Goal: Task Accomplishment & Management: Manage account settings

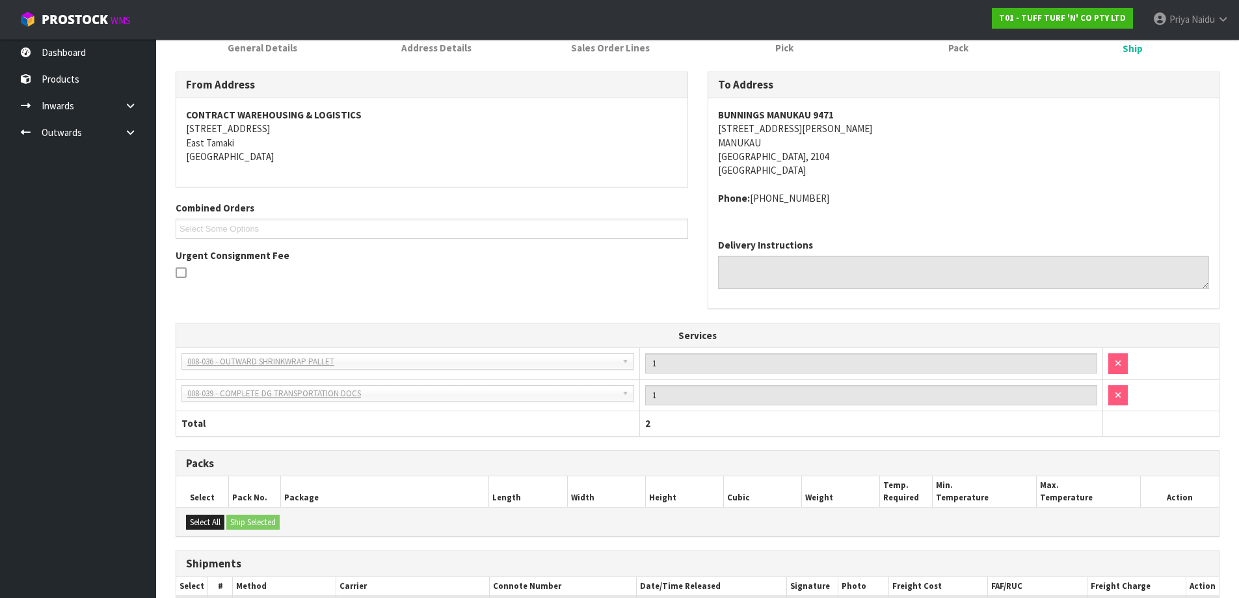
scroll to position [46, 0]
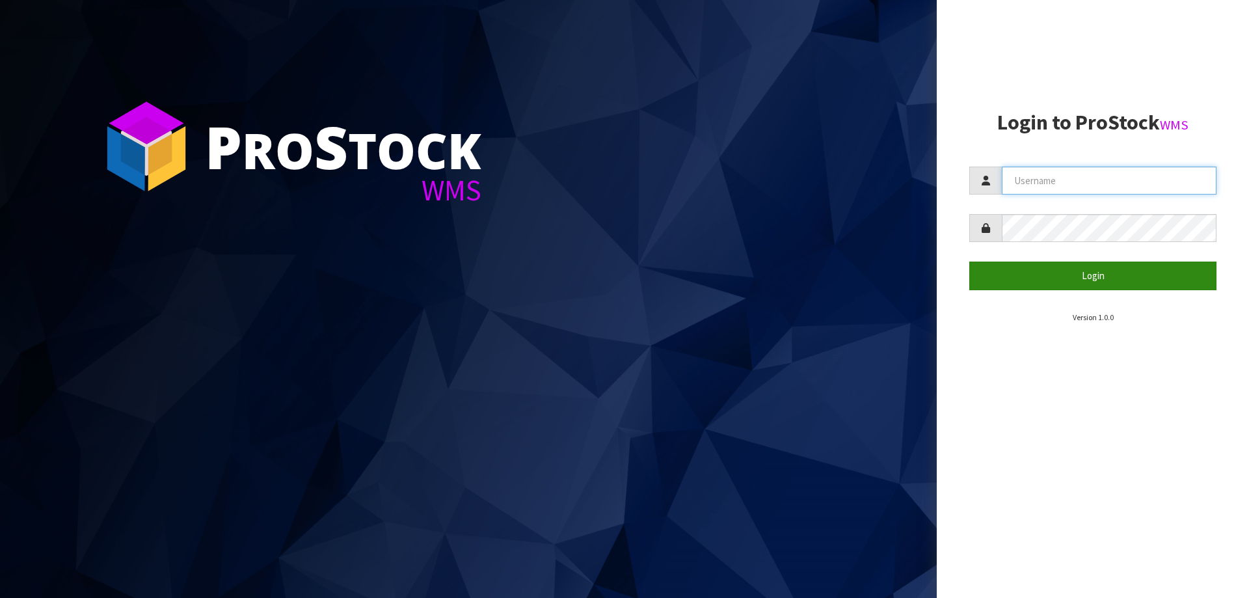
type input "priya"
click at [1053, 274] on button "Login" at bounding box center [1092, 275] width 247 height 28
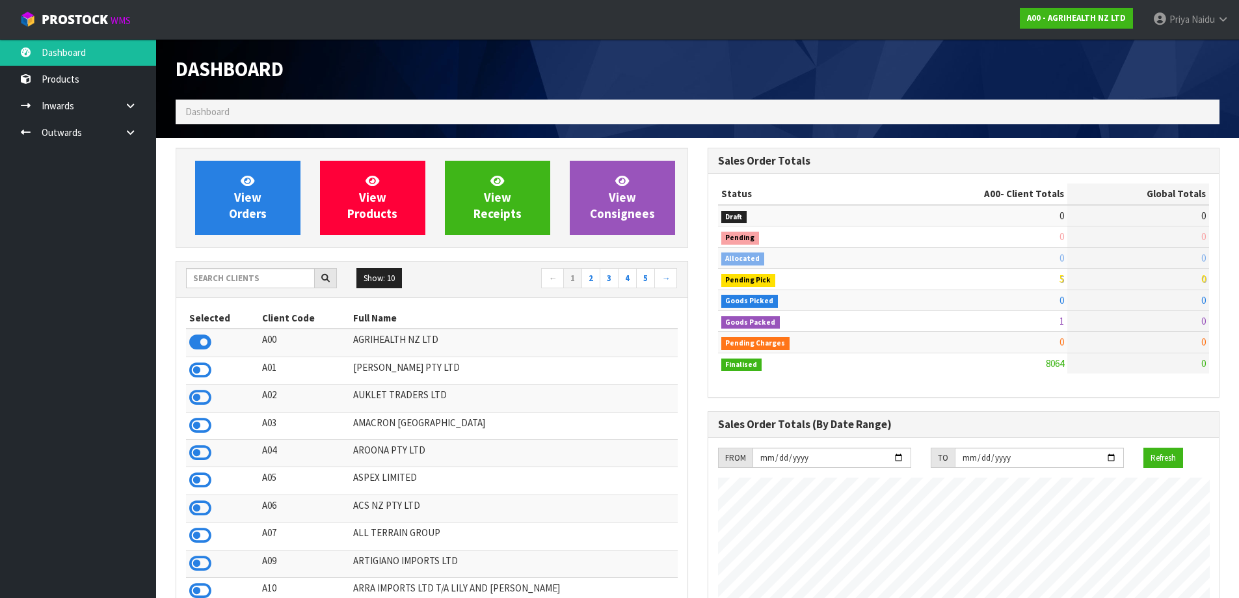
scroll to position [985, 531]
click at [241, 278] on input "text" at bounding box center [250, 278] width 129 height 20
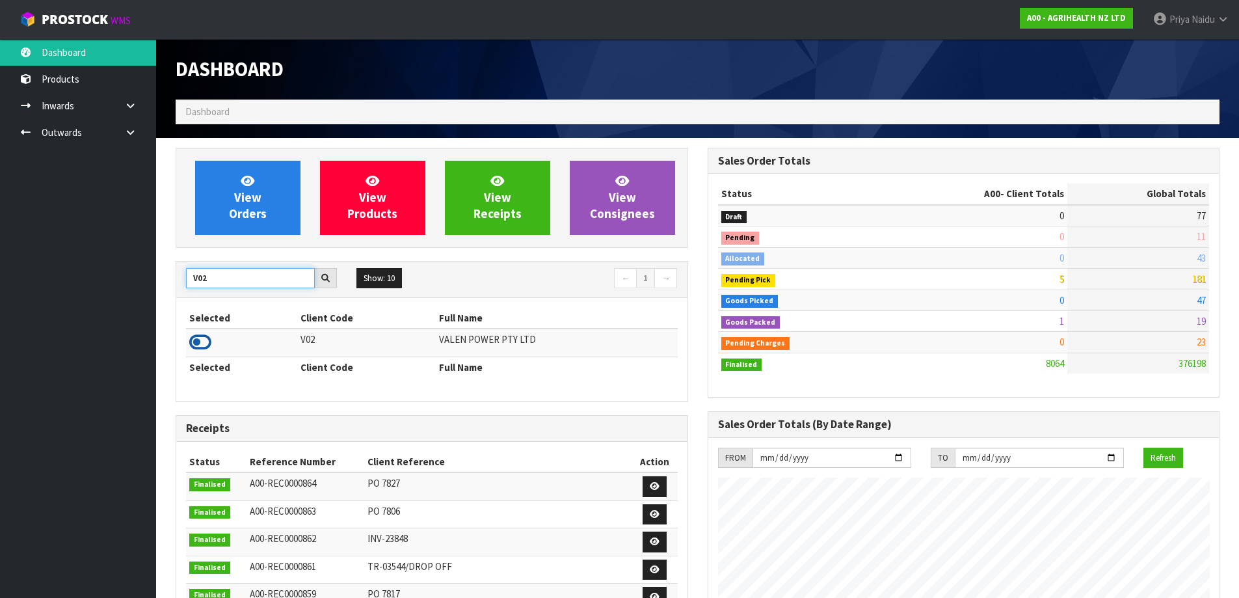
type input "V02"
click at [193, 338] on icon at bounding box center [200, 342] width 22 height 20
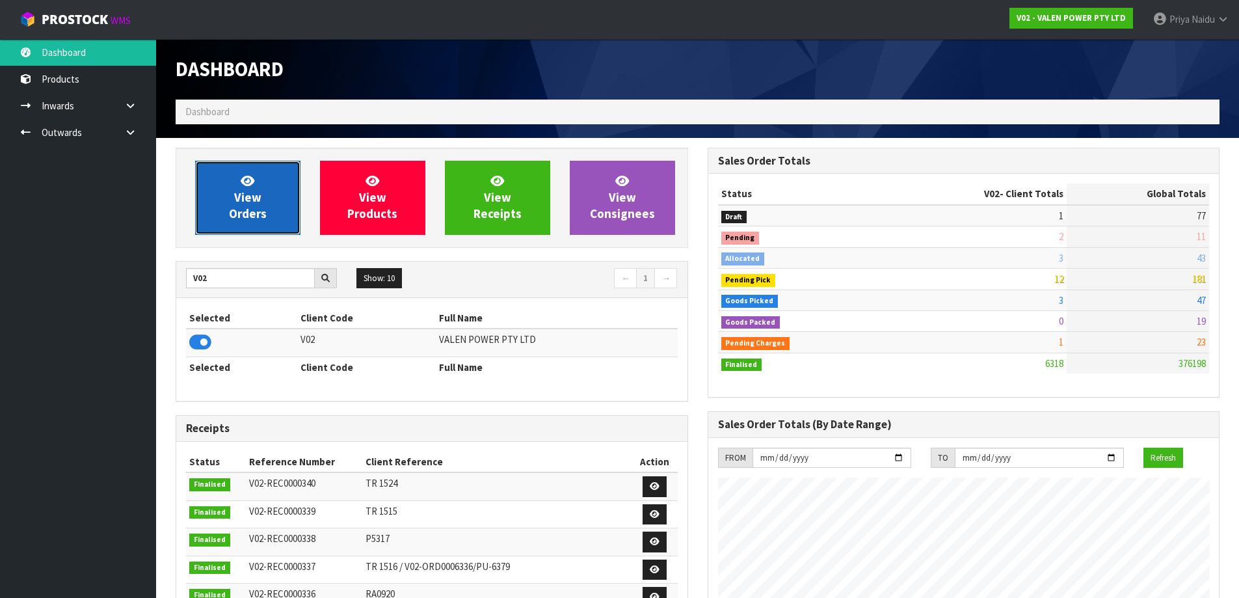
click at [276, 185] on link "View Orders" at bounding box center [247, 198] width 105 height 74
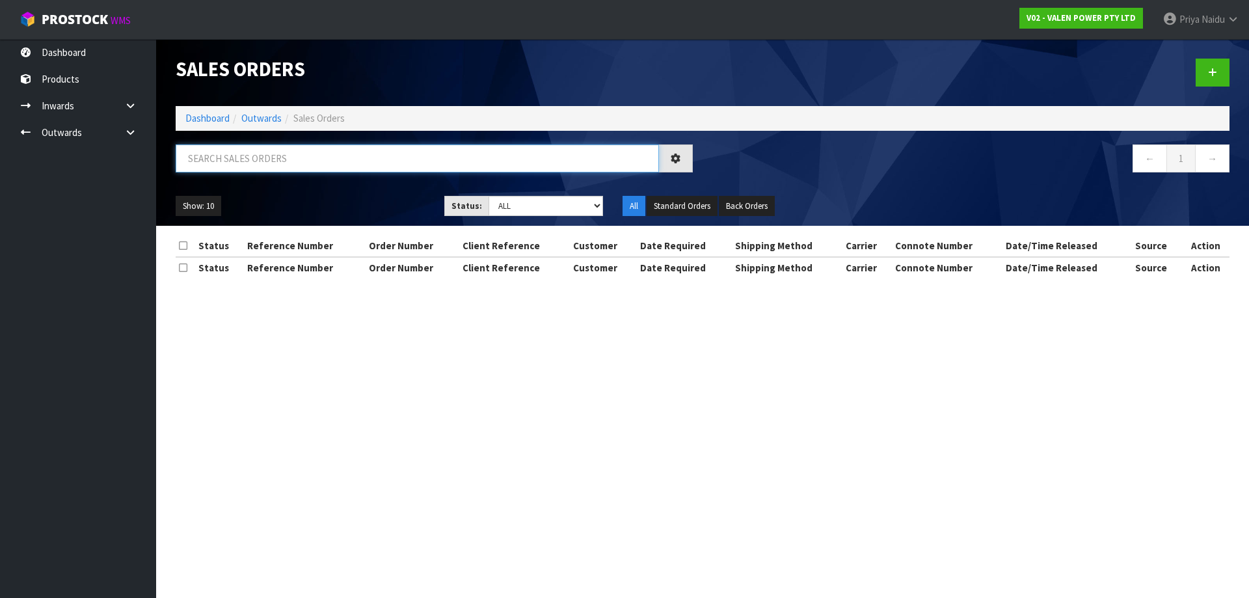
click at [278, 157] on input "text" at bounding box center [417, 158] width 483 height 28
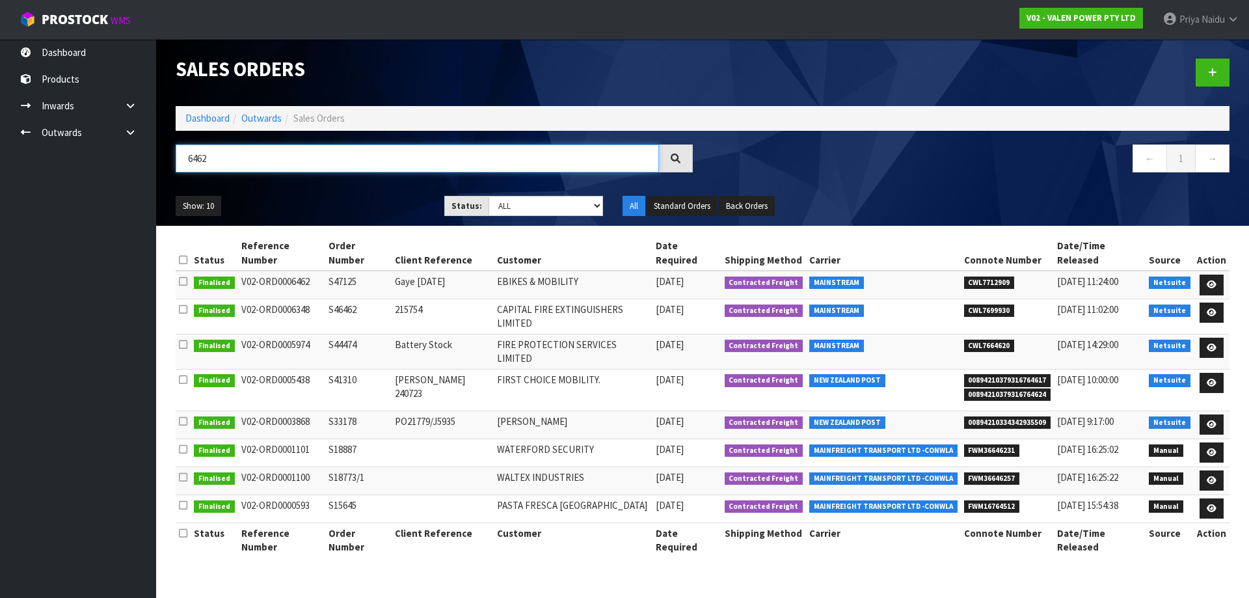
type input "6462"
click at [337, 185] on div "6462 ← 1 →" at bounding box center [702, 165] width 1073 height 42
click at [258, 116] on link "Outwards" at bounding box center [261, 118] width 40 height 12
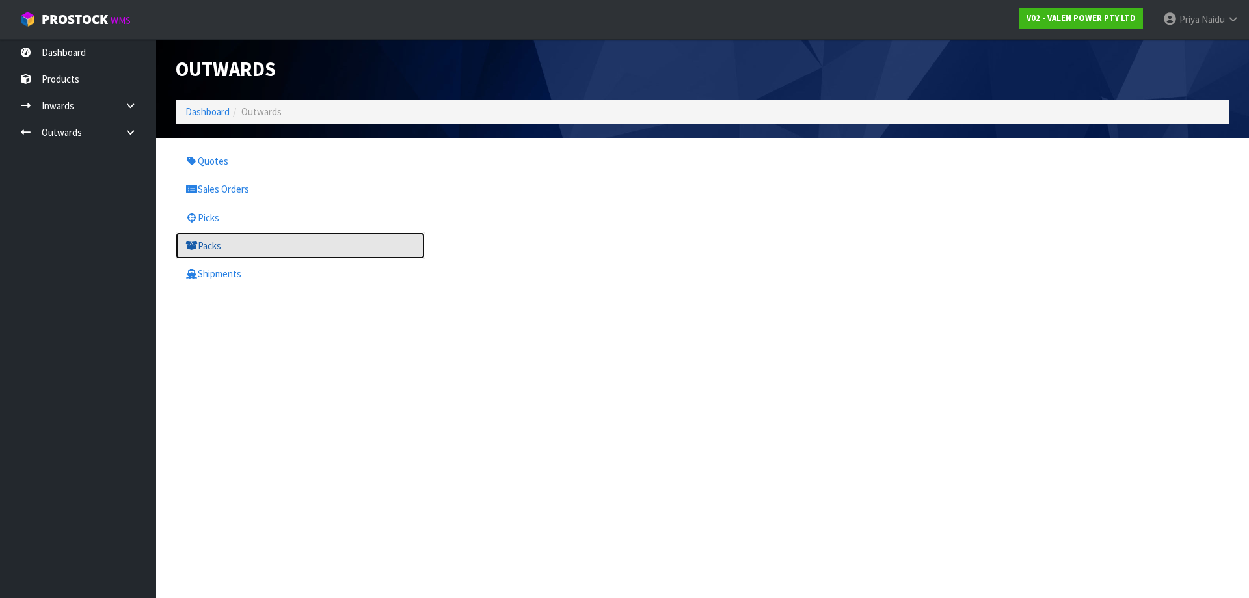
click at [211, 244] on link "Packs" at bounding box center [300, 245] width 249 height 27
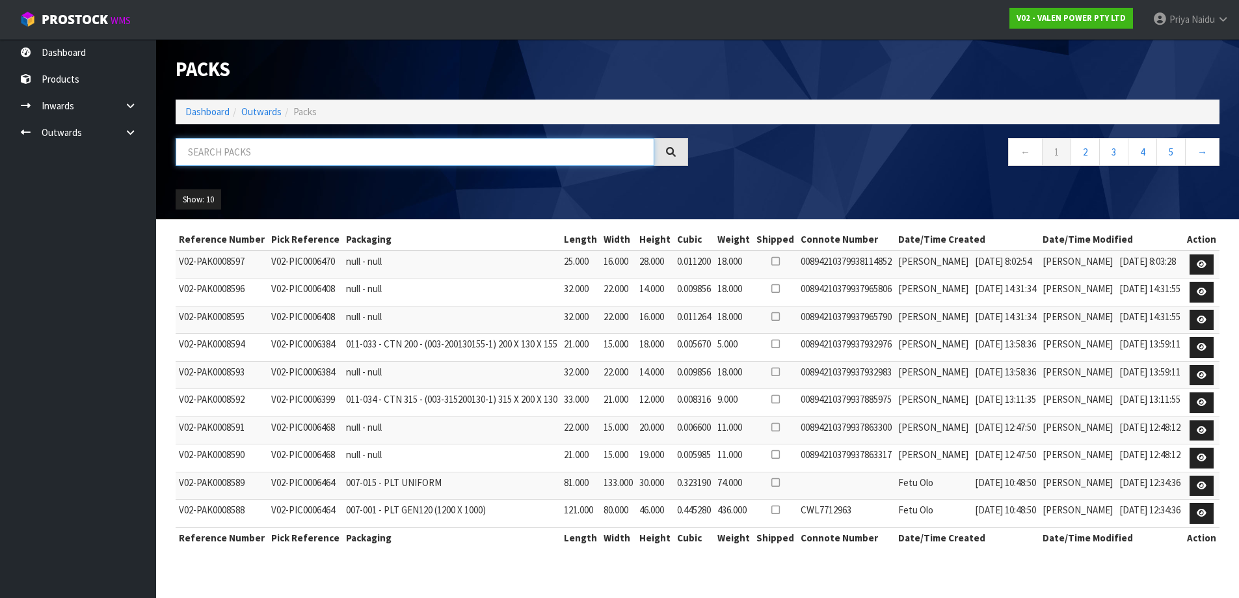
click at [280, 155] on input "text" at bounding box center [415, 152] width 479 height 28
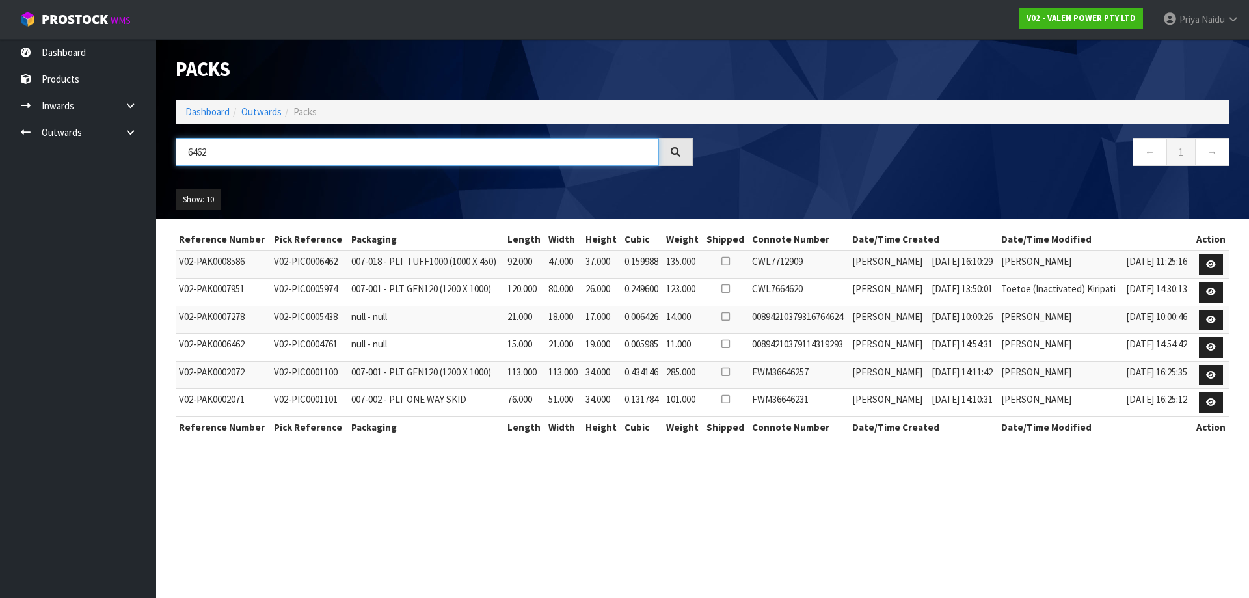
type input "6462"
click at [295, 180] on div "Show: 10 5 10 25 50" at bounding box center [702, 200] width 1073 height 40
click at [1214, 269] on icon at bounding box center [1211, 264] width 10 height 8
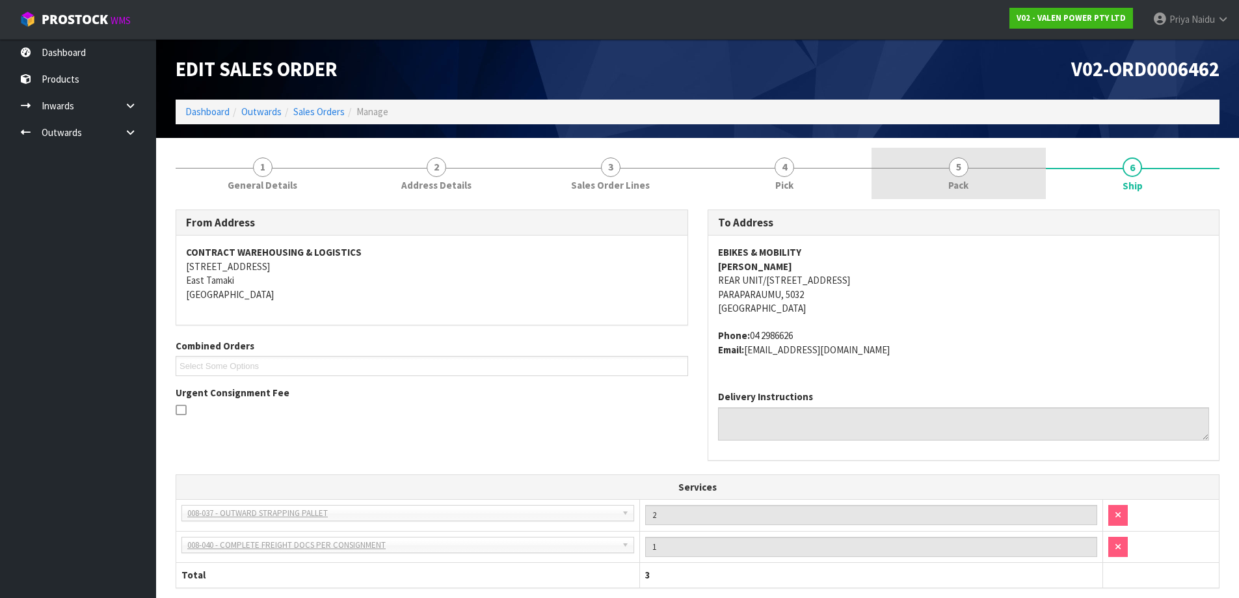
click at [963, 175] on span "5" at bounding box center [959, 167] width 20 height 20
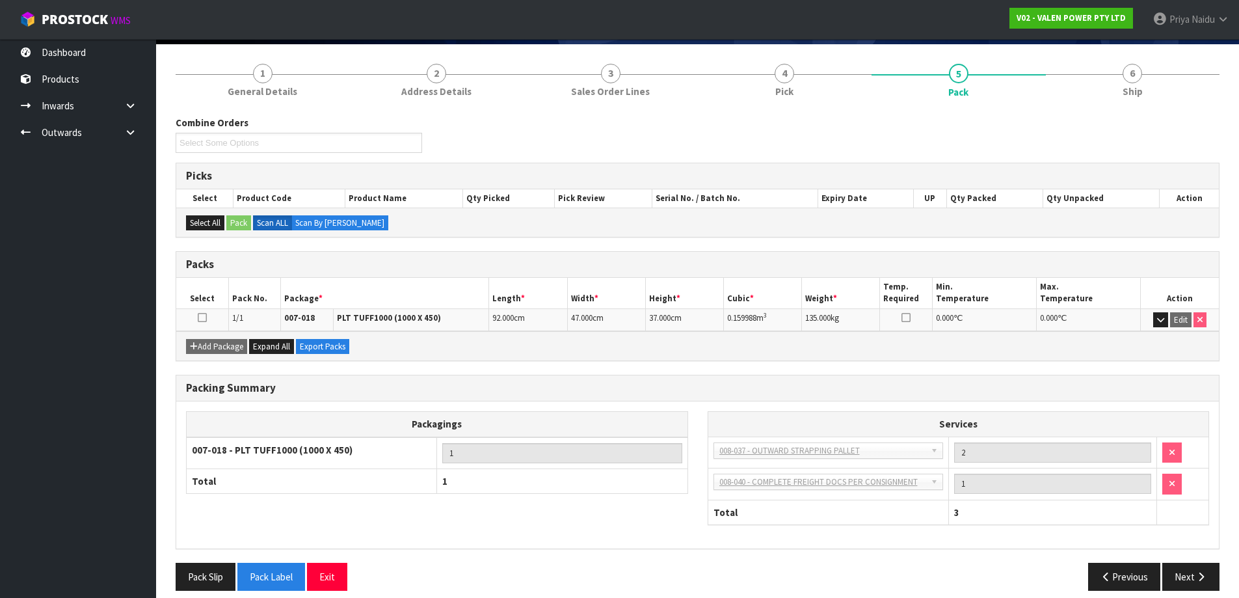
scroll to position [106, 0]
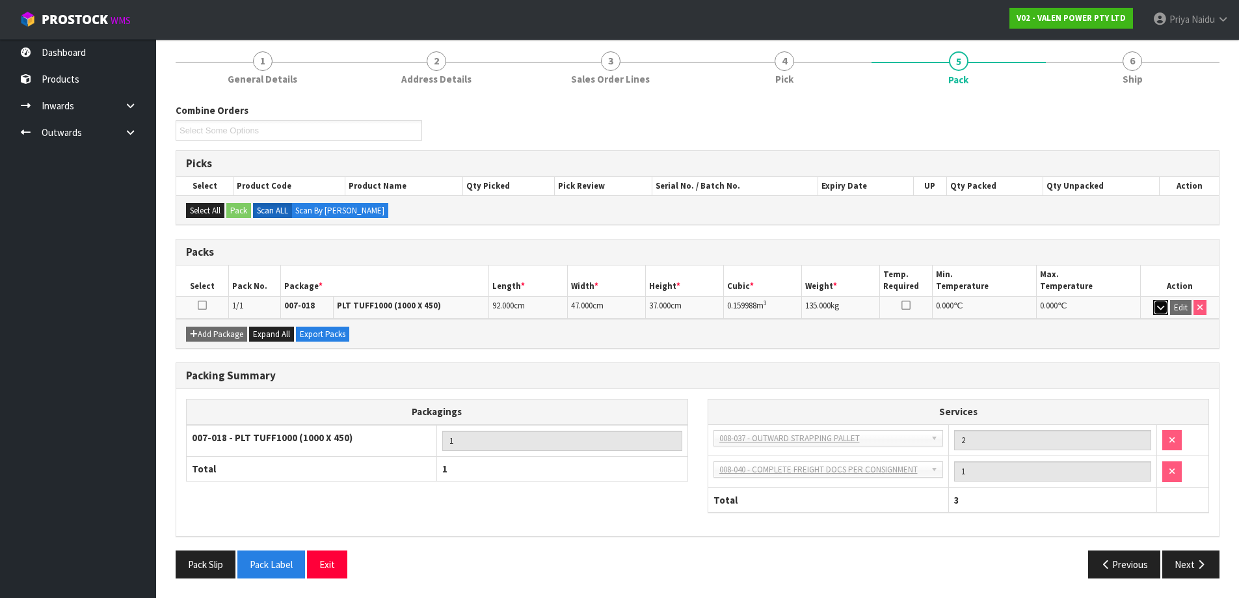
click at [1157, 308] on icon "button" at bounding box center [1160, 307] width 7 height 8
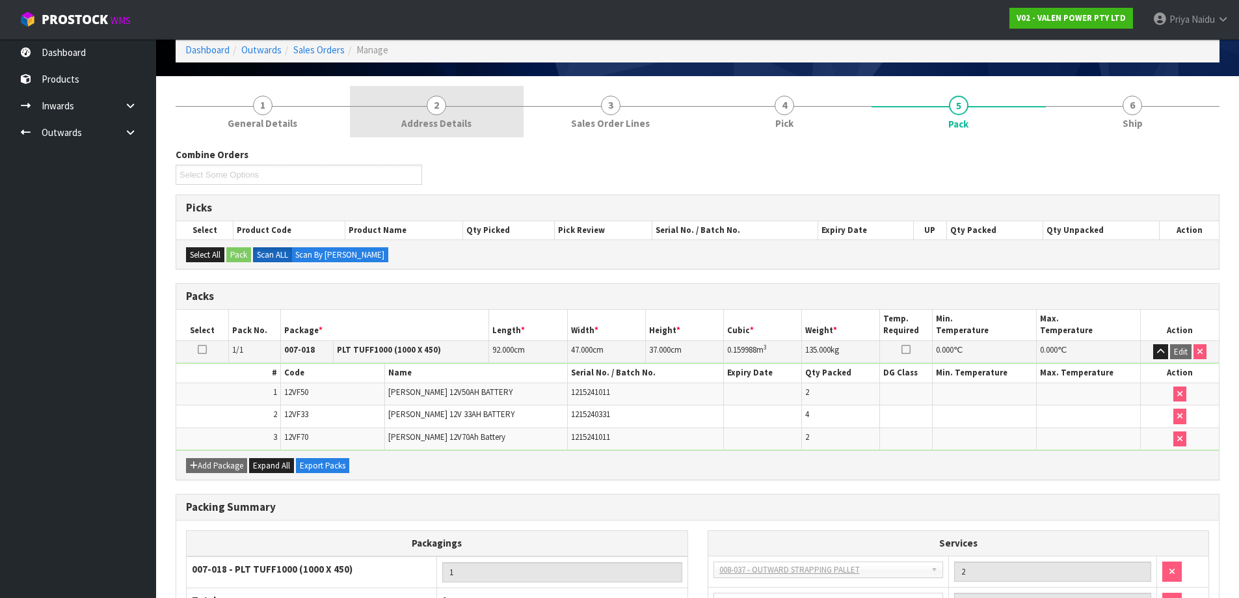
scroll to position [0, 0]
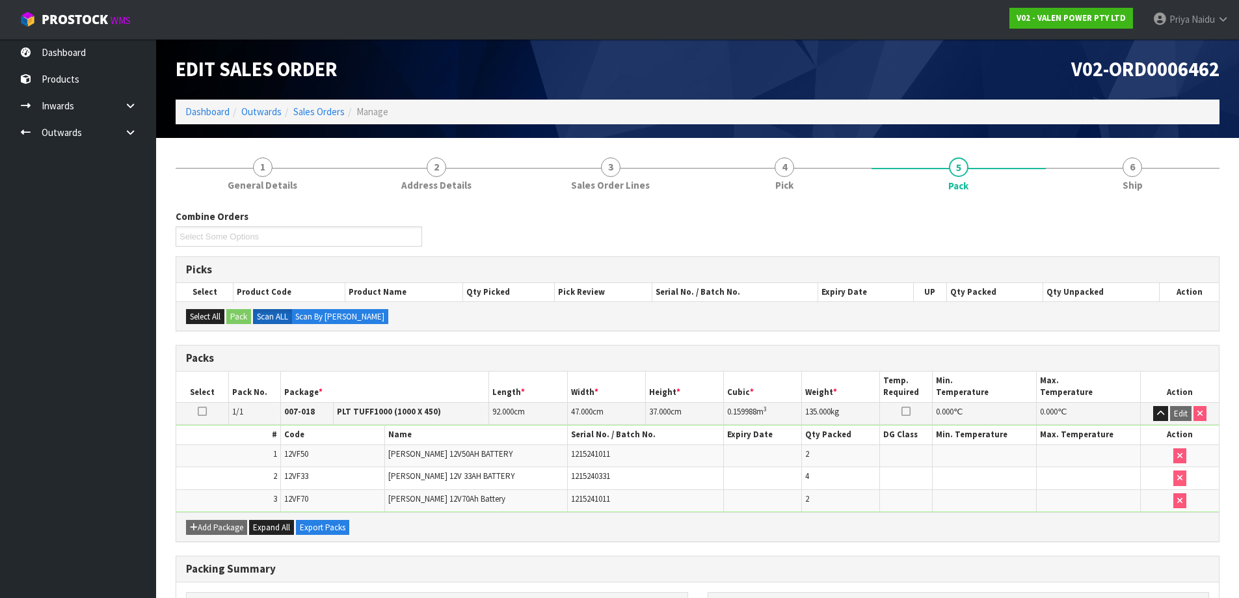
click at [217, 118] on li "Dashboard" at bounding box center [207, 112] width 44 height 14
click at [217, 116] on link "Dashboard" at bounding box center [207, 111] width 44 height 12
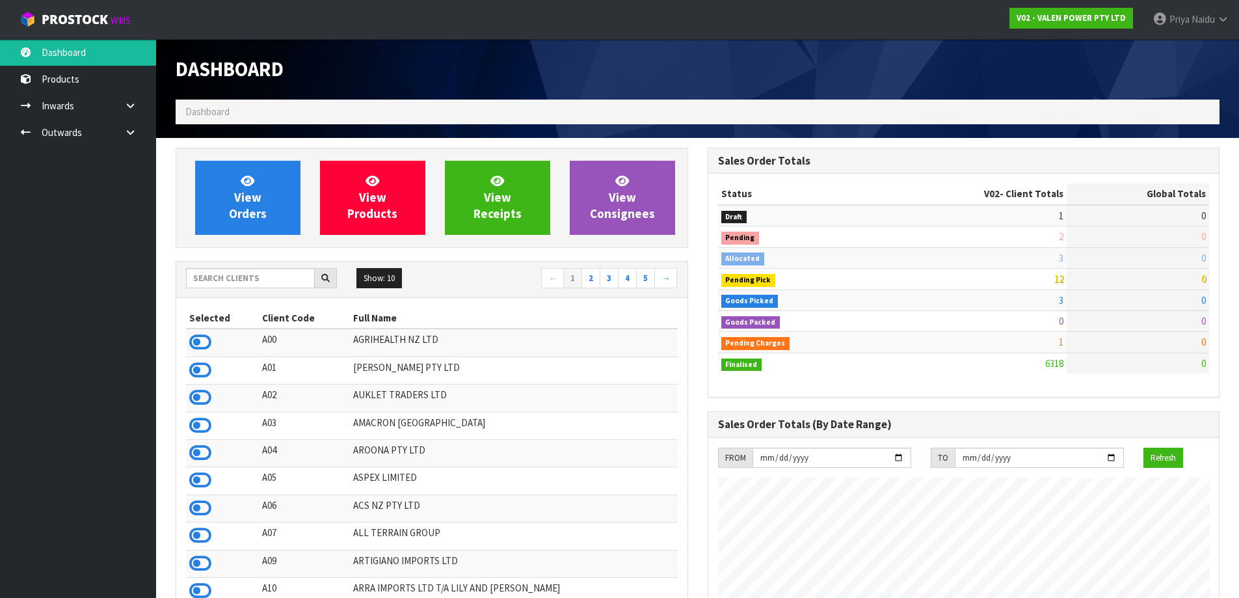
scroll to position [985, 531]
click at [204, 277] on input "text" at bounding box center [250, 278] width 129 height 20
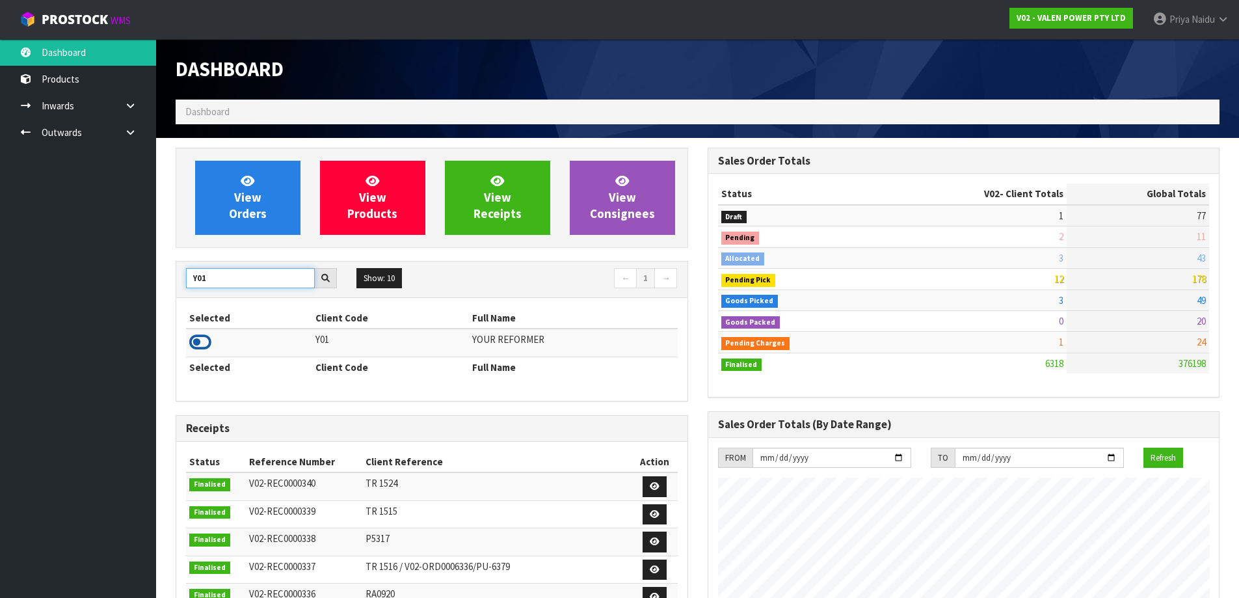
type input "Y01"
click at [198, 340] on icon at bounding box center [200, 342] width 22 height 20
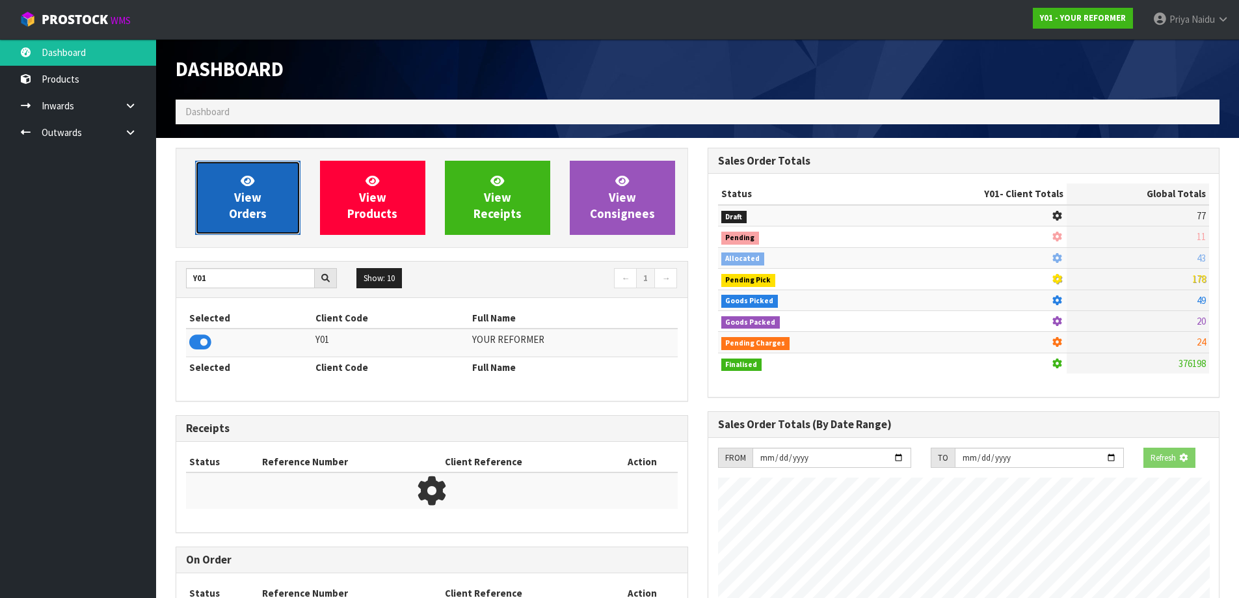
click at [265, 230] on link "View Orders" at bounding box center [247, 198] width 105 height 74
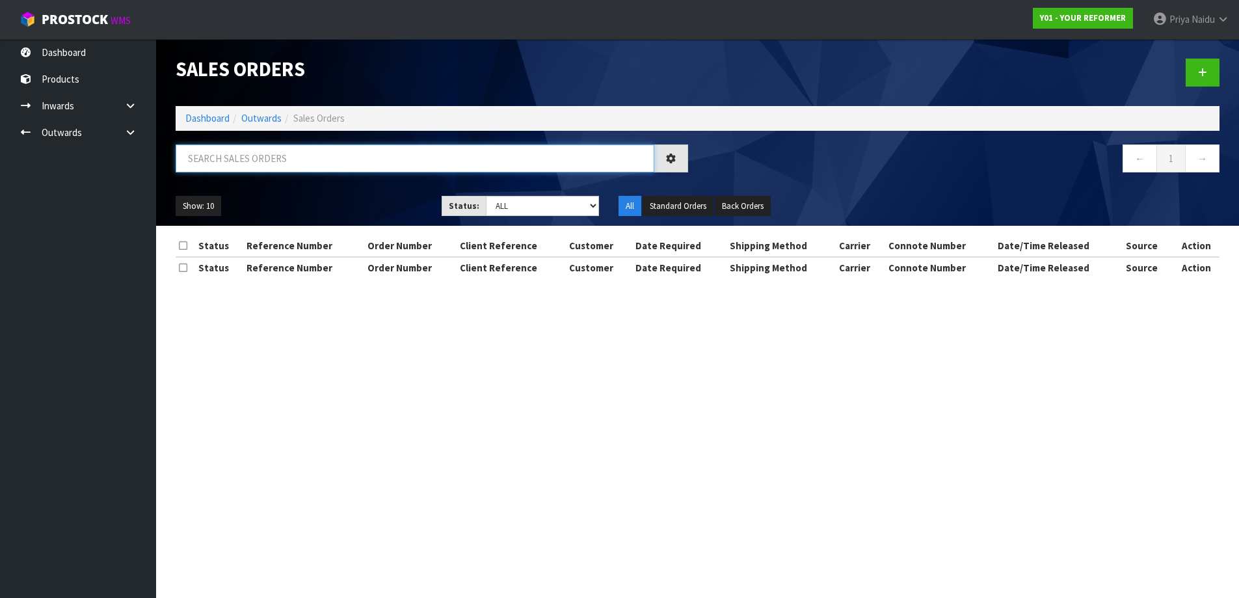
click at [297, 166] on input "text" at bounding box center [415, 158] width 479 height 28
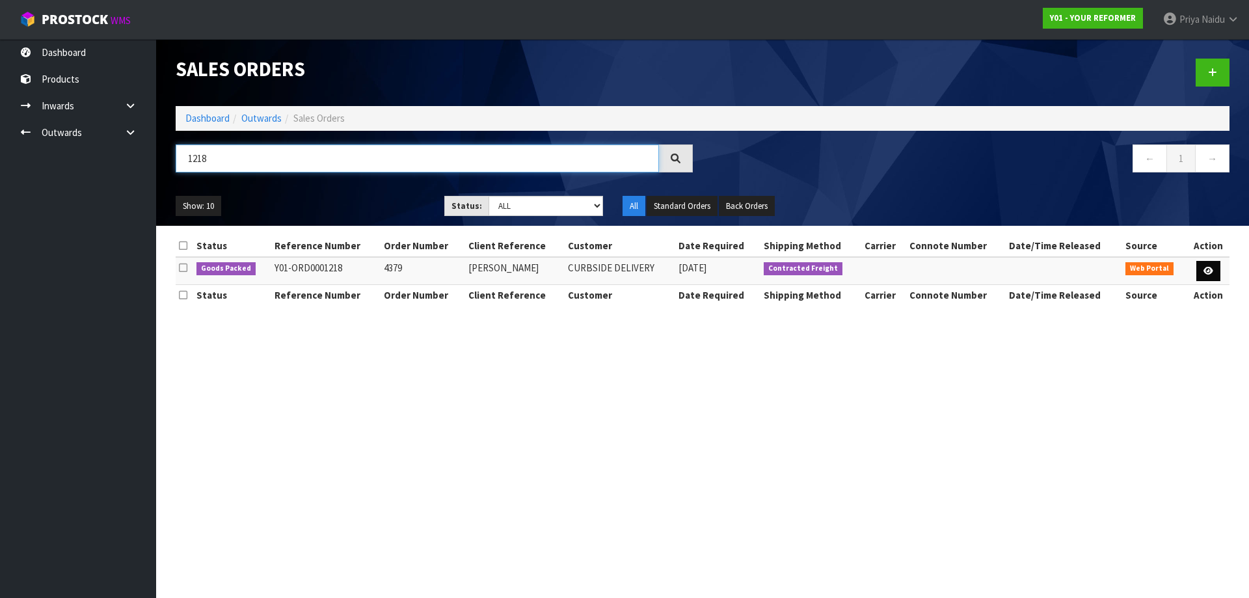
type input "1218"
click at [1213, 265] on link at bounding box center [1208, 271] width 24 height 21
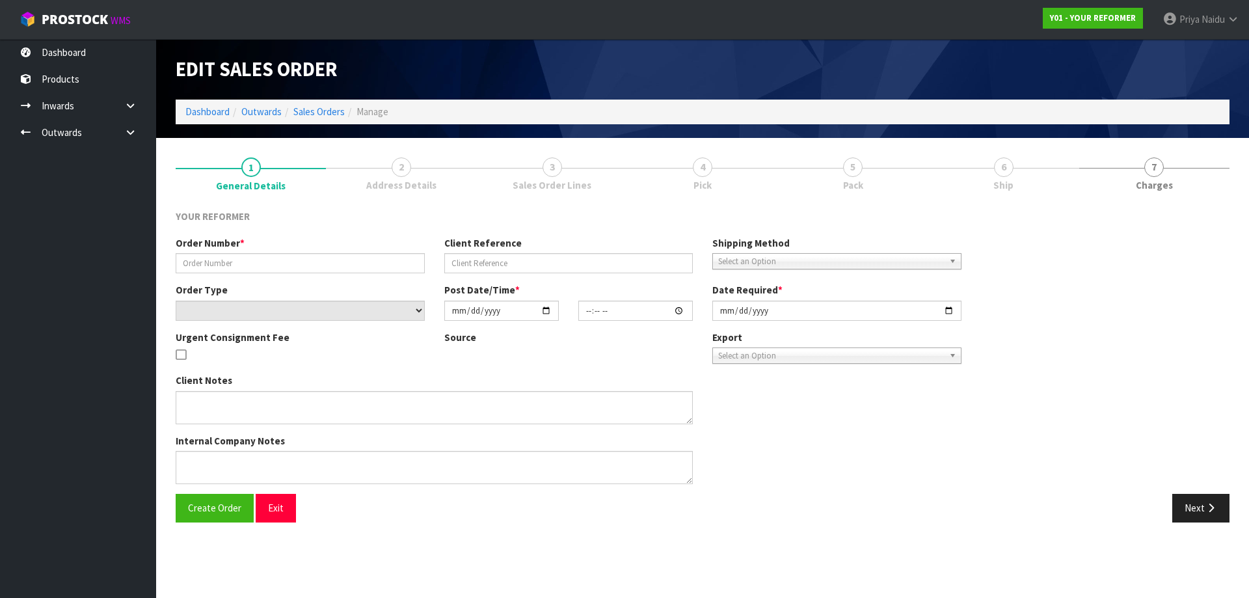
type input "4379"
type input "KATE SPEEDY"
select select "number:0"
type input "2025-07-18"
type input "06:31:00.000"
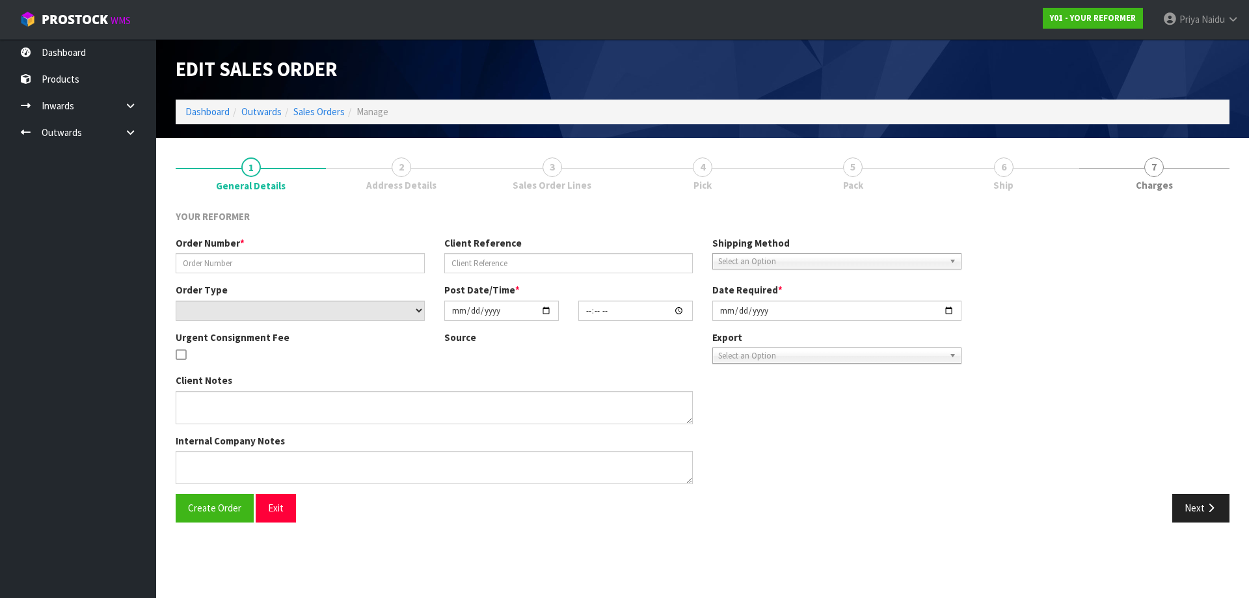
type input "2025-08-18"
type textarea "REQUESTED DELIVERY THE WEEK OF THE 18TH OF AUGUST PLEASE"
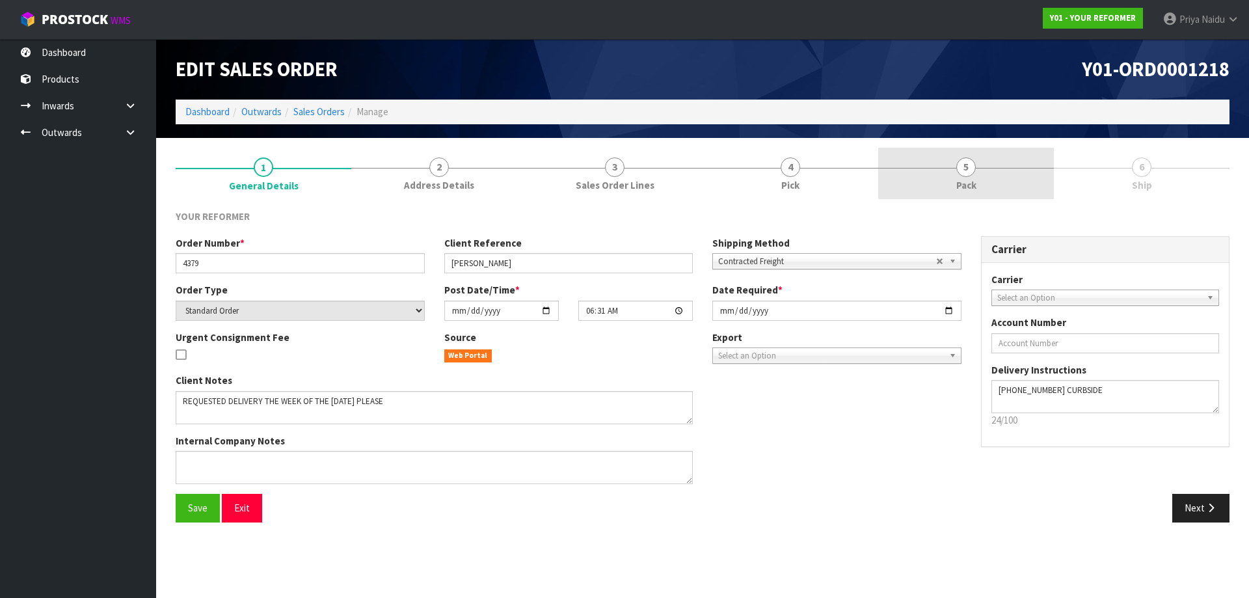
click at [952, 177] on link "5 Pack" at bounding box center [966, 173] width 176 height 51
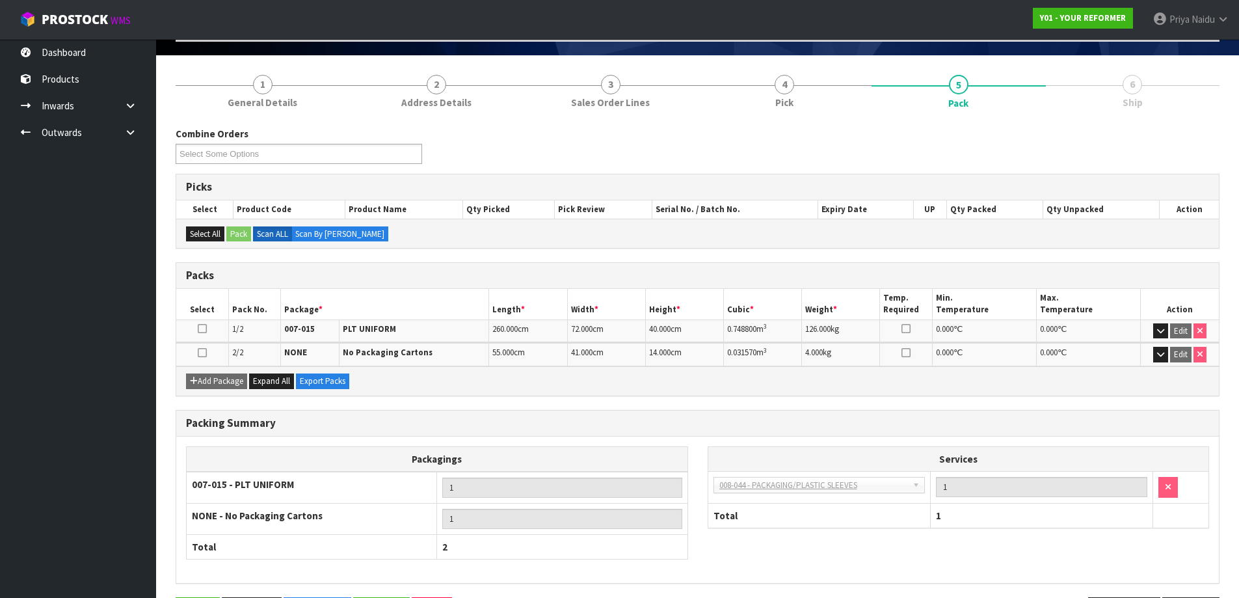
scroll to position [130, 0]
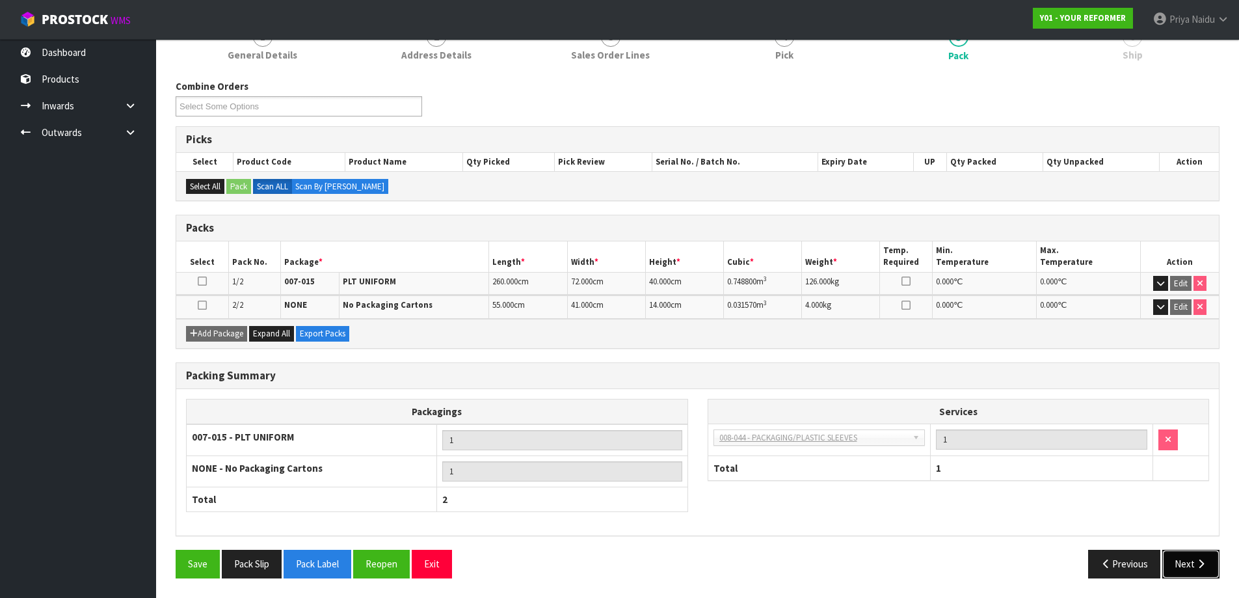
click at [1206, 561] on button "Next" at bounding box center [1190, 564] width 57 height 28
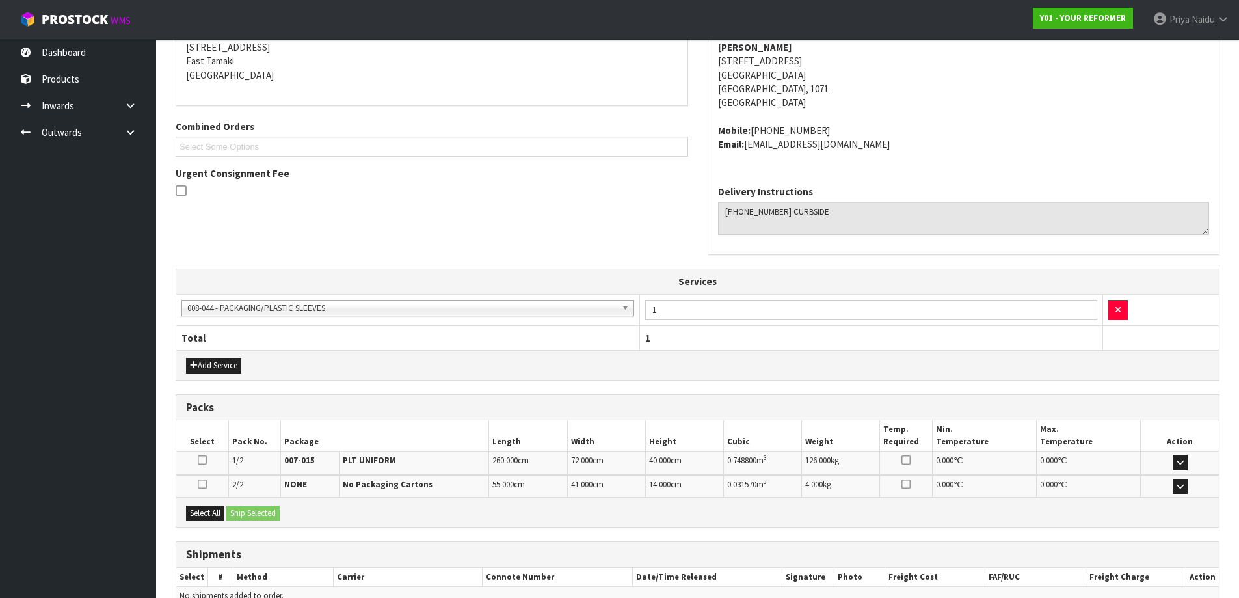
scroll to position [289, 0]
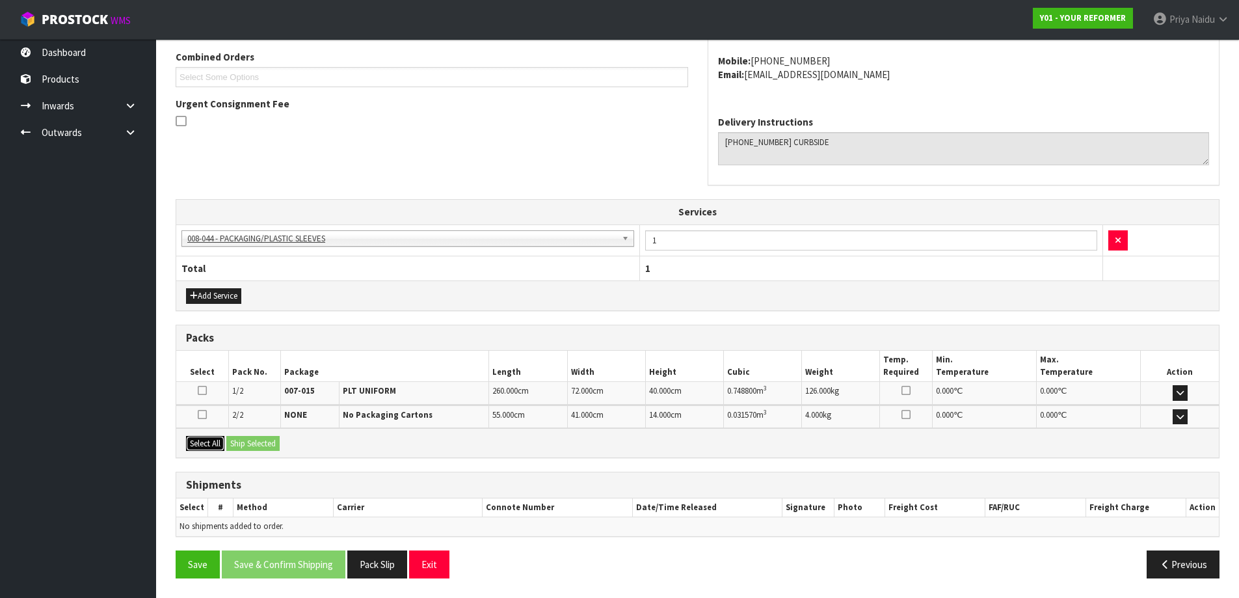
drag, startPoint x: 212, startPoint y: 443, endPoint x: 242, endPoint y: 443, distance: 29.9
click at [213, 443] on button "Select All" at bounding box center [205, 444] width 38 height 16
click at [246, 446] on button "Ship Selected" at bounding box center [252, 444] width 53 height 16
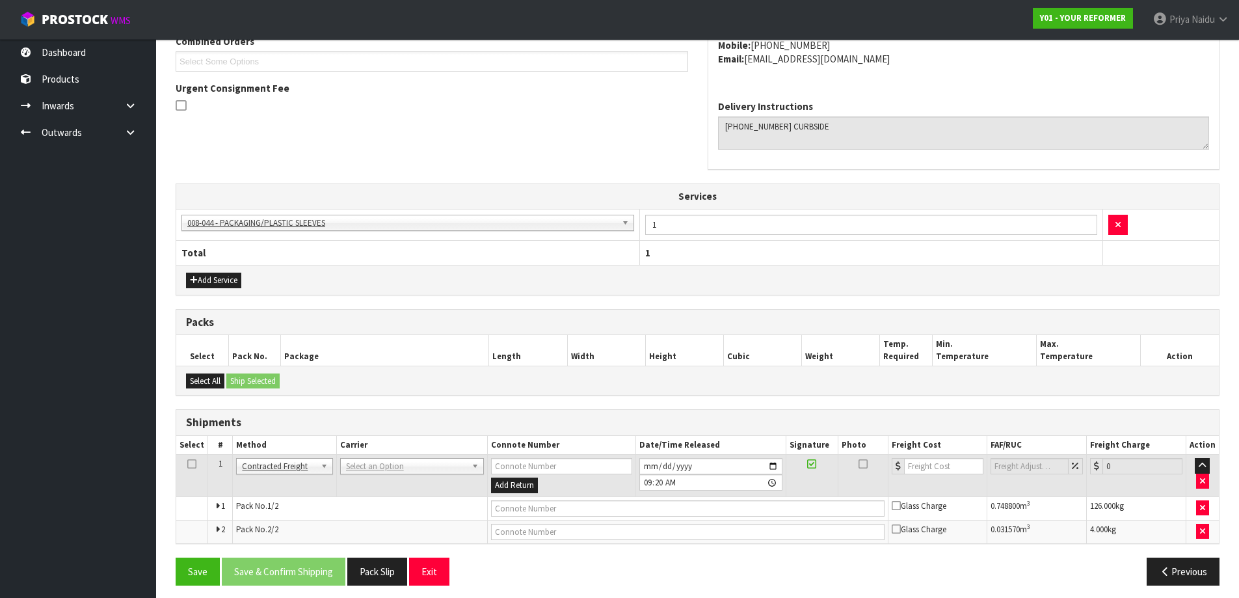
scroll to position [312, 0]
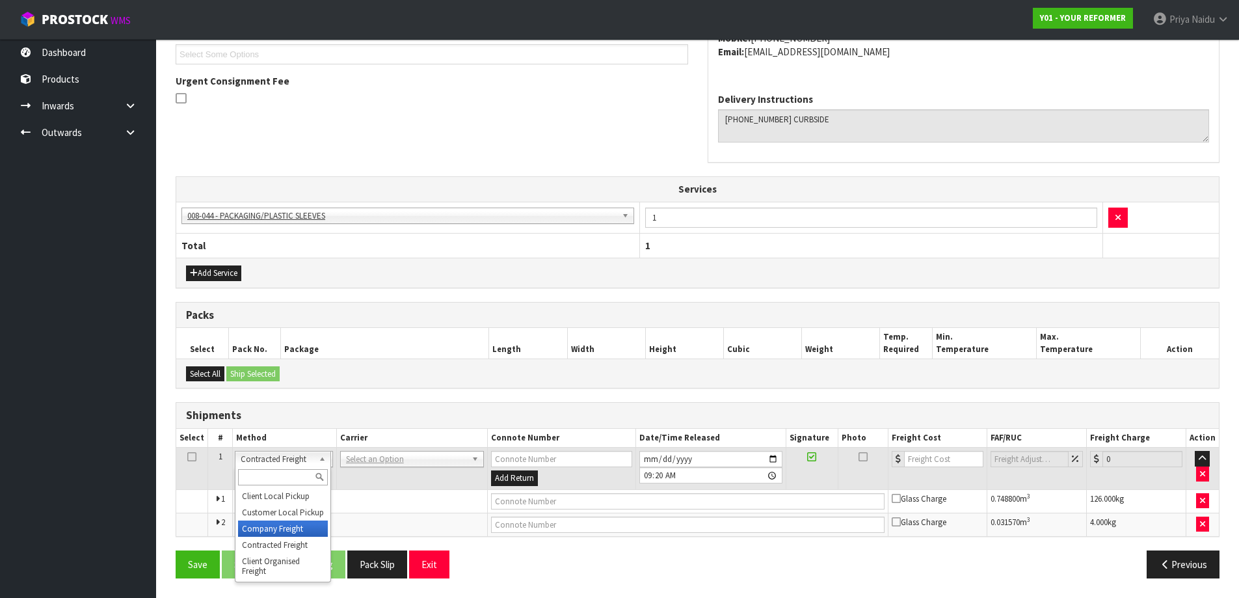
drag, startPoint x: 290, startPoint y: 535, endPoint x: 297, endPoint y: 528, distance: 9.2
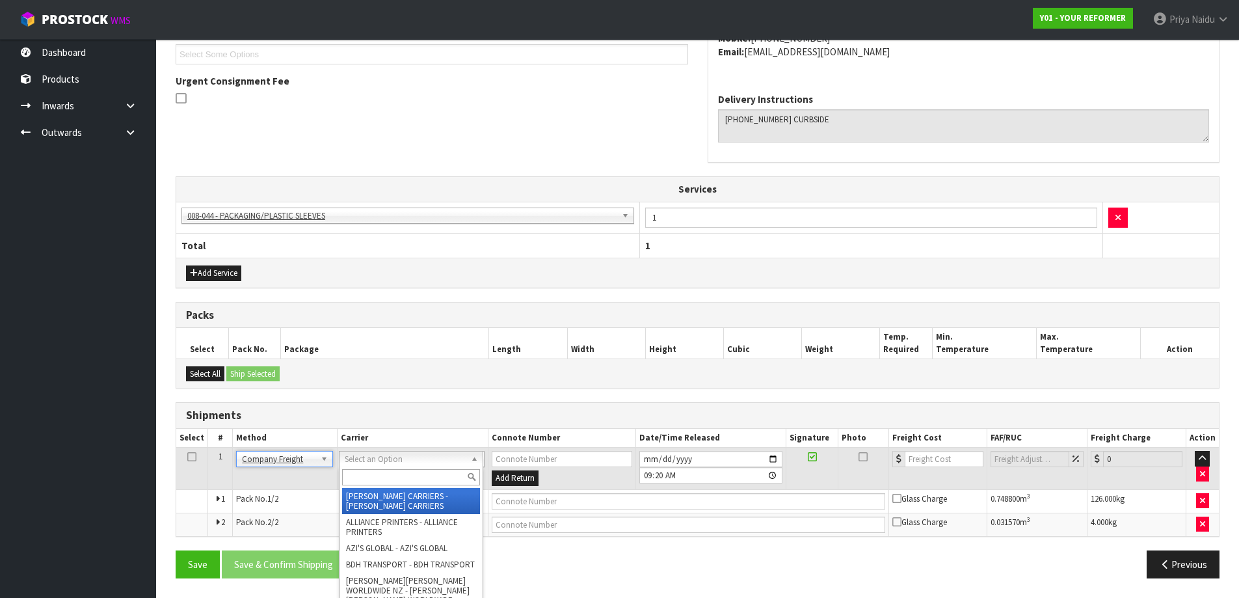
click at [375, 476] on input "text" at bounding box center [411, 477] width 138 height 16
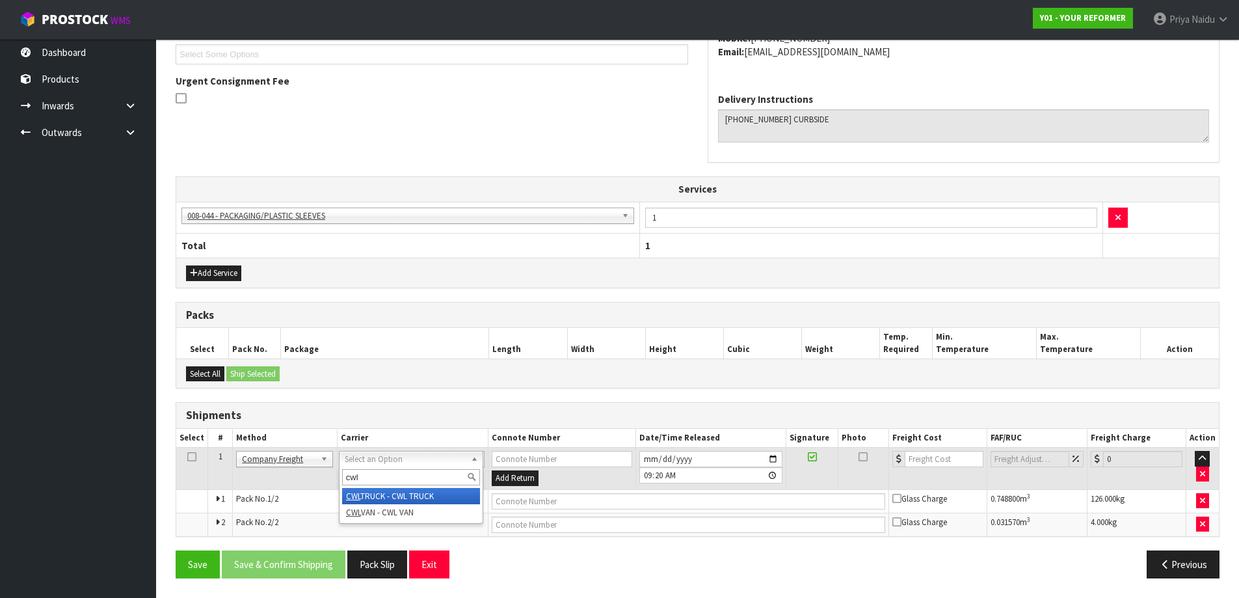
type input "cwl"
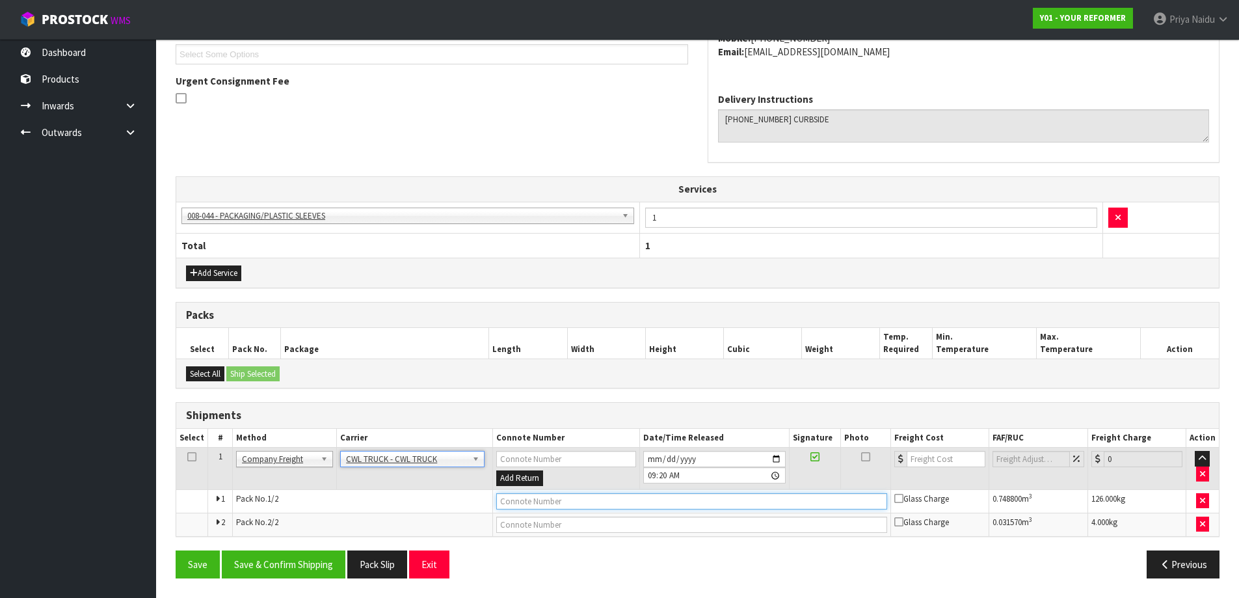
click at [518, 500] on input "text" at bounding box center [691, 501] width 391 height 16
type input "CWL TRUCK DELIVERY"
click at [777, 460] on input "2025-08-12" at bounding box center [714, 459] width 142 height 16
type input "2025-08-22"
click at [312, 569] on button "Save & Confirm Shipping" at bounding box center [284, 564] width 124 height 28
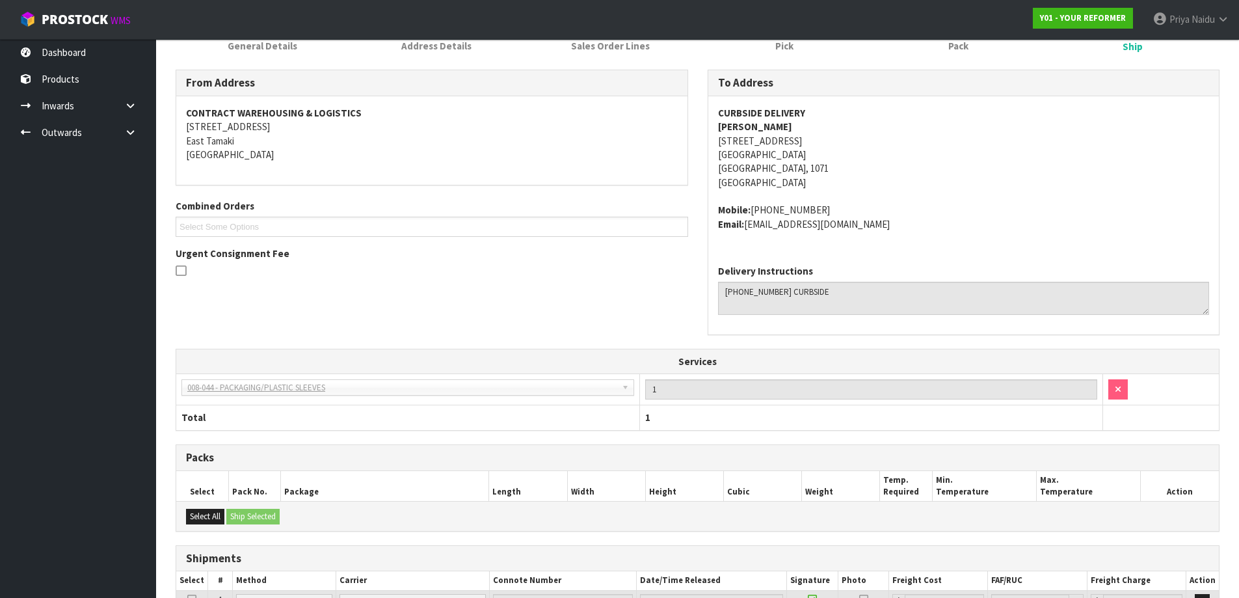
scroll to position [0, 0]
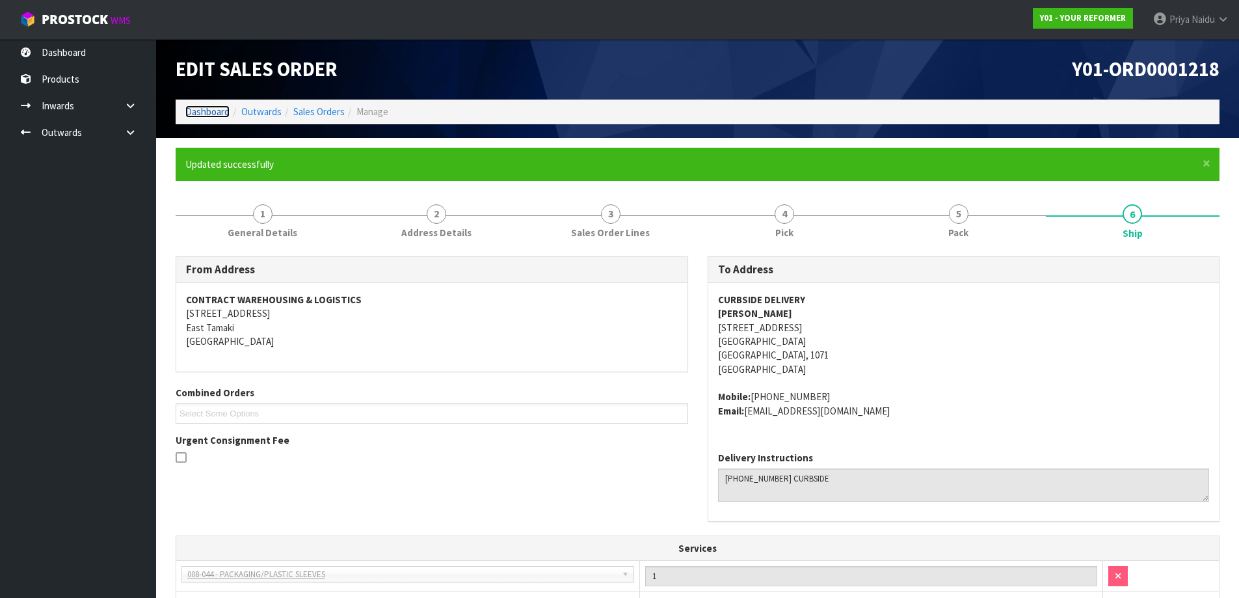
click at [214, 108] on link "Dashboard" at bounding box center [207, 111] width 44 height 12
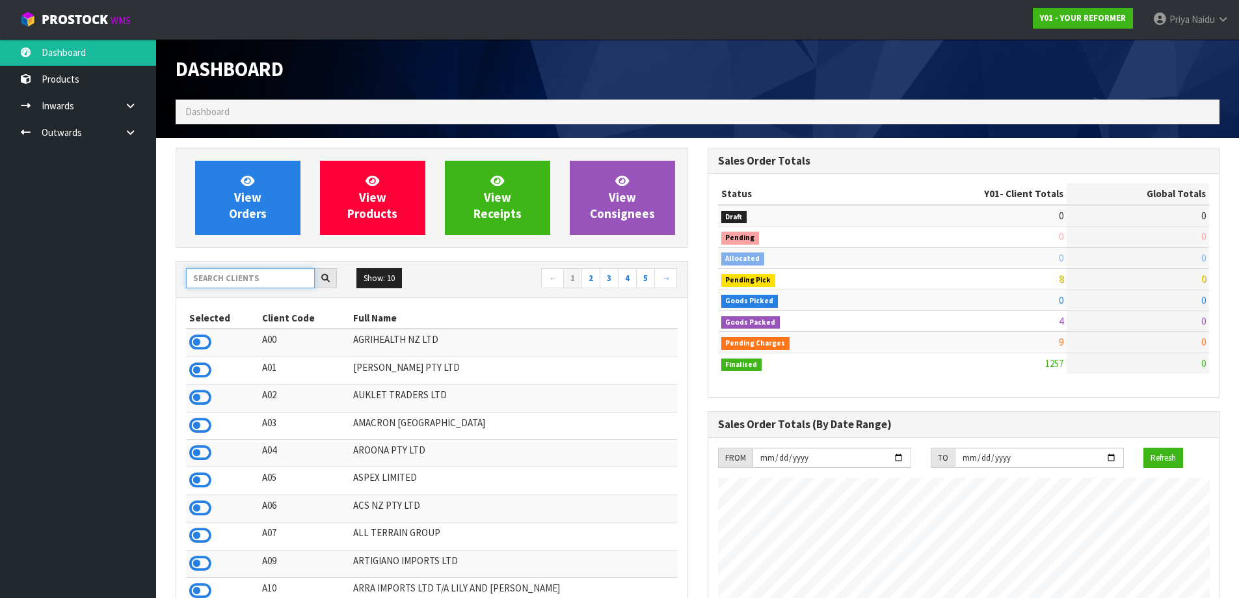
scroll to position [985, 531]
click at [226, 281] on input "text" at bounding box center [250, 278] width 129 height 20
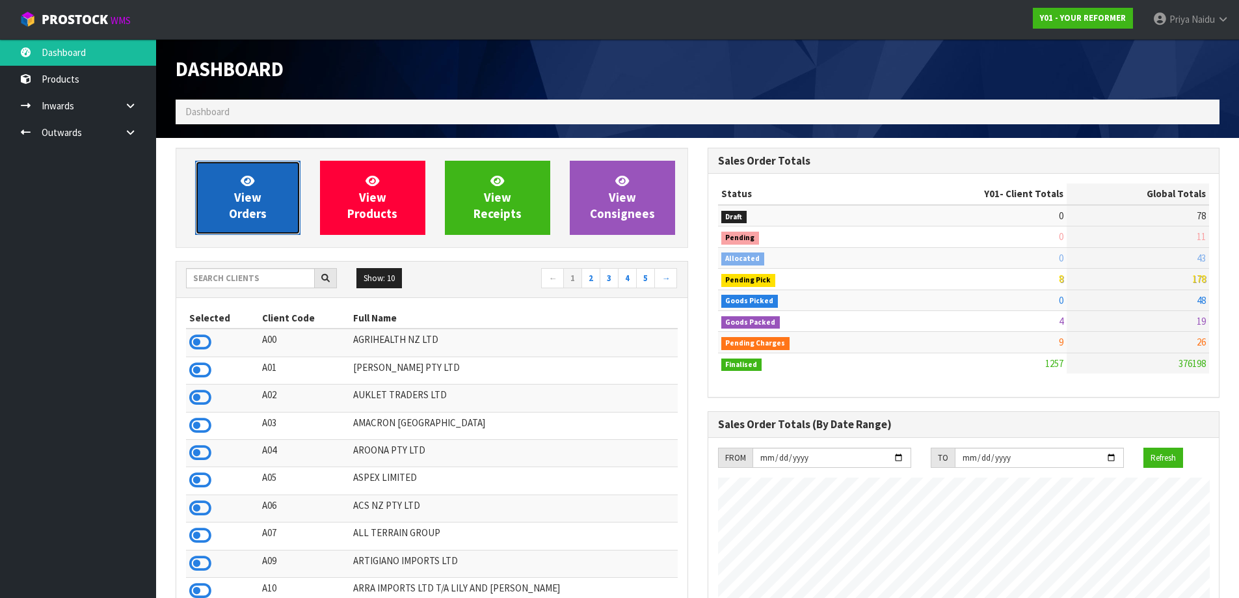
click at [256, 190] on span "View Orders" at bounding box center [248, 197] width 38 height 49
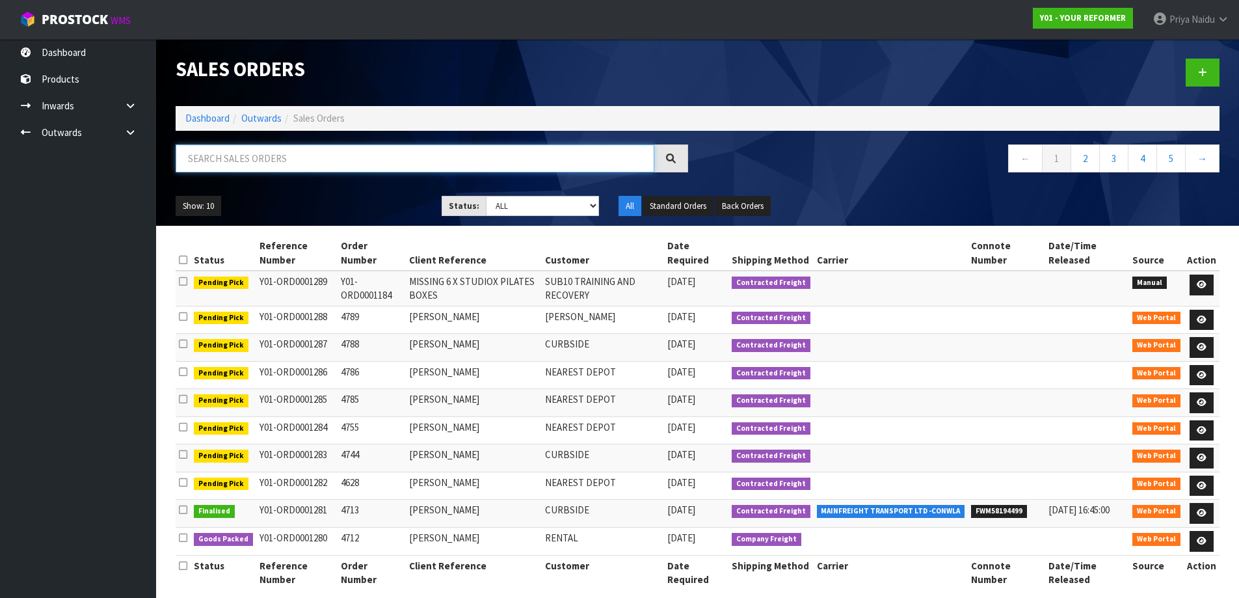
click at [280, 160] on input "text" at bounding box center [415, 158] width 479 height 28
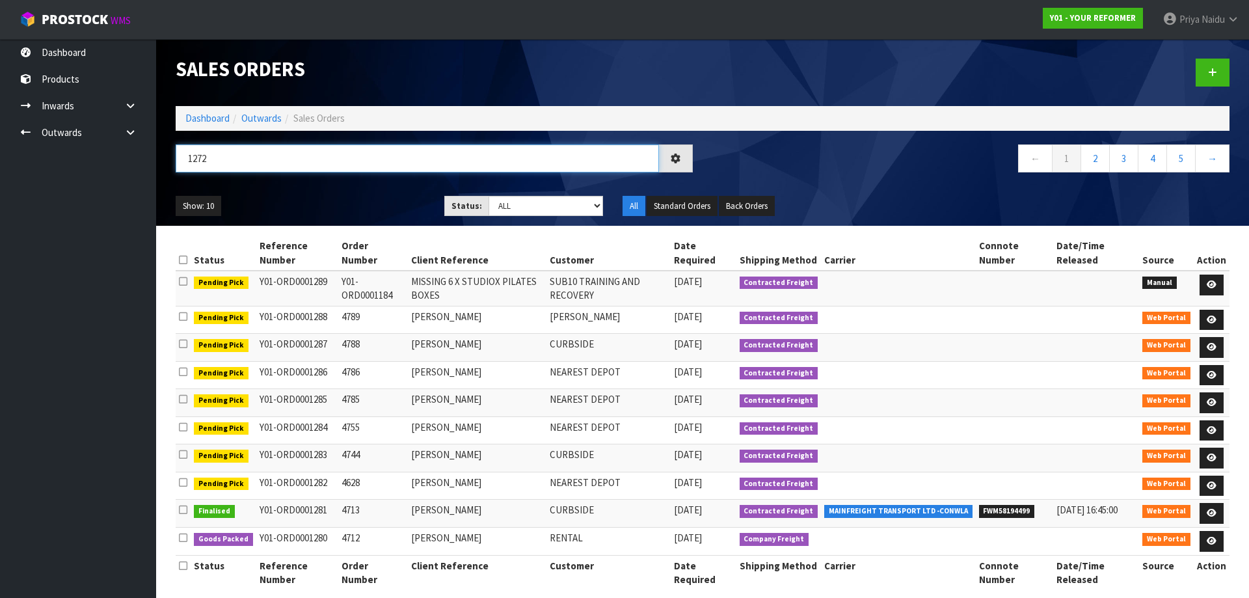
type input "1272"
click at [261, 191] on div "Show: 10 5 10 25 50 Status: Draft Pending Allocated Pending Pick Goods Picked G…" at bounding box center [702, 206] width 1073 height 40
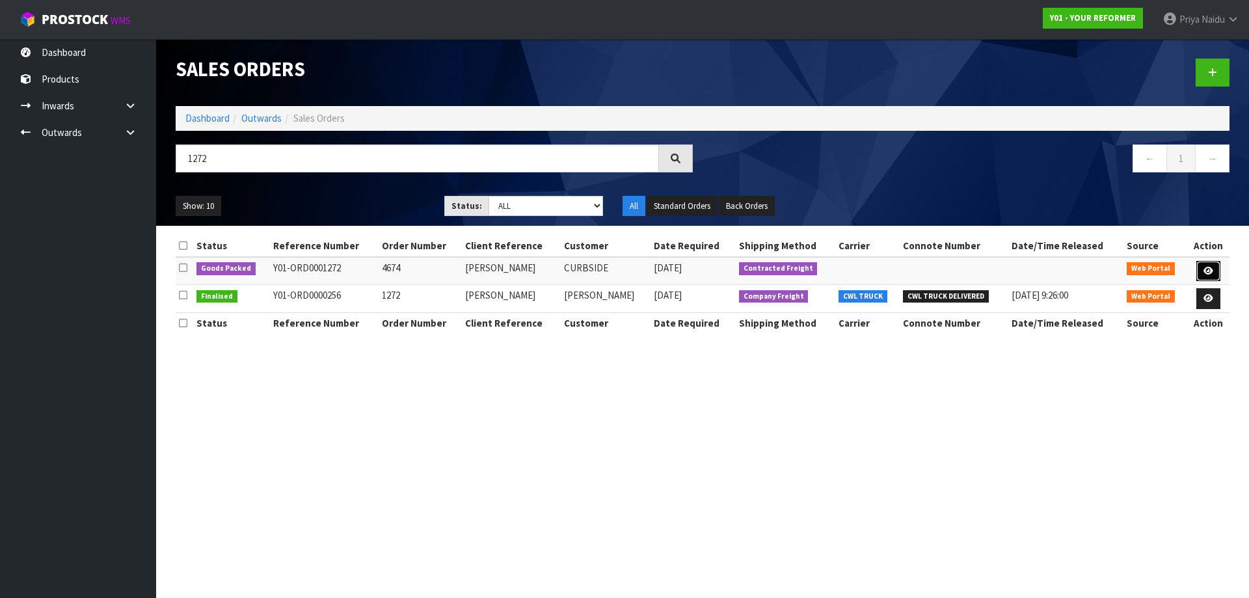
click at [1201, 268] on link at bounding box center [1208, 271] width 24 height 21
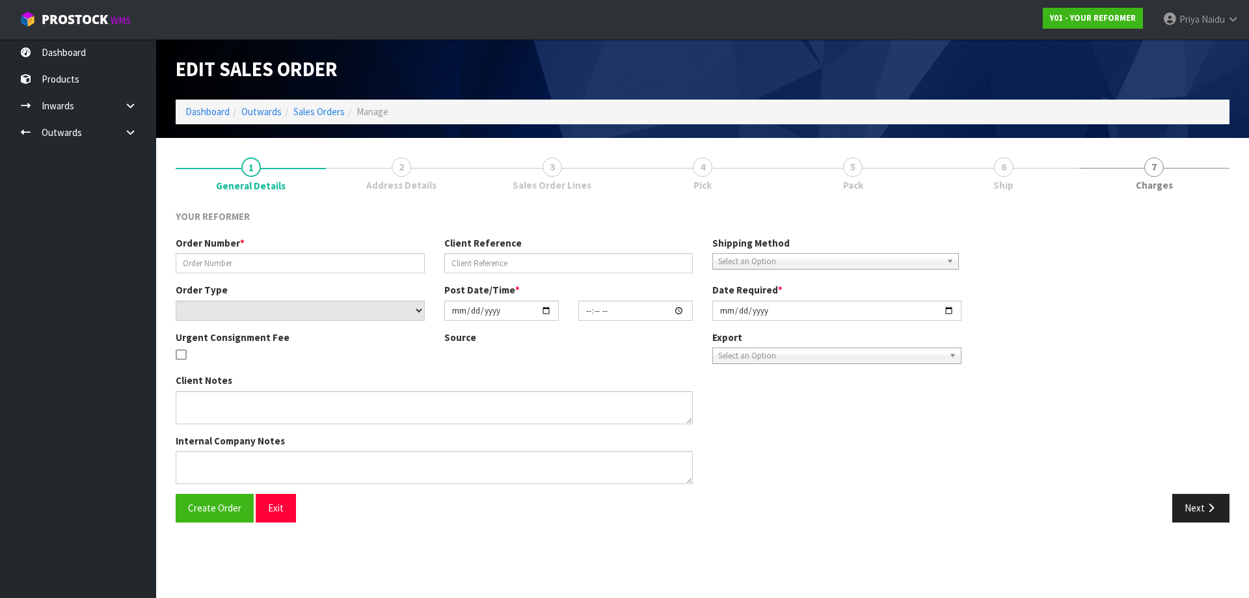
type input "4674"
type input "TONI DUNCAN"
select select "number:0"
type input "2025-08-04"
type input "12:19:00.000"
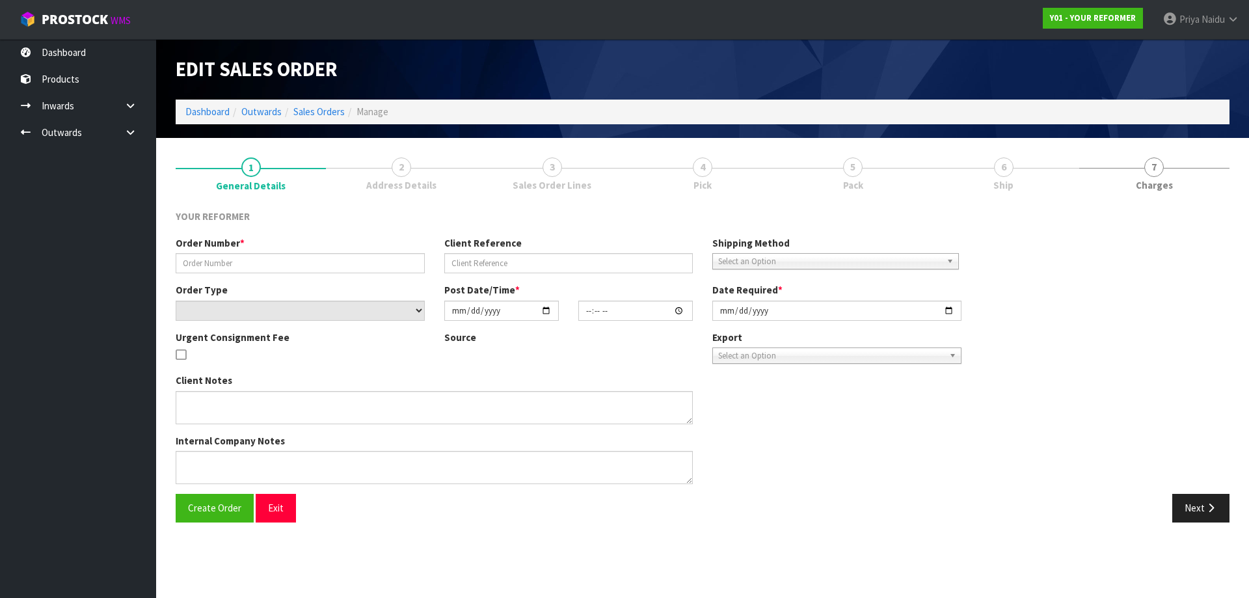
type input "2025-08-04"
type textarea "TONI DUNCAN 38 HARLOW CRESCENT GLEN INNES AUK AUCKLAND 1072 NEW ZEALAND +64 21 …"
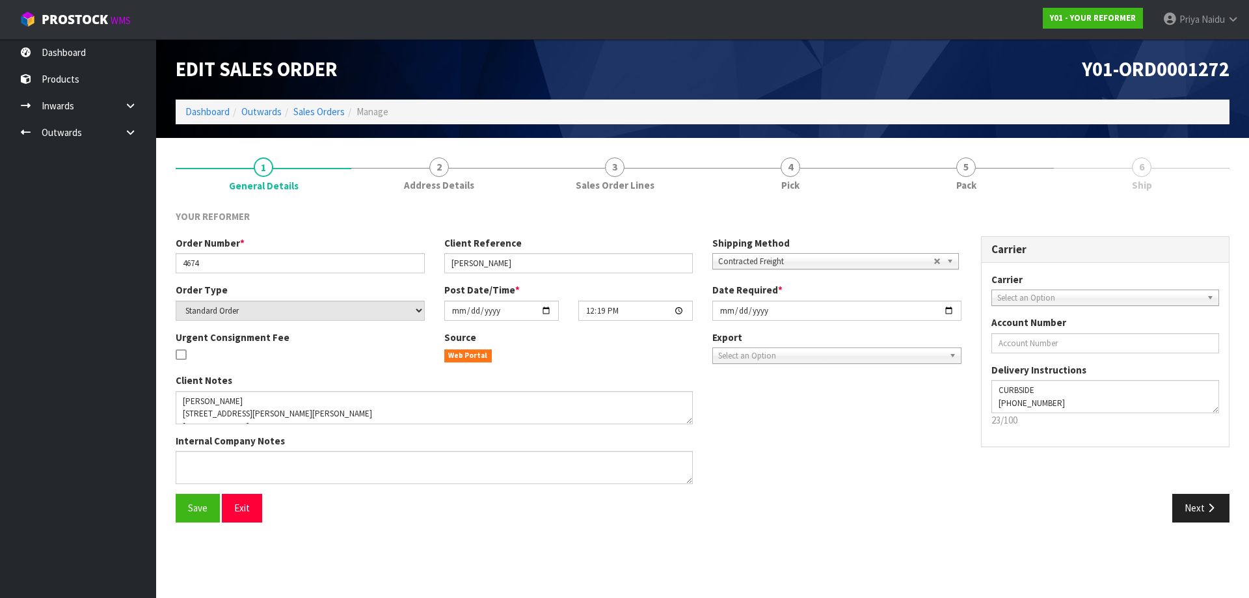
click at [971, 202] on div "YOUR REFORMER Order Number * 4674 Client Reference TONI DUNCAN Shipping Method …" at bounding box center [703, 366] width 1054 height 332
click at [970, 198] on link "5 Pack" at bounding box center [966, 173] width 176 height 51
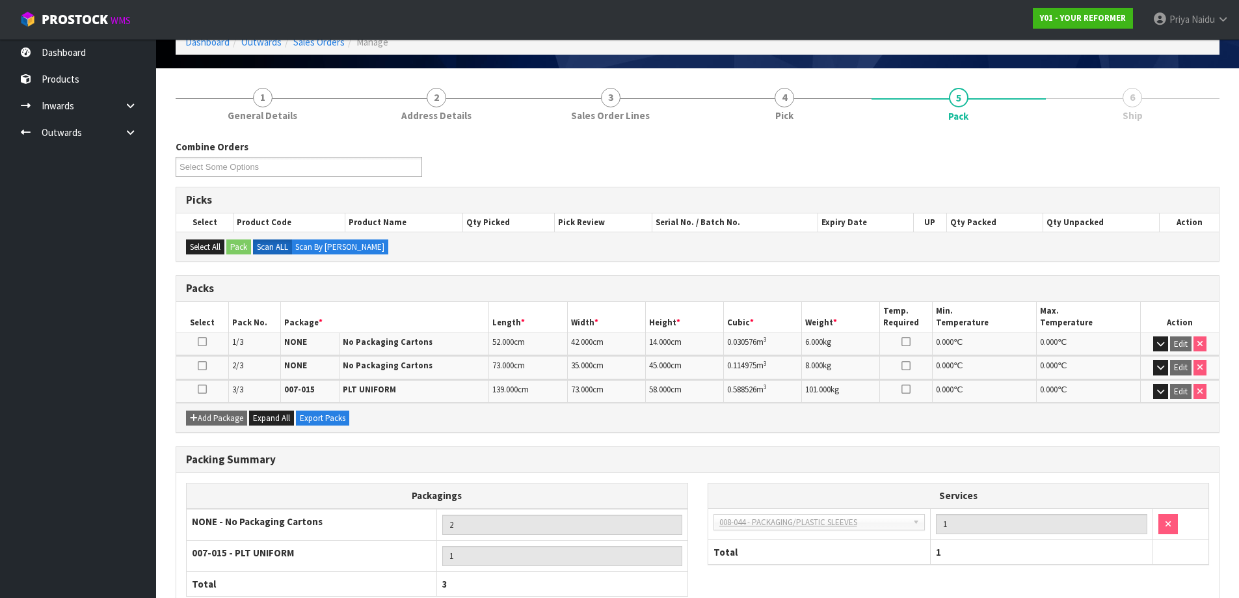
scroll to position [154, 0]
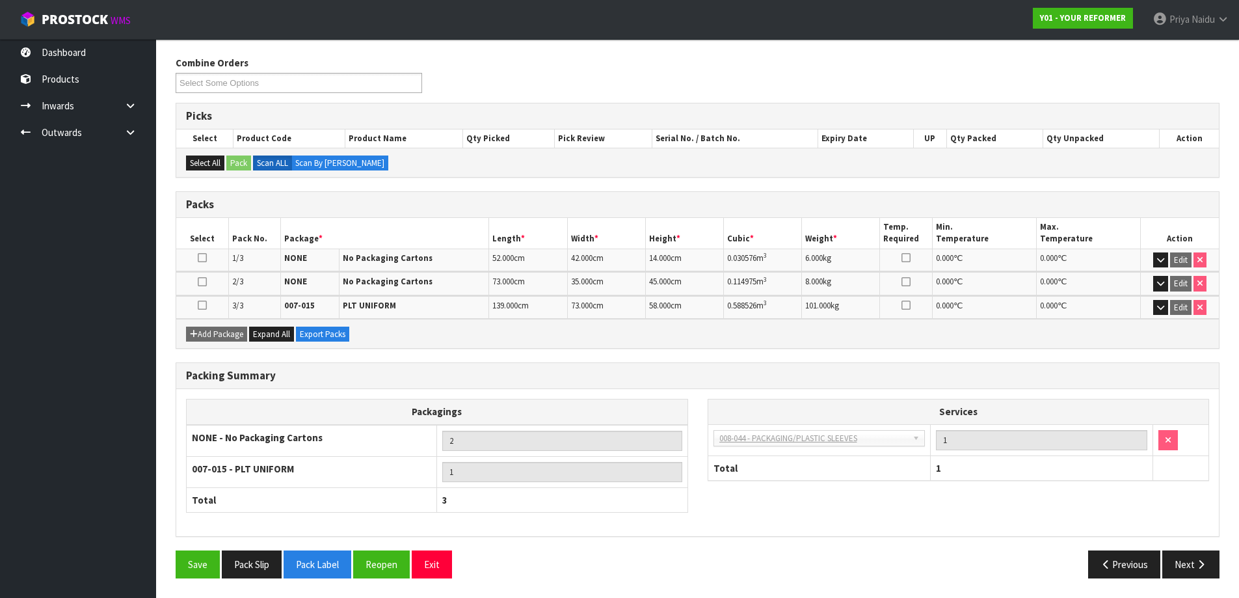
click at [1227, 577] on div "Previous Next" at bounding box center [964, 564] width 532 height 28
click at [1180, 549] on div "Packing Summary Packagings NONE - No Packaging Cartons 2 007-015 - PLT UNIFORM …" at bounding box center [697, 456] width 1063 height 188
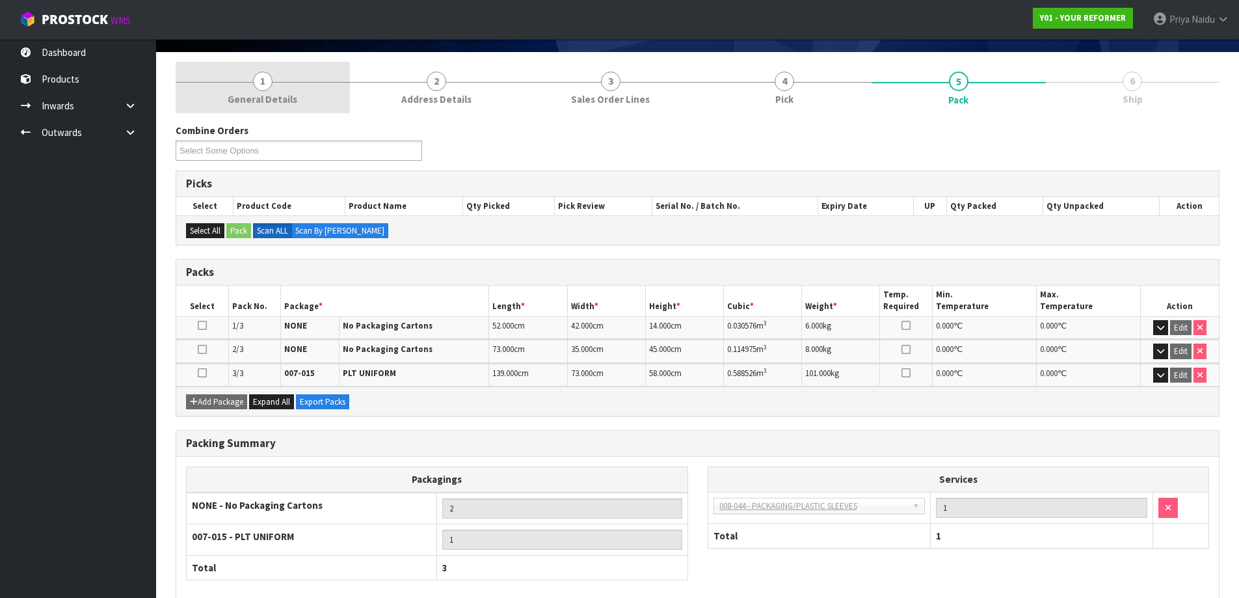
scroll to position [0, 0]
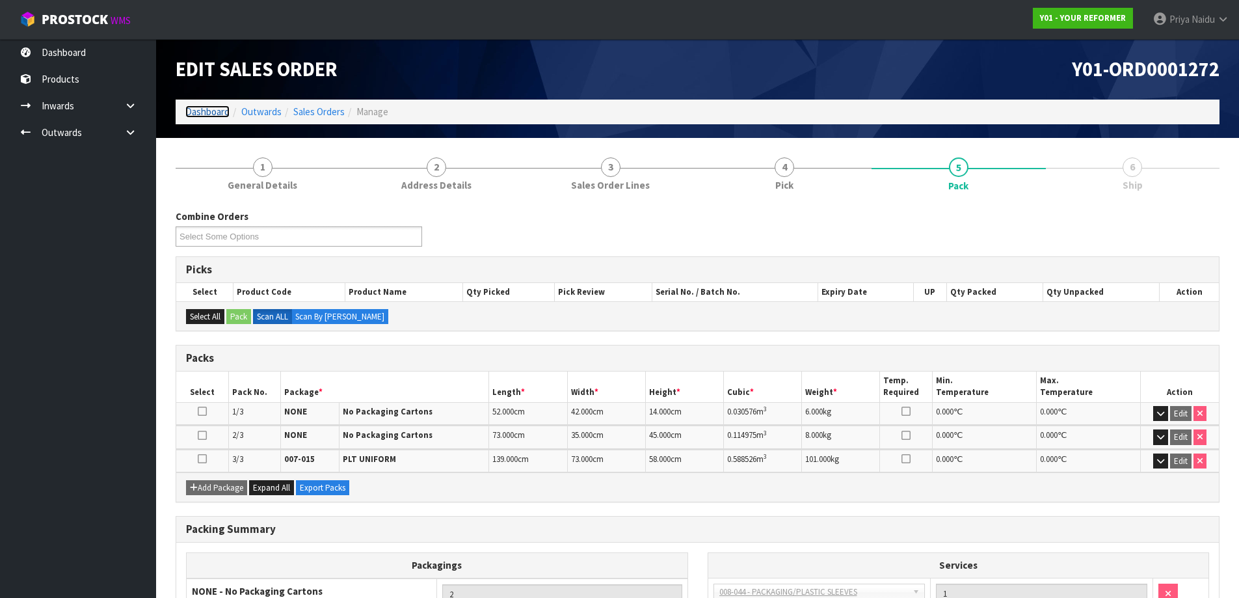
click at [205, 107] on link "Dashboard" at bounding box center [207, 111] width 44 height 12
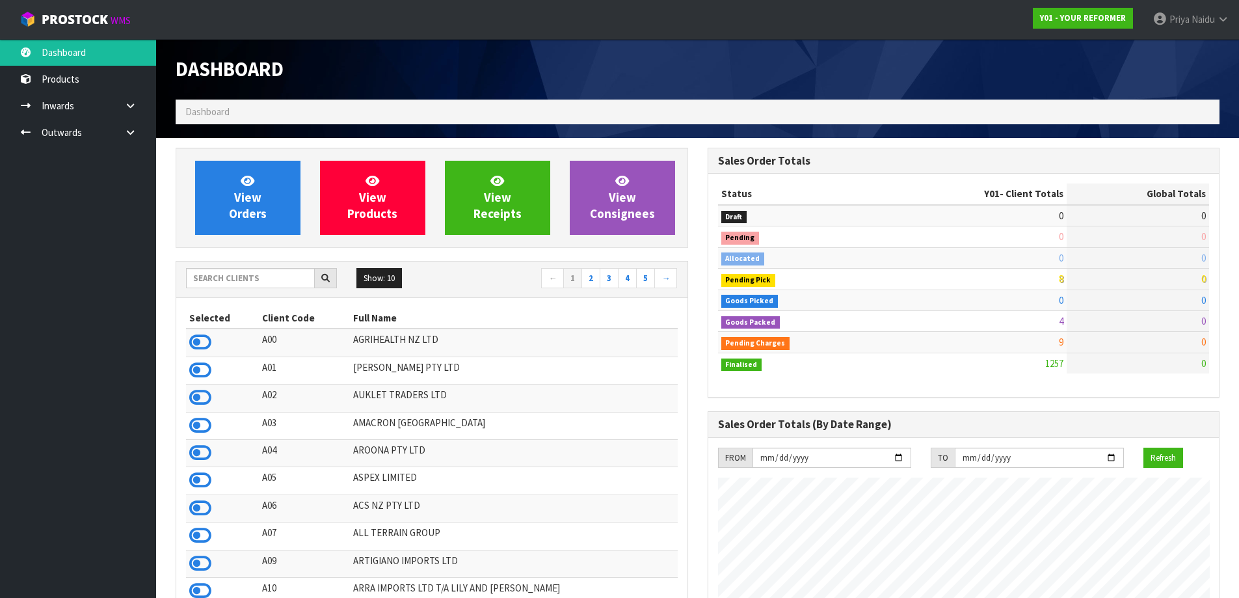
scroll to position [985, 531]
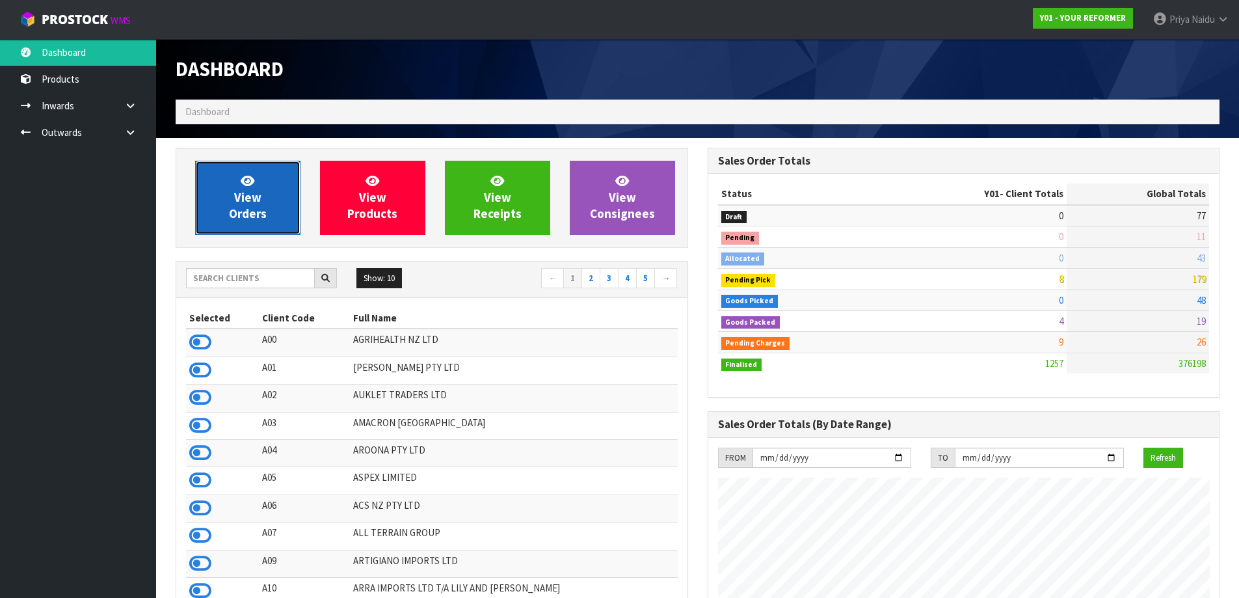
click at [222, 216] on link "View Orders" at bounding box center [247, 198] width 105 height 74
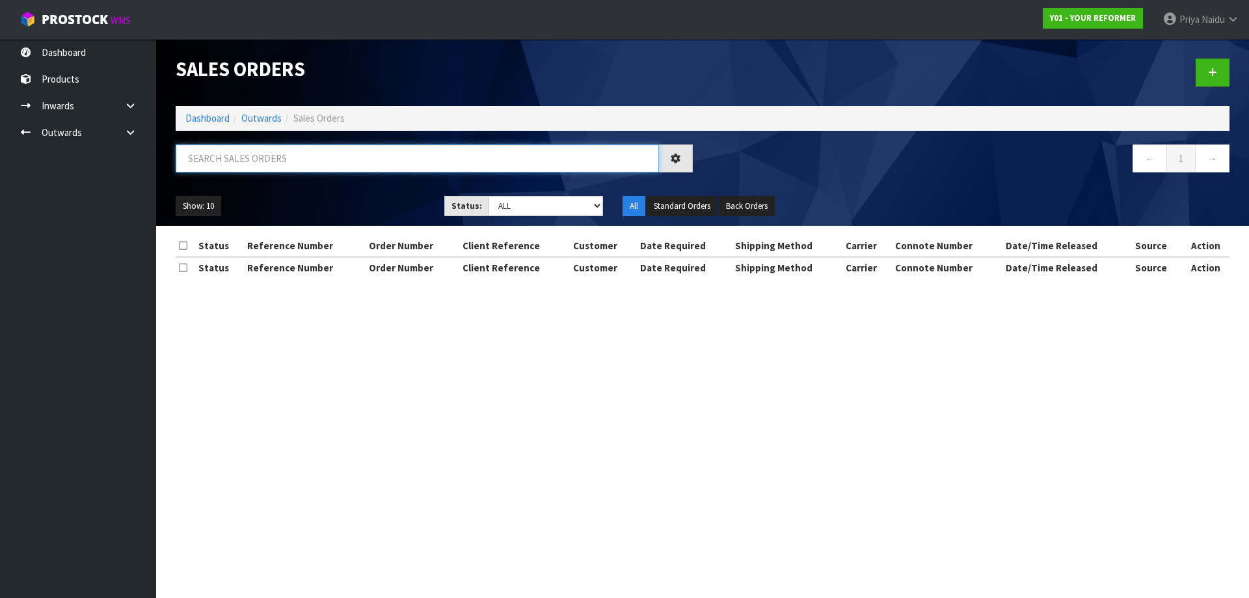
click at [286, 151] on input "text" at bounding box center [417, 158] width 483 height 28
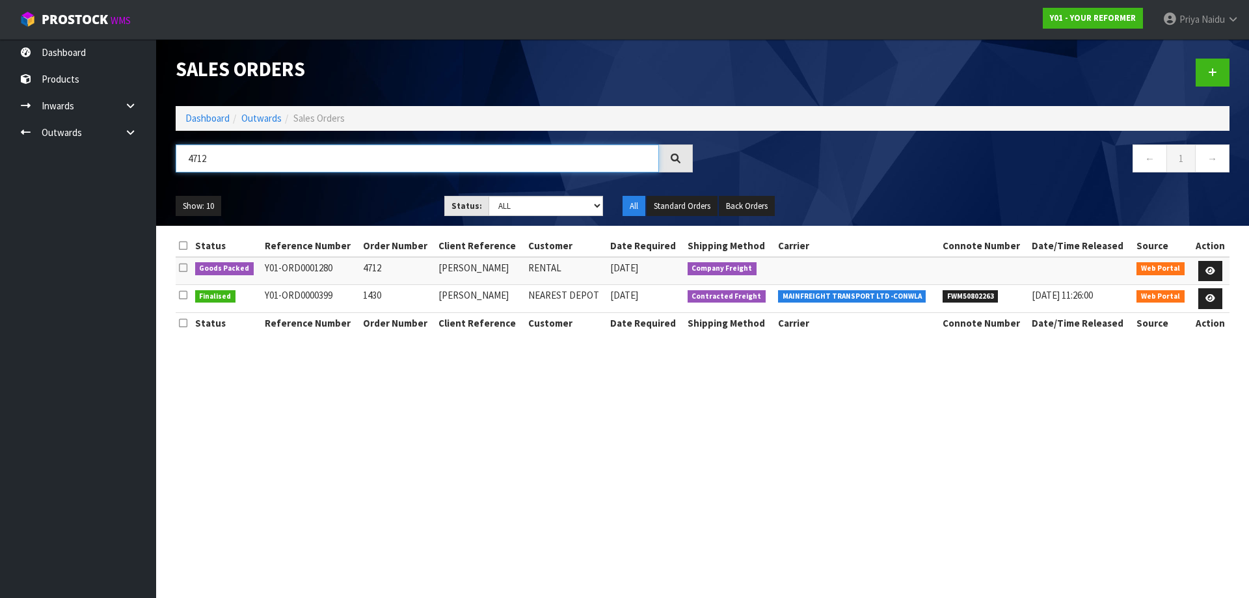
click at [298, 160] on input "4712" at bounding box center [417, 158] width 483 height 28
type input "4"
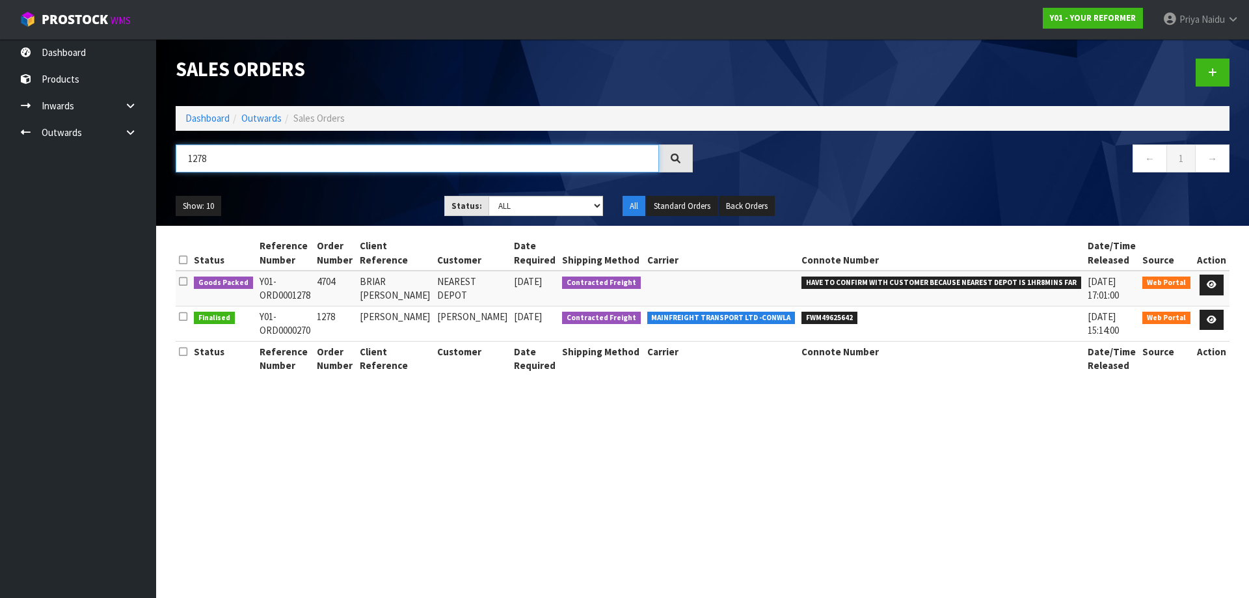
type input "1278"
click at [198, 113] on link "Dashboard" at bounding box center [207, 118] width 44 height 12
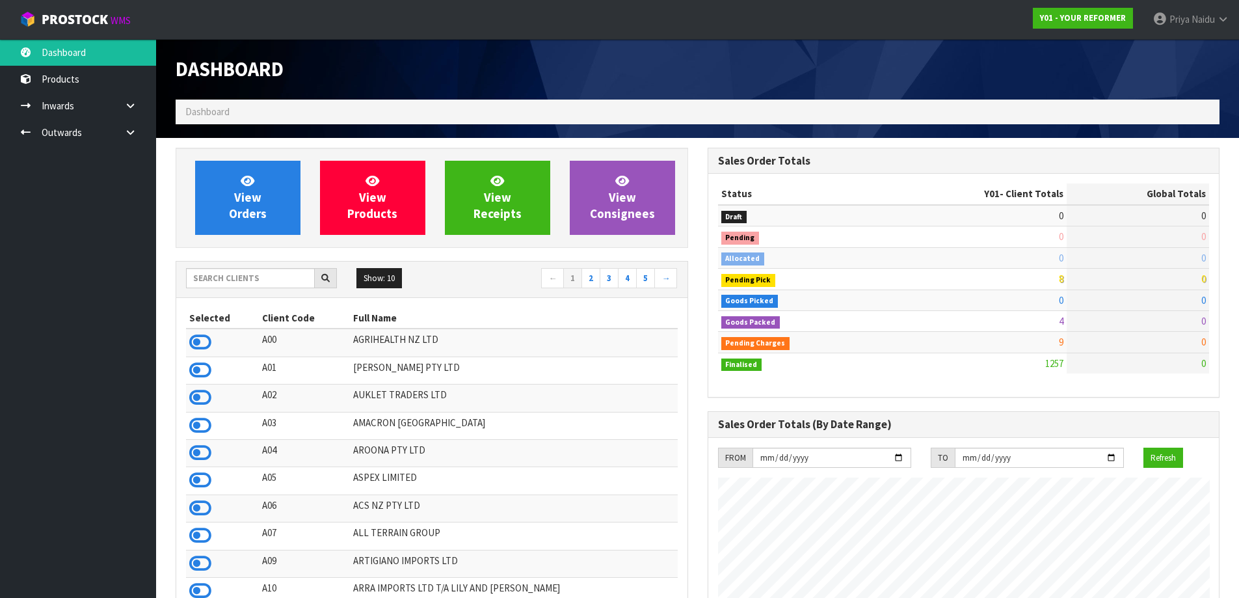
scroll to position [985, 531]
click at [266, 279] on input "text" at bounding box center [250, 278] width 129 height 20
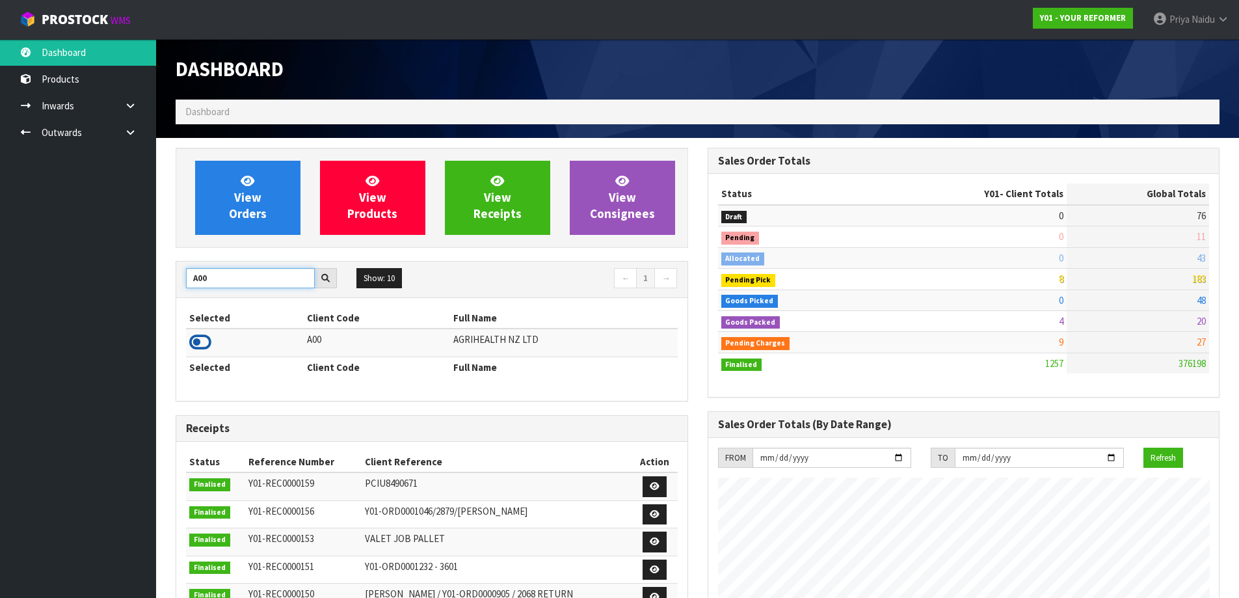
type input "A00"
click at [199, 342] on icon at bounding box center [200, 342] width 22 height 20
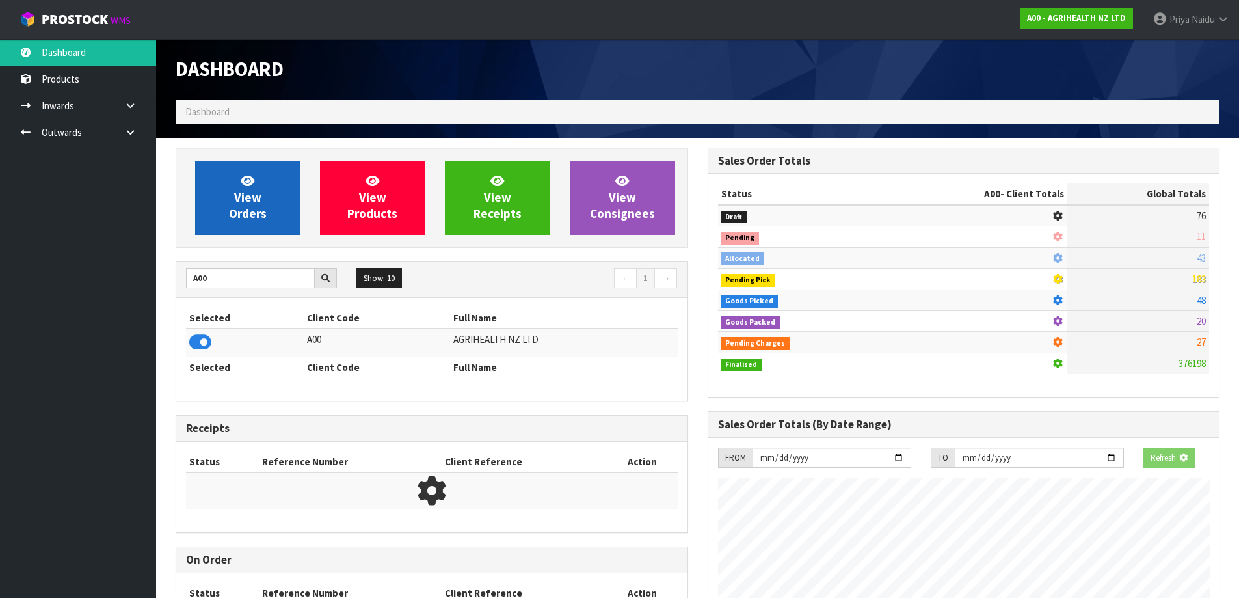
scroll to position [649622, 649901]
click at [262, 184] on link "View Orders" at bounding box center [247, 198] width 105 height 74
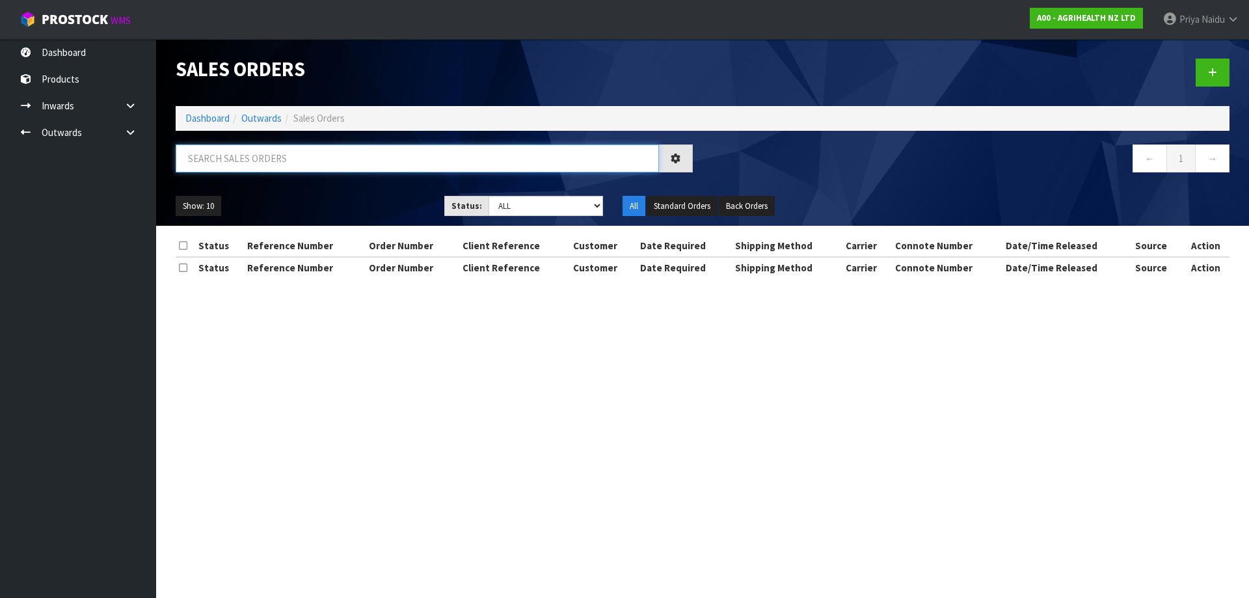
click at [270, 165] on input "text" at bounding box center [417, 158] width 483 height 28
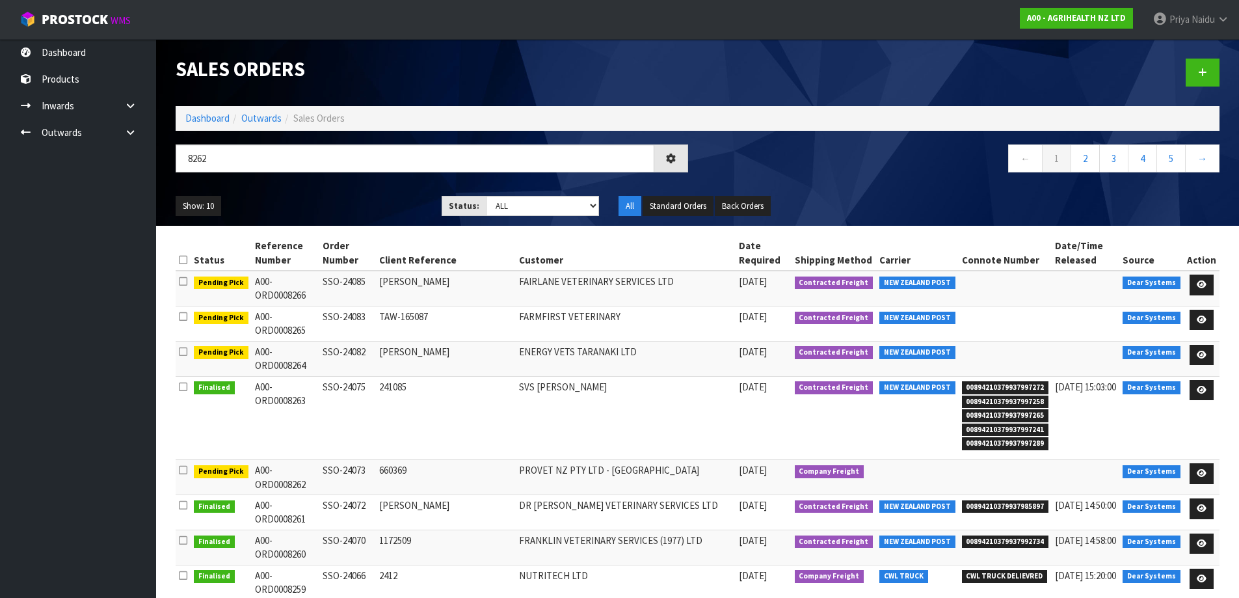
click at [312, 203] on ul "Show: 10 5 10 25 50" at bounding box center [299, 206] width 247 height 21
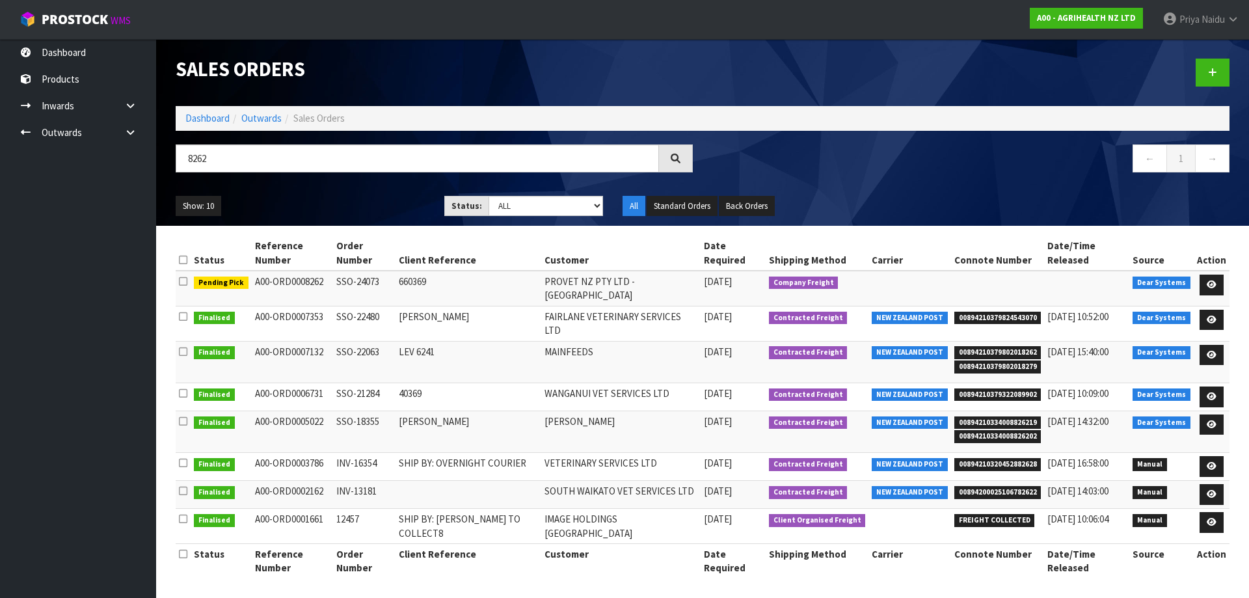
click at [341, 196] on ul "Show: 10 5 10 25 50" at bounding box center [300, 206] width 249 height 21
click at [254, 159] on input "8262" at bounding box center [417, 158] width 483 height 28
type input "8"
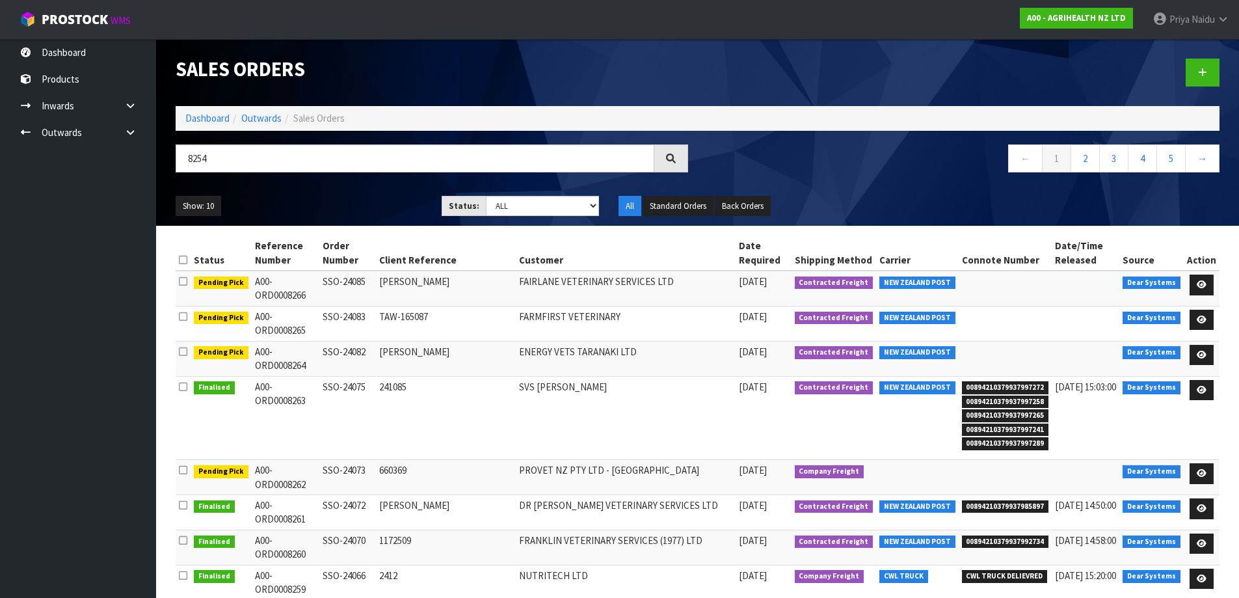
click at [377, 188] on div "Show: 10 5 10 25 50 Status: Draft Pending Allocated Pending Pick Goods Picked G…" at bounding box center [697, 206] width 1063 height 40
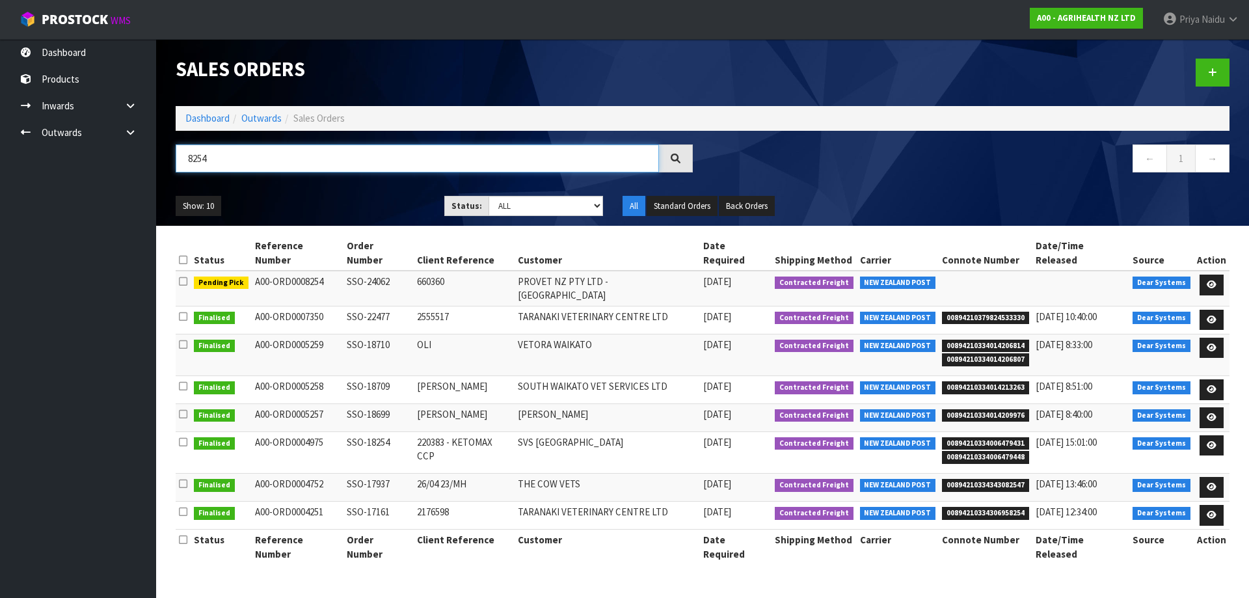
click at [266, 163] on input "8254" at bounding box center [417, 158] width 483 height 28
type input "8"
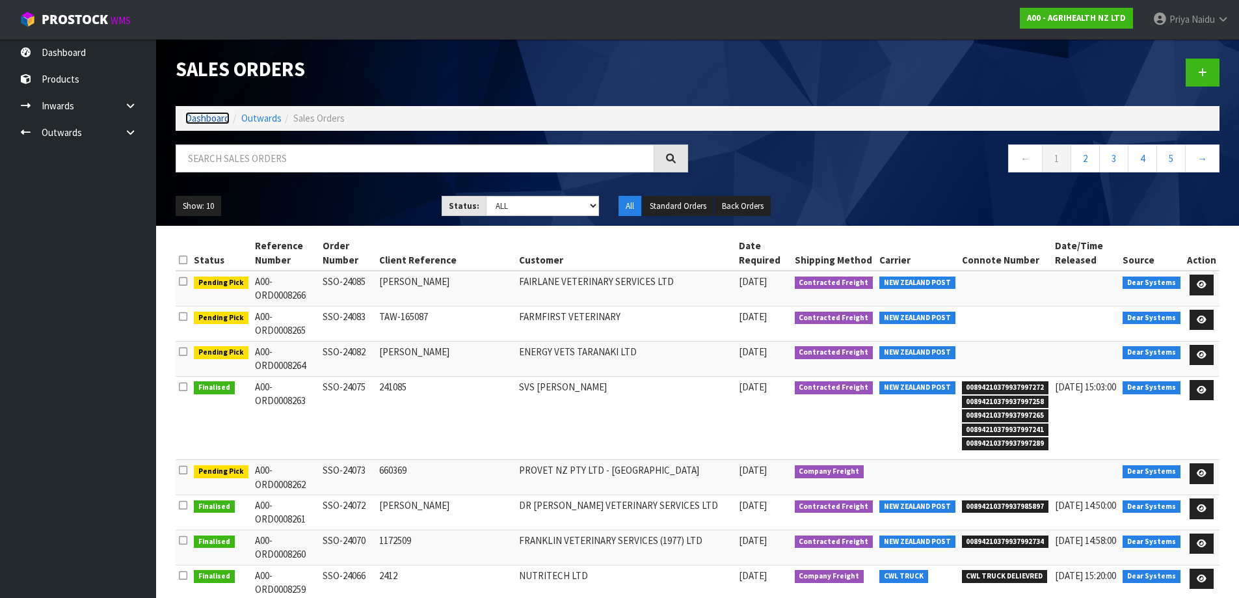
click at [217, 117] on link "Dashboard" at bounding box center [207, 118] width 44 height 12
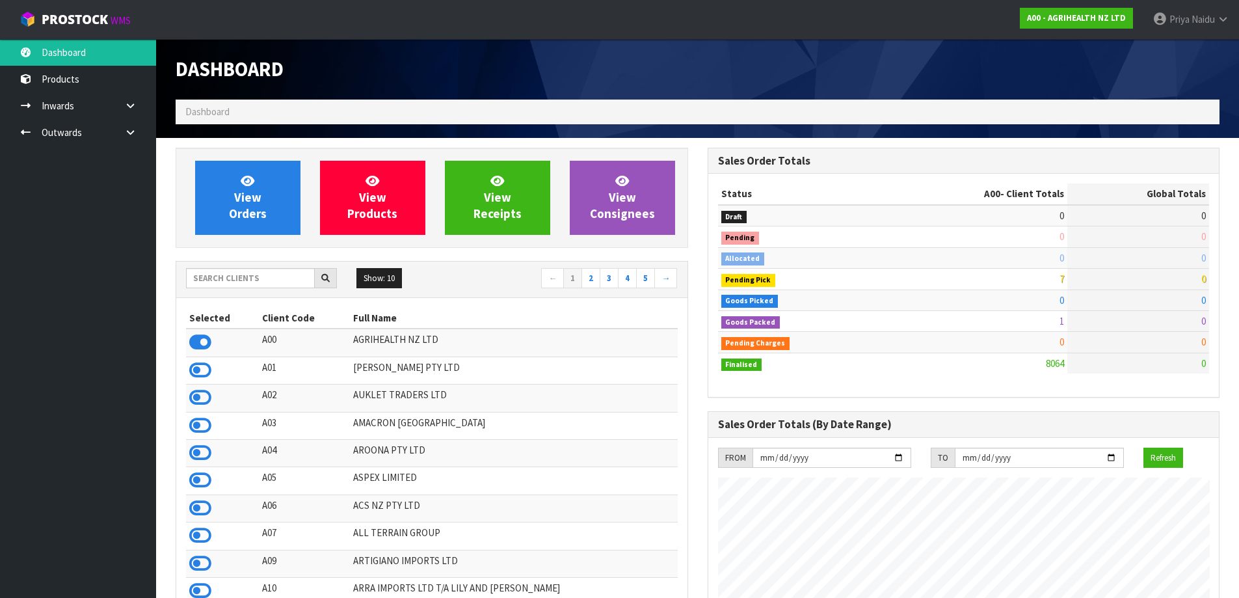
scroll to position [985, 531]
click at [269, 287] on div "Show: 10 5 10 25 50 ← 1 2 3 4 5 →" at bounding box center [431, 279] width 511 height 23
click at [268, 283] on input "text" at bounding box center [250, 278] width 129 height 20
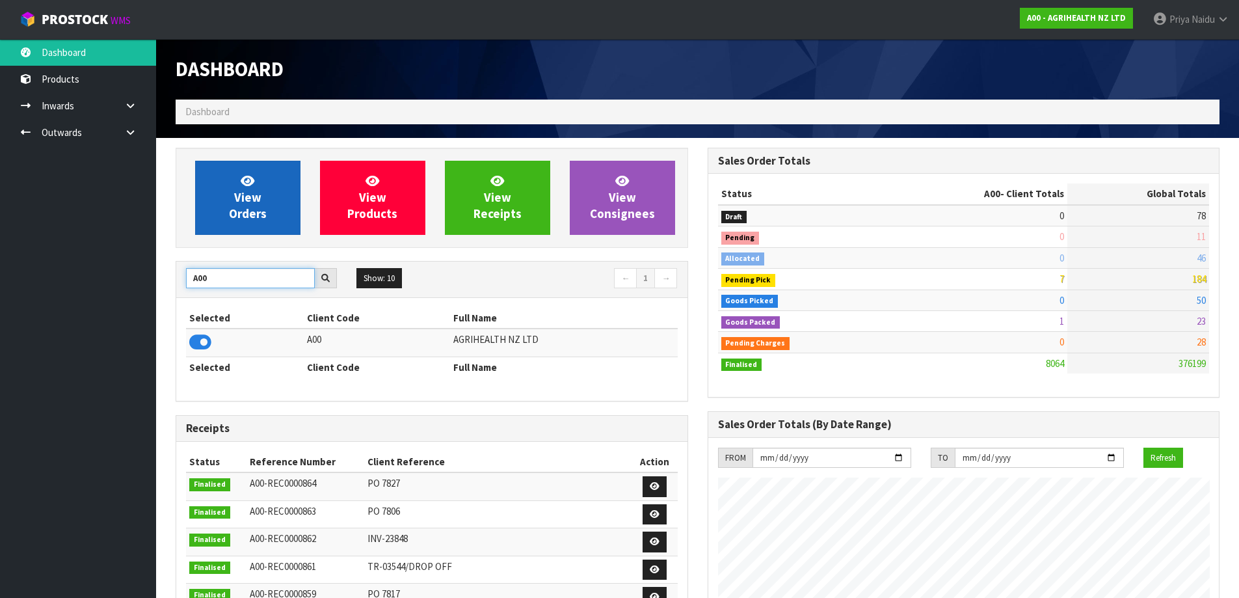
type input "A00"
click at [245, 191] on span "View Orders" at bounding box center [248, 197] width 38 height 49
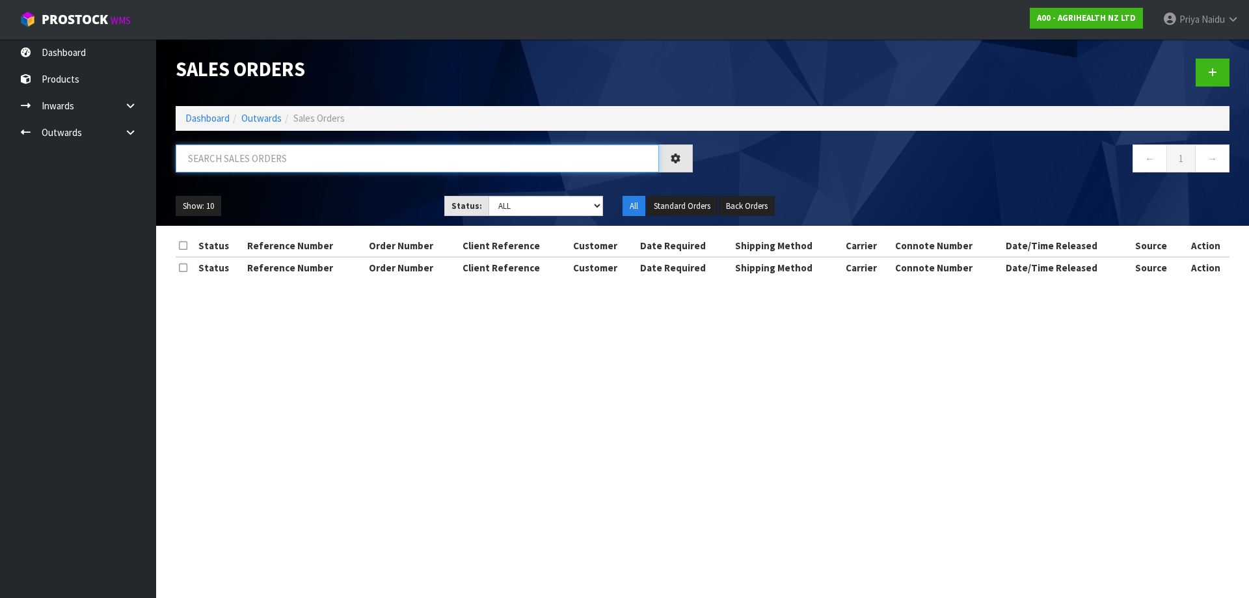
click at [269, 152] on input "text" at bounding box center [417, 158] width 483 height 28
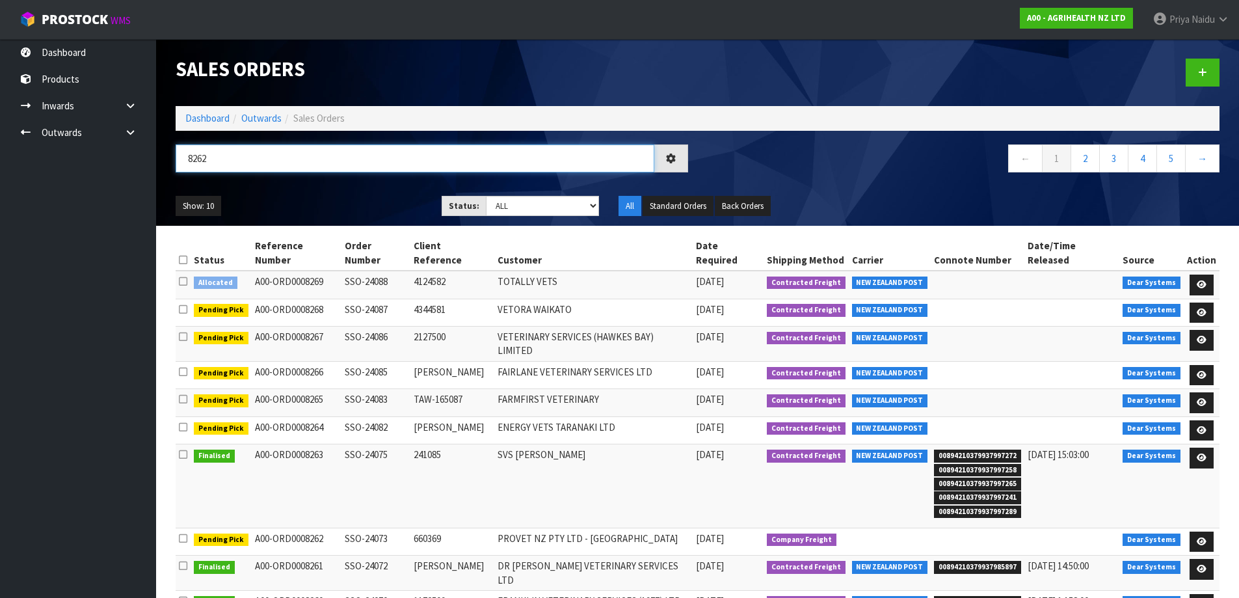
type input "8262"
click at [289, 186] on div "Show: 10 5 10 25 50 Status: Draft Pending Allocated Pending Pick Goods Picked G…" at bounding box center [697, 206] width 1063 height 40
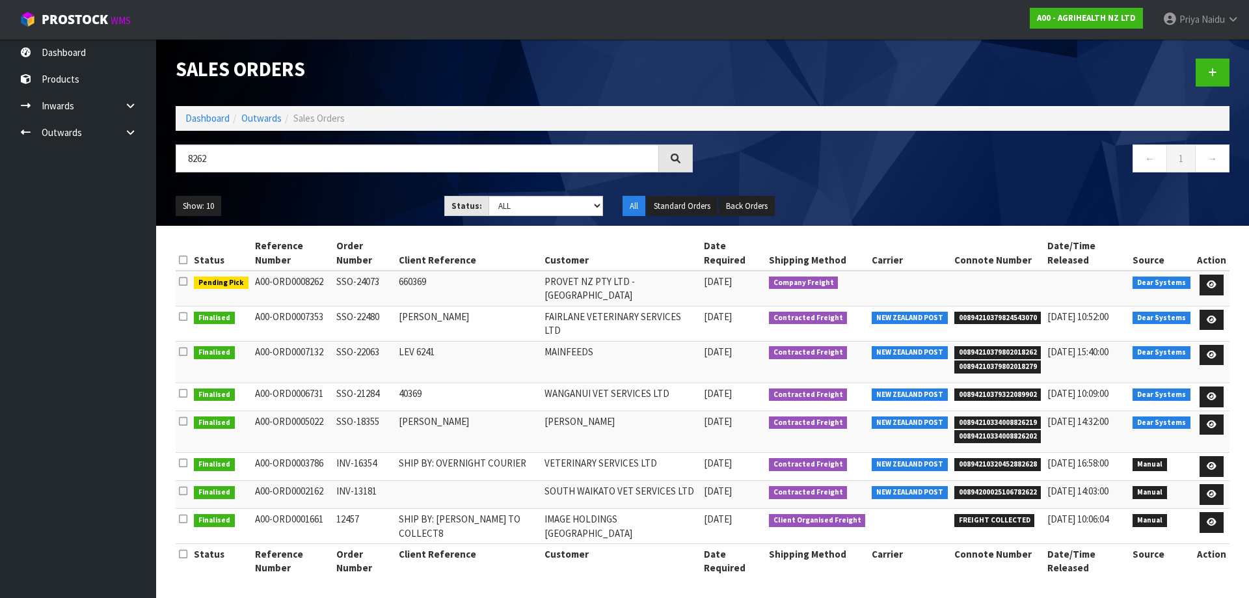
click at [335, 181] on div "8262" at bounding box center [434, 163] width 537 height 38
click at [1221, 274] on link at bounding box center [1211, 284] width 24 height 21
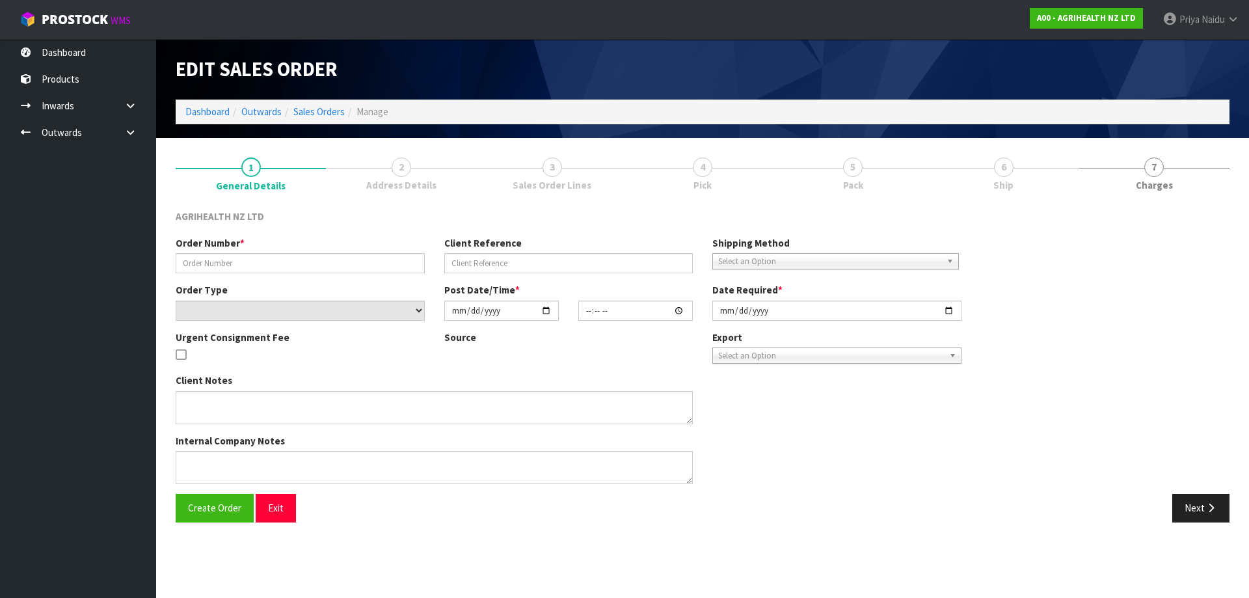
type input "SSO-24073"
type input "660369"
select select "number:0"
type input "2025-08-11"
type input "10:21:34.000"
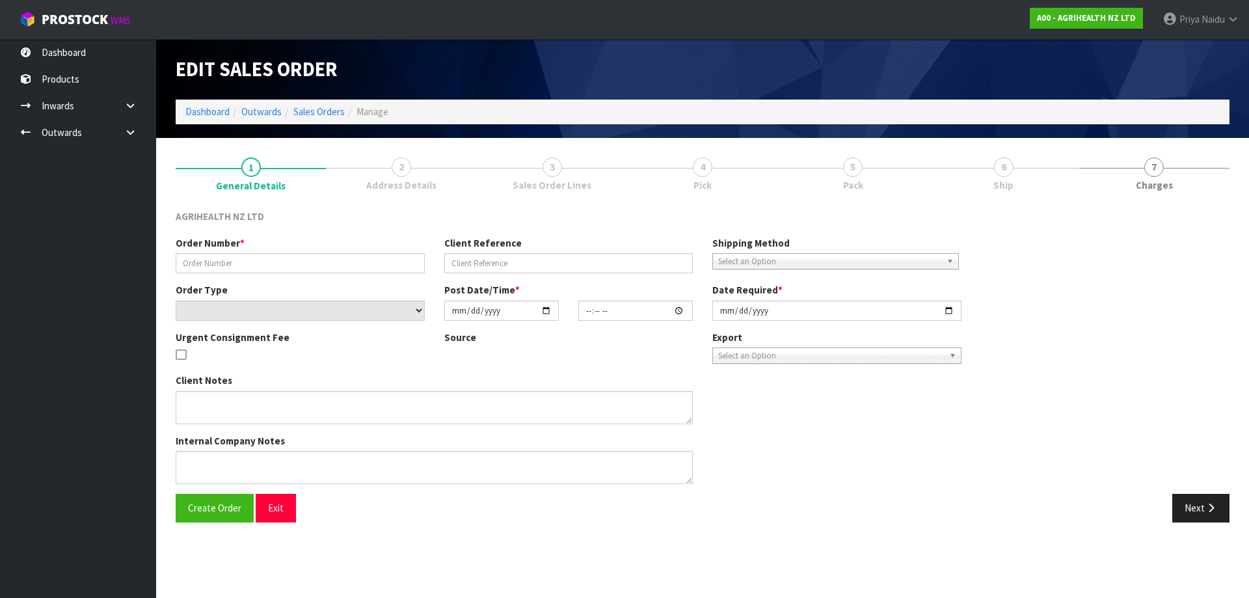
type input "2025-08-11"
type textarea "SHIP BY: CWL Truck"
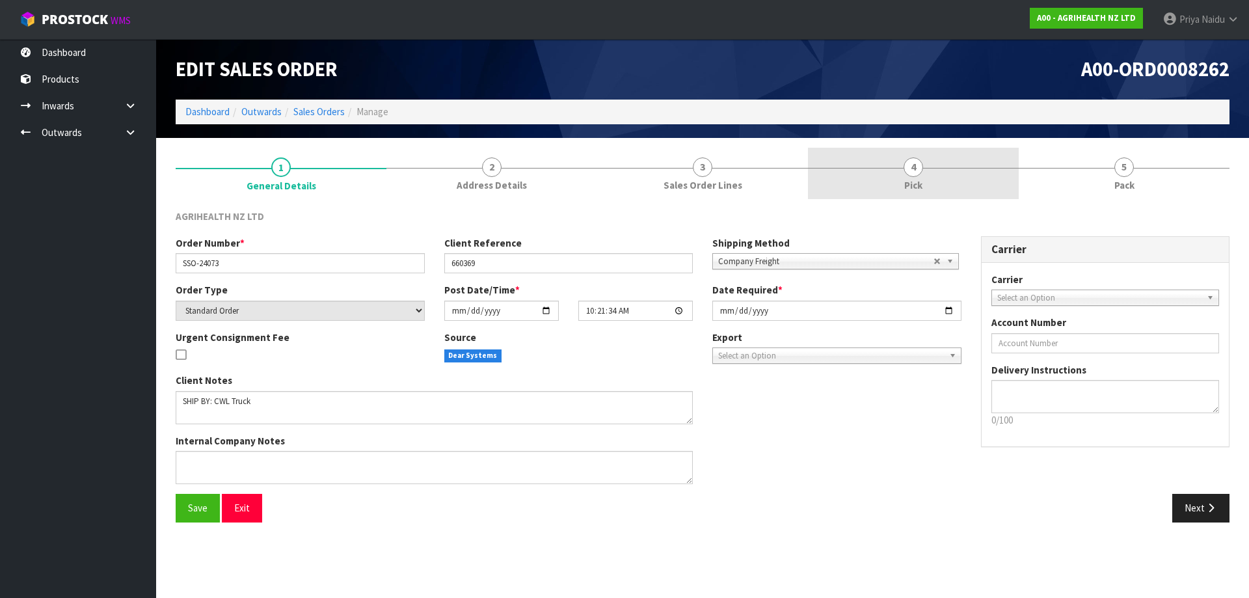
click at [888, 165] on link "4 Pick" at bounding box center [913, 173] width 211 height 51
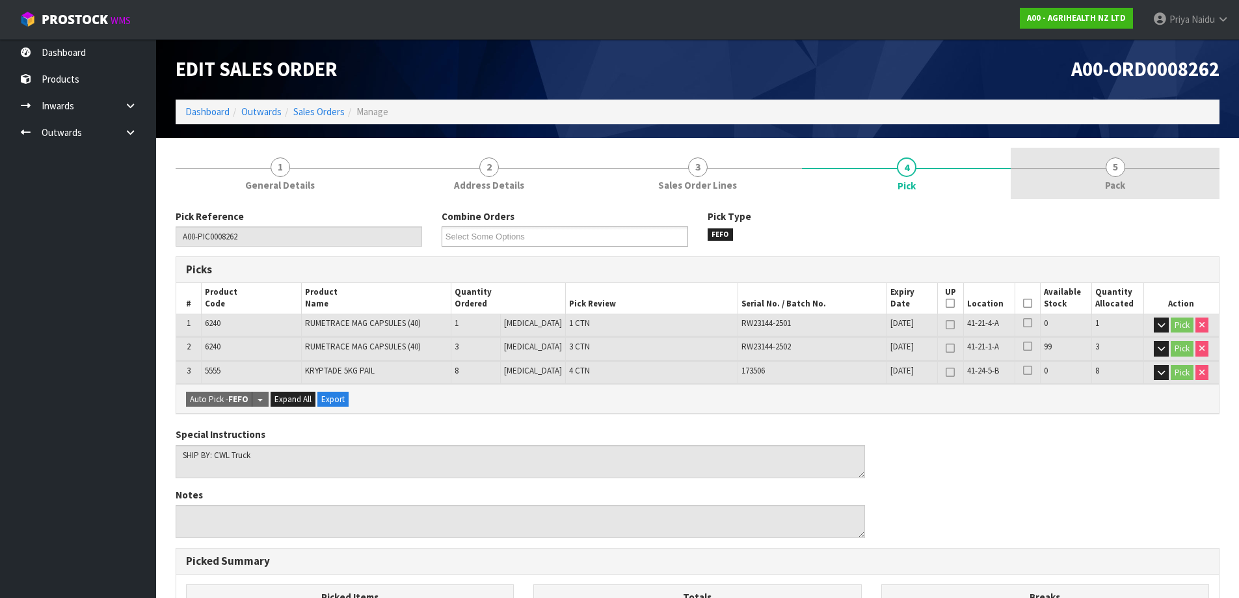
click at [1190, 182] on link "5 Pack" at bounding box center [1115, 173] width 209 height 51
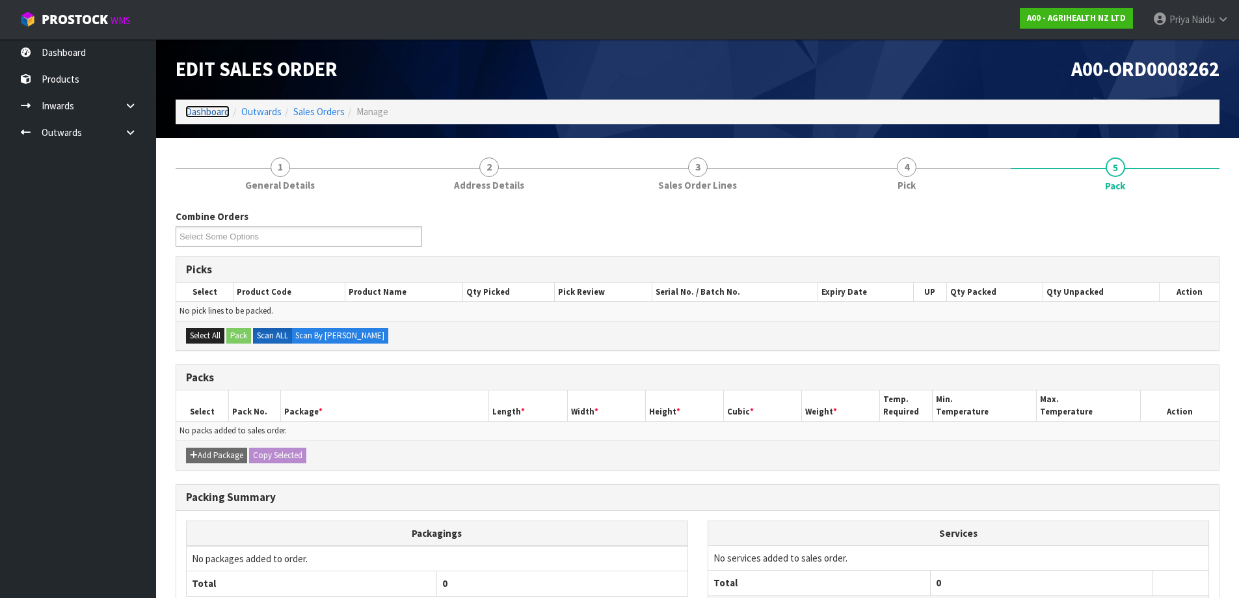
click at [201, 107] on link "Dashboard" at bounding box center [207, 111] width 44 height 12
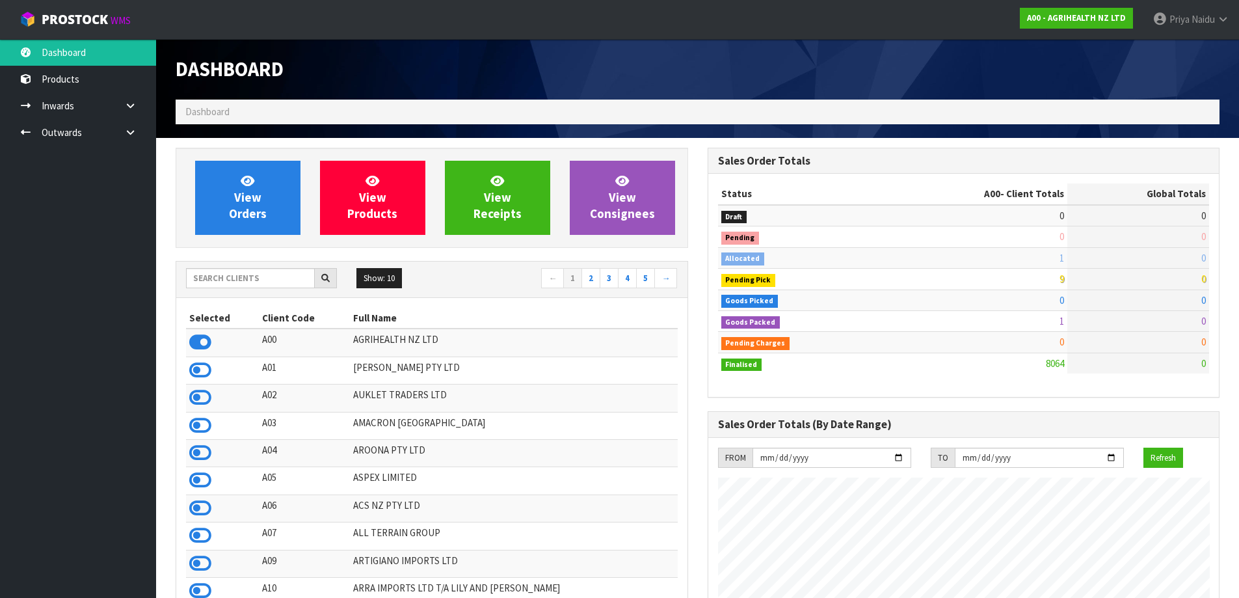
scroll to position [985, 531]
click at [278, 282] on input "text" at bounding box center [250, 278] width 129 height 20
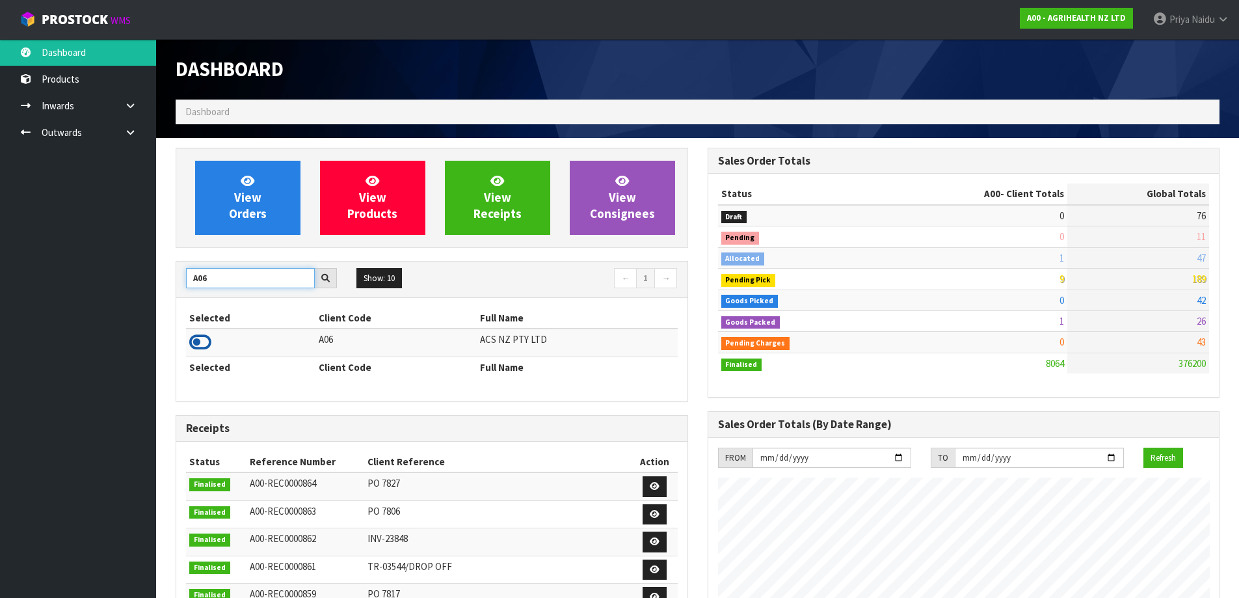
type input "A06"
click at [195, 340] on icon at bounding box center [200, 342] width 22 height 20
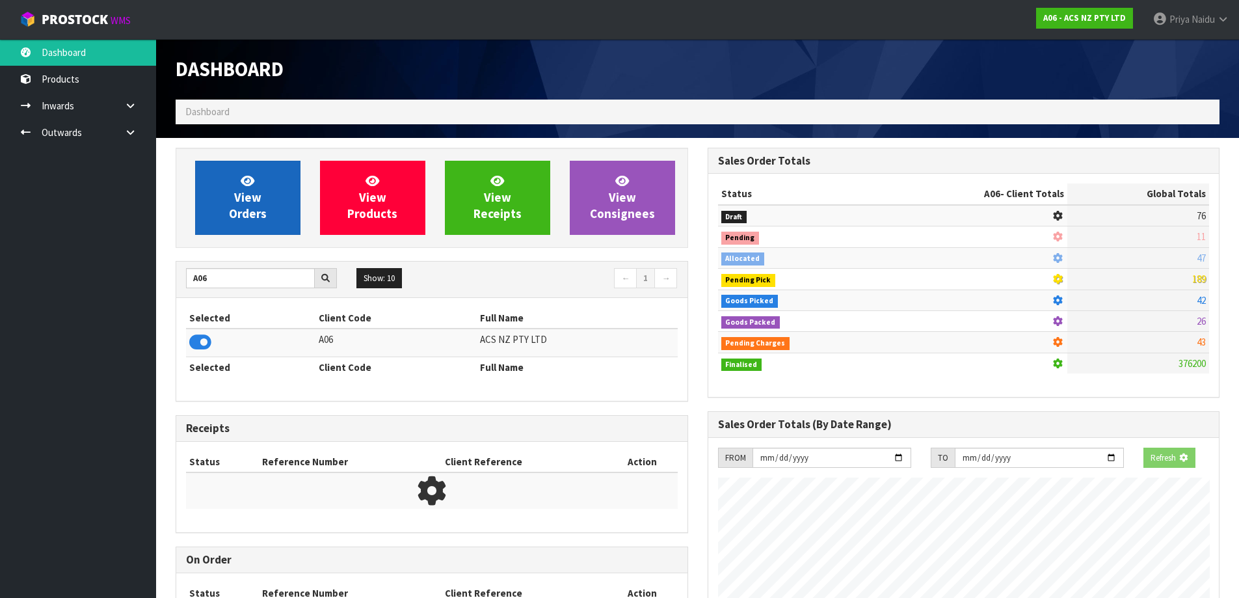
scroll to position [811, 531]
click at [228, 204] on link "View Orders" at bounding box center [247, 198] width 105 height 74
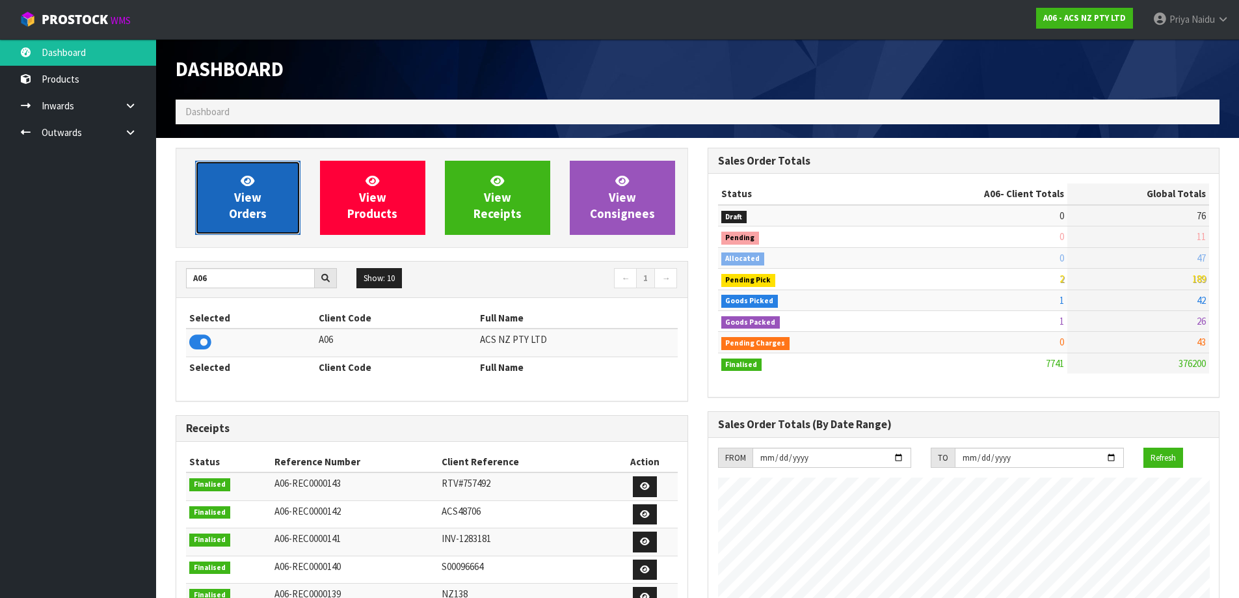
scroll to position [985, 531]
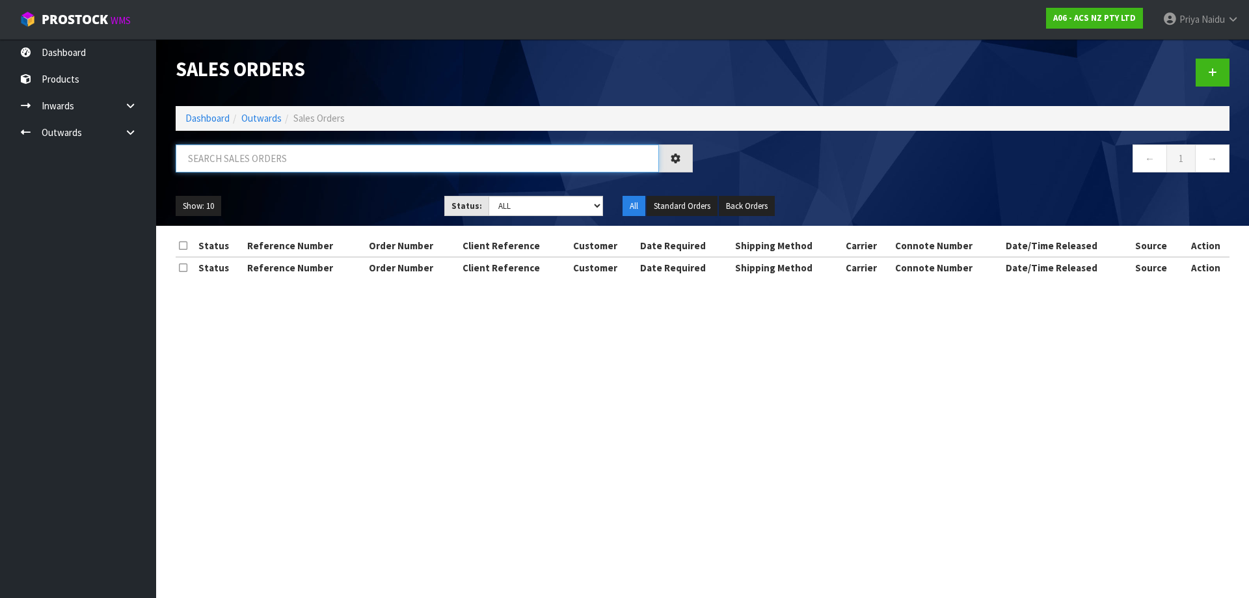
click at [272, 157] on input "text" at bounding box center [417, 158] width 483 height 28
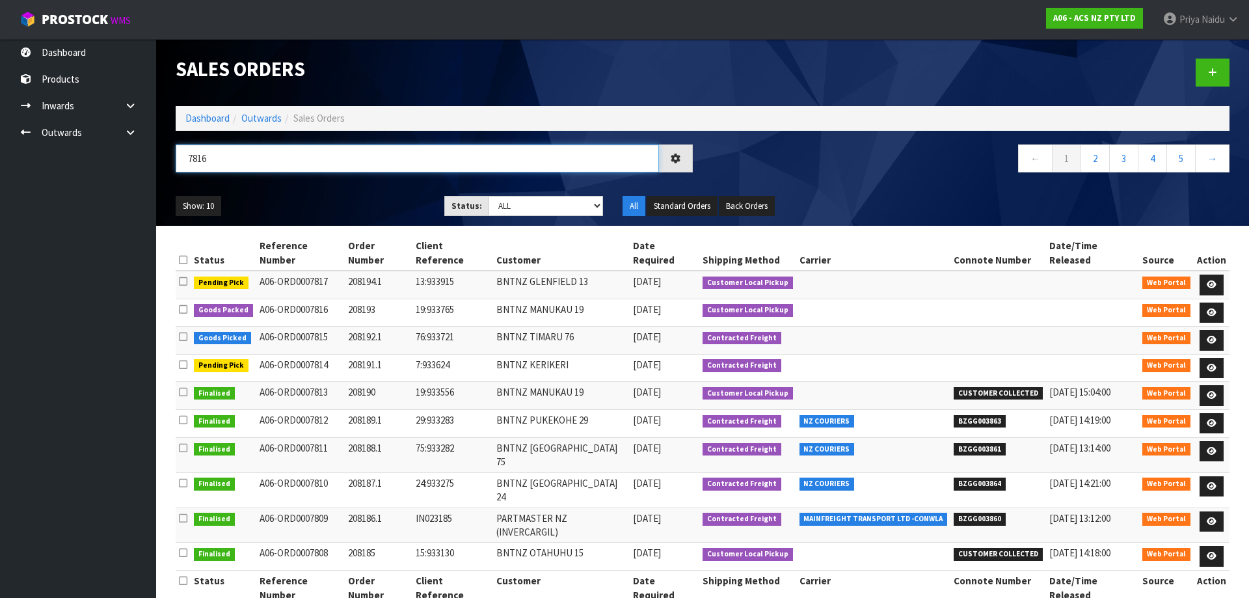
type input "7816"
click at [377, 194] on div "Show: 10 5 10 25 50 Status: Draft Pending Allocated Pending Pick Goods Picked G…" at bounding box center [702, 206] width 1073 height 40
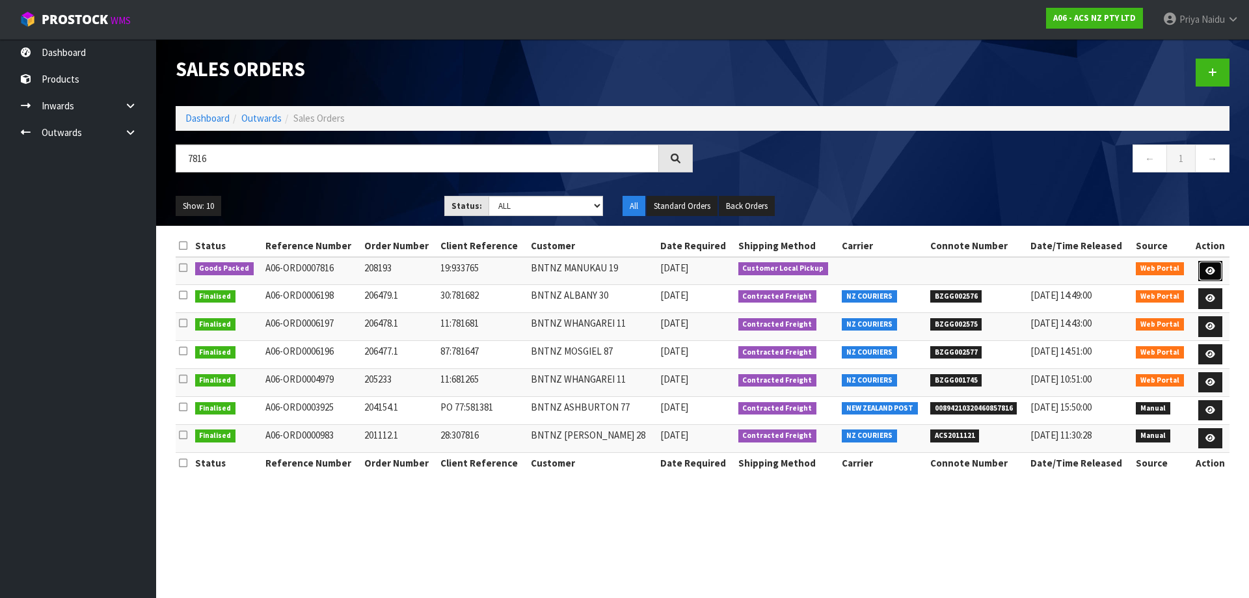
click at [1203, 263] on link at bounding box center [1210, 271] width 24 height 21
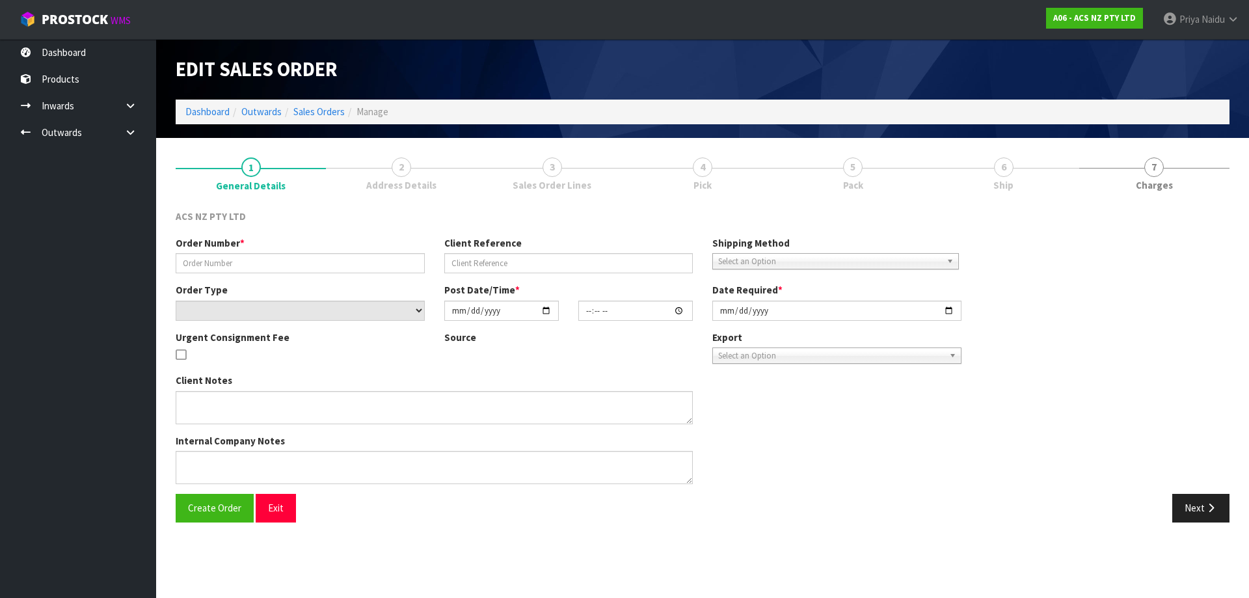
type input "208193"
type input "19:933765"
select select "number:0"
type input "2025-08-12"
type input "08:43:00.000"
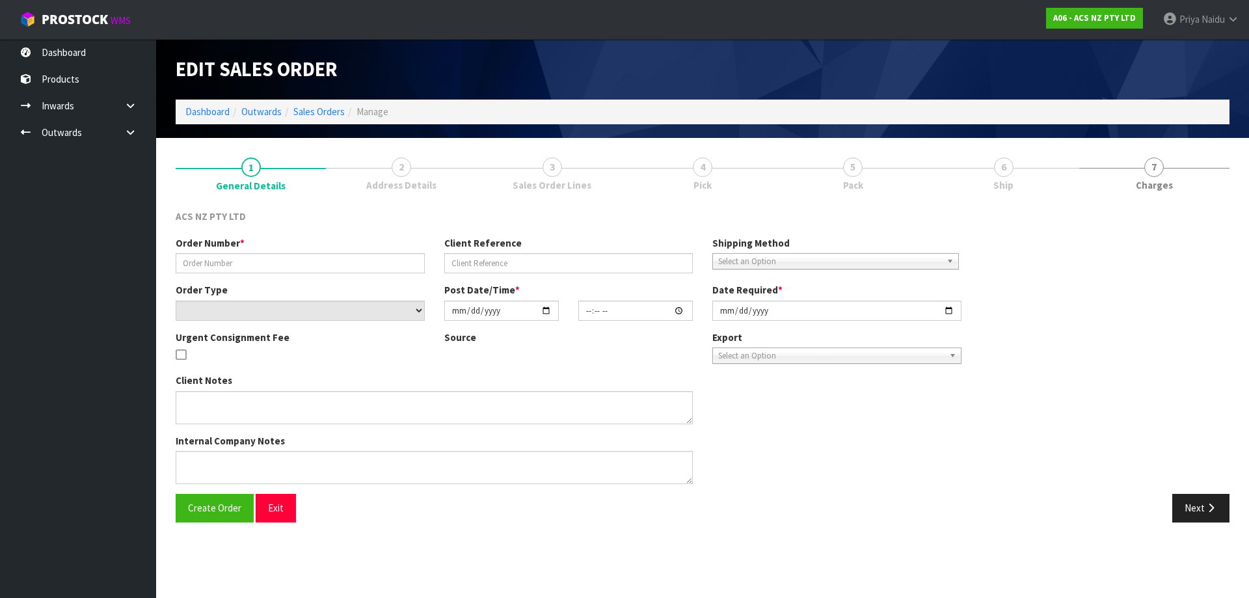
type input "2025-08-12"
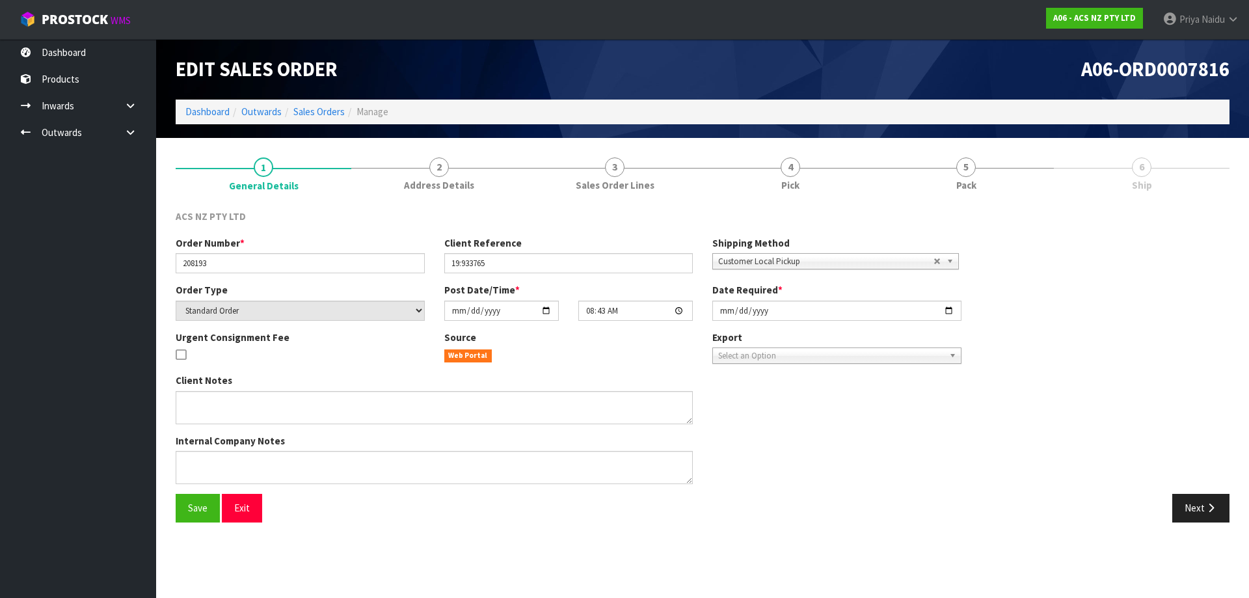
click at [989, 169] on link "5 Pack" at bounding box center [966, 173] width 176 height 51
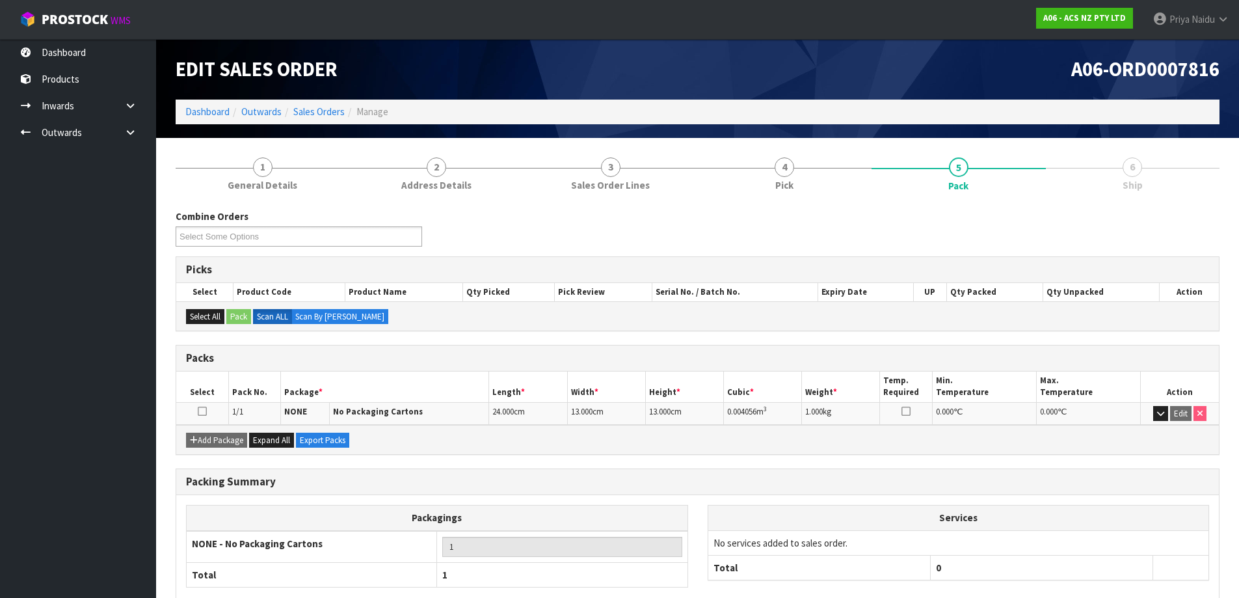
scroll to position [75, 0]
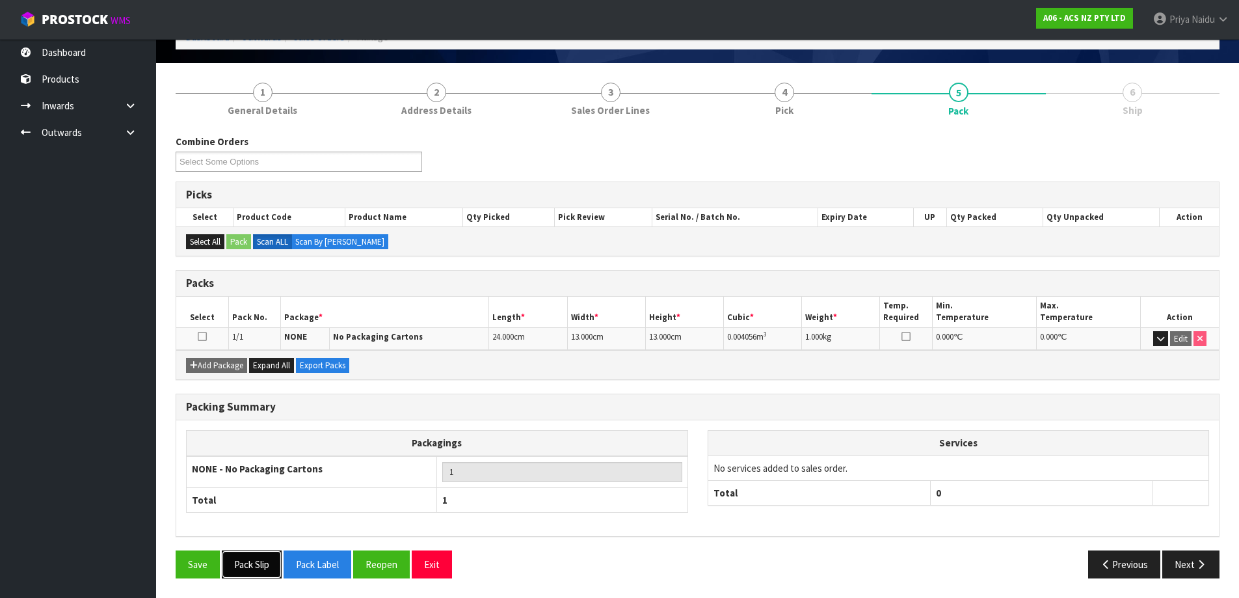
click at [256, 567] on button "Pack Slip" at bounding box center [252, 564] width 60 height 28
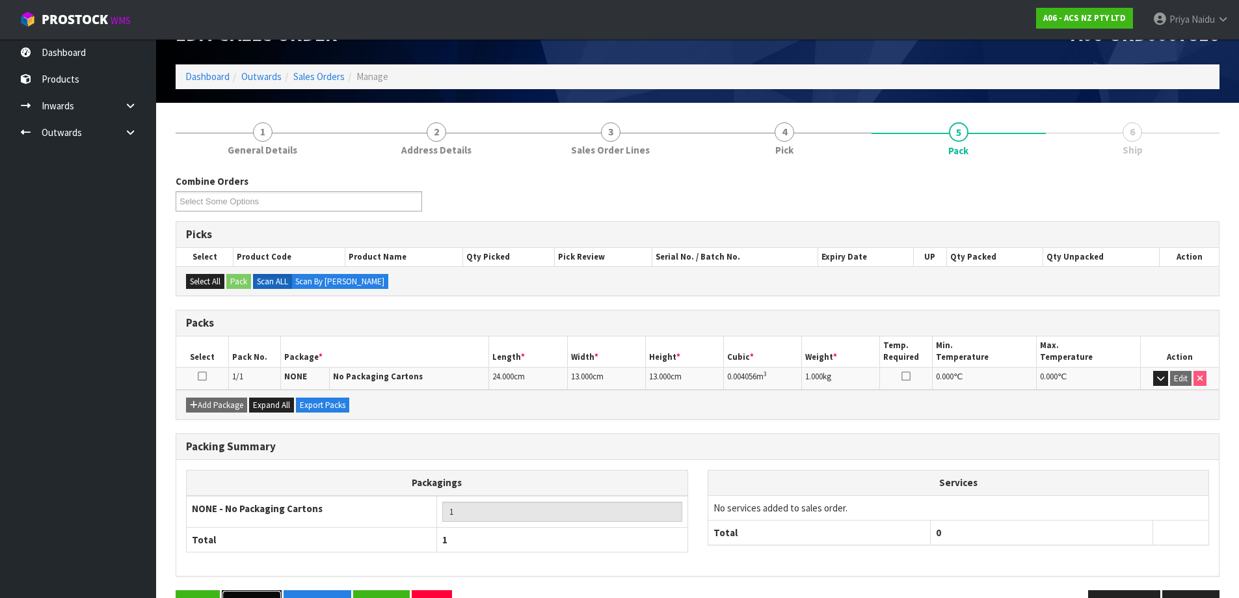
scroll to position [0, 0]
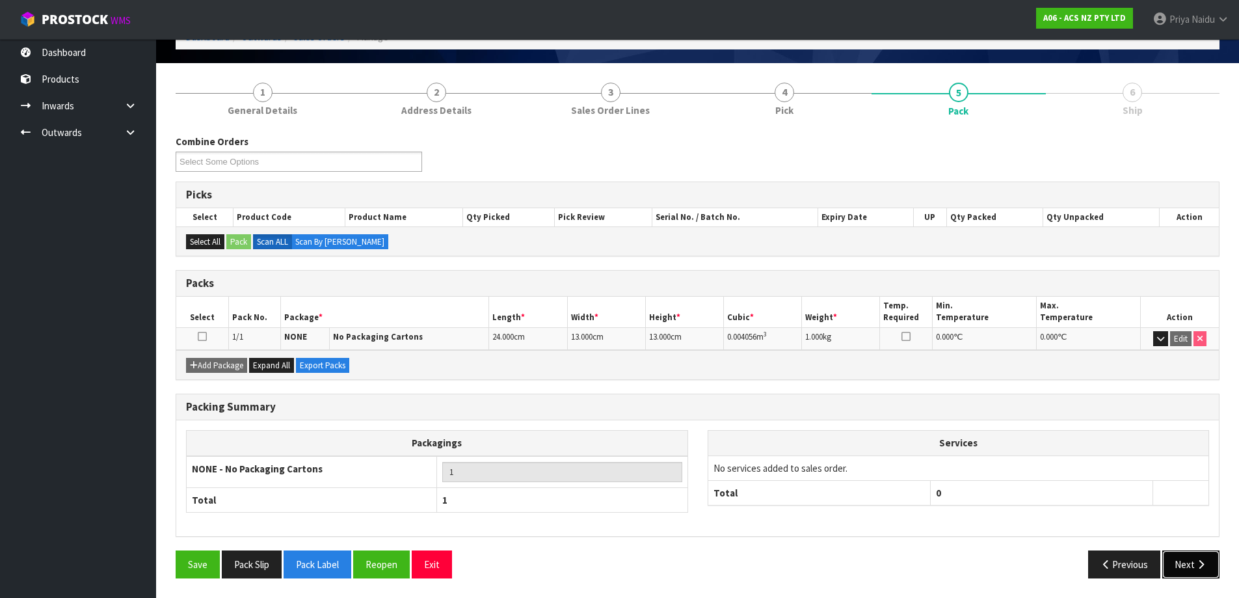
click at [1177, 564] on button "Next" at bounding box center [1190, 564] width 57 height 28
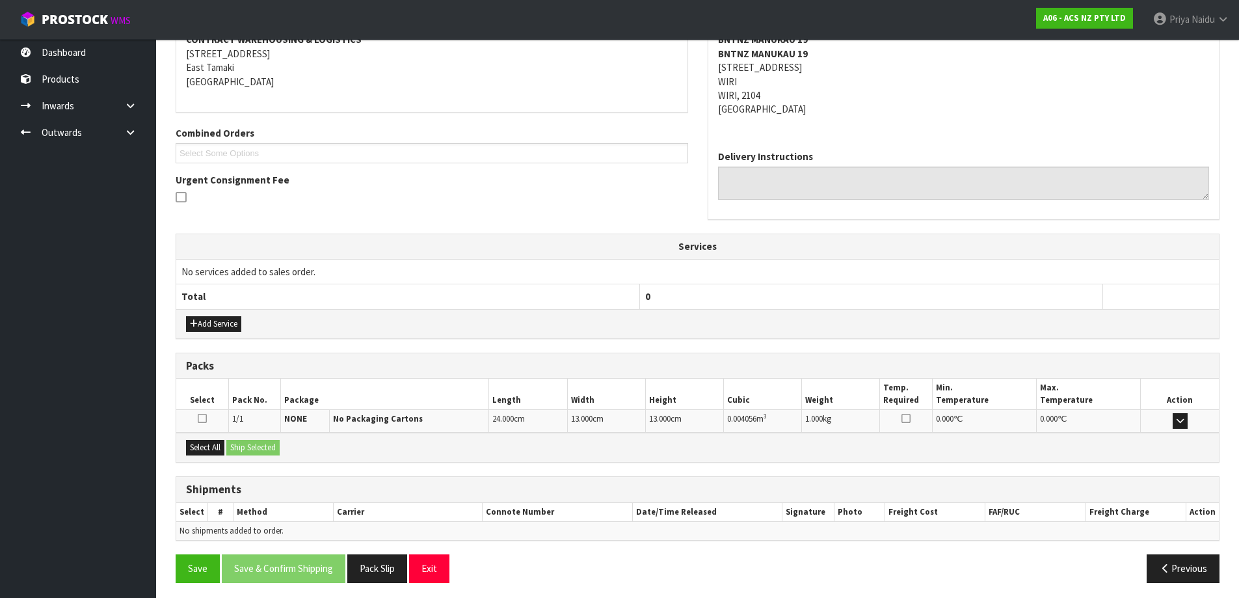
scroll to position [217, 0]
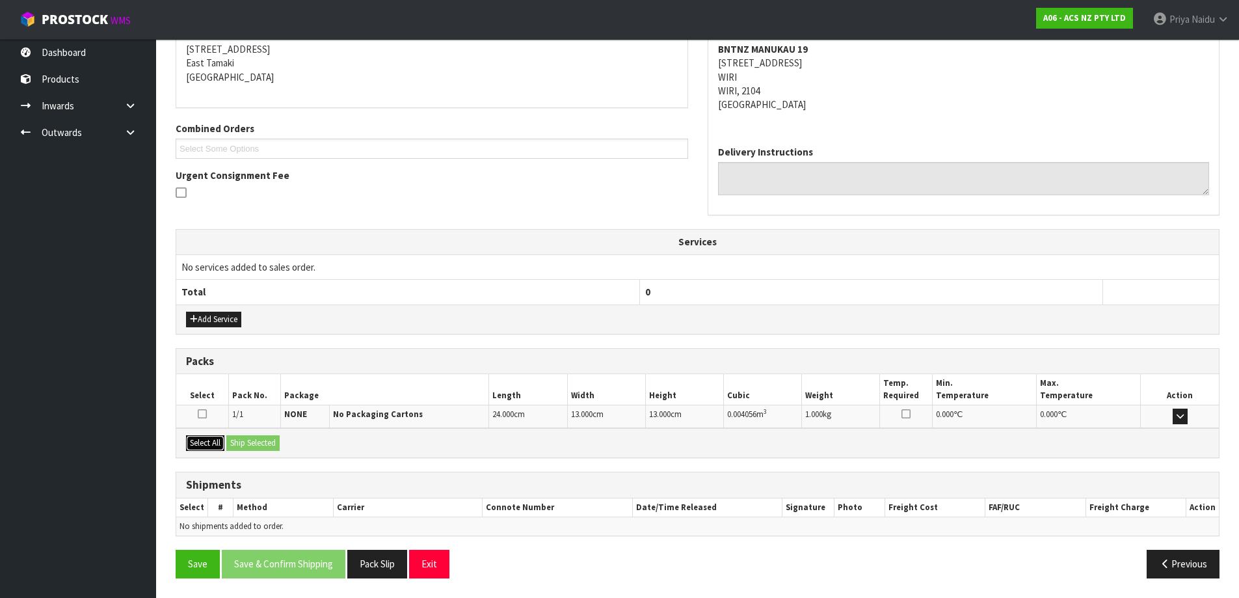
click at [221, 440] on button "Select All" at bounding box center [205, 443] width 38 height 16
drag, startPoint x: 230, startPoint y: 438, endPoint x: 248, endPoint y: 446, distance: 20.1
click at [248, 446] on button "Ship Selected" at bounding box center [252, 443] width 53 height 16
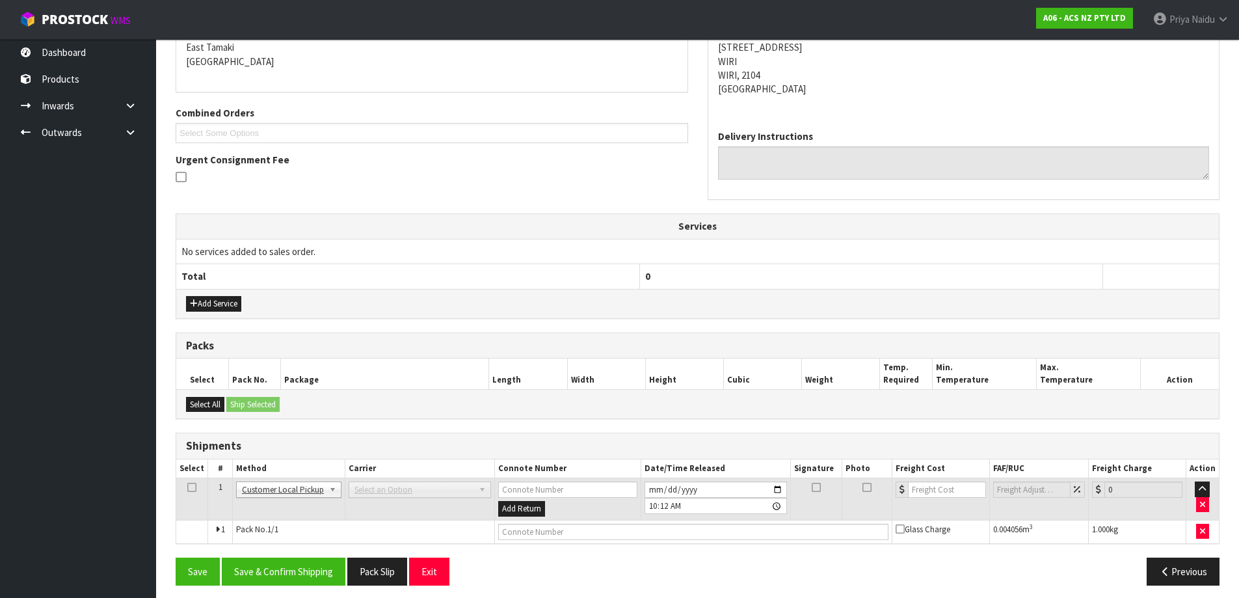
scroll to position [240, 0]
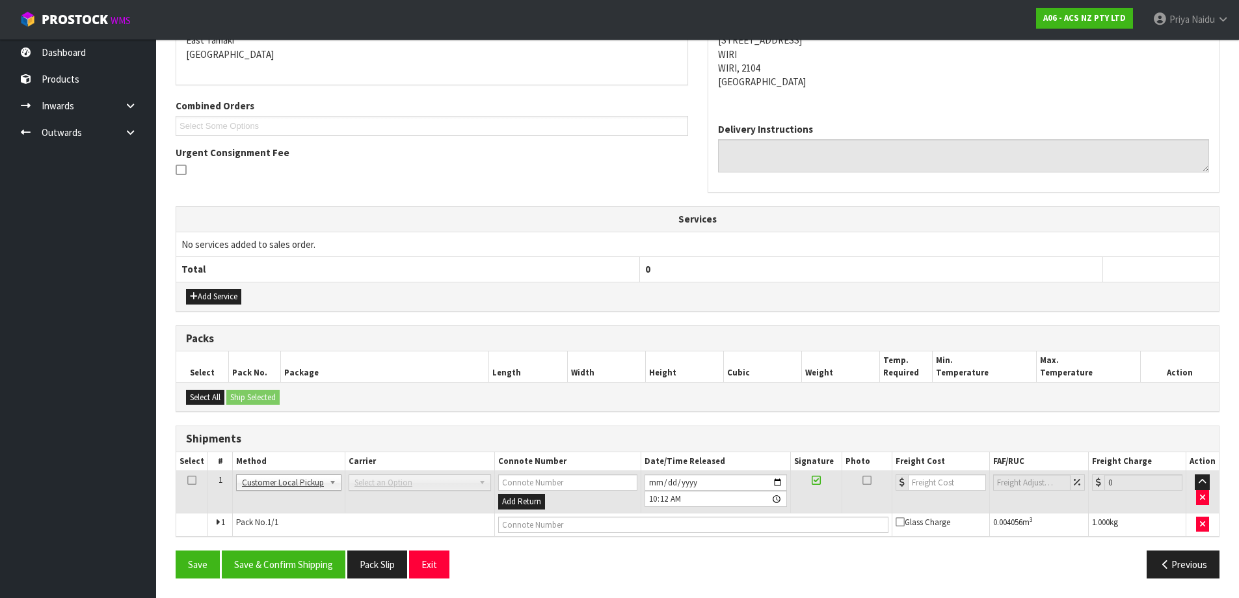
drag, startPoint x: 529, startPoint y: 534, endPoint x: 559, endPoint y: 525, distance: 30.7
click at [533, 533] on td at bounding box center [693, 524] width 397 height 23
click at [561, 525] on input "text" at bounding box center [693, 524] width 390 height 16
type input "CUSTOMER COLLECTED"
click at [320, 542] on div "From Address CONTRACT WAREHOUSING & LOGISTICS 17 Allens Road East Tamaki Auckla…" at bounding box center [698, 278] width 1044 height 619
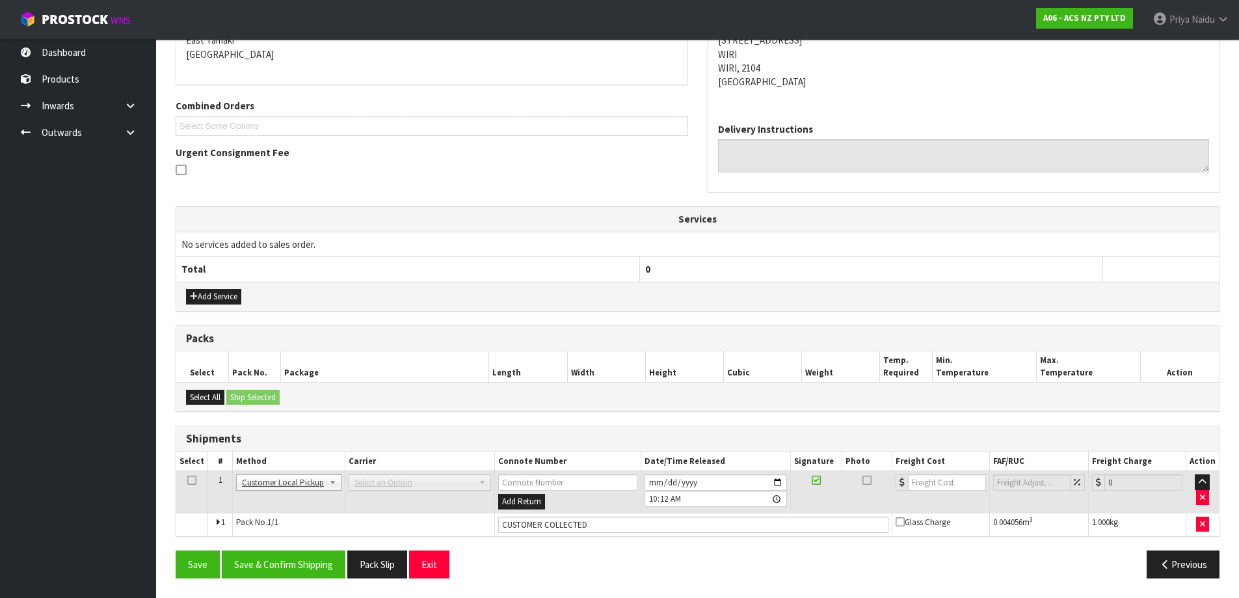
drag, startPoint x: 284, startPoint y: 584, endPoint x: 291, endPoint y: 570, distance: 15.7
click at [284, 583] on div "Save Save & Confirm Shipping Pack Slip Exit Previous" at bounding box center [697, 569] width 1063 height 38
click at [291, 570] on button "Save & Confirm Shipping" at bounding box center [284, 564] width 124 height 28
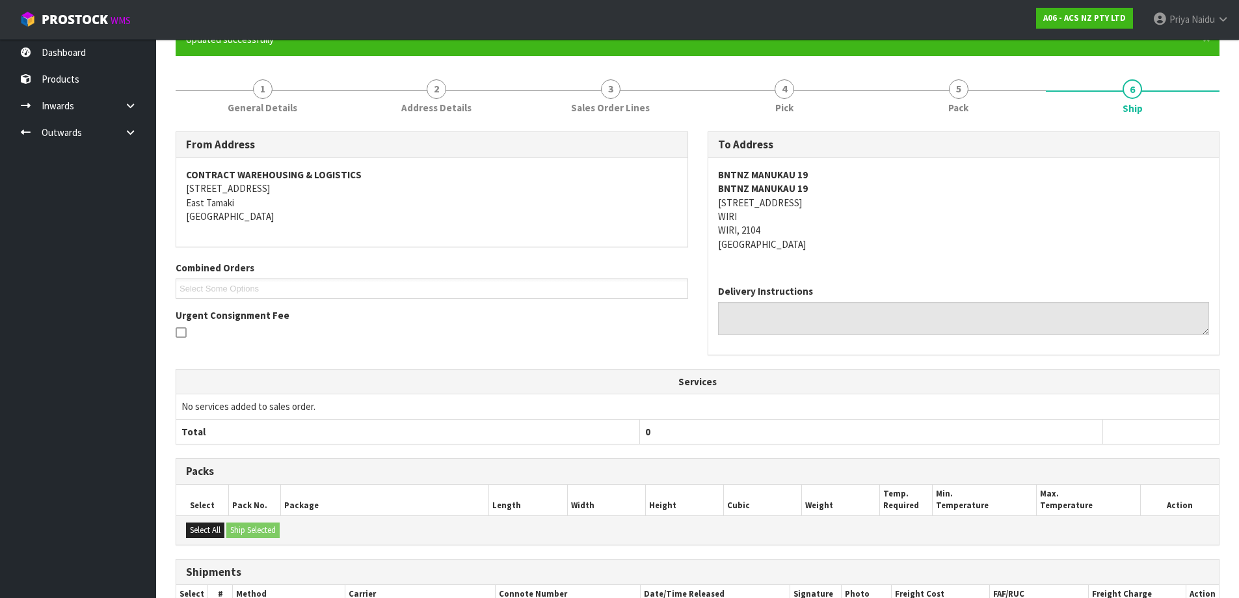
scroll to position [0, 0]
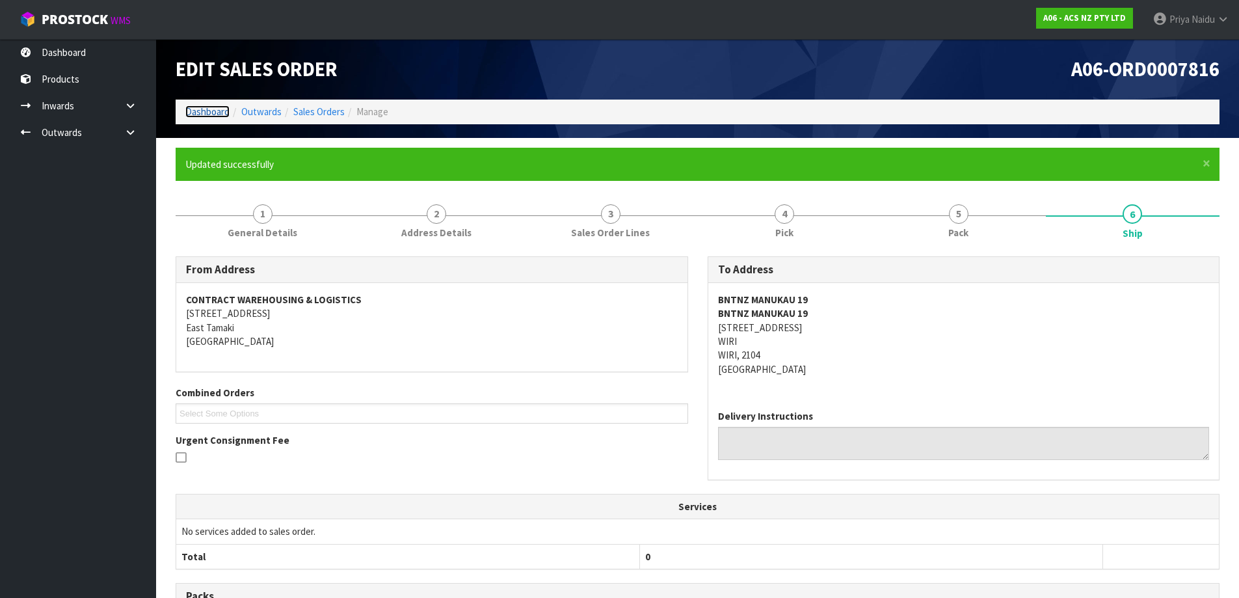
click at [211, 108] on link "Dashboard" at bounding box center [207, 111] width 44 height 12
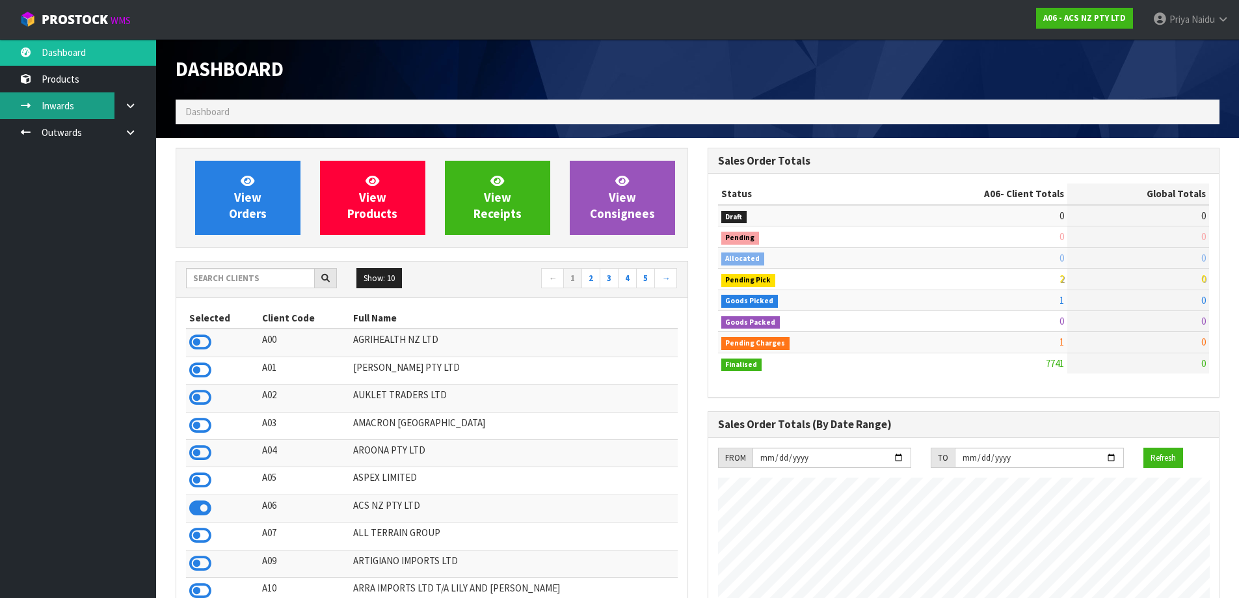
scroll to position [985, 531]
drag, startPoint x: 222, startPoint y: 280, endPoint x: 228, endPoint y: 269, distance: 11.6
click at [222, 280] on input "text" at bounding box center [250, 278] width 129 height 20
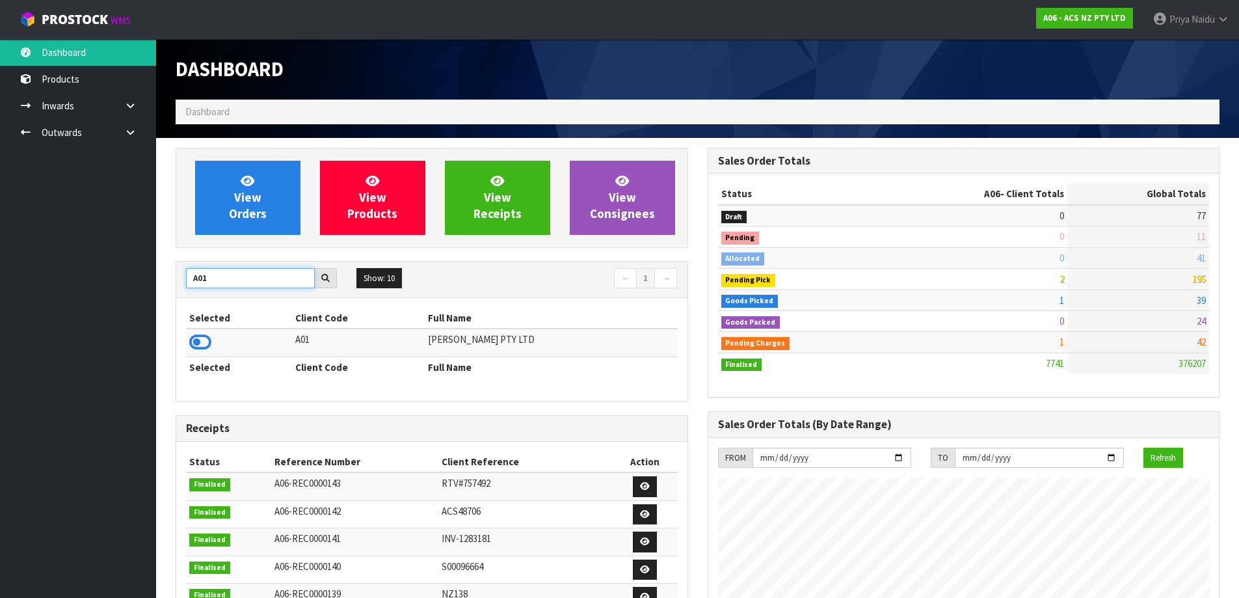
type input "A01"
click at [197, 357] on th "Selected" at bounding box center [239, 366] width 106 height 21
click at [197, 345] on icon at bounding box center [200, 342] width 22 height 20
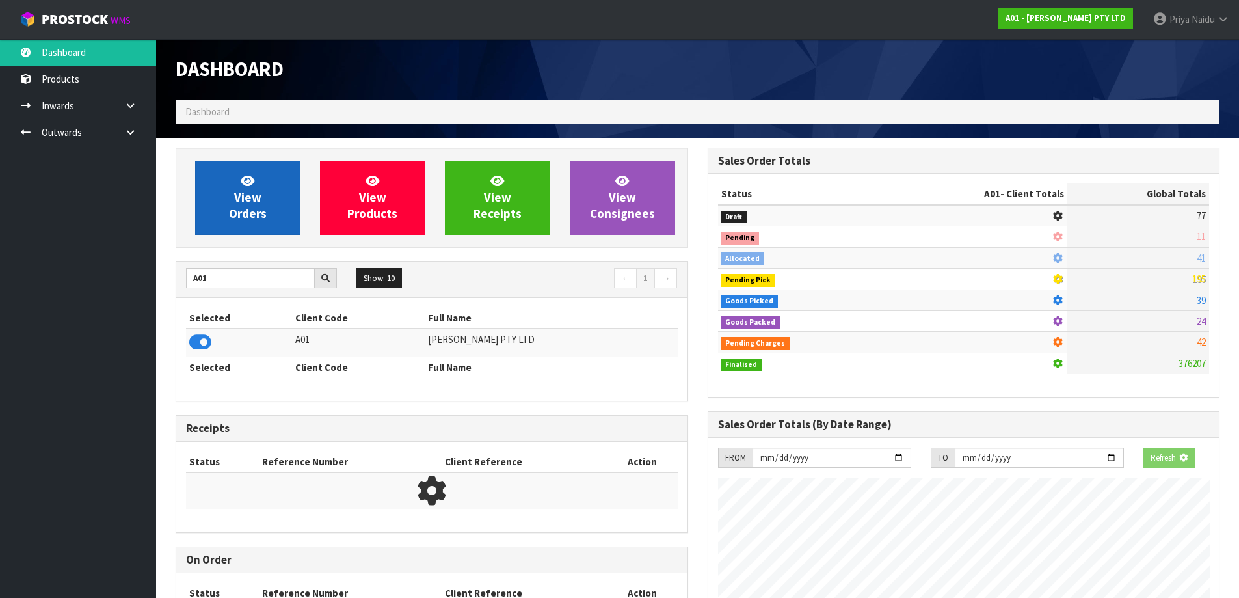
scroll to position [811, 531]
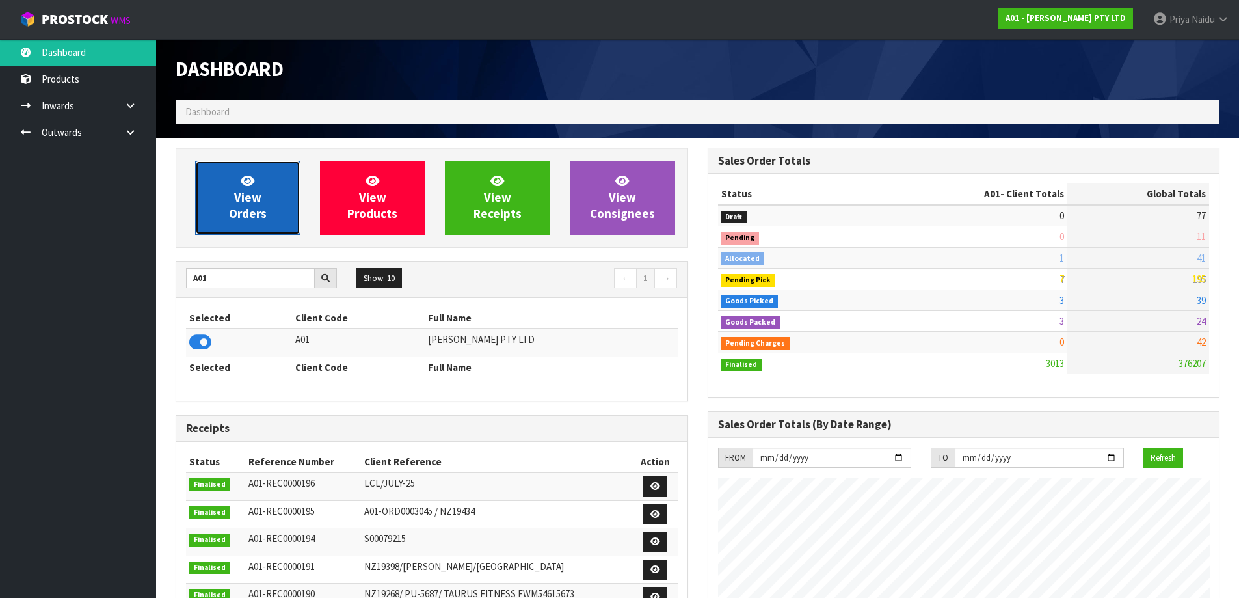
click at [242, 206] on span "View Orders" at bounding box center [248, 197] width 38 height 49
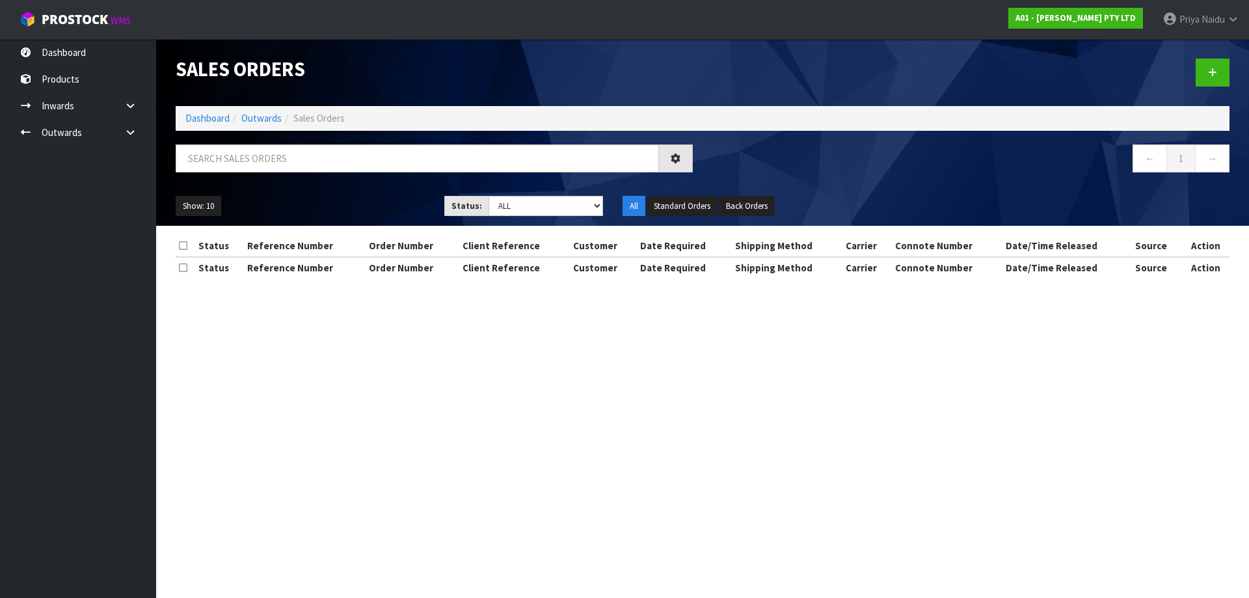
click at [273, 180] on div at bounding box center [434, 163] width 537 height 38
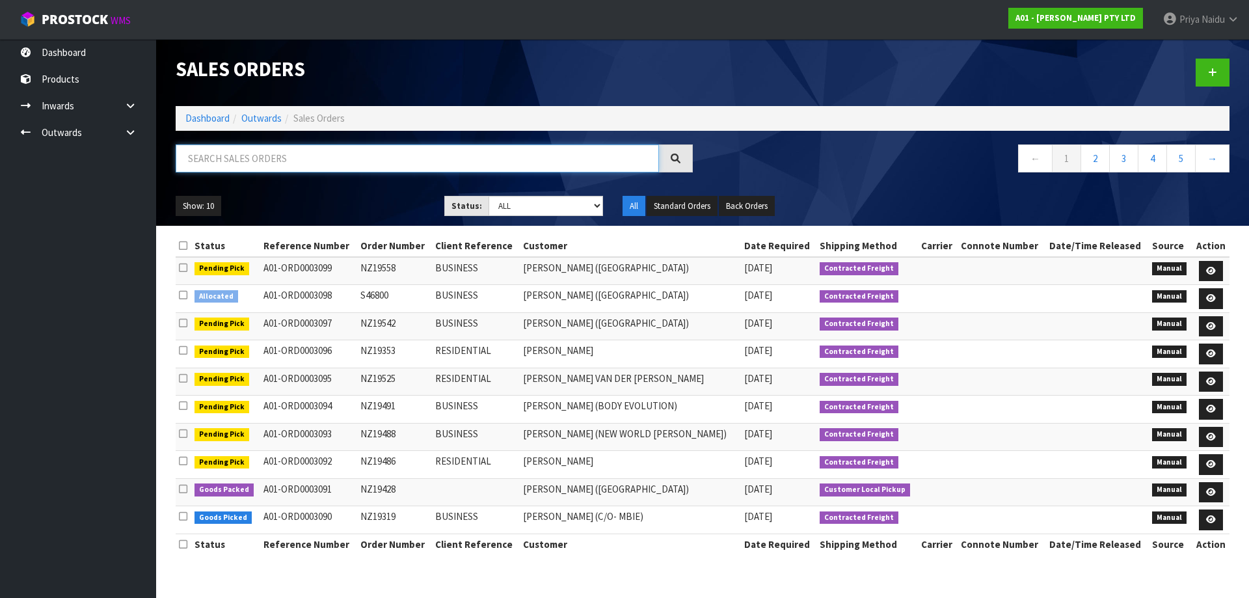
click at [290, 163] on input "text" at bounding box center [417, 158] width 483 height 28
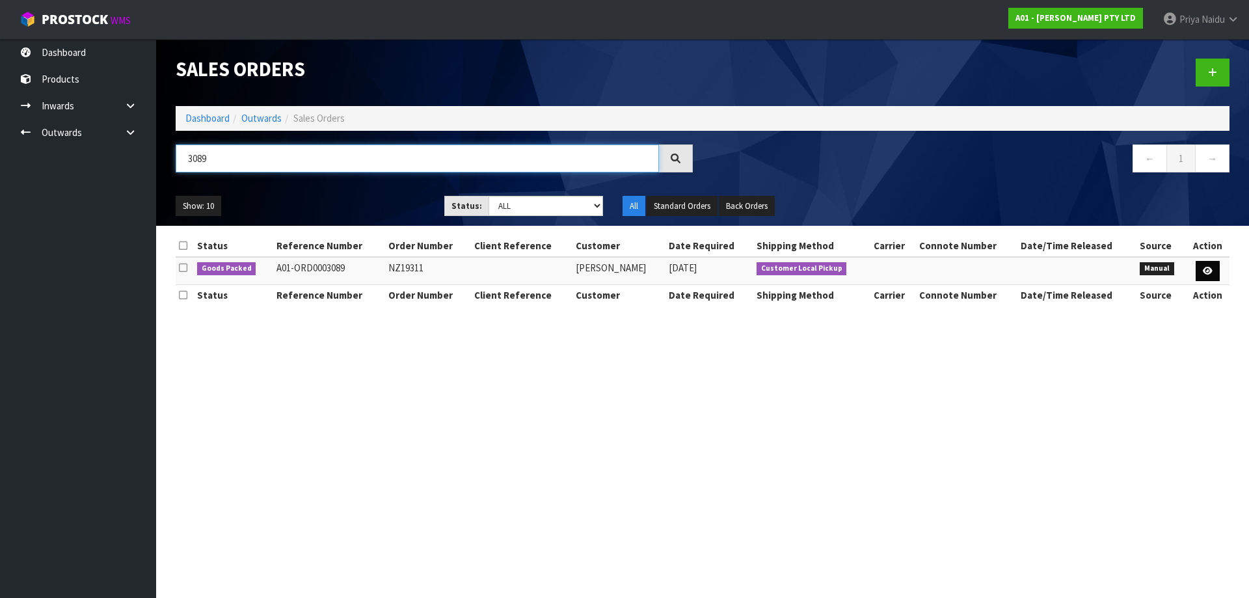
type input "3089"
click at [1201, 269] on link at bounding box center [1207, 271] width 24 height 21
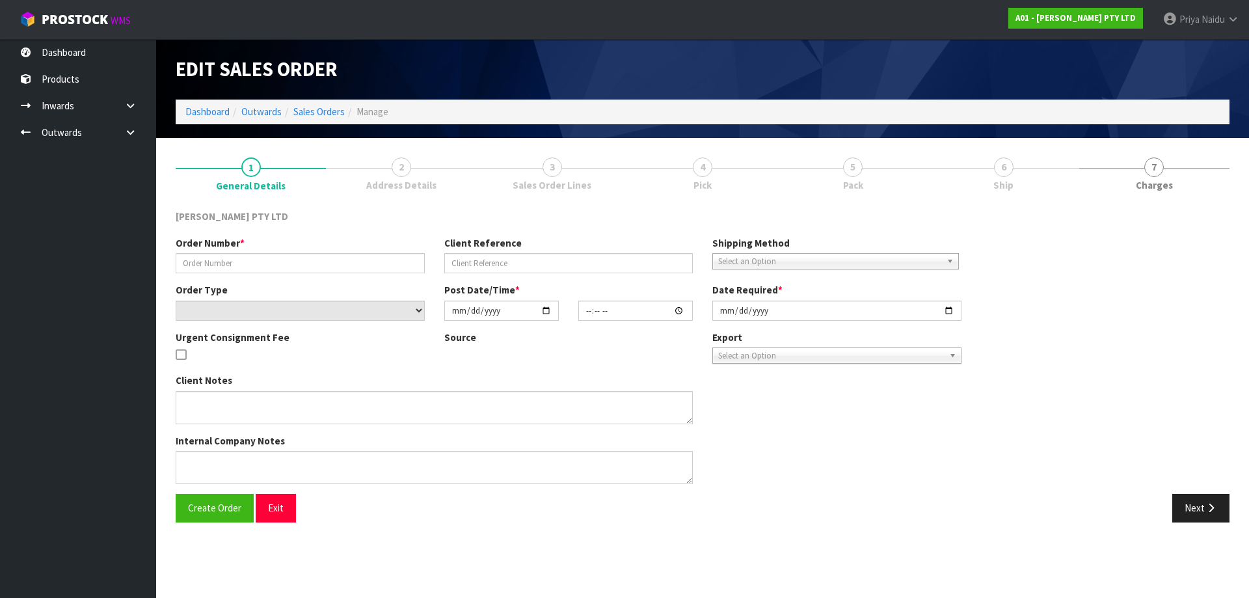
type input "NZ19311"
select select "number:0"
type input "2025-08-04"
type input "16:11:00.000"
type input "2025-08-12"
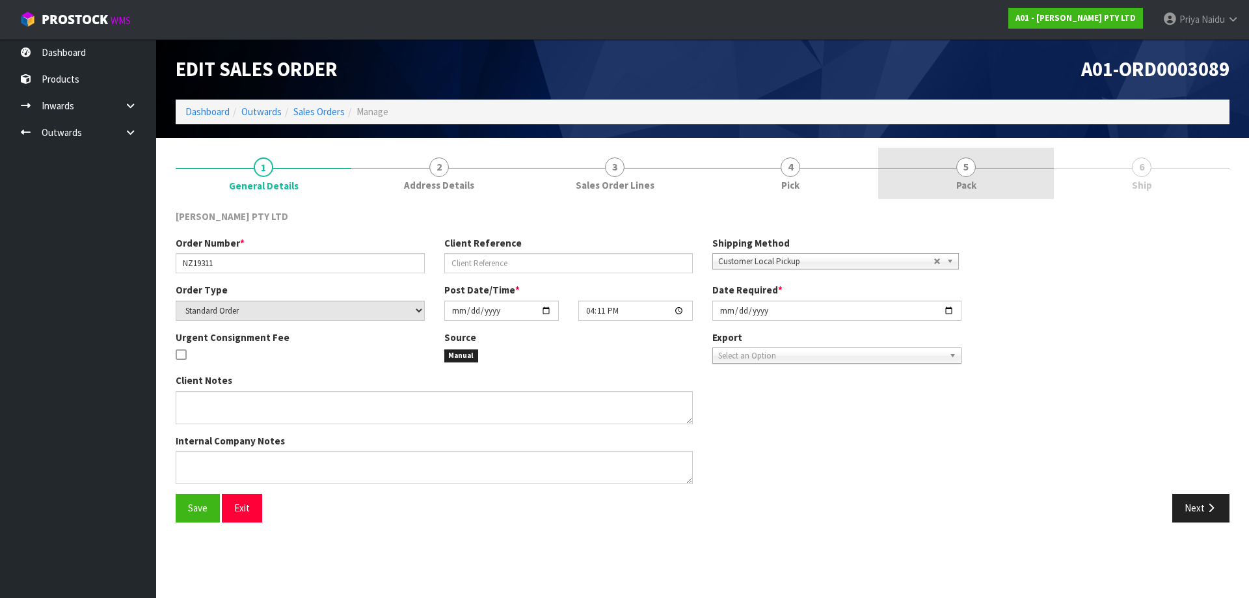
click at [1012, 167] on link "5 Pack" at bounding box center [966, 173] width 176 height 51
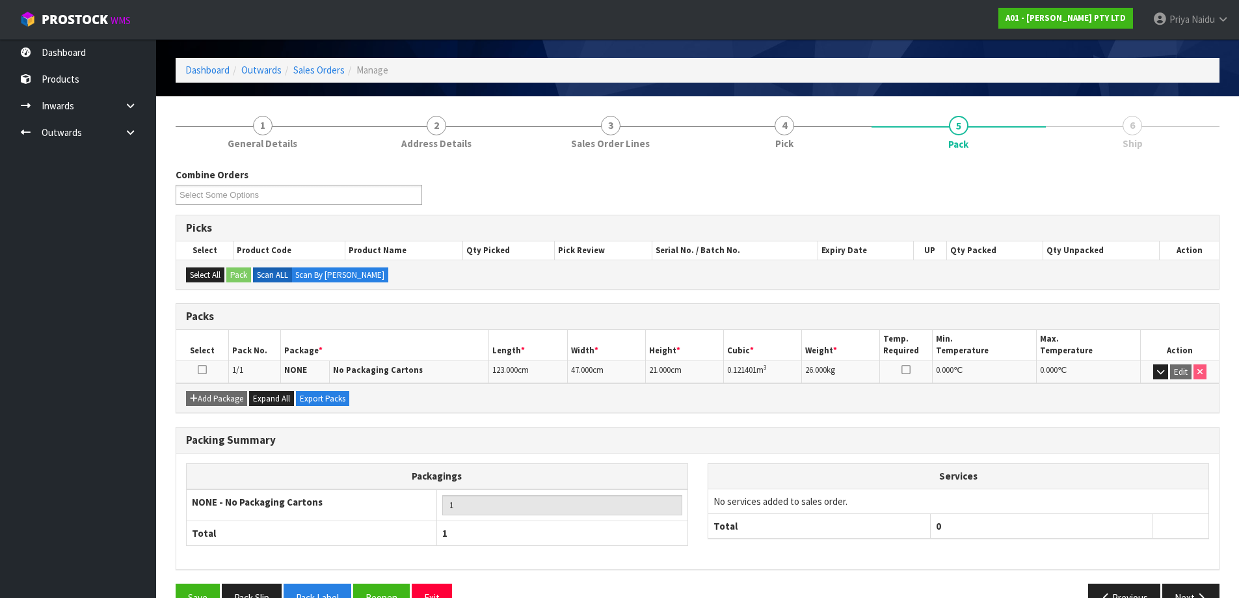
scroll to position [75, 0]
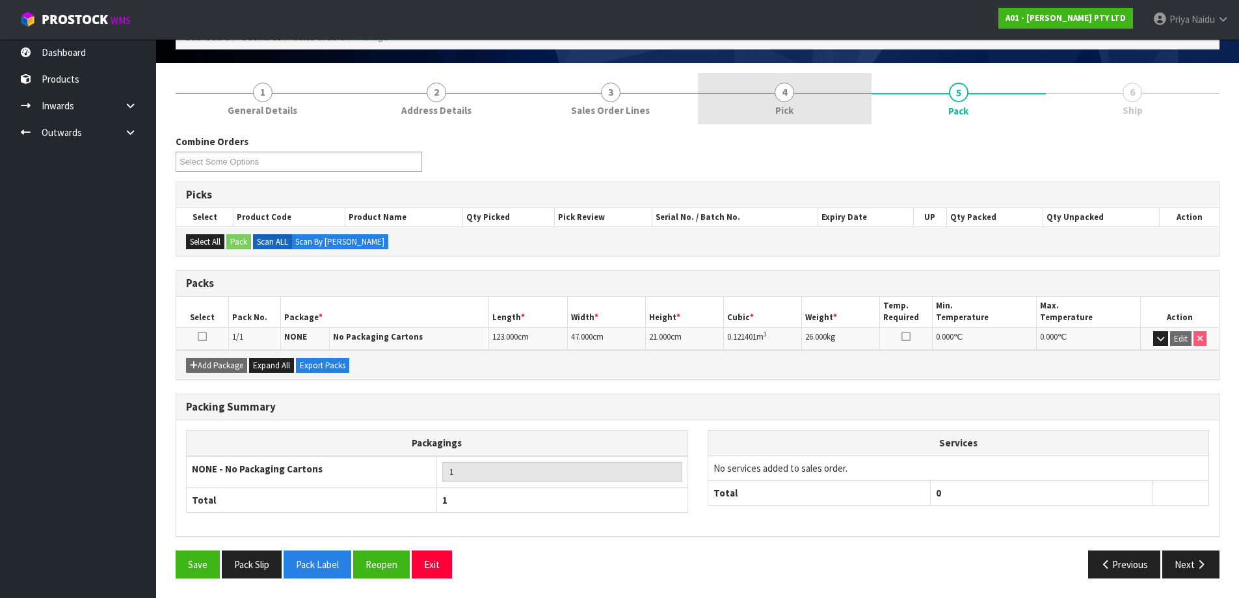
click at [797, 103] on link "4 Pick" at bounding box center [785, 98] width 174 height 51
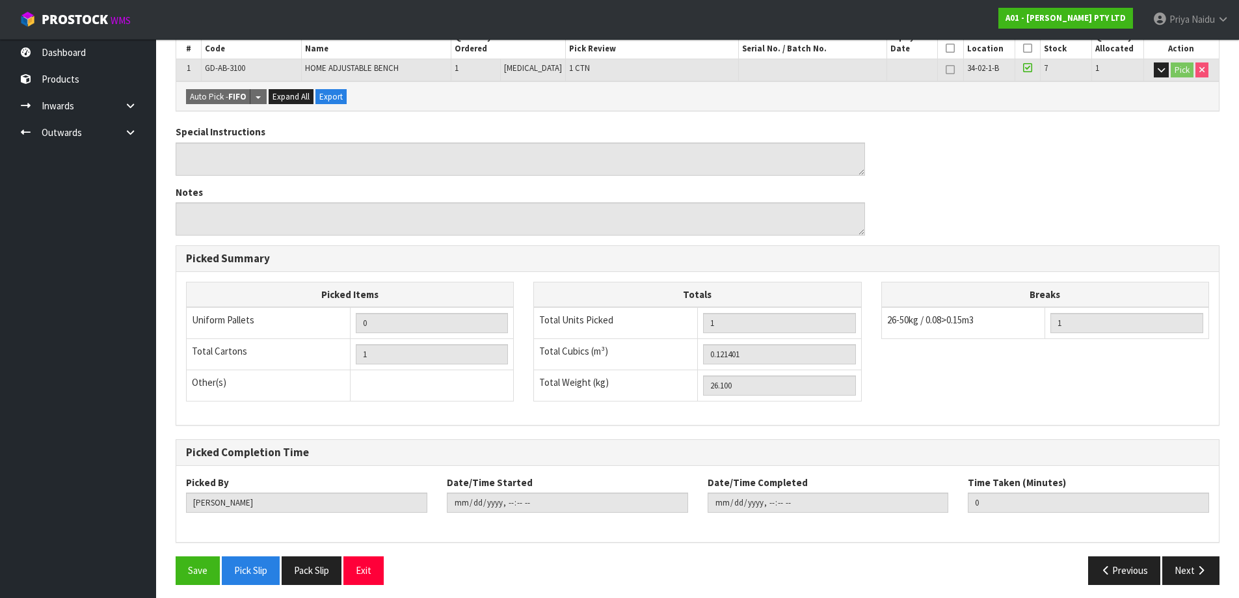
scroll to position [261, 0]
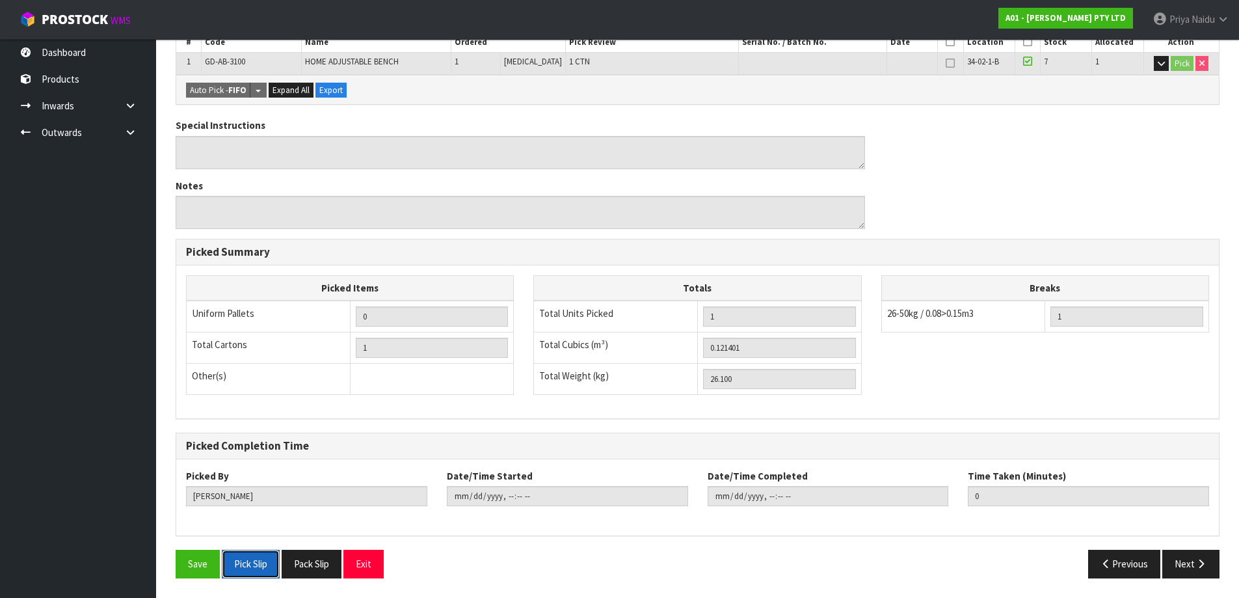
click at [254, 564] on button "Pick Slip" at bounding box center [251, 564] width 58 height 28
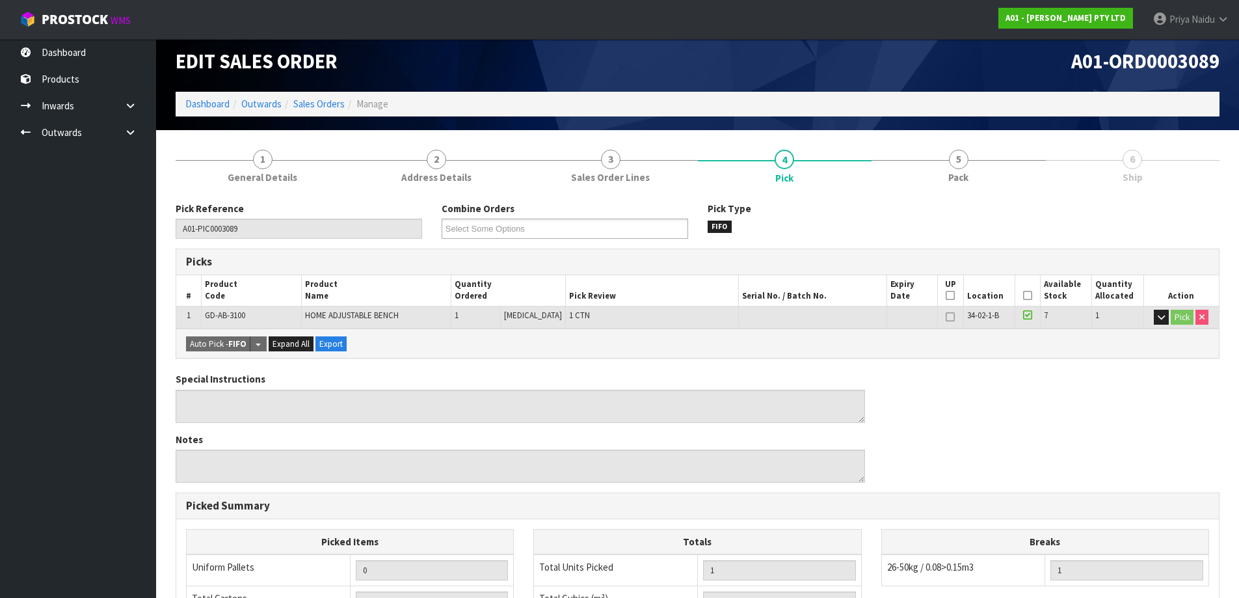
scroll to position [0, 0]
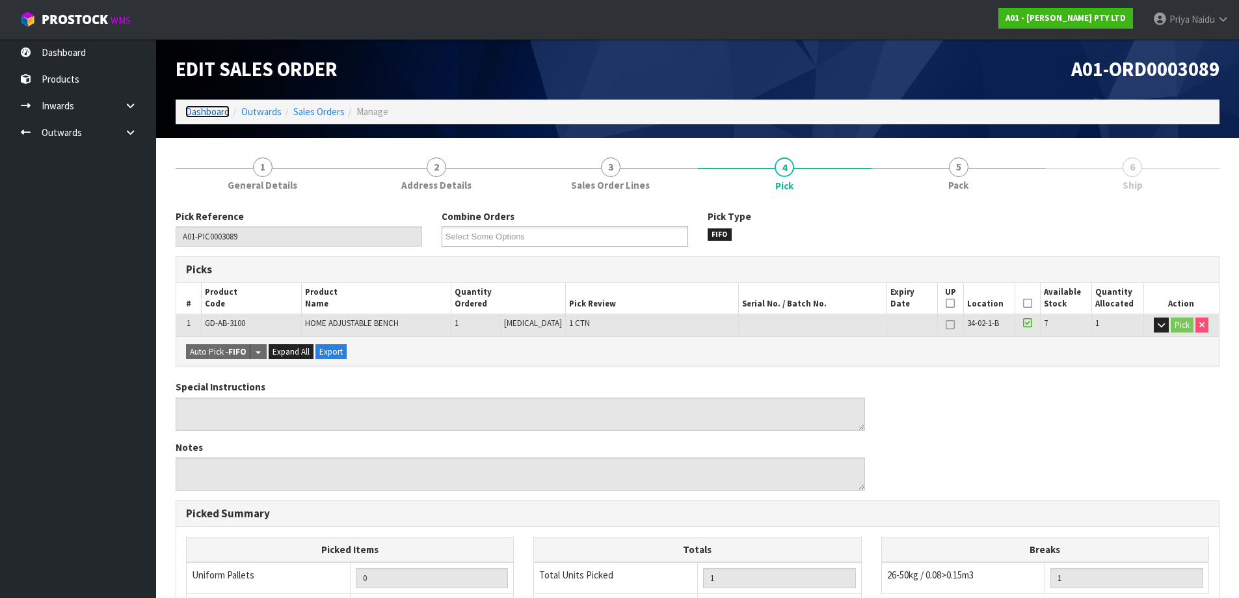
click at [213, 114] on link "Dashboard" at bounding box center [207, 111] width 44 height 12
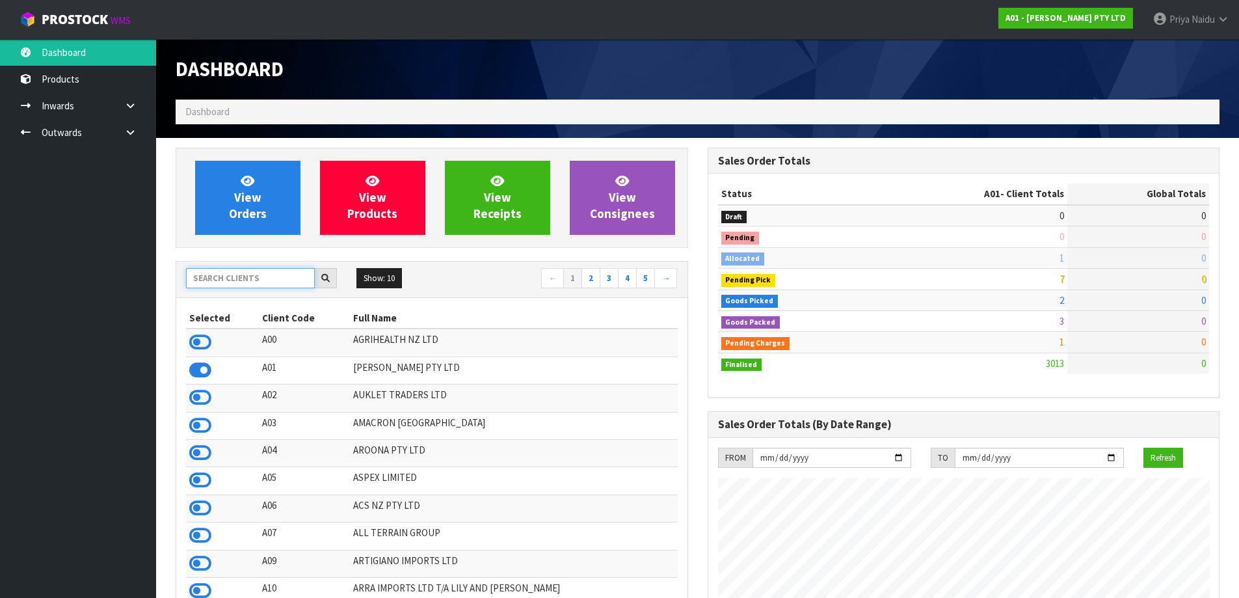
scroll to position [943, 531]
click at [248, 276] on input "text" at bounding box center [250, 278] width 129 height 20
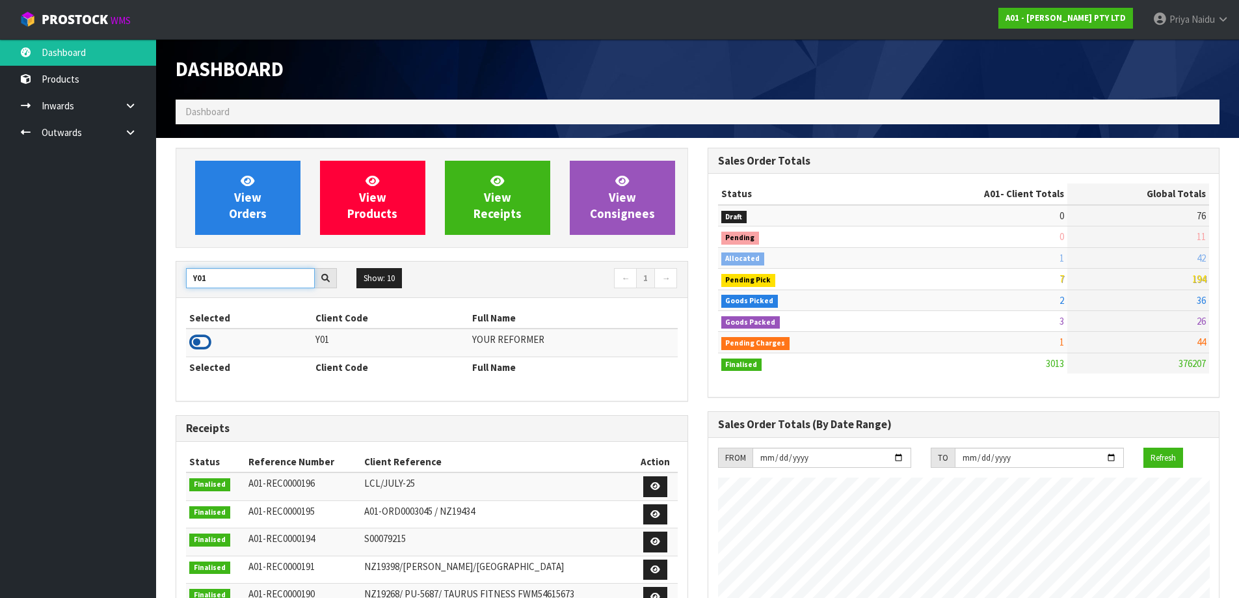
type input "Y01"
click at [199, 345] on icon at bounding box center [200, 342] width 22 height 20
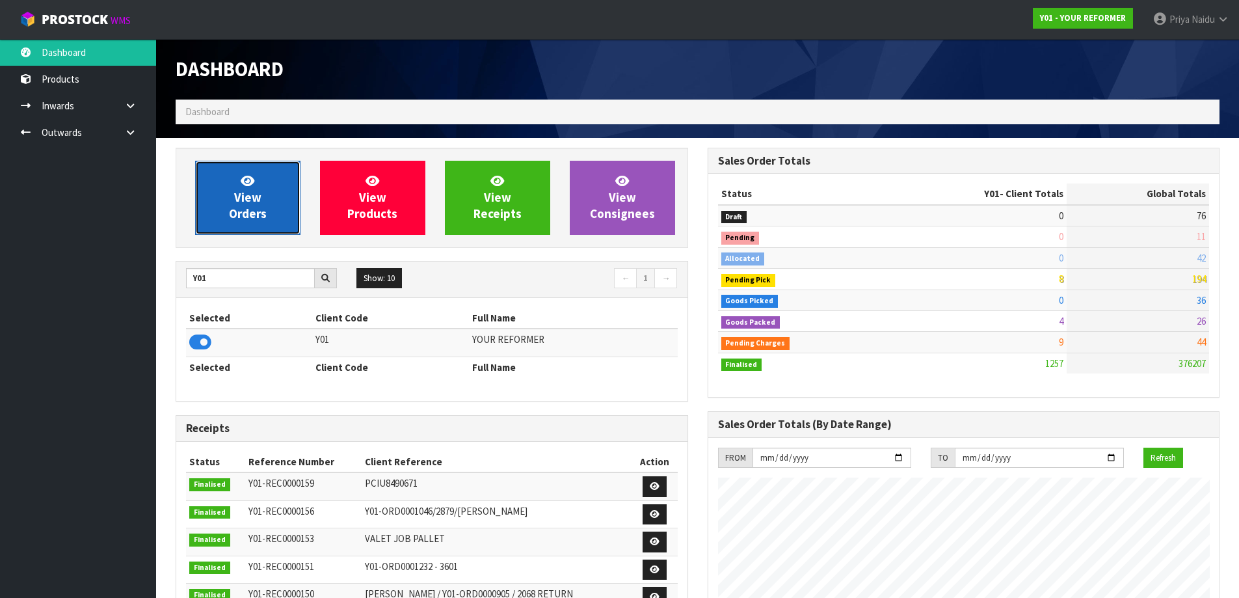
click at [265, 188] on link "View Orders" at bounding box center [247, 198] width 105 height 74
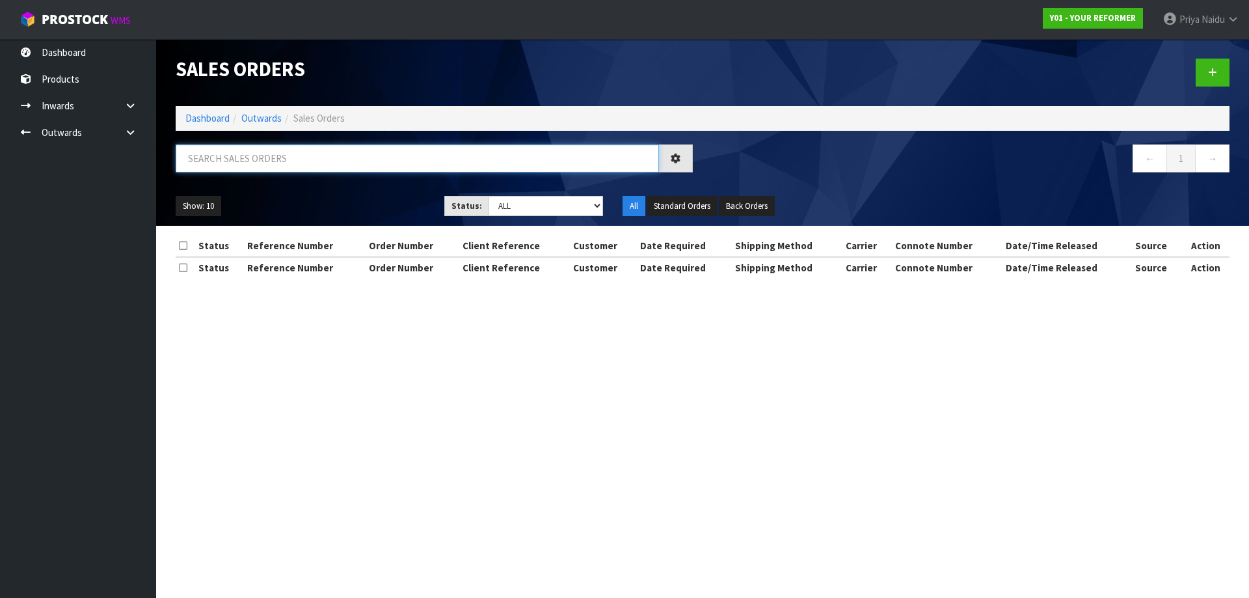
click at [264, 167] on input "text" at bounding box center [417, 158] width 483 height 28
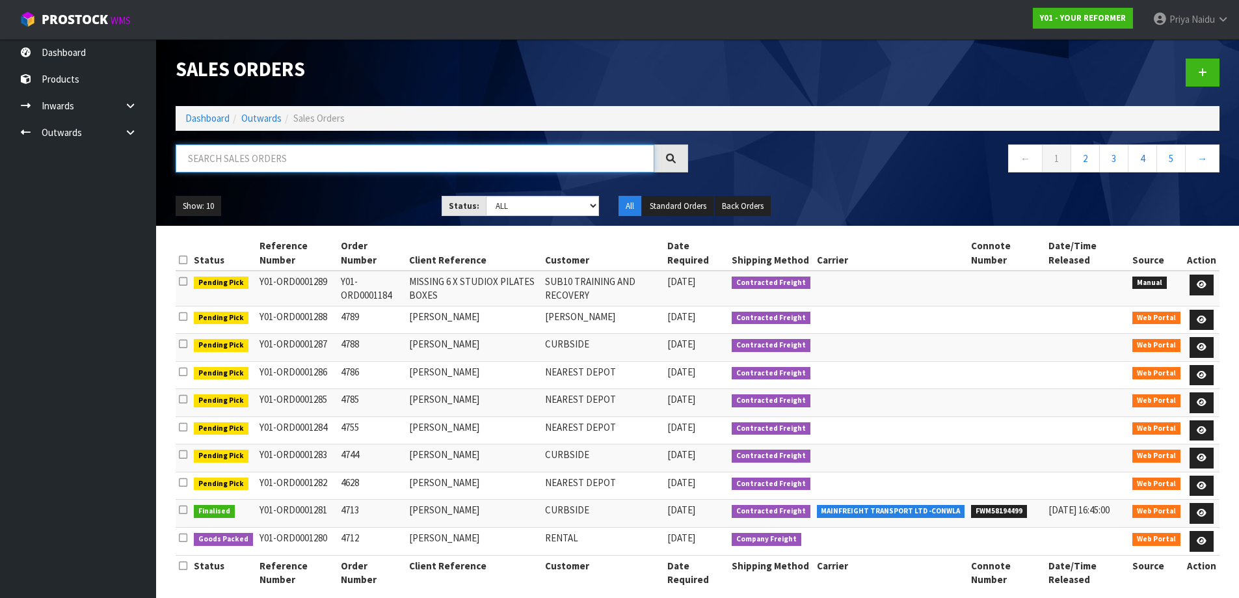
click at [307, 155] on input "text" at bounding box center [415, 158] width 479 height 28
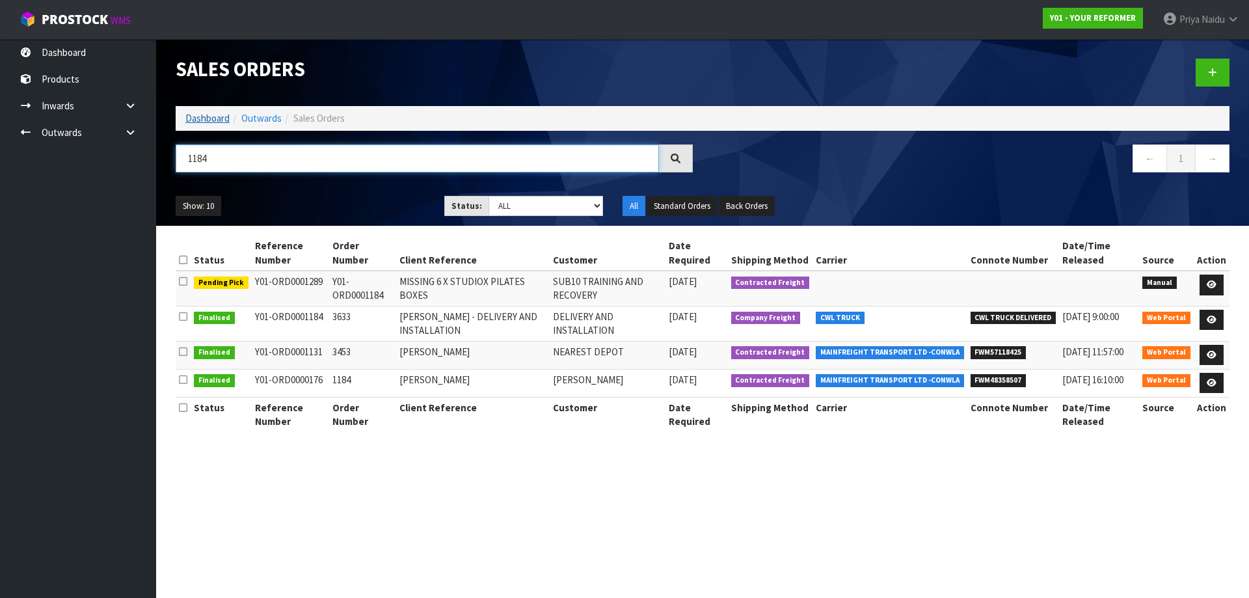
type input "1184"
click at [192, 120] on link "Dashboard" at bounding box center [207, 118] width 44 height 12
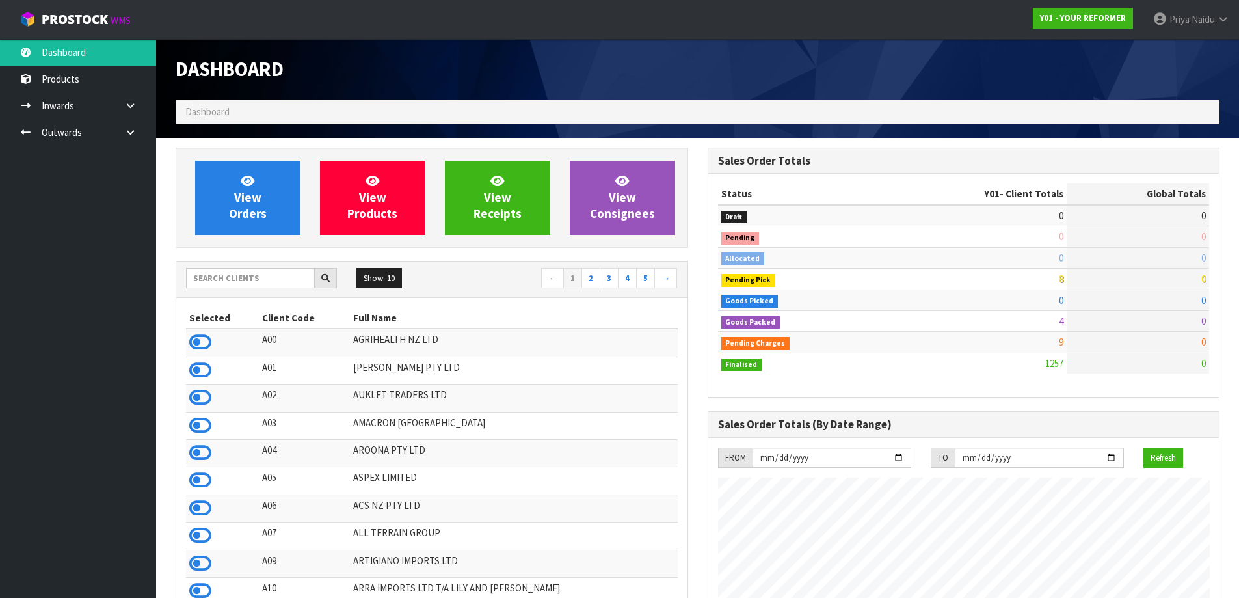
scroll to position [985, 531]
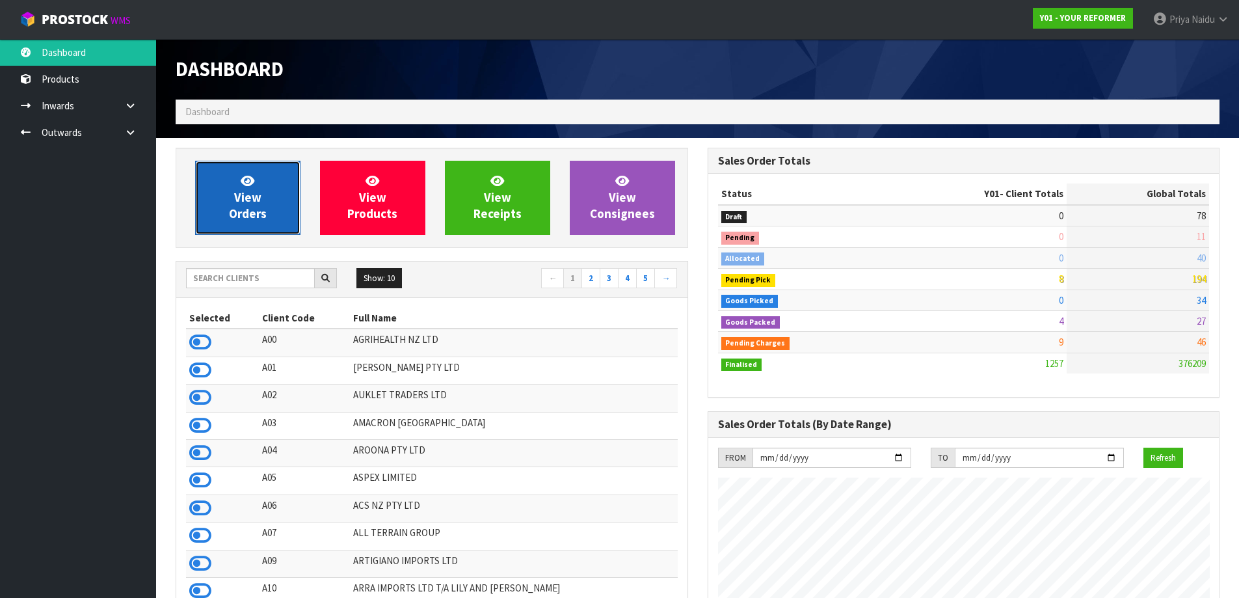
click at [285, 207] on link "View Orders" at bounding box center [247, 198] width 105 height 74
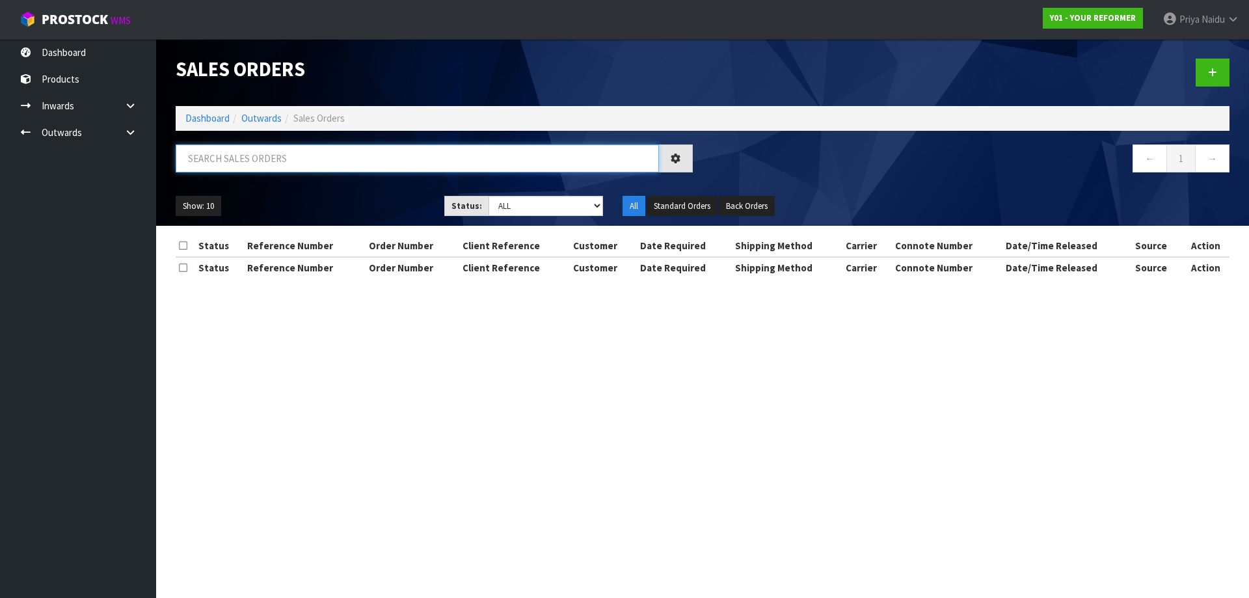
click at [272, 156] on input "text" at bounding box center [417, 158] width 483 height 28
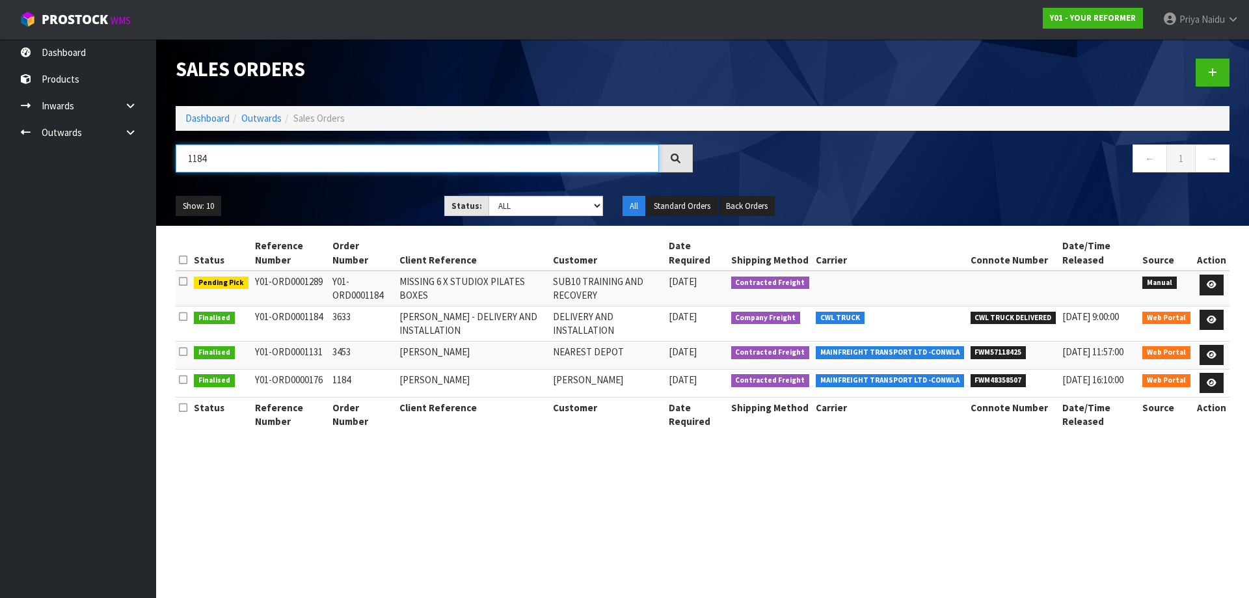
click at [267, 159] on input "1184" at bounding box center [417, 158] width 483 height 28
type input "1"
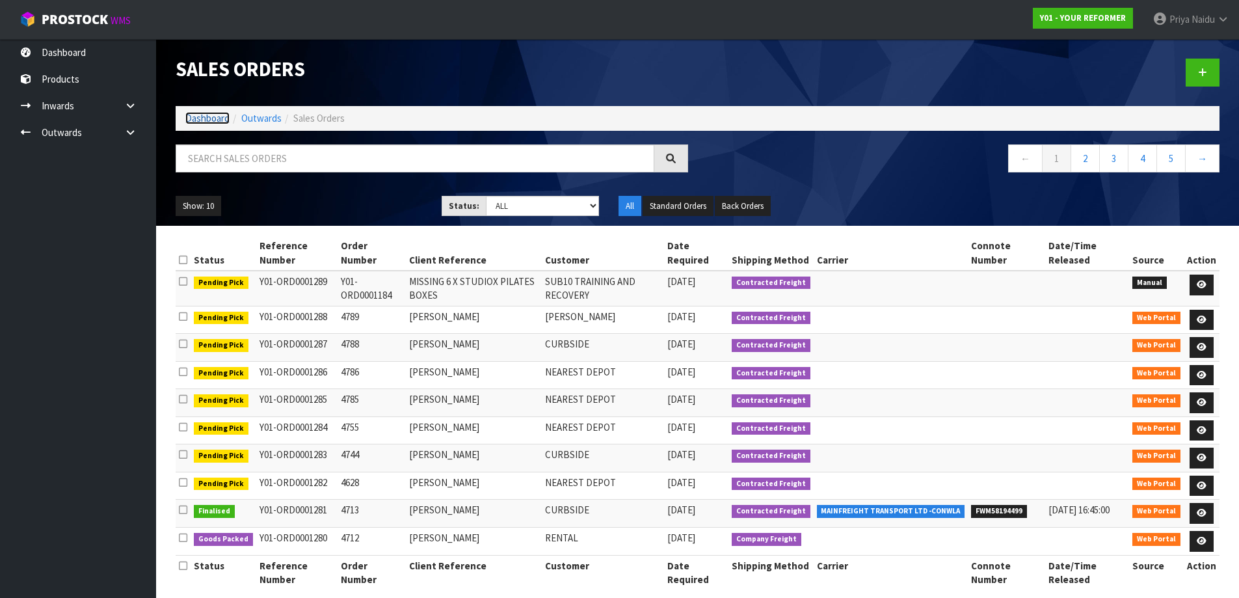
drag, startPoint x: 197, startPoint y: 120, endPoint x: 204, endPoint y: 118, distance: 7.4
click at [198, 119] on link "Dashboard" at bounding box center [207, 118] width 44 height 12
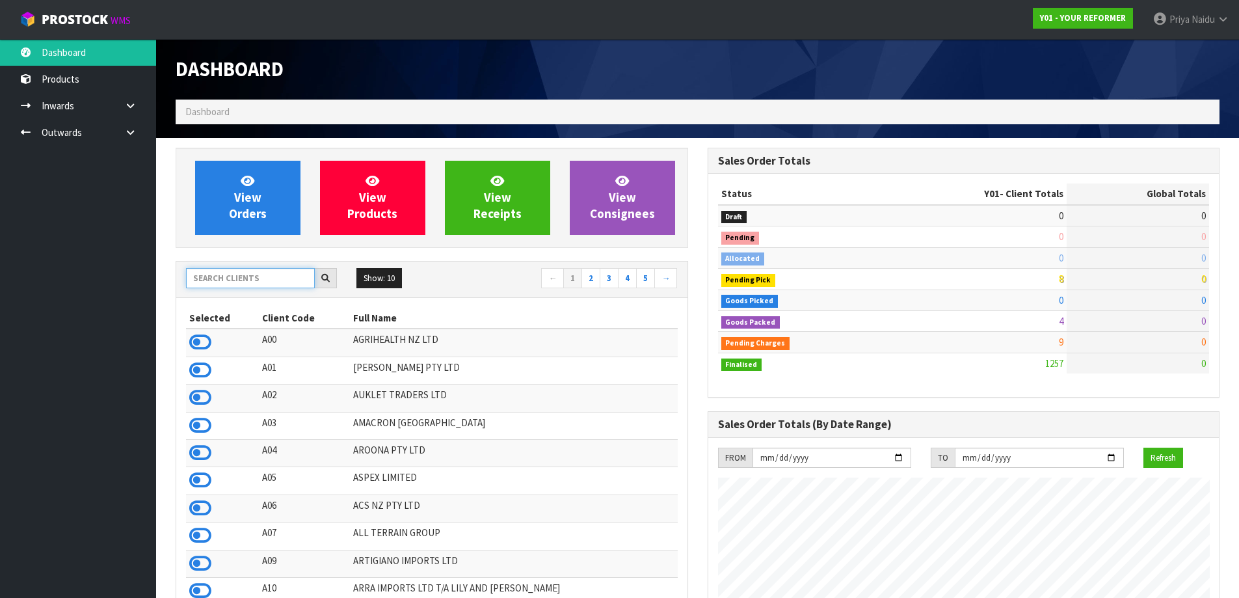
drag, startPoint x: 239, startPoint y: 281, endPoint x: 248, endPoint y: 275, distance: 10.3
click at [243, 278] on input "text" at bounding box center [250, 278] width 129 height 20
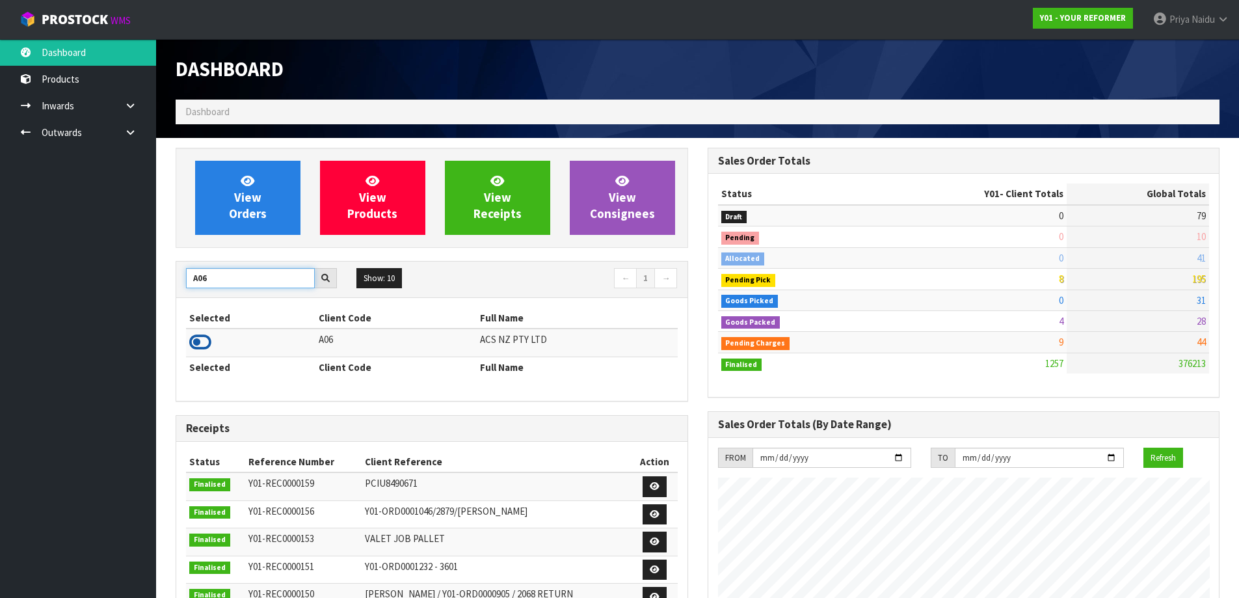
type input "A06"
click at [202, 341] on icon at bounding box center [200, 342] width 22 height 20
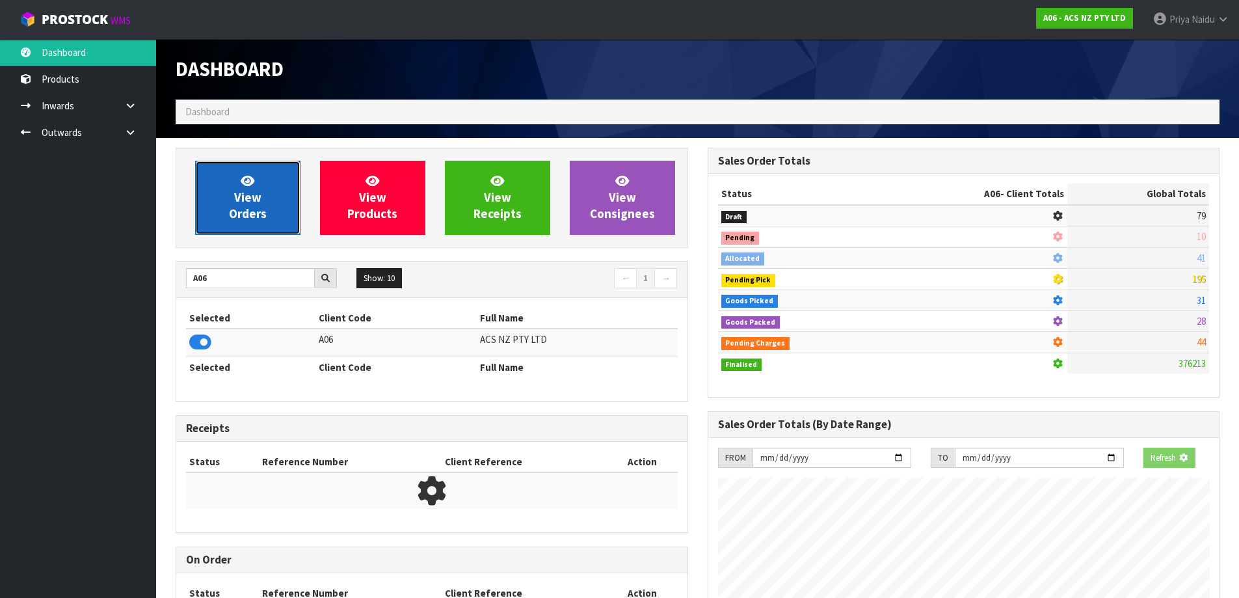
click at [257, 193] on span "View Orders" at bounding box center [248, 197] width 38 height 49
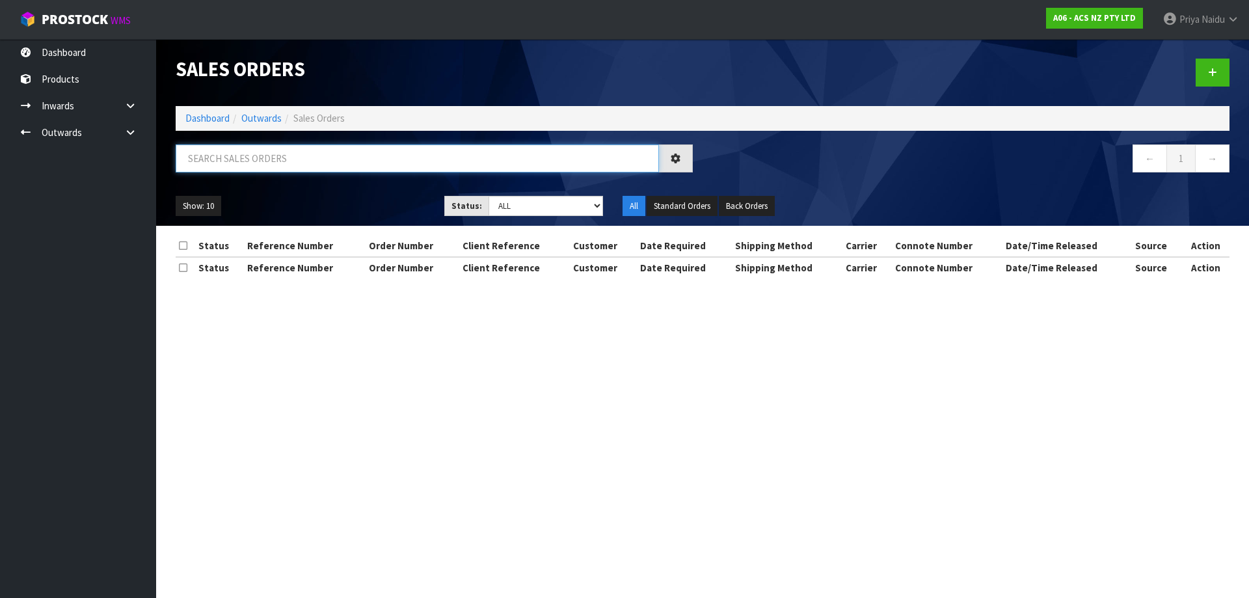
click at [287, 168] on input "text" at bounding box center [417, 158] width 483 height 28
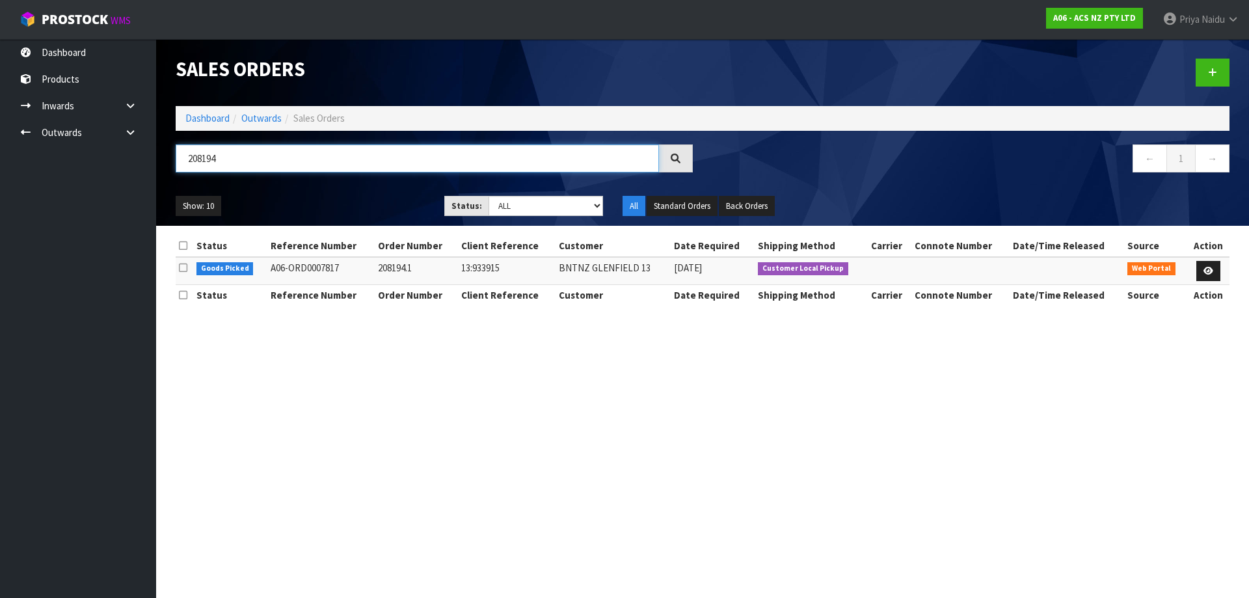
type input "208194"
click at [269, 186] on div "Show: 10 5 10 25 50 Status: Draft Pending Allocated Pending Pick Goods Picked G…" at bounding box center [702, 206] width 1073 height 40
click at [1206, 267] on icon at bounding box center [1208, 271] width 10 height 8
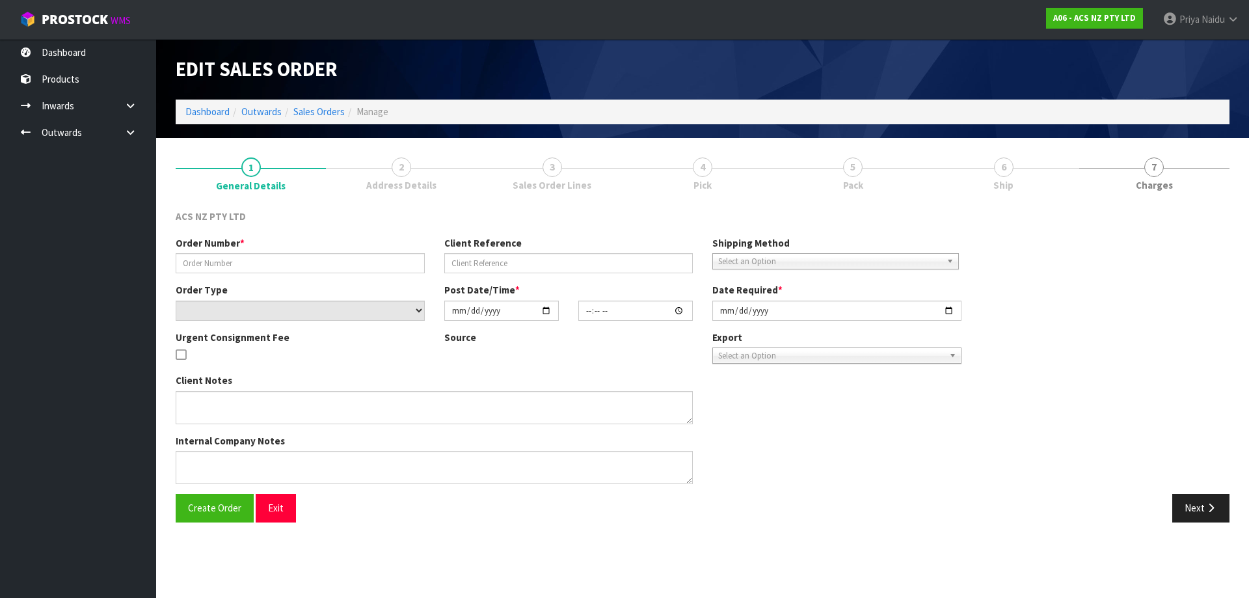
type input "208194.1"
type input "13:933915"
select select "number:0"
type input "2025-08-12"
type input "10:01:00.000"
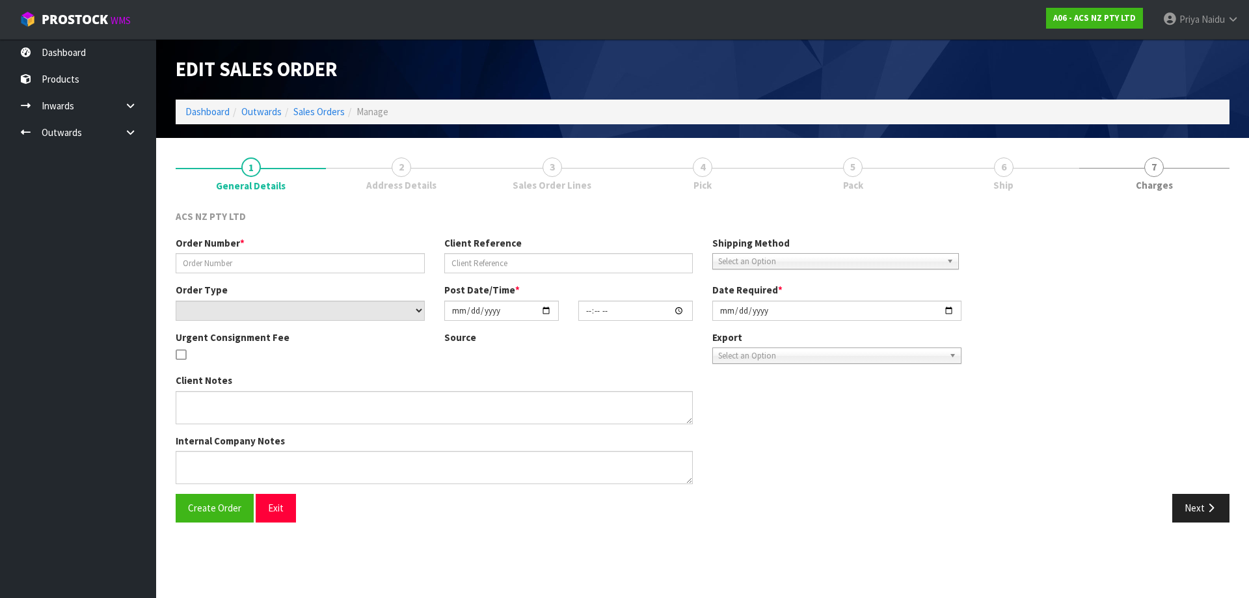
type input "2025-08-12"
type textarea "DEADLINE WILL COLLECT"
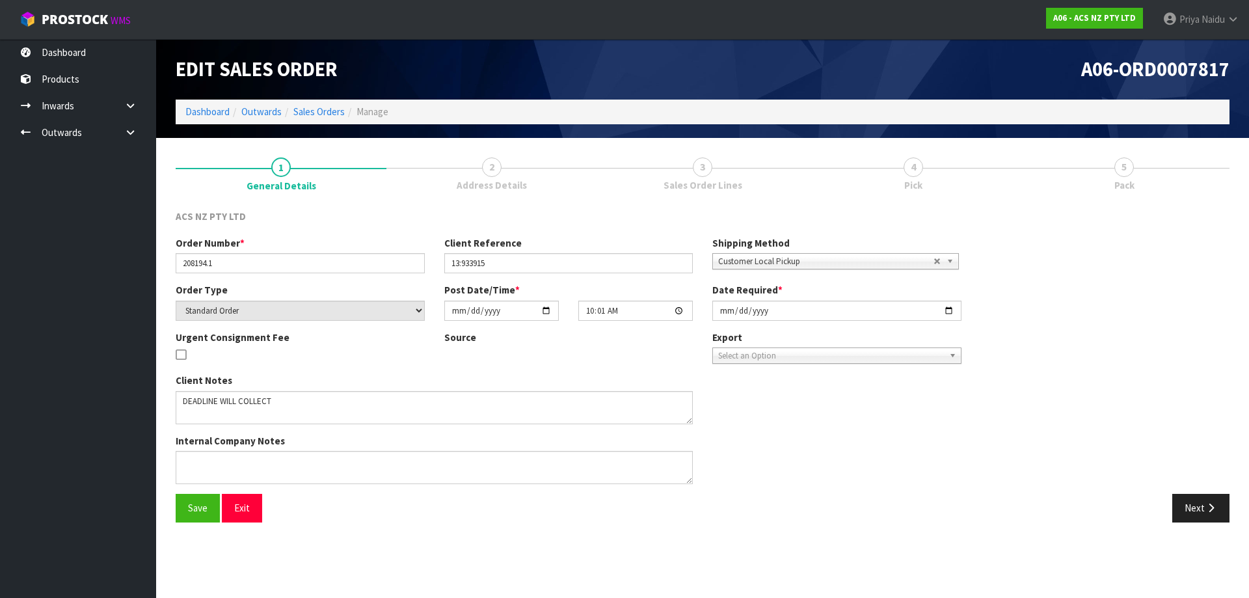
click at [980, 163] on link "4 Pick" at bounding box center [913, 173] width 211 height 51
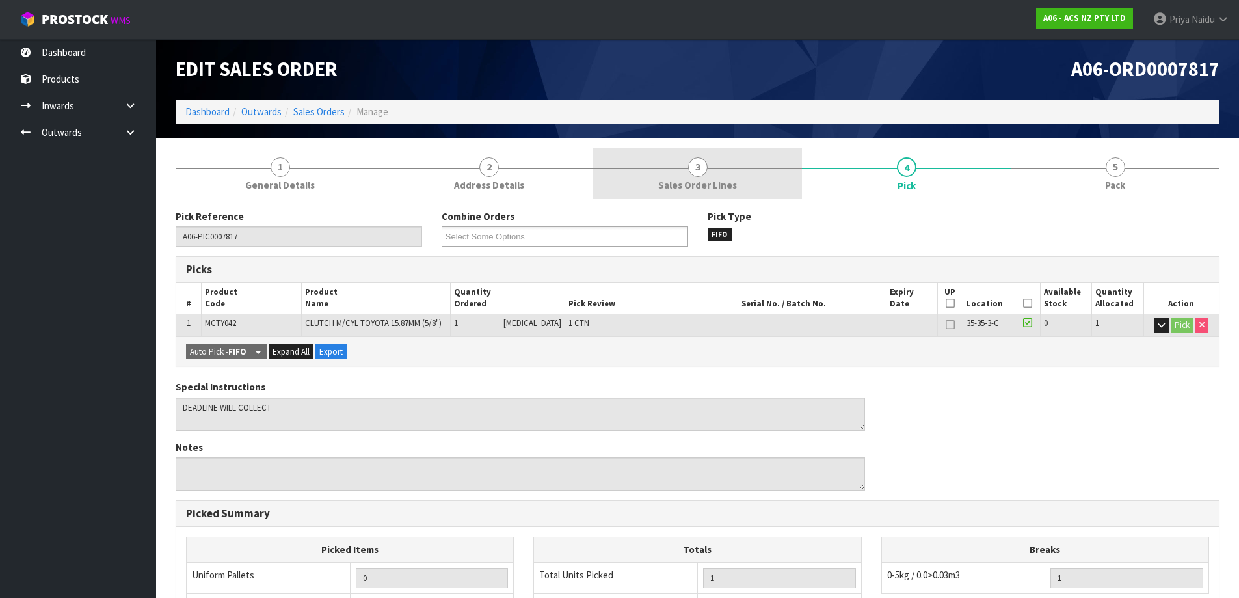
drag, startPoint x: 1051, startPoint y: 160, endPoint x: 778, endPoint y: 194, distance: 275.3
click at [1051, 161] on link "5 Pack" at bounding box center [1115, 173] width 209 height 51
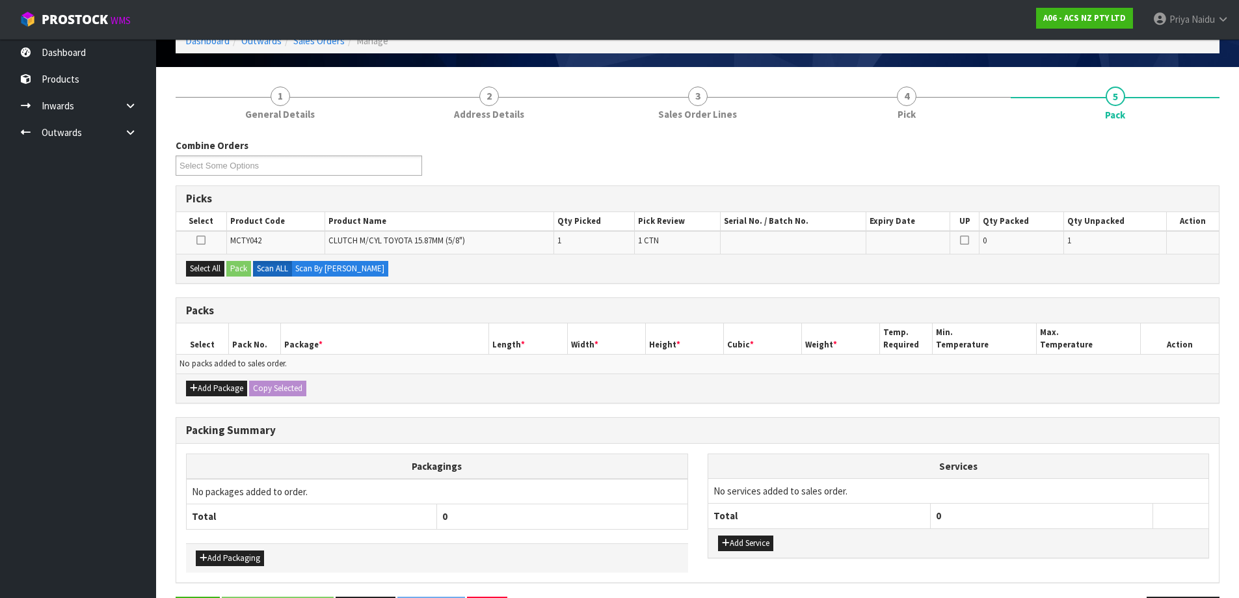
scroll to position [117, 0]
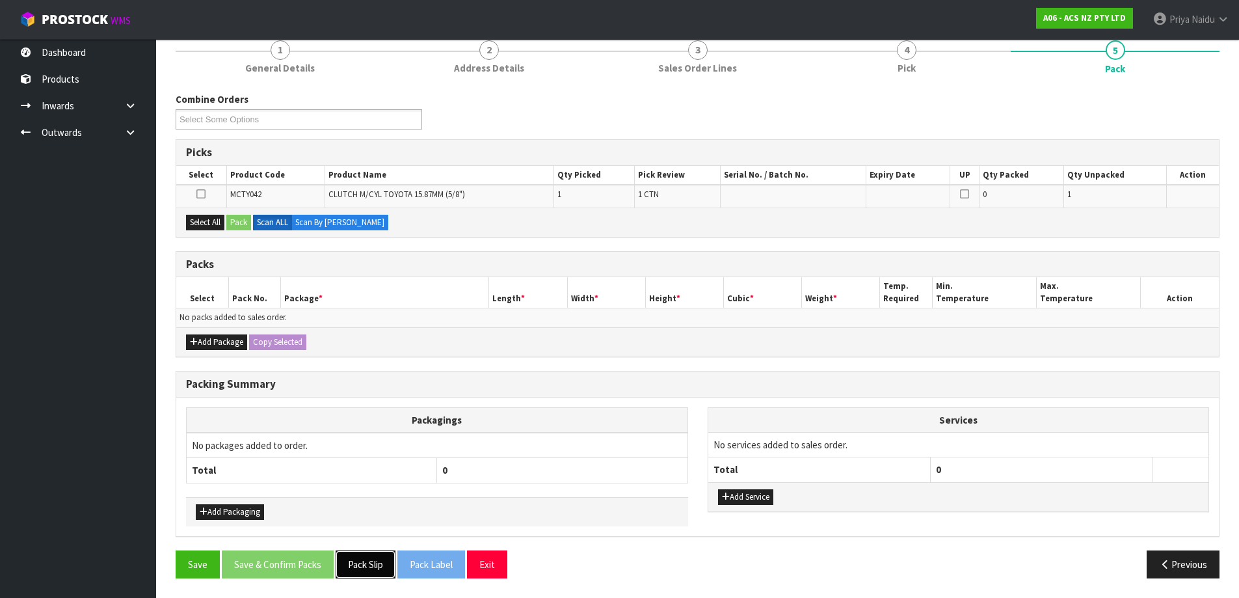
click at [382, 561] on button "Pack Slip" at bounding box center [366, 564] width 60 height 28
drag, startPoint x: 758, startPoint y: 266, endPoint x: 603, endPoint y: 309, distance: 161.3
click at [603, 309] on td "No packs added to sales order." at bounding box center [697, 317] width 1043 height 19
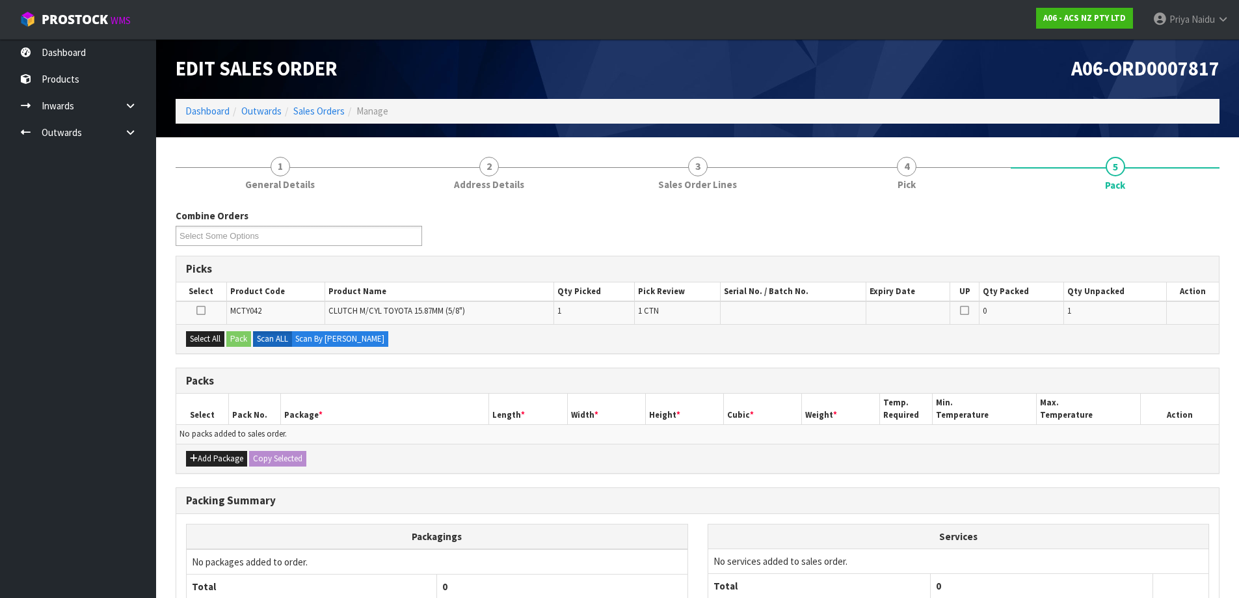
scroll to position [0, 0]
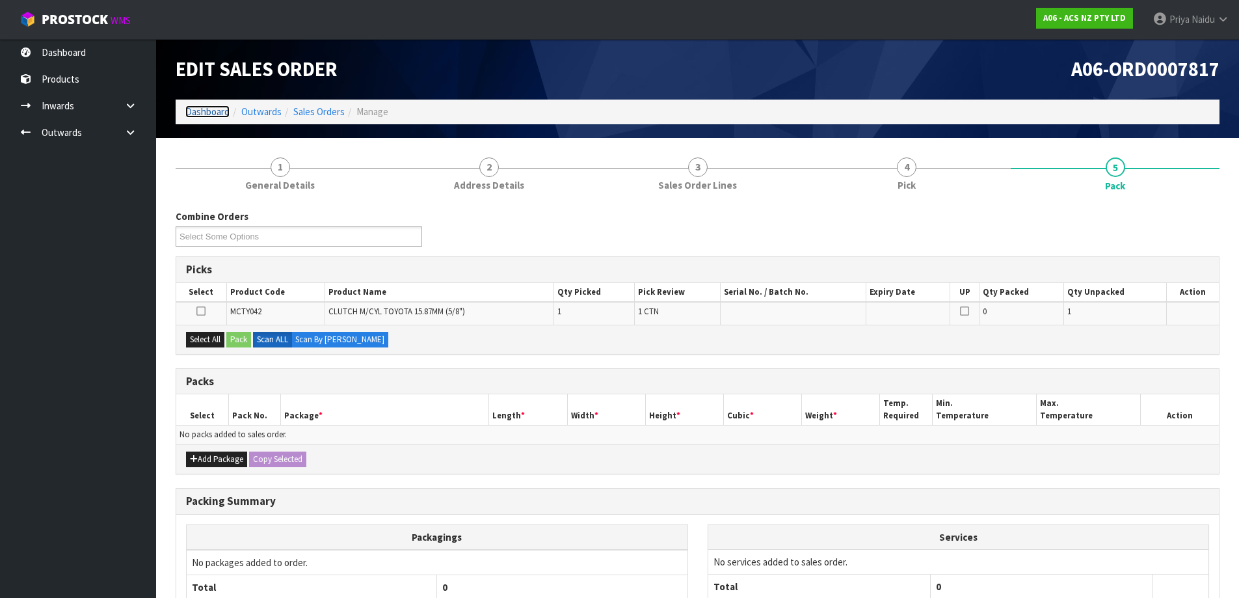
click at [209, 112] on link "Dashboard" at bounding box center [207, 111] width 44 height 12
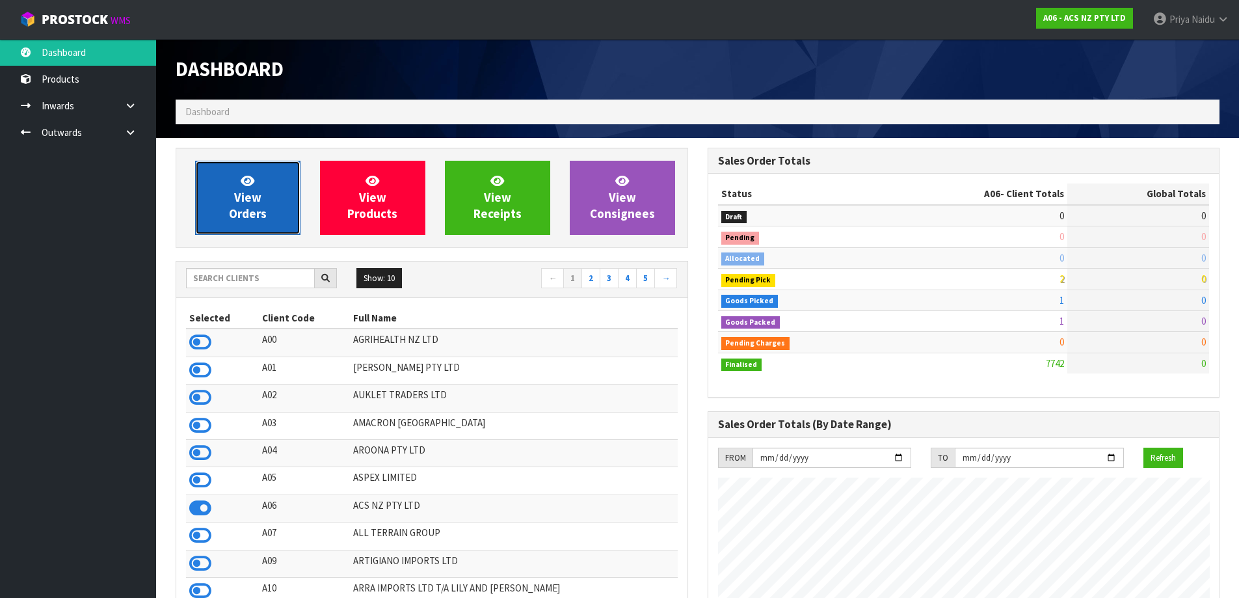
click at [257, 187] on link "View Orders" at bounding box center [247, 198] width 105 height 74
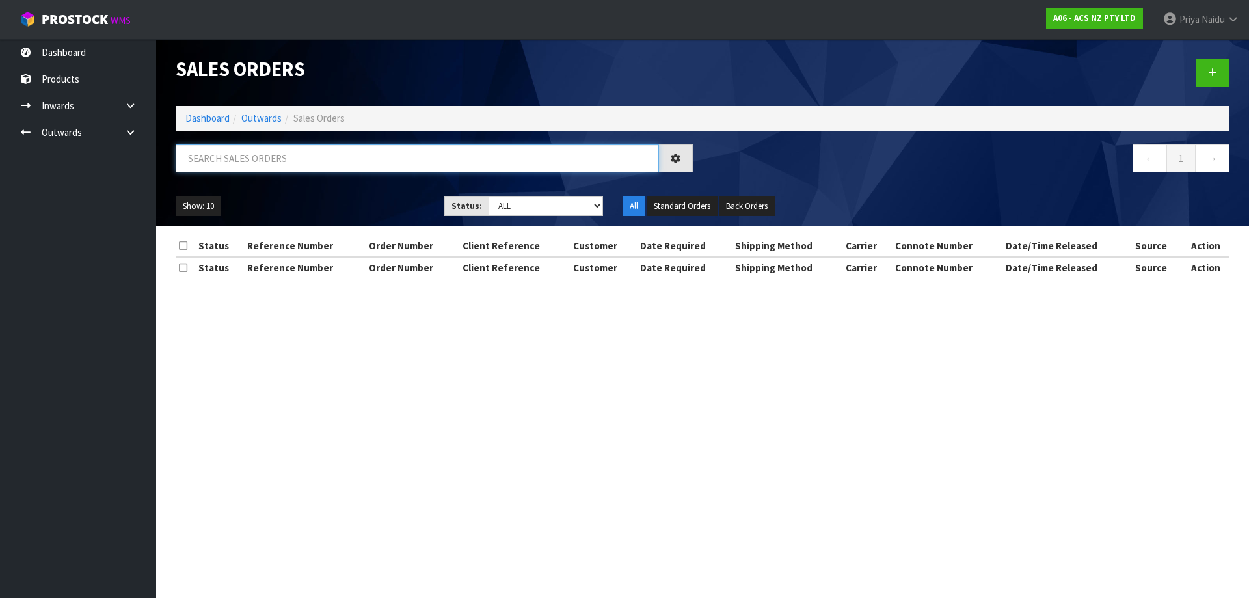
click at [289, 148] on input "text" at bounding box center [417, 158] width 483 height 28
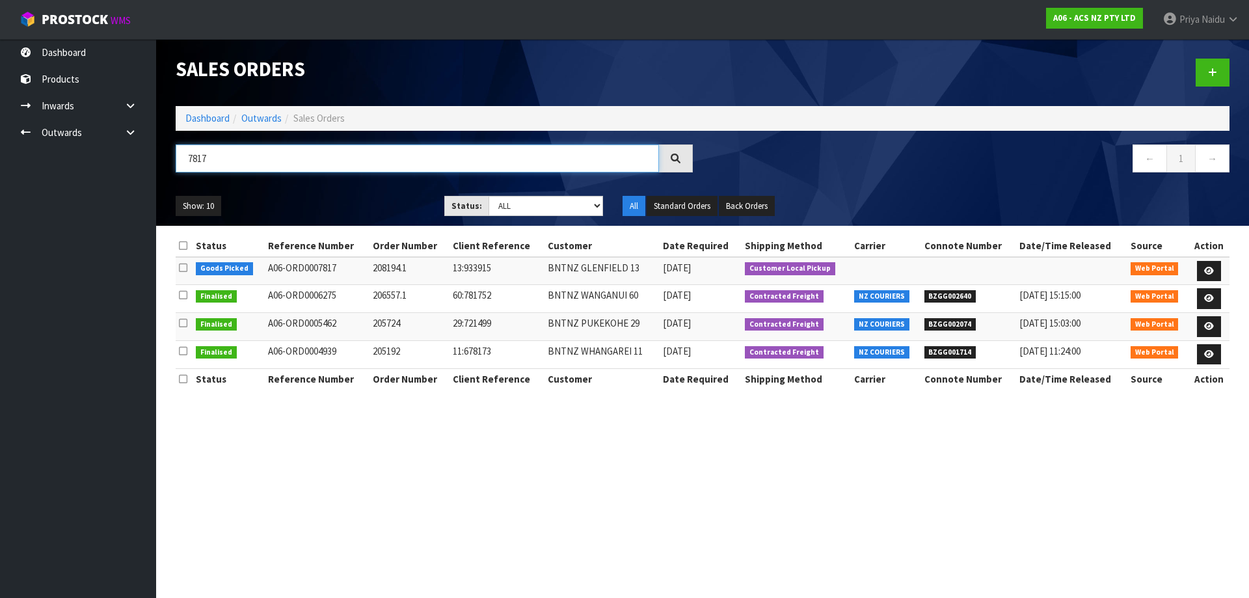
type input "7817"
click at [361, 200] on ul "Show: 10 5 10 25 50" at bounding box center [300, 206] width 249 height 21
click at [1203, 269] on link at bounding box center [1209, 271] width 24 height 21
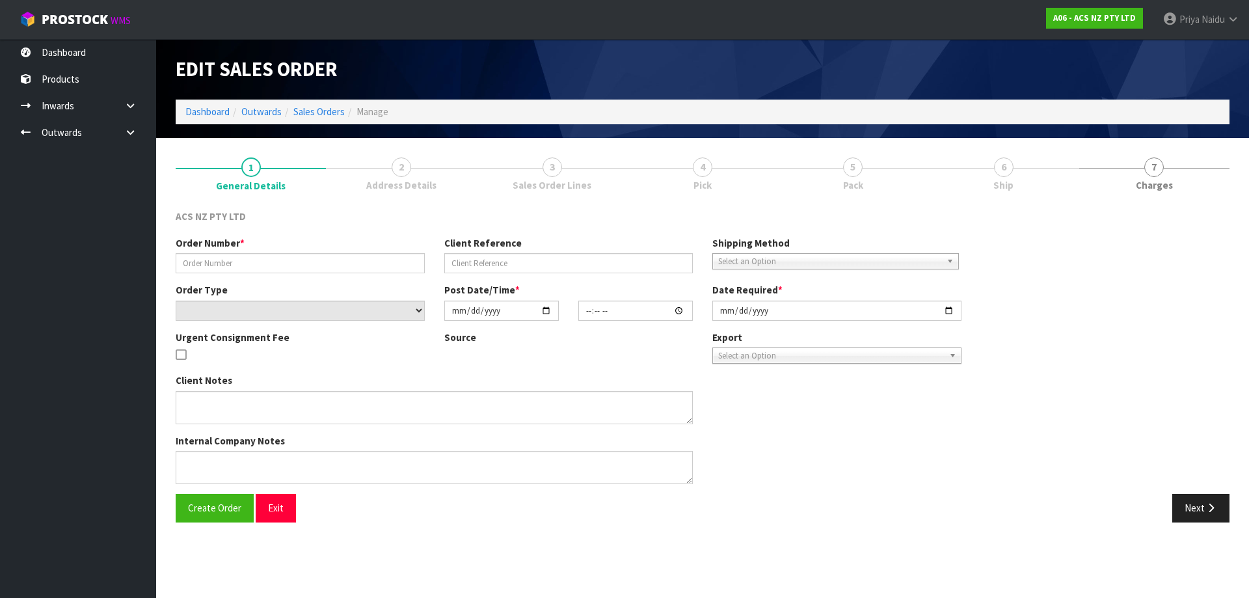
type input "208194.1"
type input "13:933915"
select select "number:0"
type input "2025-08-12"
type input "10:01:00.000"
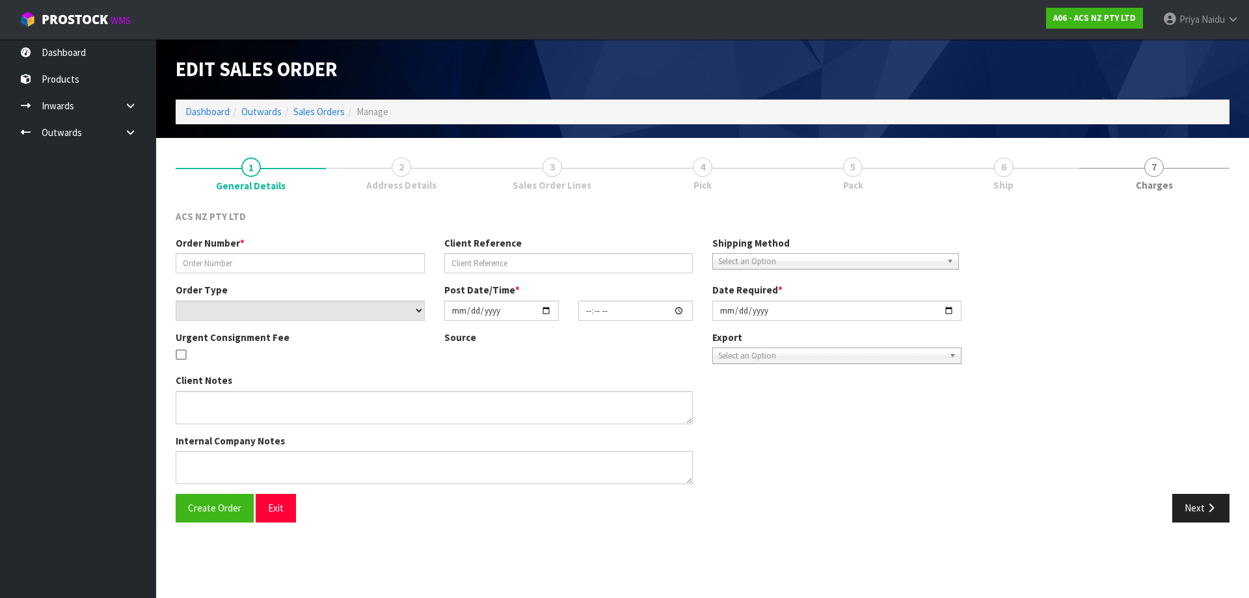
type input "2025-08-12"
type textarea "DEADLINE WILL COLLECT"
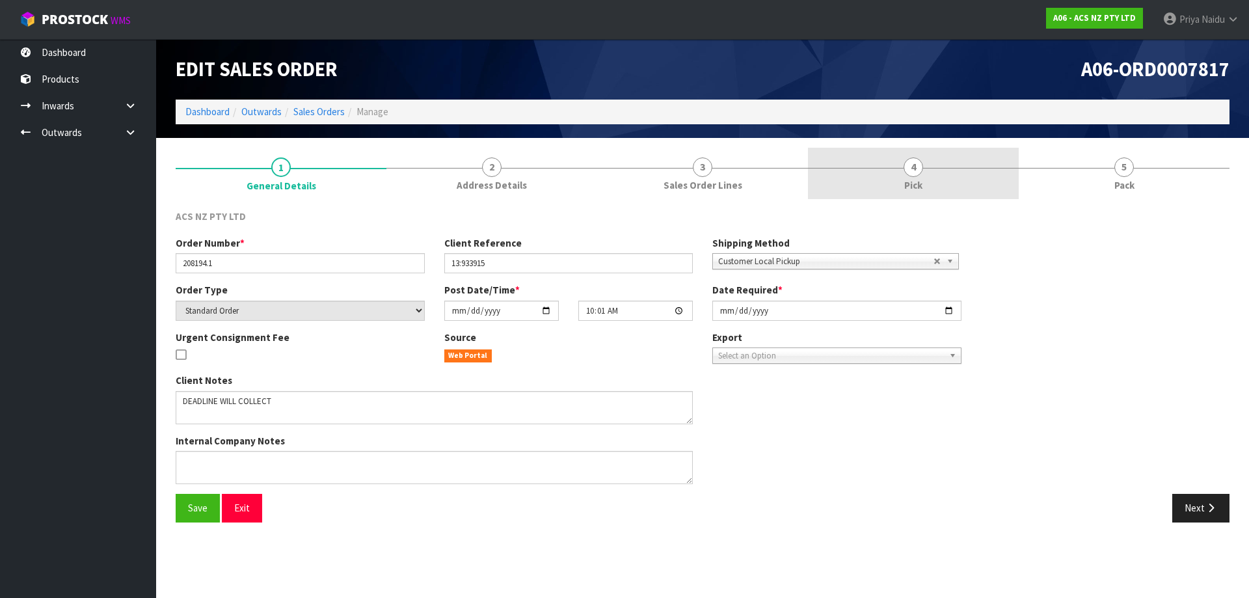
click at [944, 179] on link "4 Pick" at bounding box center [913, 173] width 211 height 51
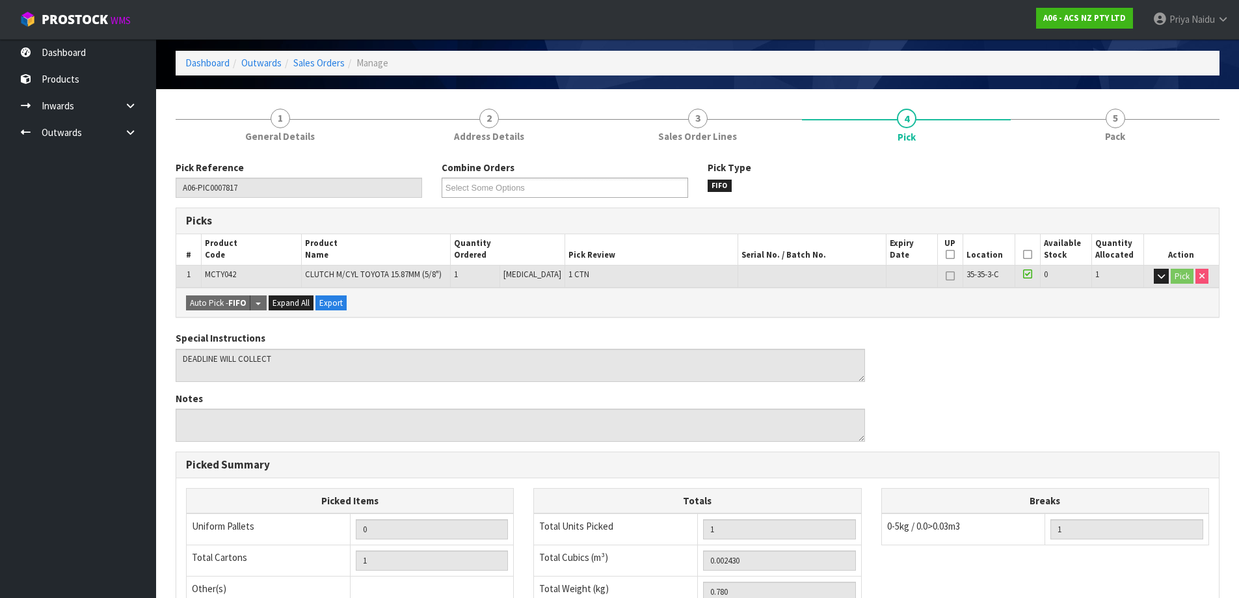
scroll to position [1, 0]
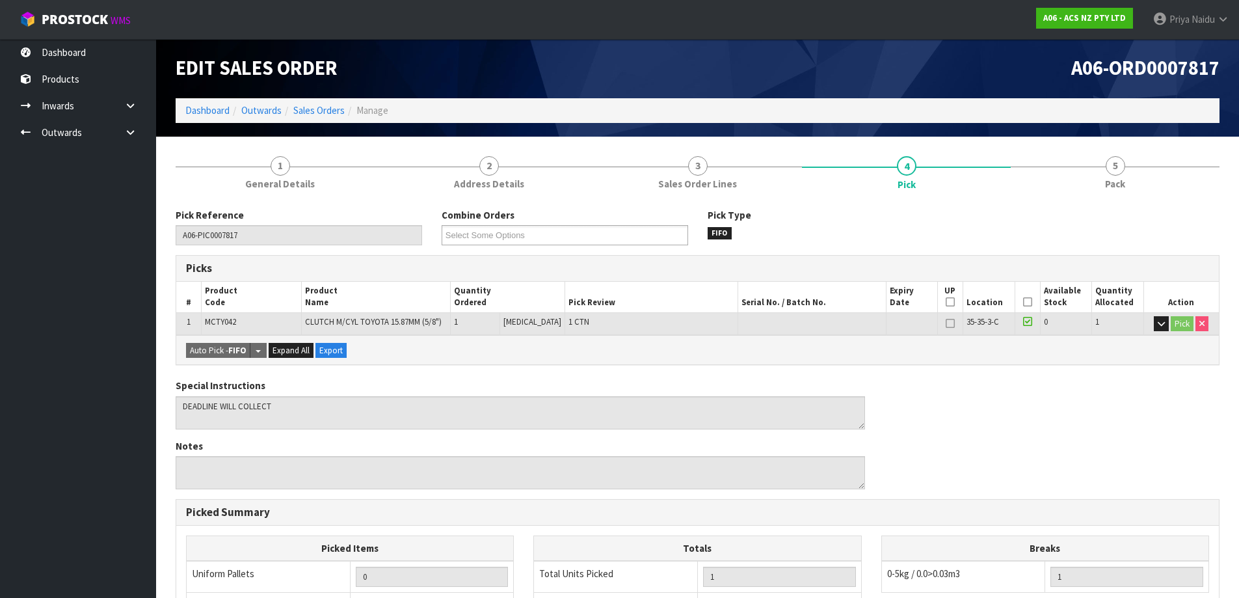
click at [1024, 302] on icon at bounding box center [1027, 302] width 9 height 1
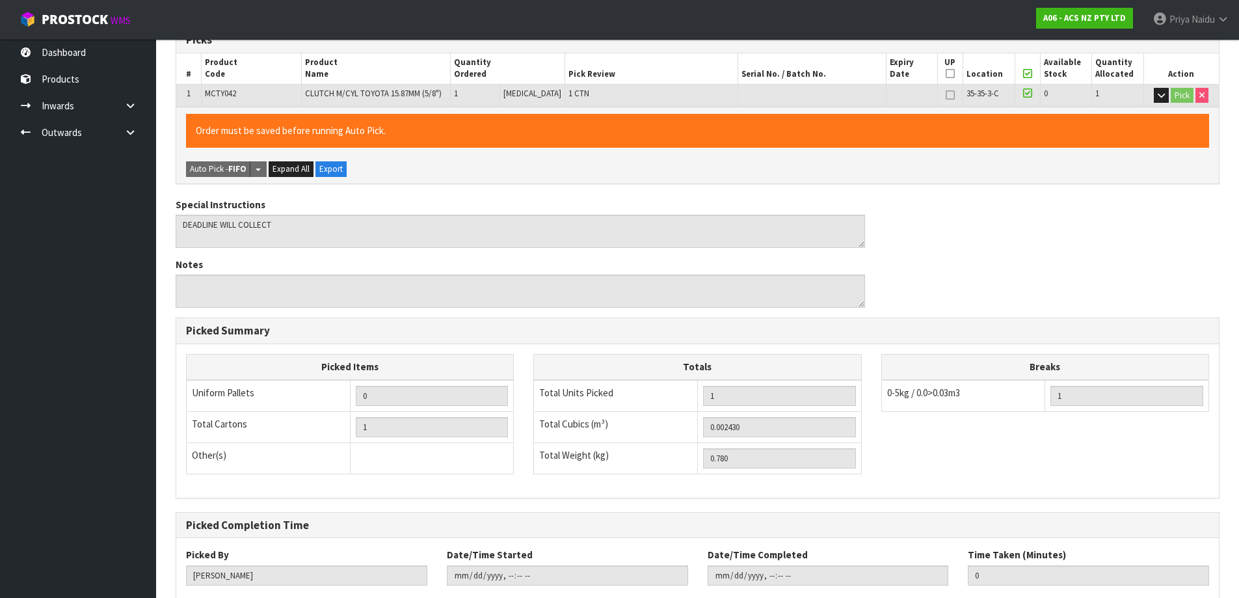
scroll to position [308, 0]
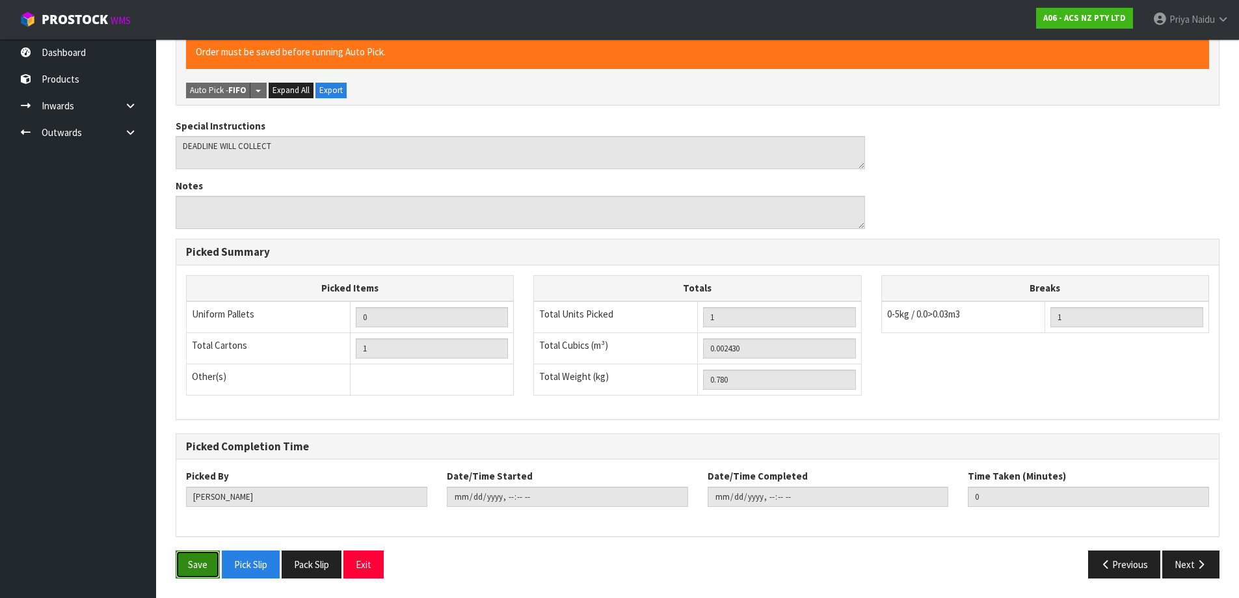
click at [203, 556] on button "Save" at bounding box center [198, 564] width 44 height 28
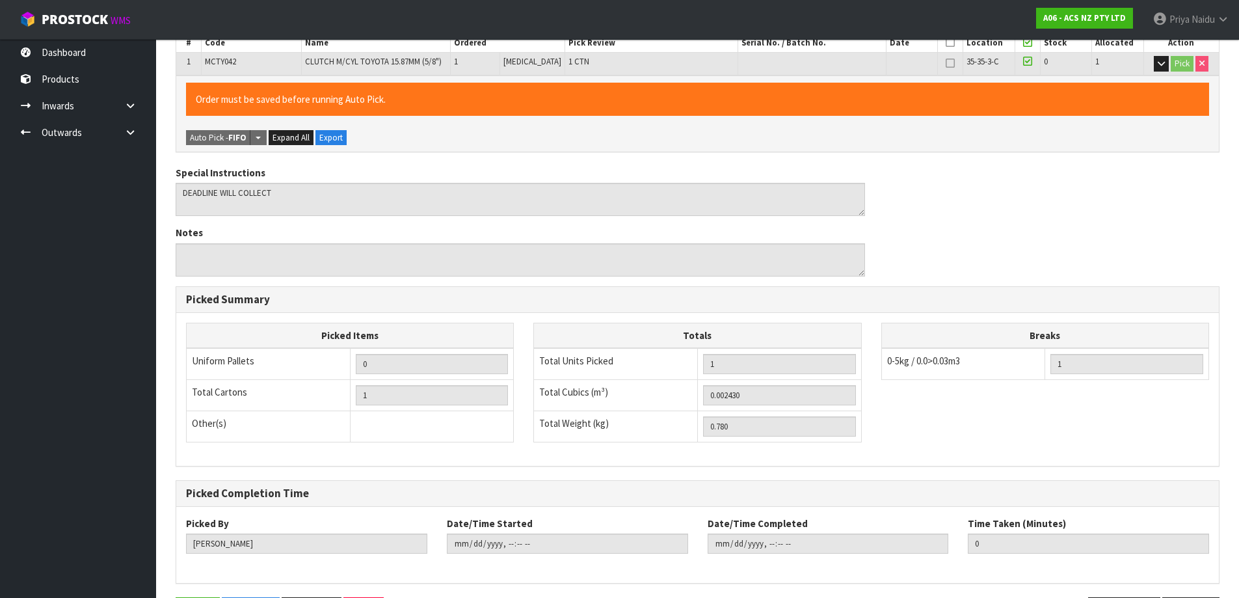
scroll to position [0, 0]
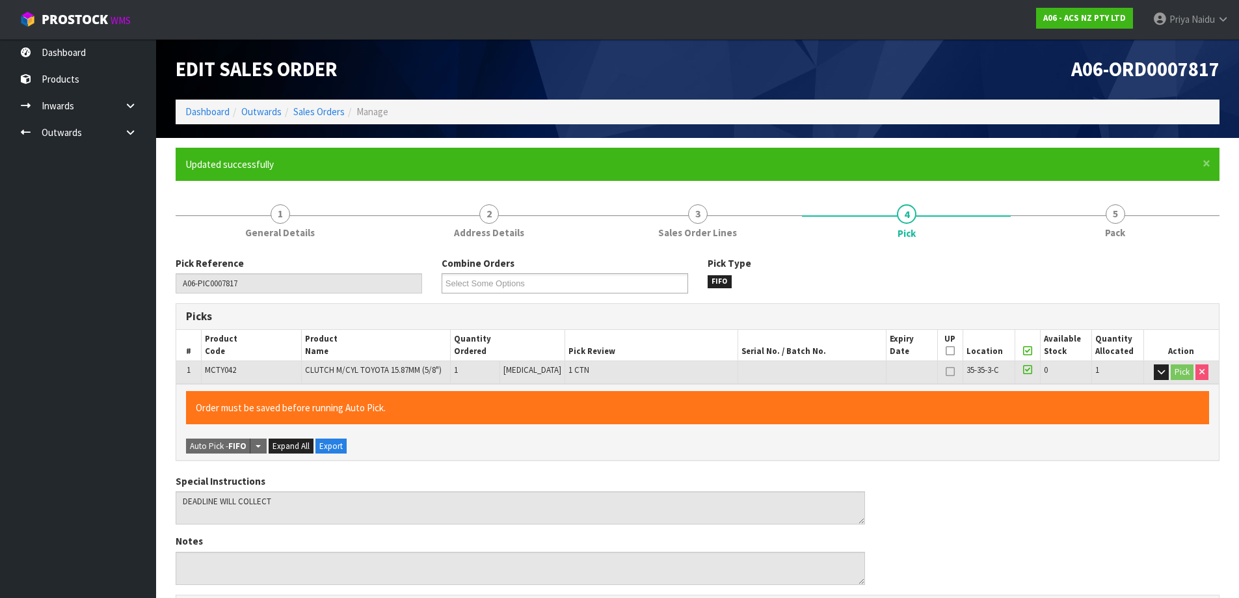
type input "Priya Naidu"
type input "2025-08-12T10:48:56"
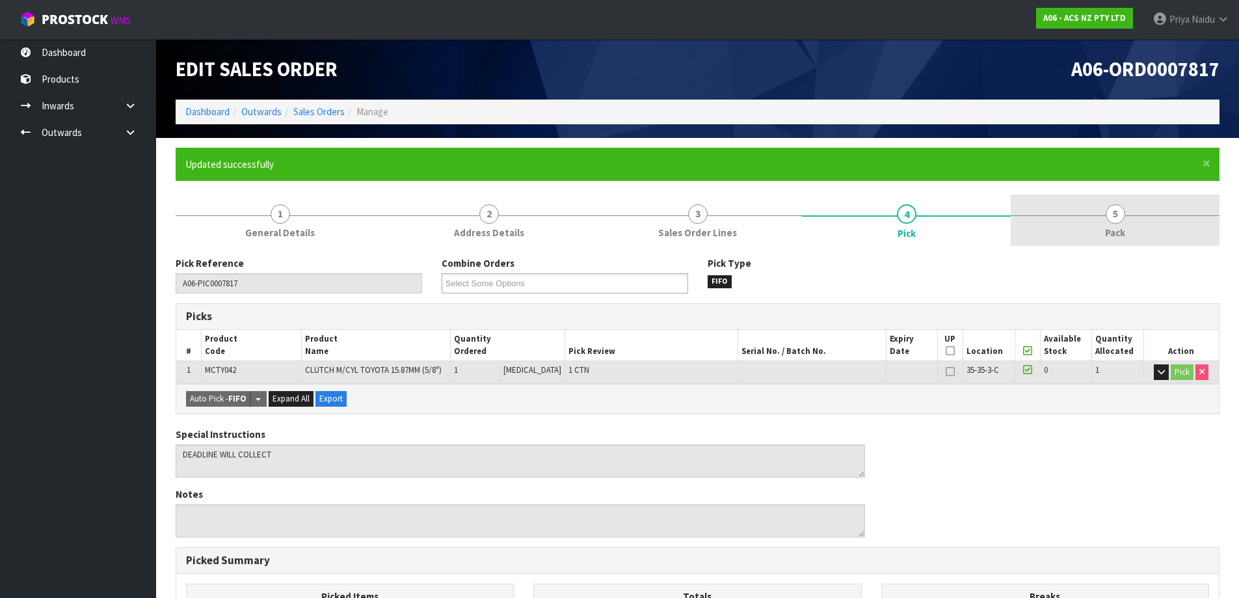
drag, startPoint x: 1095, startPoint y: 211, endPoint x: 1087, endPoint y: 217, distance: 9.4
click at [1094, 213] on link "5 Pack" at bounding box center [1115, 219] width 209 height 51
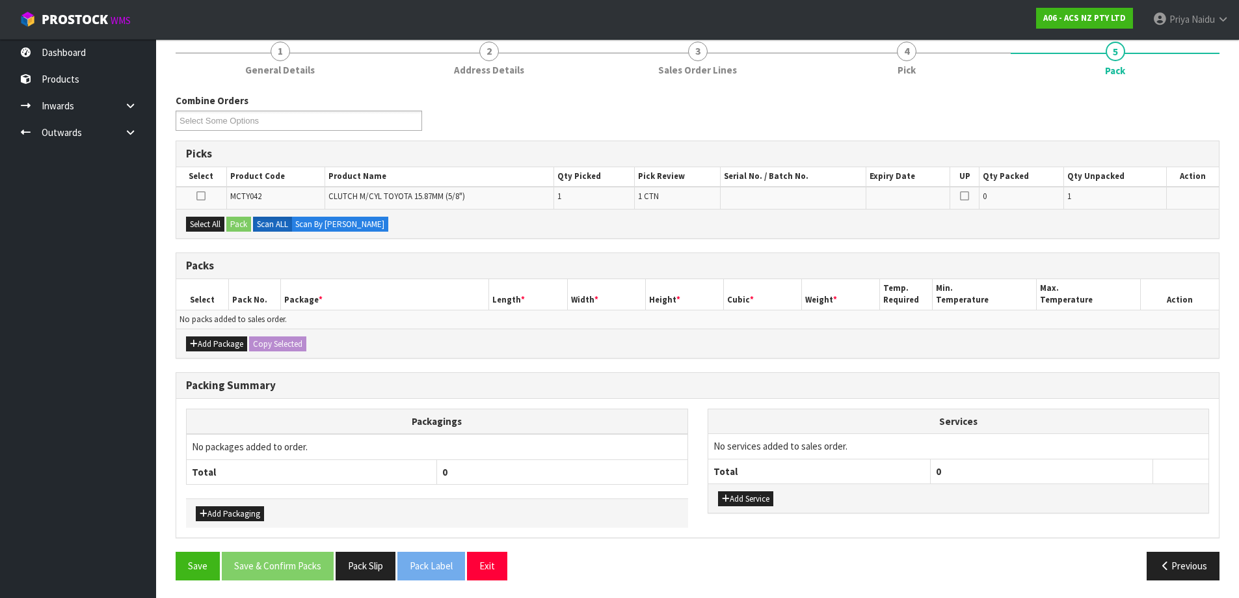
scroll to position [165, 0]
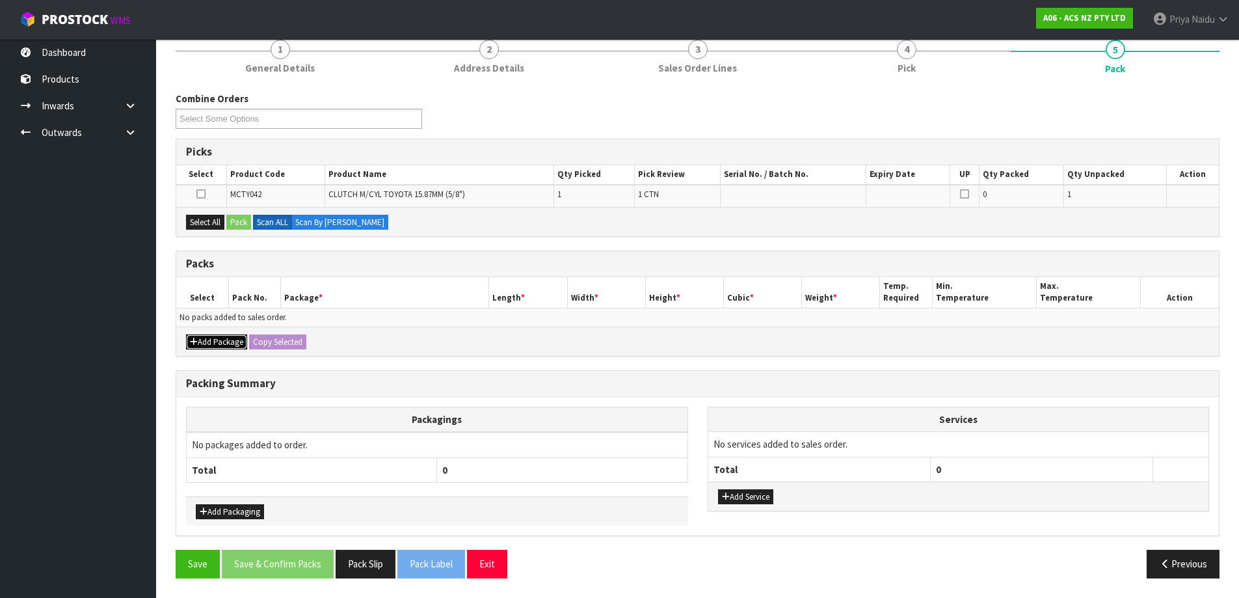
click at [222, 340] on button "Add Package" at bounding box center [216, 342] width 61 height 16
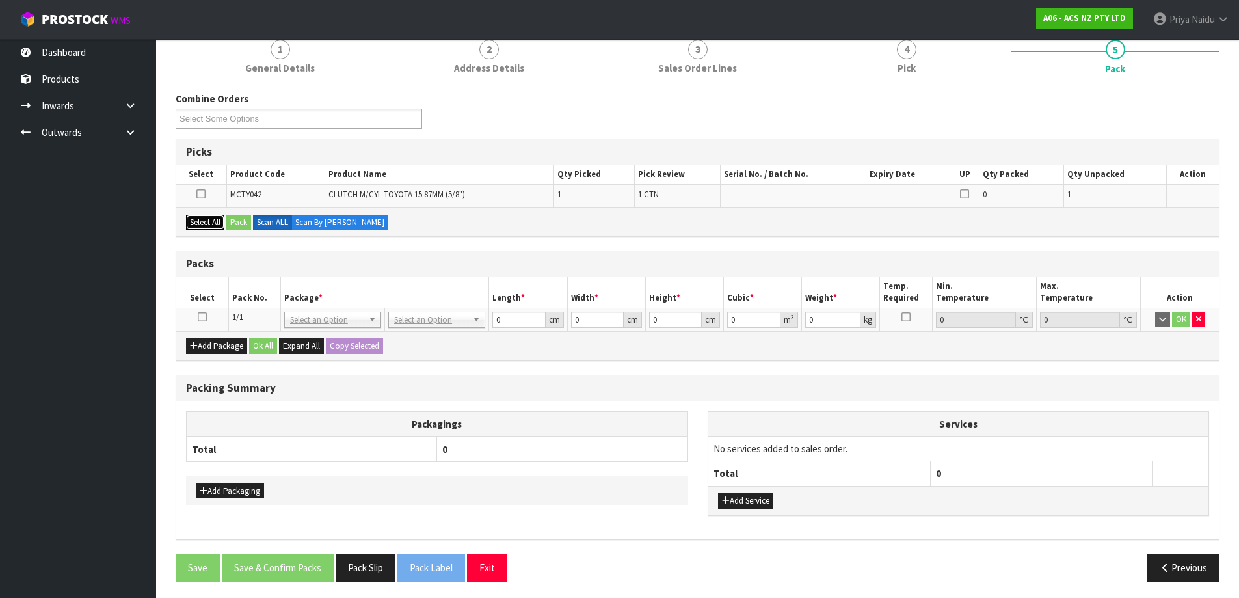
click at [207, 224] on button "Select All" at bounding box center [205, 223] width 38 height 16
click at [236, 220] on button "Pack" at bounding box center [238, 223] width 25 height 16
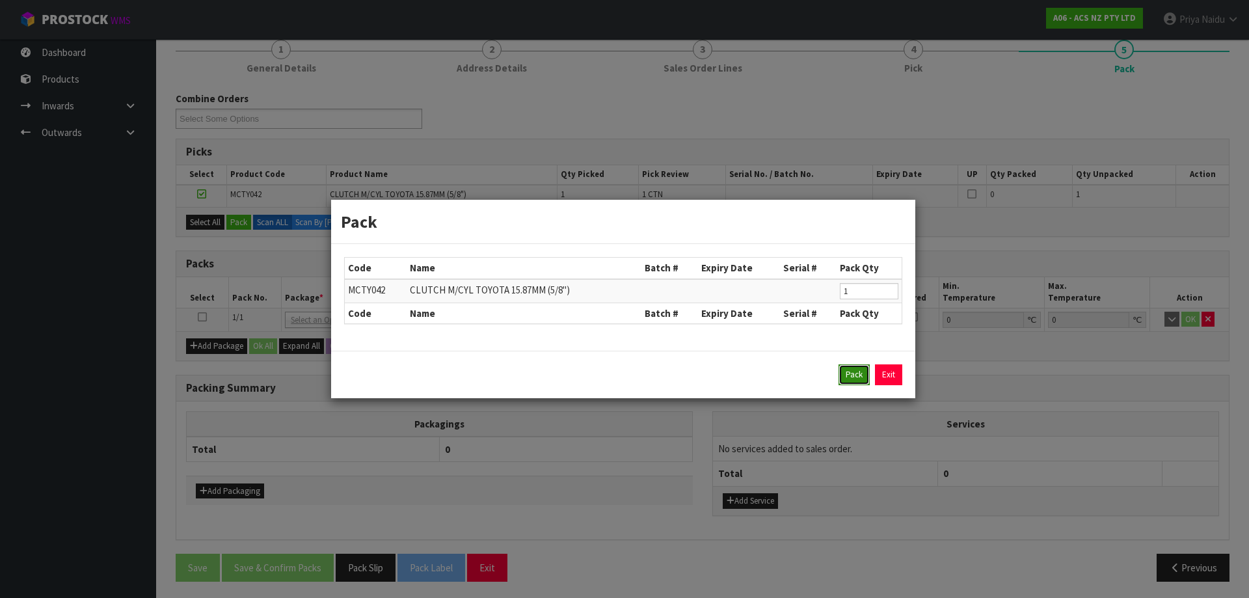
click at [844, 371] on button "Pack" at bounding box center [853, 374] width 31 height 21
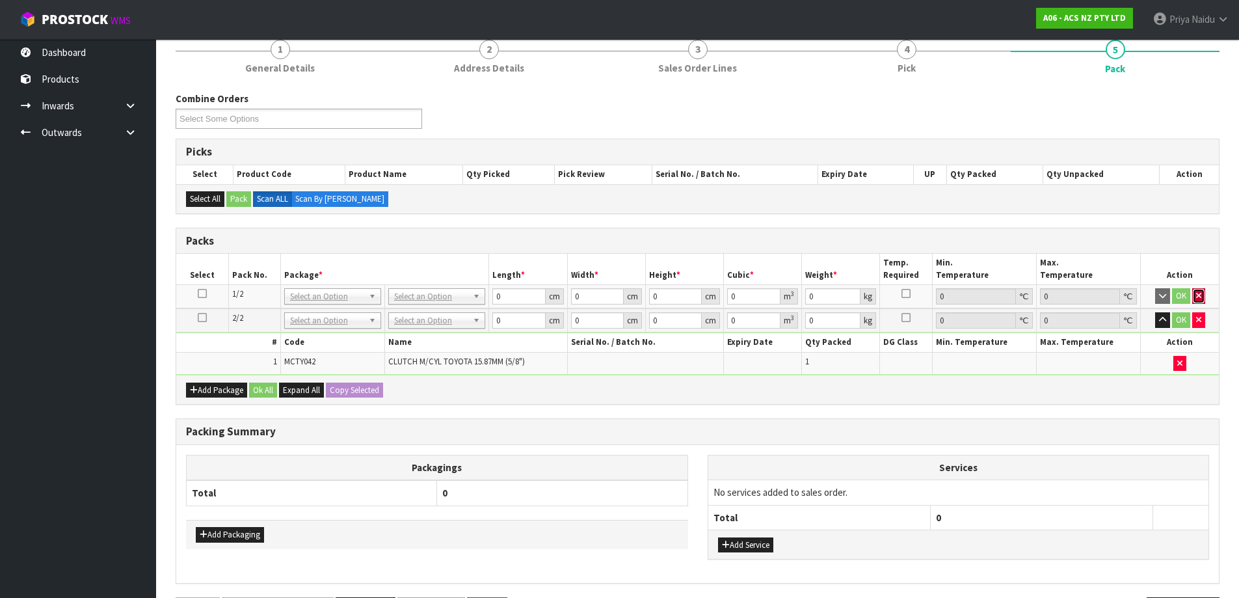
click at [1196, 298] on icon "button" at bounding box center [1198, 295] width 5 height 8
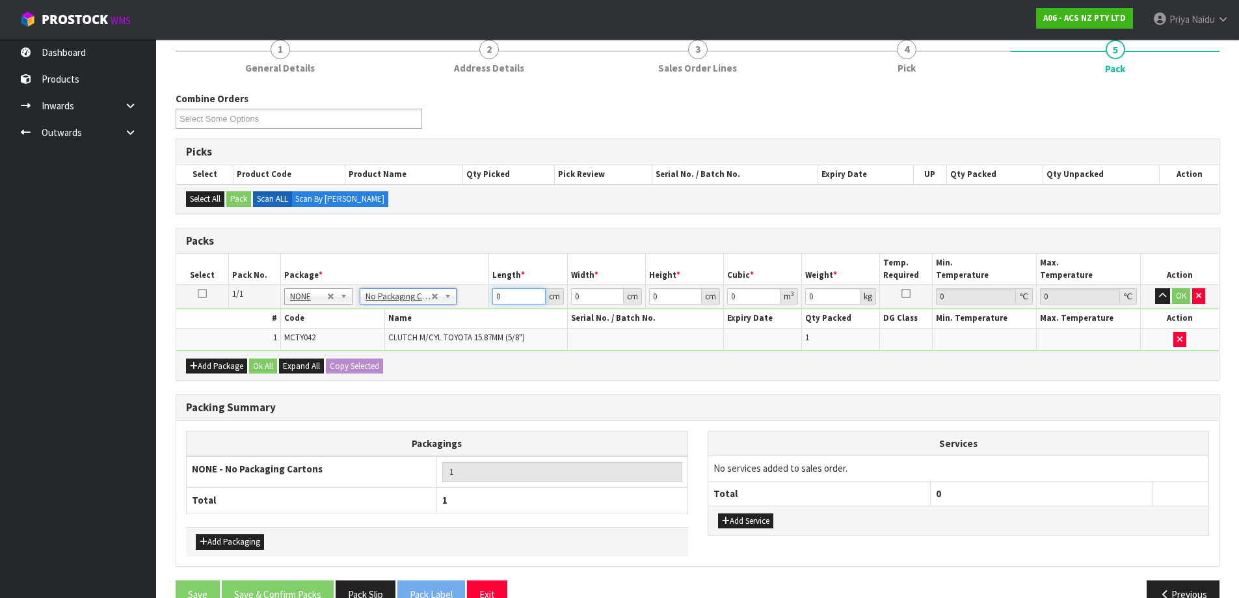
click at [521, 301] on input "0" at bounding box center [518, 296] width 53 height 16
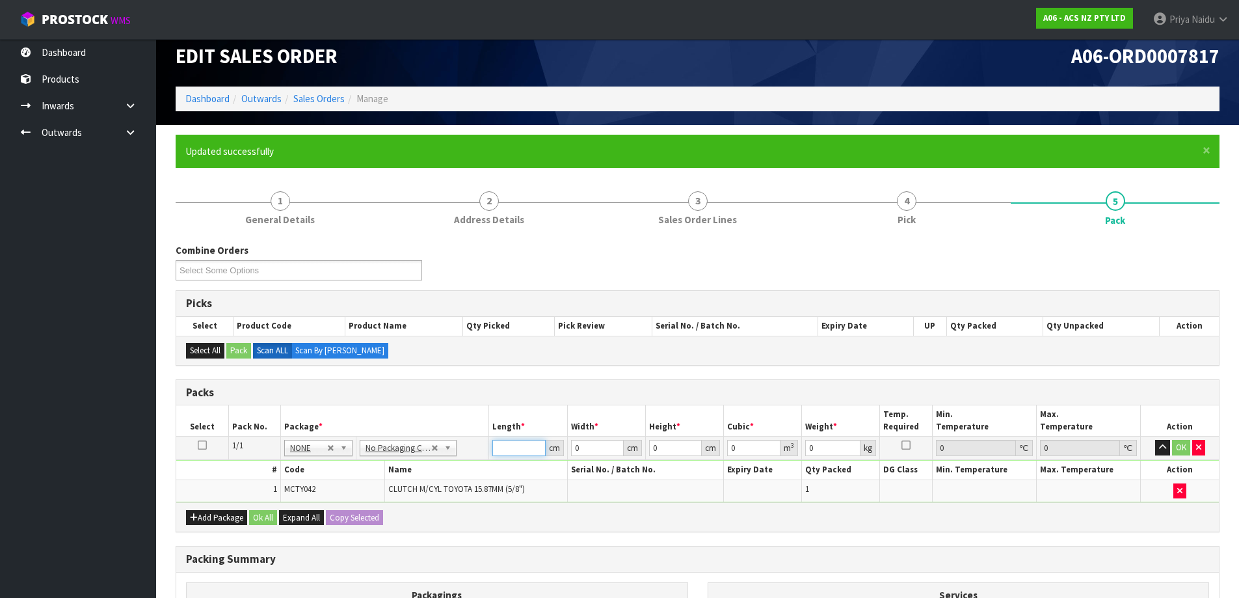
scroll to position [0, 0]
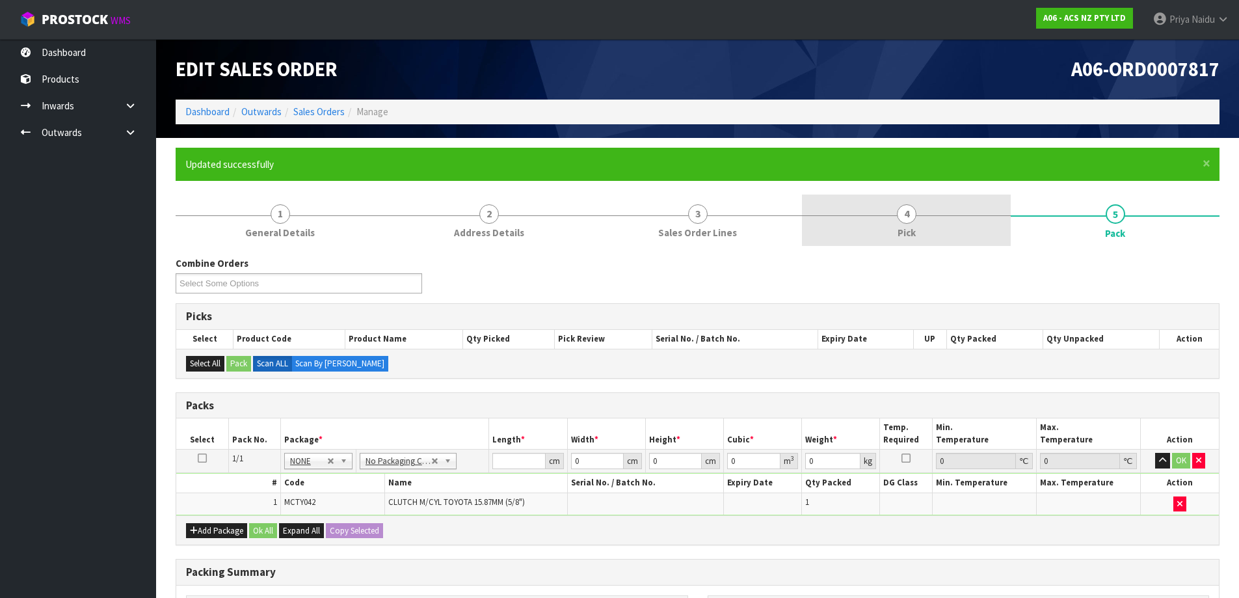
click at [903, 235] on span "Pick" at bounding box center [907, 233] width 18 height 14
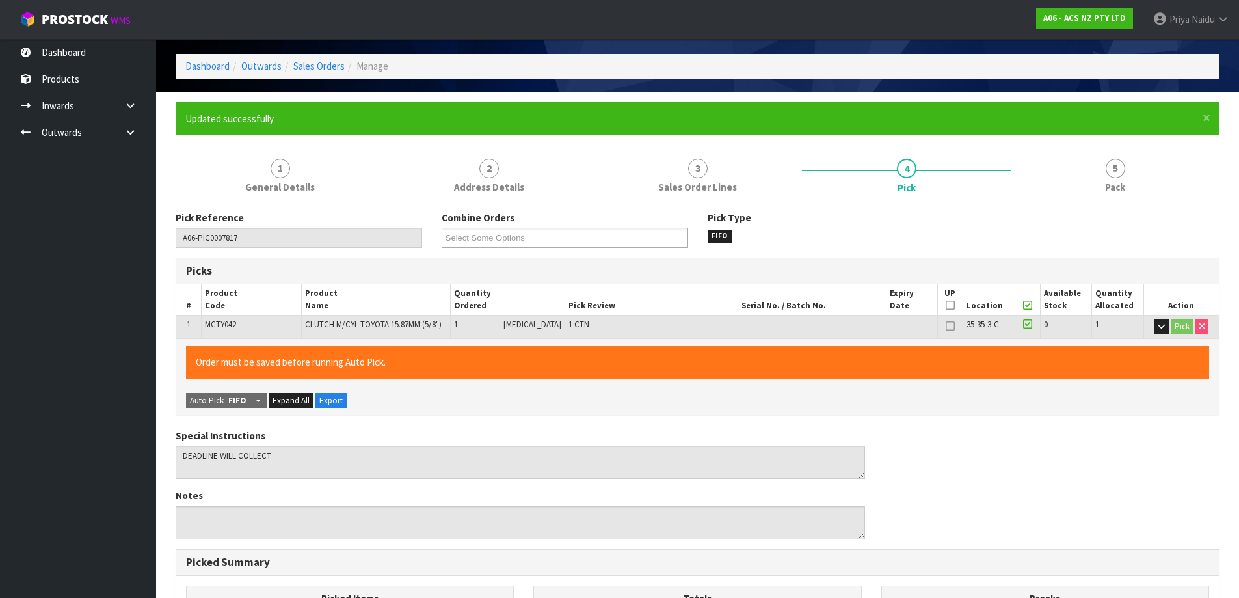
scroll to position [65, 0]
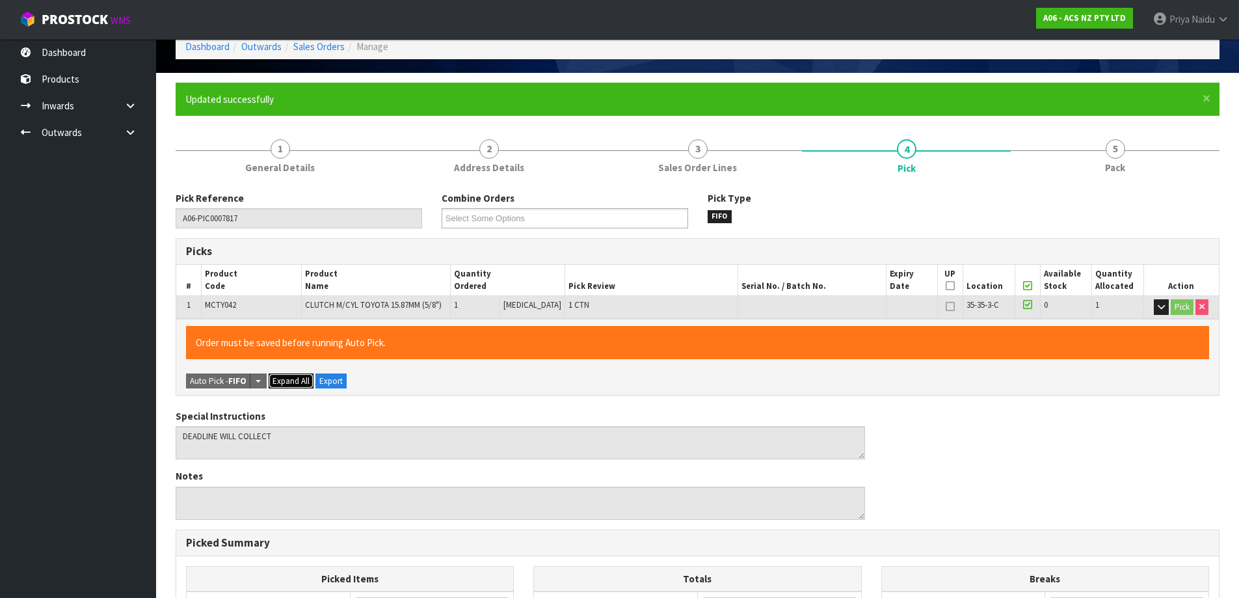
click at [282, 376] on span "Expand All" at bounding box center [291, 380] width 37 height 11
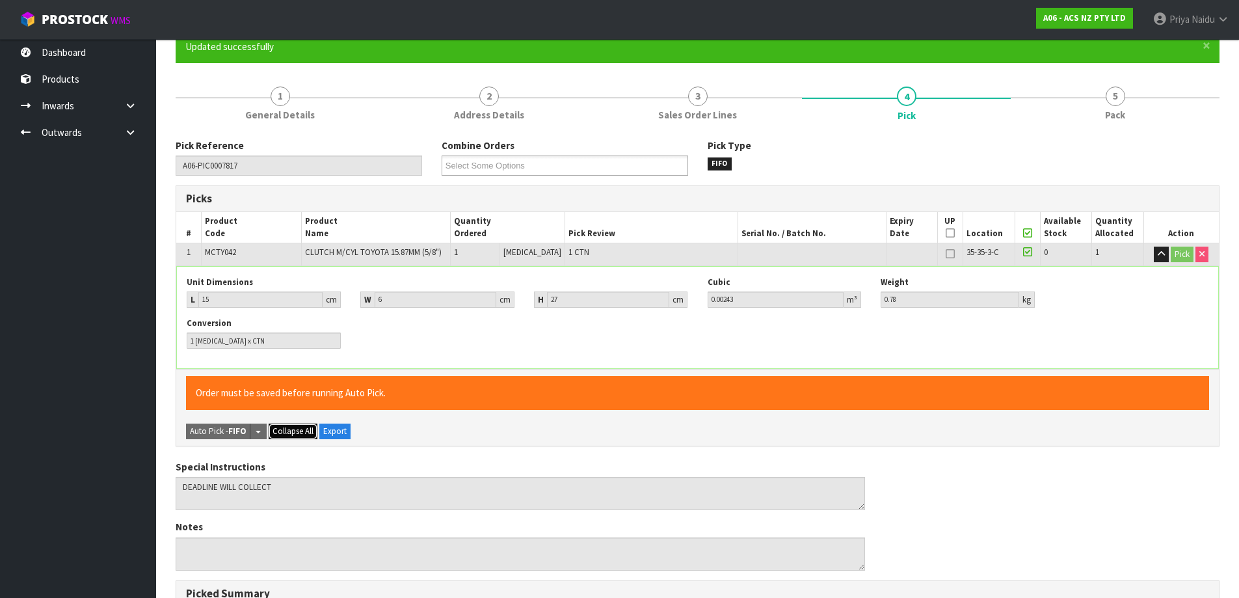
scroll to position [130, 0]
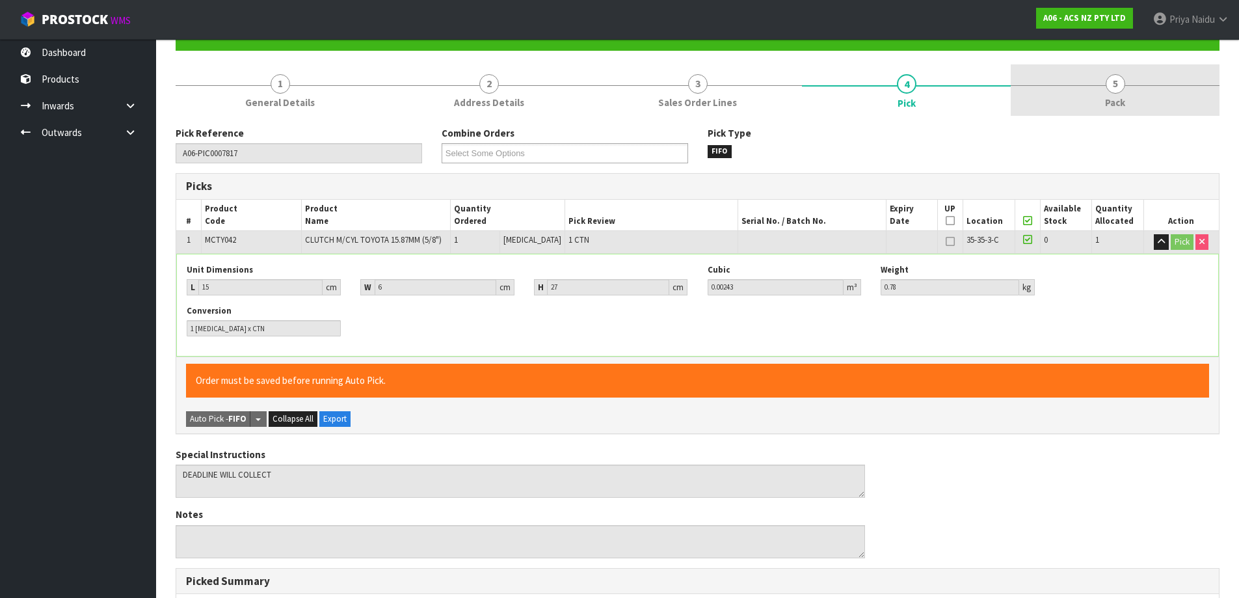
click at [1095, 98] on link "5 Pack" at bounding box center [1115, 89] width 209 height 51
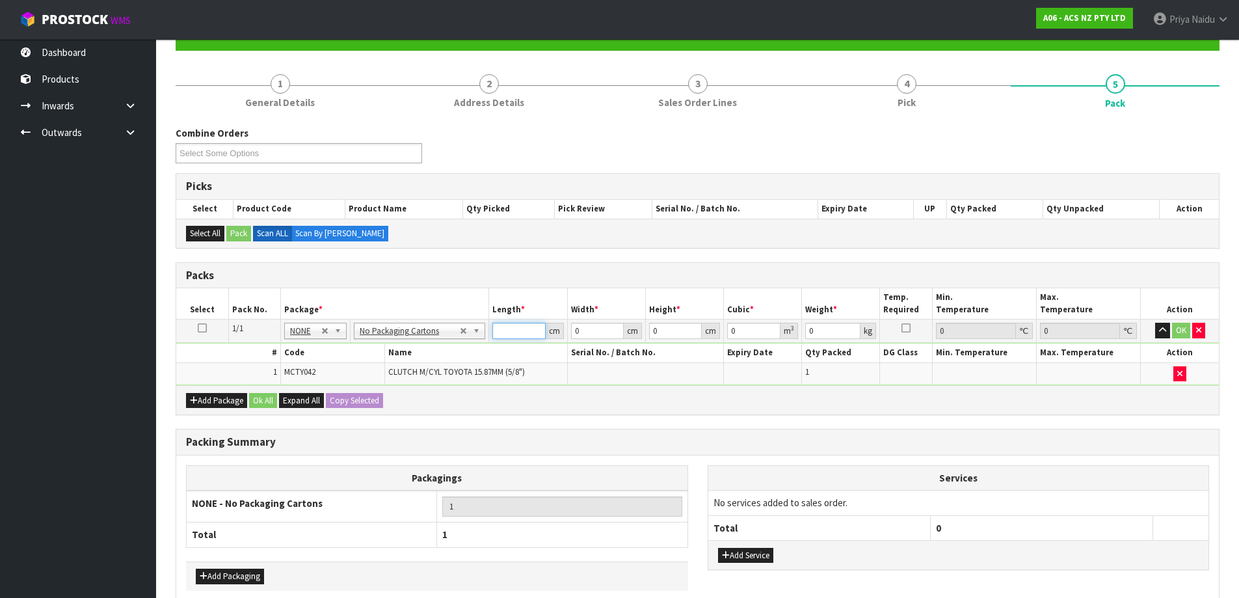
click at [509, 328] on input "number" at bounding box center [518, 331] width 53 height 16
type input "15"
type input "6"
type input "2"
type input "0.00018"
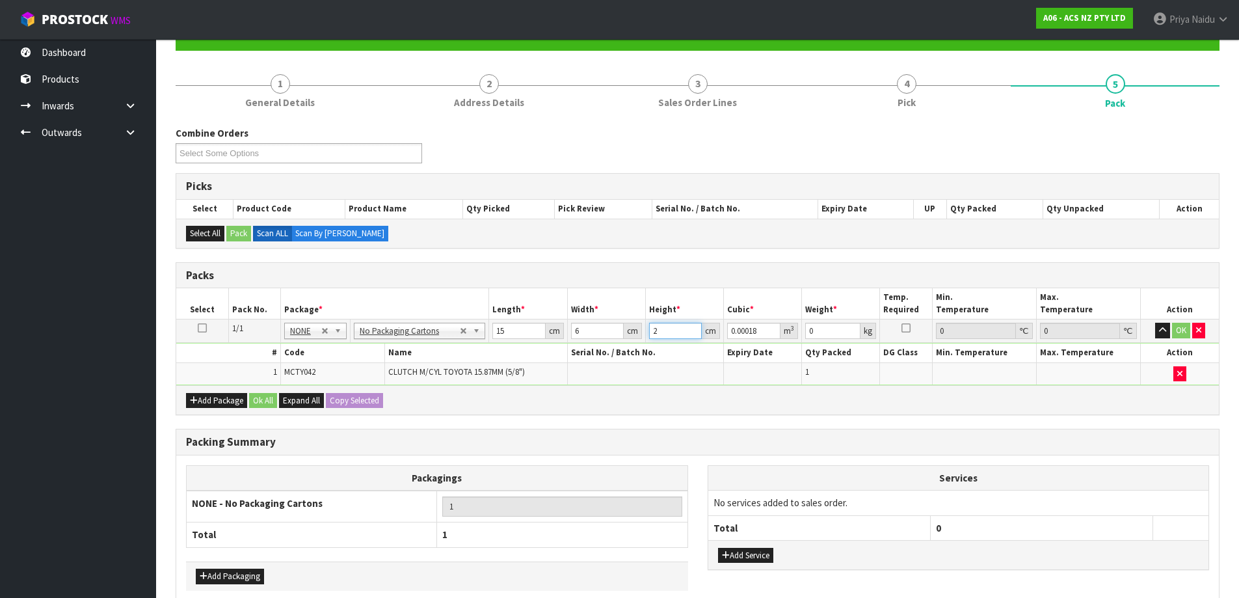
type input "27"
type input "0.00243"
type input "27"
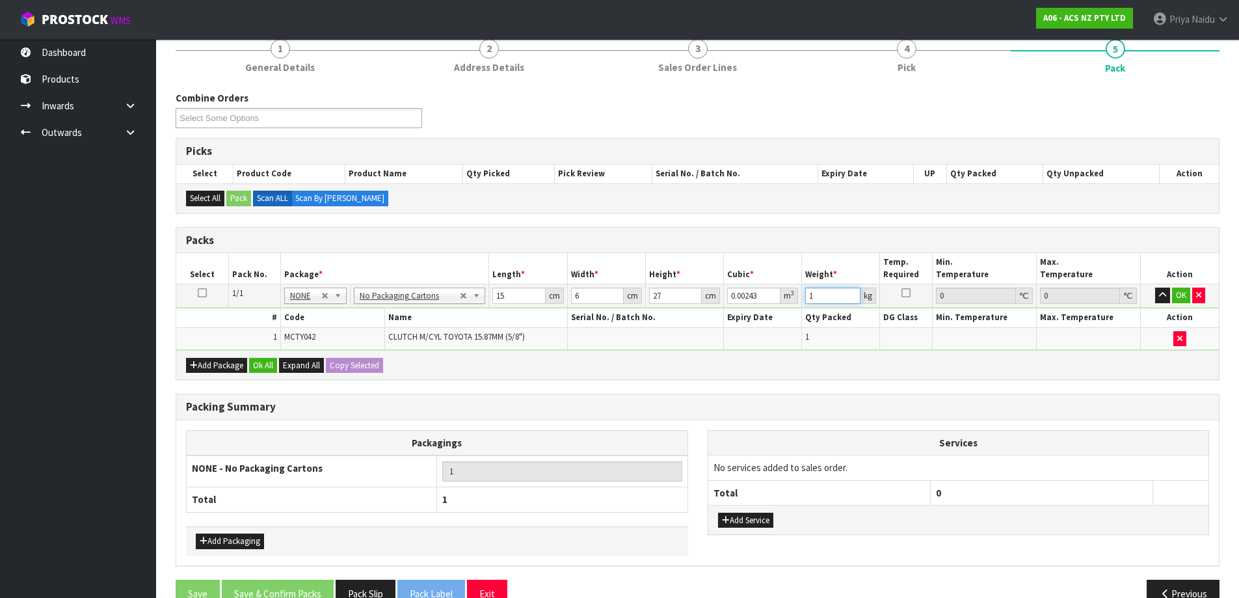
scroll to position [194, 0]
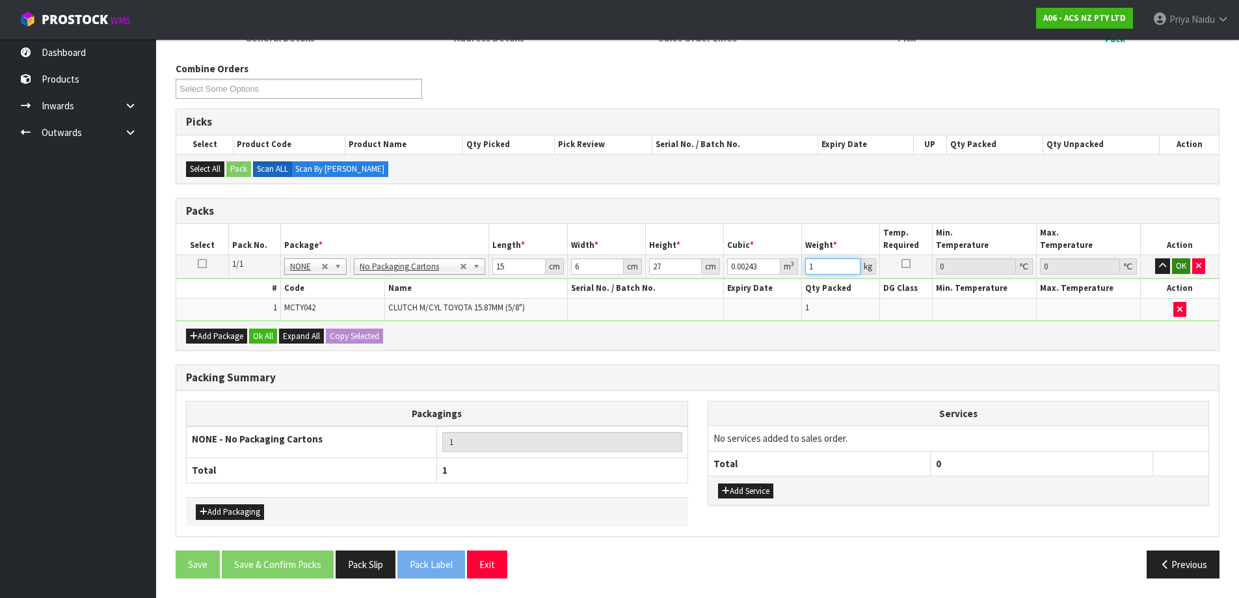
type input "1"
click at [1182, 262] on button "OK" at bounding box center [1181, 266] width 18 height 16
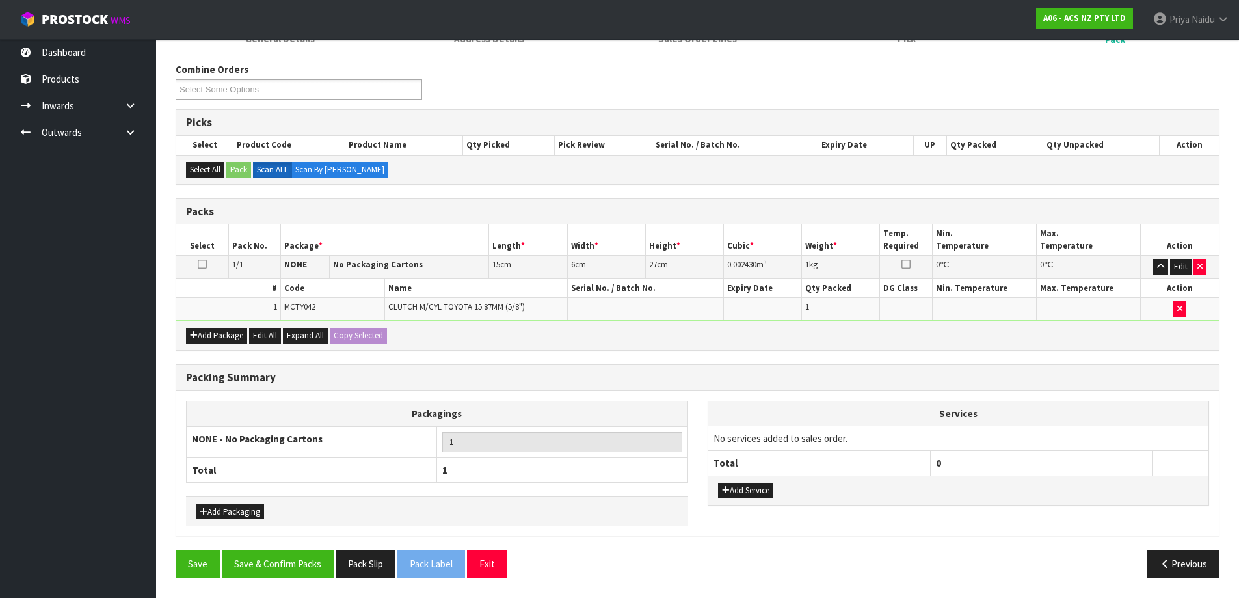
scroll to position [194, 0]
click at [308, 566] on button "Save & Confirm Packs" at bounding box center [278, 564] width 112 height 28
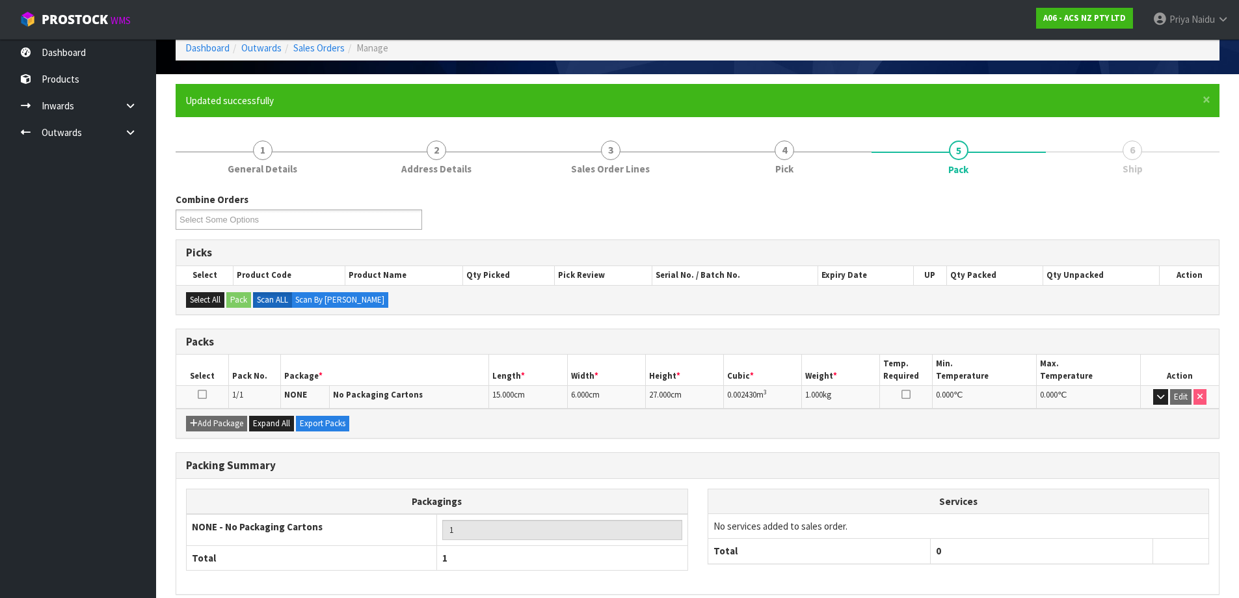
scroll to position [122, 0]
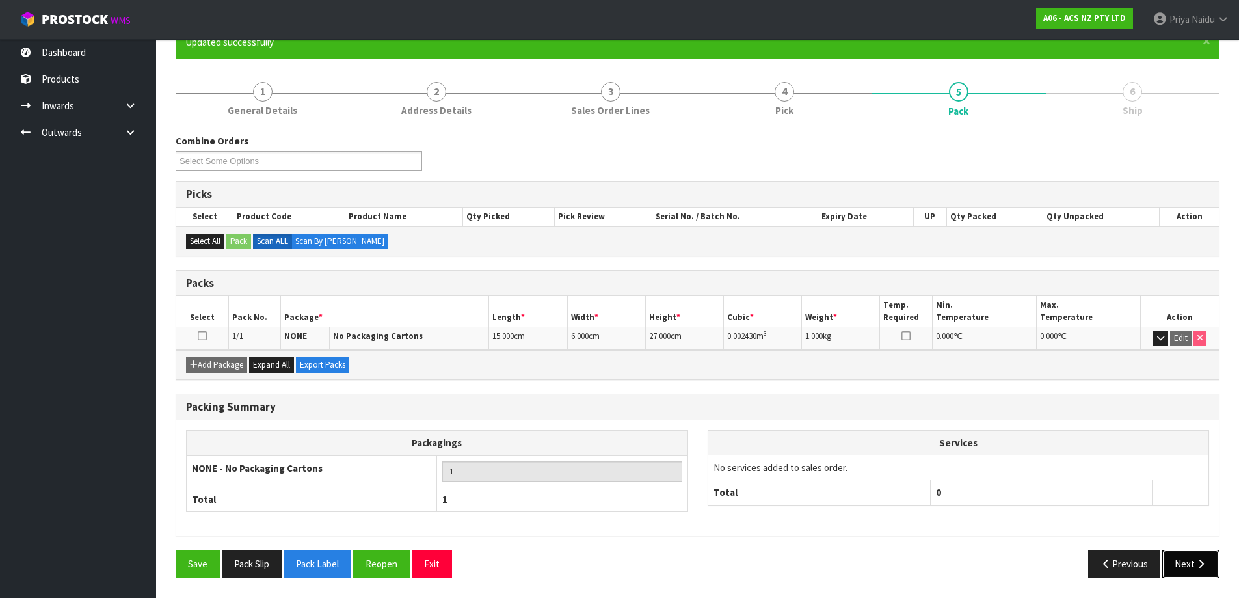
click at [1194, 563] on button "Next" at bounding box center [1190, 564] width 57 height 28
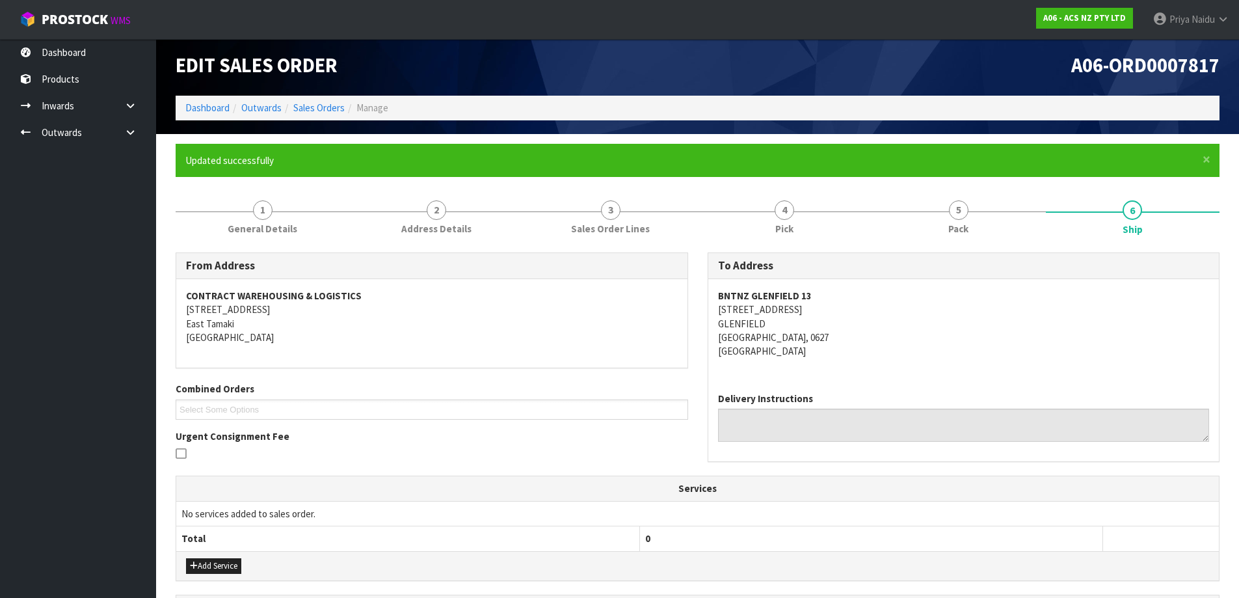
scroll to position [0, 0]
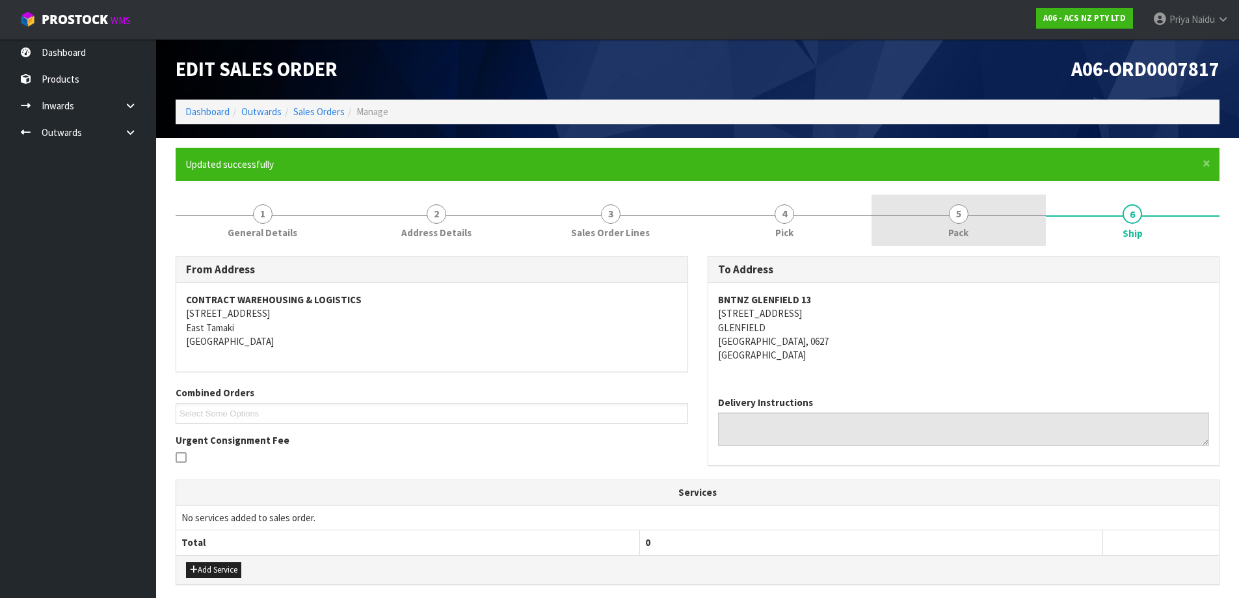
drag, startPoint x: 958, startPoint y: 235, endPoint x: 939, endPoint y: 240, distance: 20.0
click at [952, 235] on span "Pack" at bounding box center [958, 233] width 20 height 14
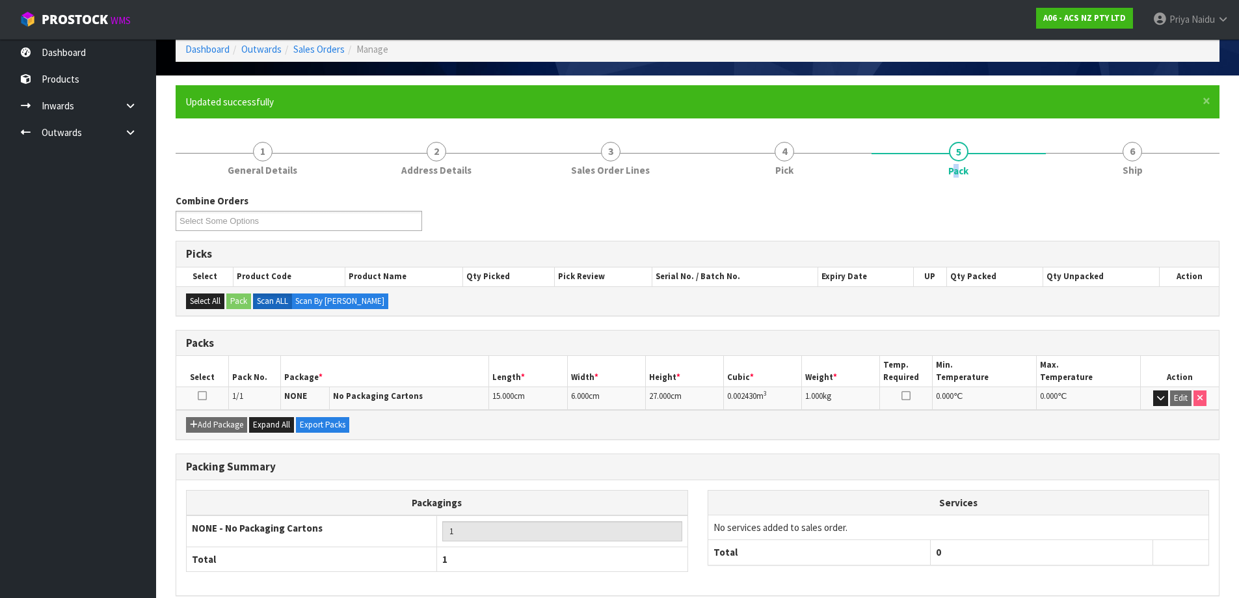
scroll to position [122, 0]
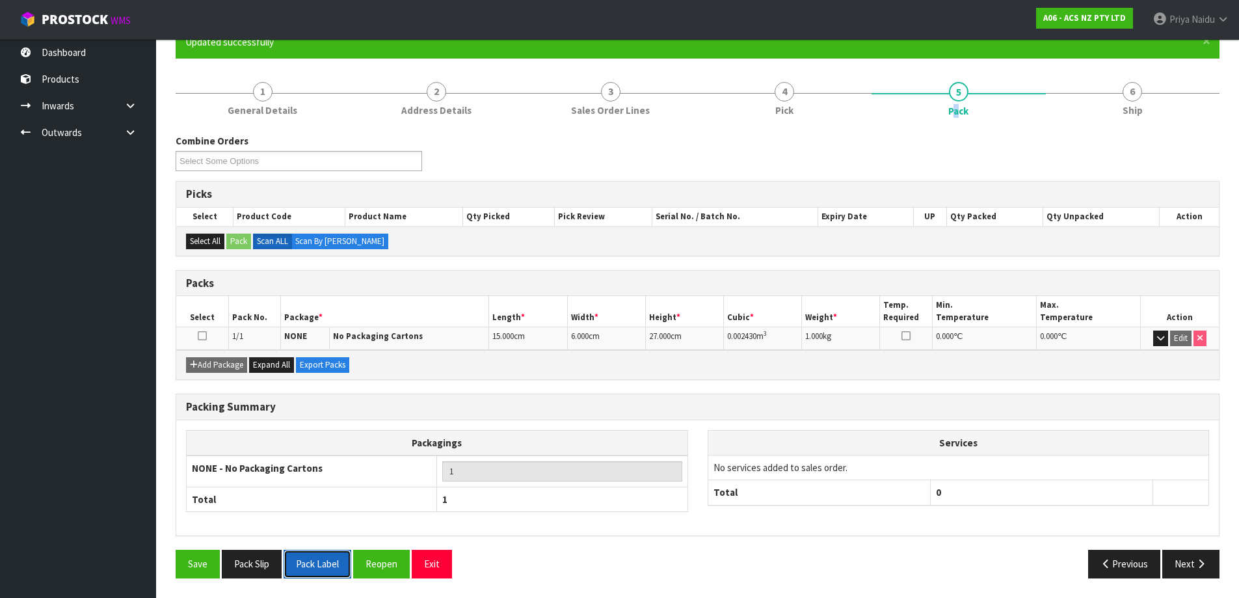
click at [337, 562] on button "Pack Label" at bounding box center [318, 564] width 68 height 28
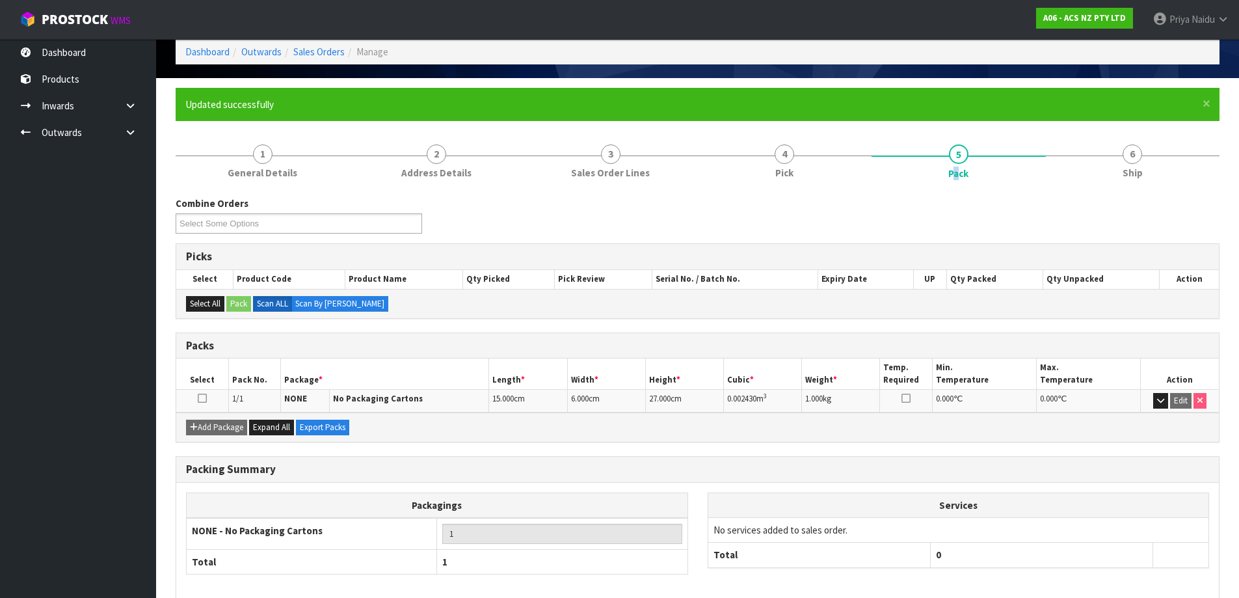
scroll to position [0, 0]
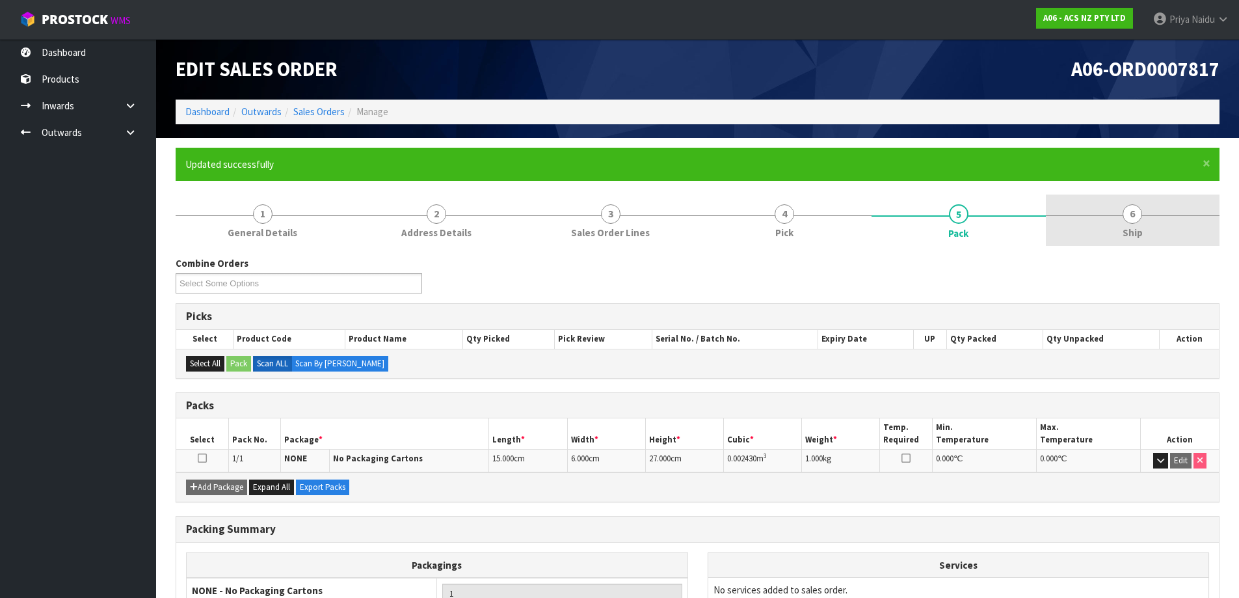
click at [1140, 210] on span "6" at bounding box center [1133, 214] width 20 height 20
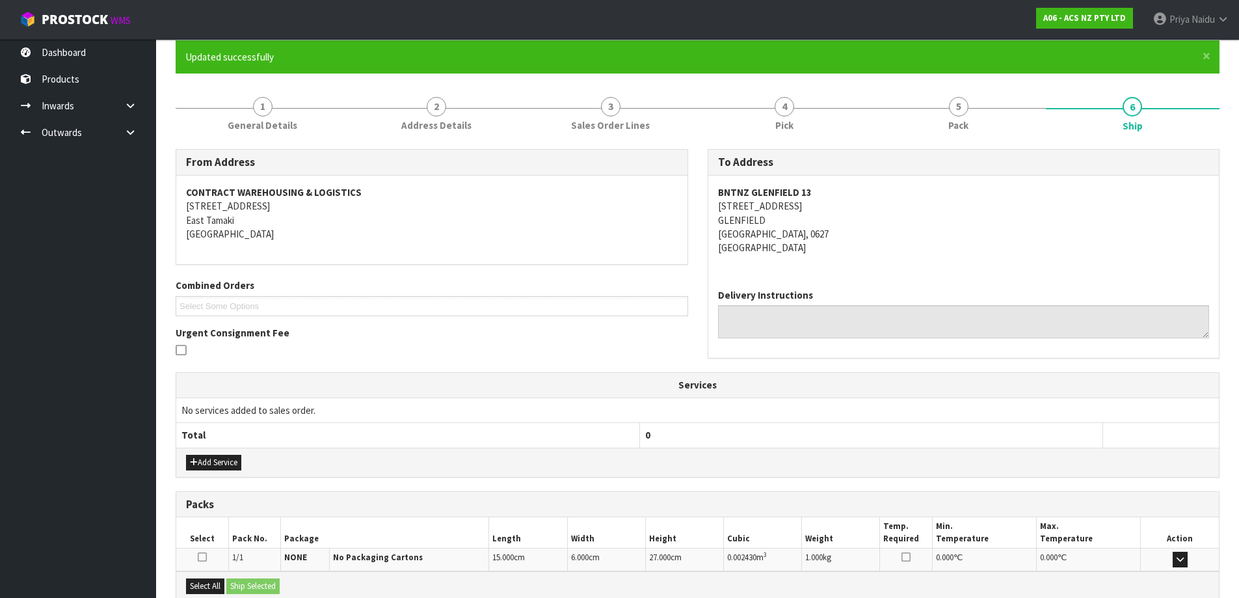
scroll to position [250, 0]
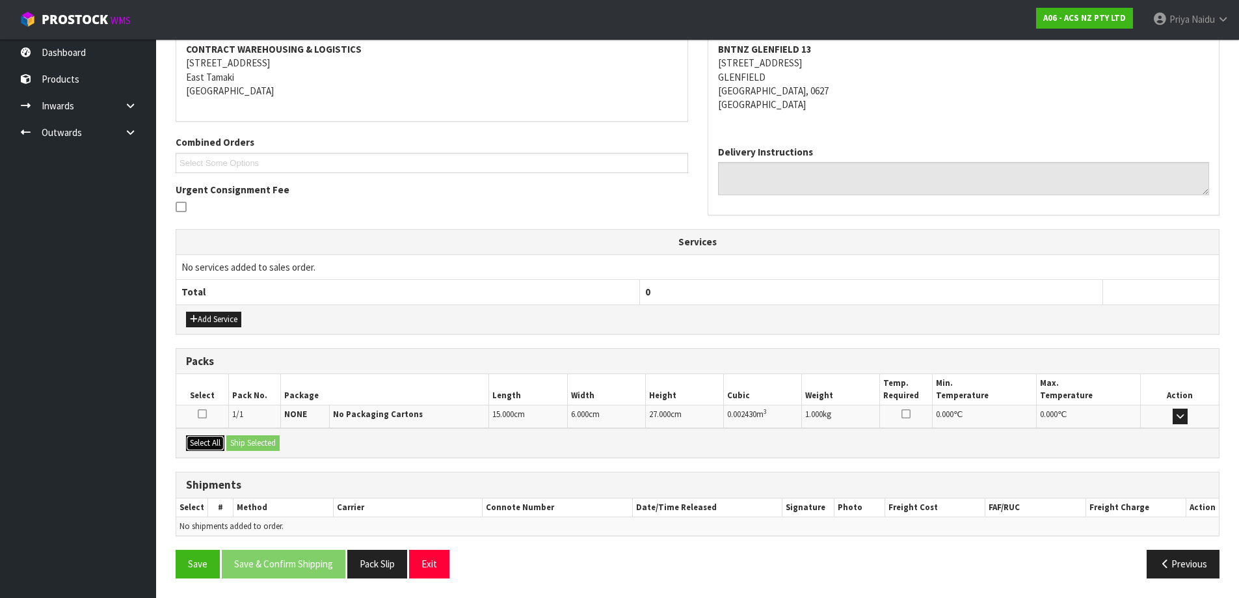
click at [200, 440] on button "Select All" at bounding box center [205, 443] width 38 height 16
drag, startPoint x: 240, startPoint y: 440, endPoint x: 308, endPoint y: 438, distance: 68.3
click at [241, 440] on button "Ship Selected" at bounding box center [252, 443] width 53 height 16
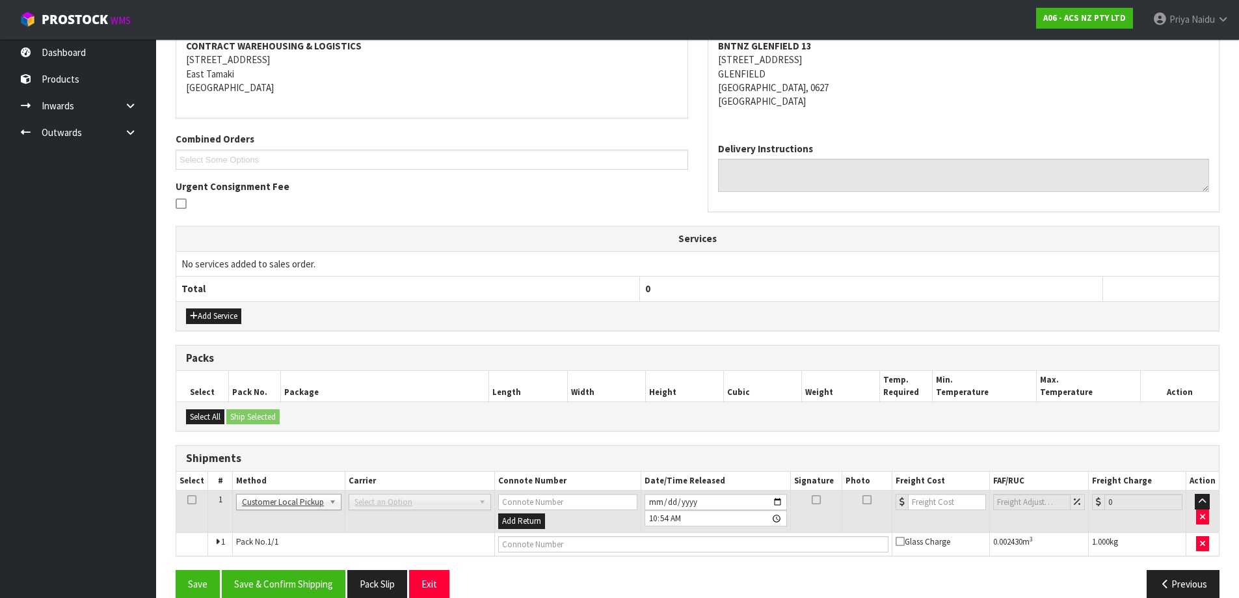
scroll to position [273, 0]
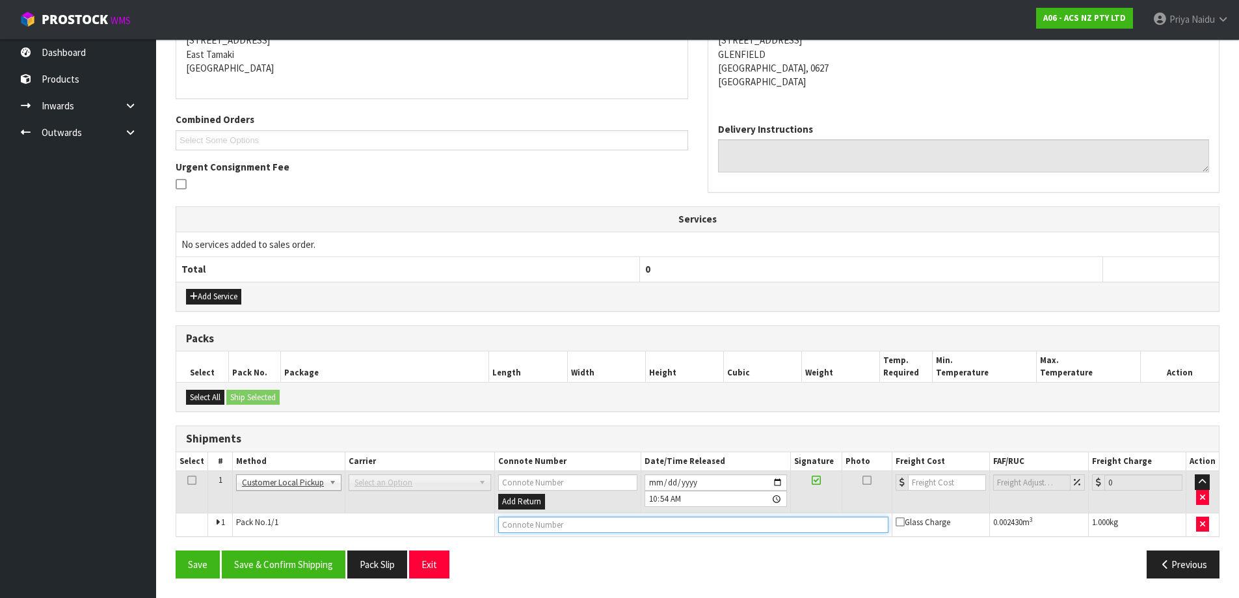
click at [548, 526] on input "text" at bounding box center [693, 524] width 390 height 16
click at [584, 520] on input "CUSTOMNER COLLECTYED" at bounding box center [693, 524] width 390 height 16
click at [535, 525] on input "CUSTOMNER COLLECTED" at bounding box center [693, 524] width 390 height 16
type input "CUSTOMER COLLECTED"
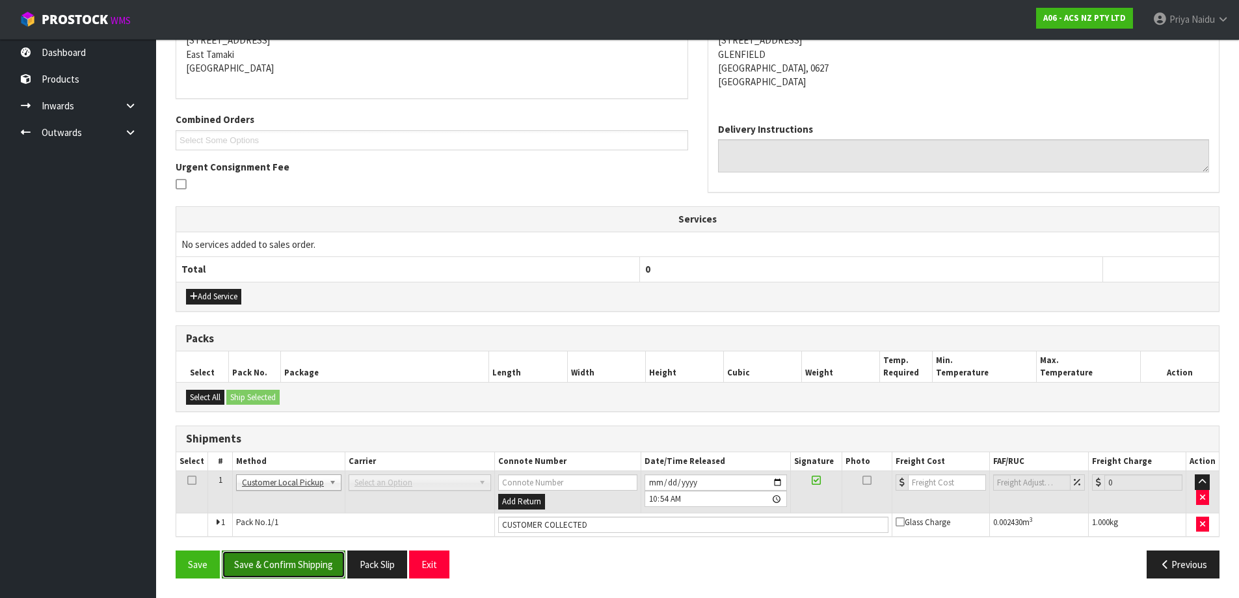
click at [293, 567] on button "Save & Confirm Shipping" at bounding box center [284, 564] width 124 height 28
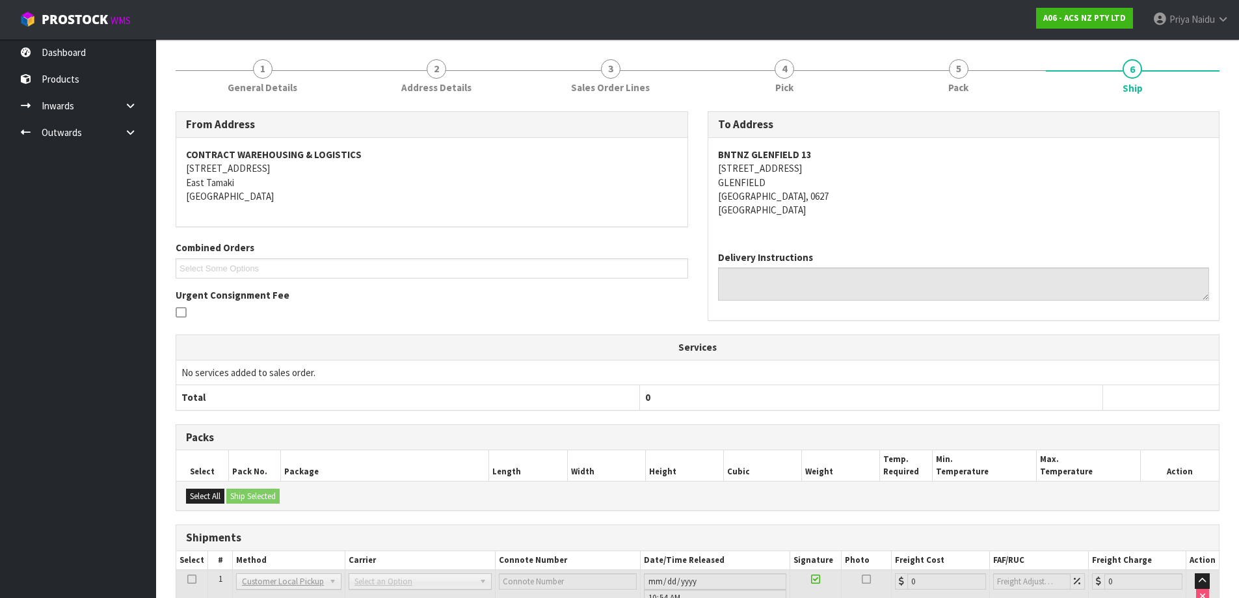
scroll to position [0, 0]
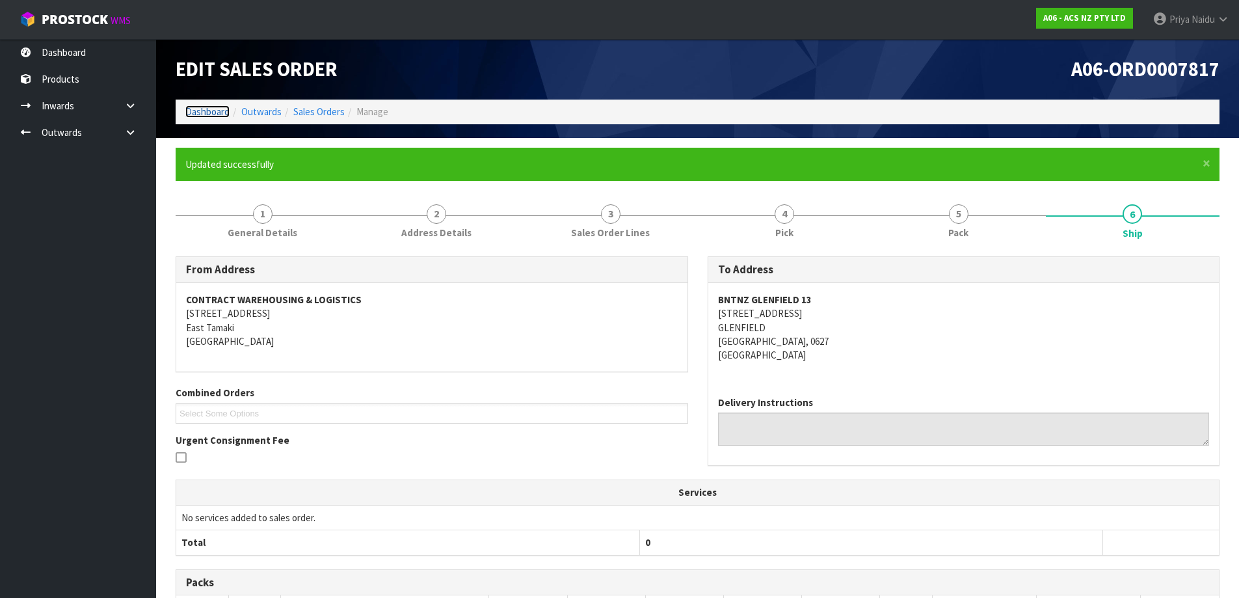
click at [214, 113] on link "Dashboard" at bounding box center [207, 111] width 44 height 12
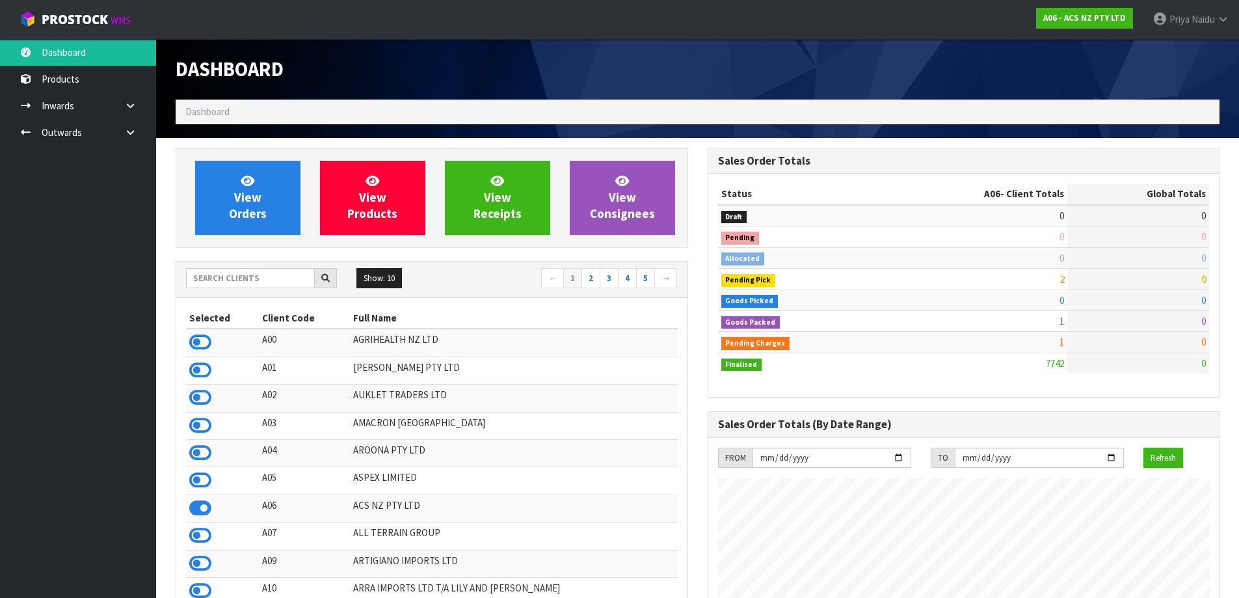
scroll to position [985, 531]
click at [261, 275] on input "text" at bounding box center [250, 278] width 129 height 20
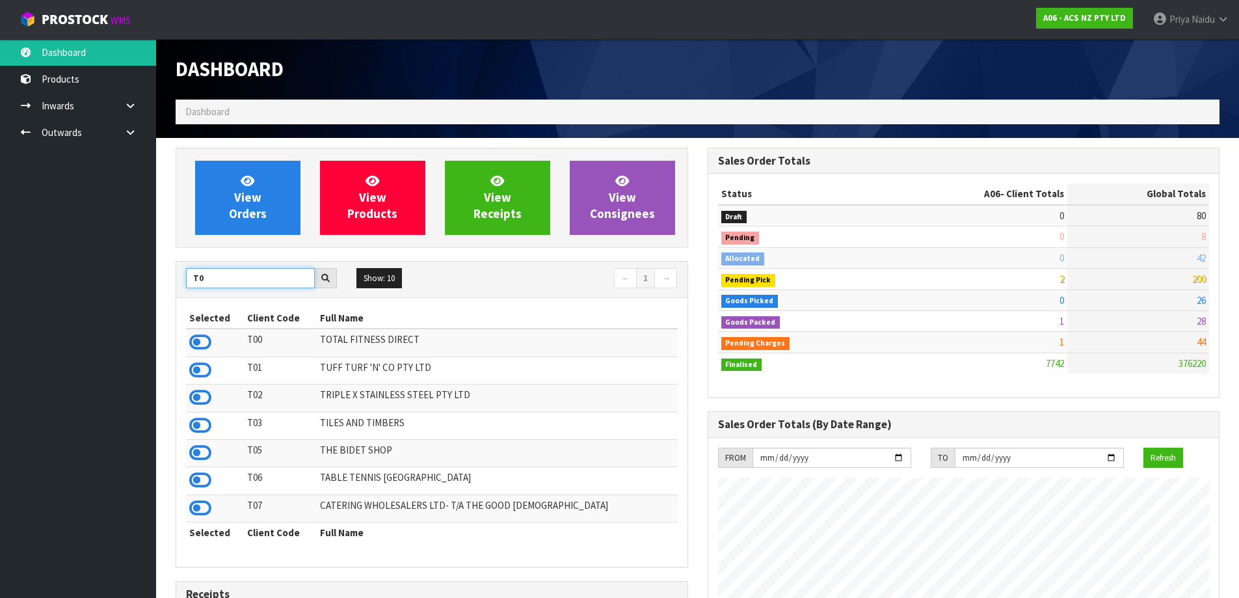
type input "T"
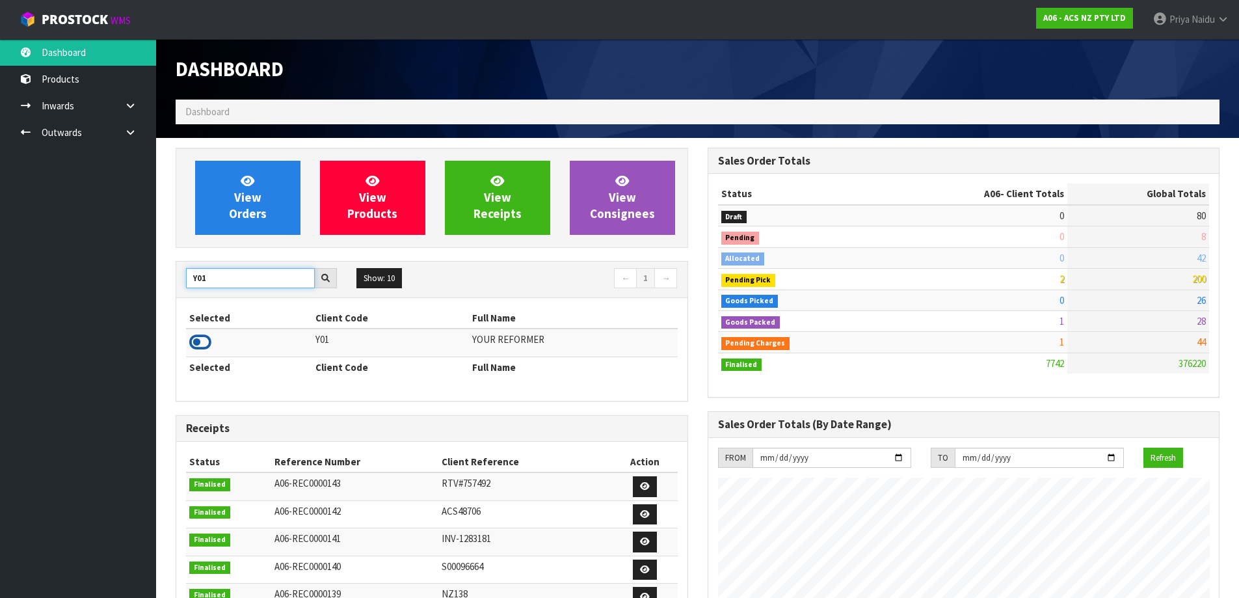
type input "Y01"
click at [203, 351] on icon at bounding box center [200, 342] width 22 height 20
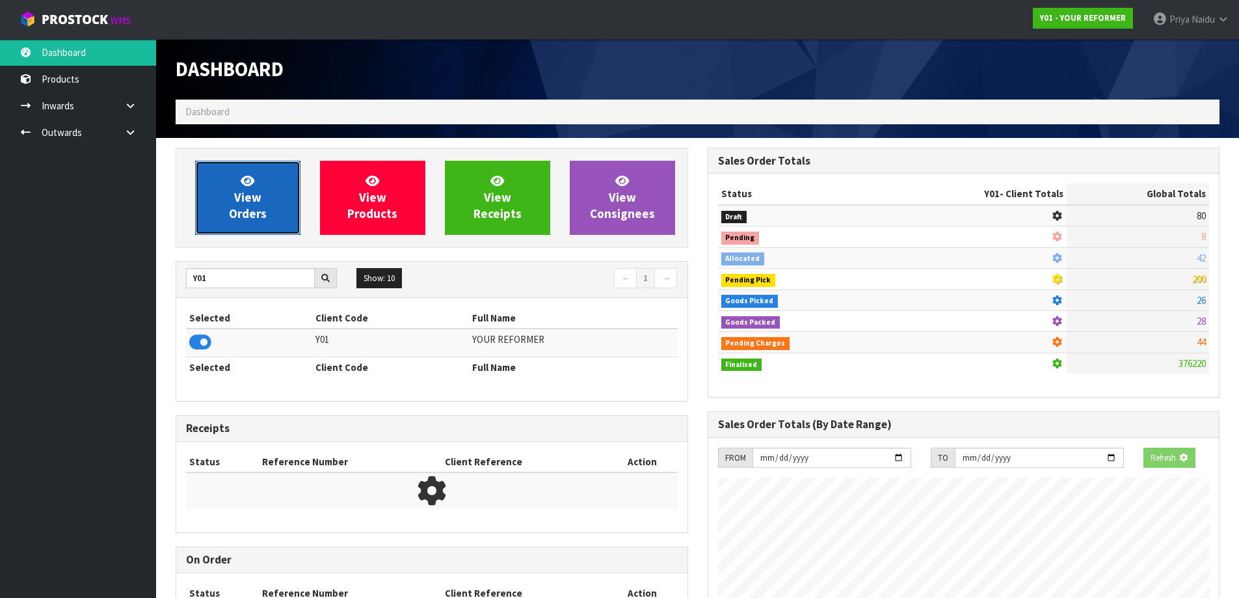
click at [257, 216] on span "View Orders" at bounding box center [248, 197] width 38 height 49
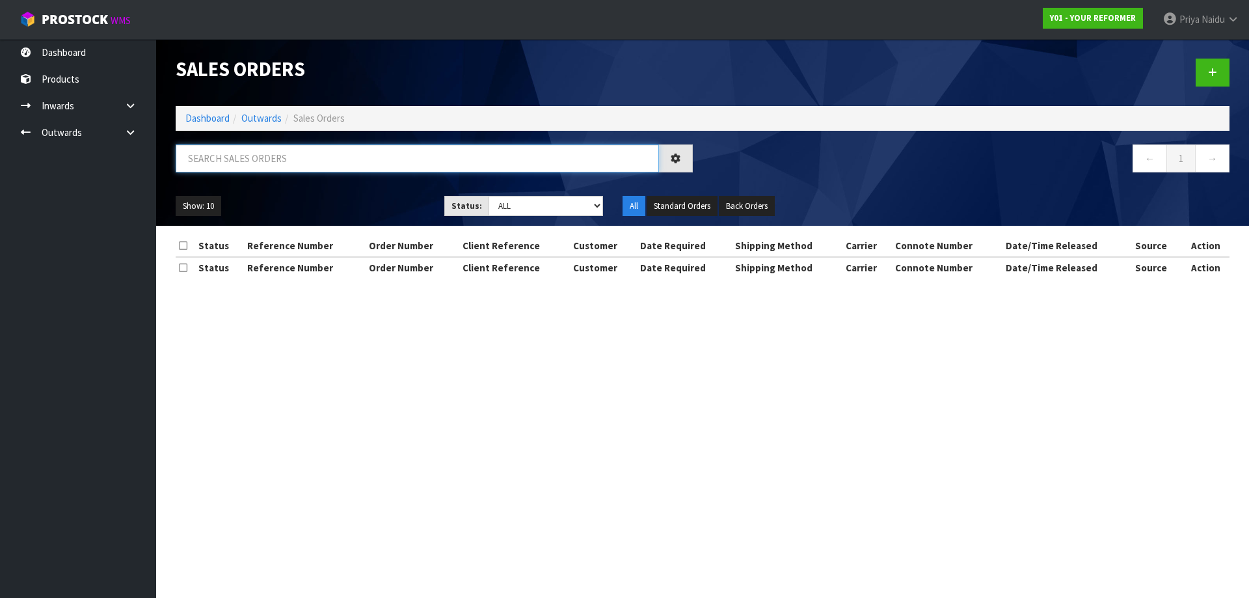
click at [276, 163] on input "text" at bounding box center [417, 158] width 483 height 28
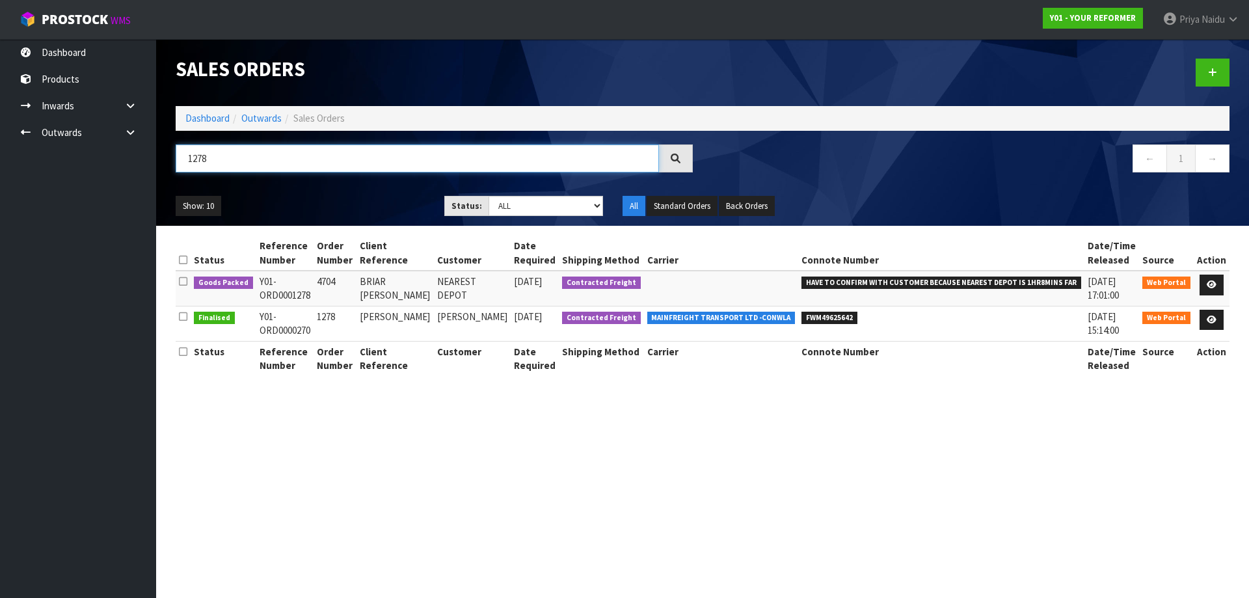
type input "1278"
click at [347, 207] on ul "Show: 10 5 10 25 50" at bounding box center [300, 206] width 249 height 21
click at [1214, 282] on icon at bounding box center [1212, 284] width 10 height 8
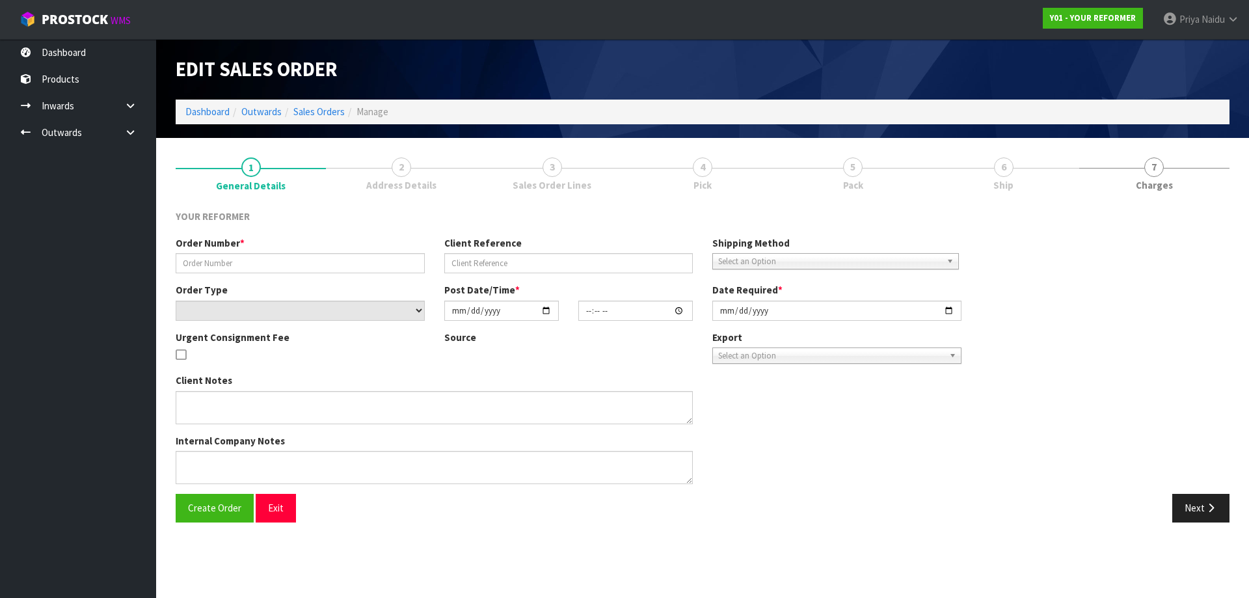
type input "4704"
type input "BRIAR MALLINSON"
select select "number:0"
type input "2025-08-06"
type input "12:35:00.000"
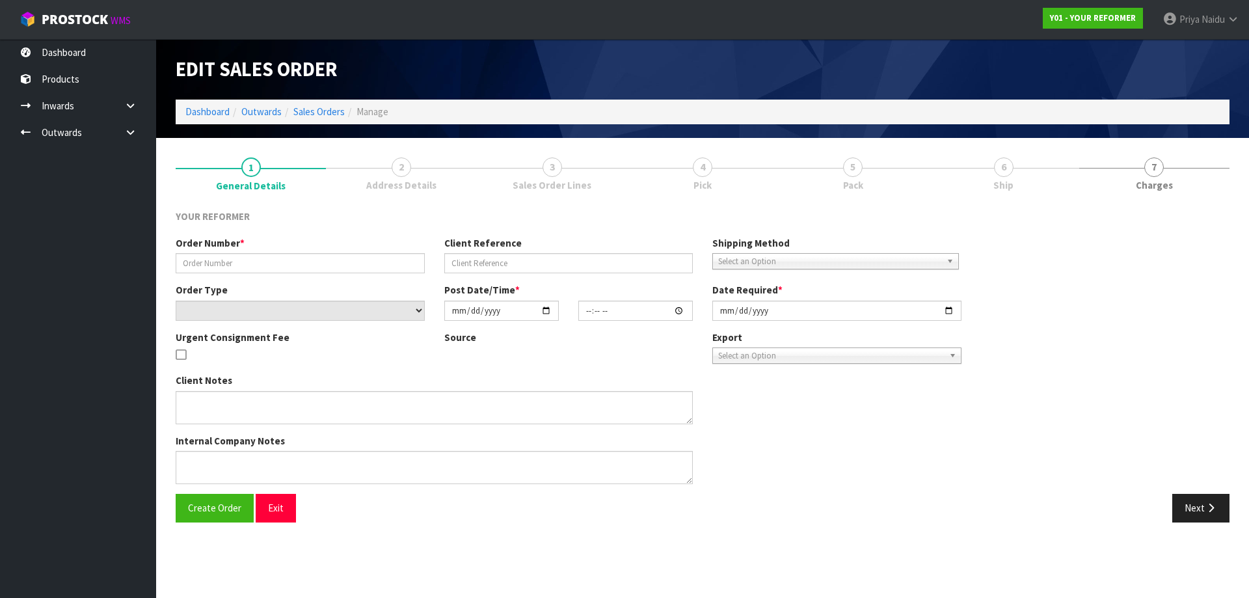
type input "2025-08-07"
type textarea "BRIAR MALLINSON 746 SPEEDY ROAD MWT WEBER 4970 NEW ZEALAND +64 27 978 5899"
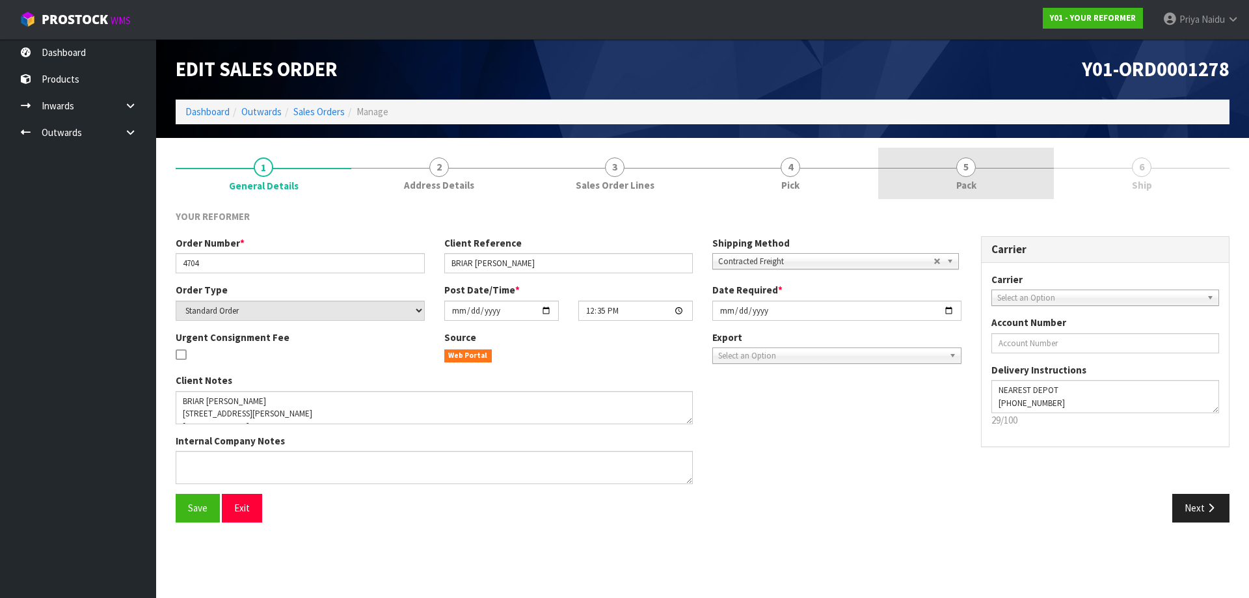
click at [961, 188] on span "Pack" at bounding box center [966, 185] width 20 height 14
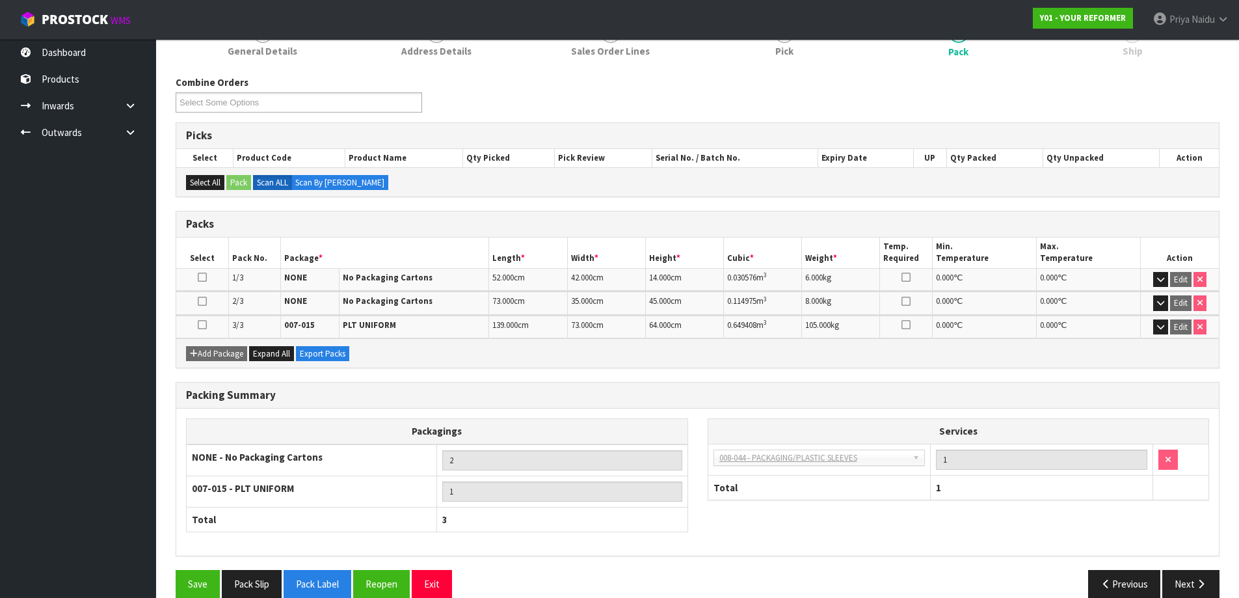
scroll to position [154, 0]
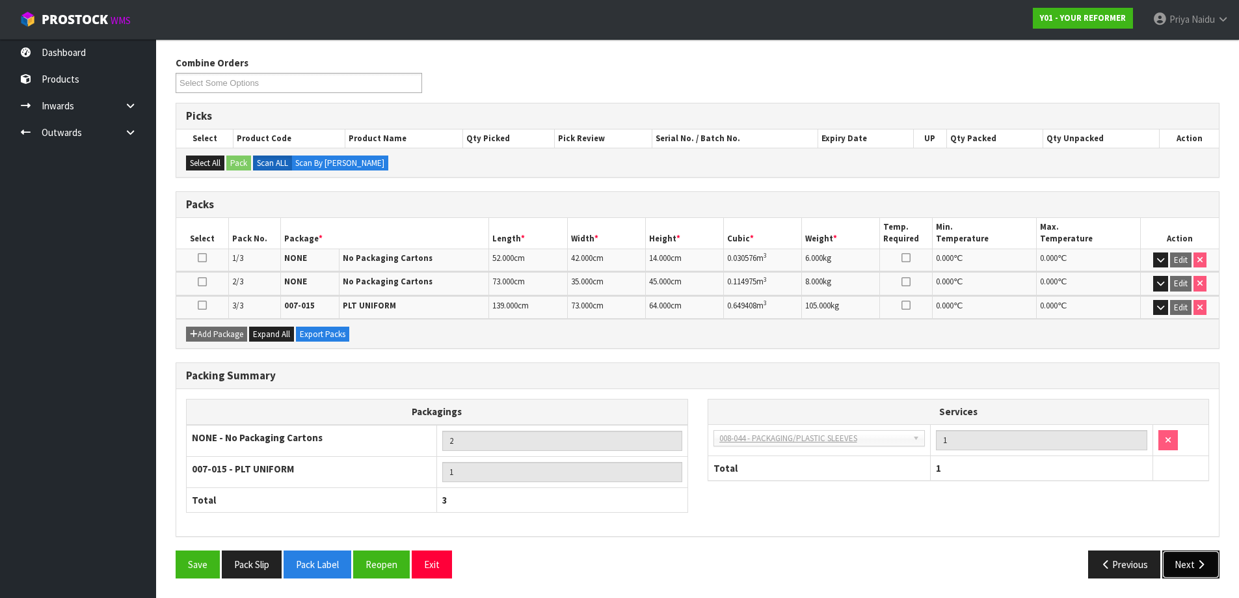
click at [1170, 559] on button "Next" at bounding box center [1190, 564] width 57 height 28
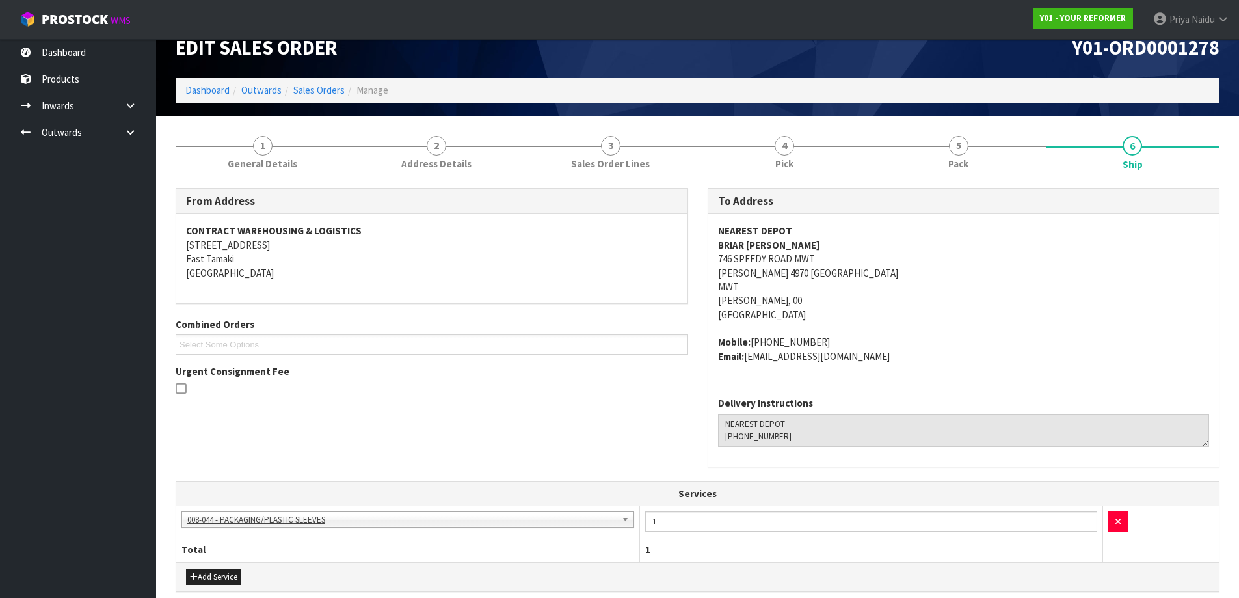
scroll to position [0, 0]
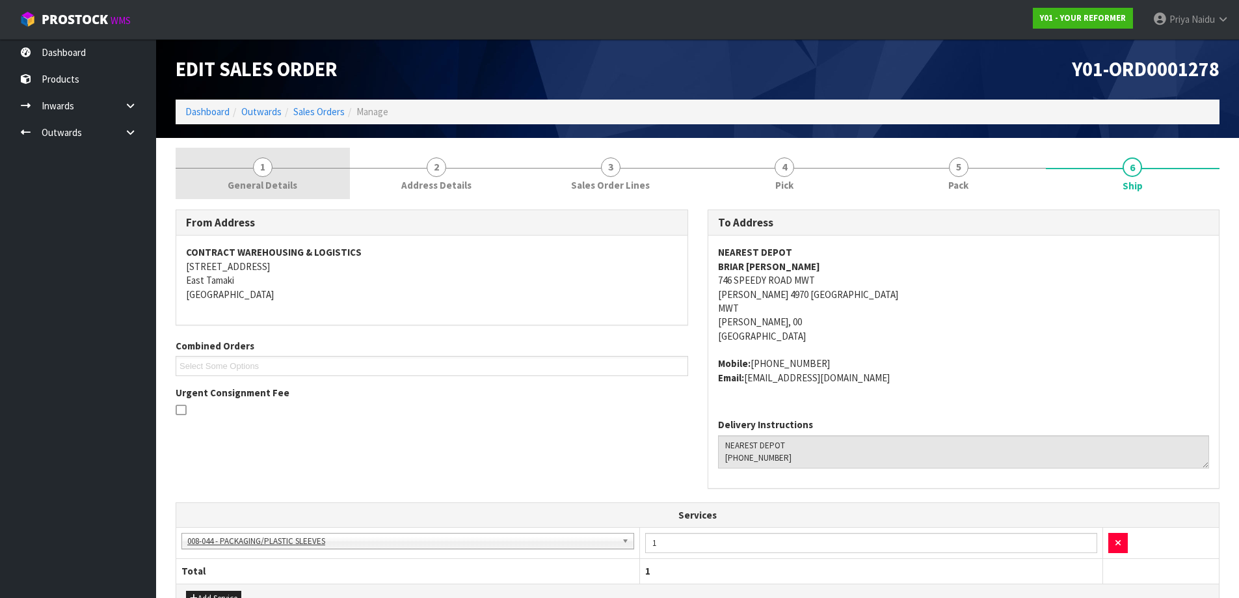
click at [273, 192] on span "General Details" at bounding box center [263, 185] width 70 height 14
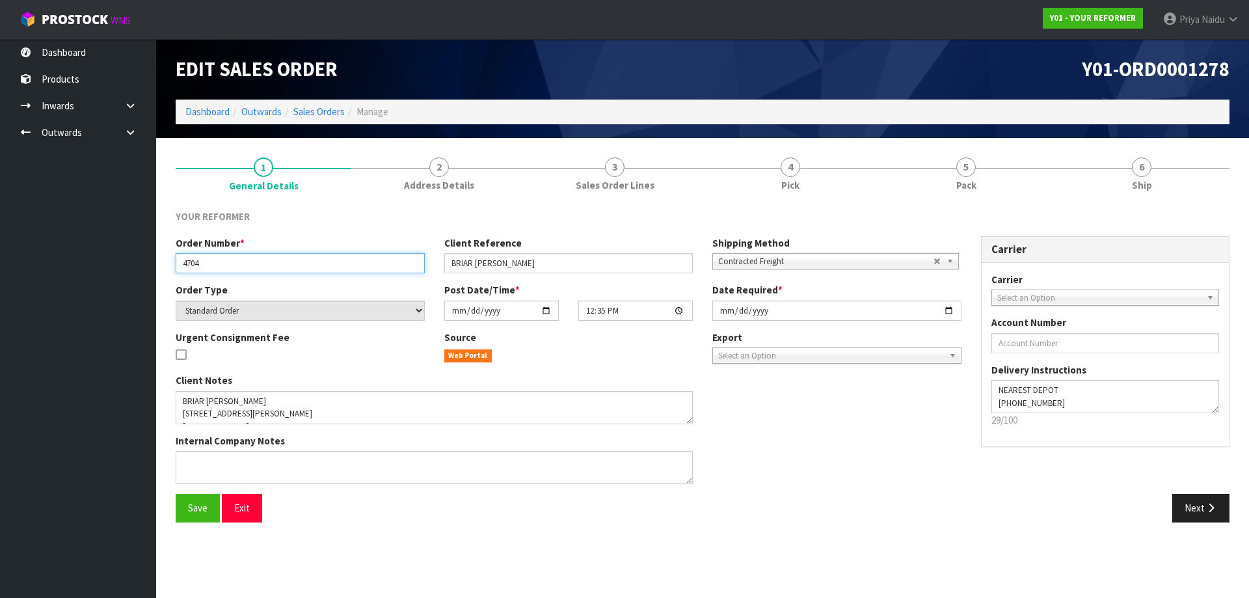
drag, startPoint x: 182, startPoint y: 262, endPoint x: 209, endPoint y: 266, distance: 27.0
click at [209, 266] on input "4704" at bounding box center [300, 263] width 249 height 20
drag, startPoint x: 470, startPoint y: 261, endPoint x: 528, endPoint y: 263, distance: 57.9
click at [528, 263] on input "BRIAR MALLINSON" at bounding box center [568, 263] width 249 height 20
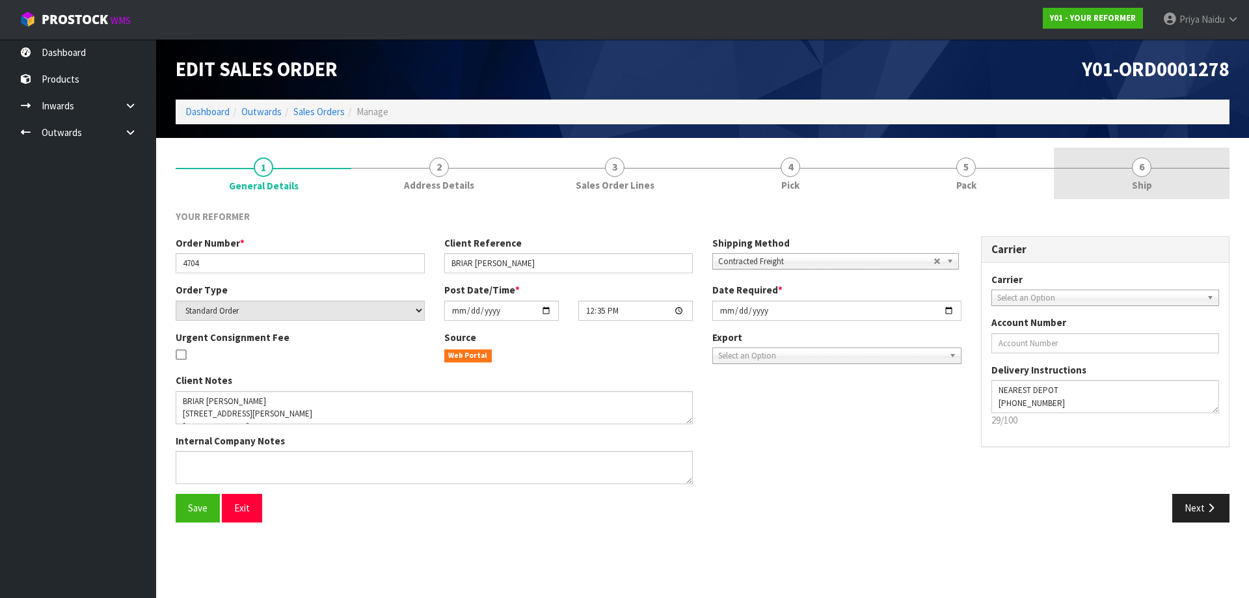
click at [1124, 189] on link "6 Ship" at bounding box center [1142, 173] width 176 height 51
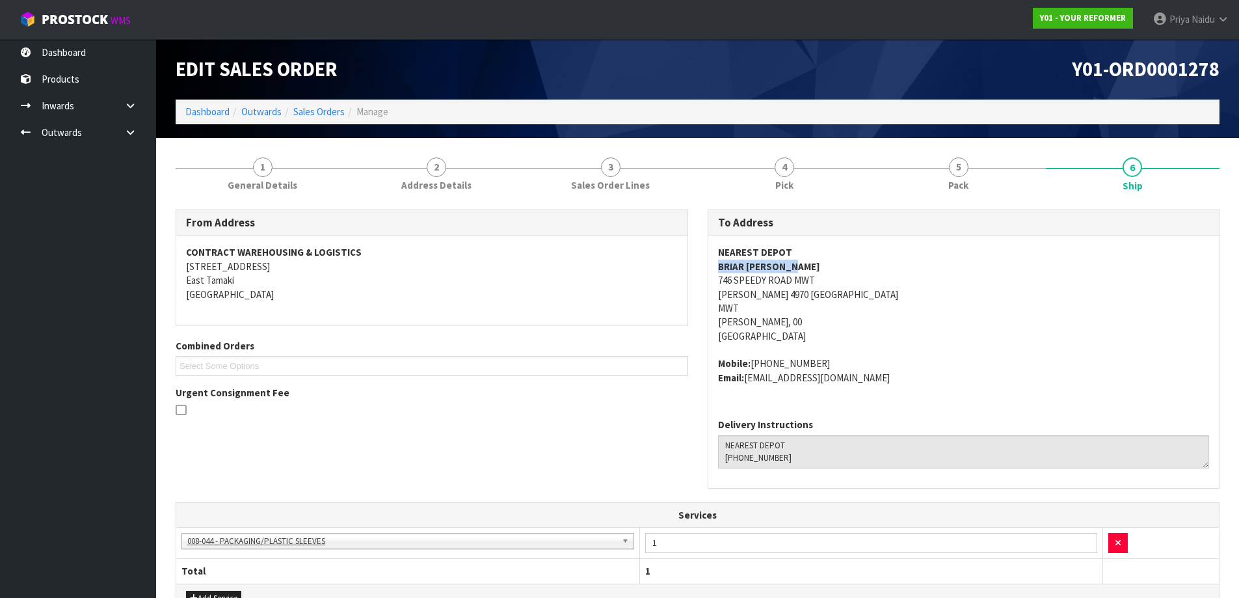
copy strong "BRIAR MALLINSON"
drag, startPoint x: 717, startPoint y: 266, endPoint x: 807, endPoint y: 263, distance: 89.8
click at [807, 263] on address "NEAREST DEPOT BRIAR MALLINSON 746 SPEEDY ROAD MWT WEBER 4970 NEW ZEALAND MWT We…" at bounding box center [964, 294] width 492 height 98
copy address "+64 27 978 5899"
drag, startPoint x: 750, startPoint y: 361, endPoint x: 830, endPoint y: 347, distance: 81.2
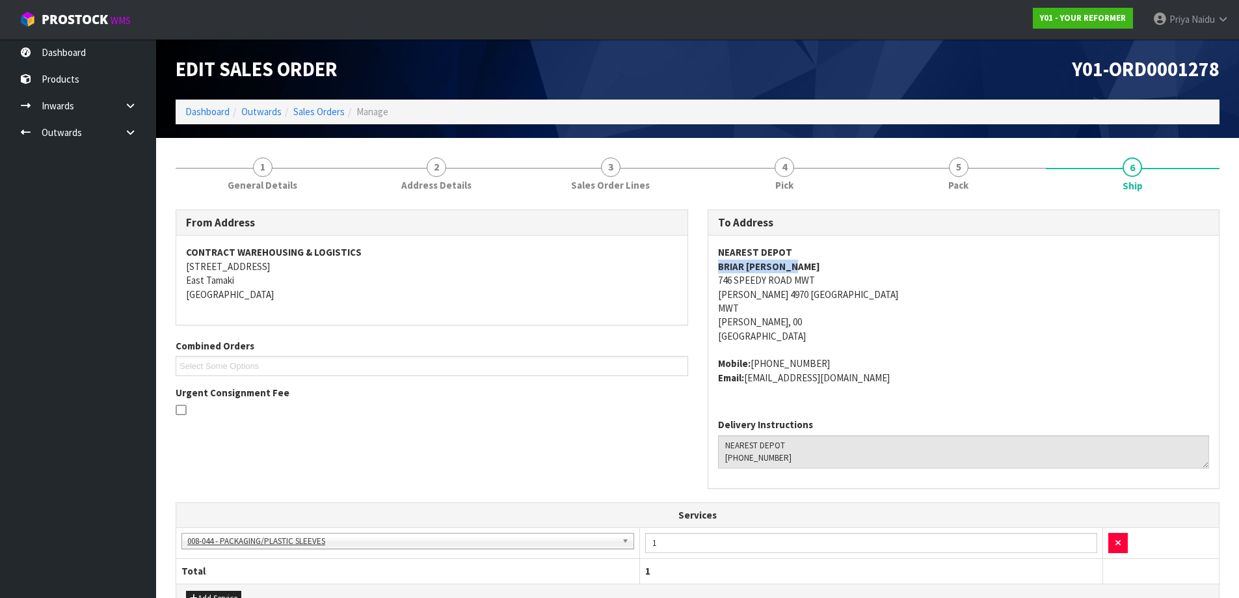
click at [830, 347] on span "NEAREST DEPOT BRIAR MALLINSON 746 SPEEDY ROAD MWT WEBER 4970 NEW ZEALAND MWT We…" at bounding box center [964, 314] width 492 height 139
copy address "briarmallinson2@gmail.com"
drag, startPoint x: 747, startPoint y: 381, endPoint x: 845, endPoint y: 379, distance: 98.2
click at [876, 379] on address "Mobile: +64 27 978 5899 Email: briarmallinson2@gmail.com" at bounding box center [964, 370] width 492 height 28
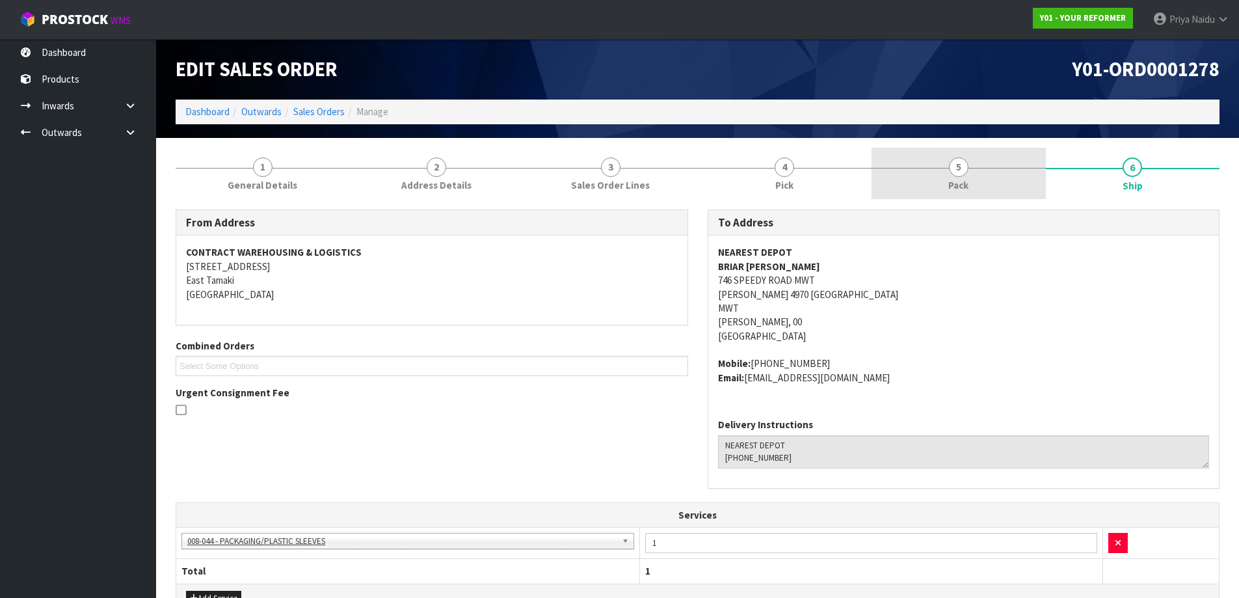
click at [963, 184] on span "Pack" at bounding box center [958, 185] width 20 height 14
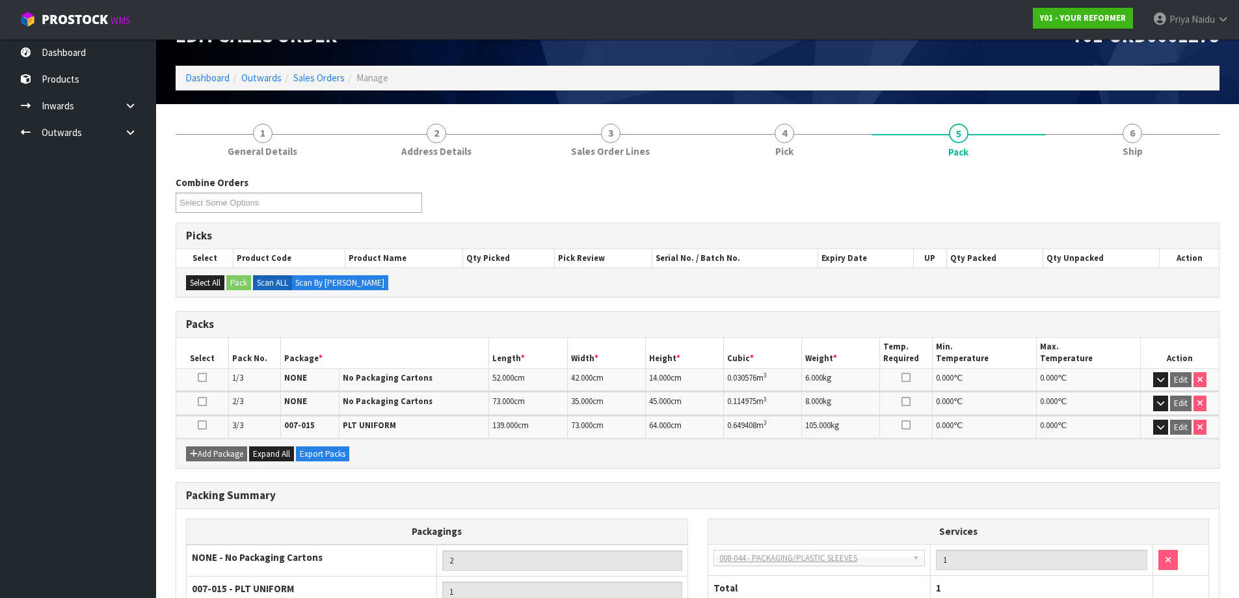
scroll to position [65, 0]
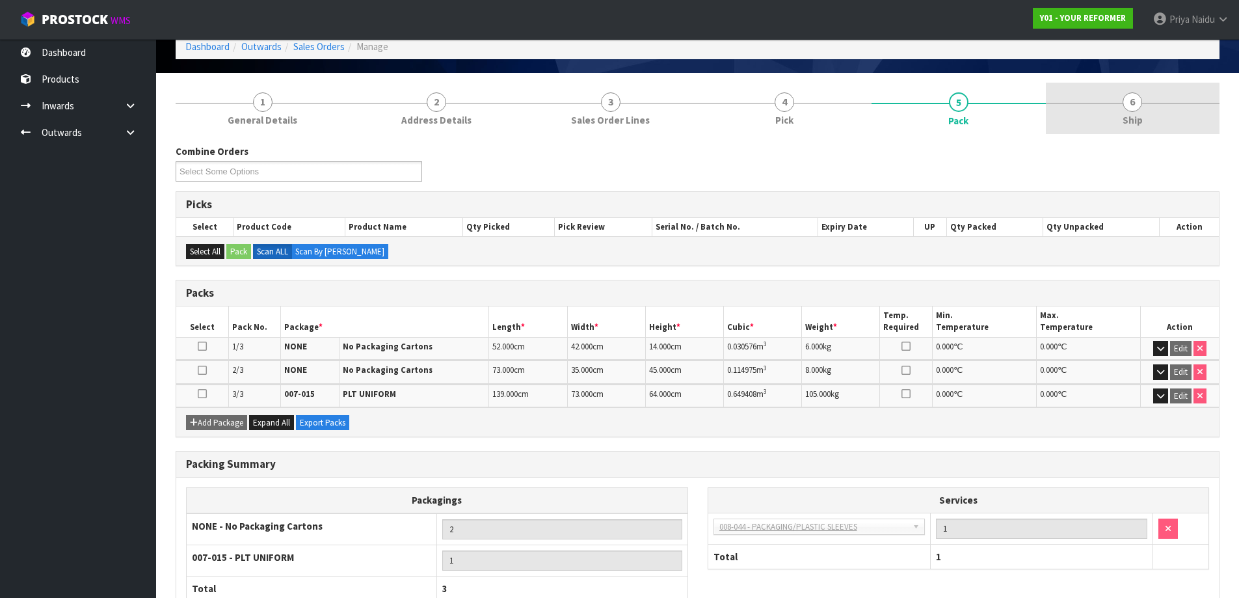
click at [1142, 132] on link "6 Ship" at bounding box center [1133, 108] width 174 height 51
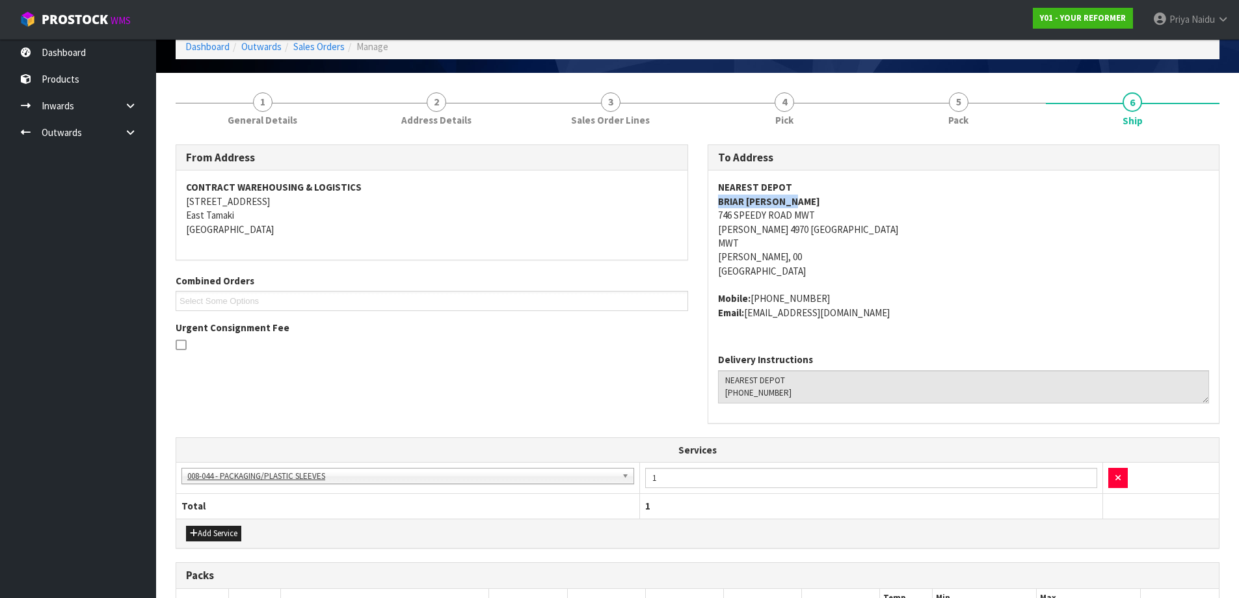
copy strong "BRIAR MALLINSON"
drag, startPoint x: 714, startPoint y: 203, endPoint x: 805, endPoint y: 196, distance: 91.3
click at [805, 196] on div "NEAREST DEPOT BRIAR MALLINSON 746 SPEEDY ROAD MWT WEBER 4970 NEW ZEALAND MWT We…" at bounding box center [963, 256] width 511 height 172
copy address "Mobile: +64 27 978 5899"
drag, startPoint x: 712, startPoint y: 291, endPoint x: 829, endPoint y: 284, distance: 118.0
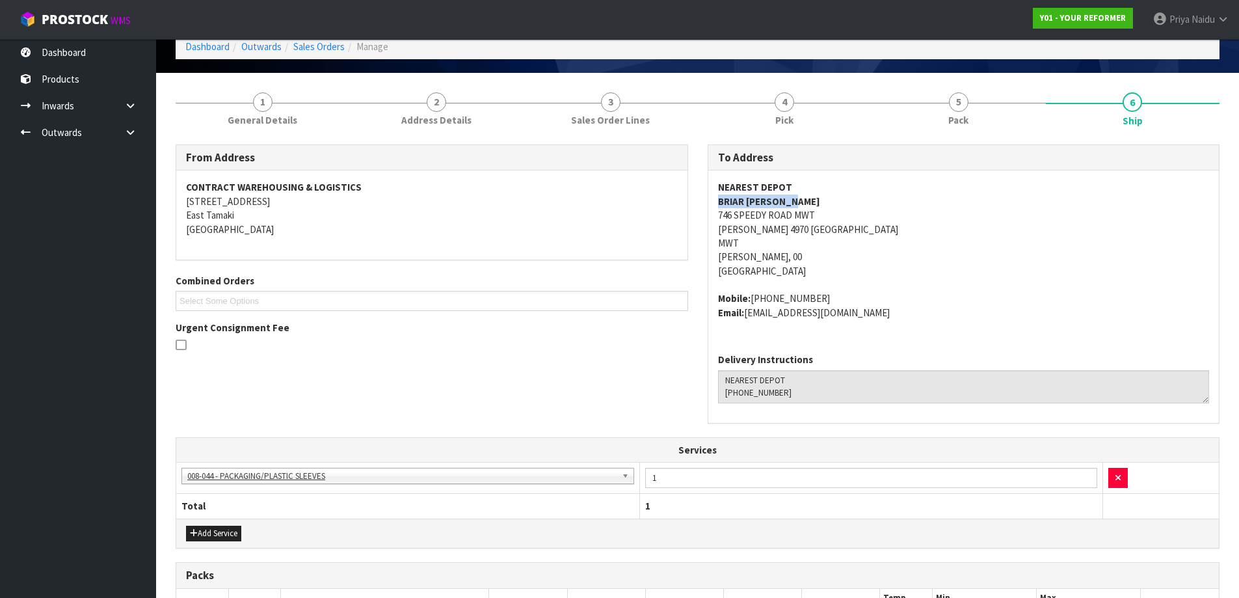
click at [829, 284] on div "NEAREST DEPOT BRIAR MALLINSON 746 SPEEDY ROAD MWT WEBER 4970 NEW ZEALAND MWT We…" at bounding box center [963, 256] width 511 height 172
copy address "746 SPEEDY ROAD MWT WEBER 4970"
drag, startPoint x: 730, startPoint y: 215, endPoint x: 769, endPoint y: 231, distance: 42.0
click at [769, 231] on div "NEAREST DEPOT BRIAR MALLINSON 746 SPEEDY ROAD MWT WEBER 4970 NEW ZEALAND MWT We…" at bounding box center [963, 256] width 511 height 172
click at [924, 265] on address "NEAREST DEPOT BRIAR MALLINSON 746 SPEEDY ROAD MWT WEBER 4970 NEW ZEALAND MWT We…" at bounding box center [964, 229] width 492 height 98
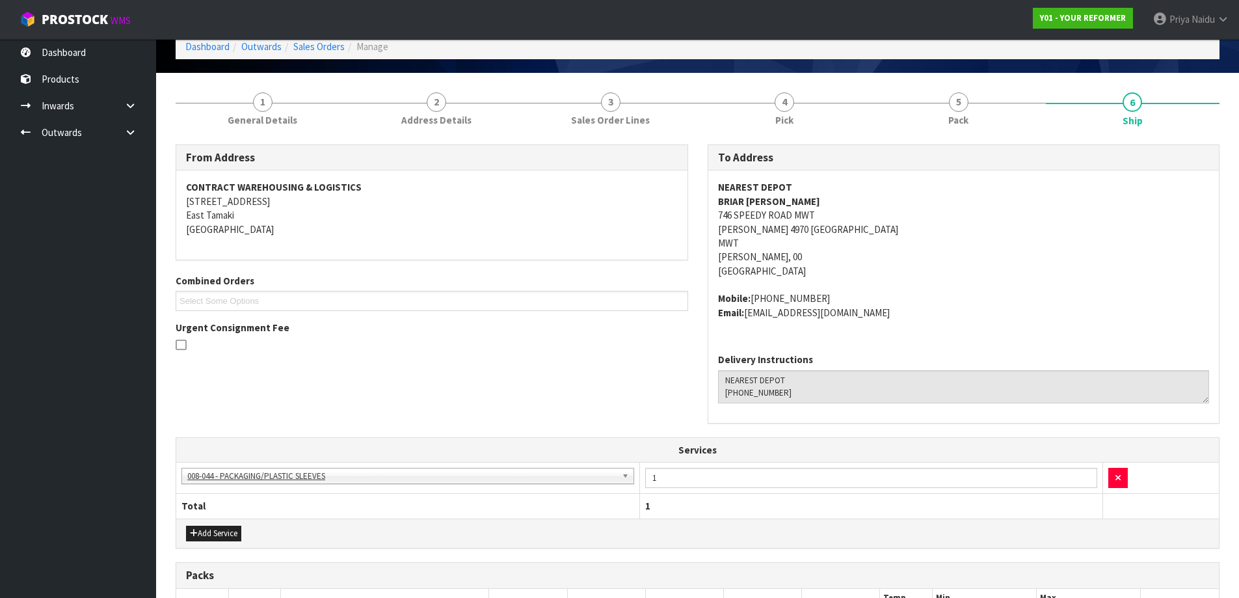
scroll to position [0, 0]
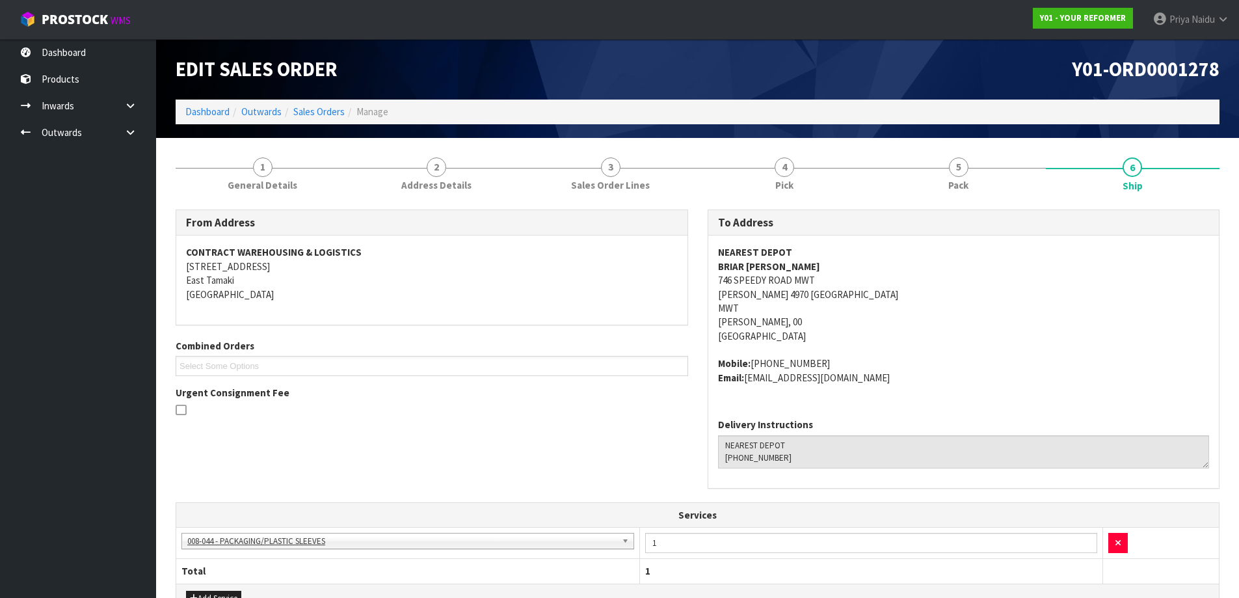
click at [944, 354] on span "NEAREST DEPOT BRIAR MALLINSON 746 SPEEDY ROAD MWT WEBER 4970 NEW ZEALAND MWT We…" at bounding box center [964, 314] width 492 height 139
drag, startPoint x: 902, startPoint y: 161, endPoint x: 896, endPoint y: 148, distance: 13.7
click at [904, 161] on link "5 Pack" at bounding box center [959, 173] width 174 height 51
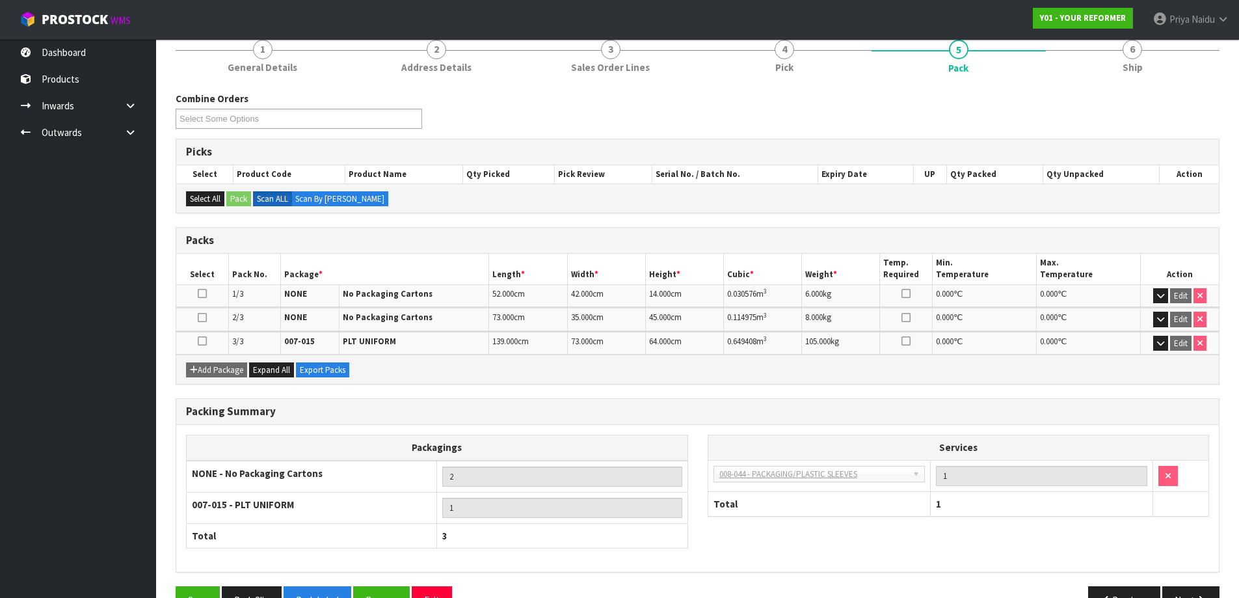
scroll to position [130, 0]
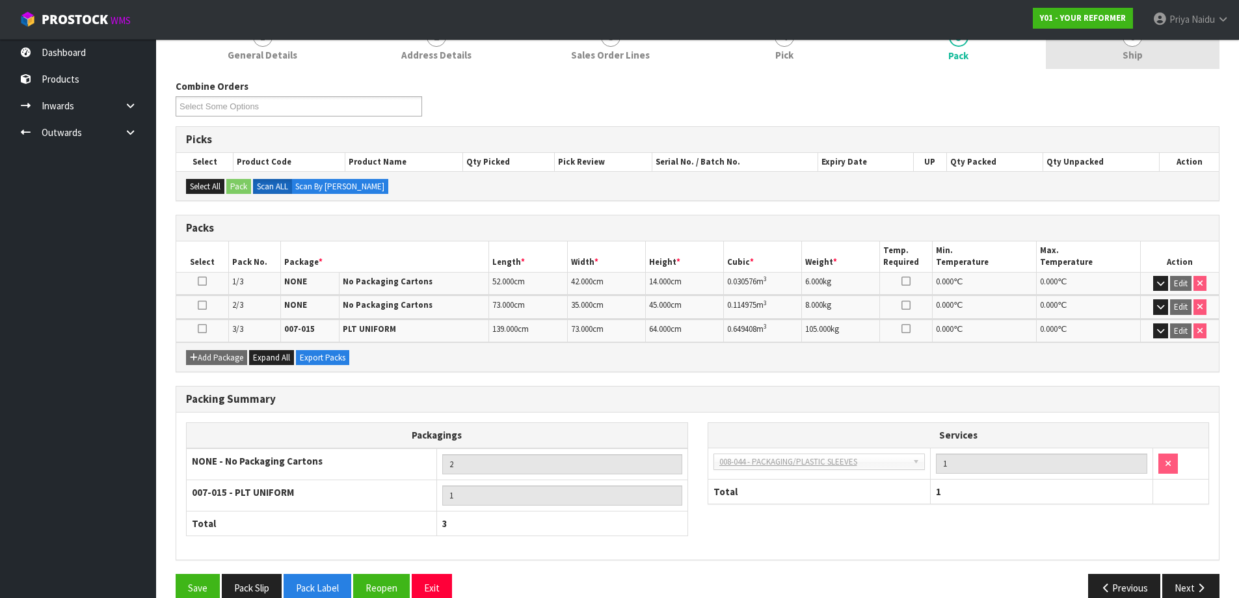
click at [1133, 62] on span "Ship" at bounding box center [1133, 55] width 20 height 14
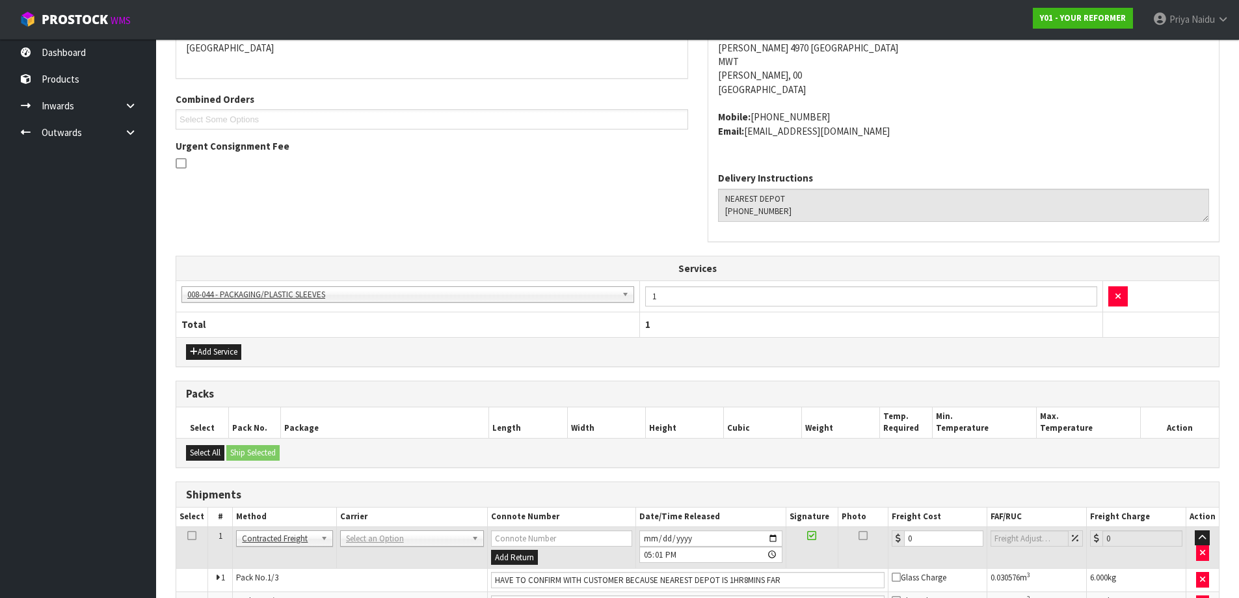
scroll to position [349, 0]
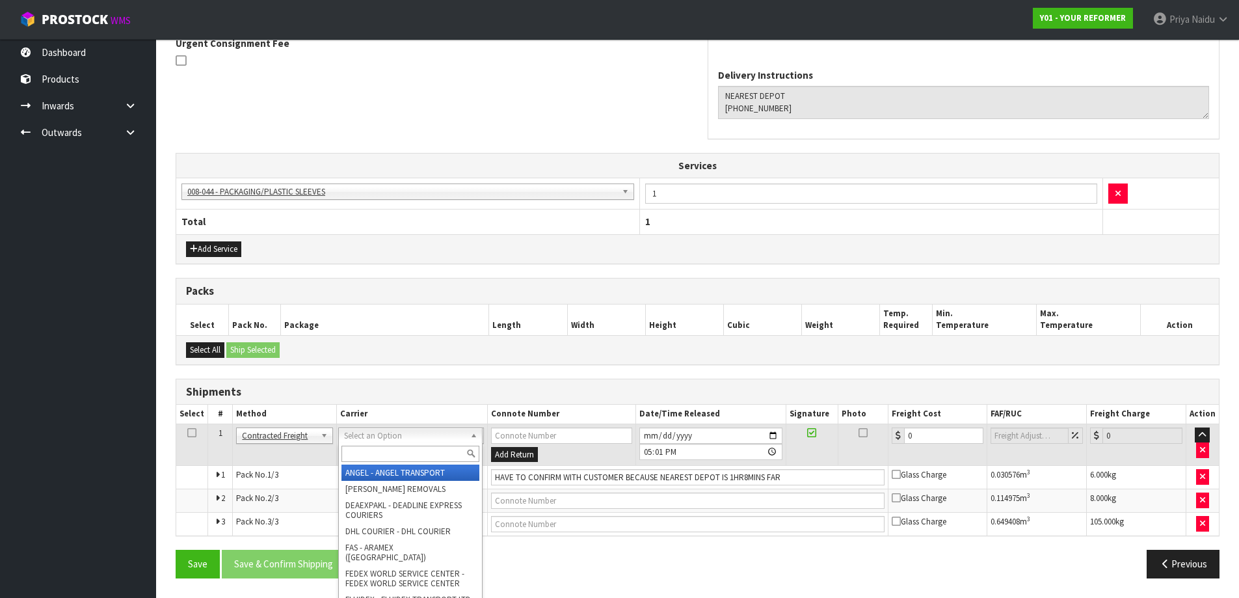
click at [379, 459] on input "text" at bounding box center [410, 454] width 138 height 16
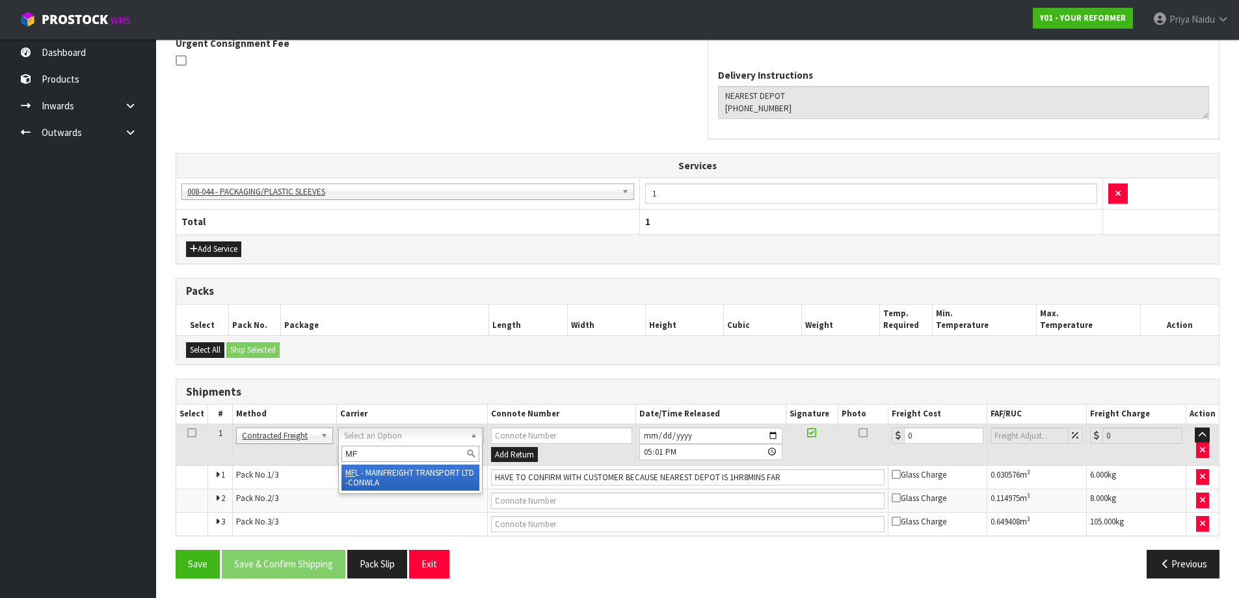
type input "MF"
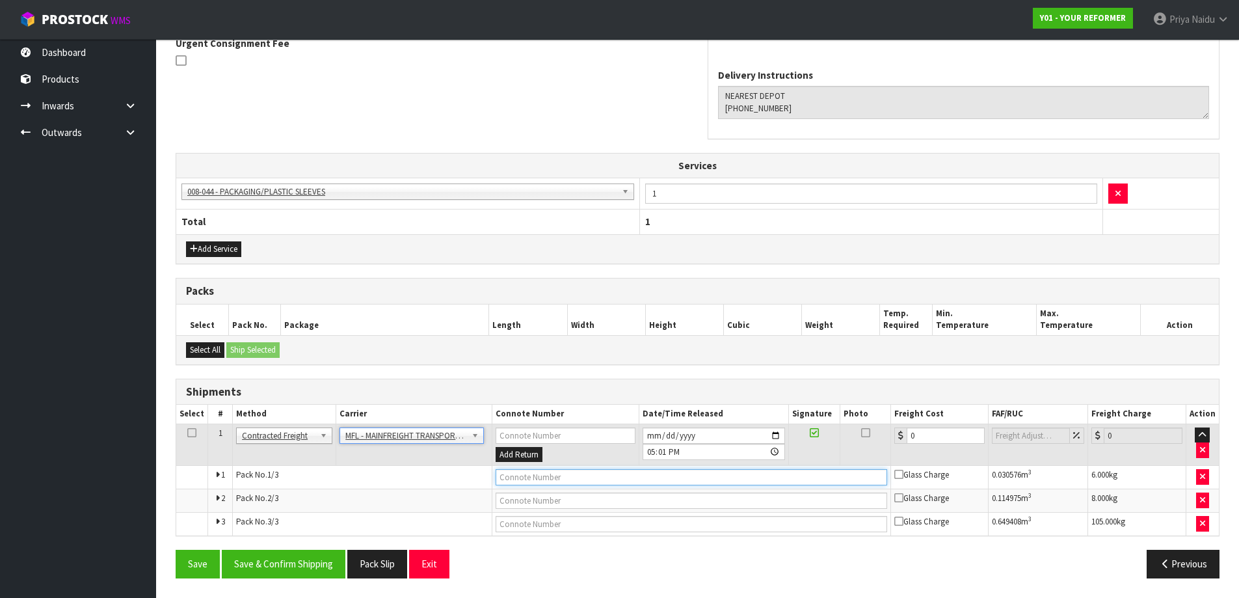
click at [628, 480] on input "text" at bounding box center [692, 477] width 392 height 16
paste input "FWM58222438"
type input "FWM58222438"
click at [777, 436] on input "2025-08-08" at bounding box center [714, 435] width 142 height 16
type input "2025-08-12"
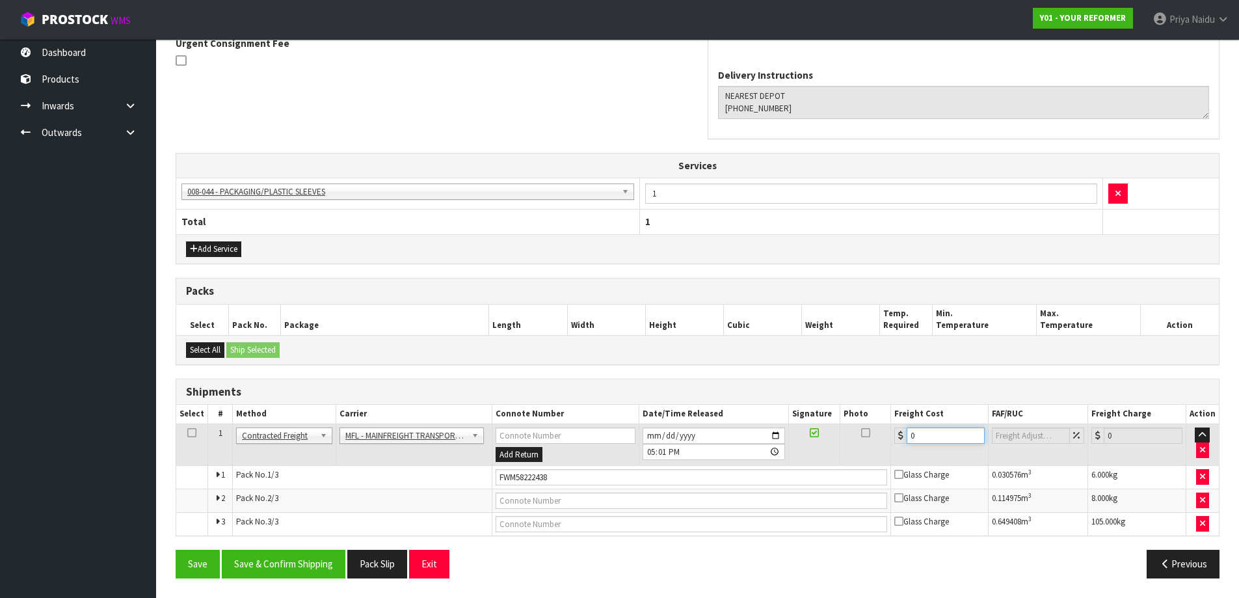
click at [922, 437] on input "0" at bounding box center [946, 435] width 79 height 16
type input "64.01"
click at [310, 567] on button "Save & Confirm Shipping" at bounding box center [284, 564] width 124 height 28
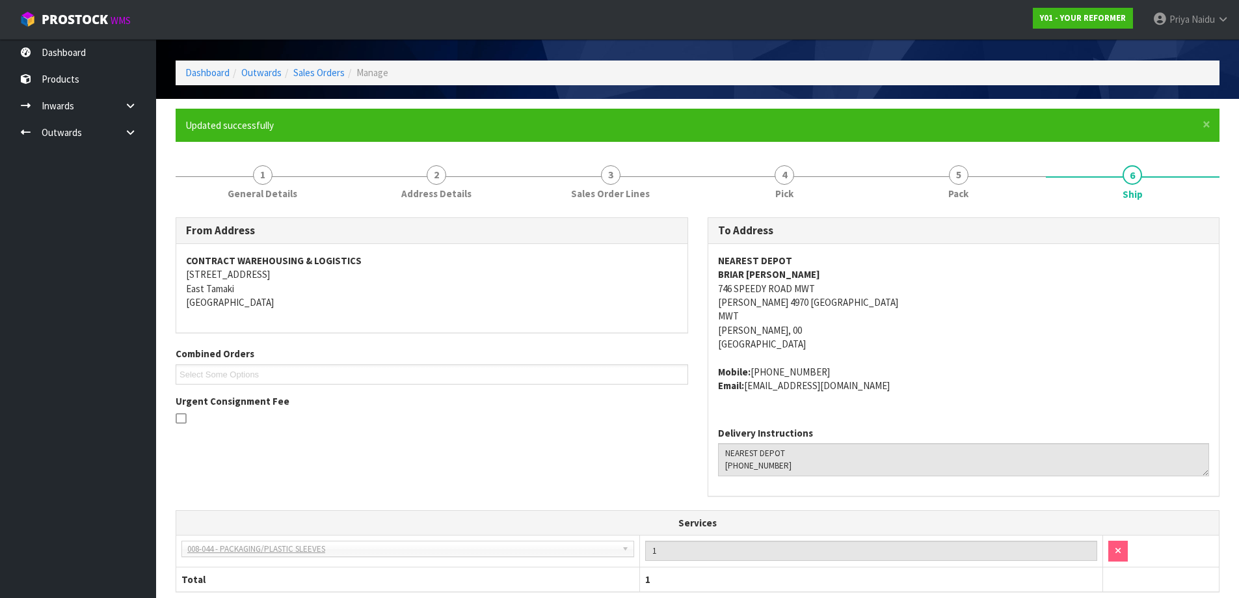
scroll to position [0, 0]
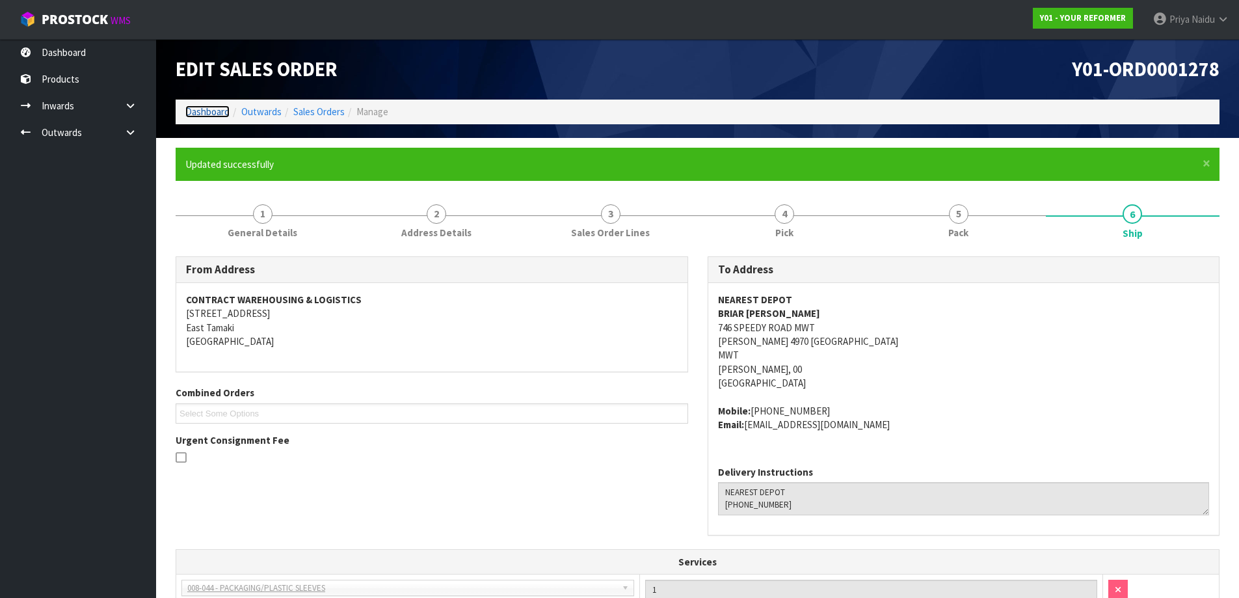
click at [202, 107] on link "Dashboard" at bounding box center [207, 111] width 44 height 12
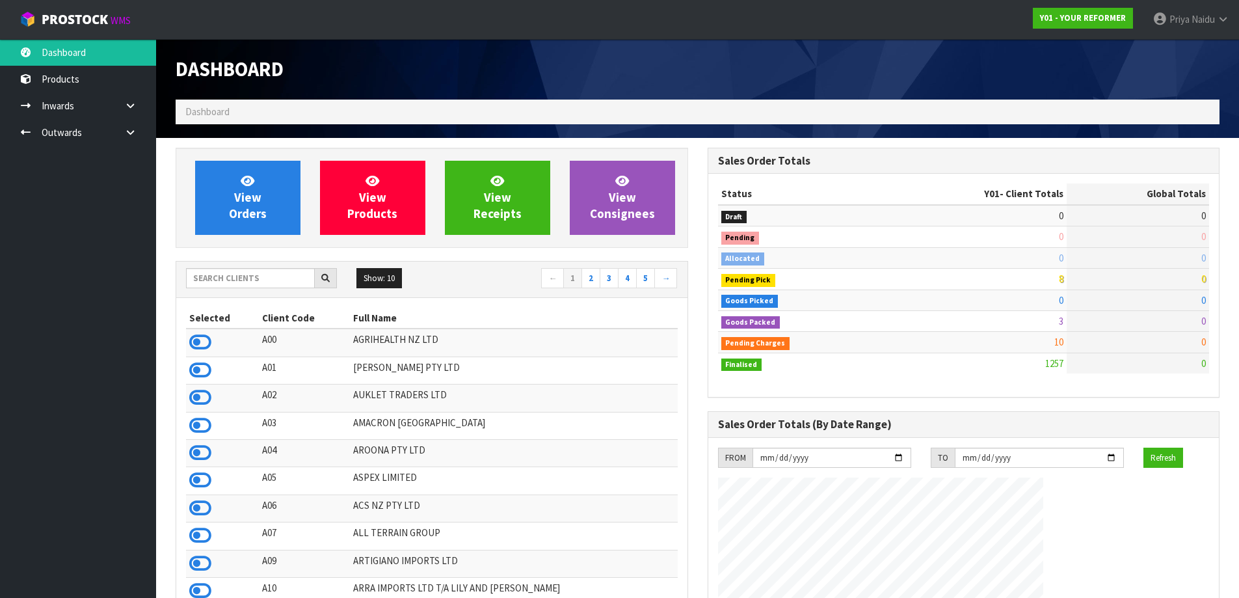
scroll to position [985, 531]
click at [222, 272] on input "text" at bounding box center [250, 278] width 129 height 20
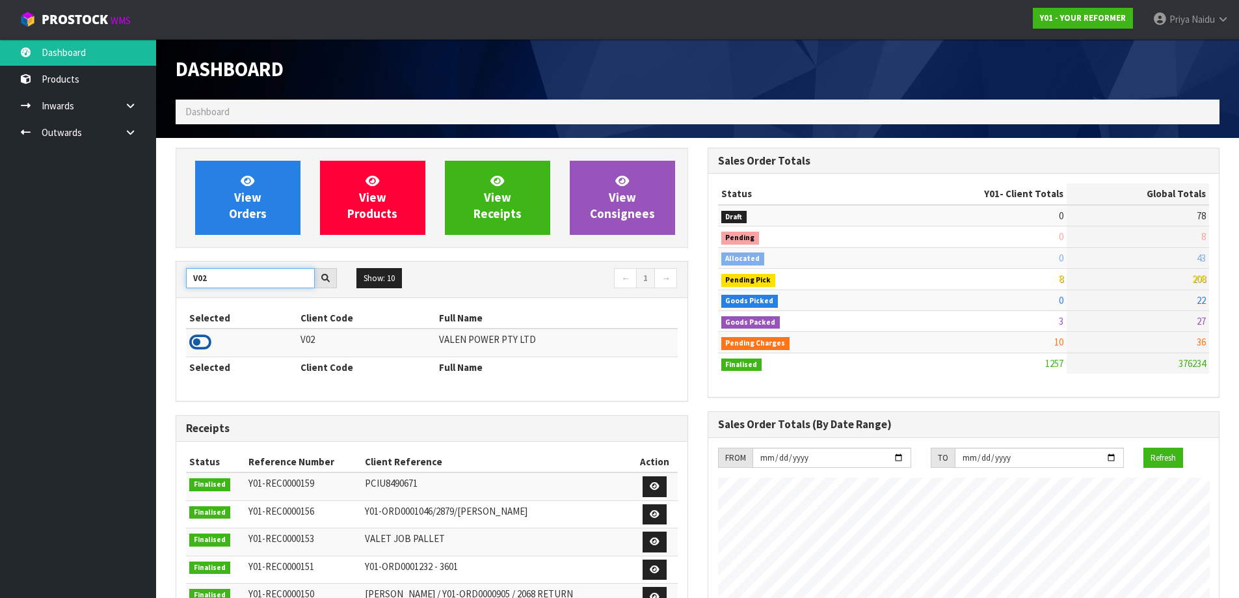
type input "V02"
click at [198, 338] on icon at bounding box center [200, 342] width 22 height 20
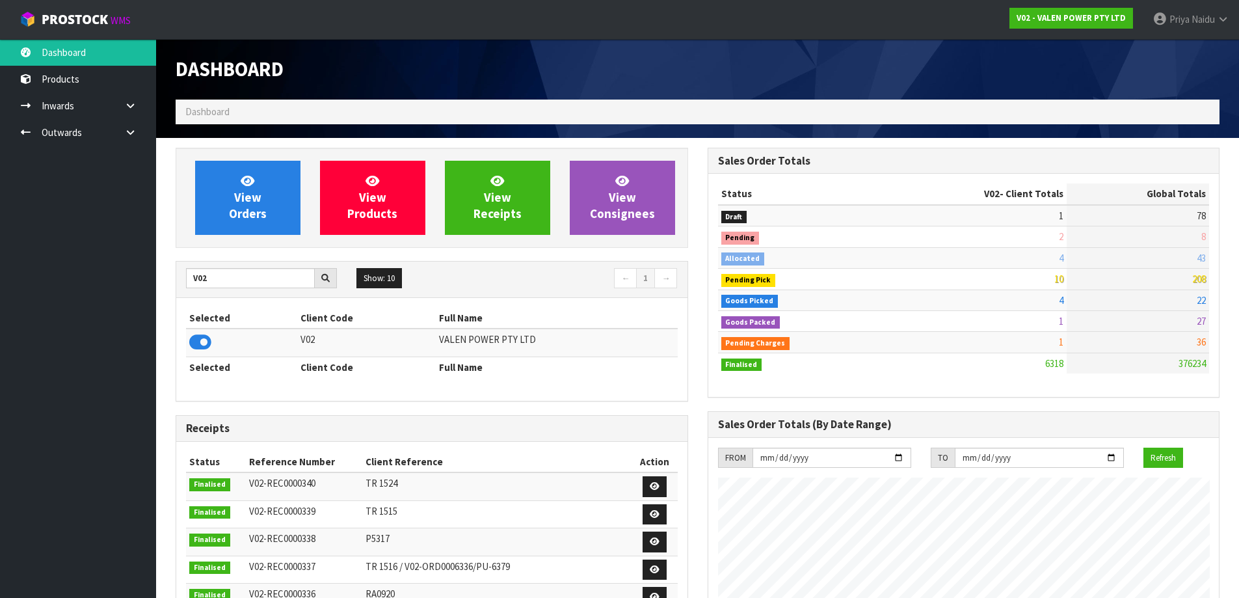
click at [235, 248] on div "View Orders View Products View Receipts View Consignees V02 Show: 10 5 10 25 50…" at bounding box center [432, 525] width 532 height 755
click at [244, 222] on link "View Orders" at bounding box center [247, 198] width 105 height 74
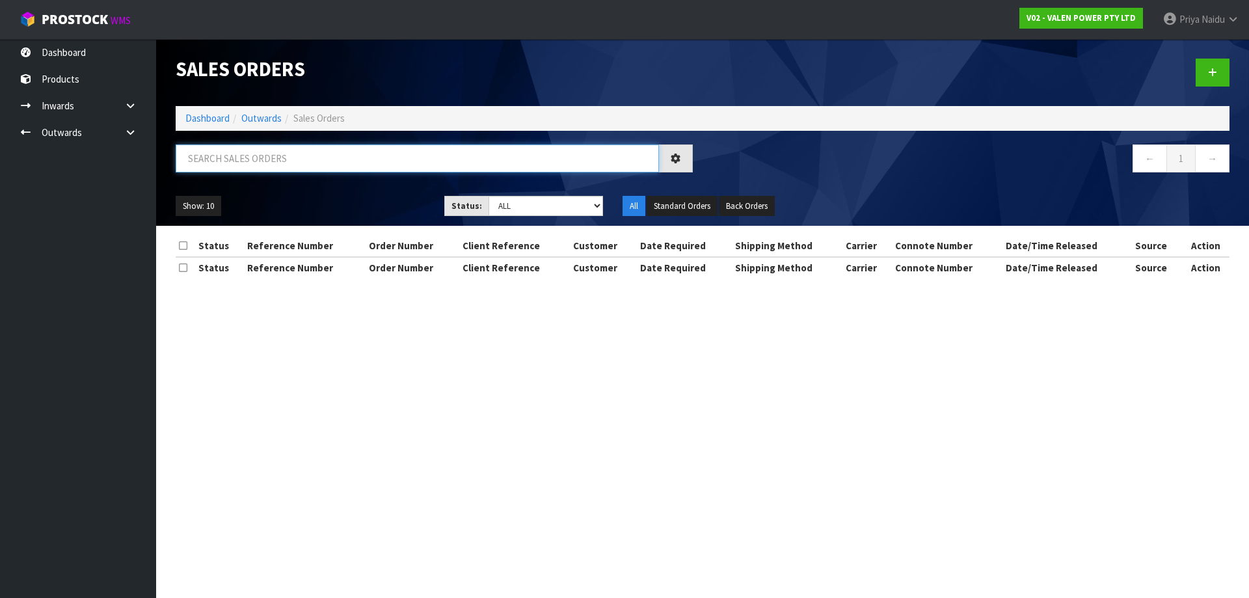
click at [269, 153] on input "text" at bounding box center [417, 158] width 483 height 28
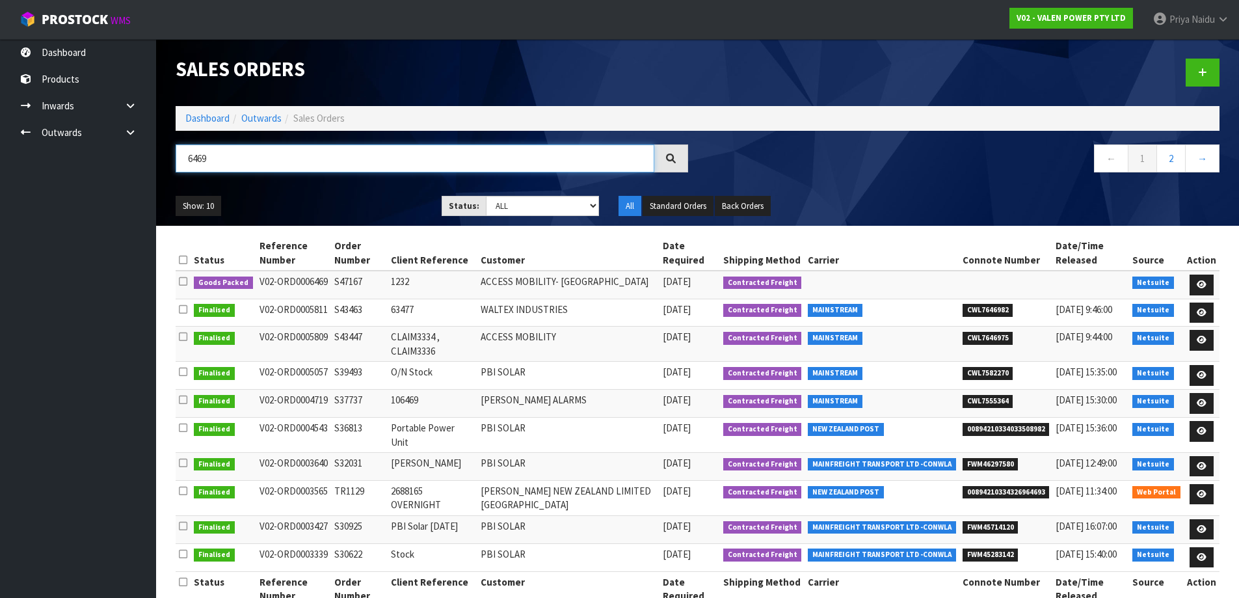
type input "6469"
click at [345, 198] on ul "Show: 10 5 10 25 50" at bounding box center [299, 206] width 247 height 21
click at [1203, 278] on link at bounding box center [1202, 284] width 24 height 21
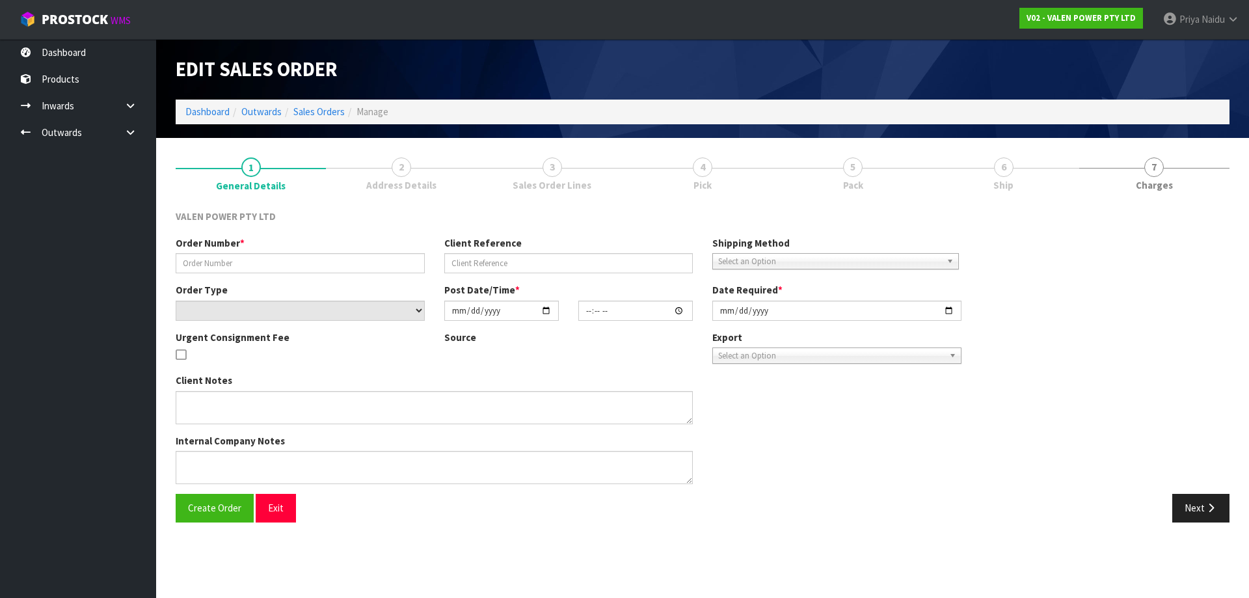
type input "S47167"
type input "1232"
select select "number:0"
type input "2025-08-11"
type input "11:00:10.000"
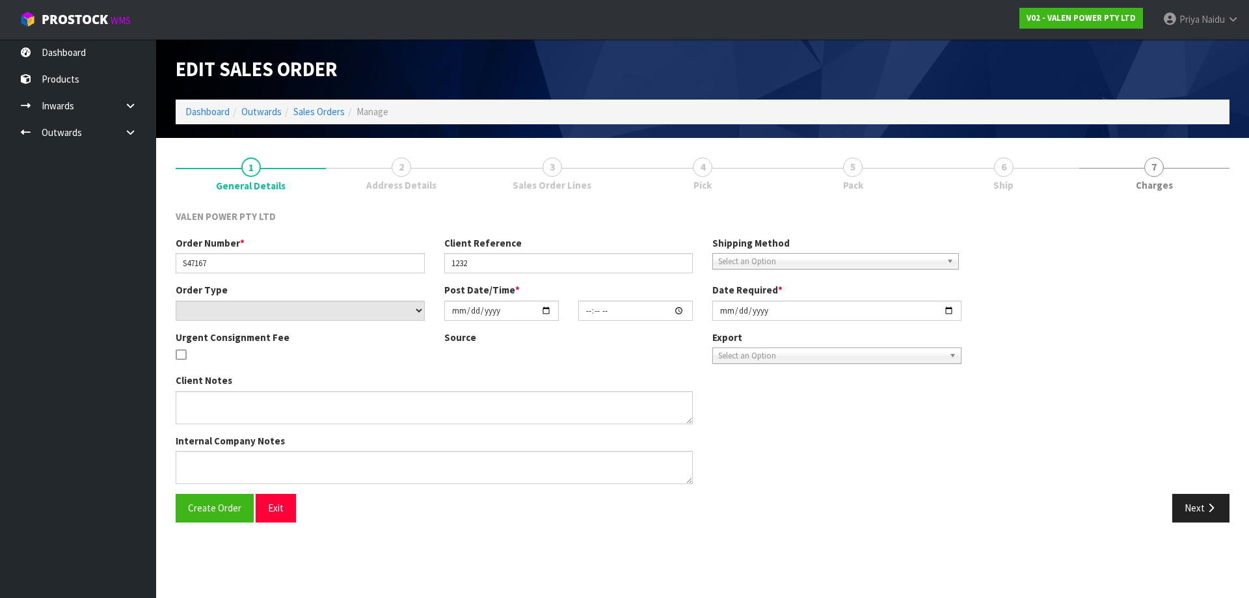
type input "2025-08-11"
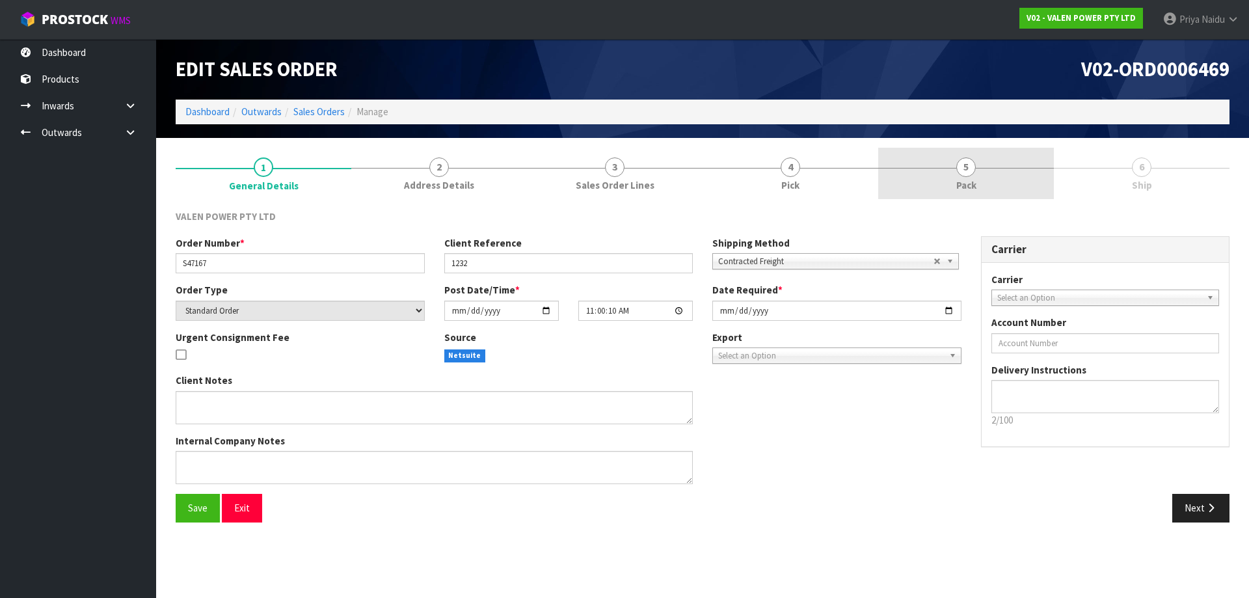
click at [996, 198] on link "5 Pack" at bounding box center [966, 173] width 176 height 51
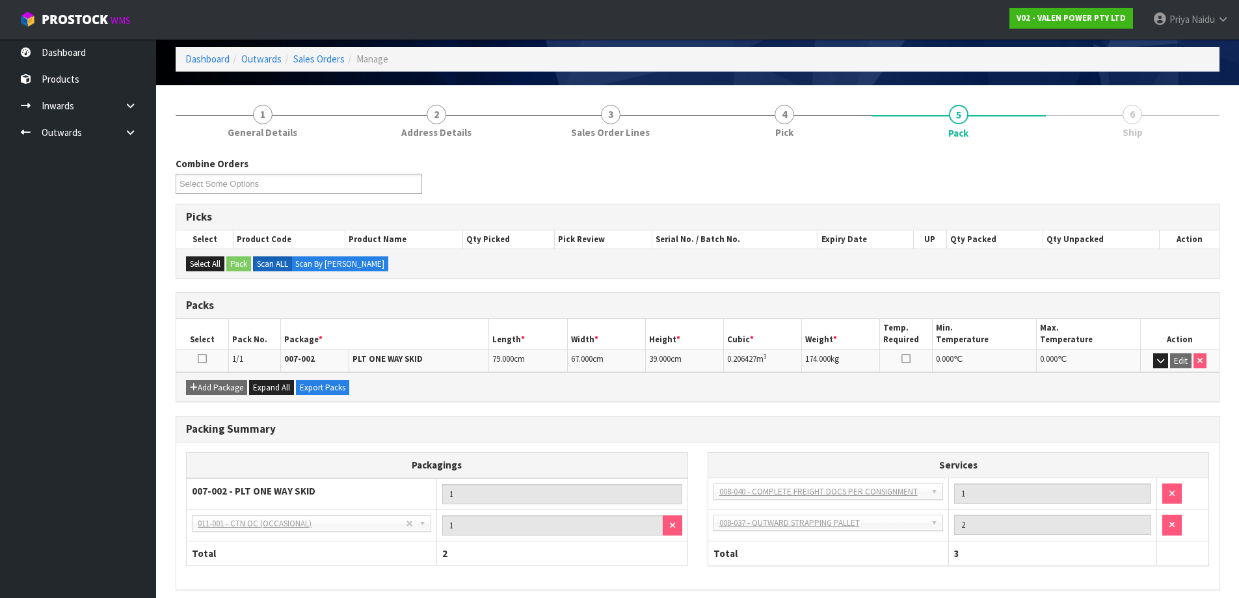
scroll to position [107, 0]
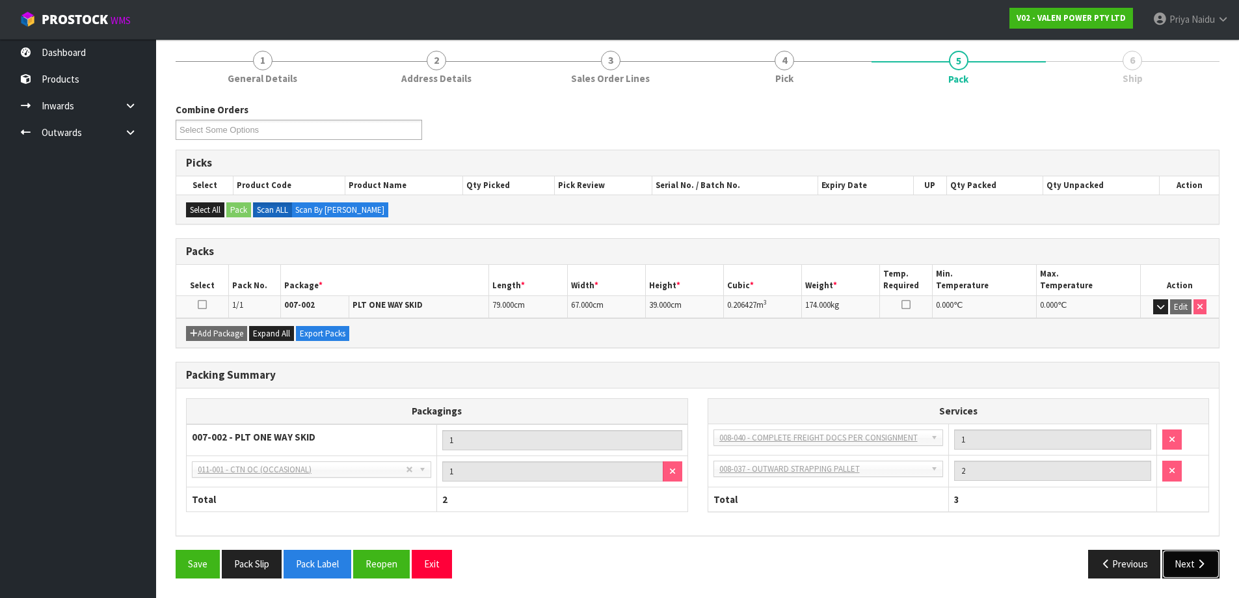
click at [1188, 559] on button "Next" at bounding box center [1190, 564] width 57 height 28
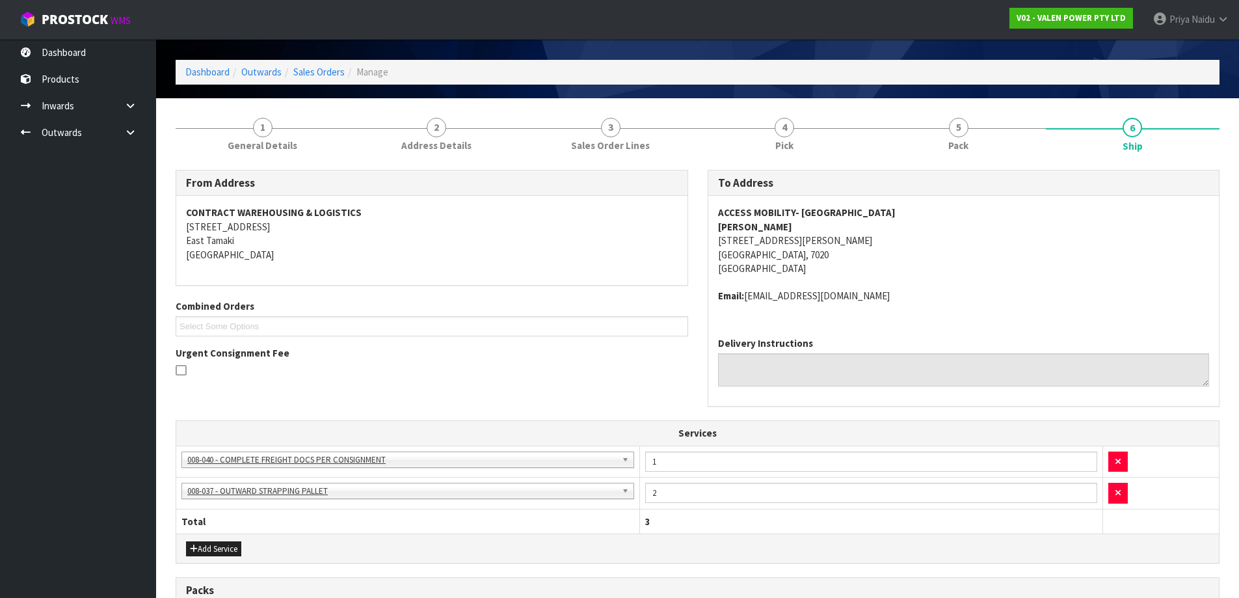
scroll to position [0, 0]
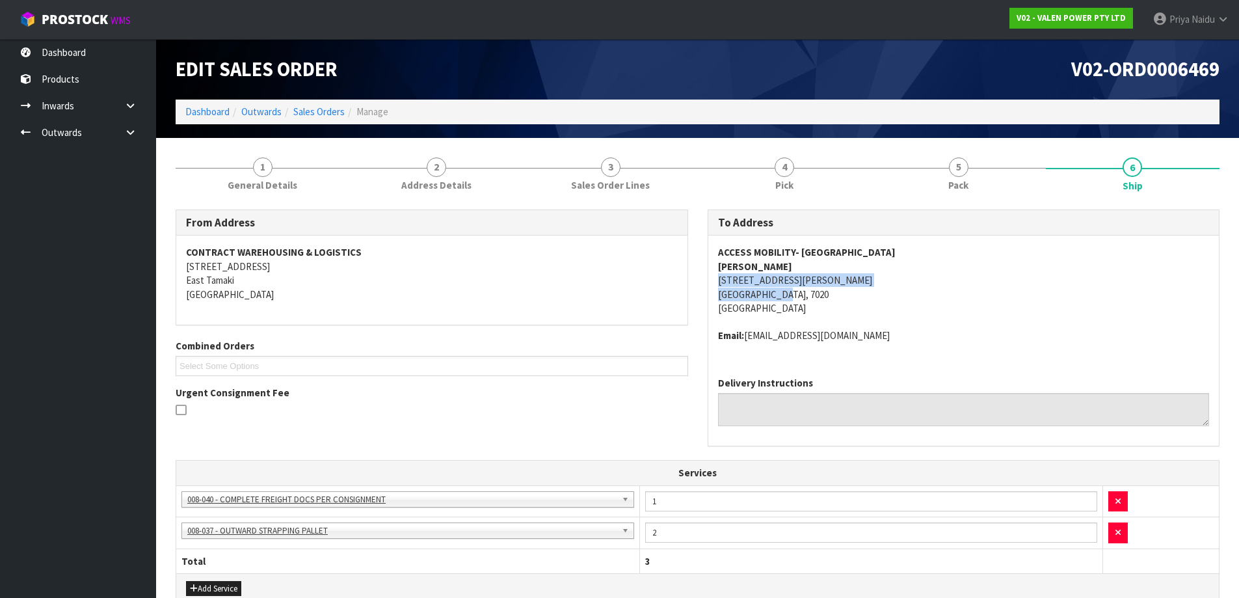
copy address "2 BROCK WAY RICHMOND, 7020"
drag, startPoint x: 712, startPoint y: 280, endPoint x: 807, endPoint y: 293, distance: 95.9
click at [807, 293] on div "ACCESS MOBILITY- RICHMOND MELANIE CLOUTIER 2 BROCK WAY RICHMOND, 7020 New Zeala…" at bounding box center [963, 300] width 511 height 131
click at [898, 295] on address "ACCESS MOBILITY- RICHMOND MELANIE CLOUTIER 2 BROCK WAY RICHMOND, 7020 New Zeala…" at bounding box center [964, 280] width 492 height 70
copy strong "ACCESS MOBILITY- RICHMOND"
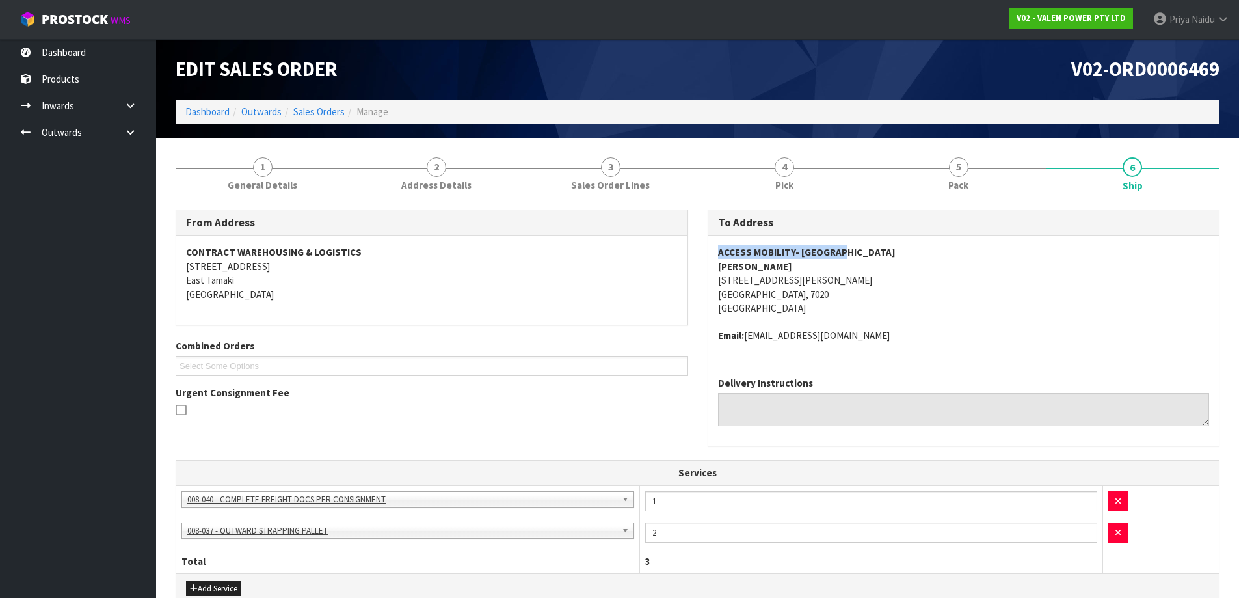
drag, startPoint x: 712, startPoint y: 247, endPoint x: 877, endPoint y: 254, distance: 166.0
click at [877, 254] on div "ACCESS MOBILITY- RICHMOND MELANIE CLOUTIER 2 BROCK WAY RICHMOND, 7020 New Zeala…" at bounding box center [963, 300] width 511 height 131
copy strong "MELANIE CLOUTIER"
drag, startPoint x: 713, startPoint y: 267, endPoint x: 820, endPoint y: 267, distance: 107.3
click at [820, 267] on div "ACCESS MOBILITY- RICHMOND MELANIE CLOUTIER 2 BROCK WAY RICHMOND, 7020 New Zeala…" at bounding box center [963, 300] width 511 height 131
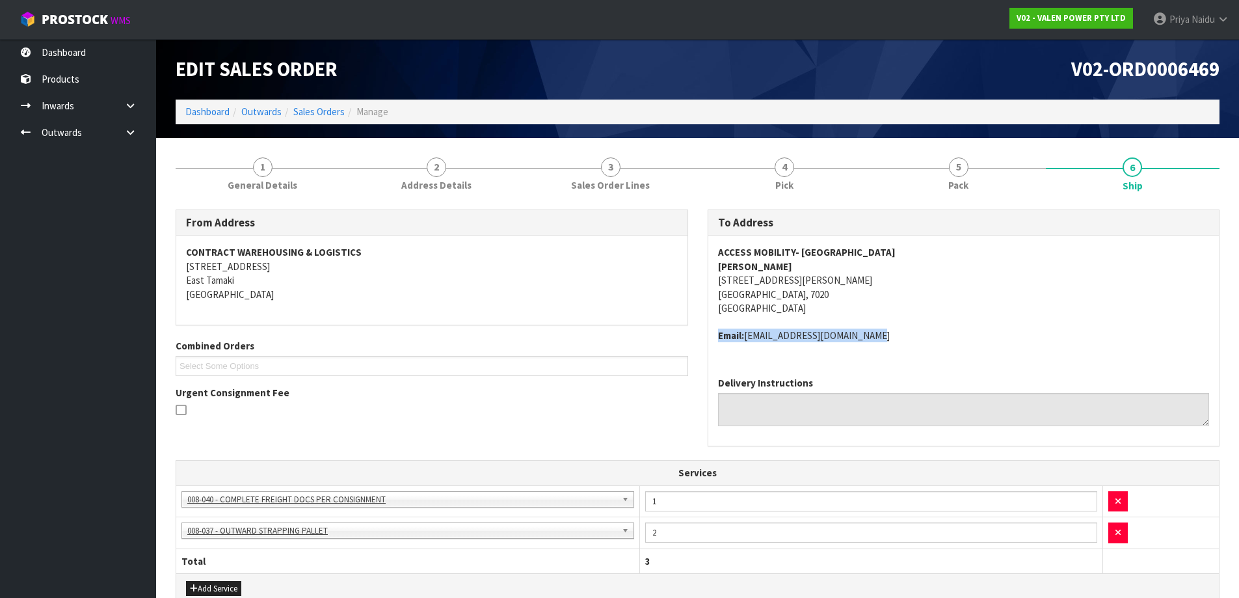
copy address "Email: tech@accessmobility.co.nz"
drag, startPoint x: 727, startPoint y: 334, endPoint x: 523, endPoint y: 360, distance: 205.2
click at [913, 327] on div "ACCESS MOBILITY- RICHMOND MELANIE CLOUTIER 2 BROCK WAY RICHMOND, 7020 New Zeala…" at bounding box center [963, 300] width 511 height 131
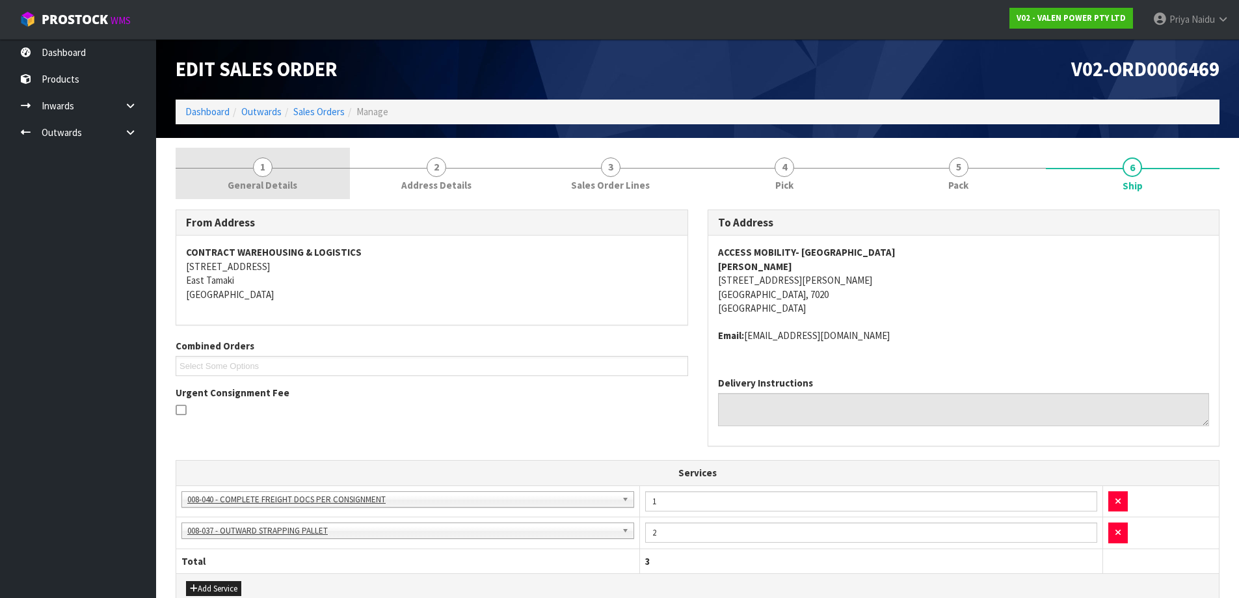
click at [287, 193] on link "1 General Details" at bounding box center [263, 173] width 174 height 51
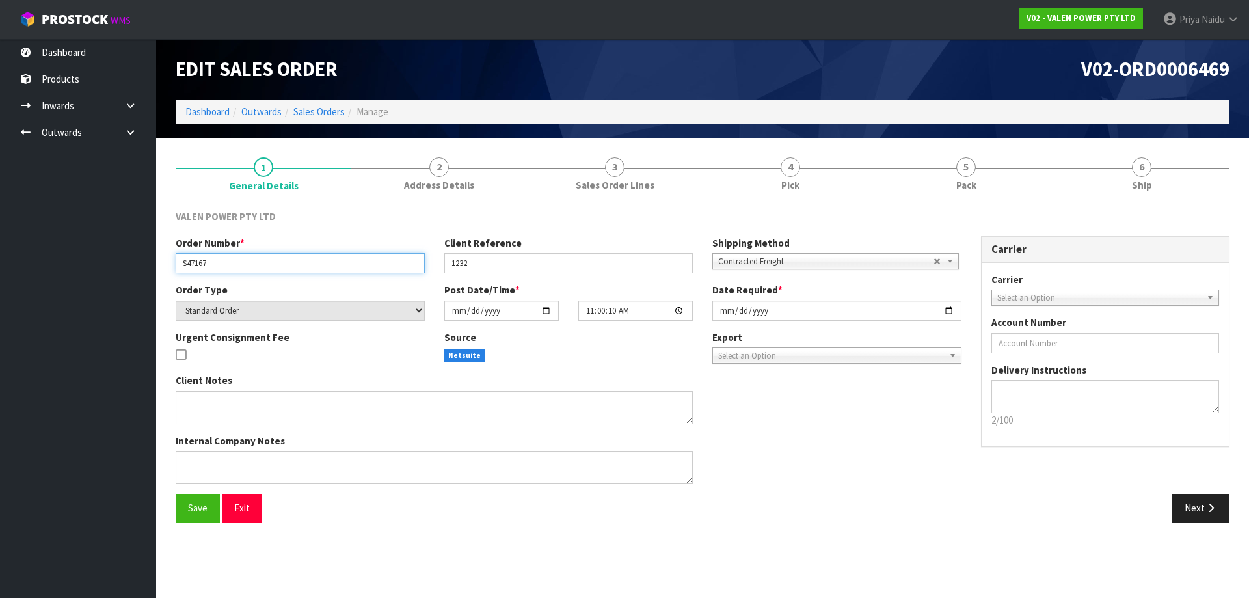
drag, startPoint x: 181, startPoint y: 266, endPoint x: 252, endPoint y: 262, distance: 71.0
click at [252, 262] on input "S47167" at bounding box center [300, 263] width 249 height 20
drag, startPoint x: 446, startPoint y: 263, endPoint x: 505, endPoint y: 258, distance: 58.8
click at [505, 258] on input "1232" at bounding box center [568, 263] width 249 height 20
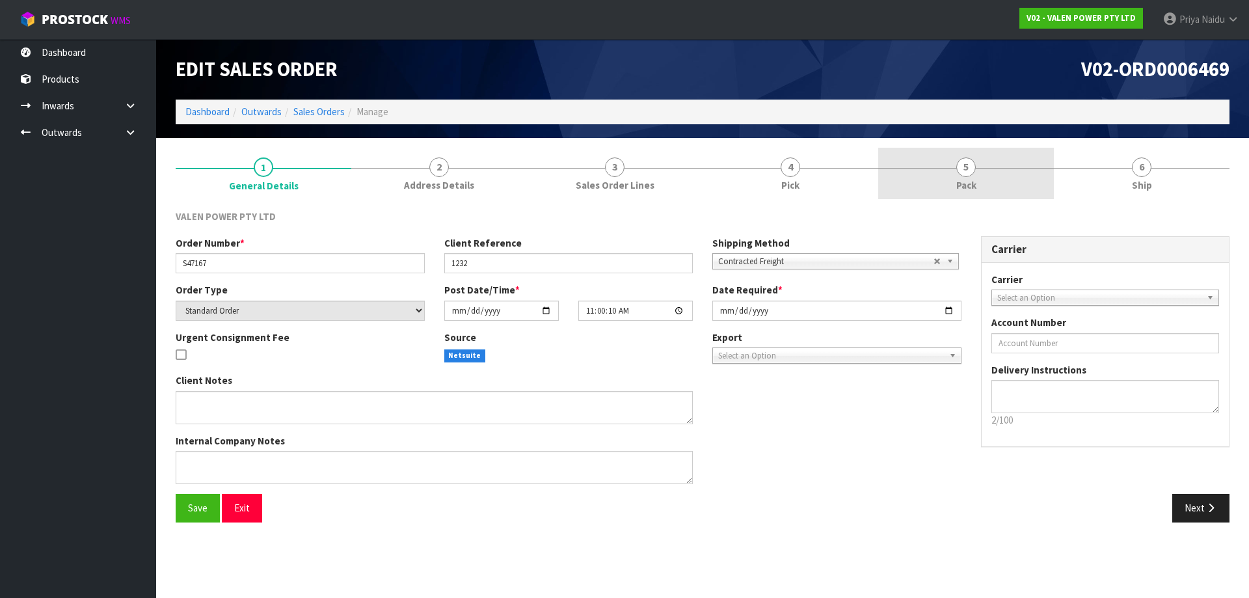
click at [952, 181] on link "5 Pack" at bounding box center [966, 173] width 176 height 51
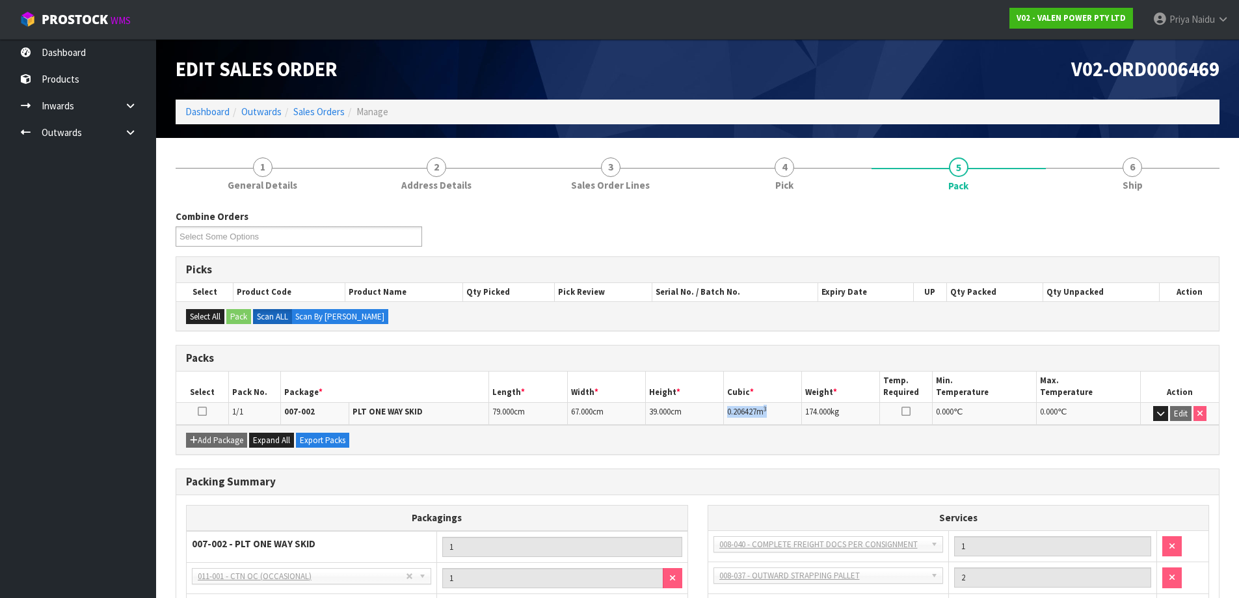
drag, startPoint x: 727, startPoint y: 412, endPoint x: 790, endPoint y: 409, distance: 63.1
click at [790, 409] on td "0.206427 m 3" at bounding box center [763, 413] width 78 height 23
click at [1132, 202] on div "Combine Orders V02-ORD0006196 V02-ORD0006198 V02-ORD0006199 V02-ORD0006344 V02-…" at bounding box center [698, 447] width 1044 height 495
click at [1134, 165] on span "6" at bounding box center [1133, 167] width 20 height 20
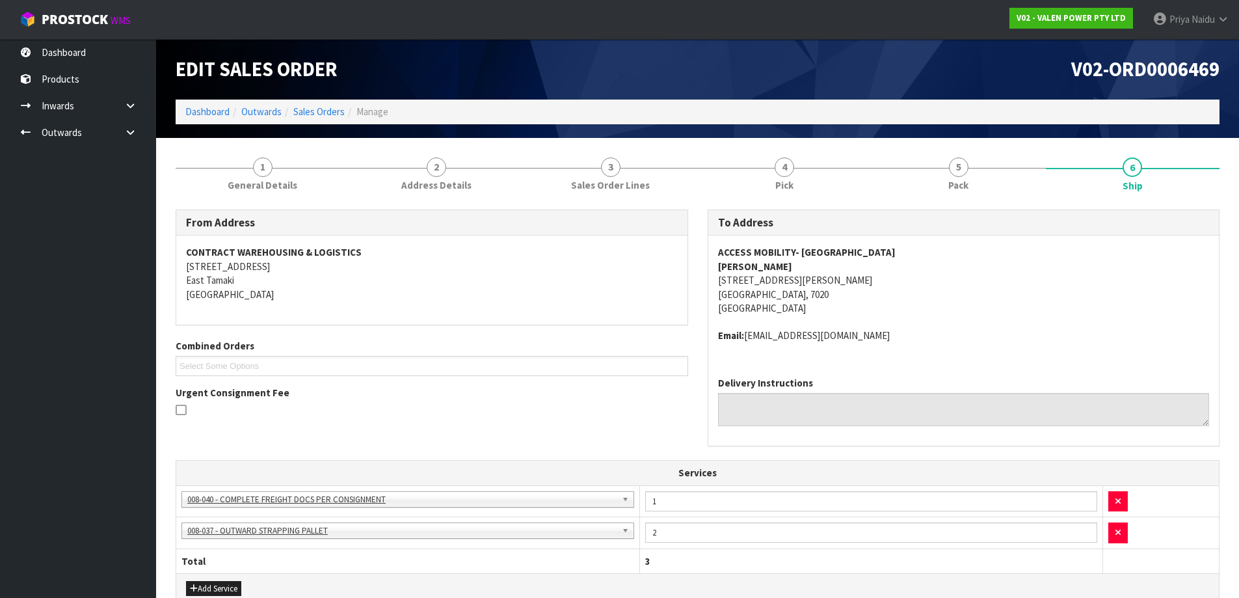
click at [1103, 204] on div "From Address CONTRACT WAREHOUSING & LOGISTICS 17 Allens Road East Tamaki Auckla…" at bounding box center [698, 529] width 1044 height 658
click at [959, 173] on span "5" at bounding box center [959, 167] width 20 height 20
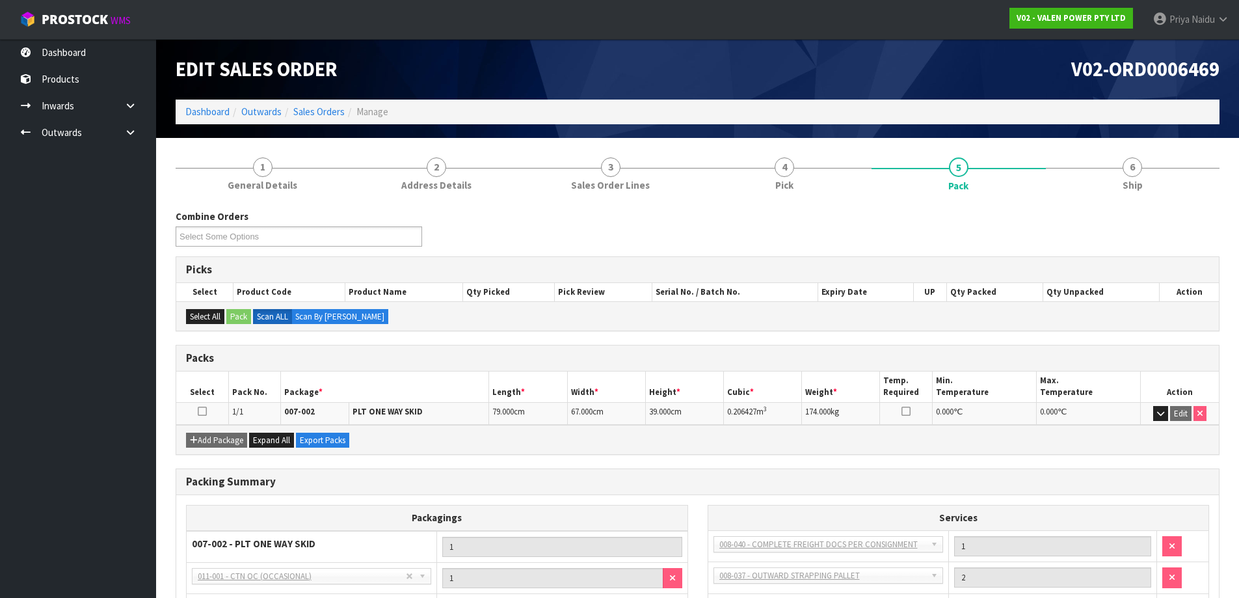
scroll to position [65, 0]
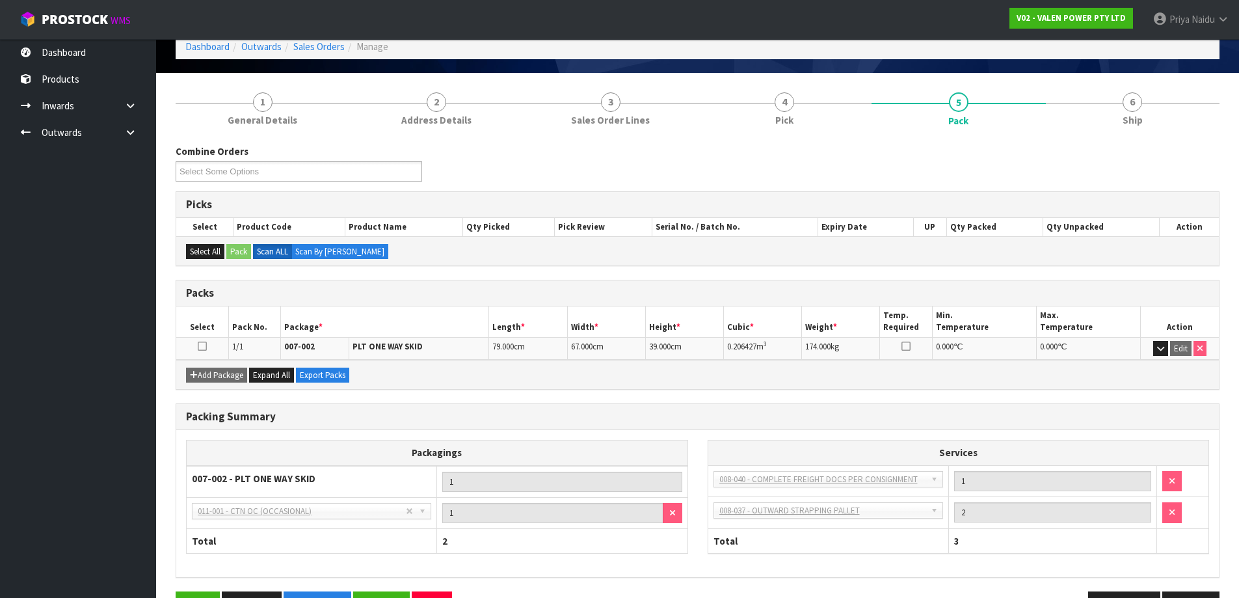
drag, startPoint x: -31, startPoint y: 401, endPoint x: -566, endPoint y: 423, distance: 535.1
click at [1127, 127] on link "6 Ship" at bounding box center [1133, 108] width 174 height 51
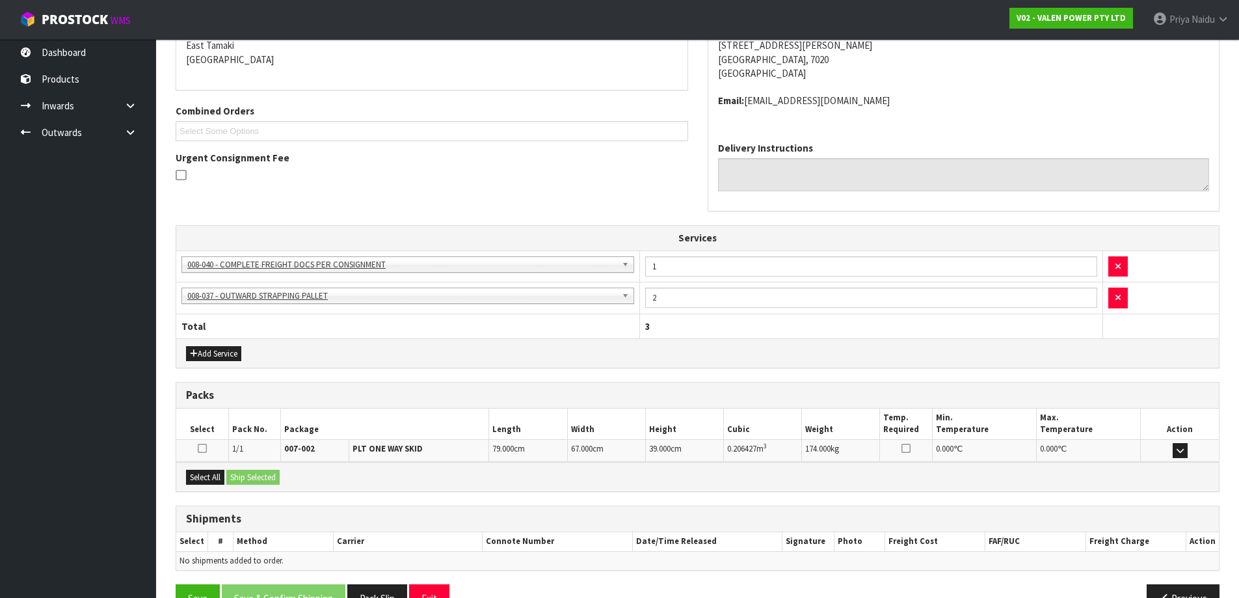
scroll to position [269, 0]
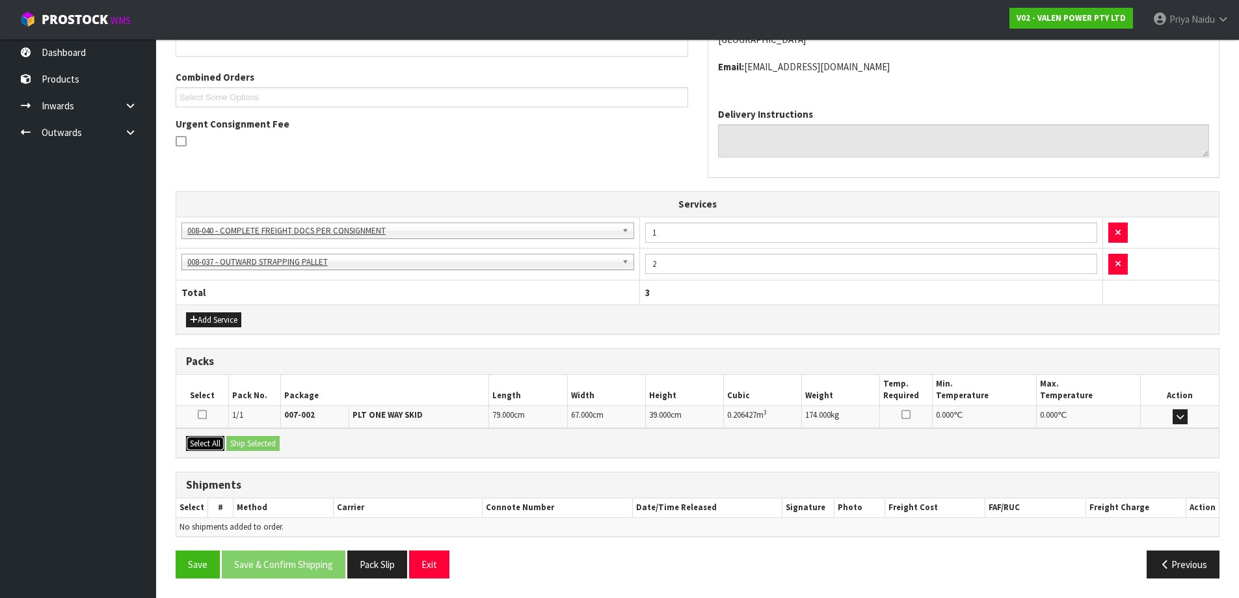
click at [218, 449] on button "Select All" at bounding box center [205, 444] width 38 height 16
drag, startPoint x: 252, startPoint y: 438, endPoint x: 274, endPoint y: 441, distance: 22.4
click at [252, 438] on button "Ship Selected" at bounding box center [252, 444] width 53 height 16
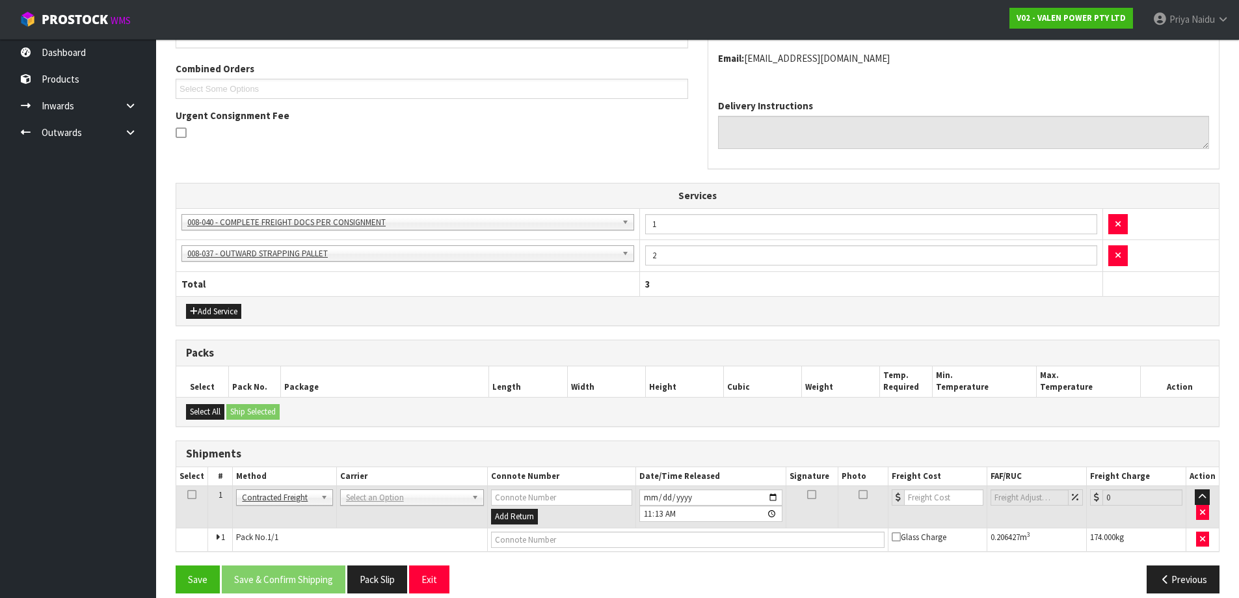
scroll to position [292, 0]
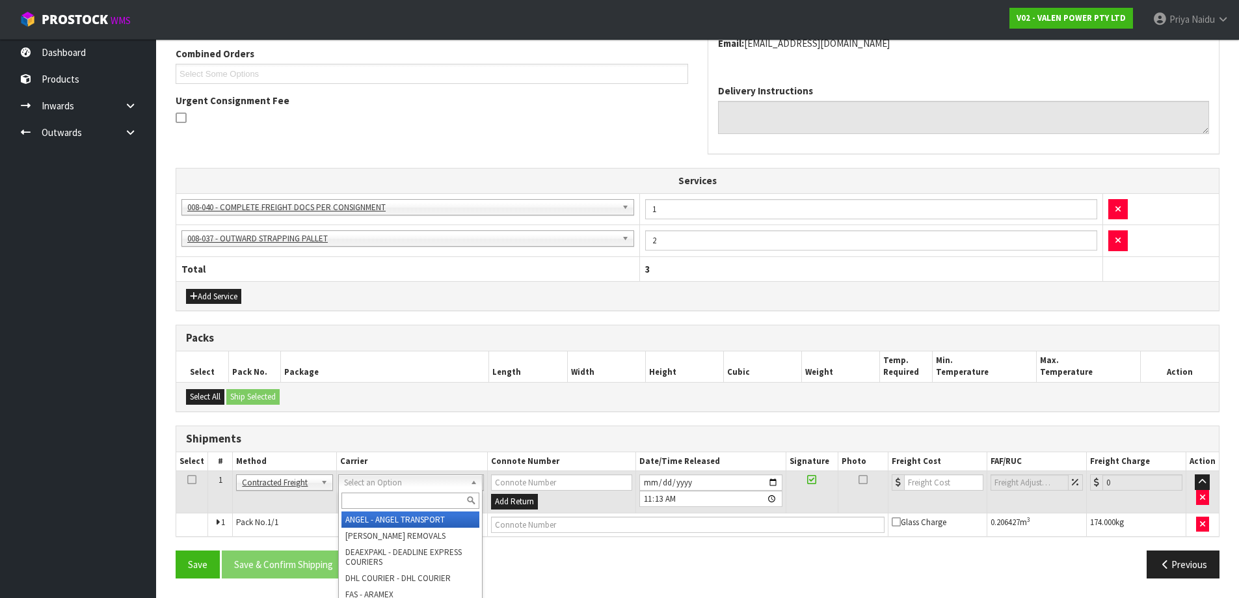
click at [364, 498] on input "text" at bounding box center [410, 500] width 138 height 16
type input "MF"
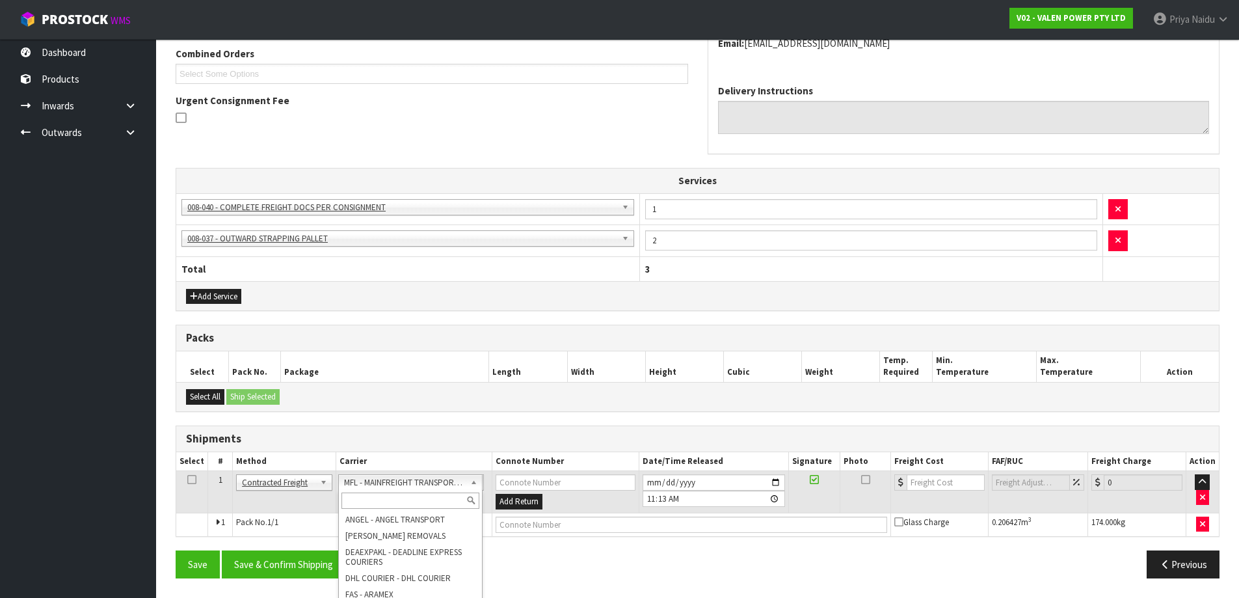
click at [374, 496] on input "text" at bounding box center [410, 500] width 138 height 16
type input "MA"
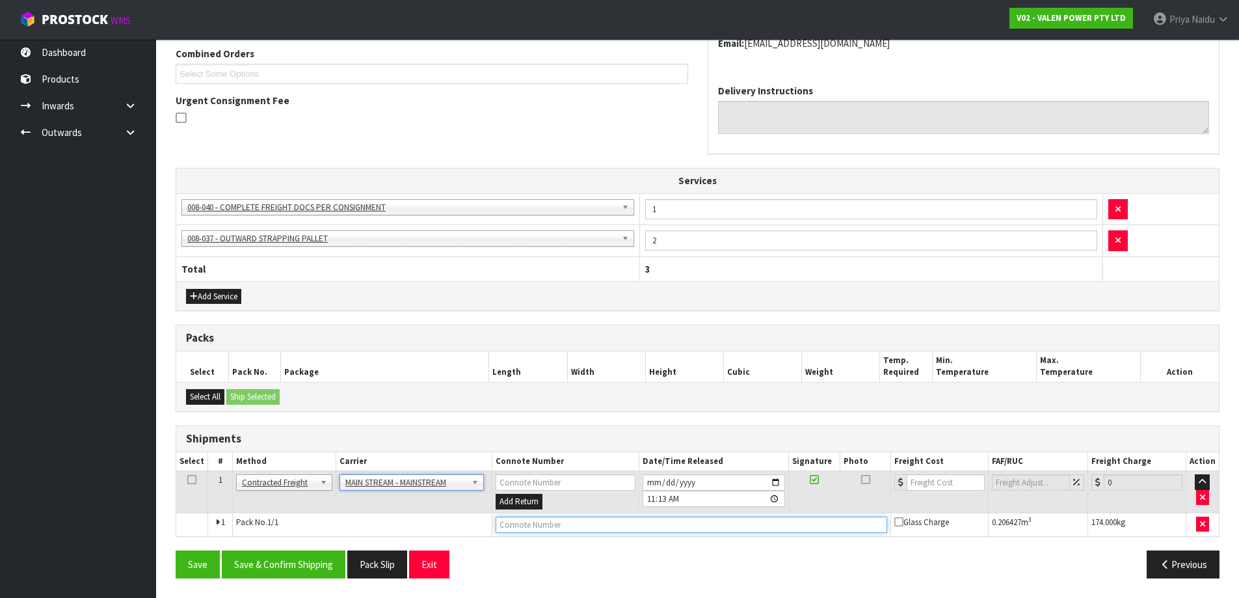
click at [520, 525] on input "text" at bounding box center [692, 524] width 392 height 16
paste input "CWL7713672"
type input "CWL7713672"
click at [950, 479] on input "number" at bounding box center [946, 482] width 79 height 16
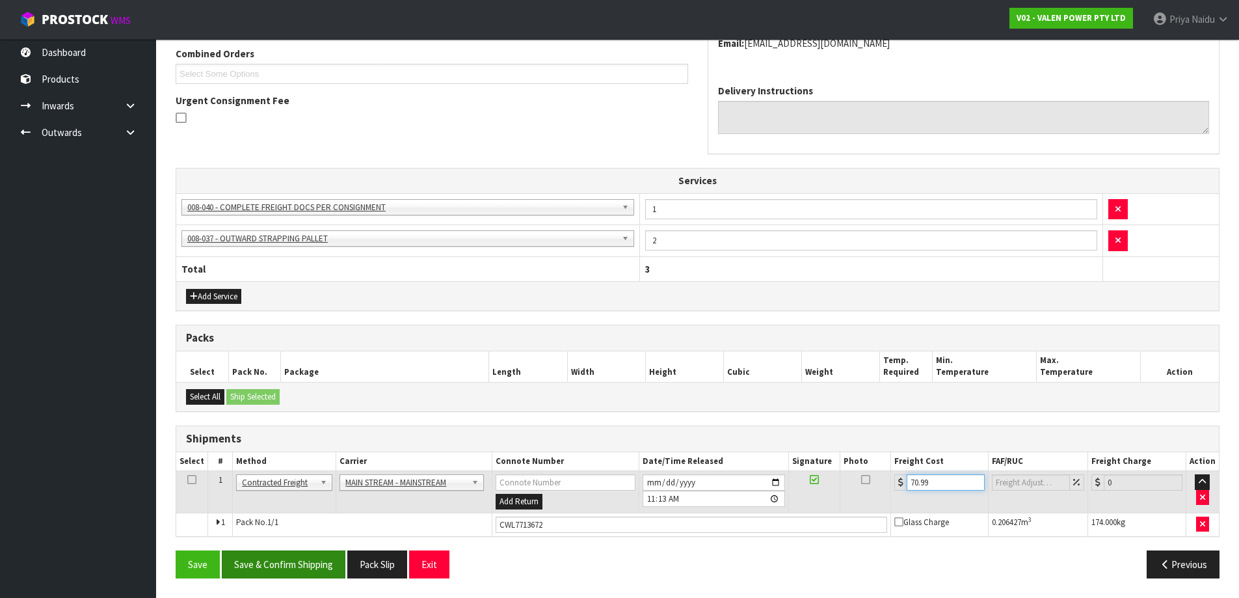
type input "70.99"
click at [302, 559] on button "Save & Confirm Shipping" at bounding box center [284, 564] width 124 height 28
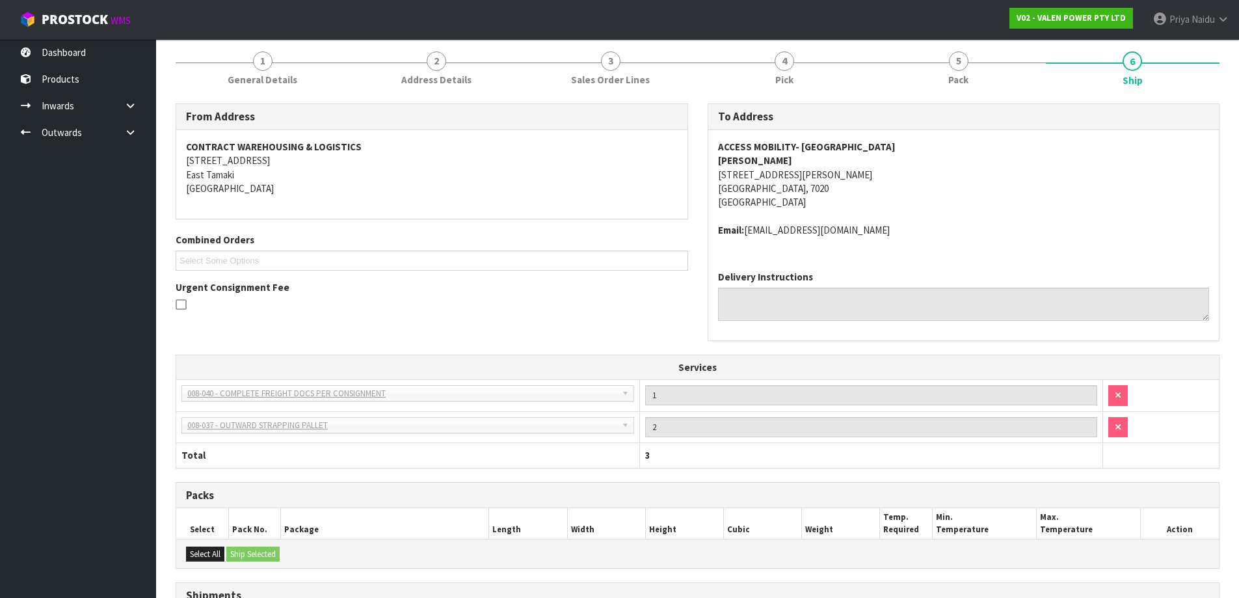
scroll to position [0, 0]
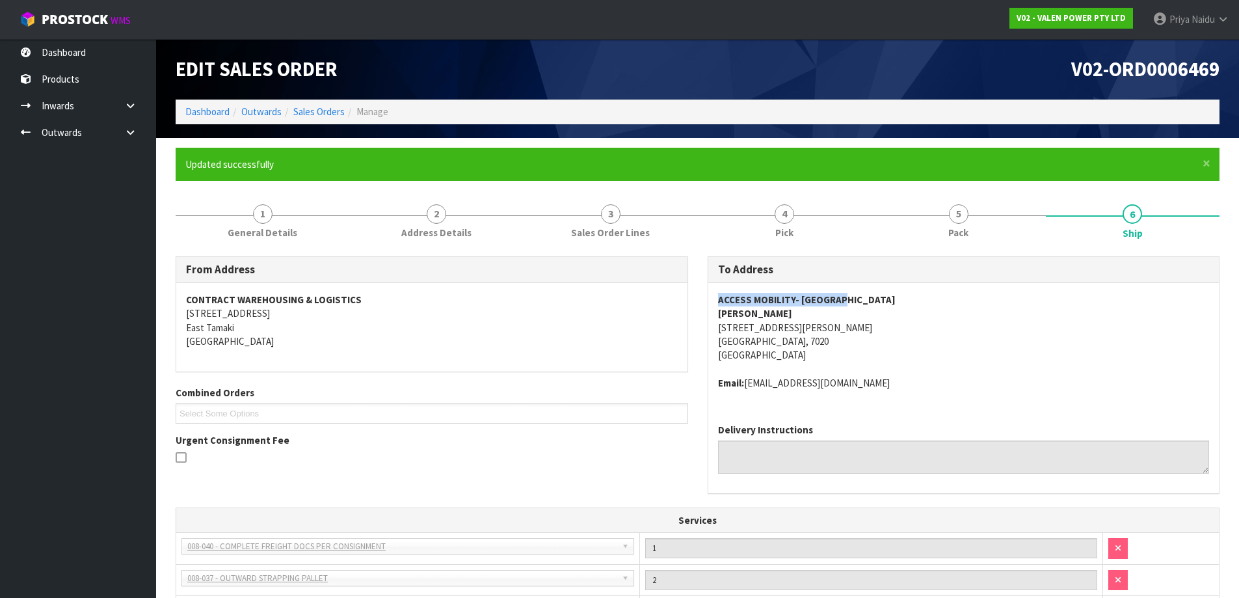
drag, startPoint x: 710, startPoint y: 299, endPoint x: 861, endPoint y: 305, distance: 151.7
click at [888, 300] on div "ACCESS MOBILITY- RICHMOND MELANIE CLOUTIER 2 BROCK WAY RICHMOND, 7020 New Zeala…" at bounding box center [963, 348] width 511 height 131
click at [211, 116] on link "Dashboard" at bounding box center [207, 111] width 44 height 12
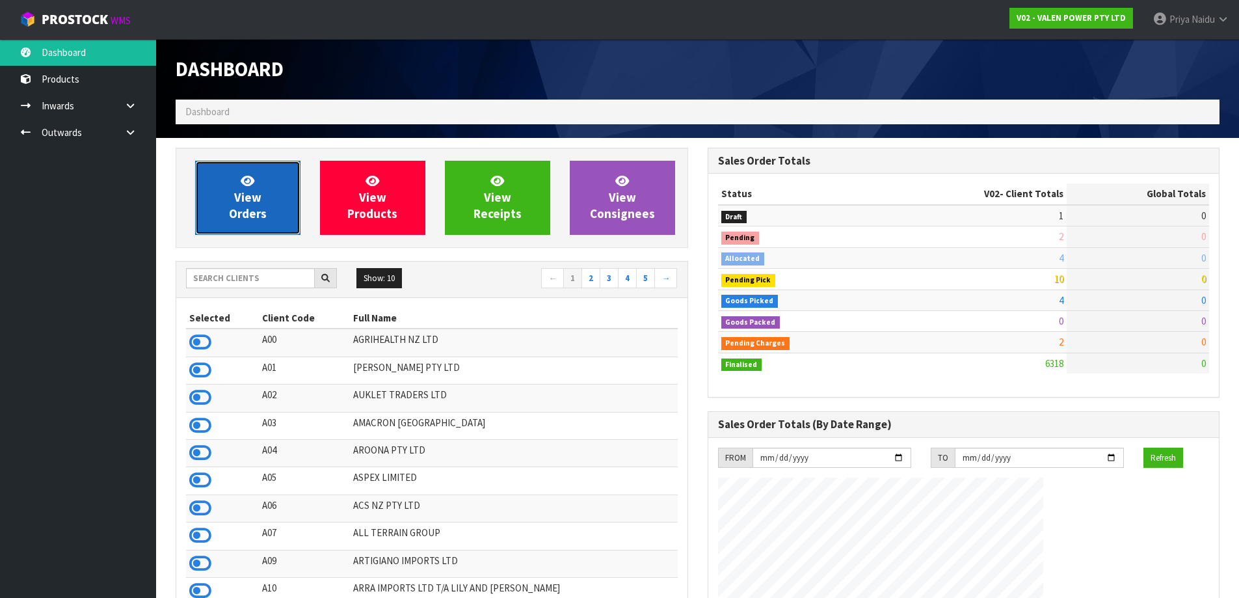
click at [260, 203] on link "View Orders" at bounding box center [247, 198] width 105 height 74
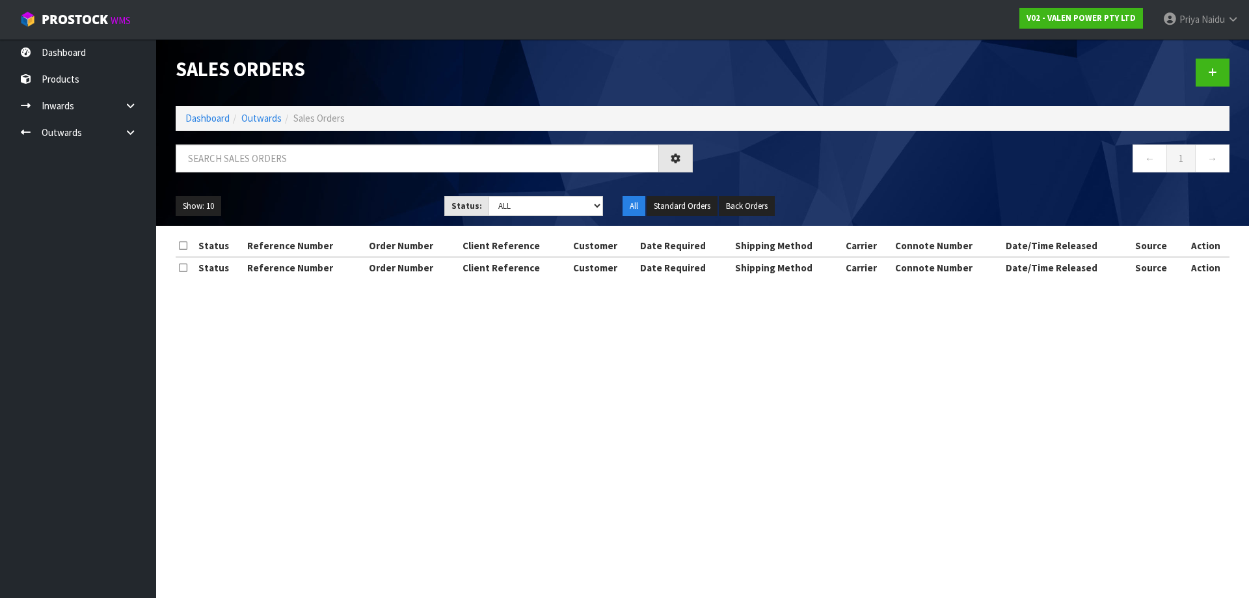
click at [281, 172] on div at bounding box center [434, 163] width 537 height 38
click at [283, 168] on input "text" at bounding box center [417, 158] width 483 height 28
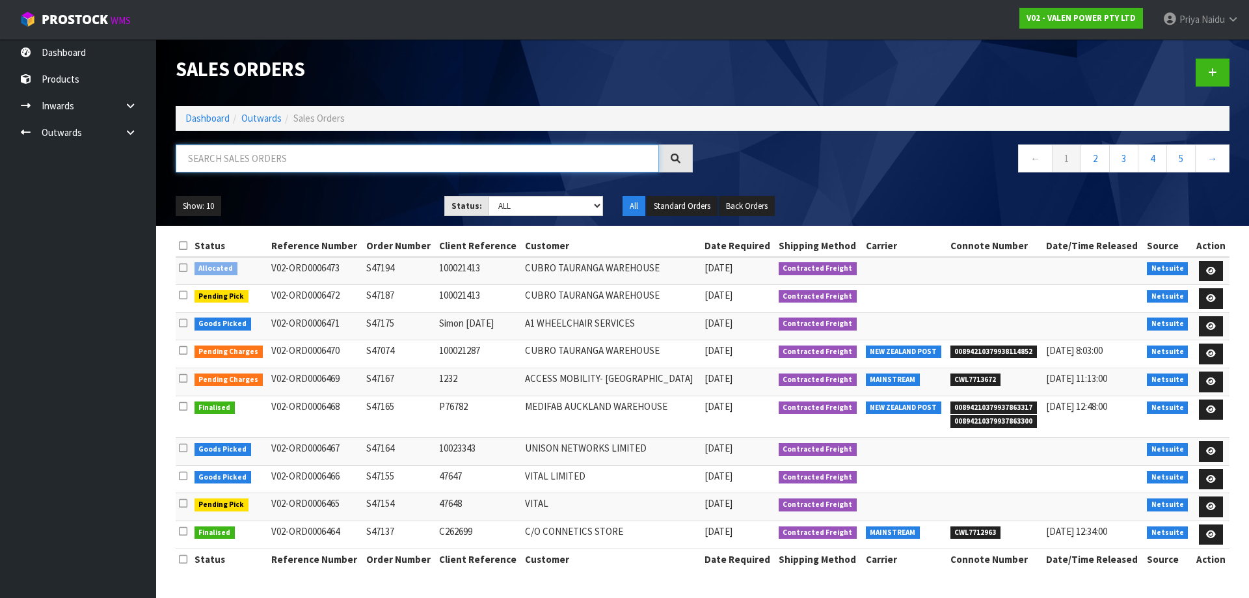
paste input "ACCESS MOBILITY- RICHMOND"
type input "ACCESS MOBILITY- RICHMOND"
click at [344, 200] on ul "Show: 10 5 10 25 50" at bounding box center [300, 206] width 249 height 21
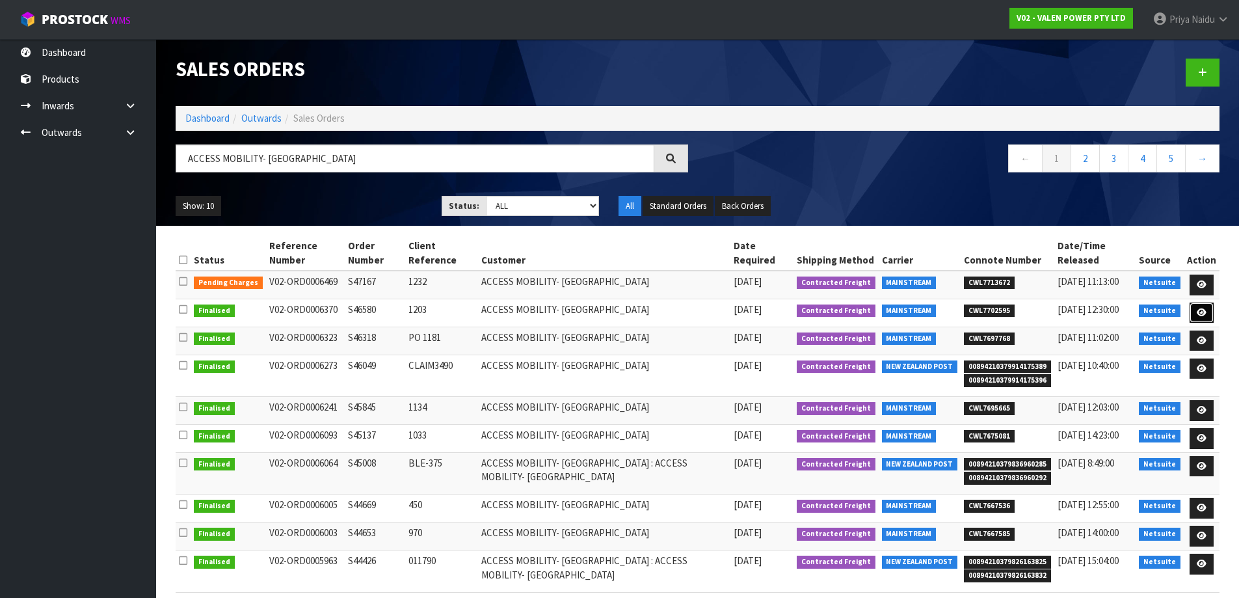
click at [1199, 306] on link at bounding box center [1202, 312] width 24 height 21
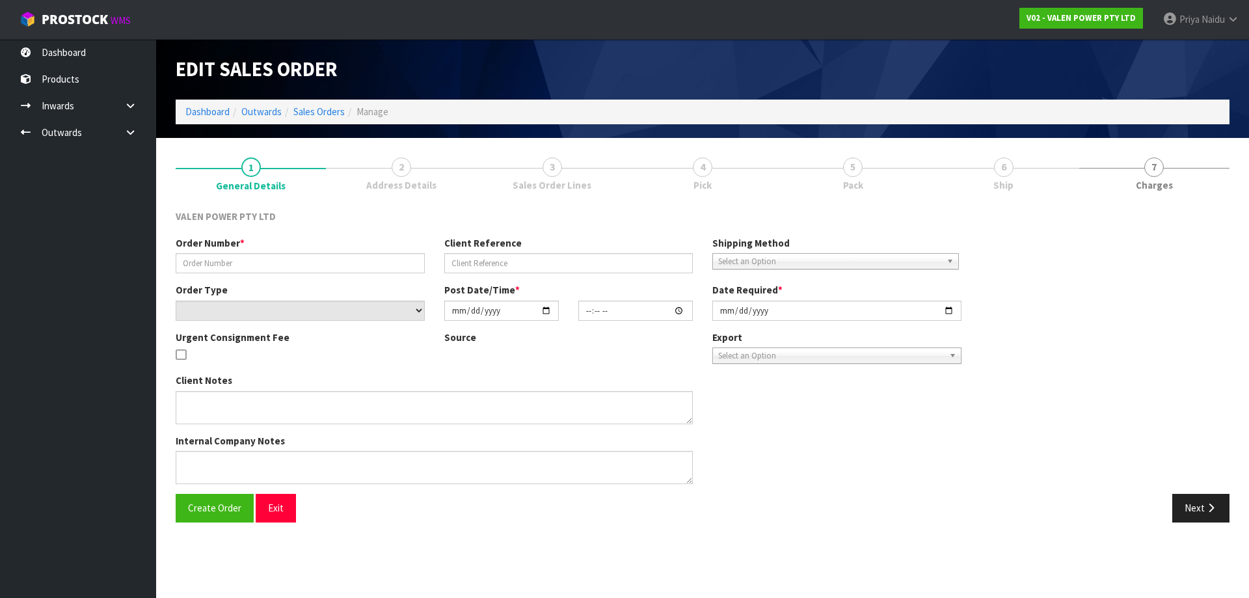
type input "S46580"
type input "1203"
select select "number:0"
type input "2025-07-02"
type input "13:45:07.000"
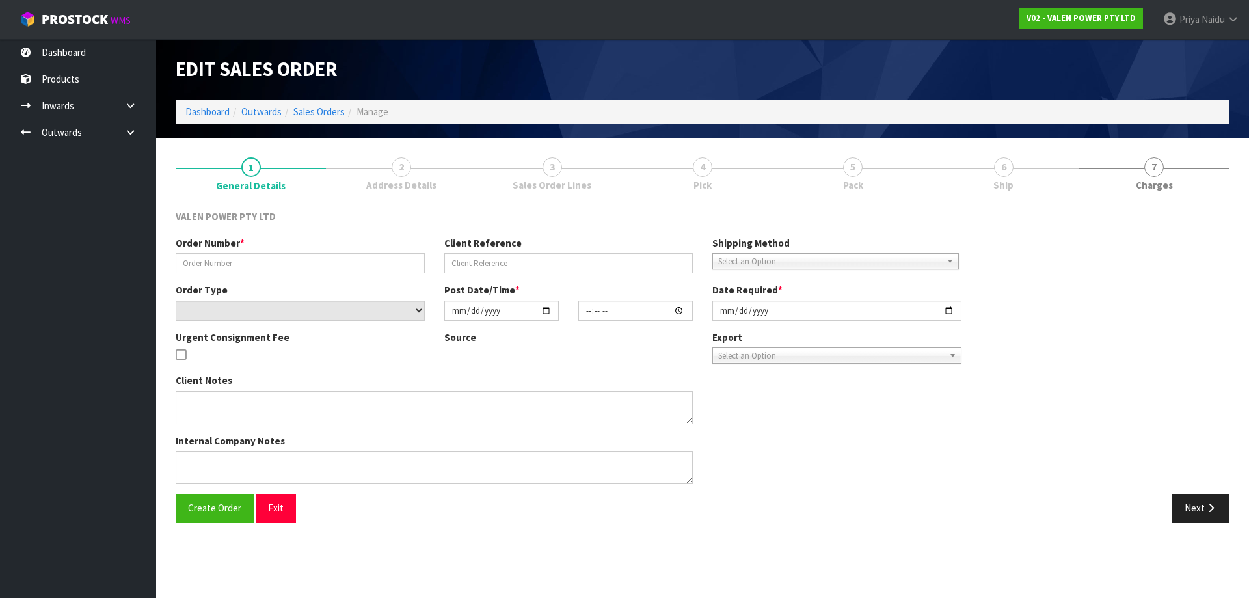
type input "2025-07-03"
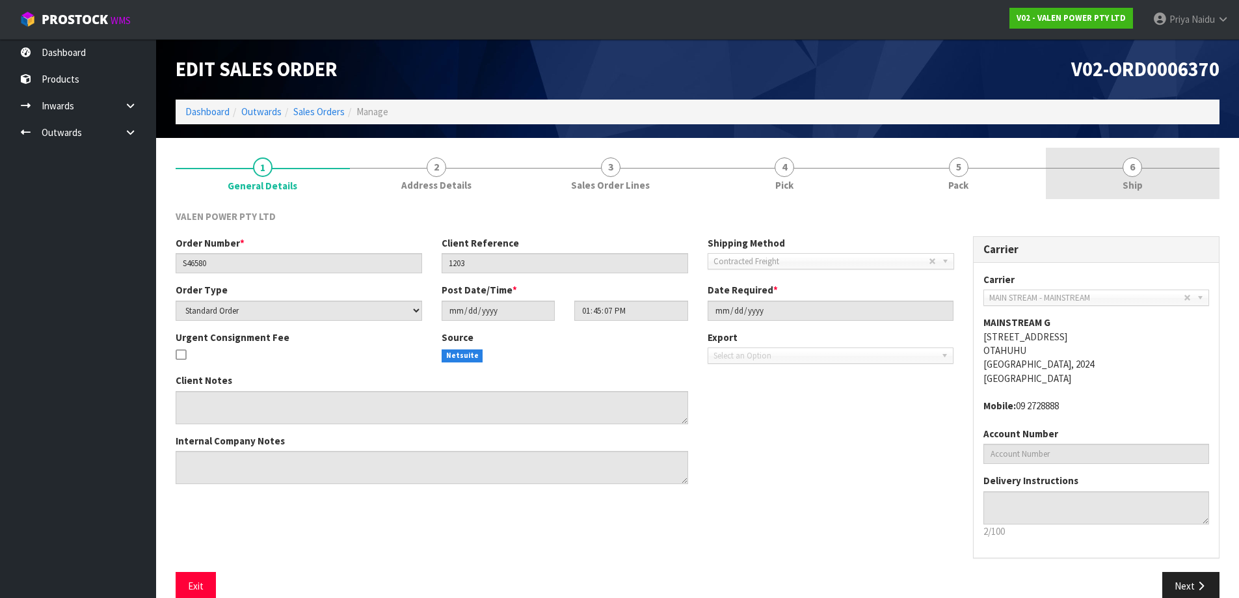
click at [1153, 194] on link "6 Ship" at bounding box center [1133, 173] width 174 height 51
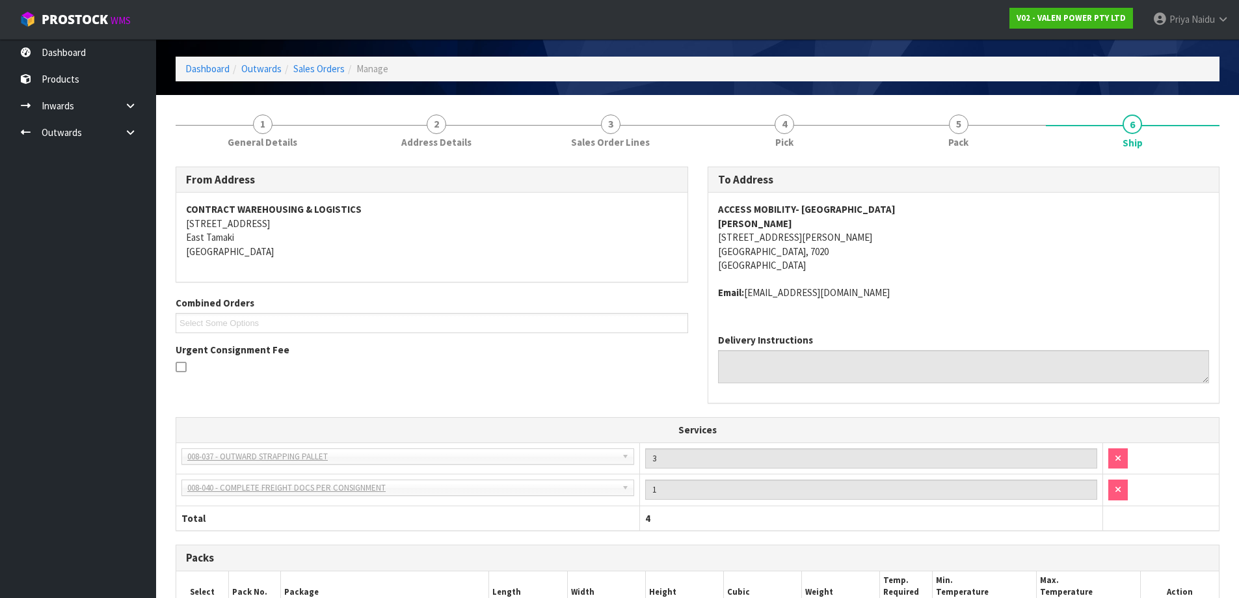
scroll to position [260, 0]
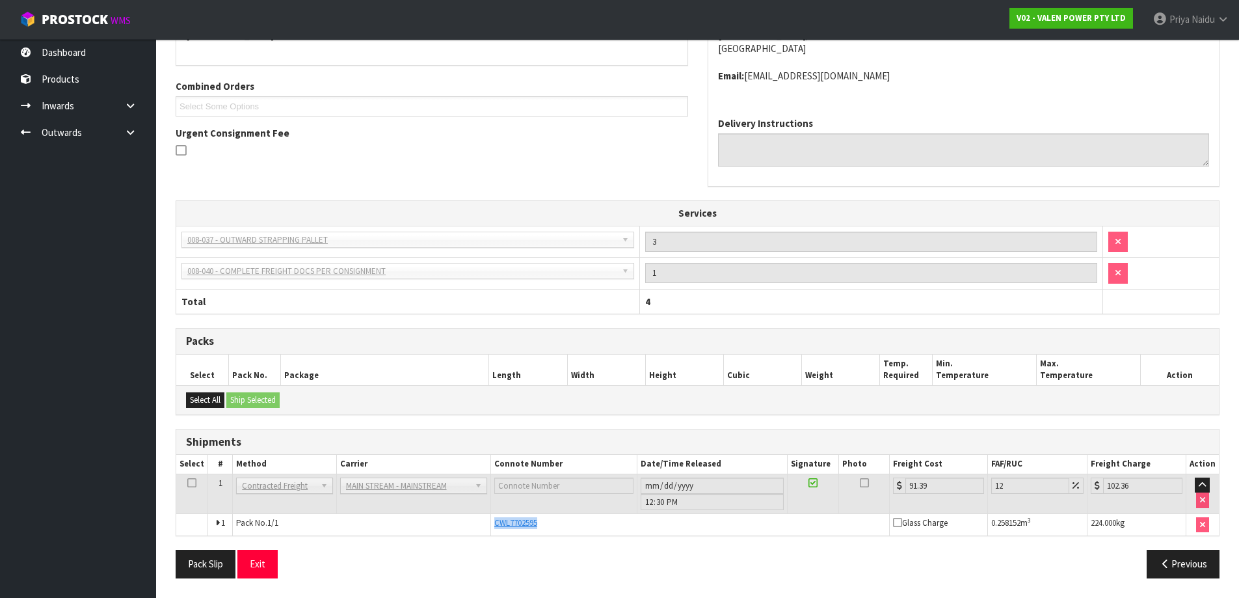
drag, startPoint x: 487, startPoint y: 521, endPoint x: 562, endPoint y: 524, distance: 74.9
click at [562, 524] on tr "1 Pack No. 1/1 CWL7702595 Glass Charge 0.258152 m 3 224.000 kg" at bounding box center [697, 524] width 1043 height 22
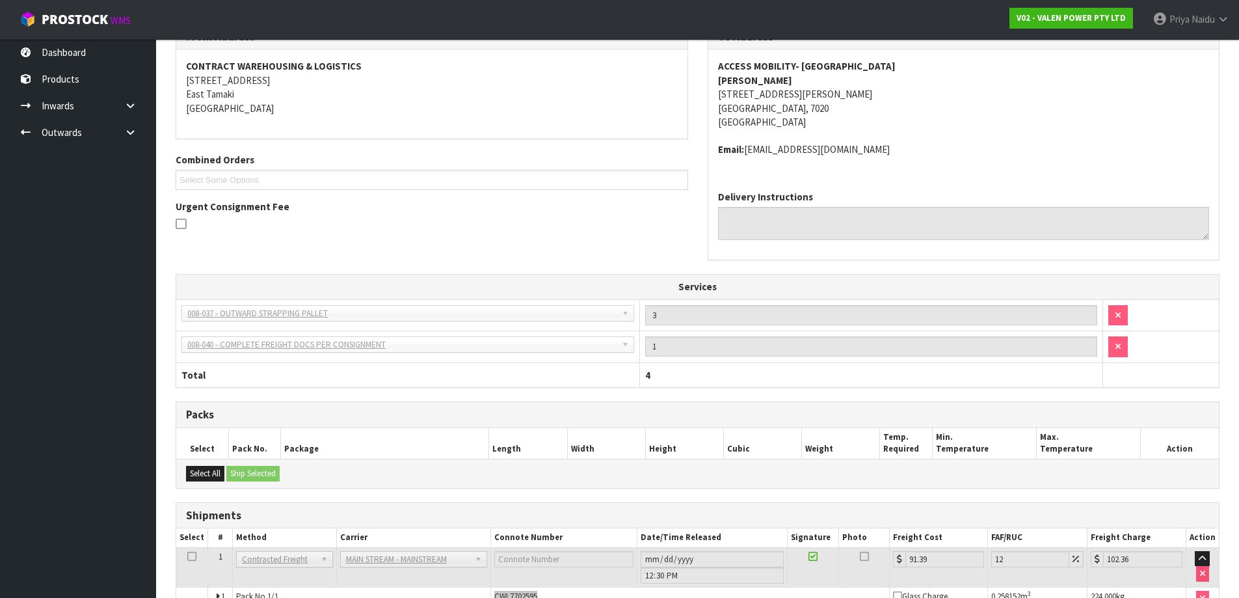
scroll to position [0, 0]
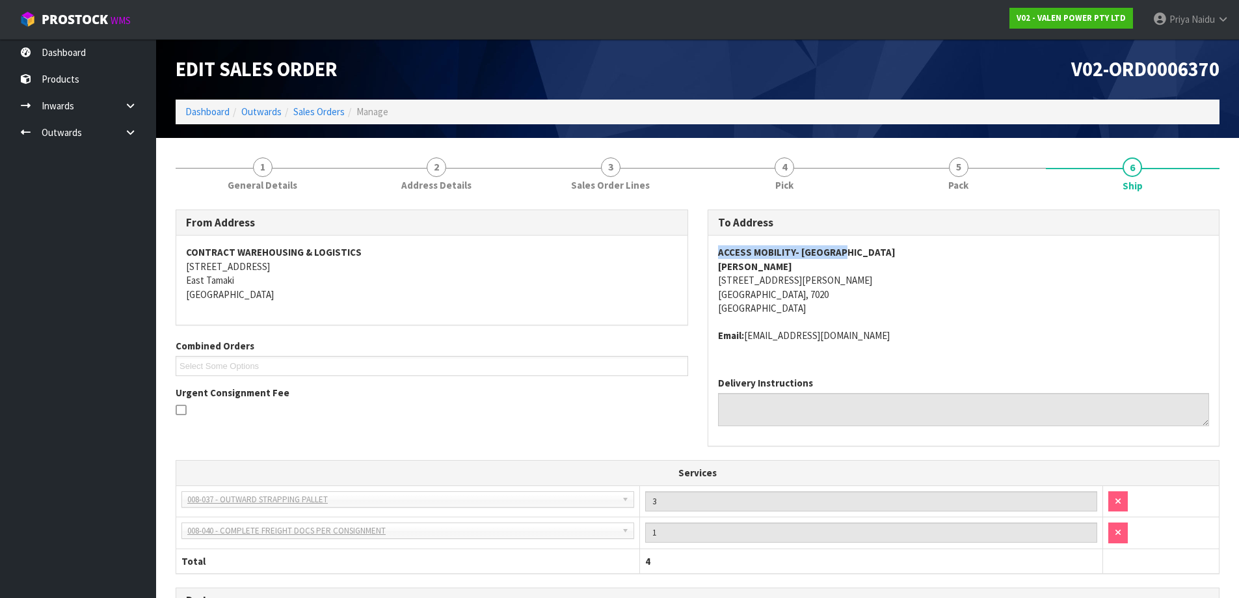
drag, startPoint x: 706, startPoint y: 257, endPoint x: 898, endPoint y: 254, distance: 192.6
click at [898, 254] on div "To Address ACCESS MOBILITY- RICHMOND MELANIE CLOUTIER 2 BROCK WAY RICHMOND, 702…" at bounding box center [964, 334] width 532 height 251
drag, startPoint x: 710, startPoint y: 281, endPoint x: 807, endPoint y: 296, distance: 97.4
click at [807, 296] on div "ACCESS MOBILITY- RICHMOND MELANIE CLOUTIER 2 BROCK WAY RICHMOND, 7020 New Zeala…" at bounding box center [963, 300] width 511 height 131
click at [955, 315] on address "ACCESS MOBILITY- RICHMOND MELANIE CLOUTIER 2 BROCK WAY RICHMOND, 7020 New Zeala…" at bounding box center [964, 280] width 492 height 70
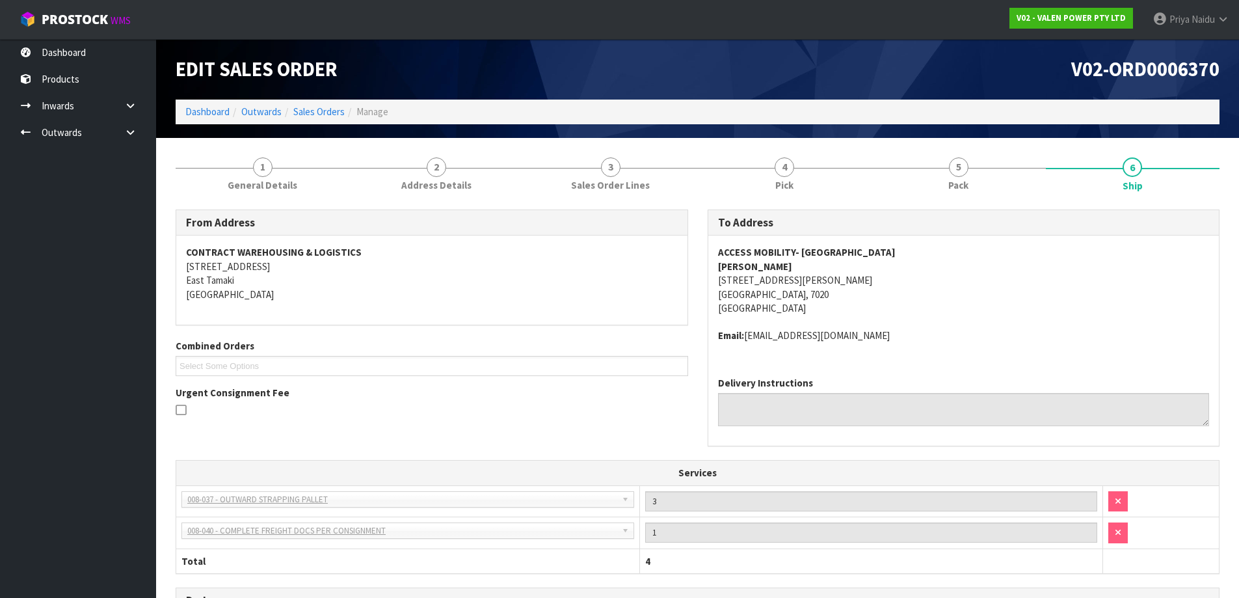
click at [217, 104] on ol "Dashboard Outwards Sales Orders Manage" at bounding box center [698, 112] width 1044 height 24
click at [202, 117] on link "Dashboard" at bounding box center [207, 111] width 44 height 12
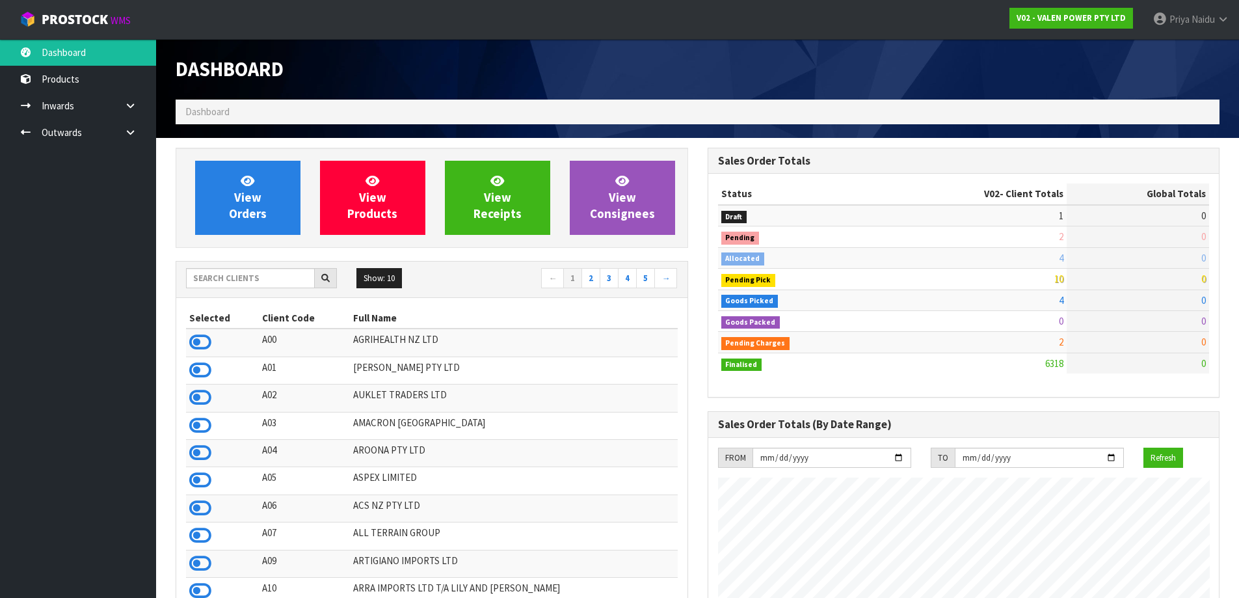
scroll to position [985, 531]
click at [234, 277] on input "text" at bounding box center [250, 278] width 129 height 20
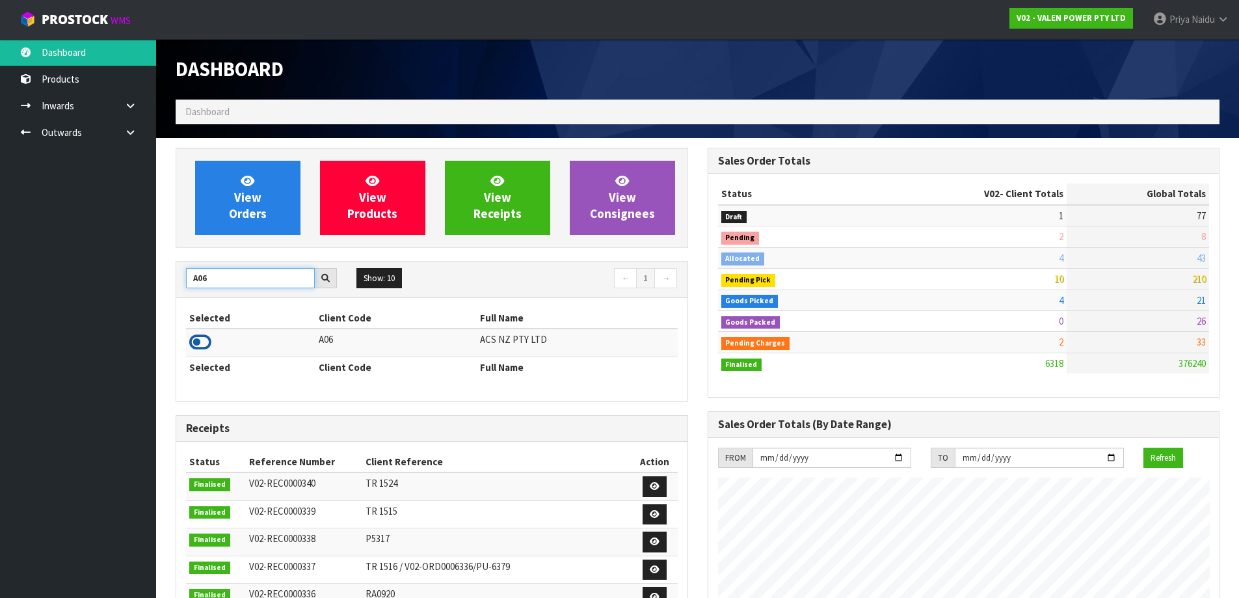
type input "A06"
click at [204, 345] on icon at bounding box center [200, 342] width 22 height 20
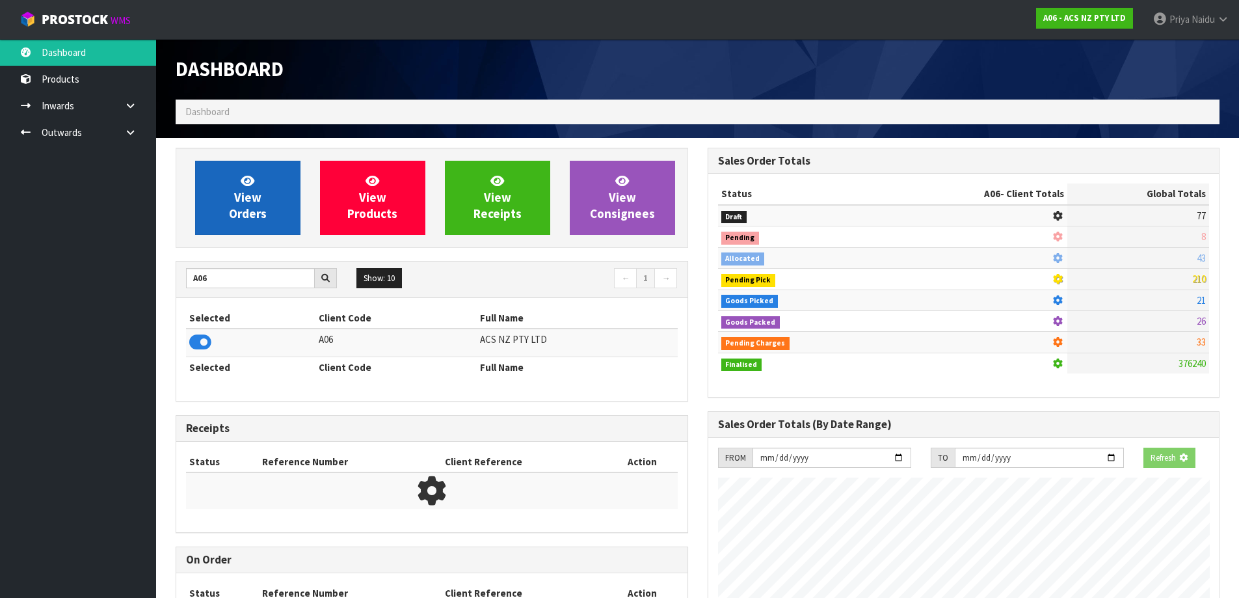
scroll to position [811, 531]
click at [275, 222] on link "View Orders" at bounding box center [247, 198] width 105 height 74
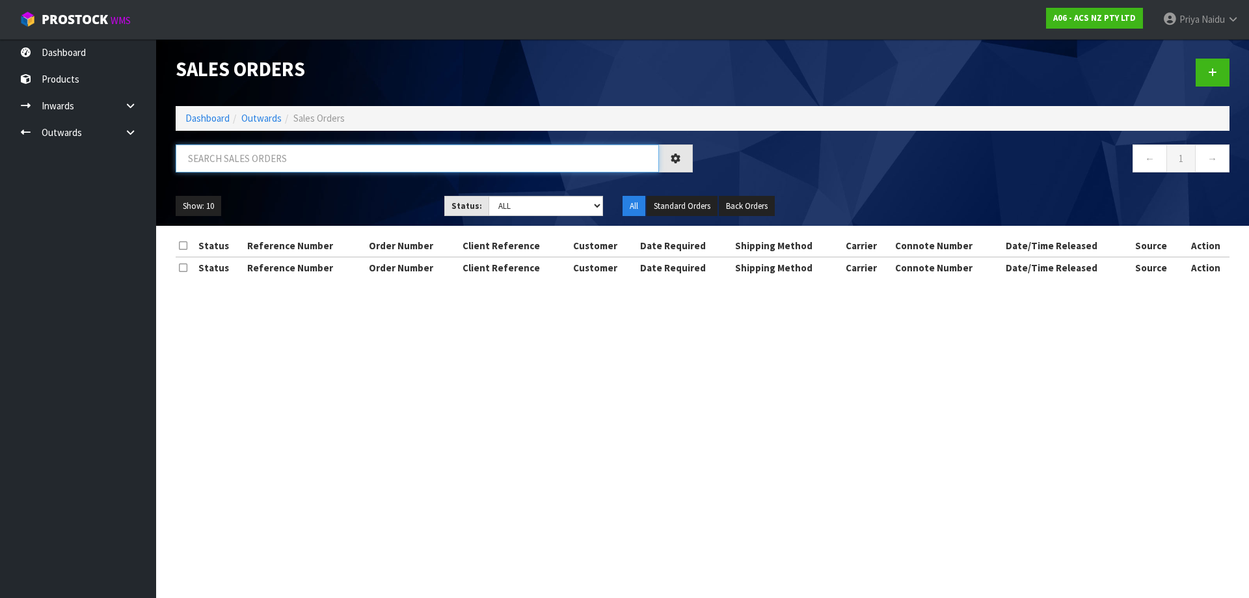
click at [276, 167] on input "text" at bounding box center [417, 158] width 483 height 28
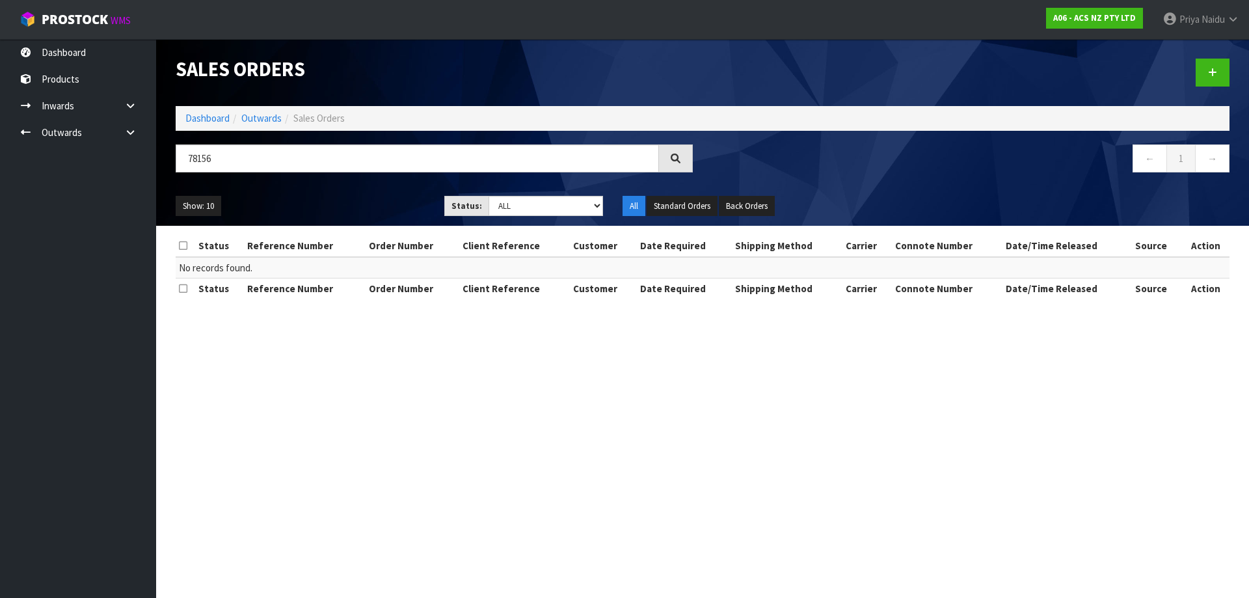
click at [340, 193] on div "Show: 10 5 10 25 50 Status: Draft Pending Allocated Pending Pick Goods Picked G…" at bounding box center [702, 206] width 1073 height 40
click at [286, 159] on input "78156" at bounding box center [417, 158] width 483 height 28
type input "7815"
click at [302, 188] on div "Show: 10 5 10 25 50 Status: Draft Pending Allocated Pending Pick Goods Picked G…" at bounding box center [702, 206] width 1073 height 40
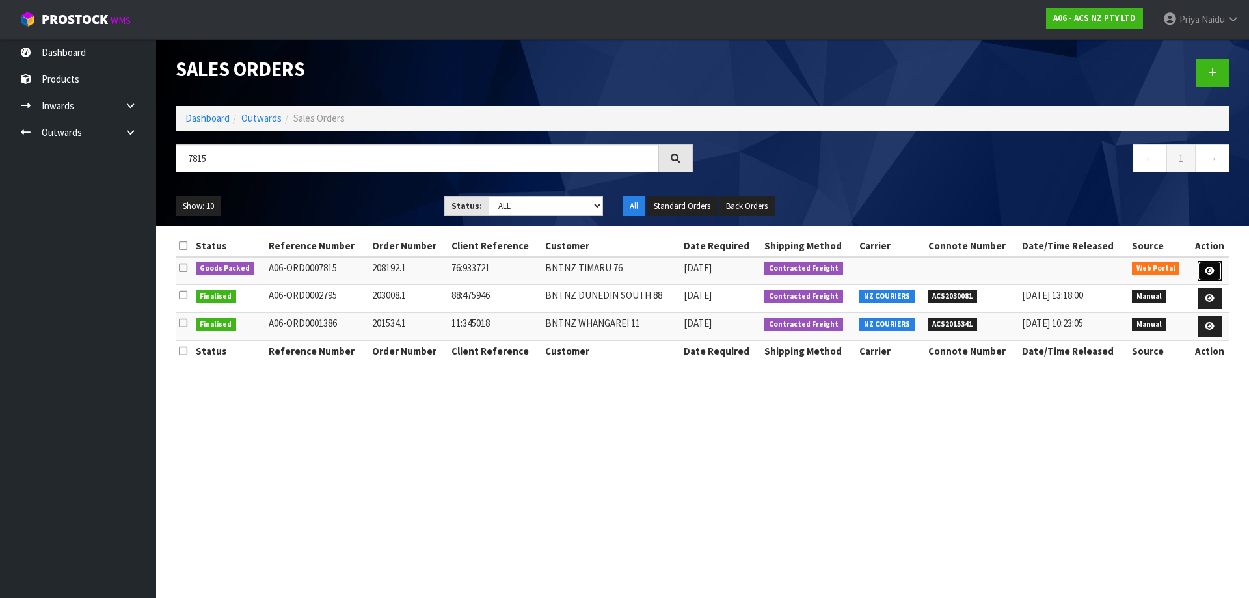
click at [1199, 265] on link at bounding box center [1209, 271] width 24 height 21
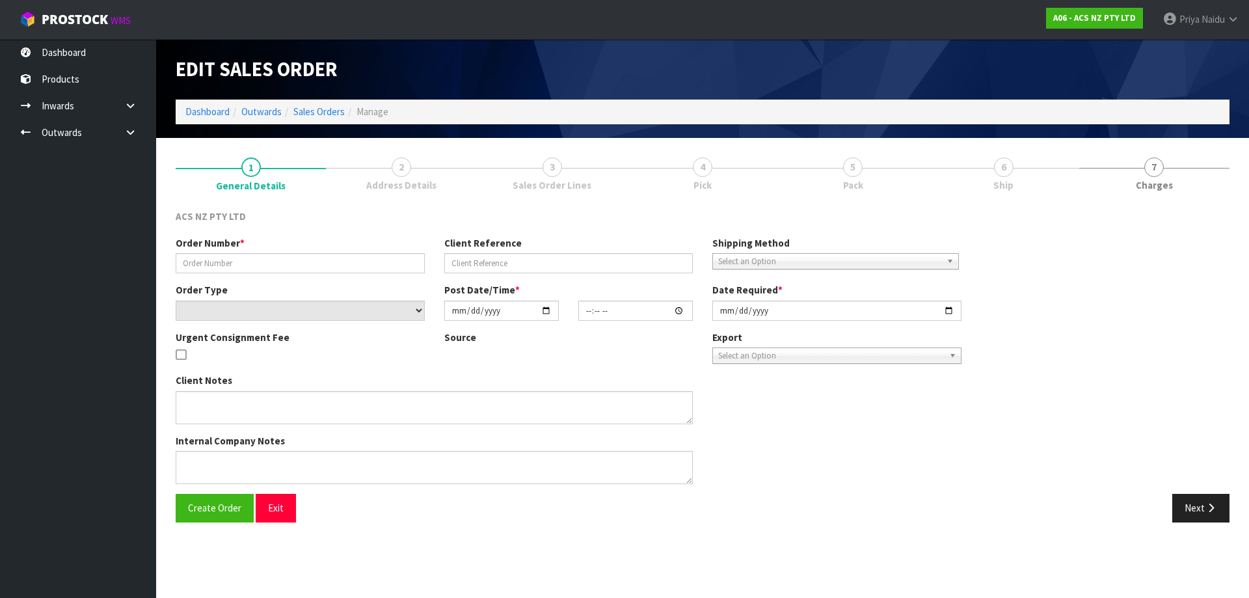
type input "208192.1"
type input "76:933721"
select select "number:0"
type input "2025-08-11"
type input "17:33:00.000"
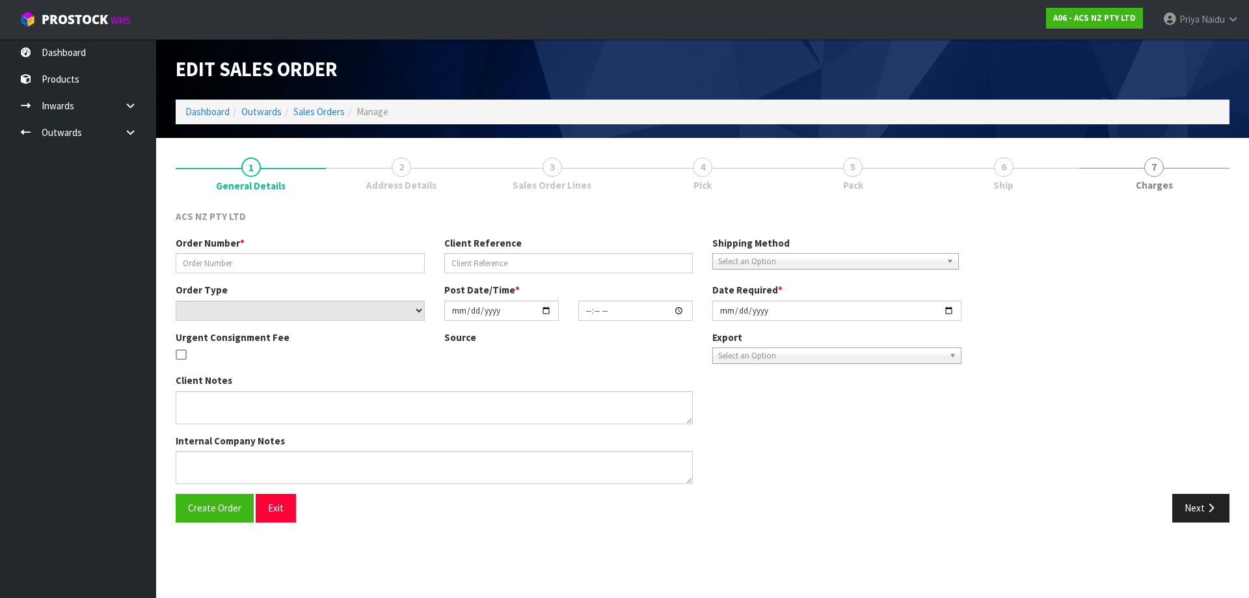
type input "2025-08-12"
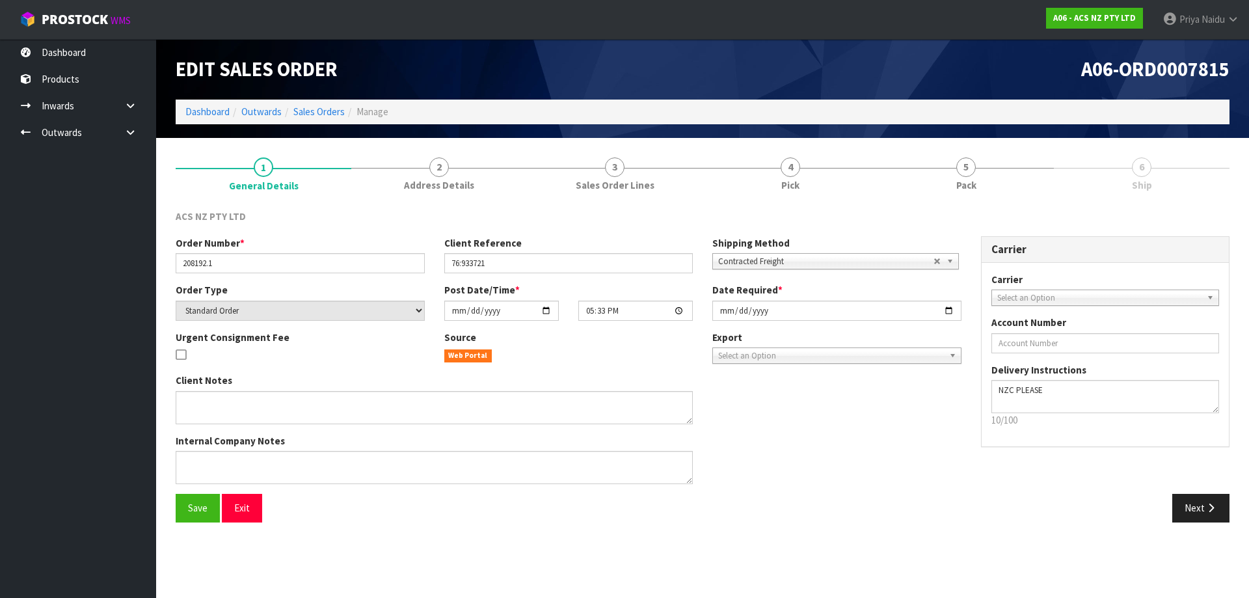
click at [1018, 204] on div "ACS NZ PTY LTD Order Number * 208192.1 Client Reference 76:933721 Shipping Meth…" at bounding box center [703, 366] width 1054 height 332
click at [995, 189] on link "5 Pack" at bounding box center [966, 173] width 176 height 51
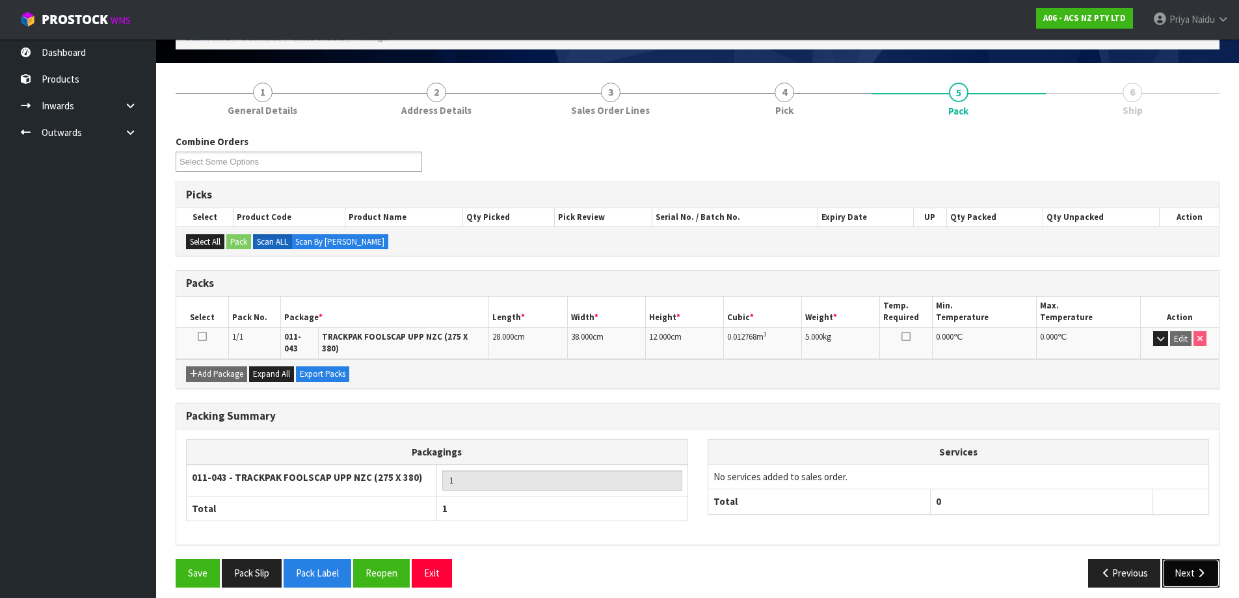
click at [1182, 559] on button "Next" at bounding box center [1190, 573] width 57 height 28
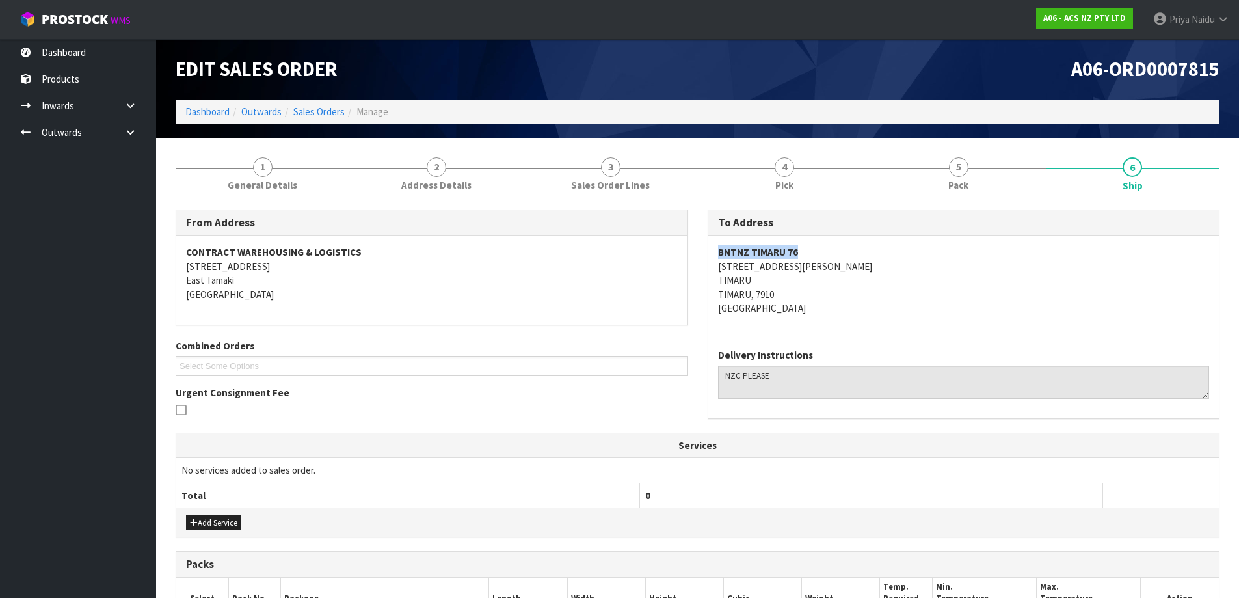
drag, startPoint x: 714, startPoint y: 255, endPoint x: 844, endPoint y: 255, distance: 130.7
click at [844, 255] on div "BNTNZ TIMARU 76 4 BARNARD STREET TIMARU TIMARU, 7910 New Zealand" at bounding box center [963, 286] width 511 height 103
drag, startPoint x: 712, startPoint y: 269, endPoint x: 803, endPoint y: 272, distance: 90.4
click at [829, 269] on div "BNTNZ TIMARU 76 4 BARNARD STREET TIMARU TIMARU, 7910 New Zealand" at bounding box center [963, 286] width 511 height 103
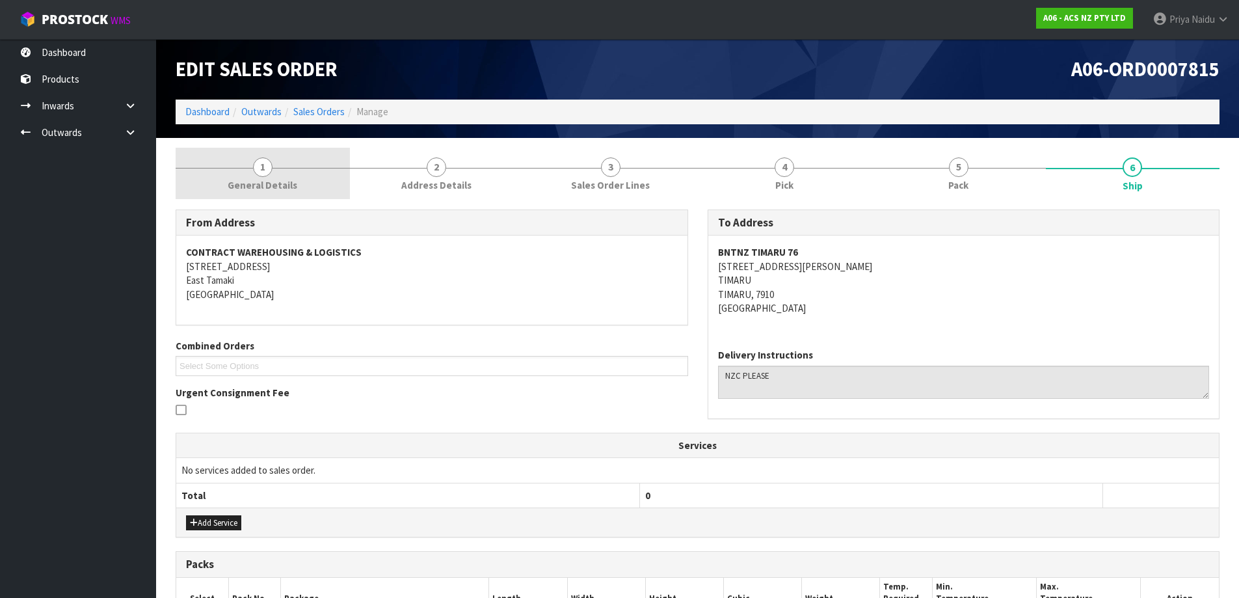
click at [248, 173] on link "1 General Details" at bounding box center [263, 173] width 174 height 51
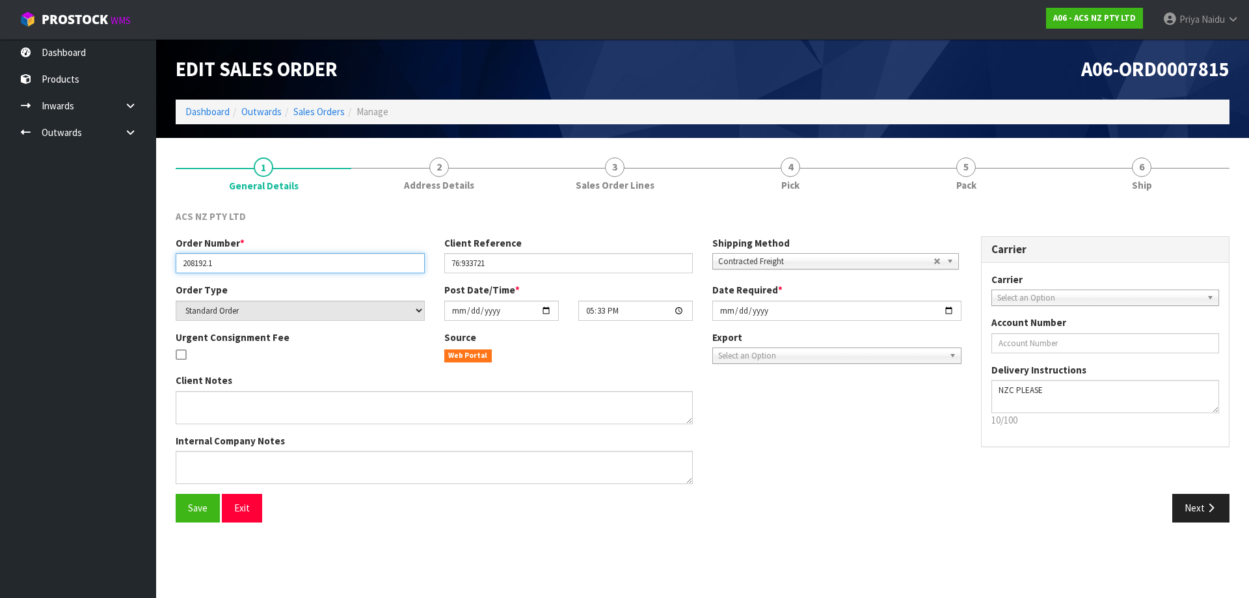
drag, startPoint x: 178, startPoint y: 264, endPoint x: 258, endPoint y: 274, distance: 80.0
click at [258, 274] on div "Order Number * 208192.1 Client Reference 76:933721 Shipping Method Client Local…" at bounding box center [568, 259] width 805 height 47
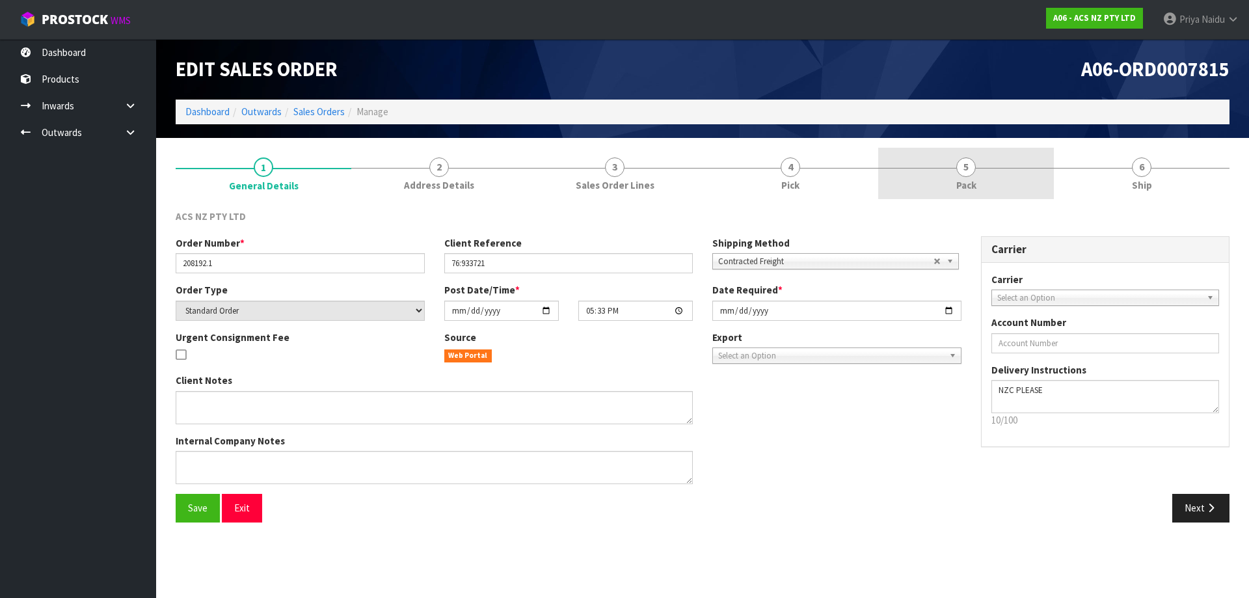
click at [939, 191] on link "5 Pack" at bounding box center [966, 173] width 176 height 51
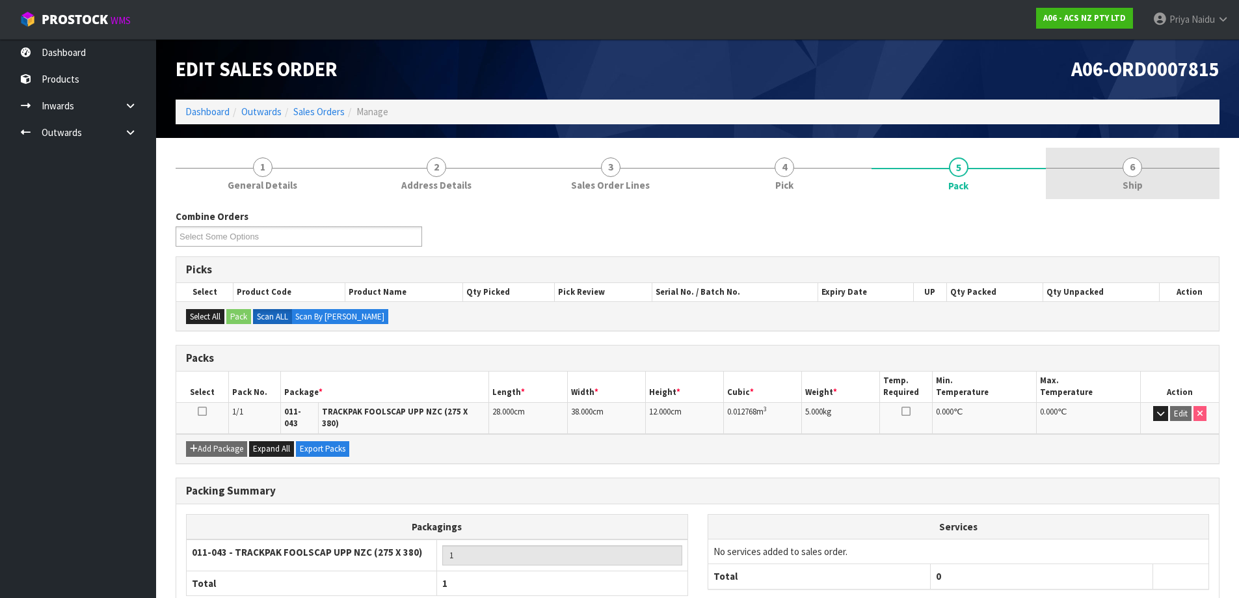
click at [1164, 175] on link "6 Ship" at bounding box center [1133, 173] width 174 height 51
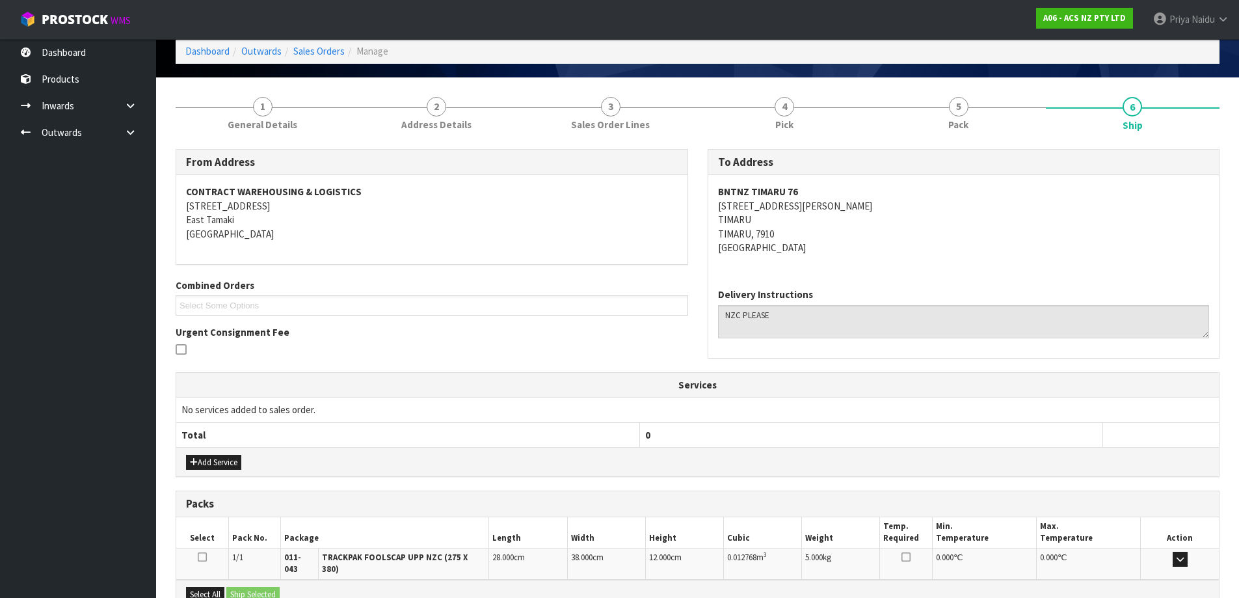
scroll to position [203, 0]
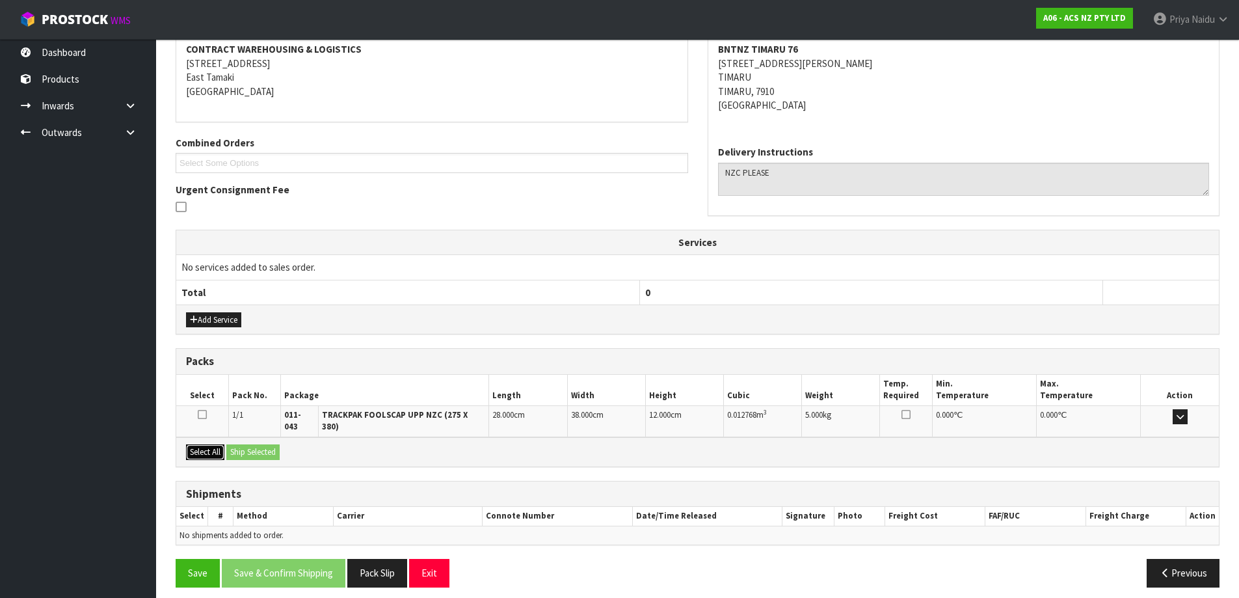
drag, startPoint x: 204, startPoint y: 444, endPoint x: 213, endPoint y: 446, distance: 9.3
click at [211, 446] on button "Select All" at bounding box center [205, 452] width 38 height 16
drag, startPoint x: 243, startPoint y: 444, endPoint x: 319, endPoint y: 446, distance: 75.5
click at [244, 444] on button "Ship Selected" at bounding box center [252, 452] width 53 height 16
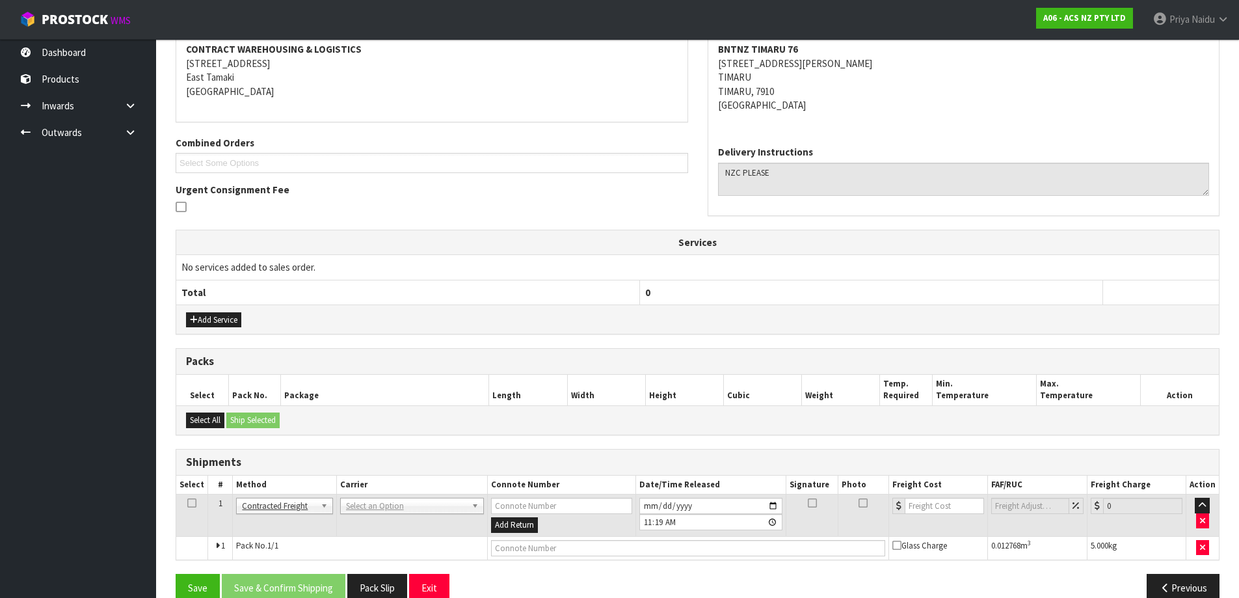
scroll to position [226, 0]
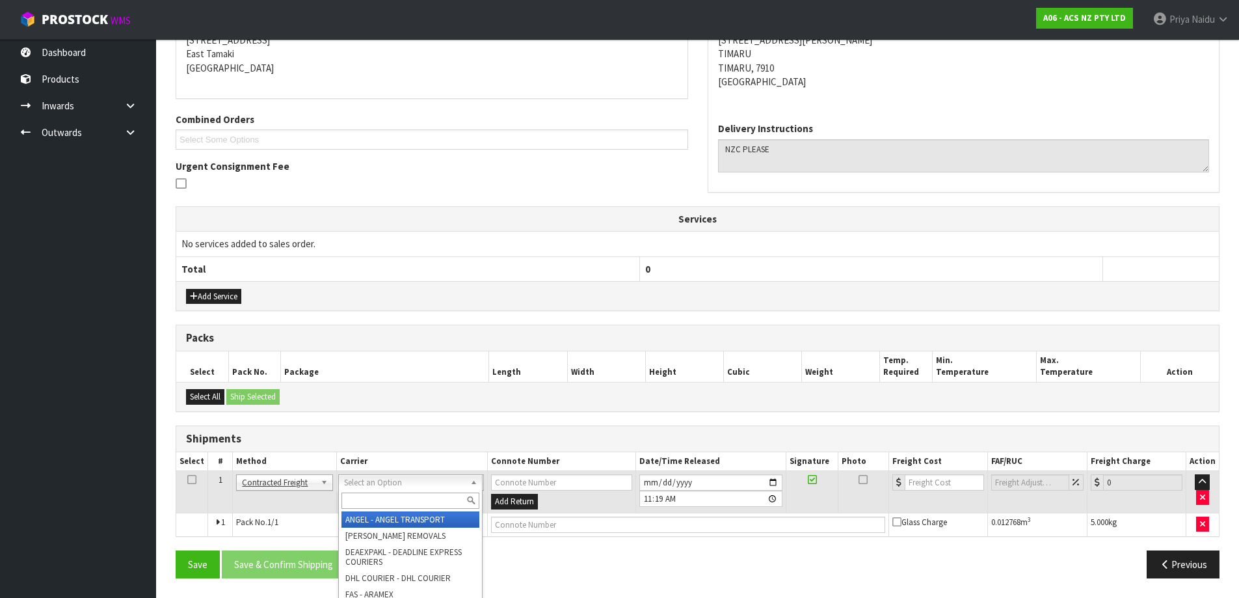
drag, startPoint x: 354, startPoint y: 477, endPoint x: 358, endPoint y: 487, distance: 10.5
click at [360, 494] on div at bounding box center [410, 500] width 143 height 21
click at [362, 497] on input "text" at bounding box center [410, 500] width 138 height 16
type input "NZC"
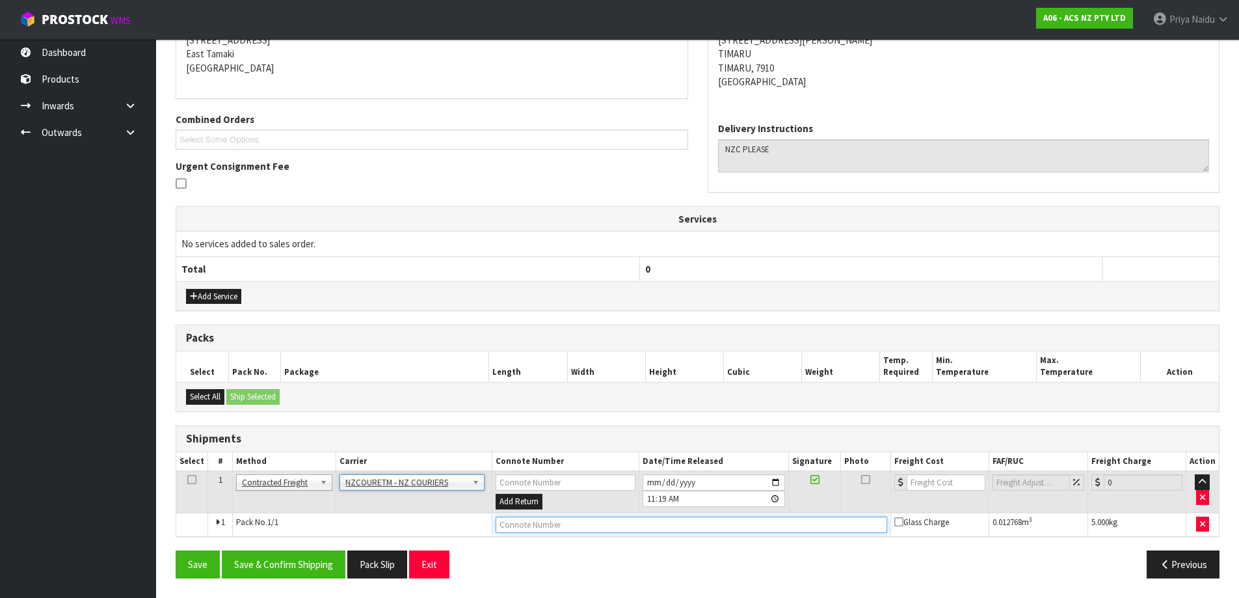
click at [516, 529] on input "text" at bounding box center [692, 524] width 392 height 16
paste input "BZGG003868"
type input "BZGG003868"
click at [935, 487] on input "number" at bounding box center [946, 482] width 79 height 16
type input "1"
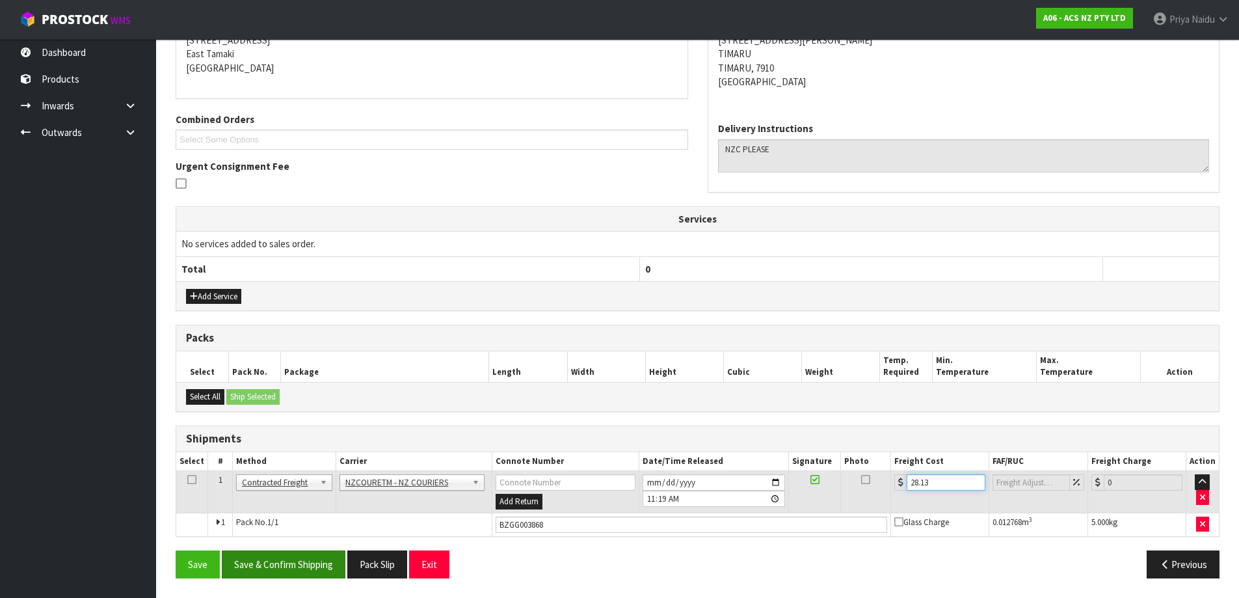
type input "28.13"
click at [286, 561] on button "Save & Confirm Shipping" at bounding box center [284, 564] width 124 height 28
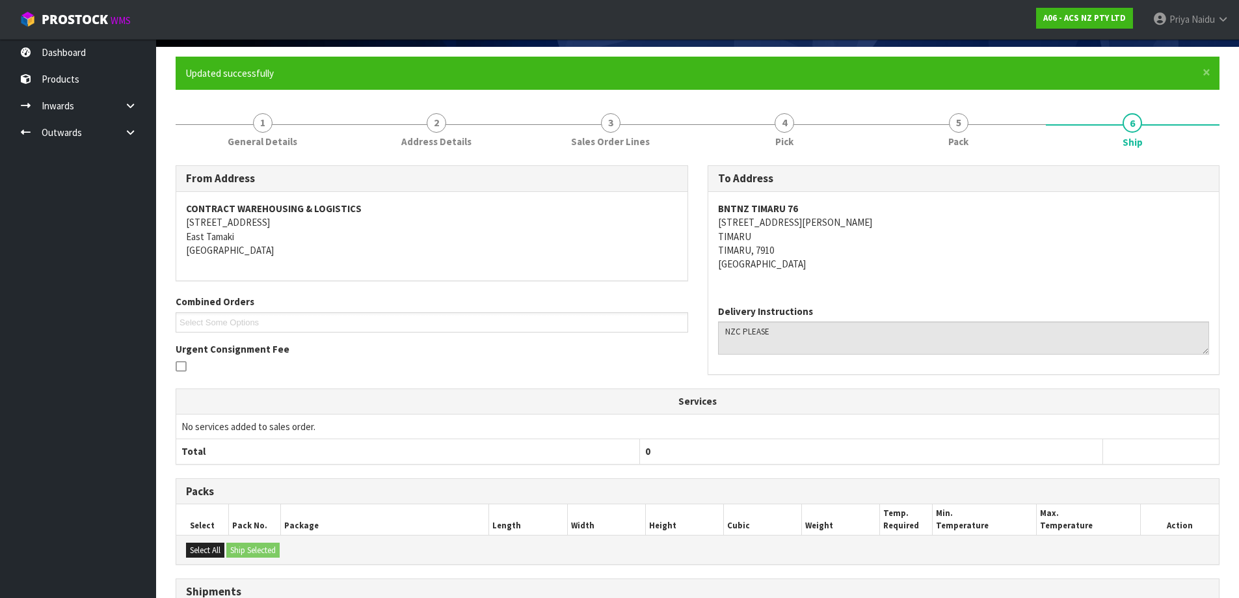
scroll to position [0, 0]
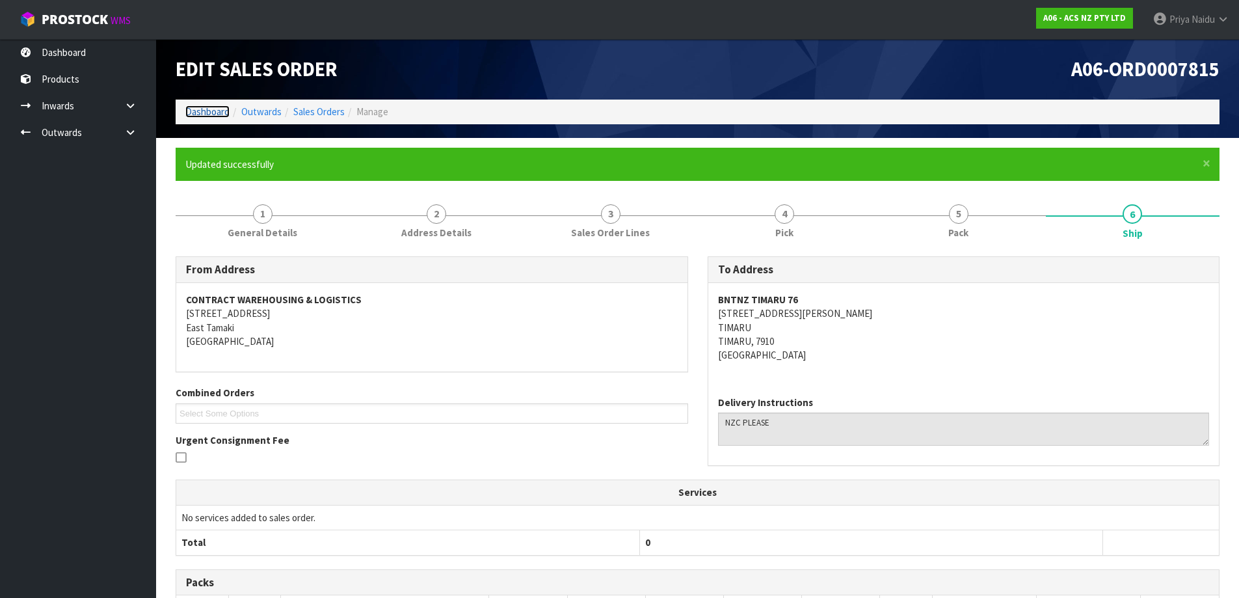
click at [214, 114] on link "Dashboard" at bounding box center [207, 111] width 44 height 12
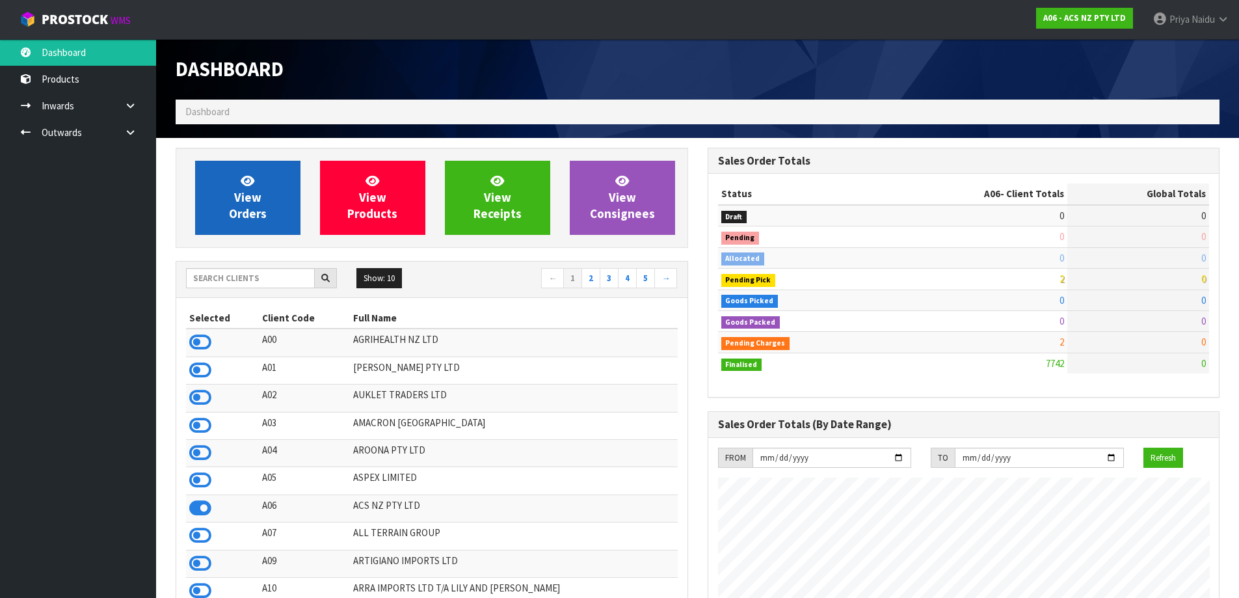
scroll to position [985, 531]
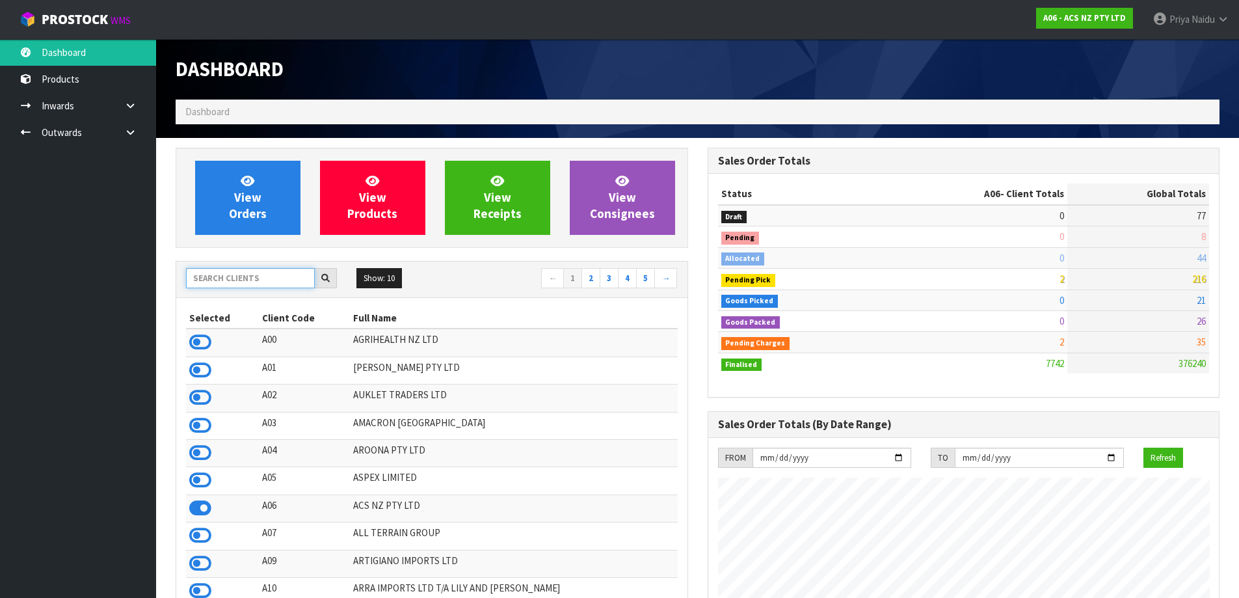
click at [234, 283] on input "text" at bounding box center [250, 278] width 129 height 20
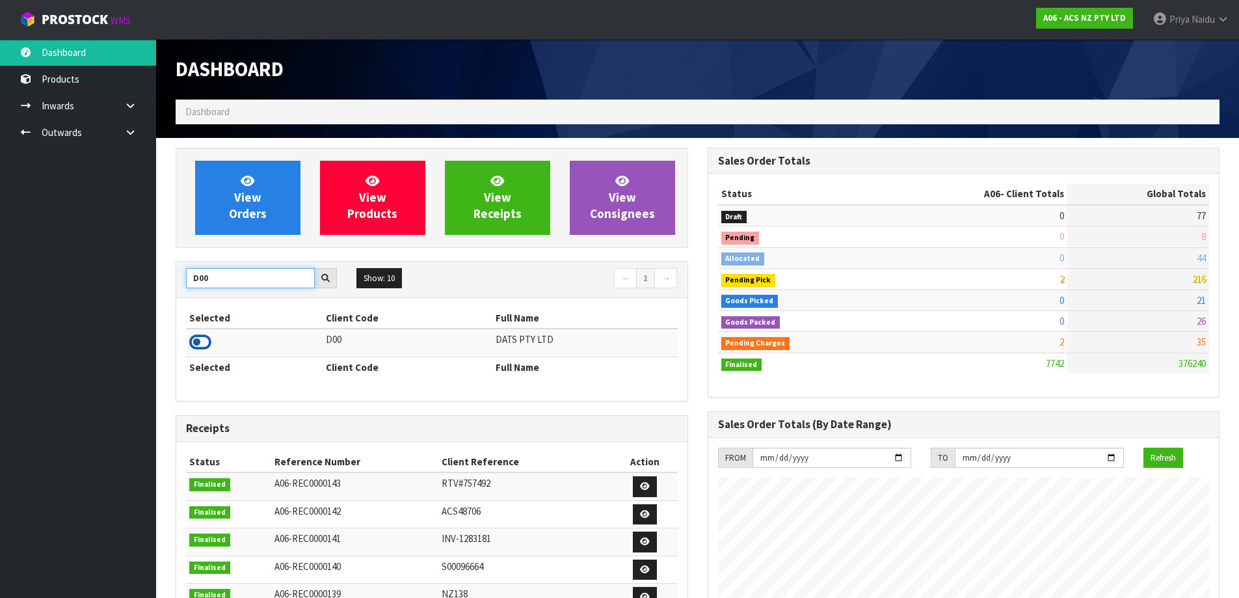
type input "D00"
click at [194, 341] on icon at bounding box center [200, 342] width 22 height 20
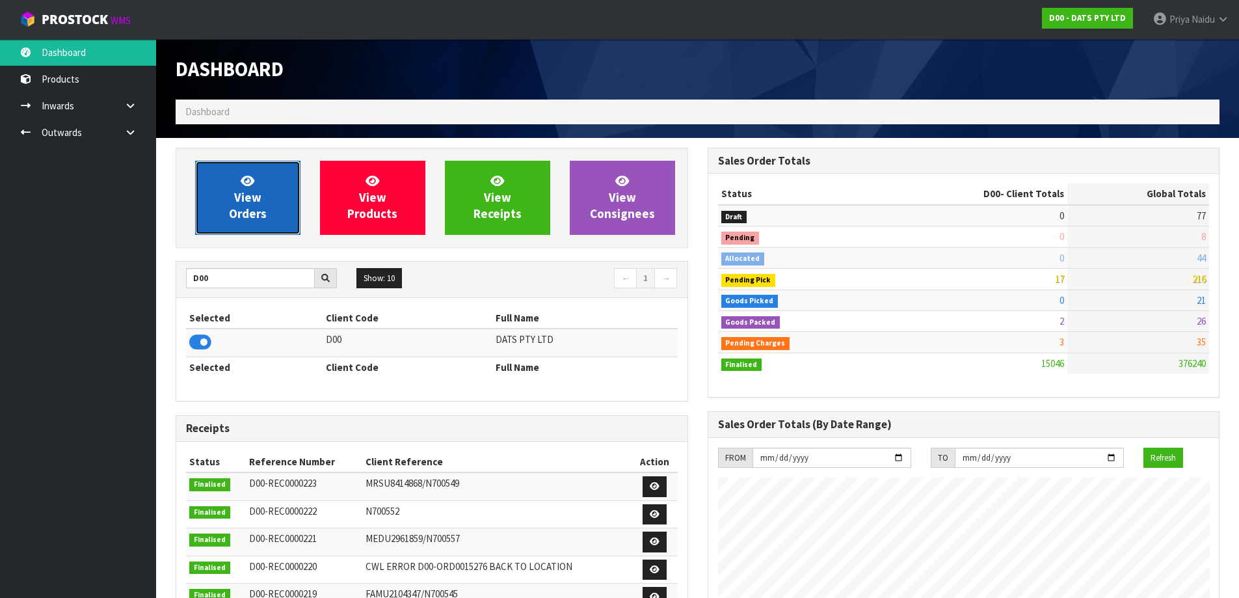
click at [244, 218] on span "View Orders" at bounding box center [248, 197] width 38 height 49
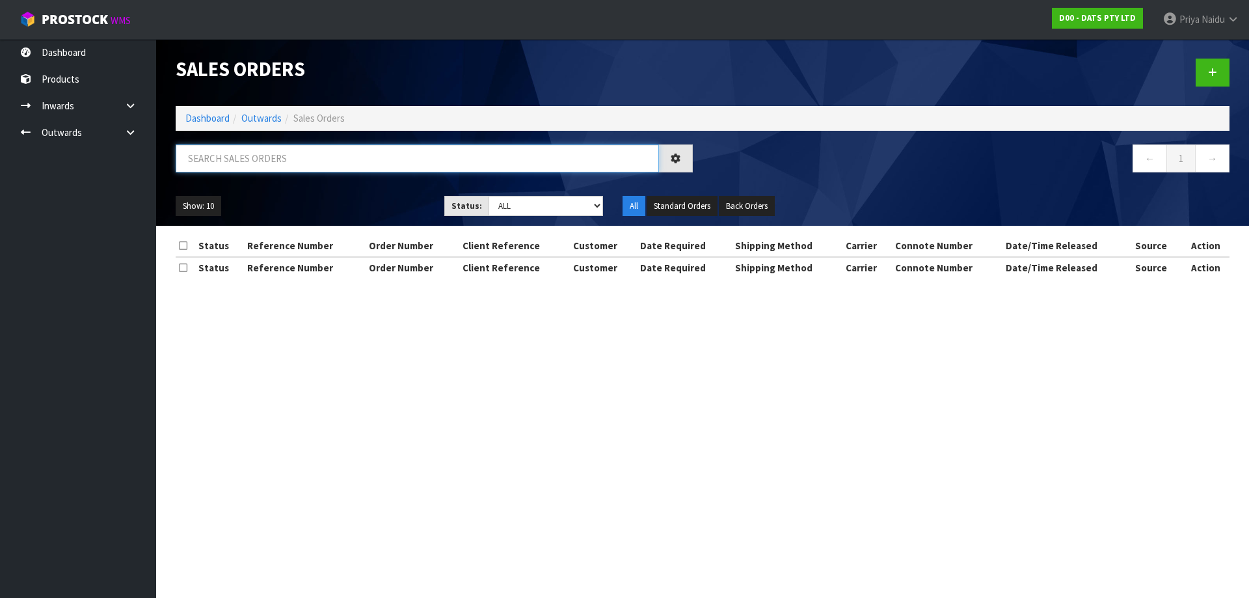
click at [278, 167] on input "text" at bounding box center [417, 158] width 483 height 28
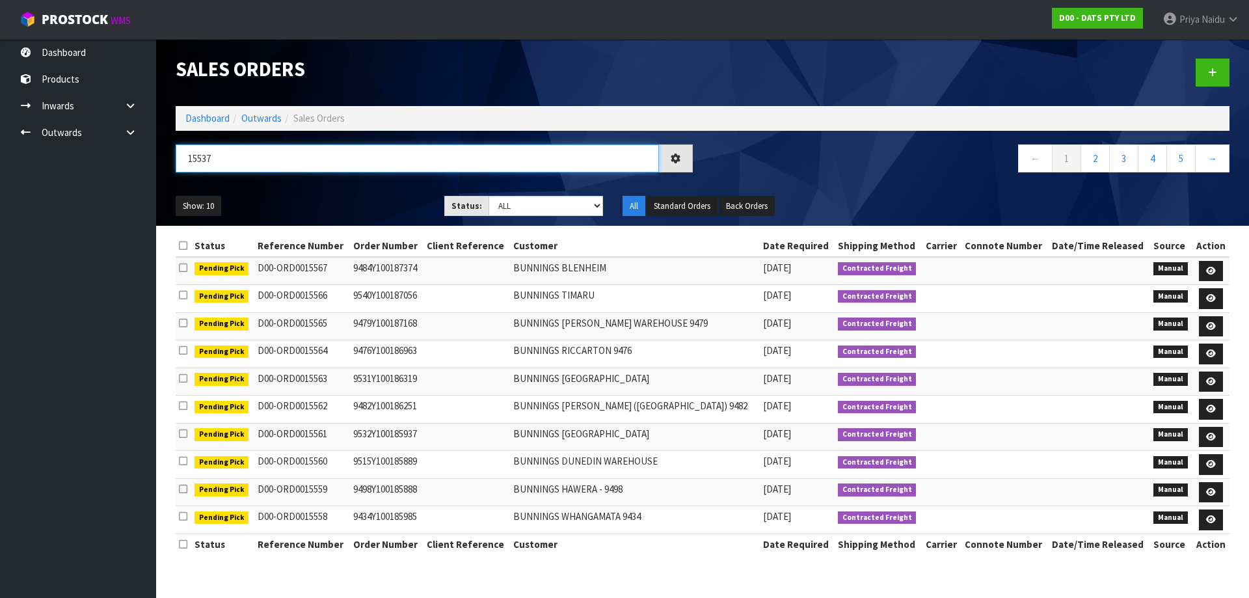
type input "15537"
click at [498, 196] on select "Draft Pending Allocated Pending Pick Goods Picked Goods Packed Pending Charges …" at bounding box center [545, 206] width 115 height 20
select select "string:5"
click at [488, 196] on select "Draft Pending Allocated Pending Pick Goods Picked Goods Packed Pending Charges …" at bounding box center [545, 206] width 115 height 20
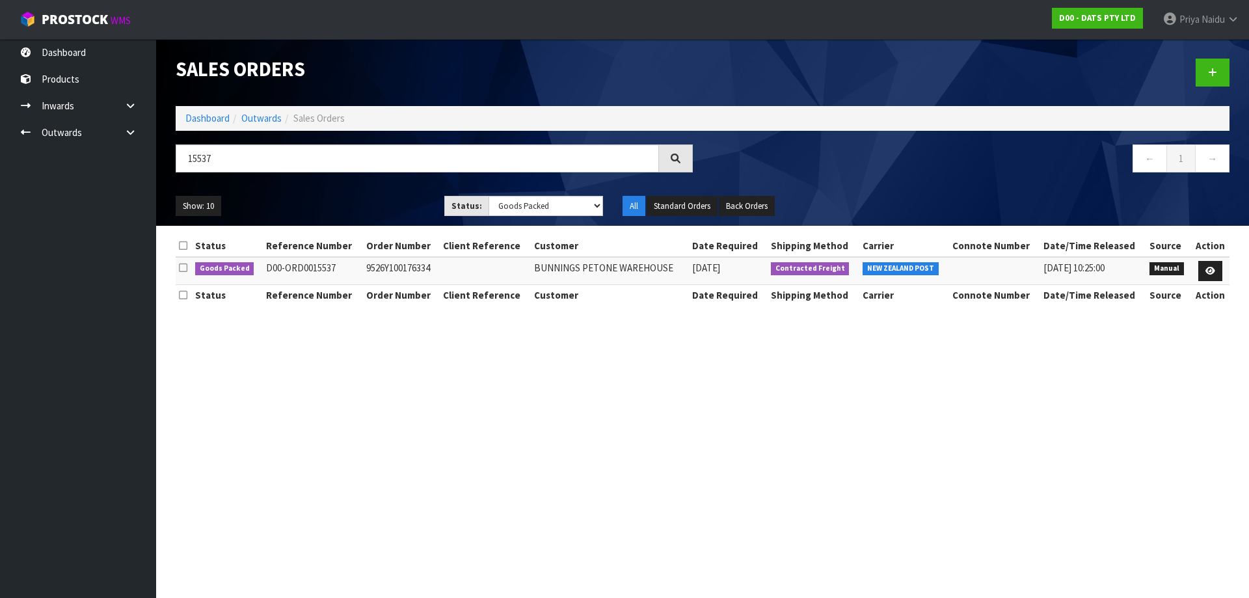
click at [397, 210] on ul "Show: 10 5 10 25 50" at bounding box center [300, 206] width 249 height 21
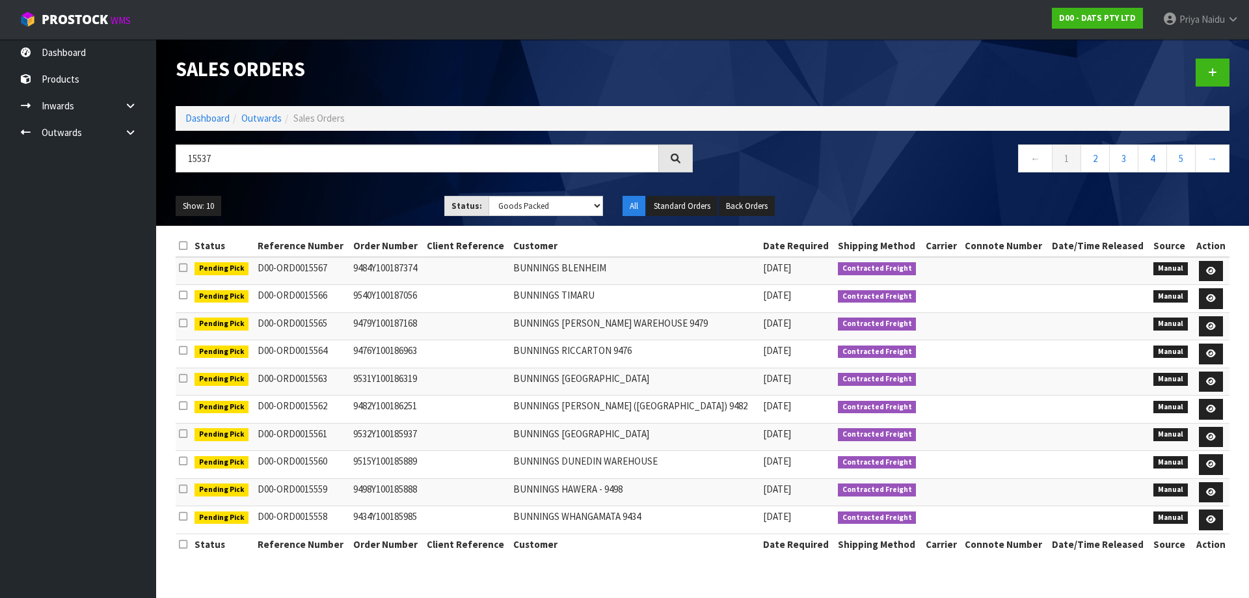
click at [376, 198] on ul "Show: 10 5 10 25 50" at bounding box center [300, 206] width 249 height 21
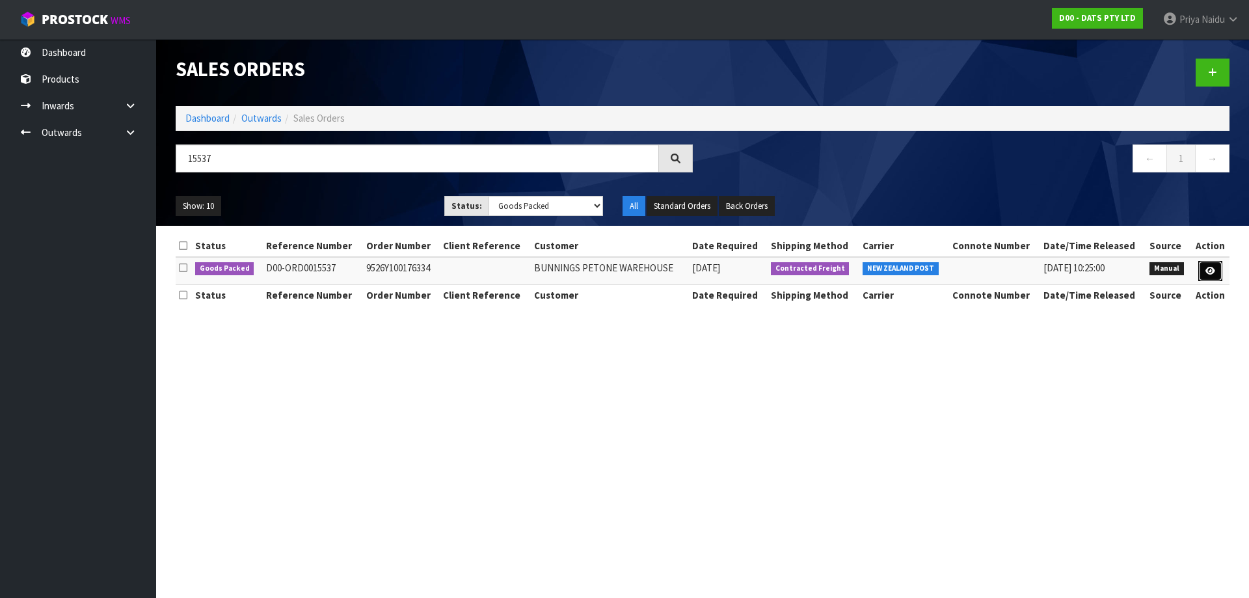
click at [1209, 271] on icon at bounding box center [1210, 271] width 10 height 8
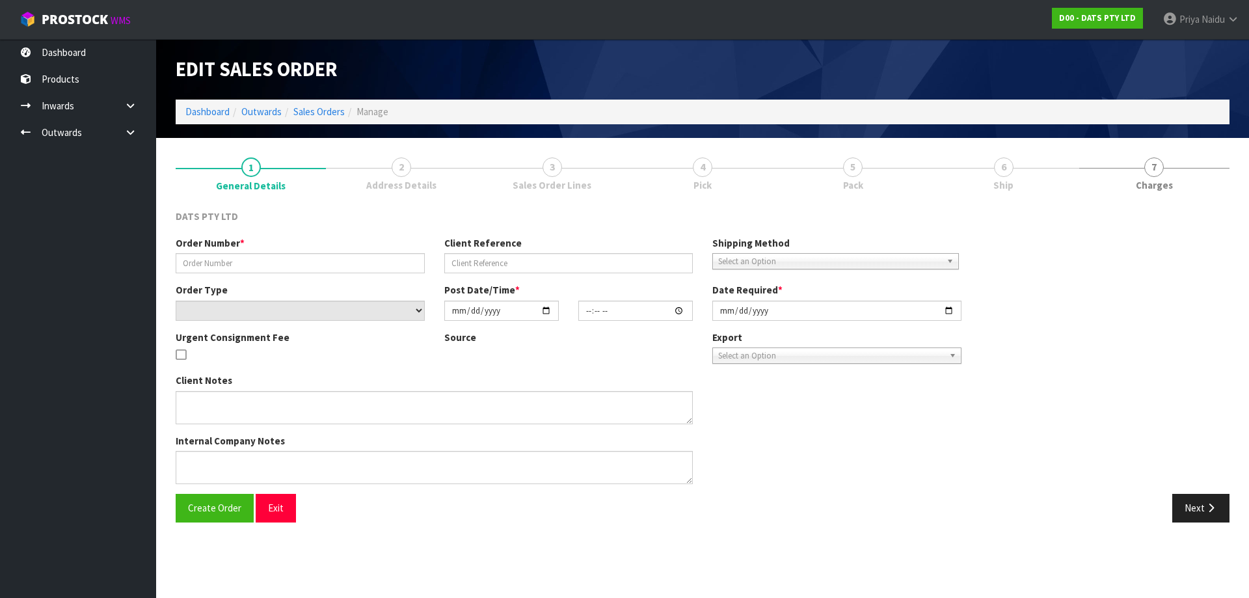
type input "9526Y100176334"
select select "number:0"
type input "2025-08-07"
type input "10:43:00.000"
type input "2025-08-07"
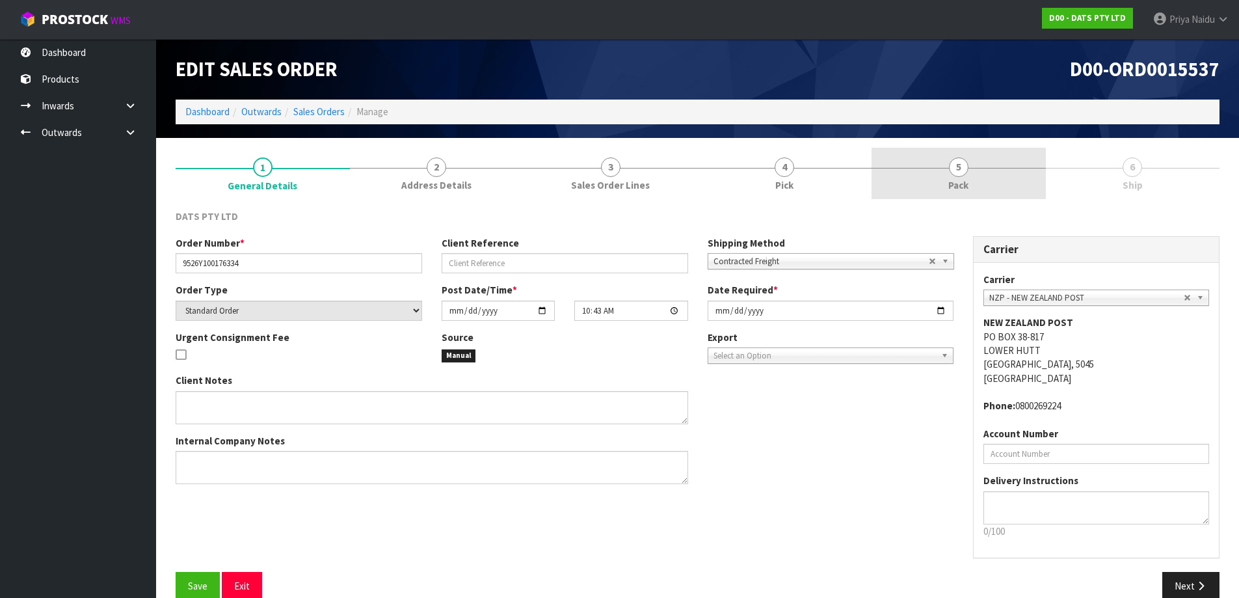
click at [984, 193] on link "5 Pack" at bounding box center [959, 173] width 174 height 51
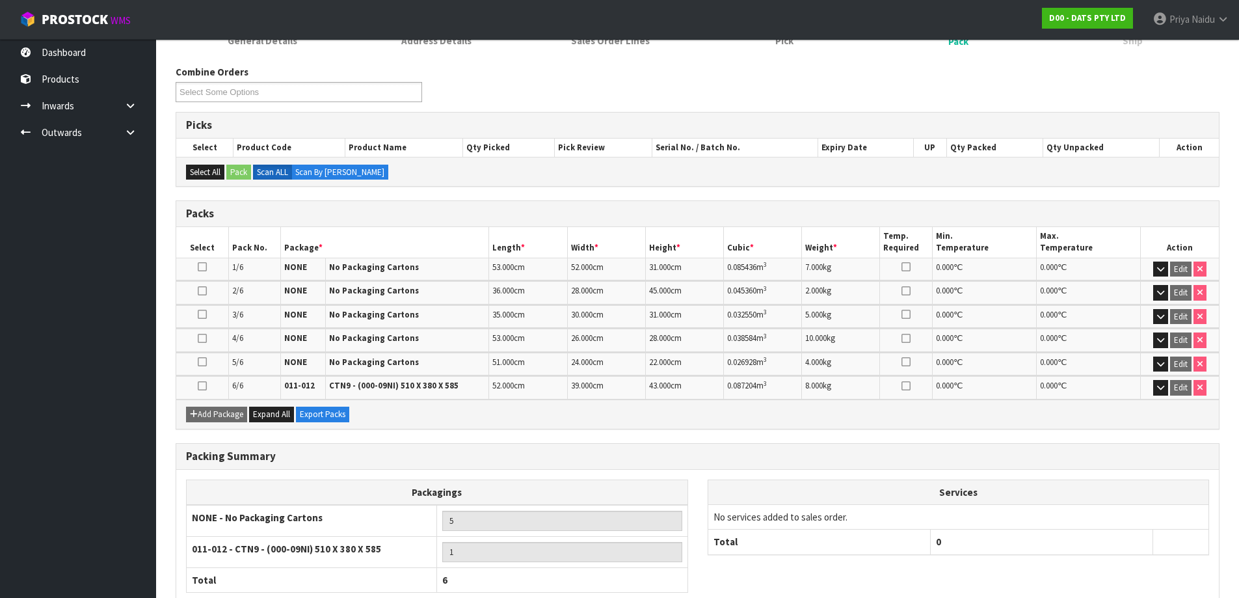
scroll to position [225, 0]
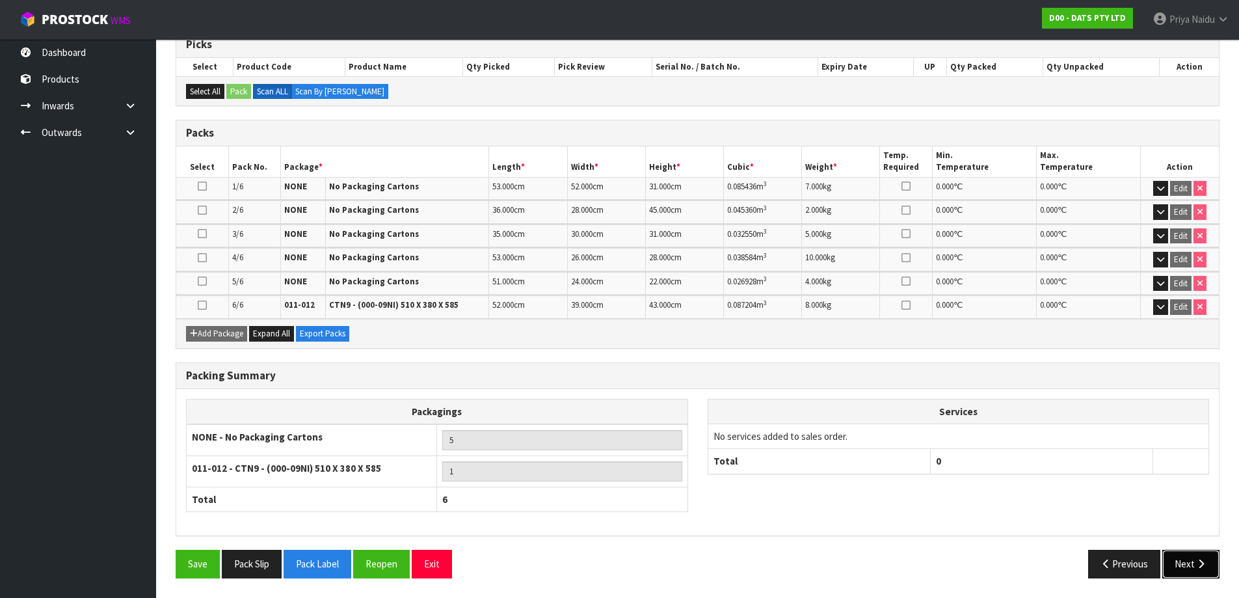
drag, startPoint x: 1183, startPoint y: 566, endPoint x: 1167, endPoint y: 548, distance: 24.4
click at [1182, 565] on button "Next" at bounding box center [1190, 564] width 57 height 28
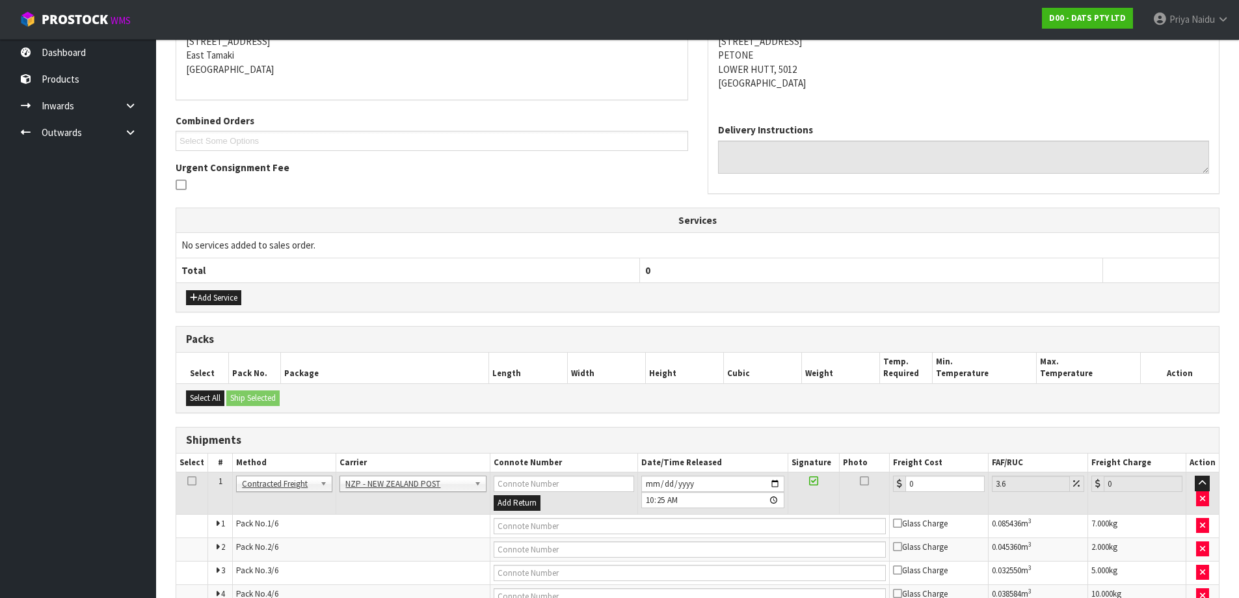
scroll to position [0, 0]
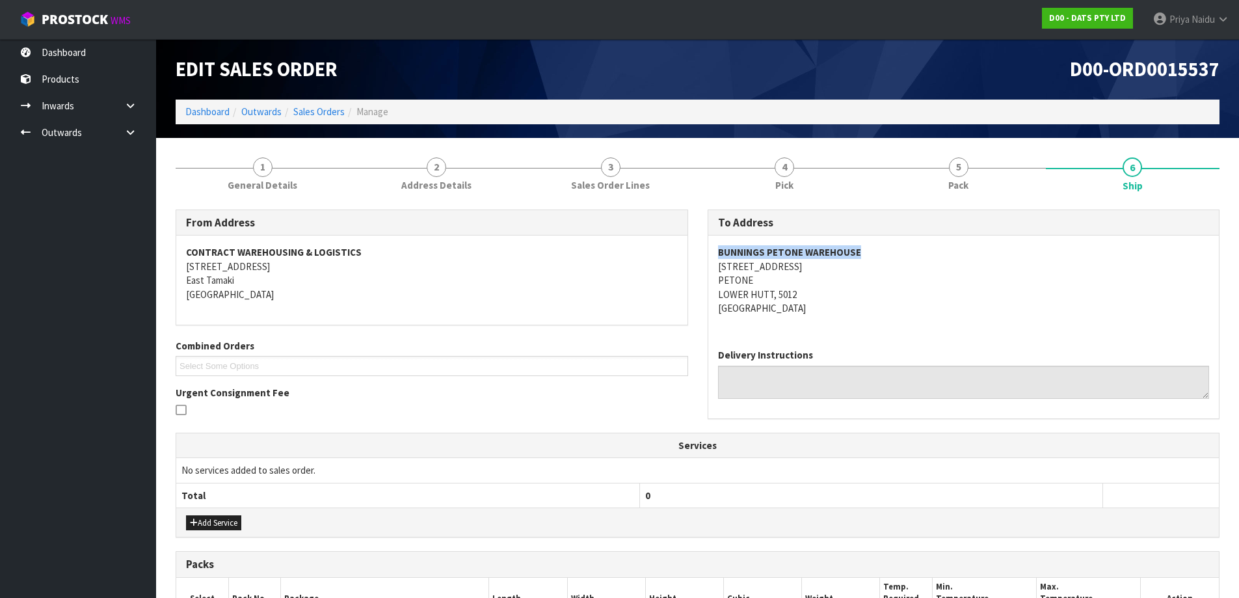
drag, startPoint x: 715, startPoint y: 250, endPoint x: 901, endPoint y: 250, distance: 185.4
click at [901, 250] on div "BUNNINGS PETONE WAREHOUSE 48 HUTT ROAD PETONE LOWER HUTT, 5012 New Zealand" at bounding box center [963, 286] width 511 height 103
drag, startPoint x: 708, startPoint y: 266, endPoint x: 493, endPoint y: 319, distance: 221.0
click at [827, 295] on div "BUNNINGS PETONE WAREHOUSE 48 HUTT ROAD PETONE LOWER HUTT, 5012 New Zealand" at bounding box center [963, 286] width 511 height 103
click at [911, 308] on address "BUNNINGS PETONE WAREHOUSE 48 HUTT ROAD PETONE LOWER HUTT, 5012 New Zealand" at bounding box center [964, 280] width 492 height 70
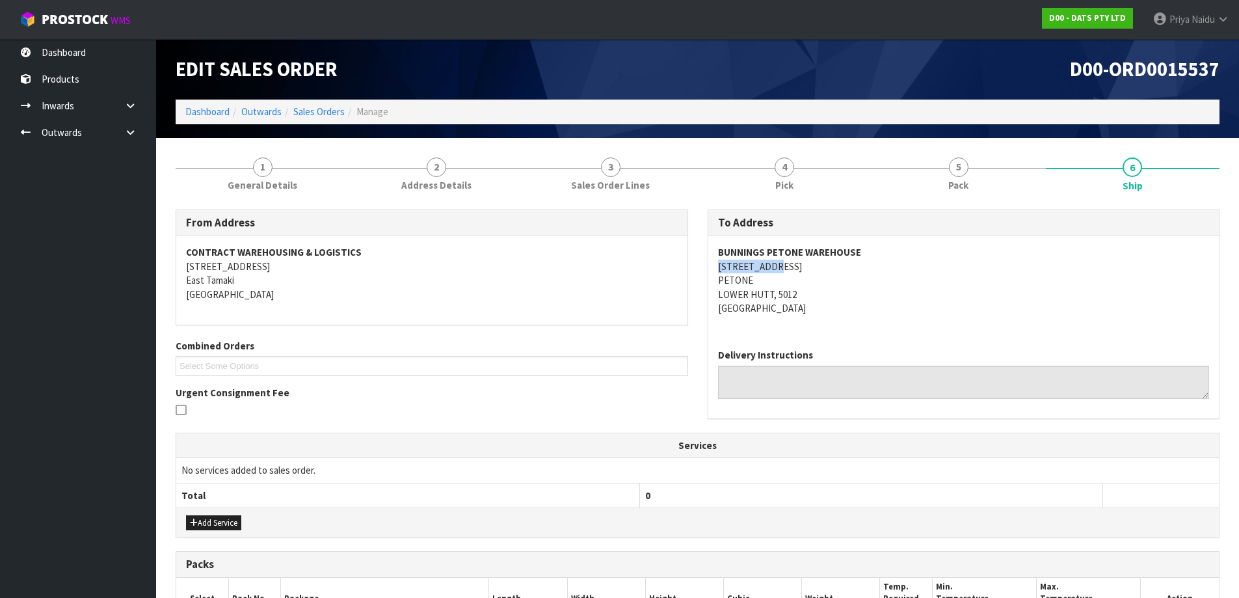
drag, startPoint x: 710, startPoint y: 270, endPoint x: 570, endPoint y: 296, distance: 141.6
click at [794, 266] on div "BUNNINGS PETONE WAREHOUSE 48 HUTT ROAD PETONE LOWER HUTT, 5012 New Zealand" at bounding box center [963, 286] width 511 height 103
click at [270, 177] on link "1 General Details" at bounding box center [263, 173] width 174 height 51
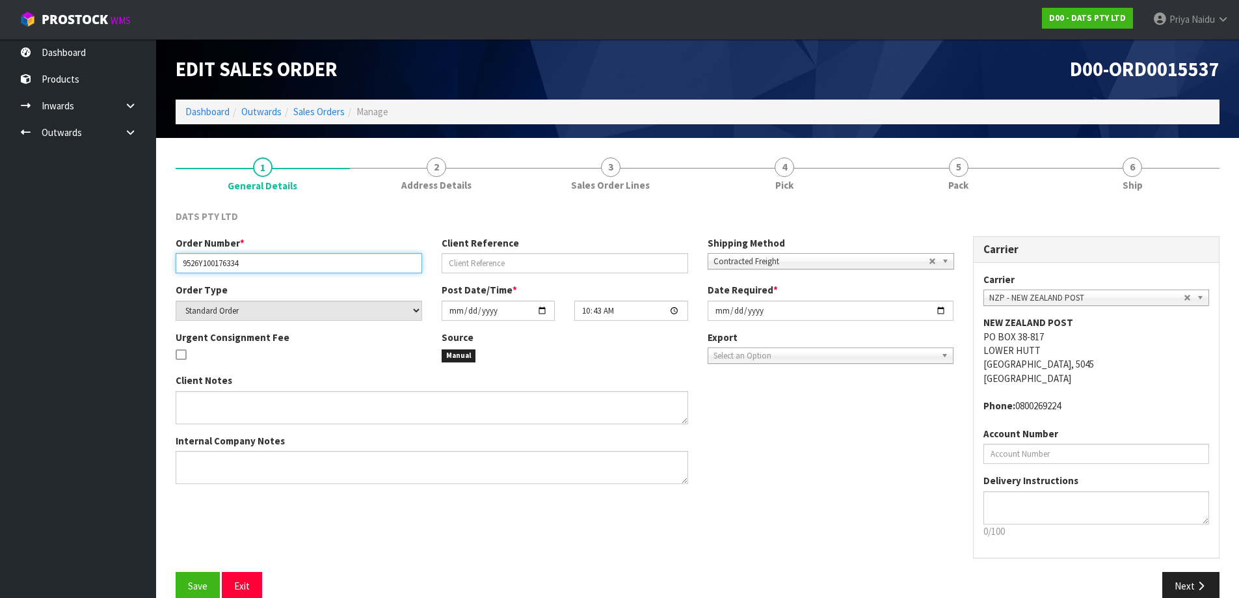
drag, startPoint x: 176, startPoint y: 263, endPoint x: 308, endPoint y: 263, distance: 132.7
click at [308, 263] on input "9526Y100176334" at bounding box center [299, 263] width 247 height 20
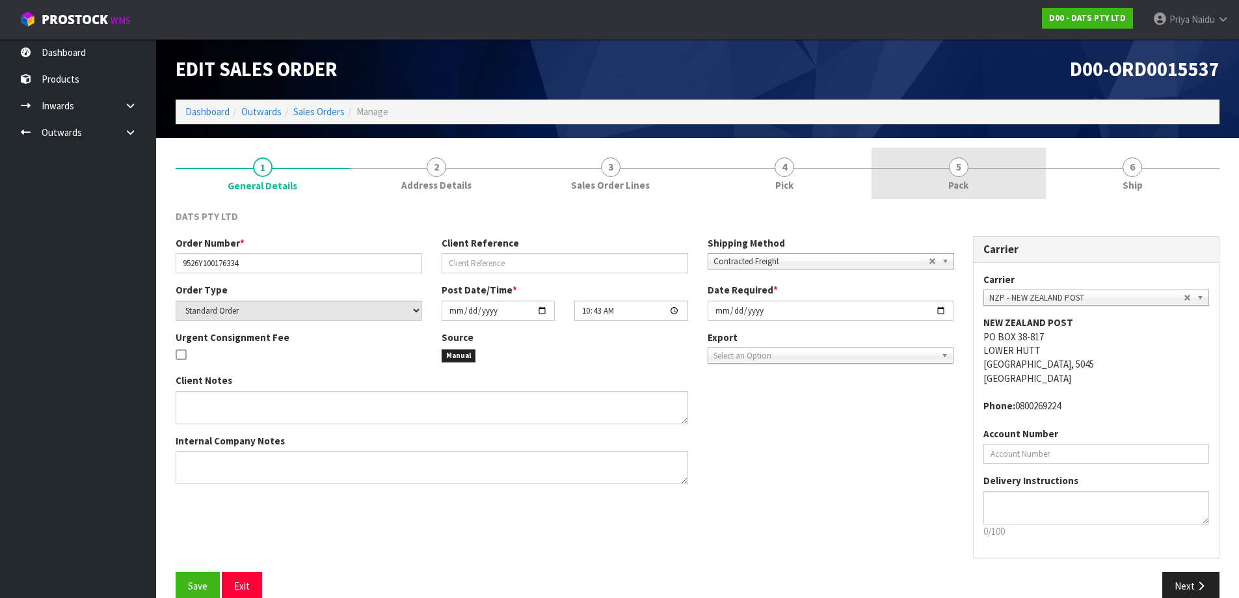
click at [966, 191] on span "Pack" at bounding box center [958, 185] width 20 height 14
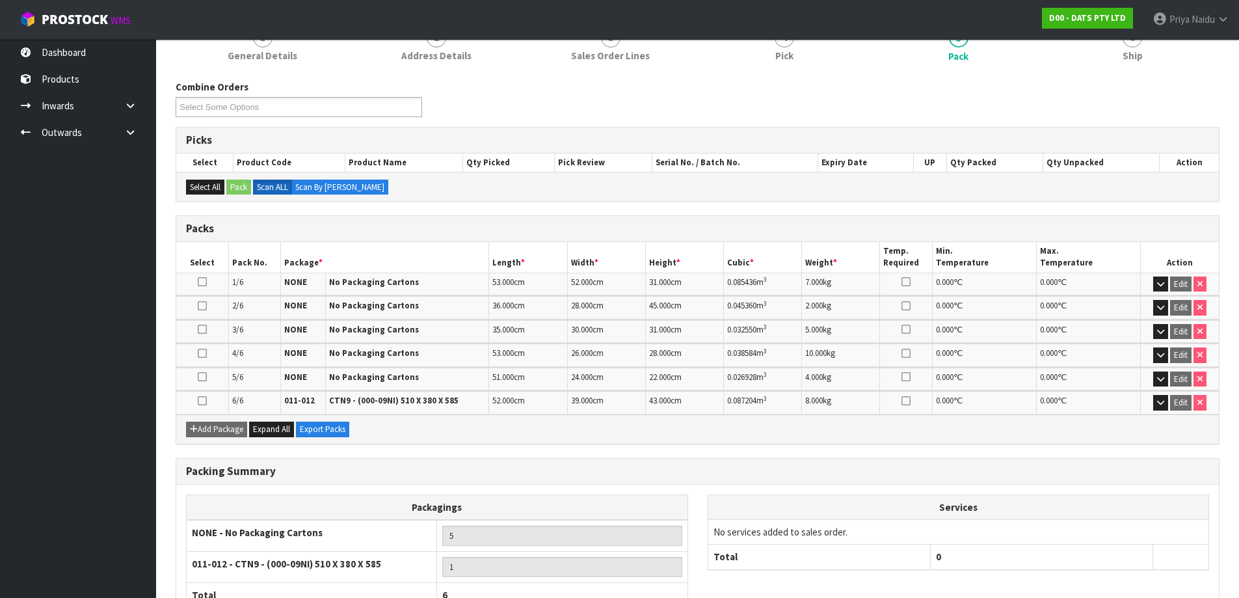
scroll to position [130, 0]
click at [1117, 64] on link "6 Ship" at bounding box center [1133, 43] width 174 height 51
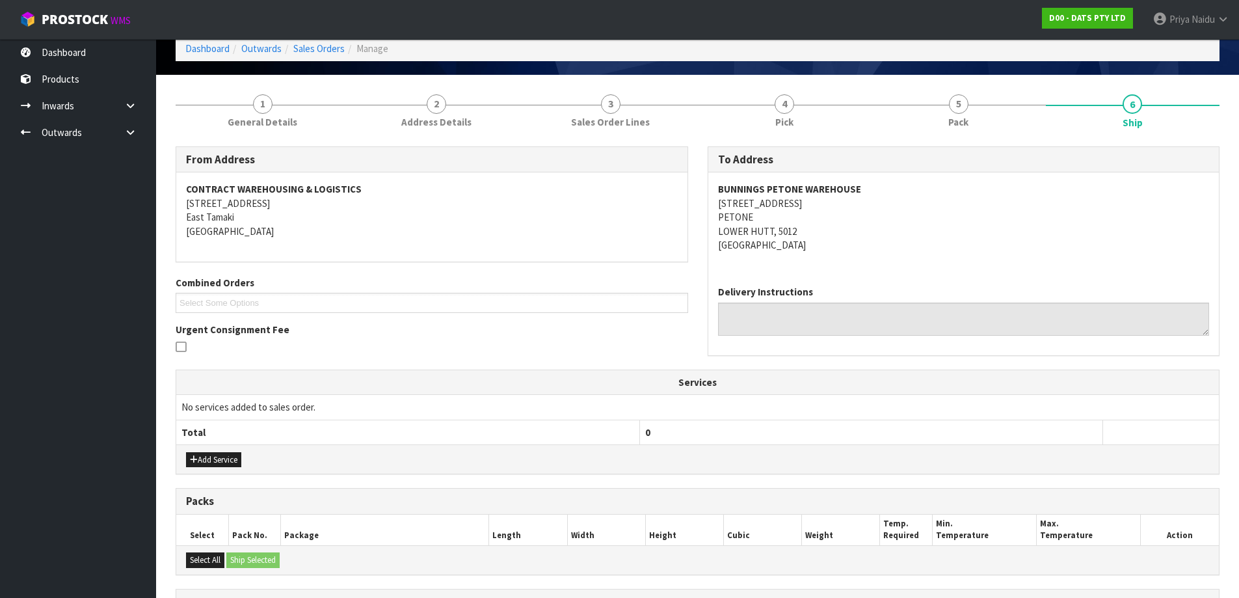
scroll to position [0, 0]
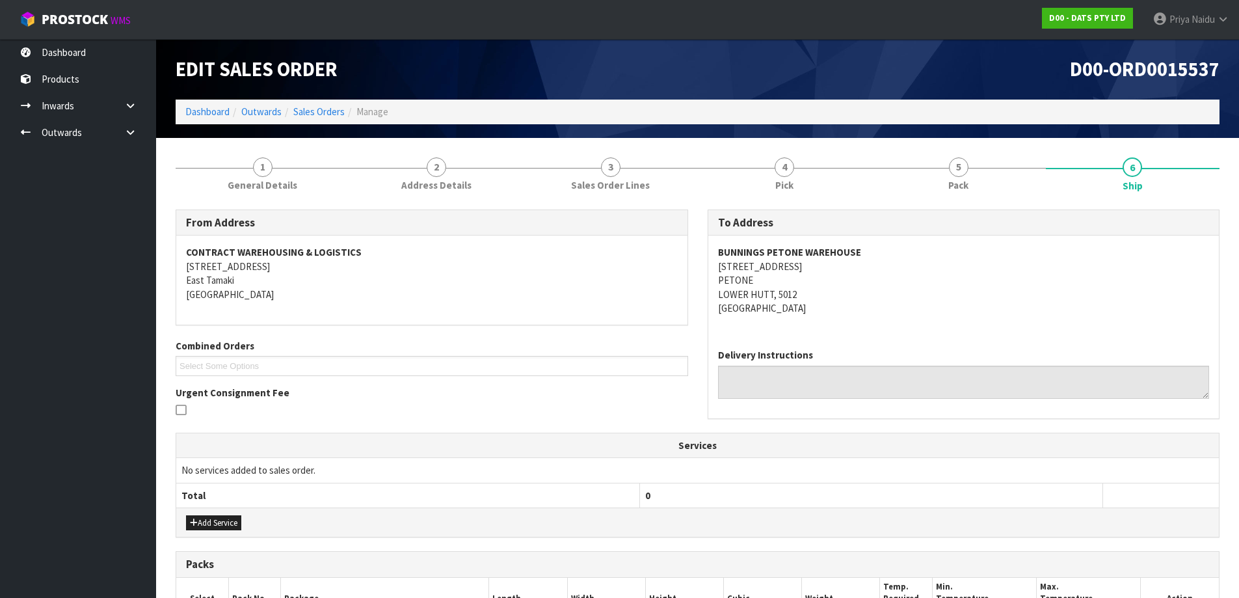
click at [926, 200] on div "From Address CONTRACT WAREHOUSING & LOGISTICS 17 Allens Road East Tamaki Auckla…" at bounding box center [698, 566] width 1044 height 732
click at [930, 185] on link "5 Pack" at bounding box center [959, 173] width 174 height 51
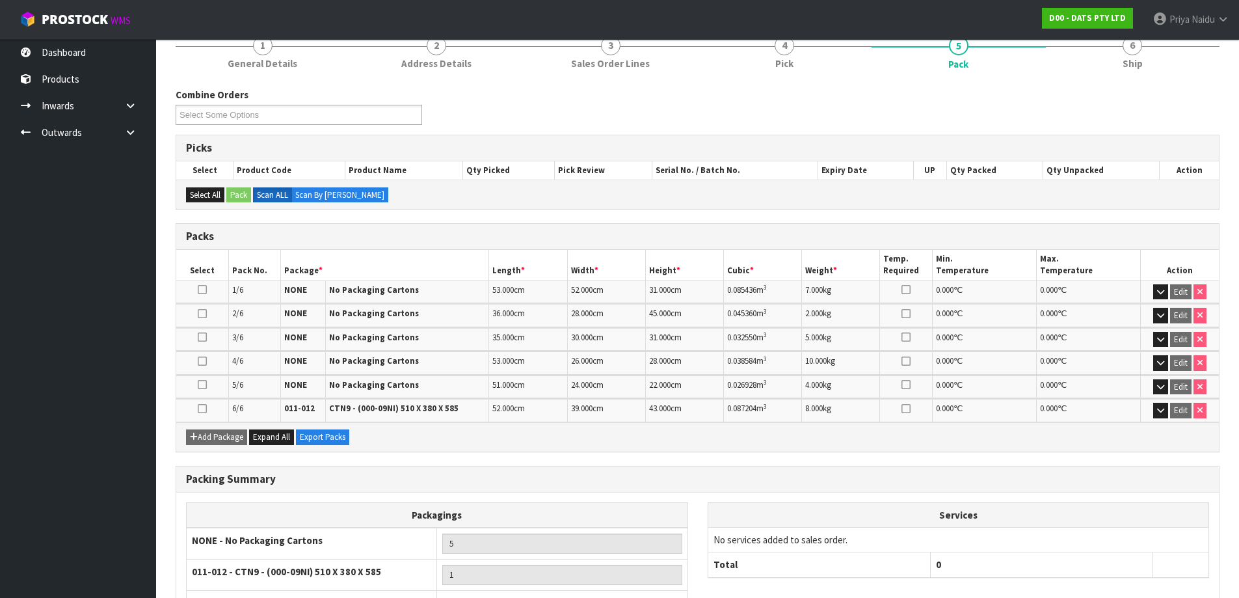
scroll to position [130, 0]
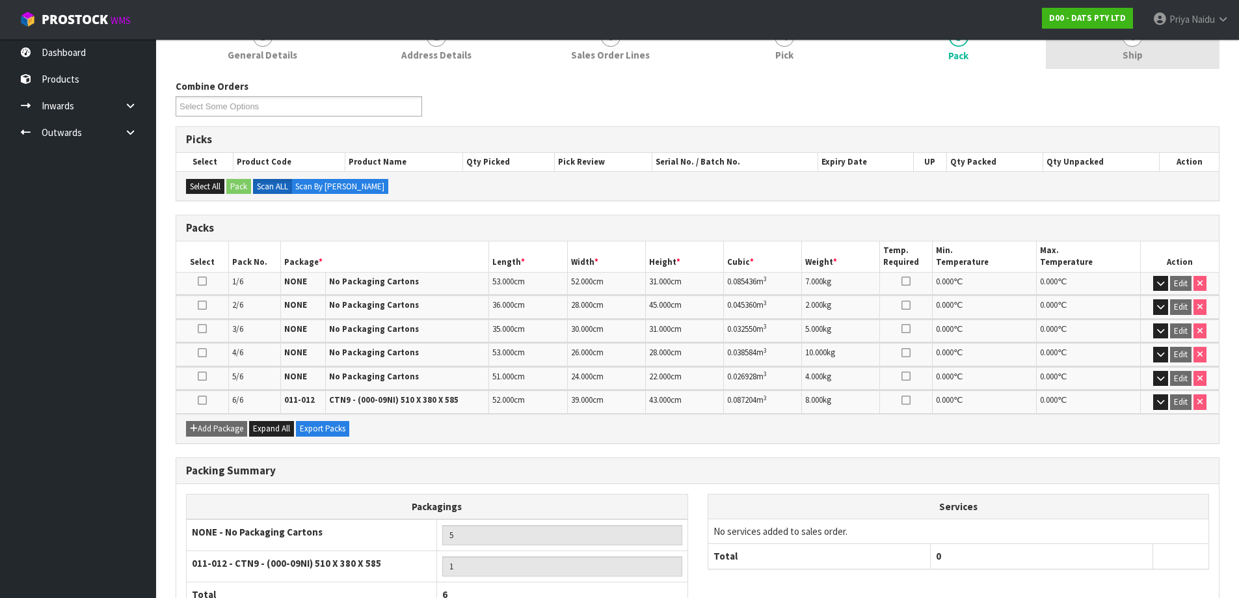
click at [1136, 57] on span "Ship" at bounding box center [1133, 55] width 20 height 14
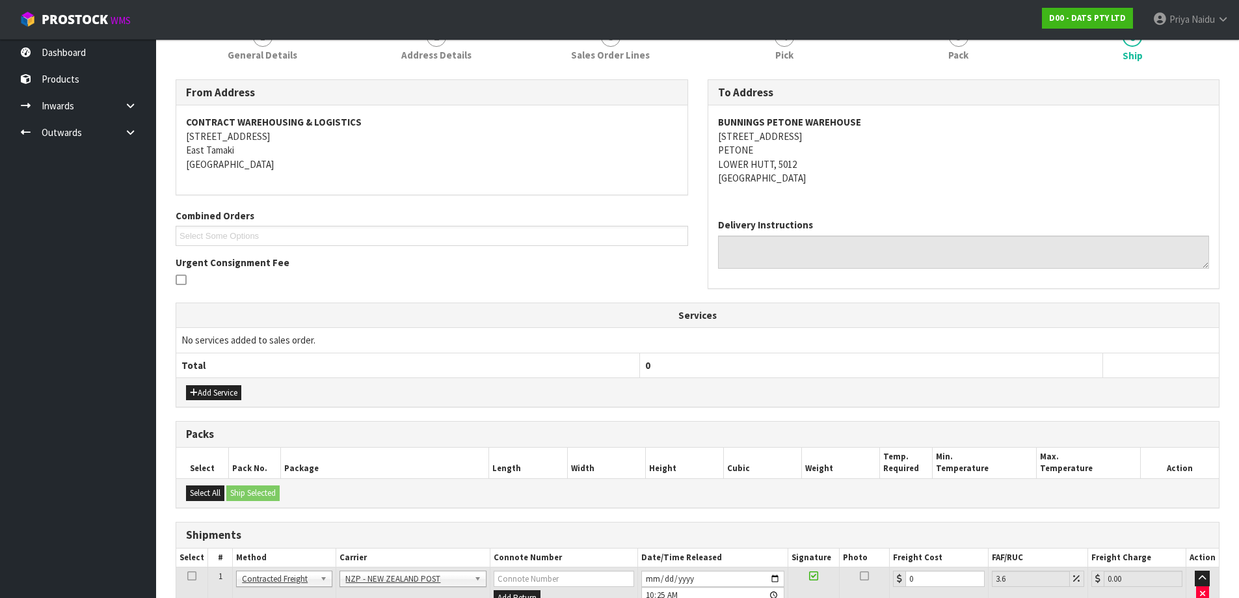
scroll to position [343, 0]
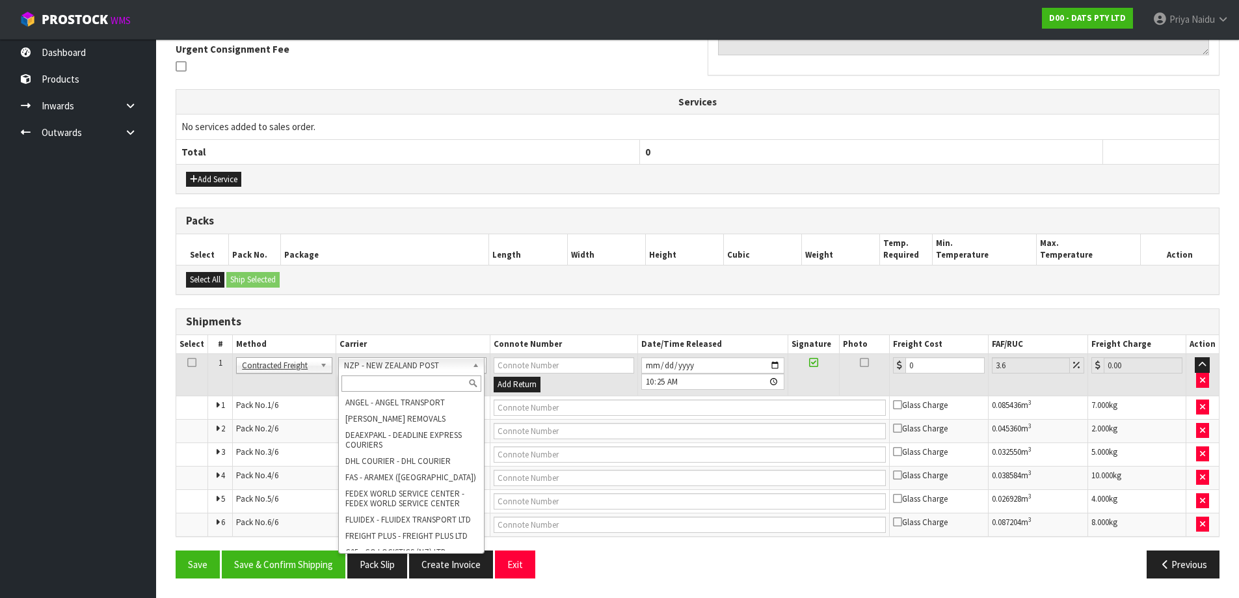
click at [379, 383] on input "text" at bounding box center [411, 383] width 140 height 16
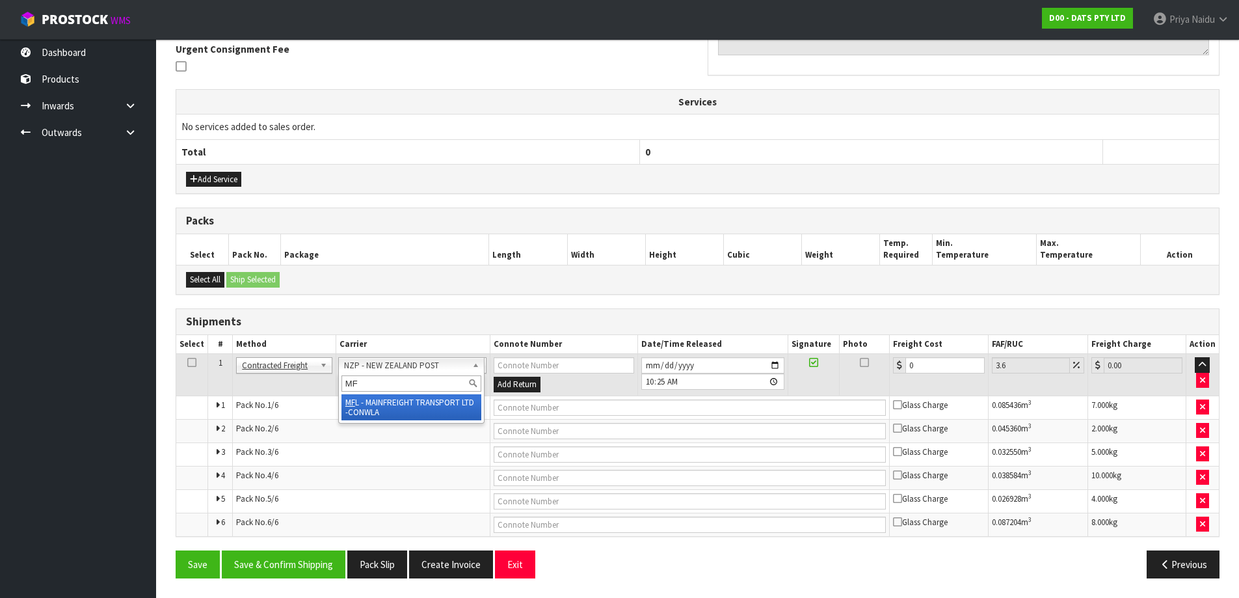
type input "MF"
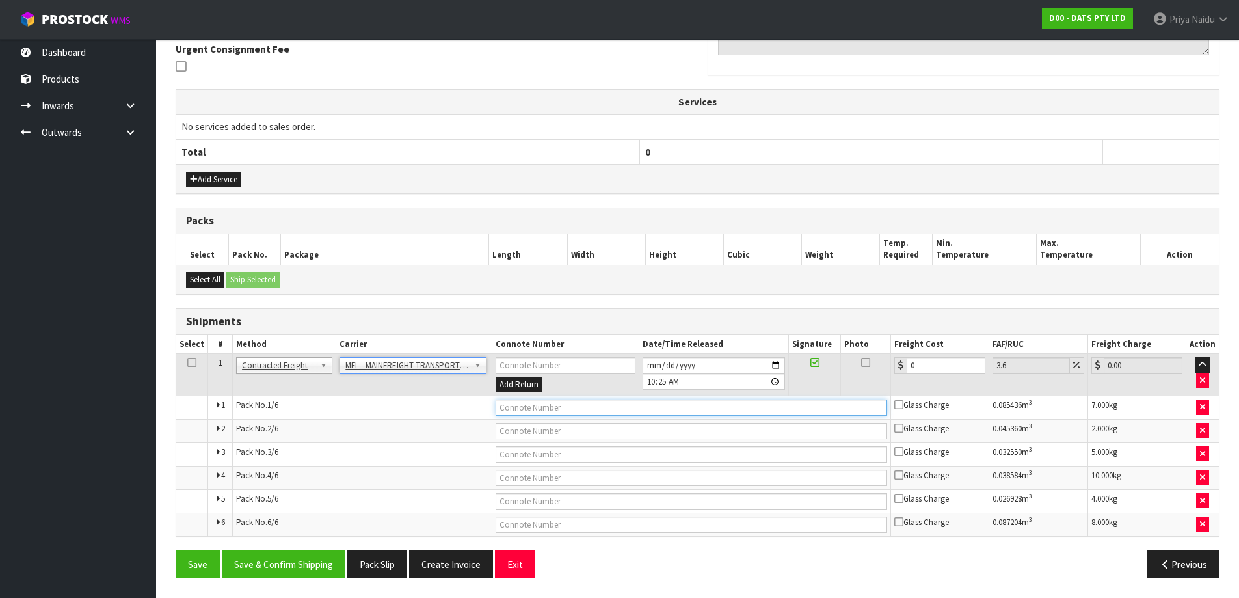
click at [515, 407] on input "text" at bounding box center [692, 407] width 392 height 16
paste input "FWM58223162"
type input "FWM58223162"
click at [918, 362] on input "0" at bounding box center [946, 365] width 79 height 16
type input "0"
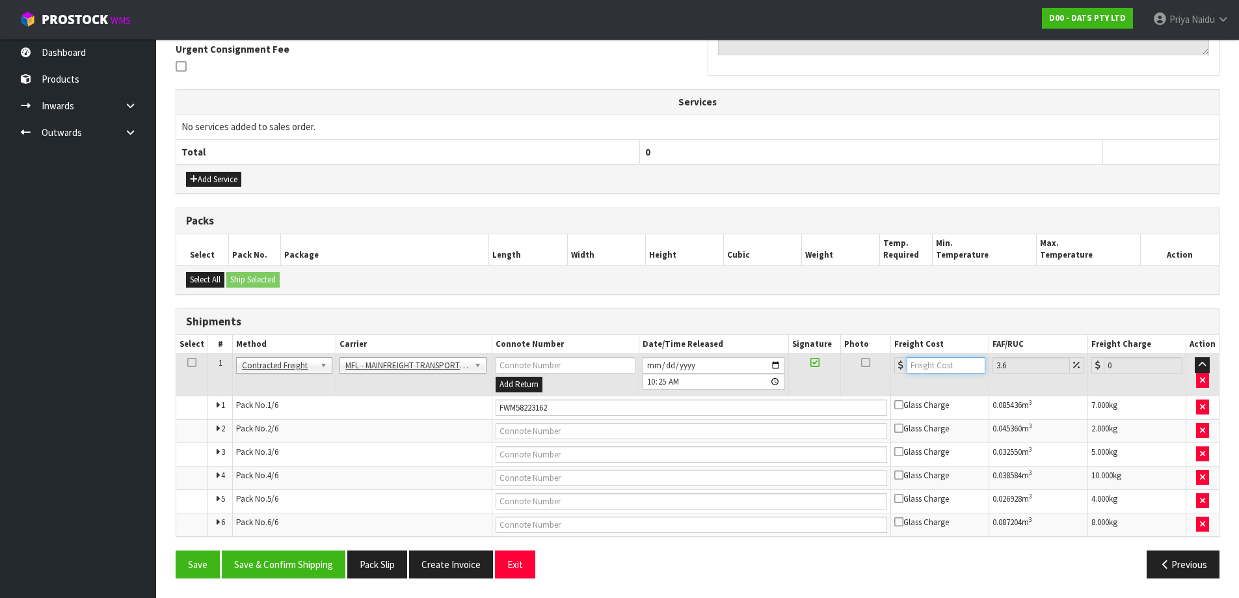
type input "4"
type input "4.14"
type input "46"
type input "47.66"
type input "46"
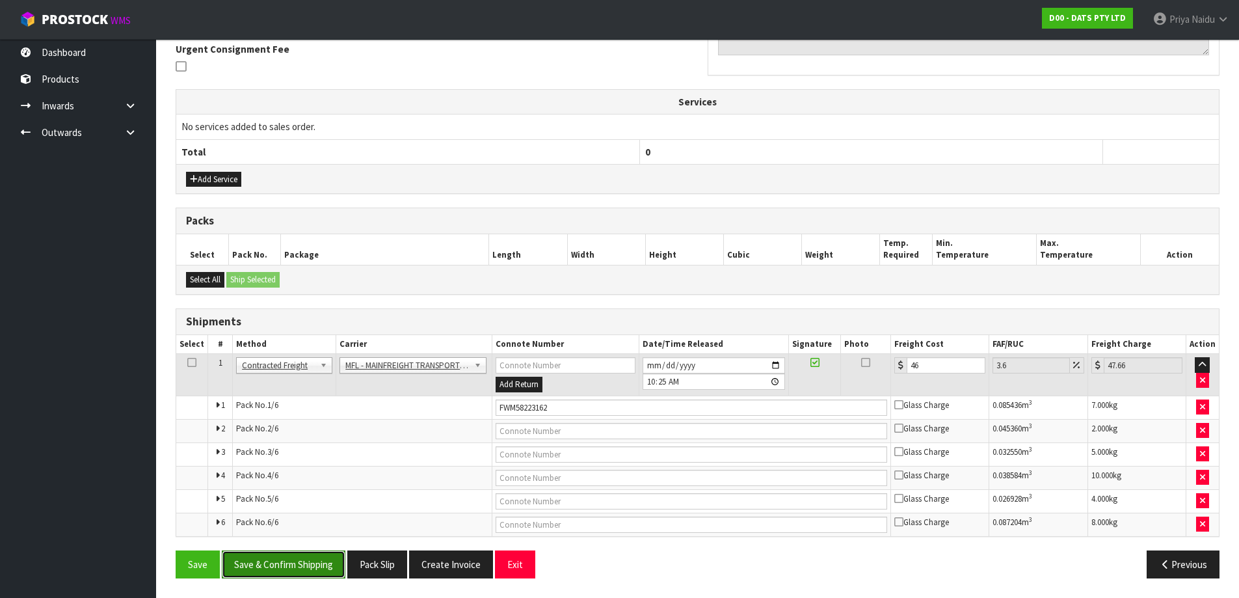
click at [293, 568] on button "Save & Confirm Shipping" at bounding box center [284, 564] width 124 height 28
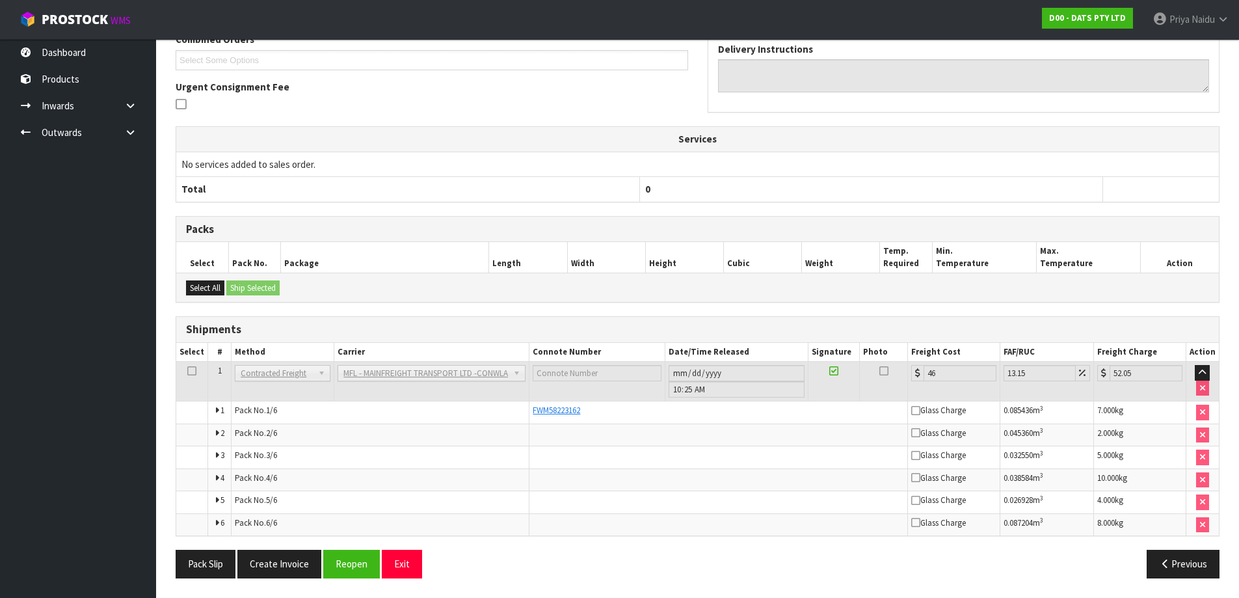
scroll to position [0, 0]
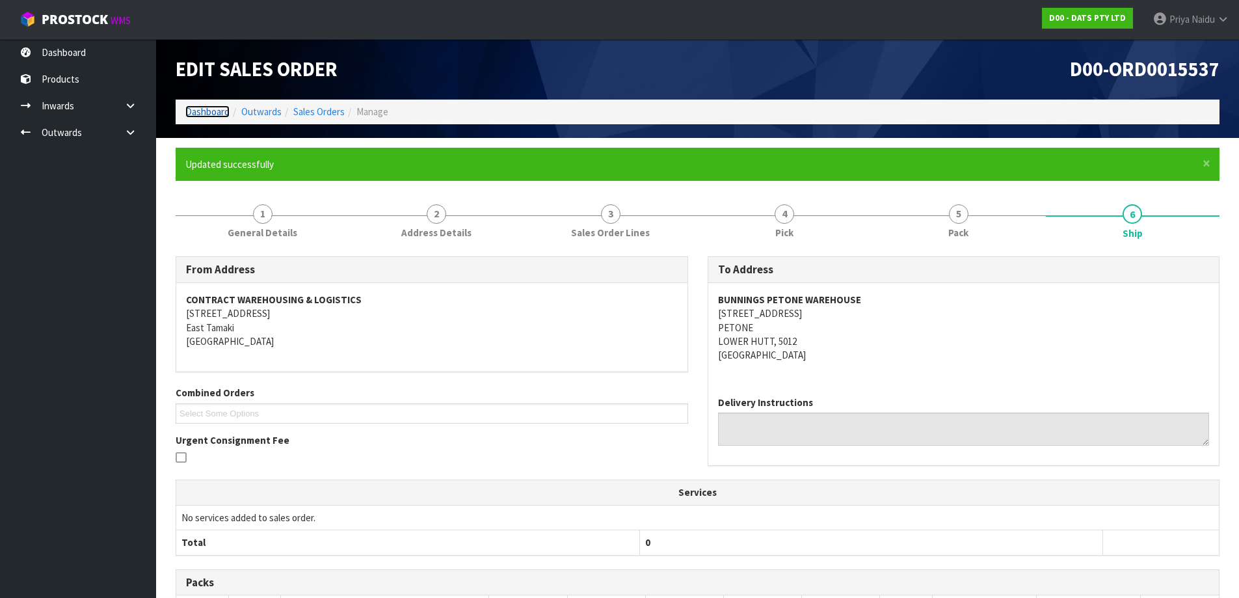
click at [210, 107] on link "Dashboard" at bounding box center [207, 111] width 44 height 12
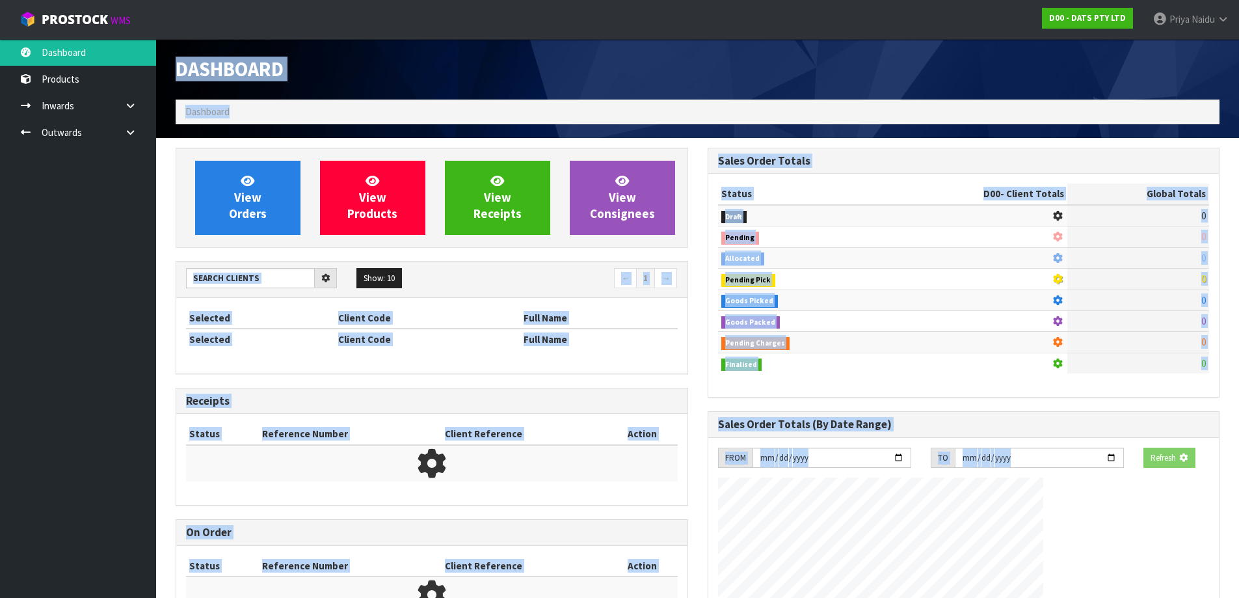
click at [230, 301] on div "Show: 10 5 10 25 50 ← 1 → Selected Client Code Full Name Selected Client Code F…" at bounding box center [432, 317] width 513 height 113
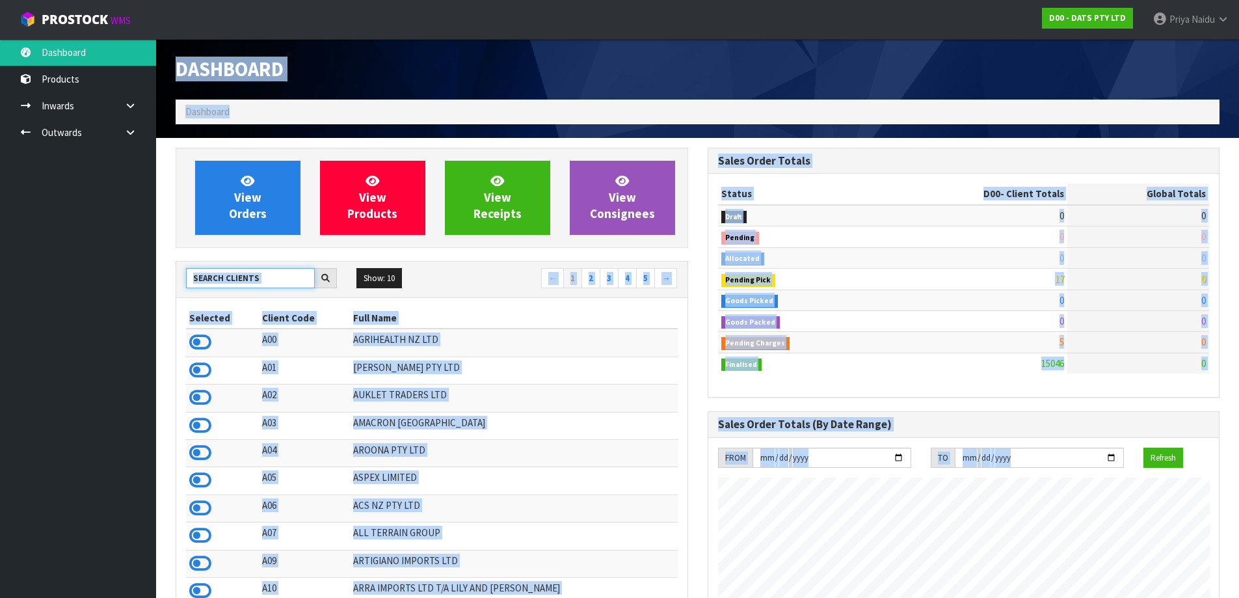
scroll to position [985, 531]
click at [248, 276] on input "text" at bounding box center [250, 278] width 129 height 20
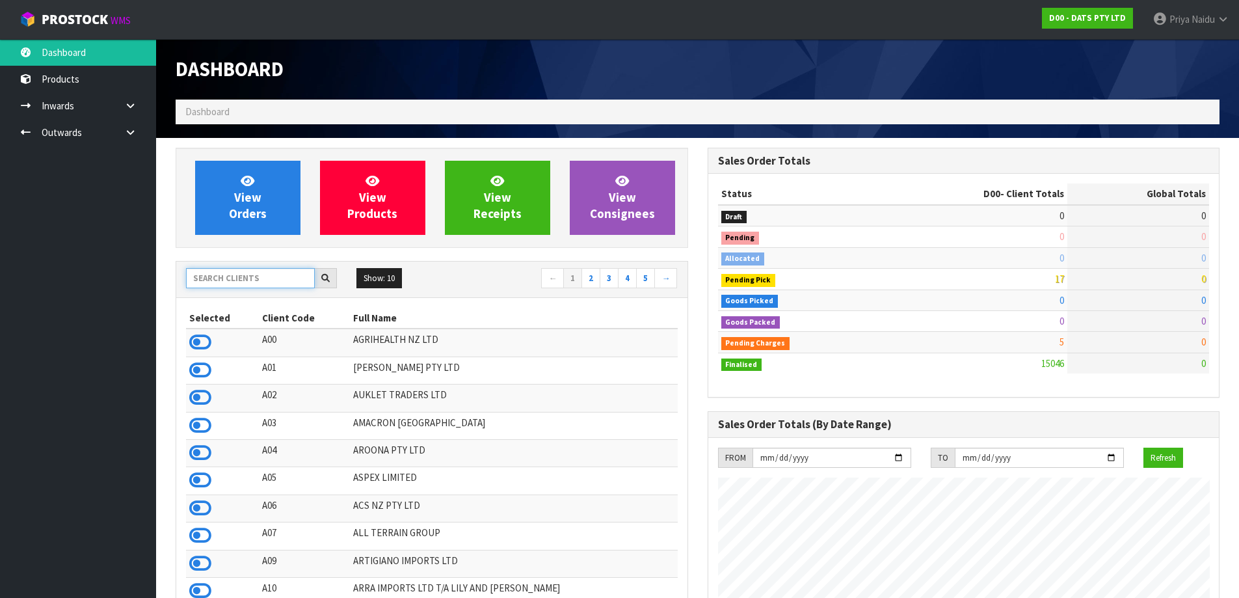
click at [263, 278] on input "text" at bounding box center [250, 278] width 129 height 20
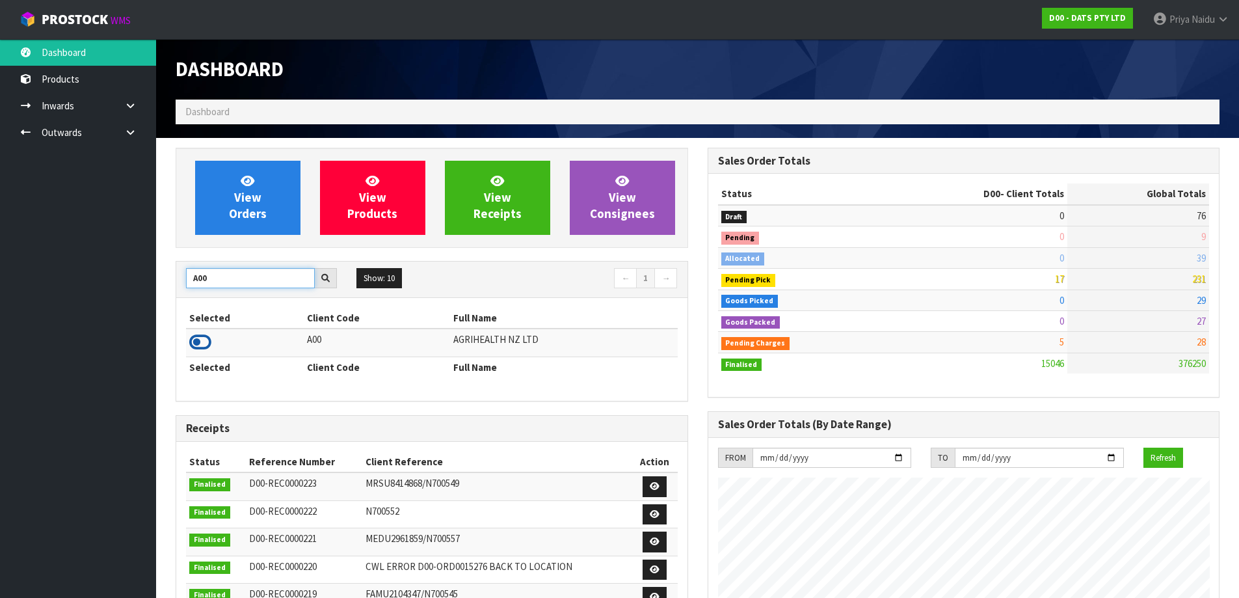
type input "A00"
click at [191, 341] on icon at bounding box center [200, 342] width 22 height 20
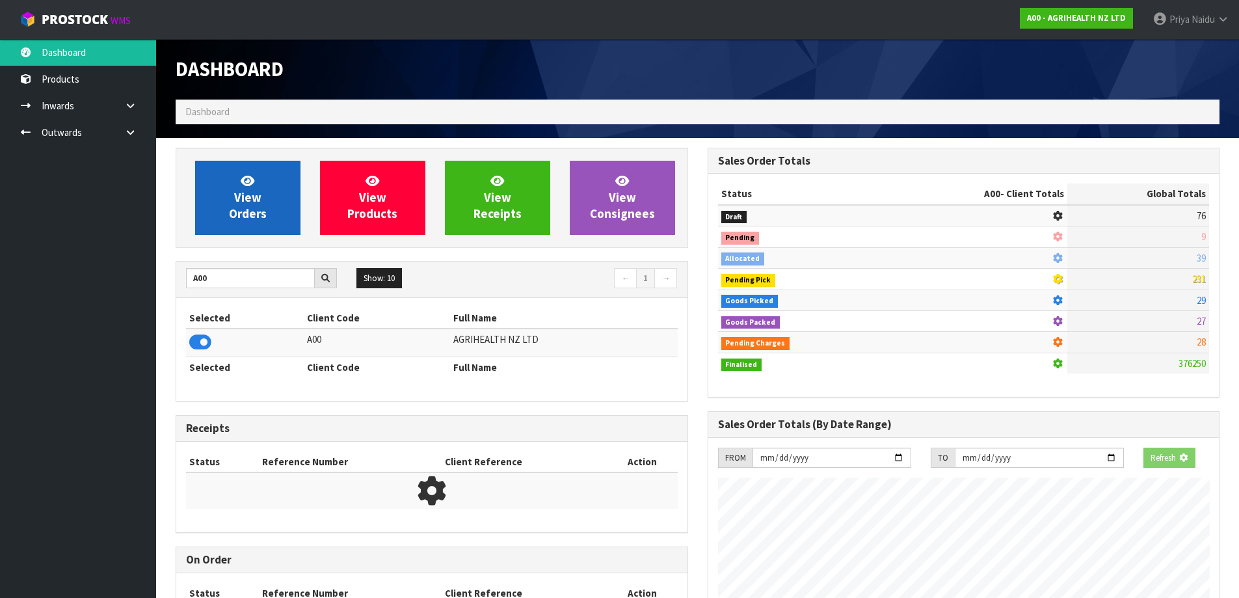
scroll to position [811, 531]
click at [227, 229] on link "View Orders" at bounding box center [247, 198] width 105 height 74
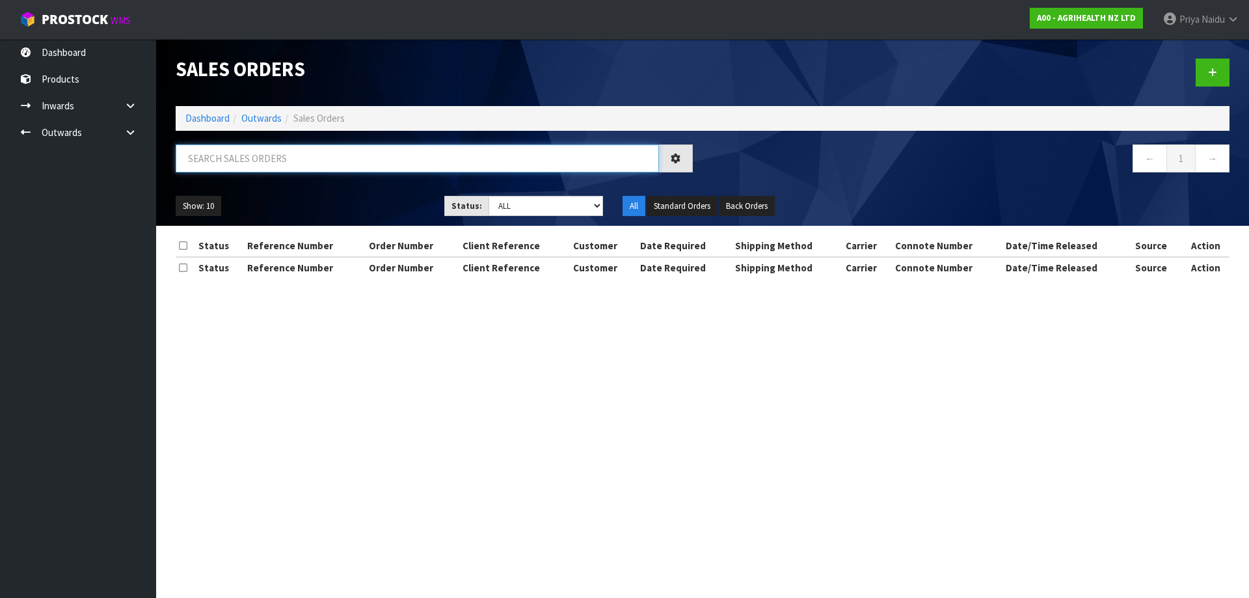
click at [253, 167] on input "text" at bounding box center [417, 158] width 483 height 28
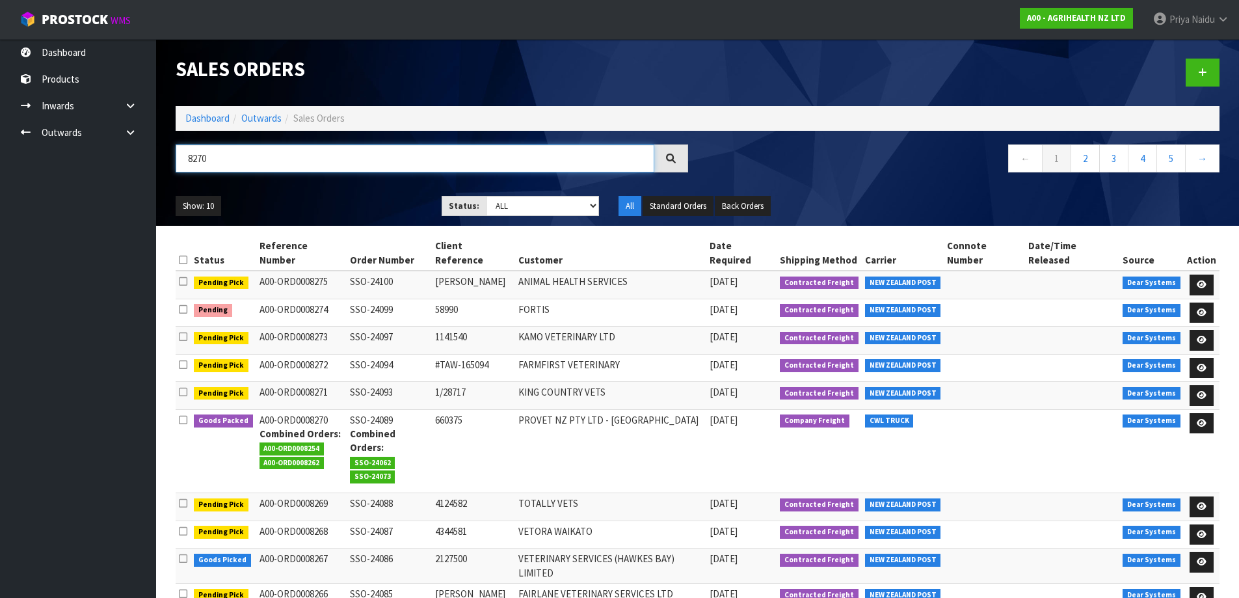
type input "8270"
click at [384, 191] on div "Show: 10 5 10 25 50 Status: Draft Pending Allocated Pending Pick Goods Picked G…" at bounding box center [697, 206] width 1063 height 40
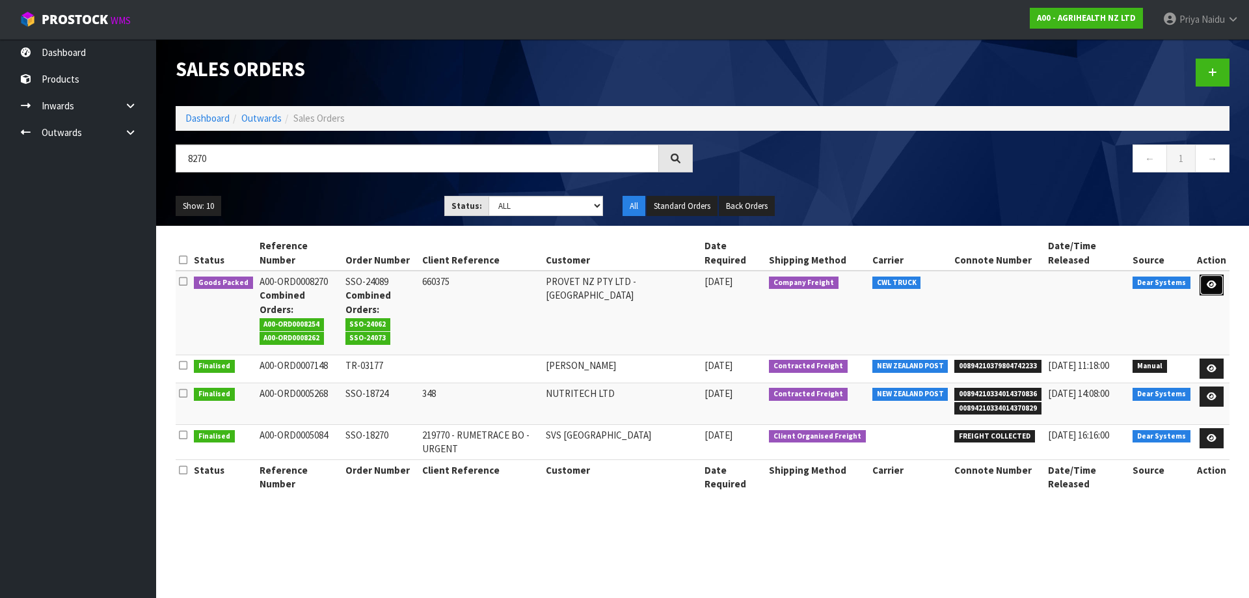
click at [1212, 280] on icon at bounding box center [1212, 284] width 10 height 8
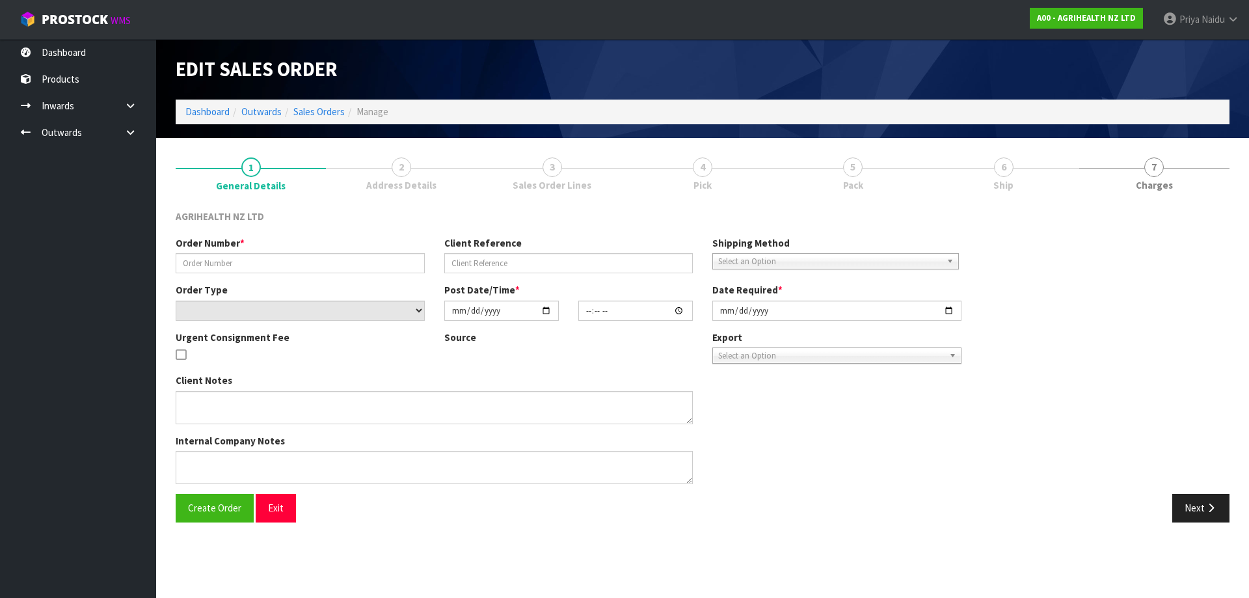
type input "SSO-24089"
type input "660375"
select select "number:0"
type input "2025-08-12"
type input "09:58:52.000"
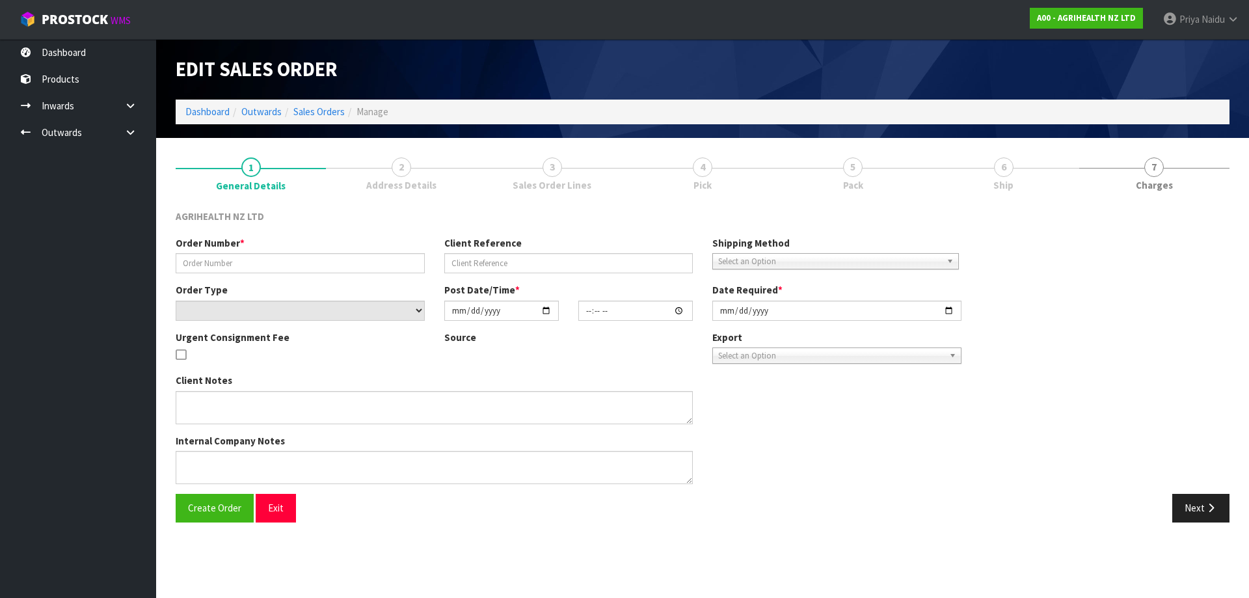
type input "2025-08-12"
type textarea "SHIP BY: Freight"
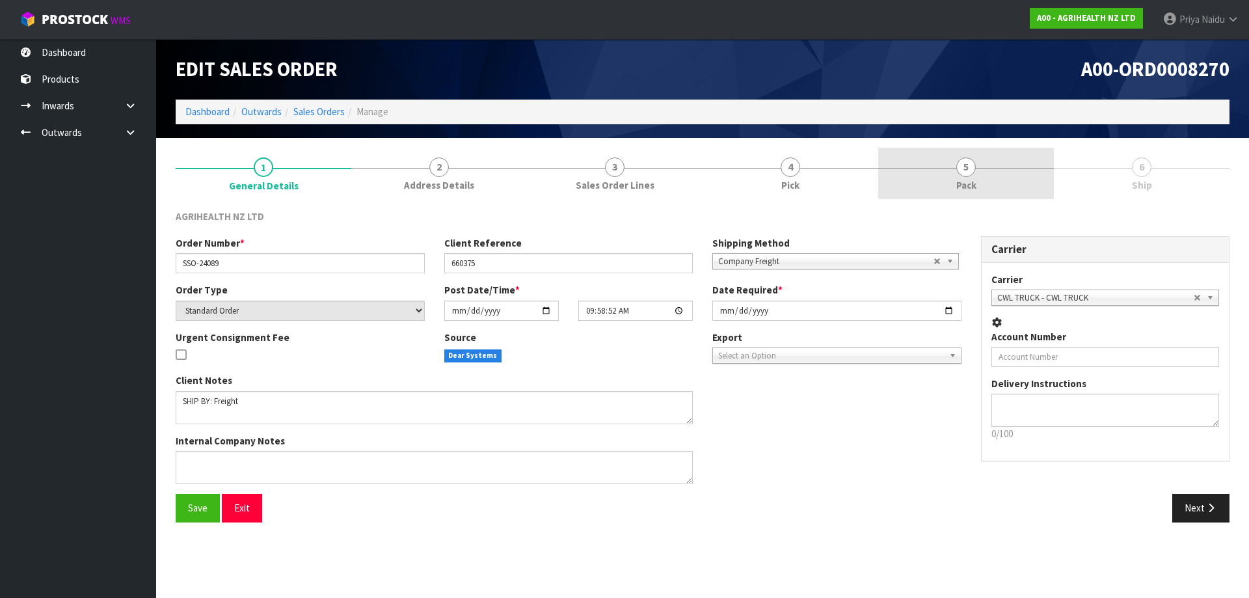
click at [1000, 176] on link "5 Pack" at bounding box center [966, 173] width 176 height 51
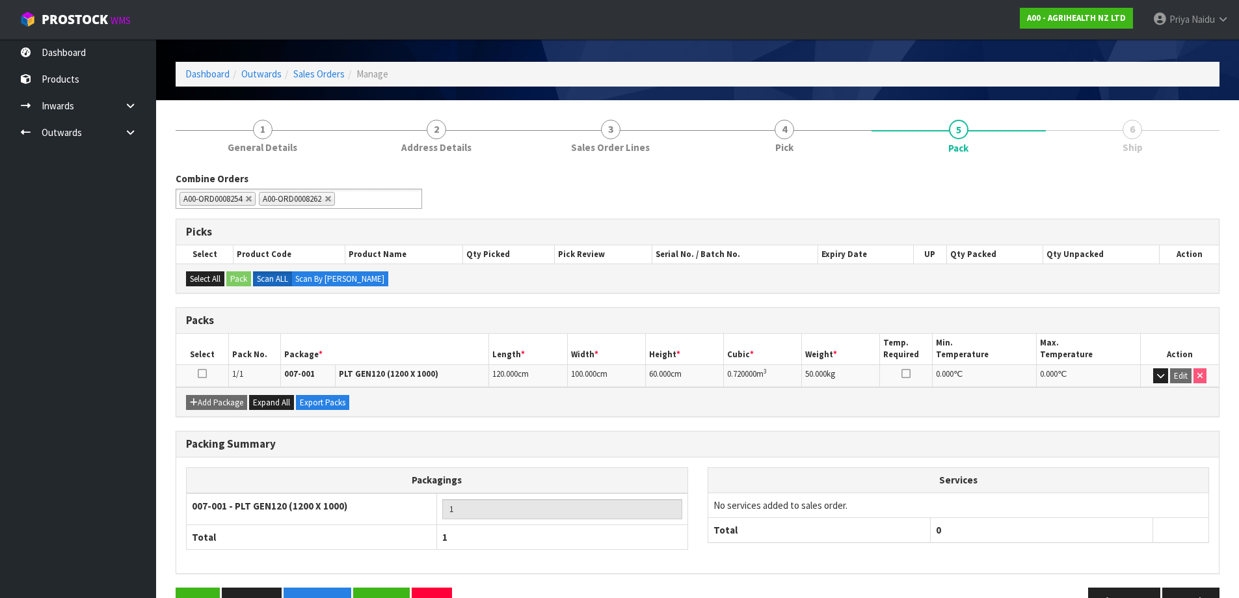
scroll to position [75, 0]
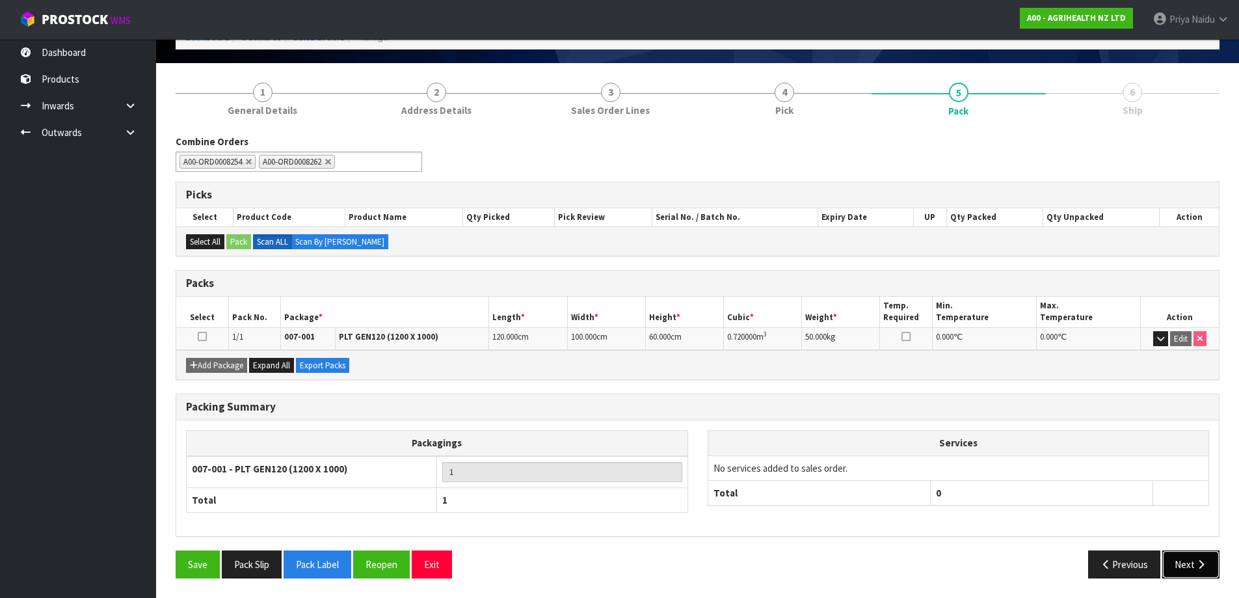
click at [1185, 563] on button "Next" at bounding box center [1190, 564] width 57 height 28
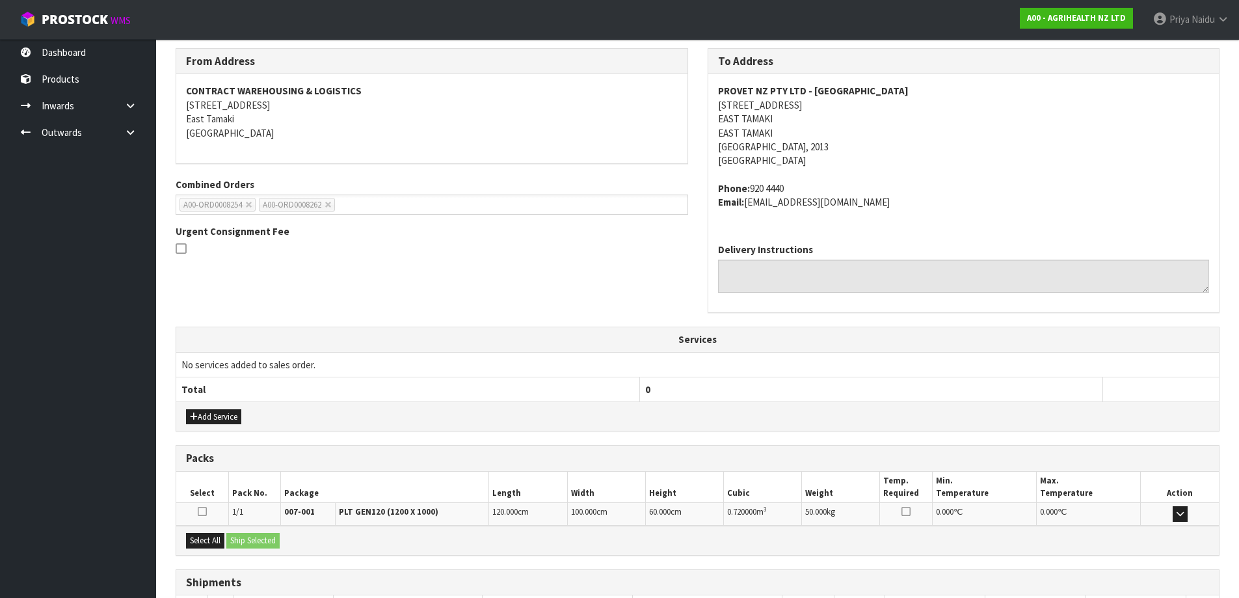
scroll to position [259, 0]
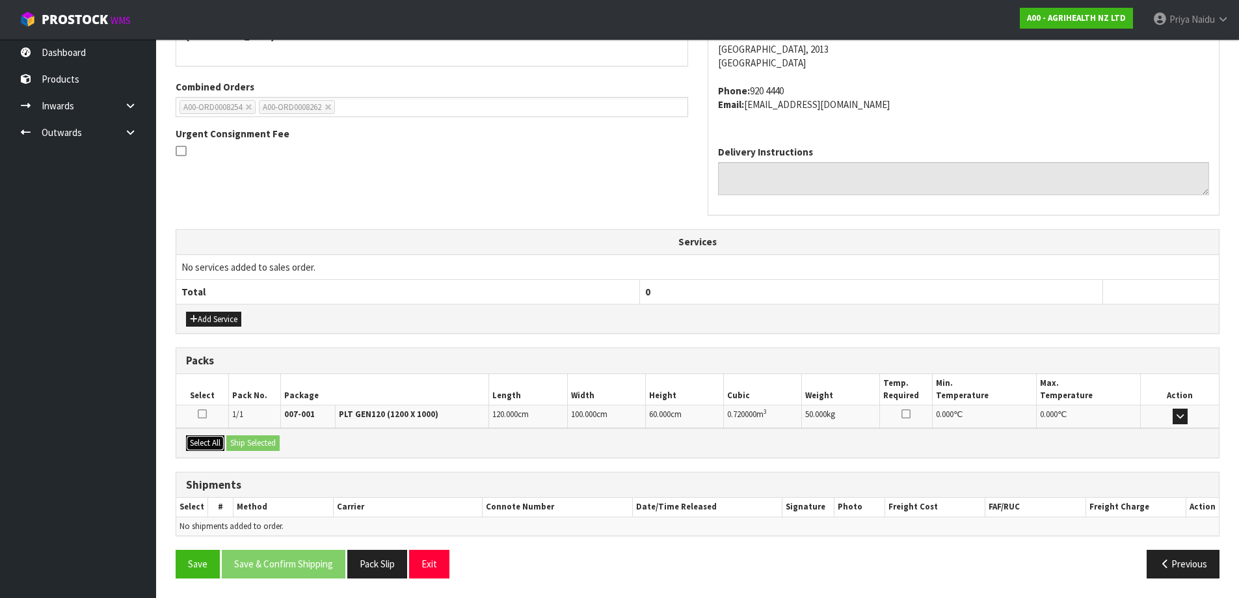
click at [202, 450] on button "Select All" at bounding box center [205, 443] width 38 height 16
click at [270, 442] on button "Ship Selected" at bounding box center [252, 443] width 53 height 16
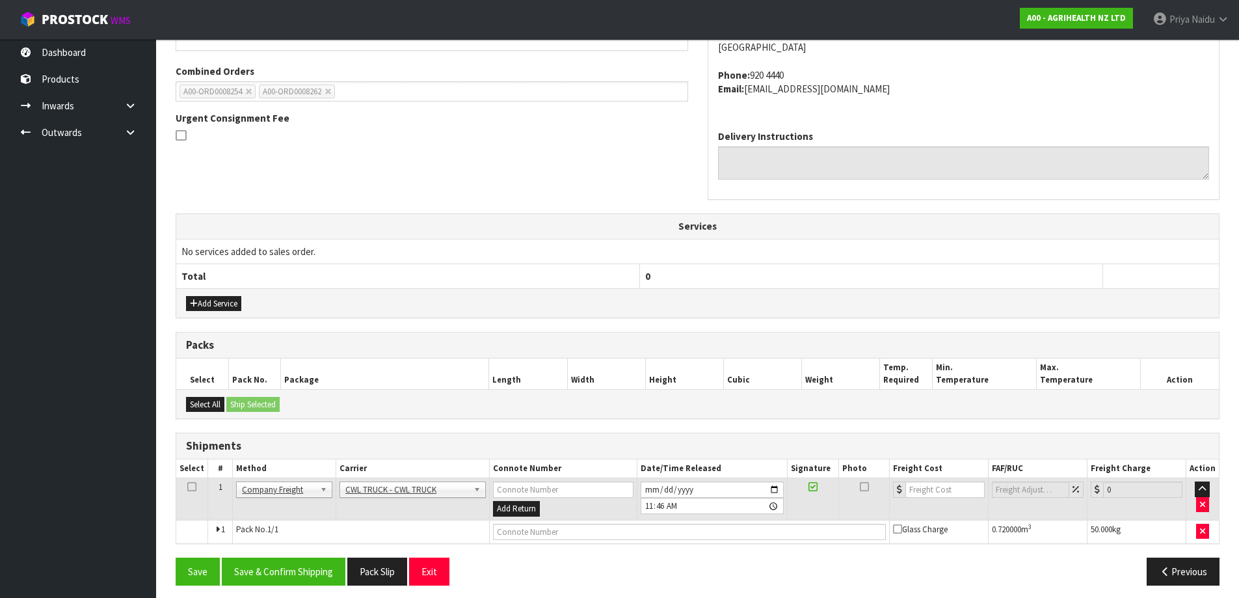
scroll to position [282, 0]
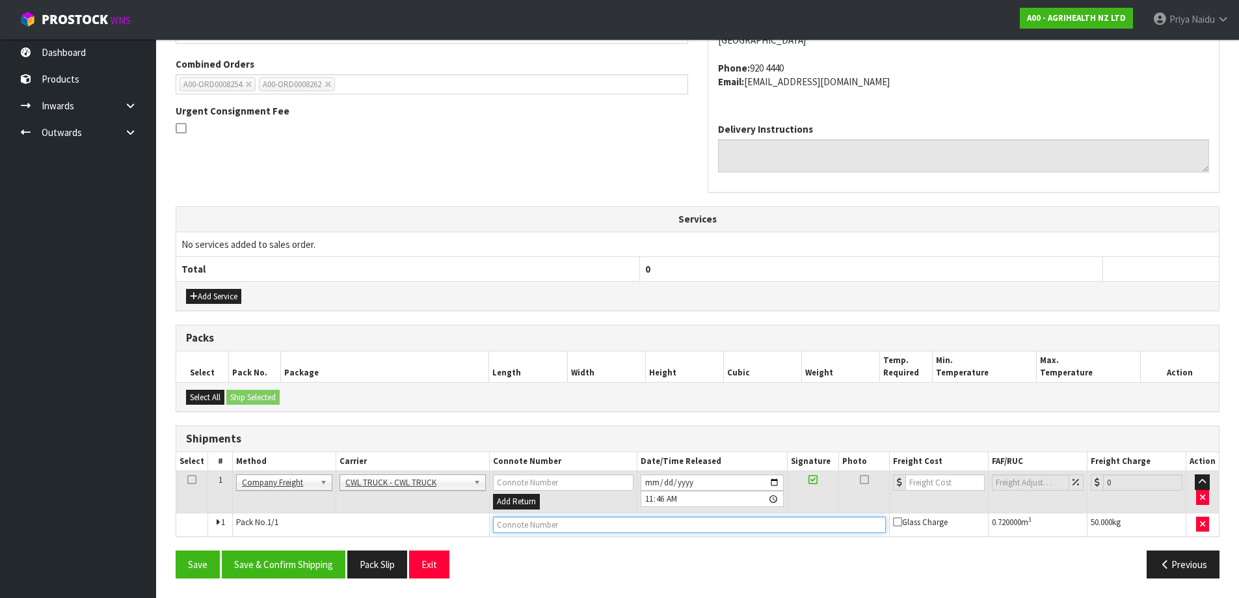
click at [562, 529] on input "text" at bounding box center [689, 524] width 393 height 16
type input "CWL TRUCK DELIVERY"
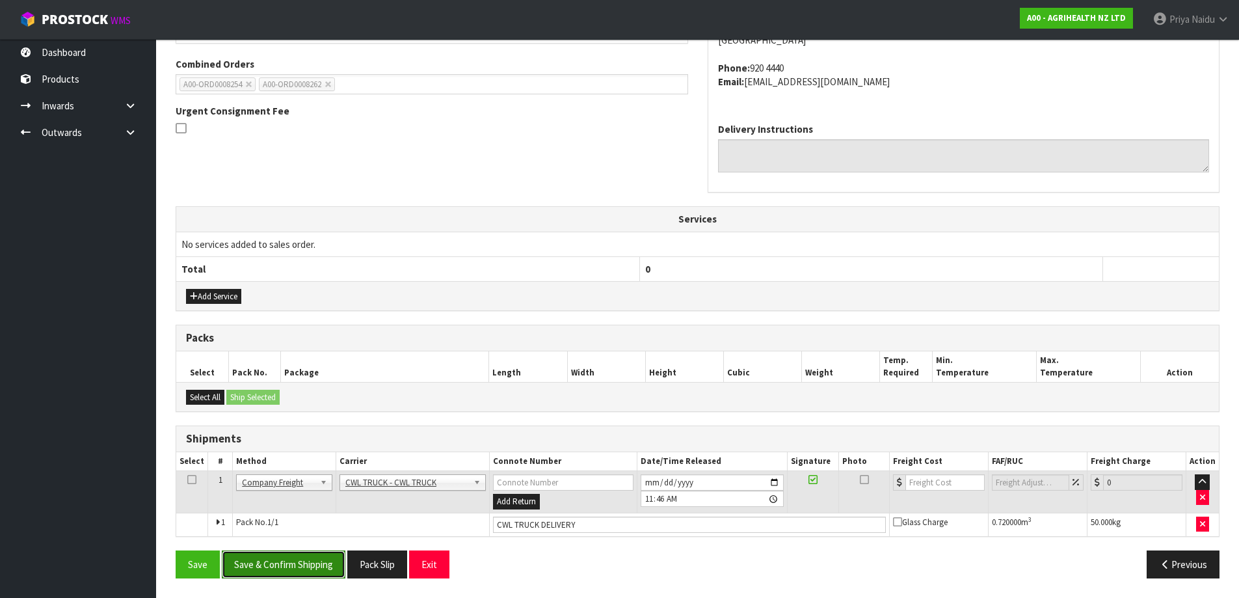
click at [323, 561] on button "Save & Confirm Shipping" at bounding box center [284, 564] width 124 height 28
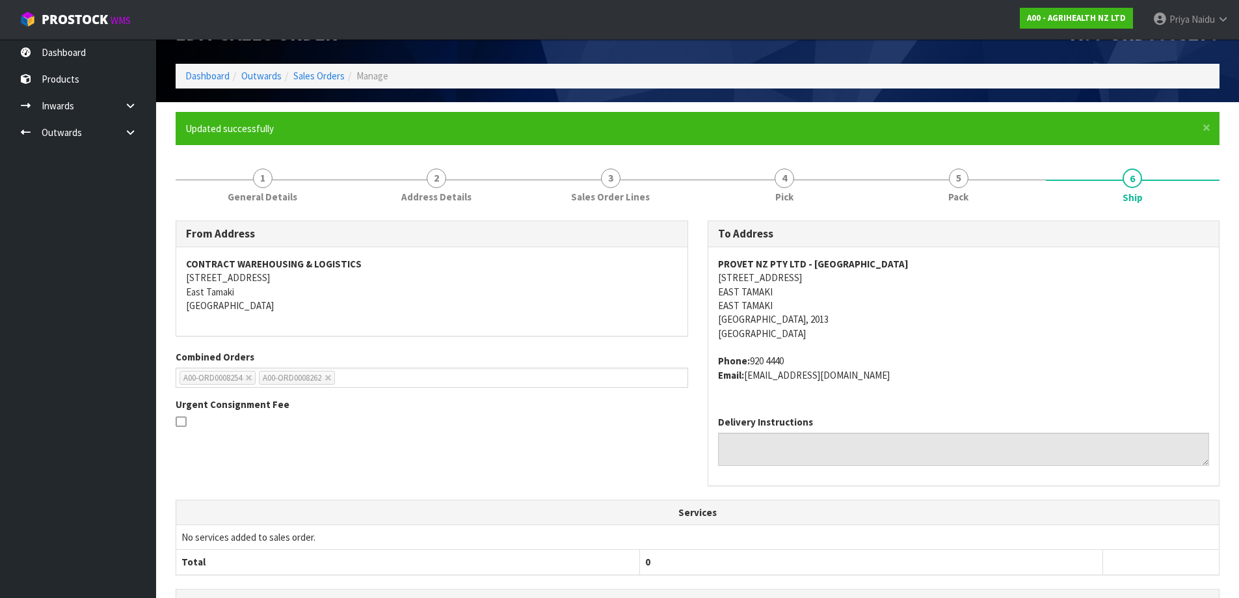
scroll to position [0, 0]
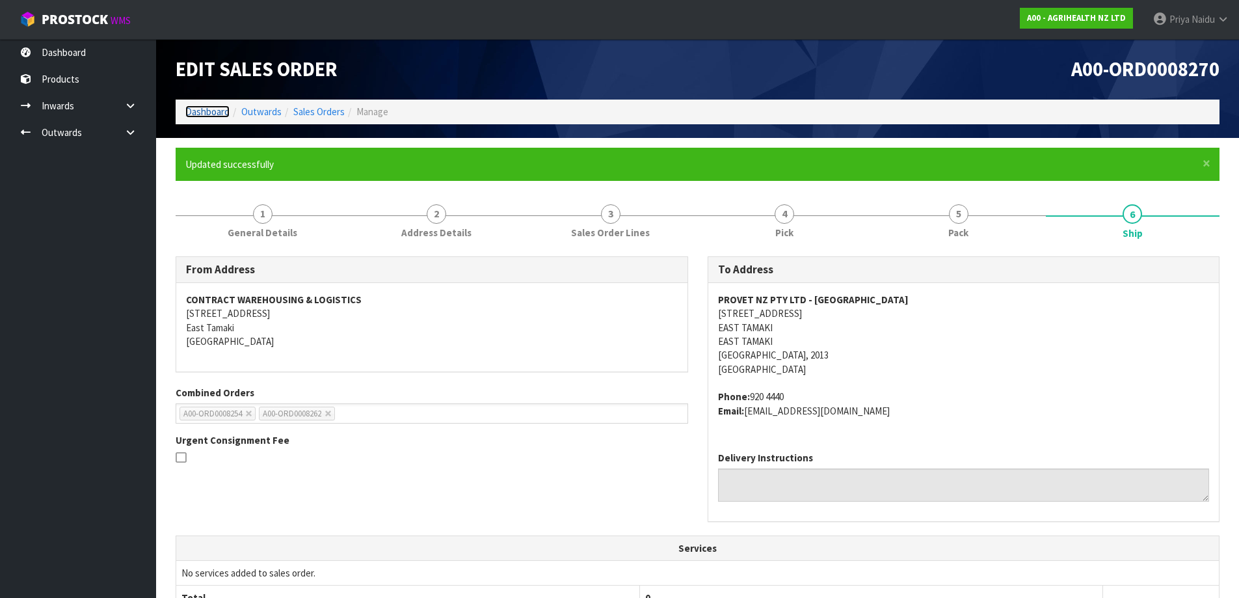
click at [213, 114] on link "Dashboard" at bounding box center [207, 111] width 44 height 12
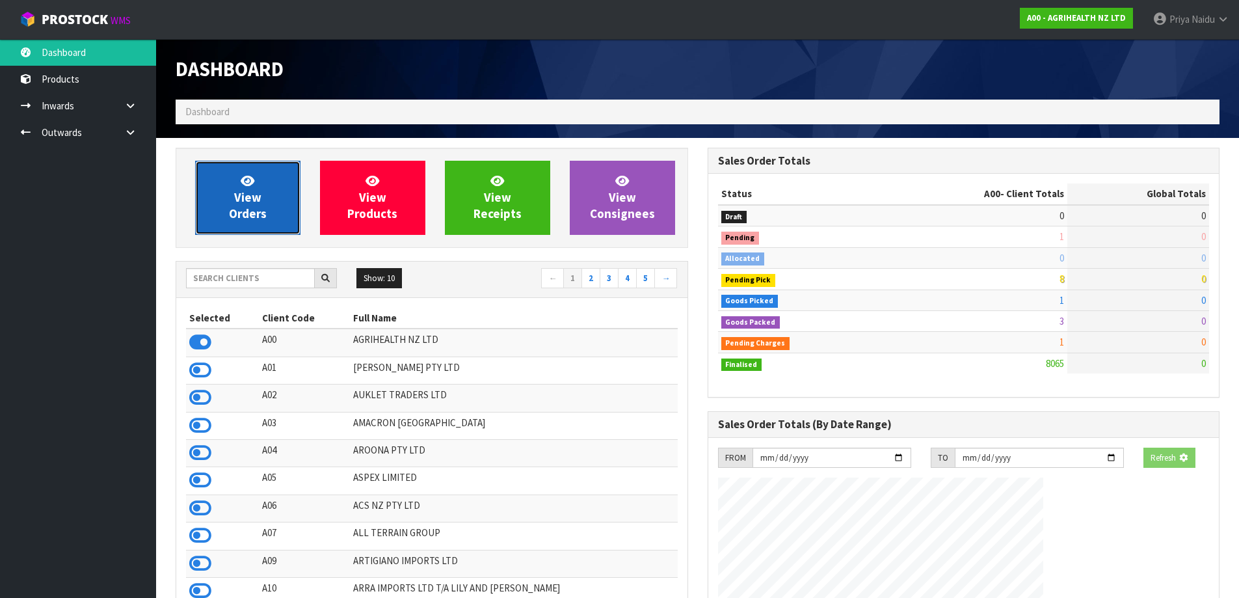
click at [244, 184] on icon at bounding box center [248, 180] width 14 height 12
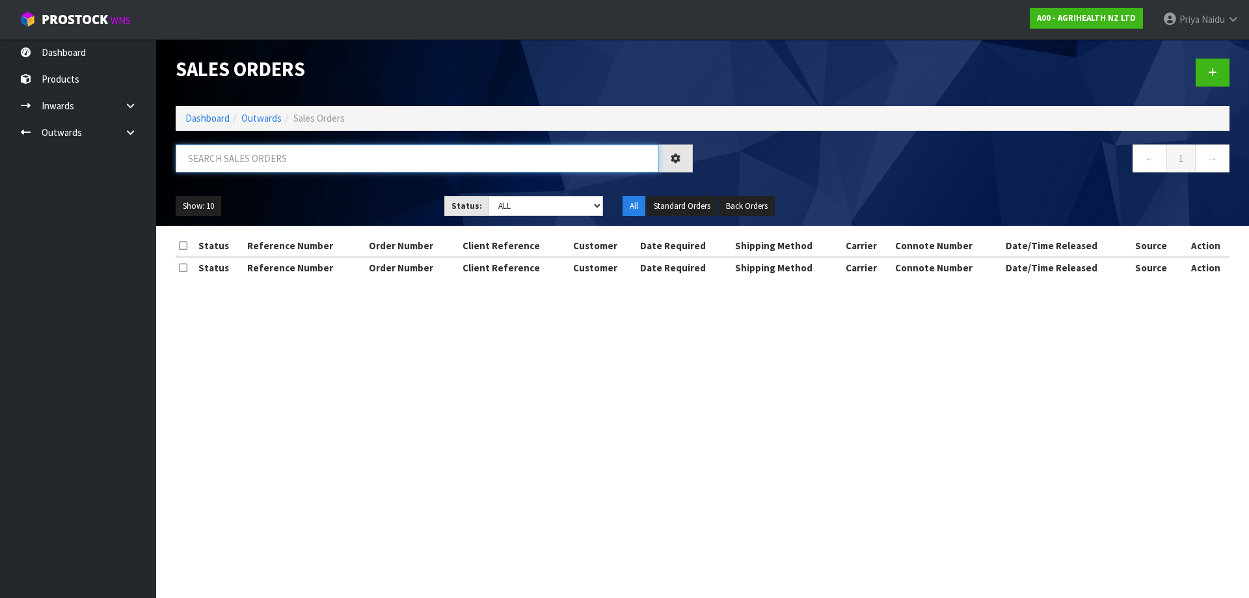
click at [278, 155] on input "text" at bounding box center [417, 158] width 483 height 28
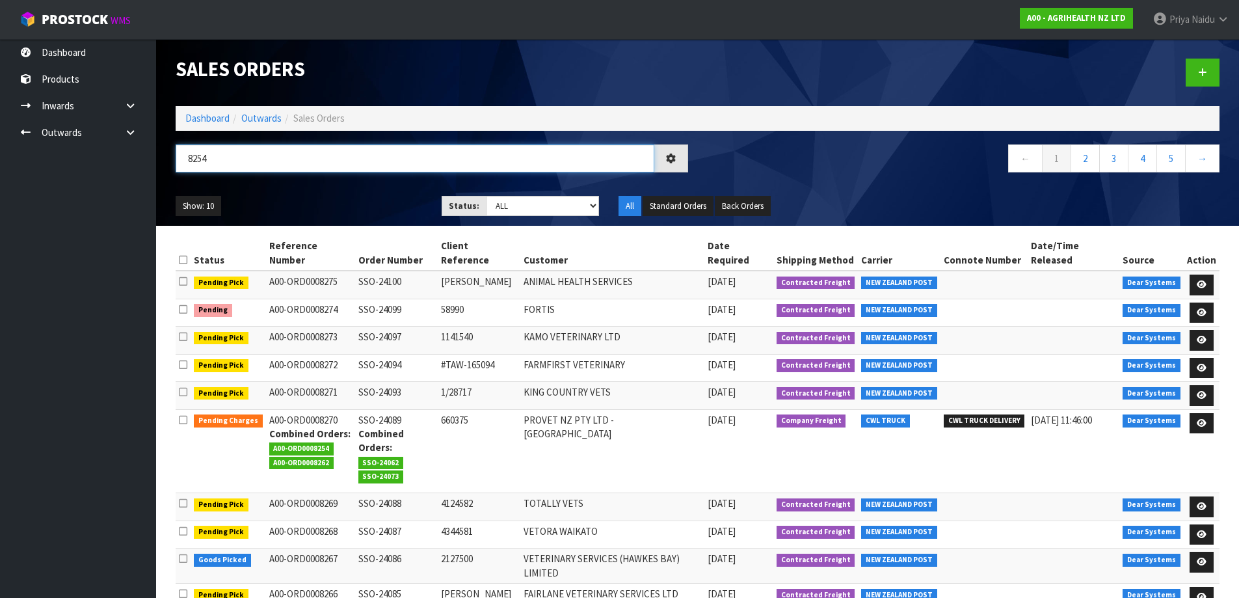
type input "8254"
click at [399, 213] on ul "Show: 10 5 10 25 50" at bounding box center [299, 206] width 247 height 21
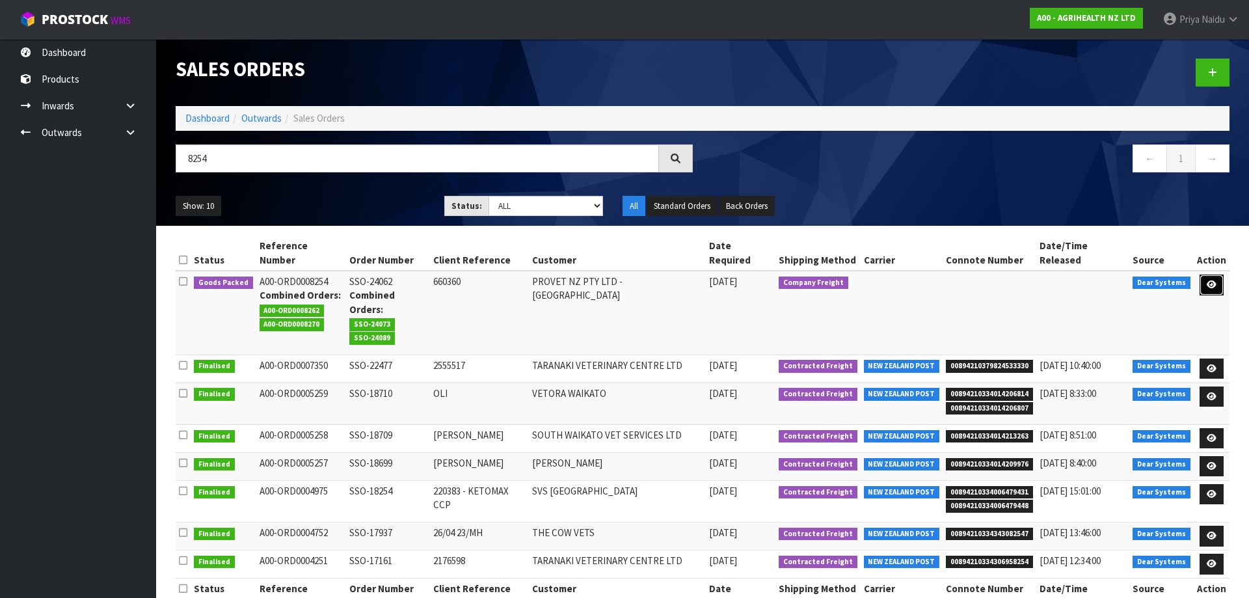
click at [1206, 274] on link at bounding box center [1211, 284] width 24 height 21
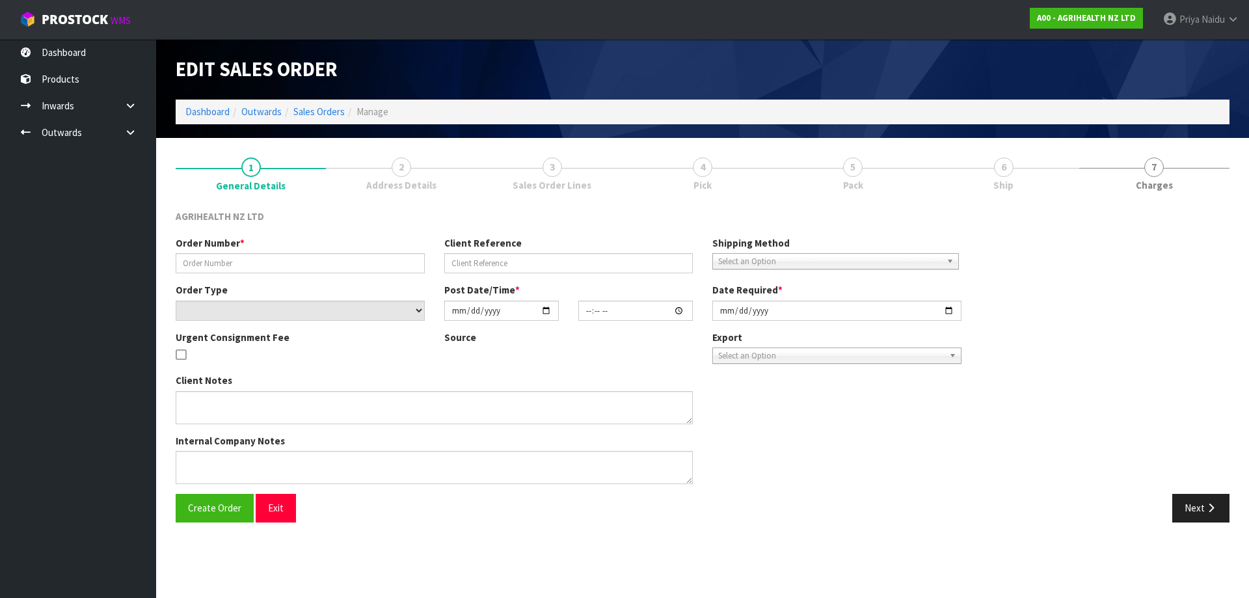
type input "SSO-24062"
type input "660360"
select select "number:0"
type input "2025-08-11"
type input "09:34:24.000"
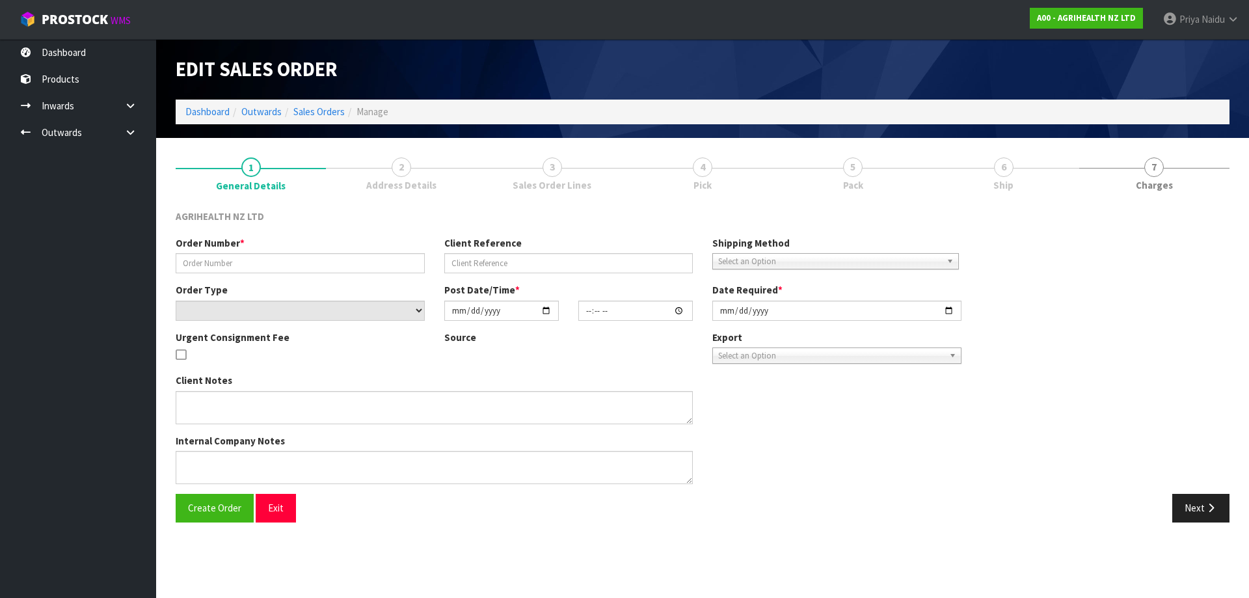
type input "2025-08-11"
type textarea "SHIP BY: Freight"
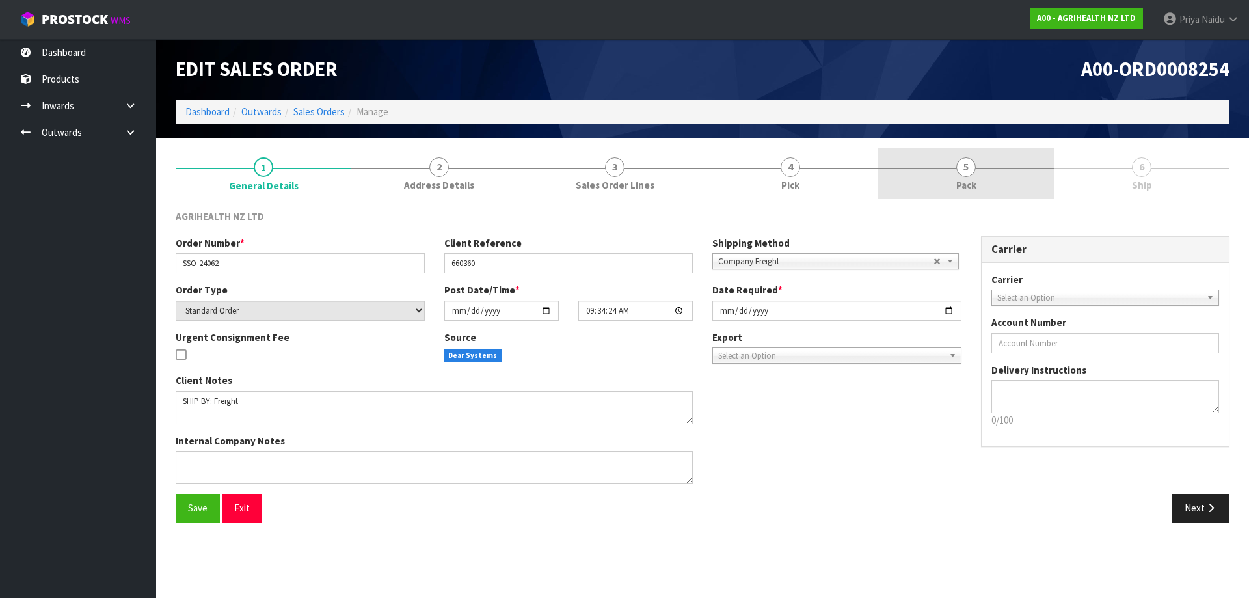
click at [1006, 196] on link "5 Pack" at bounding box center [966, 173] width 176 height 51
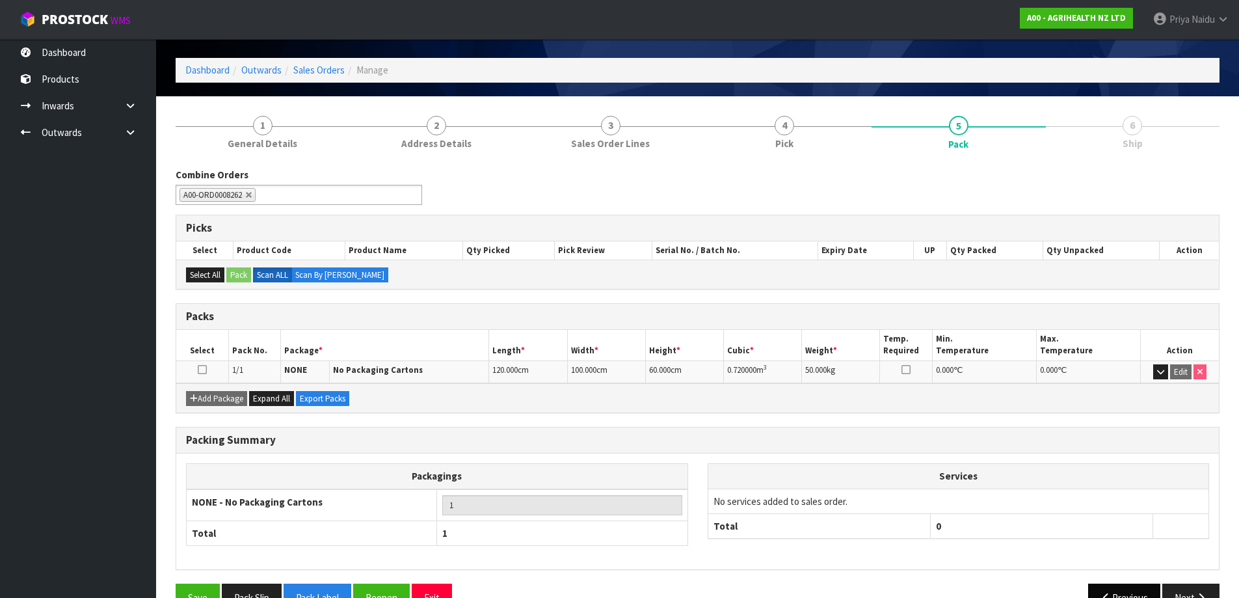
scroll to position [75, 0]
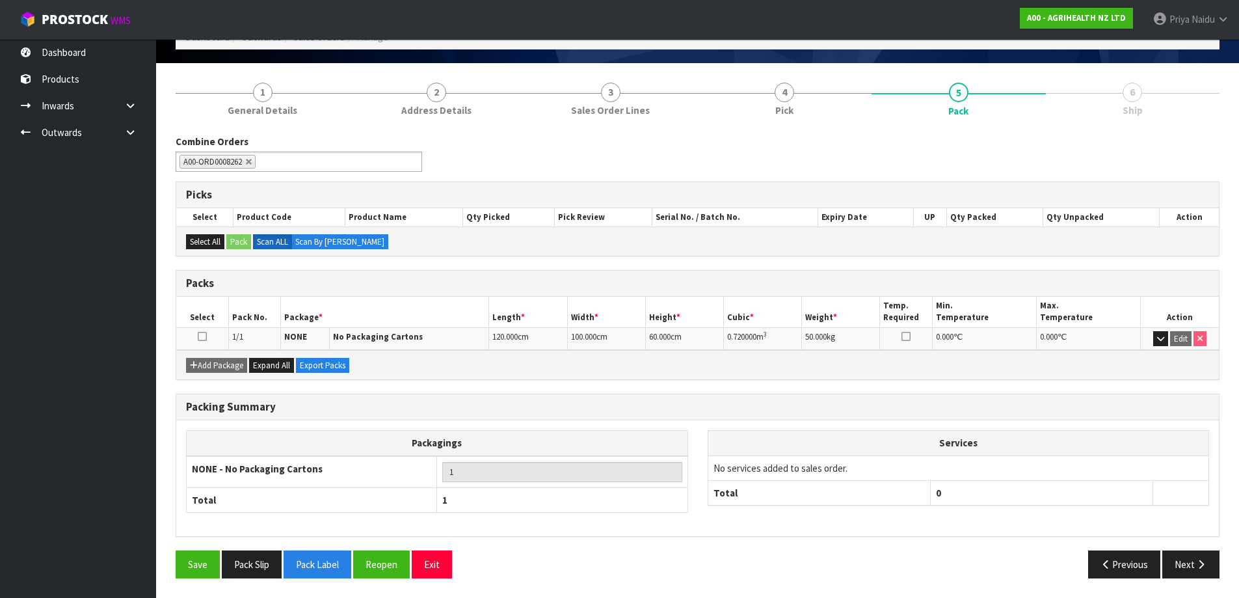
click at [1173, 546] on div "Packing Summary Packagings NONE - No Packaging Cartons 1 Total 1 Services No se…" at bounding box center [697, 472] width 1063 height 157
drag, startPoint x: 1177, startPoint y: 547, endPoint x: 1153, endPoint y: 542, distance: 25.3
click at [1177, 548] on div "Packing Summary Packagings NONE - No Packaging Cartons 1 Total 1 Services No se…" at bounding box center [697, 472] width 1063 height 157
click at [1181, 555] on button "Next" at bounding box center [1190, 564] width 57 height 28
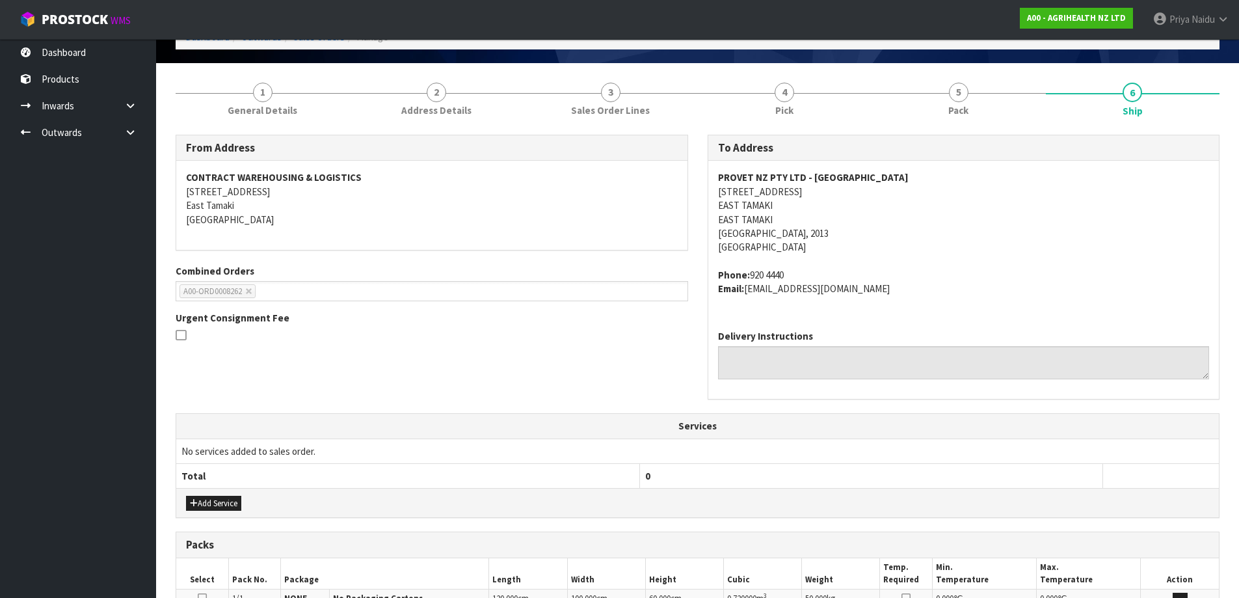
drag, startPoint x: 785, startPoint y: 466, endPoint x: 719, endPoint y: 483, distance: 67.8
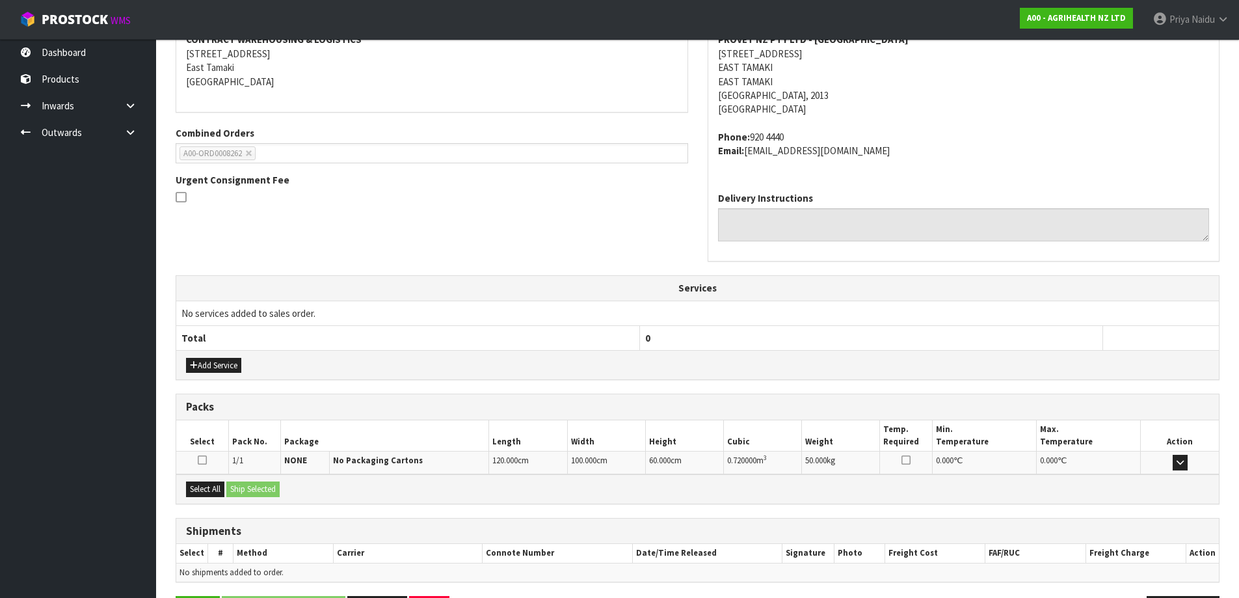
scroll to position [259, 0]
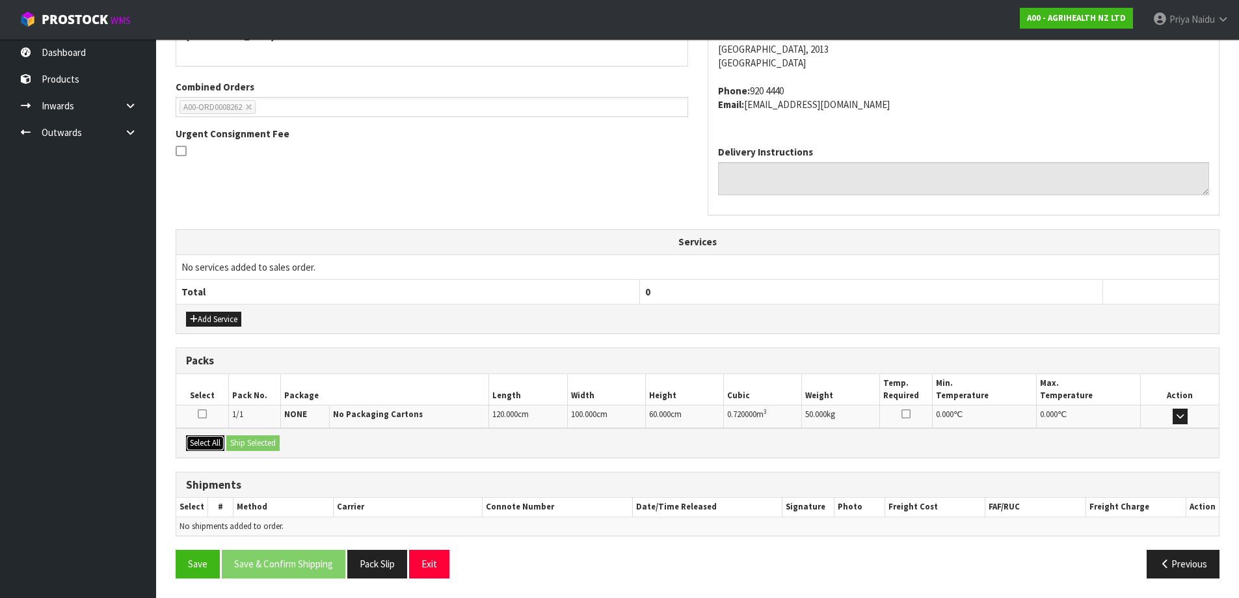
drag, startPoint x: 211, startPoint y: 446, endPoint x: 230, endPoint y: 438, distance: 20.4
click at [219, 444] on button "Select All" at bounding box center [205, 443] width 38 height 16
drag, startPoint x: 251, startPoint y: 433, endPoint x: 275, endPoint y: 436, distance: 24.3
click at [261, 434] on div "Select All Ship Selected" at bounding box center [697, 442] width 1043 height 29
click at [276, 442] on button "Ship Selected" at bounding box center [252, 443] width 53 height 16
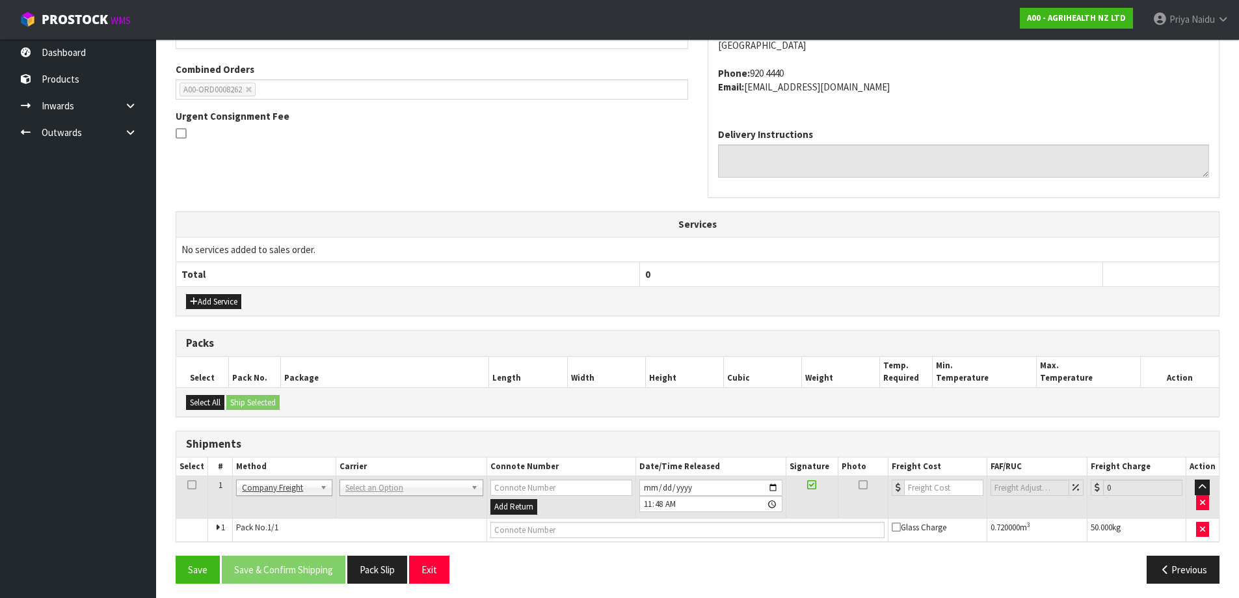
scroll to position [282, 0]
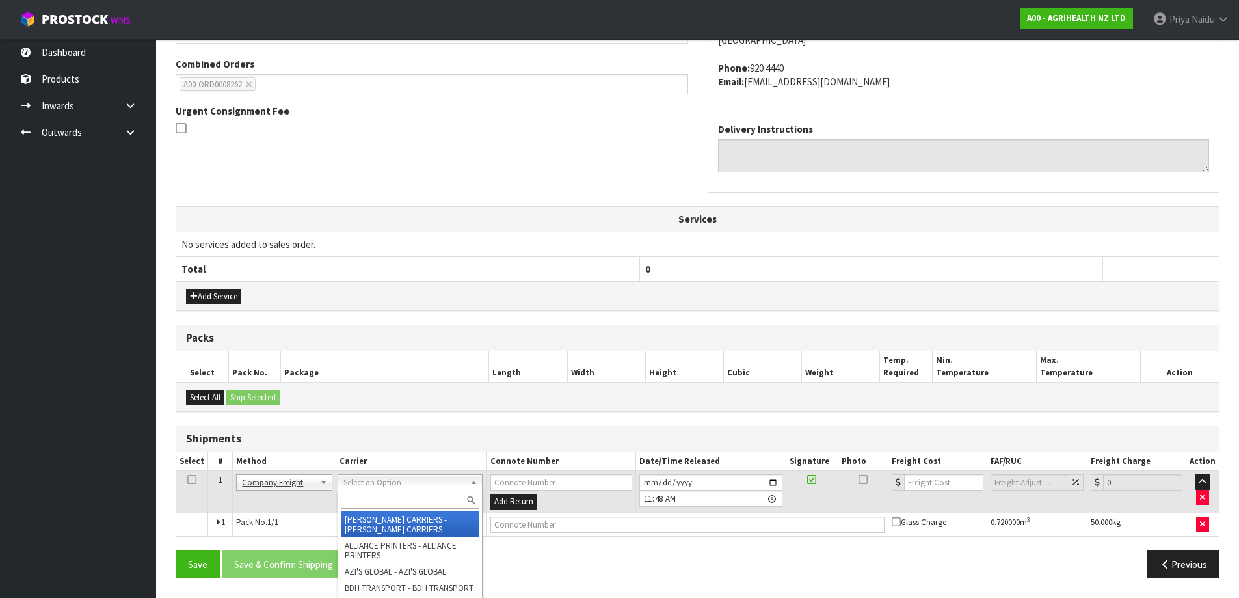
click at [353, 496] on input "text" at bounding box center [410, 500] width 138 height 16
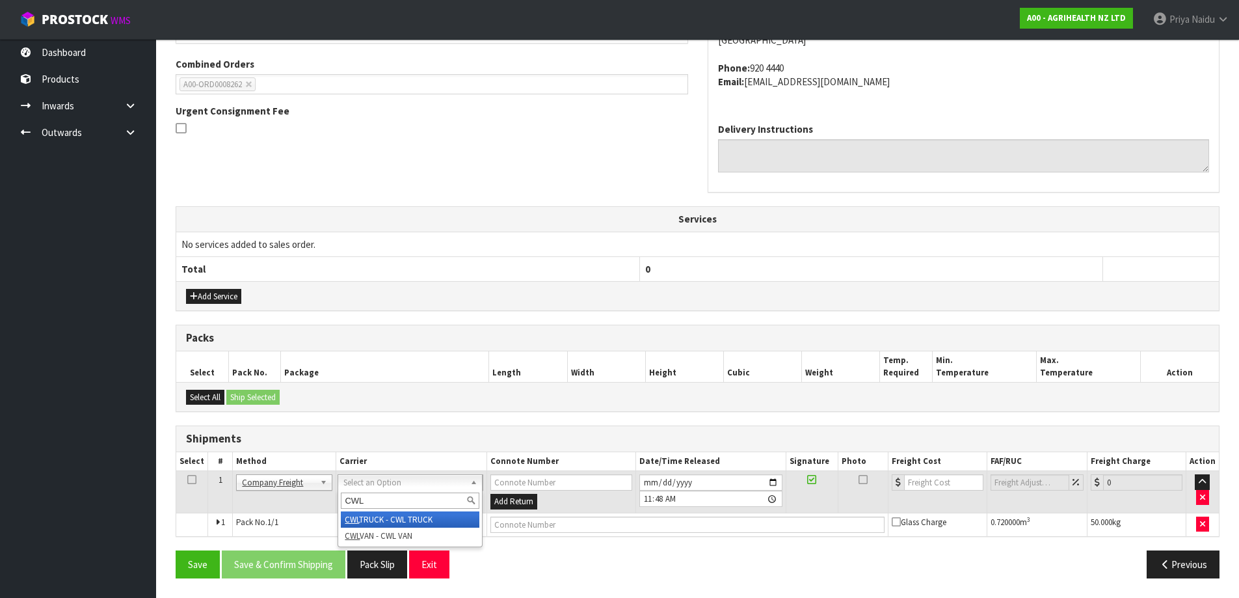
type input "CWL"
drag, startPoint x: 418, startPoint y: 516, endPoint x: 466, endPoint y: 523, distance: 47.9
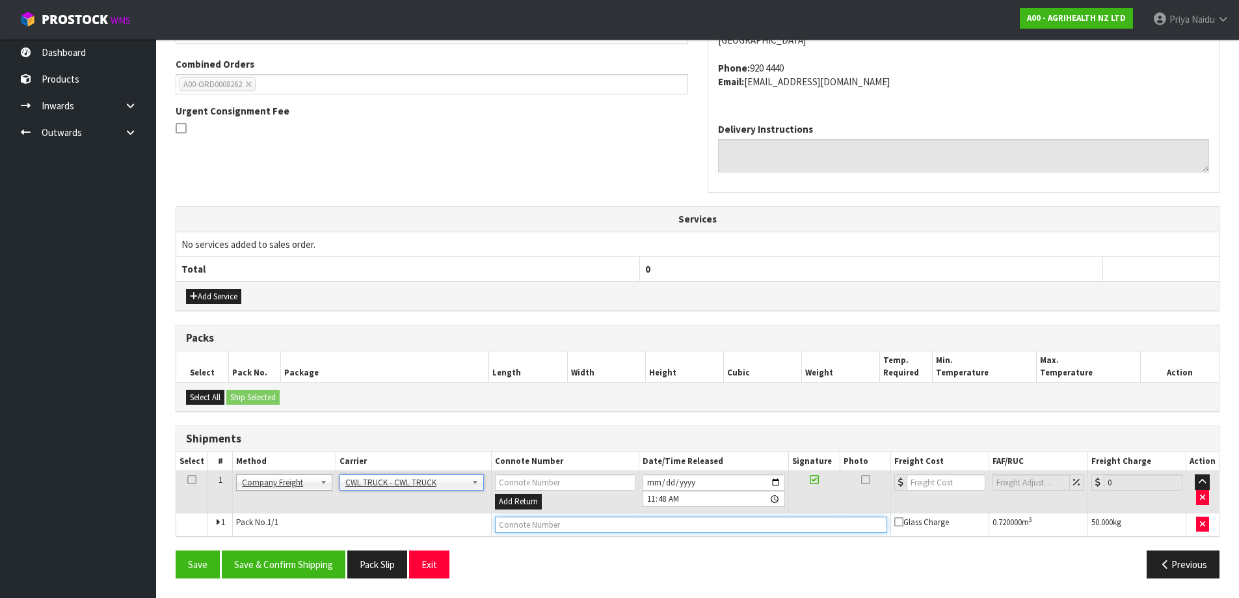
click at [503, 524] on input "text" at bounding box center [691, 524] width 392 height 16
type input "CWL TRUCK DELIVERY"
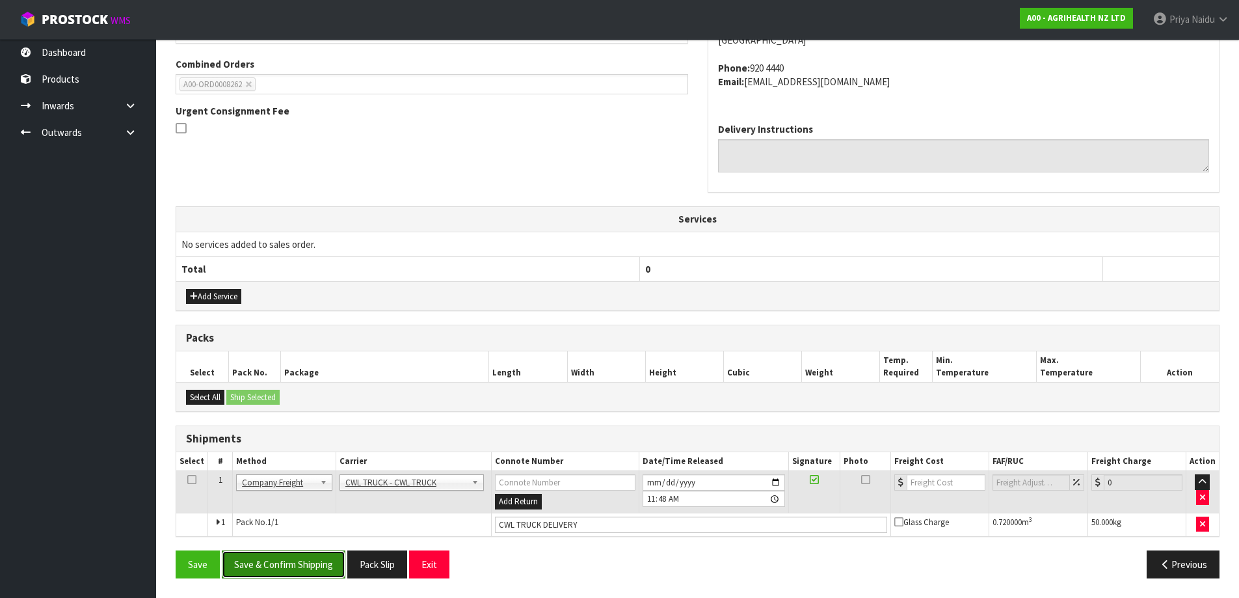
click at [317, 568] on button "Save & Confirm Shipping" at bounding box center [284, 564] width 124 height 28
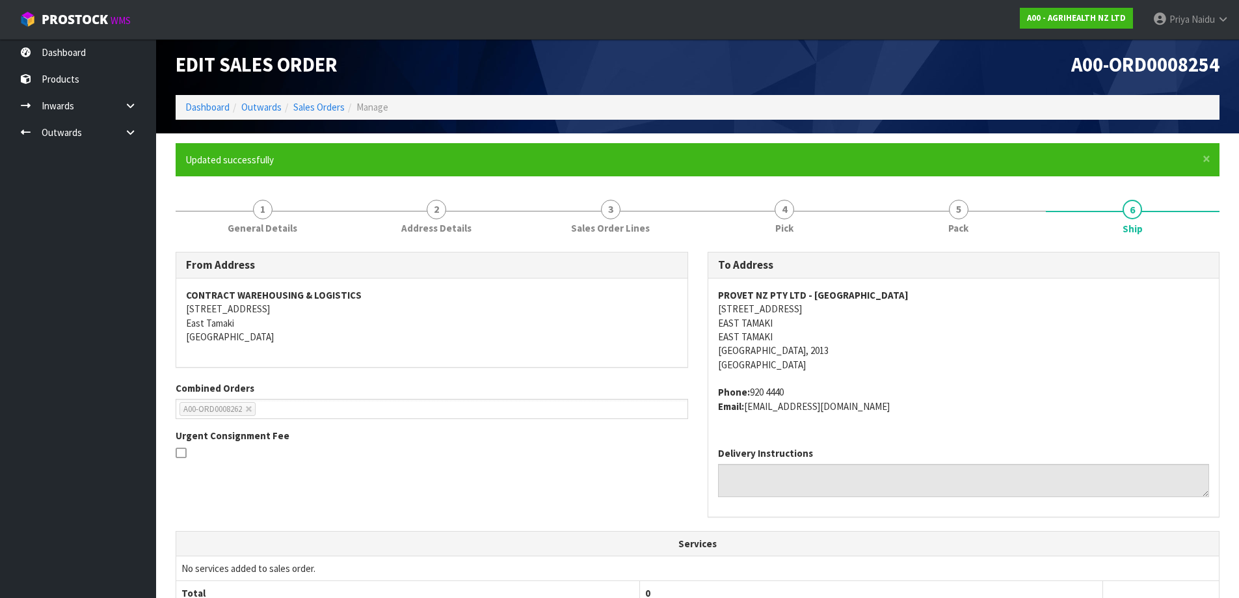
scroll to position [0, 0]
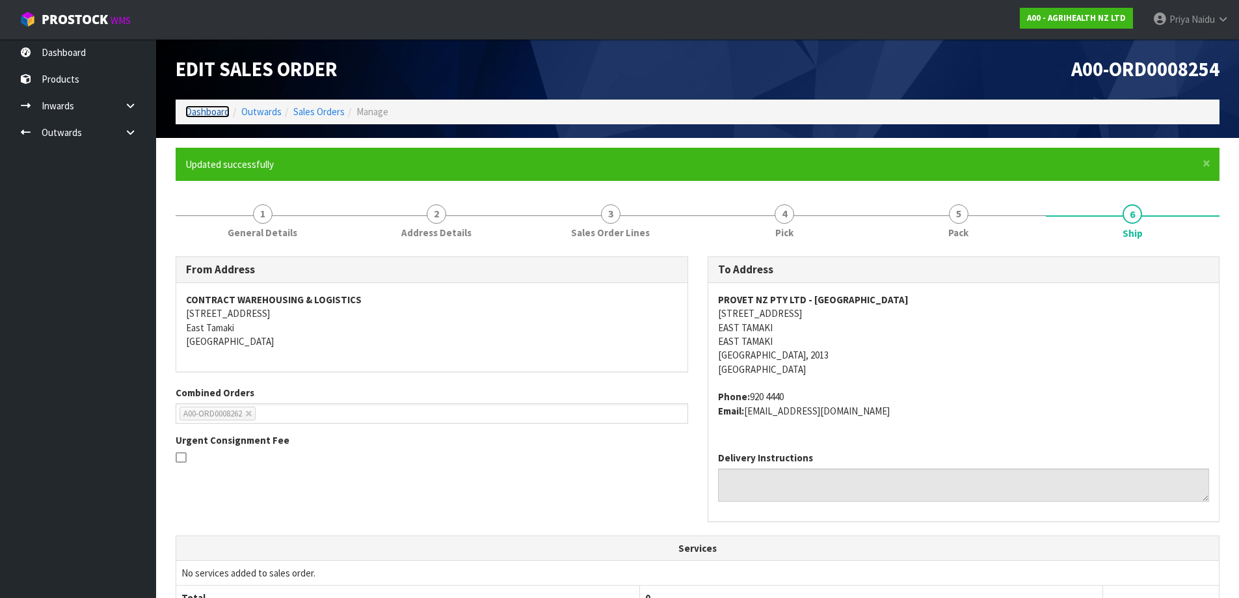
click at [218, 111] on link "Dashboard" at bounding box center [207, 111] width 44 height 12
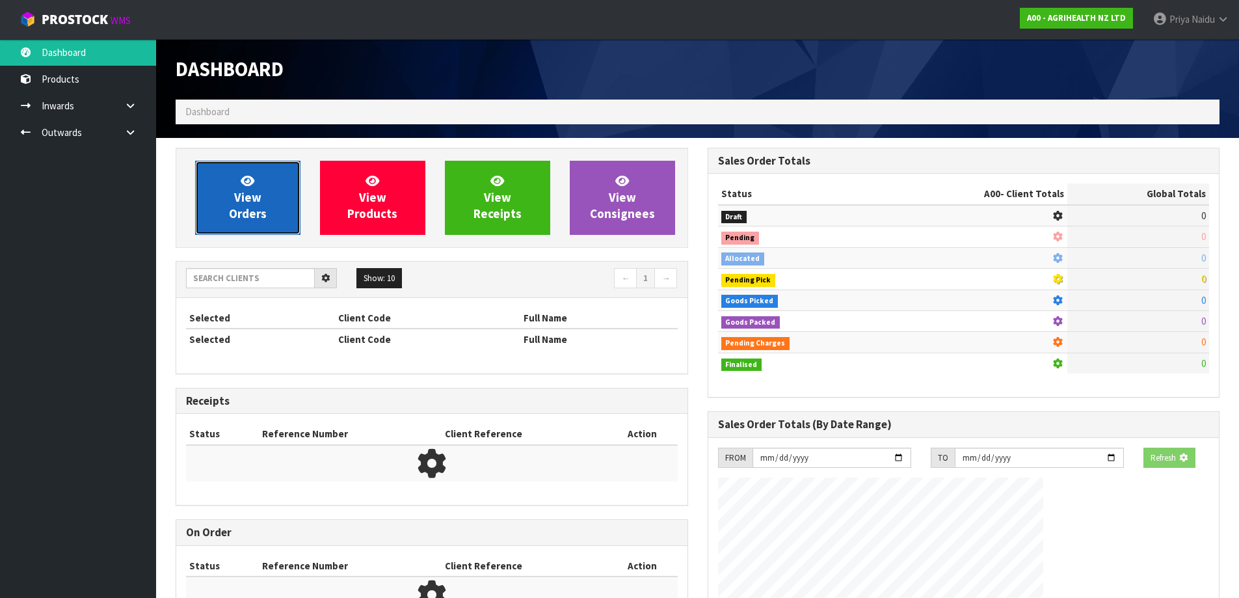
click at [222, 170] on link "View Orders" at bounding box center [247, 198] width 105 height 74
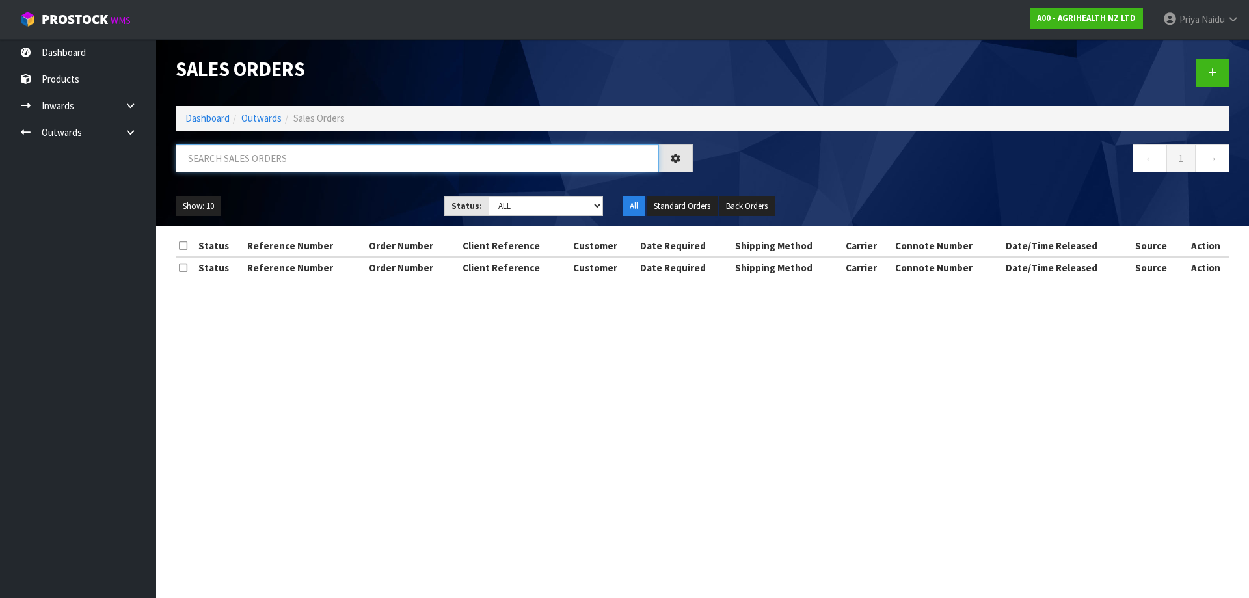
click at [256, 165] on input "text" at bounding box center [417, 158] width 483 height 28
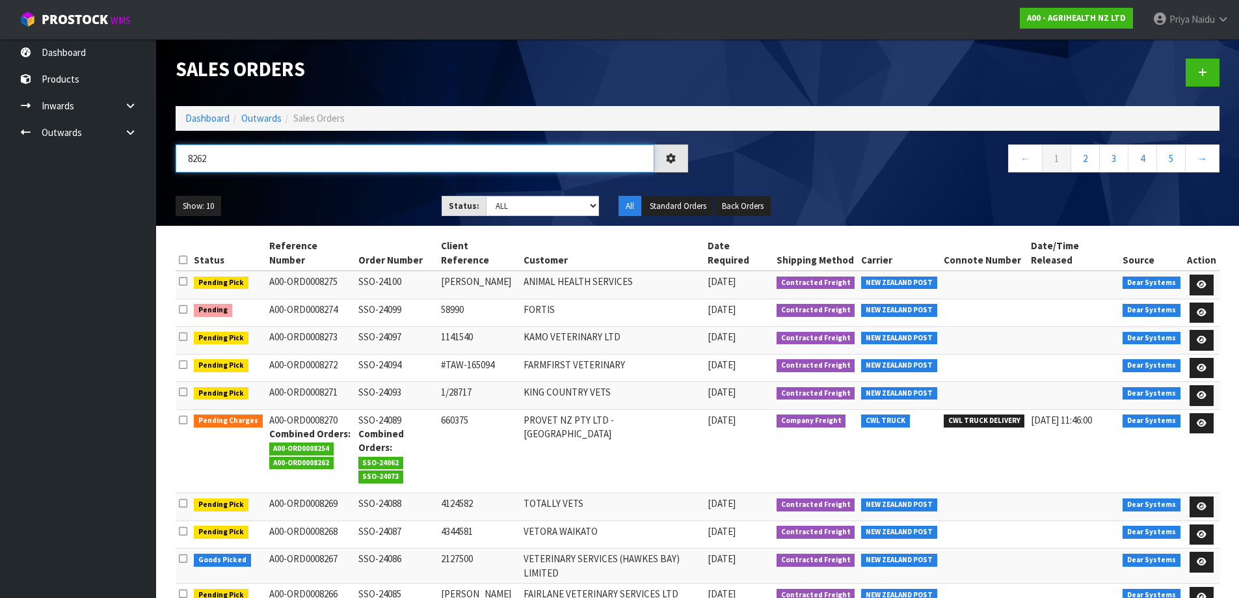
type input "8262"
click at [295, 200] on ul "Show: 10 5 10 25 50" at bounding box center [299, 206] width 247 height 21
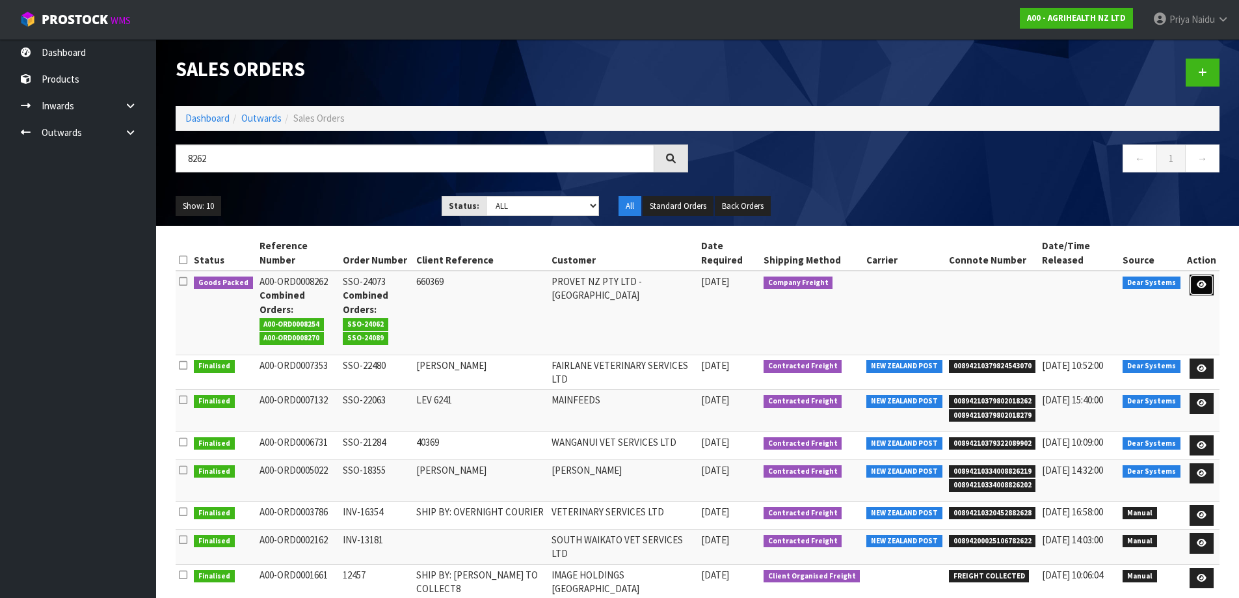
click at [1202, 292] on link at bounding box center [1202, 284] width 24 height 21
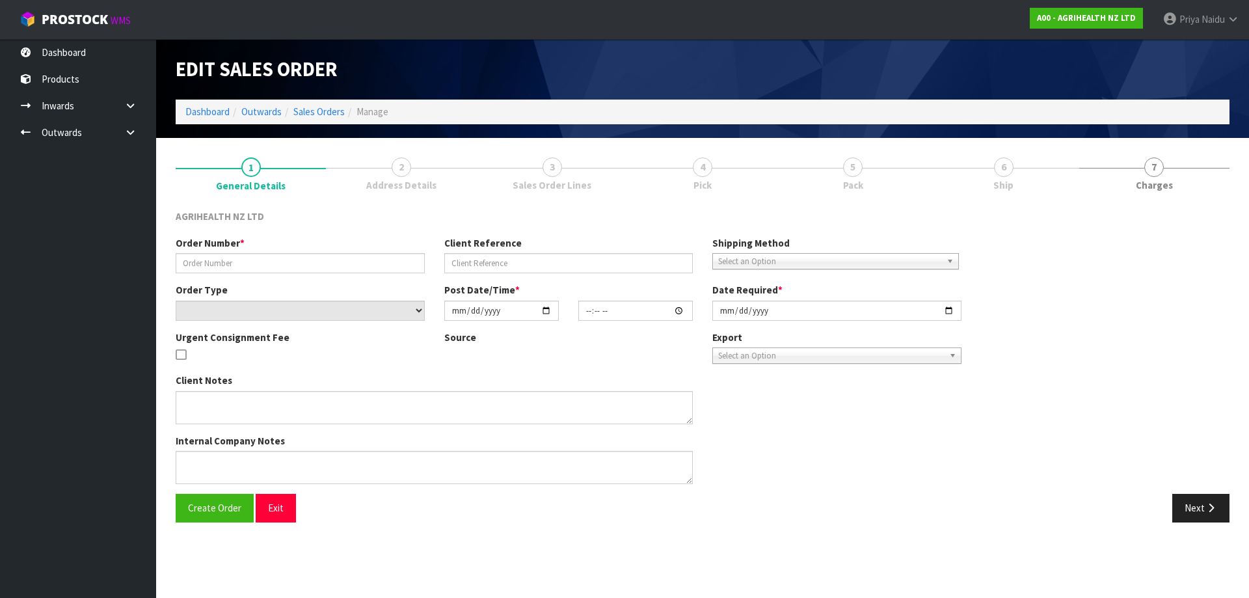
type input "SSO-24073"
type input "660369"
select select "number:0"
type input "2025-08-11"
type input "10:21:34.000"
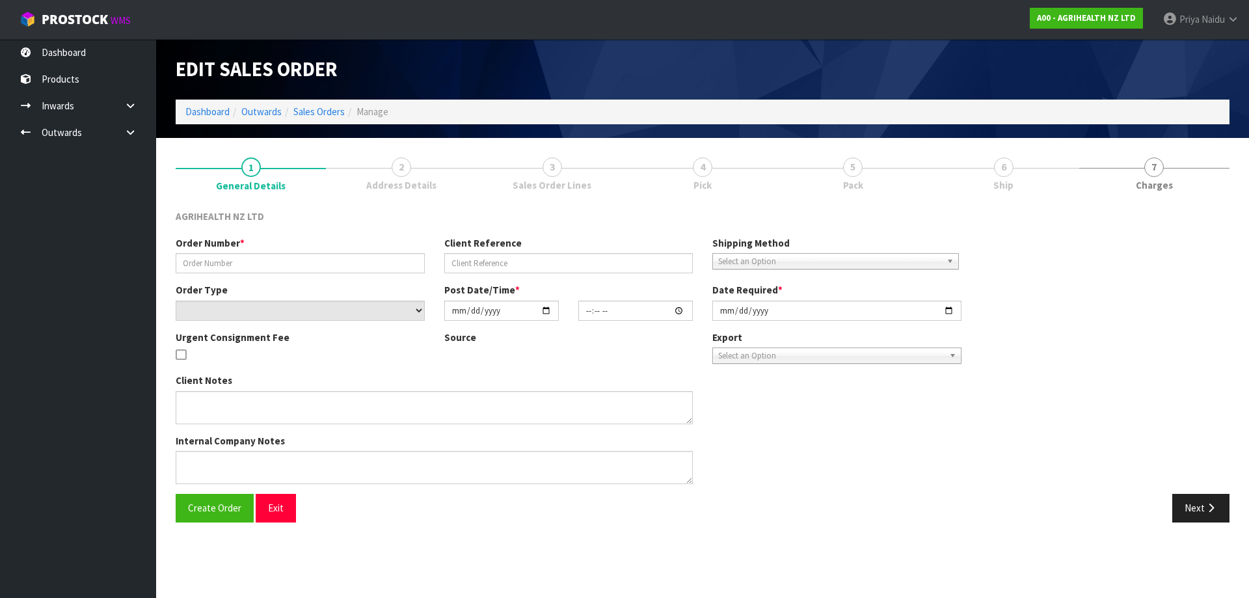
type input "2025-08-11"
type textarea "SHIP BY: CWL Truck"
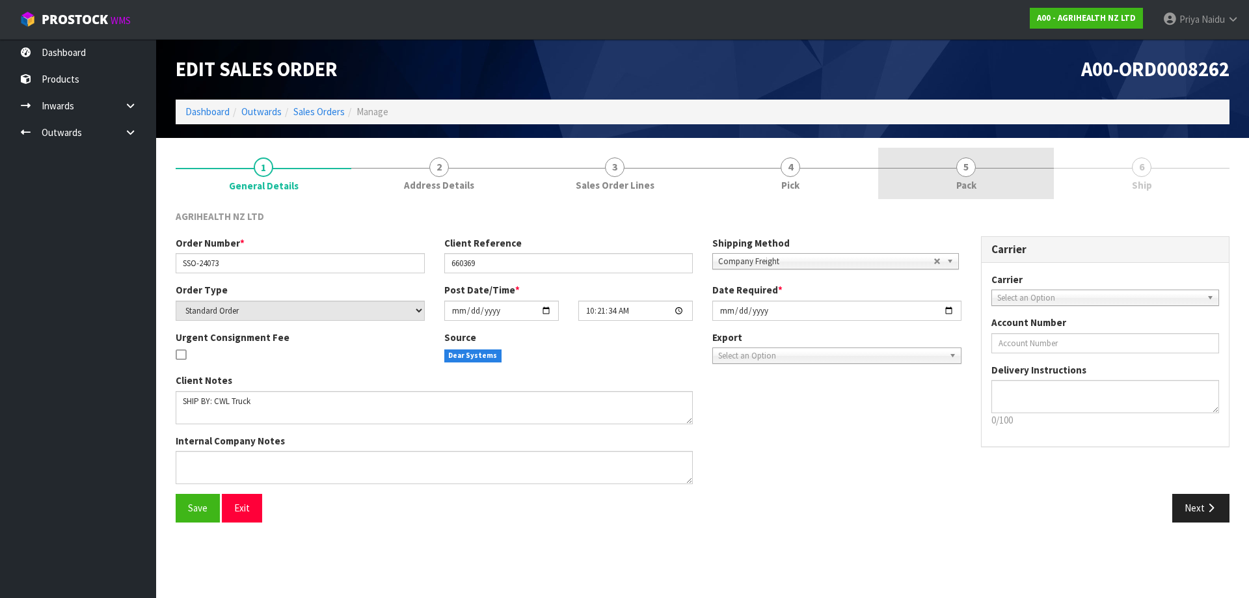
click at [985, 173] on link "5 Pack" at bounding box center [966, 173] width 176 height 51
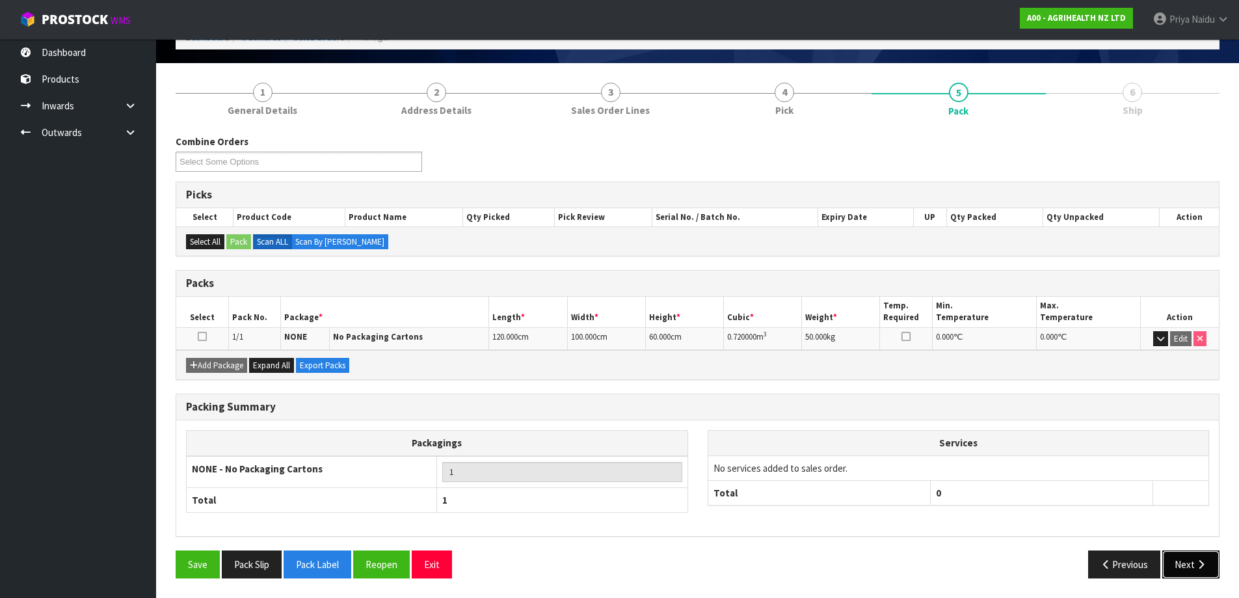
click at [1168, 554] on button "Next" at bounding box center [1190, 564] width 57 height 28
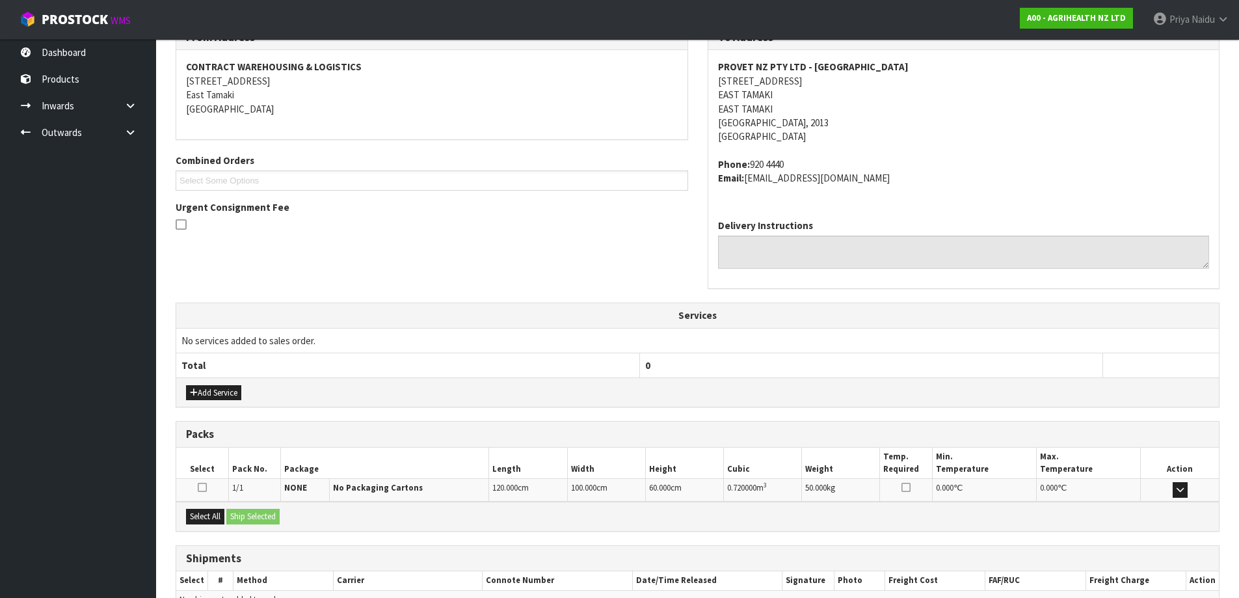
scroll to position [259, 0]
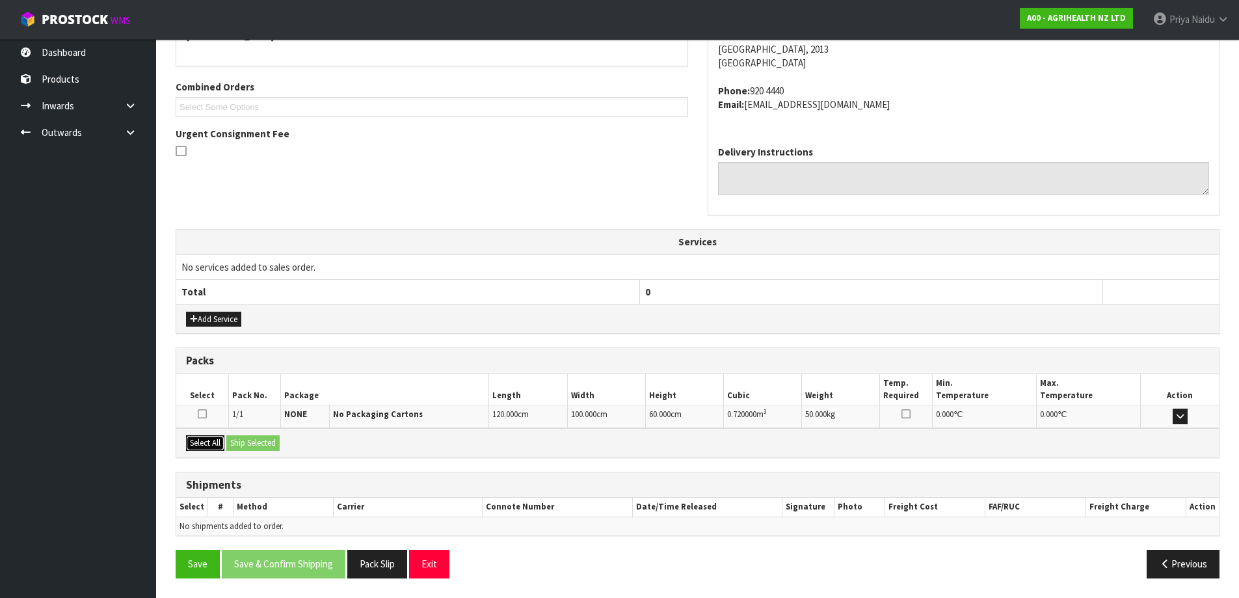
drag, startPoint x: 206, startPoint y: 447, endPoint x: 239, endPoint y: 448, distance: 32.5
click at [207, 448] on button "Select All" at bounding box center [205, 443] width 38 height 16
click at [265, 447] on button "Ship Selected" at bounding box center [252, 443] width 53 height 16
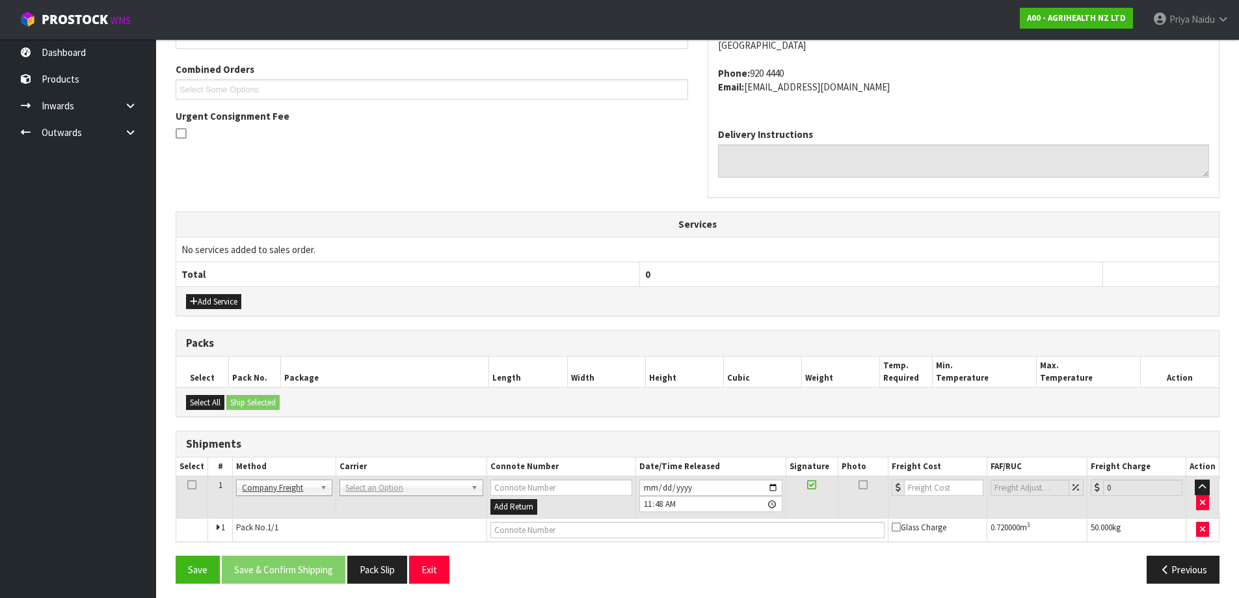
scroll to position [282, 0]
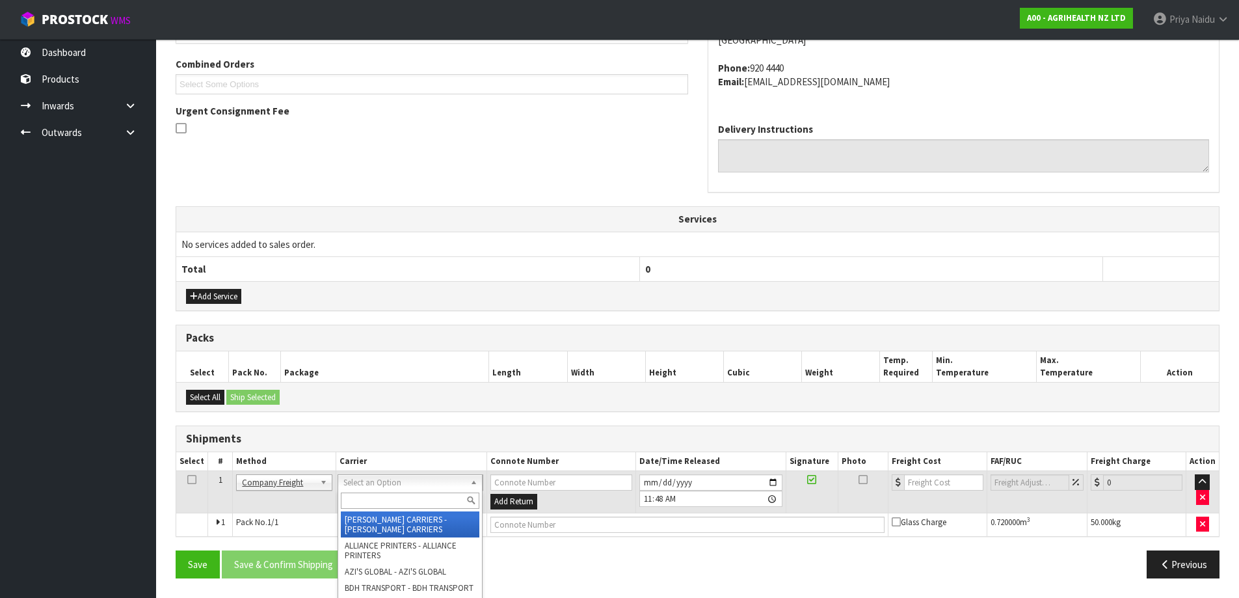
click at [375, 505] on input "text" at bounding box center [410, 500] width 138 height 16
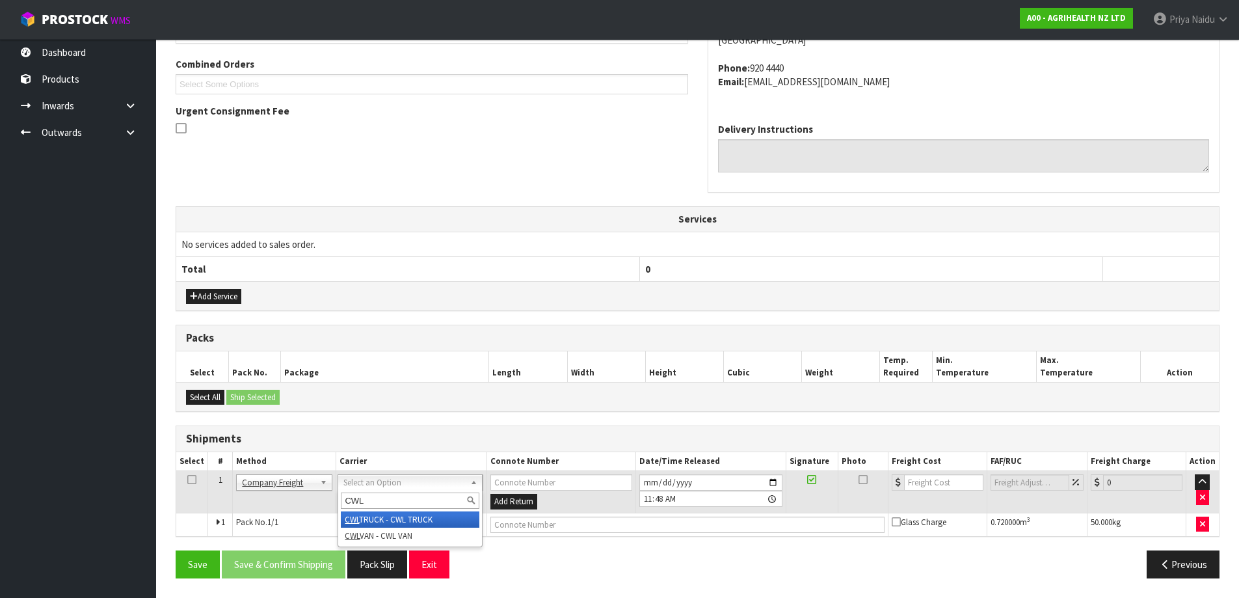
type input "CWL"
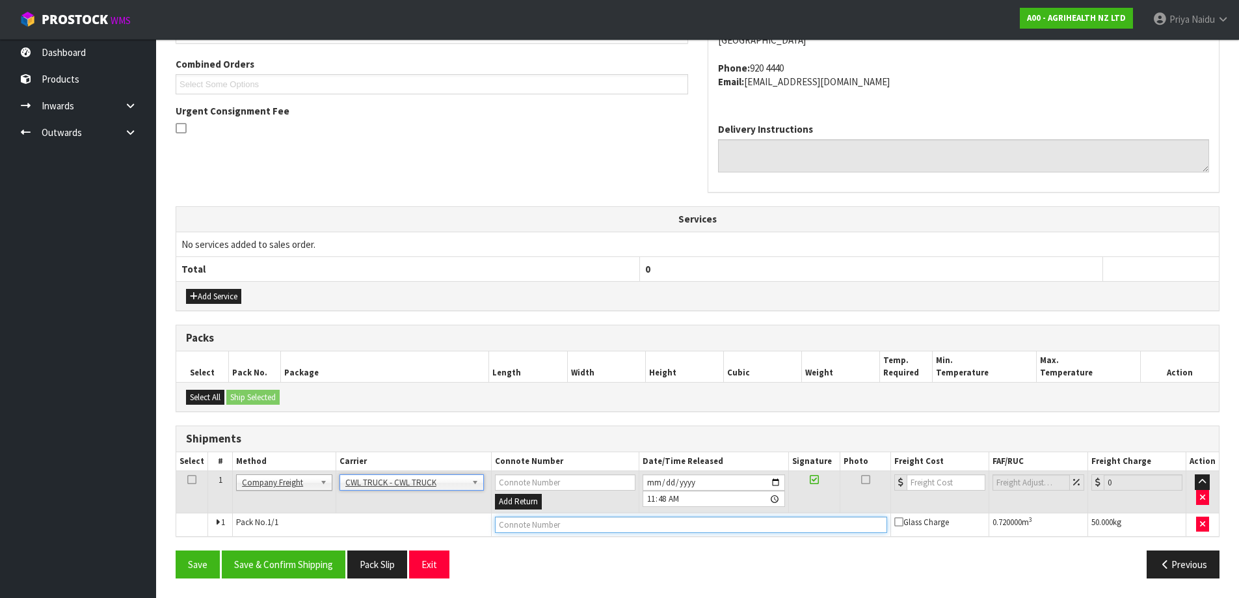
click at [509, 523] on input "text" at bounding box center [691, 524] width 392 height 16
type input "CWL TRUCK DELIVERY"
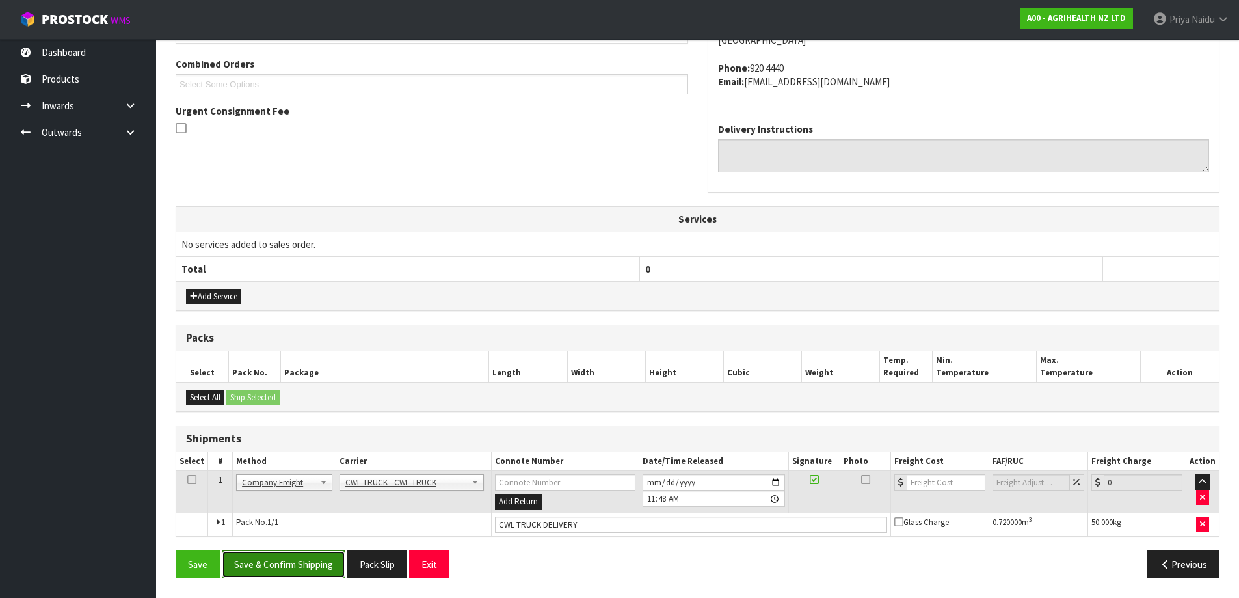
click at [317, 565] on button "Save & Confirm Shipping" at bounding box center [284, 564] width 124 height 28
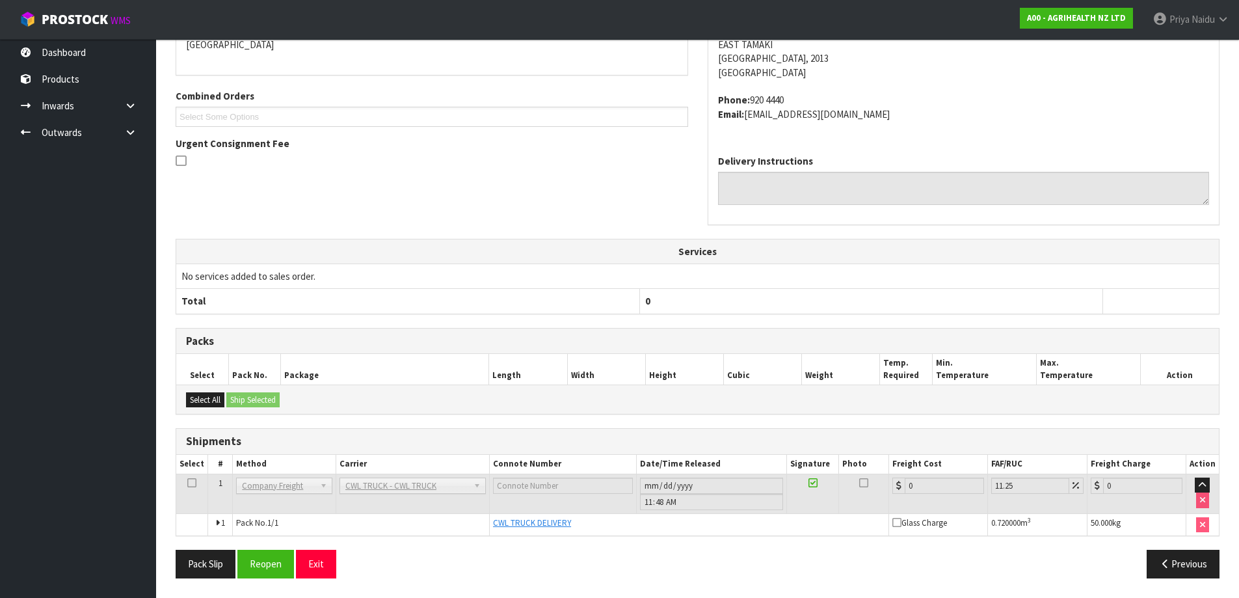
scroll to position [0, 0]
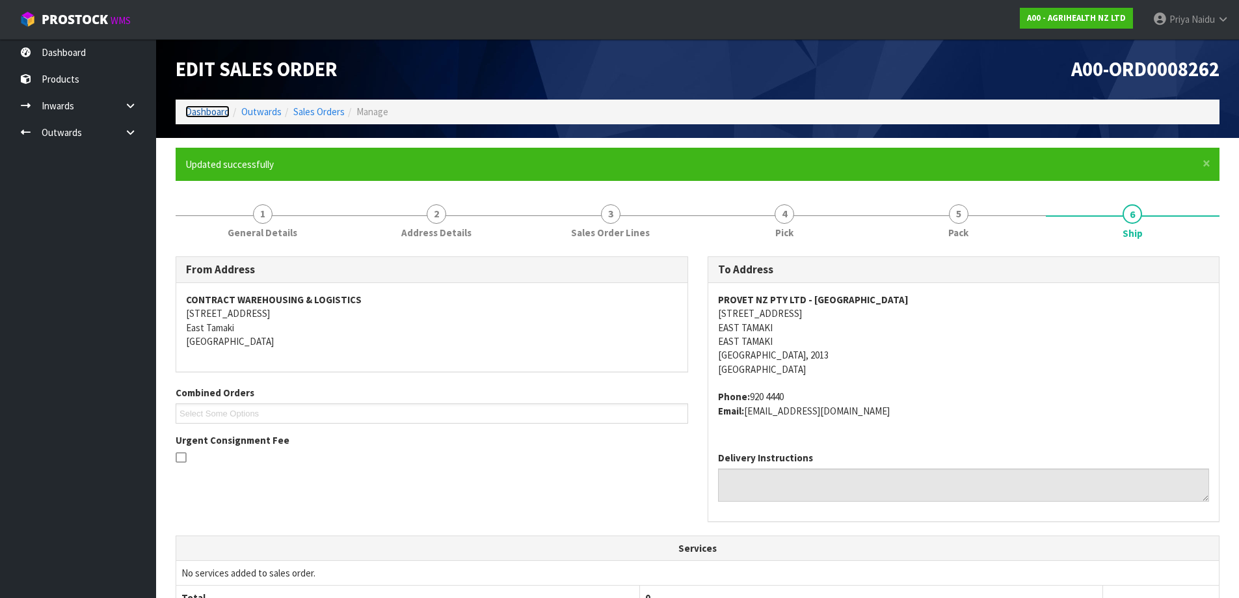
click at [204, 111] on link "Dashboard" at bounding box center [207, 111] width 44 height 12
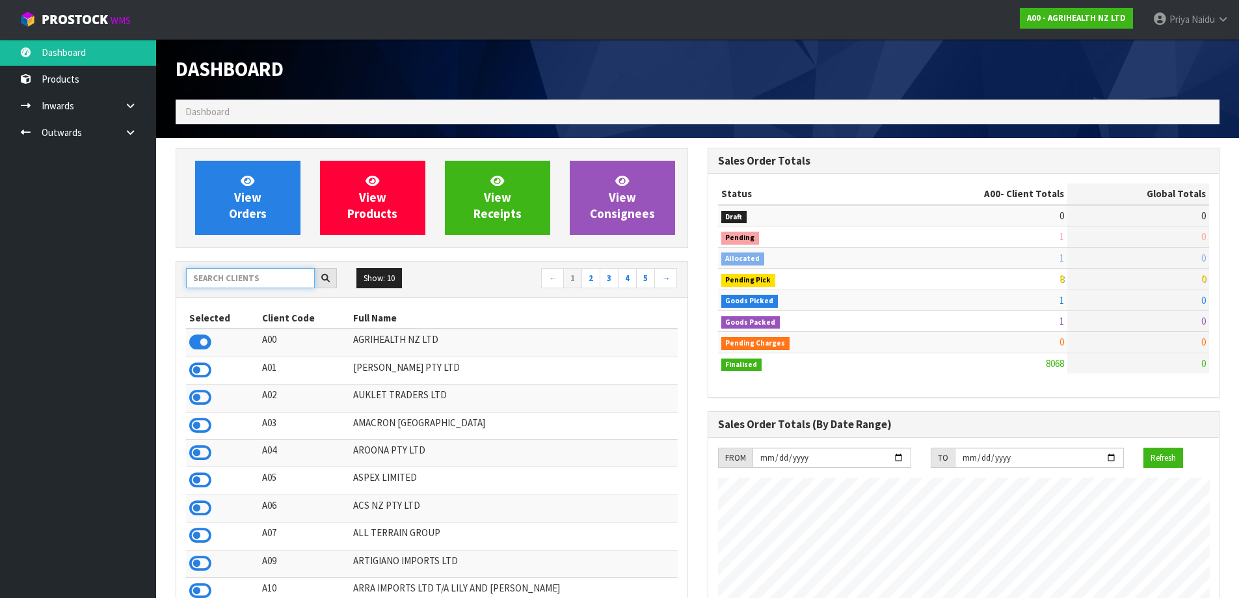
click at [239, 280] on input "text" at bounding box center [250, 278] width 129 height 20
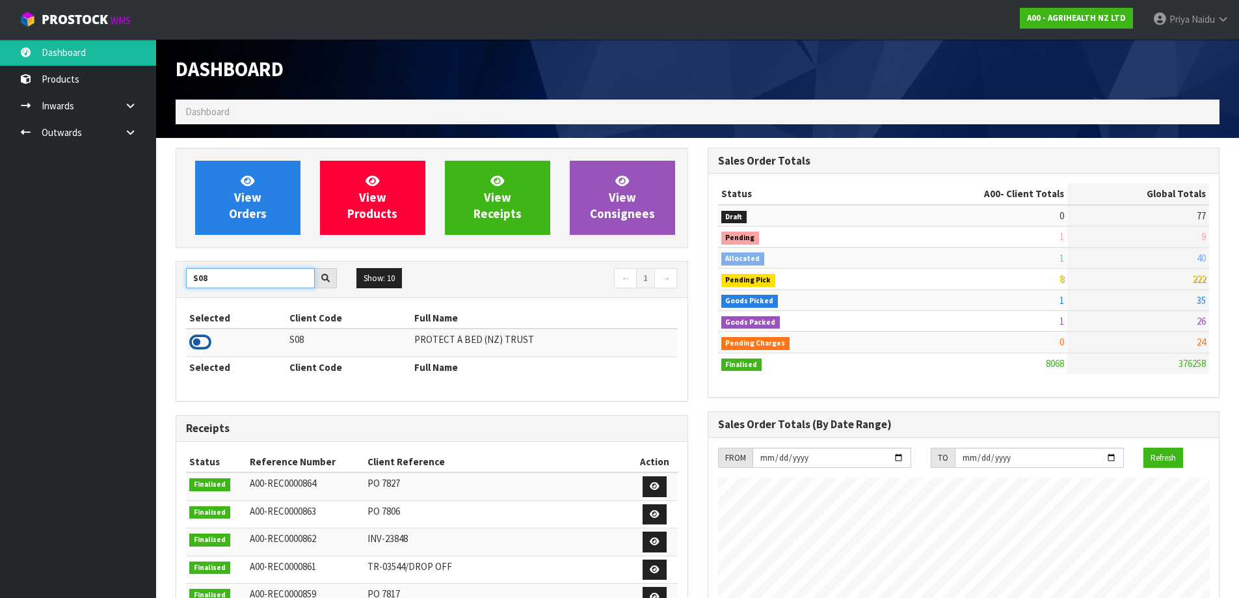
type input "S08"
click at [197, 343] on icon at bounding box center [200, 342] width 22 height 20
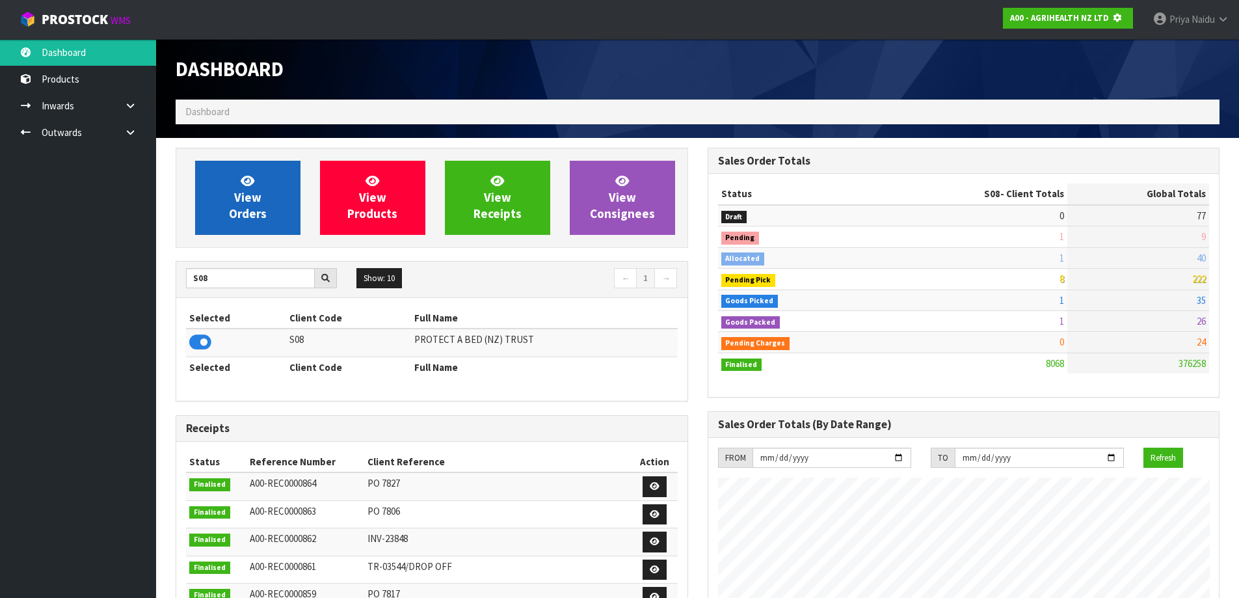
scroll to position [649622, 649901]
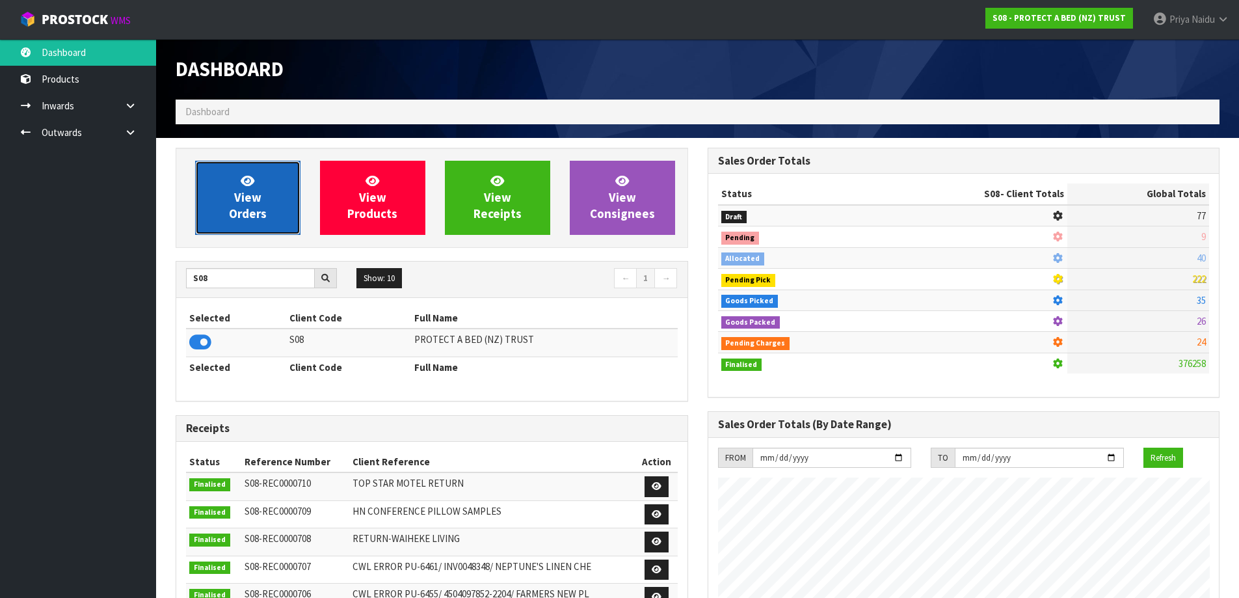
click at [263, 199] on link "View Orders" at bounding box center [247, 198] width 105 height 74
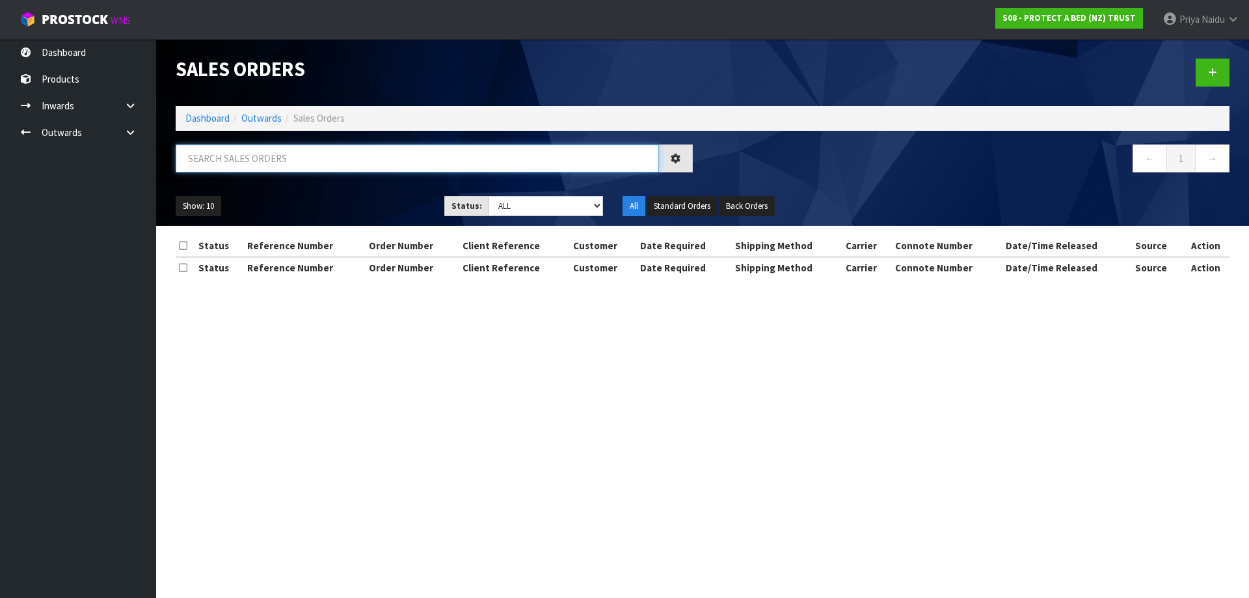
click at [313, 165] on input "text" at bounding box center [417, 158] width 483 height 28
type input "32957"
click at [532, 207] on select "Draft Pending Allocated Pending Pick Goods Picked Goods Packed Pending Charges …" at bounding box center [545, 206] width 115 height 20
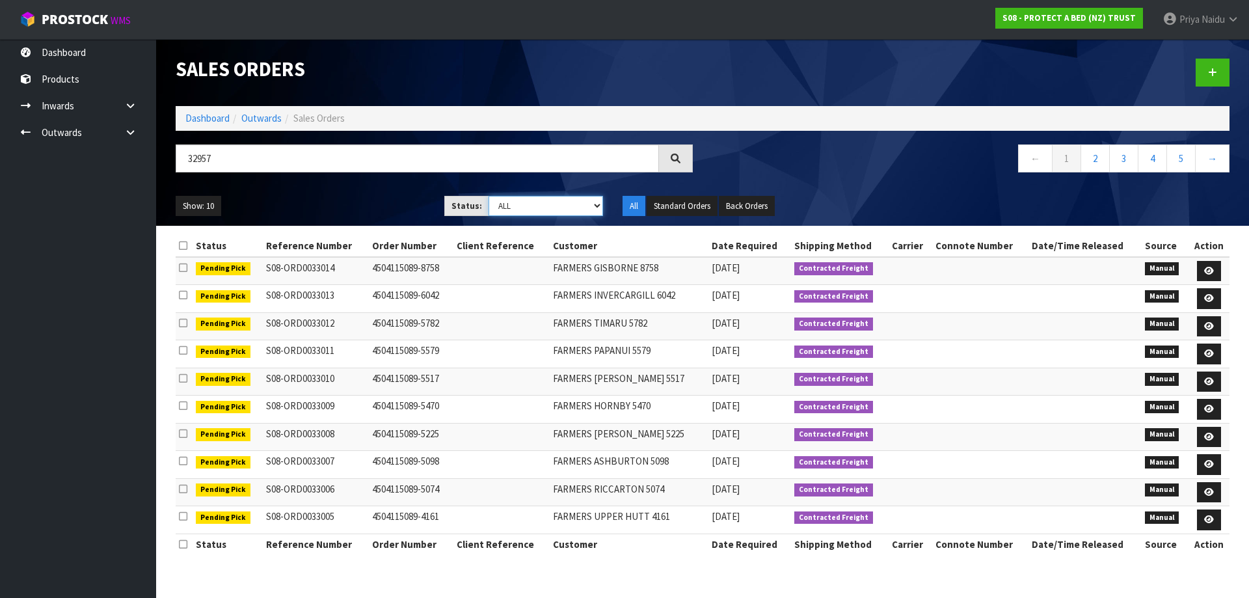
select select "string:5"
click at [488, 196] on select "Draft Pending Allocated Pending Pick Goods Picked Goods Packed Pending Charges …" at bounding box center [545, 206] width 115 height 20
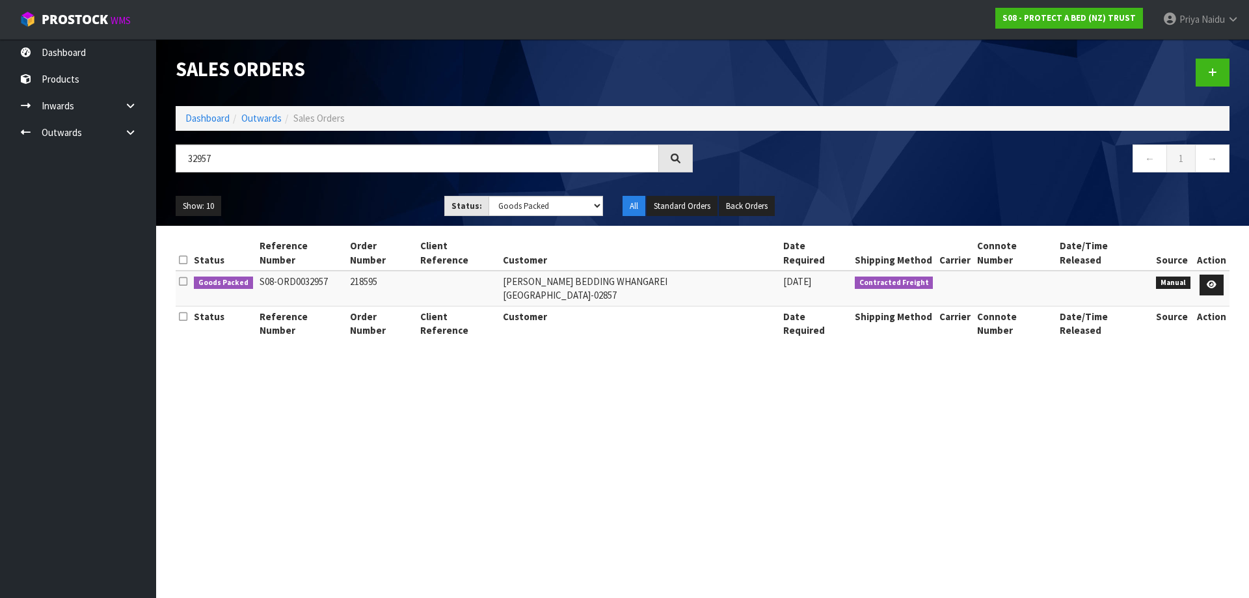
click at [334, 204] on ul "Show: 10 5 10 25 50" at bounding box center [300, 206] width 249 height 21
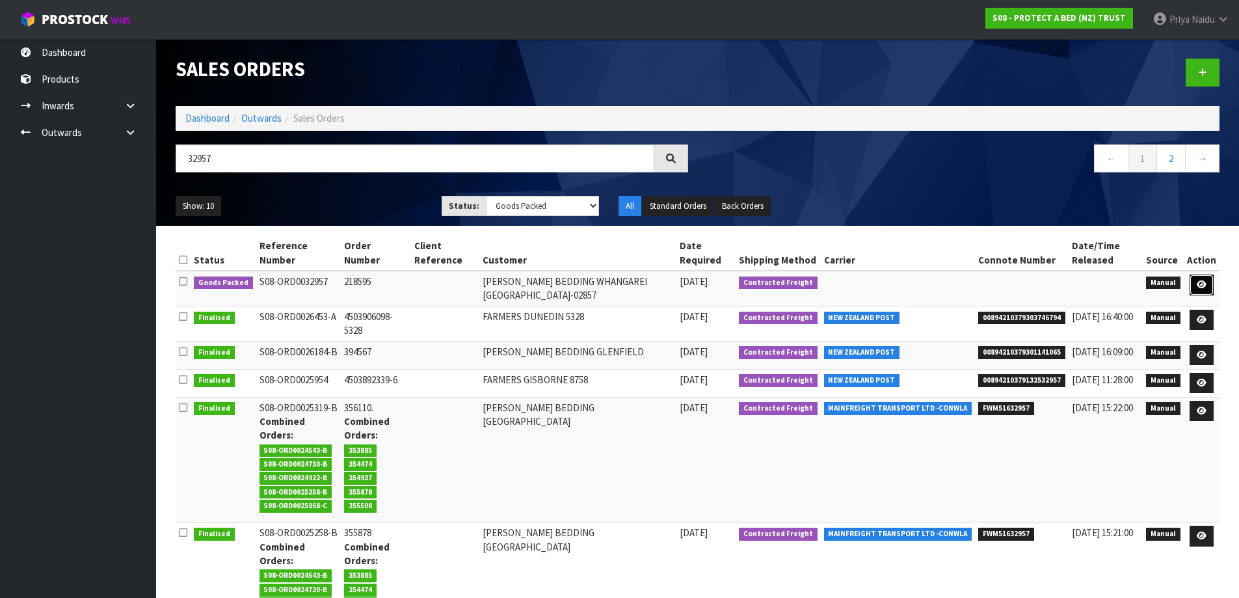
click at [1195, 282] on link at bounding box center [1202, 284] width 24 height 21
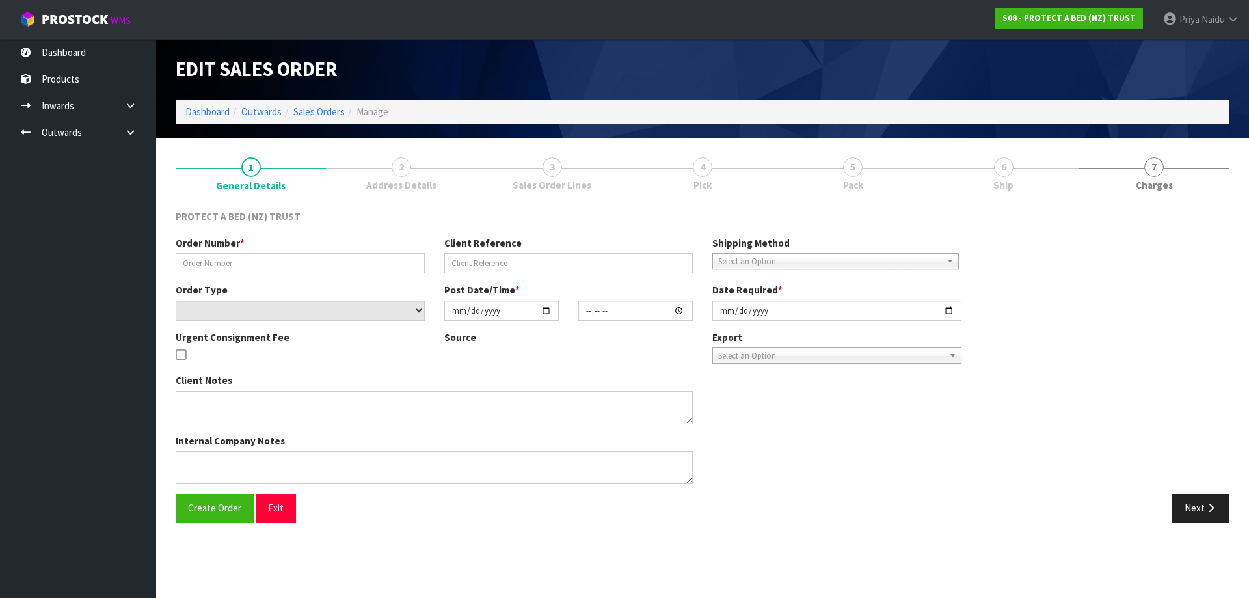
type input "218595"
select select "number:0"
type input "2025-08-08"
type input "09:01:00.000"
type input "2025-08-08"
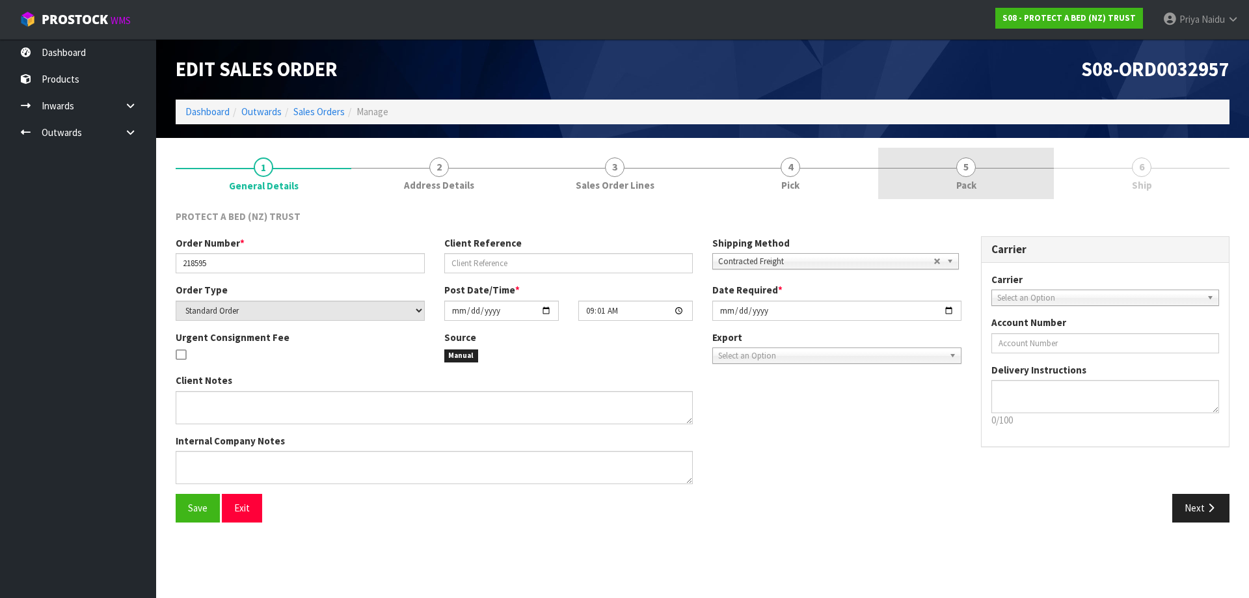
click at [988, 191] on link "5 Pack" at bounding box center [966, 173] width 176 height 51
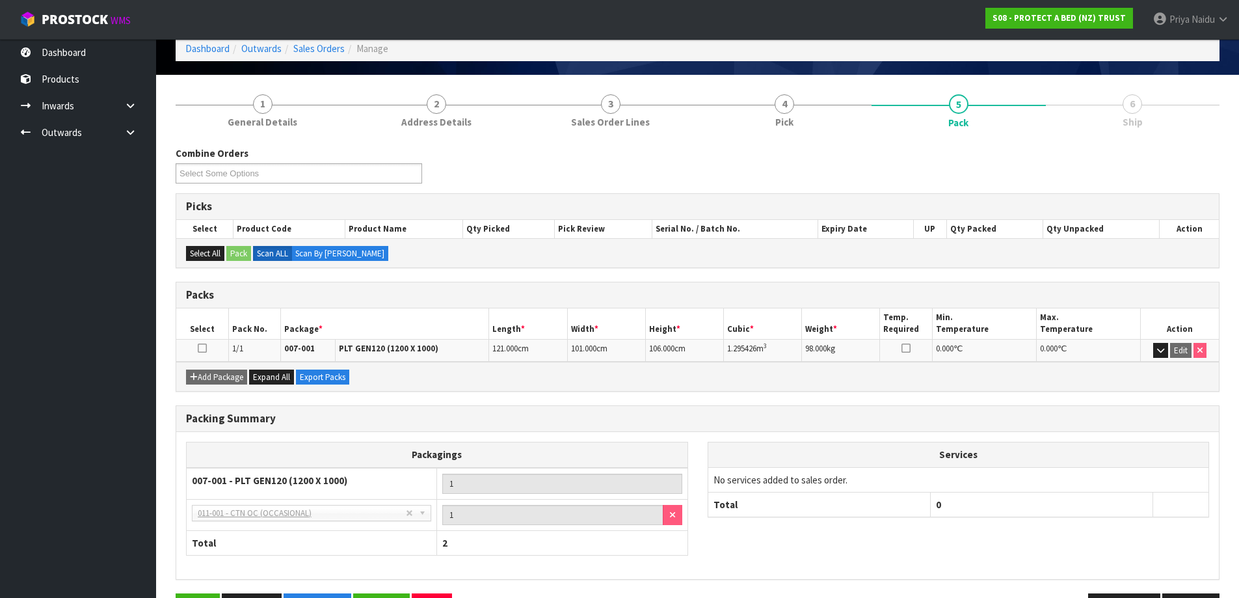
scroll to position [107, 0]
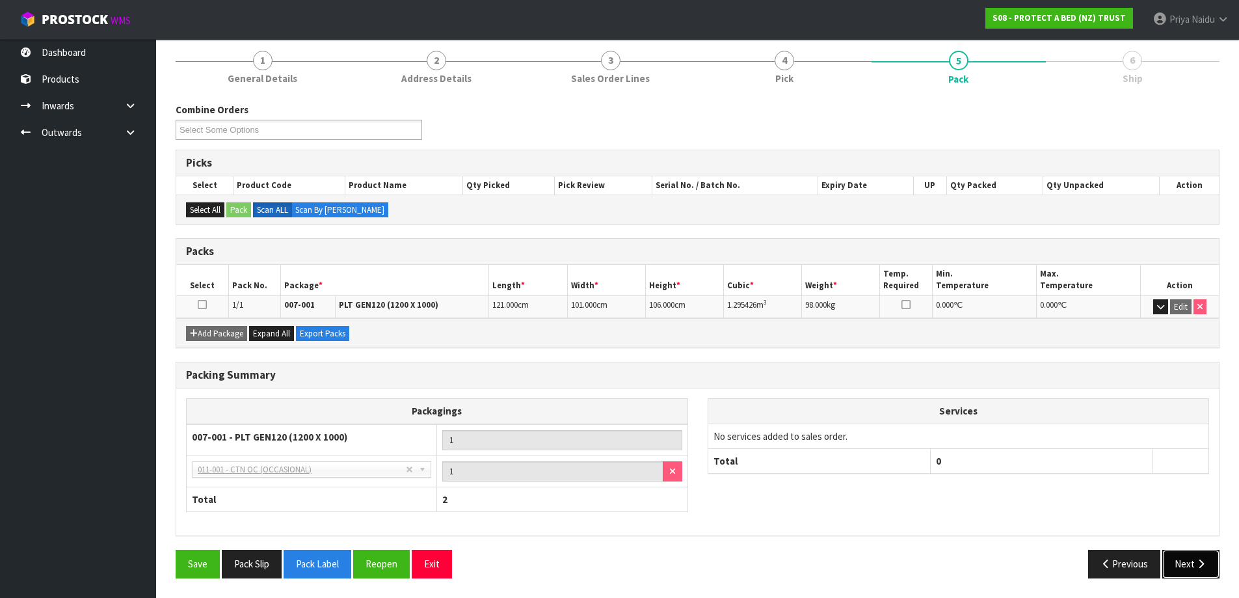
click at [1177, 567] on button "Next" at bounding box center [1190, 564] width 57 height 28
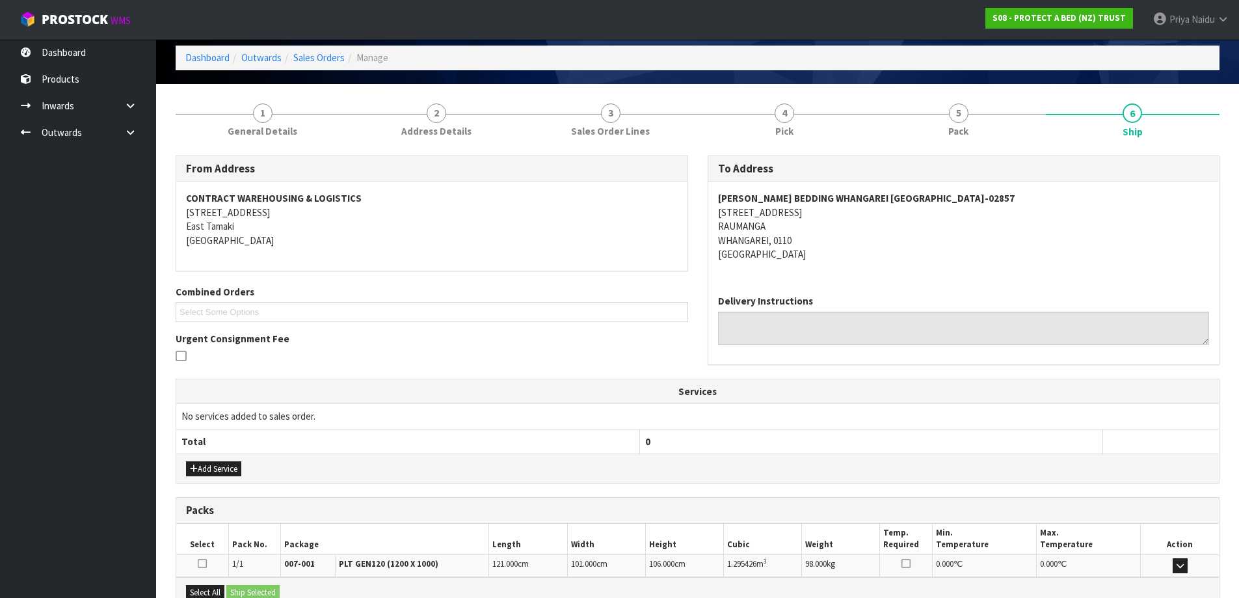
scroll to position [0, 0]
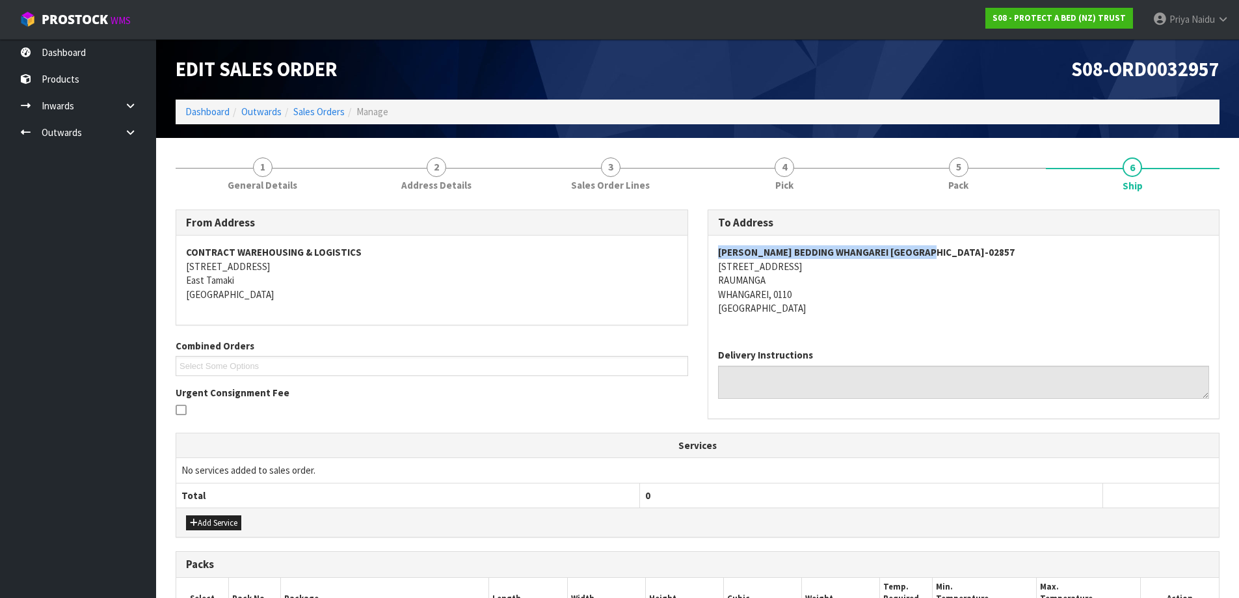
drag, startPoint x: 707, startPoint y: 256, endPoint x: 487, endPoint y: 232, distance: 221.7
click at [967, 237] on div "To Address HARVEY NORMAN BEDDING WHANGAREI NZ-02857 5 GUMDIGGER PLACE RAUMANGA …" at bounding box center [964, 313] width 513 height 209
click at [879, 296] on address "HARVEY NORMAN BEDDING WHANGAREI NZ-02857 5 GUMDIGGER PLACE RAUMANGA WHANGAREI, …" at bounding box center [964, 280] width 492 height 70
drag, startPoint x: 710, startPoint y: 251, endPoint x: 979, endPoint y: 255, distance: 268.7
click at [979, 255] on div "HARVEY NORMAN BEDDING WHANGAREI NZ-02857 5 GUMDIGGER PLACE RAUMANGA WHANGAREI, …" at bounding box center [963, 286] width 511 height 103
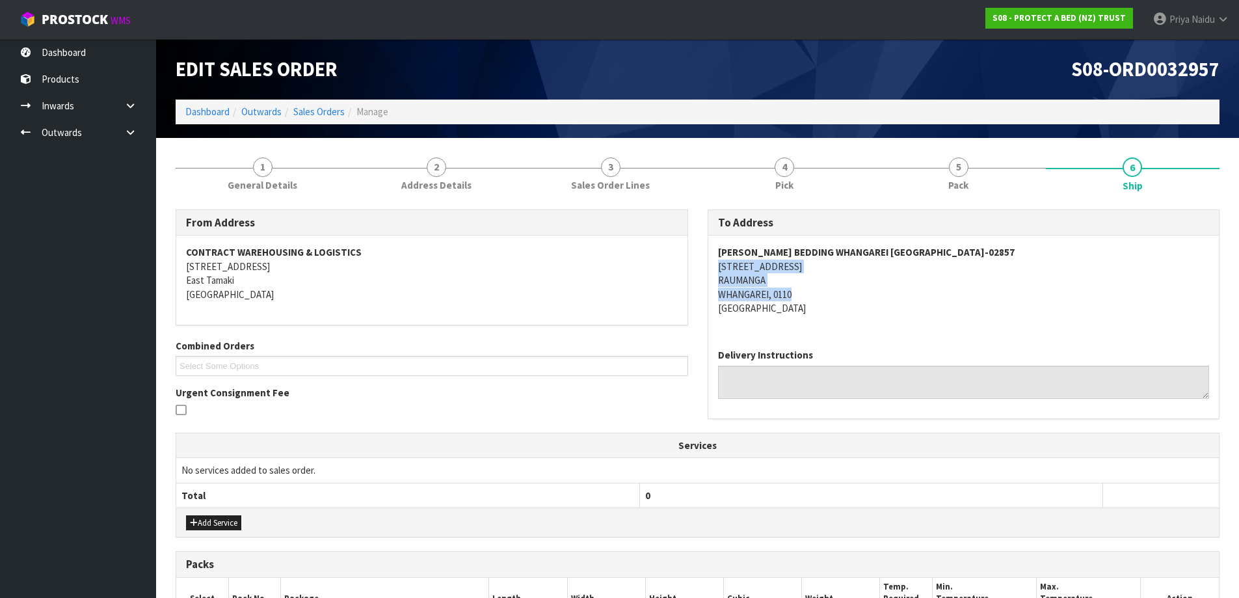
drag, startPoint x: 715, startPoint y: 267, endPoint x: 681, endPoint y: 292, distance: 42.3
click at [847, 293] on div "HARVEY NORMAN BEDDING WHANGAREI NZ-02857 5 GUMDIGGER PLACE RAUMANGA WHANGAREI, …" at bounding box center [963, 286] width 511 height 103
drag, startPoint x: 895, startPoint y: 318, endPoint x: 846, endPoint y: 308, distance: 50.4
click at [893, 317] on div "HARVEY NORMAN BEDDING WHANGAREI NZ-02857 5 GUMDIGGER PLACE RAUMANGA WHANGAREI, …" at bounding box center [963, 286] width 511 height 103
drag, startPoint x: 719, startPoint y: 267, endPoint x: 732, endPoint y: 267, distance: 12.4
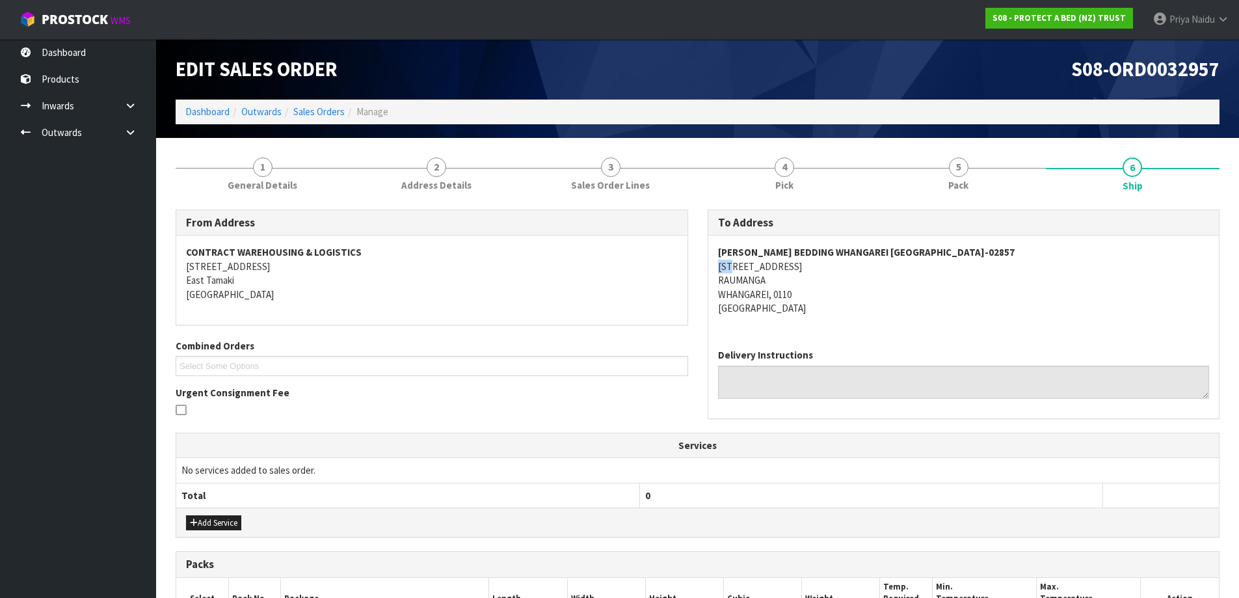
click at [732, 267] on address "HARVEY NORMAN BEDDING WHANGAREI NZ-02857 5 GUMDIGGER PLACE RAUMANGA WHANGAREI, …" at bounding box center [964, 280] width 492 height 70
click at [712, 264] on div "HARVEY NORMAN BEDDING WHANGAREI NZ-02857 5 GUMDIGGER PLACE RAUMANGA WHANGAREI, …" at bounding box center [963, 286] width 511 height 103
drag, startPoint x: 712, startPoint y: 264, endPoint x: 817, endPoint y: 267, distance: 104.8
click at [817, 267] on div "HARVEY NORMAN BEDDING WHANGAREI NZ-02857 5 GUMDIGGER PLACE RAUMANGA WHANGAREI, …" at bounding box center [963, 286] width 511 height 103
click at [262, 181] on span "General Details" at bounding box center [263, 185] width 70 height 14
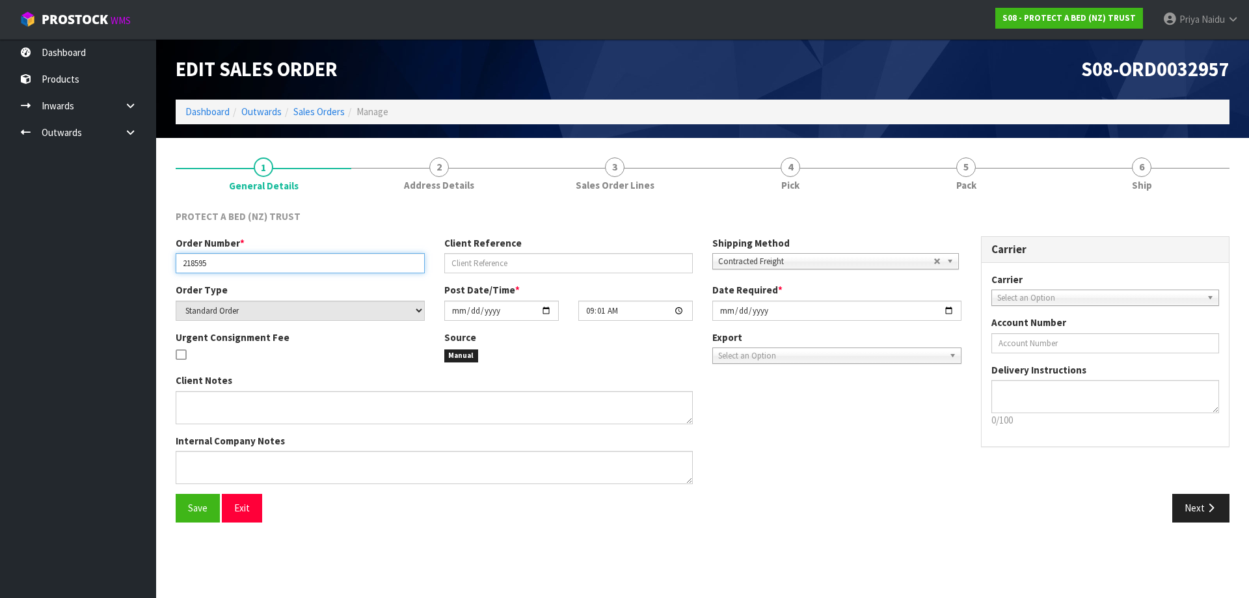
drag, startPoint x: 177, startPoint y: 269, endPoint x: 248, endPoint y: 278, distance: 72.2
click at [248, 278] on div "Order Number * 218595 Client Reference Shipping Method Client Local Pickup Cust…" at bounding box center [568, 259] width 805 height 47
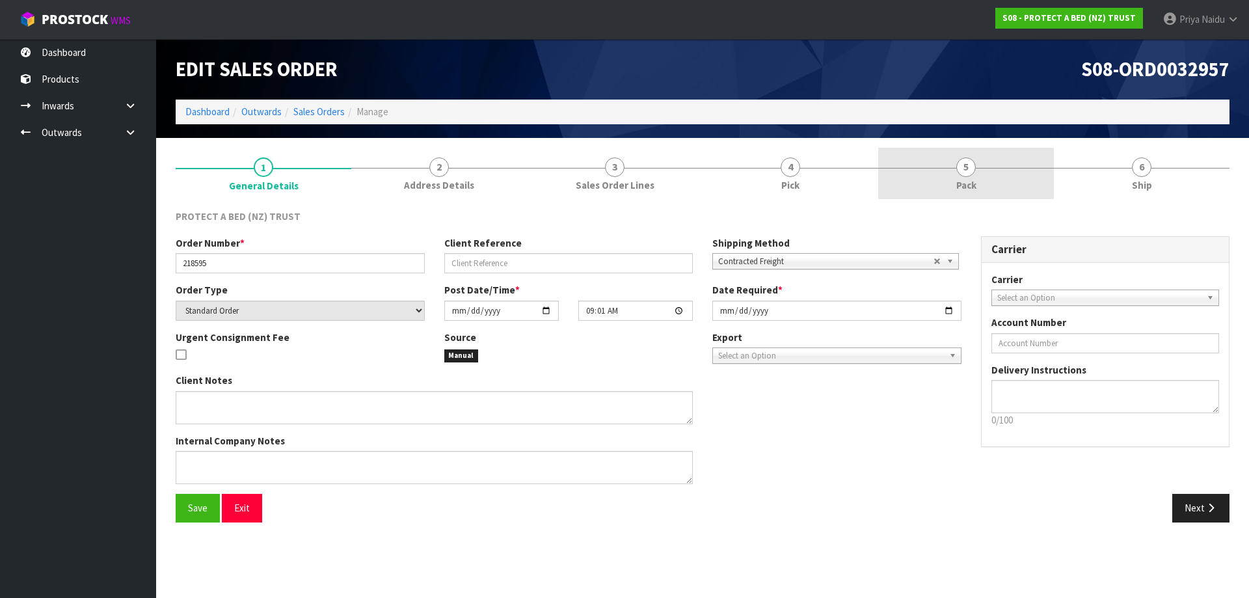
drag, startPoint x: 957, startPoint y: 181, endPoint x: 942, endPoint y: 192, distance: 17.7
click at [957, 181] on span "Pack" at bounding box center [966, 185] width 20 height 14
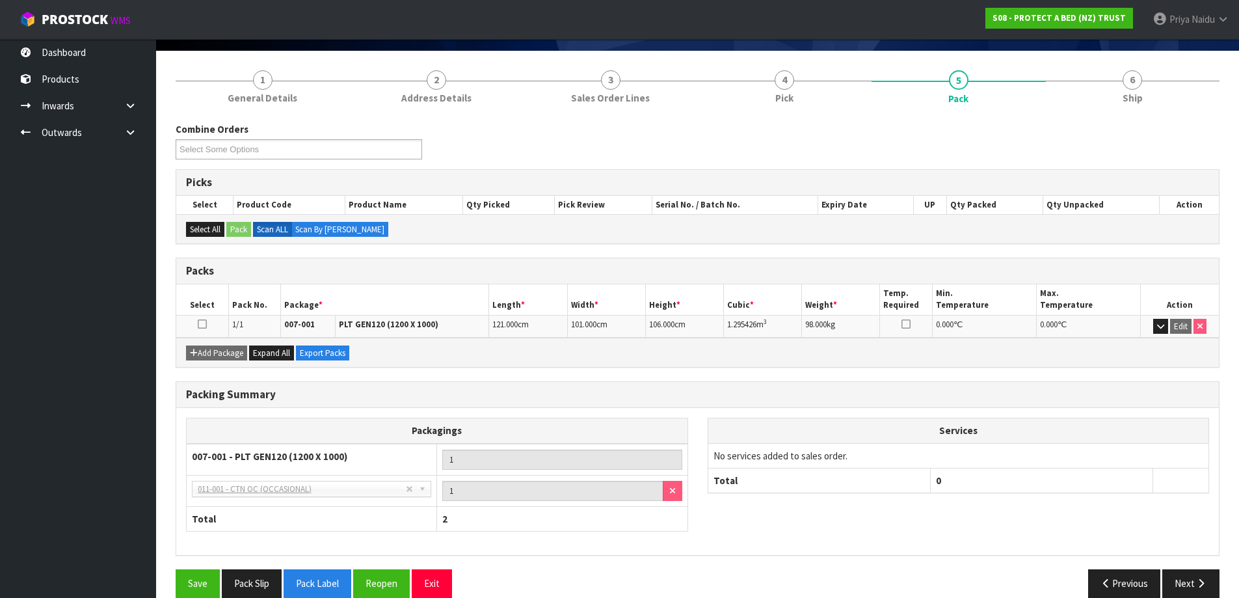
scroll to position [107, 0]
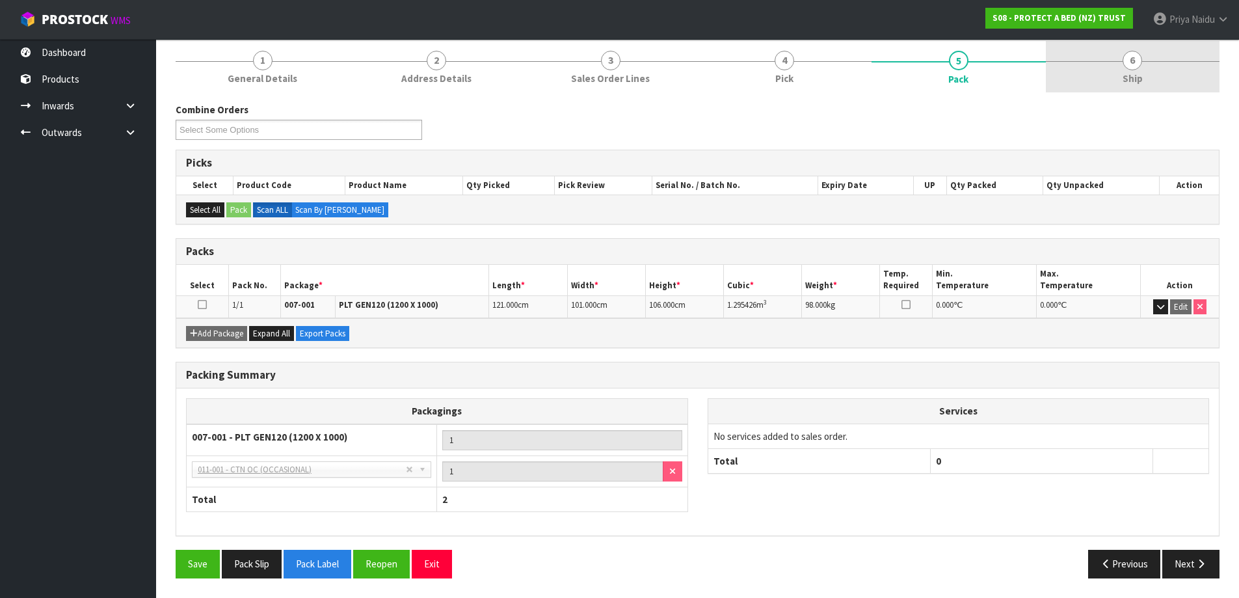
click at [1113, 81] on link "6 Ship" at bounding box center [1133, 66] width 174 height 51
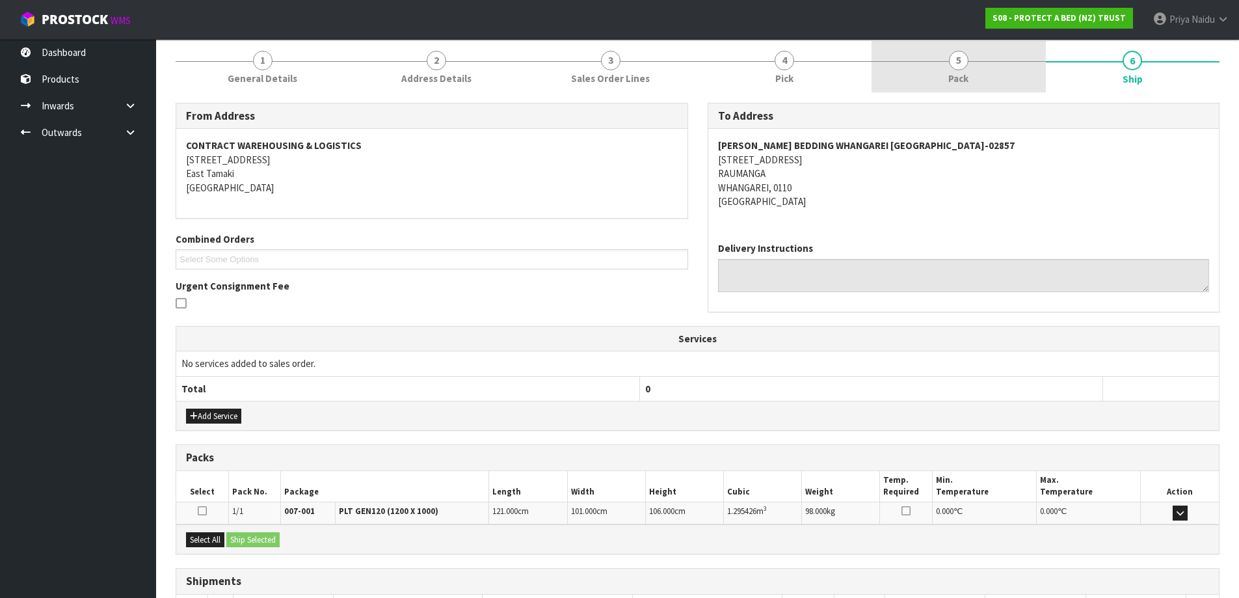
click at [949, 90] on link "5 Pack" at bounding box center [959, 66] width 174 height 51
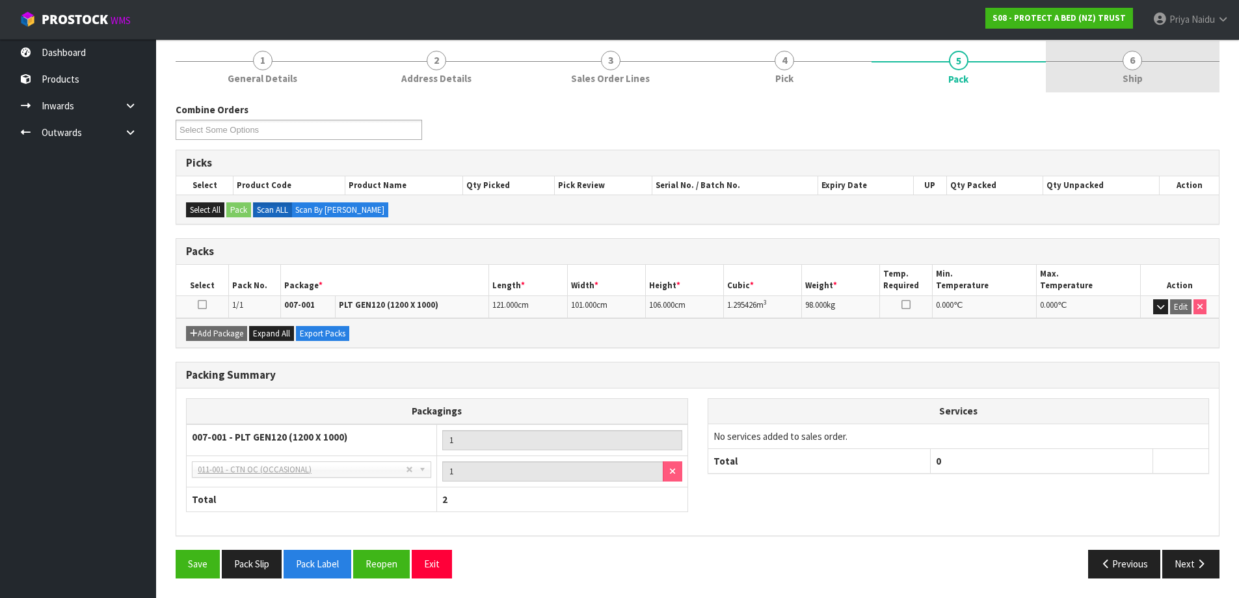
drag, startPoint x: 1133, startPoint y: 70, endPoint x: 1066, endPoint y: 92, distance: 70.6
click at [1133, 70] on link "6 Ship" at bounding box center [1133, 66] width 174 height 51
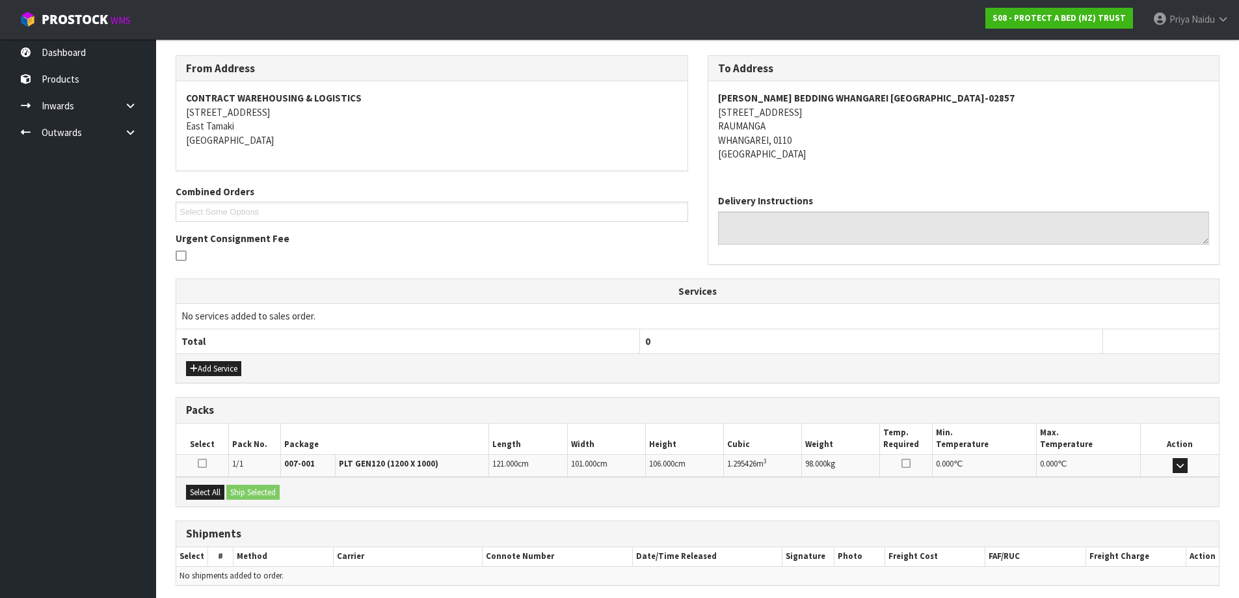
scroll to position [203, 0]
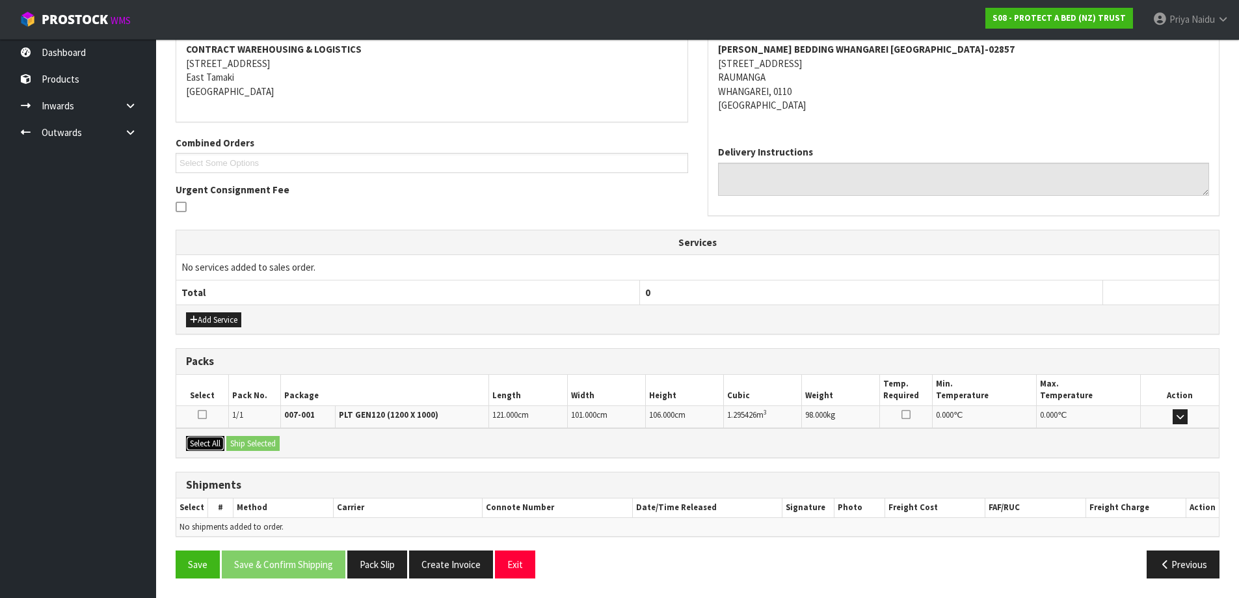
drag, startPoint x: 210, startPoint y: 444, endPoint x: 234, endPoint y: 442, distance: 23.5
click at [211, 444] on button "Select All" at bounding box center [205, 444] width 38 height 16
drag, startPoint x: 258, startPoint y: 449, endPoint x: 271, endPoint y: 449, distance: 13.0
click at [259, 449] on button "Ship Selected" at bounding box center [252, 444] width 53 height 16
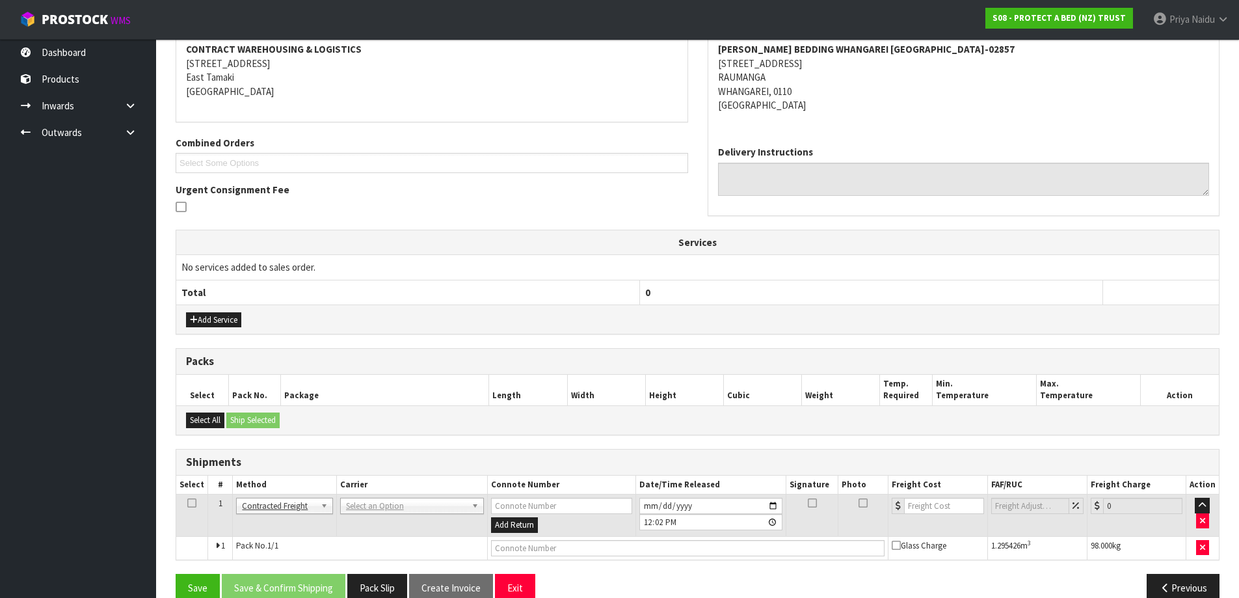
scroll to position [226, 0]
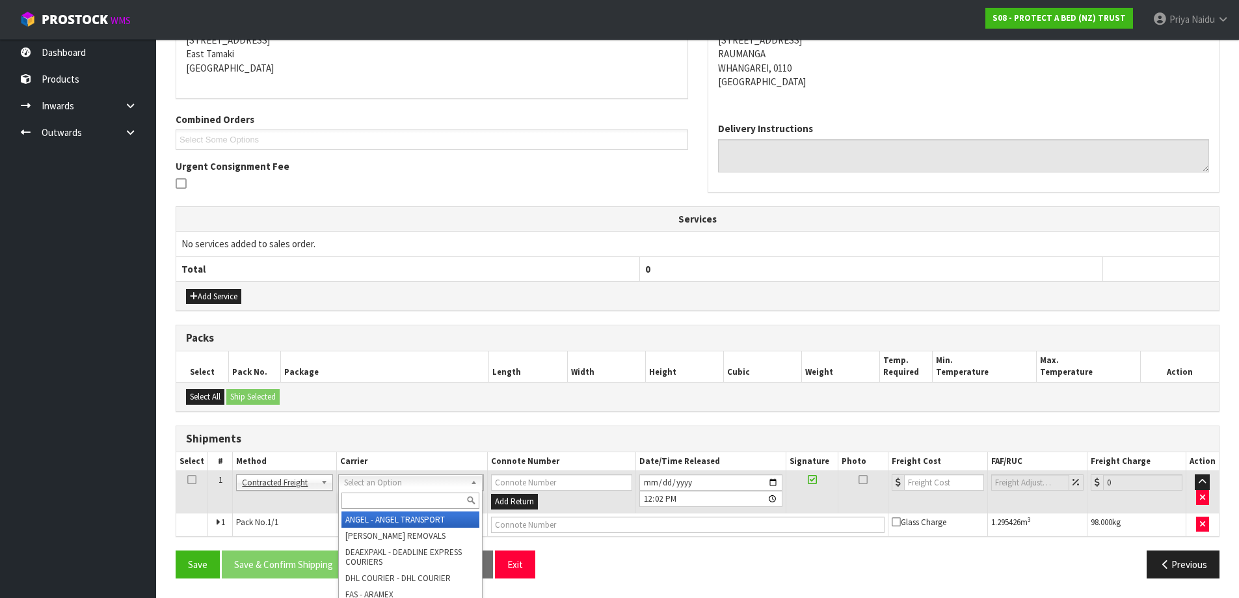
click at [370, 501] on input "text" at bounding box center [410, 500] width 138 height 16
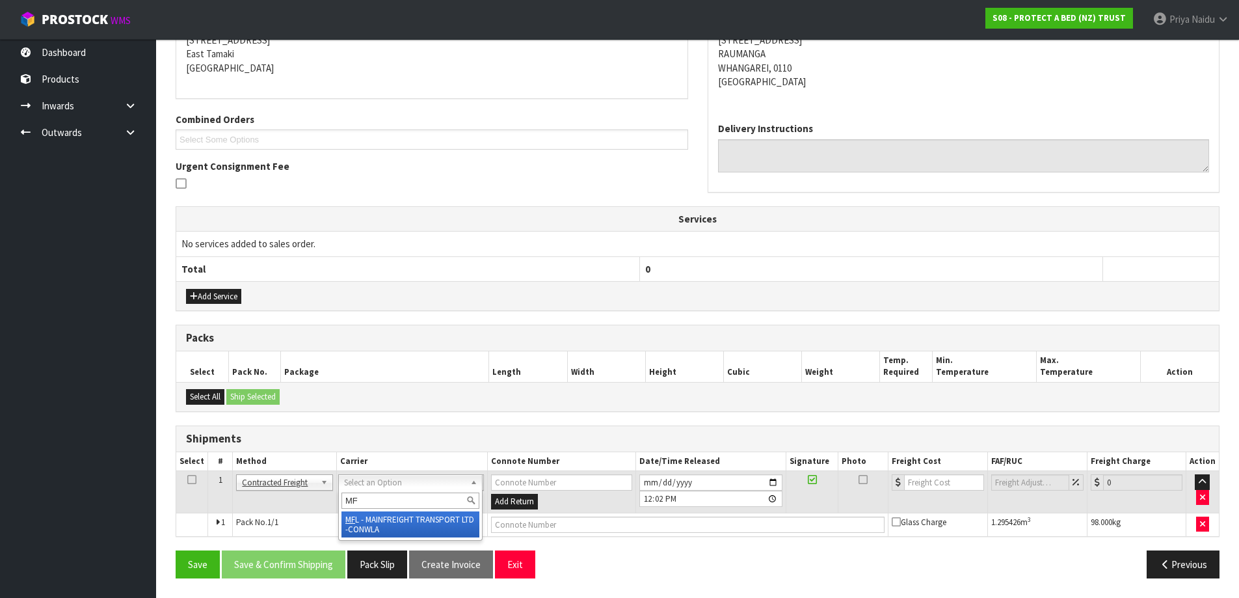
type input "MF"
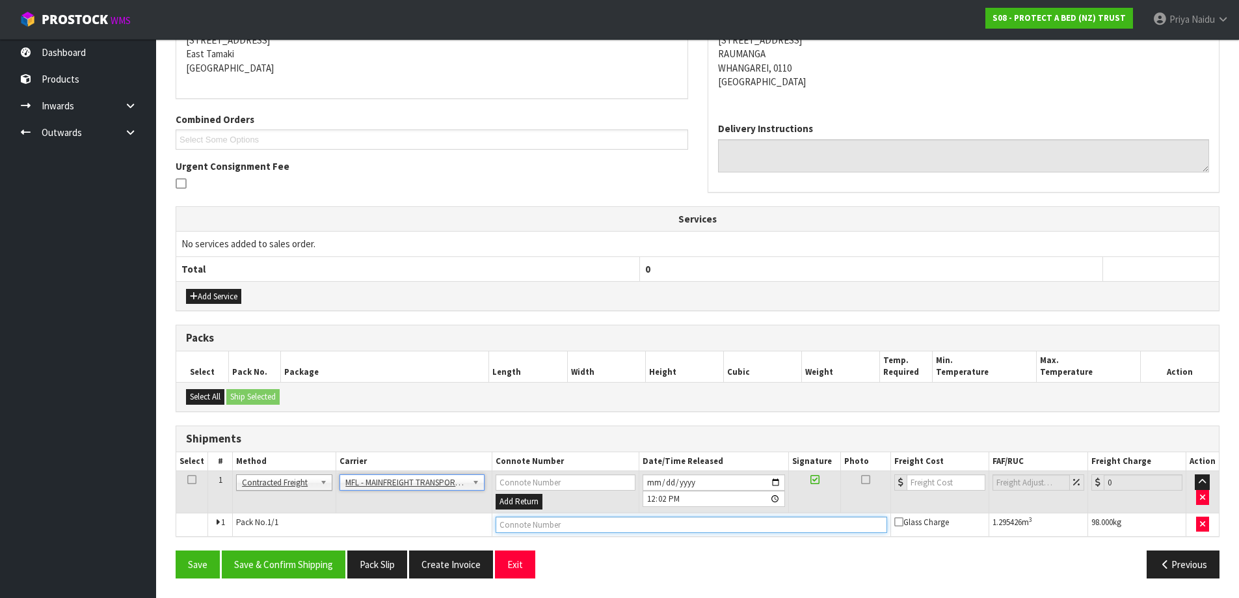
click at [527, 520] on input "text" at bounding box center [692, 524] width 392 height 16
paste input "FWM58224668"
type input "FWM58224668"
click at [933, 483] on input "number" at bounding box center [946, 482] width 79 height 16
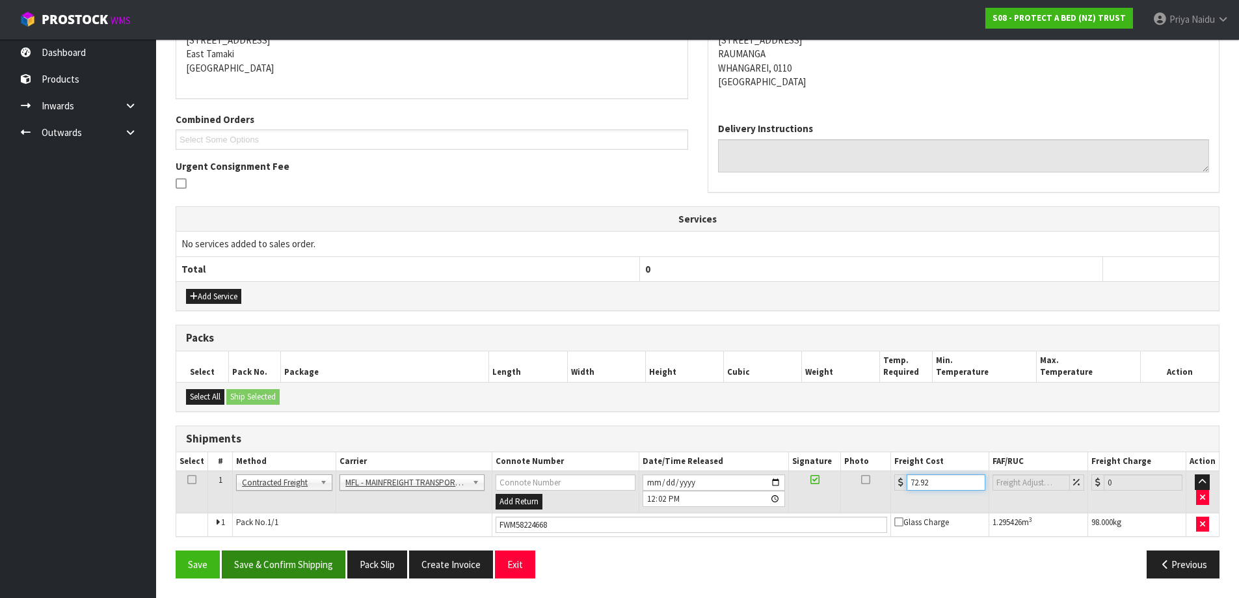
type input "72.92"
click at [310, 565] on button "Save & Confirm Shipping" at bounding box center [284, 564] width 124 height 28
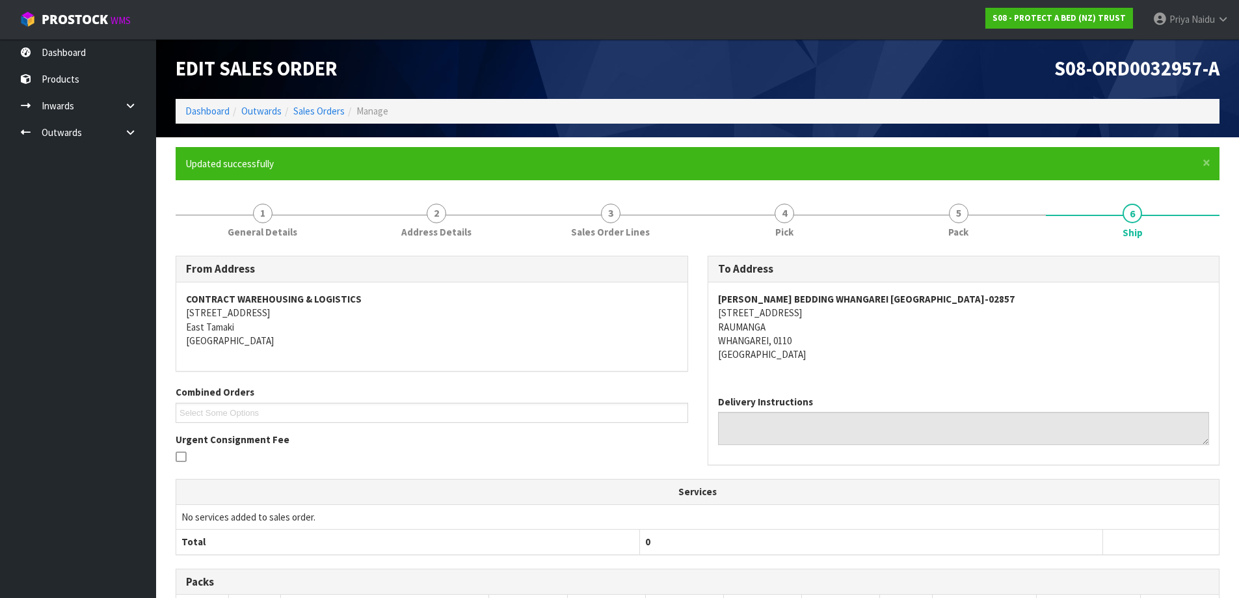
scroll to position [0, 0]
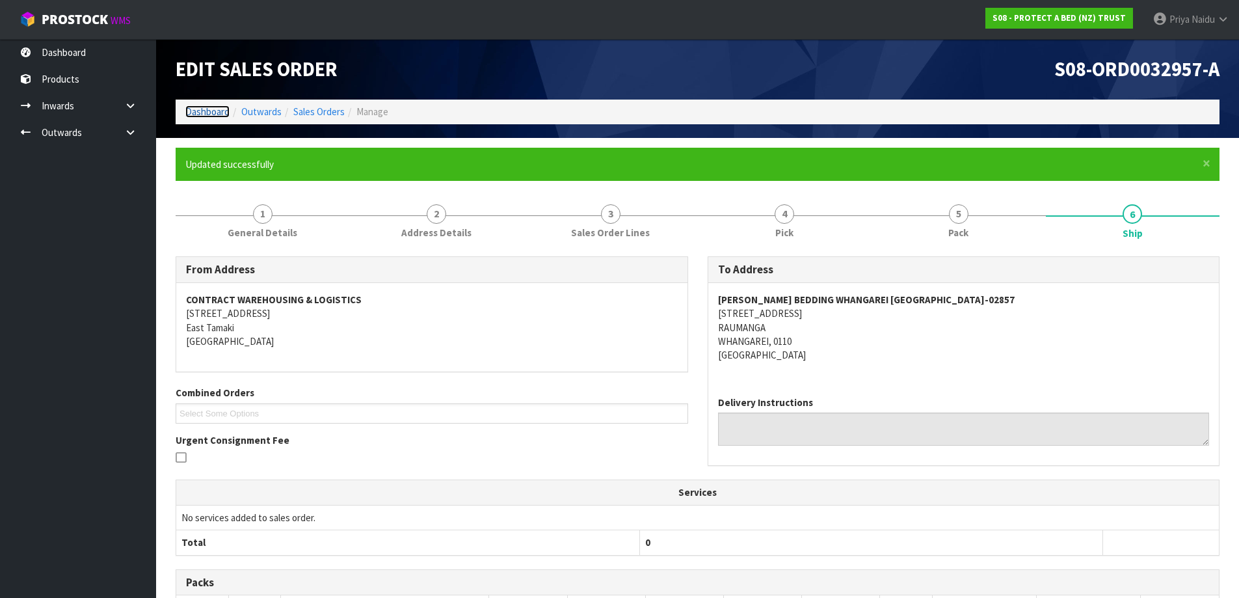
click at [213, 111] on link "Dashboard" at bounding box center [207, 111] width 44 height 12
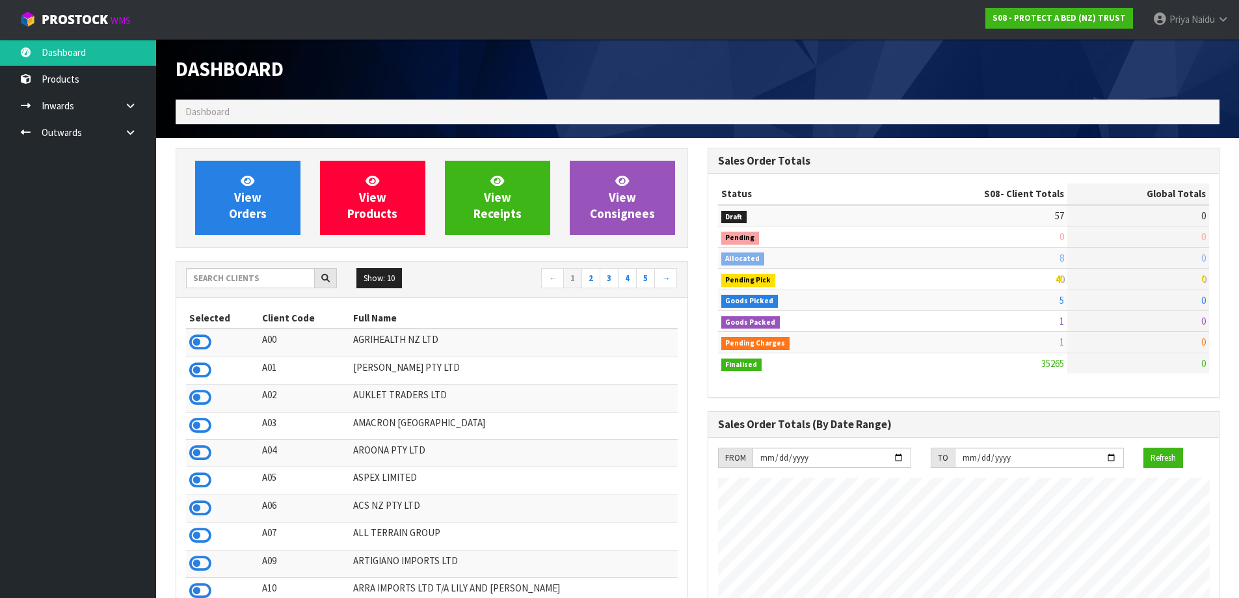
scroll to position [985, 531]
click at [253, 230] on link "View Orders" at bounding box center [247, 198] width 105 height 74
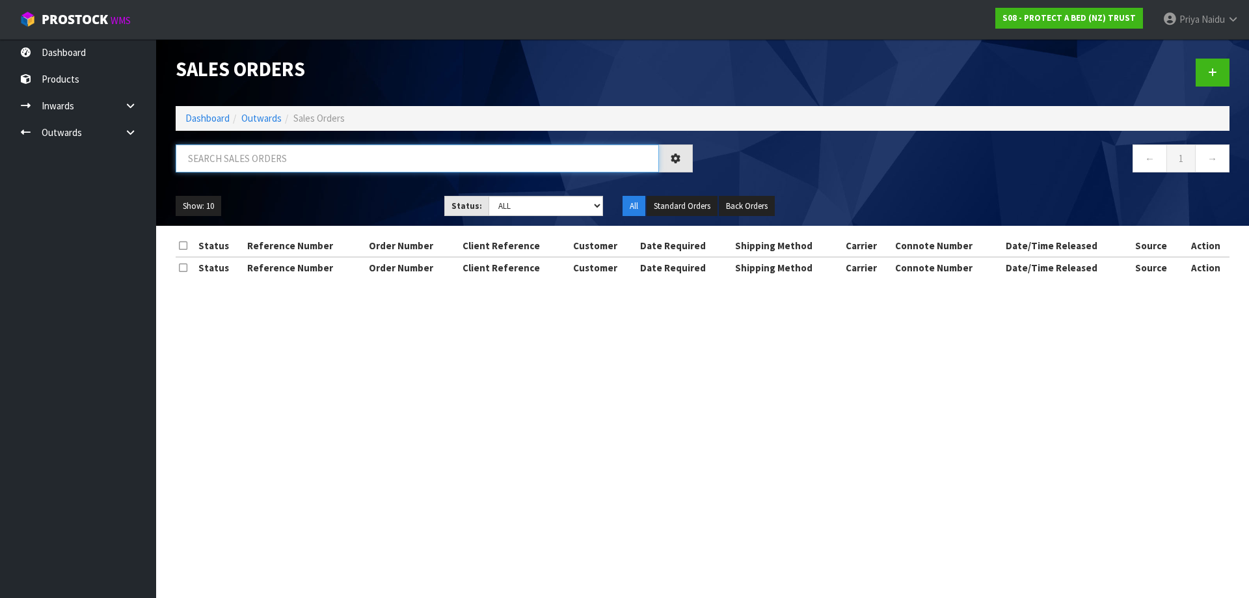
click at [281, 163] on input "text" at bounding box center [417, 158] width 483 height 28
type input "32962"
click at [356, 213] on ul "Show: 10 5 10 25 50" at bounding box center [300, 206] width 249 height 21
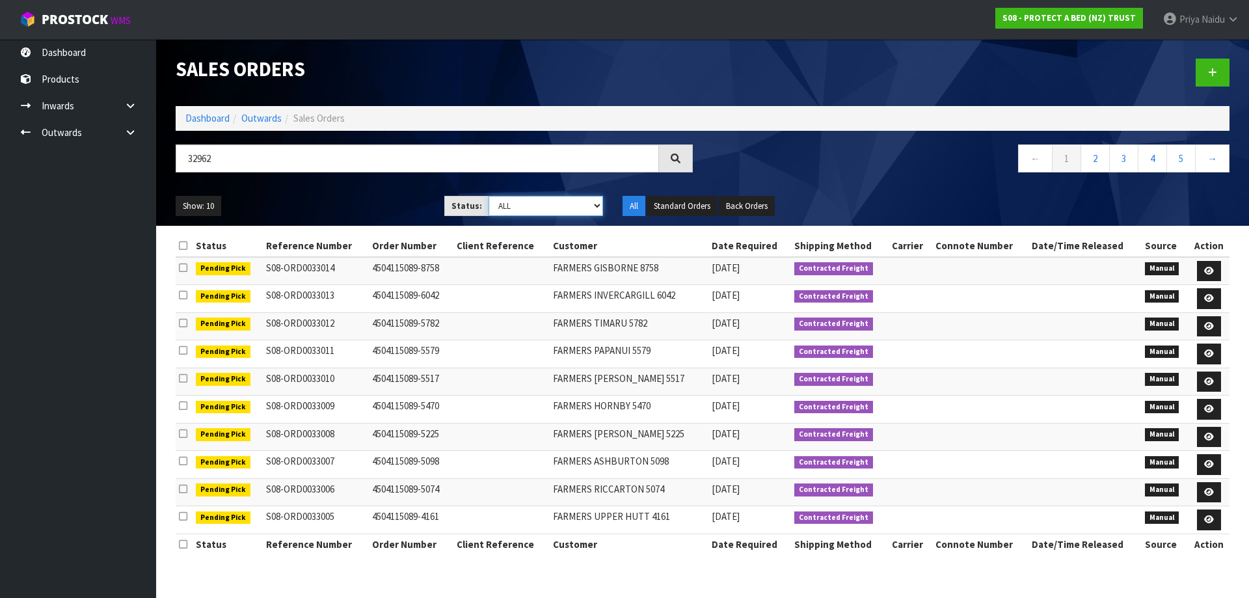
click at [514, 206] on select "Draft Pending Allocated Pending Pick Goods Picked Goods Packed Pending Charges …" at bounding box center [545, 206] width 115 height 20
select select "string:5"
click at [488, 196] on select "Draft Pending Allocated Pending Pick Goods Picked Goods Packed Pending Charges …" at bounding box center [545, 206] width 115 height 20
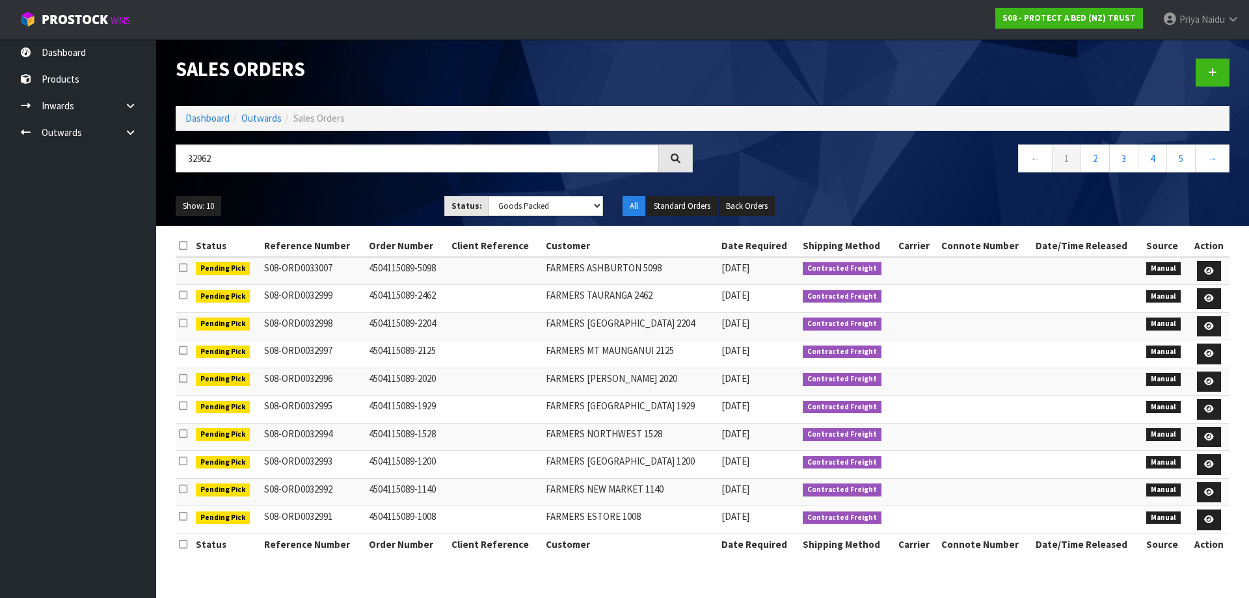
click at [358, 212] on ul "Show: 10 5 10 25 50" at bounding box center [300, 206] width 249 height 21
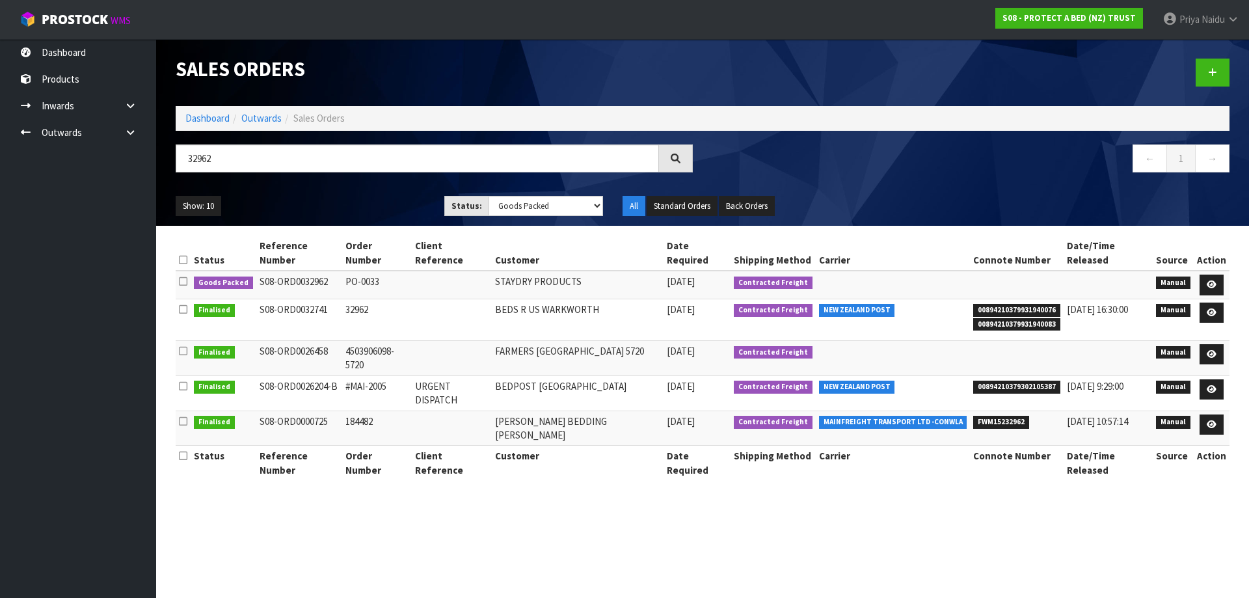
click at [337, 211] on ul "Show: 10 5 10 25 50" at bounding box center [300, 206] width 249 height 21
click at [1208, 280] on icon at bounding box center [1212, 284] width 10 height 8
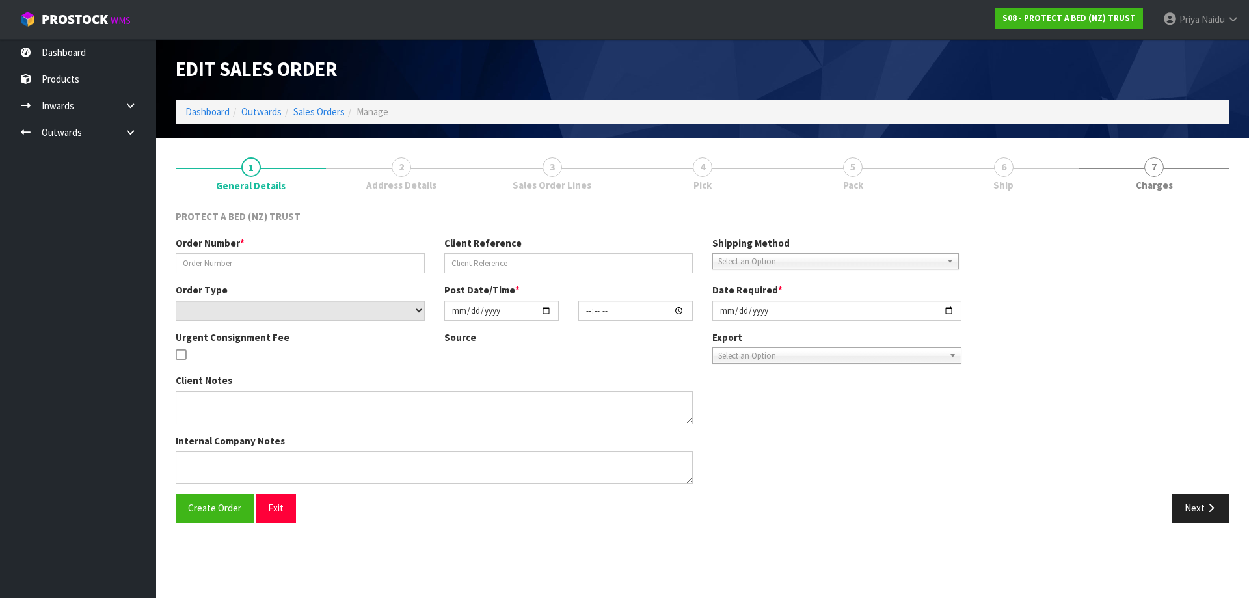
click at [993, 185] on link "6 Ship" at bounding box center [1003, 173] width 150 height 51
type input "PO-0033"
select select "number:0"
type input "2025-08-08"
type input "11:22:00.000"
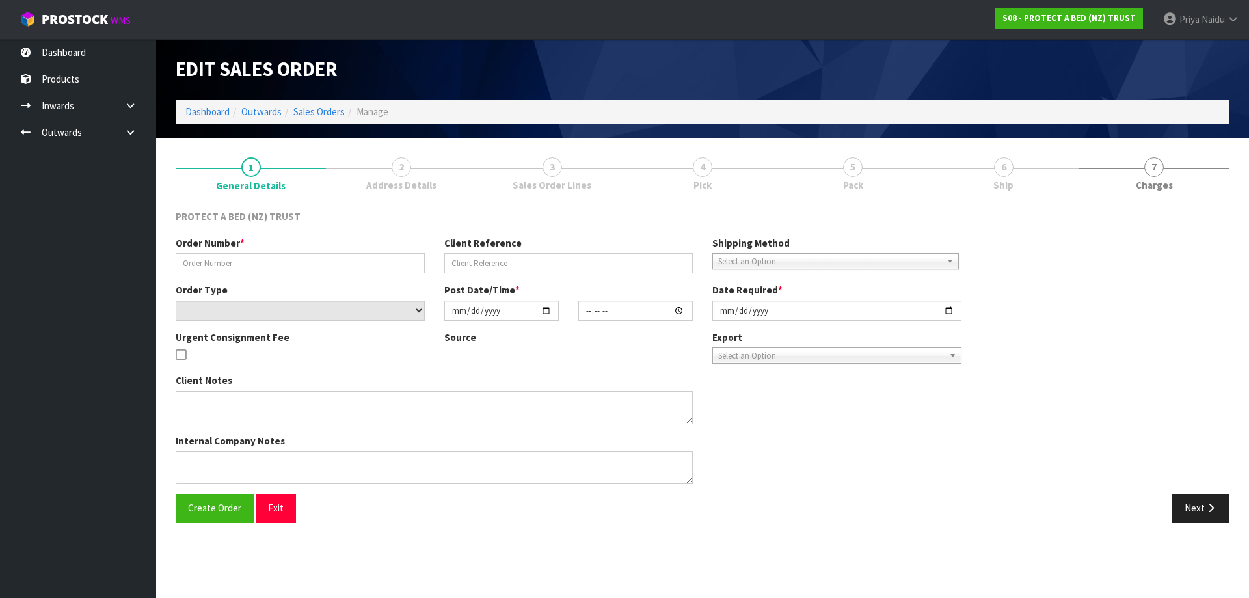
type input "2025-08-08"
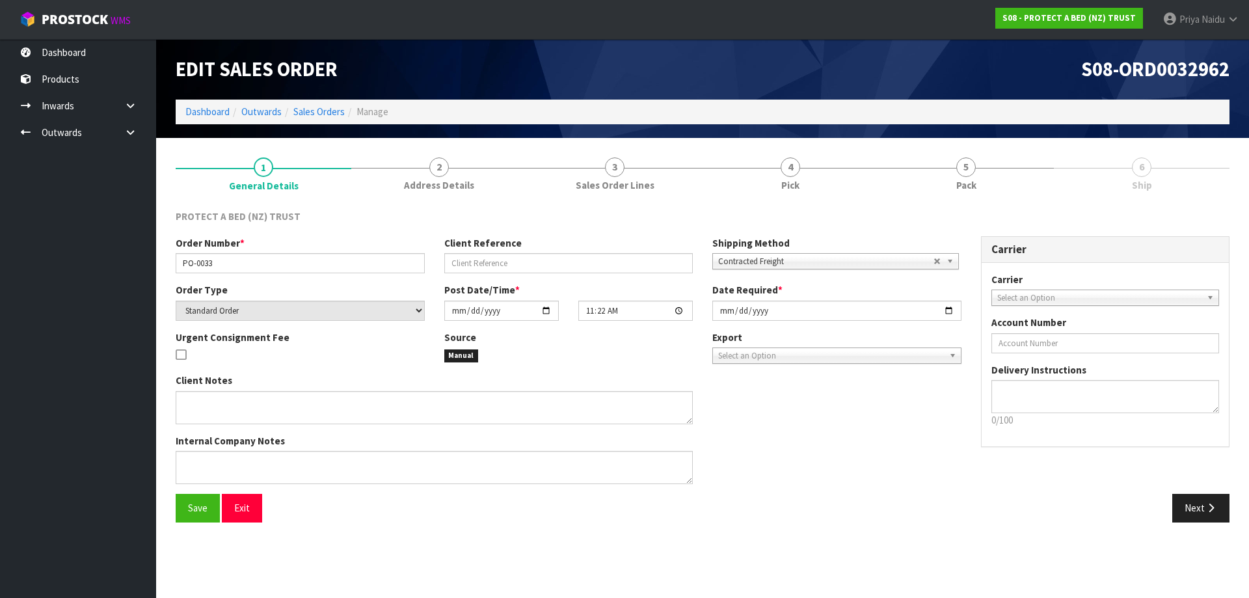
click at [993, 185] on link "5 Pack" at bounding box center [966, 173] width 176 height 51
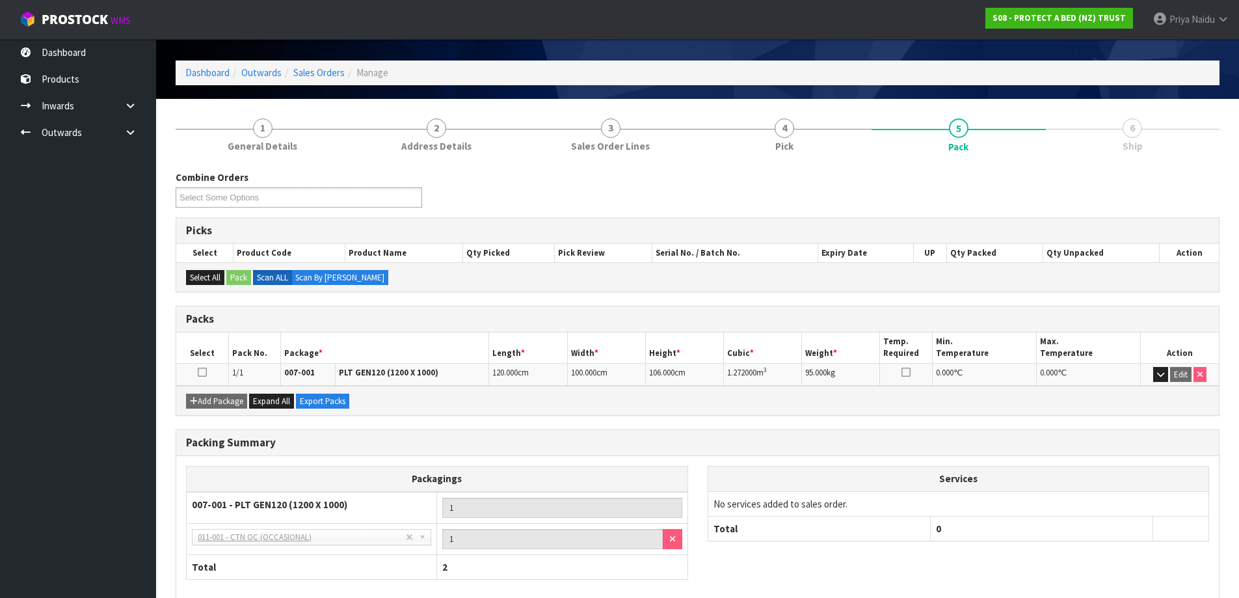
scroll to position [107, 0]
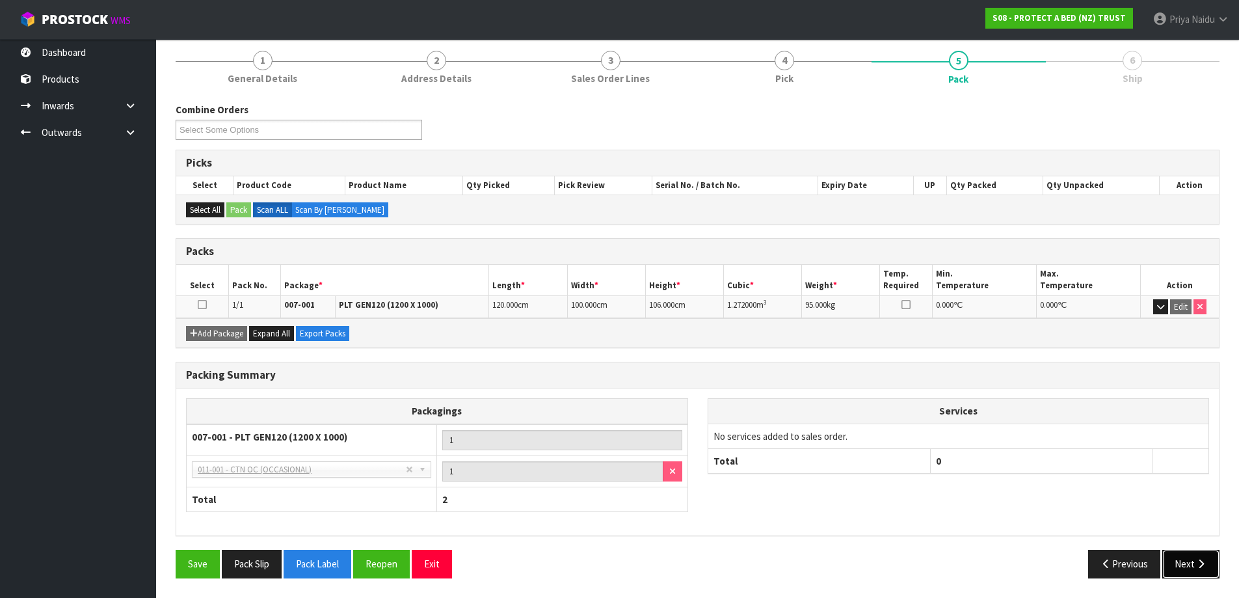
click at [1187, 557] on button "Next" at bounding box center [1190, 564] width 57 height 28
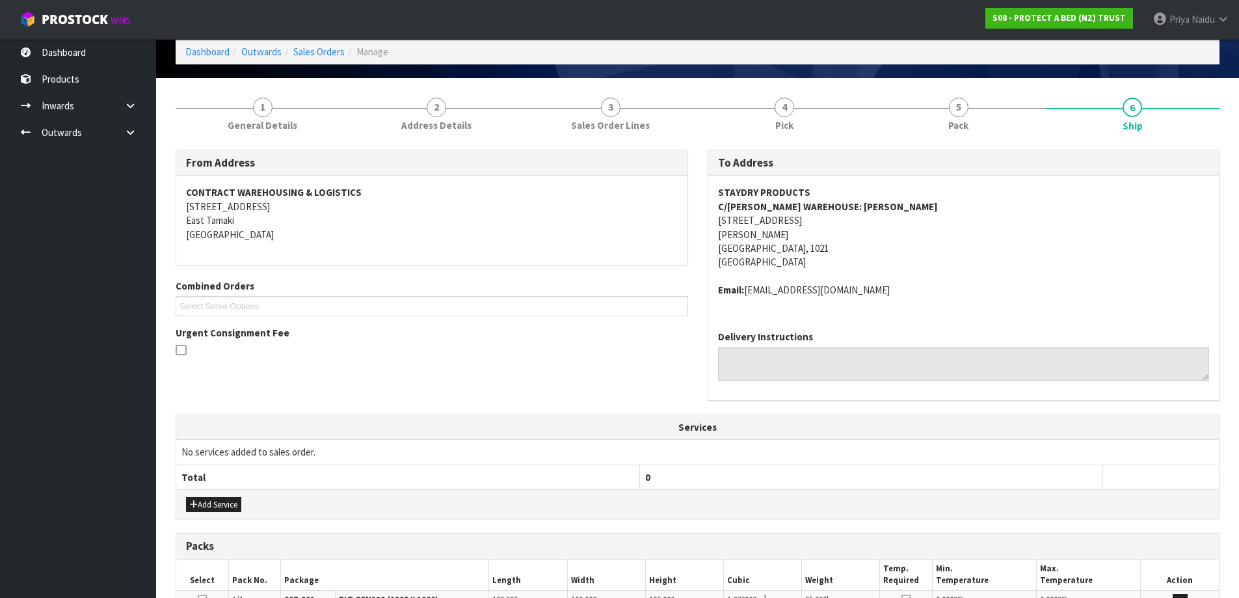
scroll to position [0, 0]
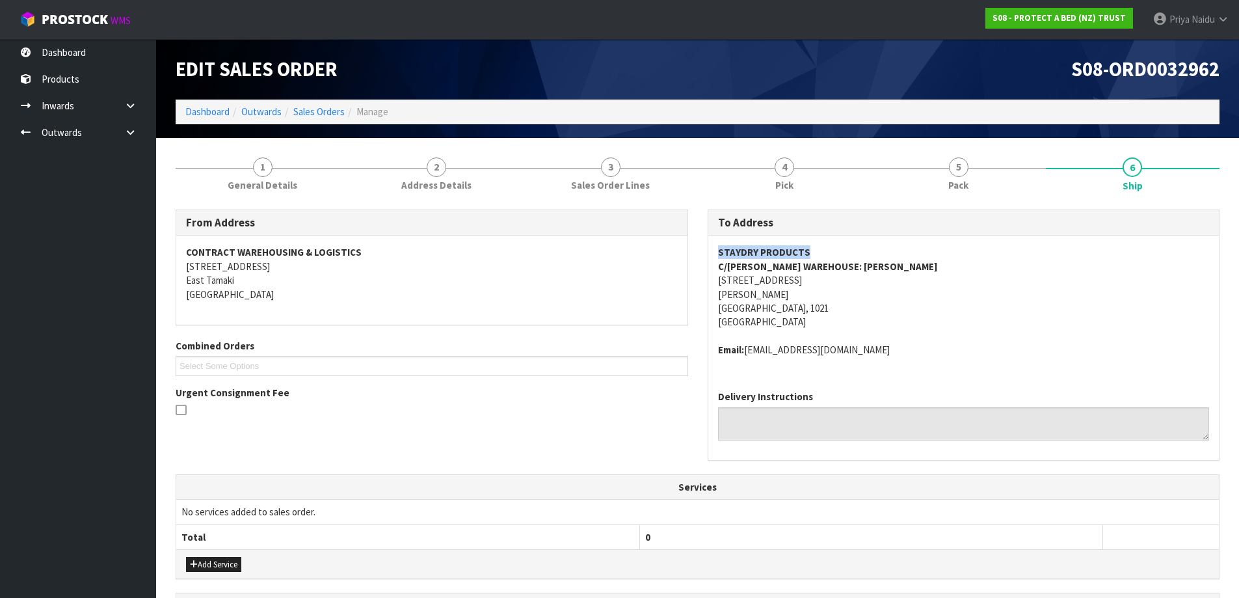
drag, startPoint x: 706, startPoint y: 253, endPoint x: 817, endPoint y: 250, distance: 110.6
click at [817, 250] on div "To Address STAYDRY PRODUCTS C/O DEVERE WAREHOUSE: ALEX 4 BOND STREET GREY LYNN …" at bounding box center [964, 341] width 532 height 265
drag, startPoint x: 702, startPoint y: 276, endPoint x: 808, endPoint y: 309, distance: 110.9
click at [808, 309] on div "To Address STAYDRY PRODUCTS C/O DEVERE WAREHOUSE: ALEX 4 BOND STREET GREY LYNN …" at bounding box center [964, 341] width 532 height 265
click at [967, 301] on address "STAYDRY PRODUCTS C/O DEVERE WAREHOUSE: ALEX 4 BOND STREET GREY LYNN Auckland, 1…" at bounding box center [964, 287] width 492 height 84
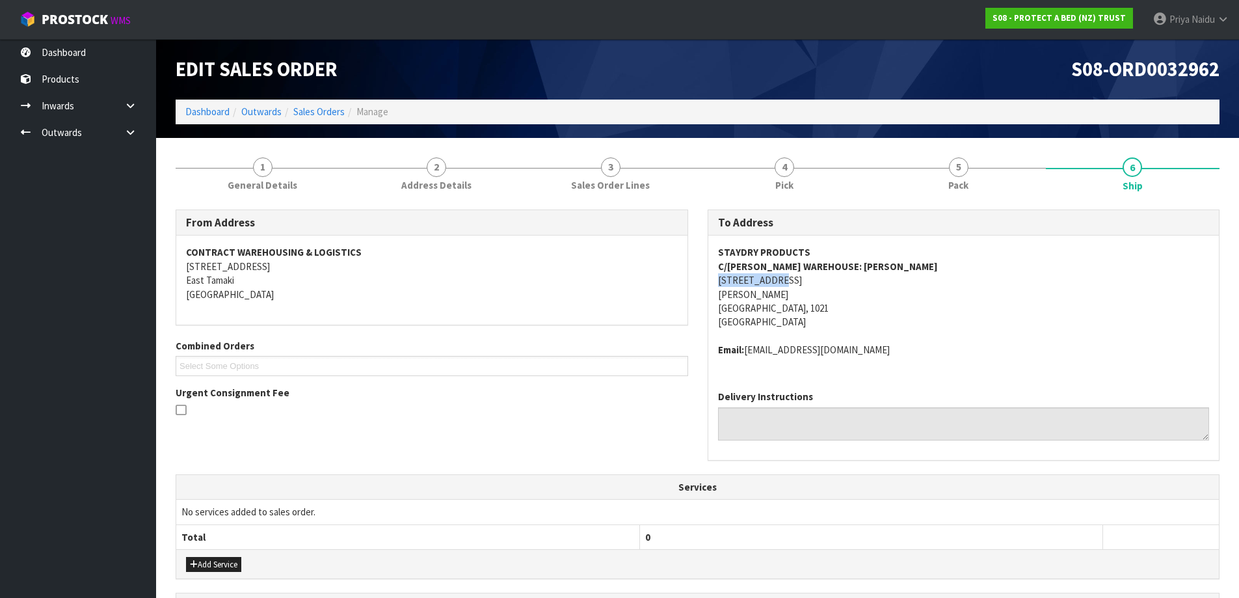
drag, startPoint x: 710, startPoint y: 279, endPoint x: 805, endPoint y: 282, distance: 95.0
click at [805, 282] on div "STAYDRY PRODUCTS C/O DEVERE WAREHOUSE: ALEX 4 BOND STREET GREY LYNN Auckland, 1…" at bounding box center [963, 307] width 511 height 144
drag, startPoint x: 710, startPoint y: 266, endPoint x: 907, endPoint y: 269, distance: 197.1
click at [907, 269] on div "STAYDRY PRODUCTS C/O DEVERE WAREHOUSE: ALEX 4 BOND STREET GREY LYNN Auckland, 1…" at bounding box center [963, 307] width 511 height 144
click at [924, 317] on address "STAYDRY PRODUCTS C/O DEVERE WAREHOUSE: ALEX 4 BOND STREET GREY LYNN Auckland, 1…" at bounding box center [964, 287] width 492 height 84
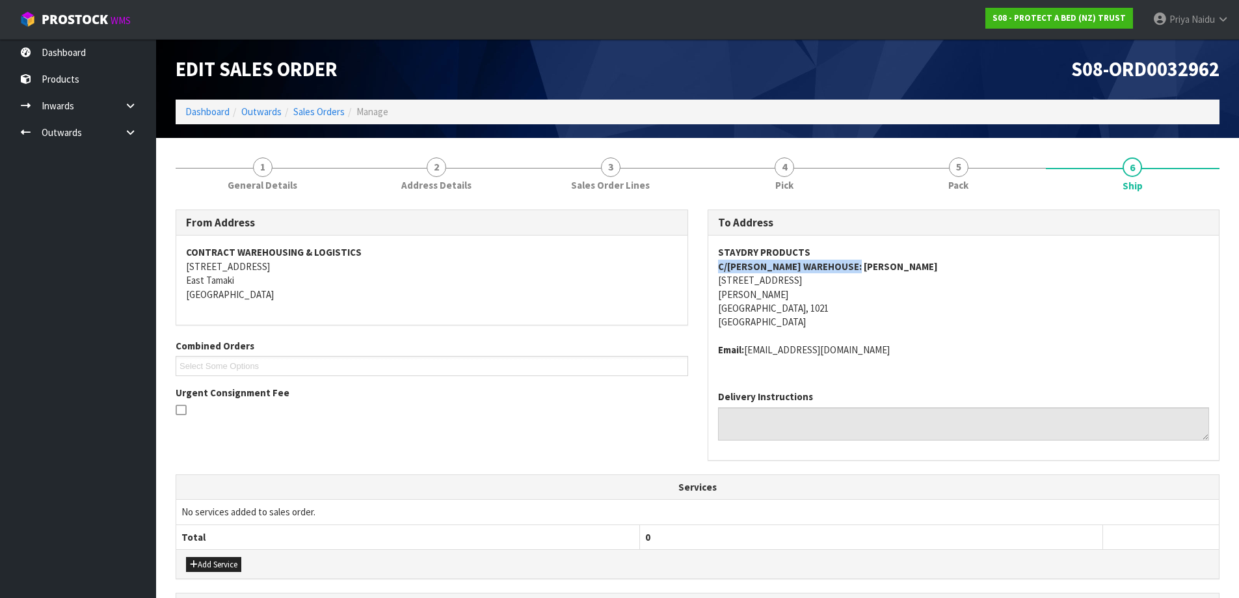
drag, startPoint x: 716, startPoint y: 265, endPoint x: 894, endPoint y: 265, distance: 177.6
click at [894, 265] on div "STAYDRY PRODUCTS C/O DEVERE WAREHOUSE: ALEX 4 BOND STREET GREY LYNN Auckland, 1…" at bounding box center [963, 307] width 511 height 144
drag, startPoint x: 748, startPoint y: 353, endPoint x: 383, endPoint y: 354, distance: 364.9
click at [893, 351] on address "Email: products@staydry.co.nz" at bounding box center [964, 350] width 492 height 14
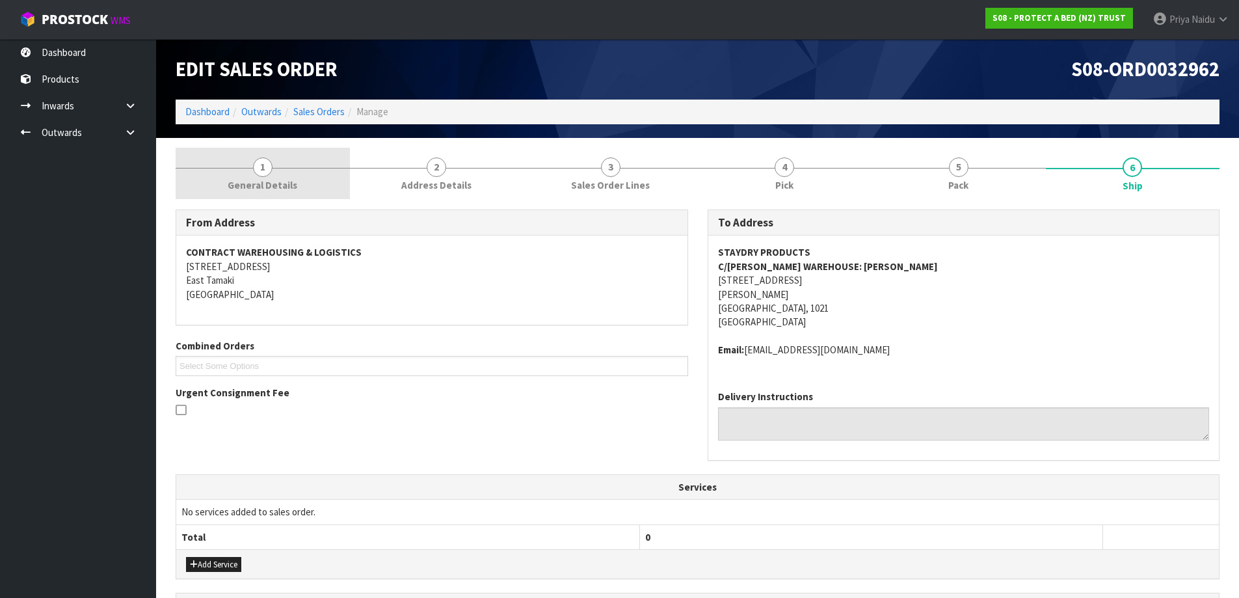
click at [268, 174] on span "1" at bounding box center [263, 167] width 20 height 20
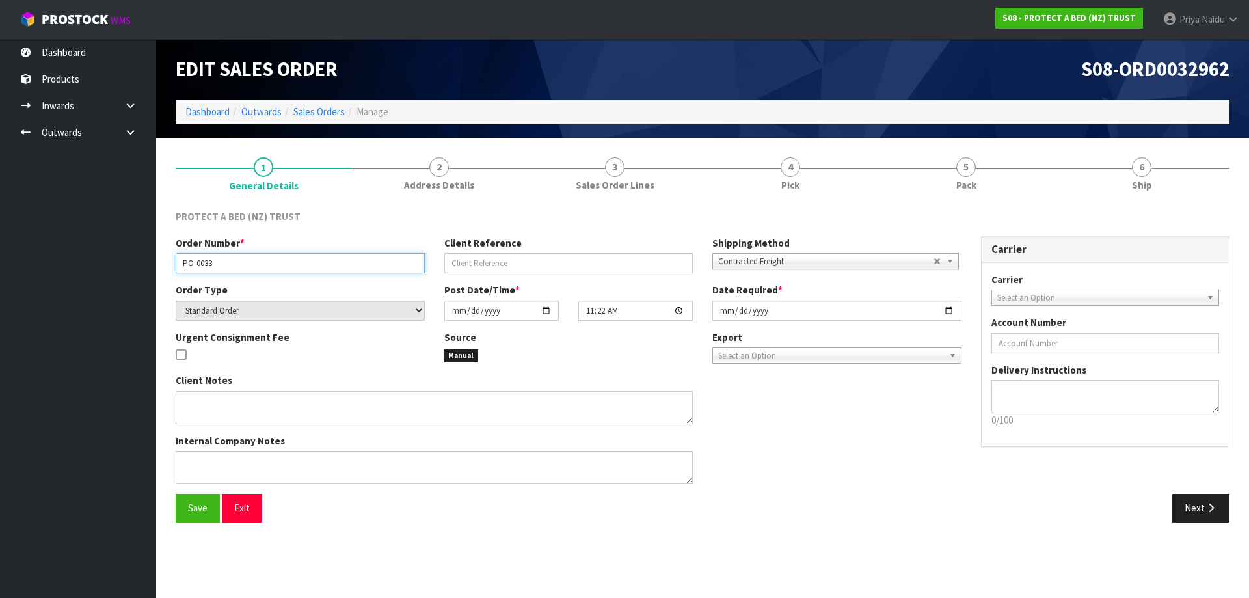
drag, startPoint x: 179, startPoint y: 262, endPoint x: 243, endPoint y: 263, distance: 63.7
click at [243, 263] on input "PO-0033" at bounding box center [300, 263] width 249 height 20
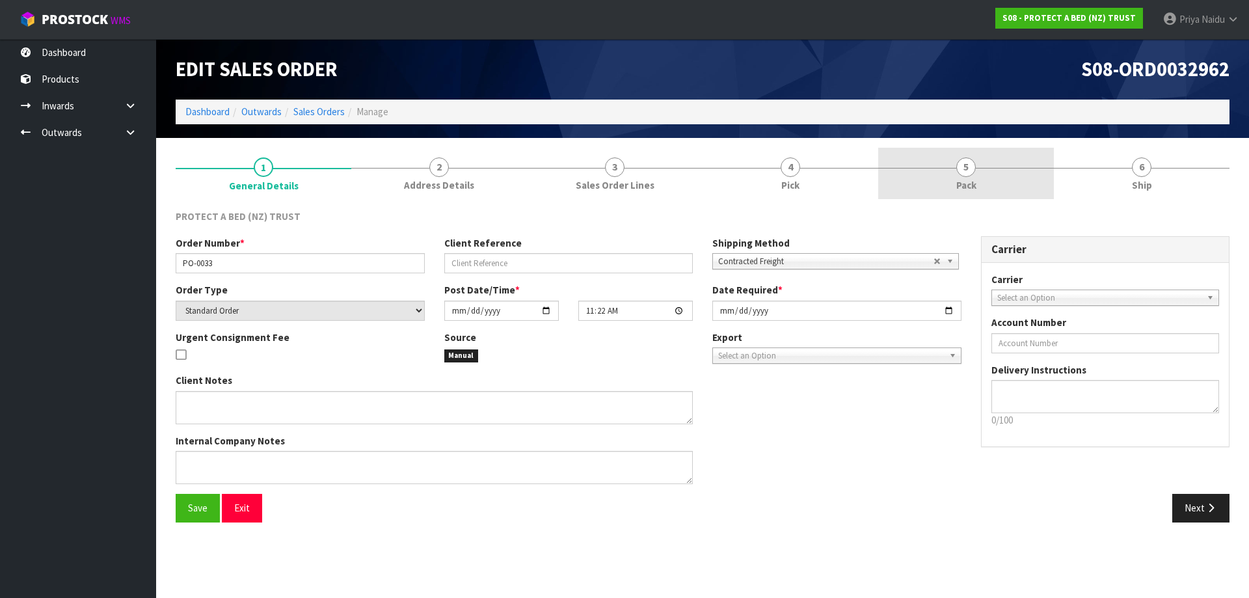
drag, startPoint x: 957, startPoint y: 189, endPoint x: 944, endPoint y: 194, distance: 14.0
click at [957, 189] on span "Pack" at bounding box center [966, 185] width 20 height 14
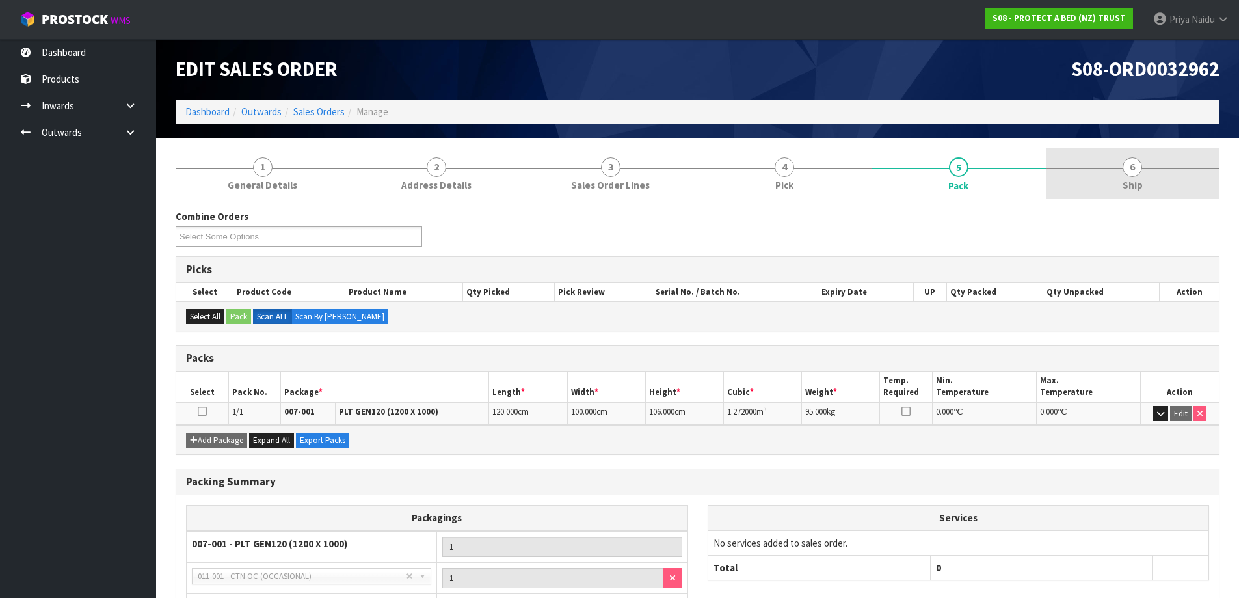
click at [1125, 183] on span "Ship" at bounding box center [1133, 185] width 20 height 14
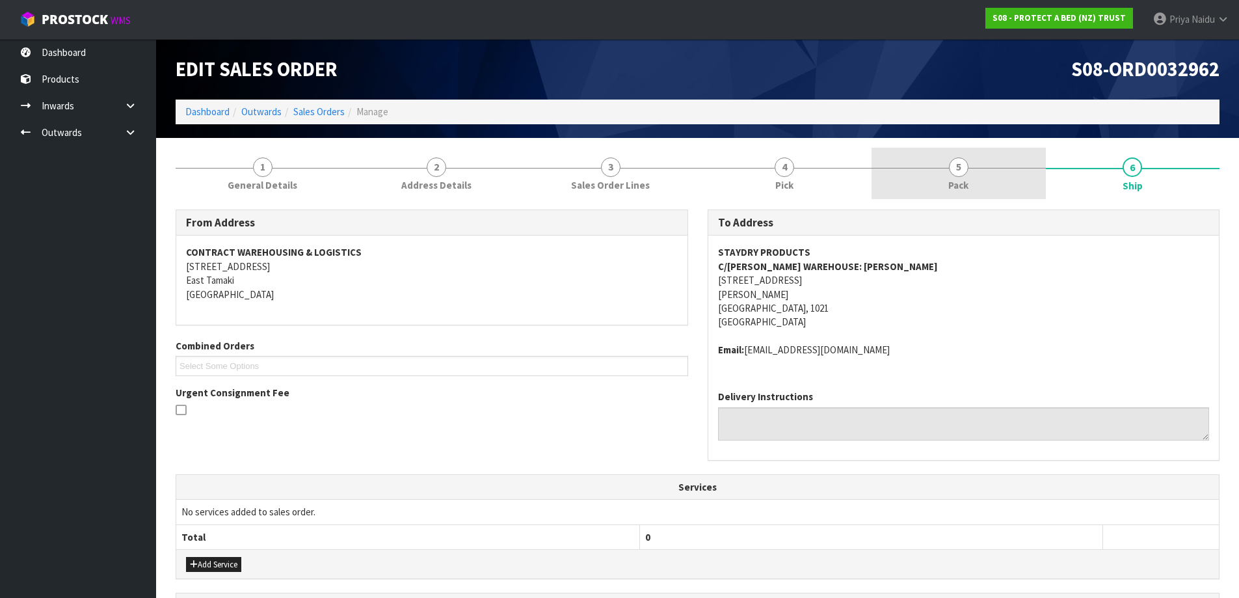
click at [967, 178] on link "5 Pack" at bounding box center [959, 173] width 174 height 51
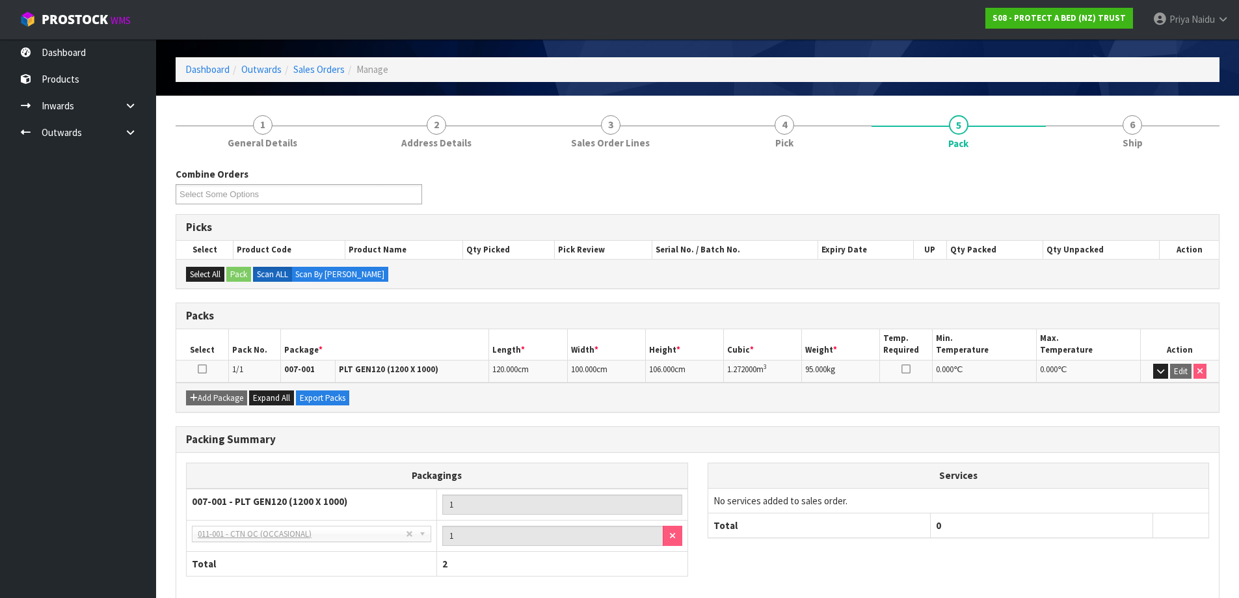
scroll to position [65, 0]
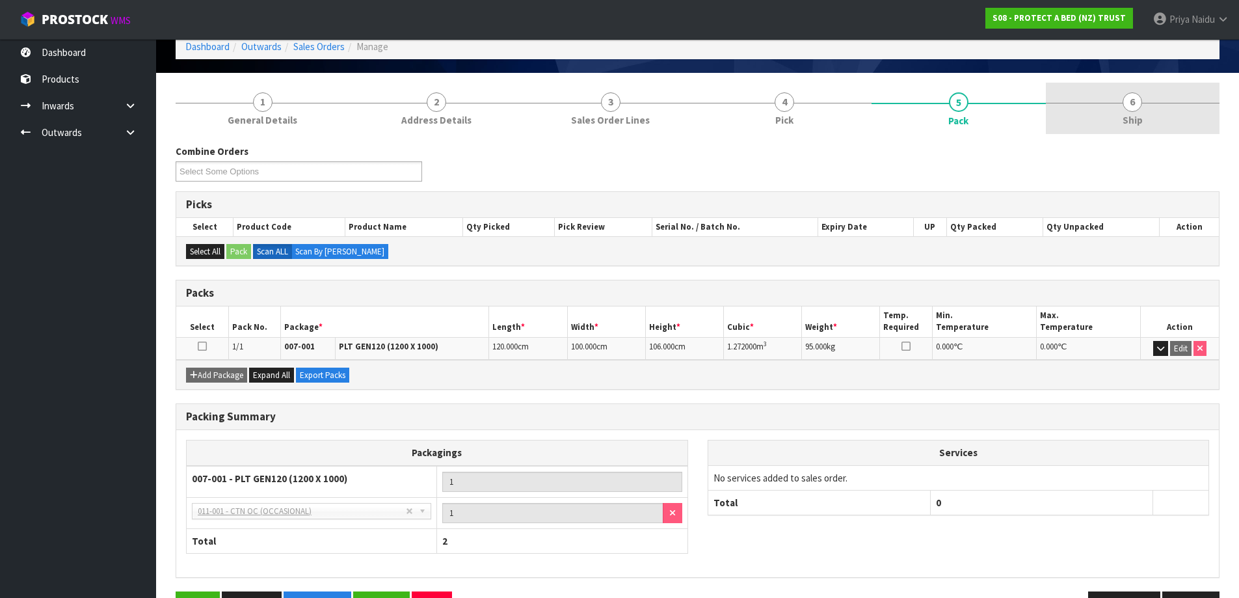
click at [1104, 116] on link "6 Ship" at bounding box center [1133, 108] width 174 height 51
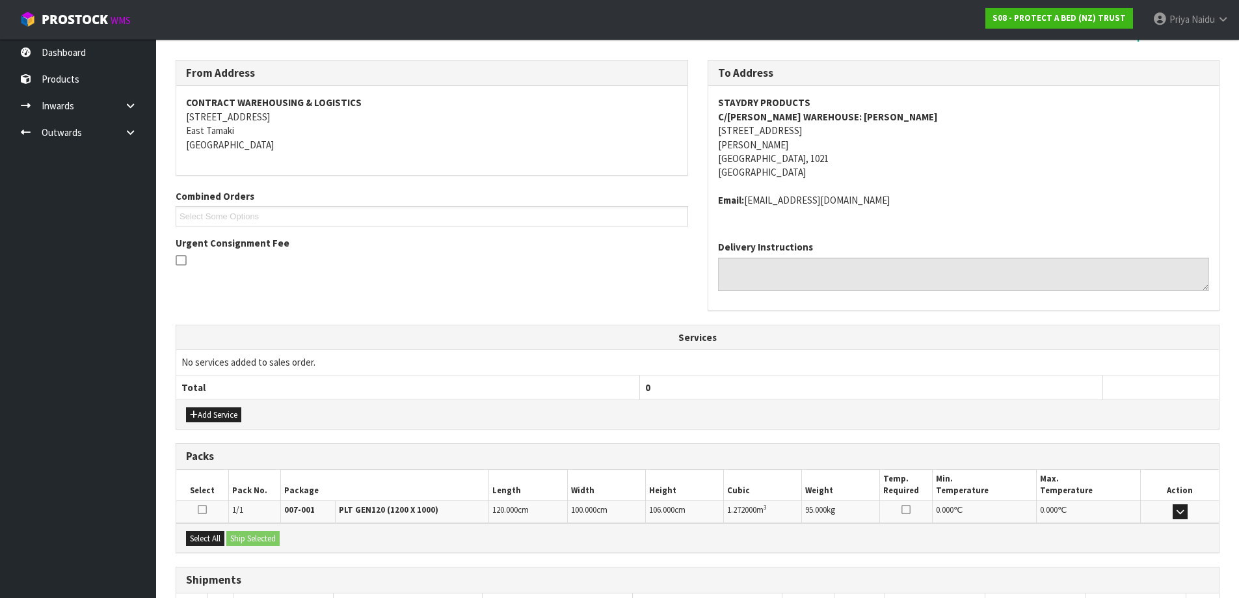
scroll to position [245, 0]
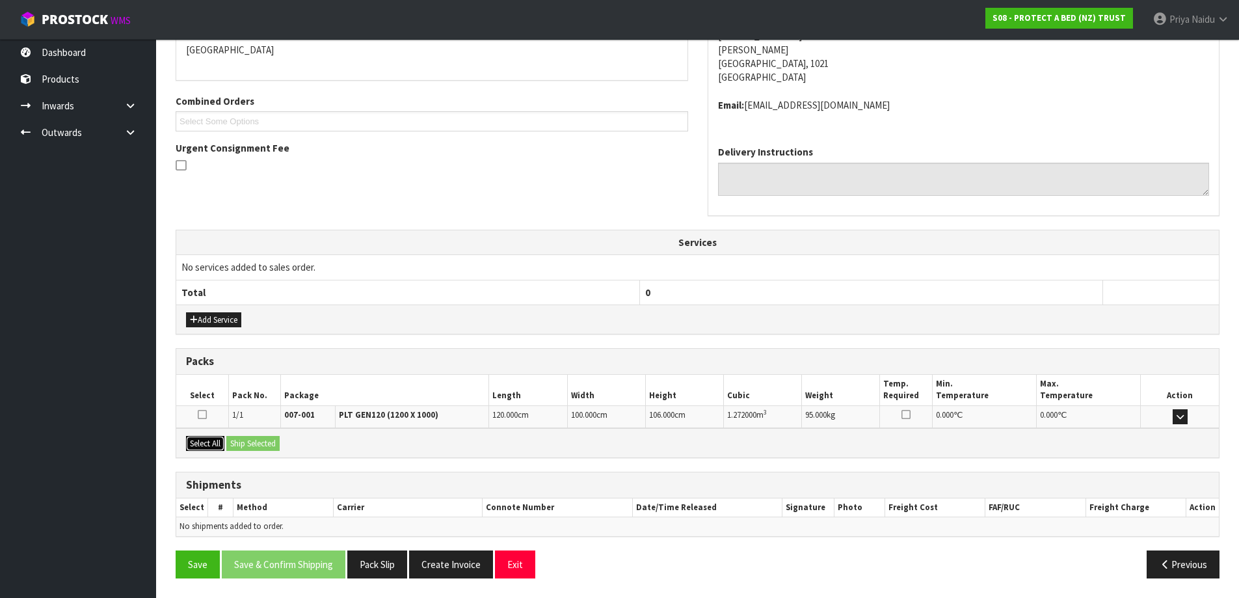
click at [206, 436] on button "Select All" at bounding box center [205, 444] width 38 height 16
click at [247, 446] on button "Ship Selected" at bounding box center [252, 444] width 53 height 16
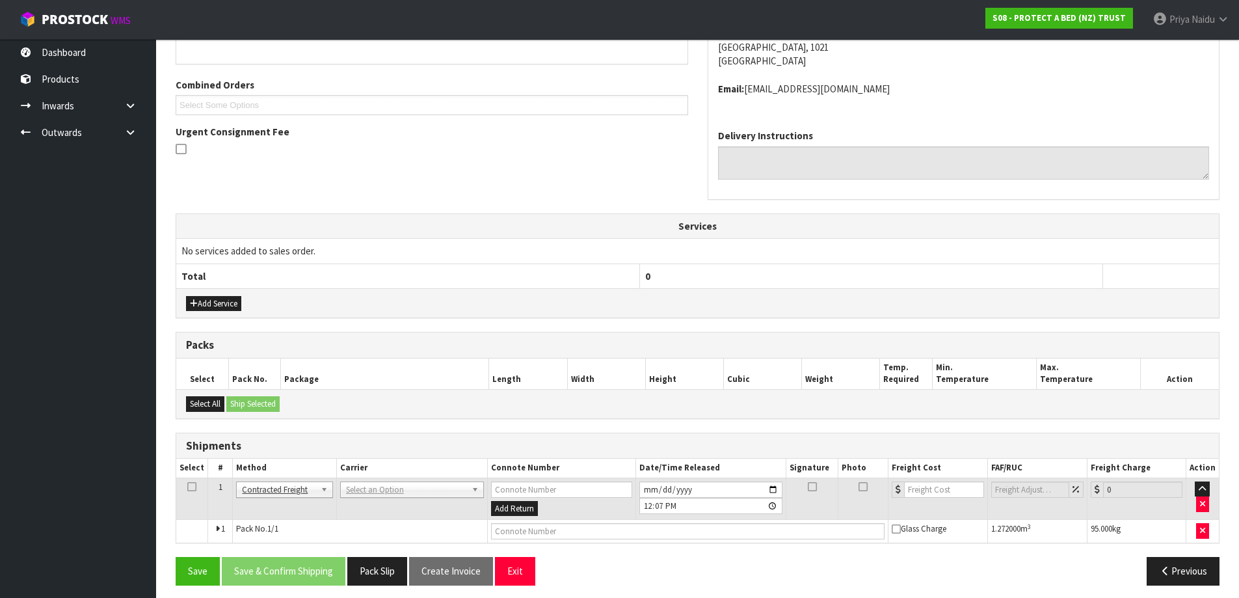
scroll to position [268, 0]
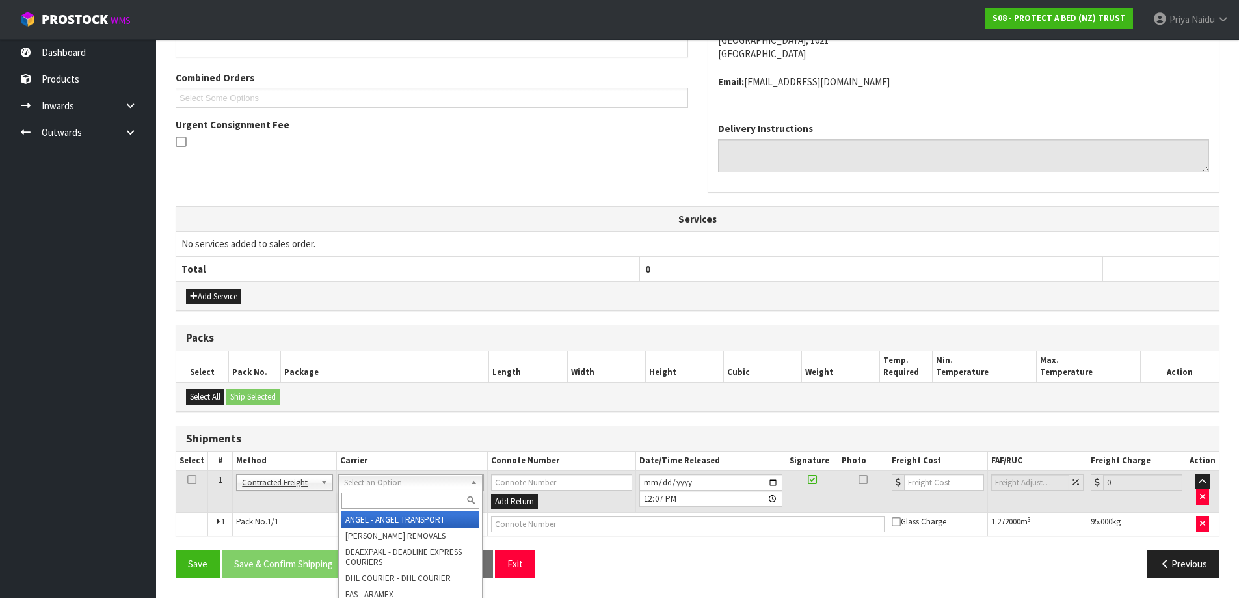
click at [381, 503] on input "text" at bounding box center [410, 500] width 138 height 16
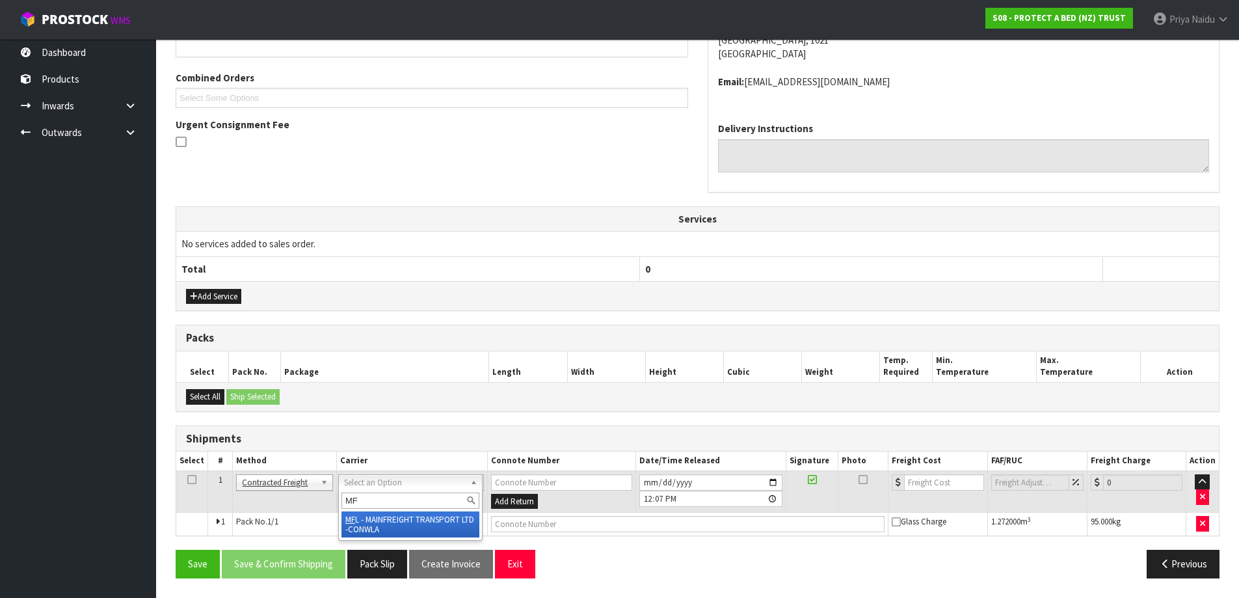
type input "MF"
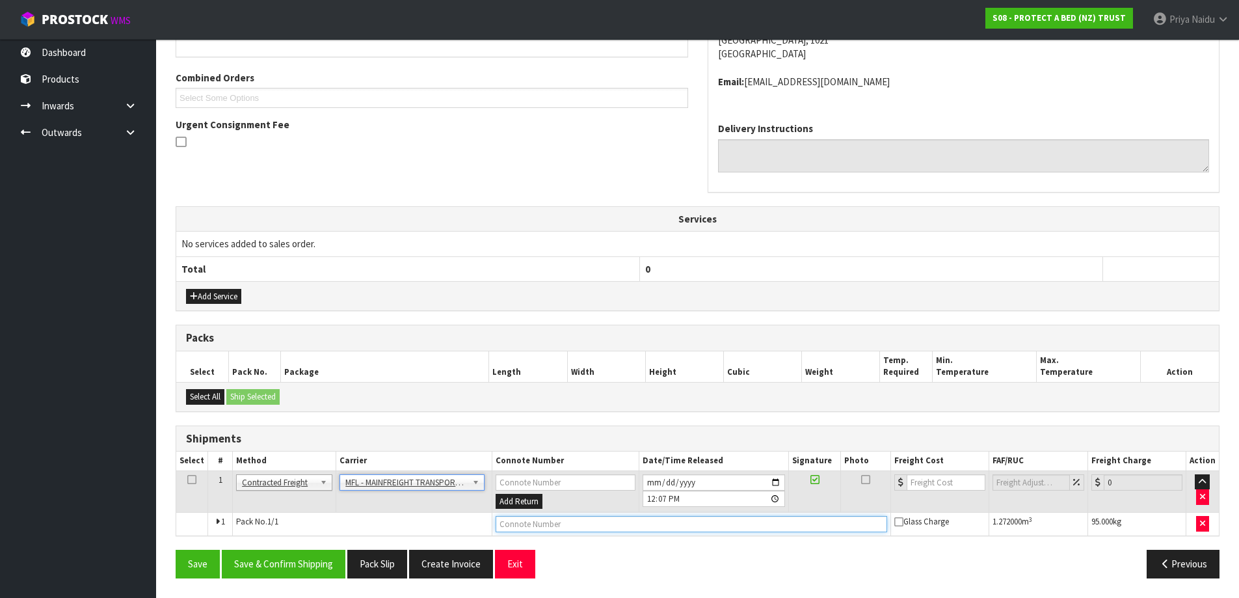
click at [537, 528] on input "text" at bounding box center [692, 524] width 392 height 16
paste input "FWM58224942"
type input "FWM58224942"
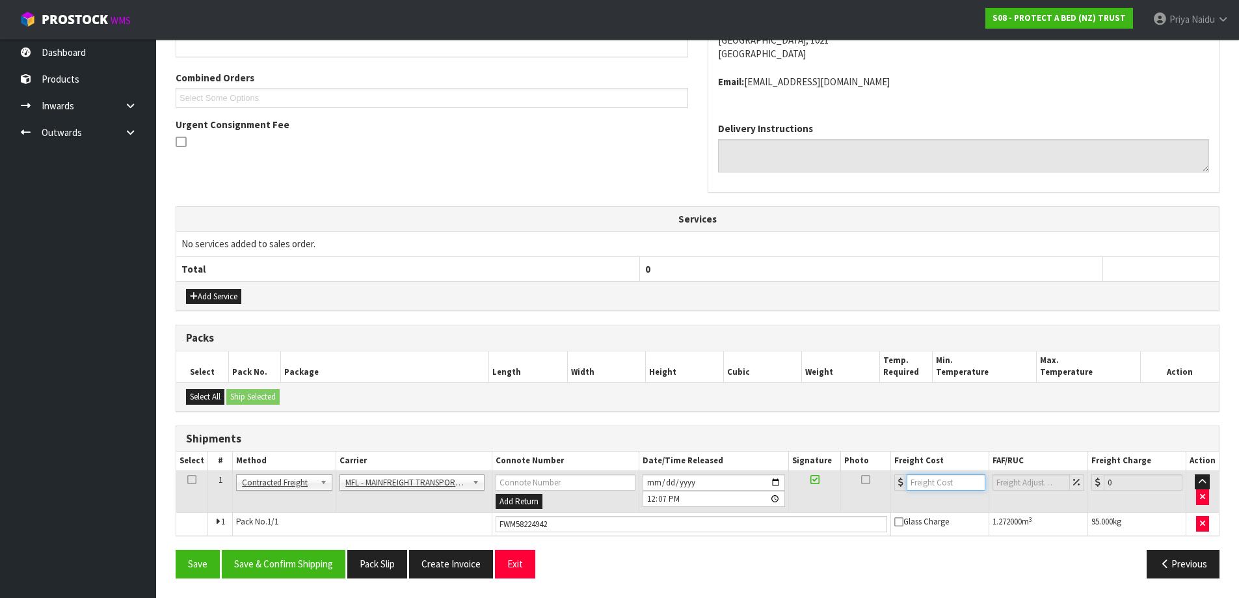
click at [927, 483] on input "number" at bounding box center [946, 482] width 79 height 16
click at [295, 569] on button "Save & Confirm Shipping" at bounding box center [284, 564] width 124 height 28
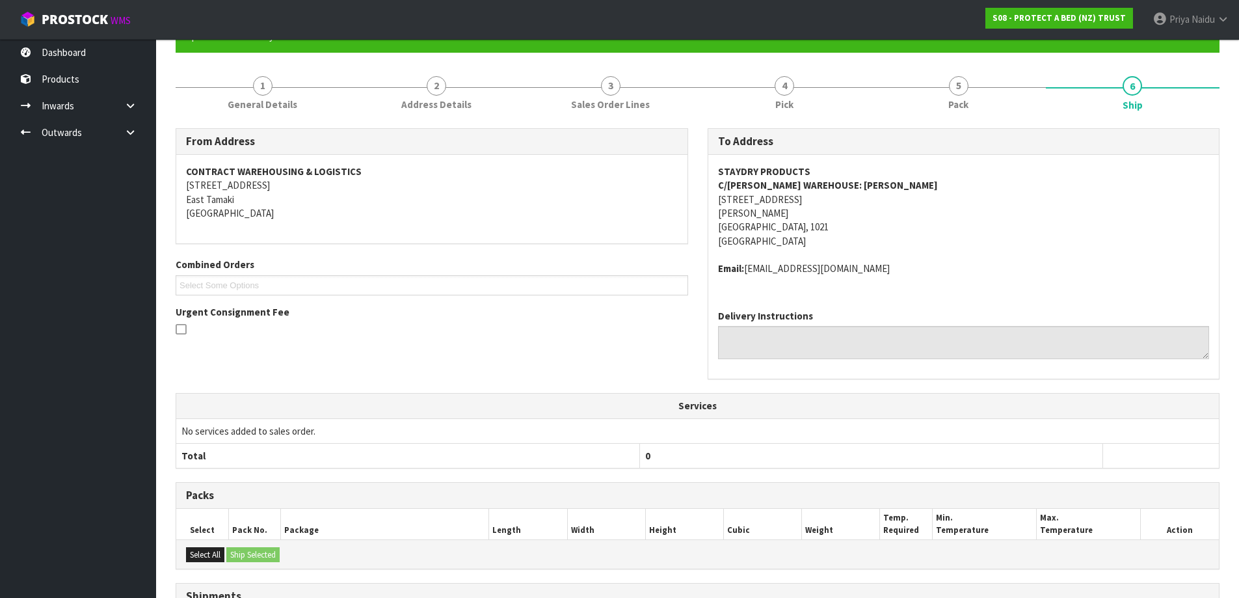
scroll to position [0, 0]
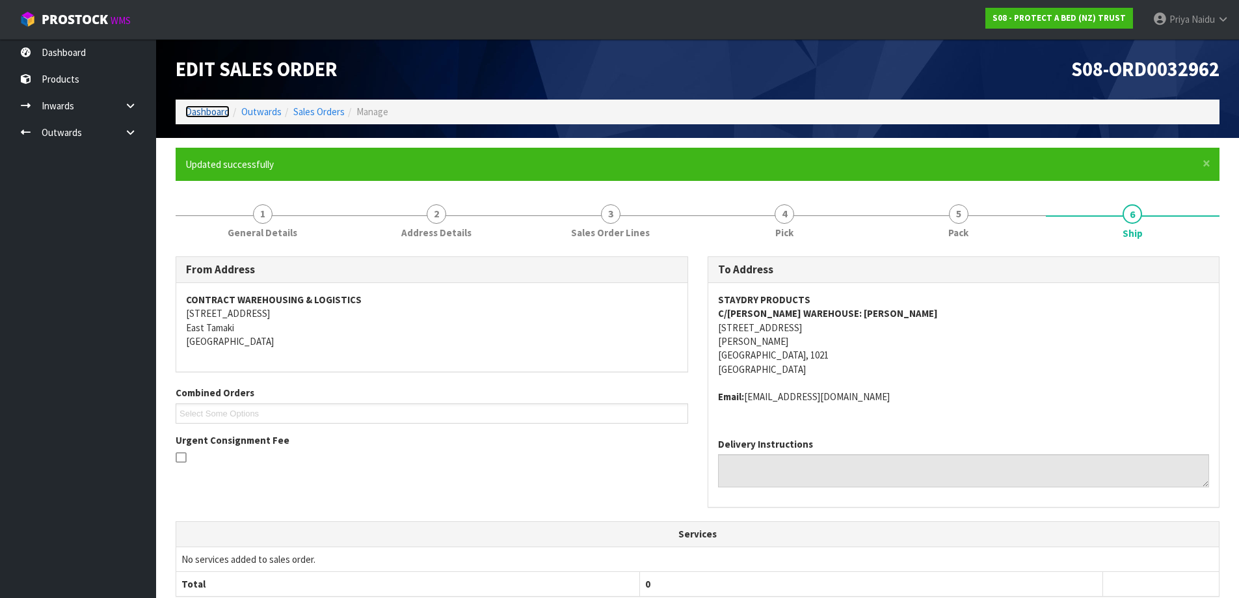
click at [219, 111] on link "Dashboard" at bounding box center [207, 111] width 44 height 12
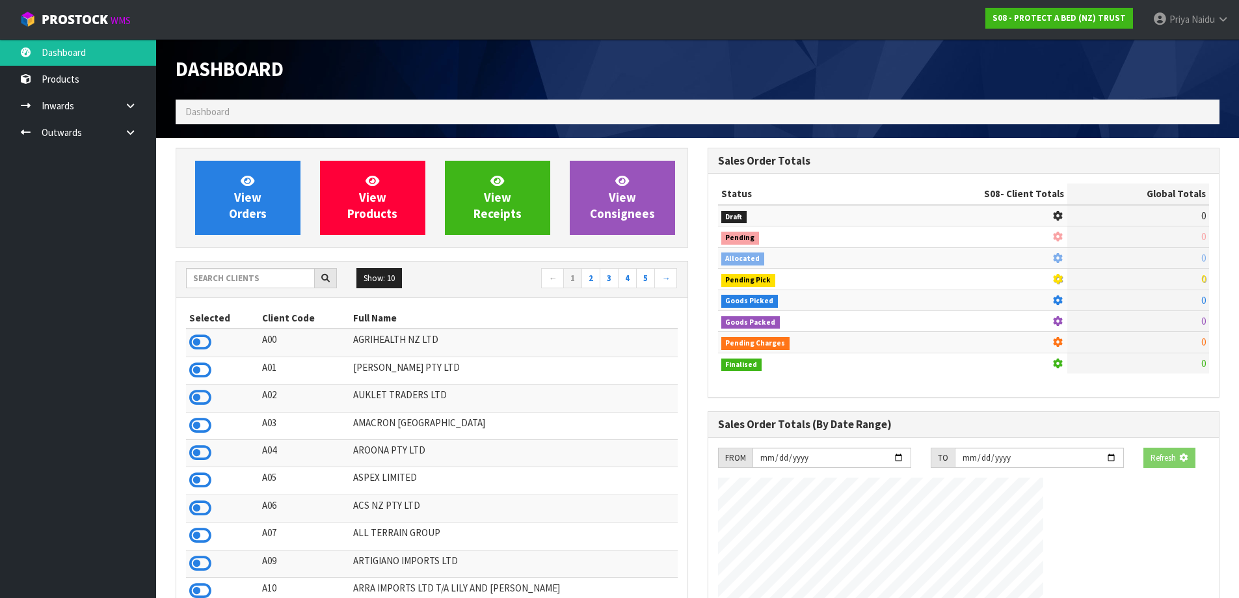
click at [248, 289] on div "Show: 10 5 10 25 50 ← 1 2 3 4 5 →" at bounding box center [431, 279] width 511 height 23
click at [254, 279] on input "text" at bounding box center [250, 278] width 129 height 20
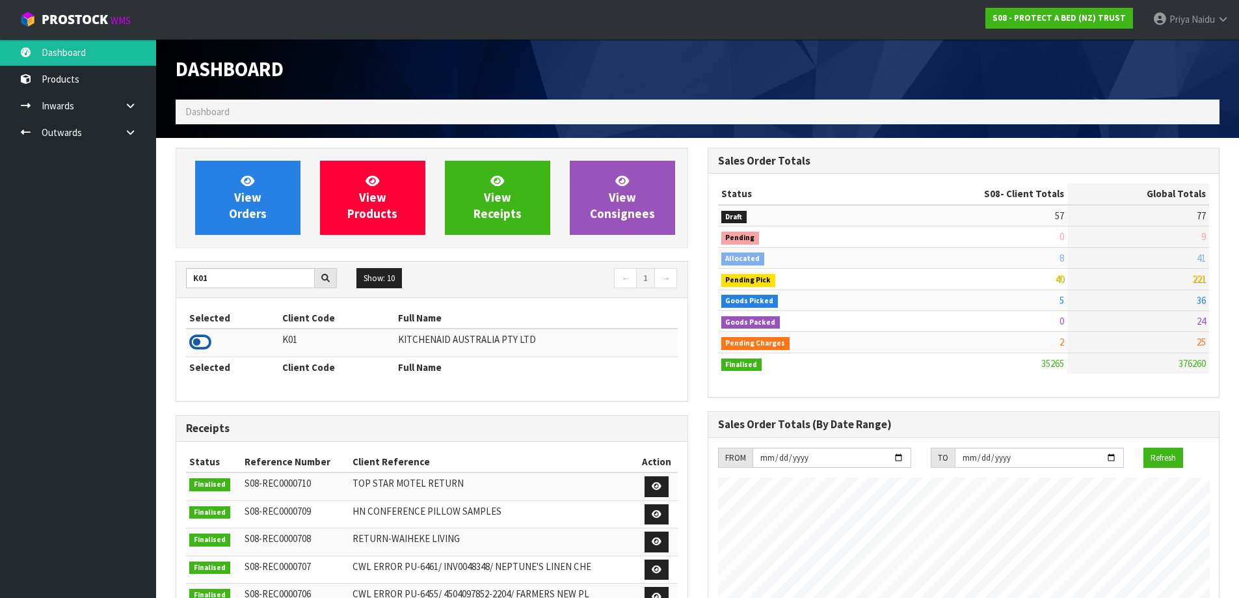
click at [202, 349] on icon at bounding box center [200, 342] width 22 height 20
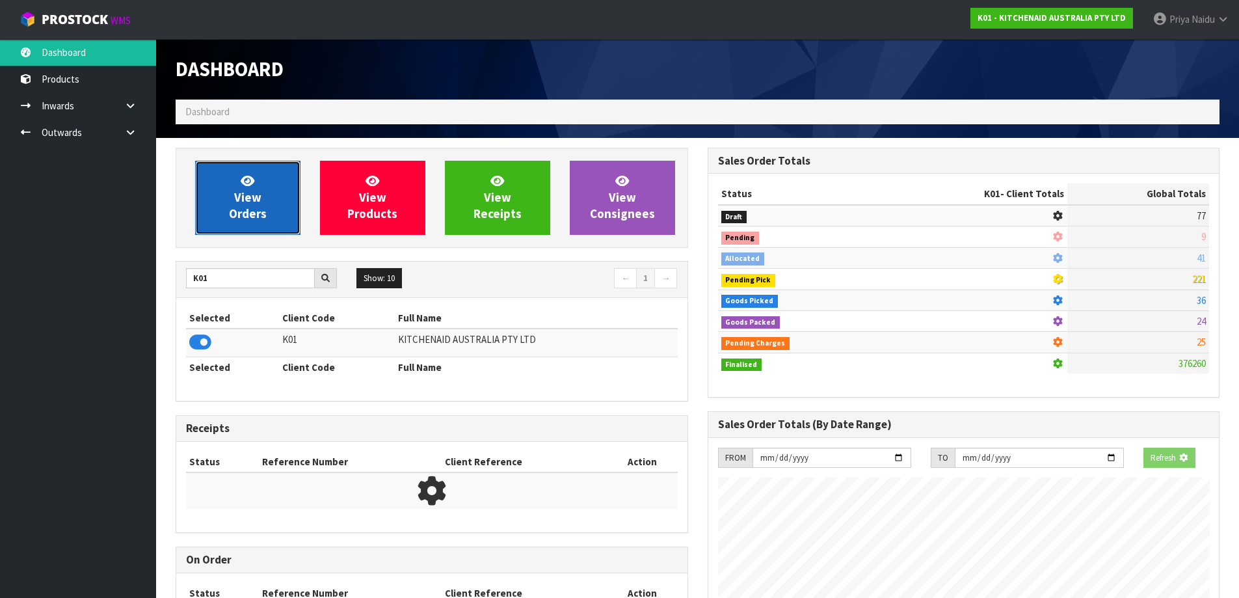
click at [267, 201] on link "View Orders" at bounding box center [247, 198] width 105 height 74
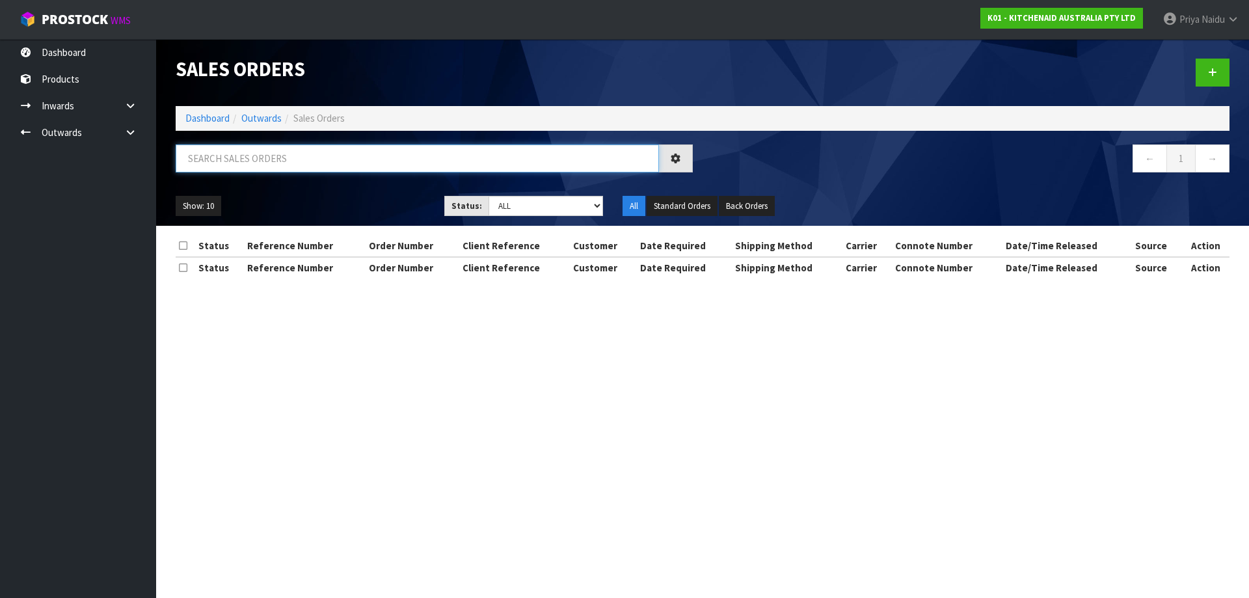
click at [269, 165] on input "text" at bounding box center [417, 158] width 483 height 28
click at [519, 211] on select "Draft Pending Allocated Pending Pick Goods Picked Goods Packed Pending Charges …" at bounding box center [545, 206] width 115 height 20
click at [488, 196] on select "Draft Pending Allocated Pending Pick Goods Picked Goods Packed Pending Charges …" at bounding box center [545, 206] width 115 height 20
click at [325, 209] on ul "Show: 10 5 10 25 50" at bounding box center [300, 206] width 249 height 21
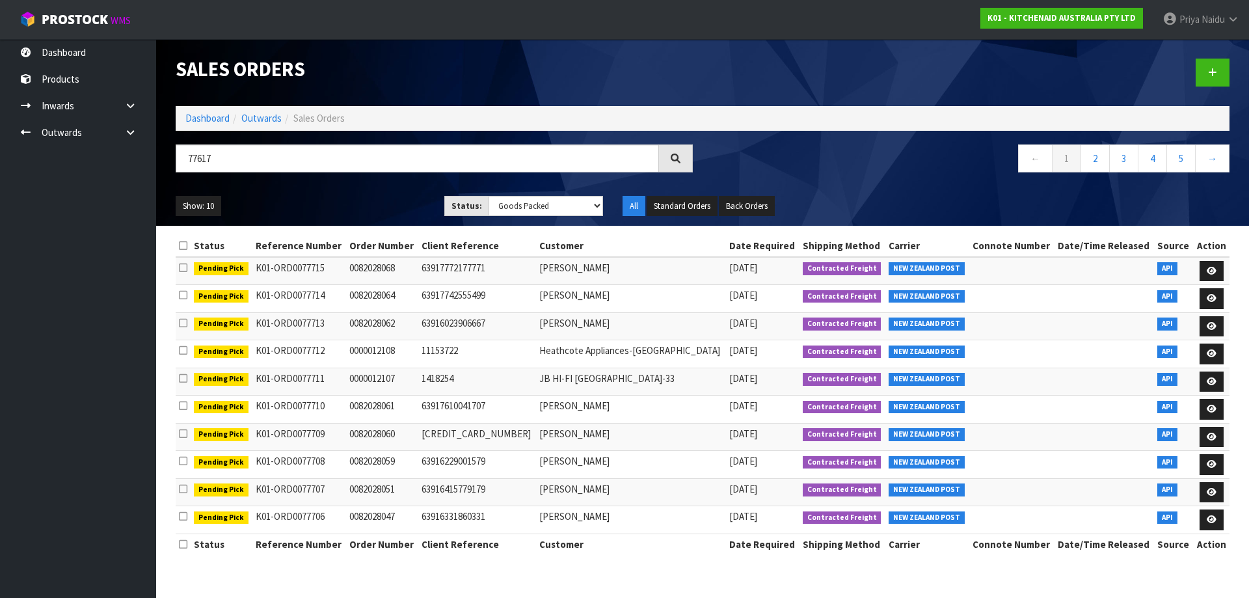
click at [347, 208] on ul "Show: 10 5 10 25 50" at bounding box center [300, 206] width 249 height 21
click at [346, 201] on ul "Show: 10 5 10 25 50" at bounding box center [300, 206] width 249 height 21
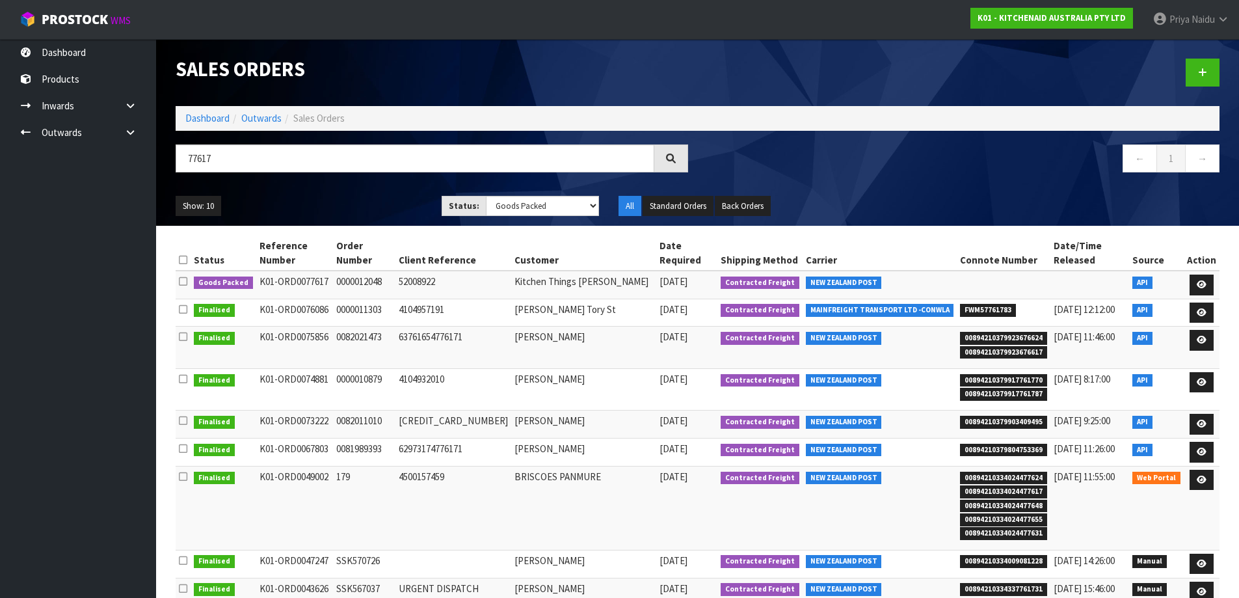
click at [317, 204] on ul "Show: 10 5 10 25 50" at bounding box center [299, 206] width 247 height 21
click at [1202, 280] on icon at bounding box center [1202, 284] width 10 height 8
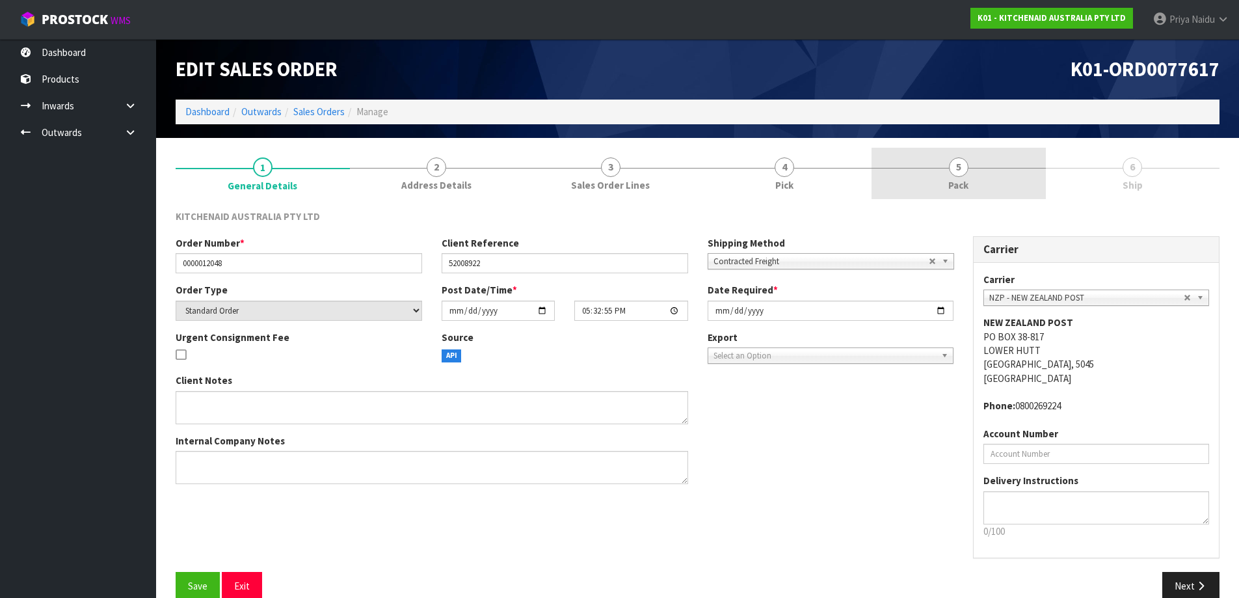
click at [993, 191] on link "5 Pack" at bounding box center [959, 173] width 174 height 51
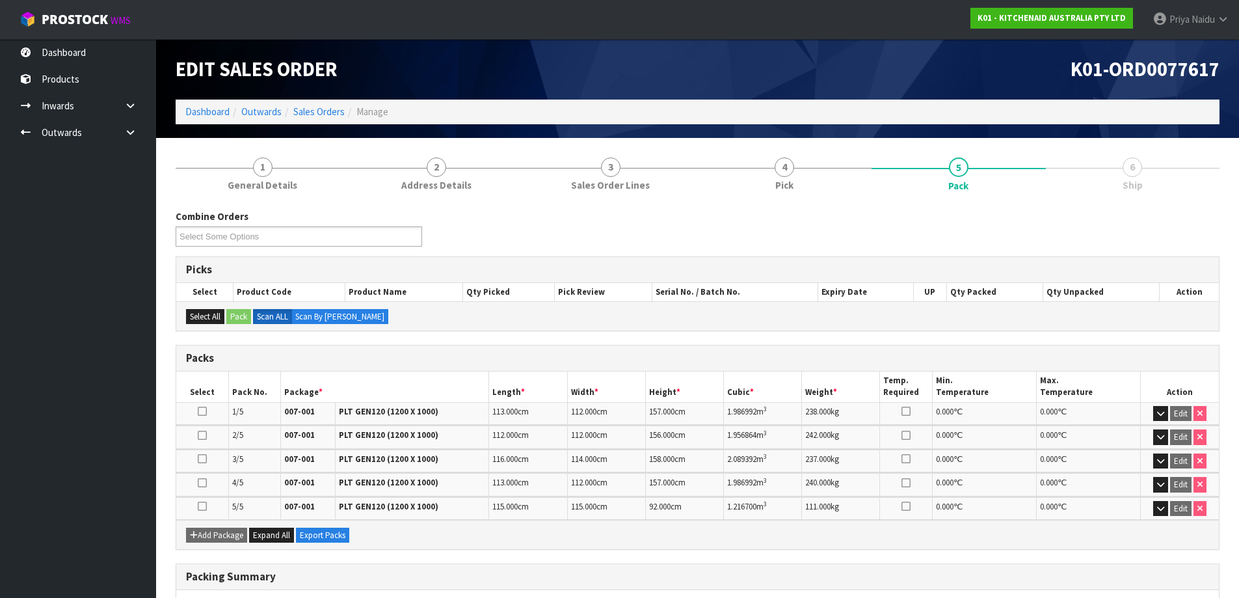
click at [1145, 180] on link "6 Ship" at bounding box center [1133, 173] width 174 height 51
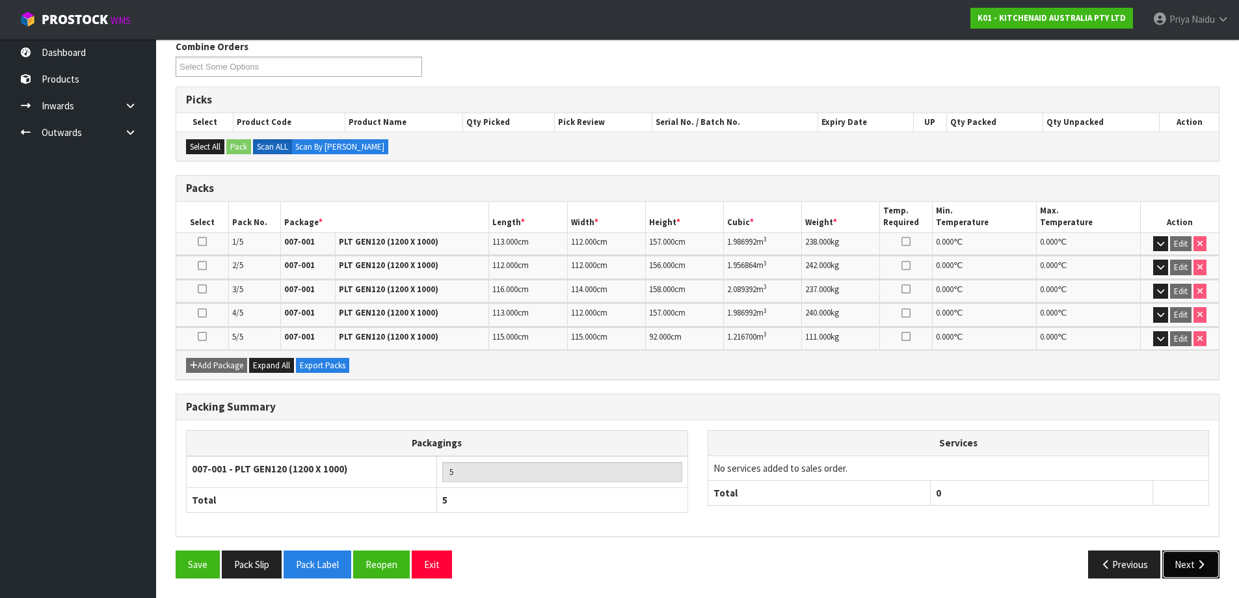
click at [1190, 560] on button "Next" at bounding box center [1190, 564] width 57 height 28
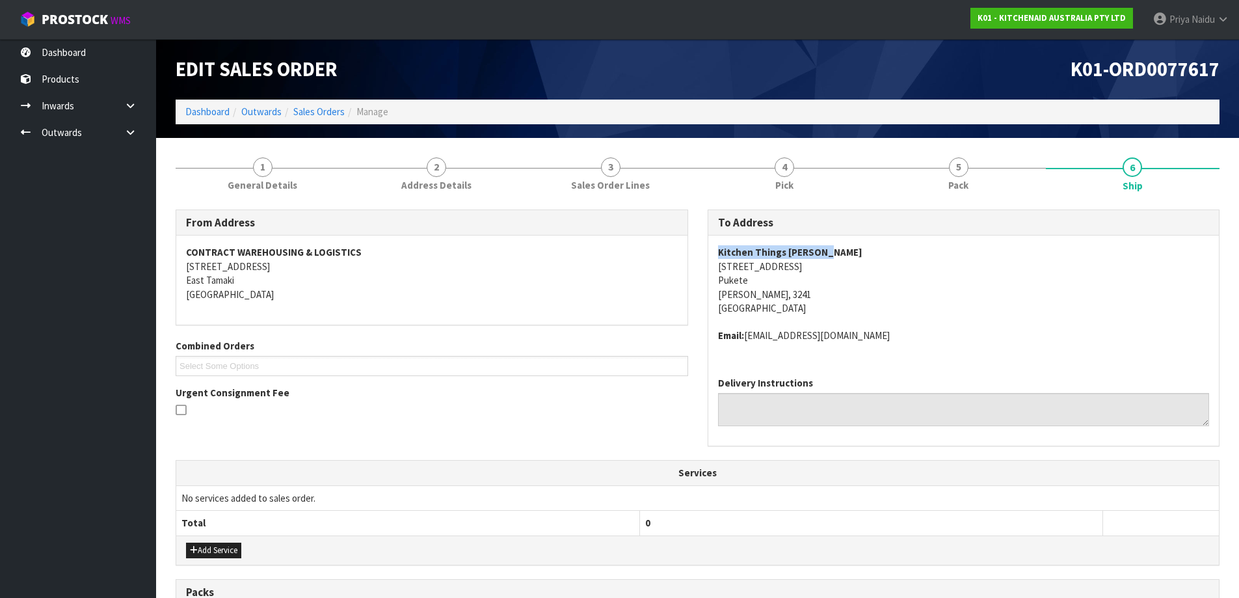
drag, startPoint x: 713, startPoint y: 252, endPoint x: 848, endPoint y: 263, distance: 135.7
click at [857, 258] on div "Kitchen Things Hamilton 11 Maui Street Pukete Hamilton, 3241 New Zealand Email:…" at bounding box center [963, 300] width 511 height 131
drag, startPoint x: 701, startPoint y: 269, endPoint x: 794, endPoint y: 299, distance: 97.9
click at [805, 297] on div "To Address Kitchen Things Hamilton 11 Maui Street Pukete Hamilton, 3241 New Zea…" at bounding box center [964, 334] width 532 height 251
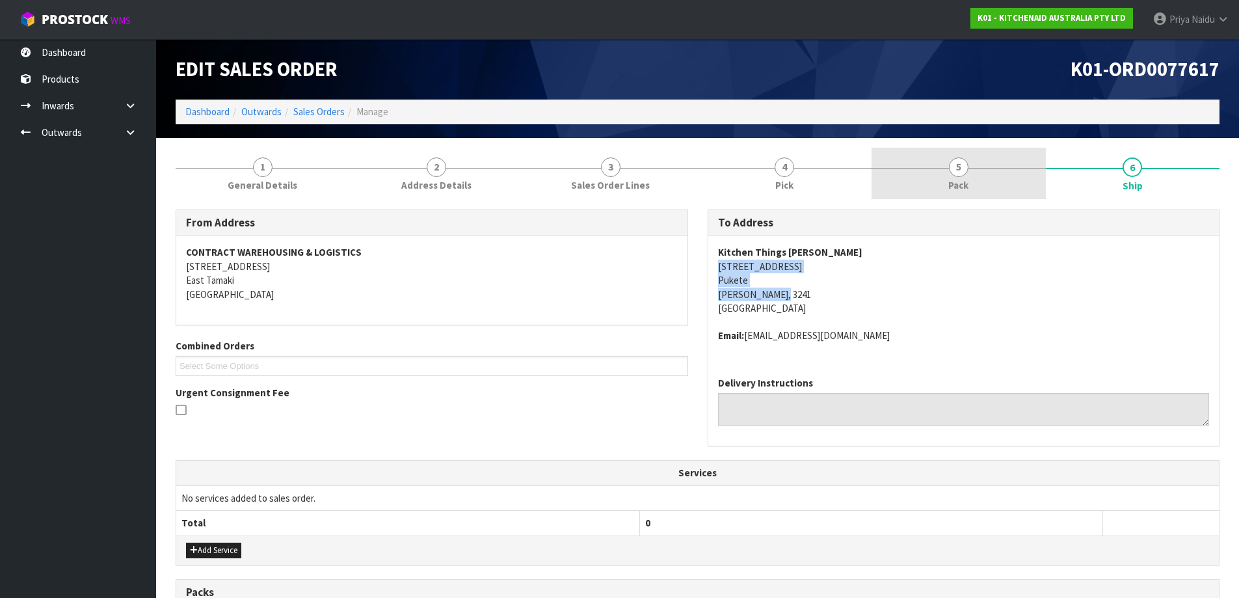
click at [952, 180] on span "Pack" at bounding box center [958, 185] width 20 height 14
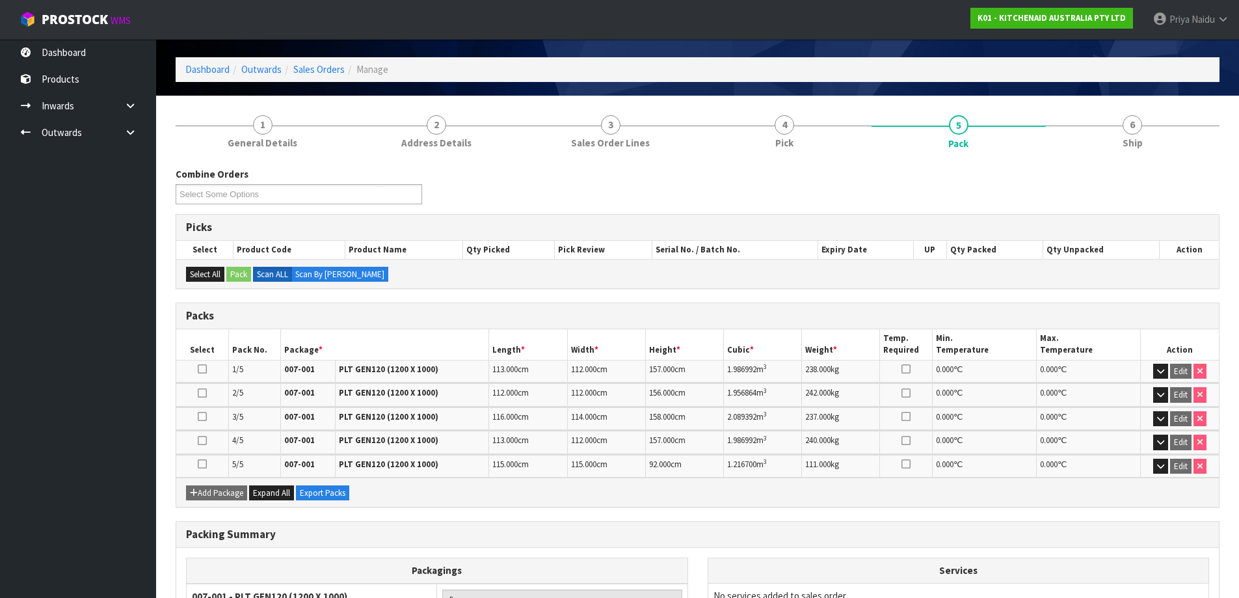
scroll to position [65, 0]
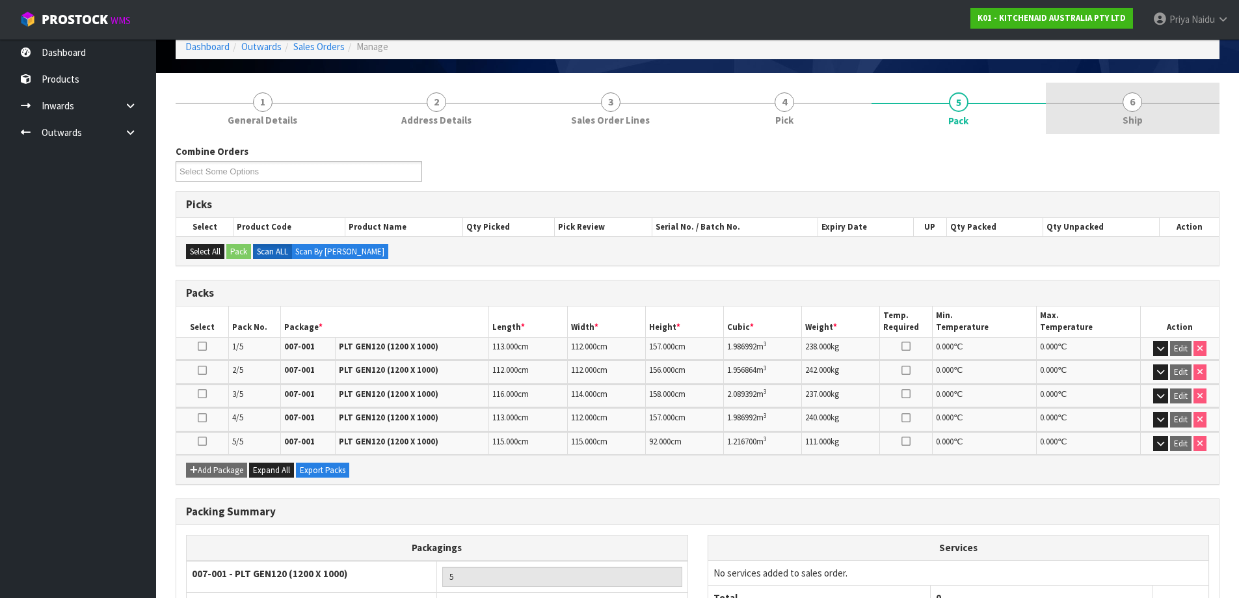
drag, startPoint x: 1121, startPoint y: 122, endPoint x: 1104, endPoint y: 131, distance: 18.3
click at [1121, 122] on link "6 Ship" at bounding box center [1133, 108] width 174 height 51
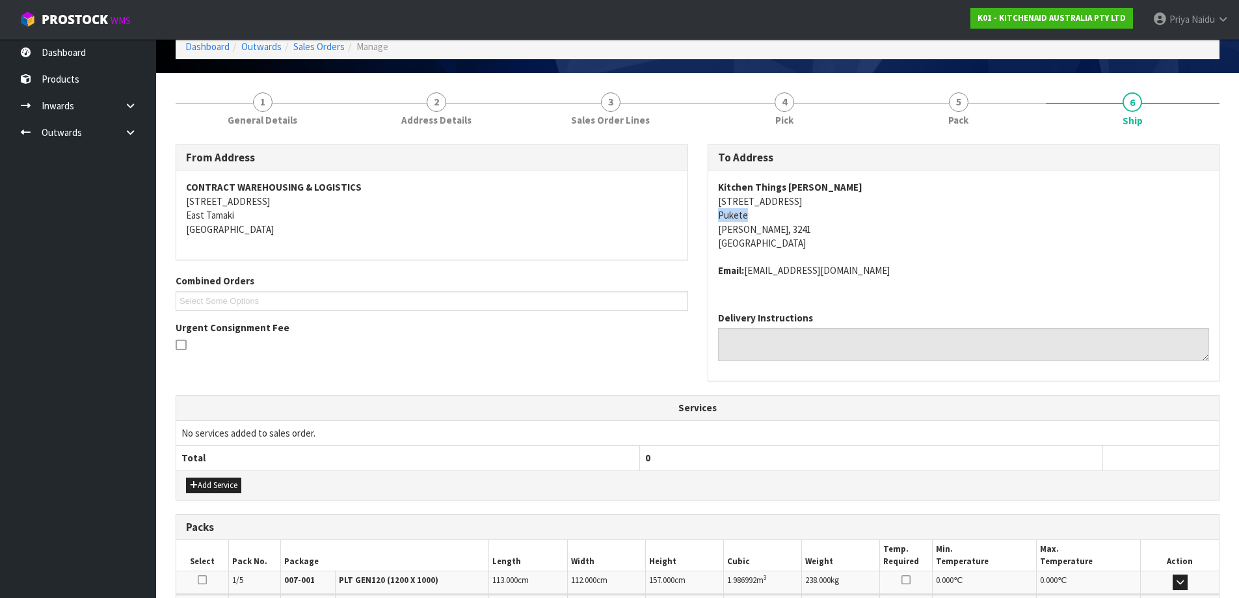
drag, startPoint x: 704, startPoint y: 216, endPoint x: 685, endPoint y: 222, distance: 20.4
click at [762, 212] on div "To Address Kitchen Things Hamilton 11 Maui Street Pukete Hamilton, 3241 New Zea…" at bounding box center [964, 269] width 532 height 251
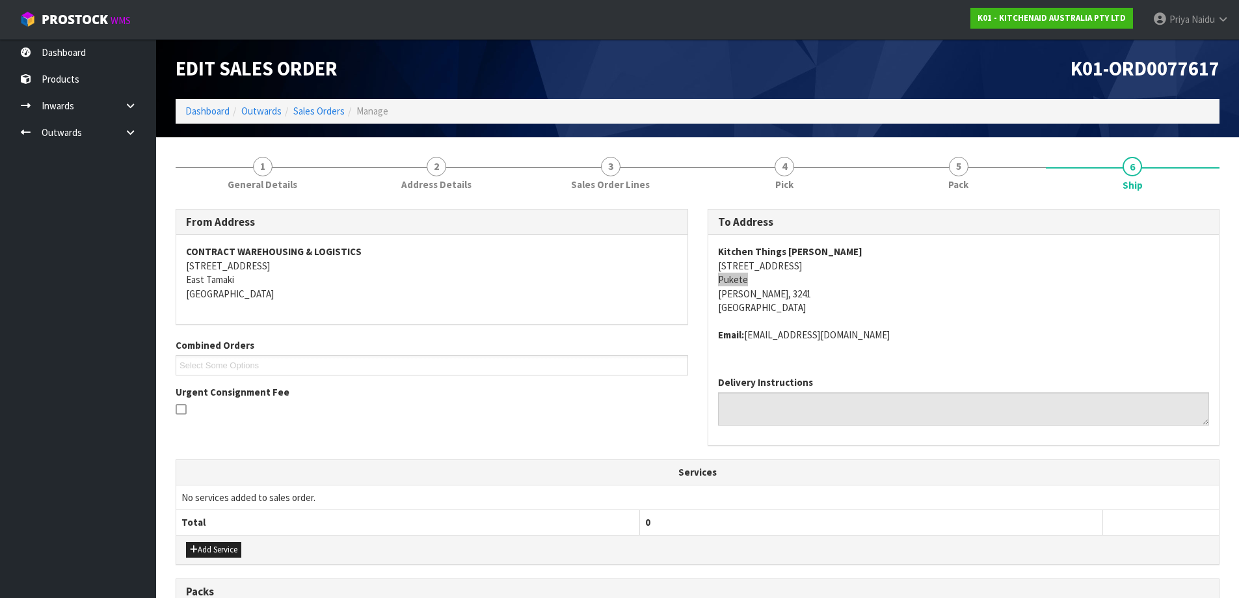
scroll to position [0, 0]
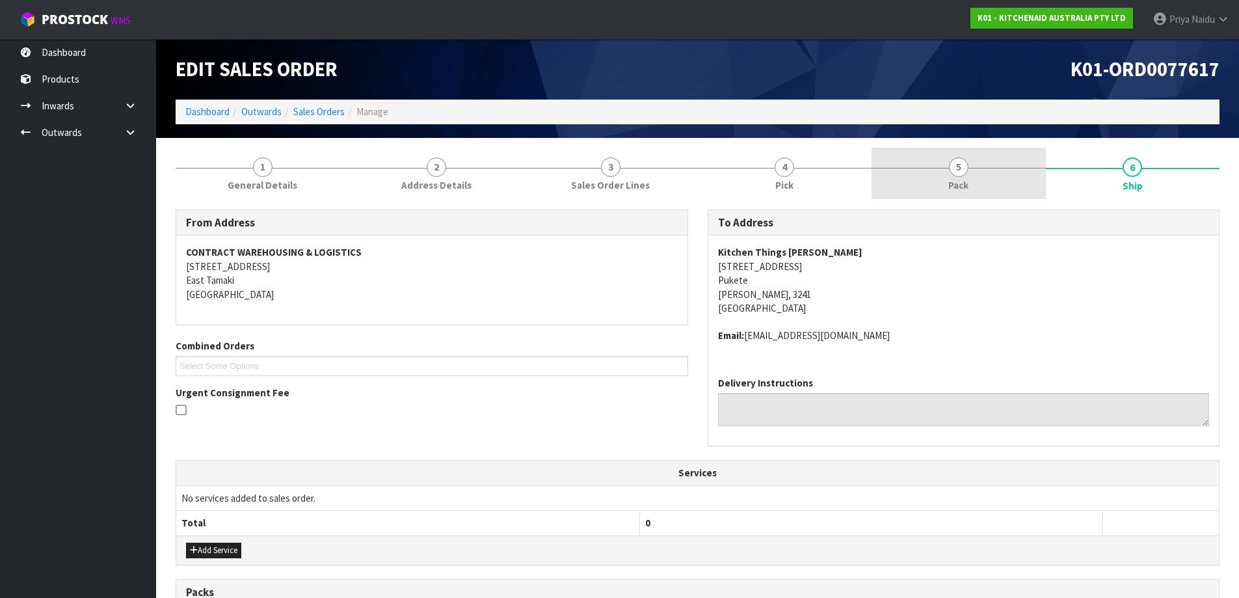
click at [958, 193] on link "5 Pack" at bounding box center [959, 173] width 174 height 51
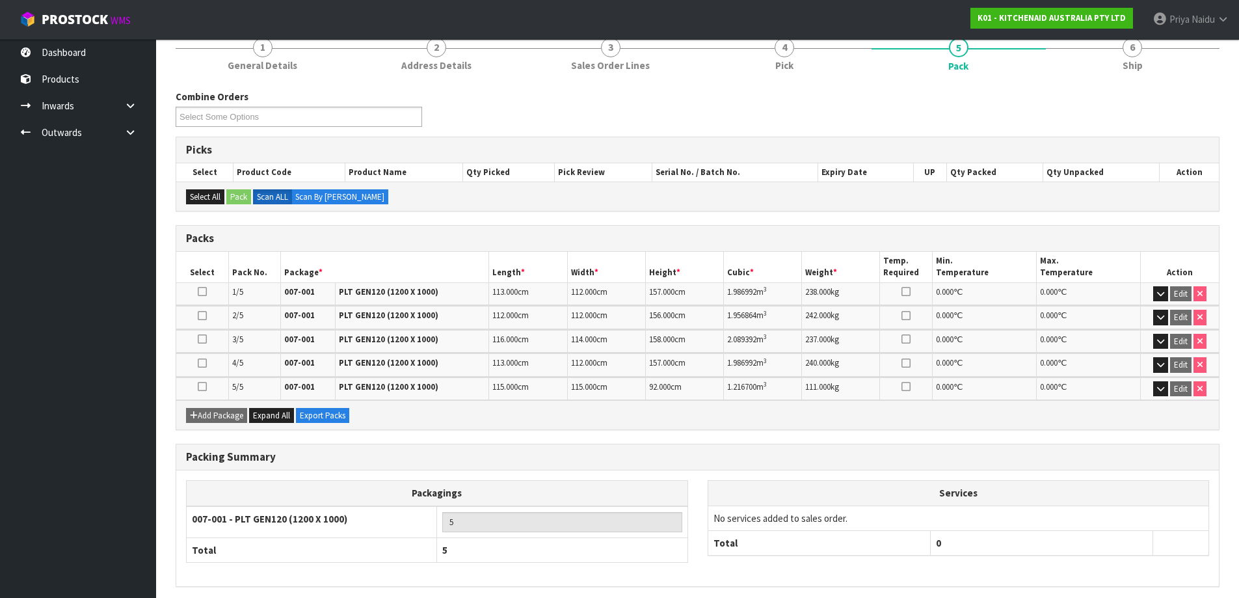
scroll to position [170, 0]
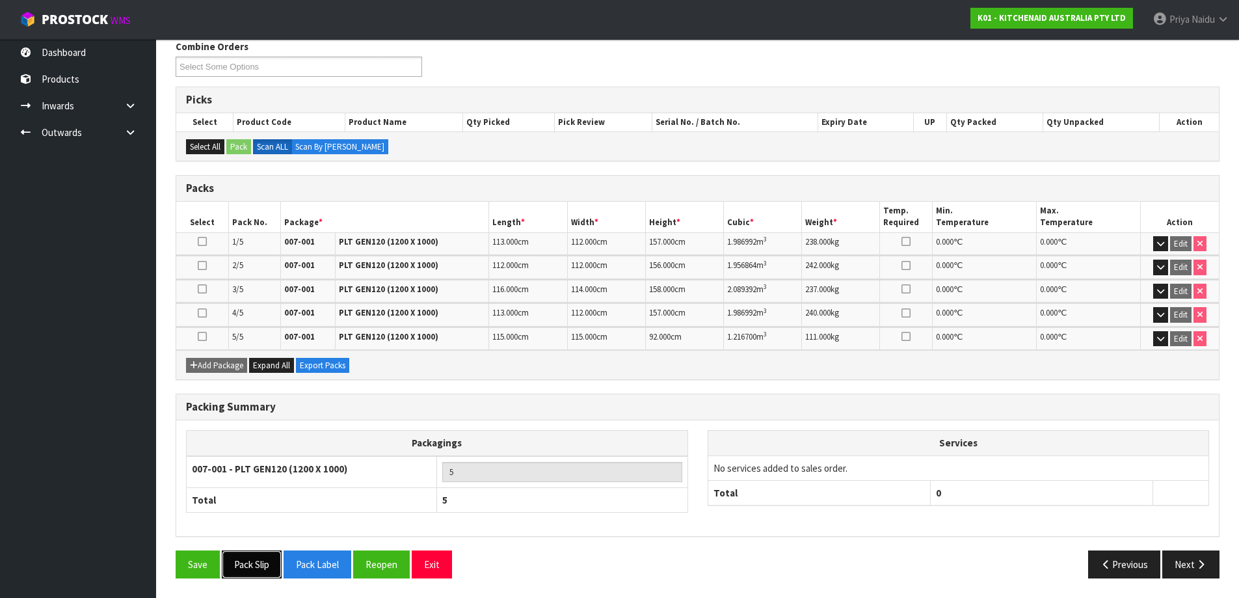
click at [245, 564] on button "Pack Slip" at bounding box center [252, 564] width 60 height 28
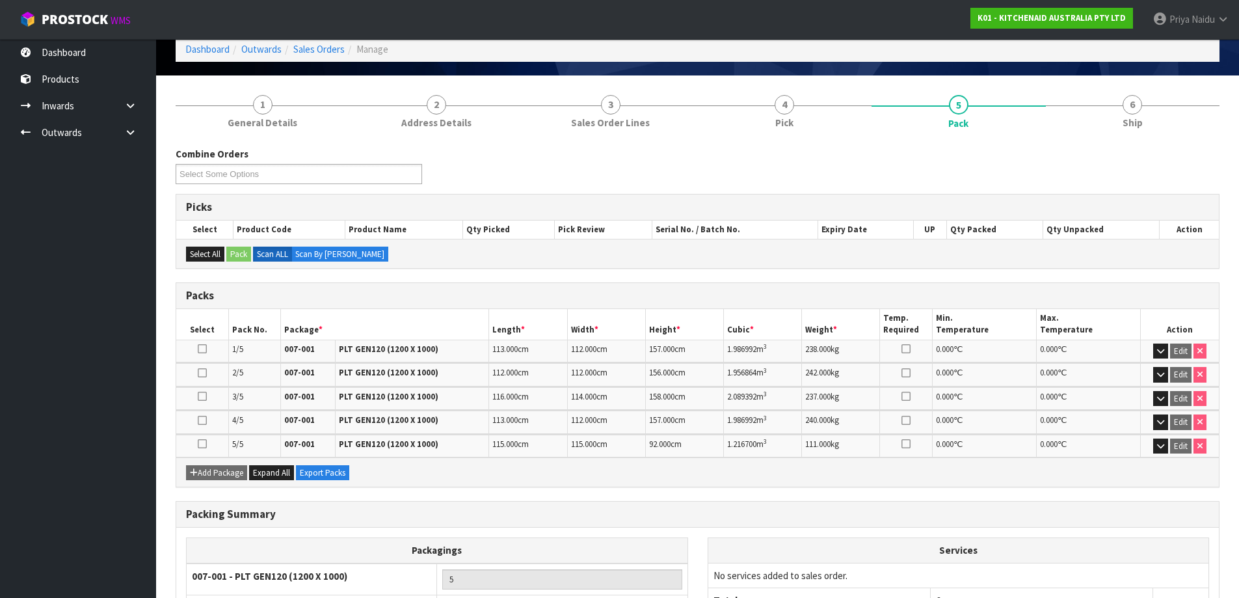
scroll to position [0, 0]
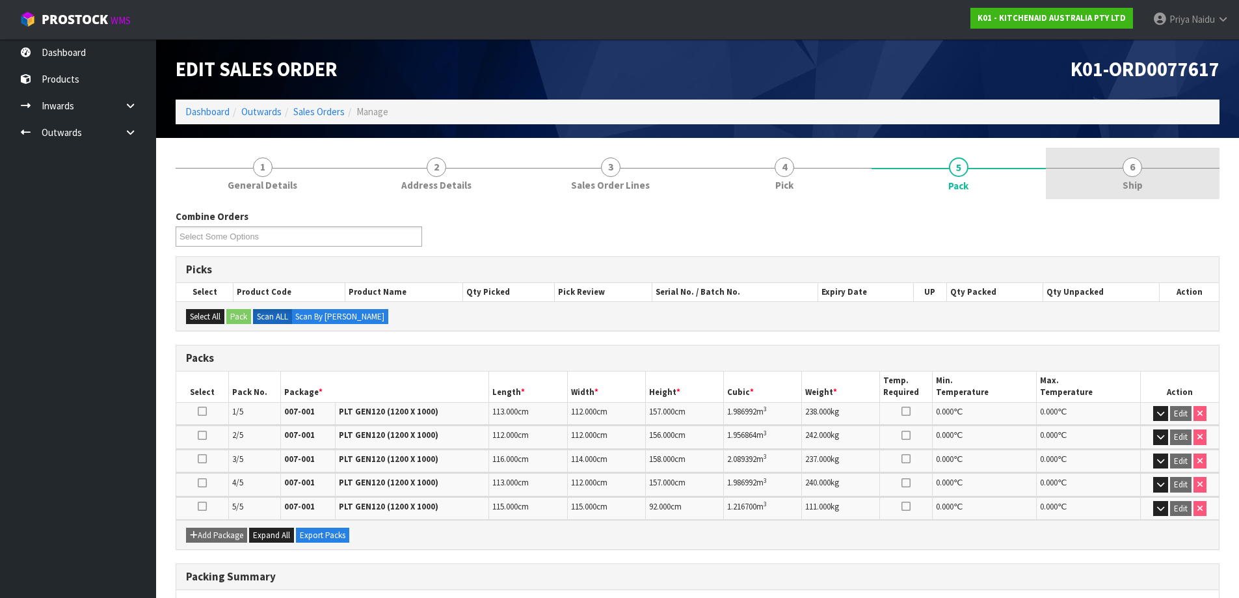
drag, startPoint x: 1066, startPoint y: 206, endPoint x: 1072, endPoint y: 196, distance: 11.9
click at [1067, 204] on div "Combine Orders K01-ORD0077584 K01-ORD0077617 K01-ORD0077655 K01-ORD0077677 K01-…" at bounding box center [698, 479] width 1044 height 559
click at [1073, 194] on link "6 Ship" at bounding box center [1133, 173] width 174 height 51
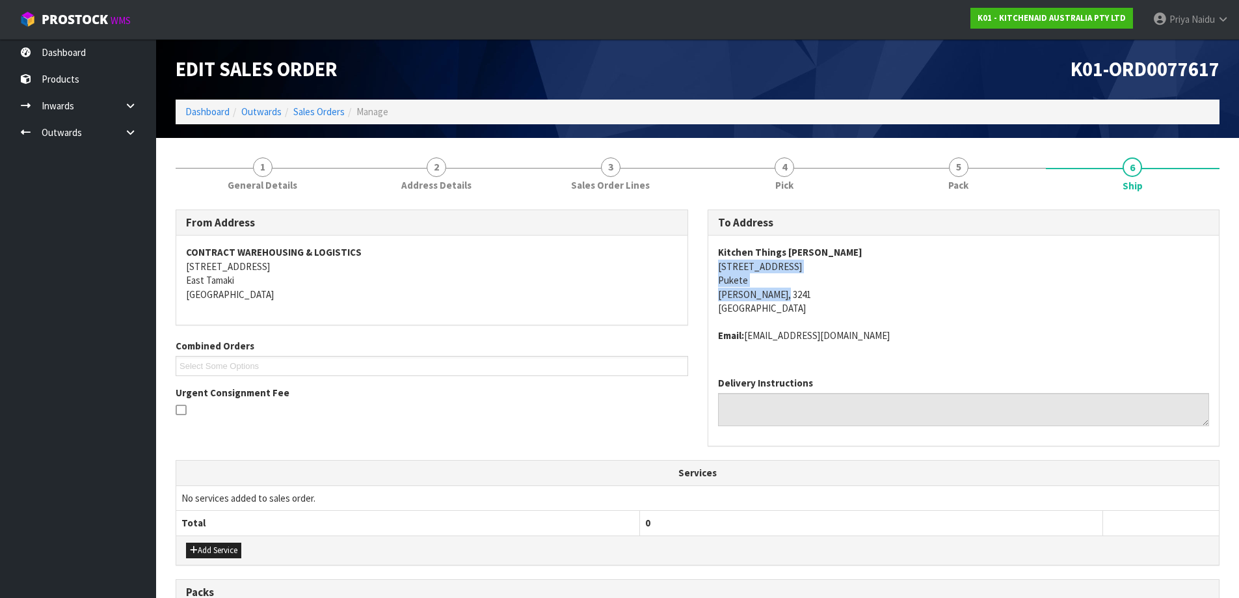
drag, startPoint x: 715, startPoint y: 267, endPoint x: 794, endPoint y: 291, distance: 82.3
click at [794, 291] on div "Kitchen Things Hamilton 11 Maui Street Pukete Hamilton, 3241 New Zealand Email:…" at bounding box center [963, 300] width 511 height 131
drag, startPoint x: 717, startPoint y: 339, endPoint x: 896, endPoint y: 346, distance: 179.0
click at [896, 346] on div "Kitchen Things Hamilton 11 Maui Street Pukete Hamilton, 3241 New Zealand Email:…" at bounding box center [963, 300] width 511 height 131
drag, startPoint x: 710, startPoint y: 256, endPoint x: 83, endPoint y: 297, distance: 628.4
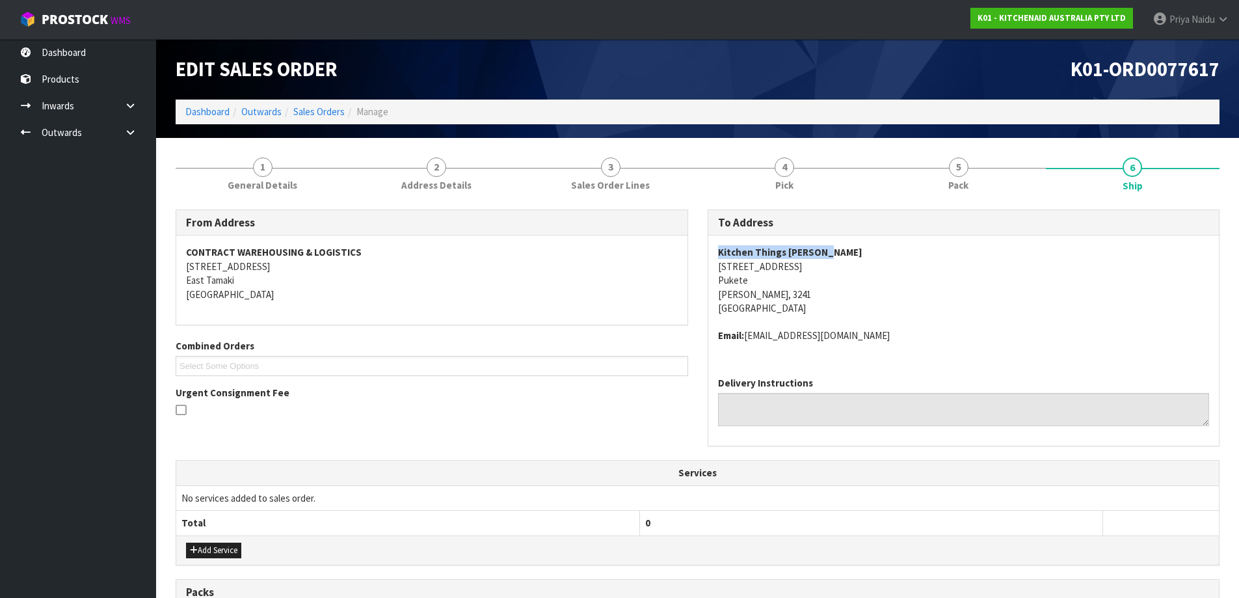
click at [838, 251] on div "Kitchen Things Hamilton 11 Maui Street Pukete Hamilton, 3241 New Zealand Email:…" at bounding box center [963, 300] width 511 height 131
drag, startPoint x: 713, startPoint y: 329, endPoint x: 875, endPoint y: 328, distance: 162.6
click at [877, 328] on div "Kitchen Things Hamilton 11 Maui Street Pukete Hamilton, 3241 New Zealand Email:…" at bounding box center [963, 300] width 511 height 131
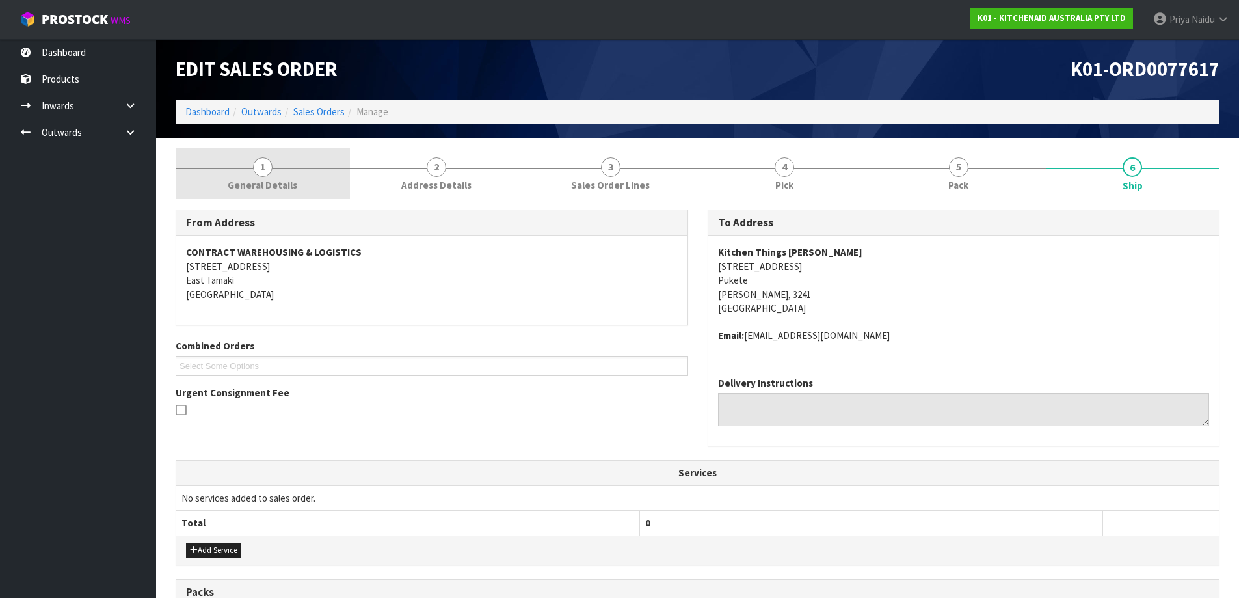
click at [269, 196] on link "1 General Details" at bounding box center [263, 173] width 174 height 51
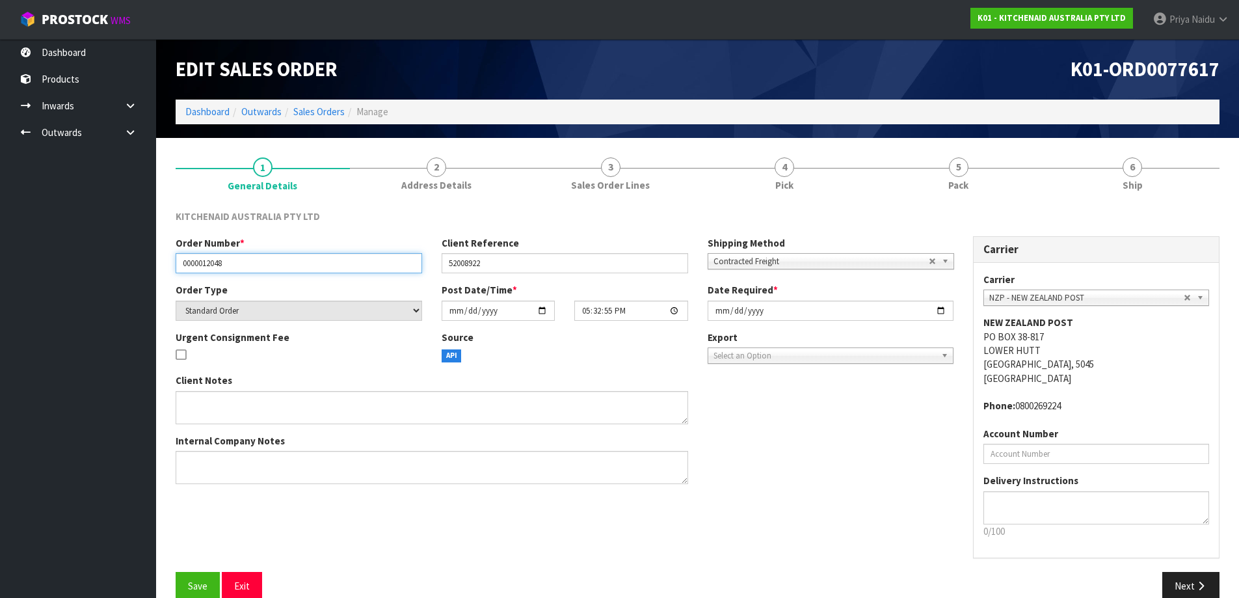
drag, startPoint x: 180, startPoint y: 264, endPoint x: 262, endPoint y: 273, distance: 82.4
click at [262, 273] on input "0000012048" at bounding box center [299, 263] width 247 height 20
drag, startPoint x: 447, startPoint y: 263, endPoint x: 520, endPoint y: 263, distance: 72.2
click at [520, 263] on input "52008922" at bounding box center [565, 263] width 247 height 20
drag, startPoint x: 930, startPoint y: 198, endPoint x: 660, endPoint y: 234, distance: 272.3
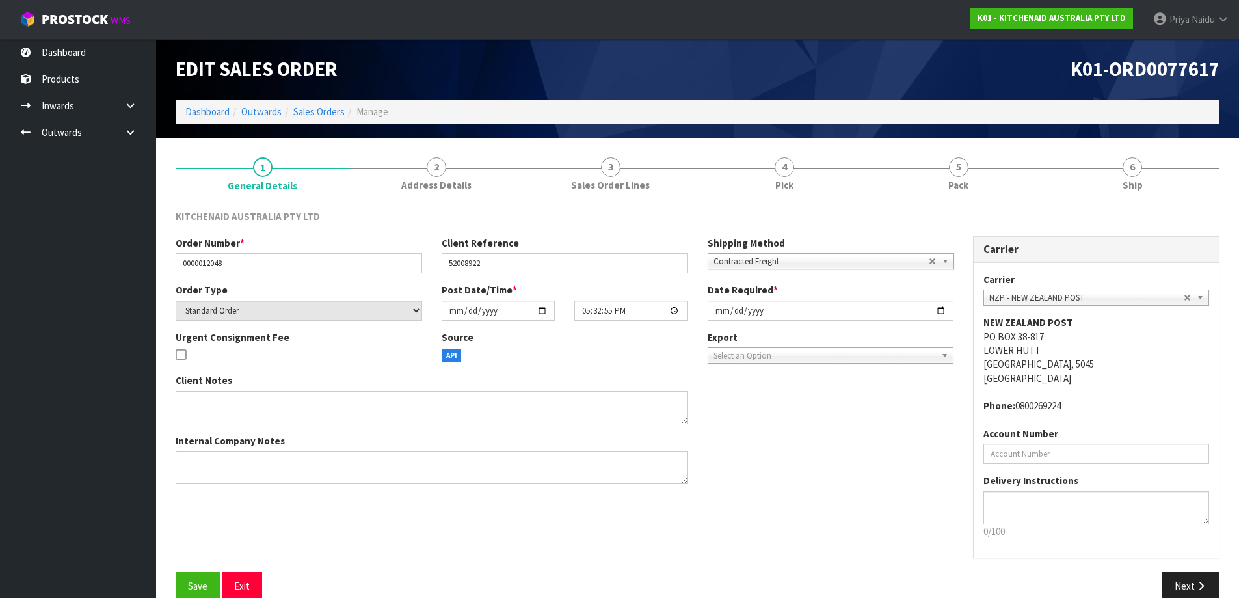
click at [934, 189] on link "5 Pack" at bounding box center [959, 173] width 174 height 51
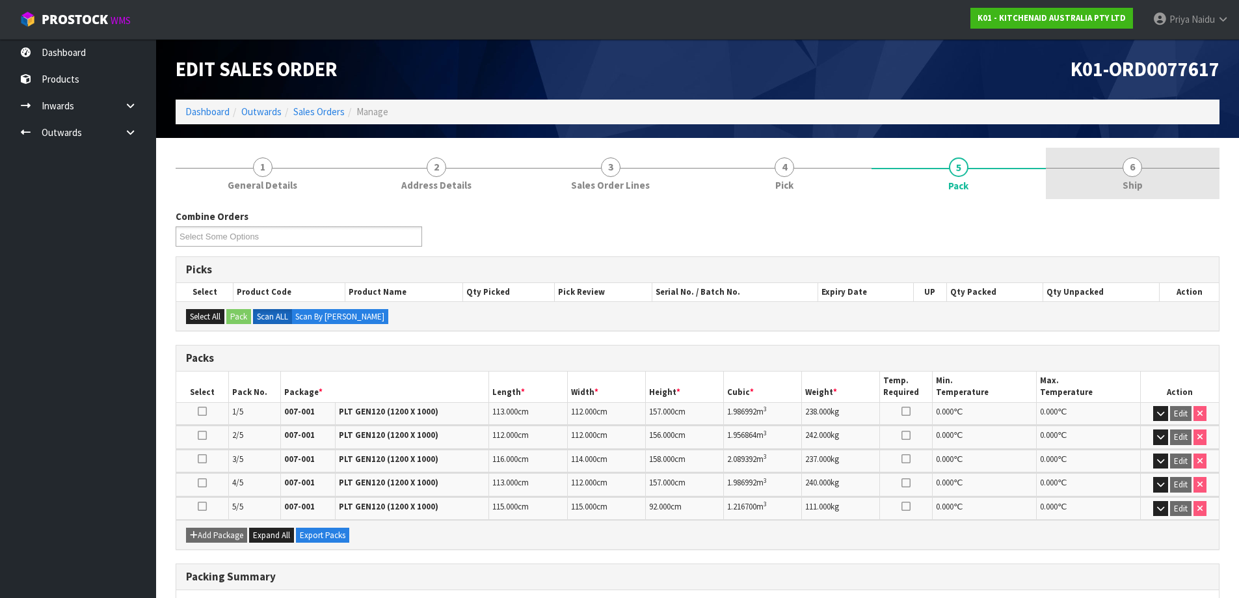
click at [1104, 180] on link "6 Ship" at bounding box center [1133, 173] width 174 height 51
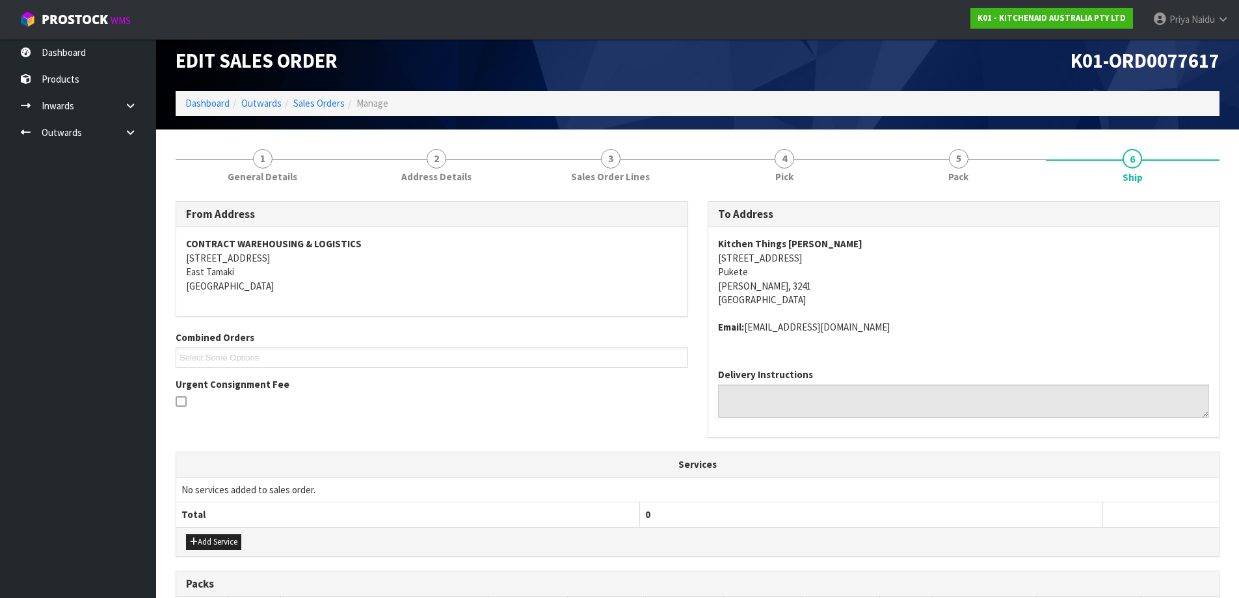
scroll to position [326, 0]
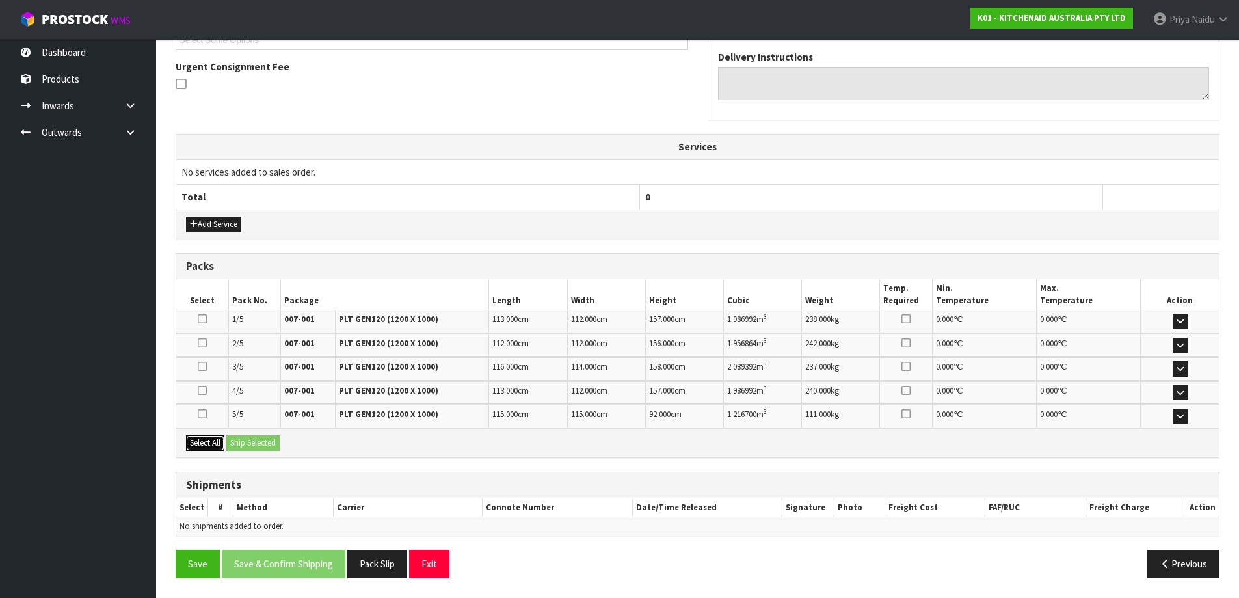
click at [222, 446] on button "Select All" at bounding box center [205, 443] width 38 height 16
click at [252, 444] on button "Ship Selected" at bounding box center [252, 443] width 53 height 16
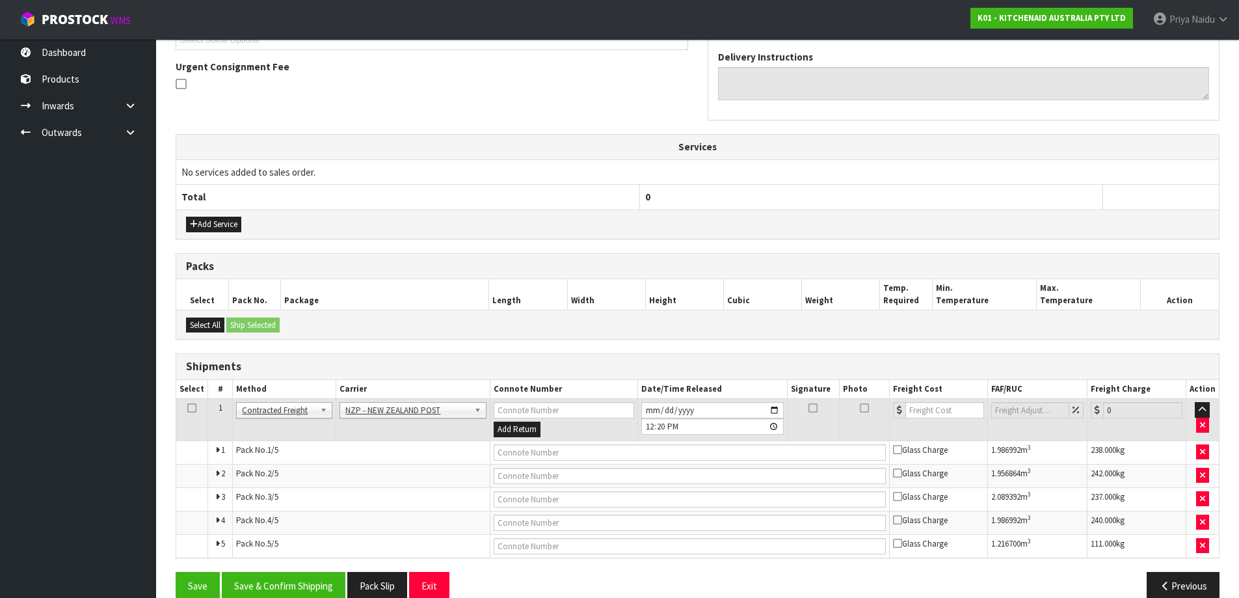
scroll to position [347, 0]
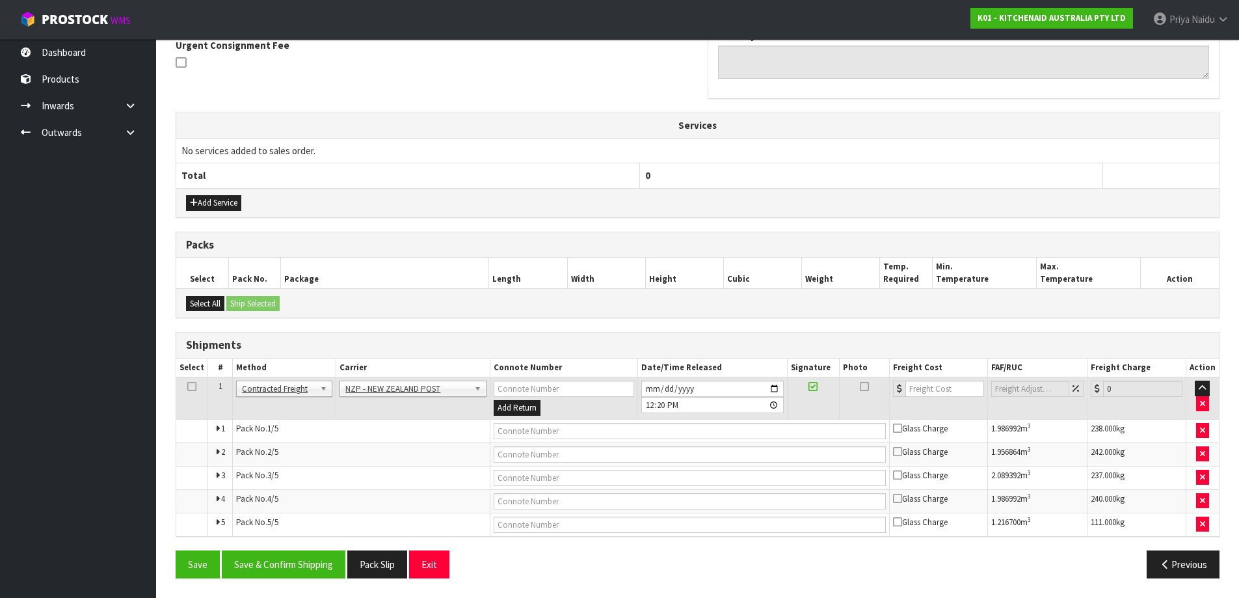
drag, startPoint x: 386, startPoint y: 384, endPoint x: 383, endPoint y: 390, distance: 7.3
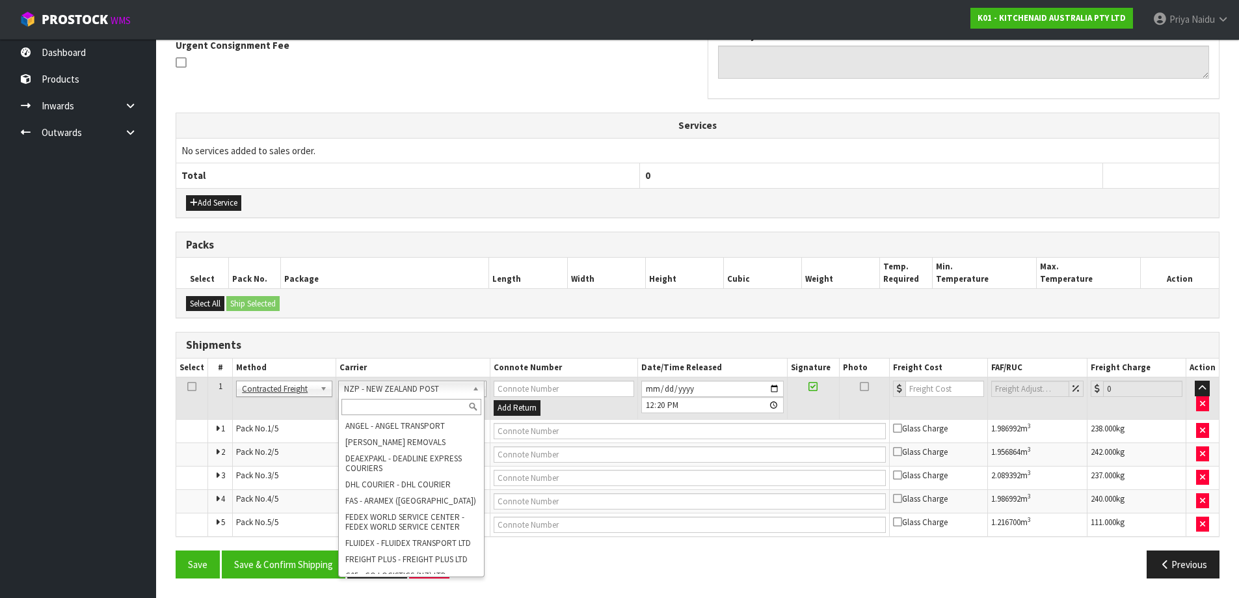
click at [382, 403] on input "text" at bounding box center [411, 407] width 140 height 16
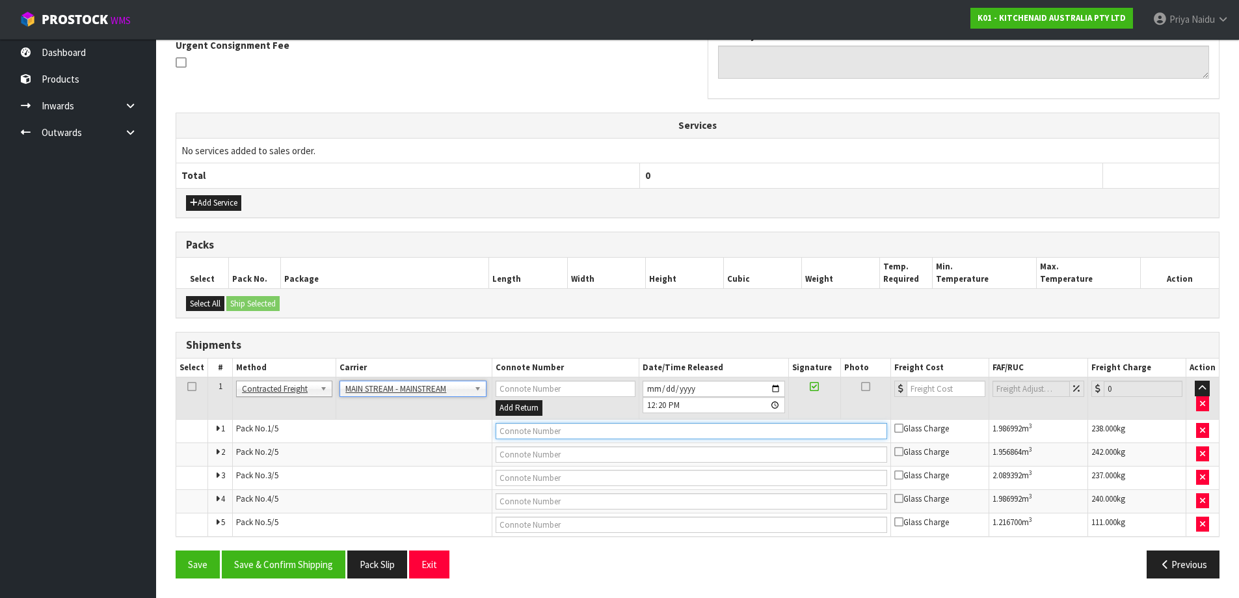
click at [540, 427] on input "text" at bounding box center [692, 431] width 392 height 16
paste input "CWL7713737"
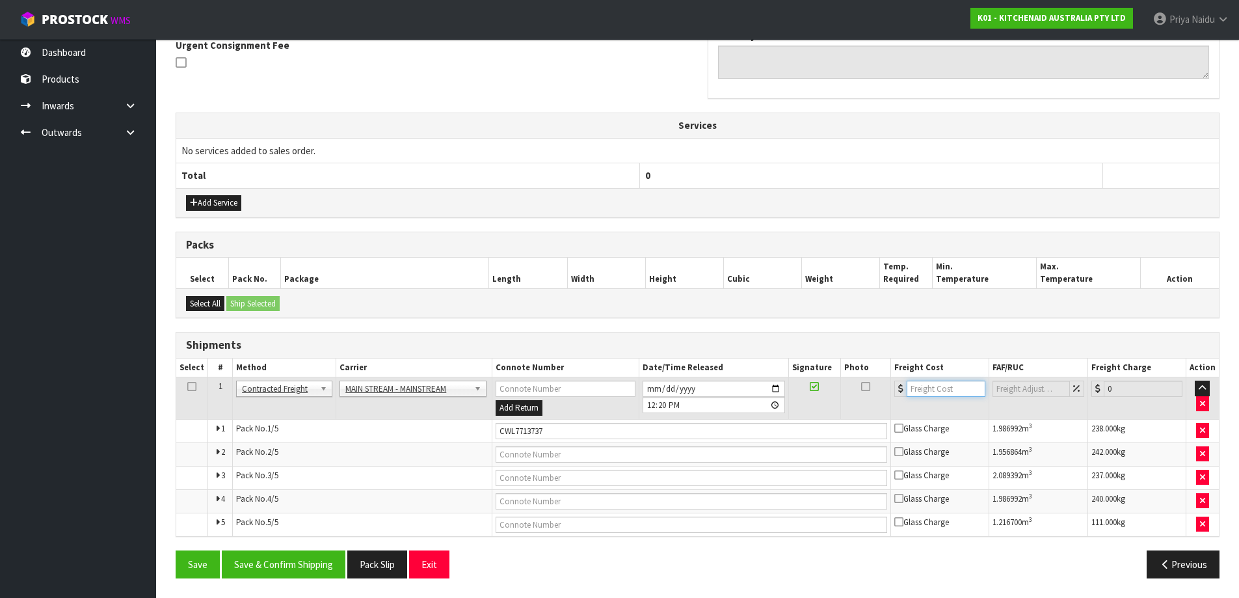
click at [942, 391] on input "number" at bounding box center [946, 389] width 79 height 16
click at [291, 563] on button "Save & Confirm Shipping" at bounding box center [284, 564] width 124 height 28
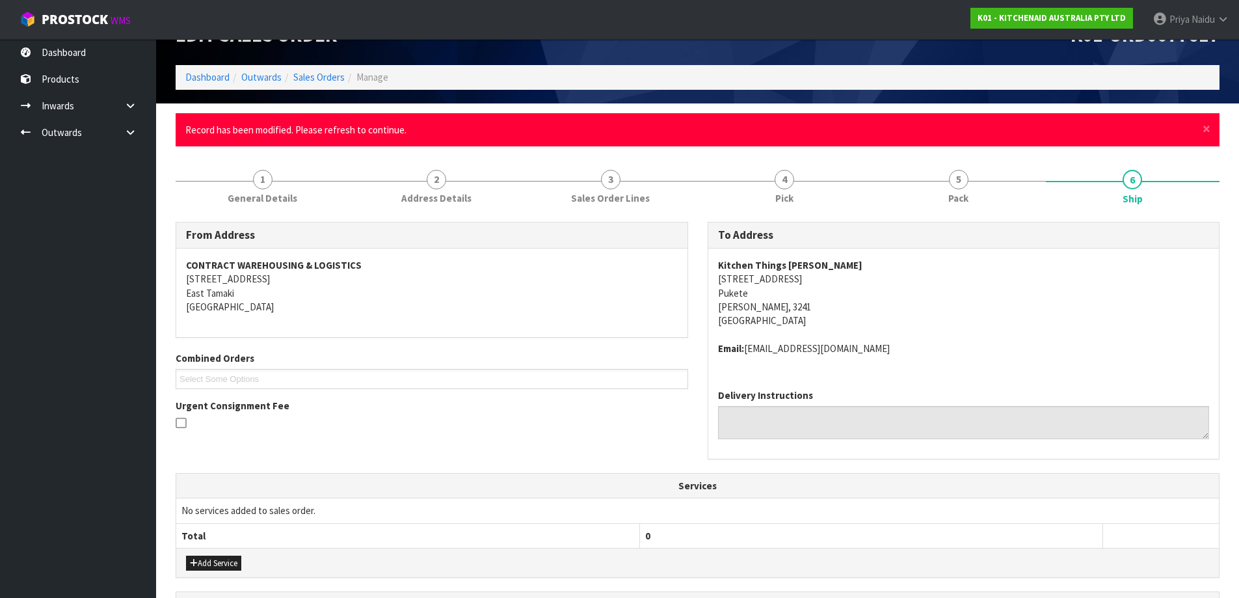
scroll to position [395, 0]
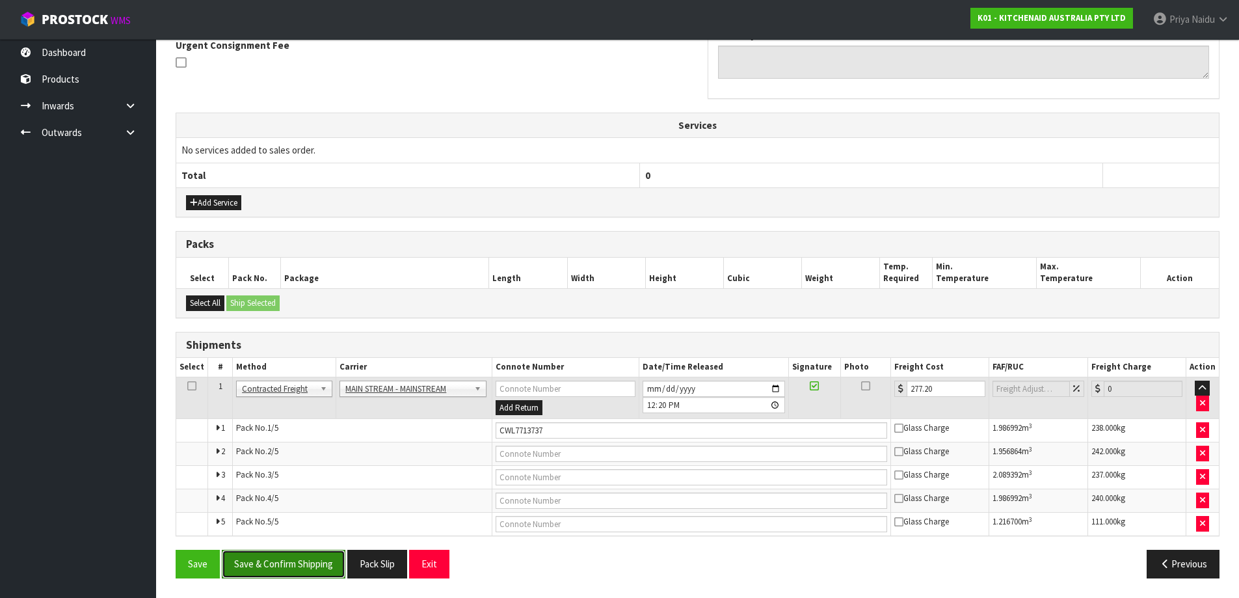
click at [289, 561] on button "Save & Confirm Shipping" at bounding box center [284, 564] width 124 height 28
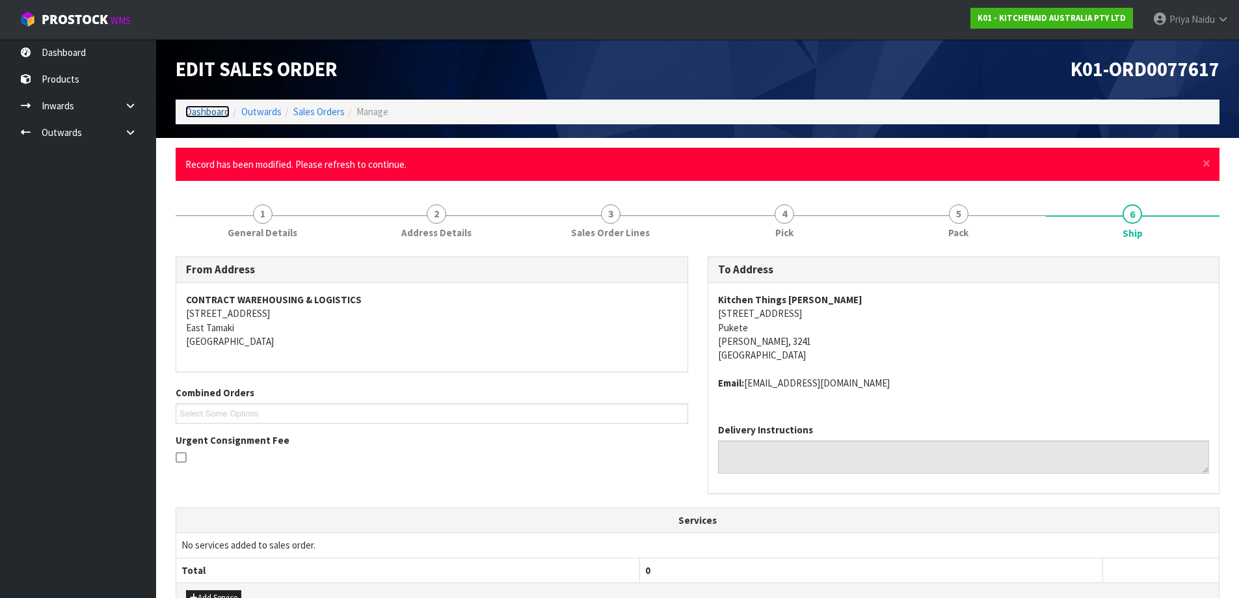
click at [218, 116] on link "Dashboard" at bounding box center [207, 111] width 44 height 12
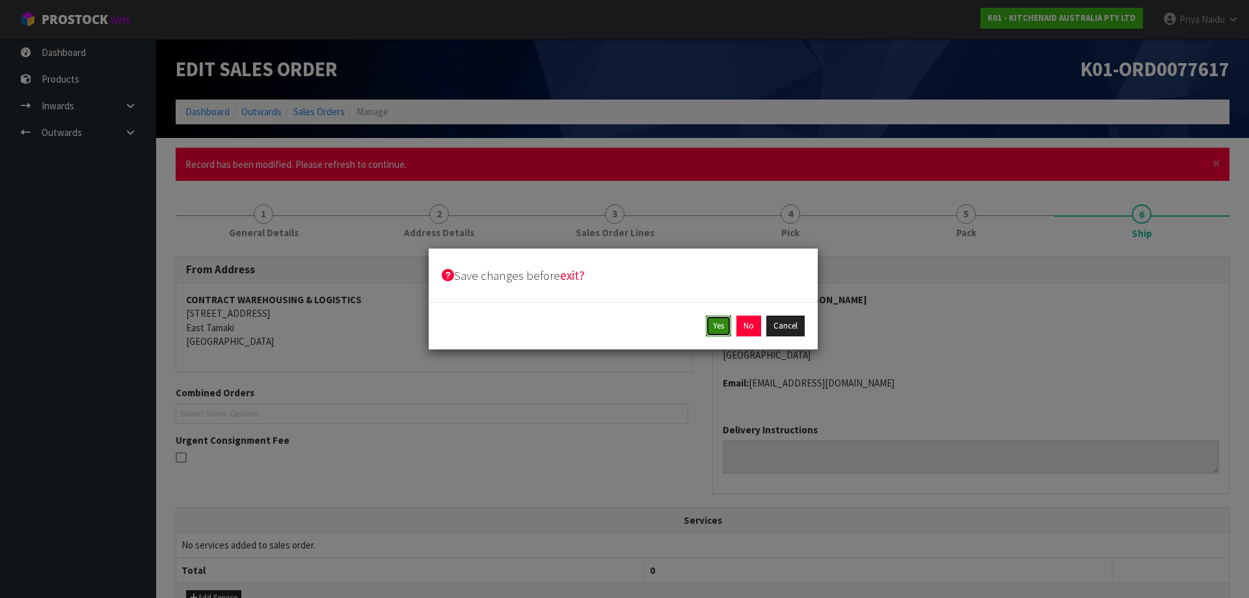
click at [716, 328] on button "Yes" at bounding box center [718, 325] width 25 height 21
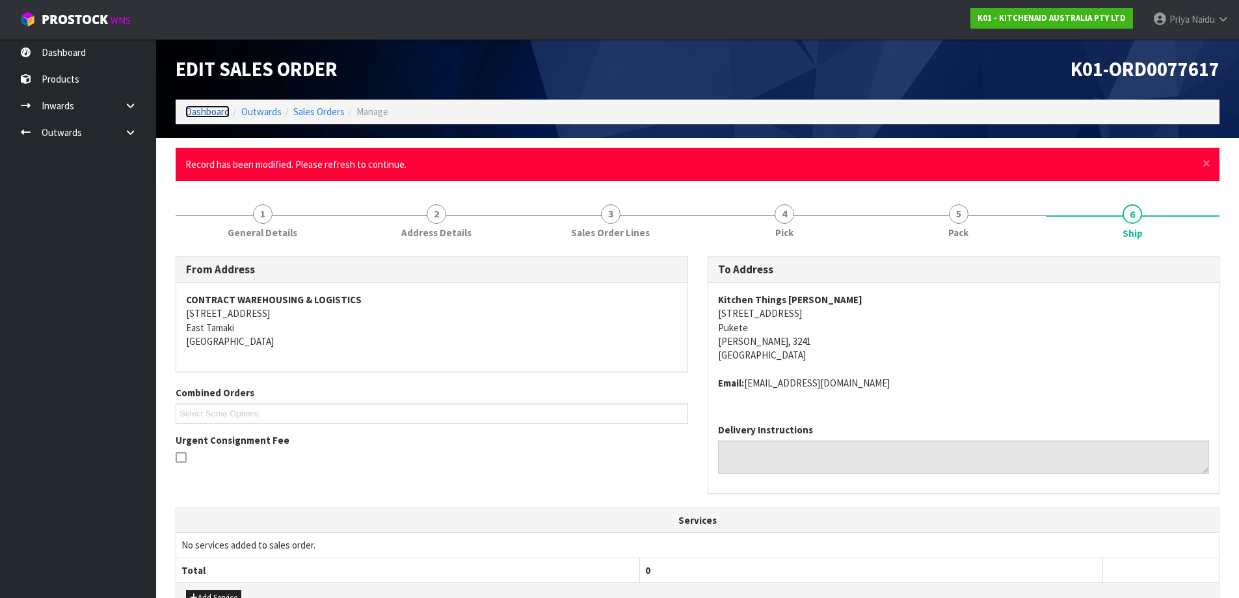
click at [206, 114] on link "Dashboard" at bounding box center [207, 111] width 44 height 12
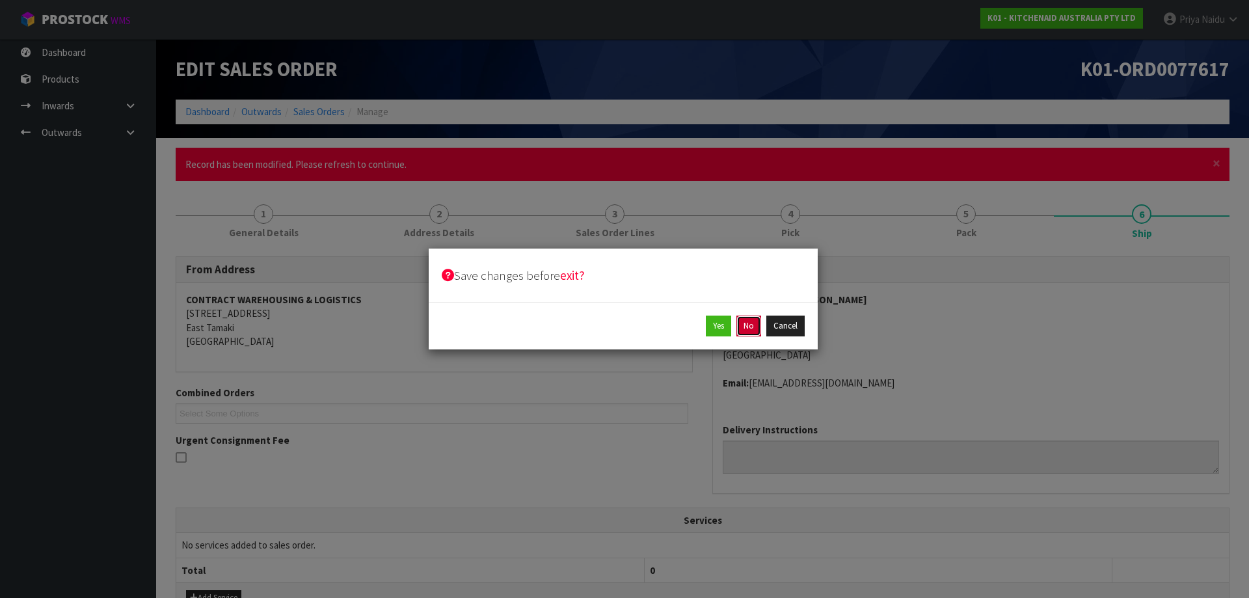
click at [752, 329] on button "No" at bounding box center [748, 325] width 25 height 21
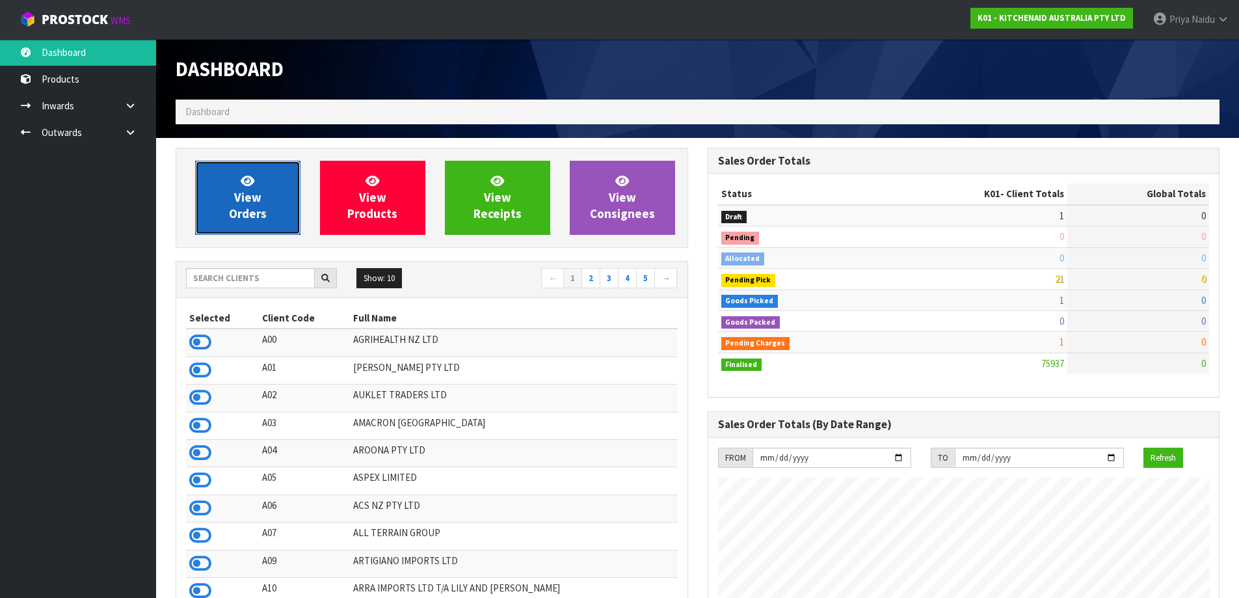
click at [260, 209] on span "View Orders" at bounding box center [248, 197] width 38 height 49
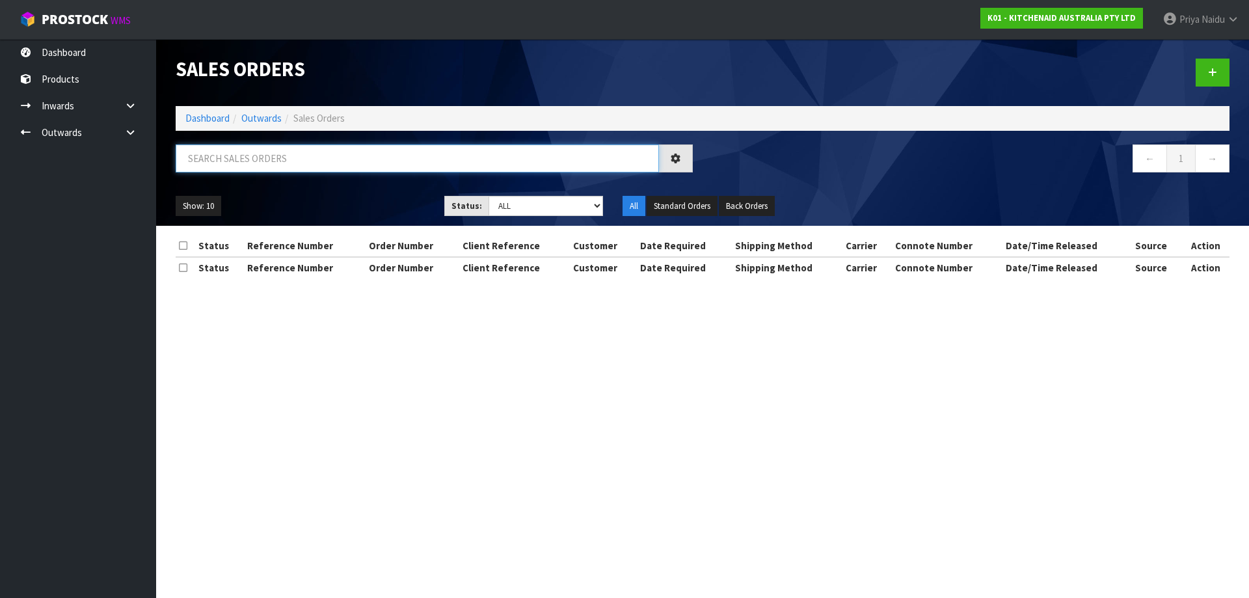
click at [283, 154] on input "text" at bounding box center [417, 158] width 483 height 28
click at [532, 213] on select "Draft Pending Allocated Pending Pick Goods Picked Goods Packed Pending Charges …" at bounding box center [545, 206] width 115 height 20
click at [488, 196] on select "Draft Pending Allocated Pending Pick Goods Picked Goods Packed Pending Charges …" at bounding box center [545, 206] width 115 height 20
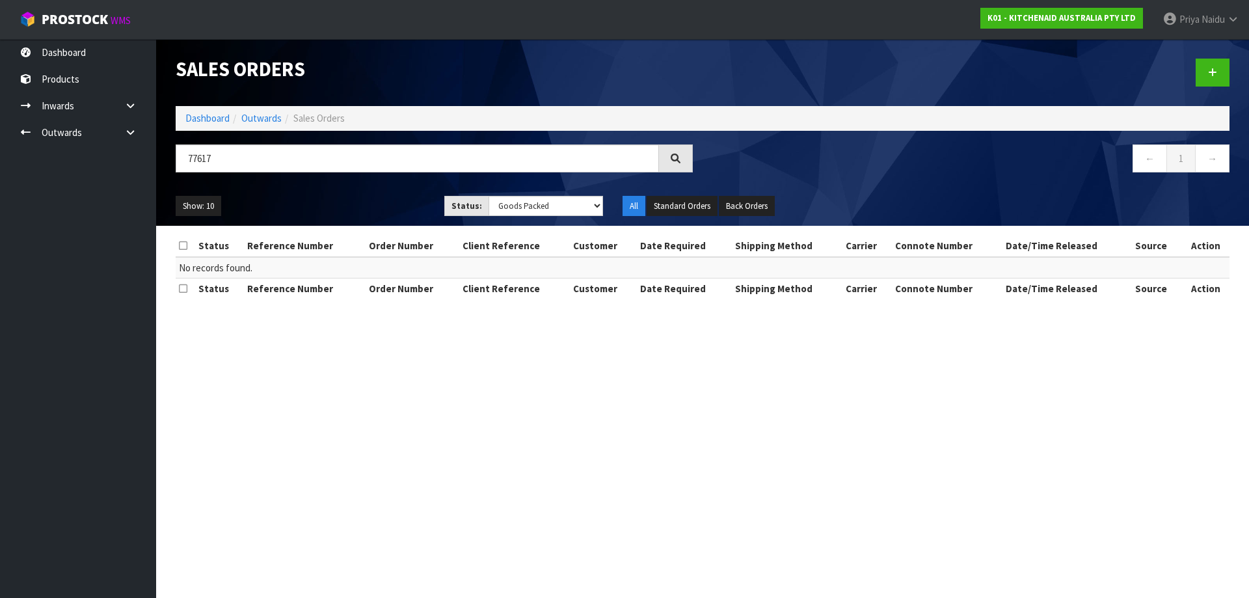
click at [364, 206] on ul "Show: 10 5 10 25 50" at bounding box center [300, 206] width 249 height 21
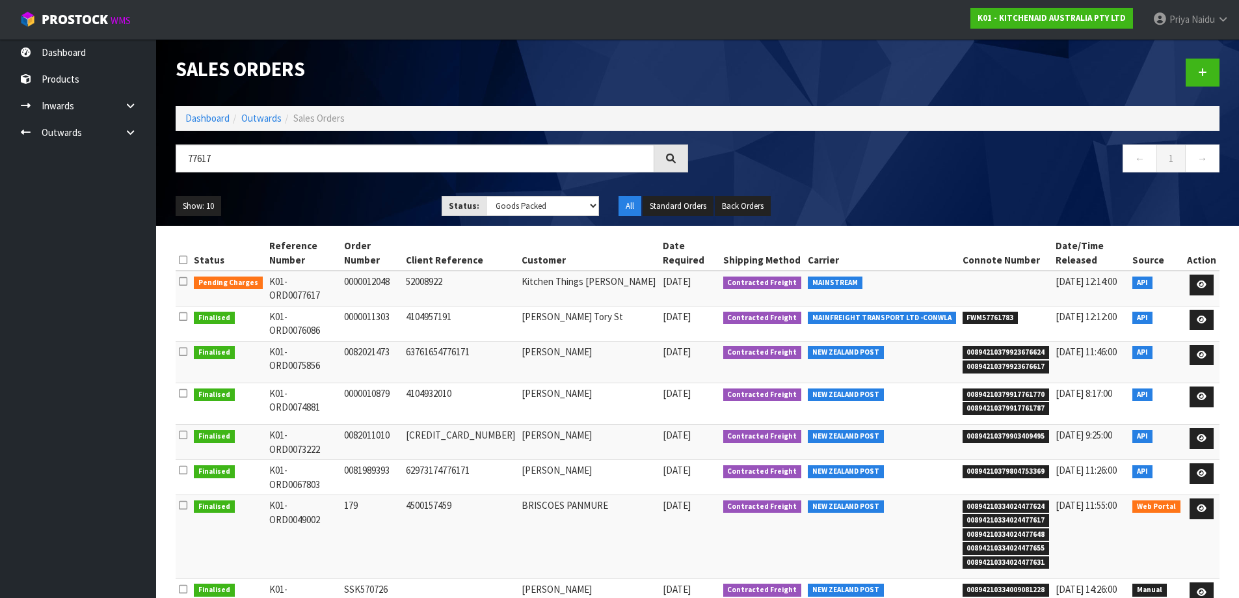
click at [342, 197] on ul "Show: 10 5 10 25 50" at bounding box center [299, 206] width 247 height 21
click at [1201, 274] on link at bounding box center [1202, 284] width 24 height 21
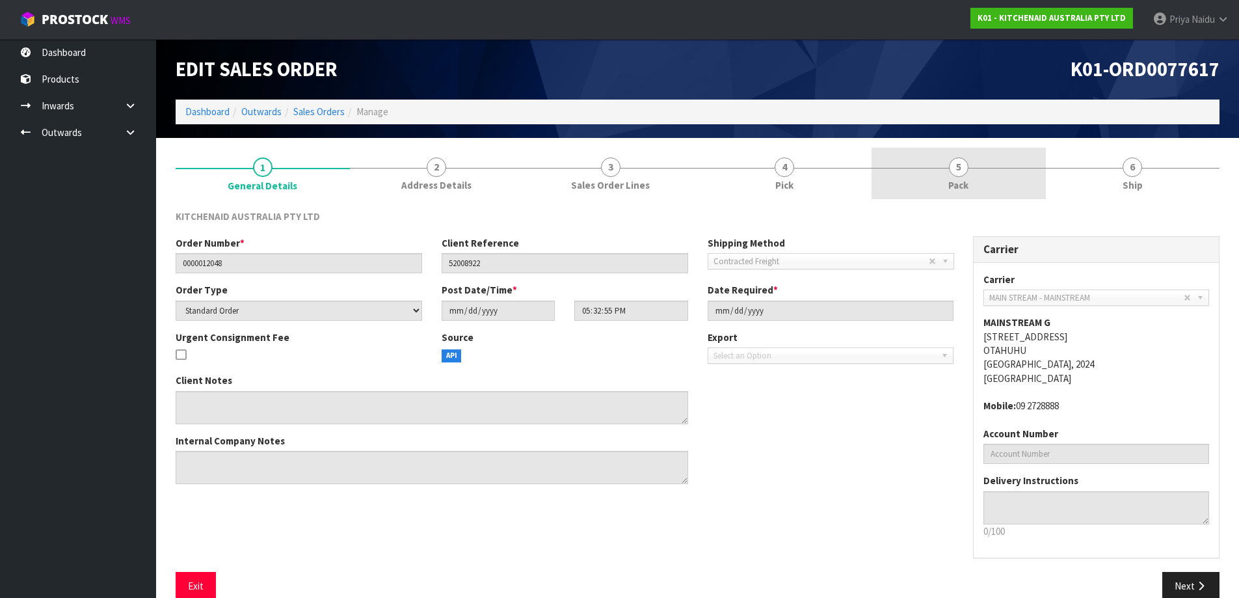
click at [989, 176] on link "5 Pack" at bounding box center [959, 173] width 174 height 51
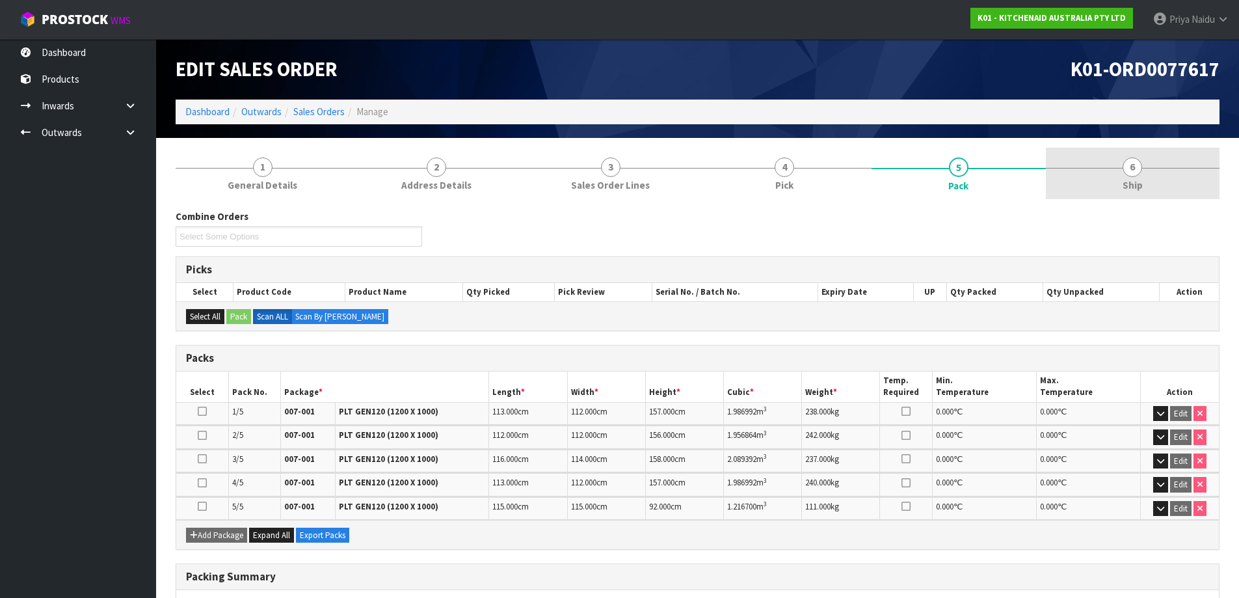
click at [1143, 172] on link "6 Ship" at bounding box center [1133, 173] width 174 height 51
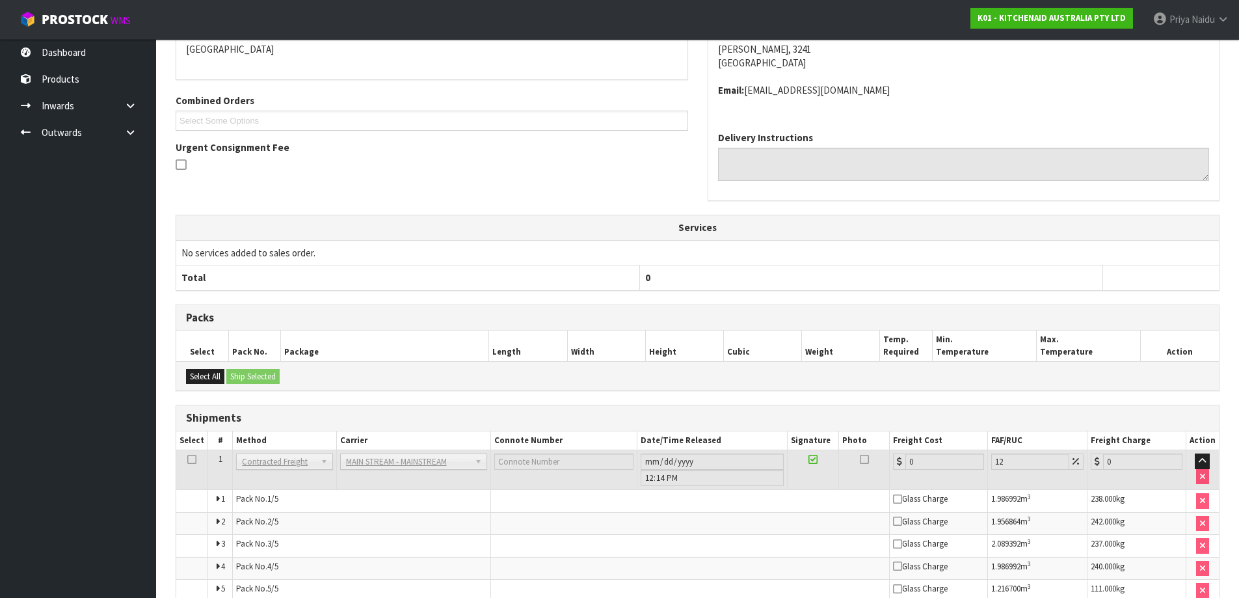
scroll to position [311, 0]
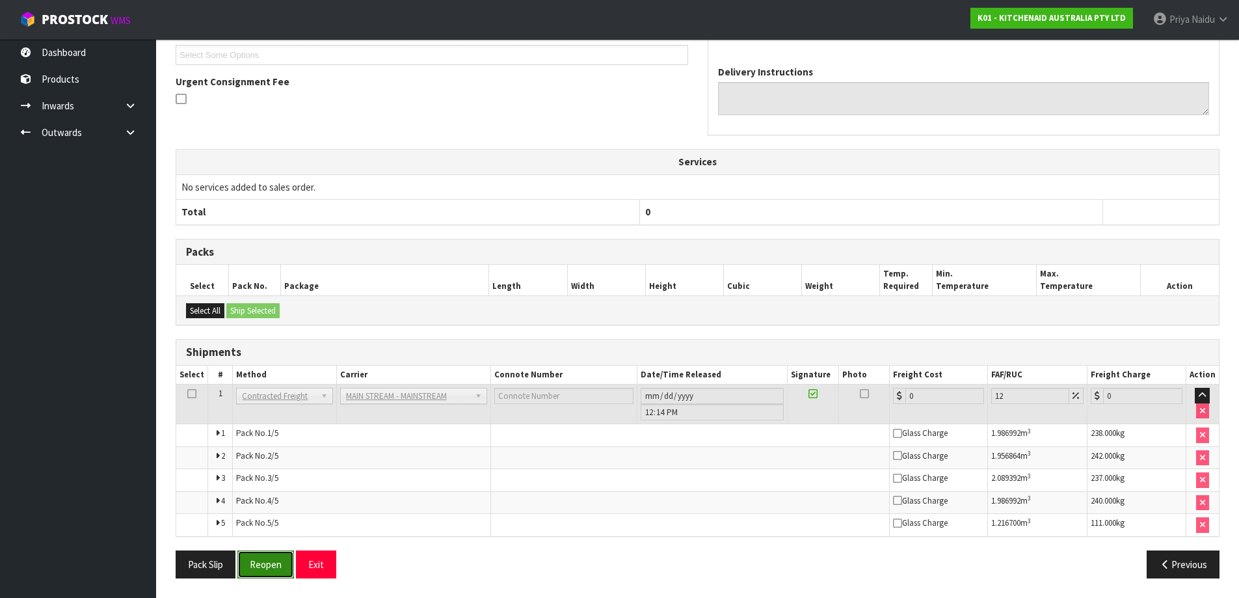
click at [265, 559] on button "Reopen" at bounding box center [265, 564] width 57 height 28
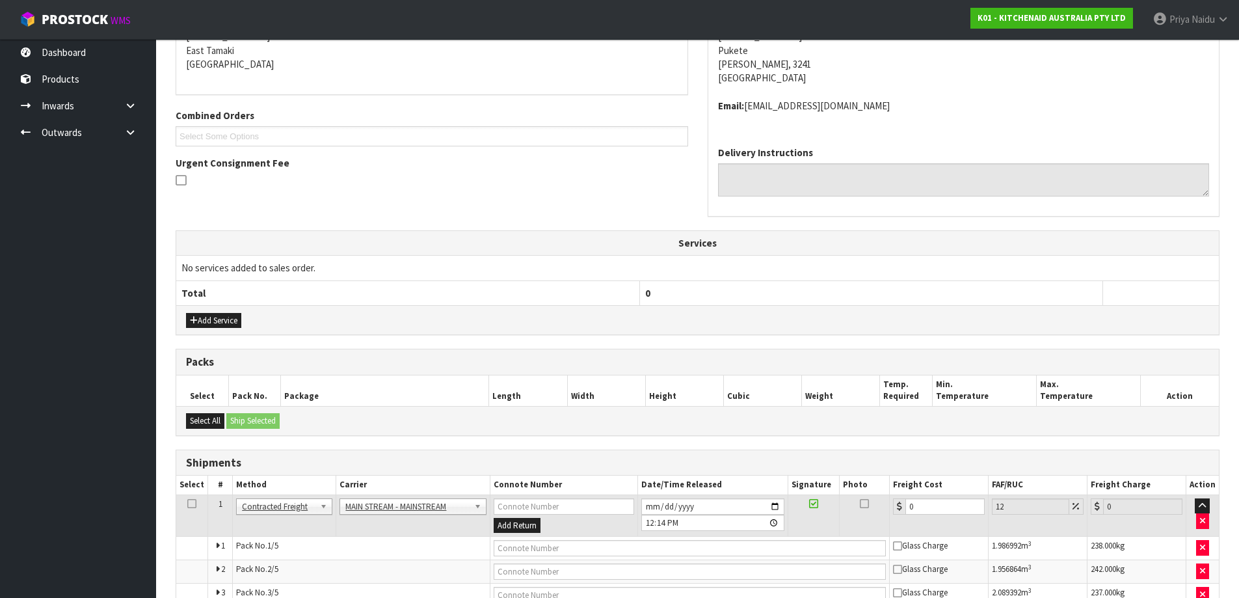
scroll to position [395, 0]
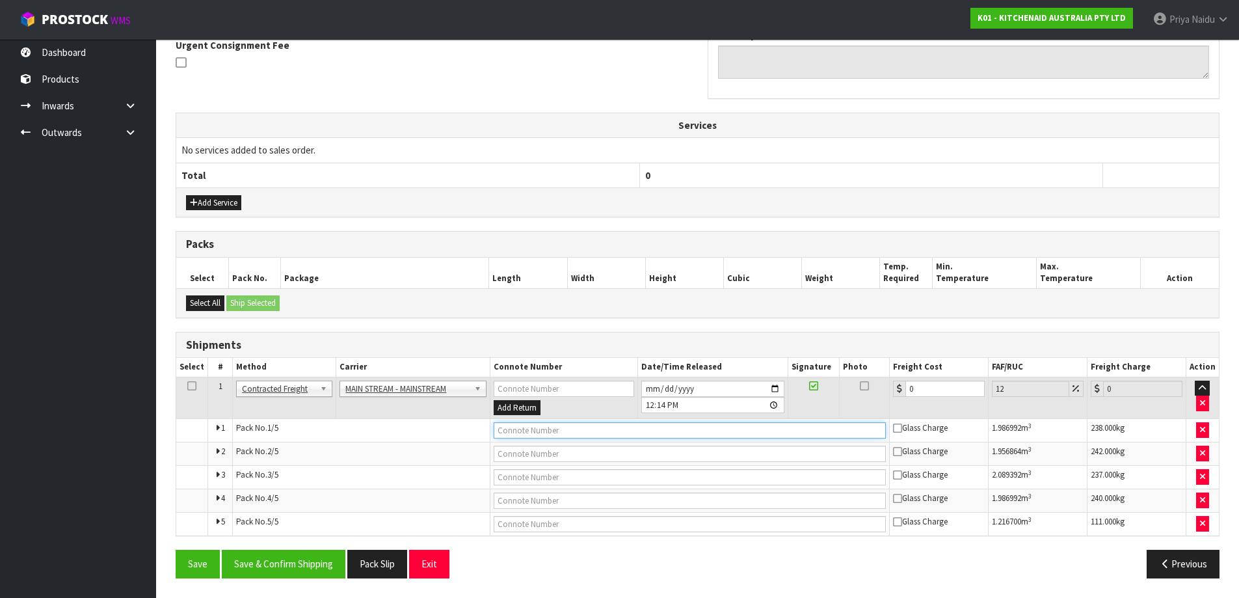
click at [554, 429] on input "text" at bounding box center [690, 430] width 392 height 16
paste input "CWL7713737"
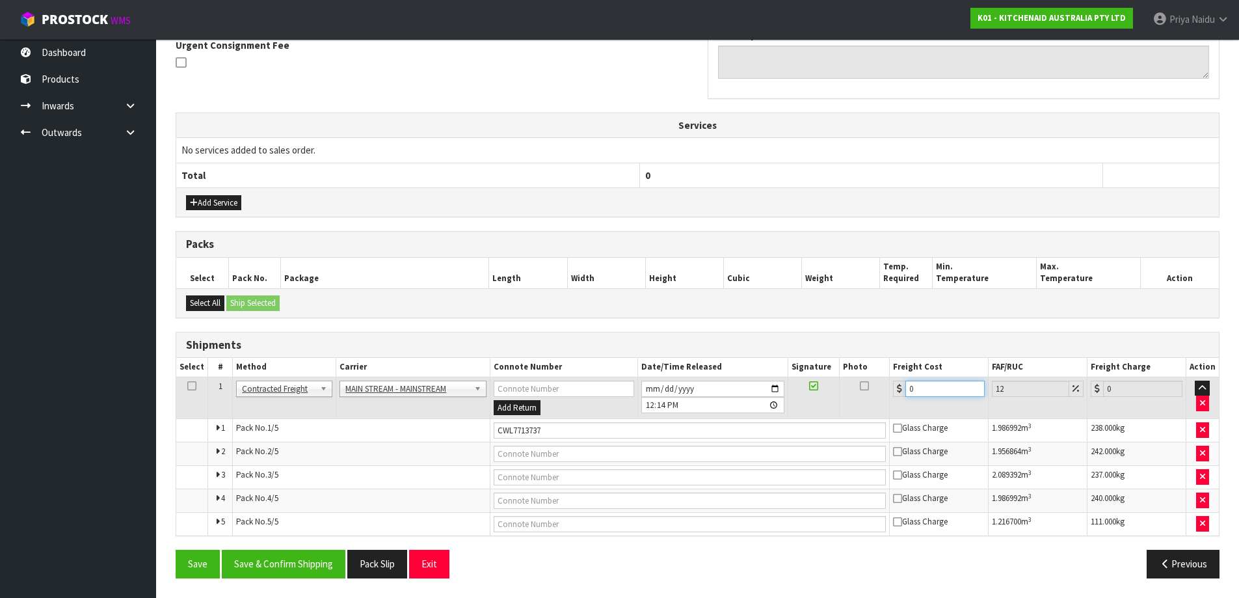
click at [933, 383] on input "0" at bounding box center [944, 389] width 79 height 16
click at [293, 569] on button "Save & Confirm Shipping" at bounding box center [284, 564] width 124 height 28
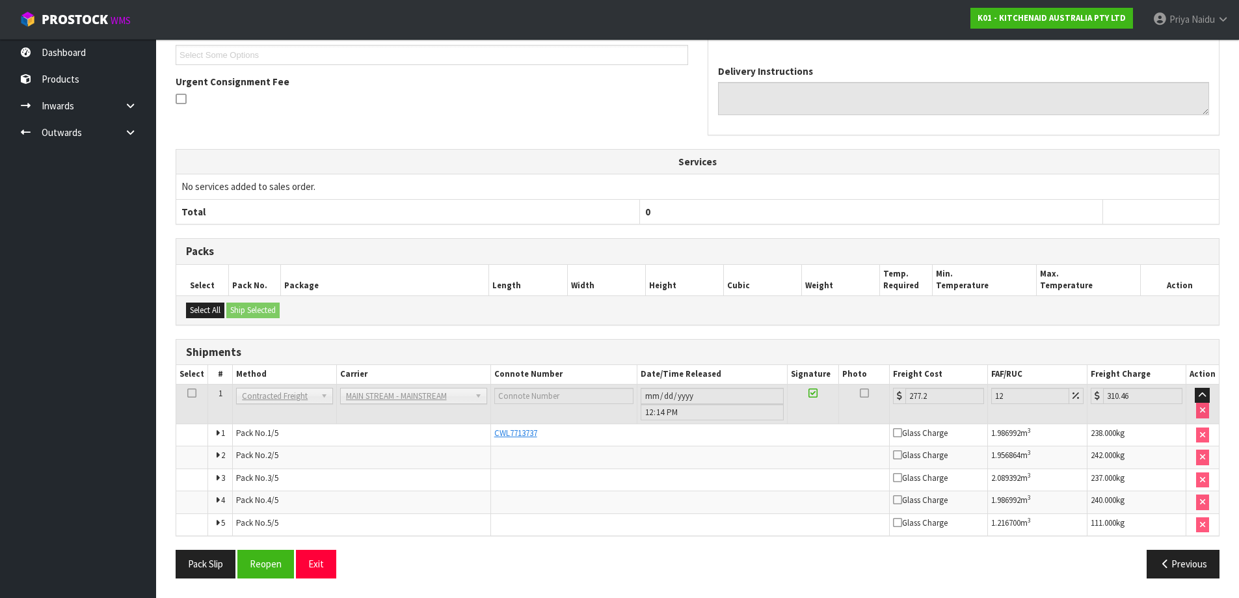
scroll to position [0, 0]
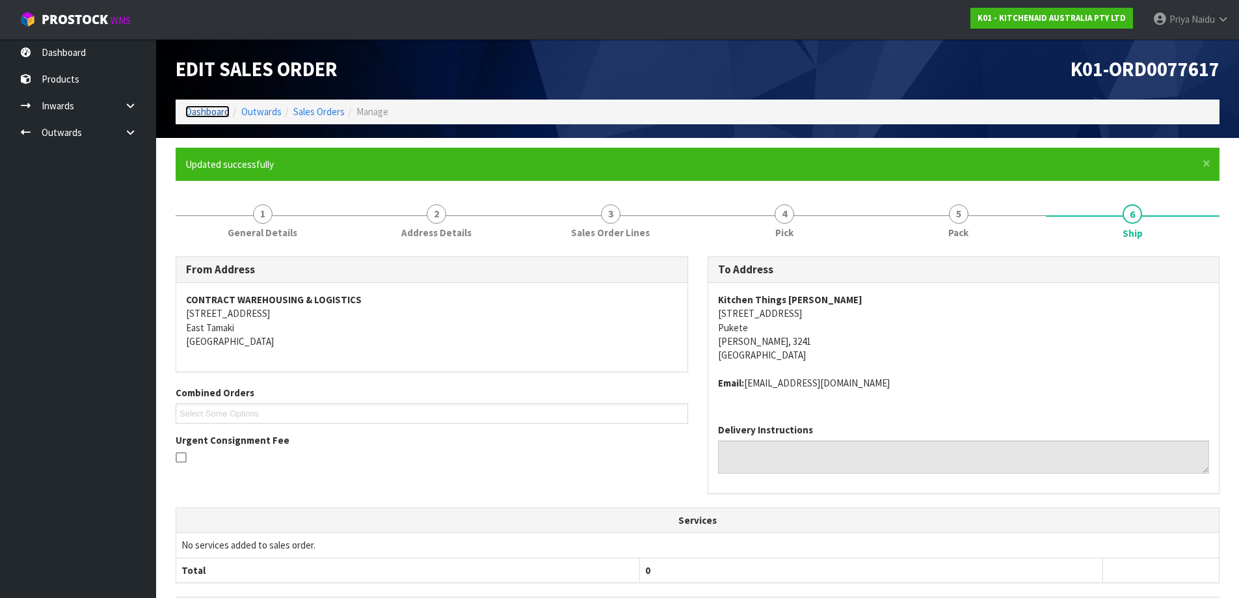
click at [225, 111] on link "Dashboard" at bounding box center [207, 111] width 44 height 12
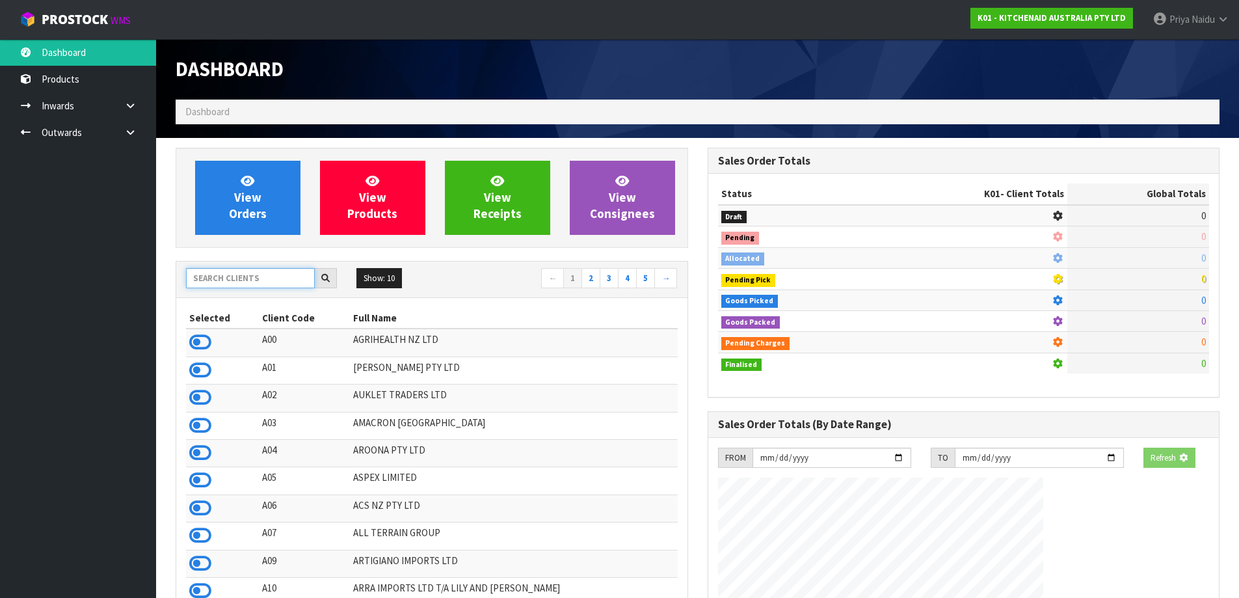
click at [235, 278] on input "text" at bounding box center [250, 278] width 129 height 20
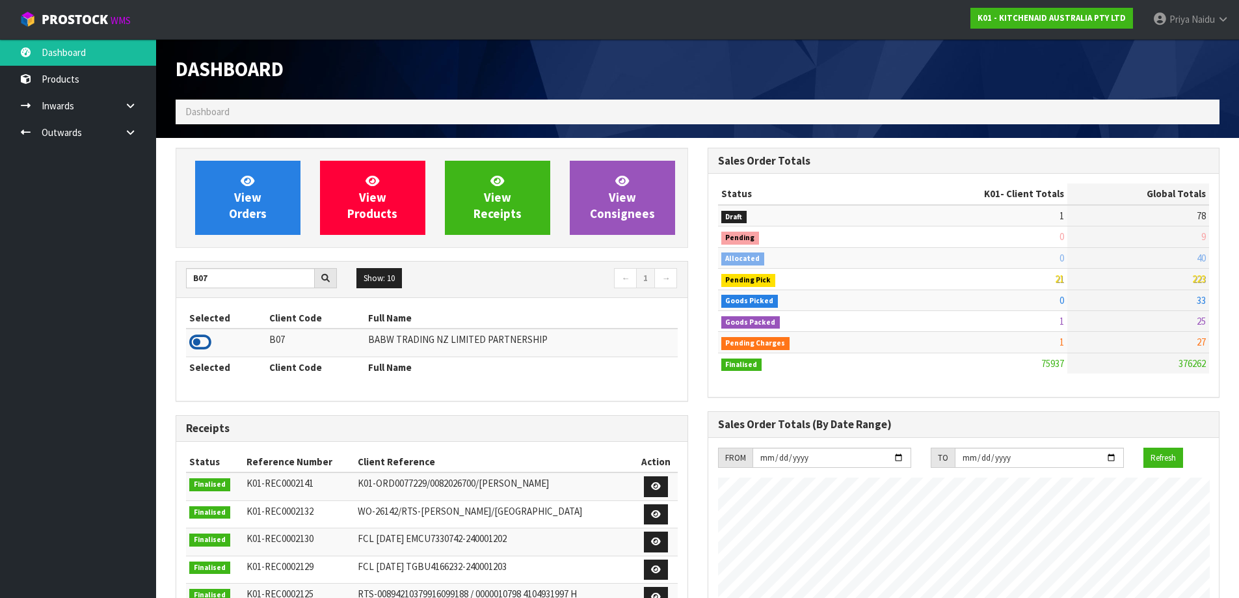
click at [200, 334] on icon at bounding box center [200, 342] width 22 height 20
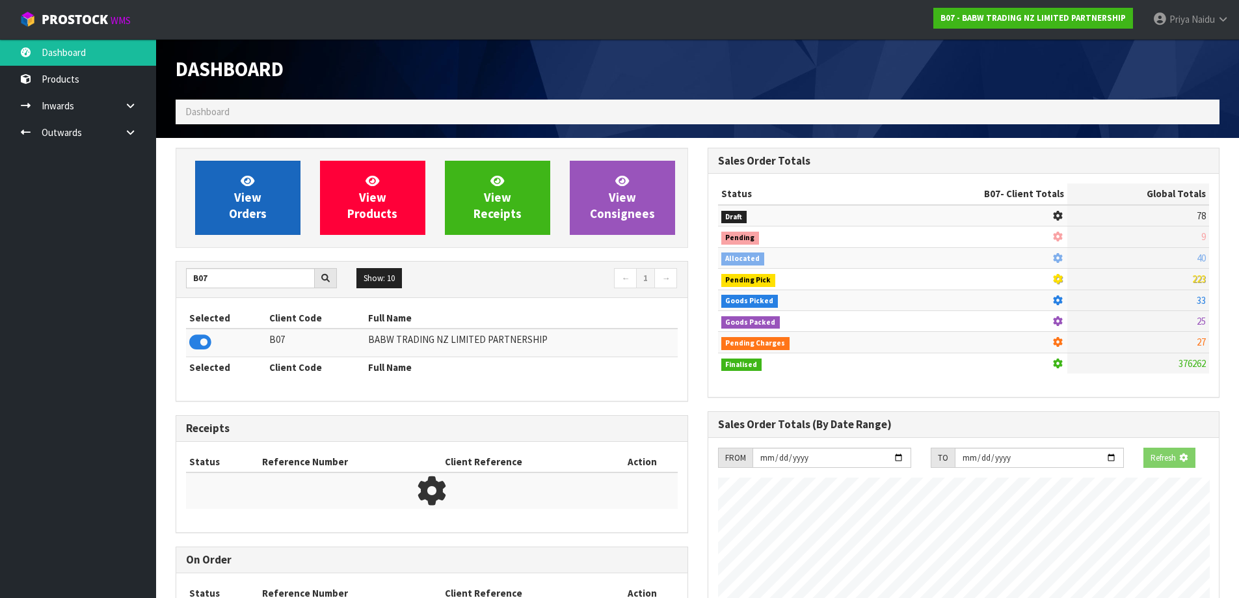
scroll to position [811, 531]
click at [248, 220] on span "View Orders" at bounding box center [248, 197] width 38 height 49
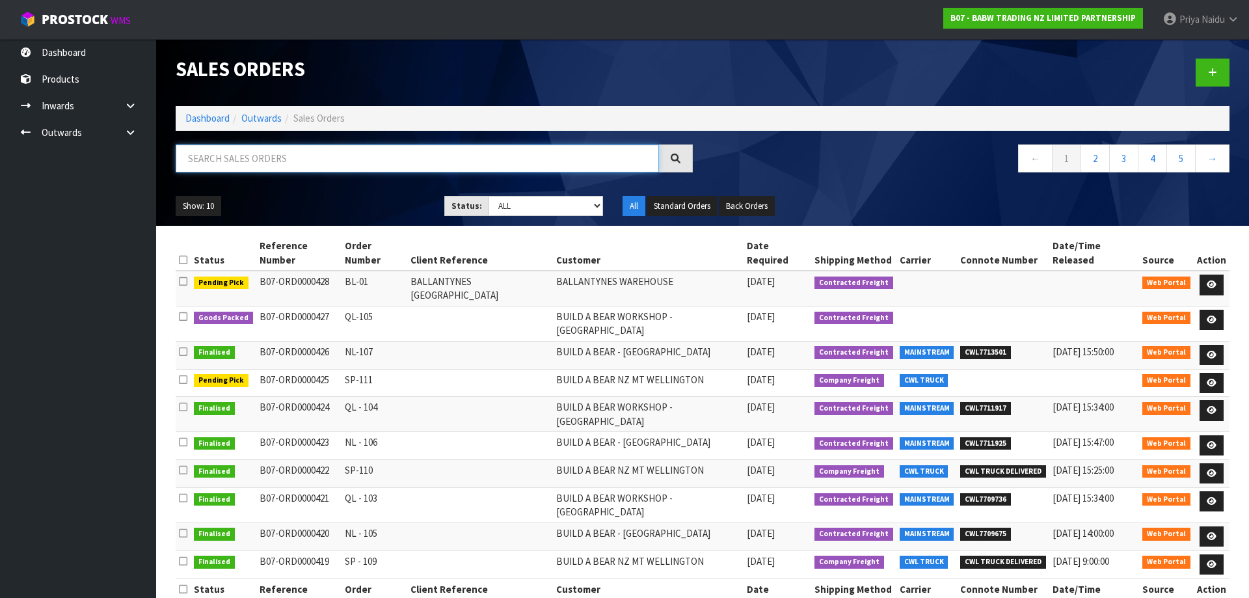
click at [289, 168] on input "text" at bounding box center [417, 158] width 483 height 28
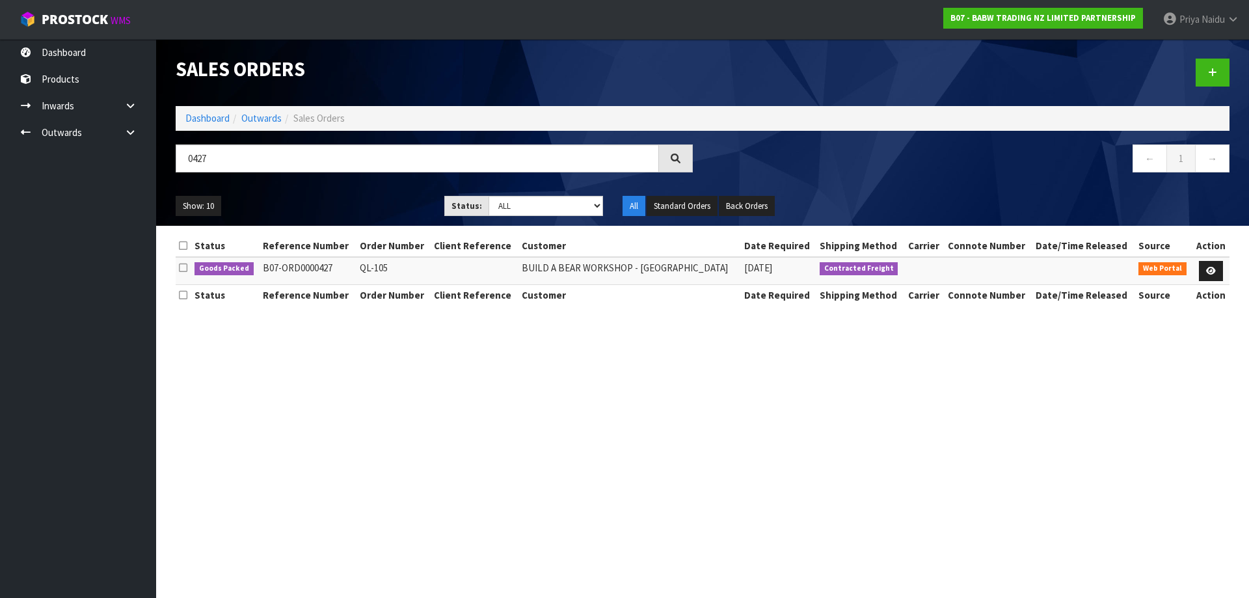
click at [341, 189] on div "Show: 10 5 10 25 50 Status: Draft Pending Allocated Pending Pick Goods Picked G…" at bounding box center [702, 206] width 1073 height 40
click at [1208, 261] on link at bounding box center [1211, 271] width 24 height 21
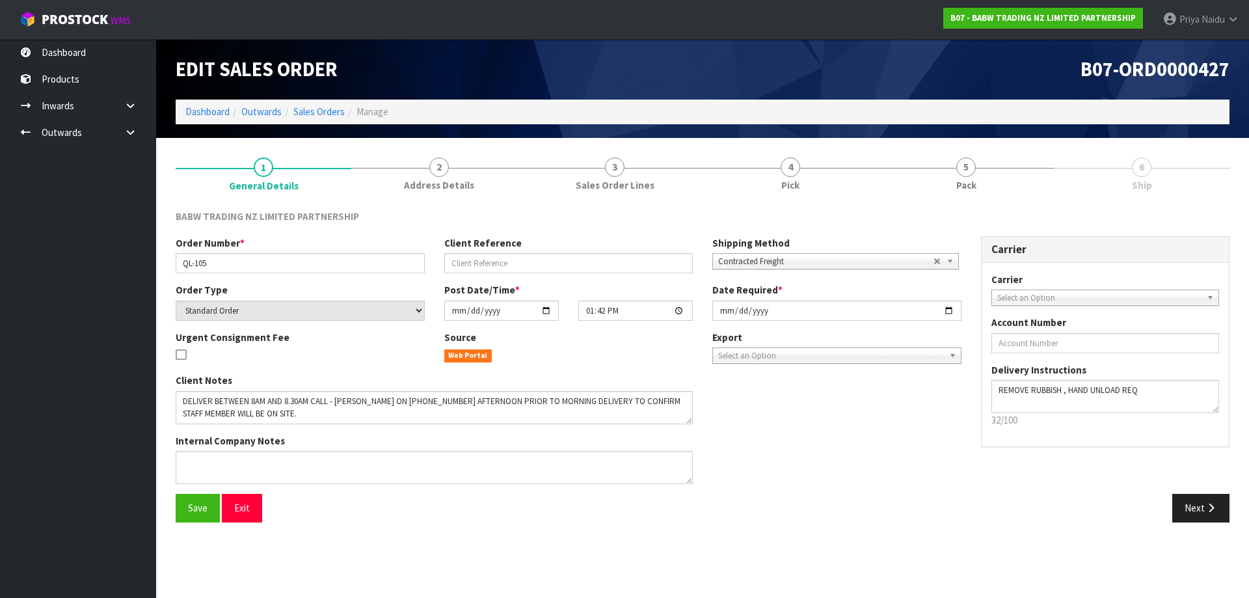
click at [1013, 200] on div "BABW TRADING NZ LIMITED PARTNERSHIP Order Number * QL-105 Client Reference Ship…" at bounding box center [703, 366] width 1054 height 332
click at [965, 187] on span "Pack" at bounding box center [966, 185] width 20 height 14
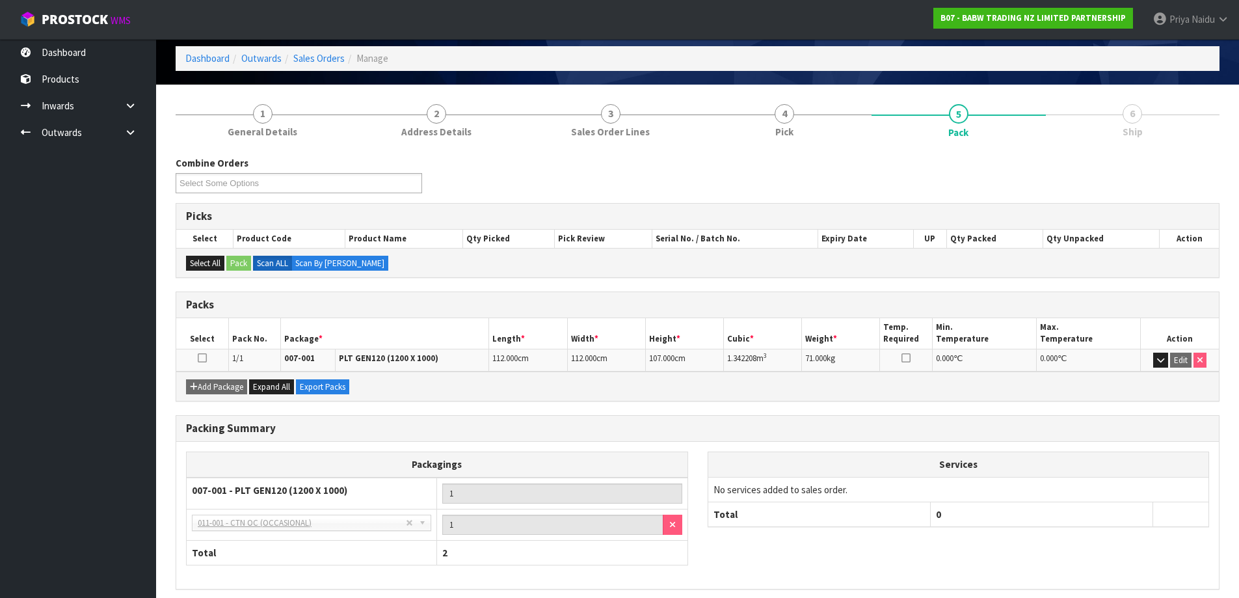
scroll to position [107, 0]
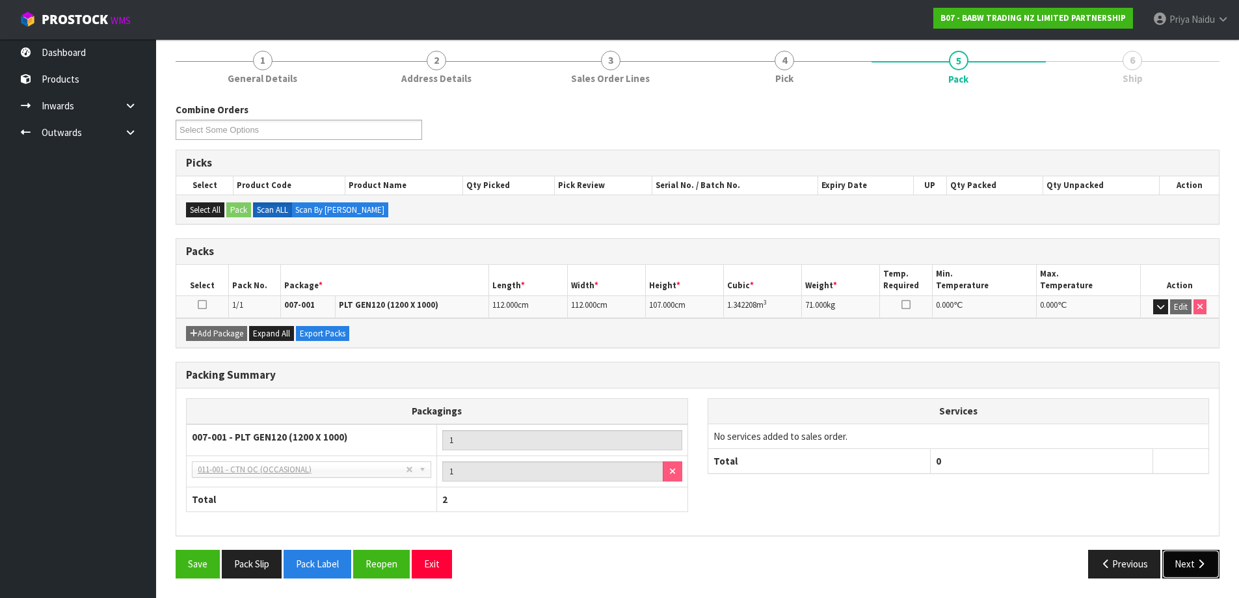
click at [1212, 566] on button "Next" at bounding box center [1190, 564] width 57 height 28
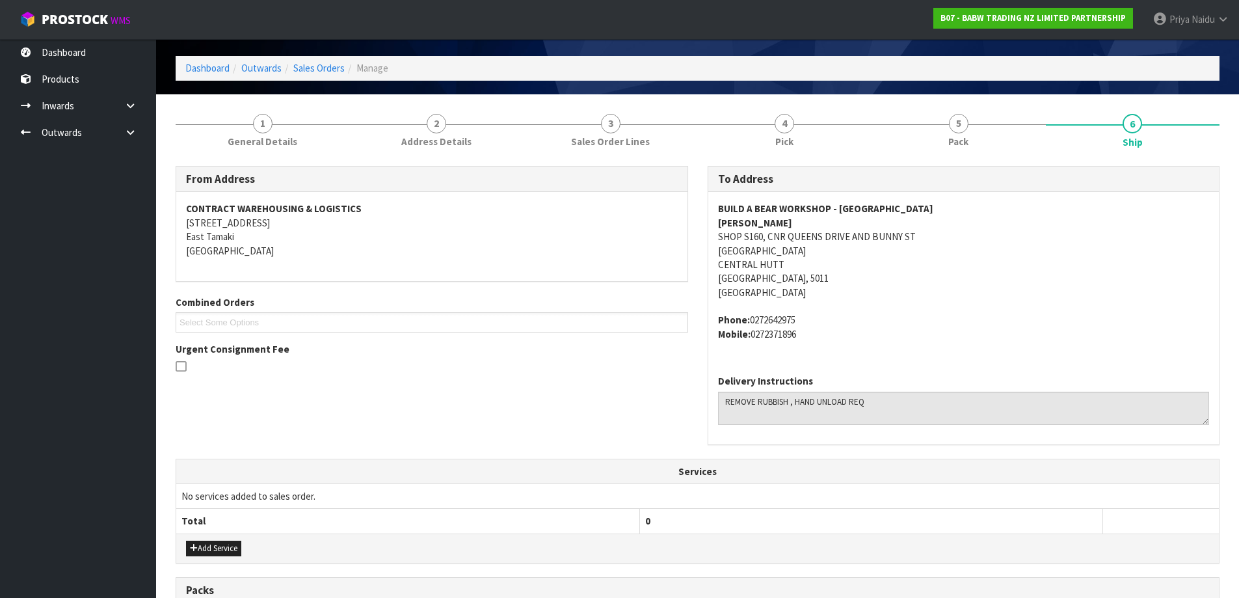
scroll to position [0, 0]
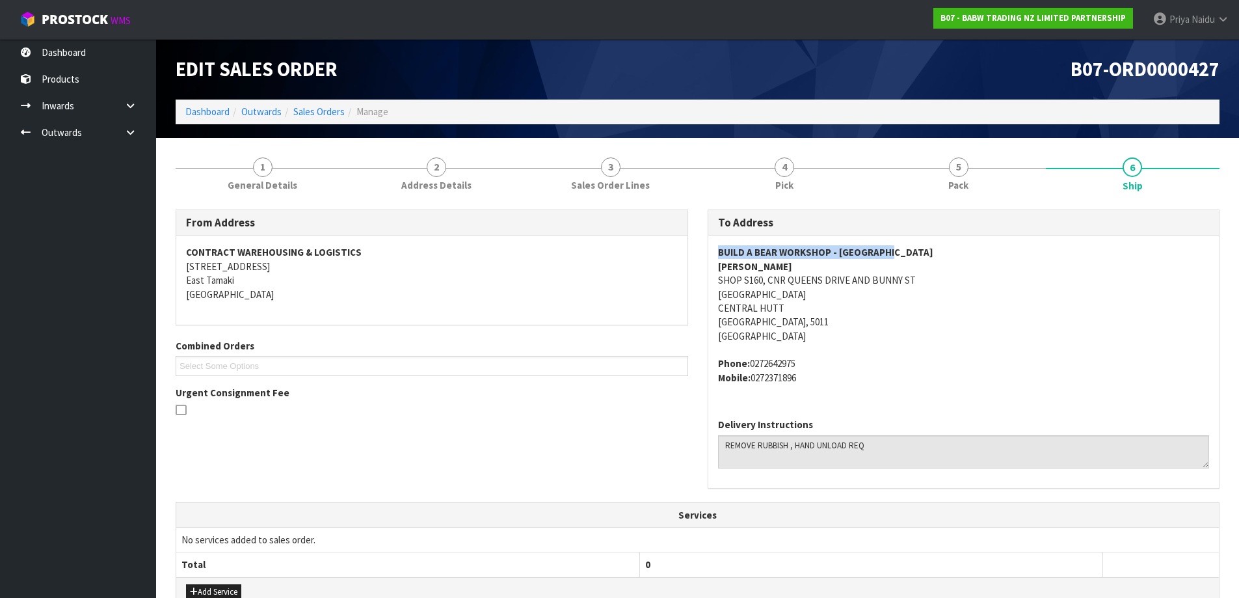
drag, startPoint x: 710, startPoint y: 253, endPoint x: 923, endPoint y: 249, distance: 212.7
click at [923, 249] on div "BUILD A BEAR WORKSHOP - QUEENSGATE ZARA SHOP S160, CNR QUEENS DRIVE AND BUNNY S…" at bounding box center [963, 321] width 511 height 172
drag, startPoint x: 771, startPoint y: 280, endPoint x: 931, endPoint y: 278, distance: 159.4
click at [931, 278] on address "BUILD A BEAR WORKSHOP - QUEENSGATE ZARA SHOP S160, CNR QUEENS DRIVE AND BUNNY S…" at bounding box center [964, 294] width 492 height 98
click at [912, 318] on address "BUILD A BEAR WORKSHOP - QUEENSGATE ZARA SHOP S160, CNR QUEENS DRIVE AND BUNNY S…" at bounding box center [964, 294] width 492 height 98
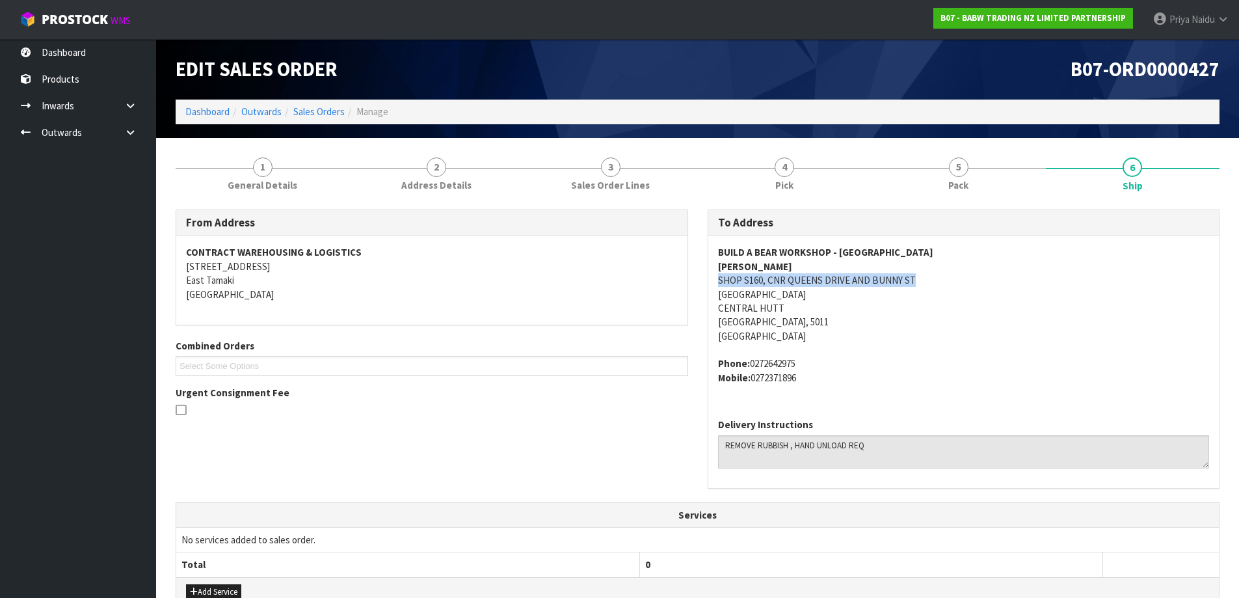
drag, startPoint x: 709, startPoint y: 276, endPoint x: 782, endPoint y: 307, distance: 79.6
click at [928, 283] on div "BUILD A BEAR WORKSHOP - QUEENSGATE ZARA SHOP S160, CNR QUEENS DRIVE AND BUNNY S…" at bounding box center [963, 321] width 511 height 172
drag, startPoint x: 708, startPoint y: 248, endPoint x: 909, endPoint y: 249, distance: 201.0
click at [909, 249] on div "BUILD A BEAR WORKSHOP - QUEENSGATE ZARA SHOP S160, CNR QUEENS DRIVE AND BUNNY S…" at bounding box center [963, 321] width 511 height 172
click at [216, 113] on link "Dashboard" at bounding box center [207, 111] width 44 height 12
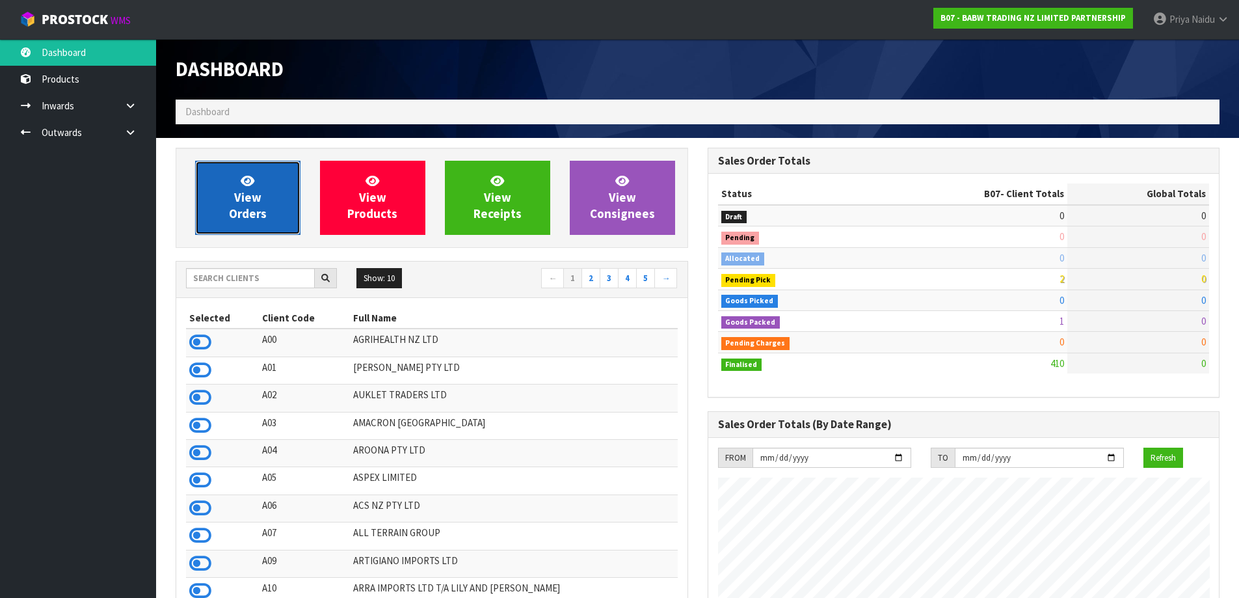
click at [252, 213] on span "View Orders" at bounding box center [248, 197] width 38 height 49
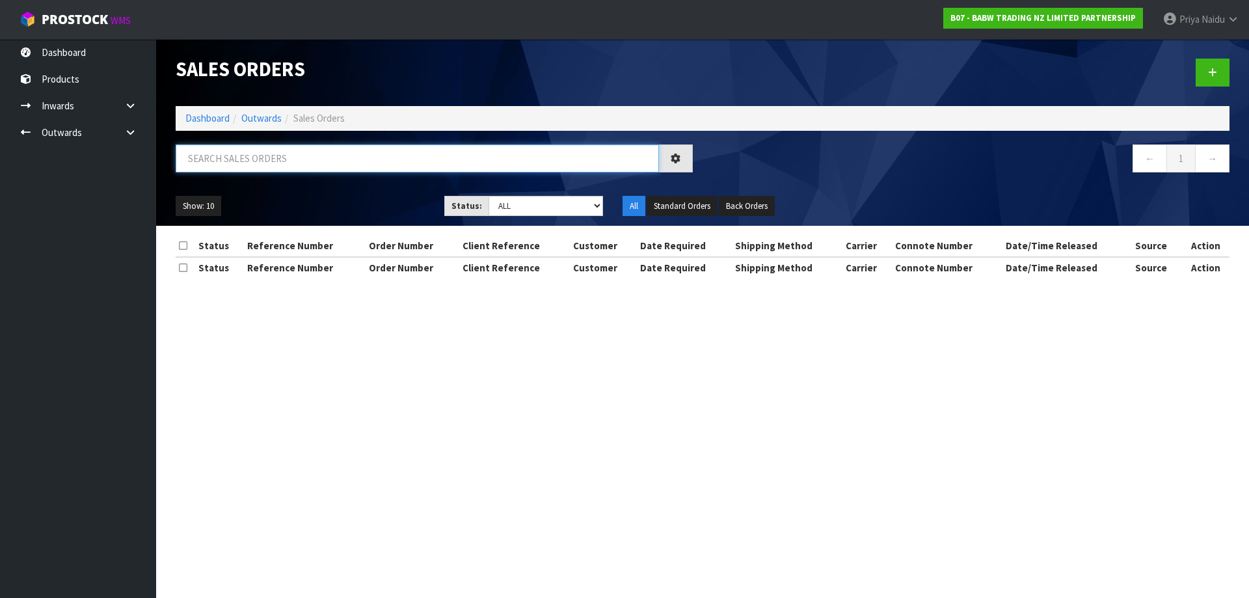
click at [277, 156] on input "text" at bounding box center [417, 158] width 483 height 28
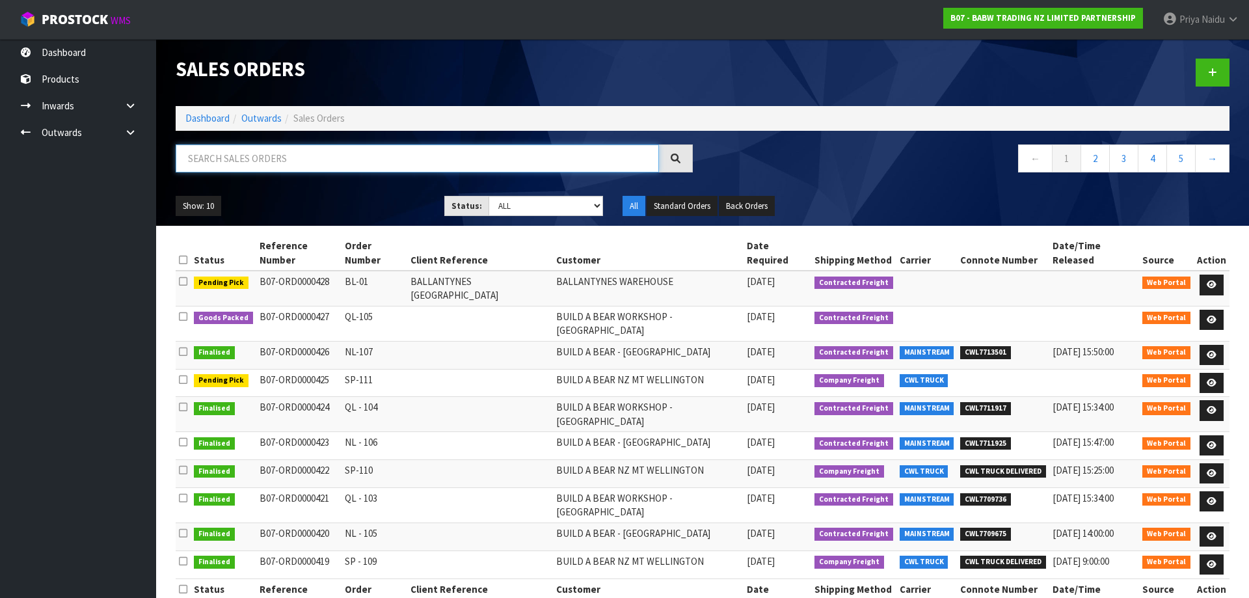
paste input "BUILD A BEAR WORKSHOP - QUEENSGATE"
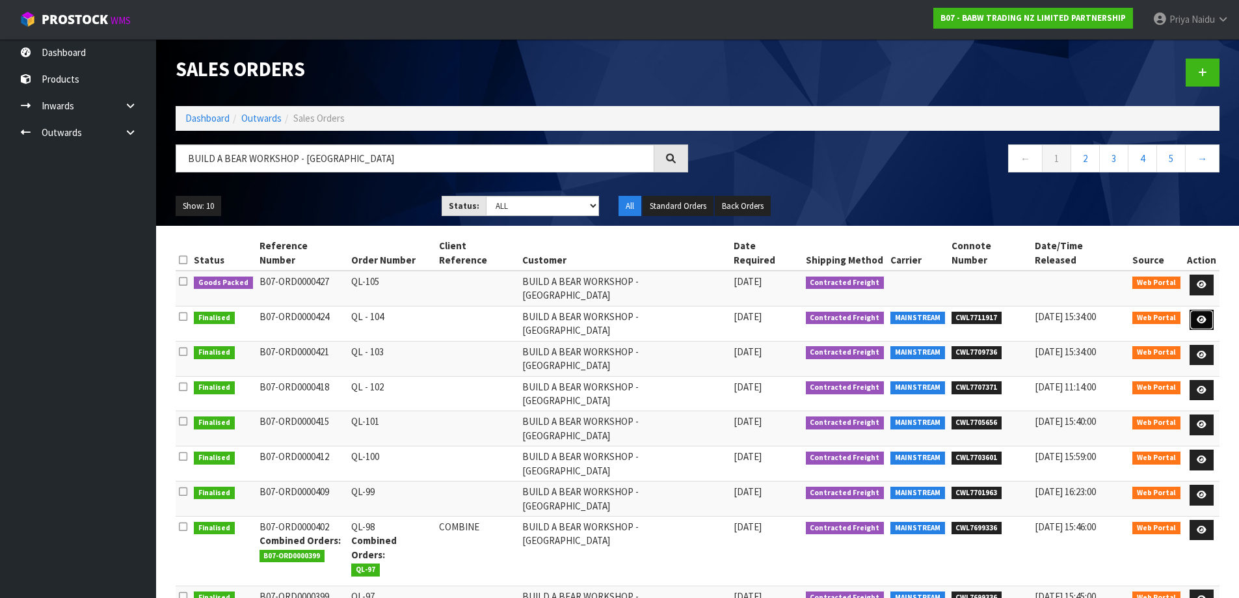
click at [1197, 315] on icon at bounding box center [1202, 319] width 10 height 8
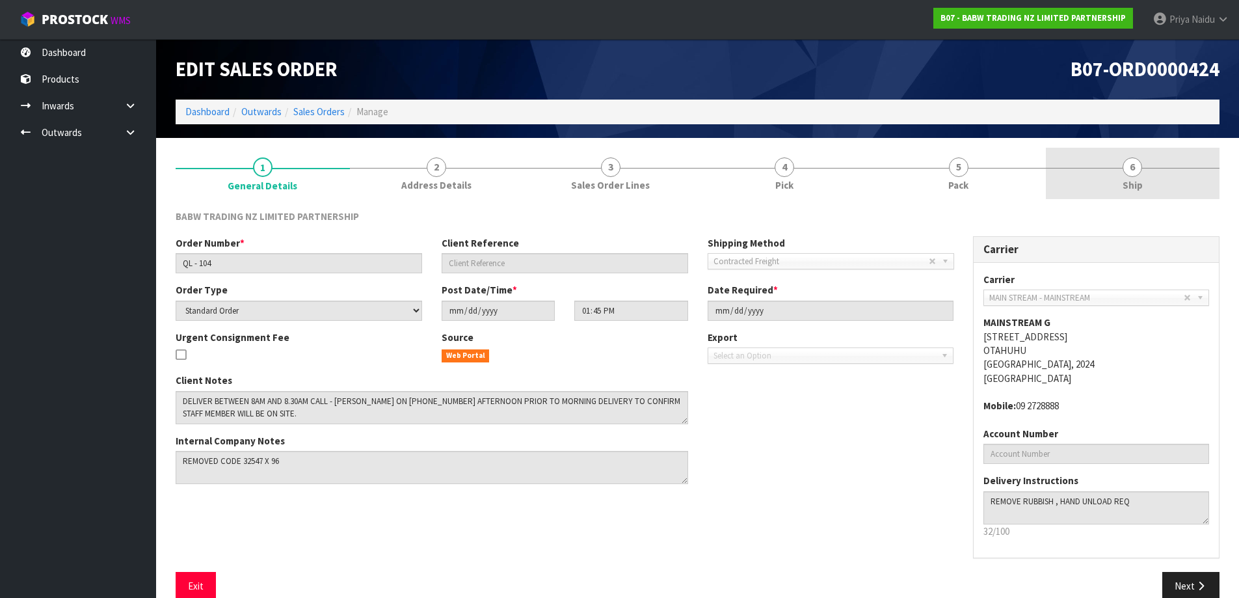
click at [1064, 176] on link "6 Ship" at bounding box center [1133, 173] width 174 height 51
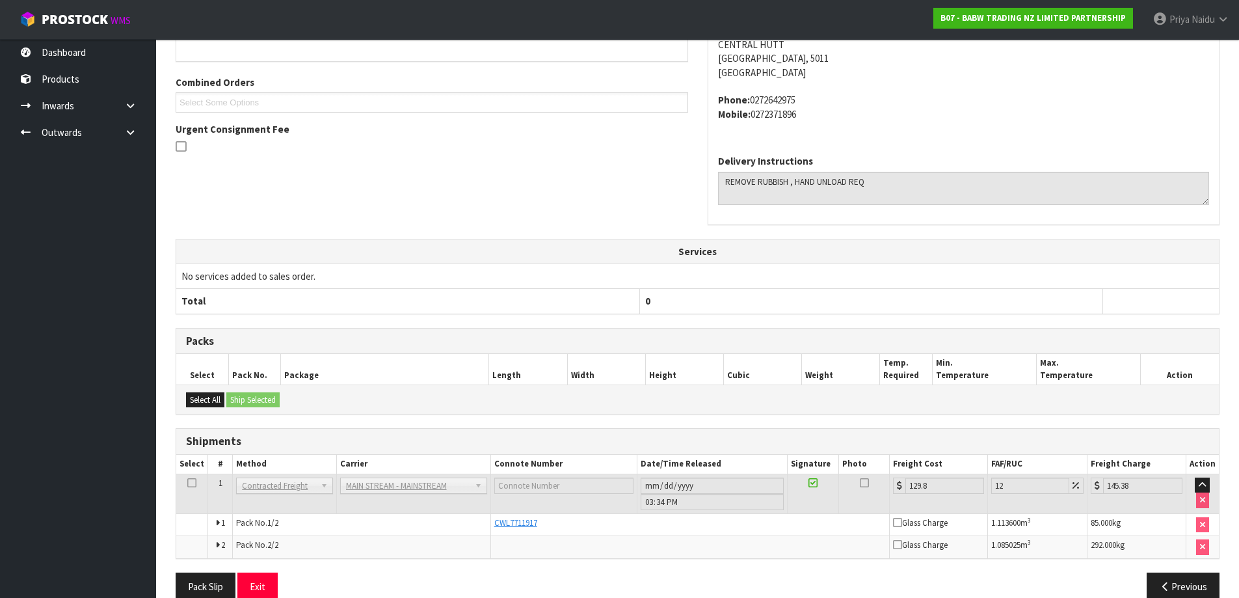
scroll to position [286, 0]
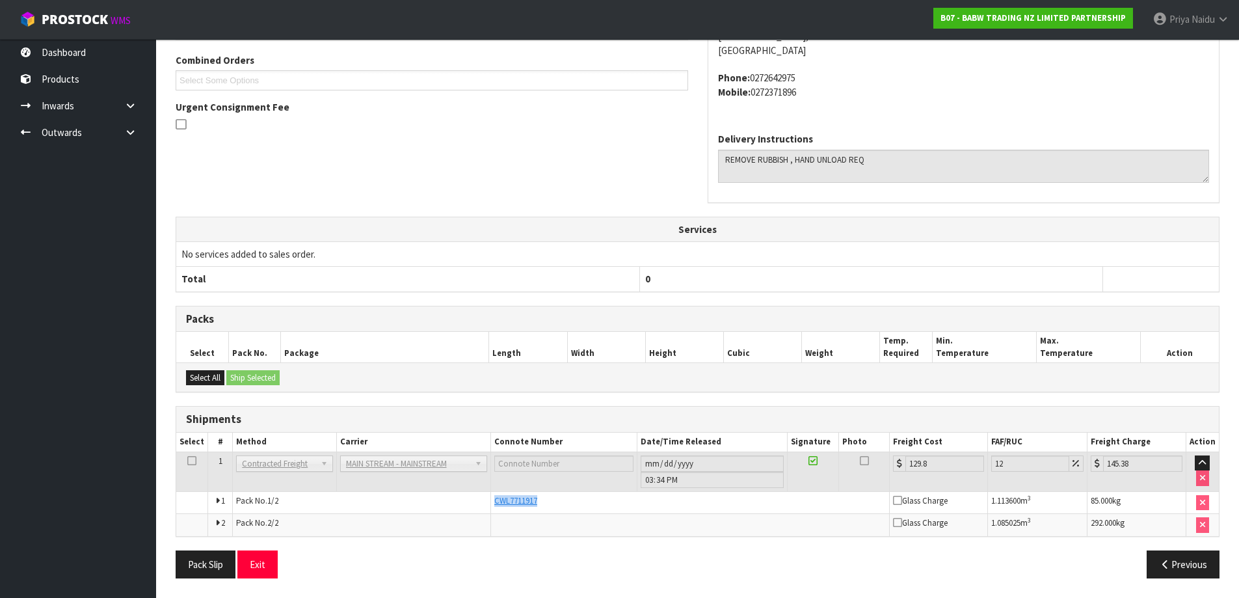
drag, startPoint x: 488, startPoint y: 498, endPoint x: 563, endPoint y: 500, distance: 74.2
click at [563, 500] on tr "1 Pack No. 1/2 CWL7711917 Glass Charge 1.113600 m 3 85.000 kg" at bounding box center [697, 502] width 1043 height 23
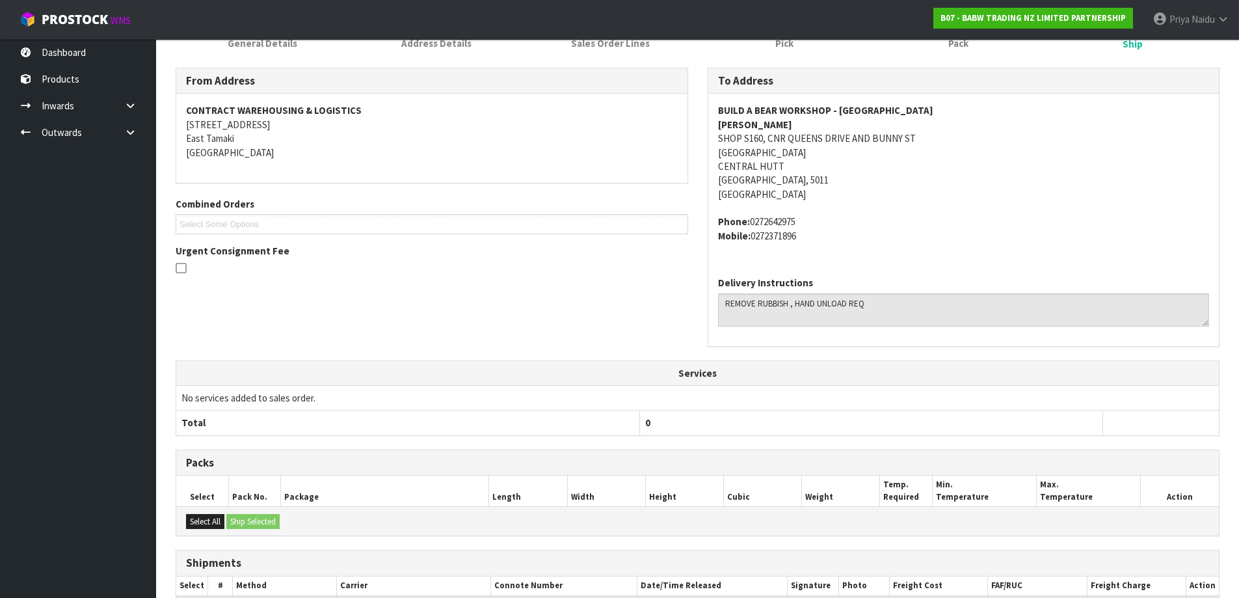
scroll to position [0, 0]
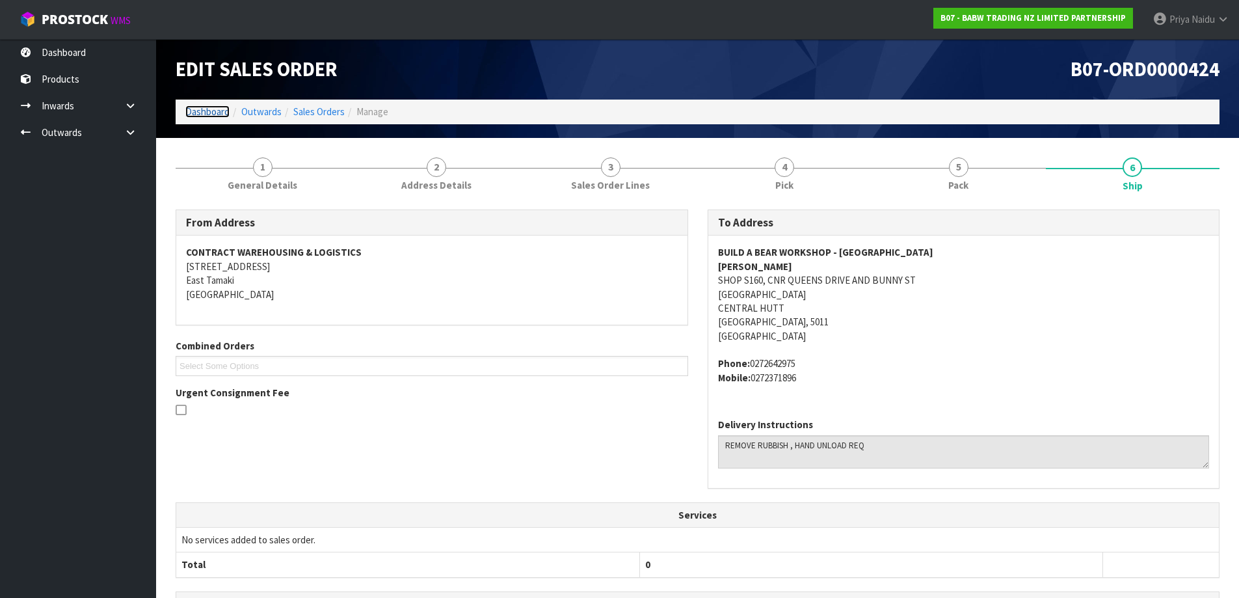
click at [221, 113] on link "Dashboard" at bounding box center [207, 111] width 44 height 12
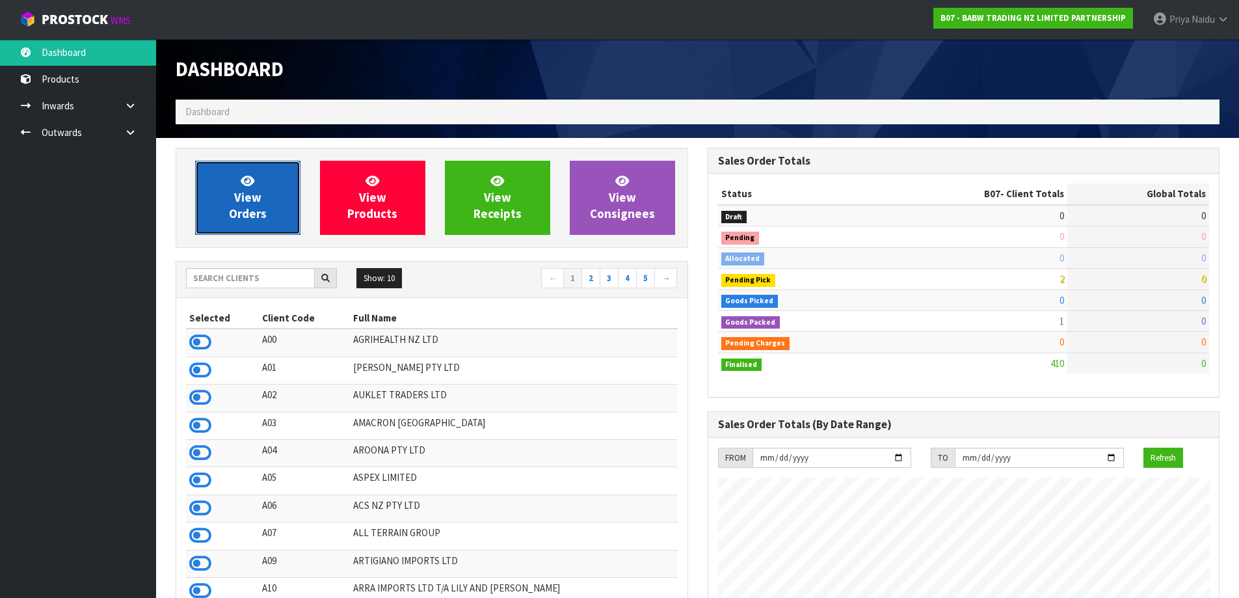
click at [254, 233] on link "View Orders" at bounding box center [247, 198] width 105 height 74
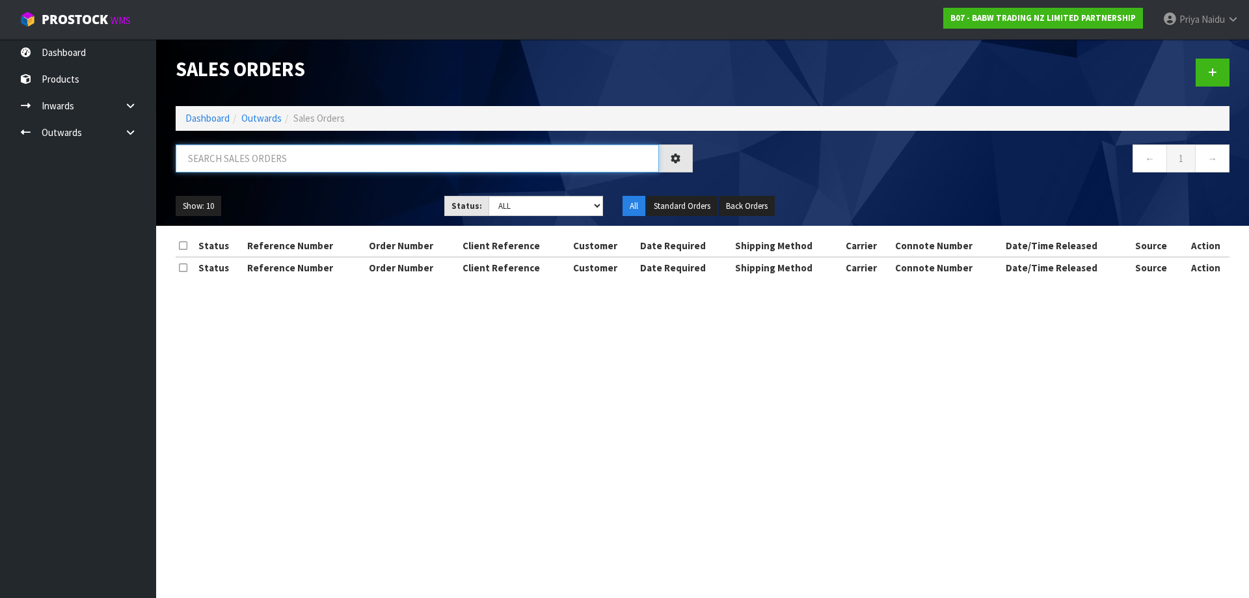
click at [287, 161] on input "text" at bounding box center [417, 158] width 483 height 28
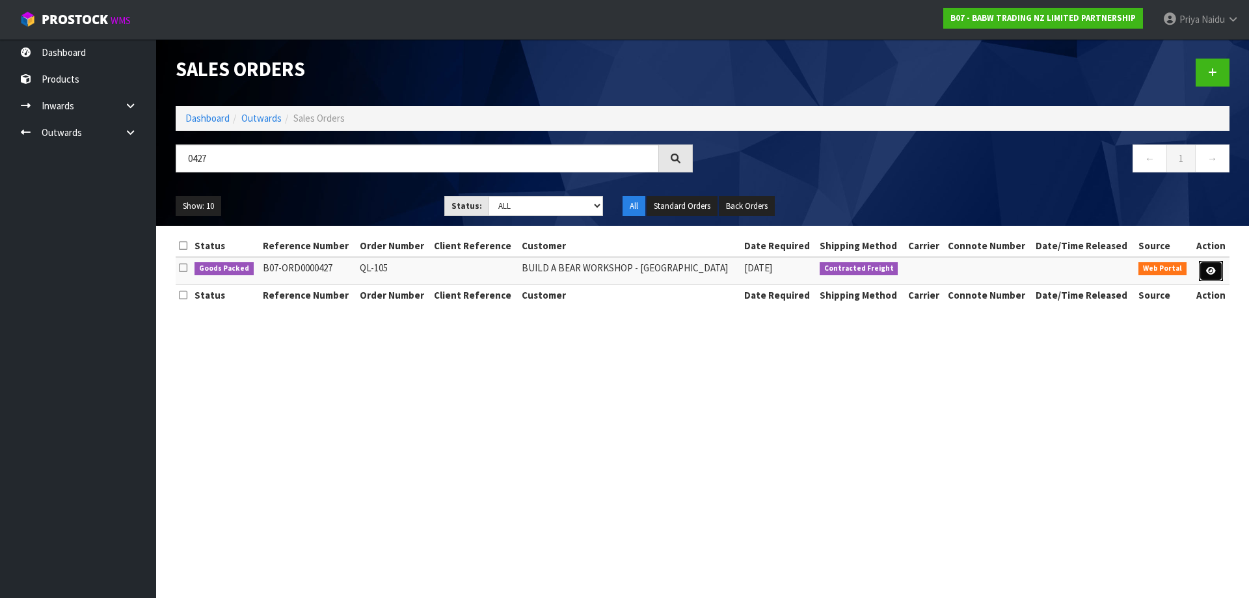
click at [1207, 267] on icon at bounding box center [1211, 271] width 10 height 8
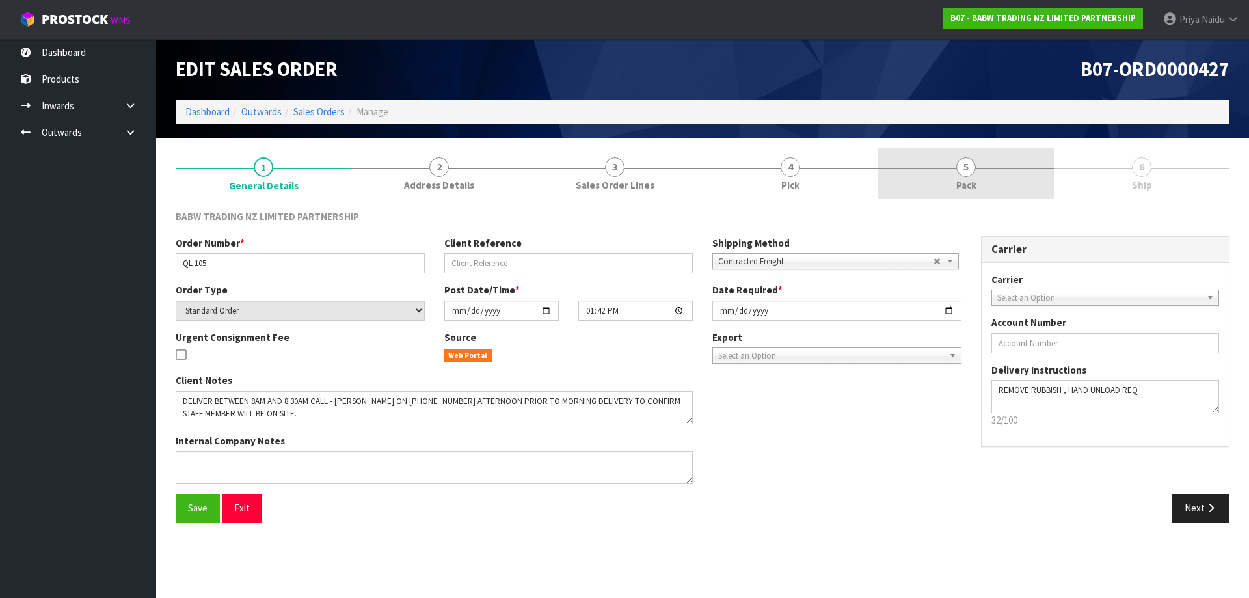
click at [984, 163] on link "5 Pack" at bounding box center [966, 173] width 176 height 51
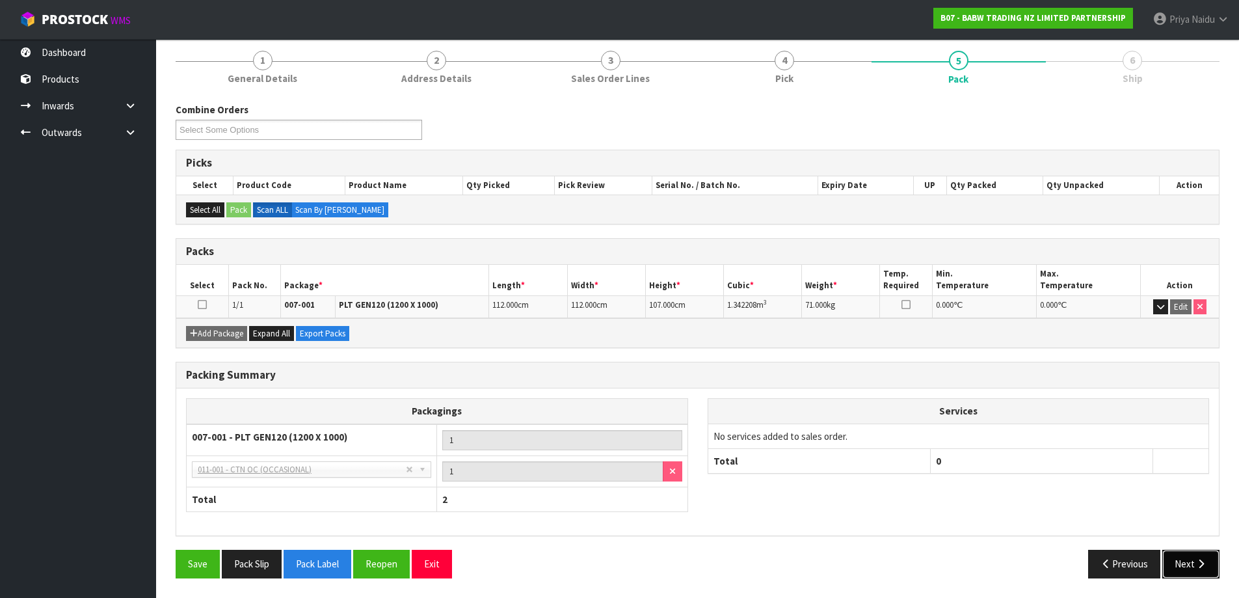
click at [1180, 560] on button "Next" at bounding box center [1190, 564] width 57 height 28
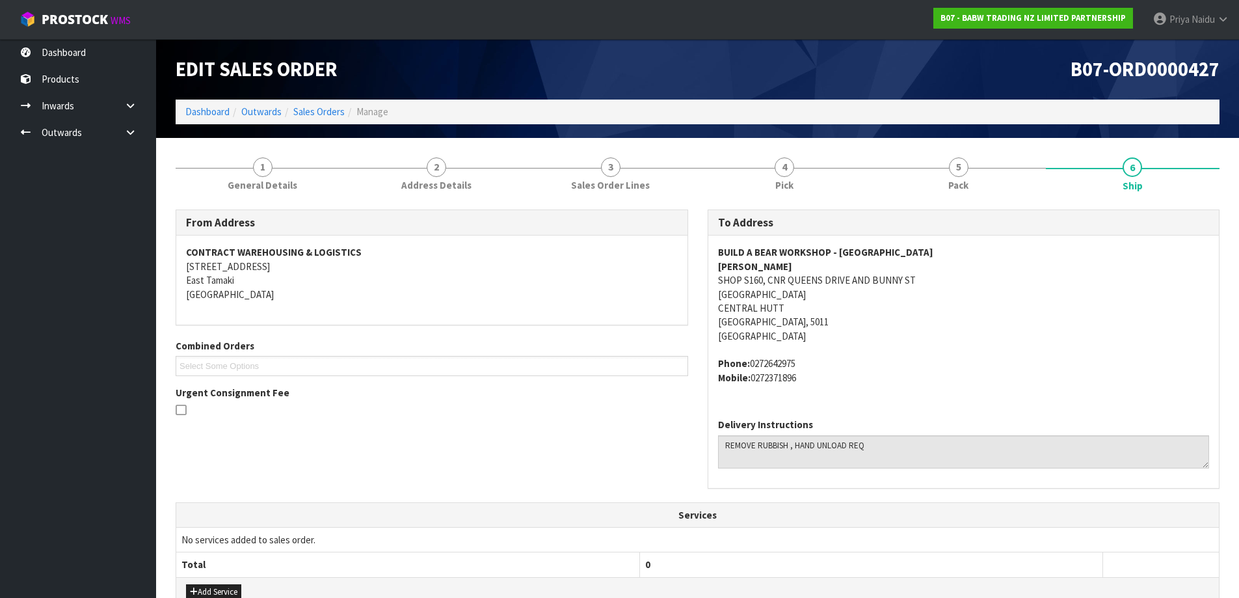
click at [928, 312] on address "BUILD A BEAR WORKSHOP - QUEENSGATE ZARA SHOP S160, CNR QUEENS DRIVE AND BUNNY S…" at bounding box center [964, 294] width 492 height 98
drag, startPoint x: 711, startPoint y: 247, endPoint x: 907, endPoint y: 253, distance: 195.9
click at [915, 250] on div "BUILD A BEAR WORKSHOP - QUEENSGATE ZARA SHOP S160, CNR QUEENS DRIVE AND BUNNY S…" at bounding box center [963, 321] width 511 height 172
click at [1010, 340] on address "BUILD A BEAR WORKSHOP - QUEENSGATE ZARA SHOP S160, CNR QUEENS DRIVE AND BUNNY S…" at bounding box center [964, 294] width 492 height 98
drag, startPoint x: 712, startPoint y: 248, endPoint x: 965, endPoint y: 251, distance: 253.7
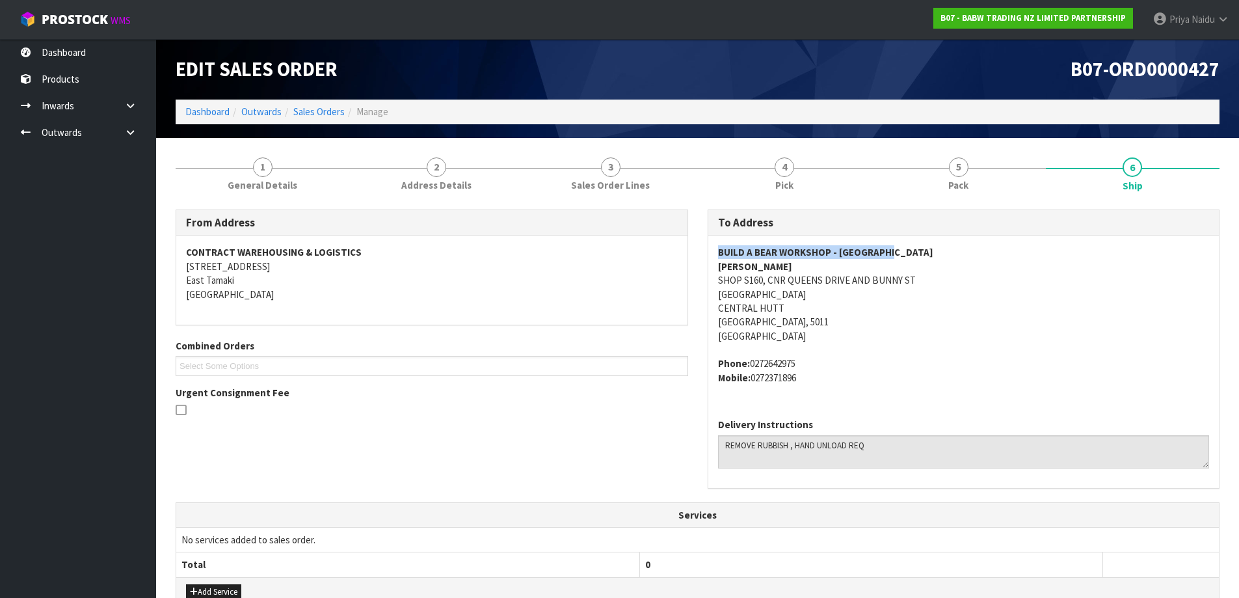
click at [965, 251] on div "BUILD A BEAR WORKSHOP - QUEENSGATE ZARA SHOP S160, CNR QUEENS DRIVE AND BUNNY S…" at bounding box center [963, 321] width 511 height 172
click at [208, 116] on link "Dashboard" at bounding box center [207, 111] width 44 height 12
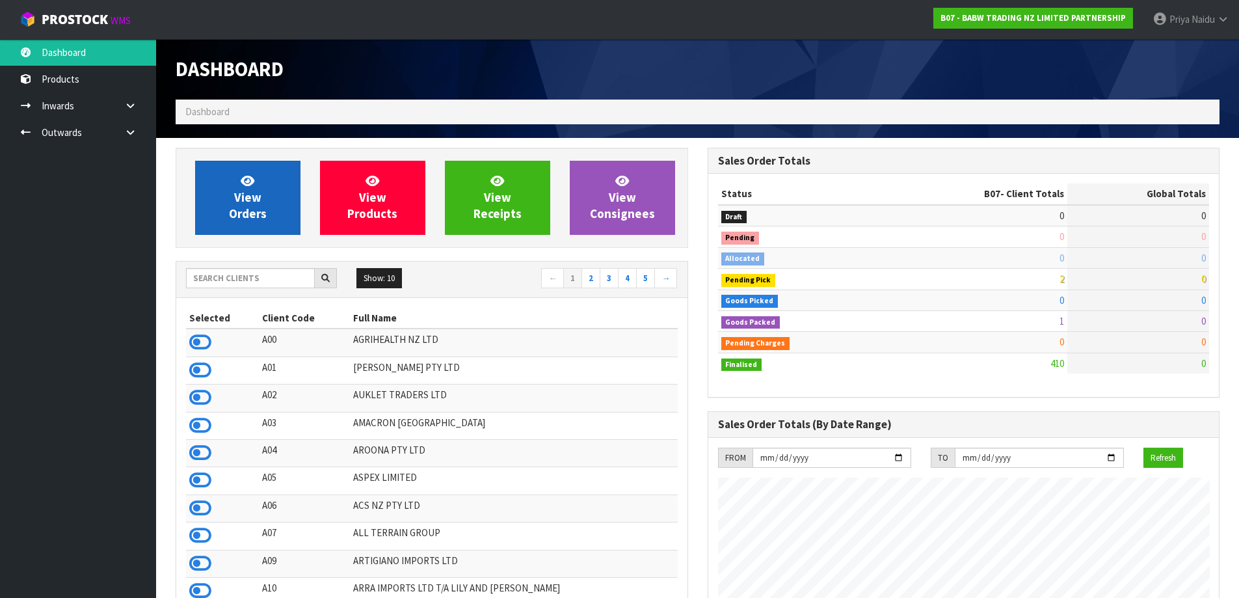
scroll to position [985, 531]
click at [256, 206] on span "View Orders" at bounding box center [248, 197] width 38 height 49
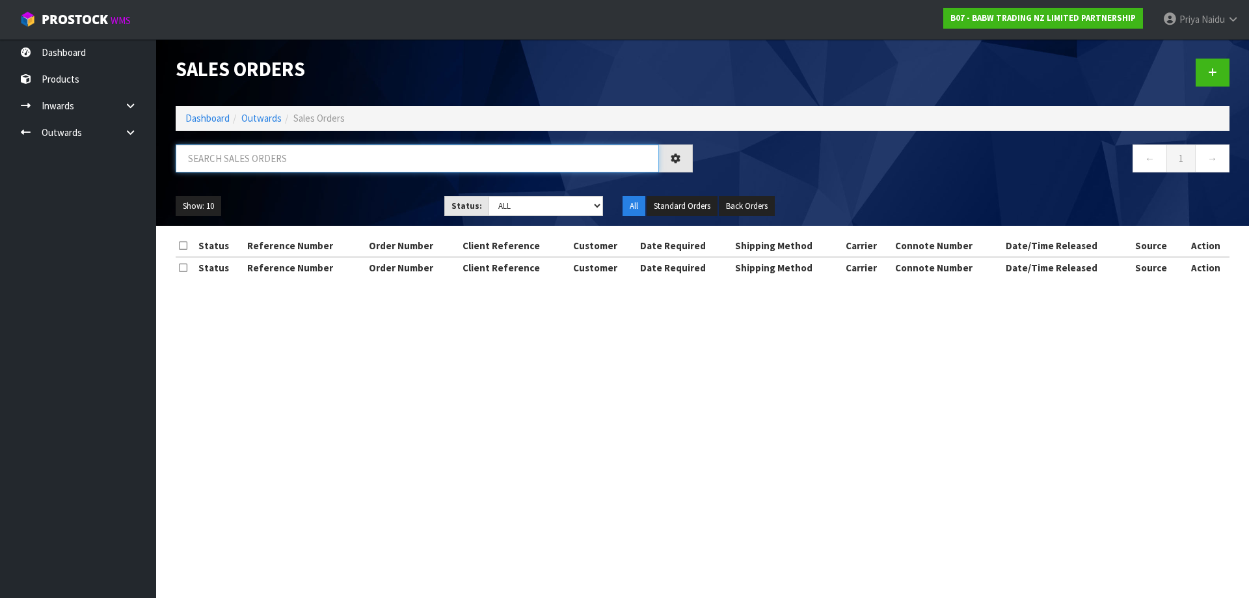
click at [285, 164] on input "text" at bounding box center [417, 158] width 483 height 28
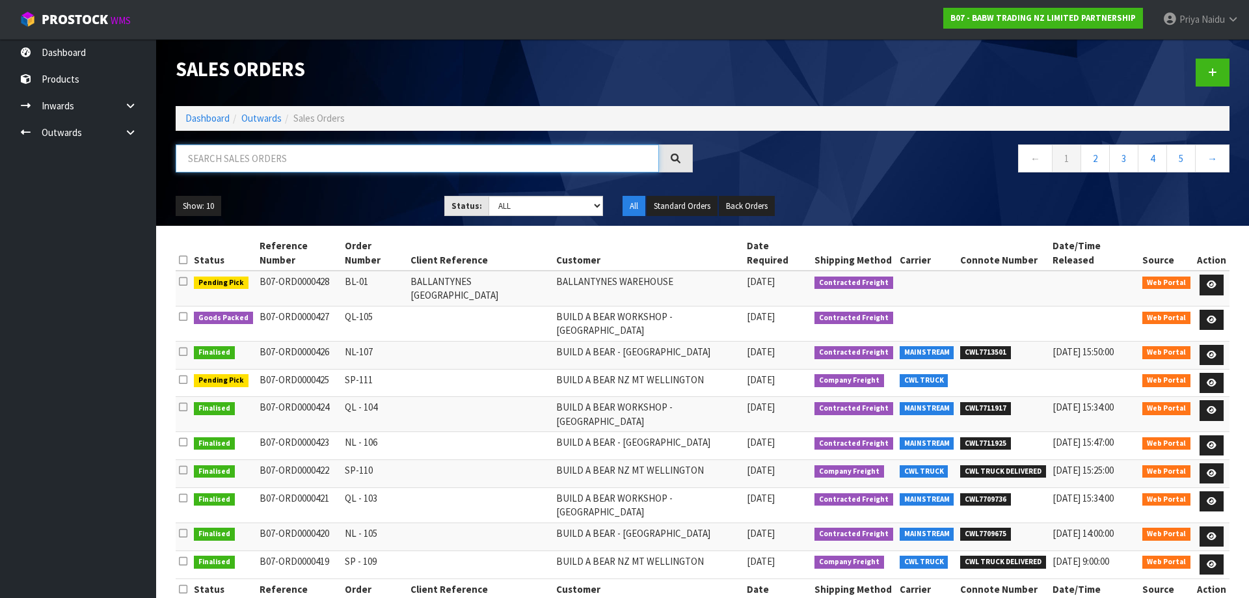
paste input "BUILD A BEAR WORKSHOP - QUEENSGATE"
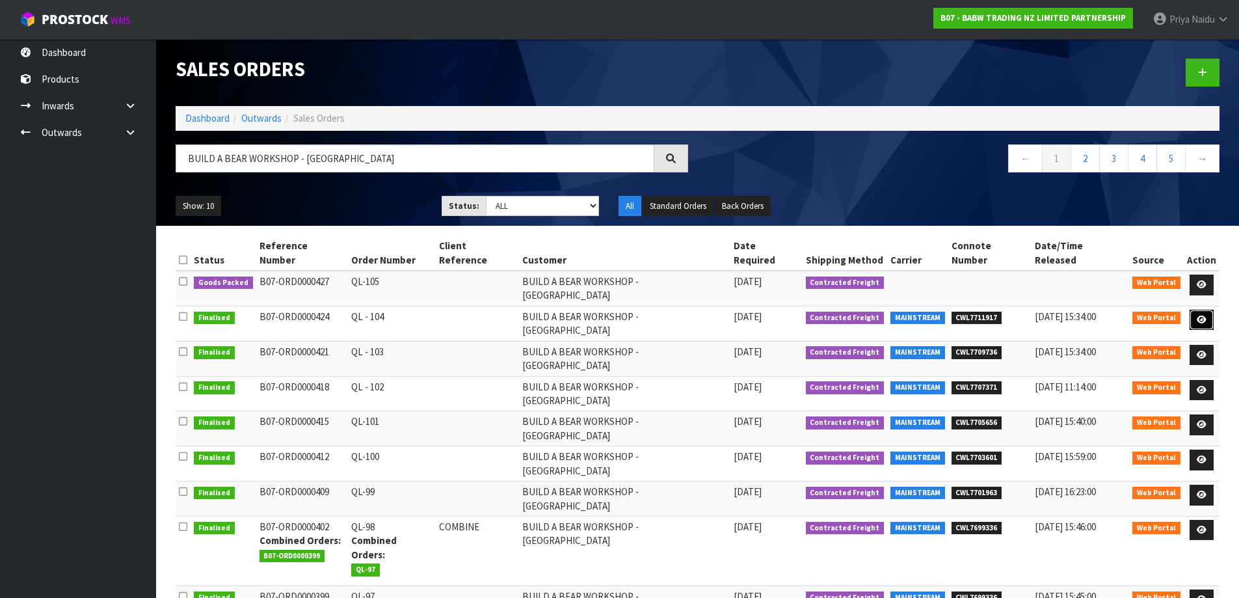
click at [1201, 315] on icon at bounding box center [1202, 319] width 10 height 8
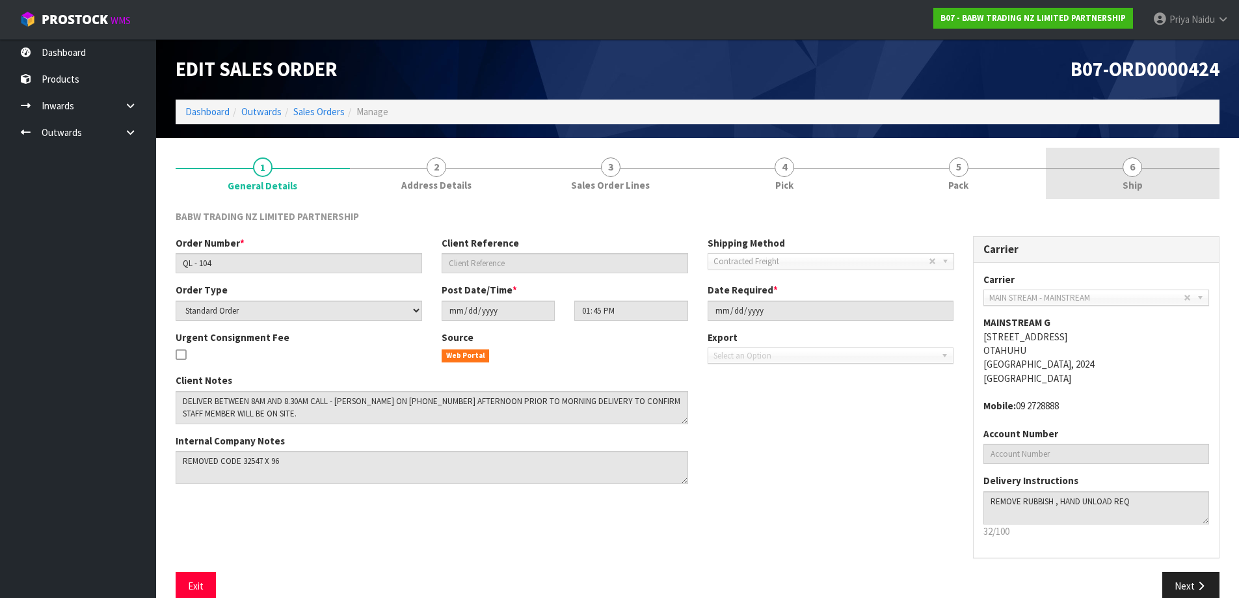
click at [1122, 188] on link "6 Ship" at bounding box center [1133, 173] width 174 height 51
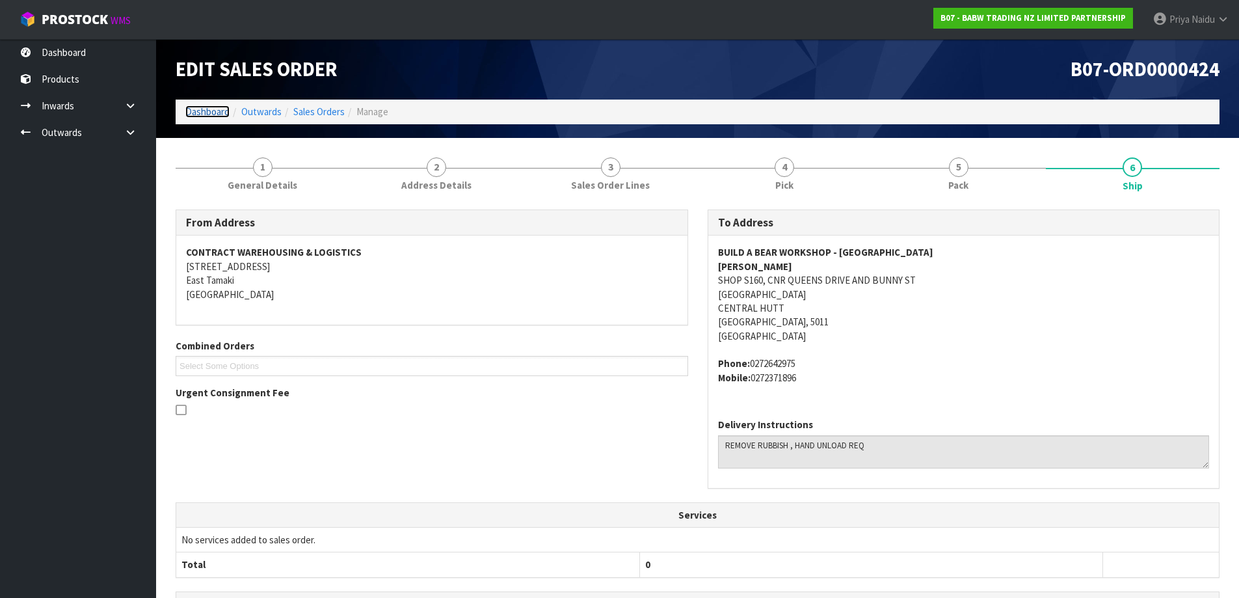
click at [207, 114] on link "Dashboard" at bounding box center [207, 111] width 44 height 12
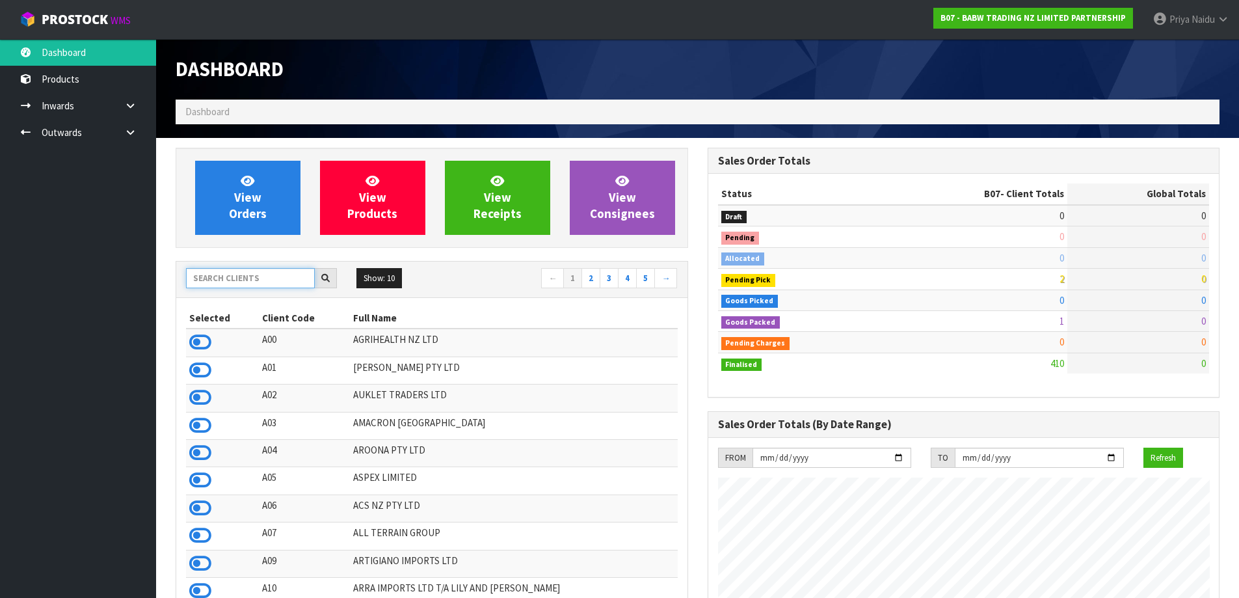
click at [248, 273] on input "text" at bounding box center [250, 278] width 129 height 20
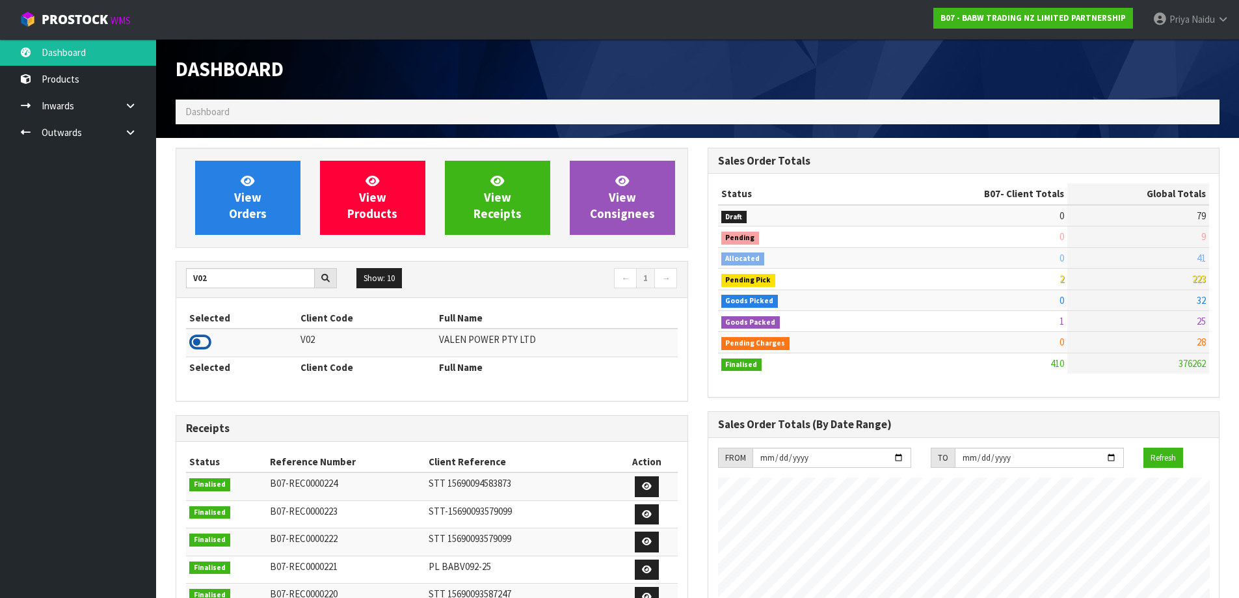
click at [201, 340] on icon at bounding box center [200, 342] width 22 height 20
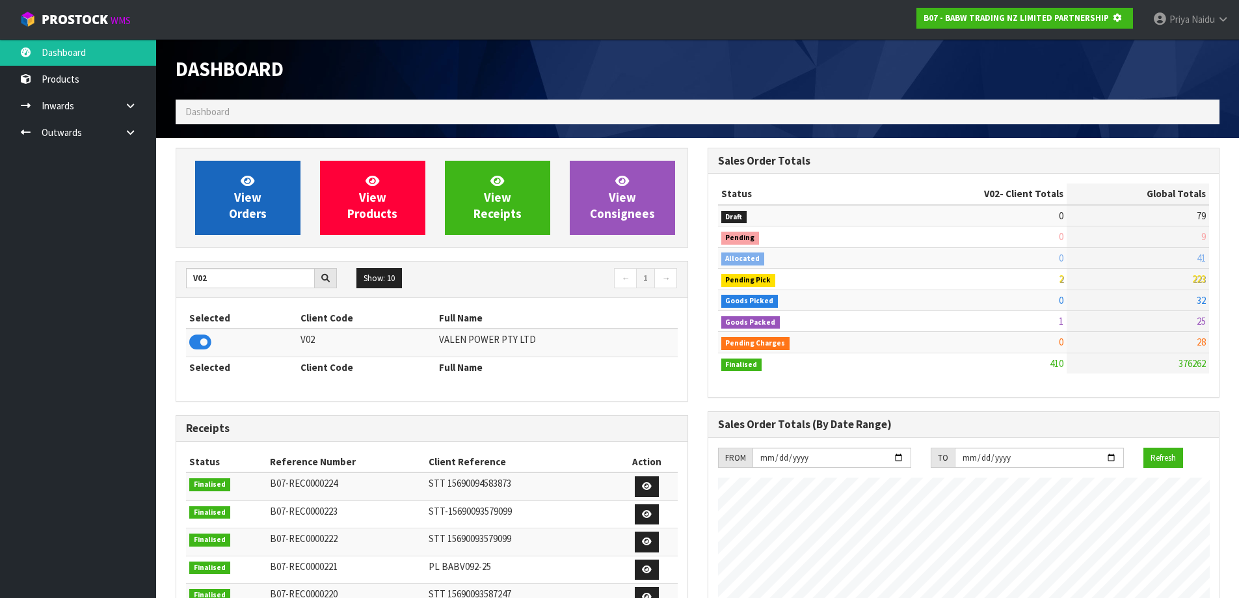
scroll to position [649622, 649901]
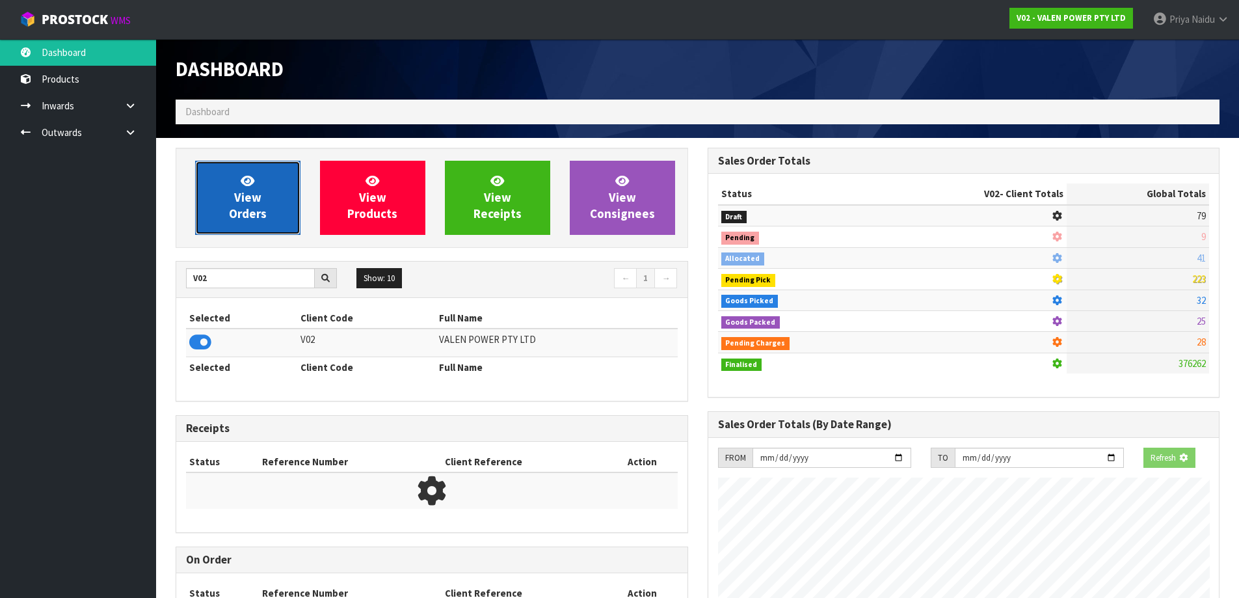
click at [250, 217] on span "View Orders" at bounding box center [248, 197] width 38 height 49
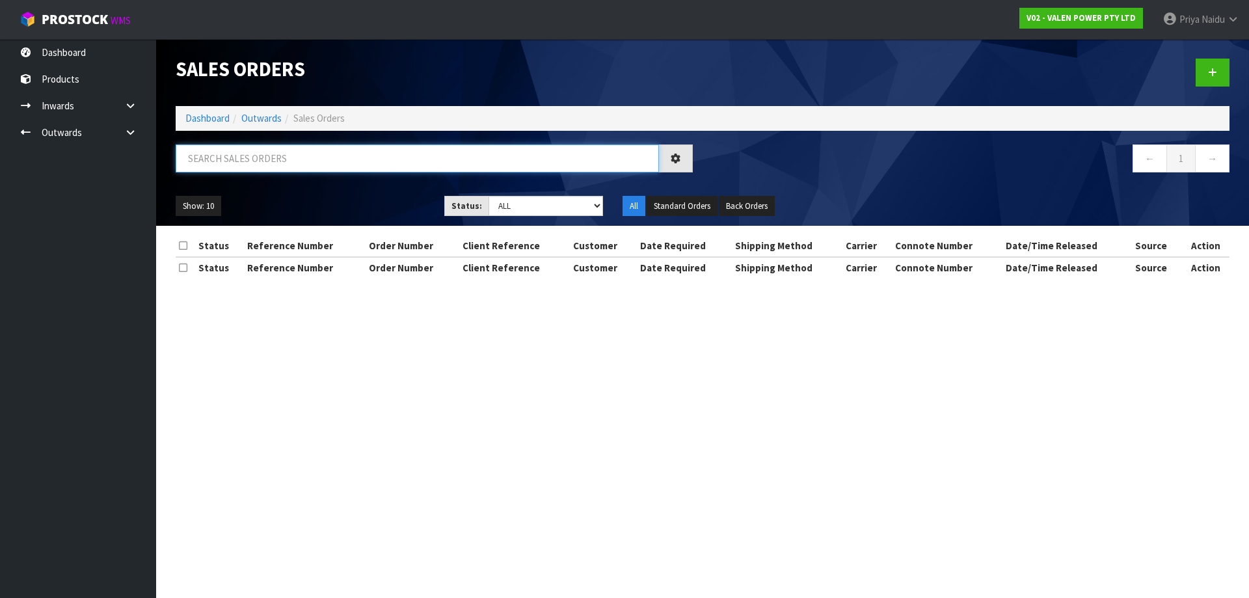
click at [259, 164] on input "text" at bounding box center [417, 158] width 483 height 28
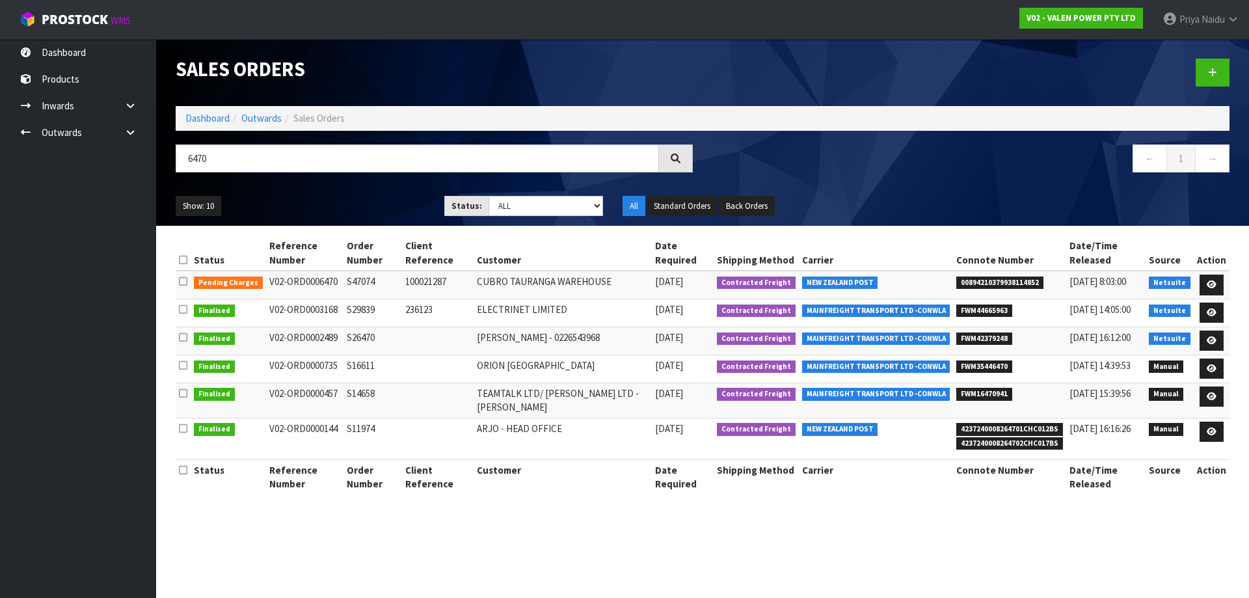
click at [349, 220] on div "Show: 10 5 10 25 50 Status: Draft Pending Allocated Pending Pick Goods Picked G…" at bounding box center [702, 206] width 1073 height 40
click at [263, 118] on link "Outwards" at bounding box center [261, 118] width 40 height 12
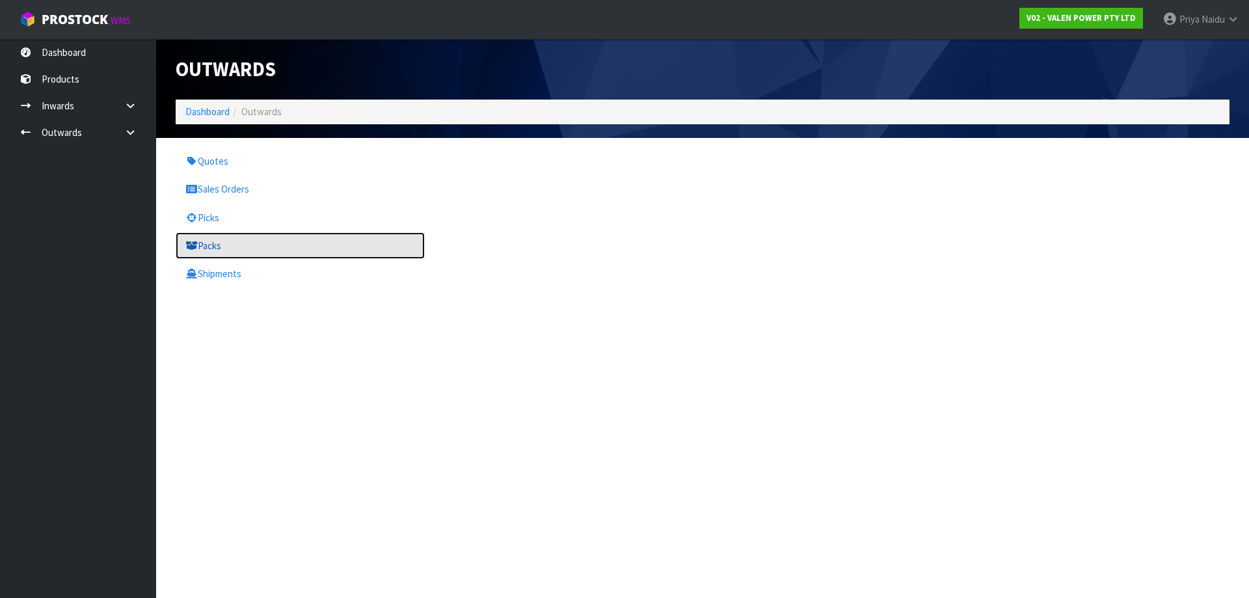
click at [225, 241] on link "Packs" at bounding box center [300, 245] width 249 height 27
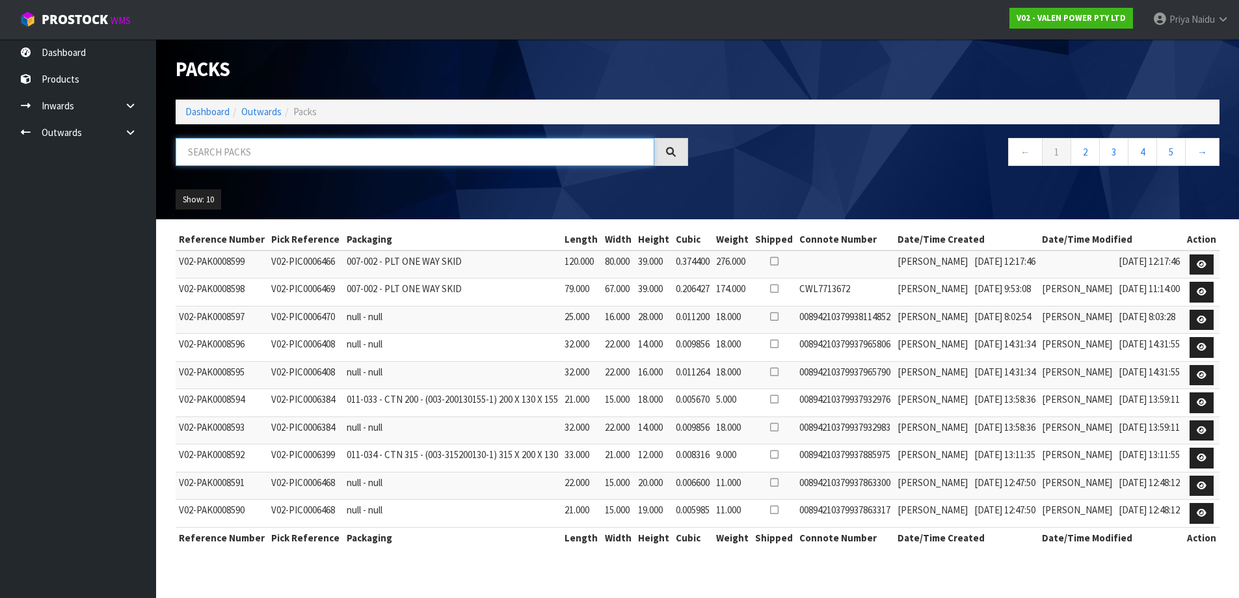
click at [256, 160] on input "text" at bounding box center [415, 152] width 479 height 28
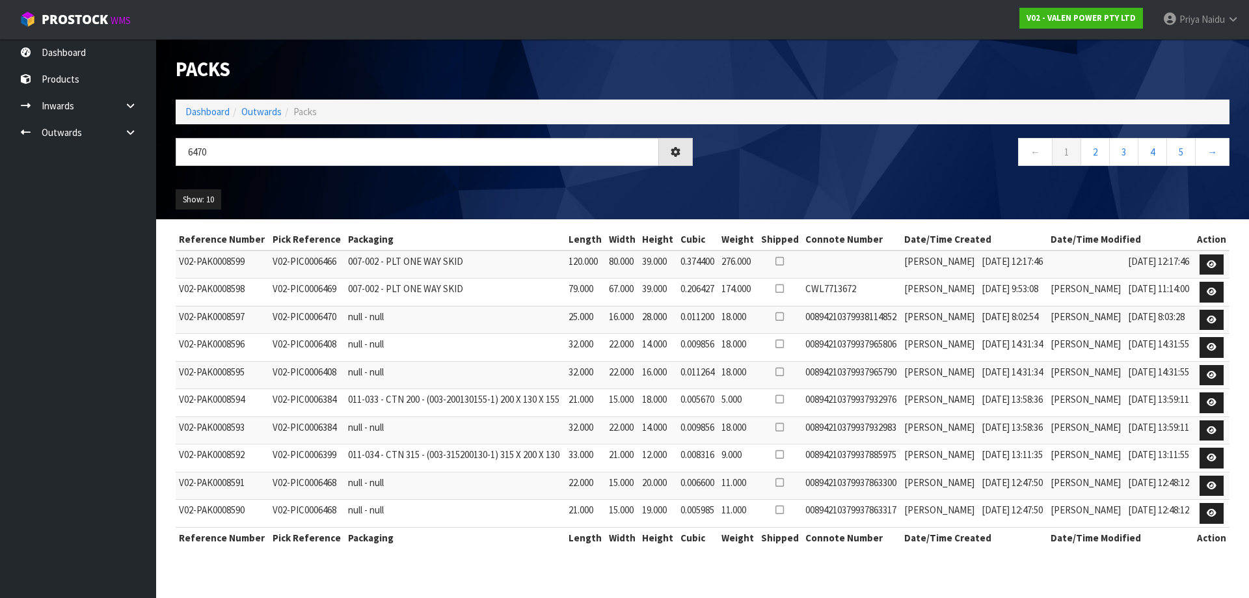
click at [318, 198] on ul "Show: 10 5 10 25 50" at bounding box center [300, 199] width 249 height 21
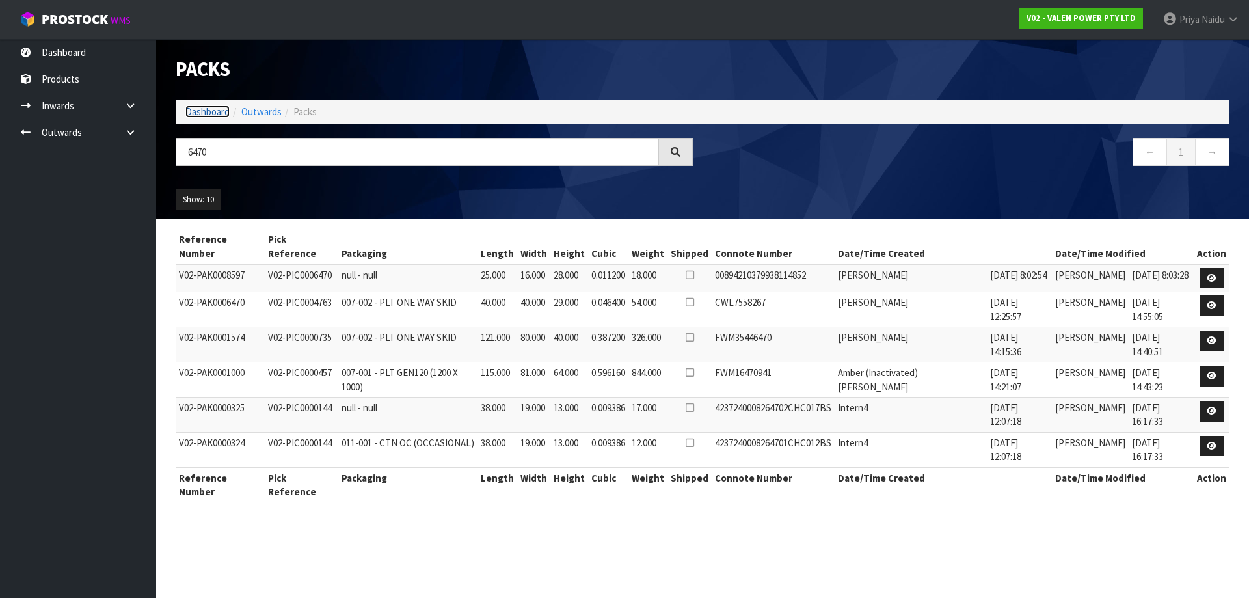
click at [207, 112] on link "Dashboard" at bounding box center [207, 111] width 44 height 12
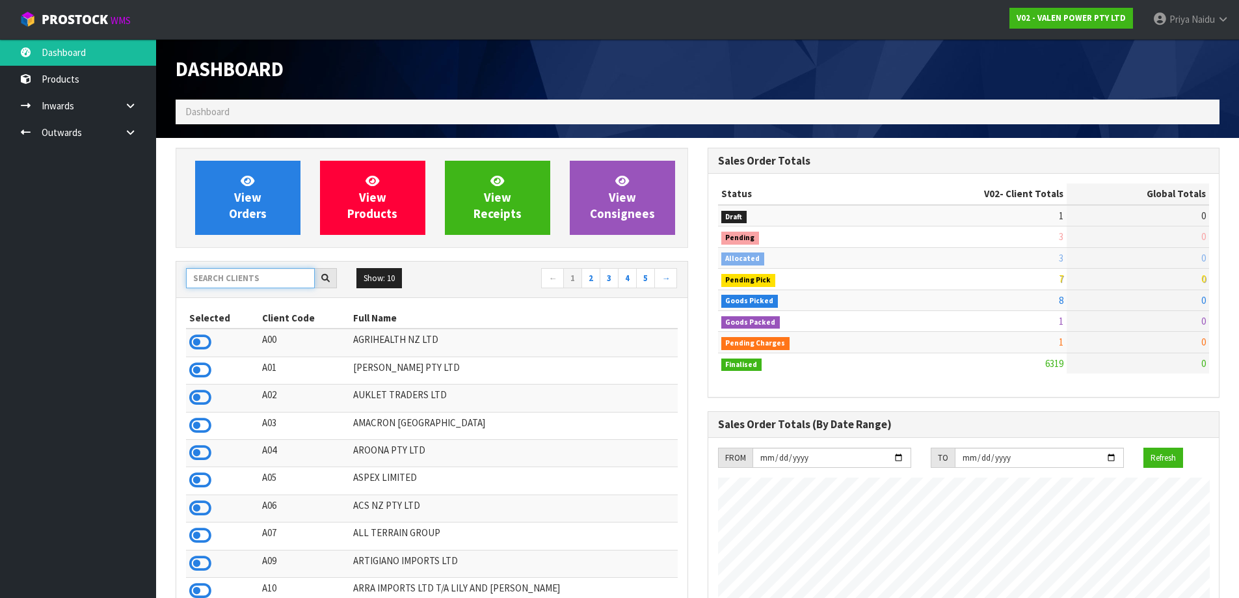
click at [228, 282] on input "text" at bounding box center [250, 278] width 129 height 20
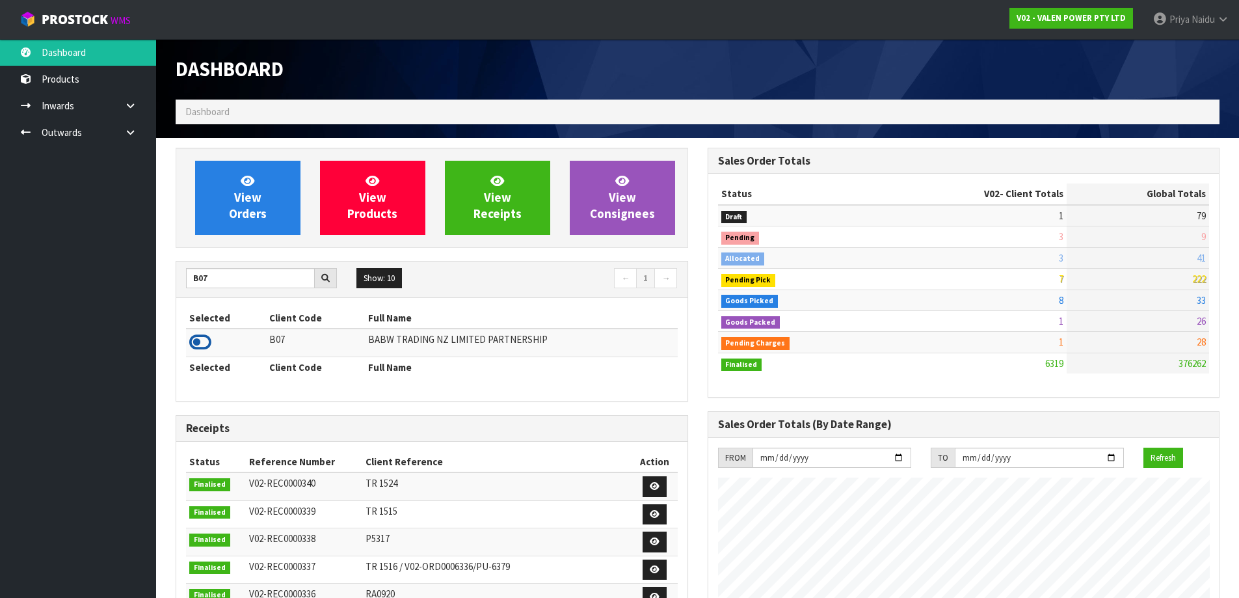
click at [193, 339] on icon at bounding box center [200, 342] width 22 height 20
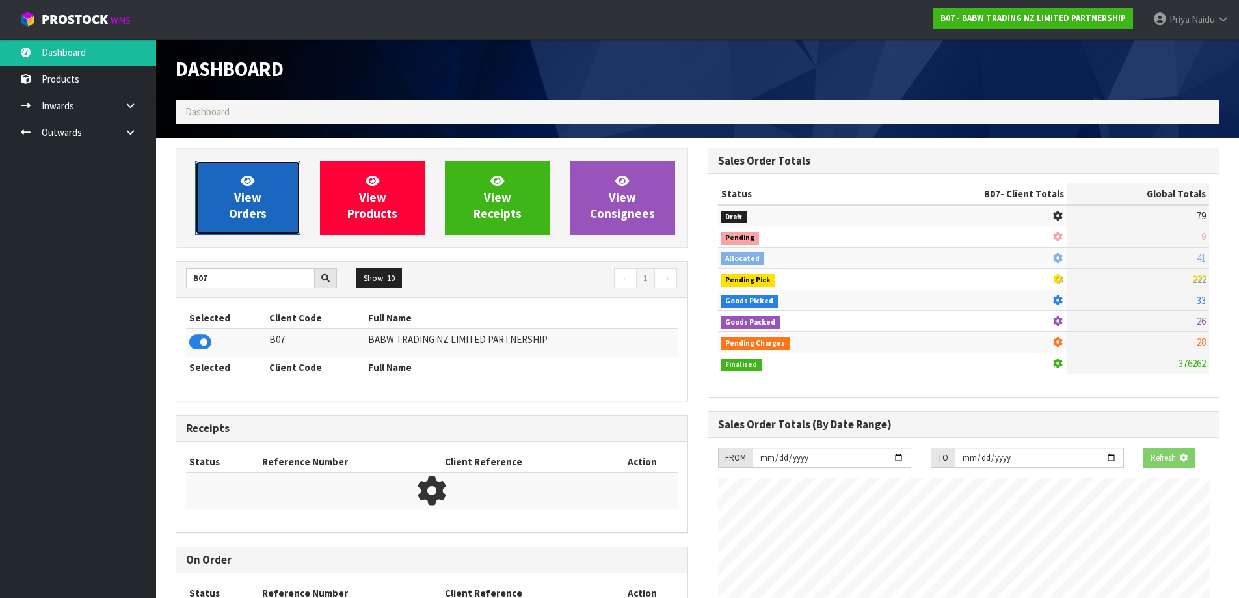
click at [239, 202] on span "View Orders" at bounding box center [248, 197] width 38 height 49
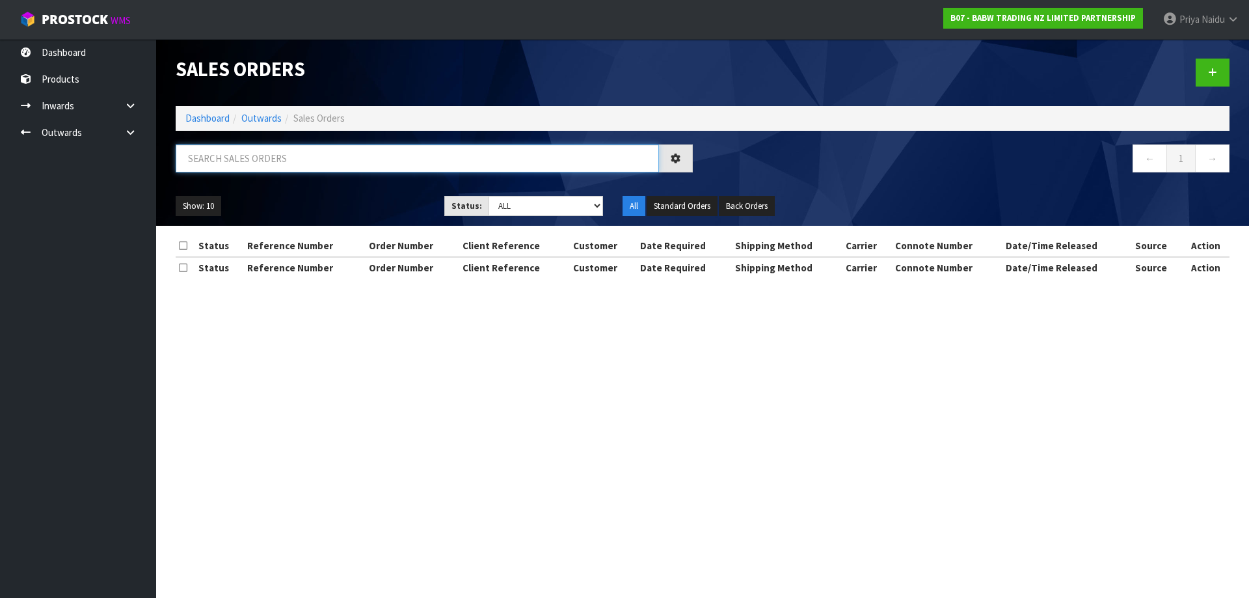
click at [261, 165] on input "text" at bounding box center [417, 158] width 483 height 28
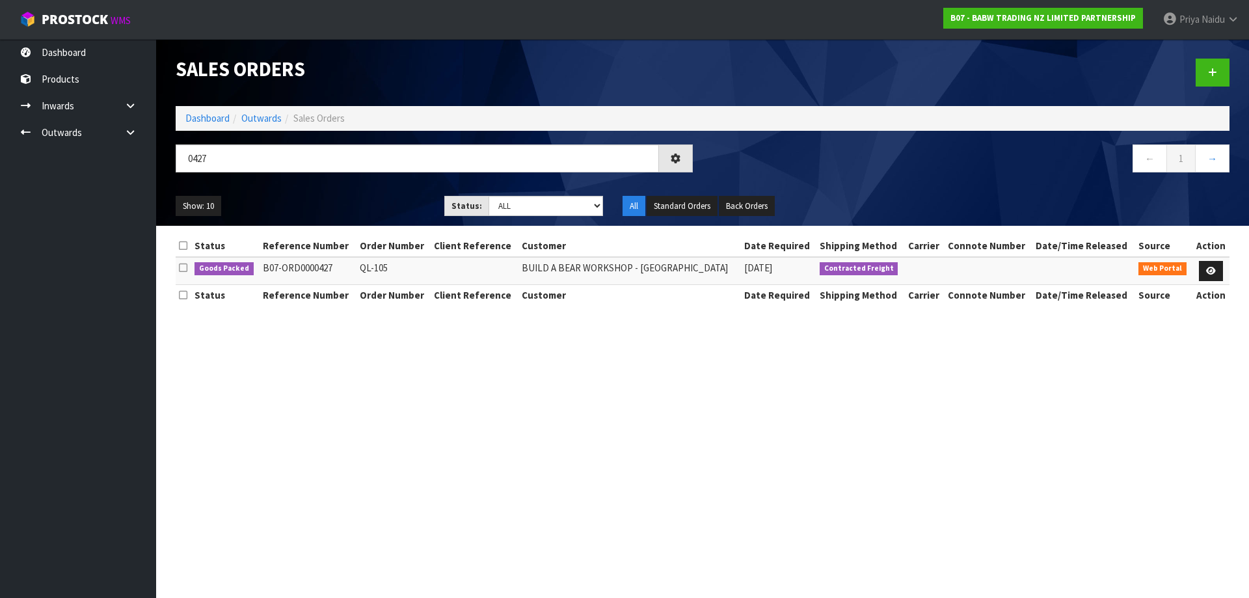
click at [371, 202] on ul "Show: 10 5 10 25 50" at bounding box center [300, 206] width 249 height 21
click at [1204, 267] on link at bounding box center [1211, 271] width 24 height 21
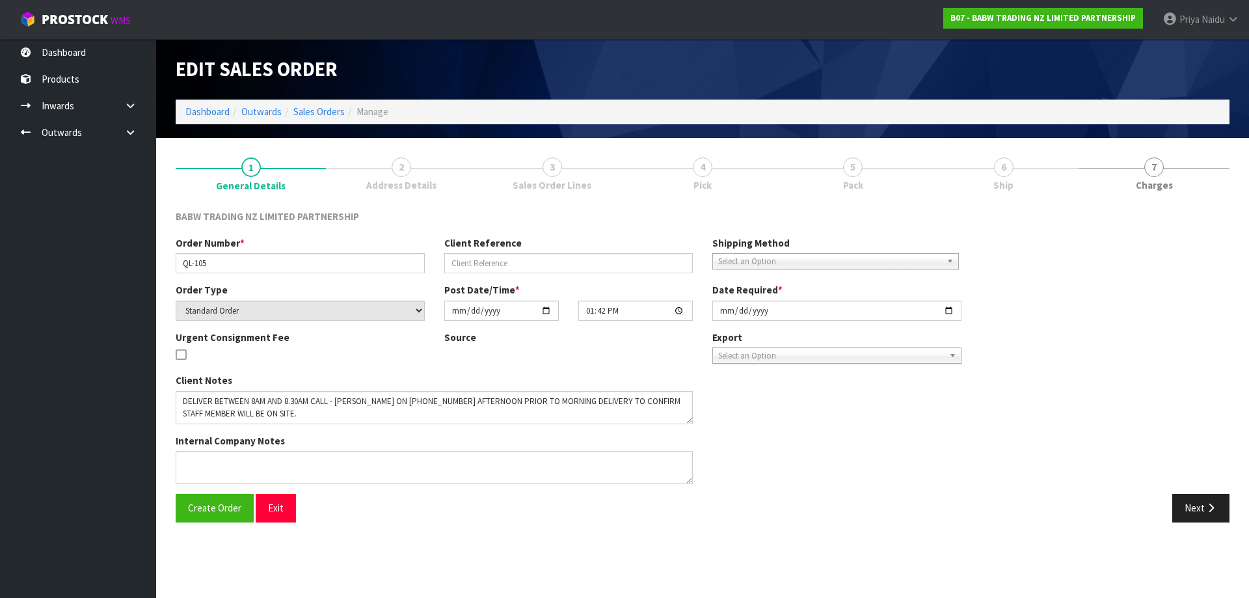
click at [928, 174] on link "5 Pack" at bounding box center [853, 173] width 150 height 51
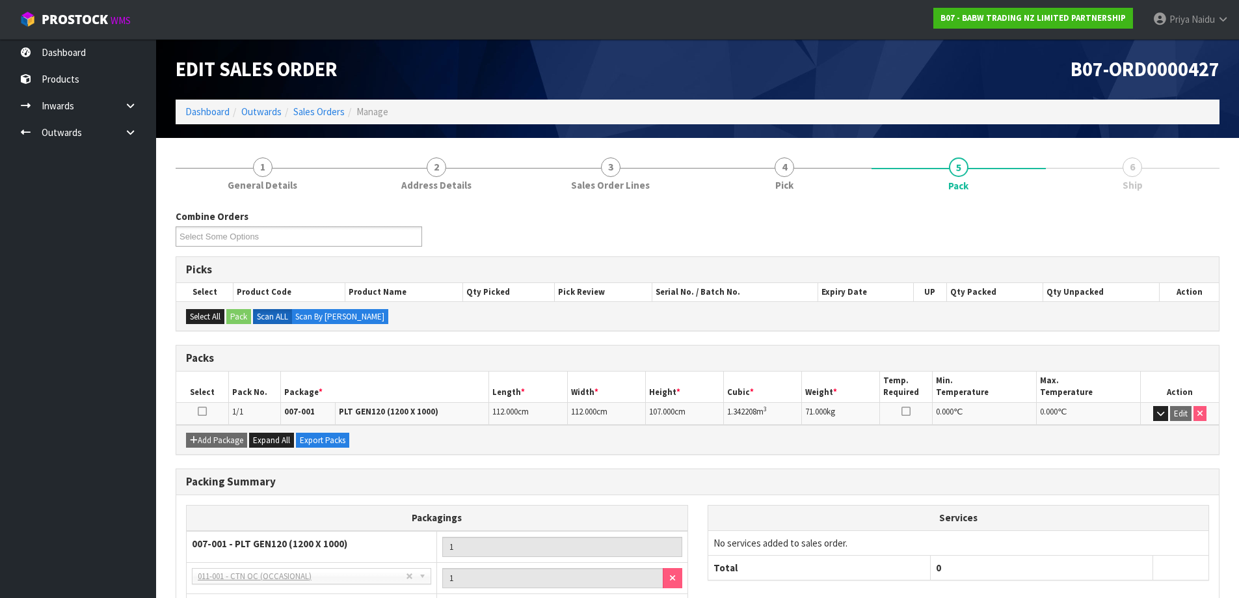
click at [998, 174] on link "5 Pack" at bounding box center [959, 174] width 174 height 52
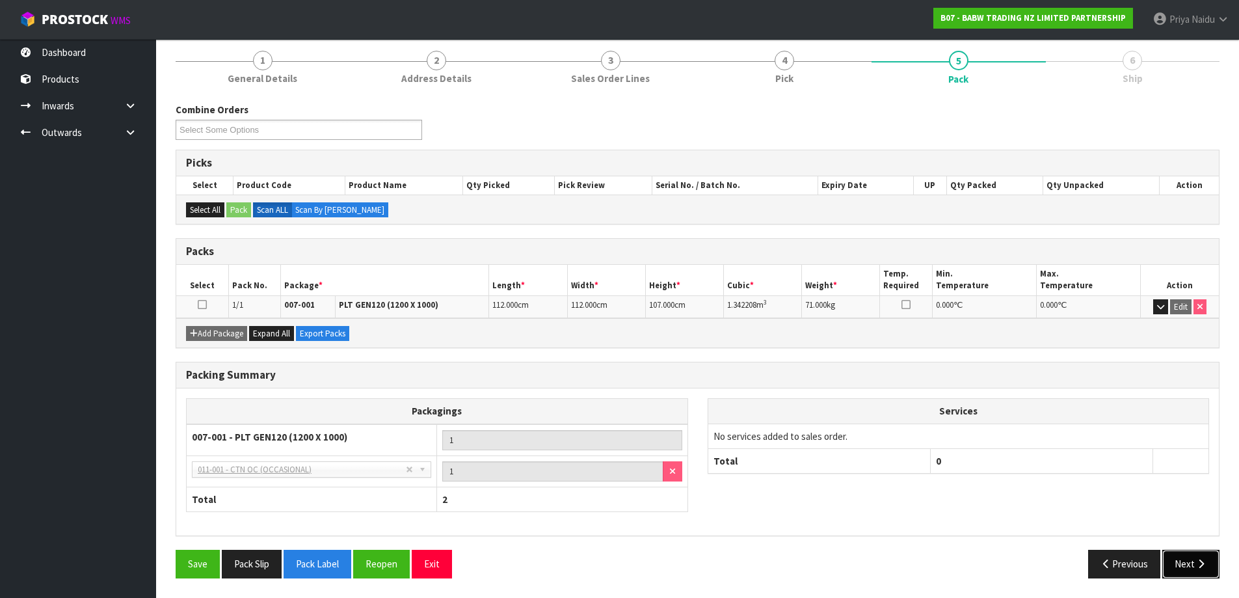
click at [1178, 564] on button "Next" at bounding box center [1190, 564] width 57 height 28
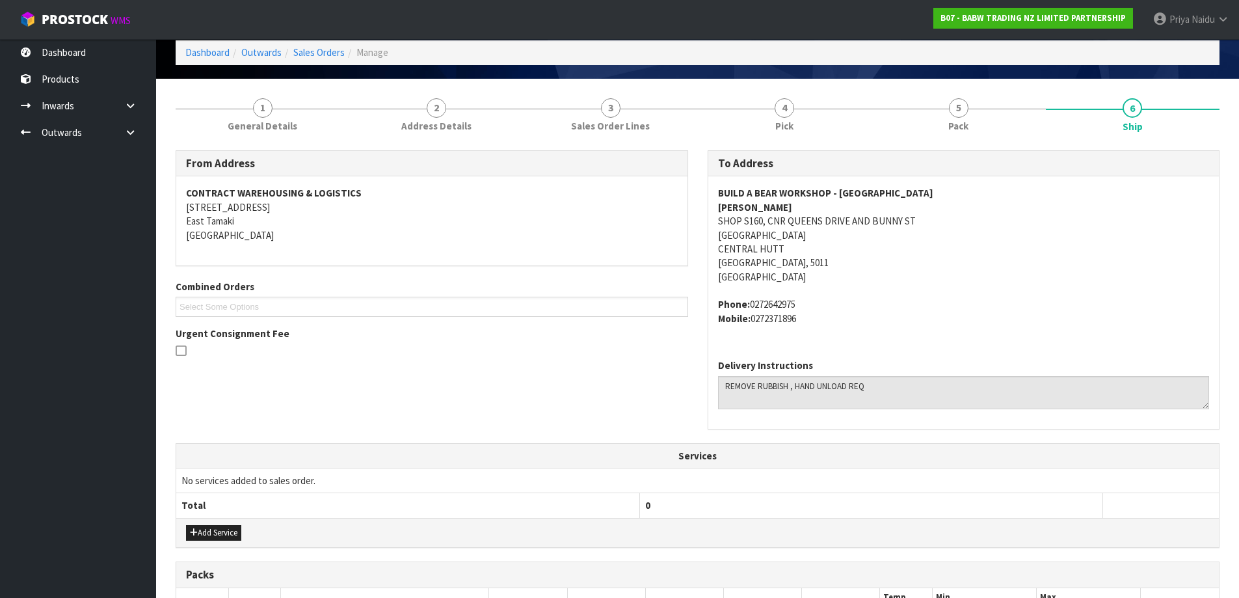
scroll to position [0, 0]
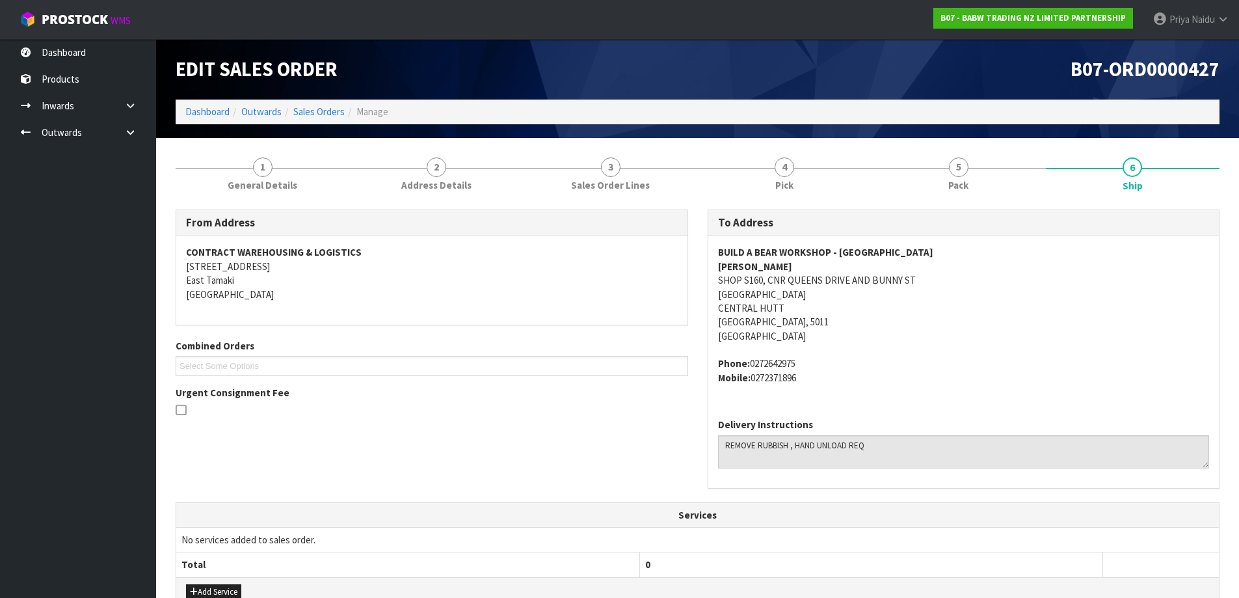
click at [704, 251] on div "To Address BUILD A BEAR WORKSHOP - QUEENSGATE ZARA SHOP S160, CNR QUEENS DRIVE …" at bounding box center [964, 355] width 532 height 293
drag, startPoint x: 708, startPoint y: 310, endPoint x: 820, endPoint y: 310, distance: 111.2
click at [820, 310] on div "BUILD A BEAR WORKSHOP - QUEENSGATE ZARA SHOP S160, CNR QUEENS DRIVE AND BUNNY S…" at bounding box center [963, 321] width 511 height 172
drag, startPoint x: 704, startPoint y: 249, endPoint x: 875, endPoint y: 247, distance: 170.4
click at [875, 247] on div "To Address BUILD A BEAR WORKSHOP - QUEENSGATE ZARA SHOP S160, CNR QUEENS DRIVE …" at bounding box center [964, 355] width 532 height 293
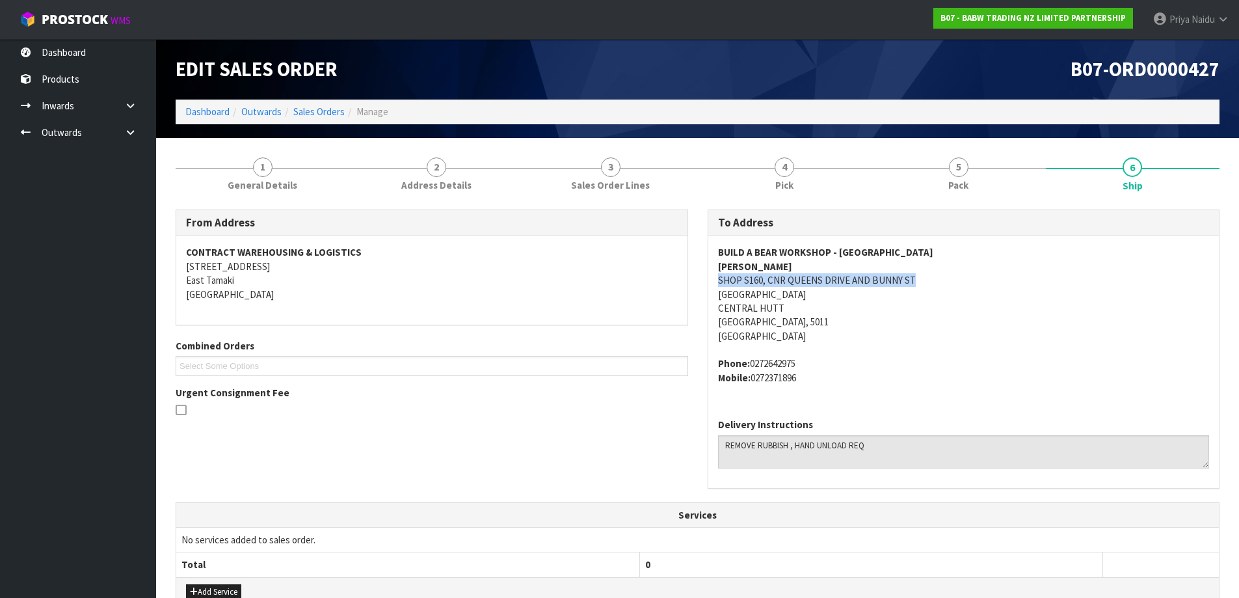
drag, startPoint x: 706, startPoint y: 280, endPoint x: 941, endPoint y: 284, distance: 234.8
click at [941, 284] on div "To Address BUILD A BEAR WORKSHOP - QUEENSGATE ZARA SHOP S160, CNR QUEENS DRIVE …" at bounding box center [964, 355] width 532 height 293
drag, startPoint x: 712, startPoint y: 256, endPoint x: 920, endPoint y: 245, distance: 208.5
click at [920, 245] on div "BUILD A BEAR WORKSHOP - QUEENSGATE ZARA SHOP S160, CNR QUEENS DRIVE AND BUNNY S…" at bounding box center [963, 321] width 511 height 172
click at [710, 367] on div "BUILD A BEAR WORKSHOP - QUEENSGATE ZARA SHOP S160, CNR QUEENS DRIVE AND BUNNY S…" at bounding box center [963, 321] width 511 height 172
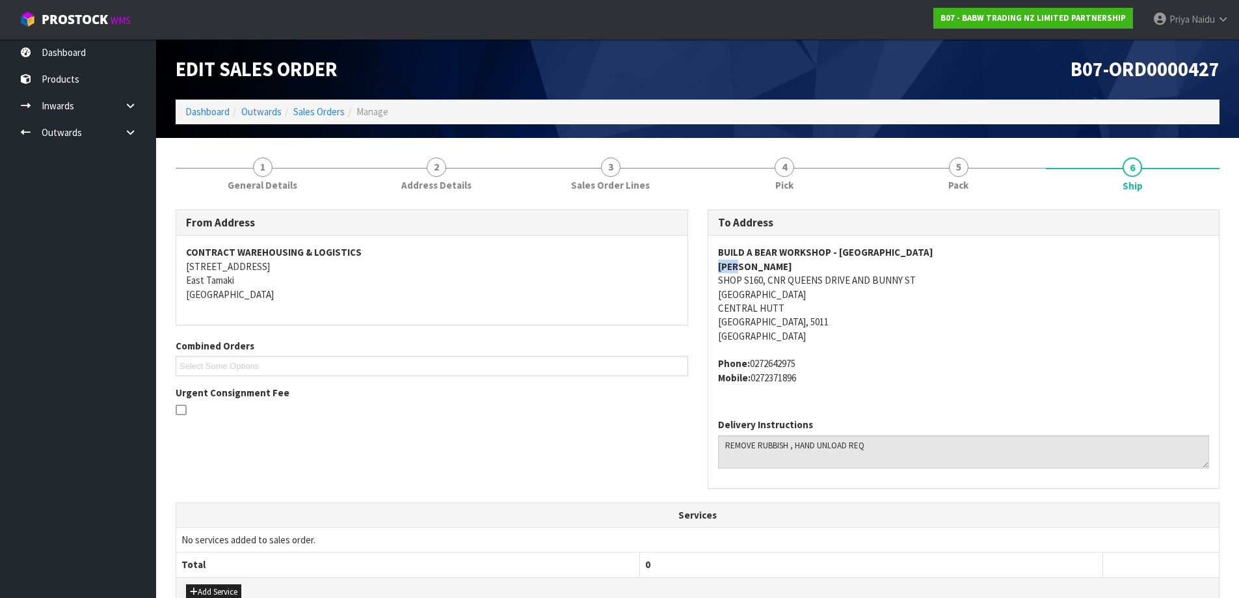
drag, startPoint x: 711, startPoint y: 268, endPoint x: 725, endPoint y: 273, distance: 14.6
click at [750, 262] on div "To Address BUILD A BEAR WORKSHOP - QUEENSGATE ZARA SHOP S160, CNR QUEENS DRIVE …" at bounding box center [964, 355] width 532 height 293
drag, startPoint x: 713, startPoint y: 362, endPoint x: 811, endPoint y: 388, distance: 101.4
click at [811, 388] on div "BUILD A BEAR WORKSHOP - QUEENSGATE ZARA SHOP S160, CNR QUEENS DRIVE AND BUNNY S…" at bounding box center [963, 321] width 511 height 172
click at [202, 114] on link "Dashboard" at bounding box center [207, 111] width 44 height 12
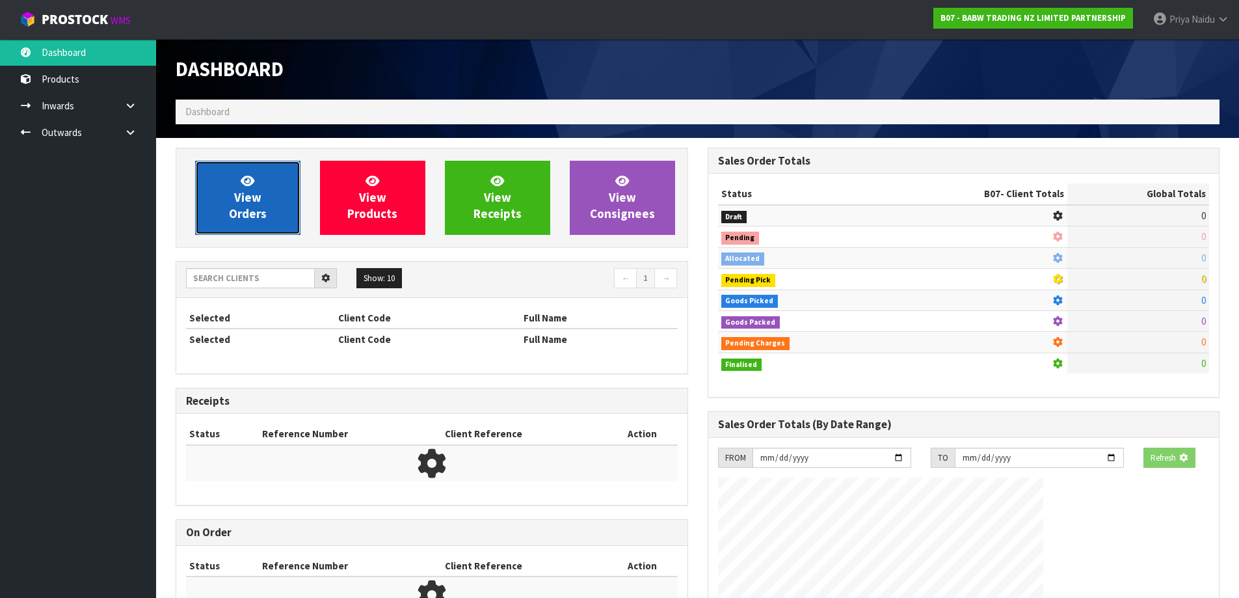
click at [232, 177] on link "View Orders" at bounding box center [247, 198] width 105 height 74
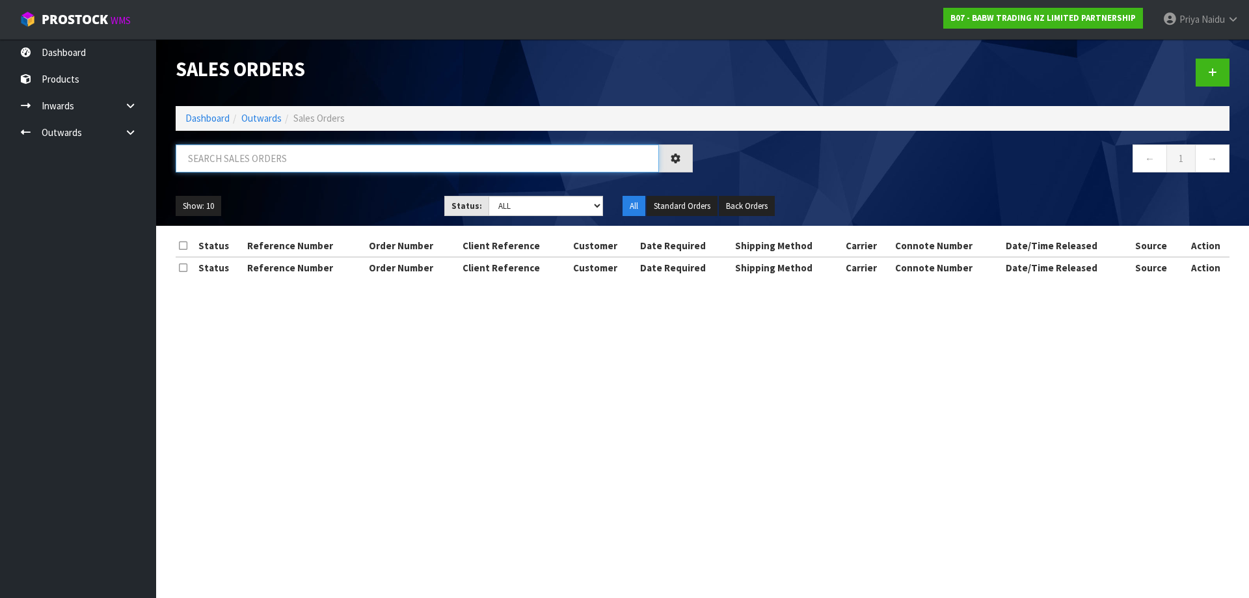
click at [247, 155] on input "text" at bounding box center [417, 158] width 483 height 28
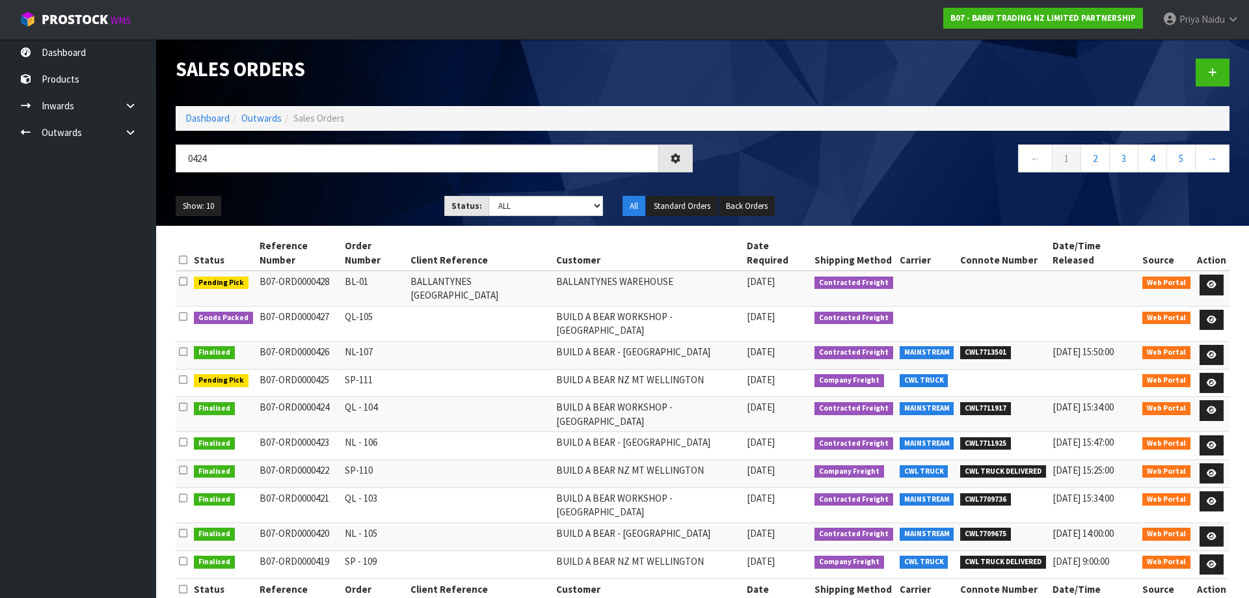
click at [315, 201] on ul "Show: 10 5 10 25 50" at bounding box center [300, 206] width 249 height 21
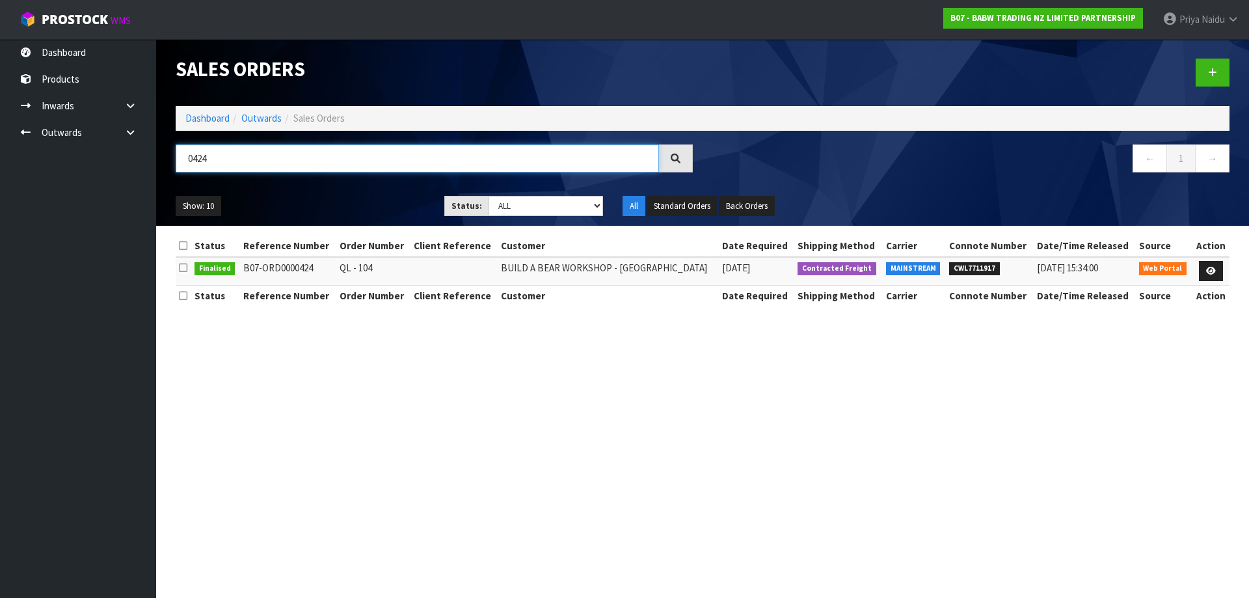
click at [219, 152] on input "0424" at bounding box center [417, 158] width 483 height 28
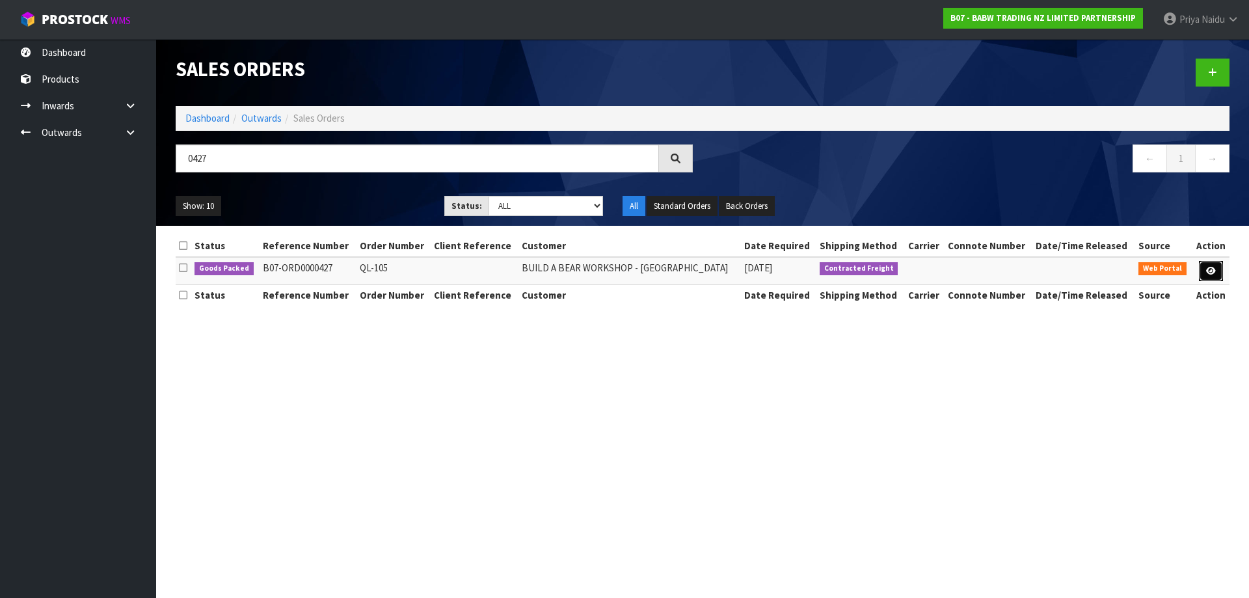
click at [1221, 270] on link at bounding box center [1211, 271] width 24 height 21
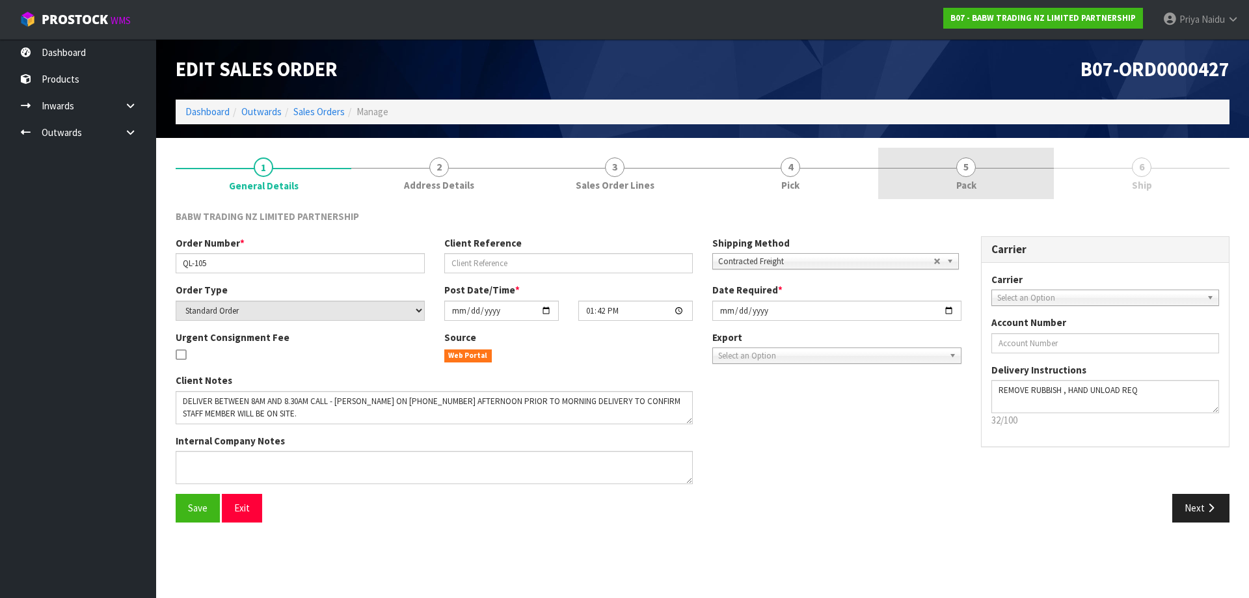
click at [984, 172] on link "5 Pack" at bounding box center [966, 173] width 176 height 51
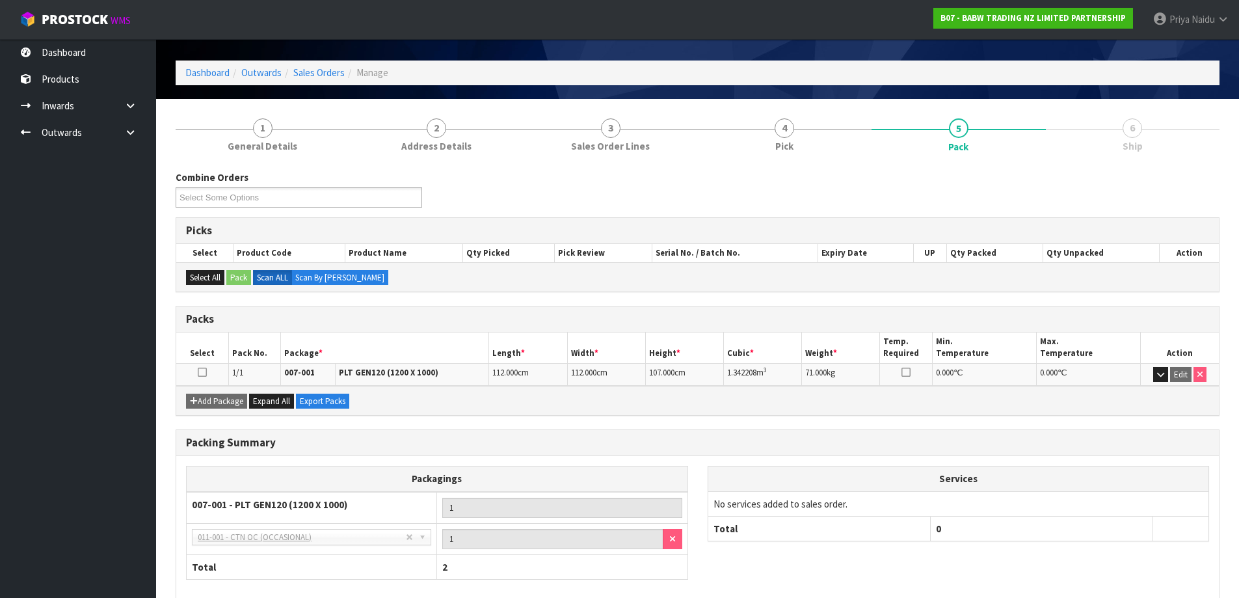
scroll to position [107, 0]
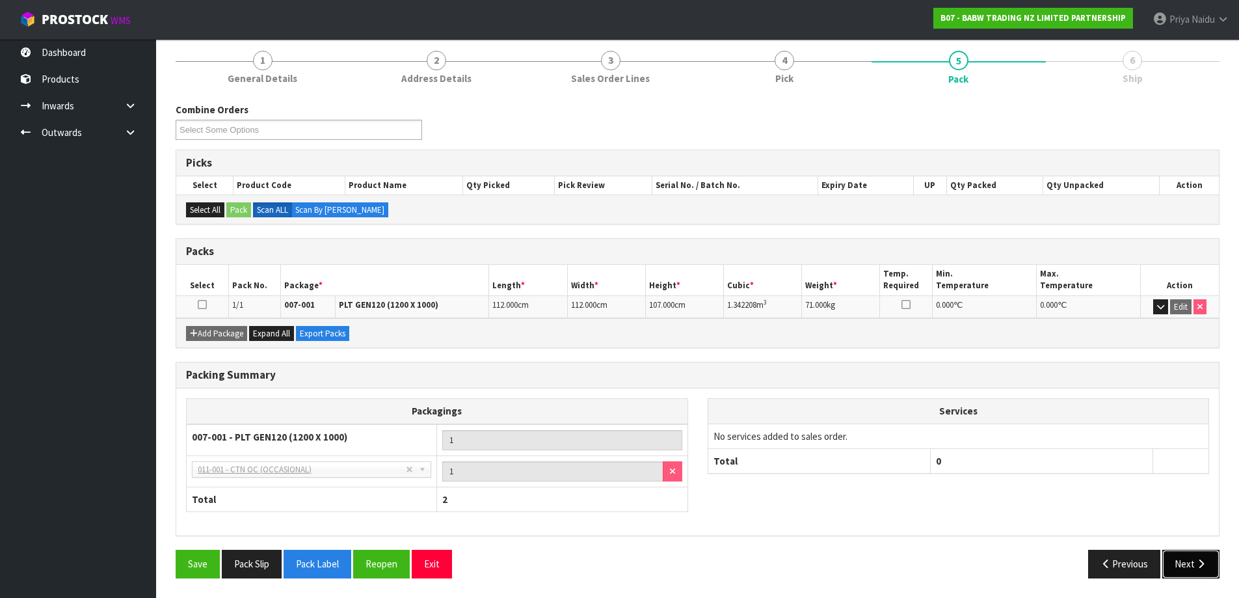
click at [1193, 564] on button "Next" at bounding box center [1190, 564] width 57 height 28
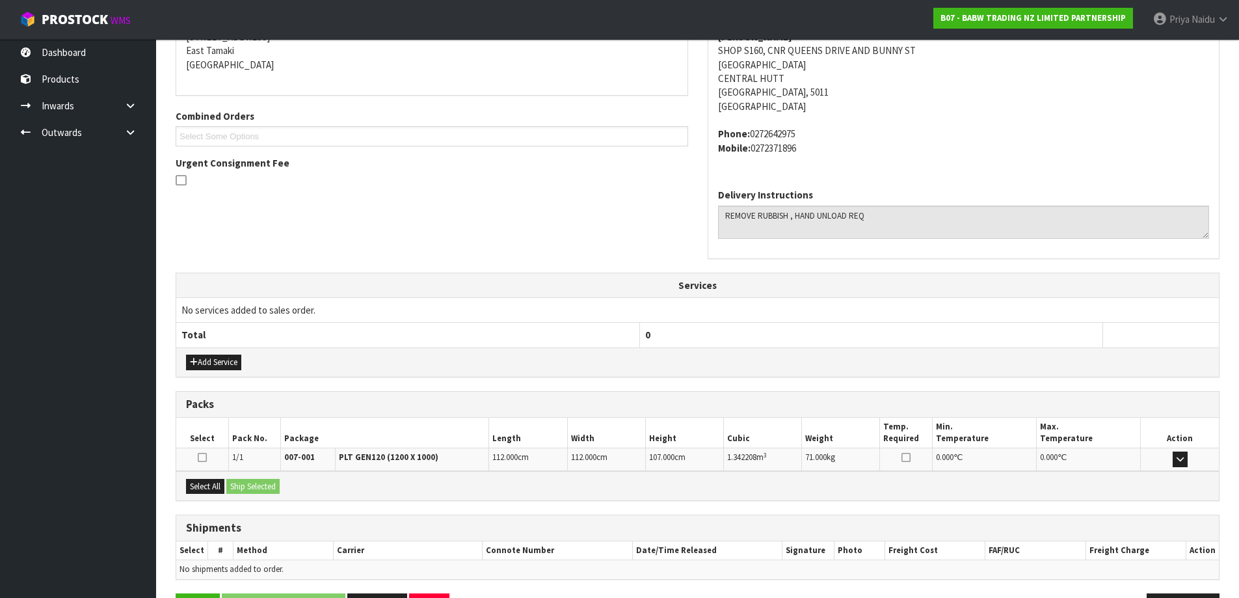
scroll to position [273, 0]
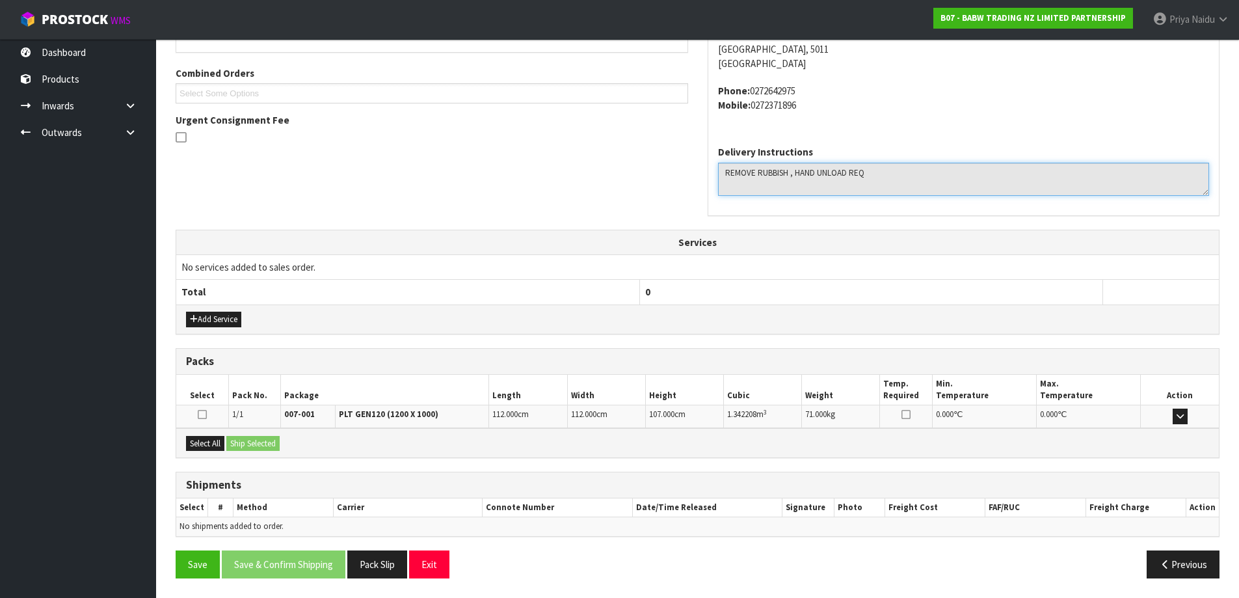
drag, startPoint x: 717, startPoint y: 173, endPoint x: 902, endPoint y: 170, distance: 184.7
click at [902, 170] on textarea at bounding box center [964, 179] width 492 height 33
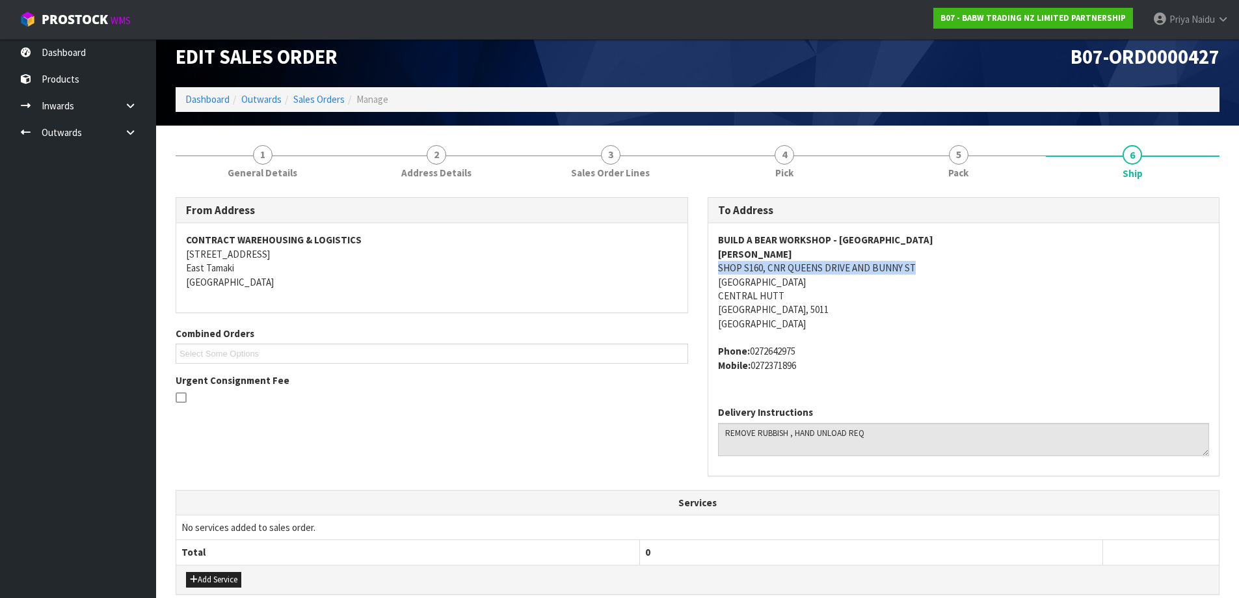
drag, startPoint x: 717, startPoint y: 270, endPoint x: 976, endPoint y: 270, distance: 259.5
click at [976, 270] on div "BUILD A BEAR WORKSHOP - QUEENSGATE ZARA SHOP S160, CNR QUEENS DRIVE AND BUNNY S…" at bounding box center [963, 309] width 511 height 172
click at [888, 332] on span "BUILD A BEAR WORKSHOP - QUEENSGATE ZARA SHOP S160, CNR QUEENS DRIVE AND BUNNY S…" at bounding box center [964, 302] width 492 height 139
drag, startPoint x: 728, startPoint y: 283, endPoint x: 878, endPoint y: 280, distance: 149.6
click at [878, 280] on div "To Address BUILD A BEAR WORKSHOP - QUEENSGATE ZARA SHOP S160, CNR QUEENS DRIVE …" at bounding box center [964, 336] width 513 height 279
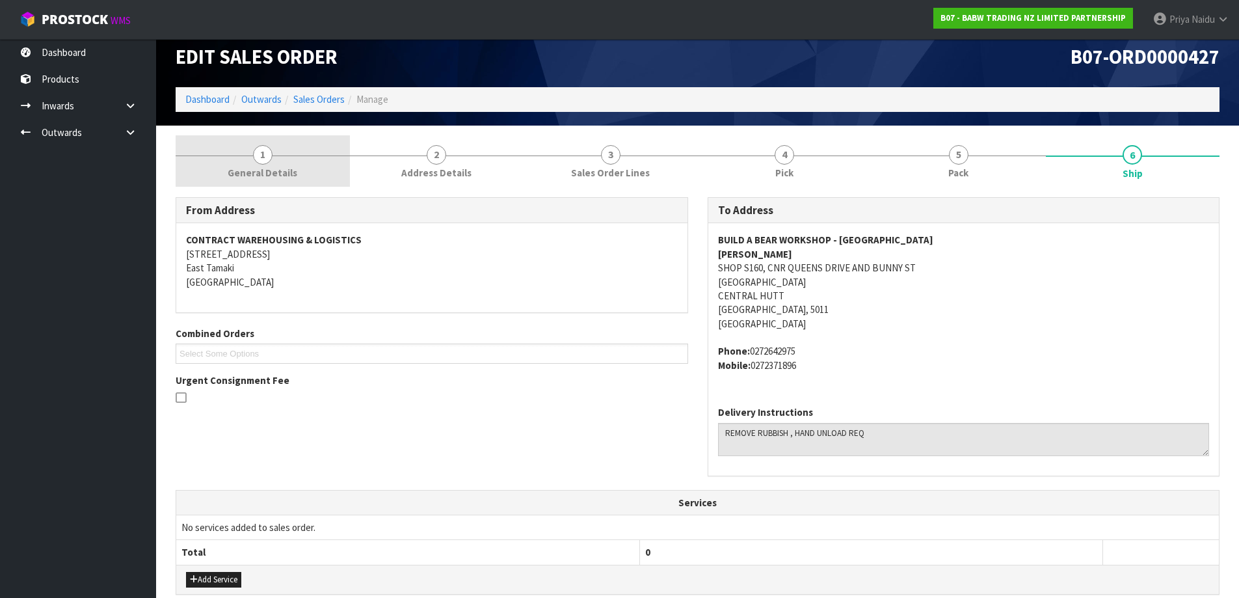
click at [280, 165] on link "1 General Details" at bounding box center [263, 160] width 174 height 51
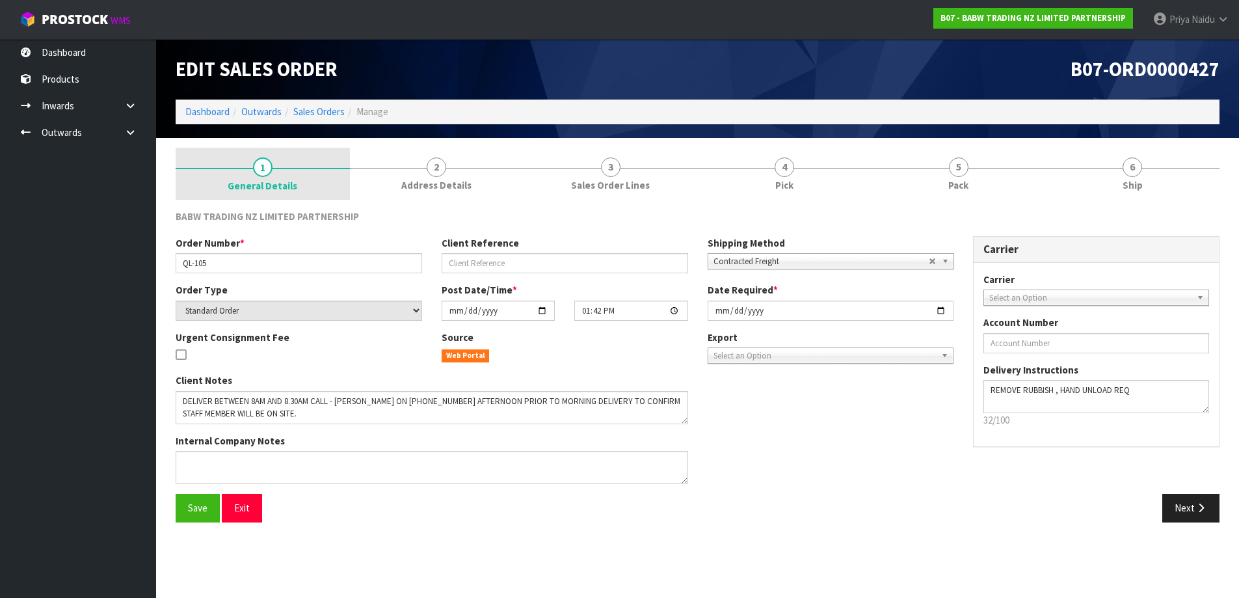
scroll to position [0, 0]
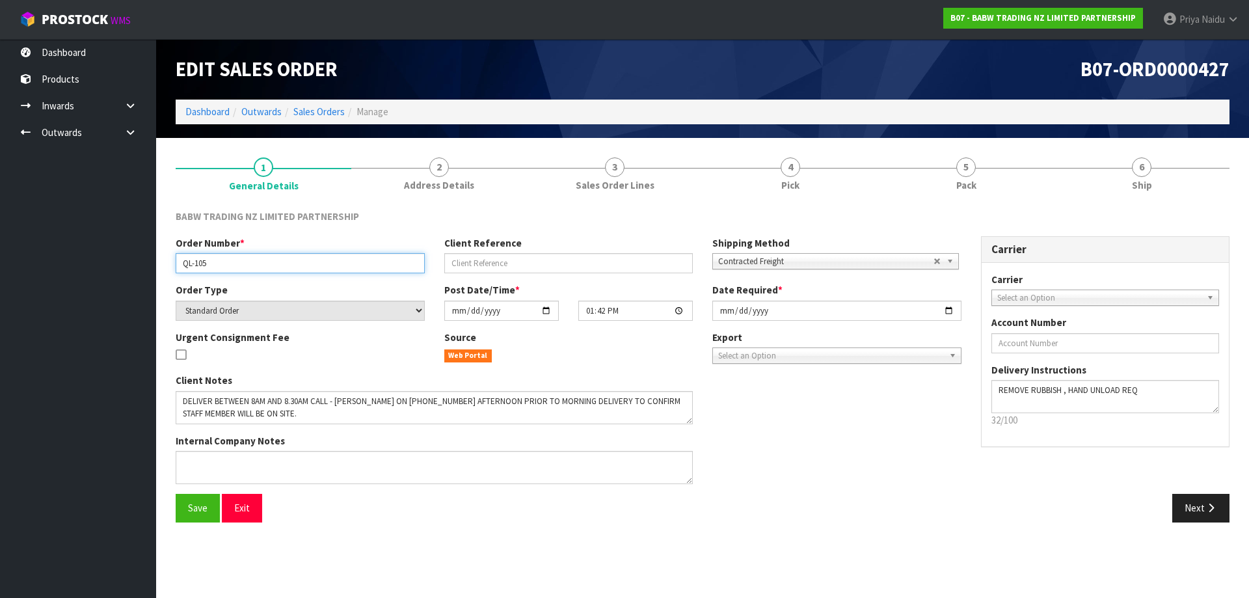
drag, startPoint x: 176, startPoint y: 261, endPoint x: 234, endPoint y: 264, distance: 57.9
click at [234, 264] on input "QL-105" at bounding box center [300, 263] width 249 height 20
drag, startPoint x: 965, startPoint y: 108, endPoint x: 958, endPoint y: 116, distance: 11.1
click at [965, 108] on ol "Dashboard Outwards Sales Orders Manage" at bounding box center [703, 112] width 1054 height 24
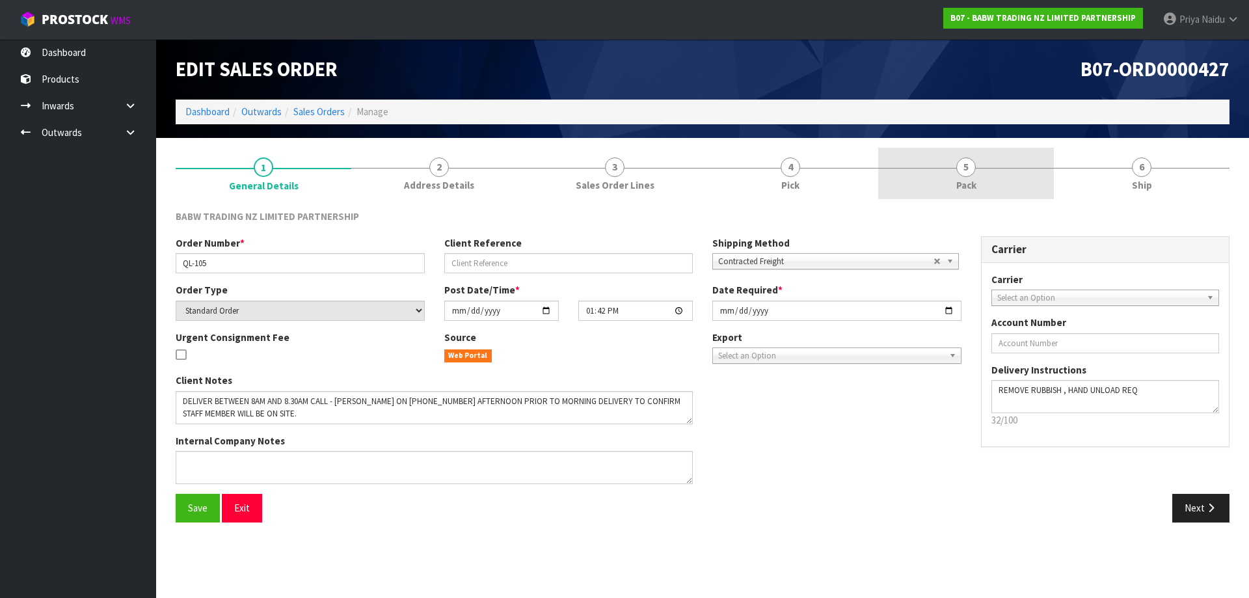
drag, startPoint x: 944, startPoint y: 170, endPoint x: 920, endPoint y: 184, distance: 28.2
click at [944, 171] on link "5 Pack" at bounding box center [966, 173] width 176 height 51
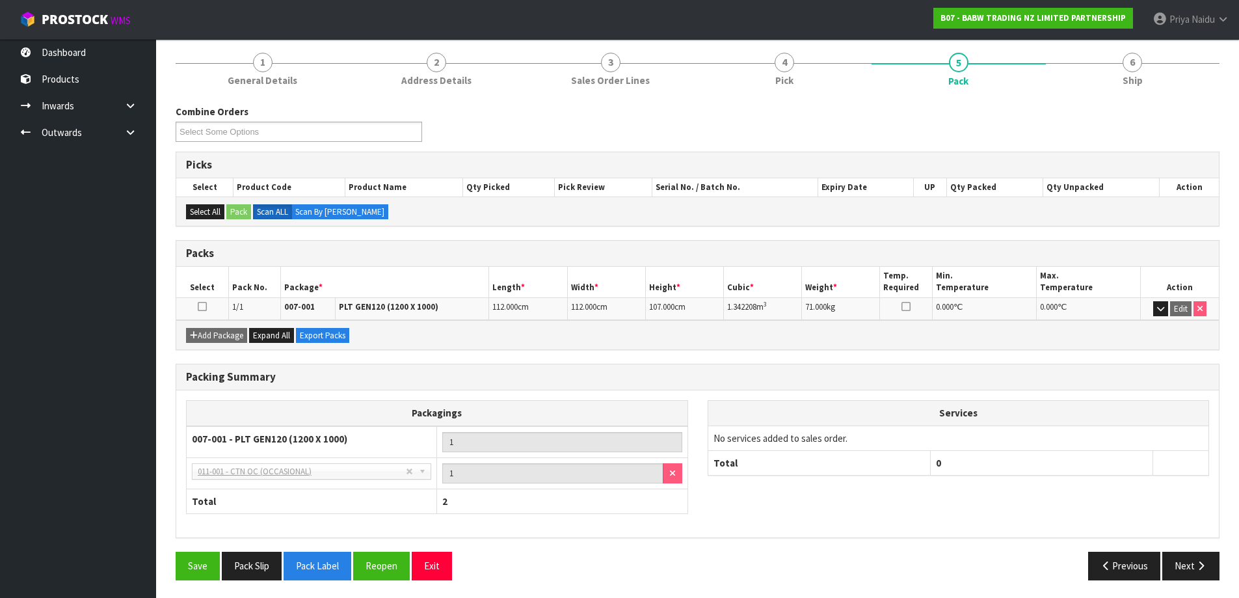
scroll to position [107, 0]
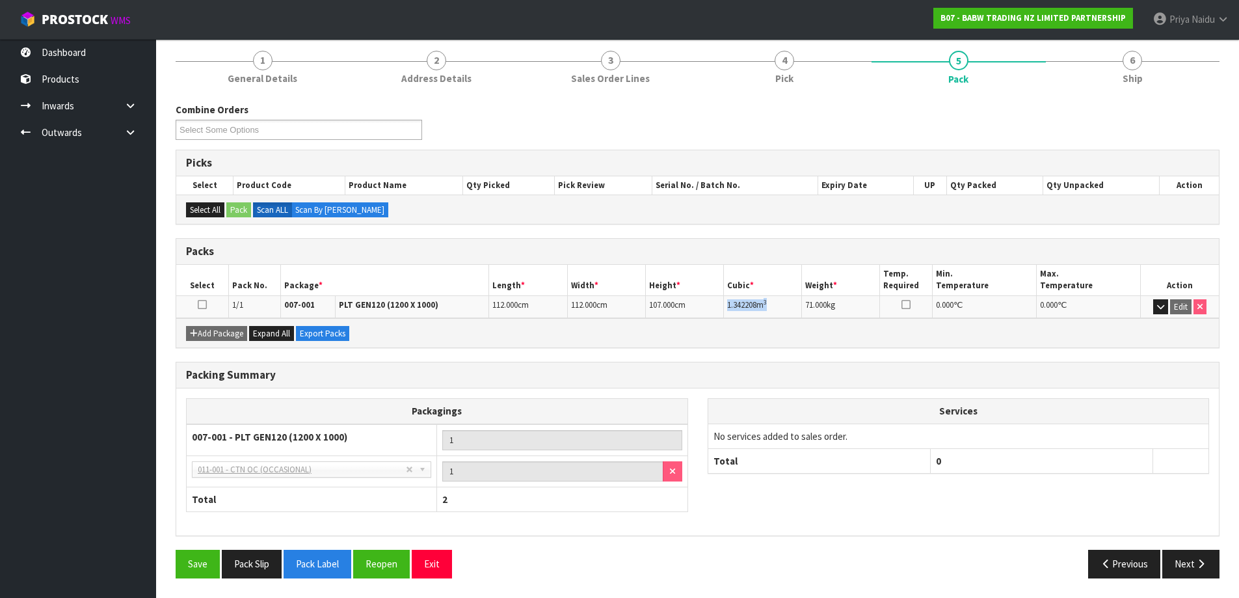
drag, startPoint x: 725, startPoint y: 301, endPoint x: 468, endPoint y: 416, distance: 281.5
click at [778, 302] on td "1.342208 m 3" at bounding box center [763, 306] width 78 height 23
click at [1143, 93] on div "Combine Orders B07-ORD0000425 B07-ORD0000427 B07-ORD0000428 Select Some Options…" at bounding box center [698, 340] width 1044 height 495
click at [1142, 87] on link "6 Ship" at bounding box center [1133, 66] width 174 height 51
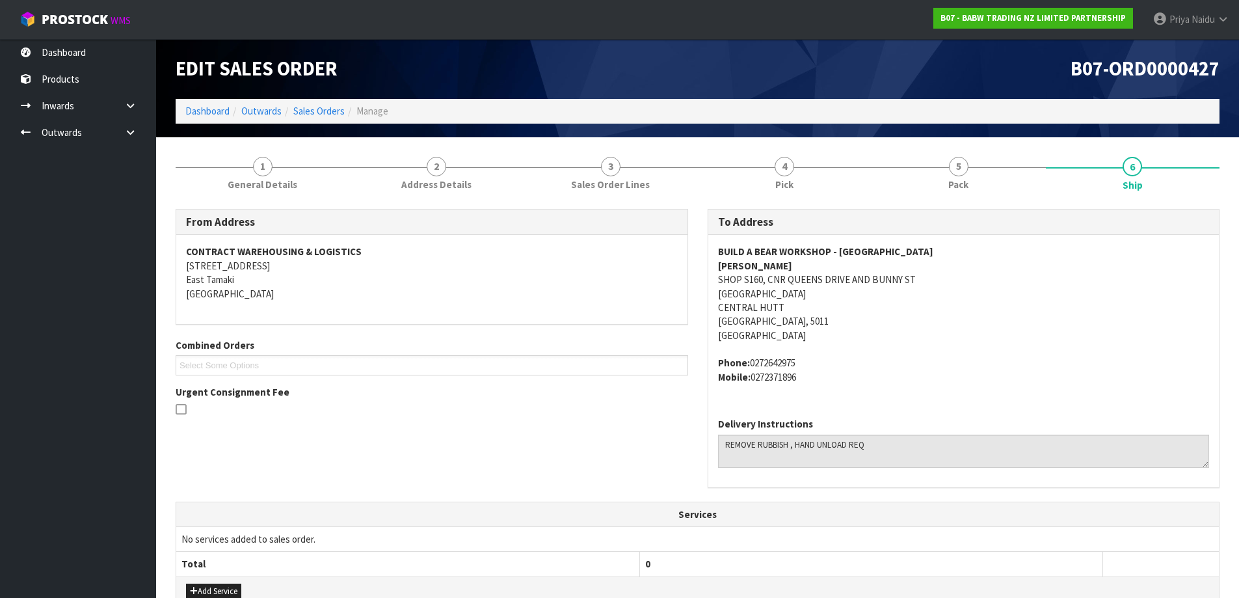
scroll to position [0, 0]
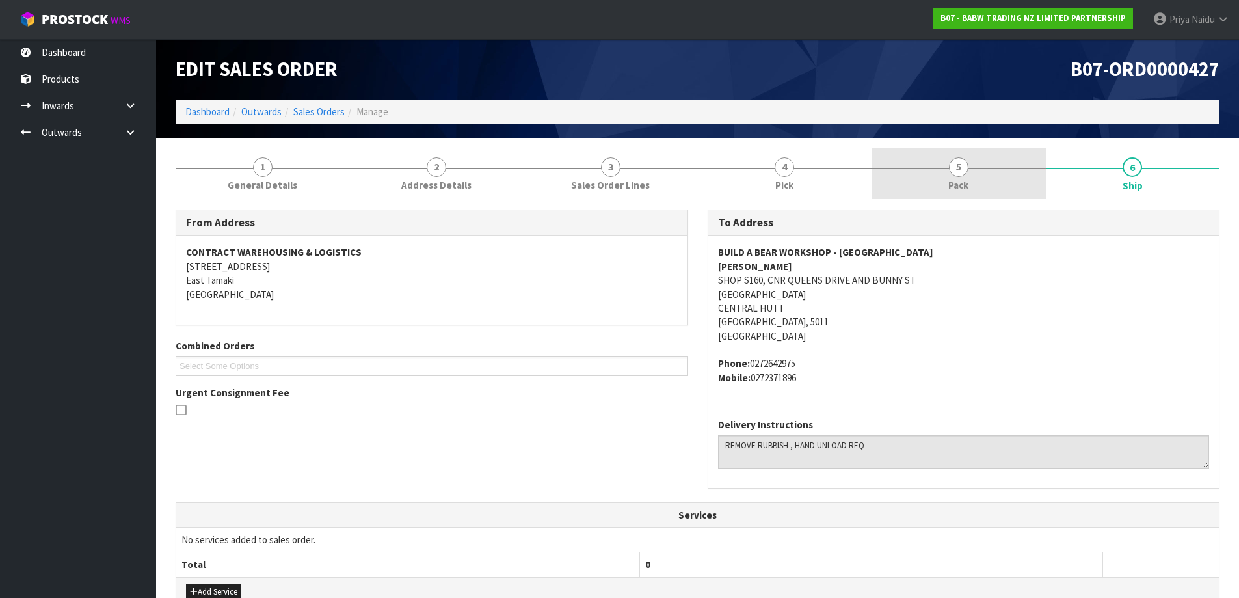
click at [945, 187] on link "5 Pack" at bounding box center [959, 173] width 174 height 51
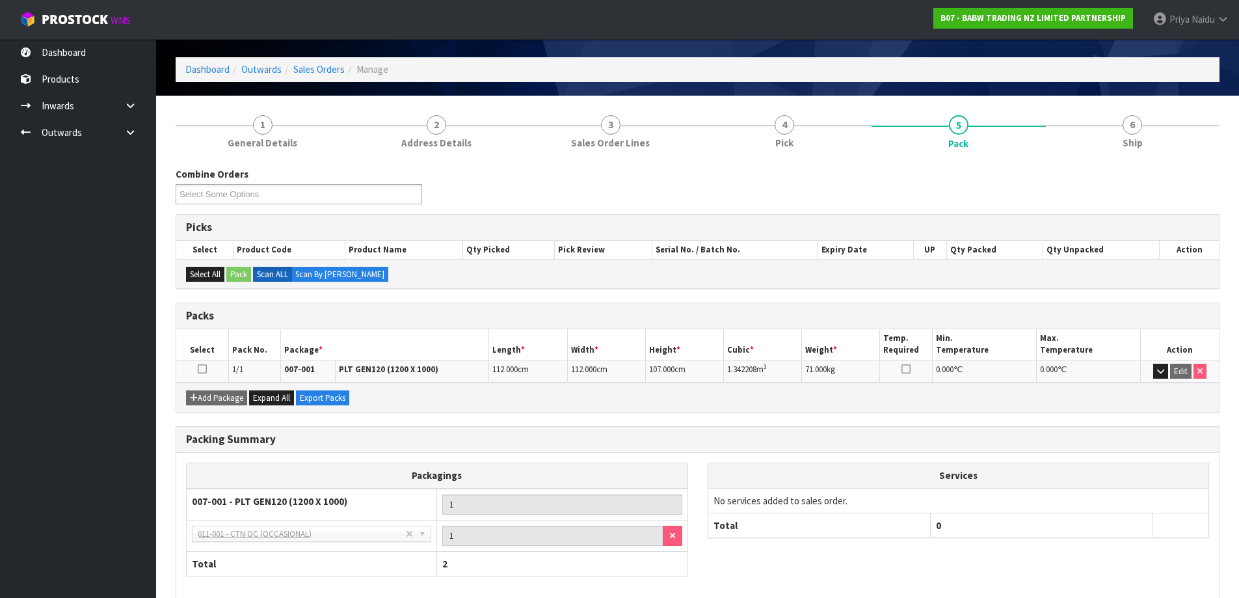
scroll to position [65, 0]
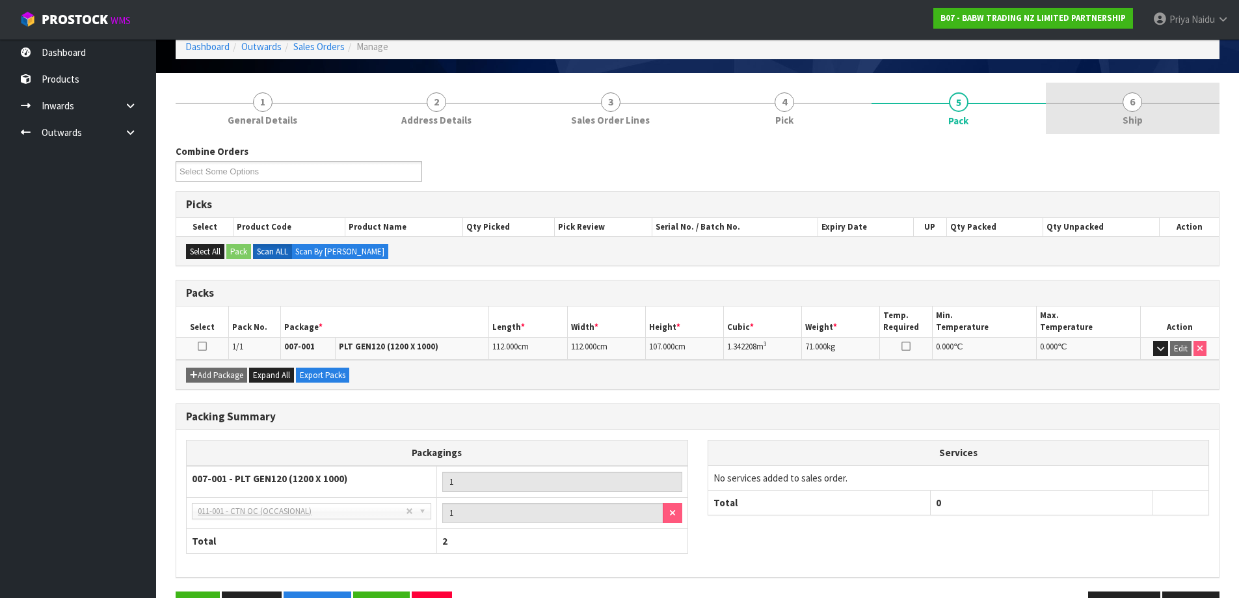
drag, startPoint x: 1121, startPoint y: 109, endPoint x: 1080, endPoint y: 133, distance: 47.2
click at [1117, 109] on link "6 Ship" at bounding box center [1133, 108] width 174 height 51
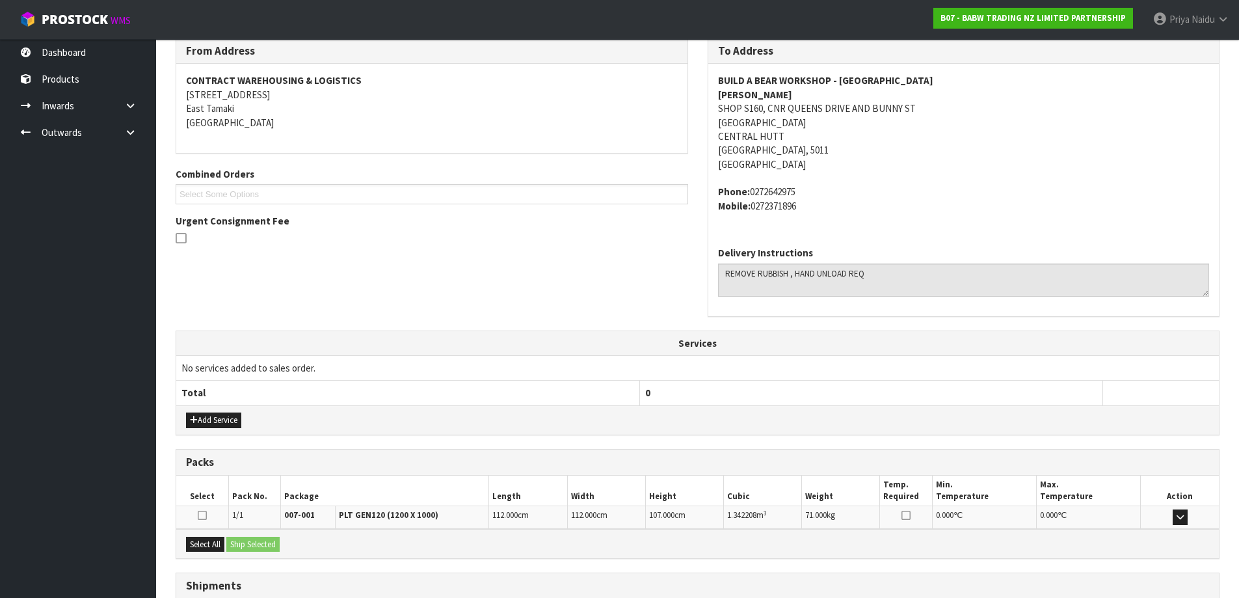
scroll to position [273, 0]
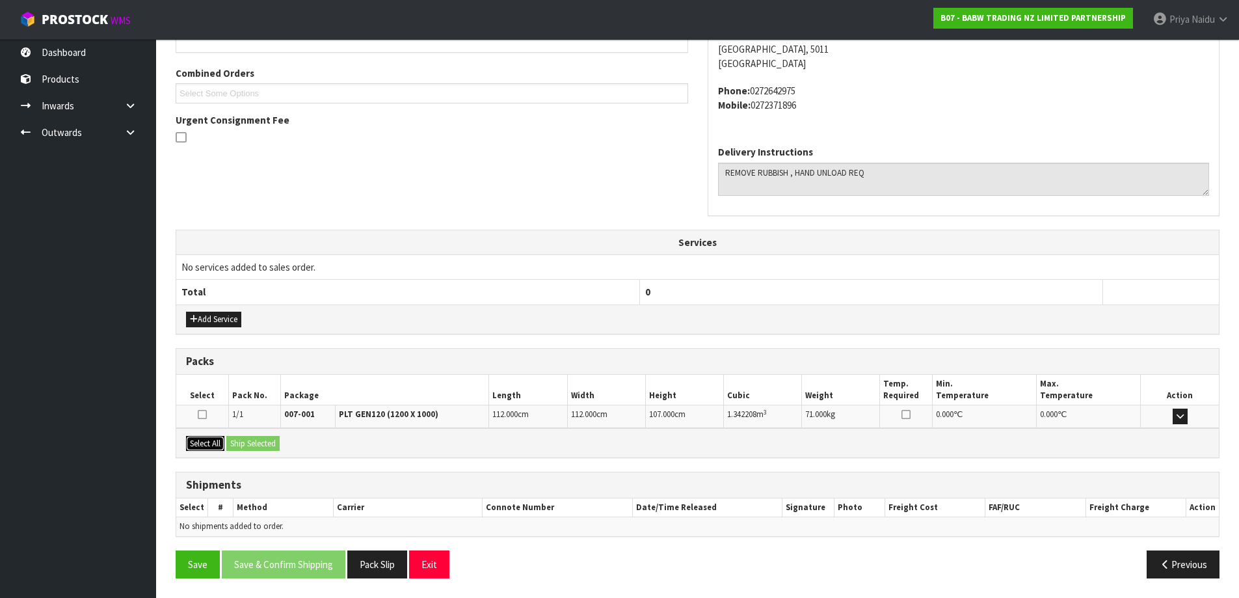
click at [214, 438] on button "Select All" at bounding box center [205, 444] width 38 height 16
click at [274, 447] on button "Ship Selected" at bounding box center [252, 444] width 53 height 16
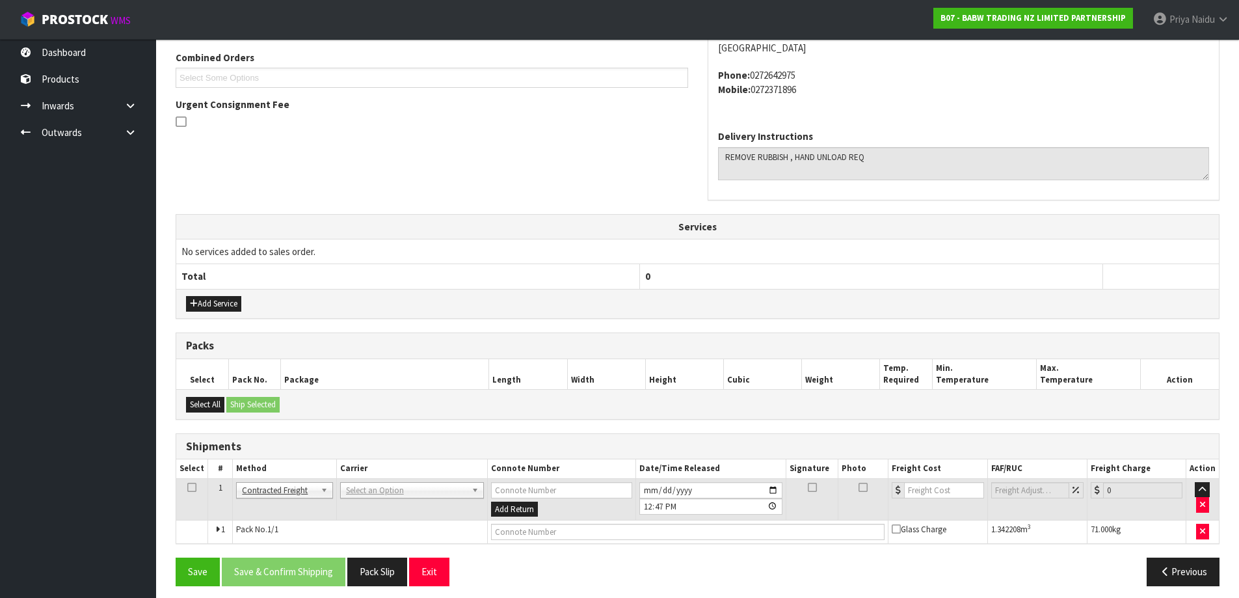
scroll to position [296, 0]
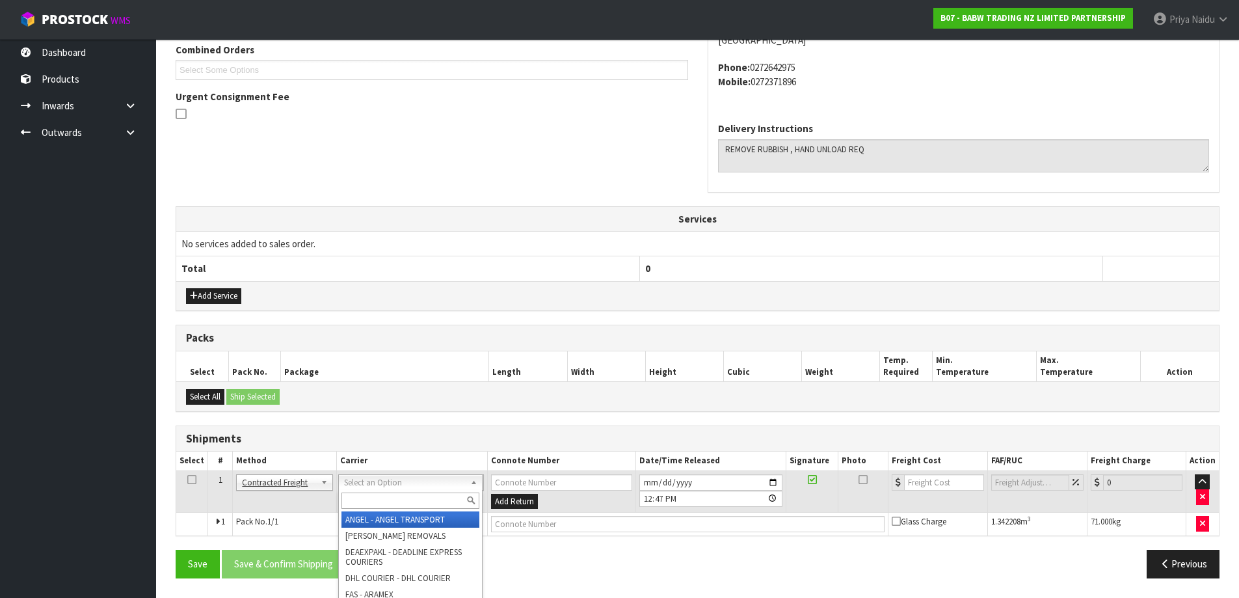
click at [401, 497] on input "text" at bounding box center [410, 500] width 138 height 16
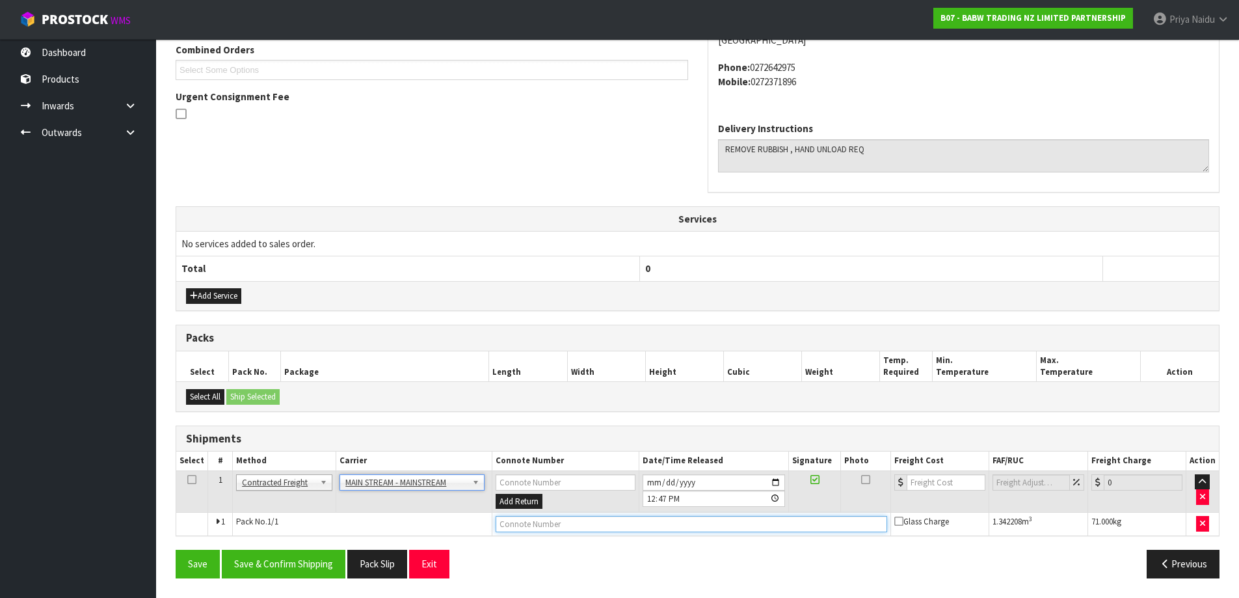
click at [587, 526] on input "text" at bounding box center [692, 524] width 392 height 16
paste input "CWL7713756"
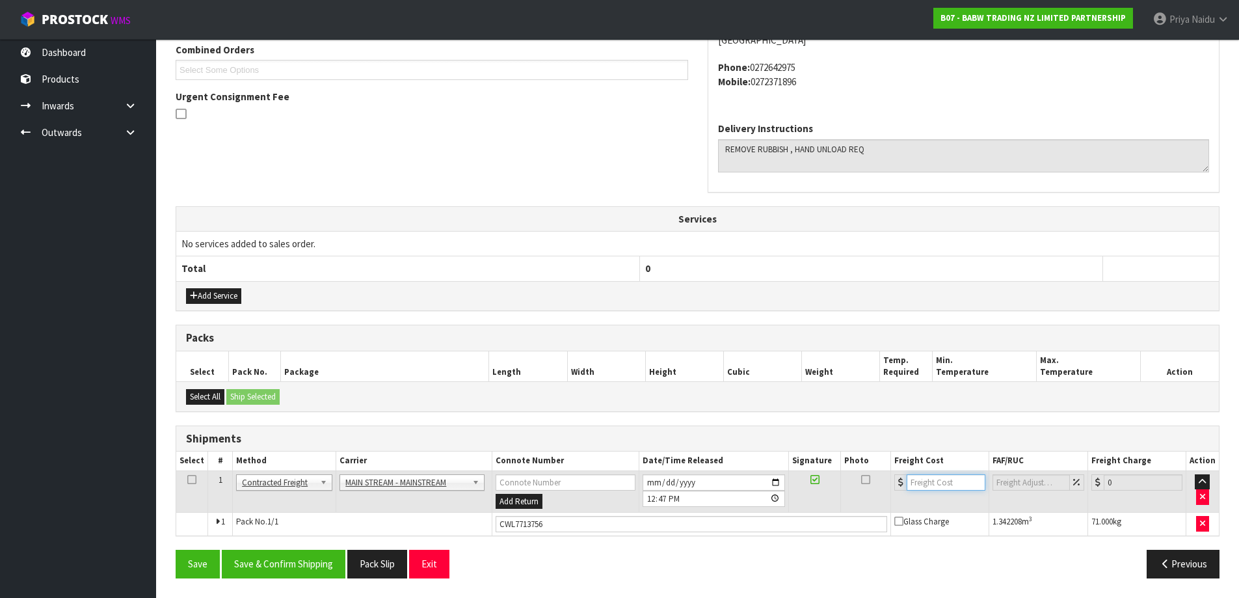
click at [936, 481] on input "number" at bounding box center [946, 482] width 79 height 16
click at [296, 565] on button "Save & Confirm Shipping" at bounding box center [284, 564] width 124 height 28
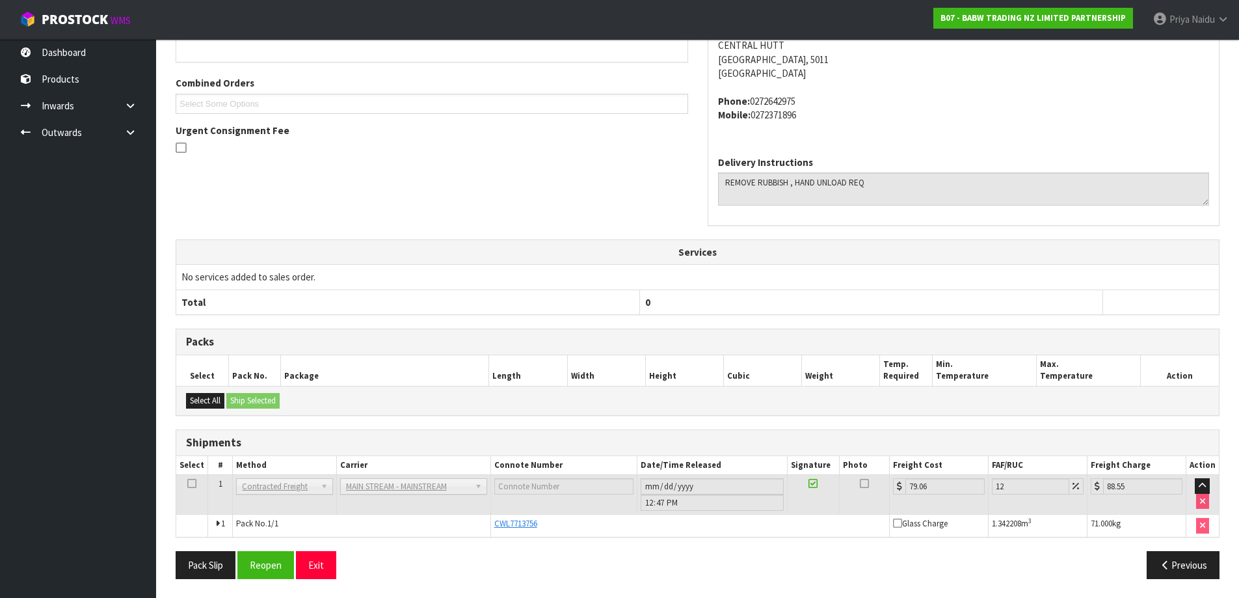
scroll to position [310, 0]
drag, startPoint x: 490, startPoint y: 522, endPoint x: 535, endPoint y: 531, distance: 46.6
click at [548, 524] on td "CWL7713756" at bounding box center [689, 525] width 399 height 22
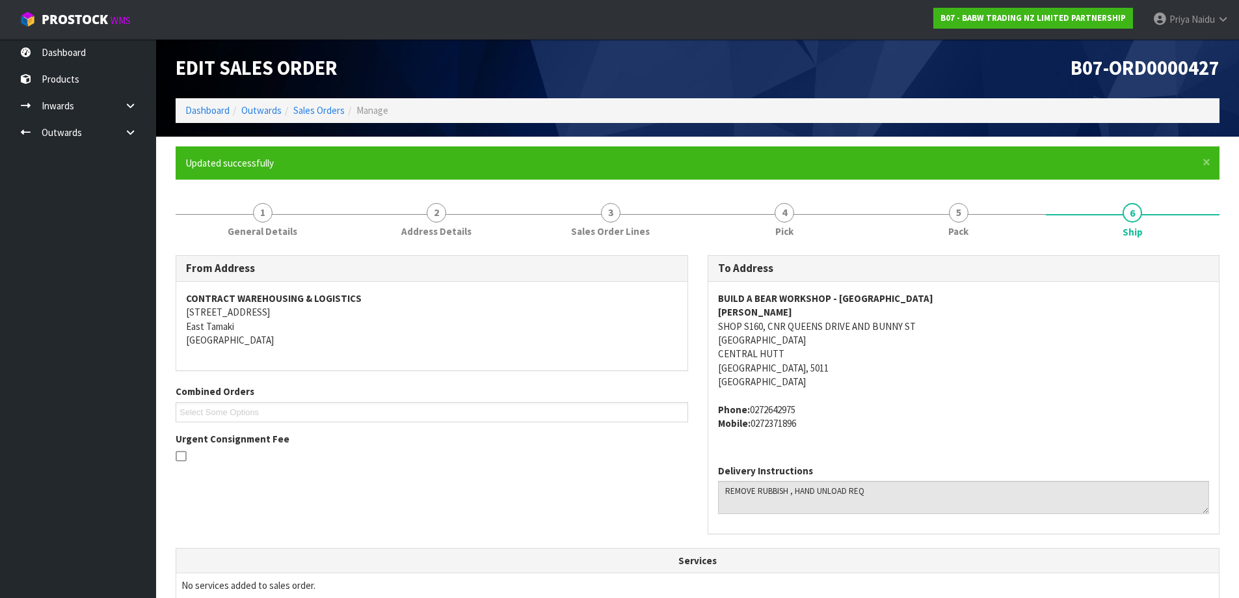
scroll to position [0, 0]
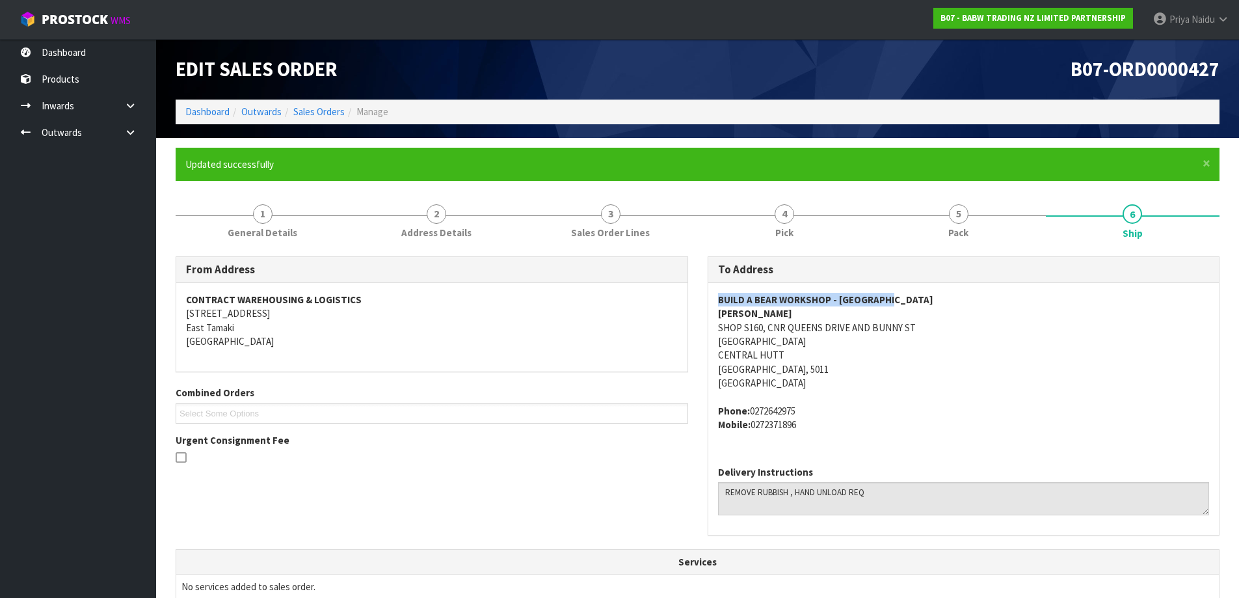
drag, startPoint x: 714, startPoint y: 300, endPoint x: 844, endPoint y: 328, distance: 133.1
click at [946, 297] on div "BUILD A BEAR WORKSHOP - QUEENSGATE ZARA SHOP S160, CNR QUEENS DRIVE AND BUNNY S…" at bounding box center [963, 369] width 511 height 172
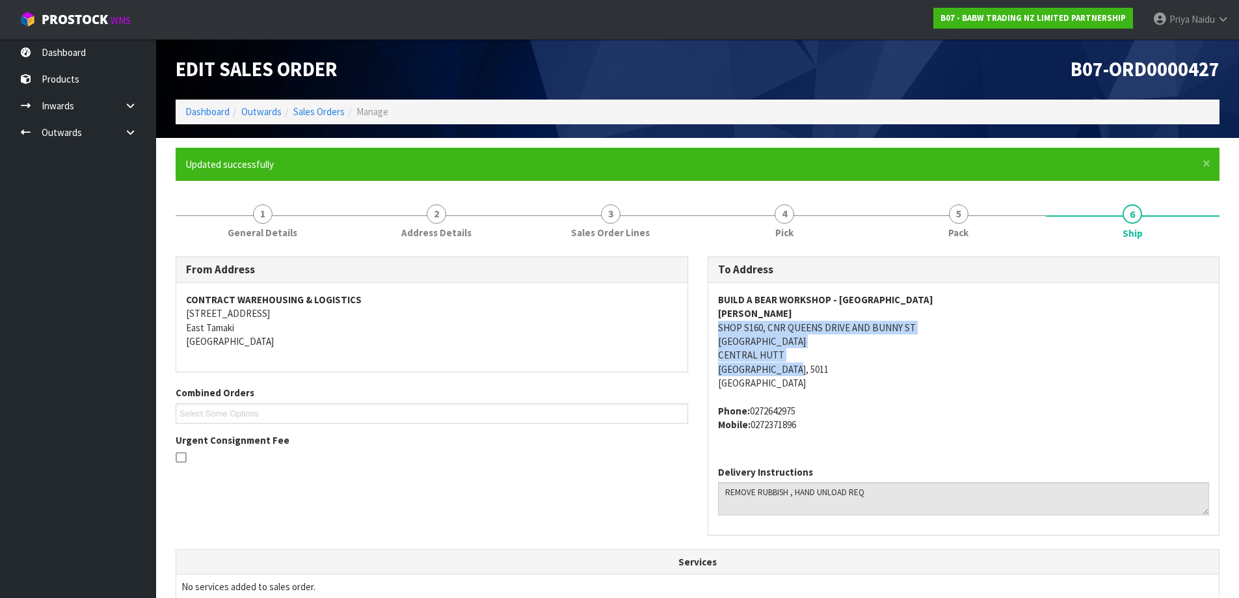
drag, startPoint x: 706, startPoint y: 327, endPoint x: 922, endPoint y: 376, distance: 221.4
click at [922, 376] on div "To Address BUILD A BEAR WORKSHOP - QUEENSGATE ZARA SHOP S160, CNR QUEENS DRIVE …" at bounding box center [964, 402] width 532 height 293
click at [895, 445] on div "BUILD A BEAR WORKSHOP - QUEENSGATE ZARA SHOP S160, CNR QUEENS DRIVE AND BUNNY S…" at bounding box center [963, 369] width 511 height 172
drag, startPoint x: 713, startPoint y: 410, endPoint x: 843, endPoint y: 437, distance: 132.8
click at [843, 437] on div "BUILD A BEAR WORKSHOP - QUEENSGATE ZARA SHOP S160, CNR QUEENS DRIVE AND BUNNY S…" at bounding box center [963, 369] width 511 height 172
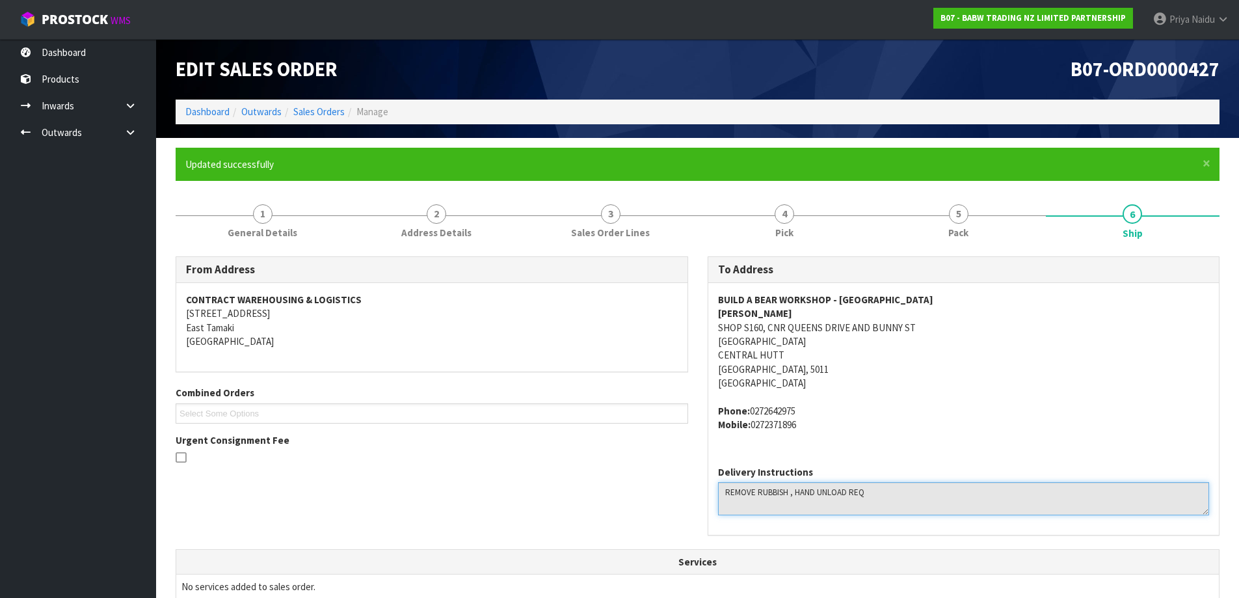
drag, startPoint x: 721, startPoint y: 493, endPoint x: 903, endPoint y: 480, distance: 182.6
click at [903, 480] on div "Delivery Instructions" at bounding box center [964, 490] width 492 height 50
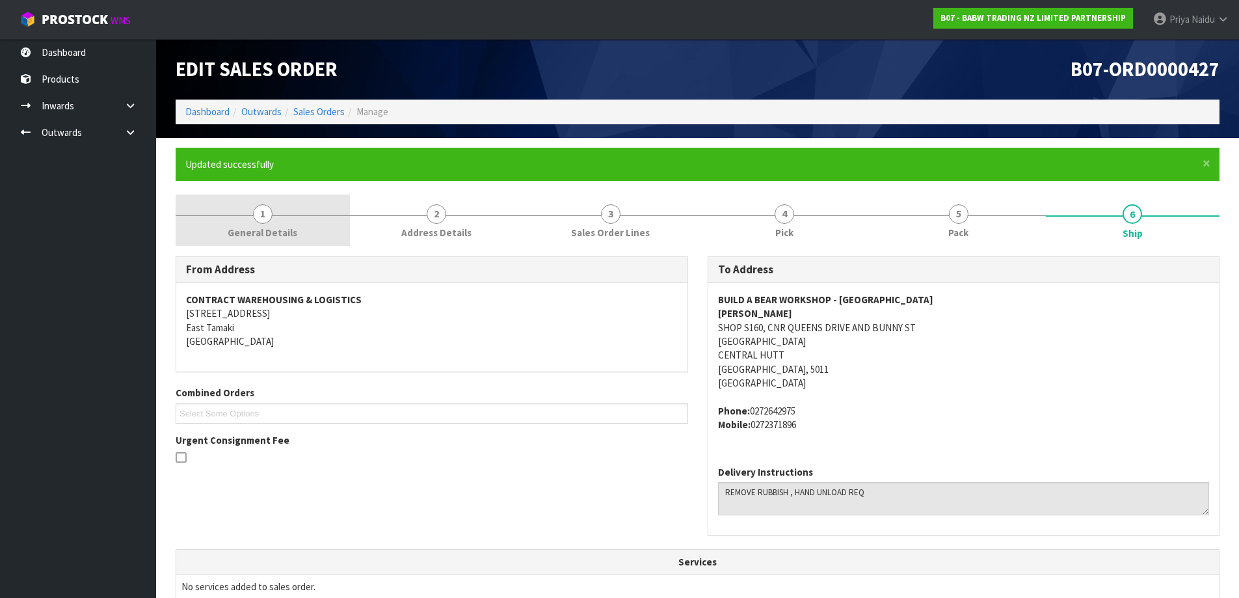
click at [261, 211] on span "1" at bounding box center [263, 214] width 20 height 20
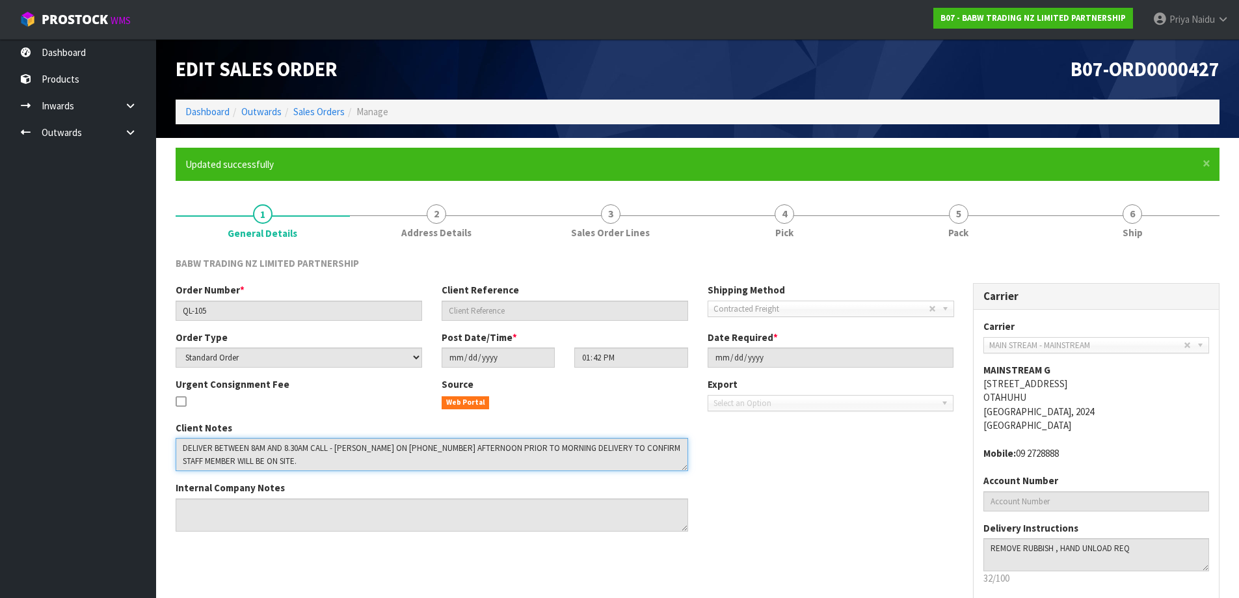
drag, startPoint x: 179, startPoint y: 449, endPoint x: 661, endPoint y: 466, distance: 482.9
click at [661, 466] on textarea at bounding box center [432, 454] width 513 height 33
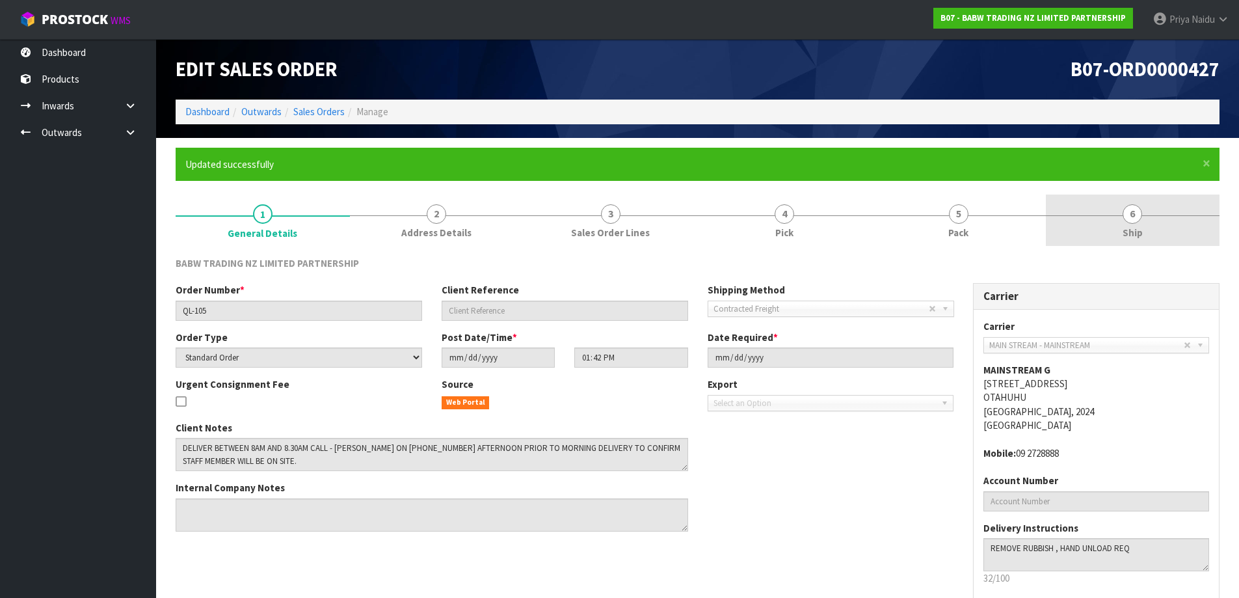
click at [1120, 211] on link "6 Ship" at bounding box center [1133, 219] width 174 height 51
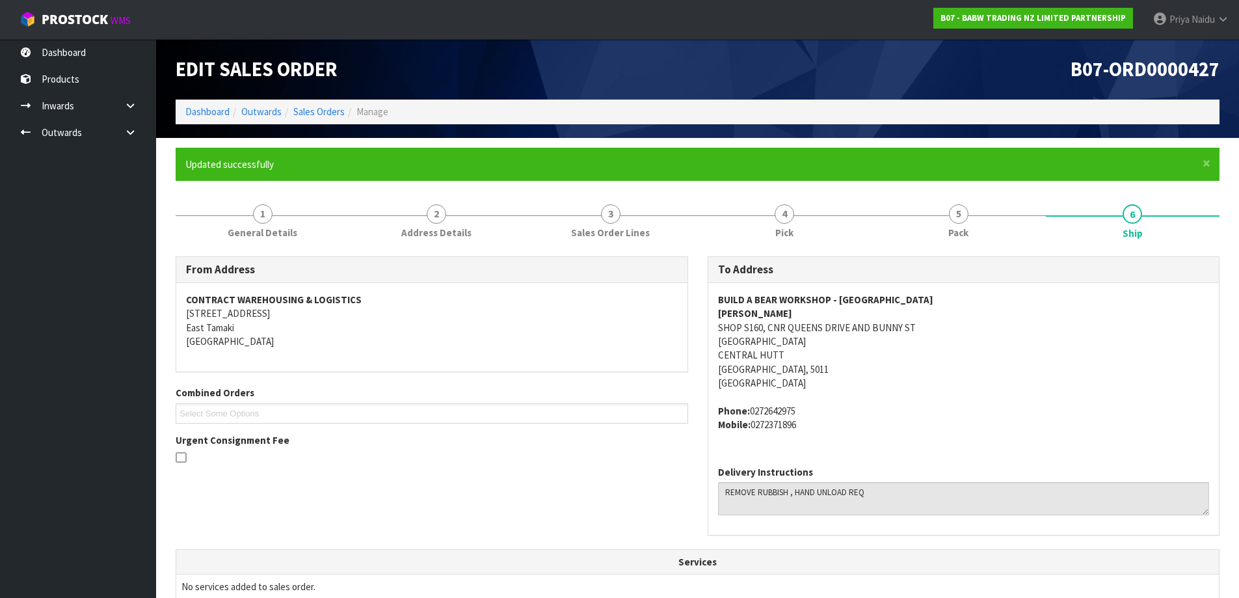
click at [182, 112] on ol "Dashboard Outwards Sales Orders Manage" at bounding box center [698, 112] width 1044 height 24
click at [187, 112] on link "Dashboard" at bounding box center [207, 111] width 44 height 12
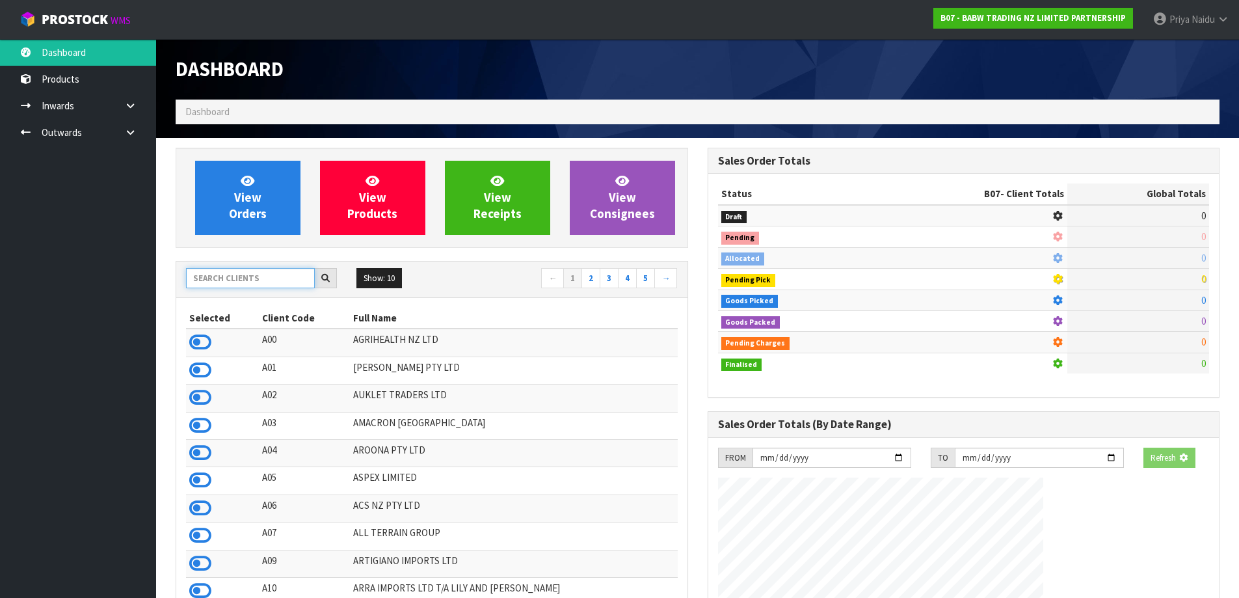
click at [252, 282] on input "text" at bounding box center [250, 278] width 129 height 20
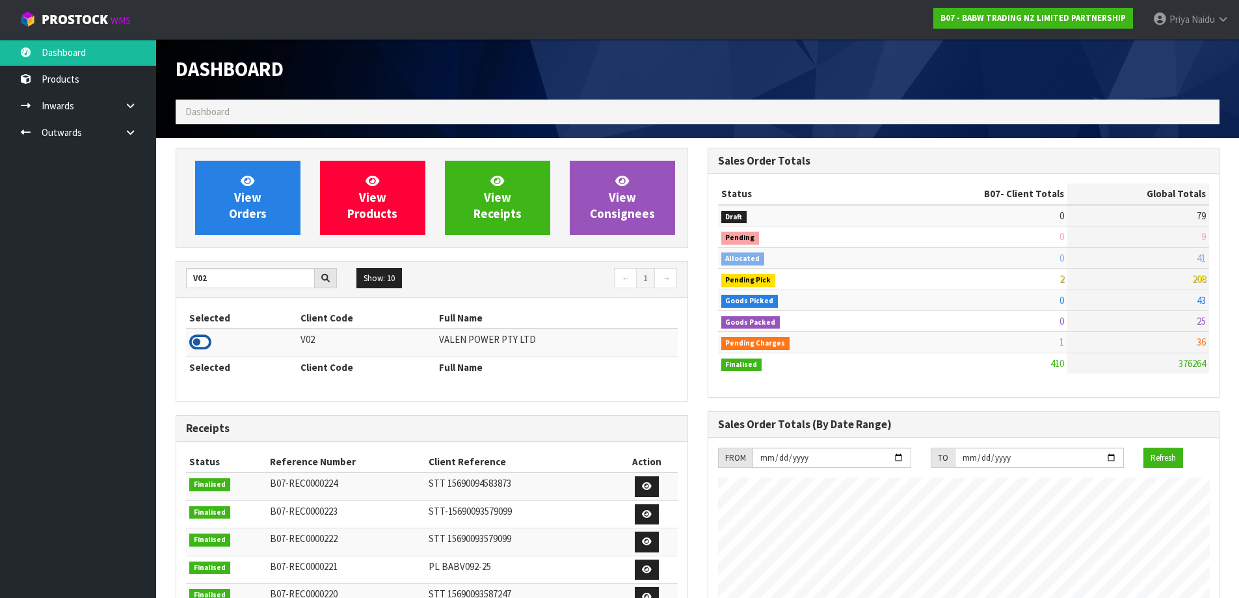
click at [197, 347] on icon at bounding box center [200, 342] width 22 height 20
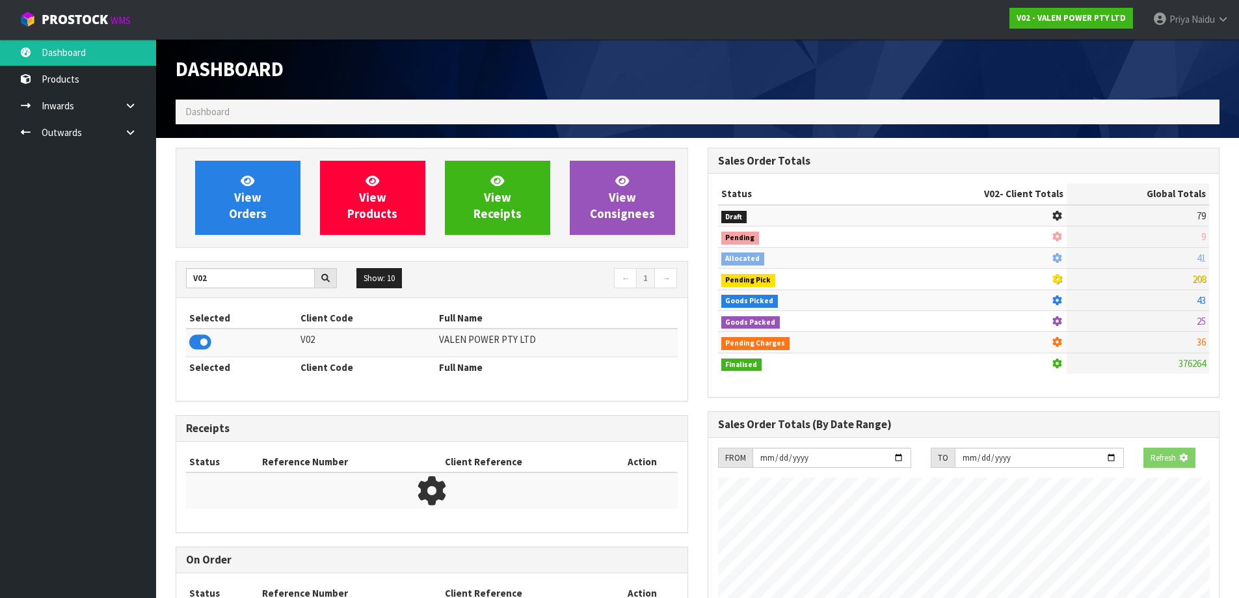
scroll to position [811, 531]
click at [241, 213] on span "View Orders" at bounding box center [248, 197] width 38 height 49
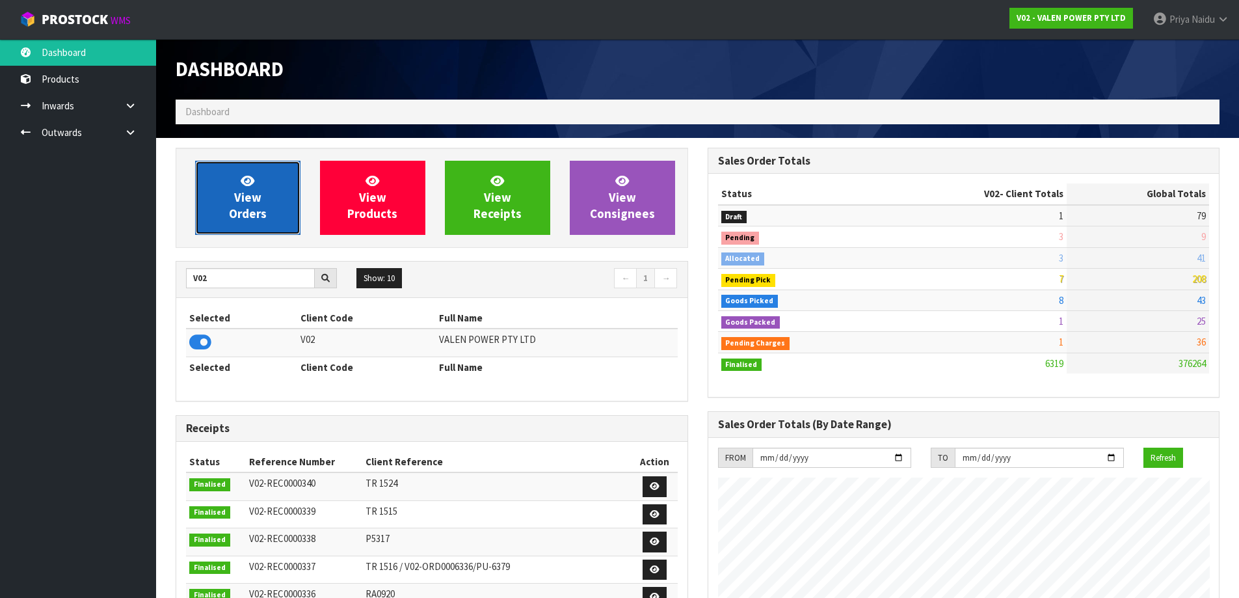
scroll to position [985, 531]
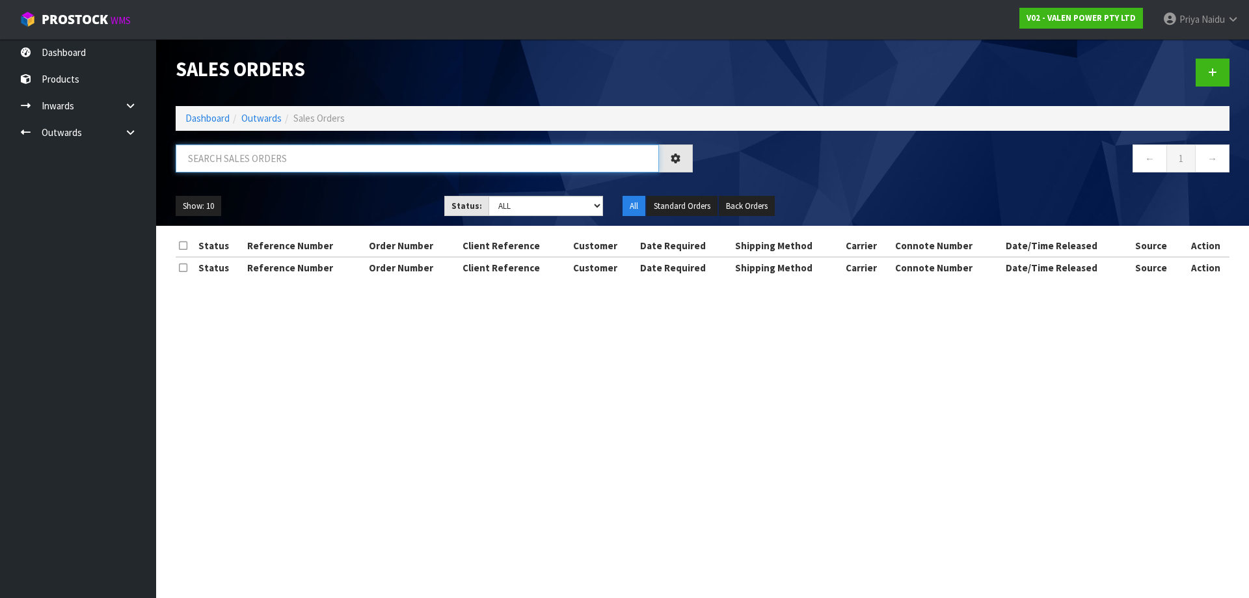
click at [272, 163] on input "text" at bounding box center [417, 158] width 483 height 28
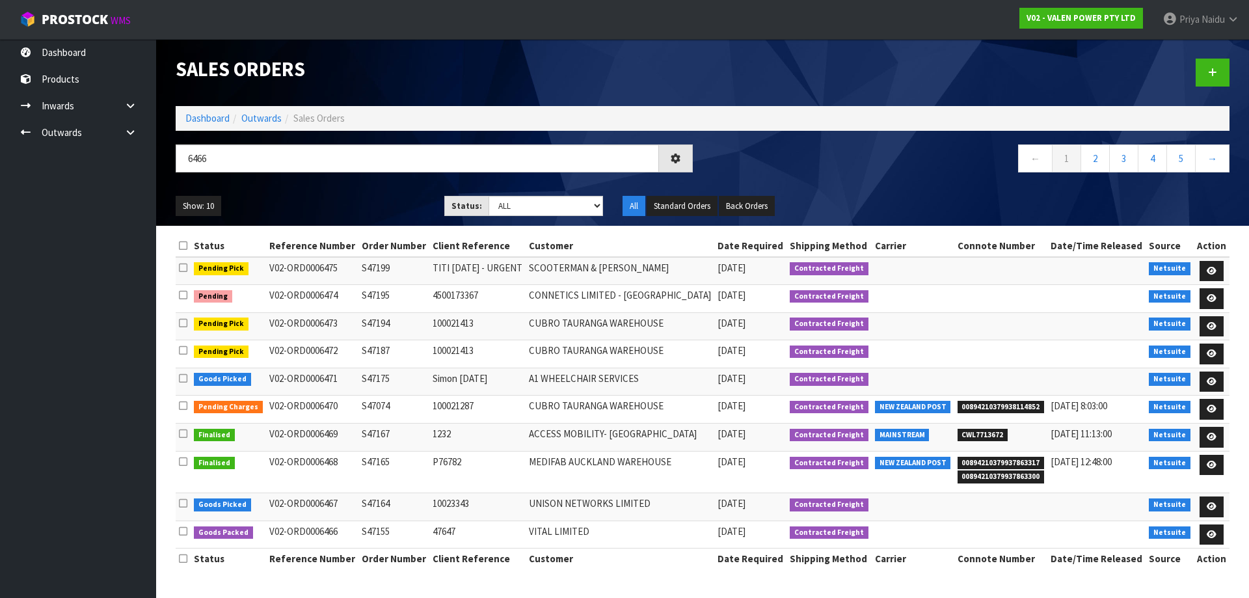
click at [316, 192] on div "Show: 10 5 10 25 50 Status: Draft Pending Allocated Pending Pick Goods Picked G…" at bounding box center [702, 206] width 1073 height 40
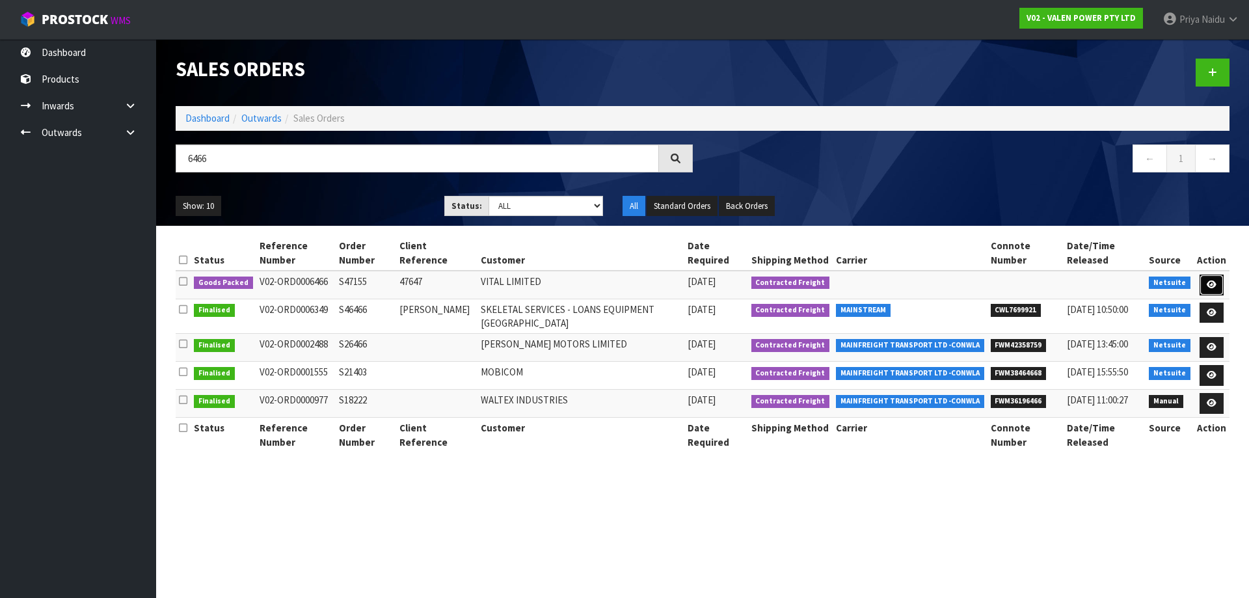
click at [1213, 285] on icon at bounding box center [1212, 284] width 10 height 8
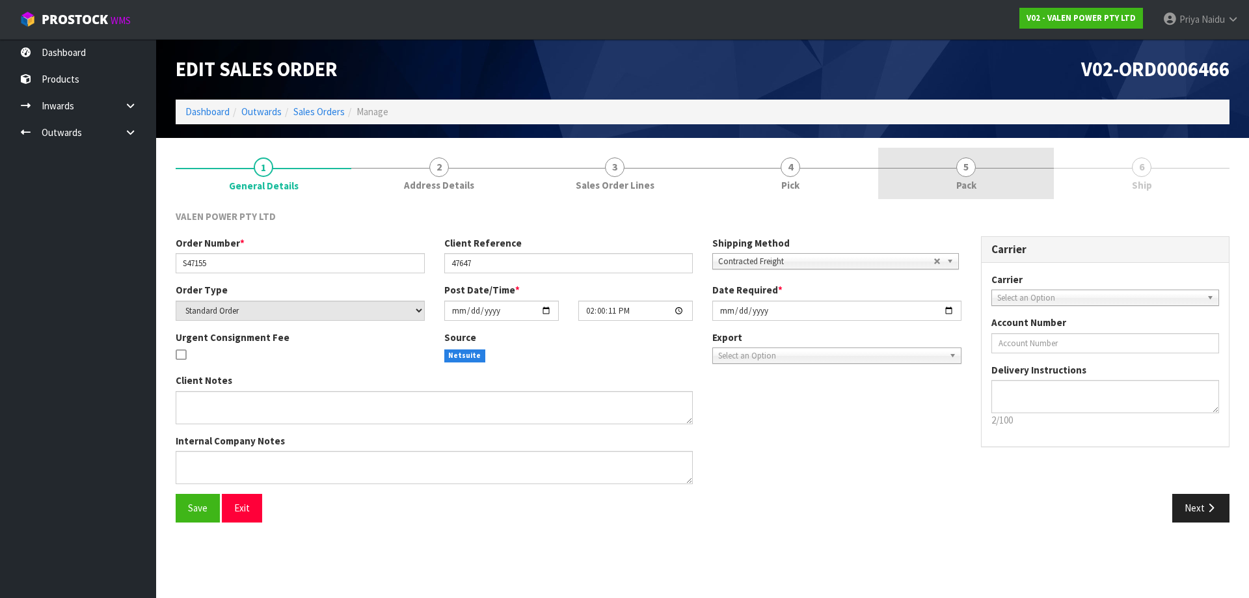
click at [984, 186] on link "5 Pack" at bounding box center [966, 173] width 176 height 51
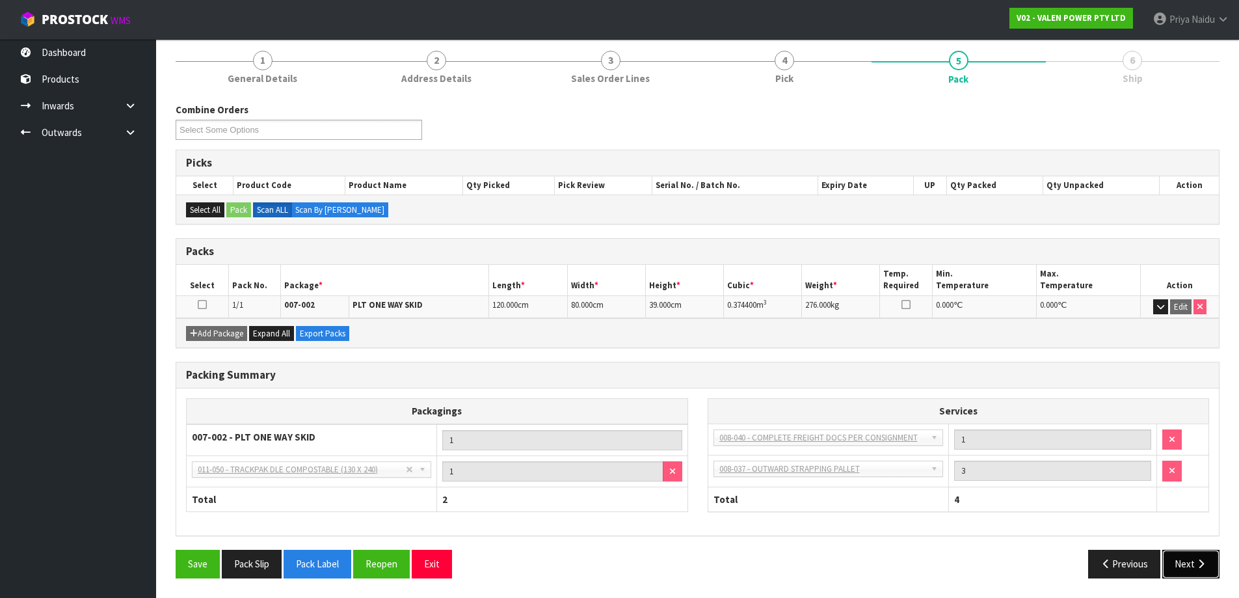
click at [1180, 554] on button "Next" at bounding box center [1190, 564] width 57 height 28
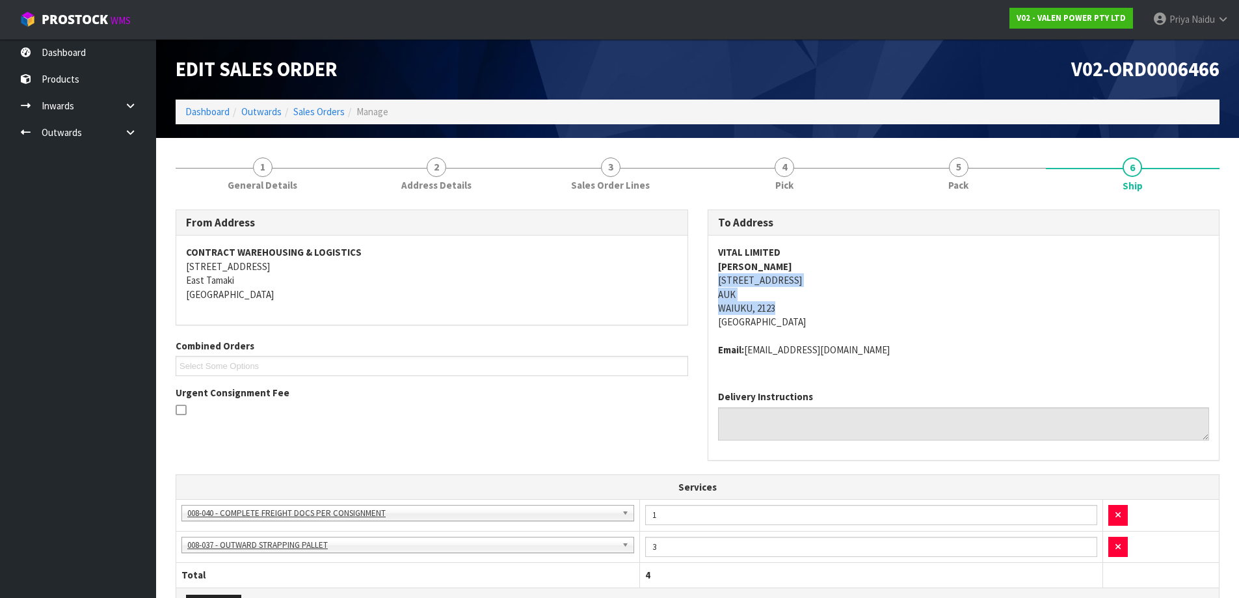
drag, startPoint x: 715, startPoint y: 282, endPoint x: 816, endPoint y: 308, distance: 104.1
click at [816, 308] on div "To Address VITAL LIMITED DAVID BROOK 6 KARIOITAHI RD AUK WAIUKU, 2123 New Zeala…" at bounding box center [964, 341] width 532 height 265
click at [851, 297] on address "VITAL LIMITED DAVID BROOK 6 KARIOITAHI RD AUK WAIUKU, 2123 New Zealand" at bounding box center [964, 287] width 492 height 84
drag, startPoint x: 708, startPoint y: 251, endPoint x: 730, endPoint y: 245, distance: 23.5
click at [805, 250] on div "VITAL LIMITED DAVID BROOK 6 KARIOITAHI RD AUK WAIUKU, 2123 New Zealand Email: p…" at bounding box center [963, 307] width 511 height 144
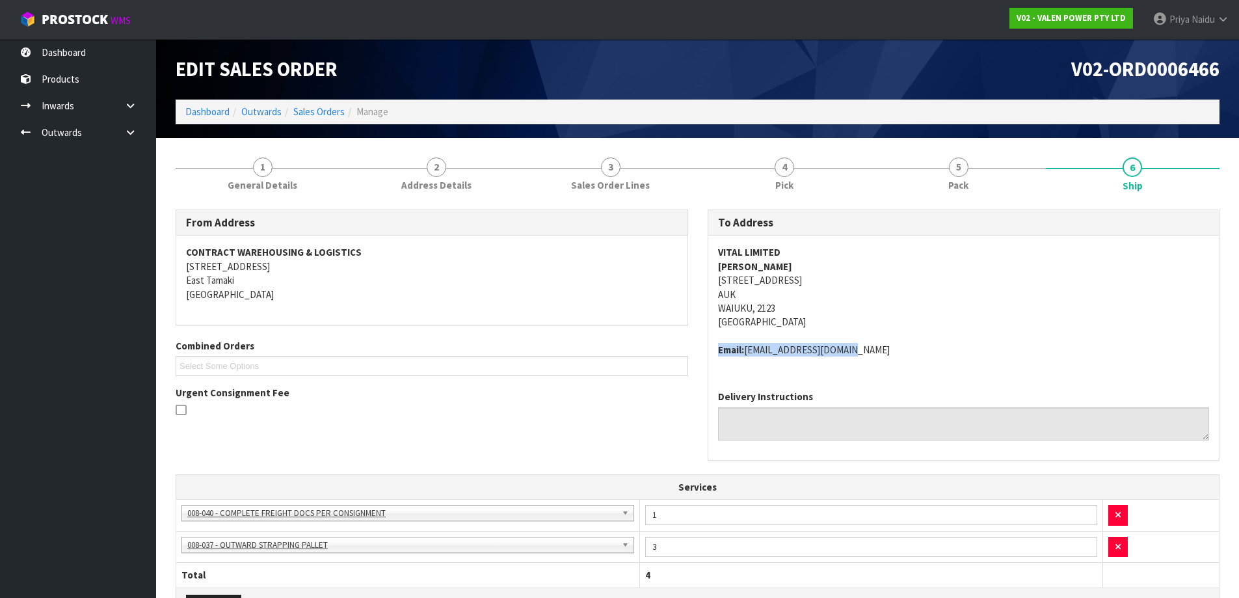
drag, startPoint x: 706, startPoint y: 355, endPoint x: 883, endPoint y: 362, distance: 177.7
click at [895, 362] on div "To Address VITAL LIMITED DAVID BROOK 6 KARIOITAHI RD AUK WAIUKU, 2123 New Zeala…" at bounding box center [964, 341] width 532 height 265
click at [251, 174] on link "1 General Details" at bounding box center [263, 173] width 174 height 51
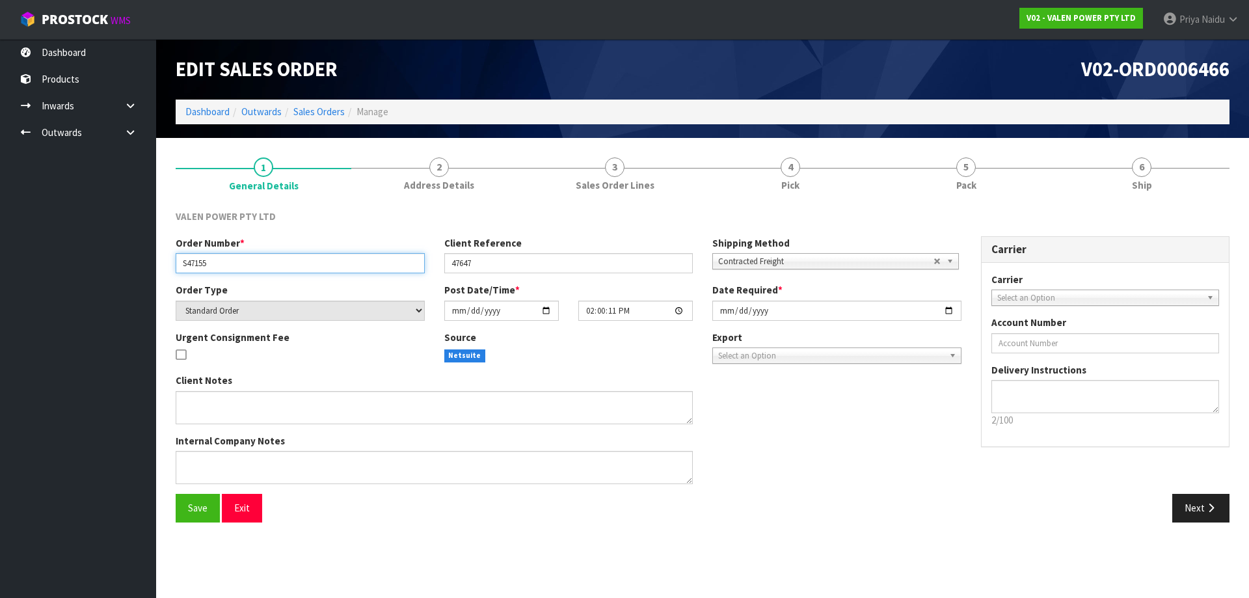
drag, startPoint x: 180, startPoint y: 264, endPoint x: 234, endPoint y: 265, distance: 54.0
click at [234, 265] on input "S47155" at bounding box center [300, 263] width 249 height 20
drag, startPoint x: 447, startPoint y: 260, endPoint x: 511, endPoint y: 258, distance: 63.8
click at [511, 258] on input "47647" at bounding box center [568, 263] width 249 height 20
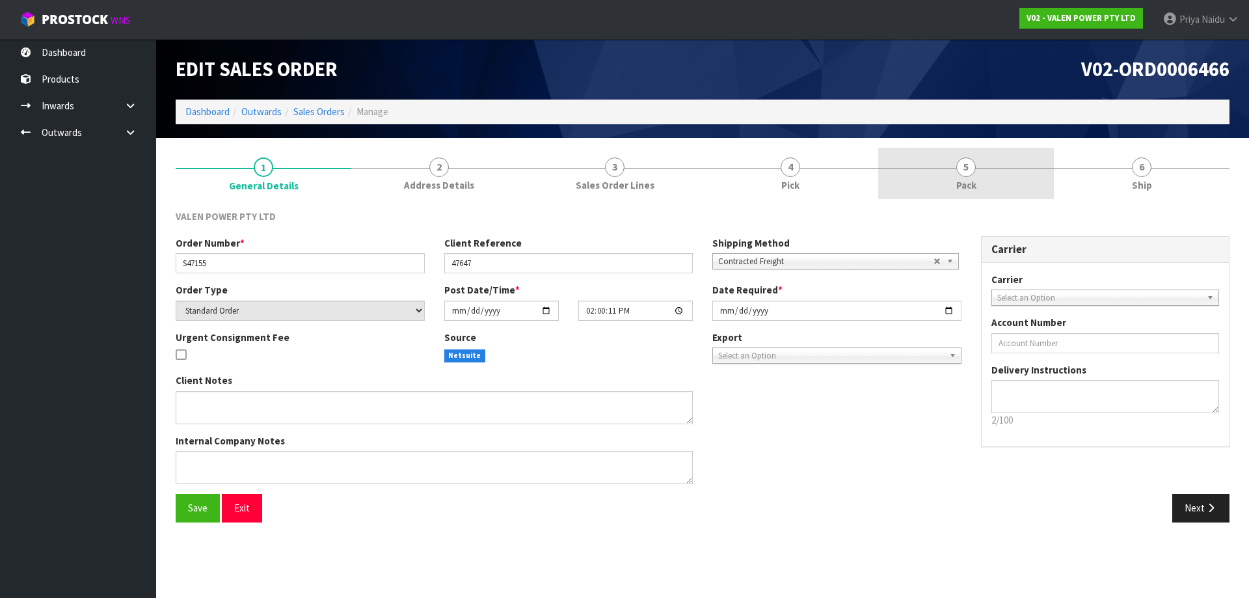
click at [988, 183] on link "5 Pack" at bounding box center [966, 173] width 176 height 51
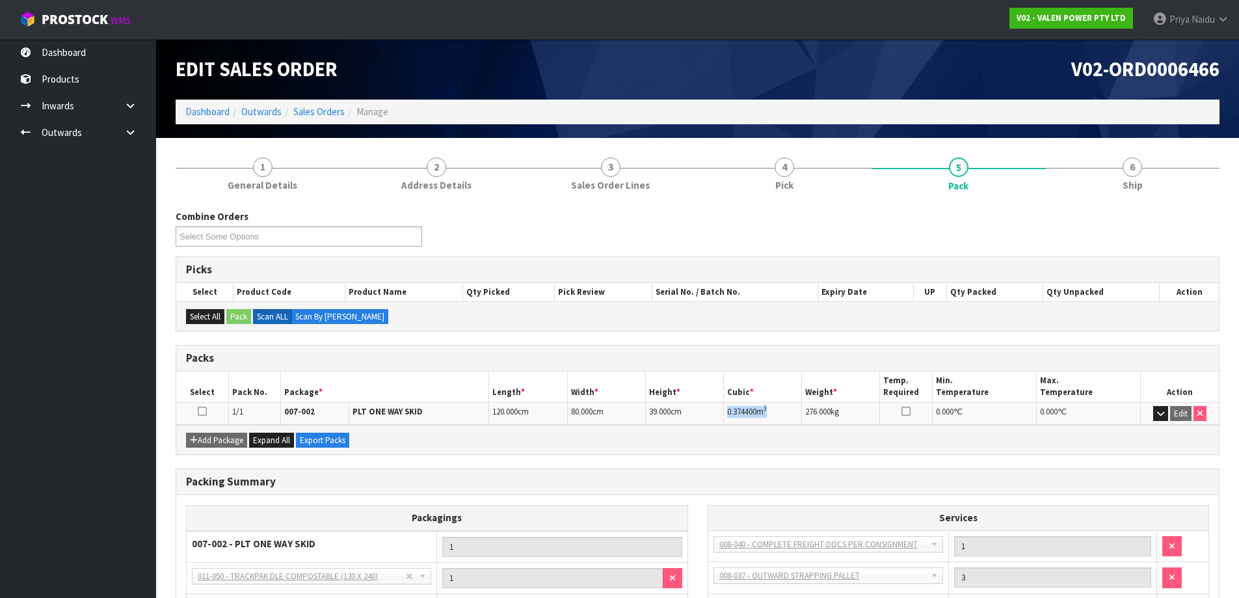
drag, startPoint x: 727, startPoint y: 412, endPoint x: 791, endPoint y: 412, distance: 64.4
click at [791, 412] on td "0.374400 m 3" at bounding box center [763, 413] width 78 height 23
click at [1108, 193] on link "6 Ship" at bounding box center [1133, 173] width 174 height 51
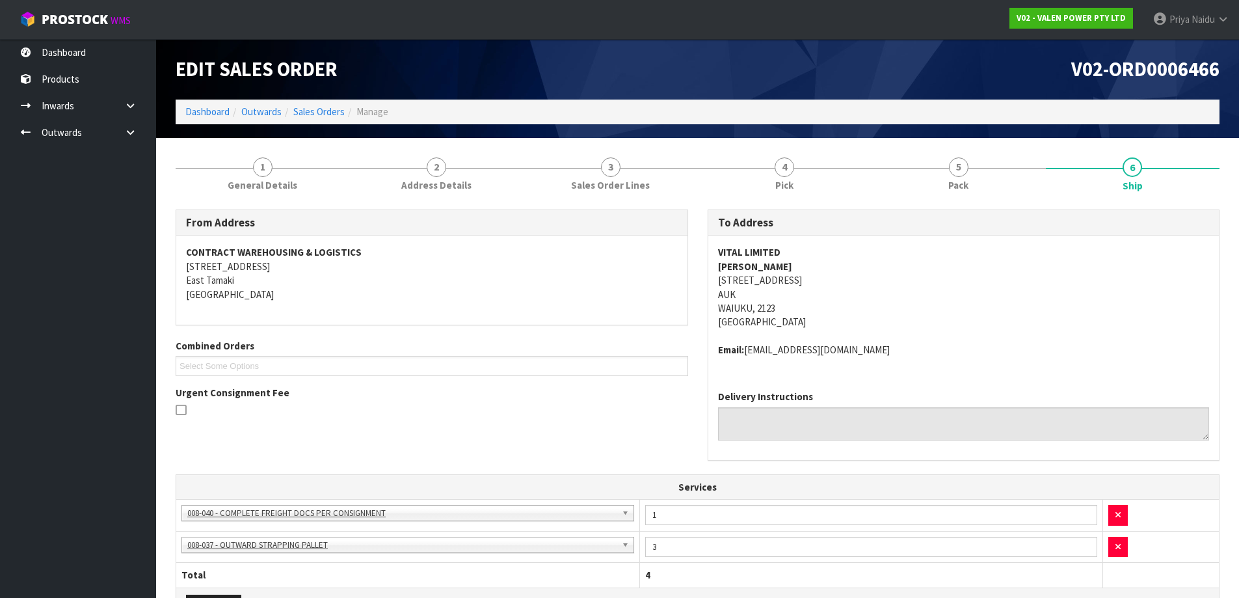
click at [209, 120] on ol "Dashboard Outwards Sales Orders Manage" at bounding box center [698, 112] width 1044 height 24
click at [219, 114] on link "Dashboard" at bounding box center [207, 111] width 44 height 12
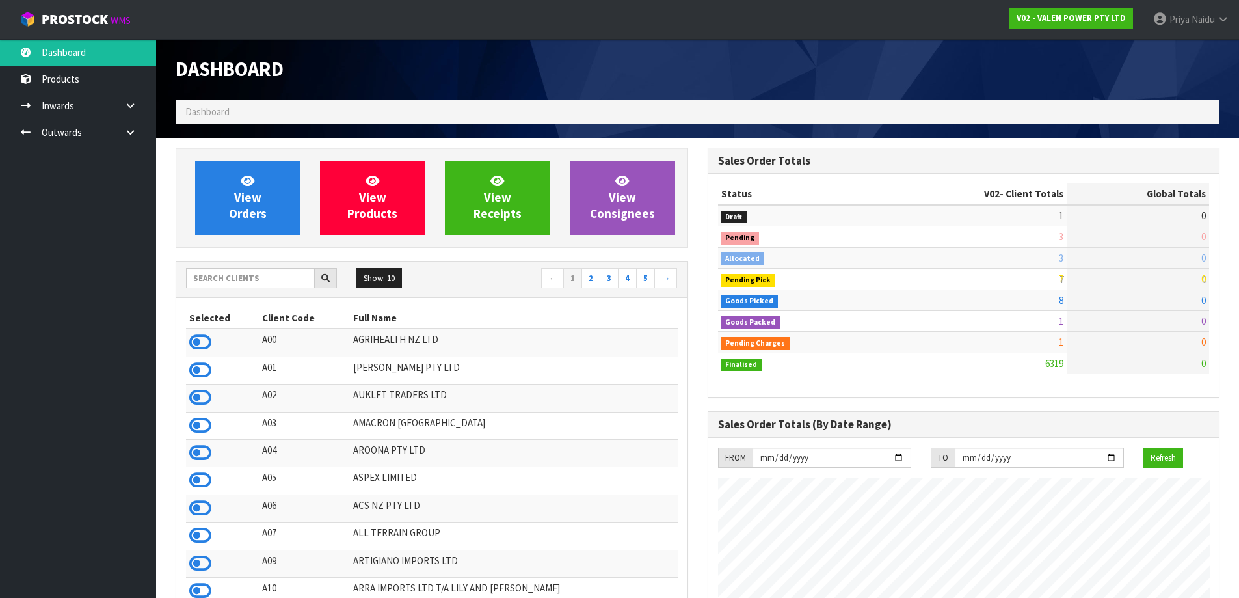
scroll to position [985, 531]
click at [256, 273] on input "text" at bounding box center [250, 278] width 129 height 20
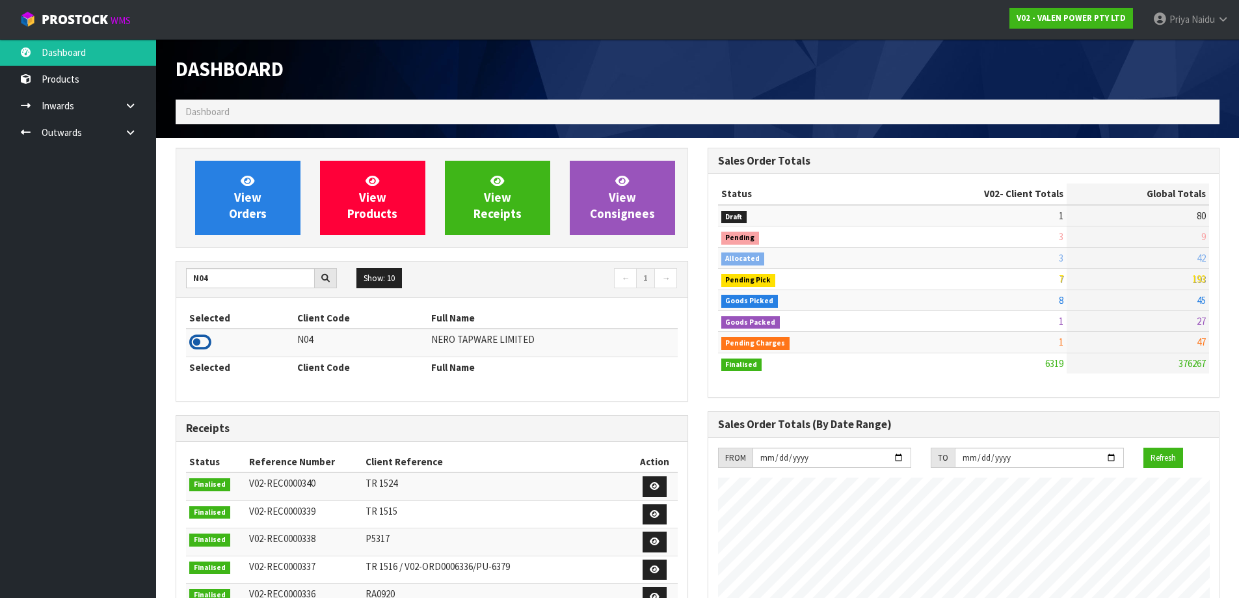
click at [202, 335] on icon at bounding box center [200, 342] width 22 height 20
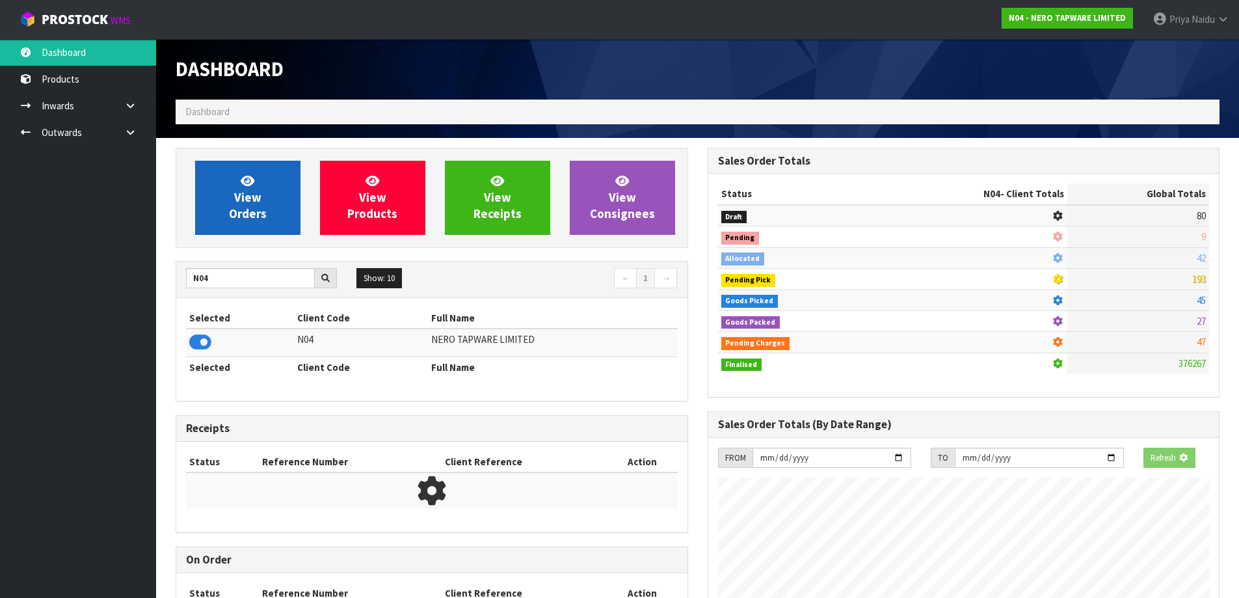
scroll to position [1013, 531]
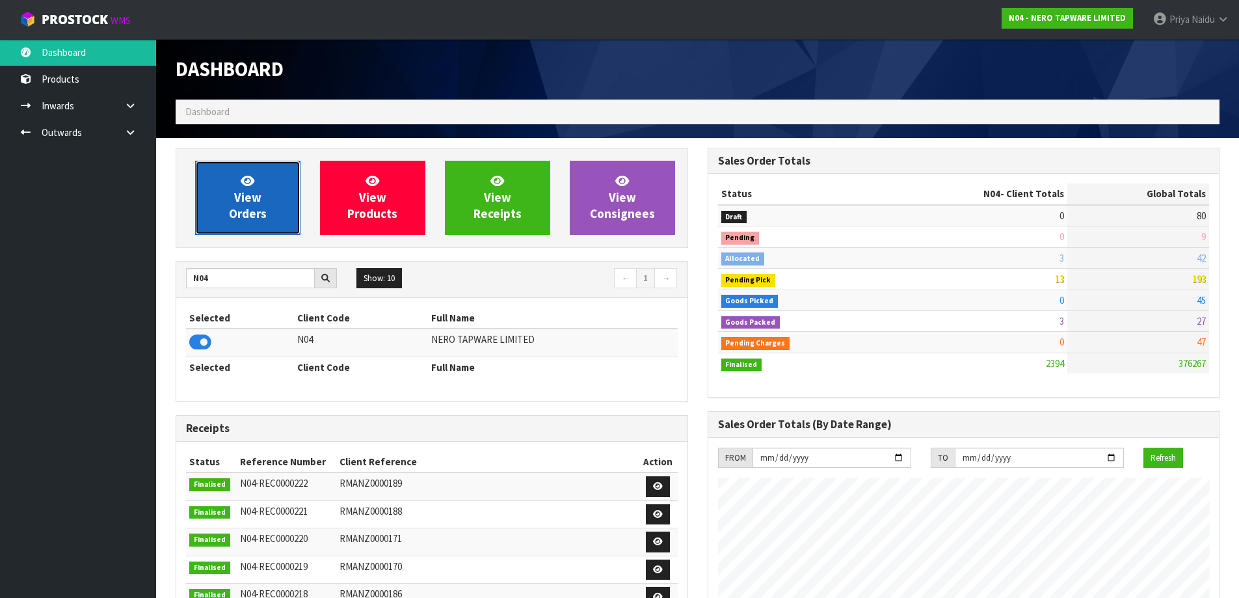
drag, startPoint x: 247, startPoint y: 219, endPoint x: 239, endPoint y: 217, distance: 8.0
click at [247, 218] on span "View Orders" at bounding box center [248, 197] width 38 height 49
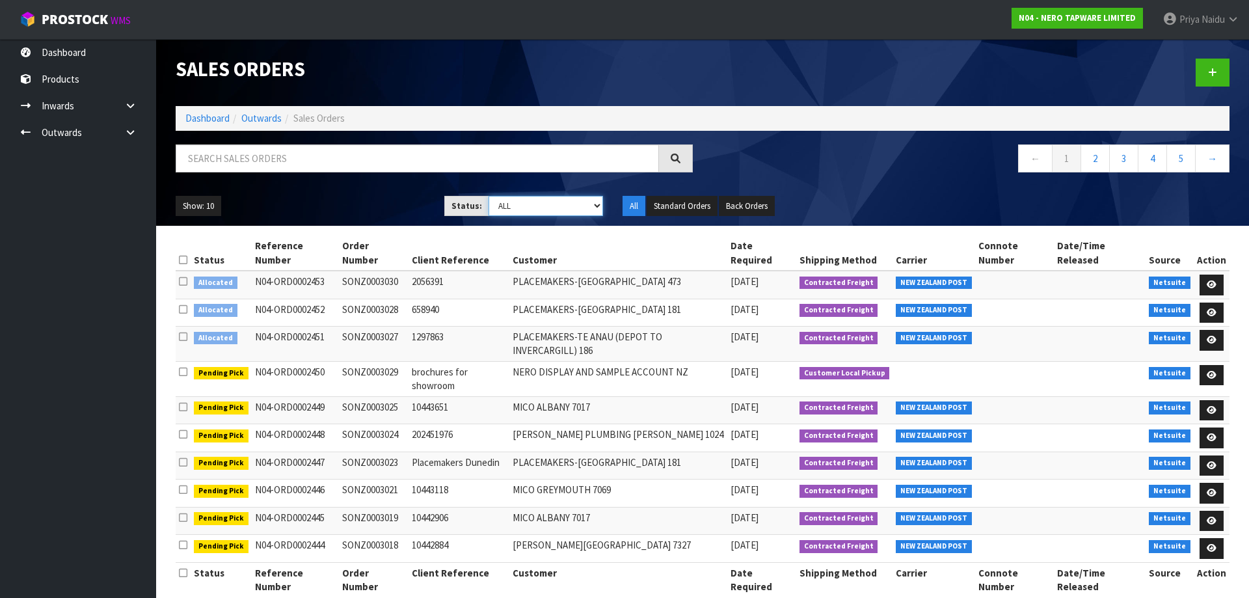
click at [533, 200] on select "Draft Pending Allocated Pending Pick Goods Picked Goods Packed Pending Charges …" at bounding box center [545, 206] width 115 height 20
click at [488, 196] on select "Draft Pending Allocated Pending Pick Goods Picked Goods Packed Pending Charges …" at bounding box center [545, 206] width 115 height 20
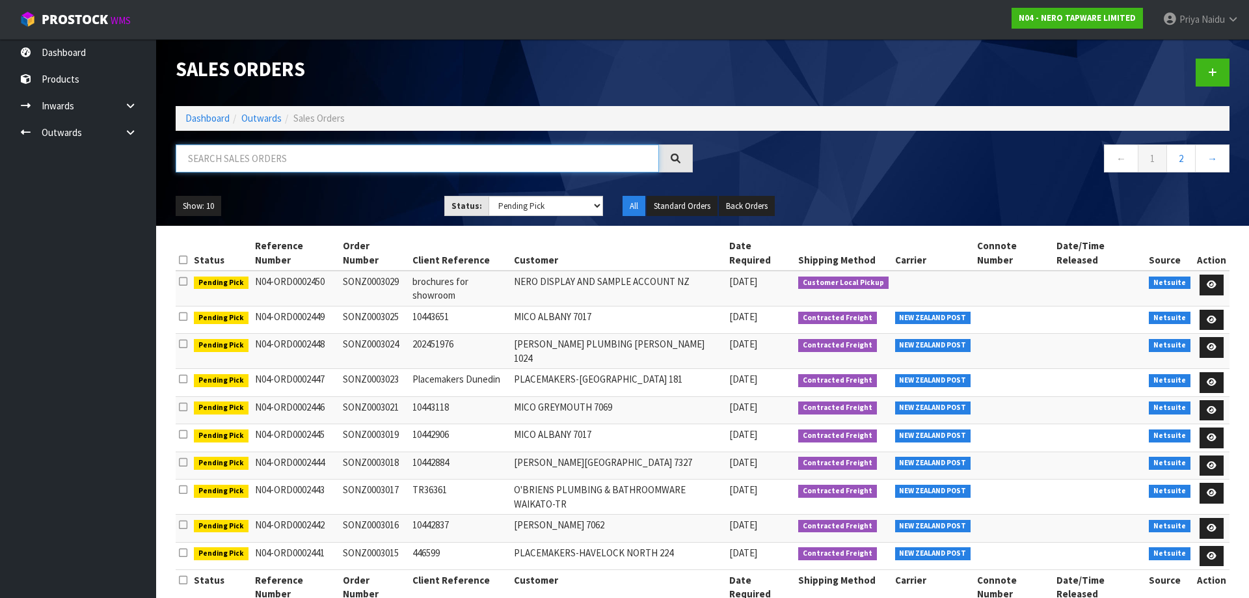
click at [234, 167] on input "text" at bounding box center [417, 158] width 483 height 28
click at [1218, 274] on link at bounding box center [1211, 284] width 24 height 21
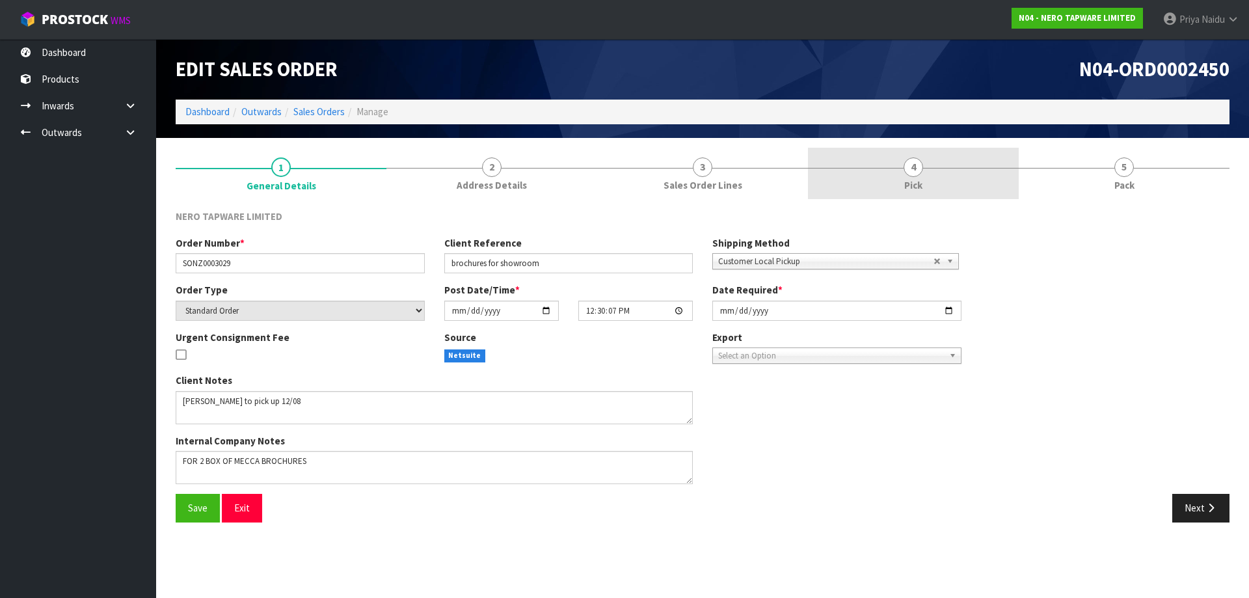
drag, startPoint x: 905, startPoint y: 170, endPoint x: 723, endPoint y: 196, distance: 184.0
click at [905, 170] on span "4" at bounding box center [913, 167] width 20 height 20
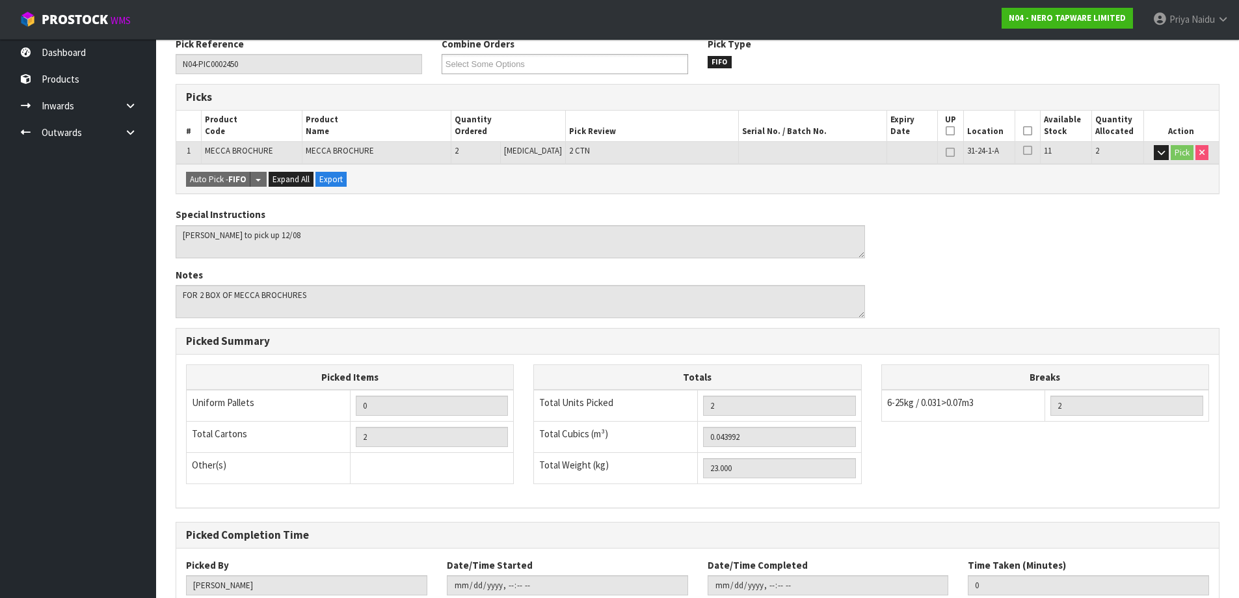
scroll to position [261, 0]
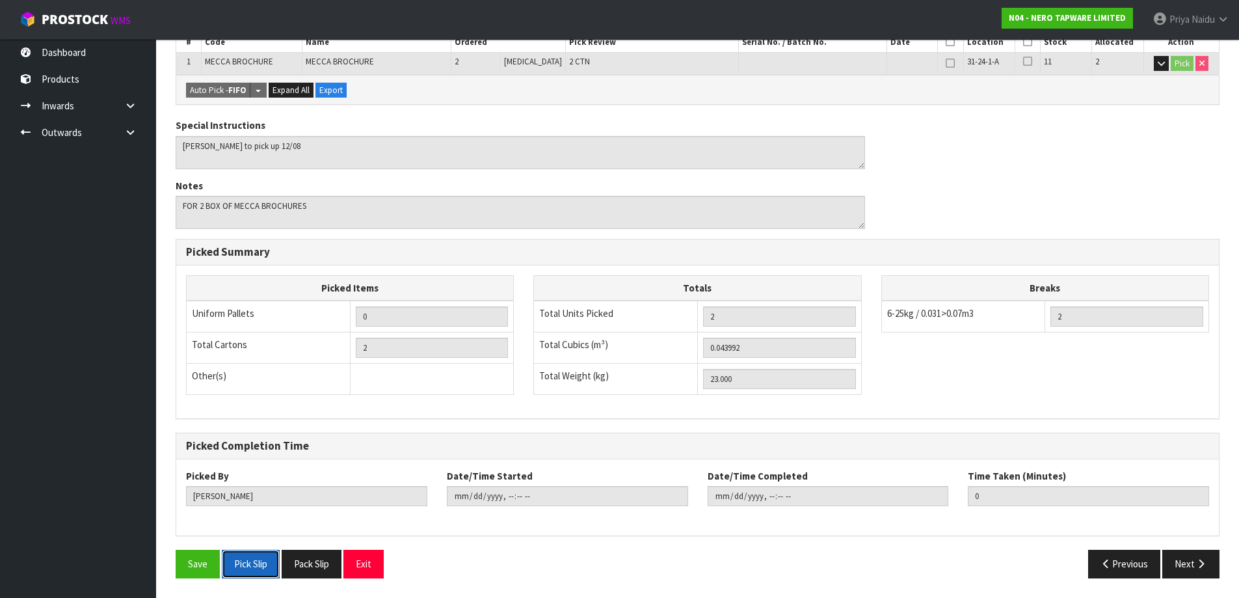
click at [234, 561] on button "Pick Slip" at bounding box center [251, 564] width 58 height 28
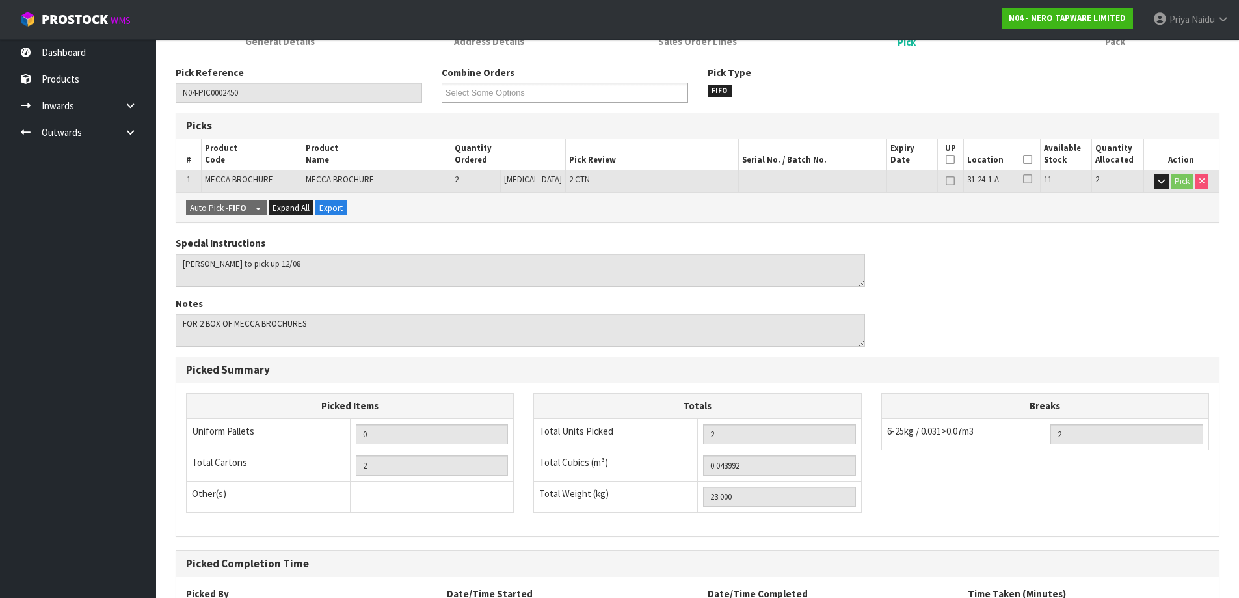
scroll to position [1, 0]
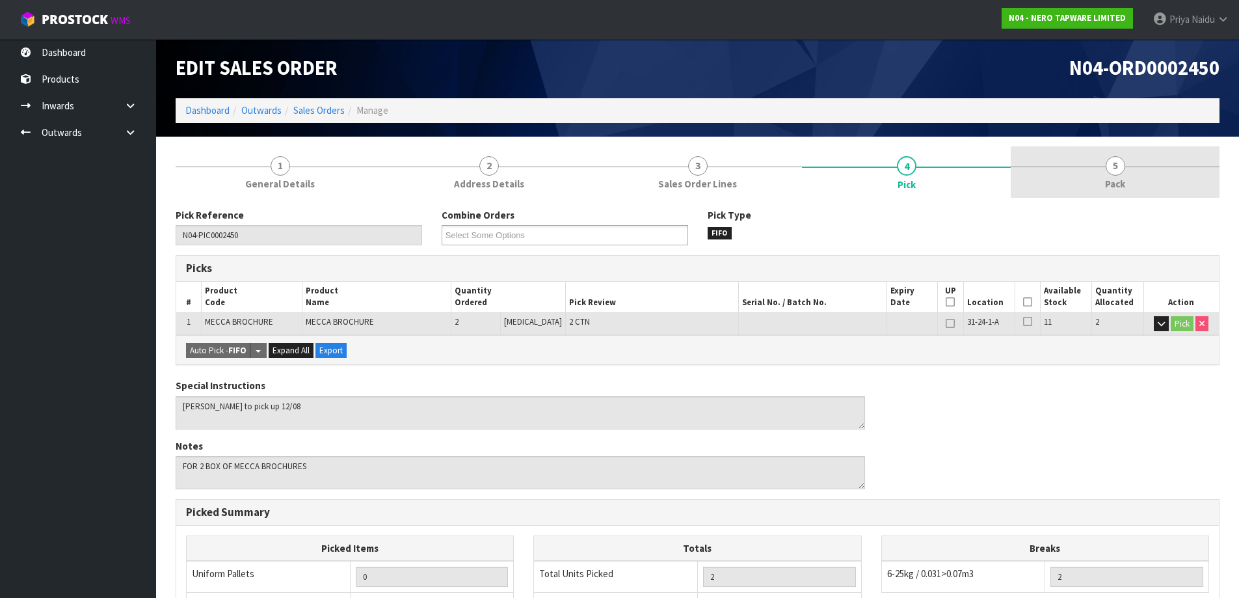
click at [1110, 158] on span "5" at bounding box center [1116, 166] width 20 height 20
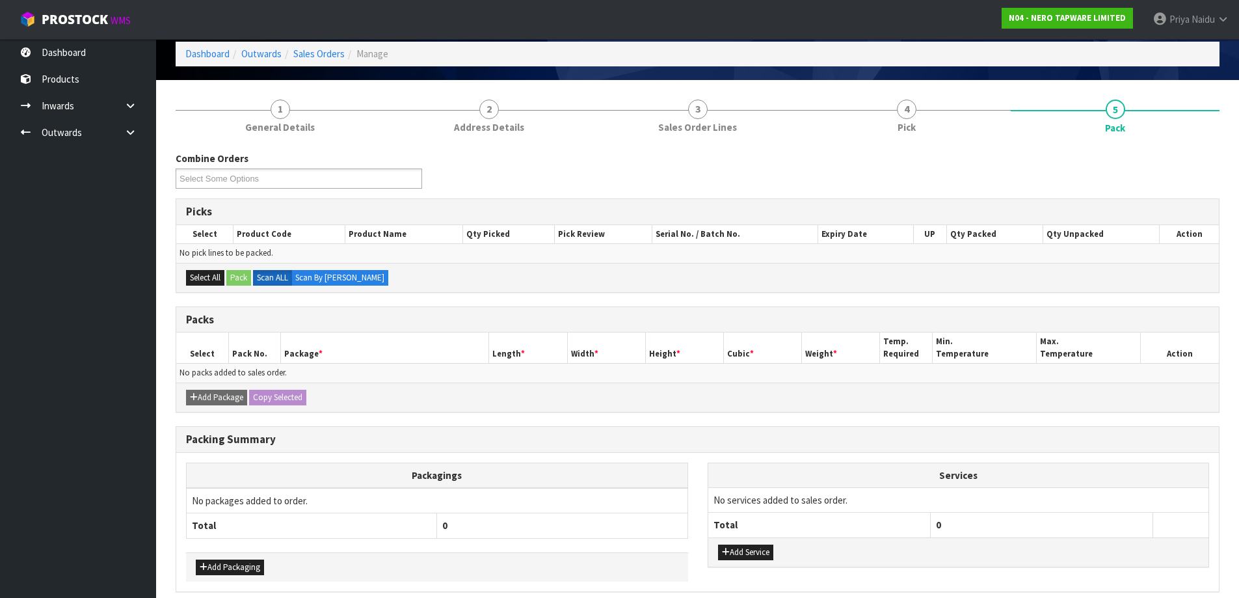
scroll to position [113, 0]
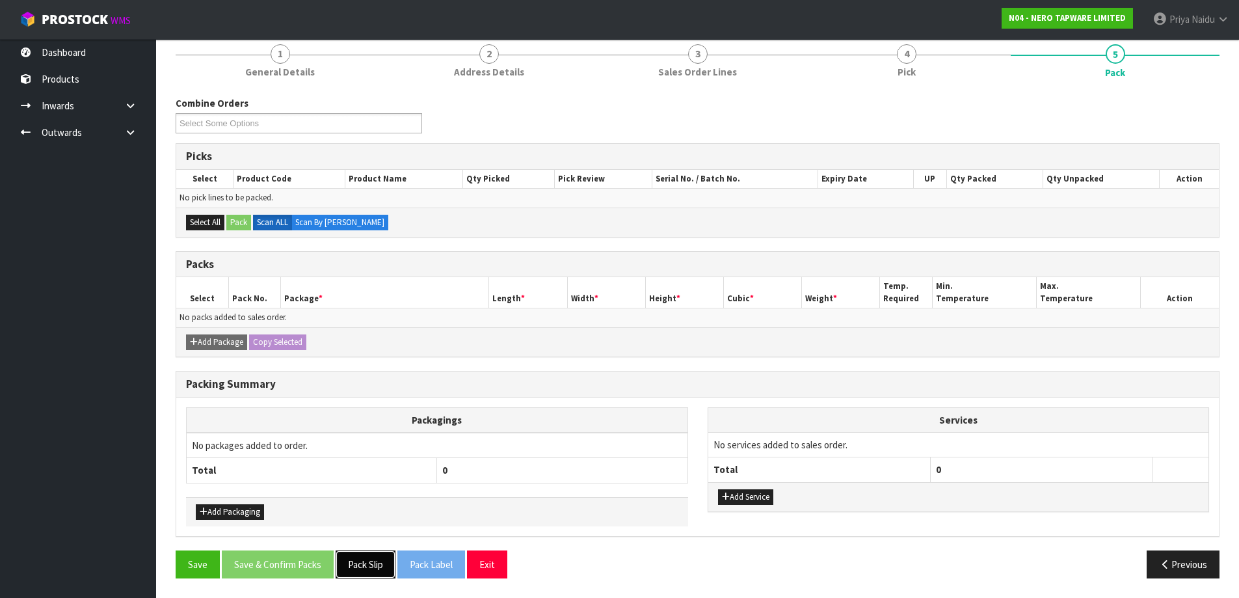
click at [365, 562] on button "Pack Slip" at bounding box center [366, 564] width 60 height 28
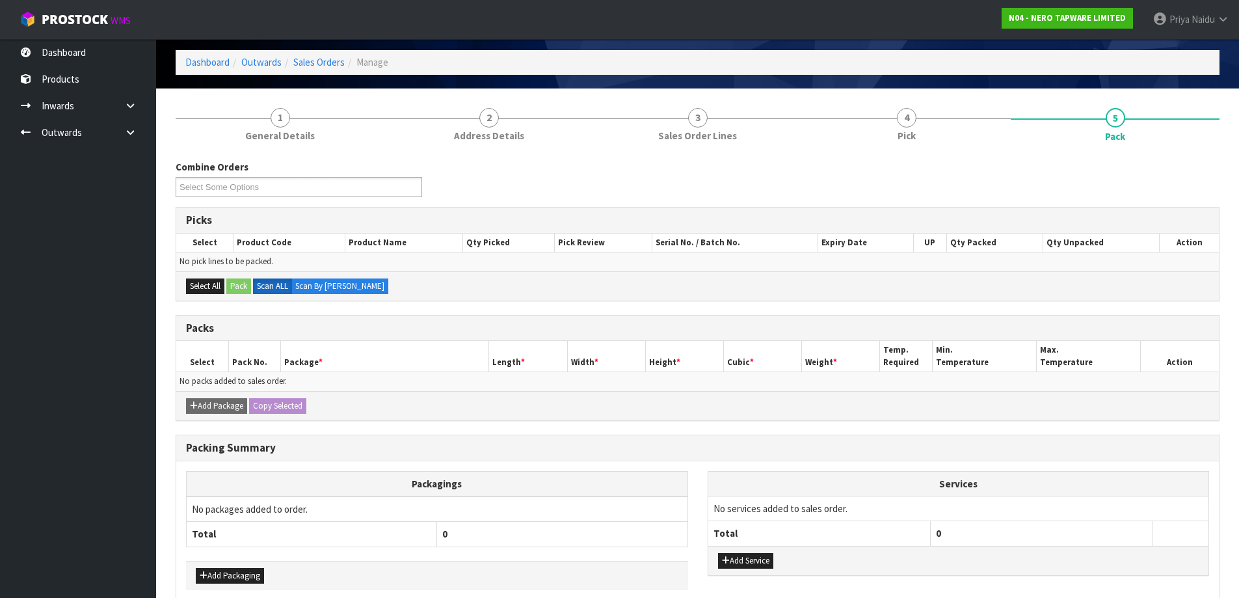
scroll to position [0, 0]
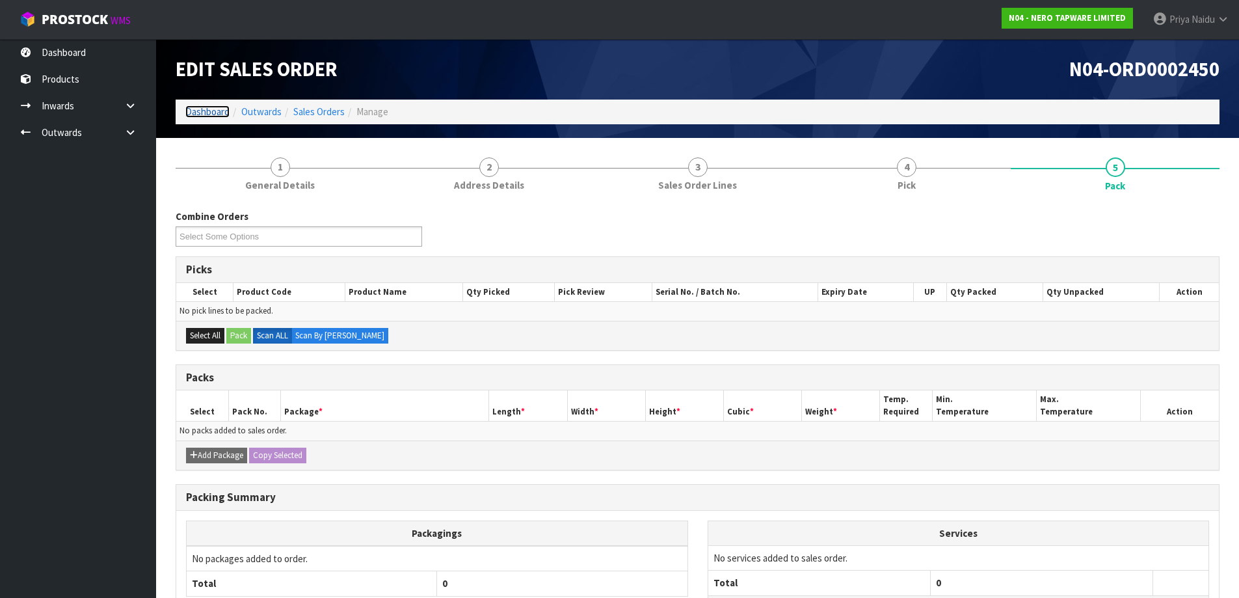
click at [213, 117] on link "Dashboard" at bounding box center [207, 111] width 44 height 12
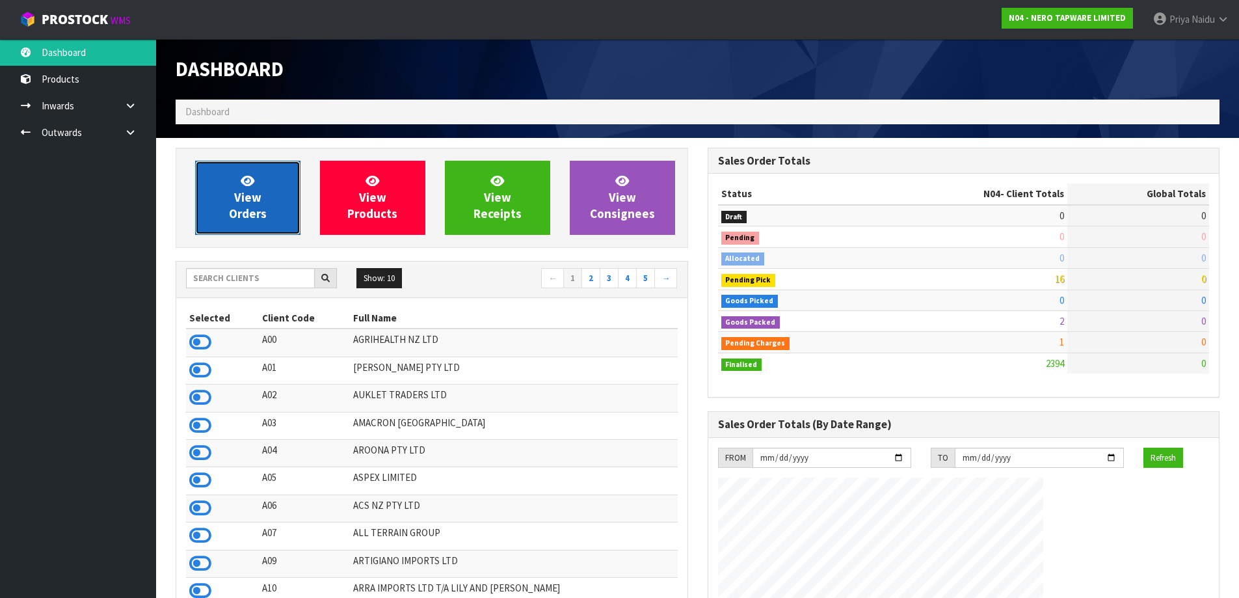
click at [228, 190] on link "View Orders" at bounding box center [247, 198] width 105 height 74
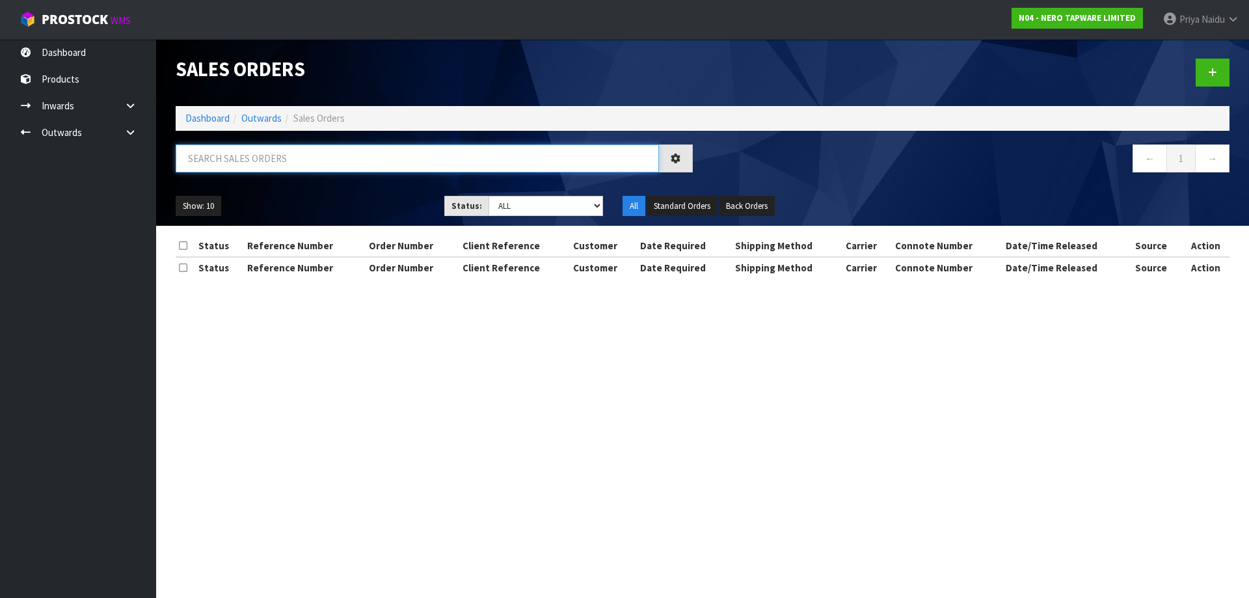
click at [283, 155] on input "text" at bounding box center [417, 158] width 483 height 28
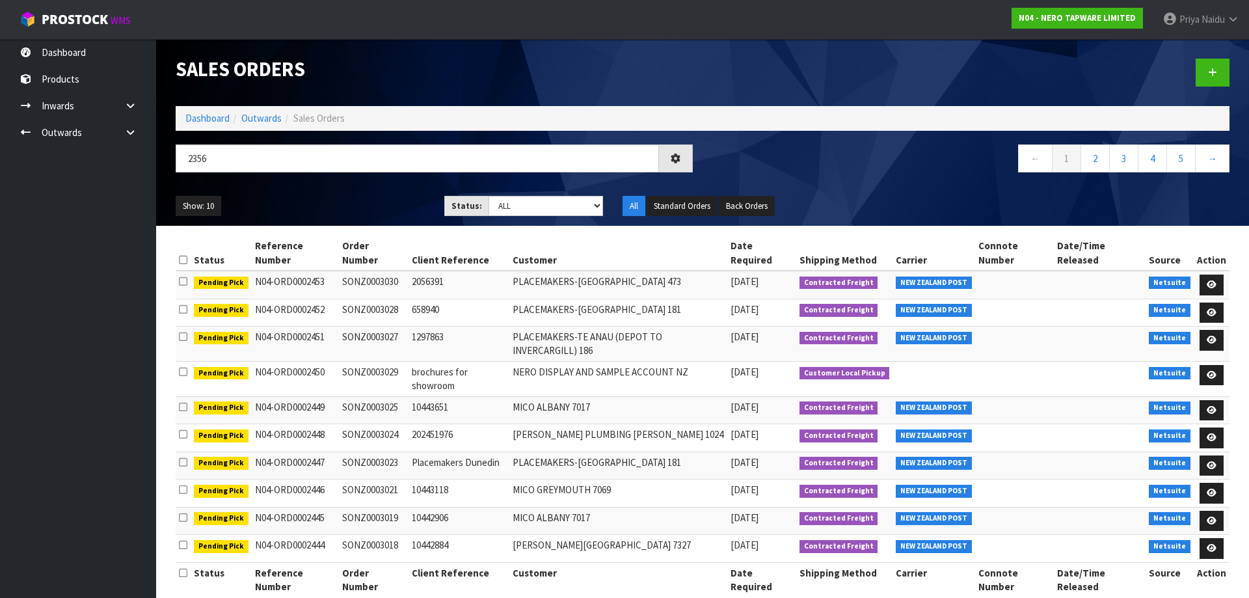
click at [315, 209] on ul "Show: 10 5 10 25 50" at bounding box center [300, 206] width 249 height 21
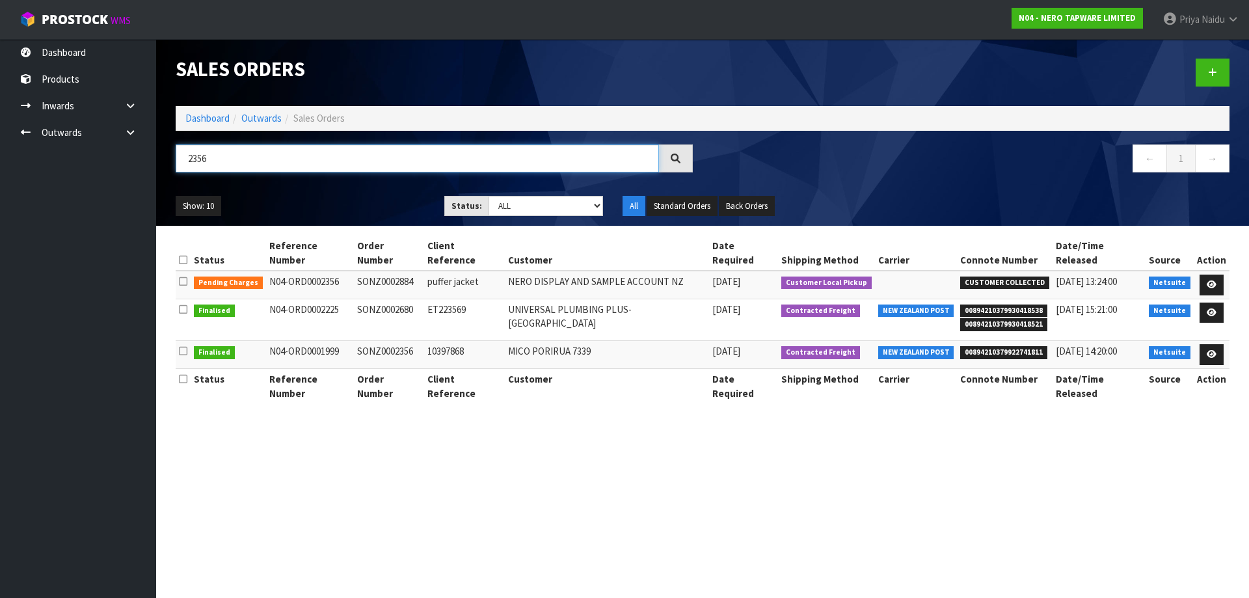
click at [265, 161] on input "2356" at bounding box center [417, 158] width 483 height 28
click at [207, 119] on link "Dashboard" at bounding box center [207, 118] width 44 height 12
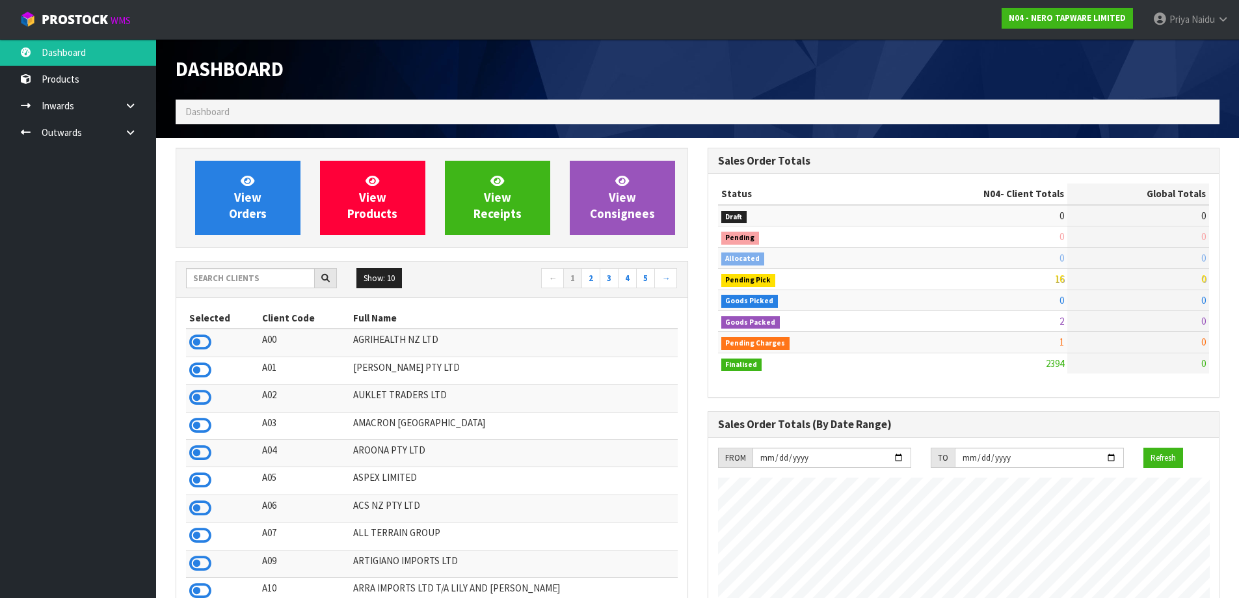
scroll to position [1013, 531]
click at [282, 274] on input "text" at bounding box center [250, 278] width 129 height 20
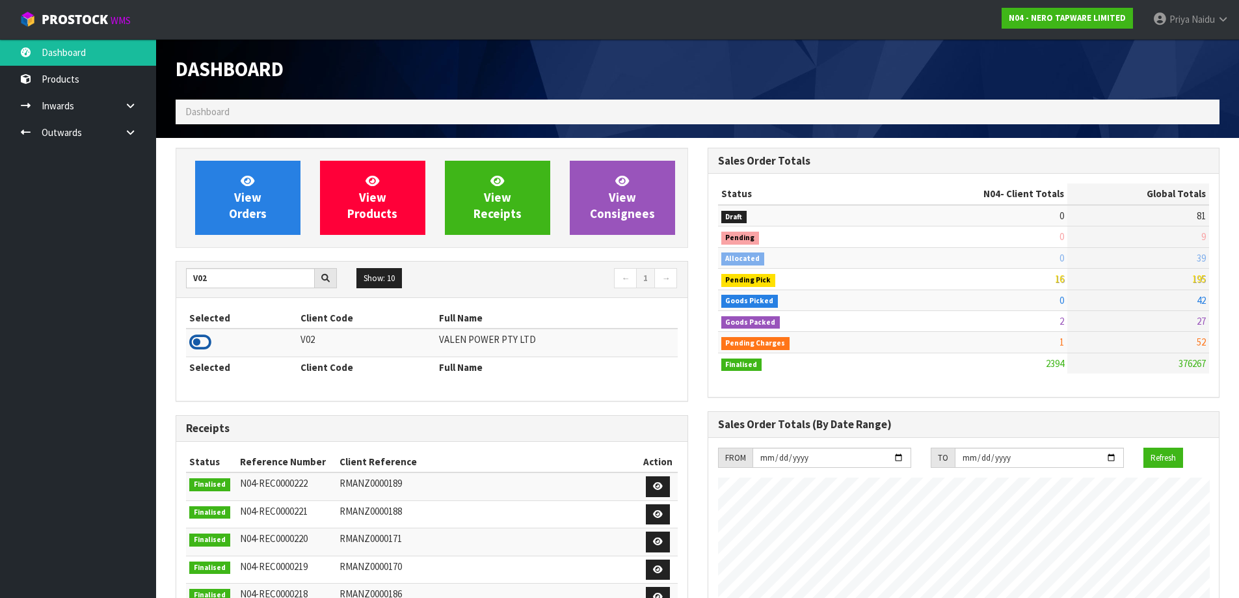
click at [200, 345] on icon at bounding box center [200, 342] width 22 height 20
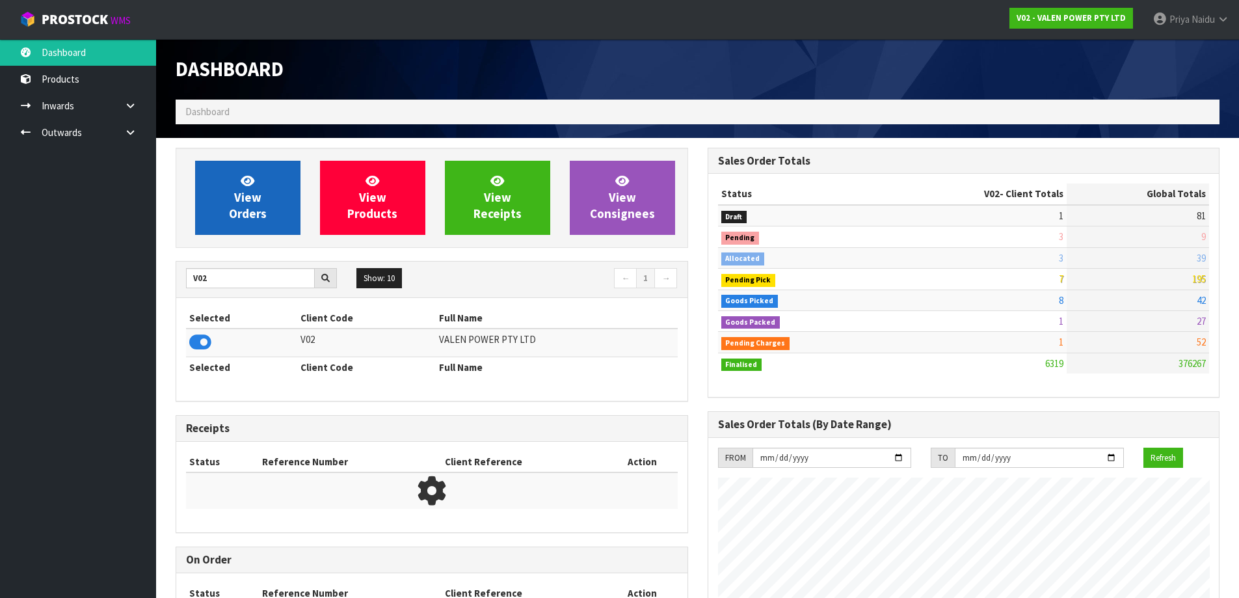
scroll to position [985, 531]
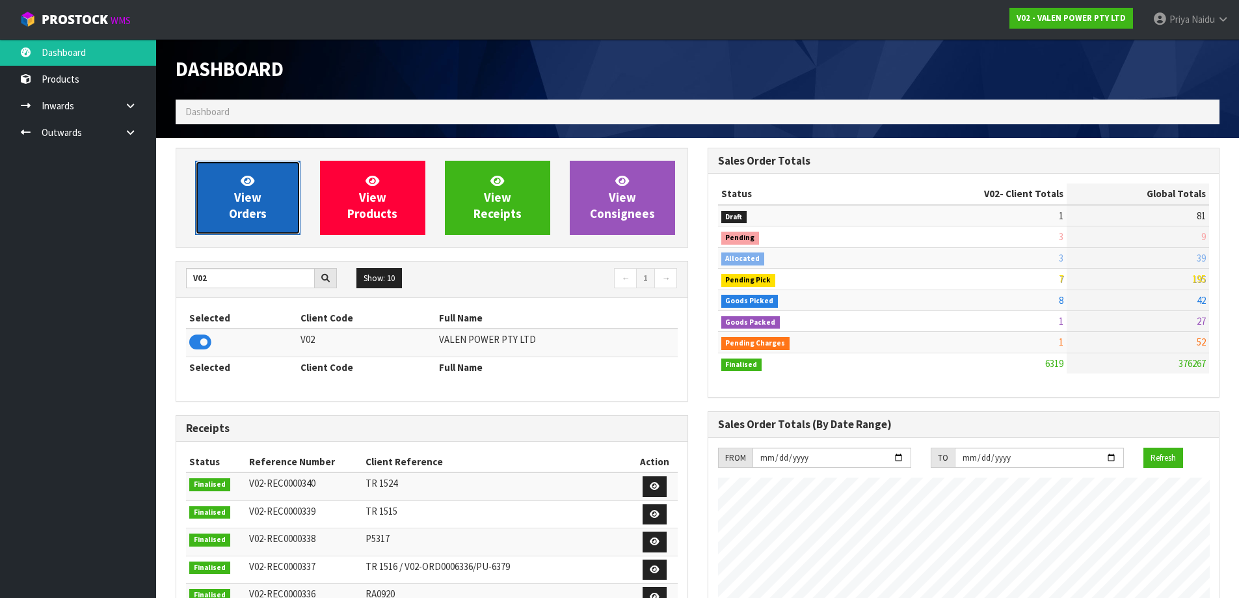
click at [255, 213] on span "View Orders" at bounding box center [248, 197] width 38 height 49
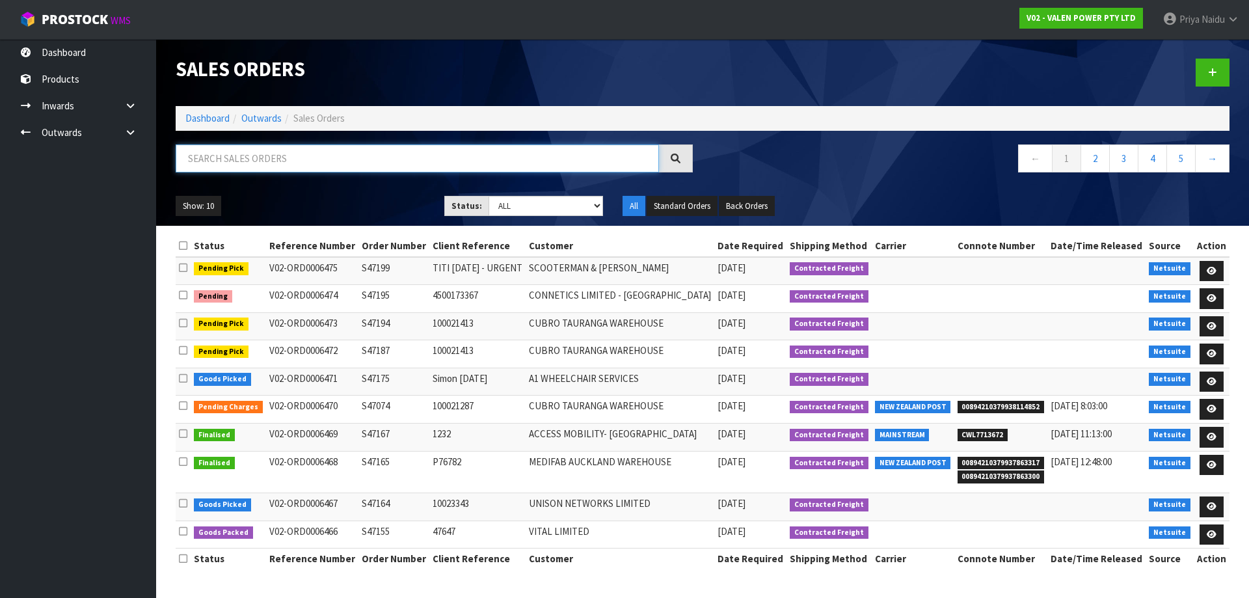
click at [278, 155] on input "text" at bounding box center [417, 158] width 483 height 28
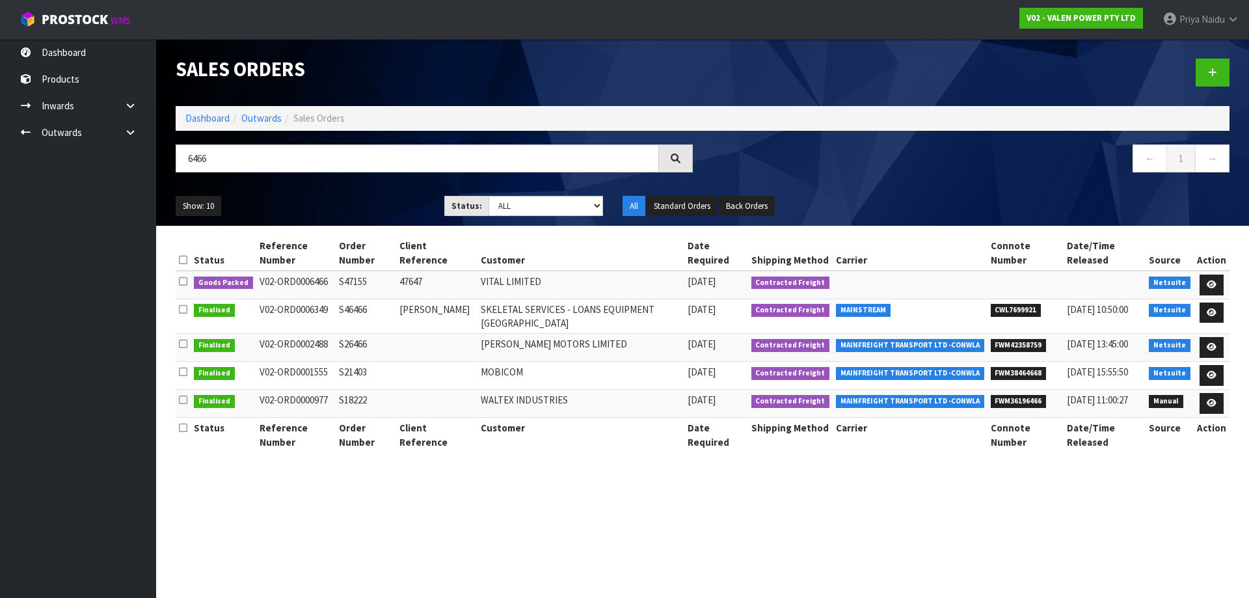
click at [323, 198] on ul "Show: 10 5 10 25 50" at bounding box center [300, 206] width 249 height 21
click at [1214, 280] on link at bounding box center [1211, 284] width 24 height 21
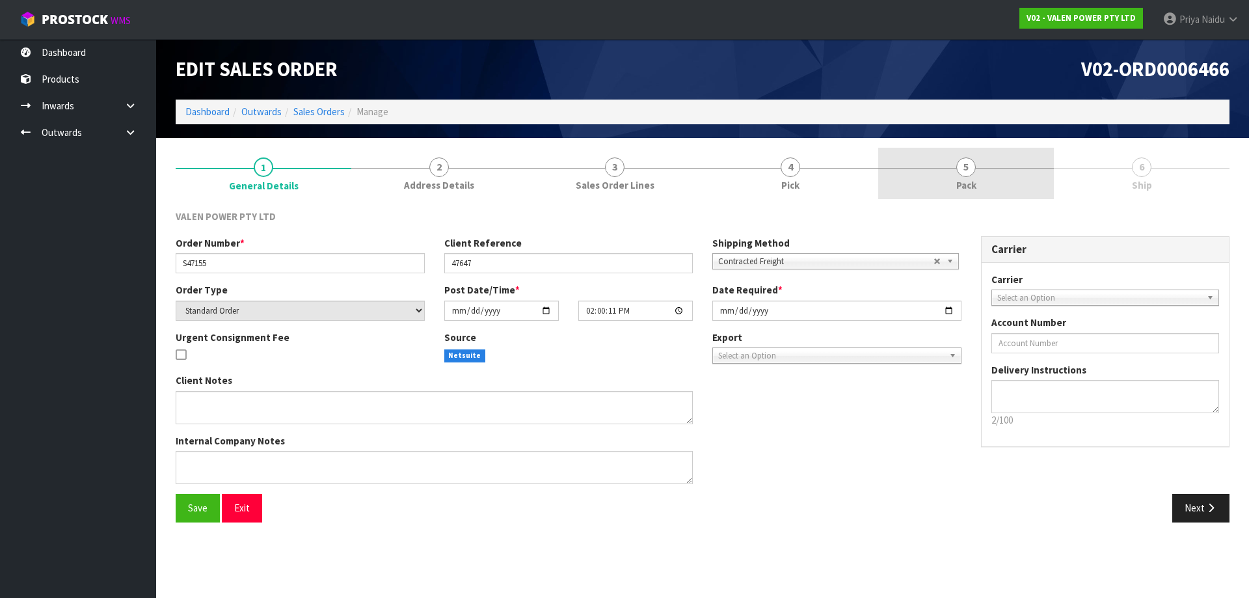
click at [995, 189] on link "5 Pack" at bounding box center [966, 173] width 176 height 51
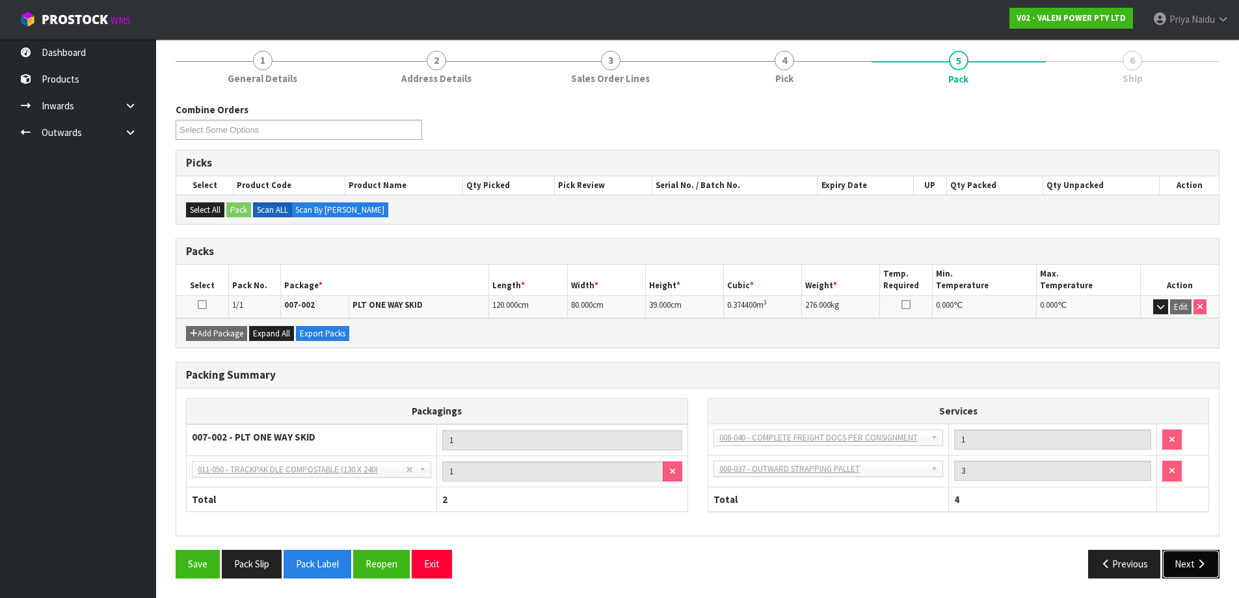
click at [1182, 555] on button "Next" at bounding box center [1190, 564] width 57 height 28
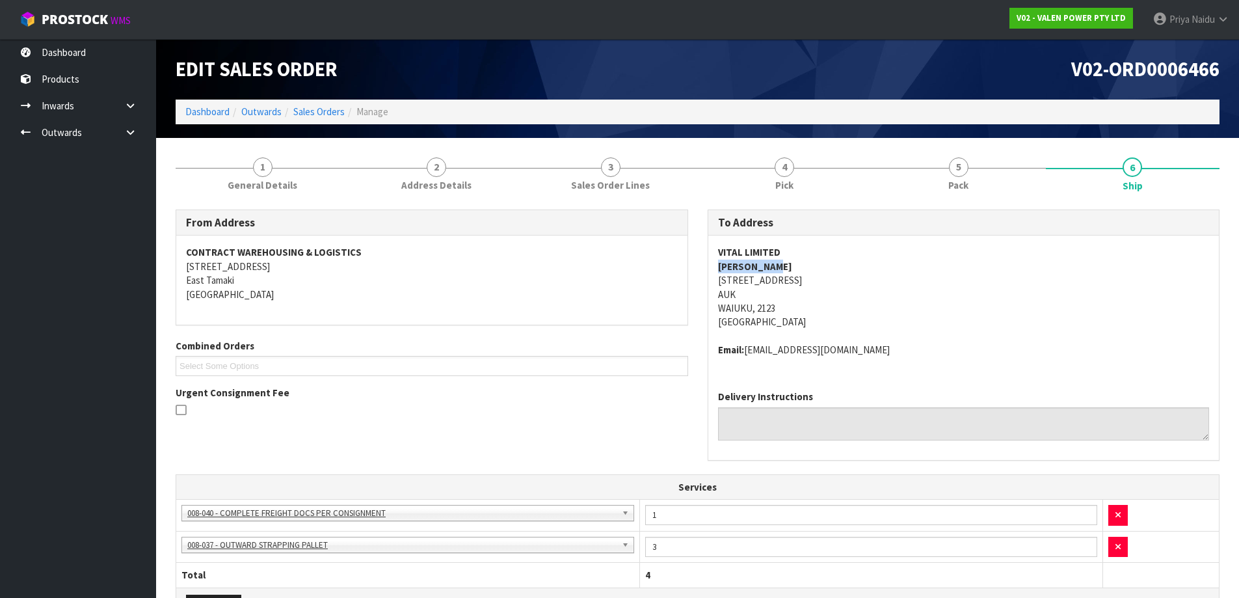
drag, startPoint x: 704, startPoint y: 269, endPoint x: 773, endPoint y: 265, distance: 69.7
click at [785, 265] on div "To Address VITAL LIMITED DAVID BROOK 6 KARIOITAHI RD AUK WAIUKU, 2123 New Zeala…" at bounding box center [964, 341] width 532 height 265
click at [1025, 304] on address "VITAL LIMITED DAVID BROOK 6 KARIOITAHI RD AUK WAIUKU, 2123 New Zealand" at bounding box center [964, 287] width 492 height 84
click at [960, 163] on span "5" at bounding box center [959, 167] width 20 height 20
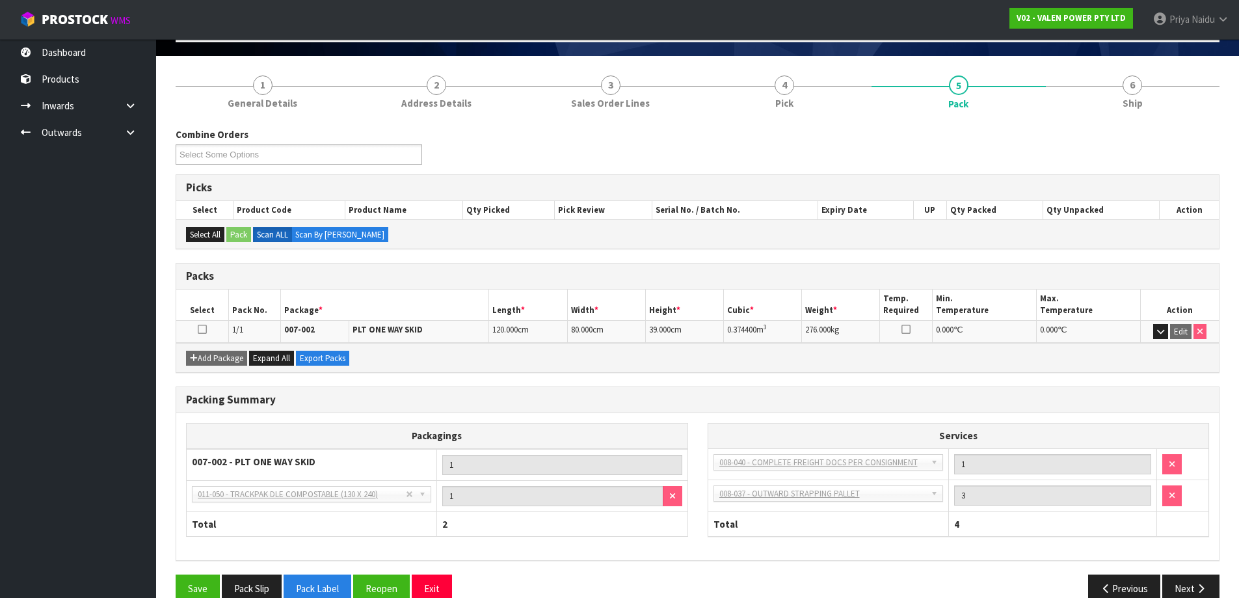
scroll to position [107, 0]
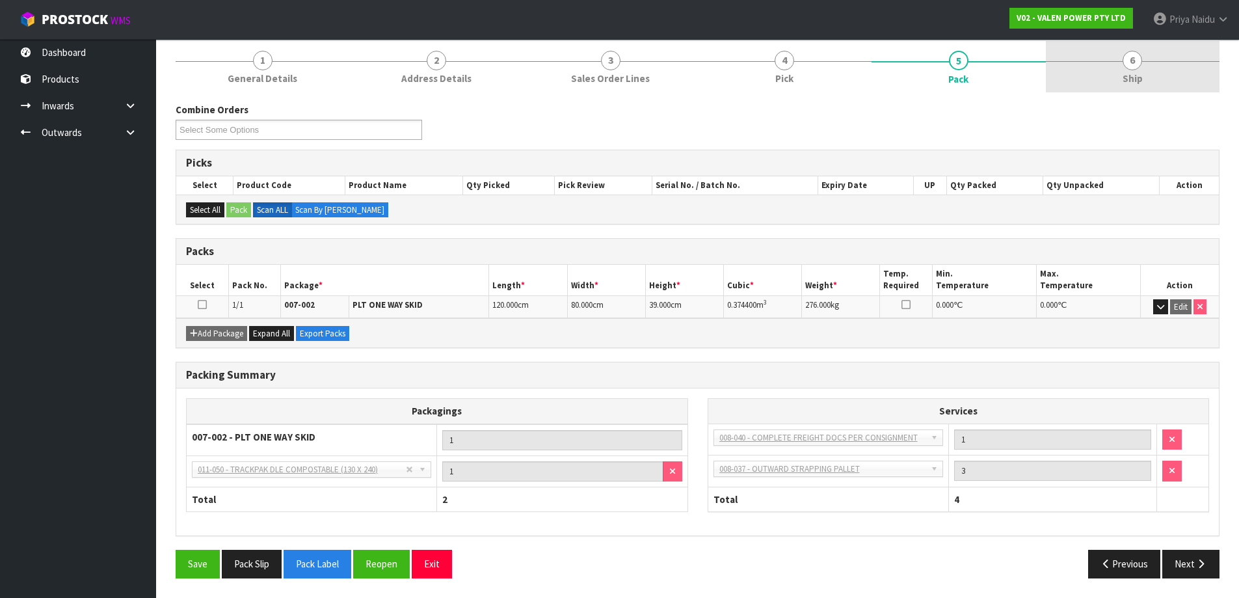
drag, startPoint x: 1153, startPoint y: 80, endPoint x: 1146, endPoint y: 88, distance: 10.7
click at [1153, 80] on link "6 Ship" at bounding box center [1133, 66] width 174 height 51
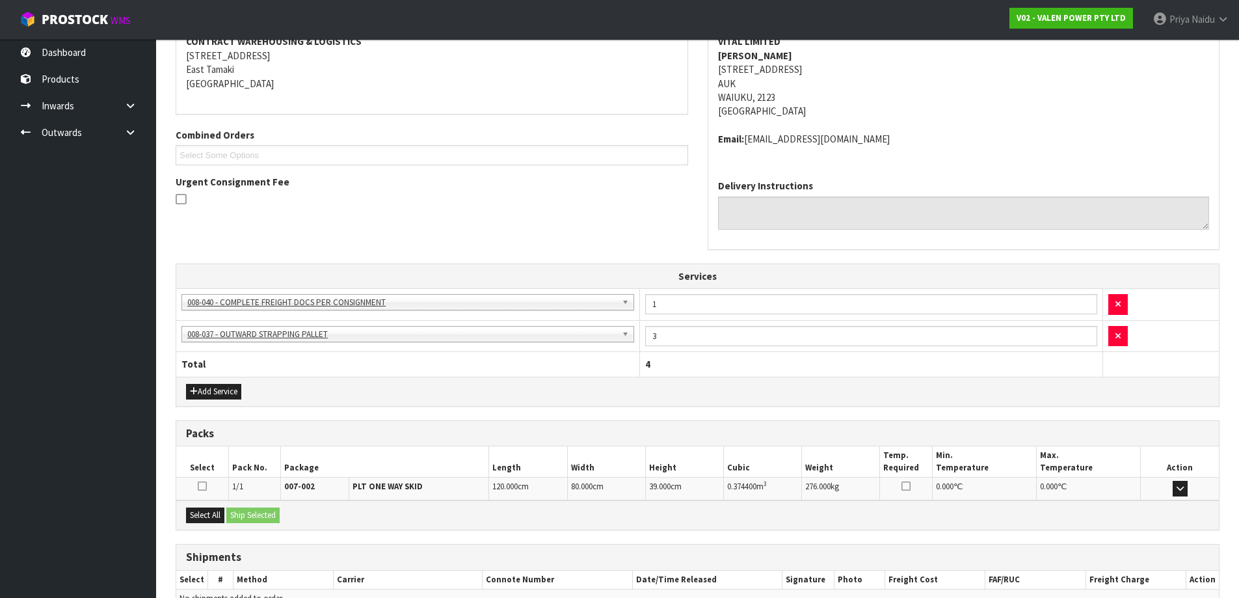
scroll to position [283, 0]
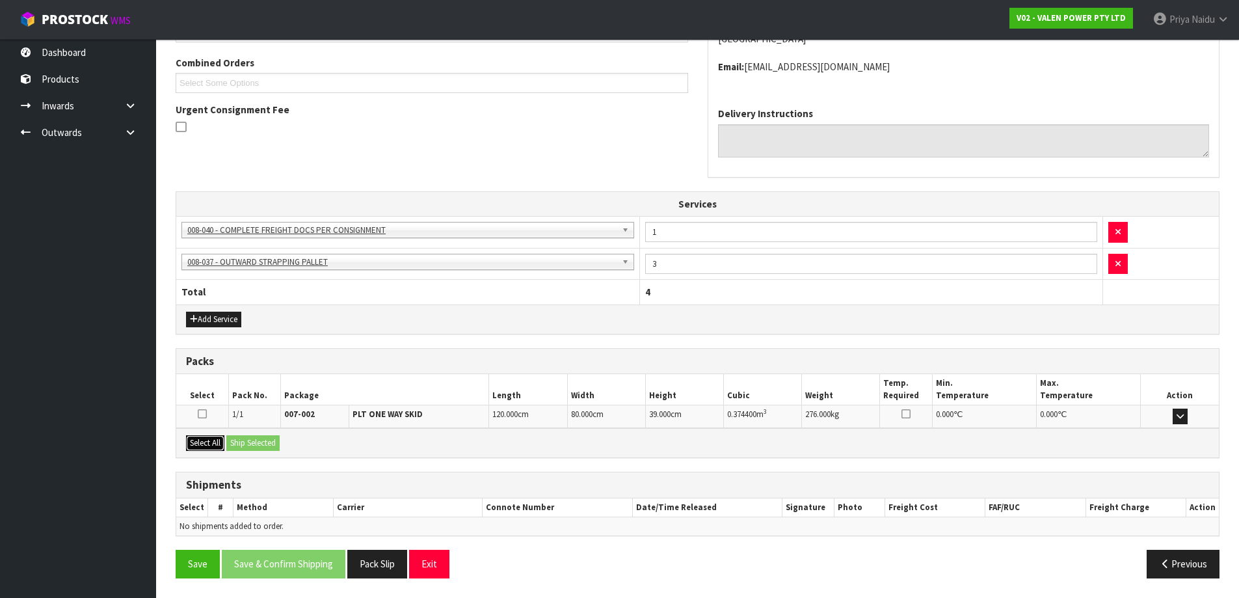
click at [213, 444] on button "Select All" at bounding box center [205, 443] width 38 height 16
drag, startPoint x: 232, startPoint y: 442, endPoint x: 287, endPoint y: 454, distance: 56.5
click at [233, 442] on button "Ship Selected" at bounding box center [252, 443] width 53 height 16
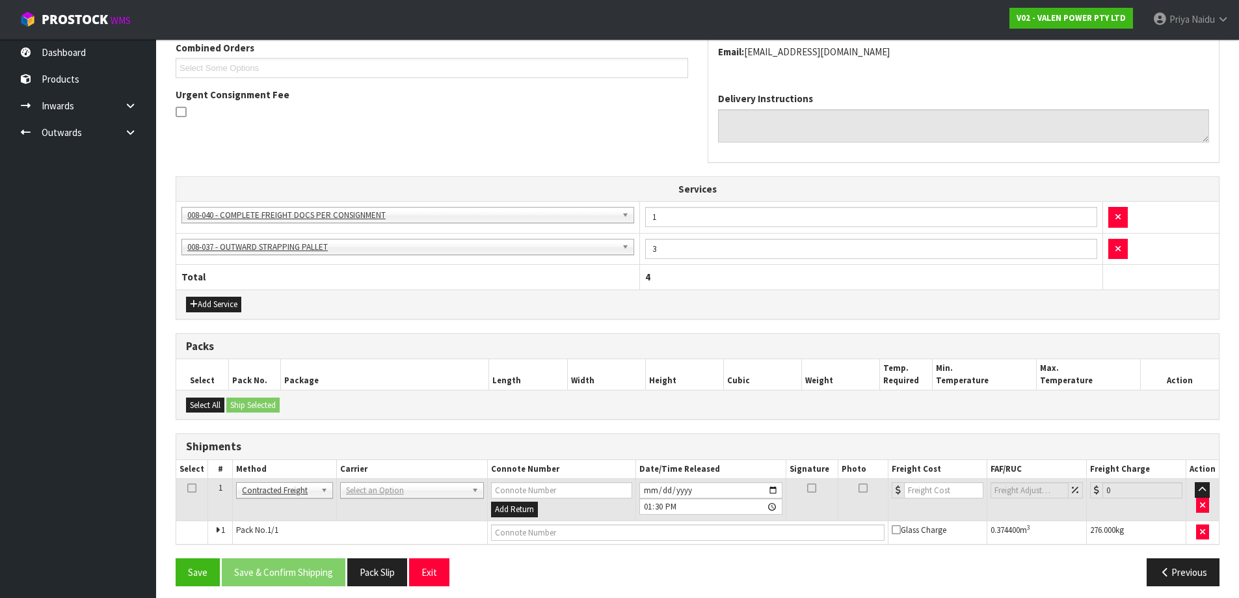
scroll to position [306, 0]
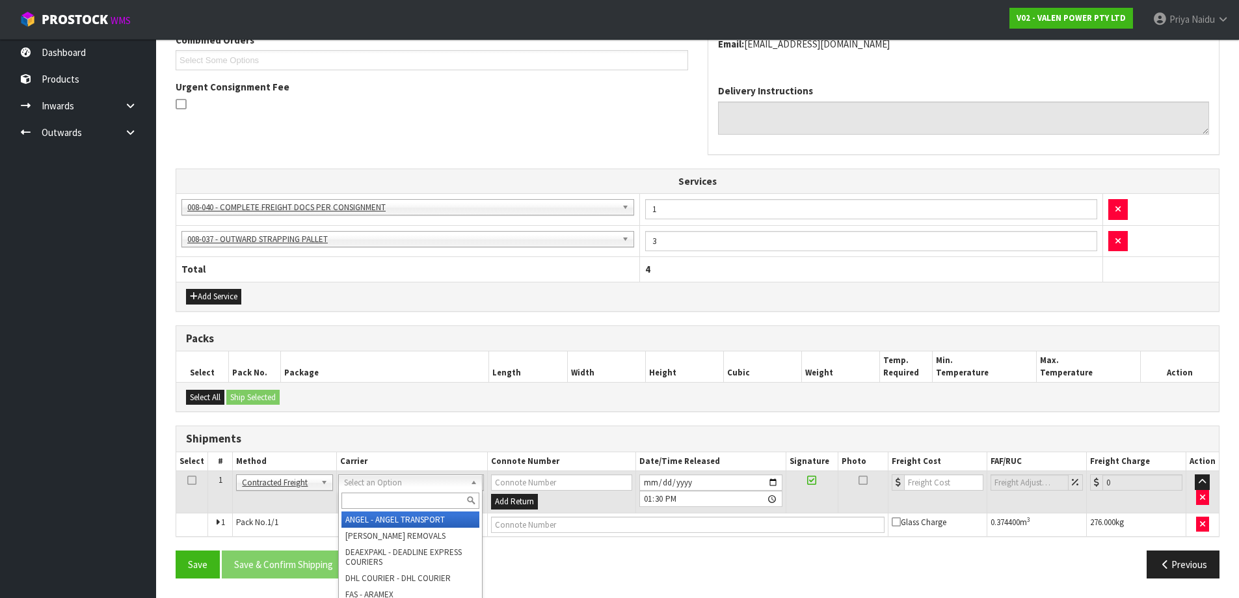
click at [356, 498] on input "text" at bounding box center [410, 500] width 138 height 16
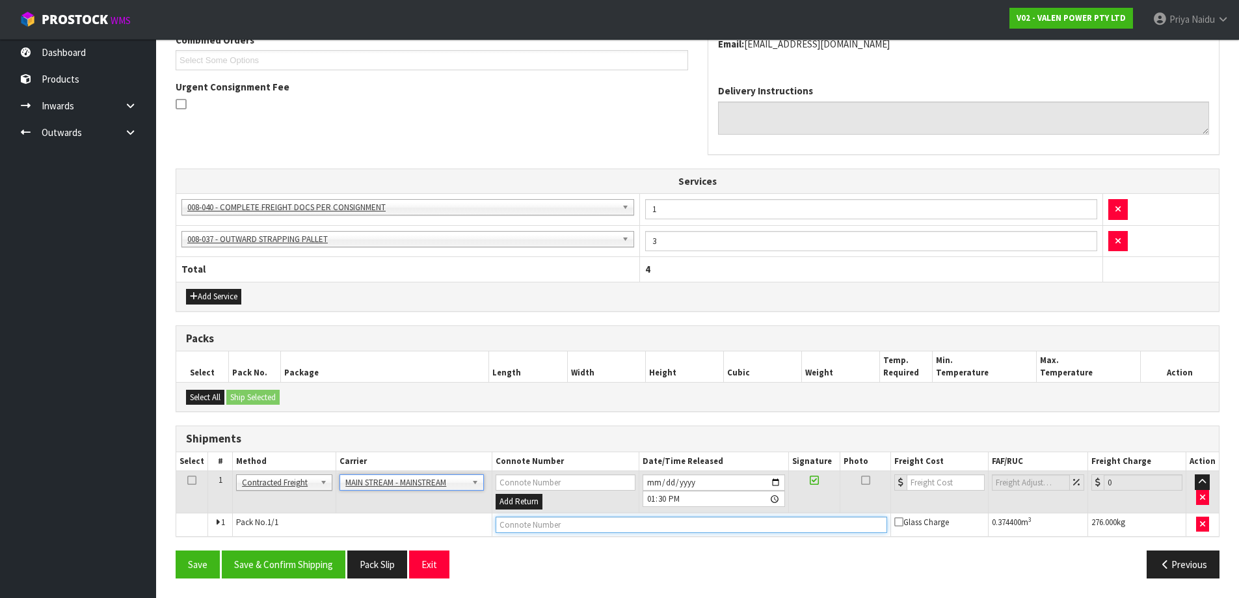
click at [581, 523] on input "text" at bounding box center [692, 524] width 392 height 16
paste input "CWL7713771"
click at [929, 487] on input "number" at bounding box center [946, 482] width 79 height 16
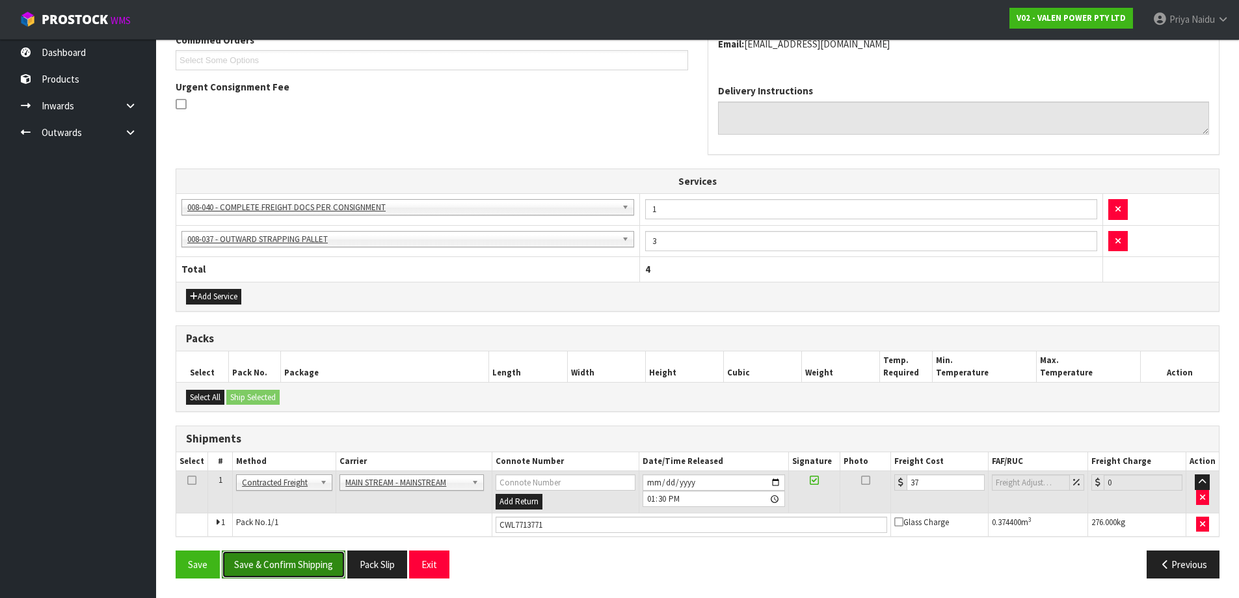
click at [304, 556] on button "Save & Confirm Shipping" at bounding box center [284, 564] width 124 height 28
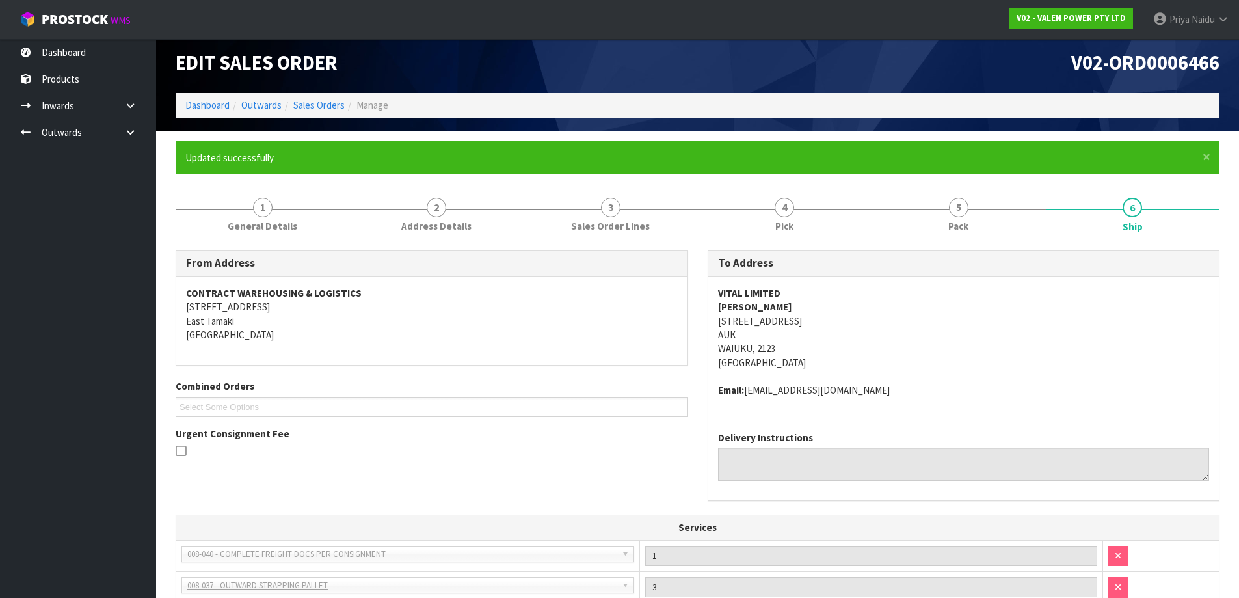
scroll to position [0, 0]
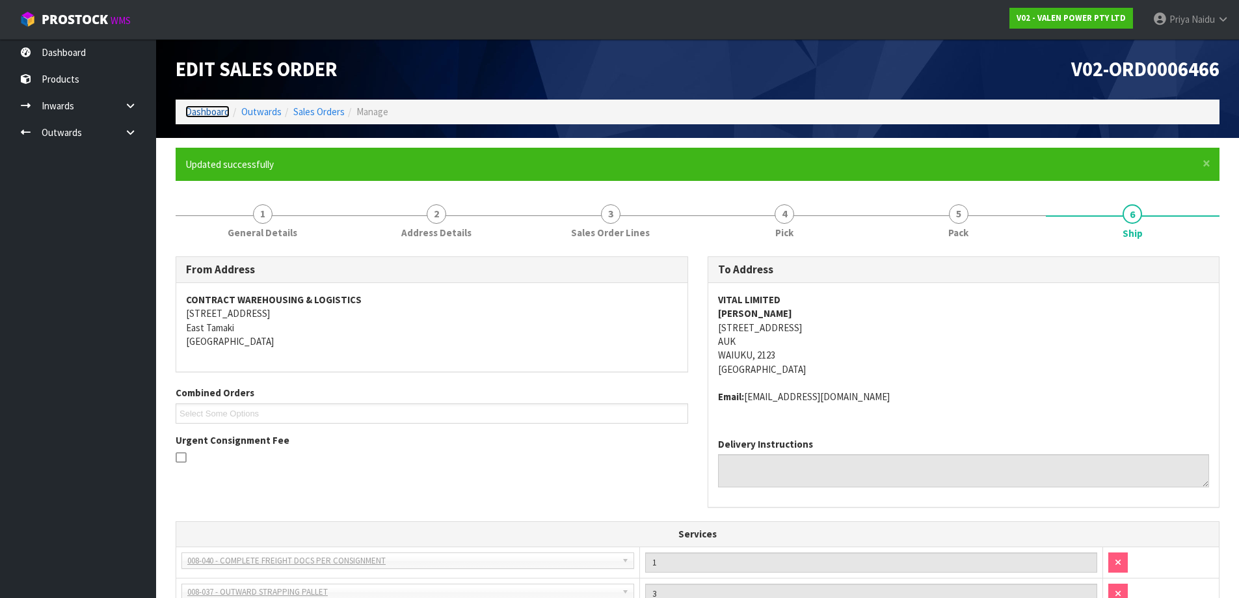
click at [205, 114] on link "Dashboard" at bounding box center [207, 111] width 44 height 12
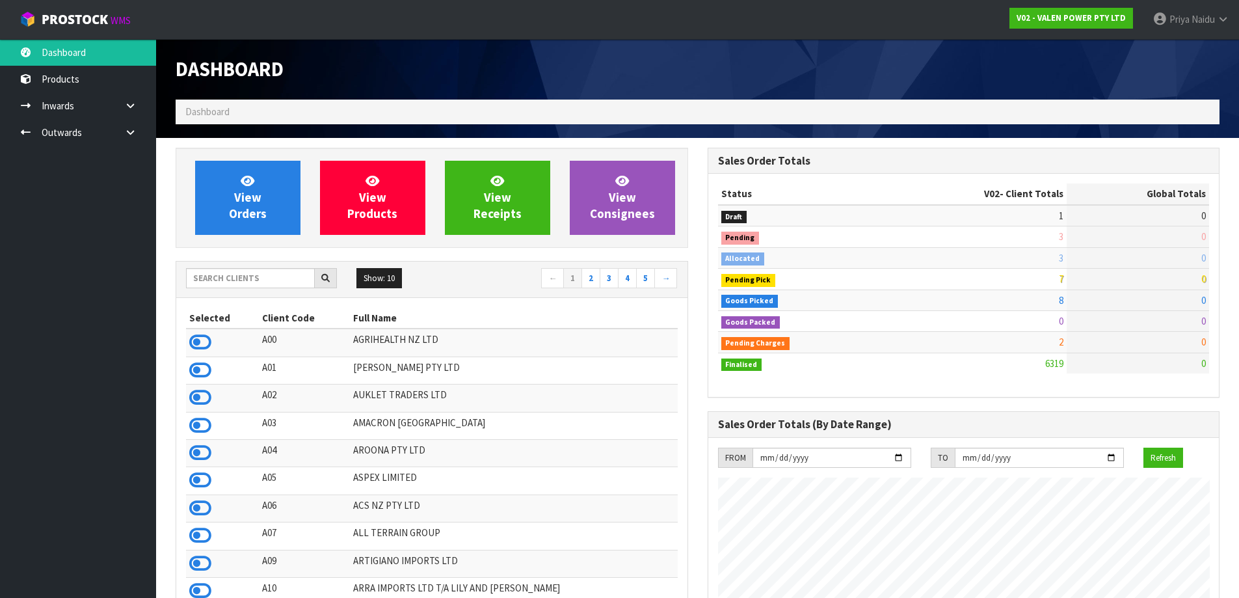
scroll to position [985, 531]
drag, startPoint x: 211, startPoint y: 279, endPoint x: 204, endPoint y: 276, distance: 8.5
click at [211, 279] on input "text" at bounding box center [250, 278] width 129 height 20
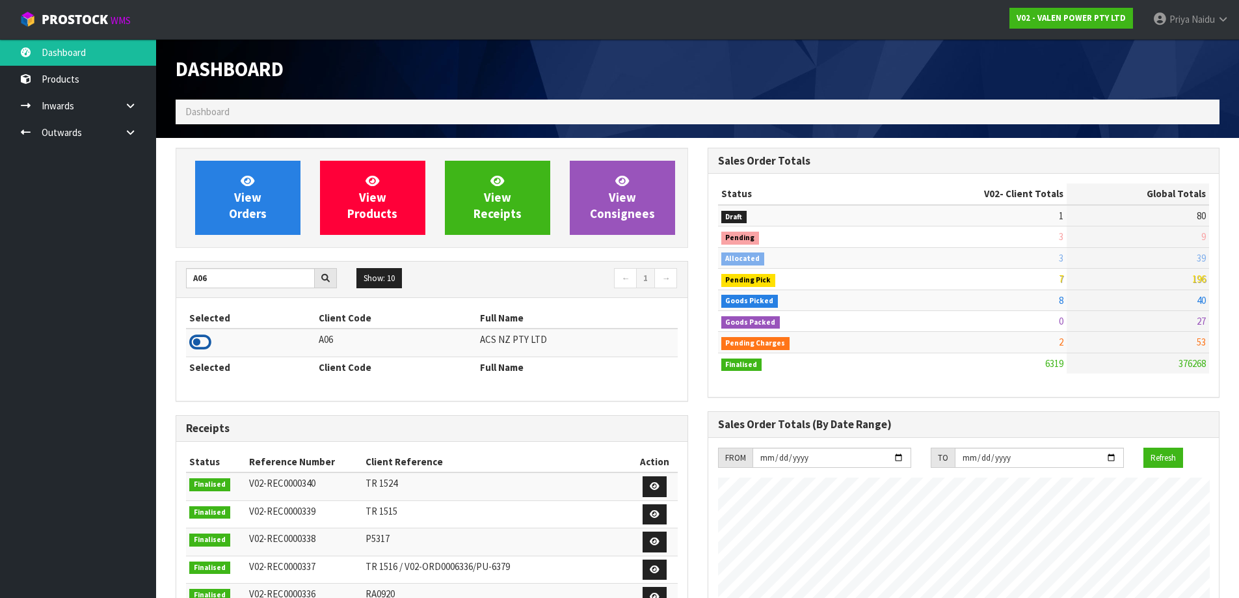
click at [196, 338] on icon at bounding box center [200, 342] width 22 height 20
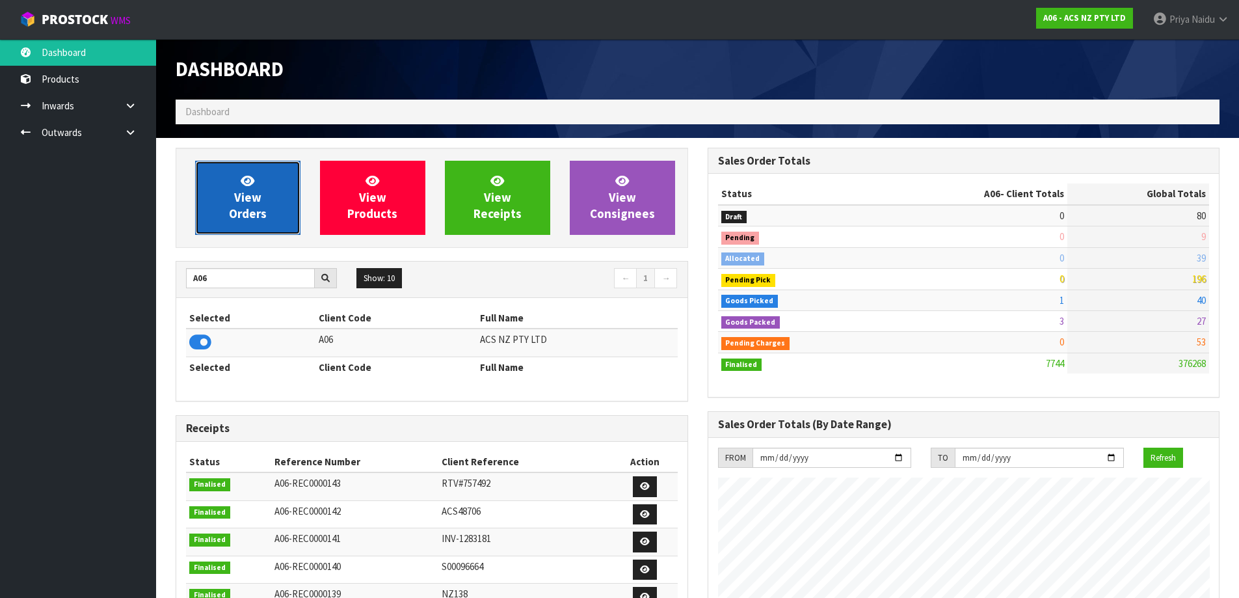
click at [290, 186] on link "View Orders" at bounding box center [247, 198] width 105 height 74
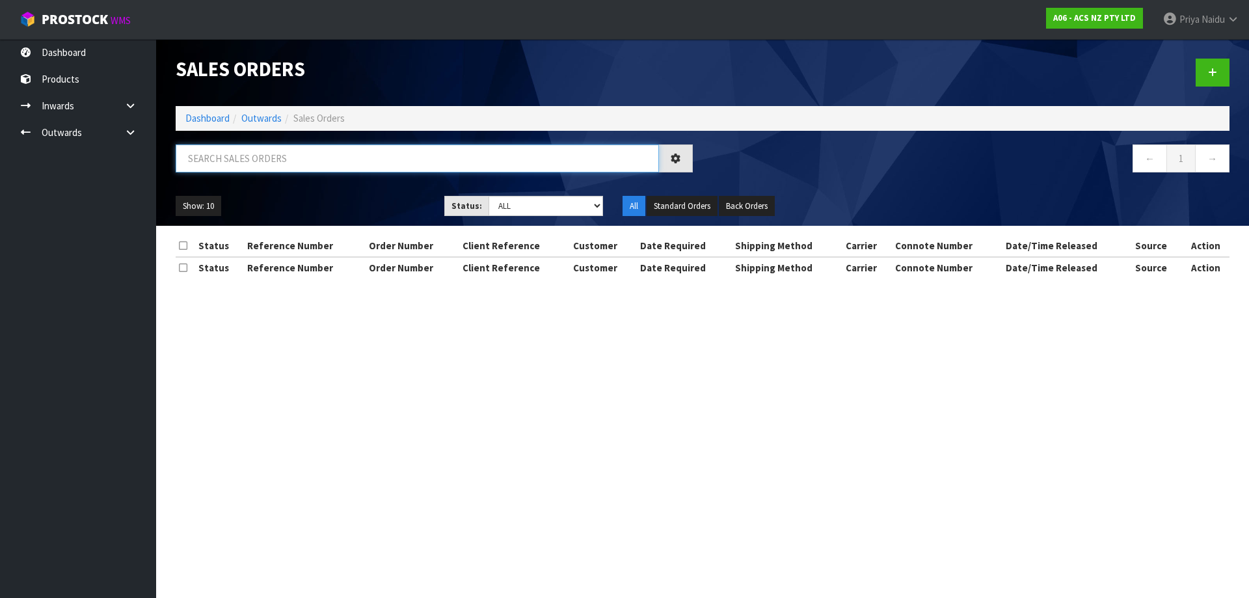
click at [270, 170] on input "text" at bounding box center [417, 158] width 483 height 28
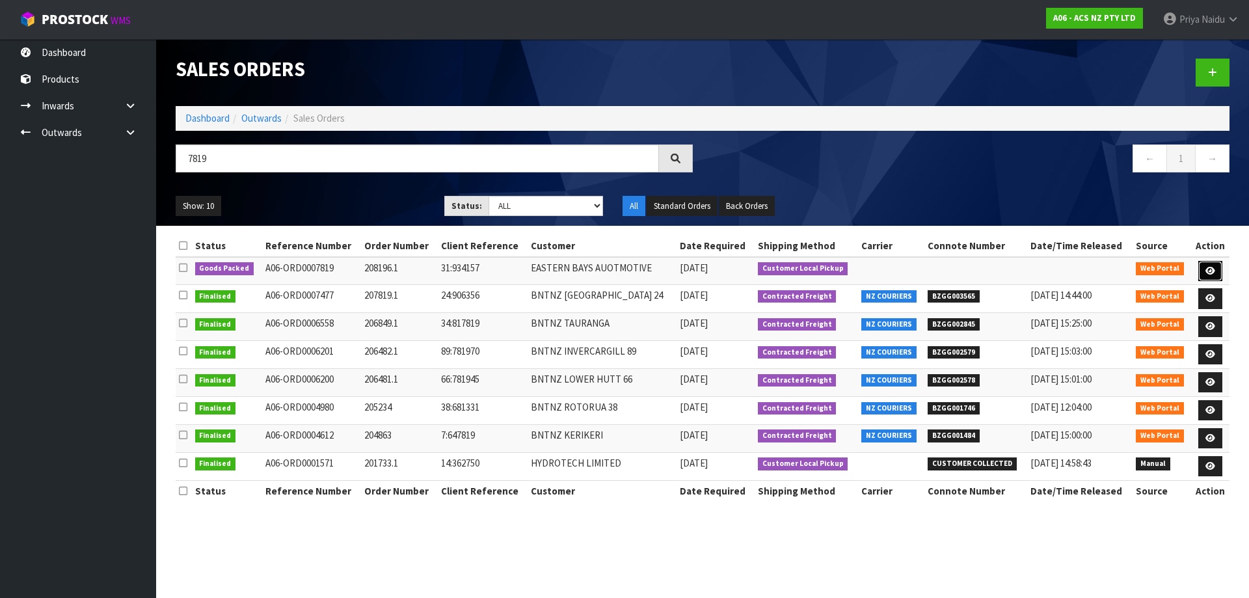
click at [1202, 263] on link at bounding box center [1210, 271] width 24 height 21
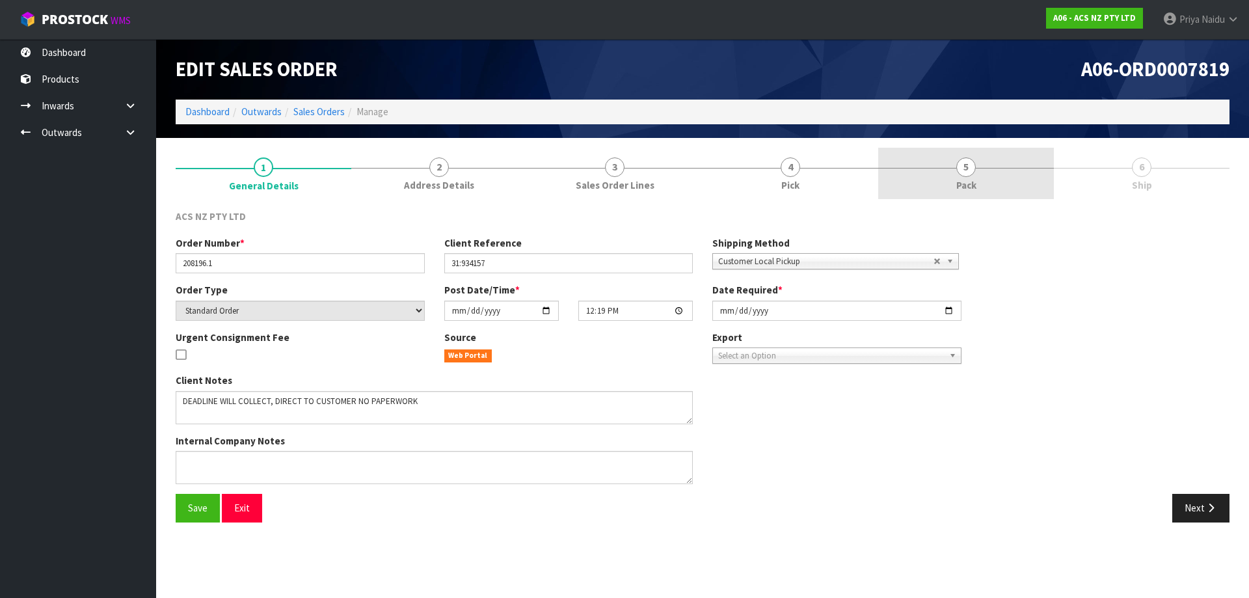
drag, startPoint x: 993, startPoint y: 186, endPoint x: 989, endPoint y: 191, distance: 6.9
click at [993, 187] on link "5 Pack" at bounding box center [966, 173] width 176 height 51
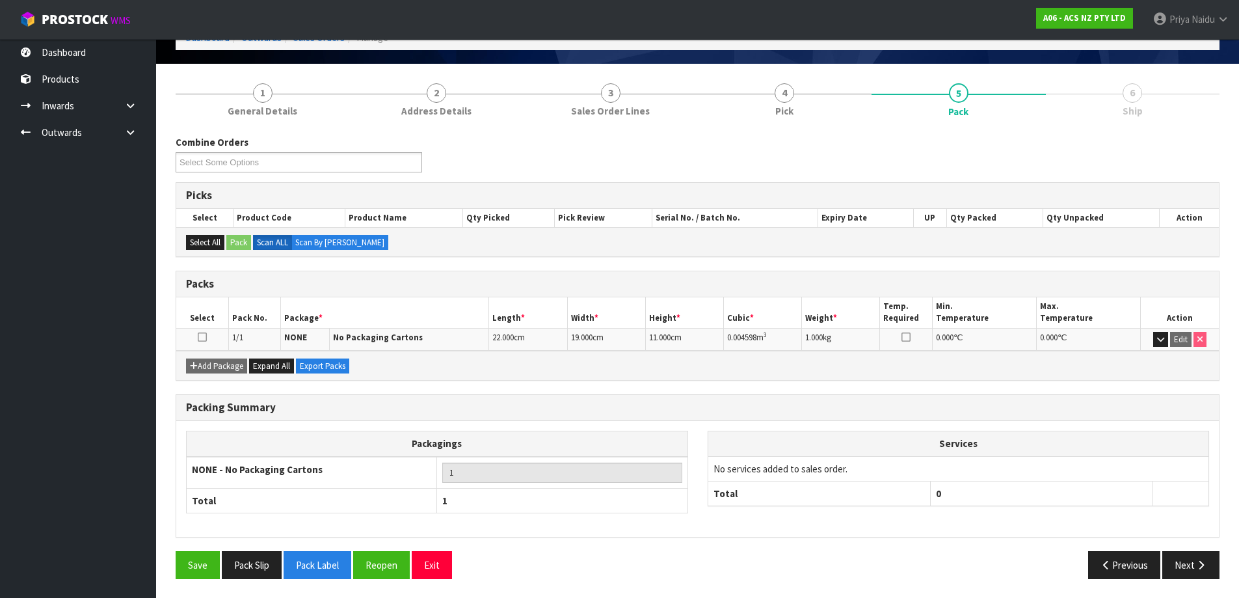
scroll to position [75, 0]
drag, startPoint x: 1197, startPoint y: 583, endPoint x: 1189, endPoint y: 564, distance: 20.7
click at [1198, 579] on div "Save Pack Slip Pack Label Reopen Exit Previous Next" at bounding box center [697, 569] width 1063 height 38
click at [1186, 561] on button "Next" at bounding box center [1190, 564] width 57 height 28
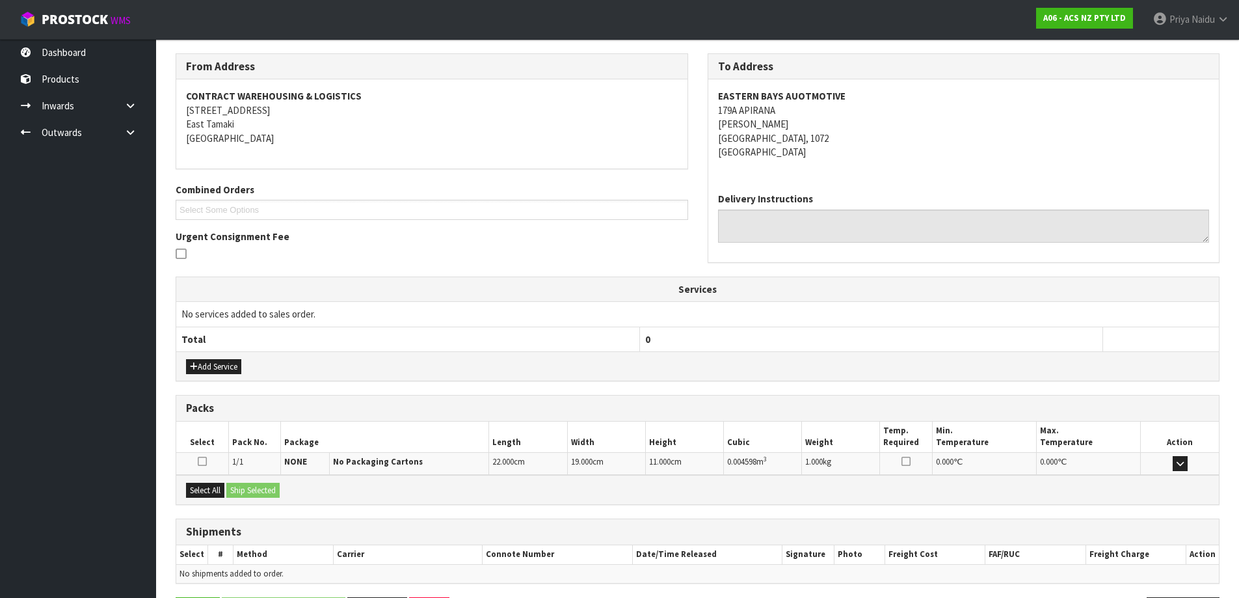
scroll to position [203, 0]
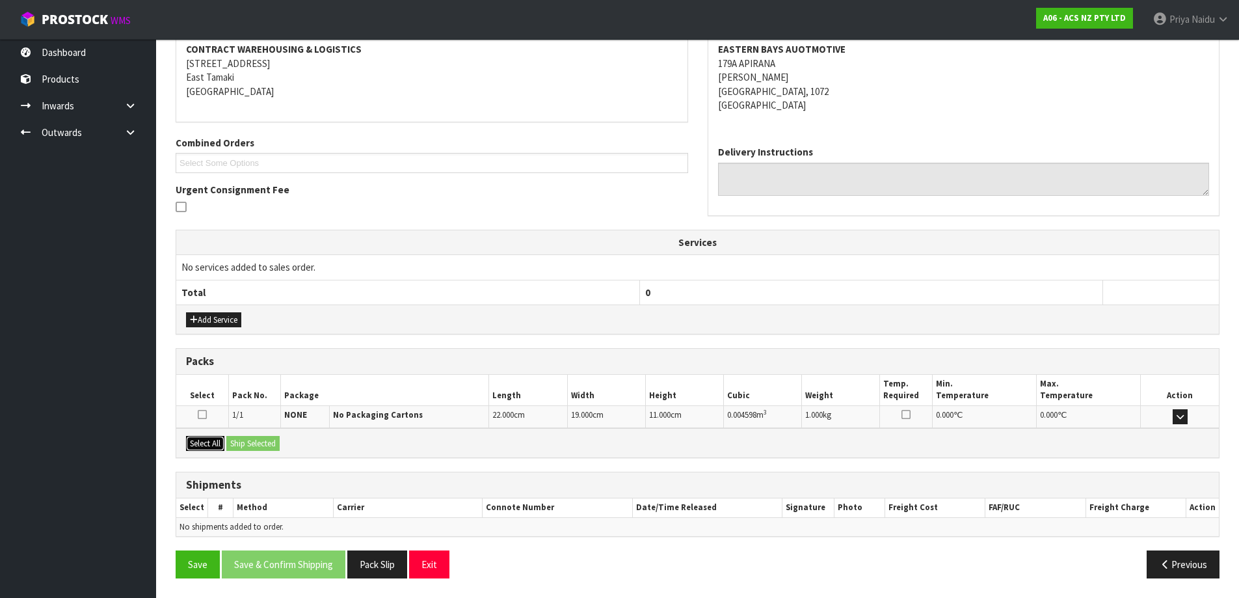
click at [220, 445] on button "Select All" at bounding box center [205, 444] width 38 height 16
drag, startPoint x: 248, startPoint y: 440, endPoint x: 340, endPoint y: 447, distance: 91.3
click at [250, 440] on button "Ship Selected" at bounding box center [252, 444] width 53 height 16
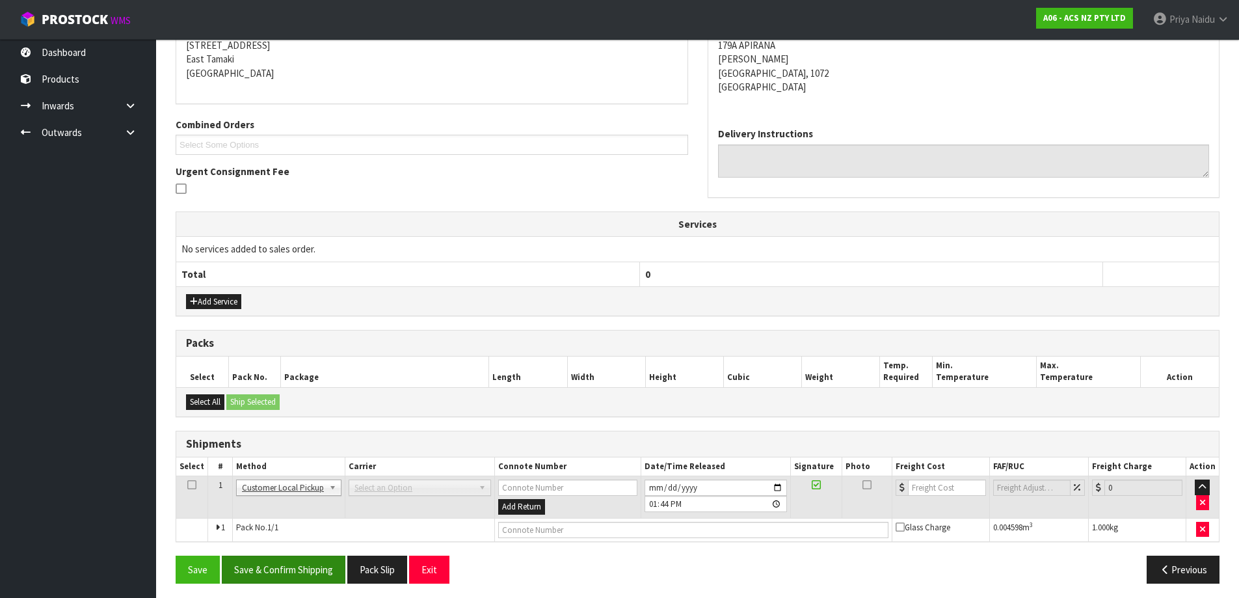
scroll to position [226, 0]
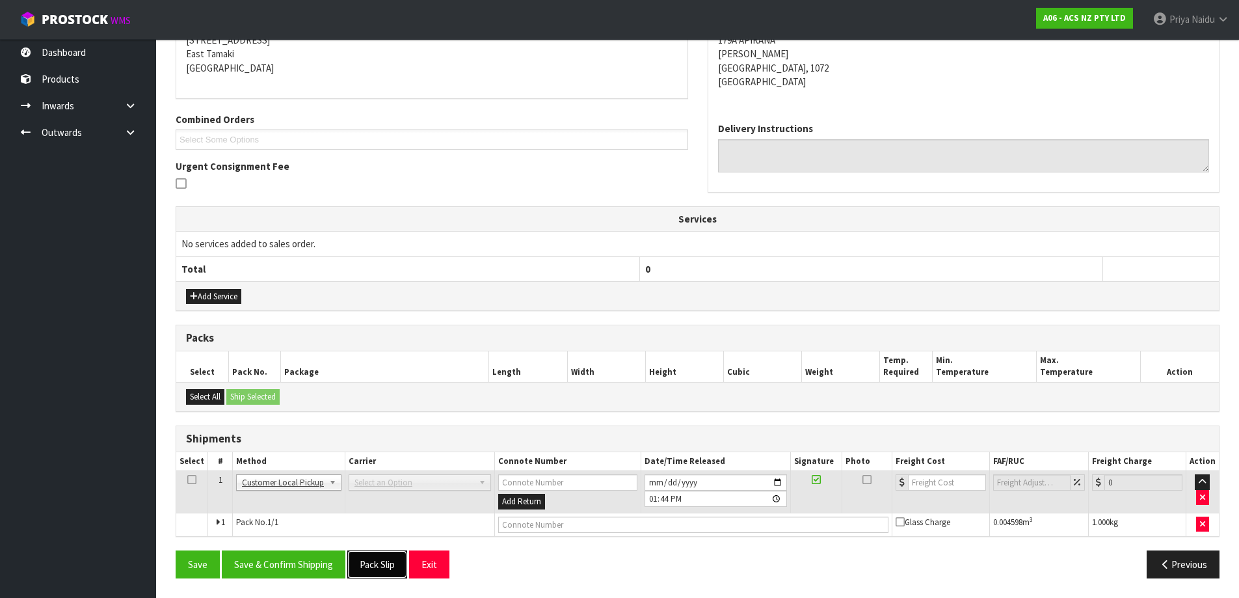
click at [372, 564] on button "Pack Slip" at bounding box center [377, 564] width 60 height 28
click at [526, 523] on input "text" at bounding box center [693, 524] width 390 height 16
click at [321, 553] on button "Save & Confirm Shipping" at bounding box center [284, 564] width 124 height 28
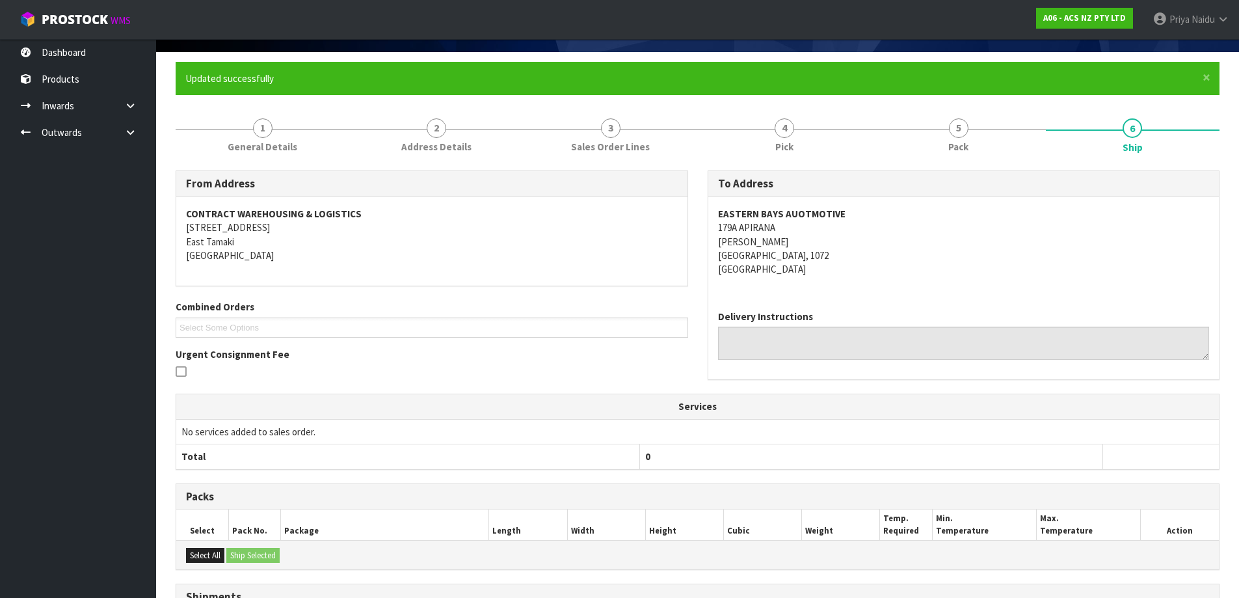
scroll to position [0, 0]
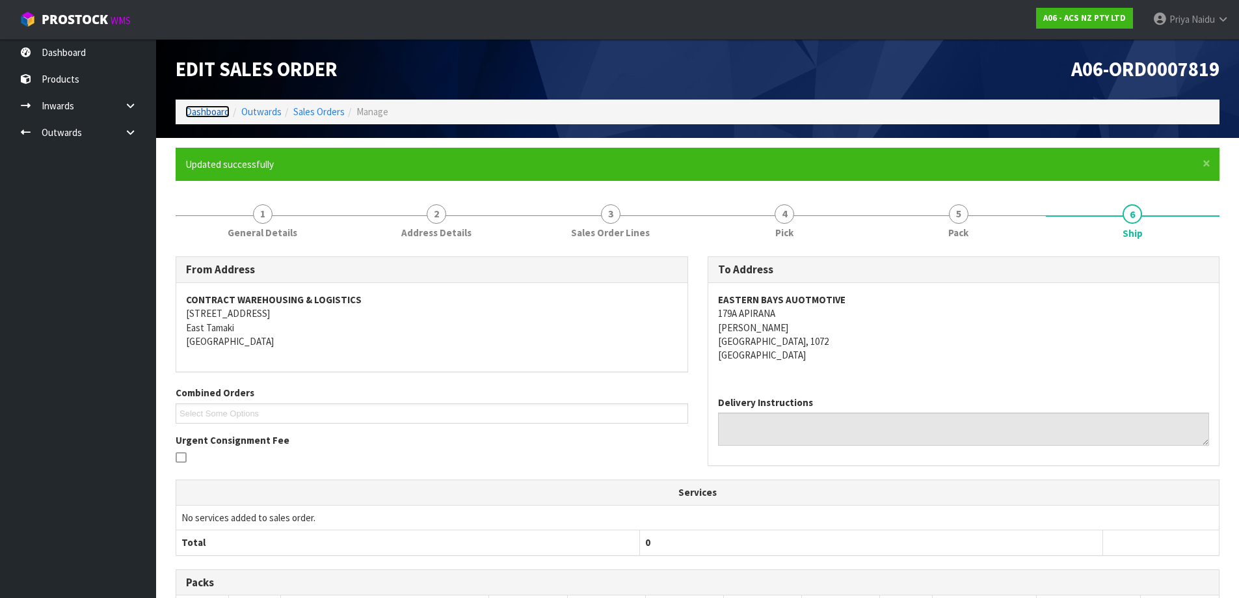
click at [211, 113] on link "Dashboard" at bounding box center [207, 111] width 44 height 12
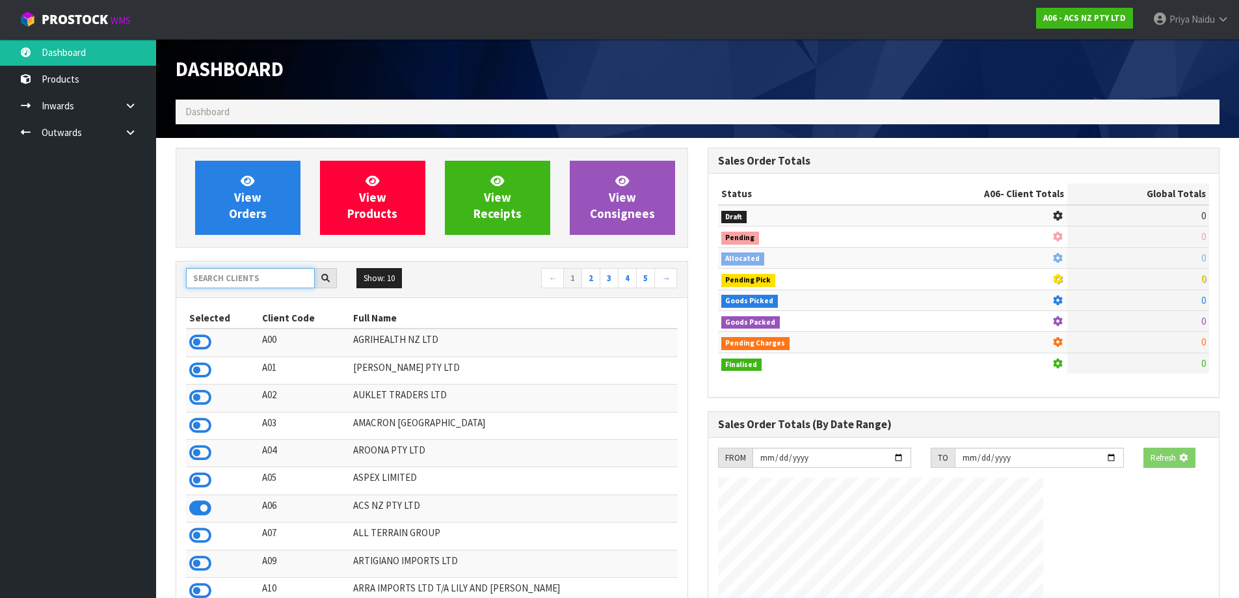
drag, startPoint x: 235, startPoint y: 272, endPoint x: 247, endPoint y: 267, distance: 12.2
click at [235, 272] on input "text" at bounding box center [250, 278] width 129 height 20
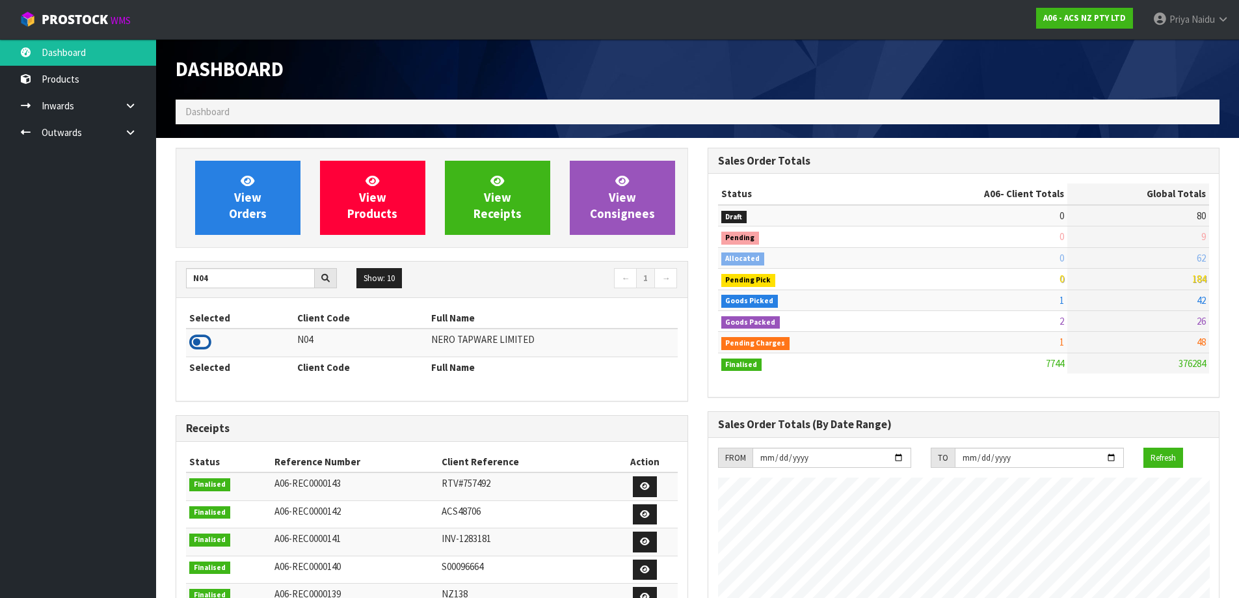
click at [202, 344] on icon at bounding box center [200, 342] width 22 height 20
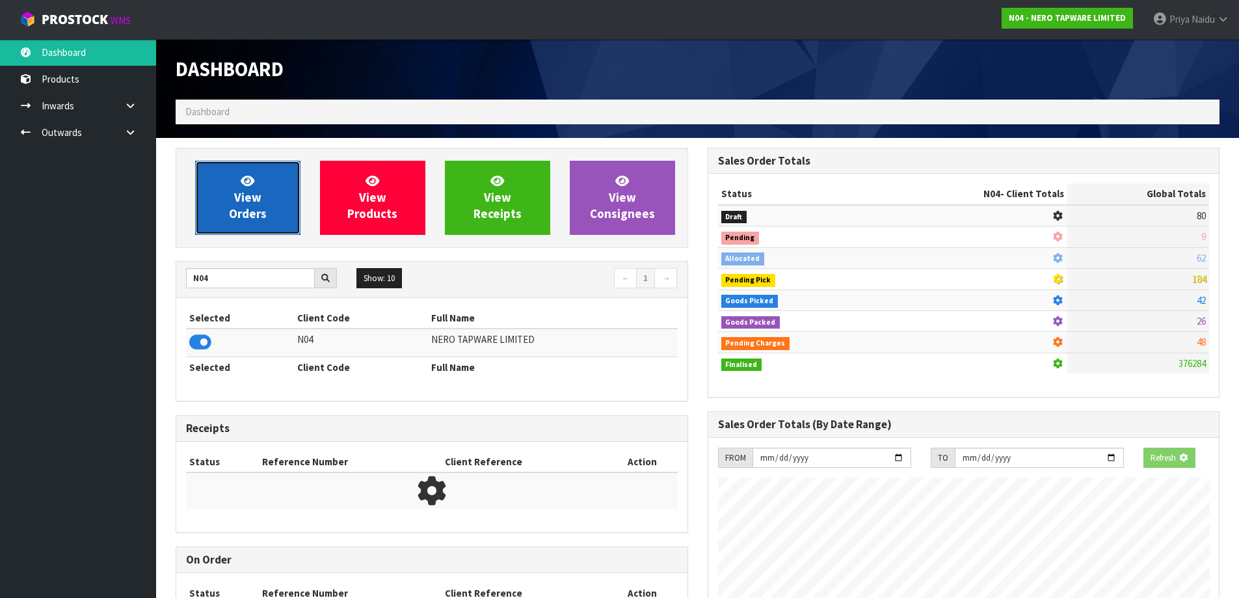
click at [250, 200] on span "View Orders" at bounding box center [248, 197] width 38 height 49
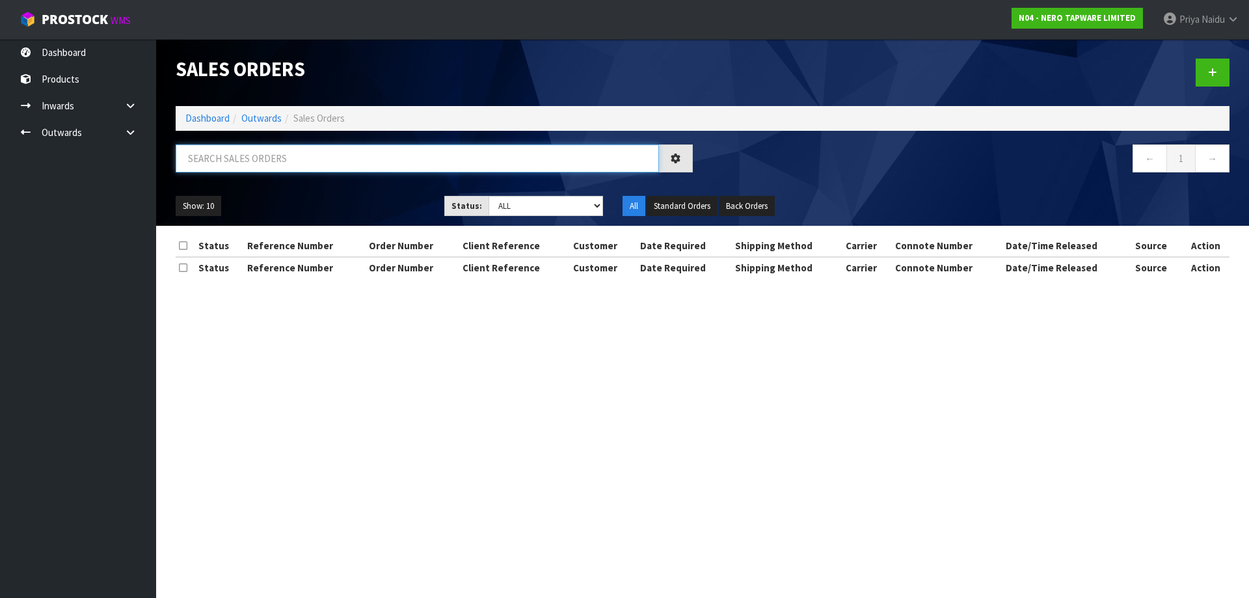
click at [281, 157] on input "text" at bounding box center [417, 158] width 483 height 28
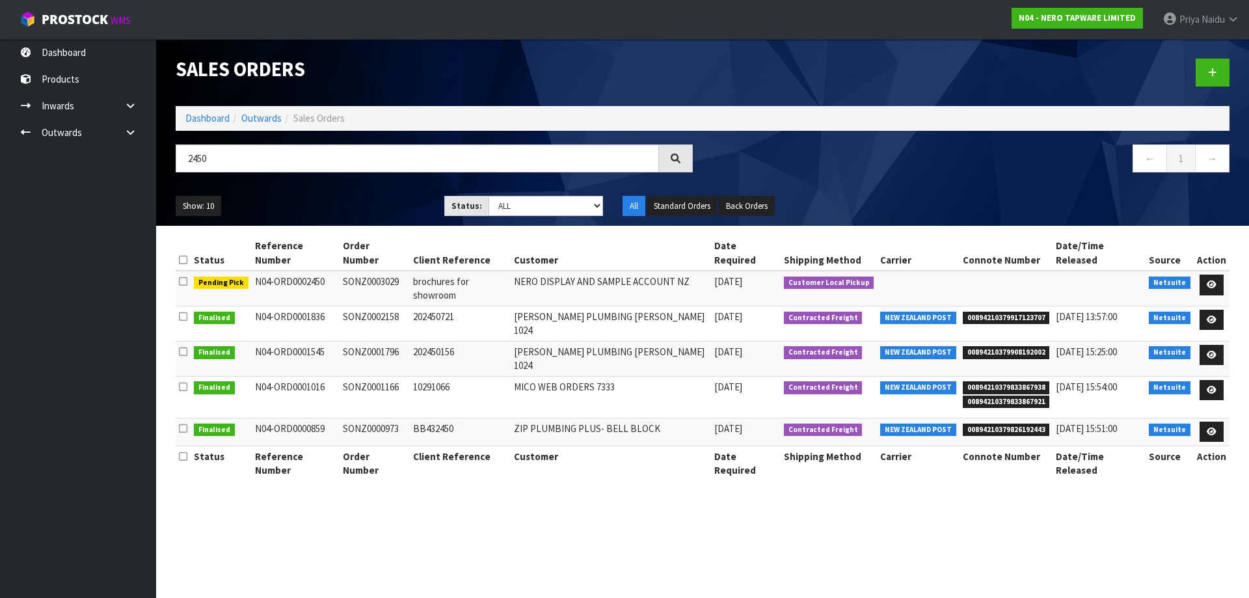
click at [379, 206] on ul "Show: 10 5 10 25 50" at bounding box center [300, 206] width 249 height 21
click at [230, 150] on input "2450" at bounding box center [417, 158] width 483 height 28
click at [1216, 280] on icon at bounding box center [1212, 284] width 10 height 8
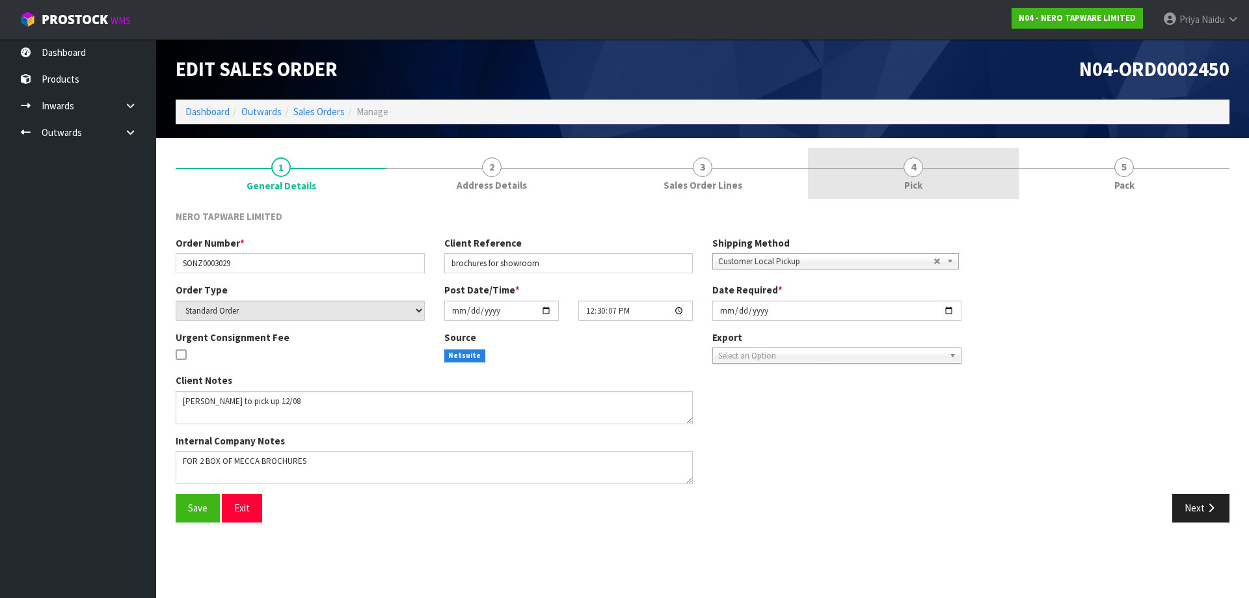
click at [971, 194] on link "4 Pick" at bounding box center [913, 173] width 211 height 51
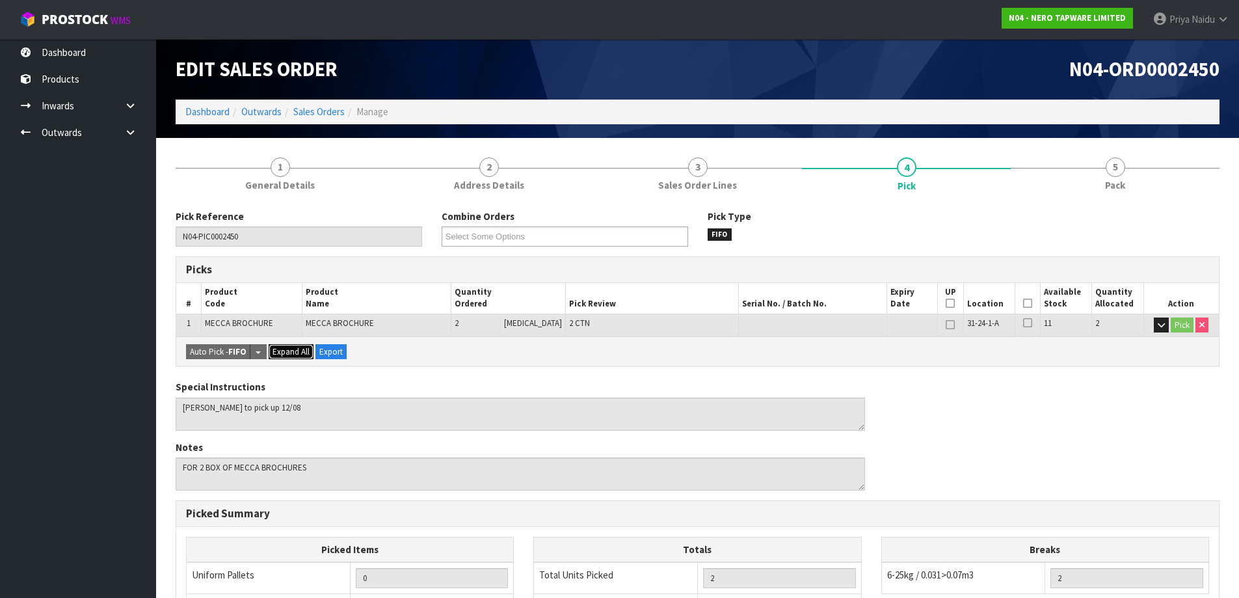
click at [292, 351] on span "Expand All" at bounding box center [291, 351] width 37 height 11
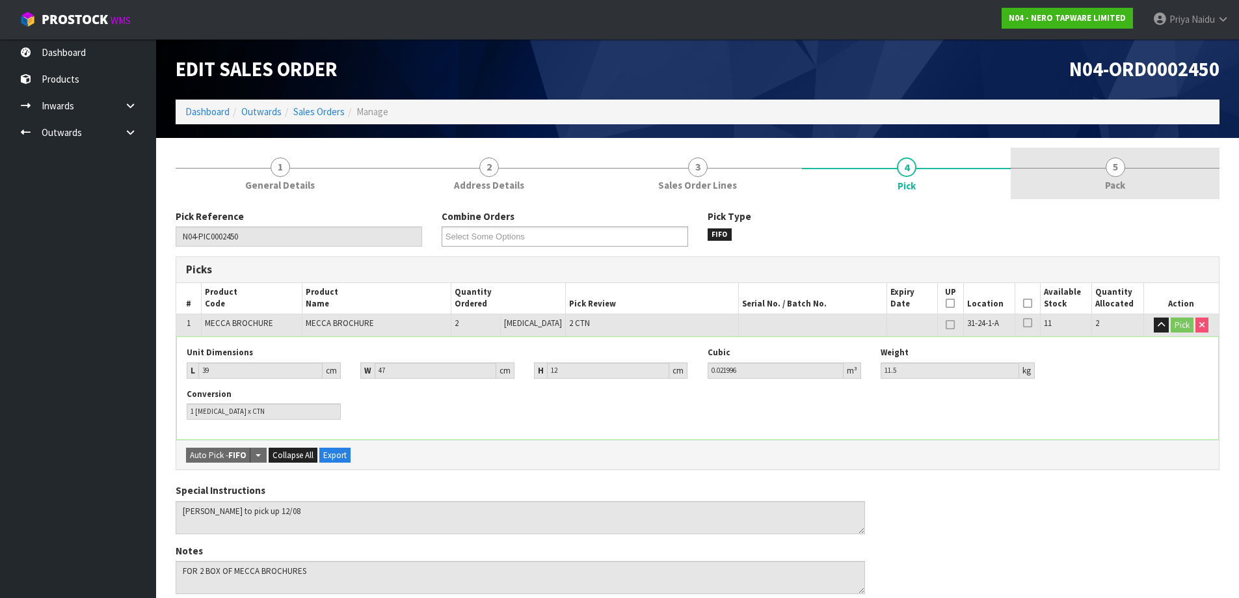
click at [1065, 188] on link "5 Pack" at bounding box center [1115, 173] width 209 height 51
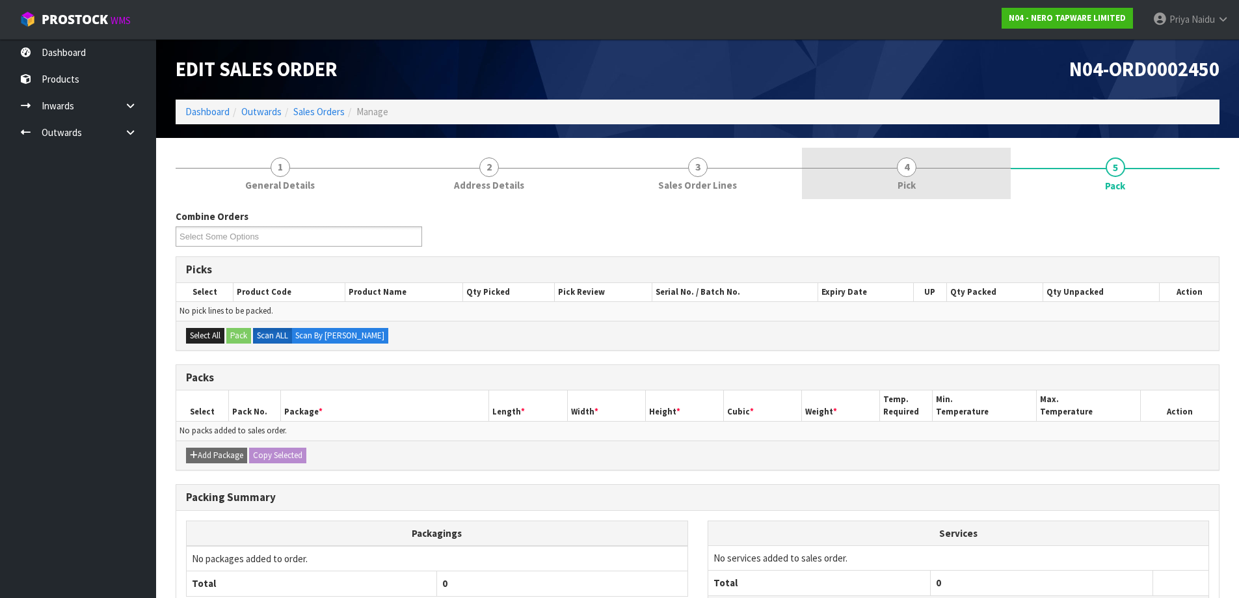
click at [933, 191] on link "4 Pick" at bounding box center [906, 173] width 209 height 51
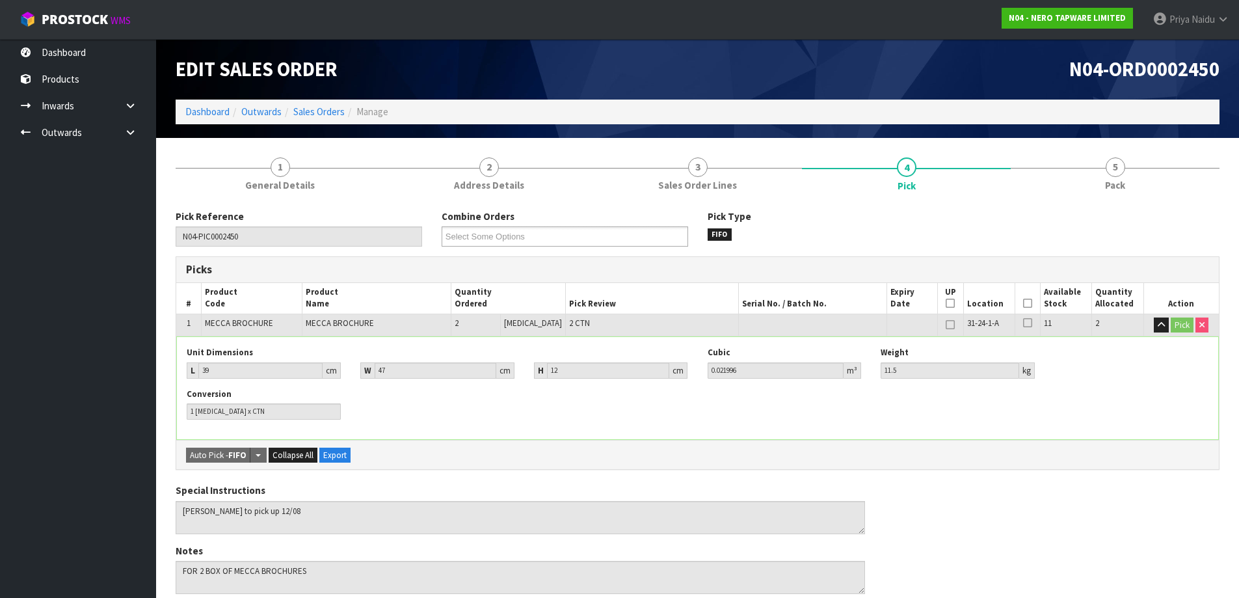
click at [1023, 303] on icon at bounding box center [1027, 303] width 9 height 1
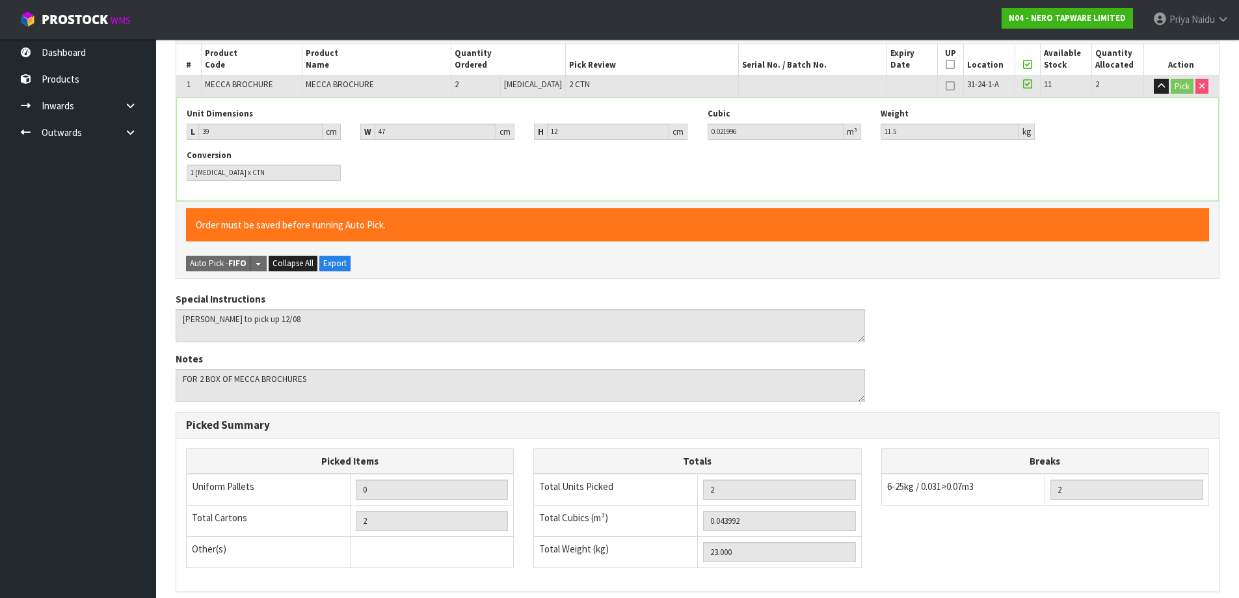
scroll to position [390, 0]
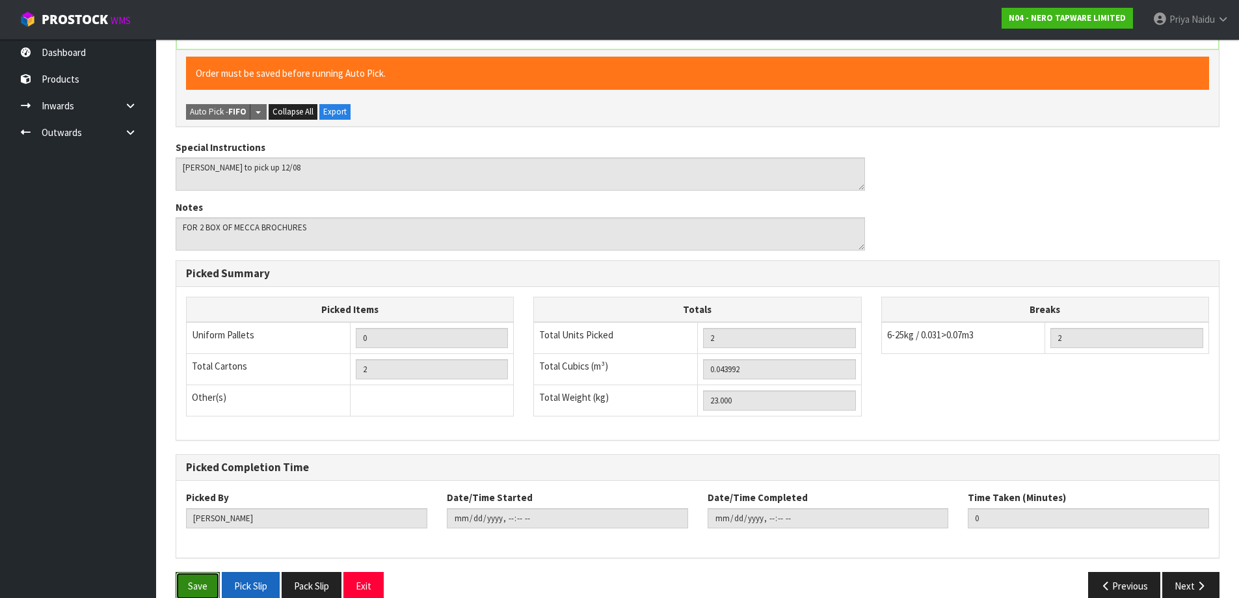
drag, startPoint x: 200, startPoint y: 584, endPoint x: 260, endPoint y: 573, distance: 60.2
click at [202, 583] on button "Save" at bounding box center [198, 586] width 44 height 28
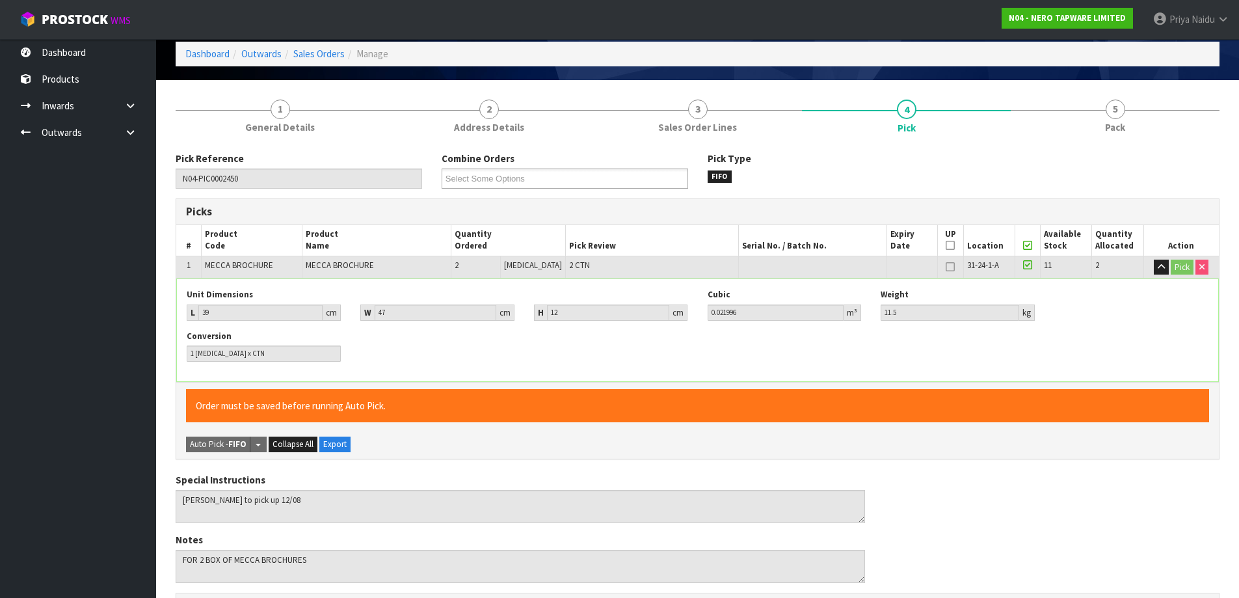
scroll to position [0, 0]
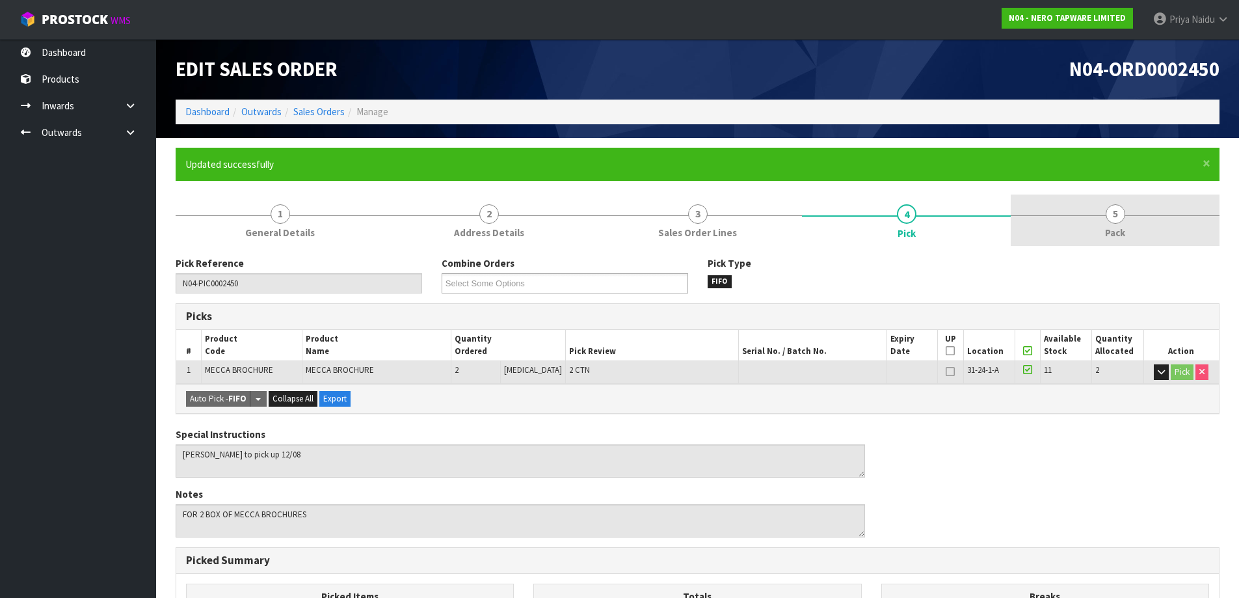
click at [1121, 216] on span "5" at bounding box center [1116, 214] width 20 height 20
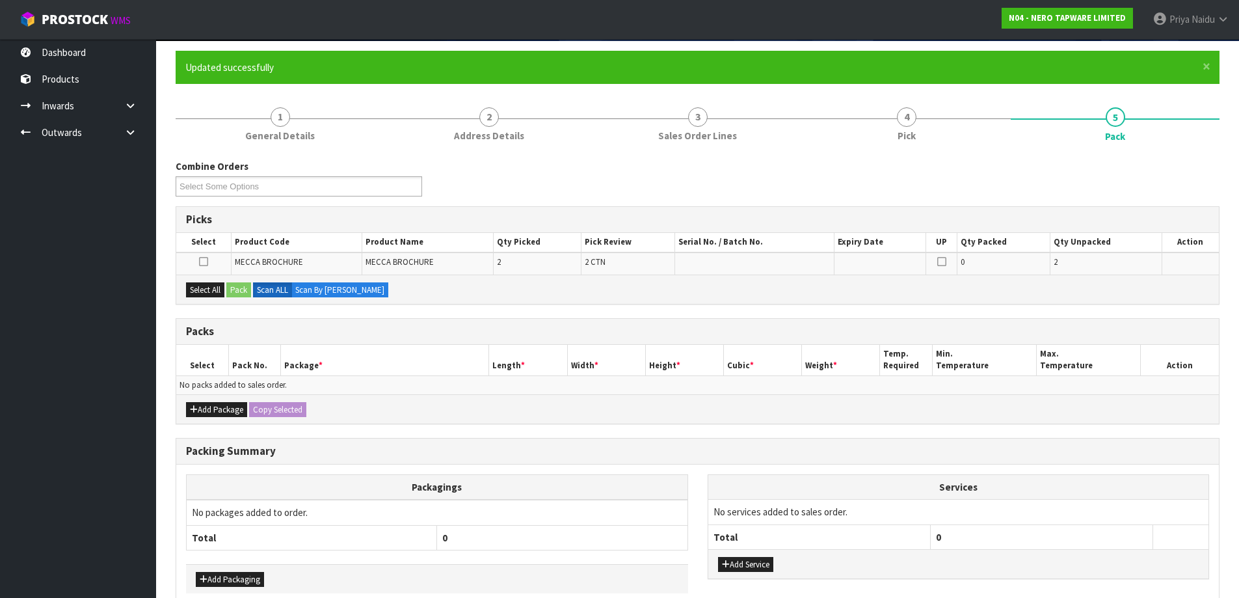
scroll to position [165, 0]
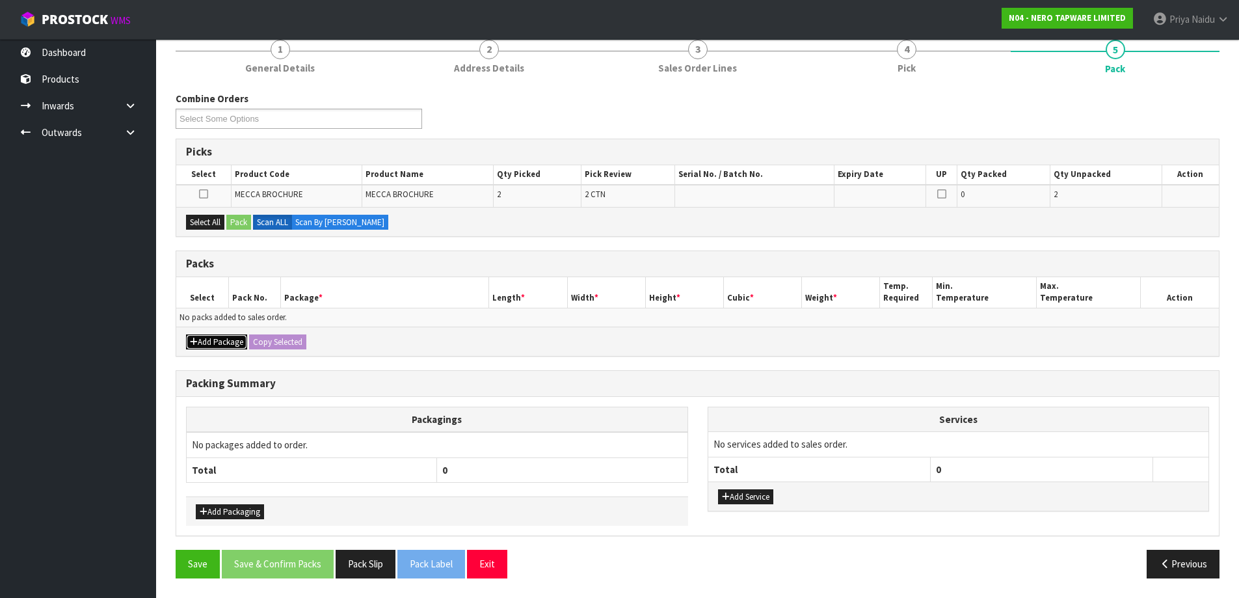
click at [229, 341] on button "Add Package" at bounding box center [216, 342] width 61 height 16
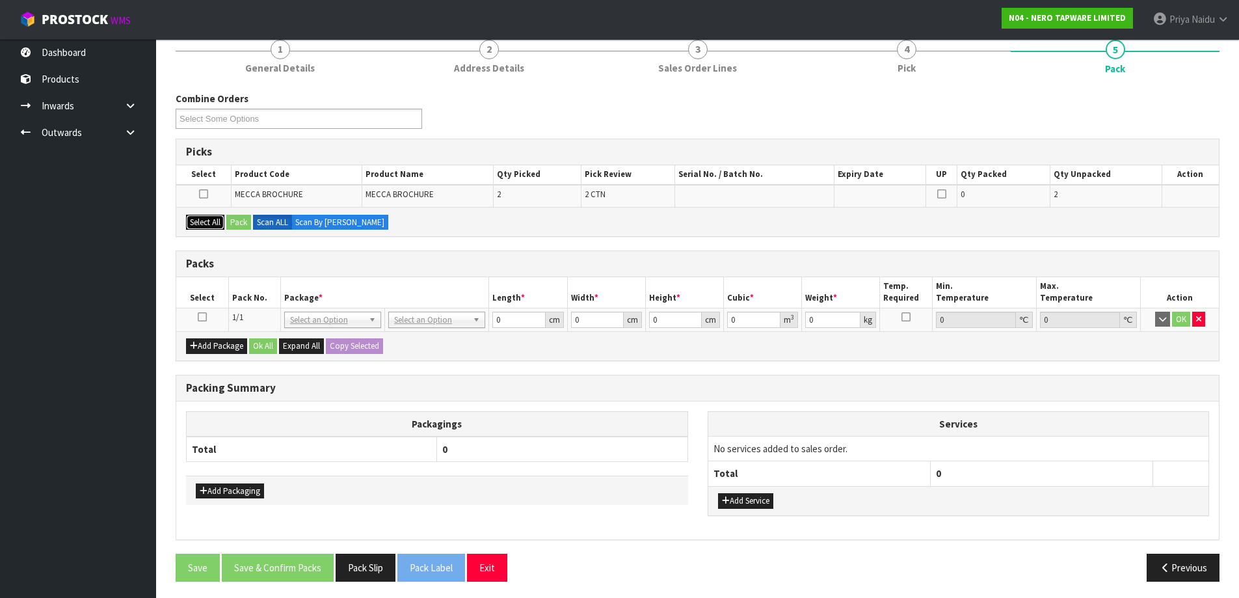
click at [206, 222] on button "Select All" at bounding box center [205, 223] width 38 height 16
click at [231, 228] on button "Pack" at bounding box center [238, 223] width 25 height 16
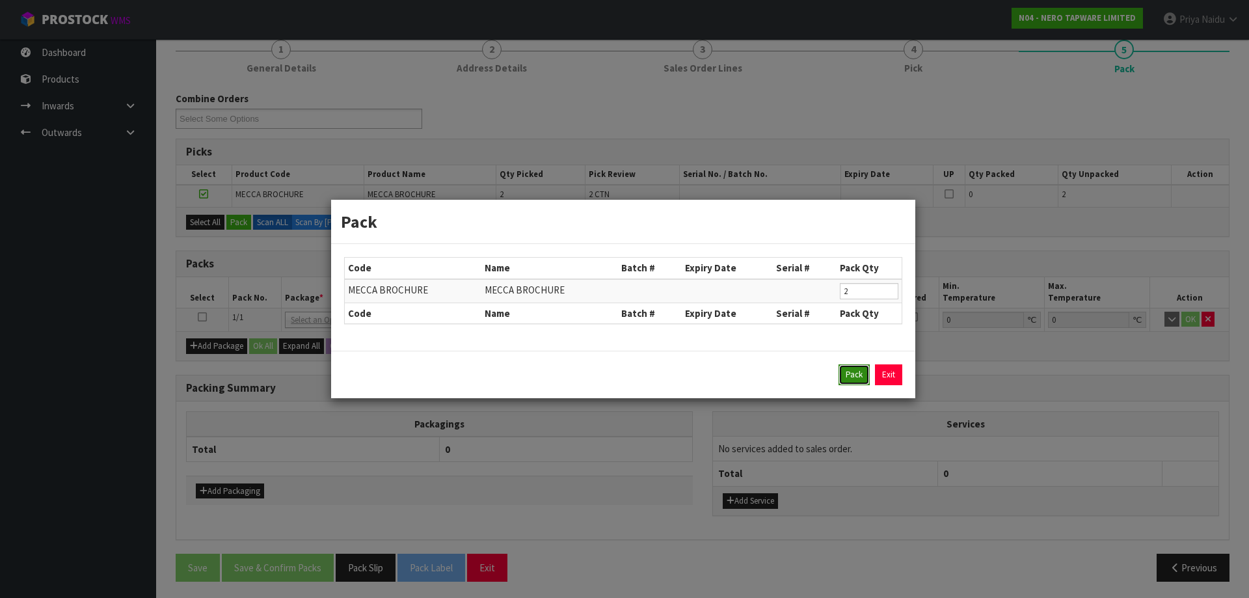
click at [859, 381] on button "Pack" at bounding box center [853, 374] width 31 height 21
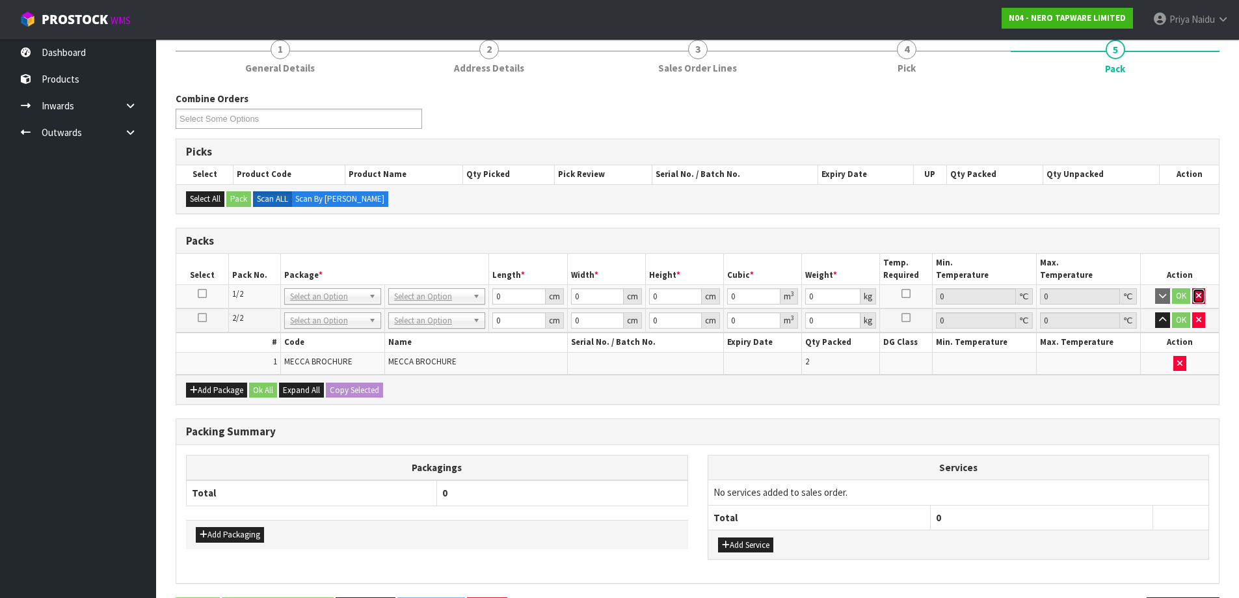
click at [1198, 292] on icon "button" at bounding box center [1198, 295] width 5 height 8
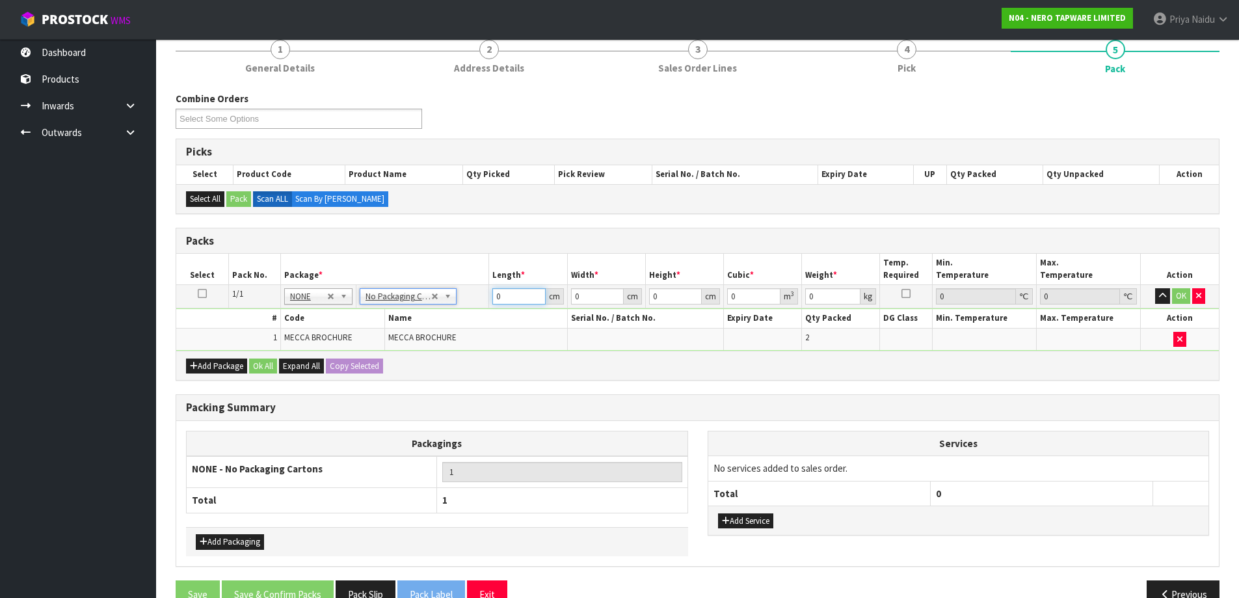
click at [513, 303] on input "0" at bounding box center [518, 296] width 53 height 16
click at [1186, 289] on button "OK" at bounding box center [1181, 296] width 18 height 16
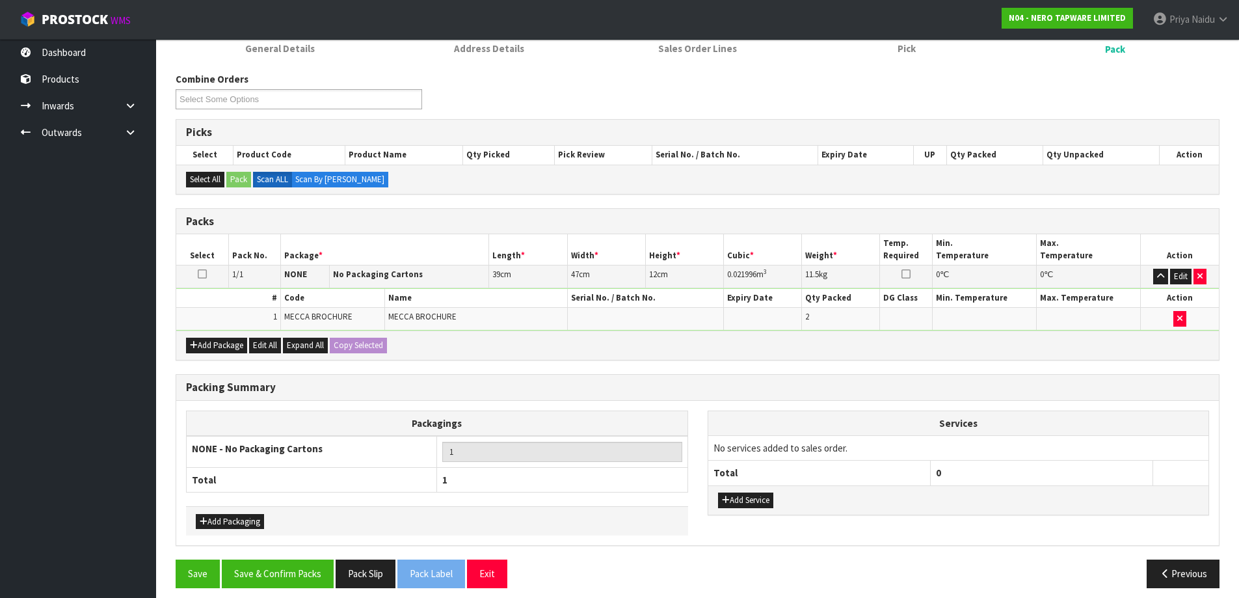
scroll to position [194, 0]
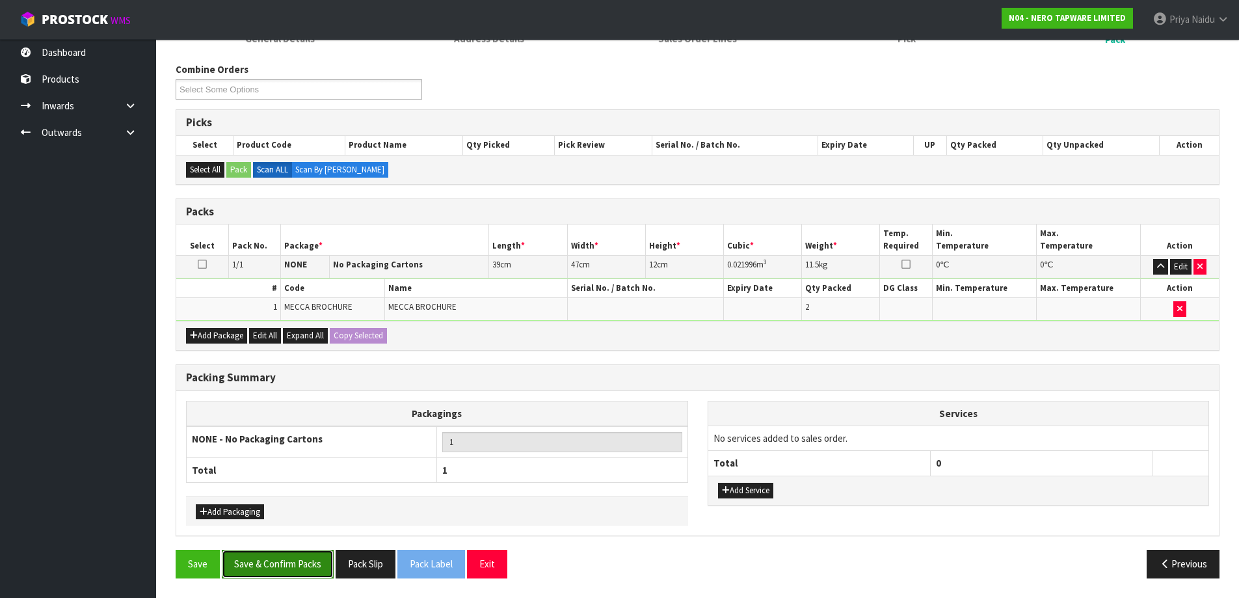
click at [260, 561] on button "Save & Confirm Packs" at bounding box center [278, 564] width 112 height 28
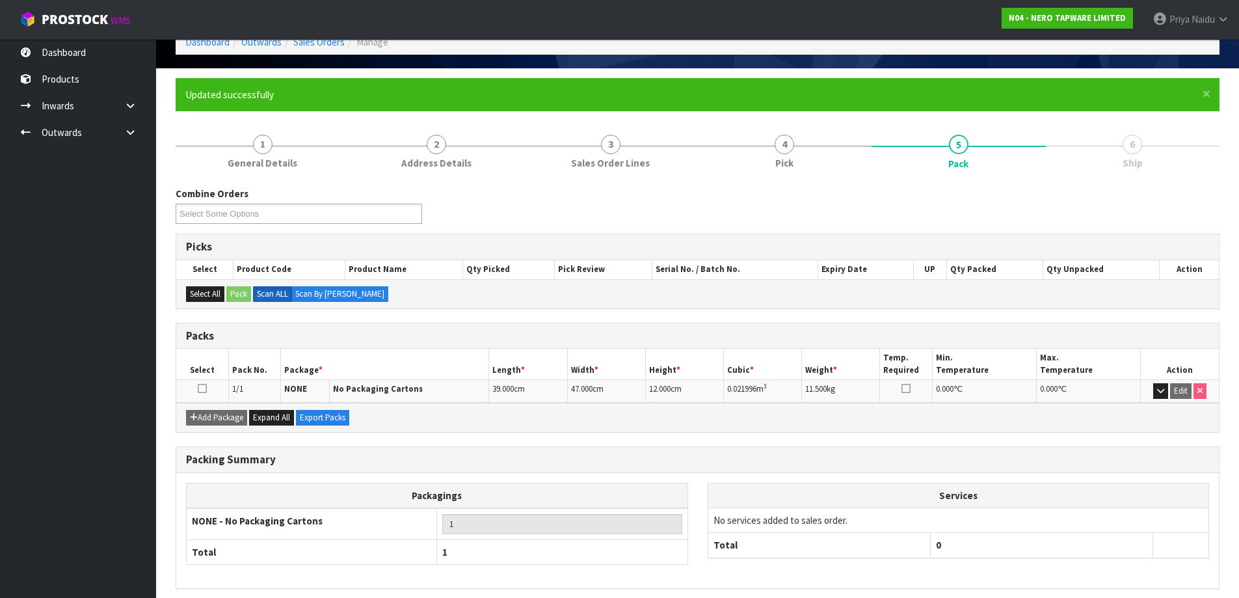
scroll to position [122, 0]
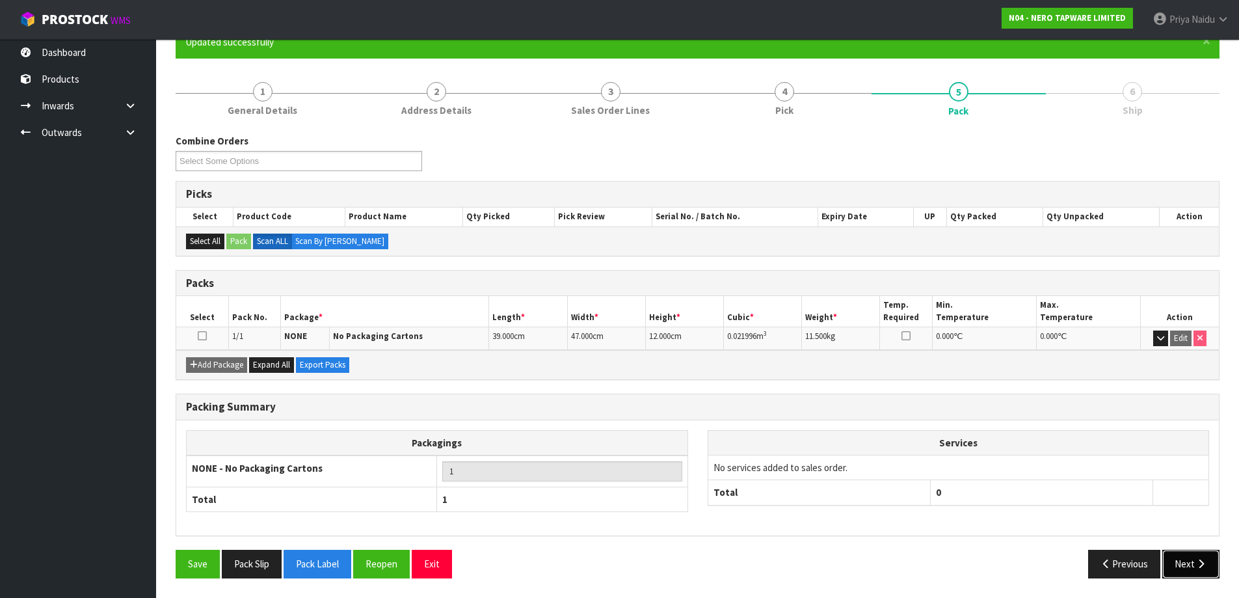
click at [1194, 561] on button "Next" at bounding box center [1190, 564] width 57 height 28
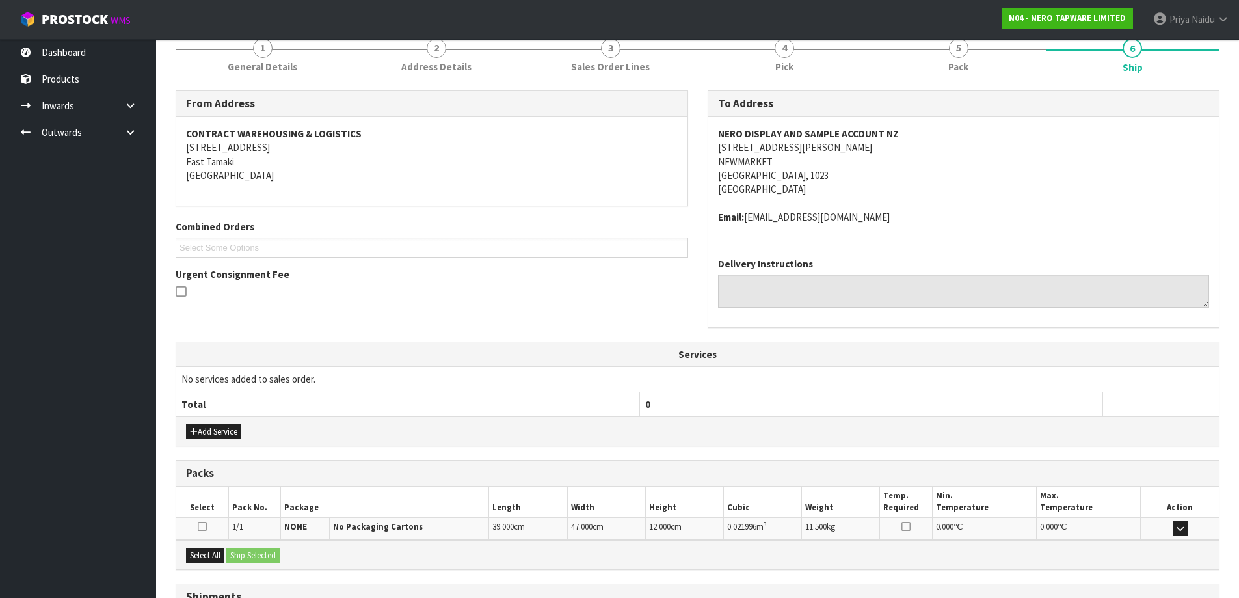
scroll to position [278, 0]
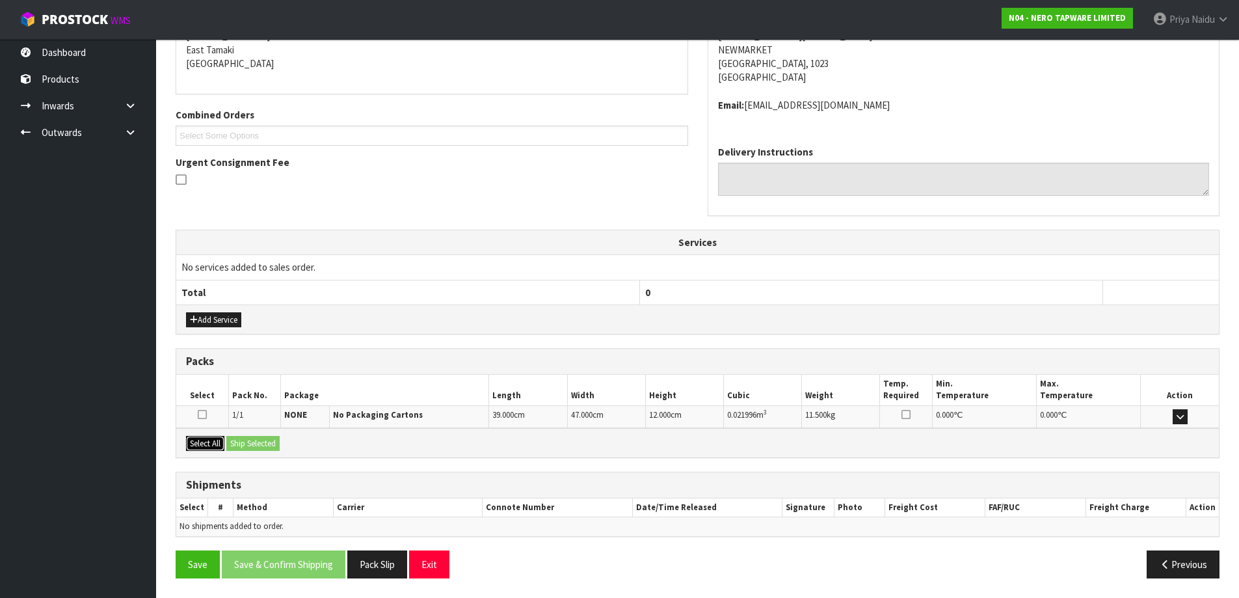
click at [221, 444] on button "Select All" at bounding box center [205, 444] width 38 height 16
click at [248, 440] on button "Ship Selected" at bounding box center [252, 444] width 53 height 16
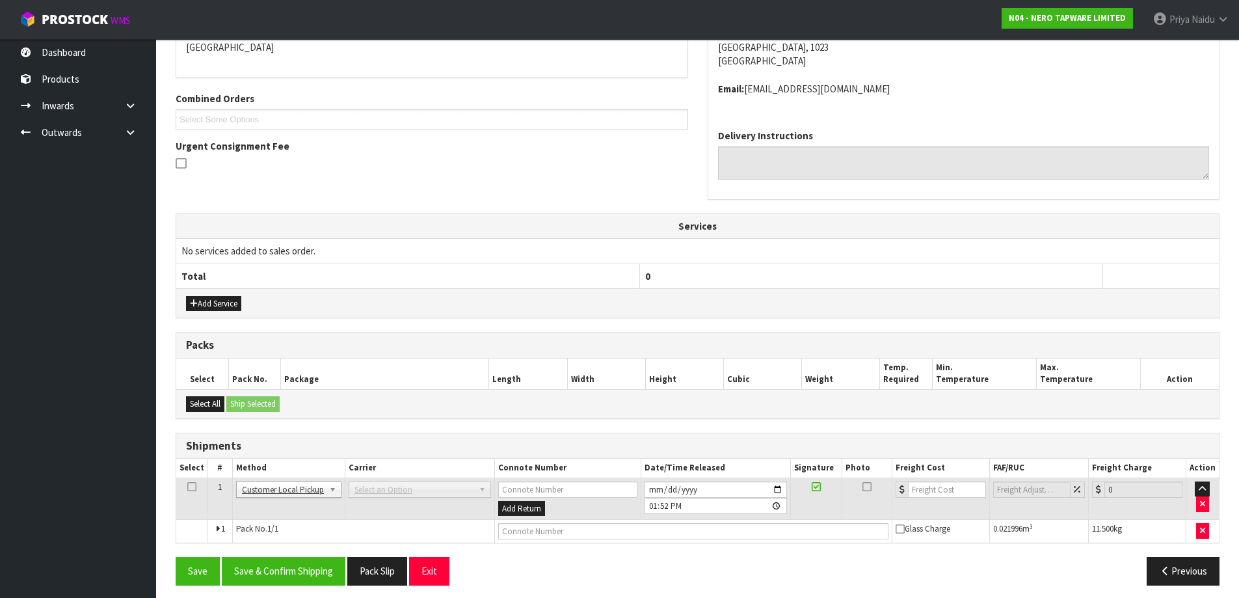
scroll to position [301, 0]
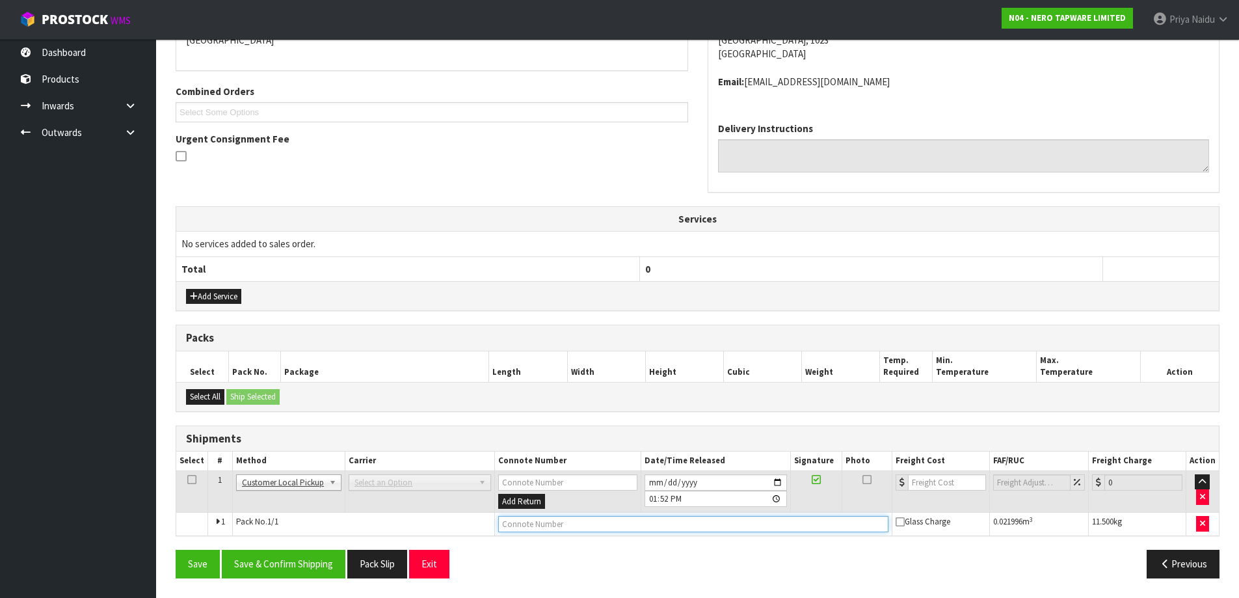
click at [556, 528] on input "text" at bounding box center [693, 524] width 390 height 16
click at [311, 582] on div "Save Save & Confirm Shipping Pack Slip Exit Previous" at bounding box center [697, 569] width 1063 height 38
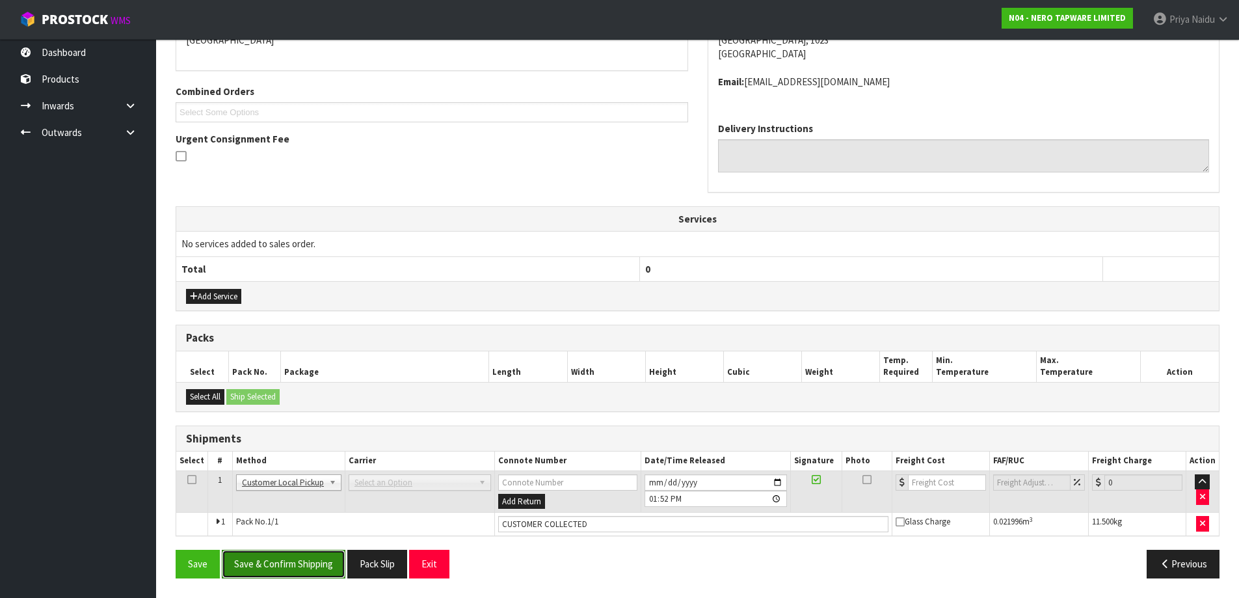
click at [324, 564] on button "Save & Confirm Shipping" at bounding box center [284, 564] width 124 height 28
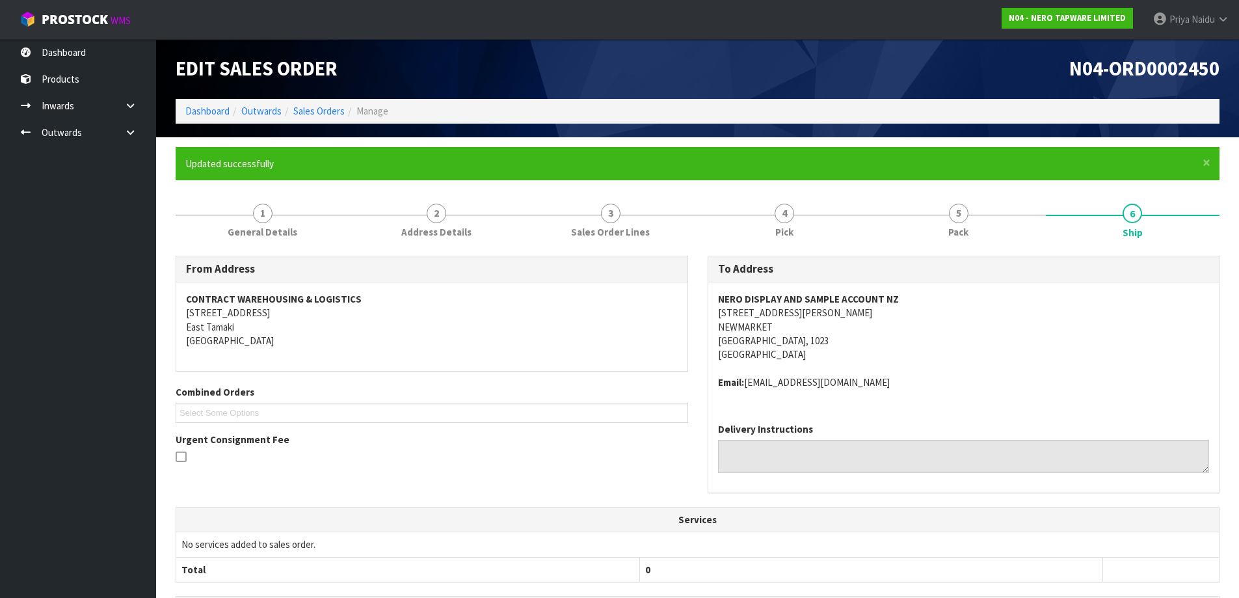
scroll to position [0, 0]
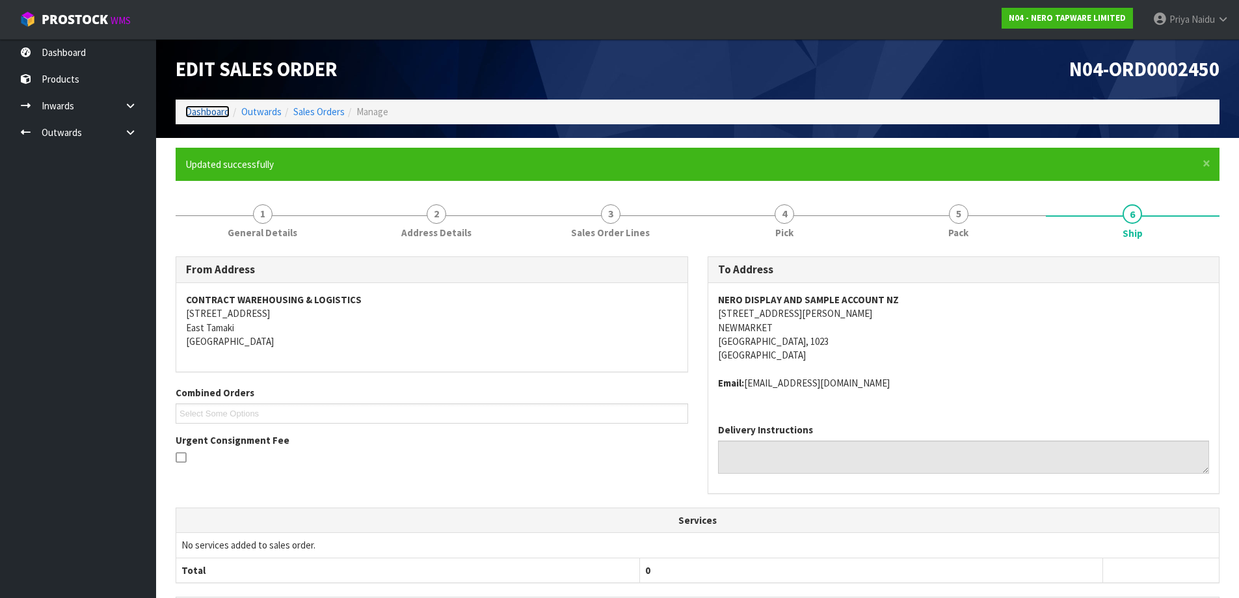
click at [211, 115] on link "Dashboard" at bounding box center [207, 111] width 44 height 12
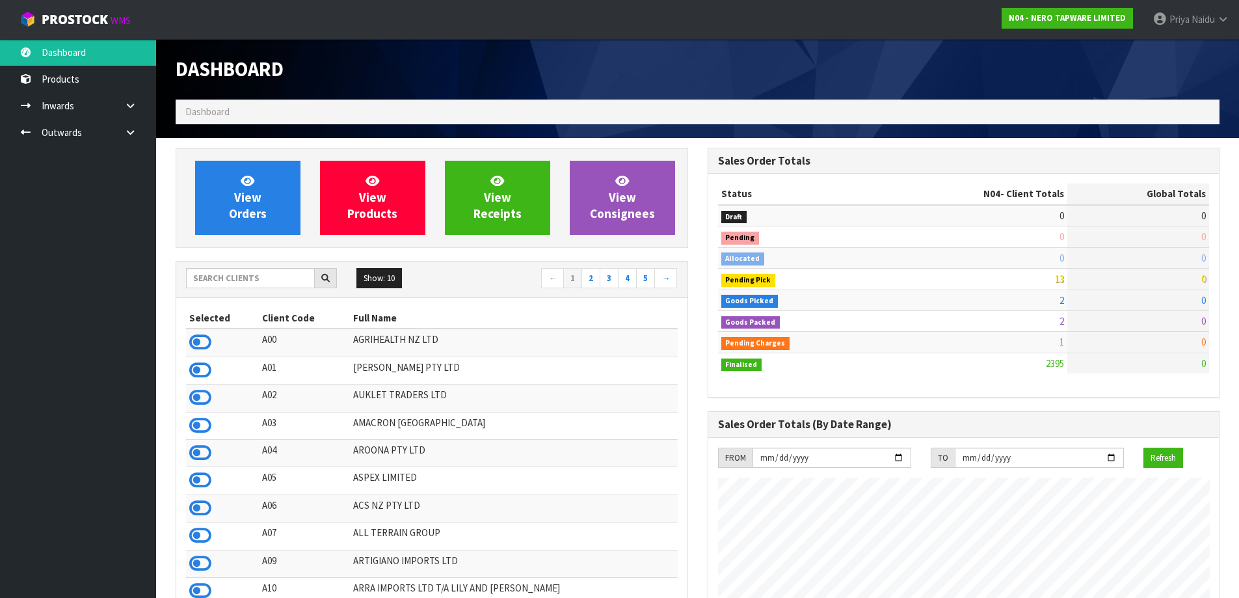
scroll to position [1013, 531]
click at [276, 276] on input "text" at bounding box center [250, 278] width 129 height 20
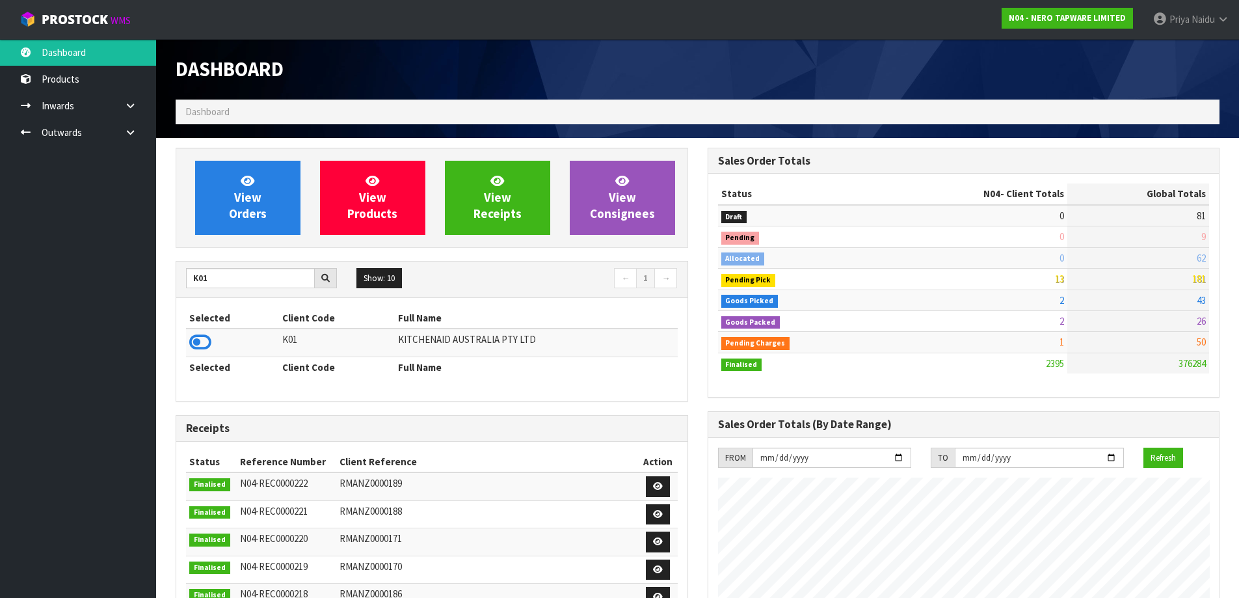
click at [186, 335] on td at bounding box center [232, 342] width 93 height 28
click at [203, 341] on icon at bounding box center [200, 342] width 22 height 20
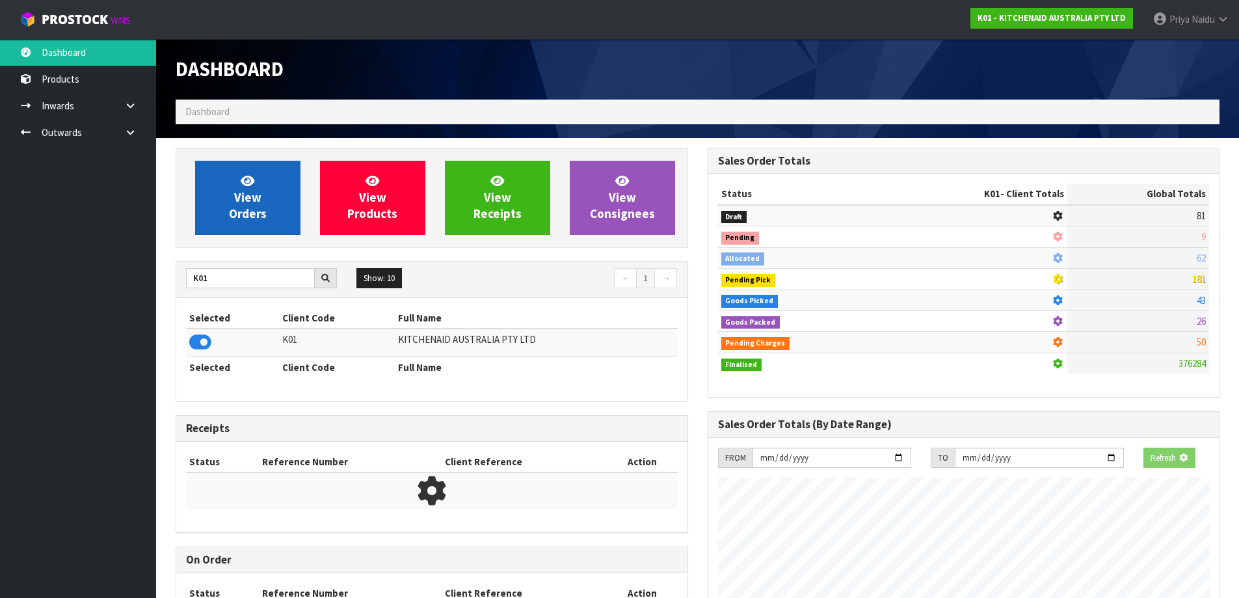
scroll to position [649622, 649901]
click at [247, 226] on link "View Orders" at bounding box center [247, 198] width 105 height 74
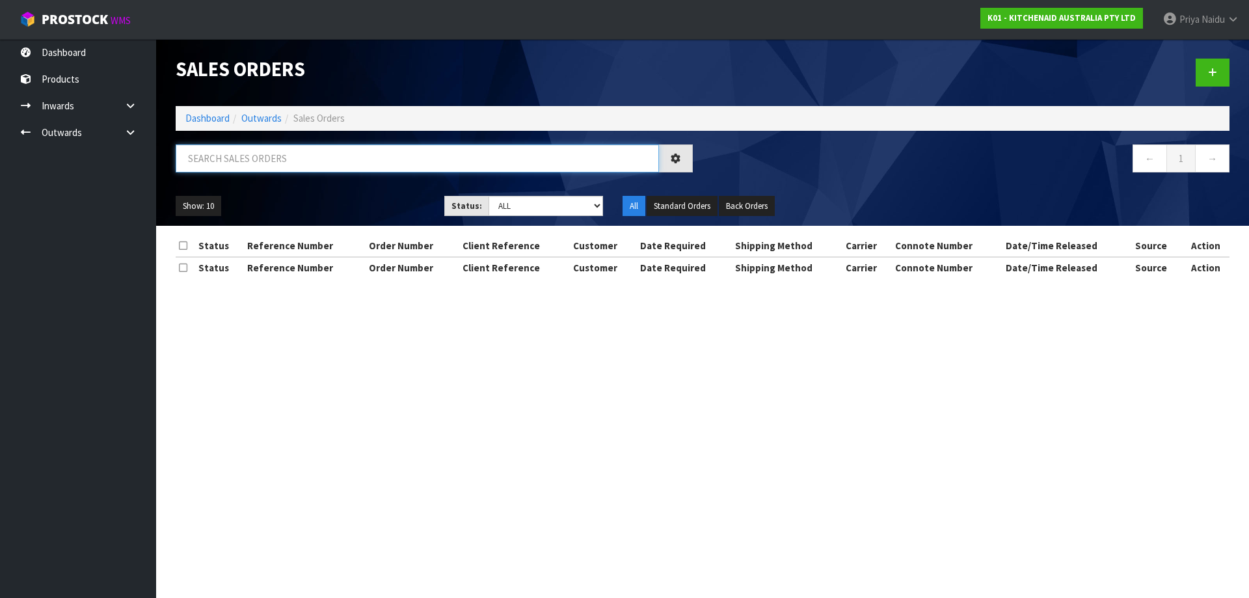
click at [276, 167] on input "text" at bounding box center [417, 158] width 483 height 28
click at [353, 198] on ul "Show: 10 5 10 25 50" at bounding box center [300, 206] width 249 height 21
click at [349, 185] on div "77677 ← 1 →" at bounding box center [702, 165] width 1073 height 42
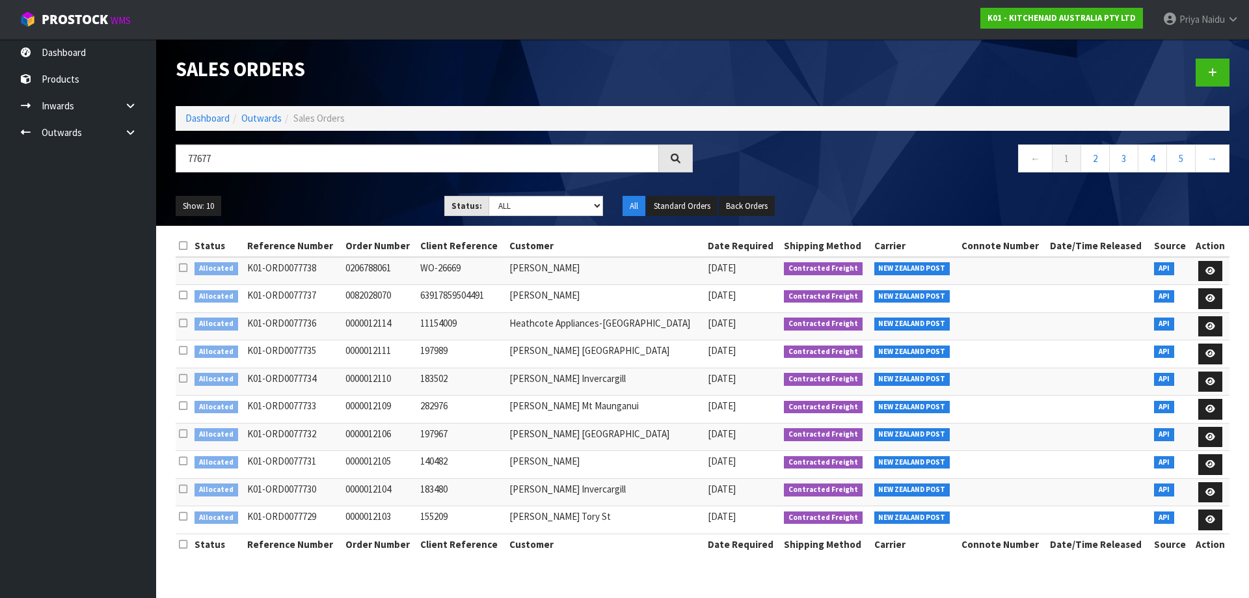
click at [349, 185] on div "77677 ← 1 2 3 4 5 →" at bounding box center [702, 165] width 1073 height 42
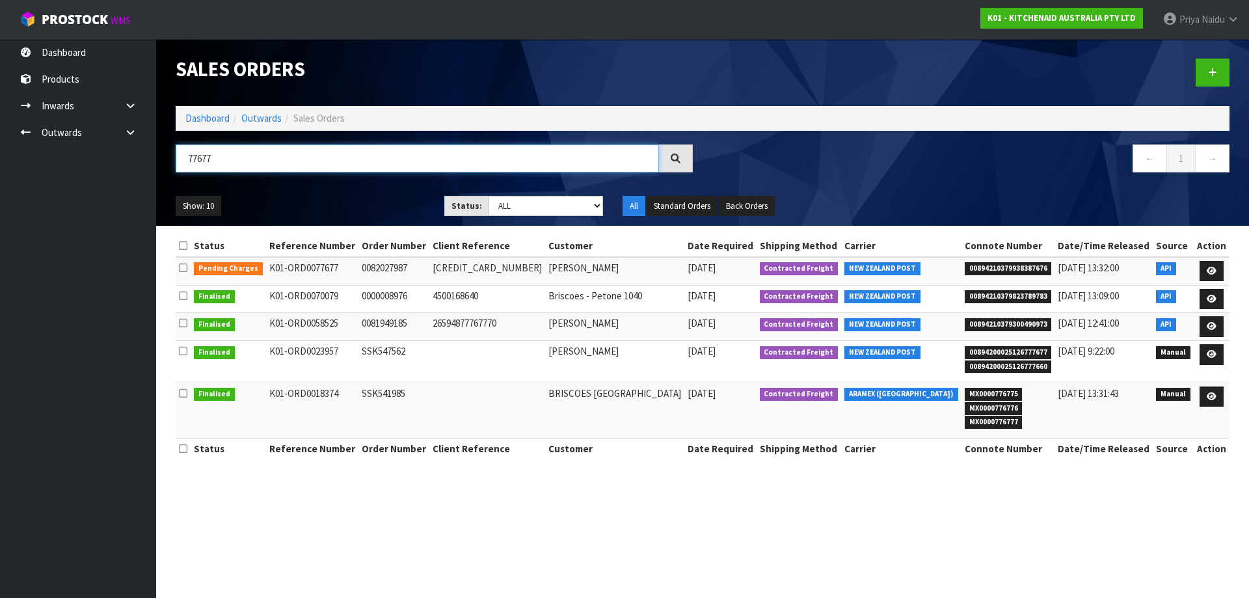
click at [264, 162] on input "77677" at bounding box center [417, 158] width 483 height 28
click at [328, 197] on ul "Show: 10 5 10 25 50" at bounding box center [300, 206] width 249 height 21
click at [329, 197] on ul "Show: 10 5 10 25 50" at bounding box center [300, 206] width 249 height 21
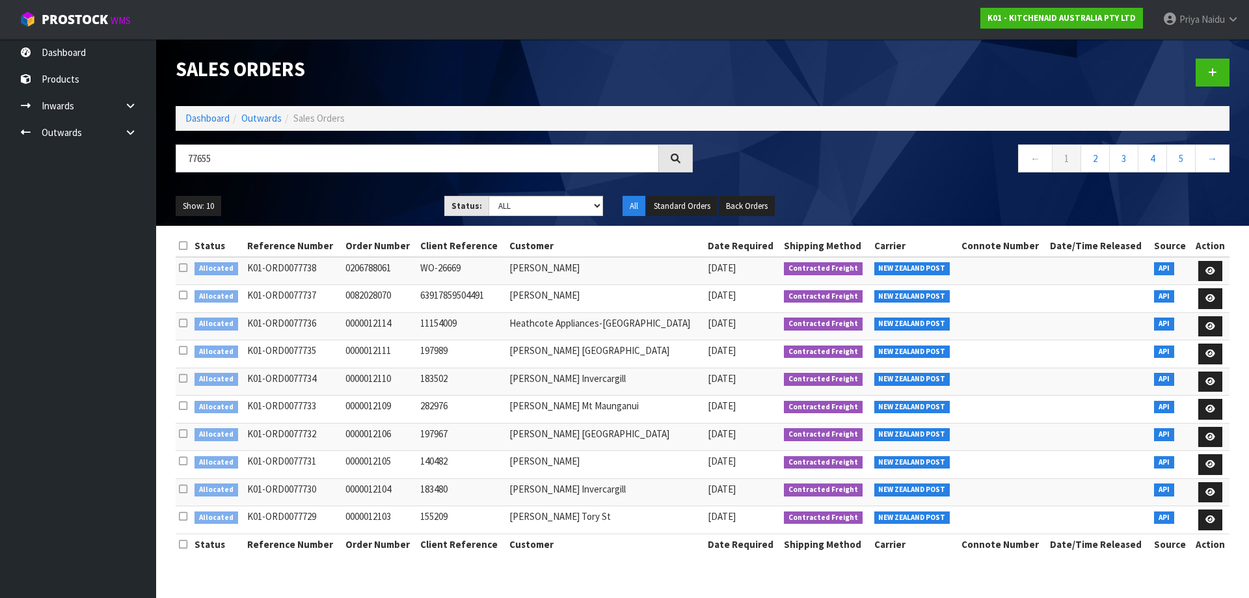
click at [329, 197] on ul "Show: 10 5 10 25 50" at bounding box center [300, 206] width 249 height 21
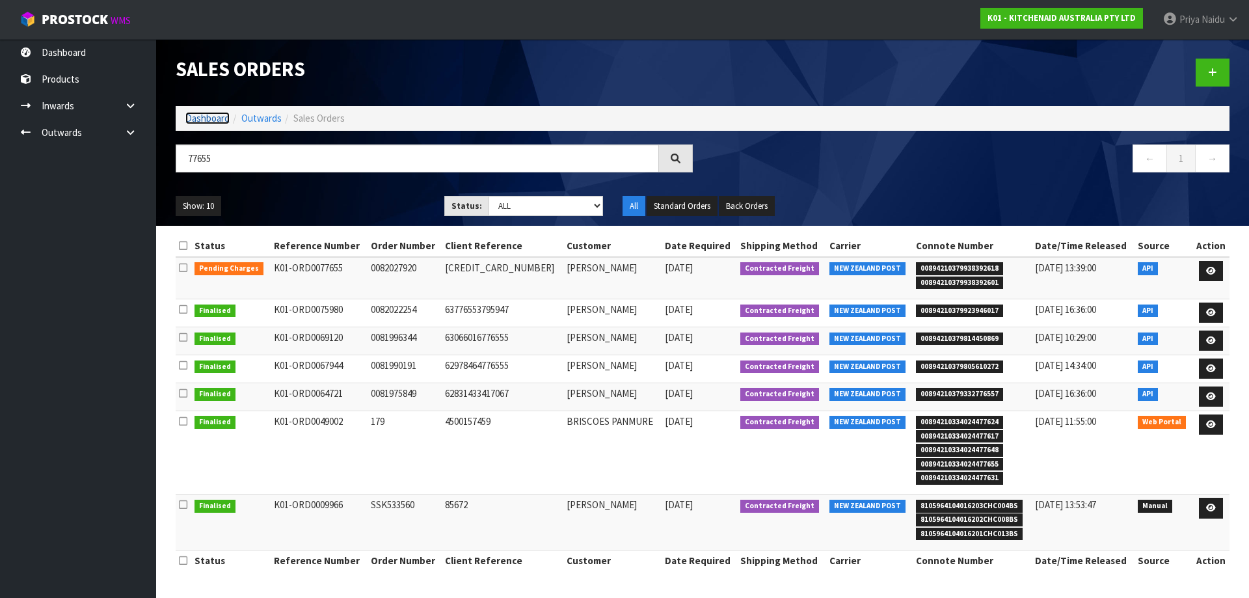
click at [192, 113] on link "Dashboard" at bounding box center [207, 118] width 44 height 12
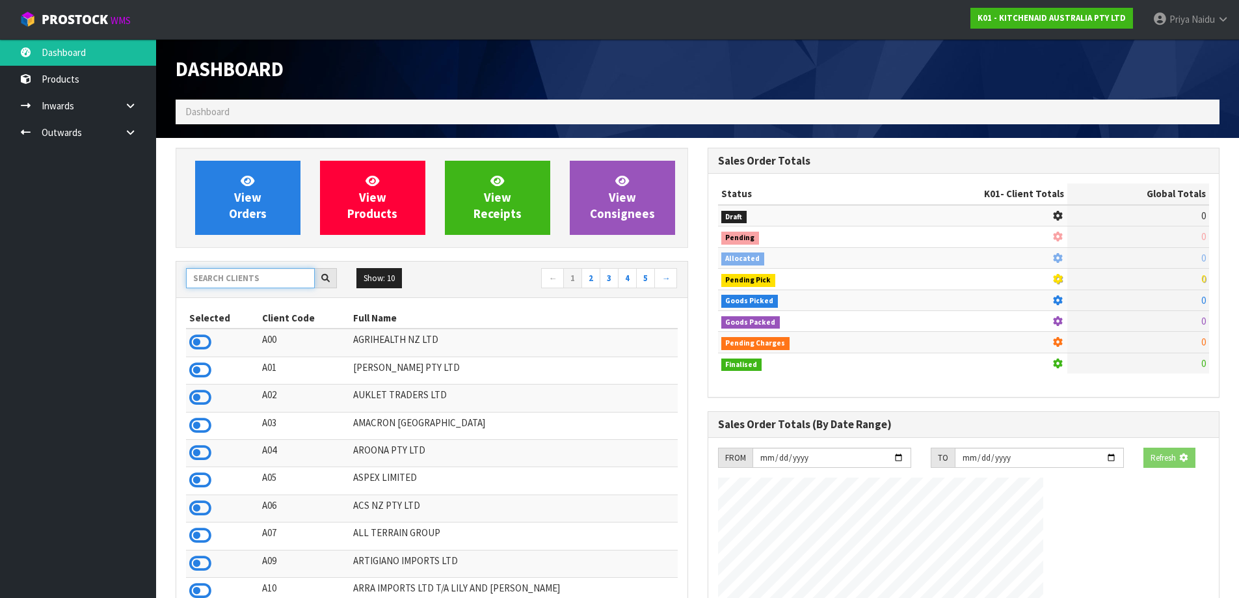
click at [236, 271] on input "text" at bounding box center [250, 278] width 129 height 20
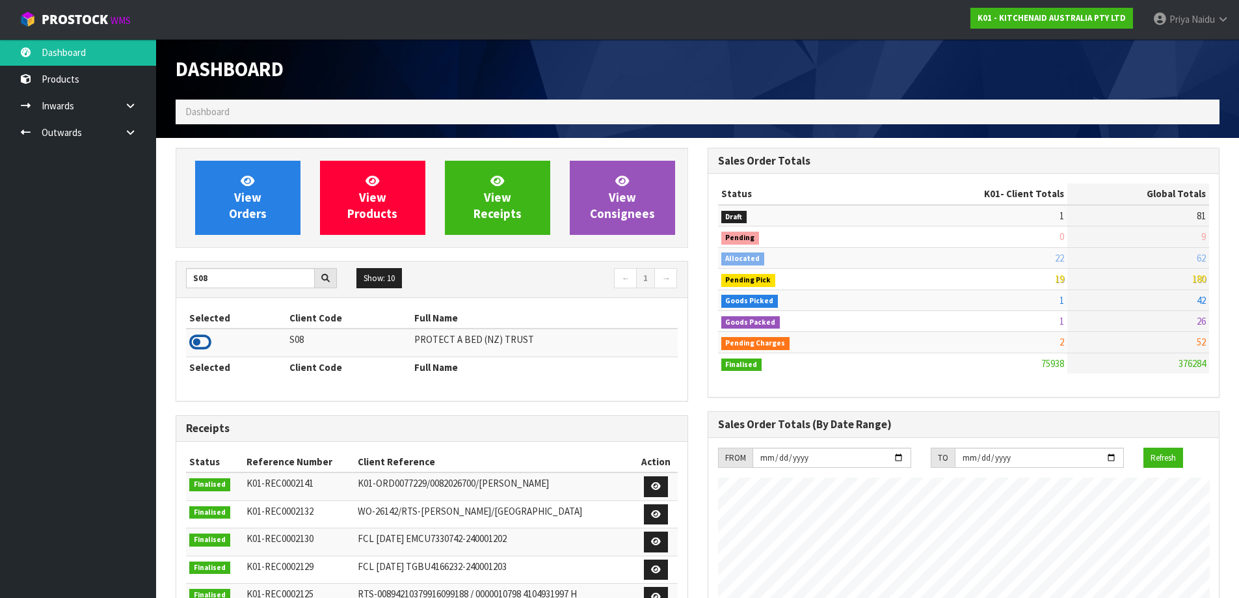
click at [196, 340] on icon at bounding box center [200, 342] width 22 height 20
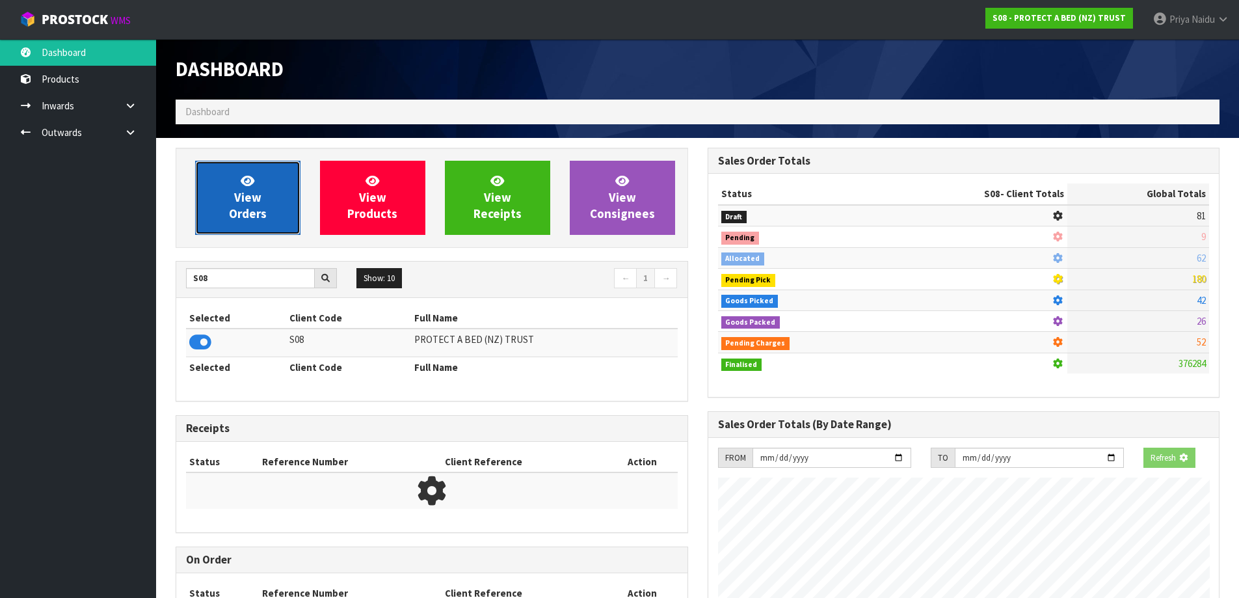
click at [237, 194] on span "View Orders" at bounding box center [248, 197] width 38 height 49
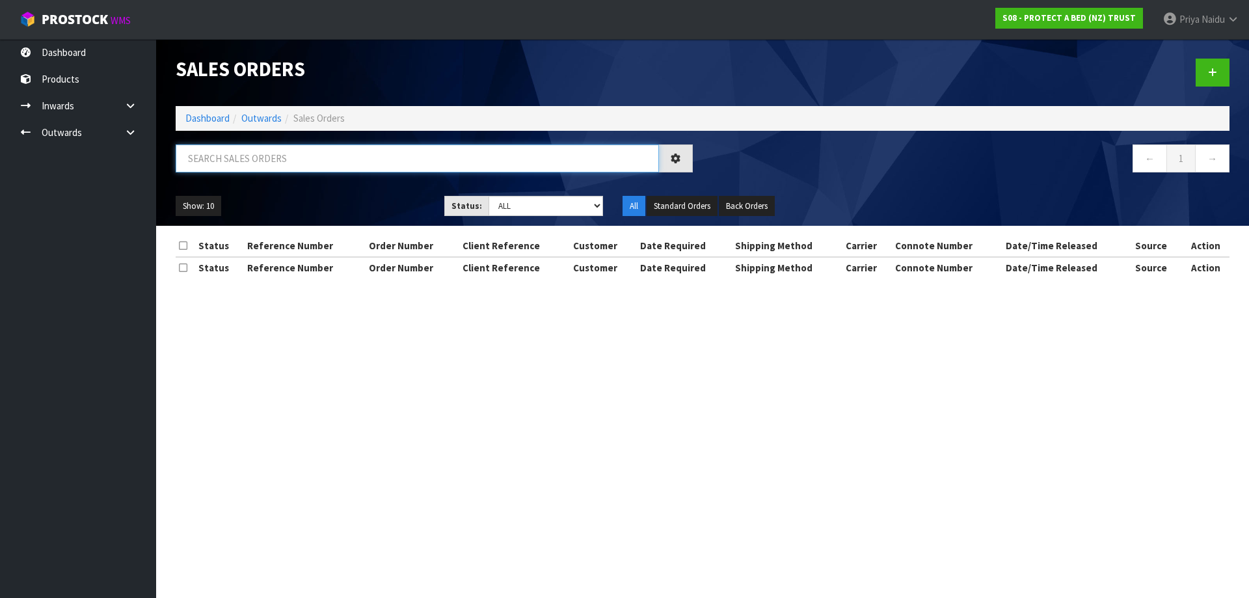
click at [280, 168] on input "text" at bounding box center [417, 158] width 483 height 28
click at [270, 191] on div "Show: 10 5 10 25 50 Status: Draft Pending Allocated Pending Pick Goods Picked G…" at bounding box center [702, 206] width 1073 height 40
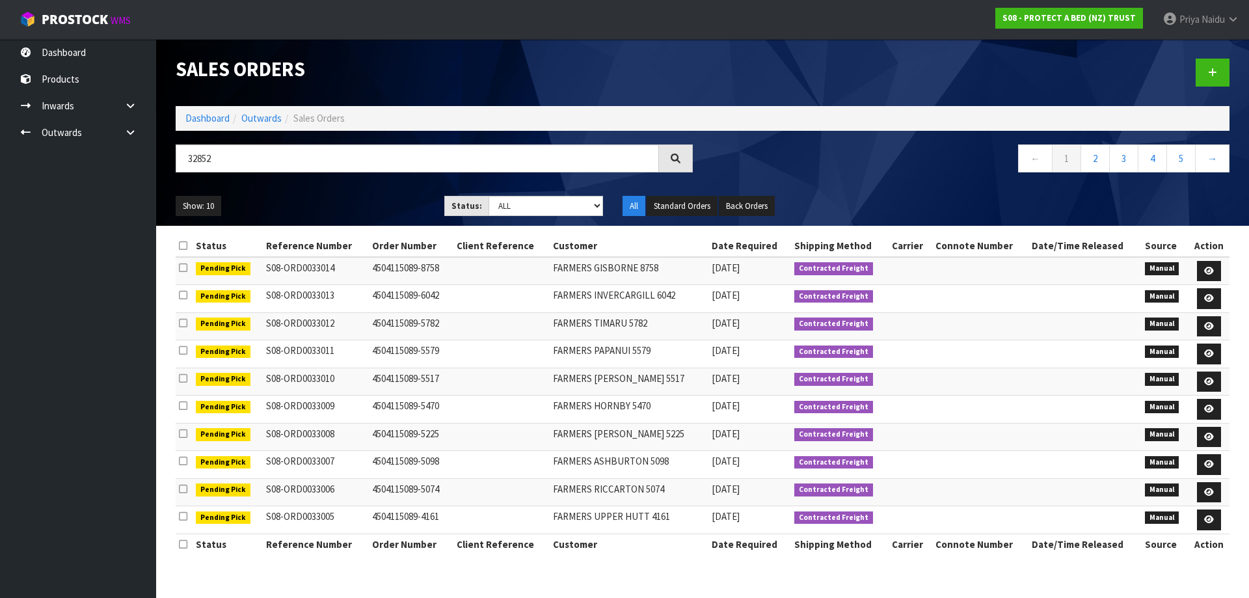
click at [372, 186] on div "Show: 10 5 10 25 50 Status: Draft Pending Allocated Pending Pick Goods Picked G…" at bounding box center [702, 206] width 1073 height 40
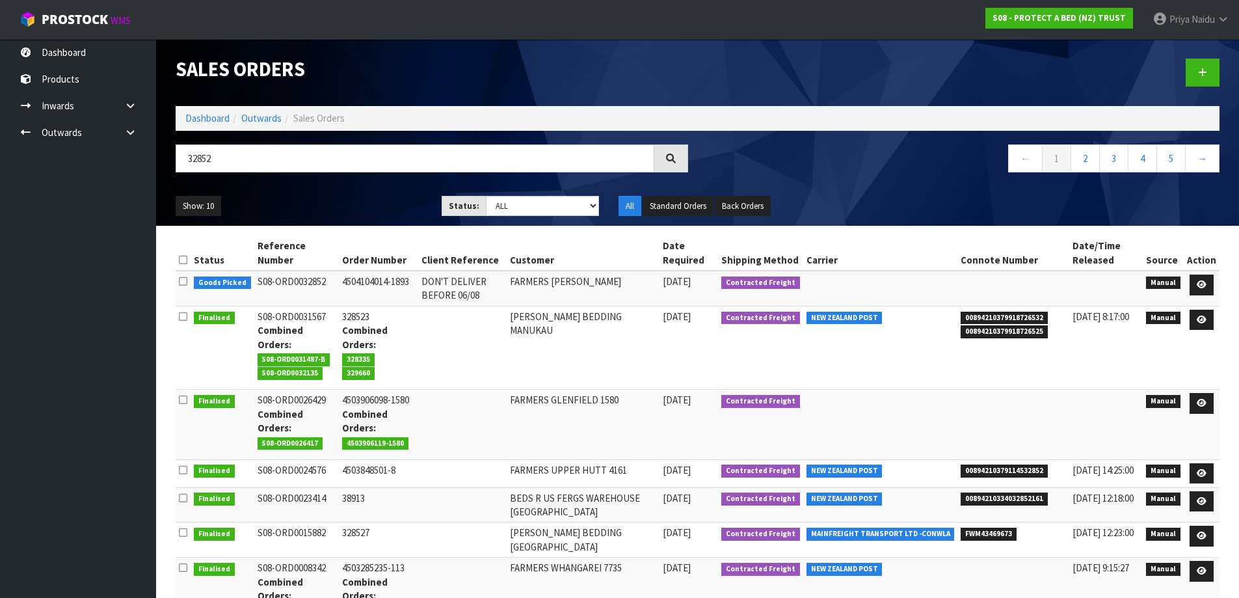
click at [322, 191] on div "Show: 10 5 10 25 50 Status: Draft Pending Allocated Pending Pick Goods Picked G…" at bounding box center [697, 206] width 1063 height 40
drag, startPoint x: 208, startPoint y: 119, endPoint x: 207, endPoint y: 137, distance: 17.6
click at [208, 119] on link "Dashboard" at bounding box center [207, 118] width 44 height 12
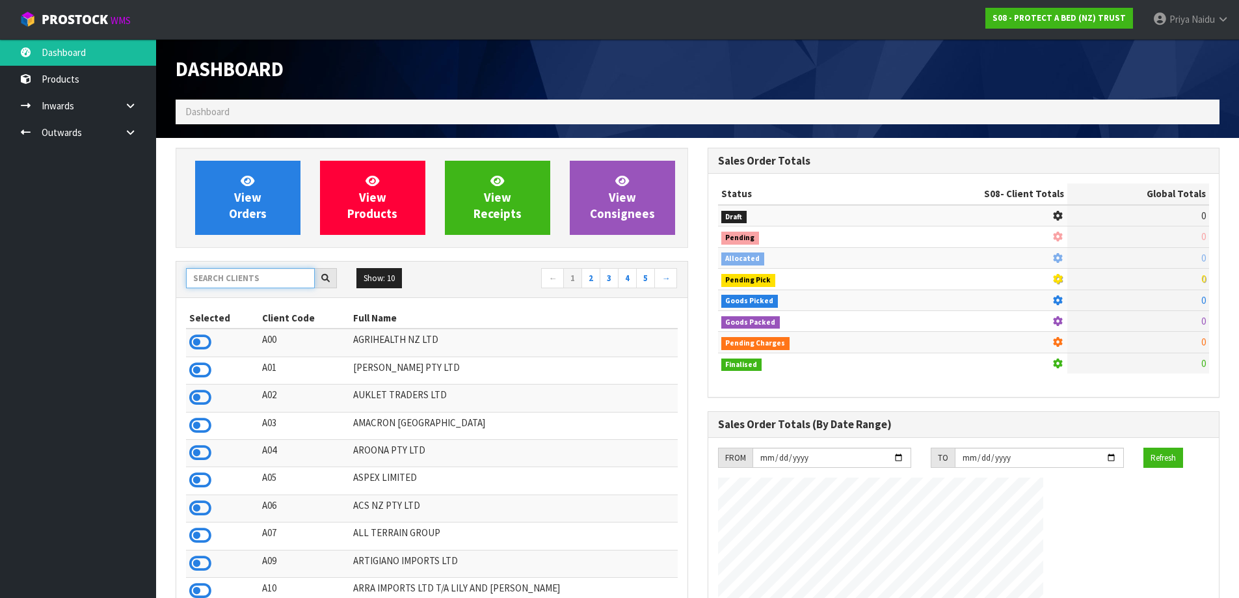
click at [257, 276] on input "text" at bounding box center [250, 278] width 129 height 20
click at [241, 278] on input "text" at bounding box center [250, 278] width 129 height 20
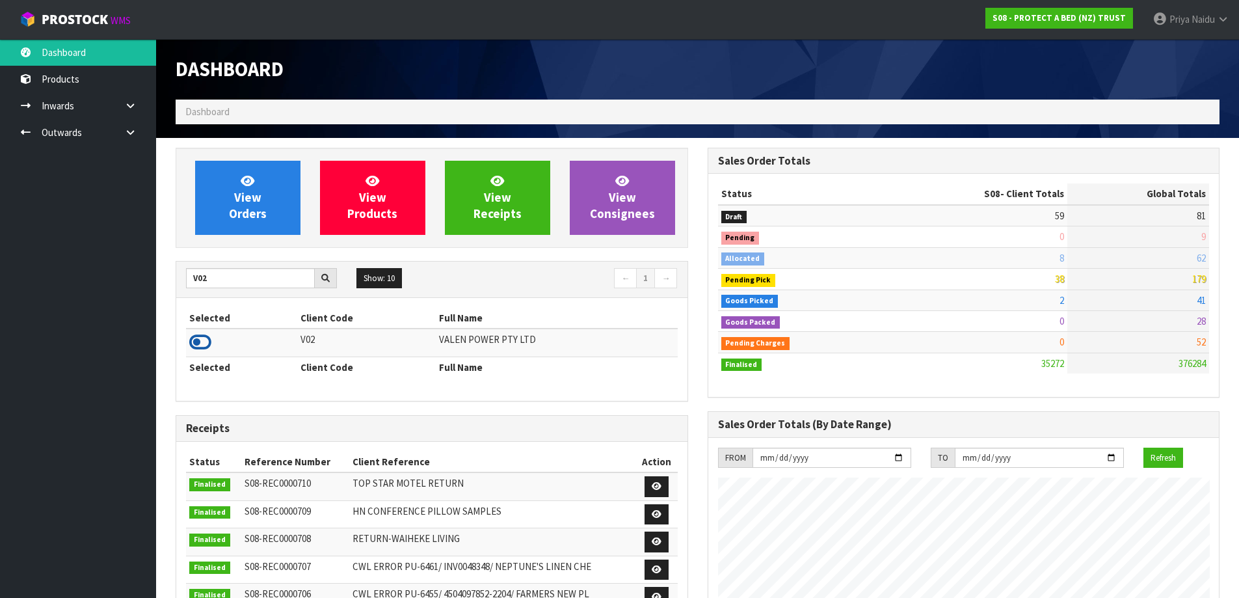
click at [201, 341] on icon at bounding box center [200, 342] width 22 height 20
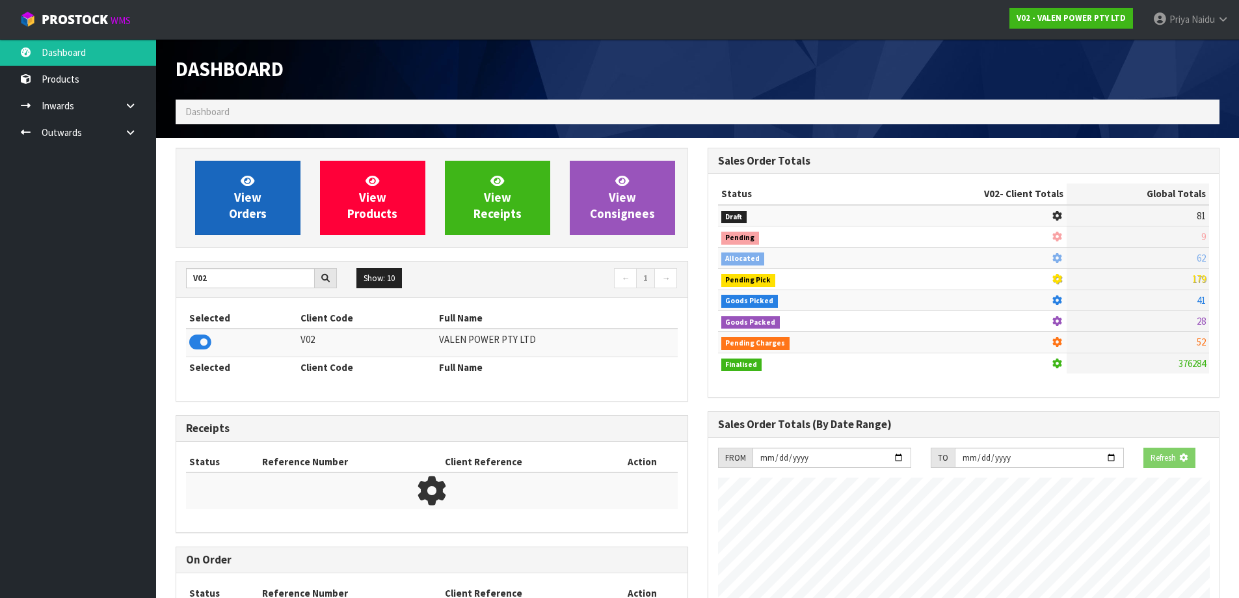
scroll to position [649622, 649901]
click at [258, 217] on span "View Orders" at bounding box center [248, 197] width 38 height 49
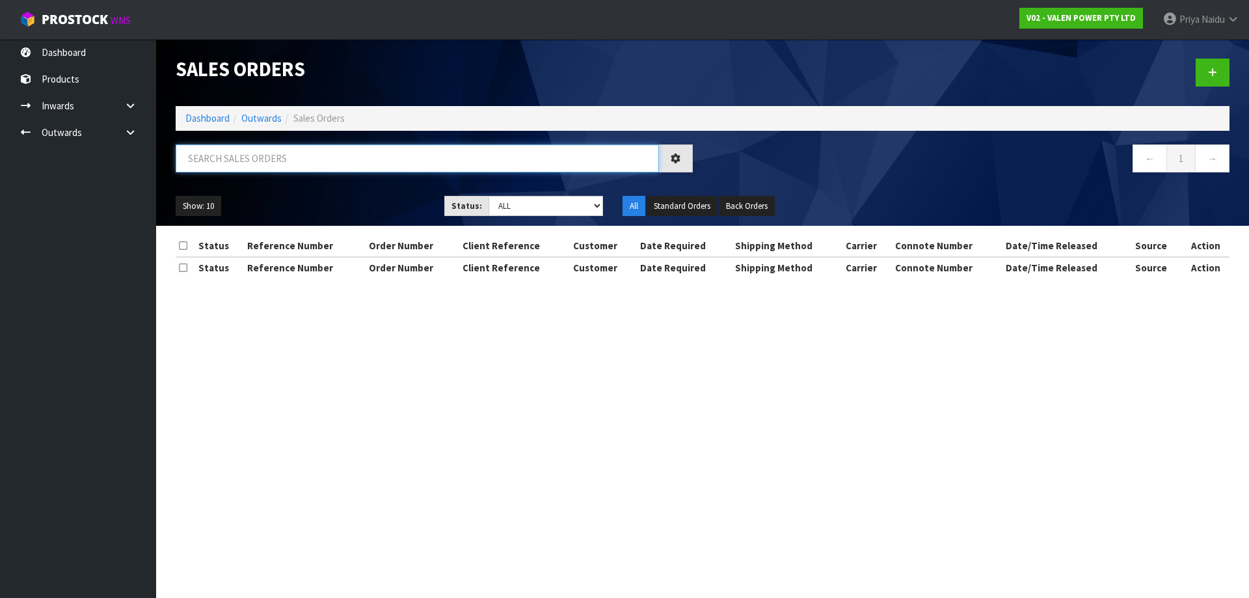
click at [266, 166] on input "text" at bounding box center [417, 158] width 483 height 28
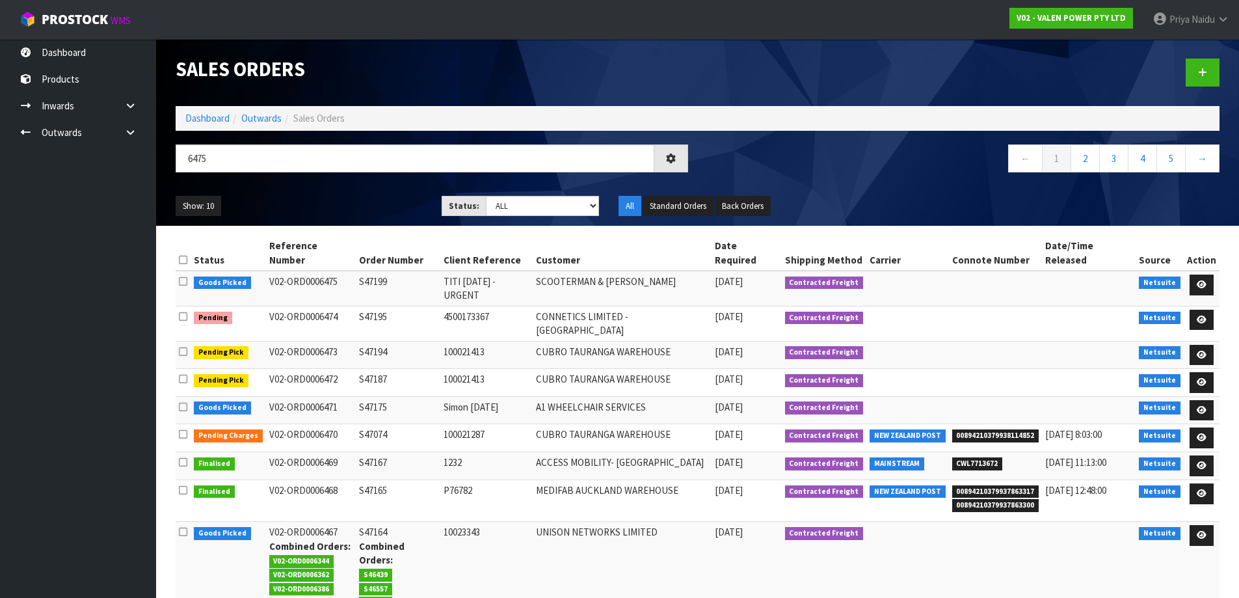
click at [304, 186] on div "Show: 10 5 10 25 50 Status: Draft Pending Allocated Pending Pick Goods Picked G…" at bounding box center [697, 206] width 1063 height 40
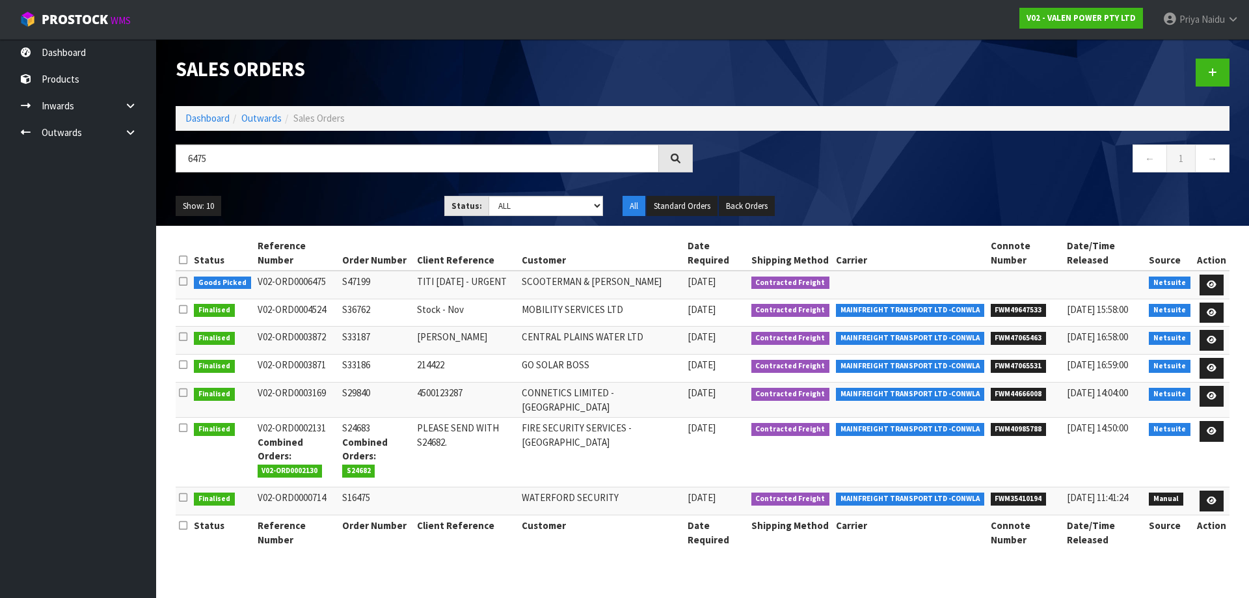
click at [344, 197] on ul "Show: 10 5 10 25 50" at bounding box center [300, 206] width 249 height 21
click at [228, 160] on input "6475" at bounding box center [417, 158] width 483 height 28
click at [206, 121] on link "Dashboard" at bounding box center [207, 118] width 44 height 12
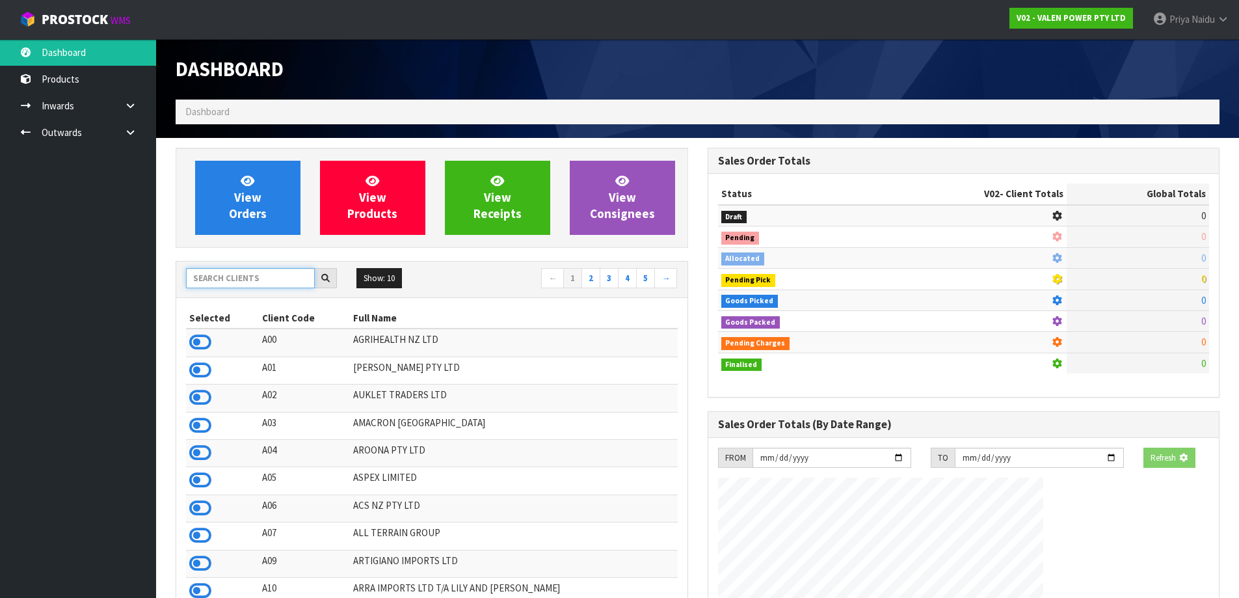
click at [233, 276] on input "text" at bounding box center [250, 278] width 129 height 20
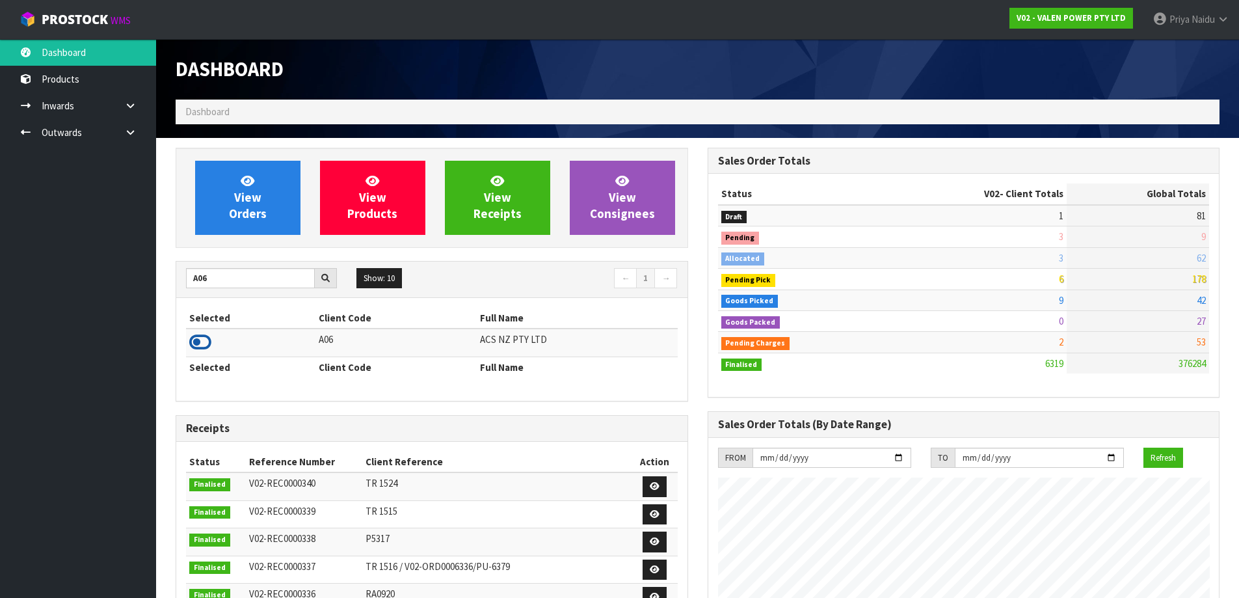
click at [197, 347] on icon at bounding box center [200, 342] width 22 height 20
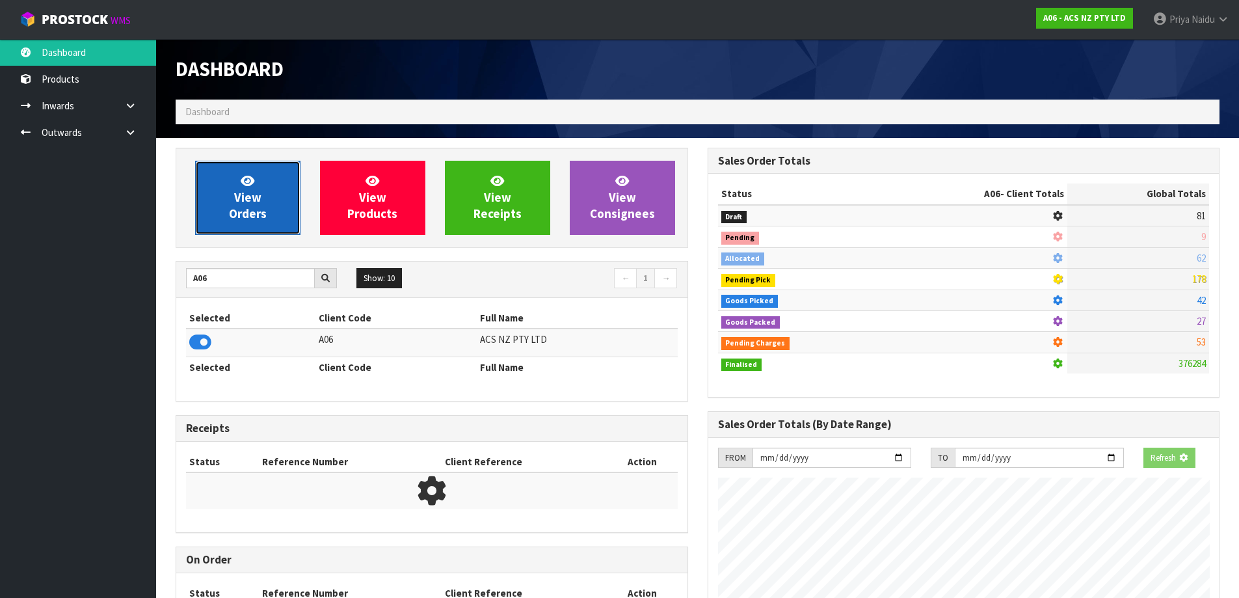
click at [253, 221] on link "View Orders" at bounding box center [247, 198] width 105 height 74
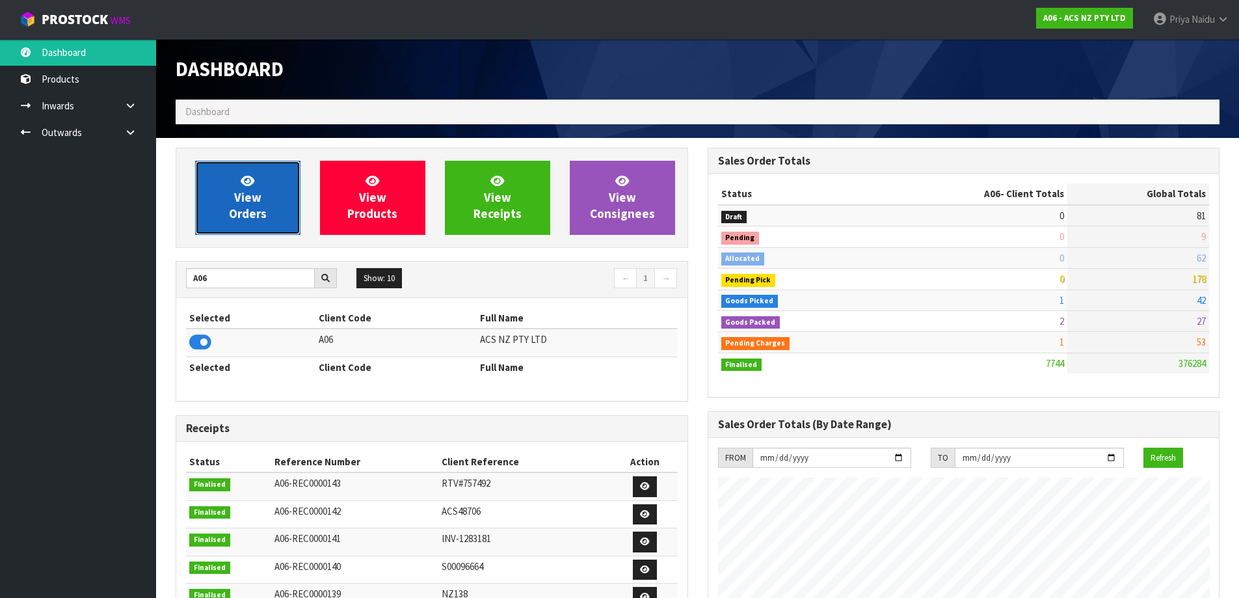
scroll to position [985, 531]
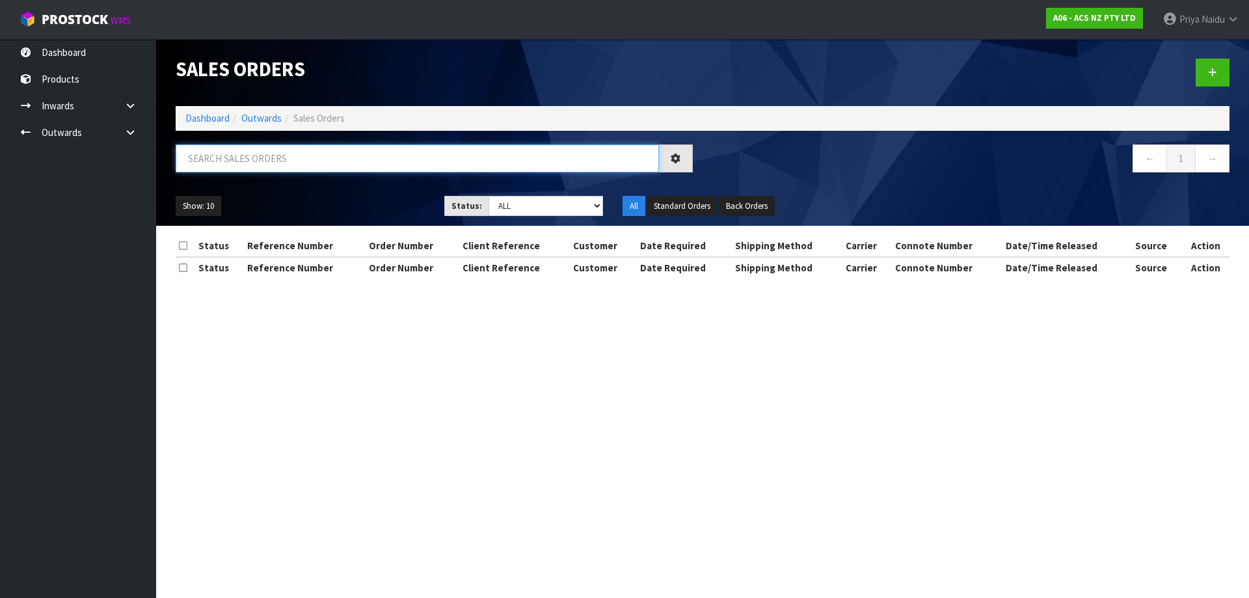
click at [261, 170] on input "text" at bounding box center [417, 158] width 483 height 28
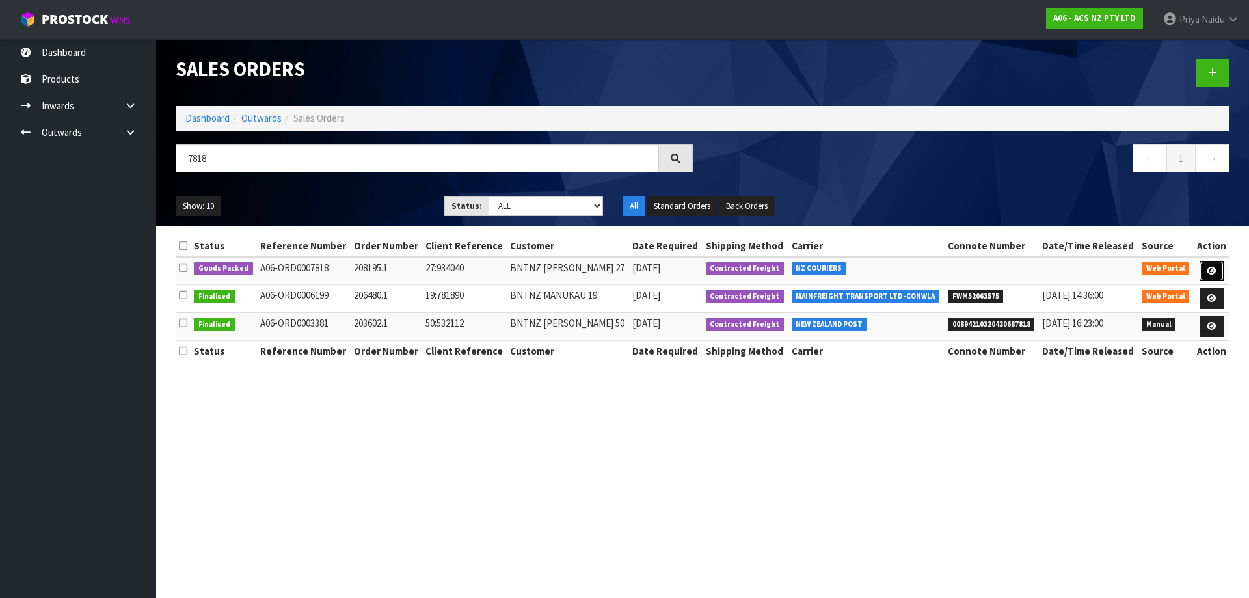
click at [1202, 265] on link at bounding box center [1211, 271] width 24 height 21
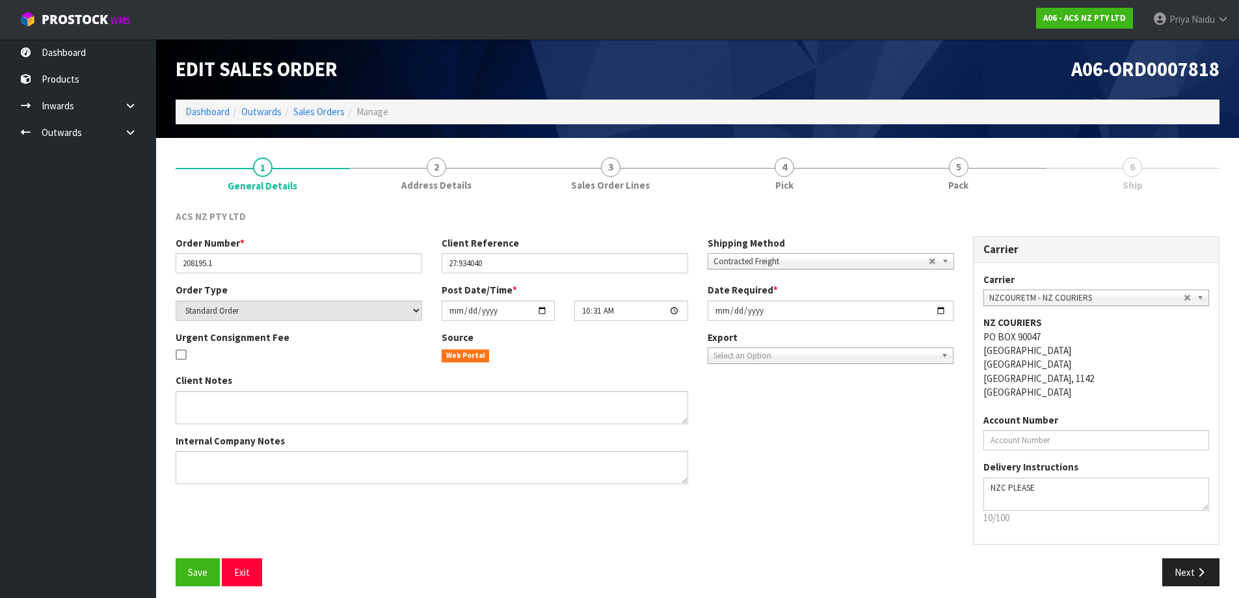
click at [973, 209] on div "ACS NZ PTY LTD" at bounding box center [697, 222] width 1063 height 27
click at [968, 198] on link "5 Pack" at bounding box center [959, 173] width 174 height 51
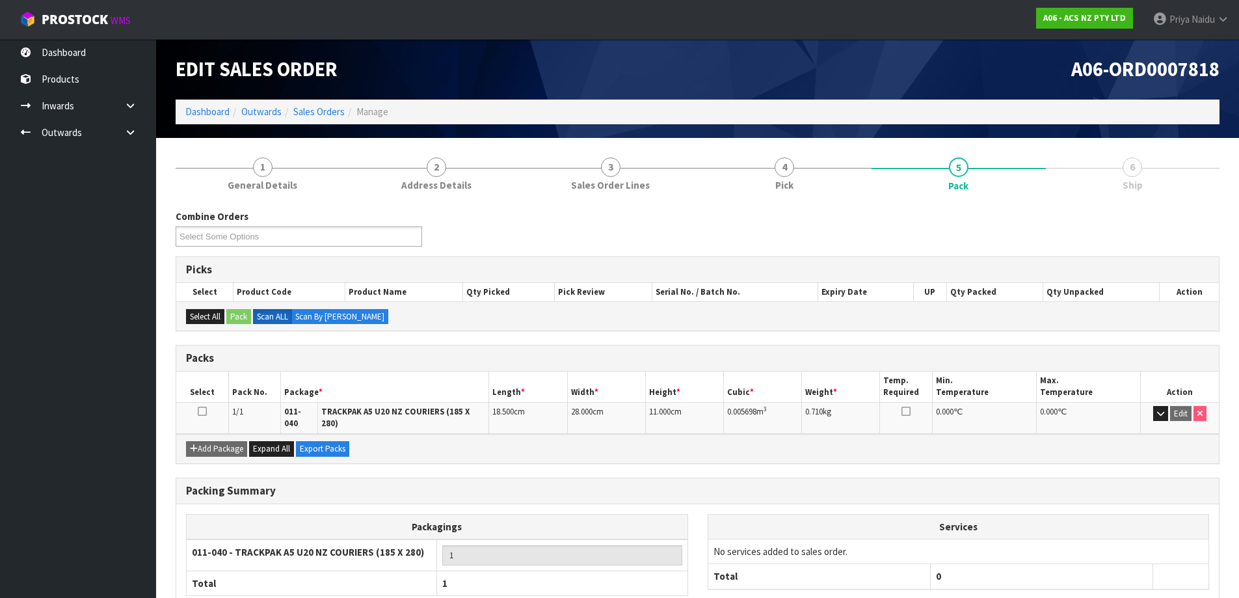
scroll to position [75, 0]
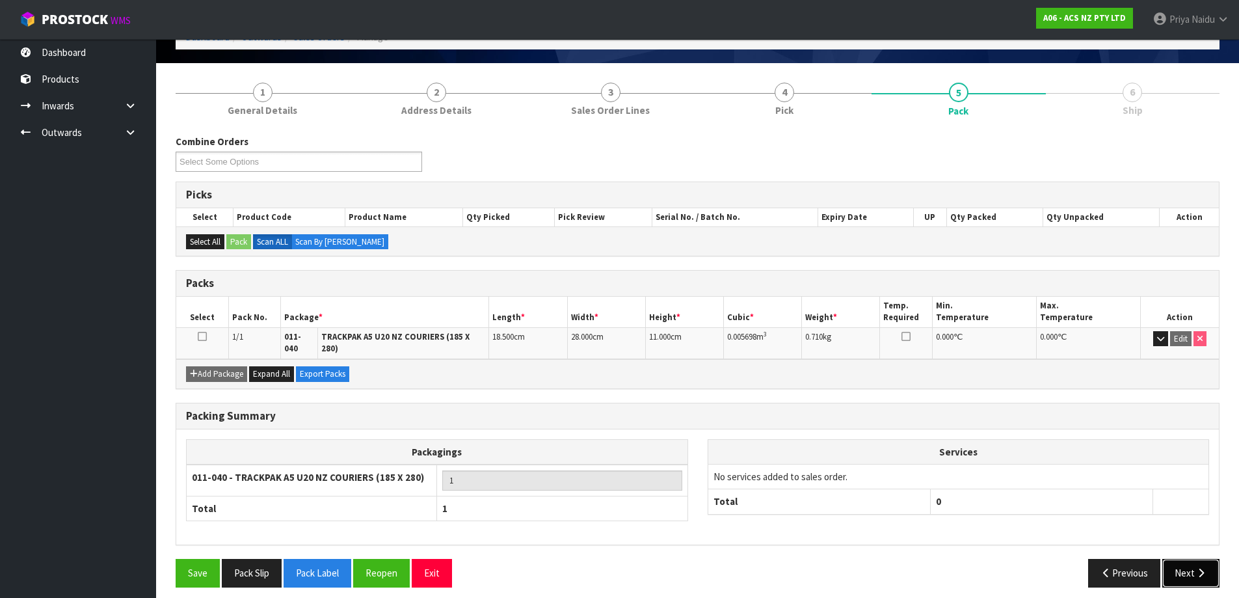
click at [1178, 559] on button "Next" at bounding box center [1190, 573] width 57 height 28
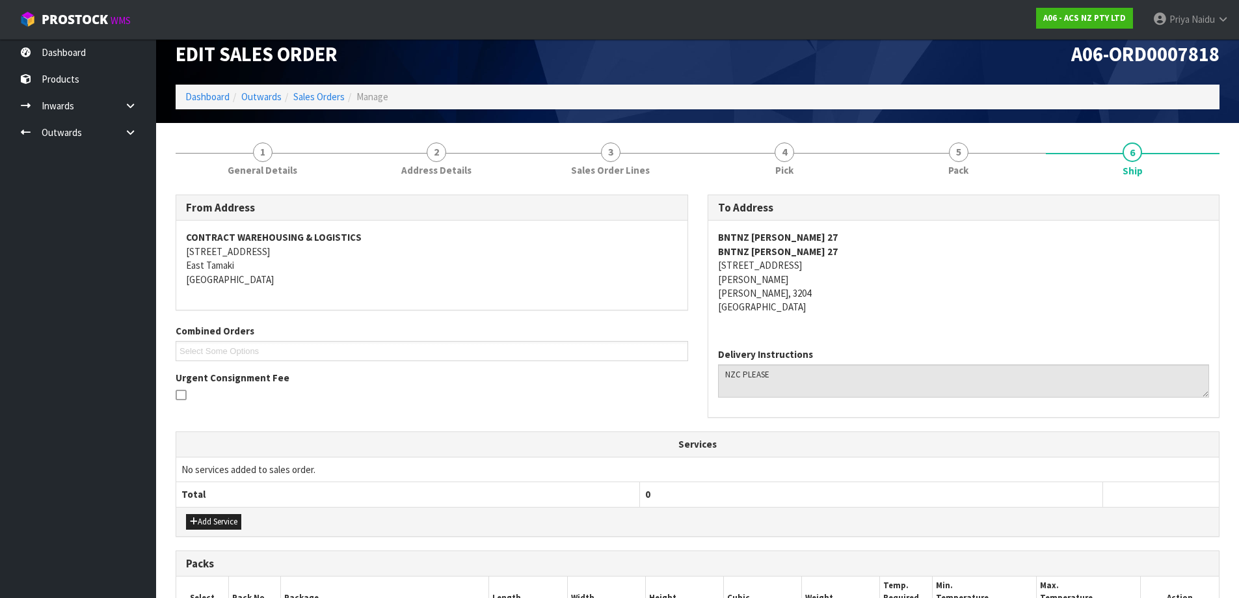
scroll to position [0, 0]
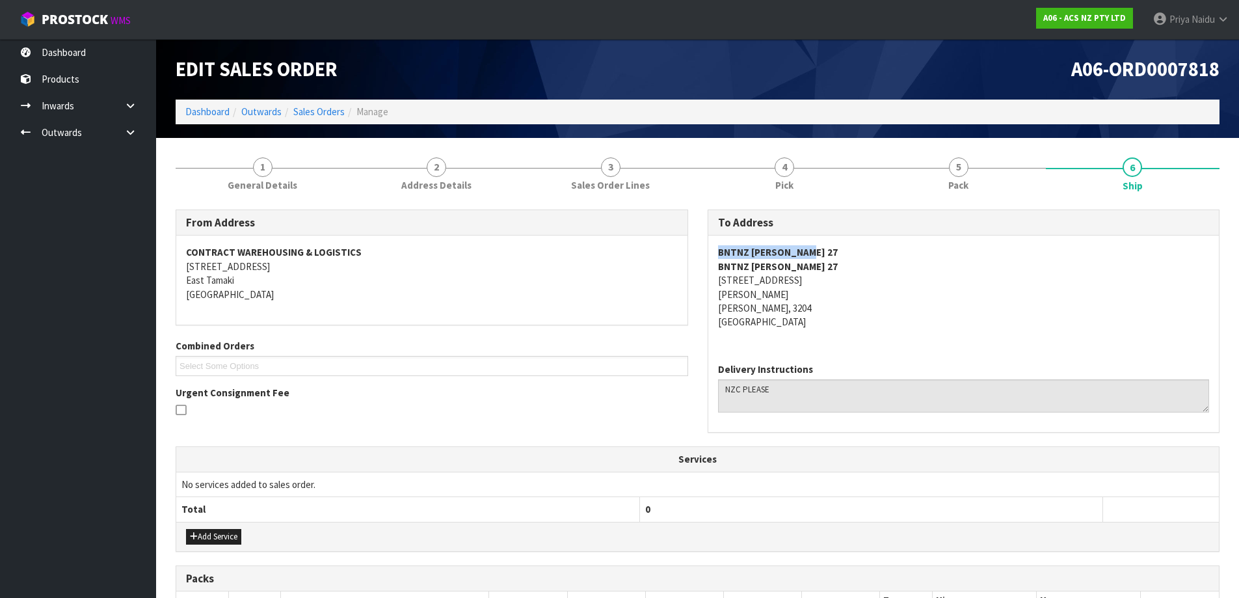
drag, startPoint x: 714, startPoint y: 253, endPoint x: 840, endPoint y: 247, distance: 125.7
click at [840, 247] on div "BNTNZ HAMILTON 27 BNTNZ HAMILTON 27 14 SOMERSET STREET FRANKLIN HAMILTON, 3204 …" at bounding box center [963, 293] width 511 height 117
drag, startPoint x: 704, startPoint y: 283, endPoint x: 848, endPoint y: 283, distance: 143.7
click at [848, 283] on div "To Address BNTNZ HAMILTON 27 BNTNZ HAMILTON 27 14 SOMERSET STREET FRANKLIN HAMI…" at bounding box center [964, 327] width 532 height 237
drag, startPoint x: 714, startPoint y: 298, endPoint x: 778, endPoint y: 292, distance: 64.7
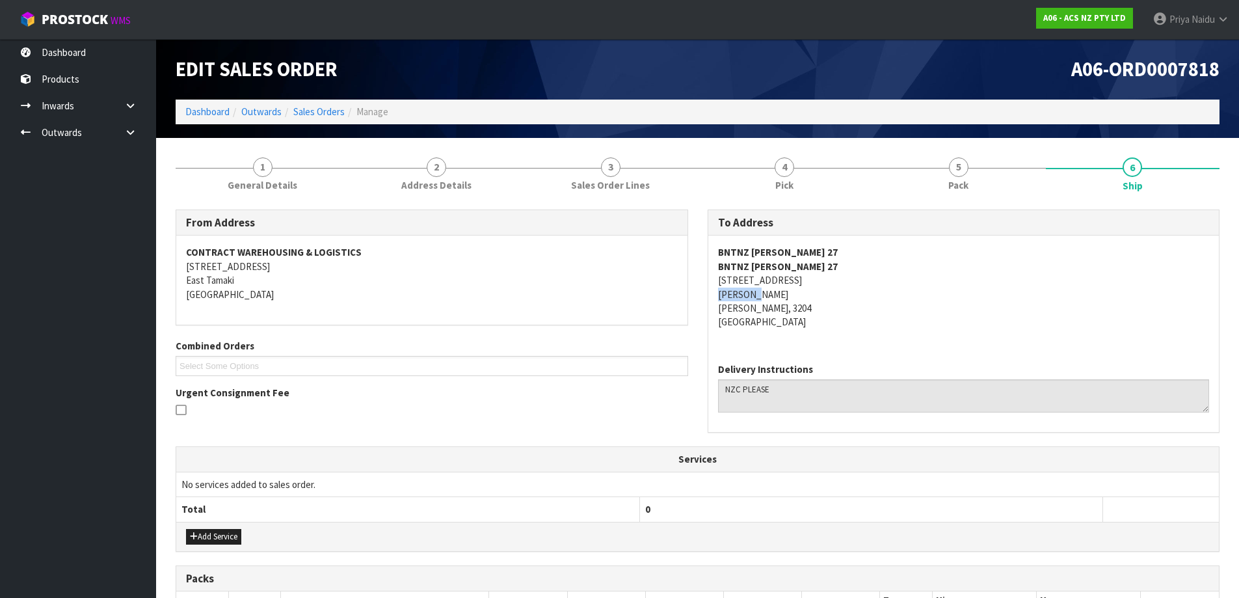
click at [778, 292] on div "BNTNZ HAMILTON 27 BNTNZ HAMILTON 27 14 SOMERSET STREET FRANKLIN HAMILTON, 3204 …" at bounding box center [963, 293] width 511 height 117
drag, startPoint x: 719, startPoint y: 251, endPoint x: 835, endPoint y: 252, distance: 115.8
click at [835, 252] on address "BNTNZ HAMILTON 27 BNTNZ HAMILTON 27 14 SOMERSET STREET FRANKLIN HAMILTON, 3204 …" at bounding box center [964, 287] width 492 height 84
click at [950, 320] on address "BNTNZ HAMILTON 27 BNTNZ HAMILTON 27 14 SOMERSET STREET FRANKLIN HAMILTON, 3204 …" at bounding box center [964, 287] width 492 height 84
drag, startPoint x: 715, startPoint y: 253, endPoint x: 825, endPoint y: 253, distance: 109.9
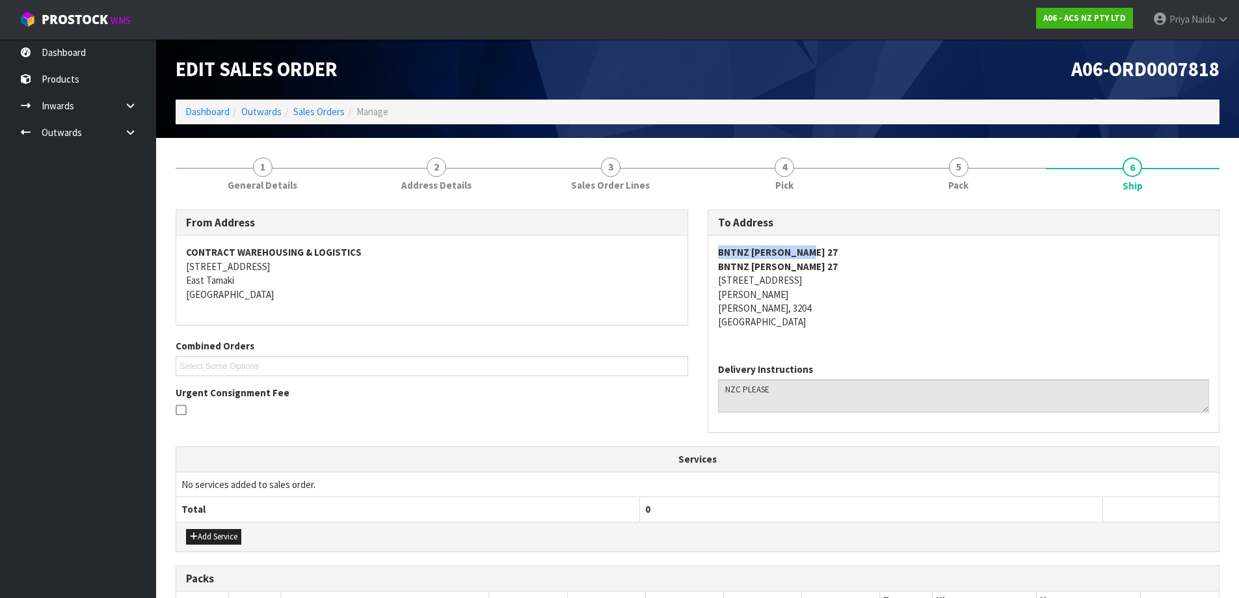
click at [825, 253] on div "BNTNZ HAMILTON 27 BNTNZ HAMILTON 27 14 SOMERSET STREET FRANKLIN HAMILTON, 3204 …" at bounding box center [963, 293] width 511 height 117
click at [870, 321] on address "BNTNZ HAMILTON 27 BNTNZ HAMILTON 27 14 SOMERSET STREET FRANKLIN HAMILTON, 3204 …" at bounding box center [964, 287] width 492 height 84
click at [337, 200] on div "From Address CONTRACT WAREHOUSING & LOGISTICS 17 Allens Road East Tamaki Auckla…" at bounding box center [698, 507] width 1044 height 615
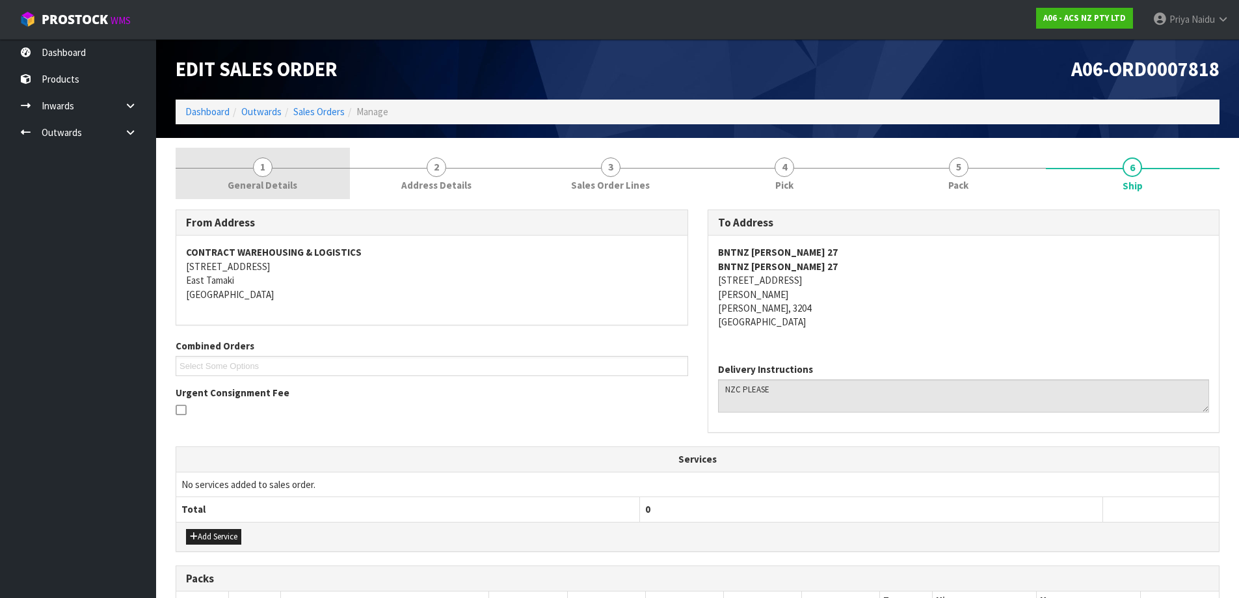
click at [293, 184] on span "General Details" at bounding box center [263, 185] width 70 height 14
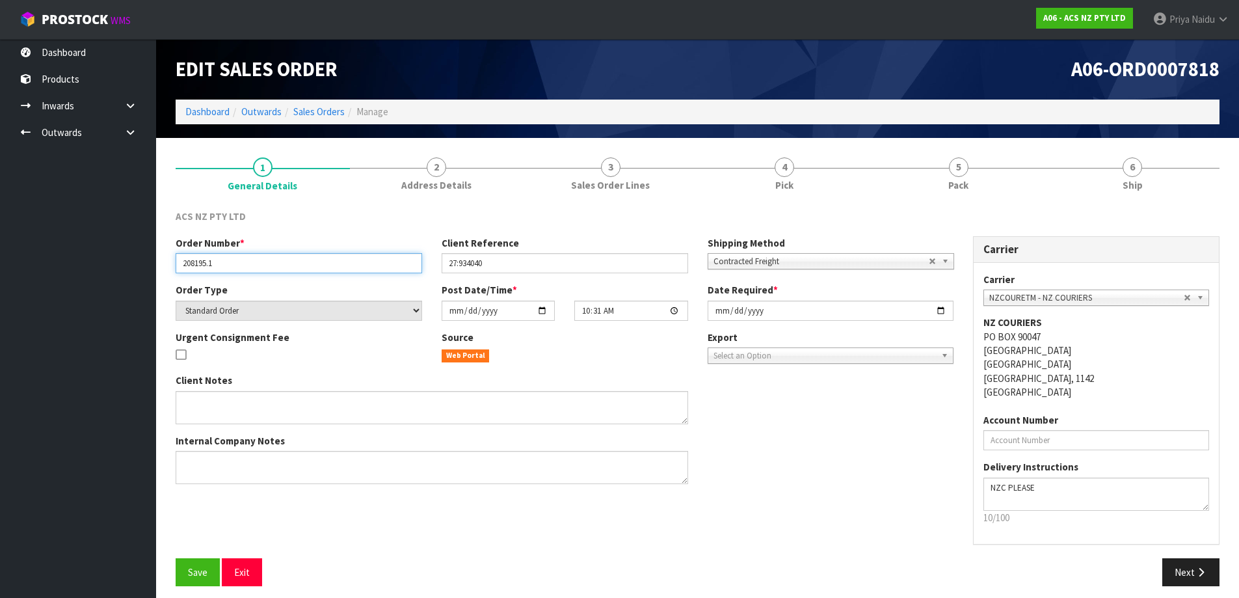
drag, startPoint x: 181, startPoint y: 264, endPoint x: 241, endPoint y: 264, distance: 59.2
click at [241, 264] on input "208195.1" at bounding box center [299, 263] width 247 height 20
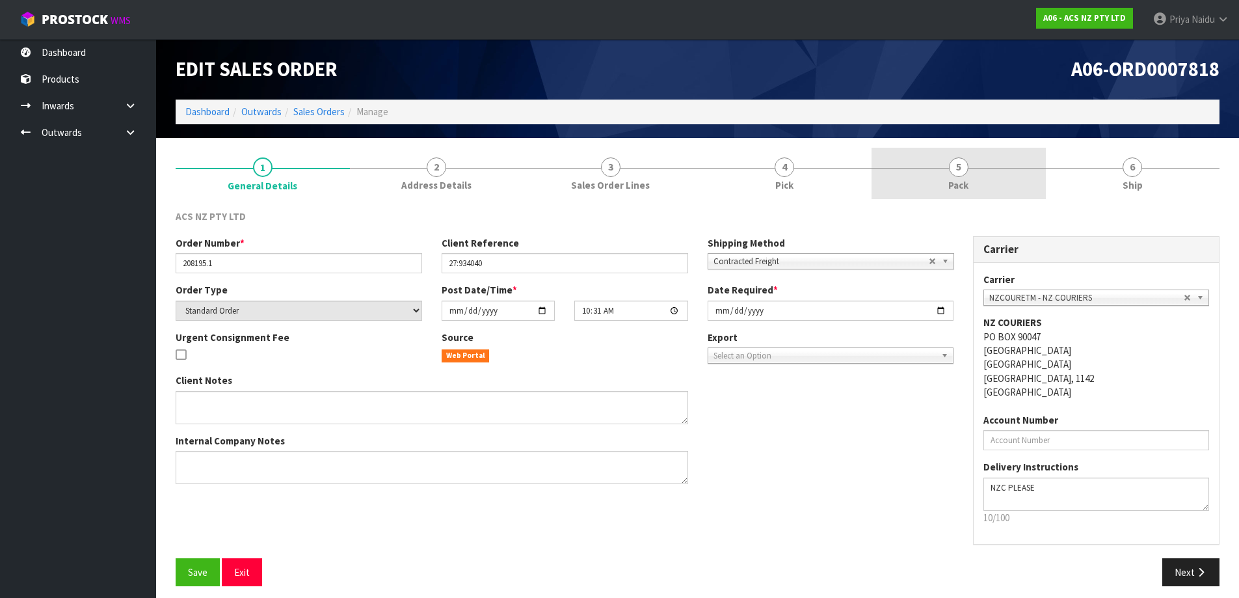
click at [1000, 192] on link "5 Pack" at bounding box center [959, 173] width 174 height 51
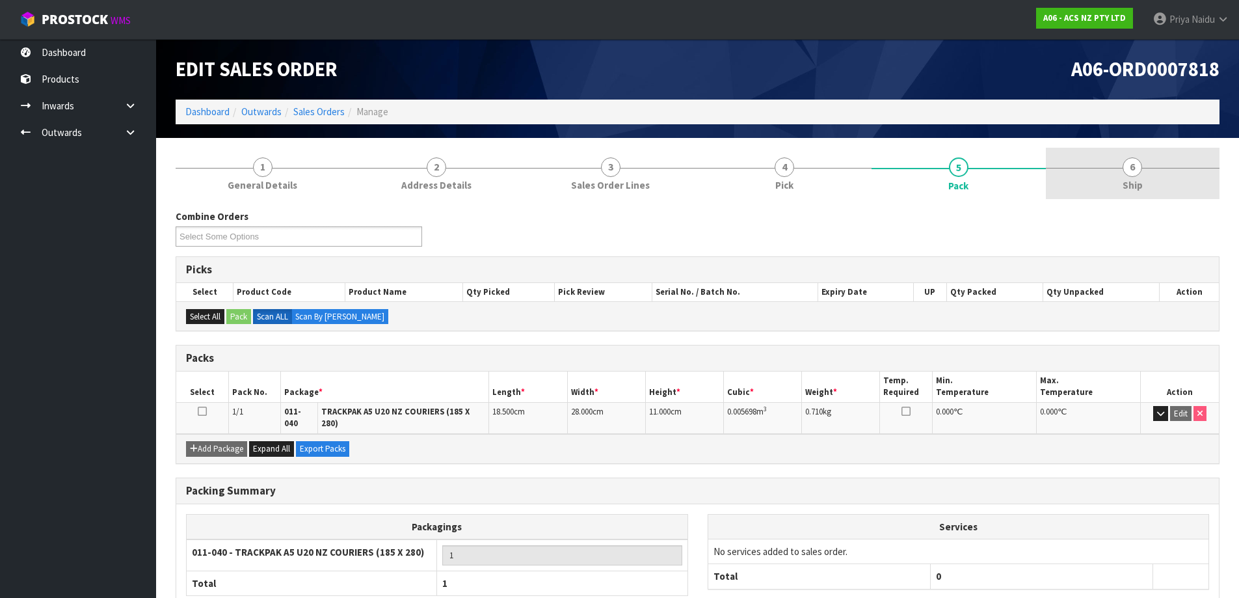
drag, startPoint x: 1168, startPoint y: 183, endPoint x: 1158, endPoint y: 198, distance: 17.5
click at [1168, 183] on link "6 Ship" at bounding box center [1133, 173] width 174 height 51
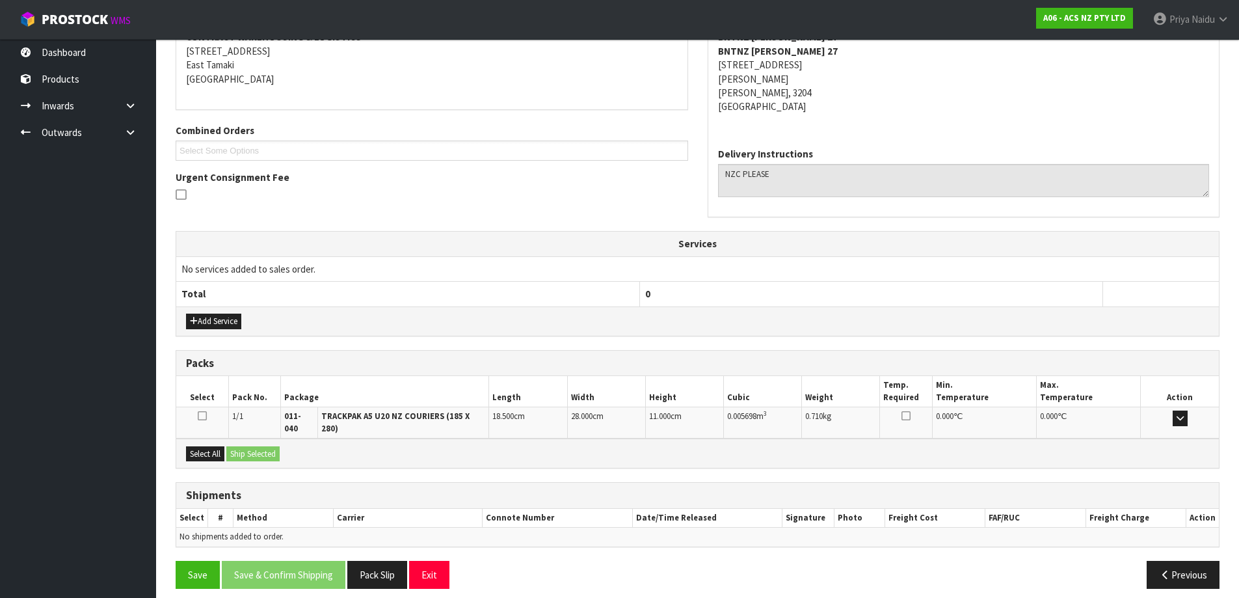
scroll to position [217, 0]
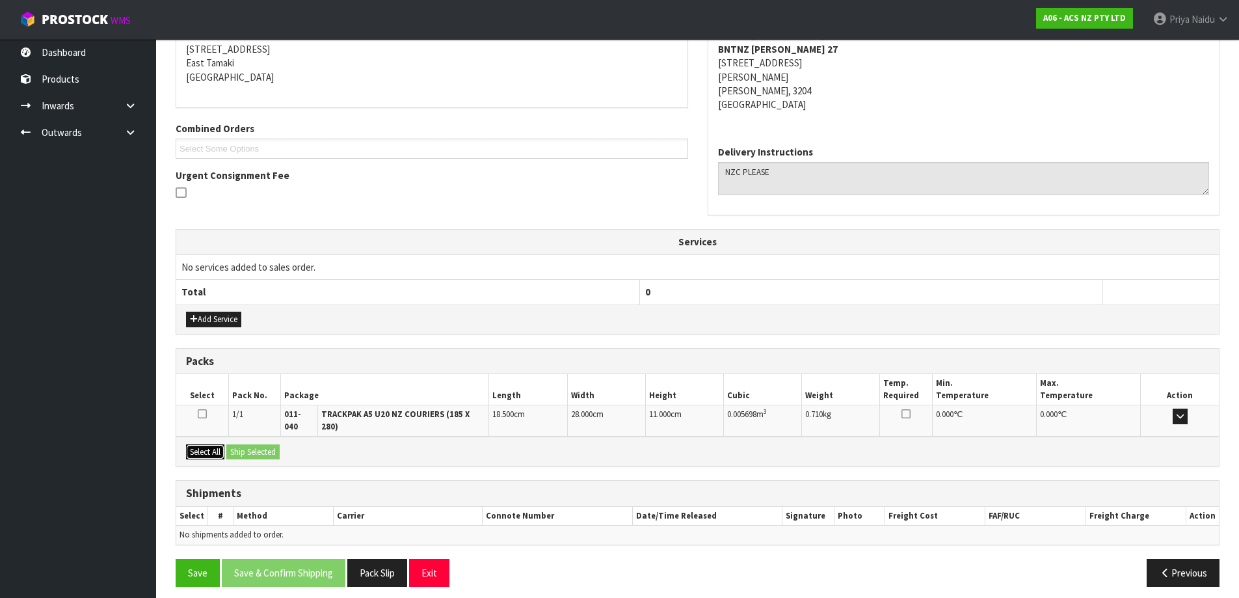
drag, startPoint x: 216, startPoint y: 443, endPoint x: 250, endPoint y: 444, distance: 34.5
click at [216, 444] on button "Select All" at bounding box center [205, 452] width 38 height 16
click at [250, 444] on button "Ship Selected" at bounding box center [252, 452] width 53 height 16
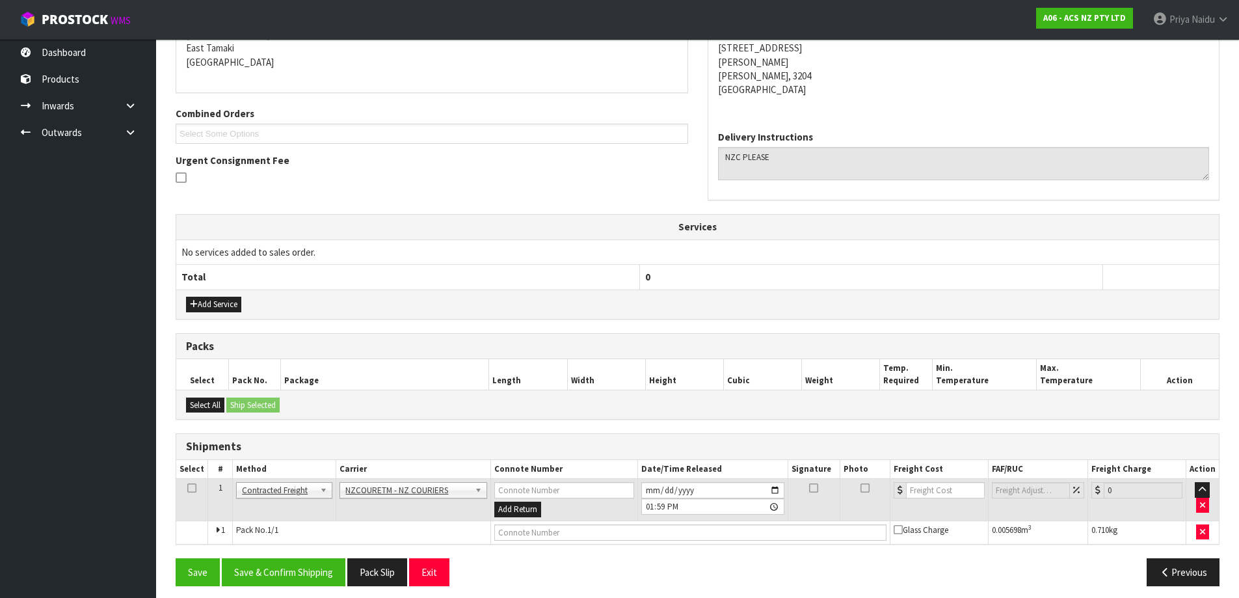
scroll to position [240, 0]
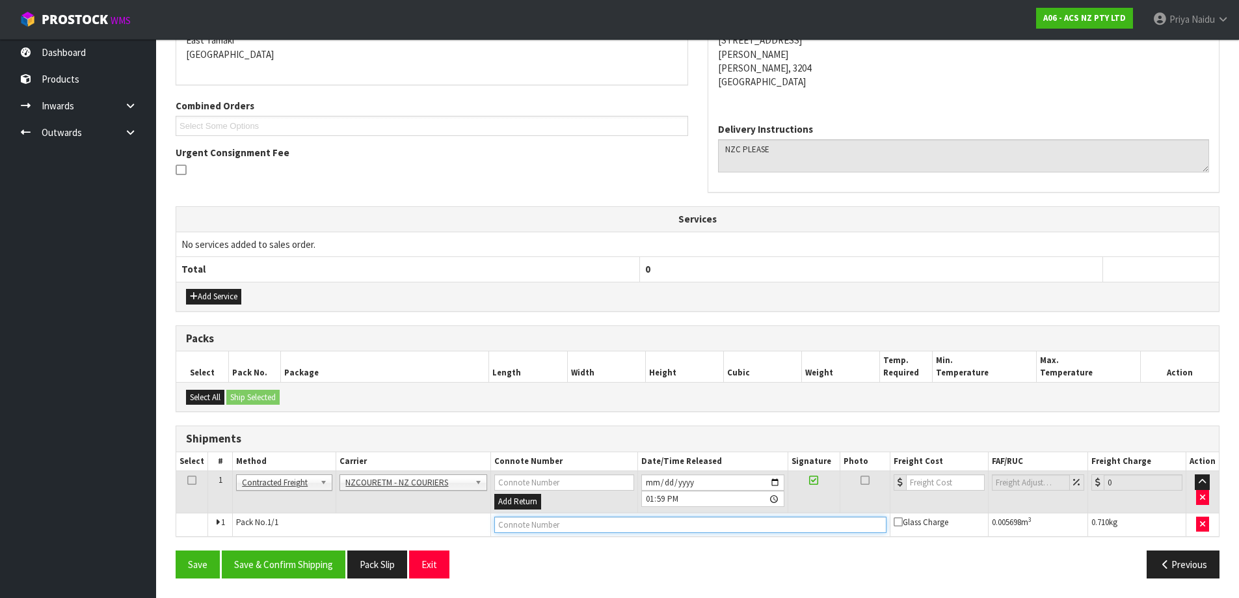
click at [535, 530] on input "text" at bounding box center [690, 524] width 392 height 16
paste input "BZGG003869"
click at [935, 481] on input "number" at bounding box center [945, 482] width 79 height 16
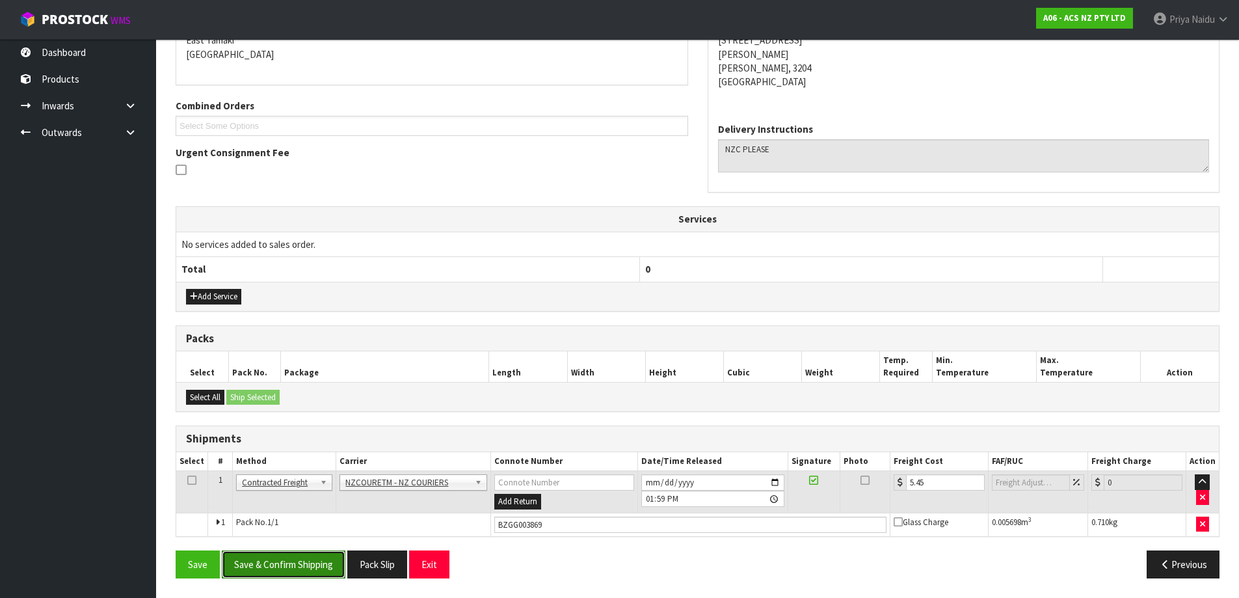
click at [305, 573] on button "Save & Confirm Shipping" at bounding box center [284, 564] width 124 height 28
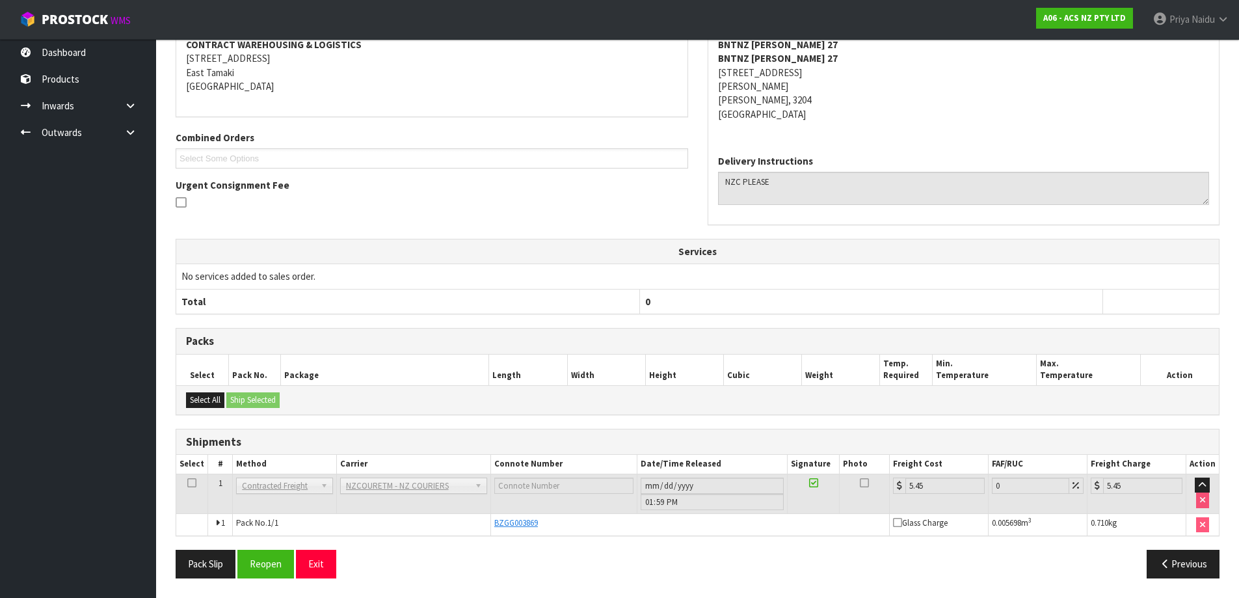
scroll to position [0, 0]
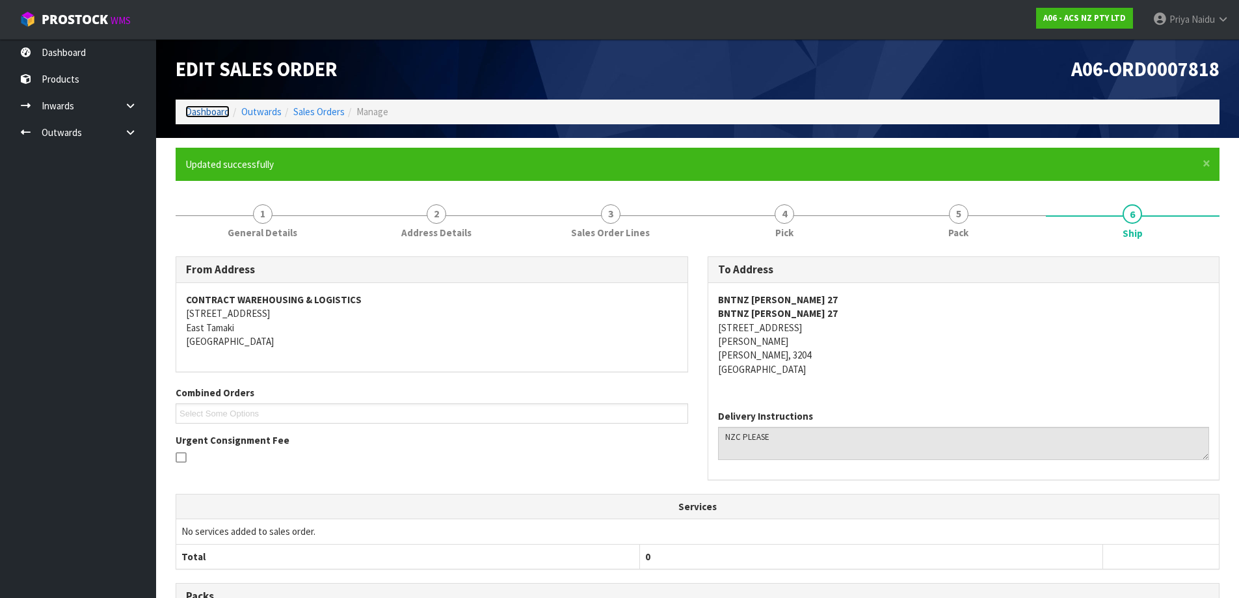
click at [206, 114] on link "Dashboard" at bounding box center [207, 111] width 44 height 12
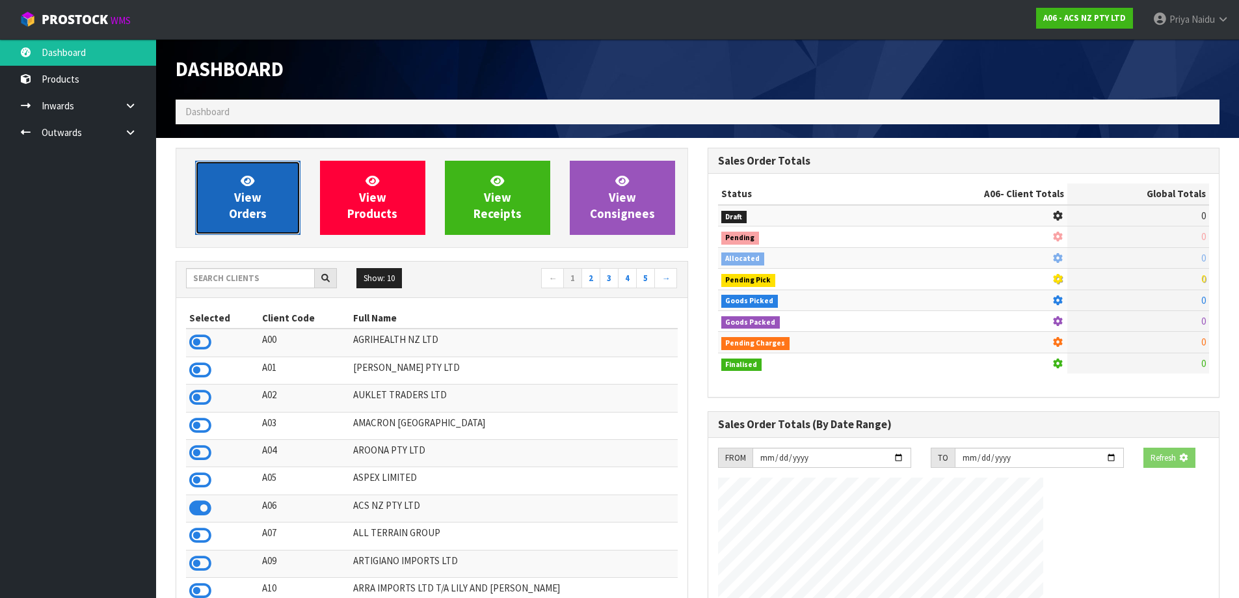
click at [233, 176] on link "View Orders" at bounding box center [247, 198] width 105 height 74
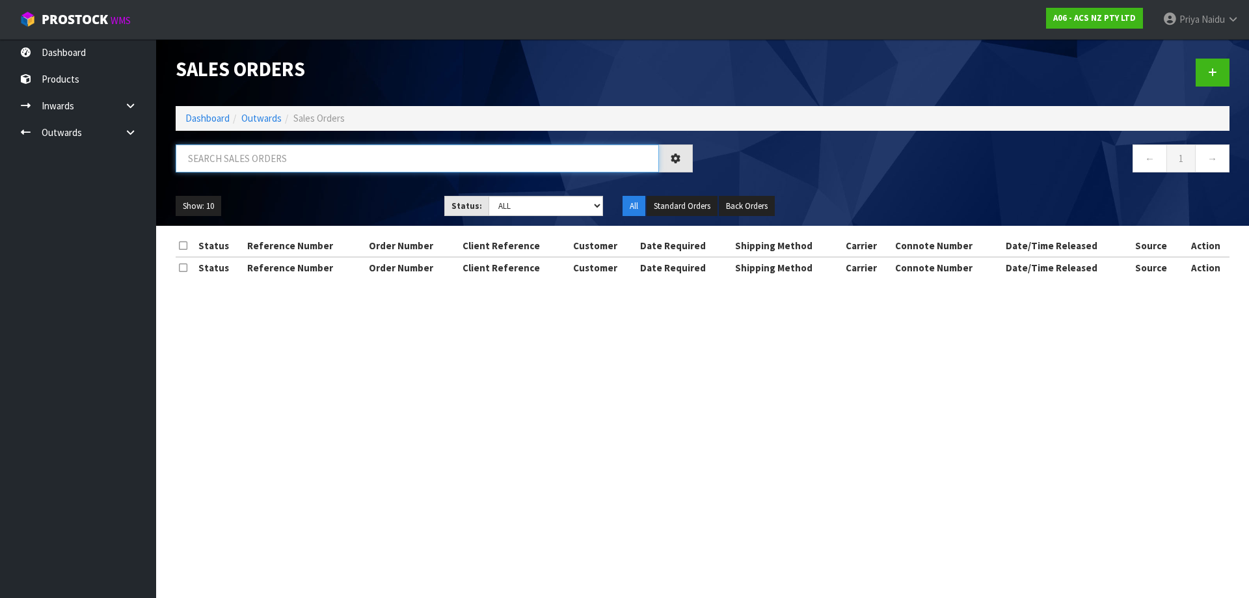
click at [261, 156] on input "text" at bounding box center [417, 158] width 483 height 28
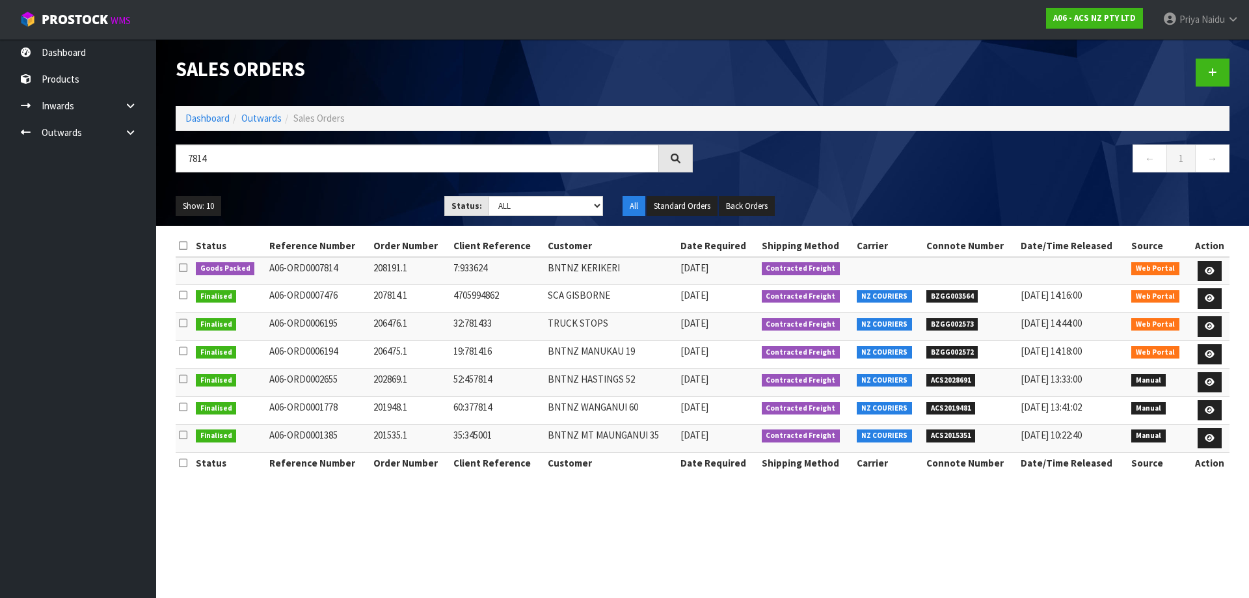
click at [358, 196] on ul "Show: 10 5 10 25 50" at bounding box center [300, 206] width 249 height 21
click at [1205, 267] on icon at bounding box center [1210, 271] width 10 height 8
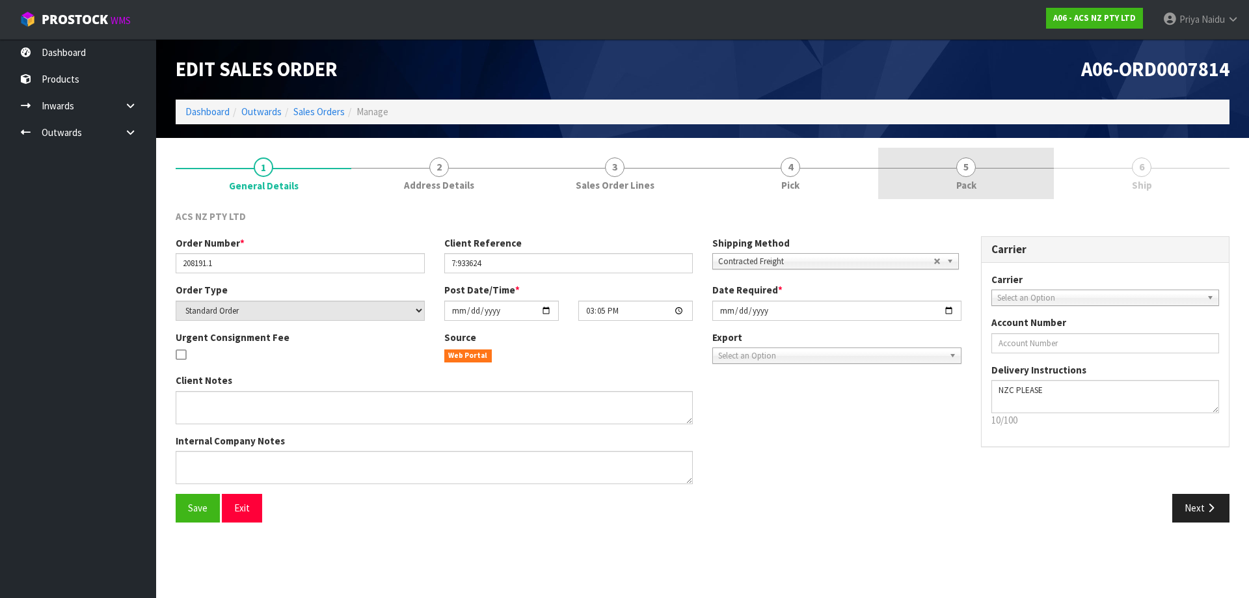
click at [949, 170] on link "5 Pack" at bounding box center [966, 173] width 176 height 51
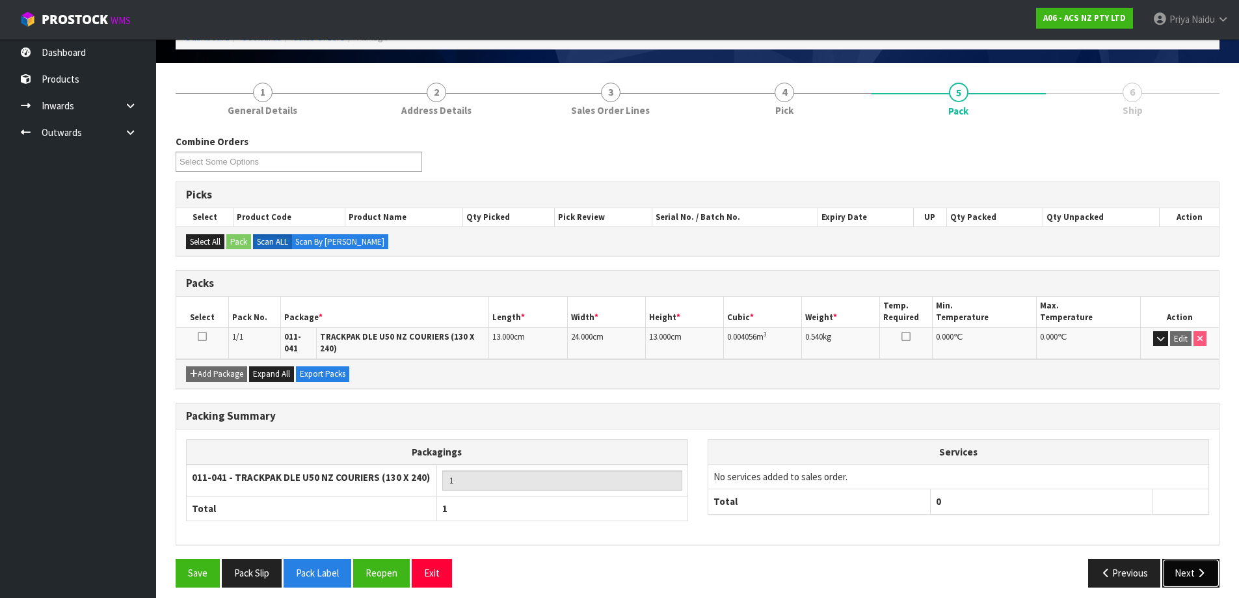
click at [1195, 559] on button "Next" at bounding box center [1190, 573] width 57 height 28
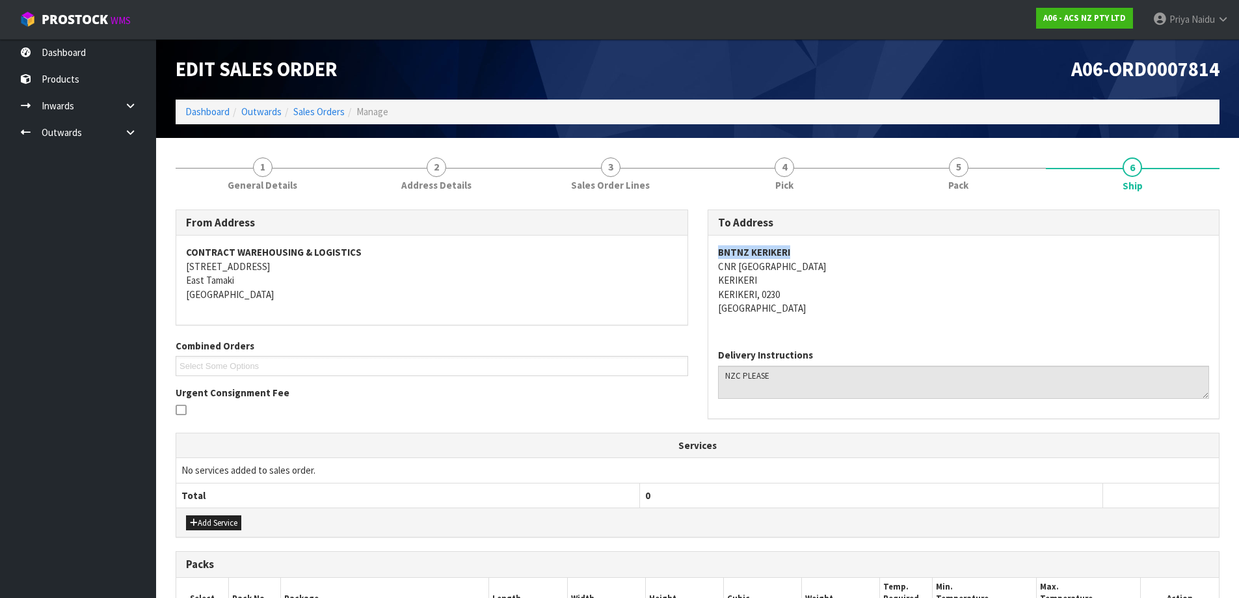
drag, startPoint x: 704, startPoint y: 248, endPoint x: 803, endPoint y: 247, distance: 98.2
click at [803, 247] on div "To Address BNTNZ KERIKERI CNR GENERAL GATES AVENUE & MILL LANE KERIKERI KERIKER…" at bounding box center [964, 320] width 532 height 223
drag, startPoint x: 713, startPoint y: 267, endPoint x: 911, endPoint y: 267, distance: 197.7
click at [911, 267] on div "BNTNZ KERIKERI CNR GENERAL GATES AVENUE & MILL LANE KERIKERI KERIKERI, 0230 New…" at bounding box center [963, 286] width 511 height 103
drag, startPoint x: 715, startPoint y: 284, endPoint x: 762, endPoint y: 283, distance: 47.5
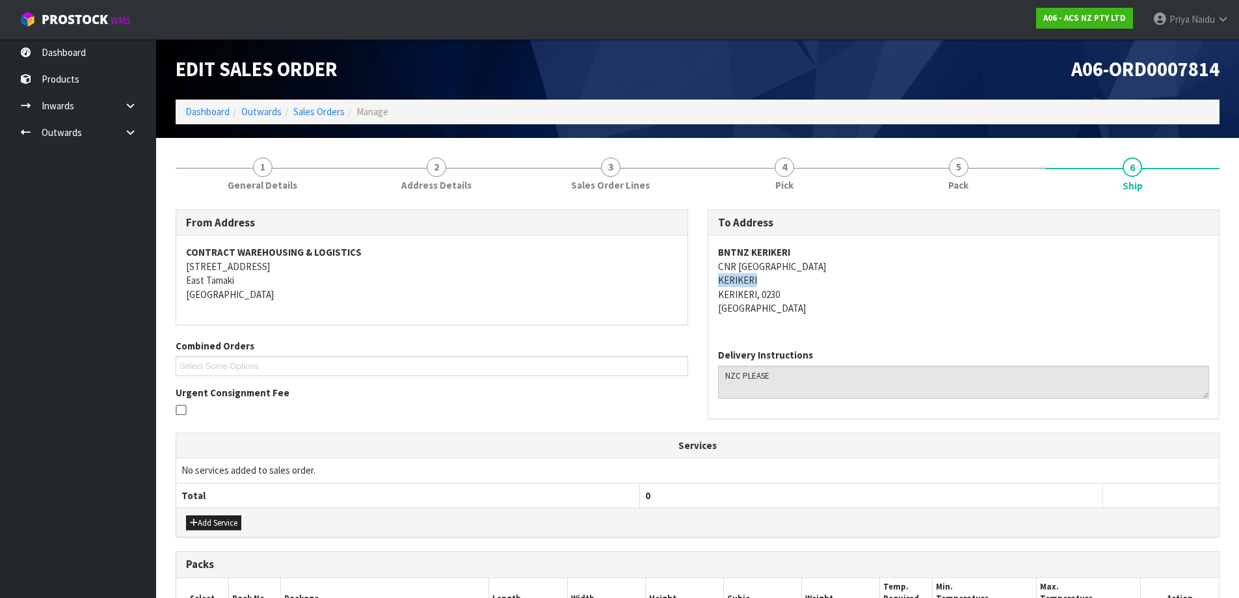
click at [762, 283] on div "BNTNZ KERIKERI CNR GENERAL GATES AVENUE & MILL LANE KERIKERI KERIKERI, 0230 New…" at bounding box center [963, 286] width 511 height 103
click at [273, 157] on link "1 General Details" at bounding box center [263, 173] width 174 height 51
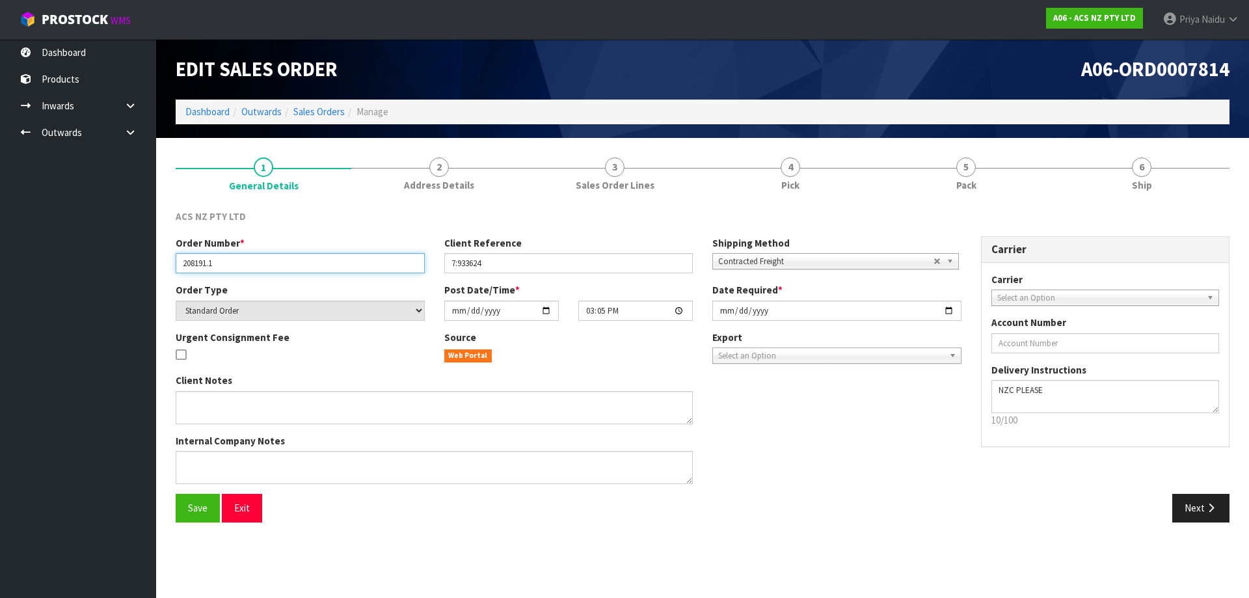
drag, startPoint x: 181, startPoint y: 261, endPoint x: 262, endPoint y: 261, distance: 80.7
click at [262, 261] on input "208191.1" at bounding box center [300, 263] width 249 height 20
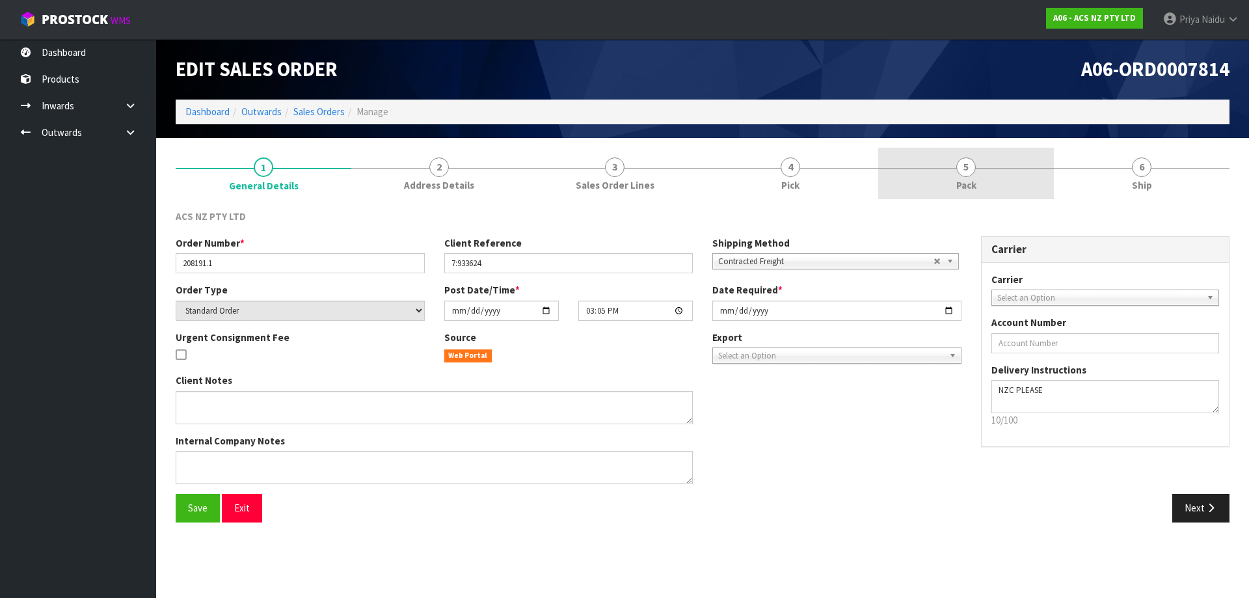
click at [955, 196] on link "5 Pack" at bounding box center [966, 173] width 176 height 51
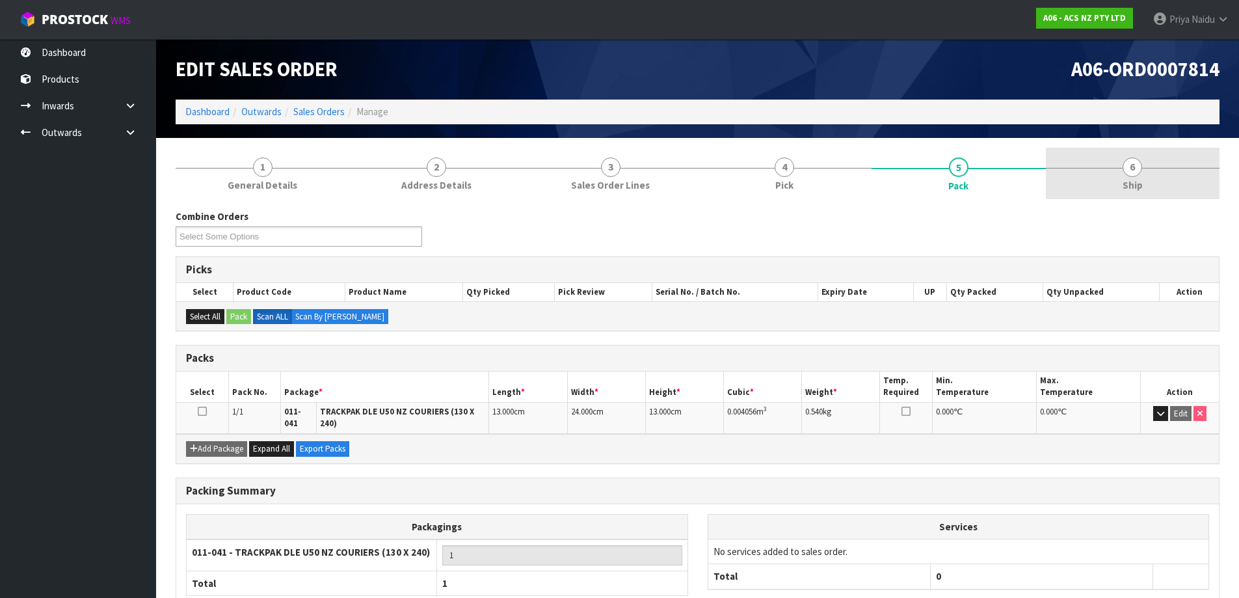
click at [1170, 171] on link "6 Ship" at bounding box center [1133, 173] width 174 height 51
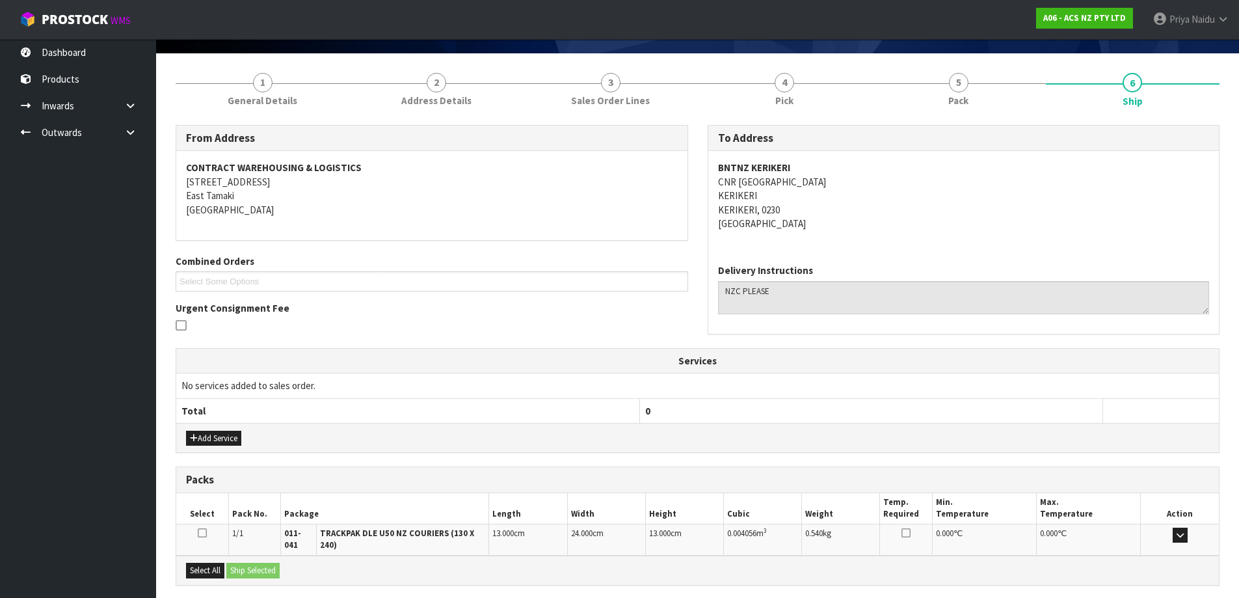
scroll to position [203, 0]
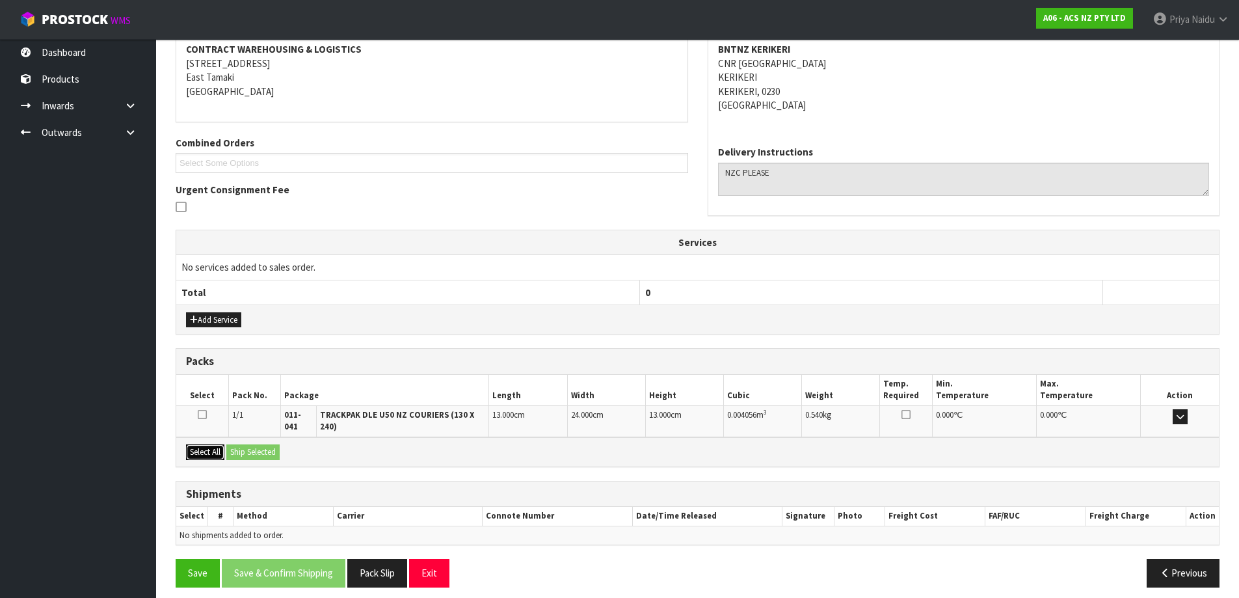
drag, startPoint x: 217, startPoint y: 437, endPoint x: 255, endPoint y: 438, distance: 38.4
click at [220, 444] on button "Select All" at bounding box center [205, 452] width 38 height 16
click at [255, 444] on button "Ship Selected" at bounding box center [252, 452] width 53 height 16
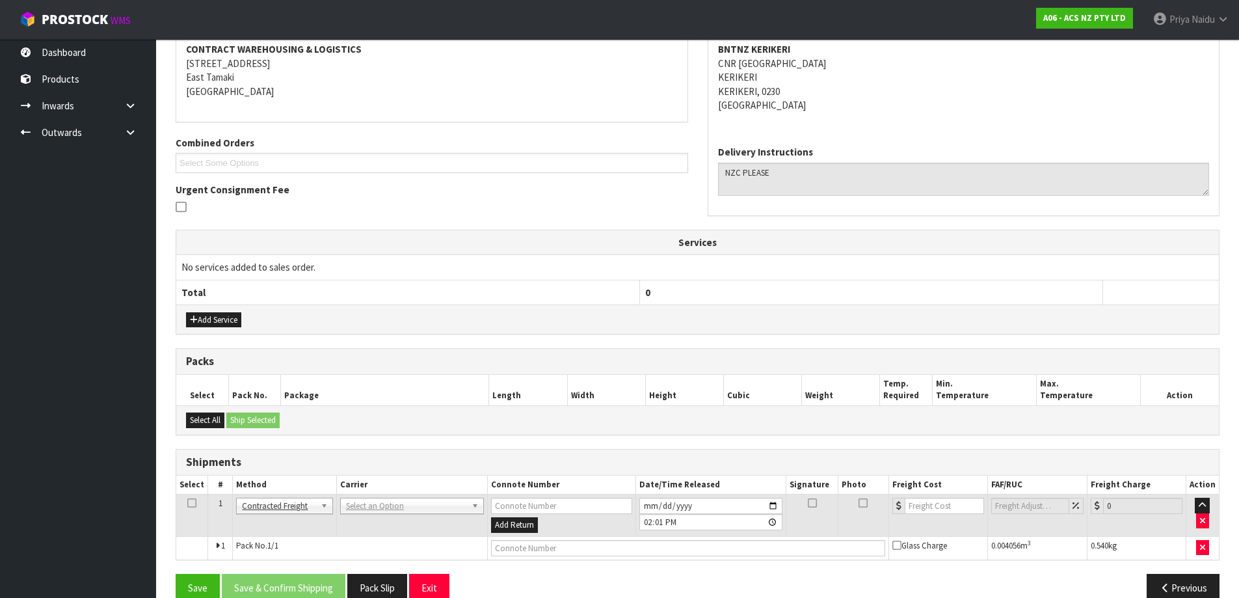
scroll to position [226, 0]
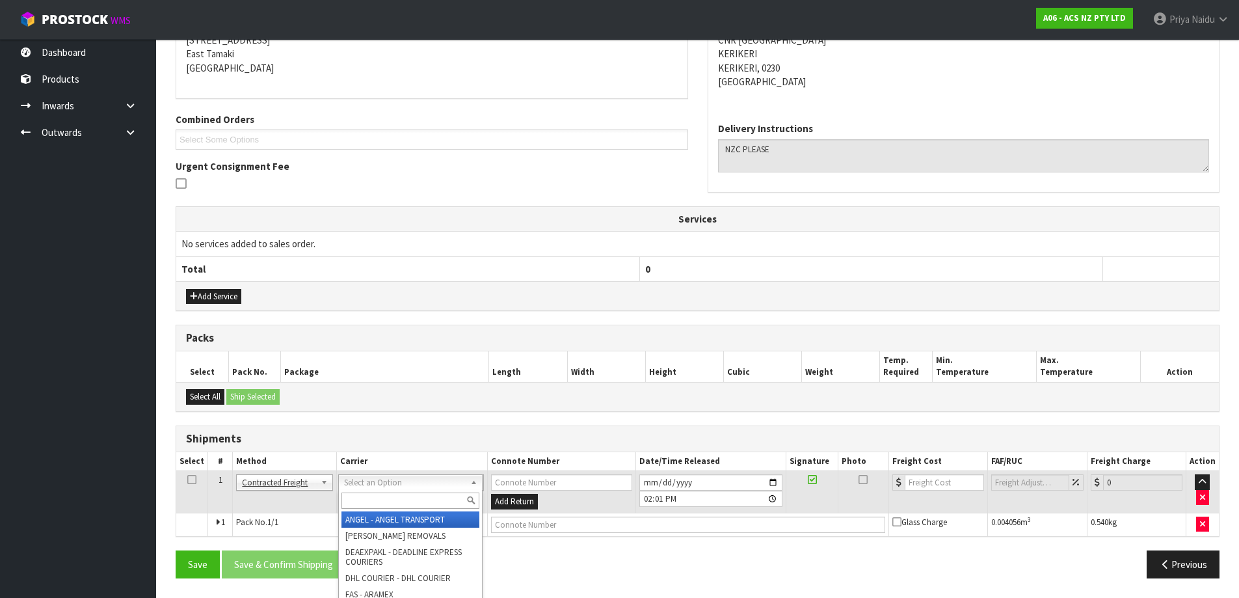
drag, startPoint x: 388, startPoint y: 478, endPoint x: 385, endPoint y: 488, distance: 10.3
click at [384, 495] on input "text" at bounding box center [410, 500] width 138 height 16
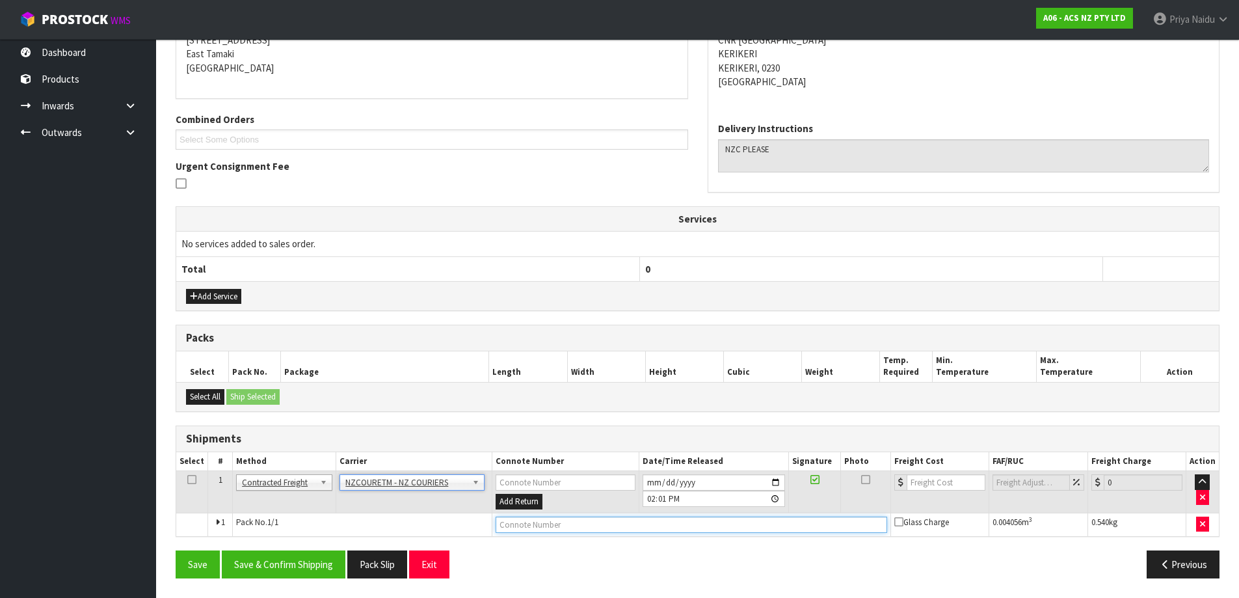
click at [524, 526] on input "text" at bounding box center [692, 524] width 392 height 16
paste input "BZGG003870"
click at [934, 477] on input "number" at bounding box center [946, 482] width 79 height 16
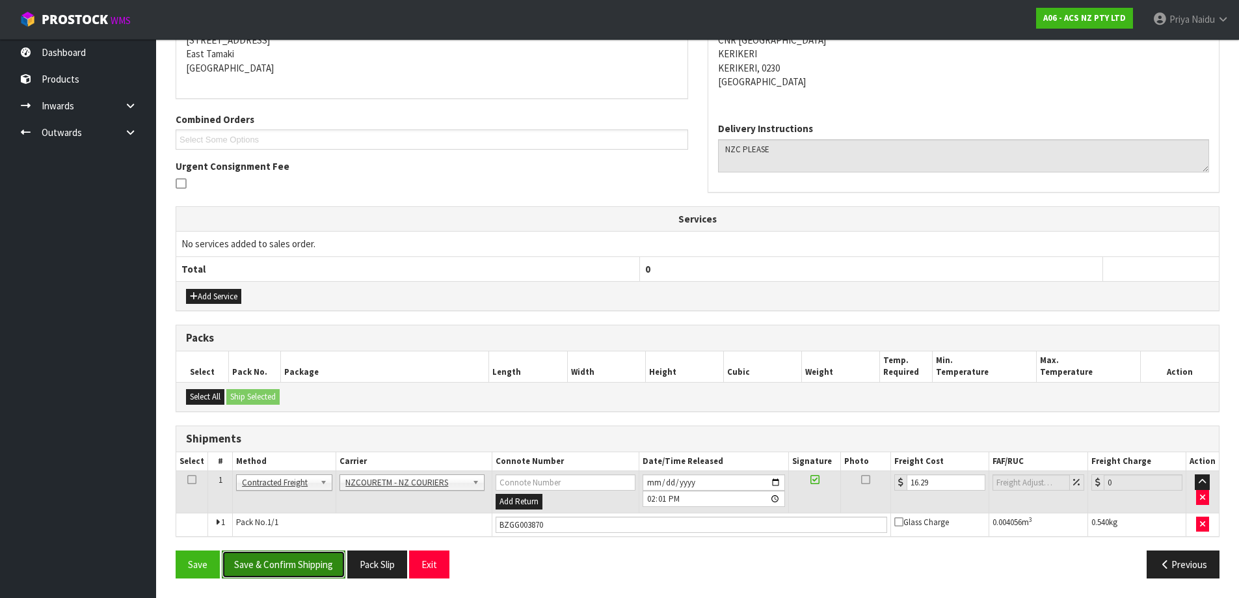
click at [299, 567] on button "Save & Confirm Shipping" at bounding box center [284, 564] width 124 height 28
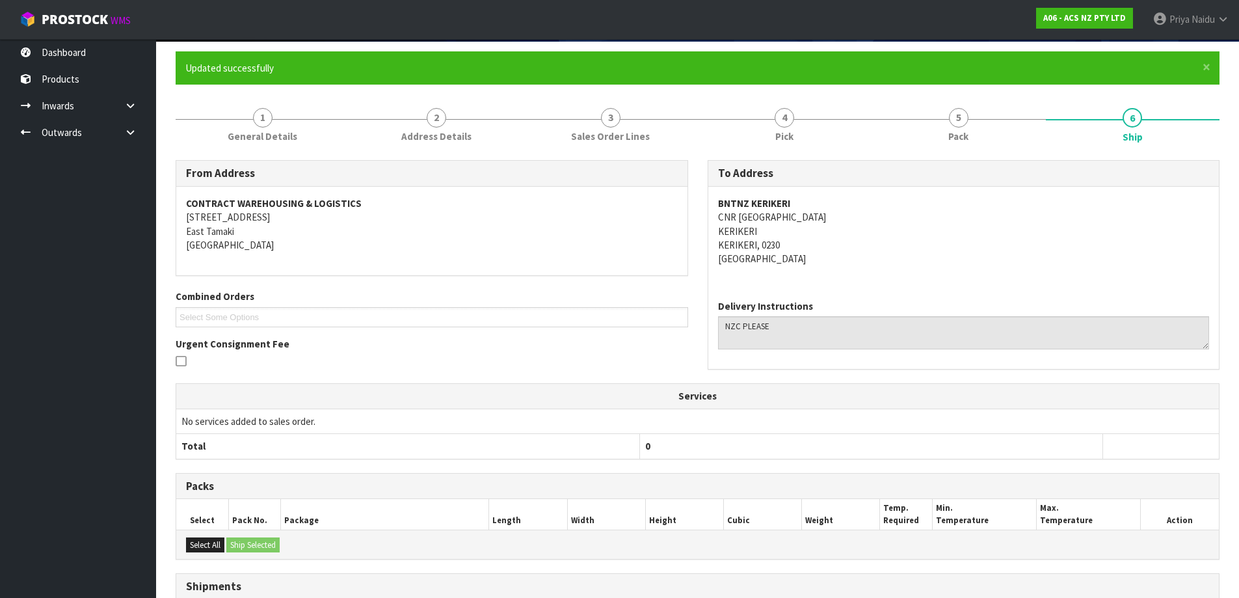
scroll to position [0, 0]
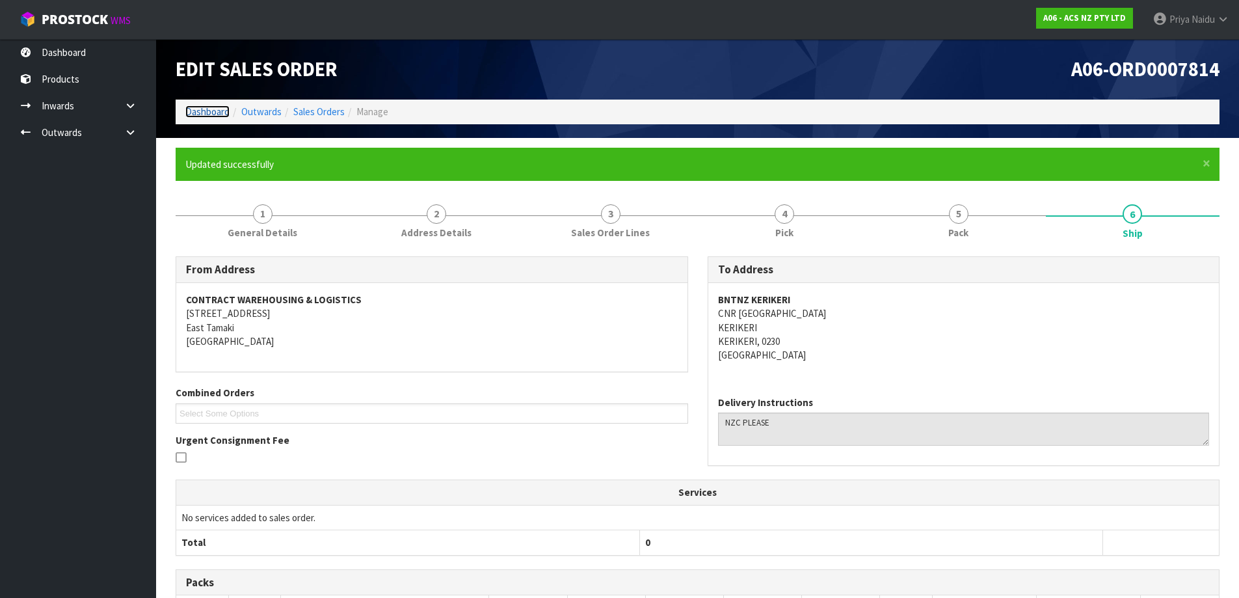
click at [213, 116] on link "Dashboard" at bounding box center [207, 111] width 44 height 12
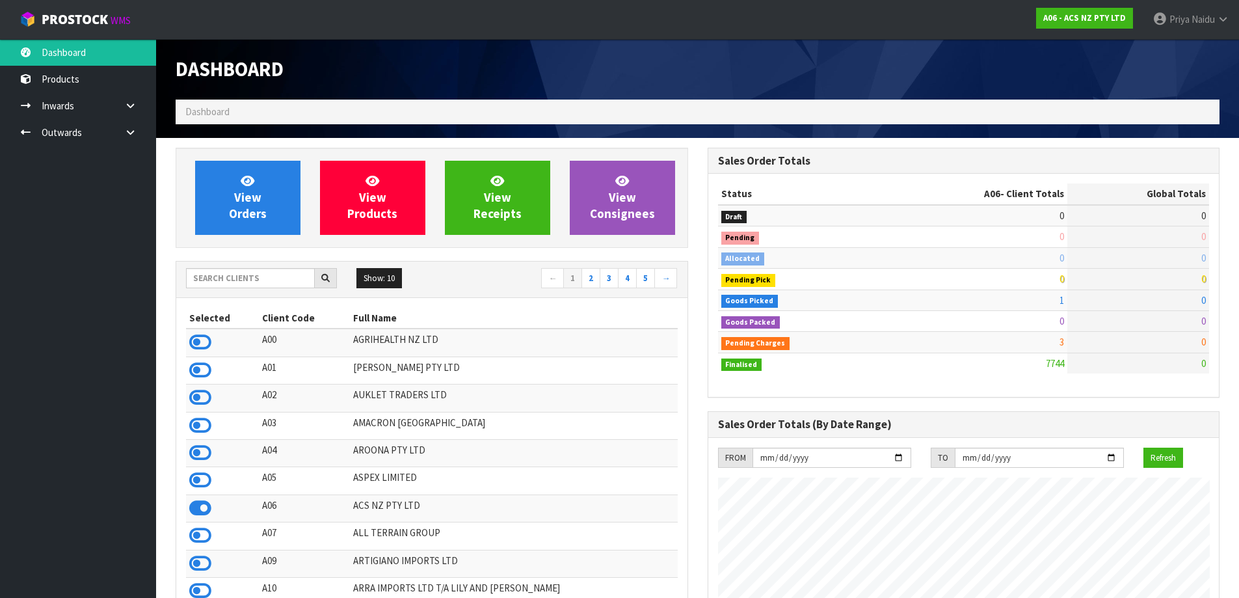
scroll to position [985, 531]
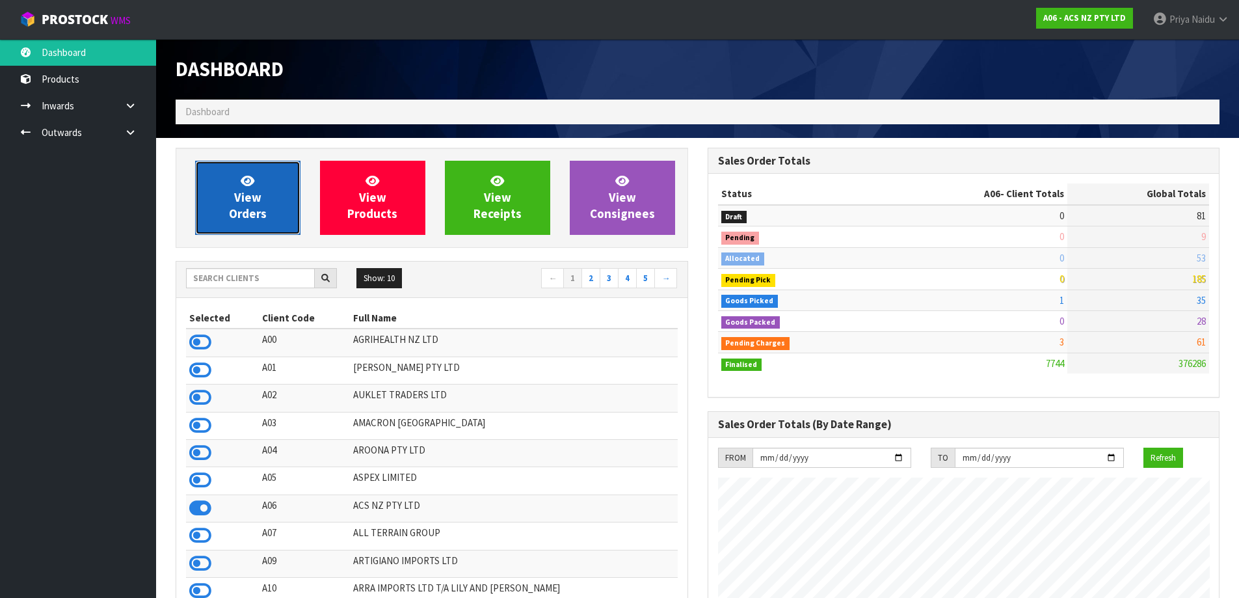
click at [264, 229] on link "View Orders" at bounding box center [247, 198] width 105 height 74
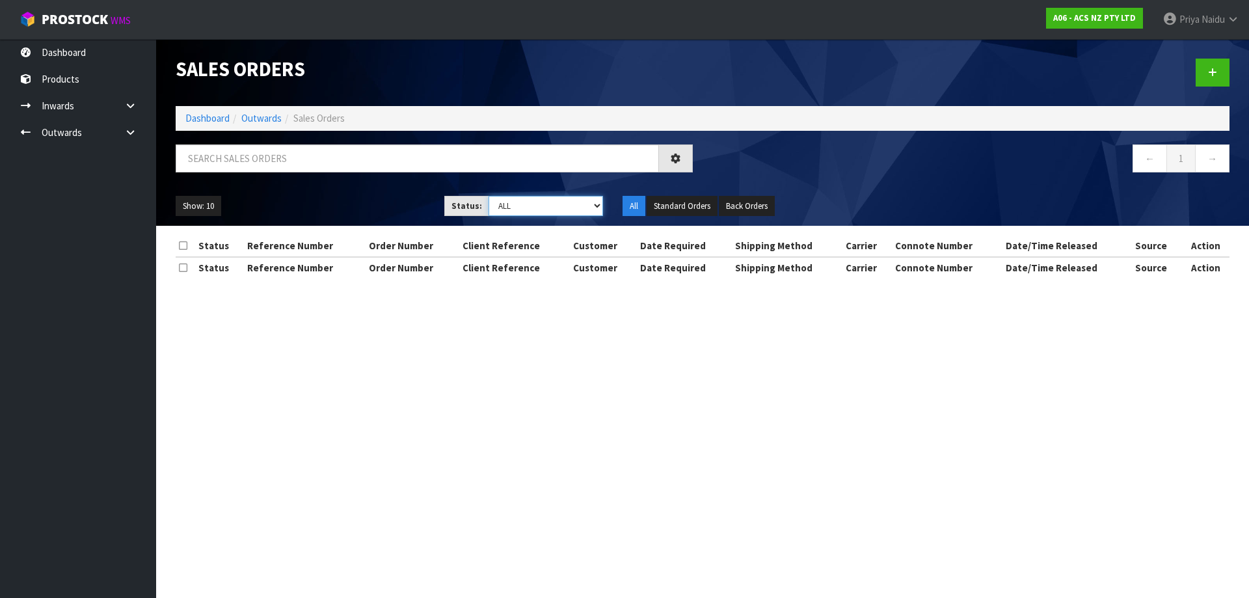
click at [545, 205] on select "Draft Pending Allocated Pending Pick Goods Picked Goods Packed Pending Charges …" at bounding box center [545, 206] width 115 height 20
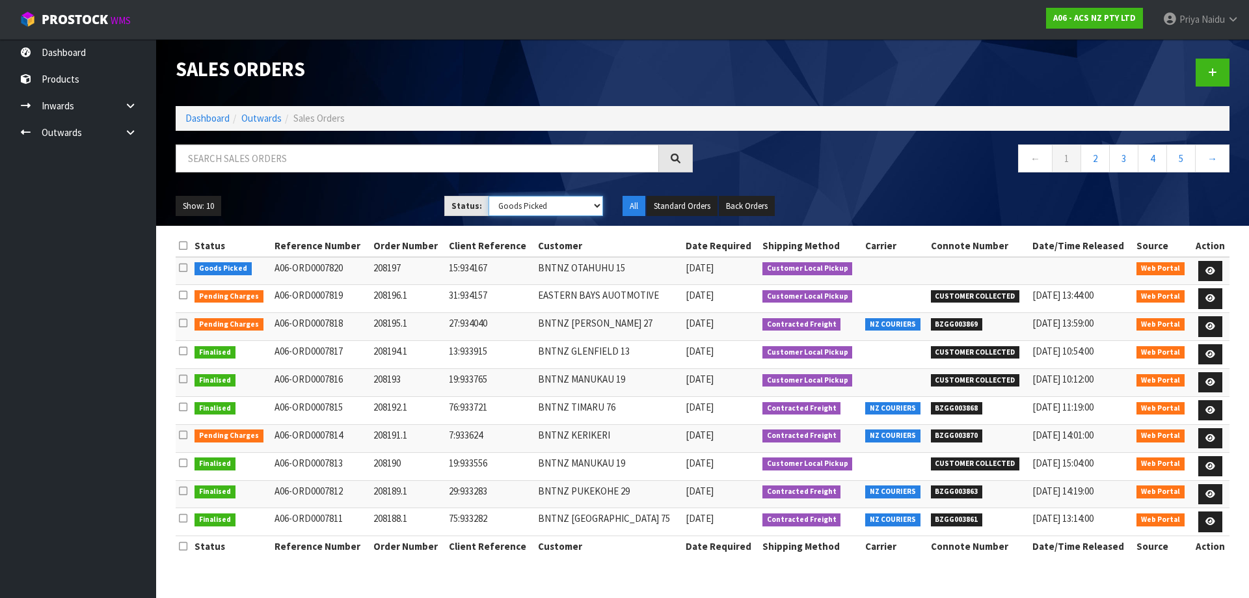
click at [488, 196] on select "Draft Pending Allocated Pending Pick Goods Picked Goods Packed Pending Charges …" at bounding box center [545, 206] width 115 height 20
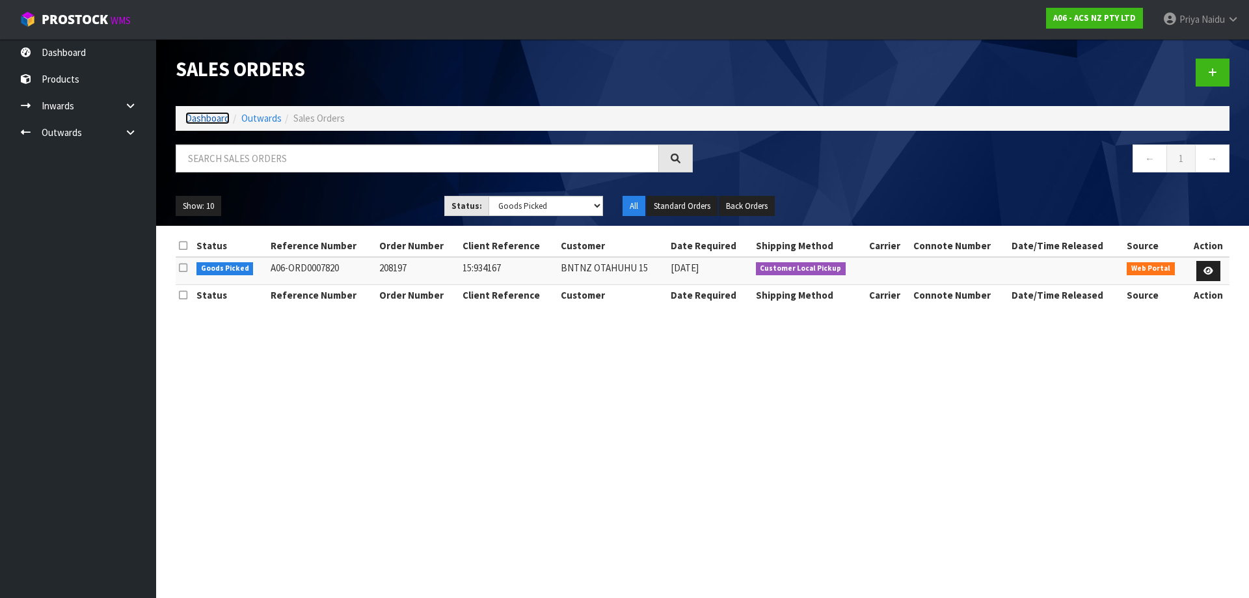
click at [195, 115] on link "Dashboard" at bounding box center [207, 118] width 44 height 12
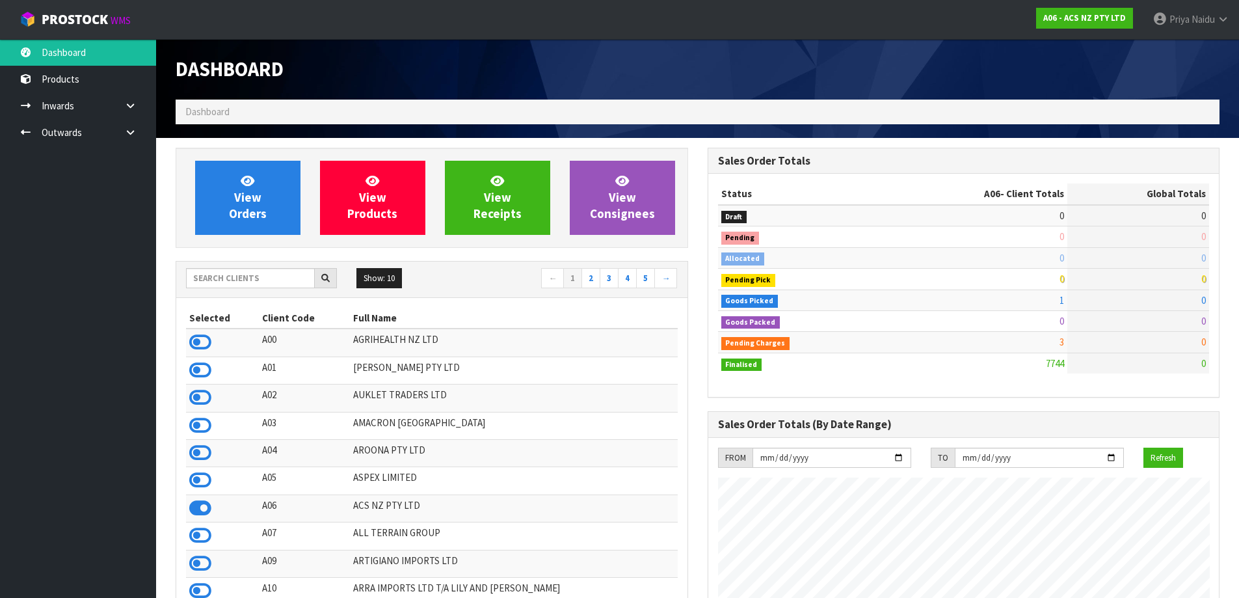
scroll to position [985, 531]
drag, startPoint x: 251, startPoint y: 282, endPoint x: 233, endPoint y: 353, distance: 73.8
click at [251, 282] on input "text" at bounding box center [250, 278] width 129 height 20
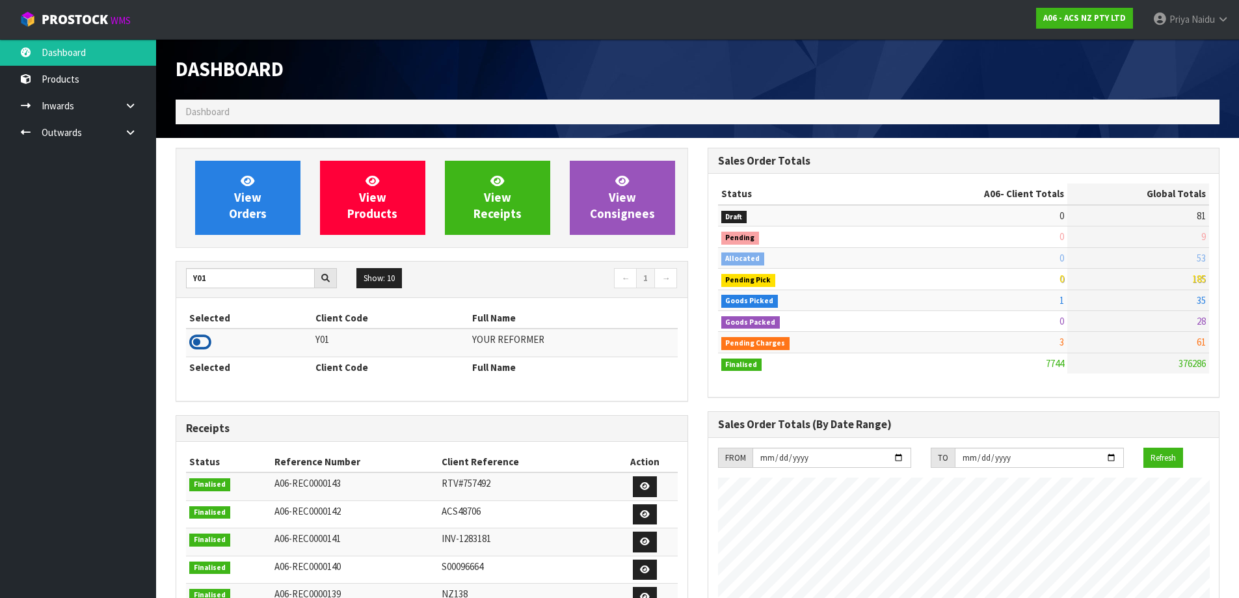
click at [205, 338] on icon at bounding box center [200, 342] width 22 height 20
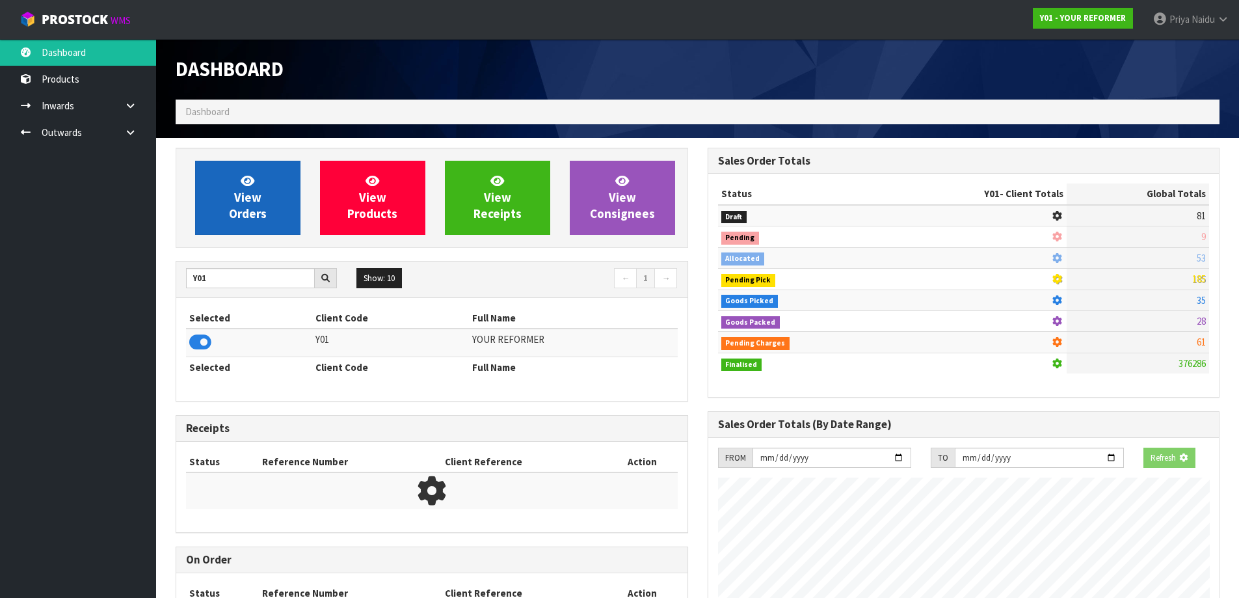
scroll to position [811, 531]
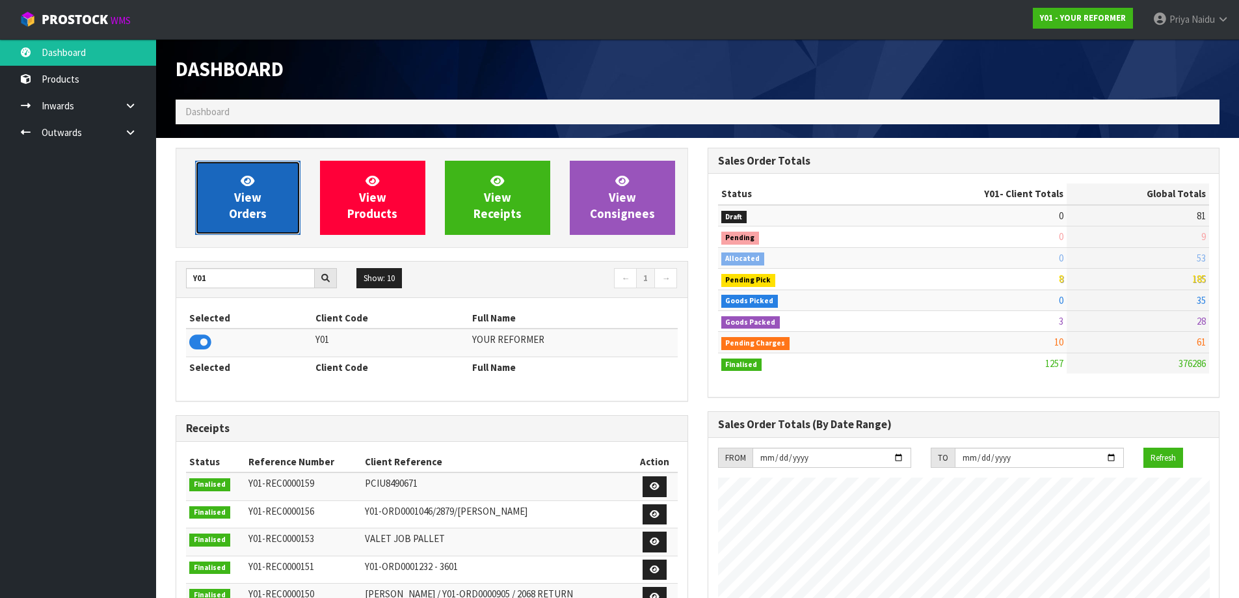
click at [266, 211] on link "View Orders" at bounding box center [247, 198] width 105 height 74
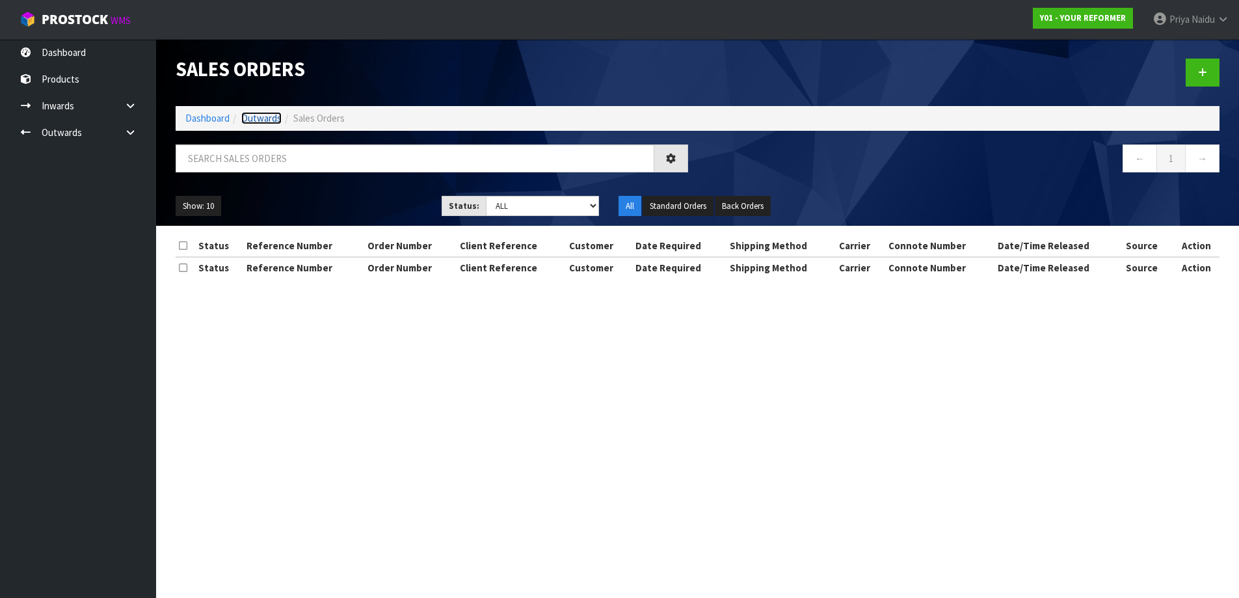
click at [261, 122] on link "Outwards" at bounding box center [261, 118] width 40 height 12
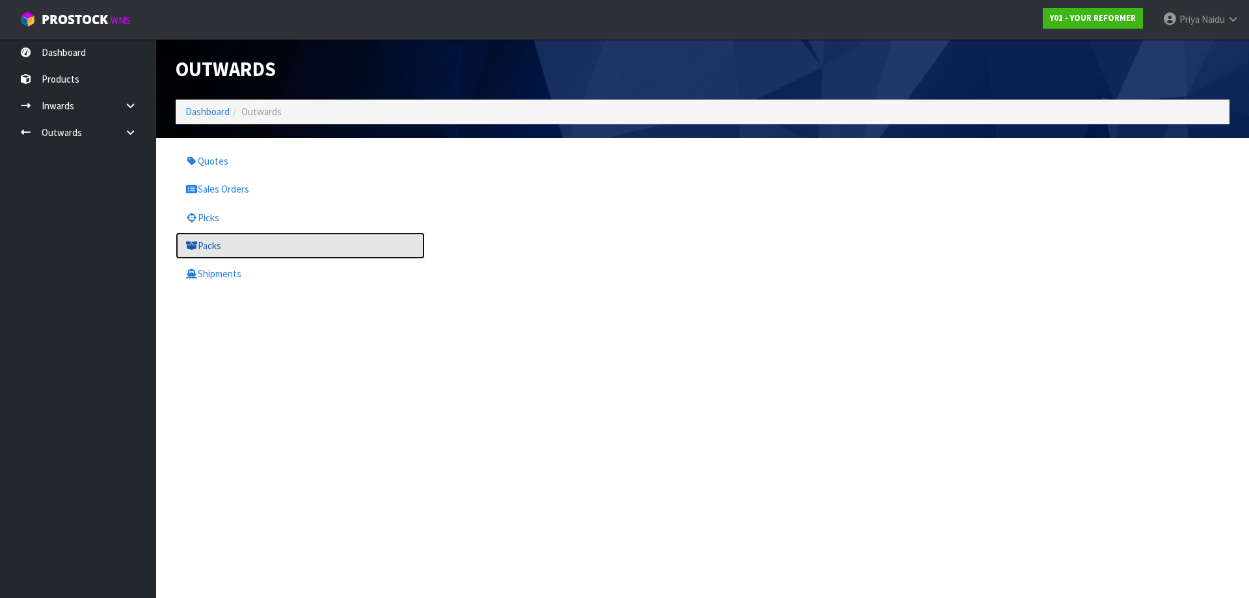
click at [231, 254] on link "Packs" at bounding box center [300, 245] width 249 height 27
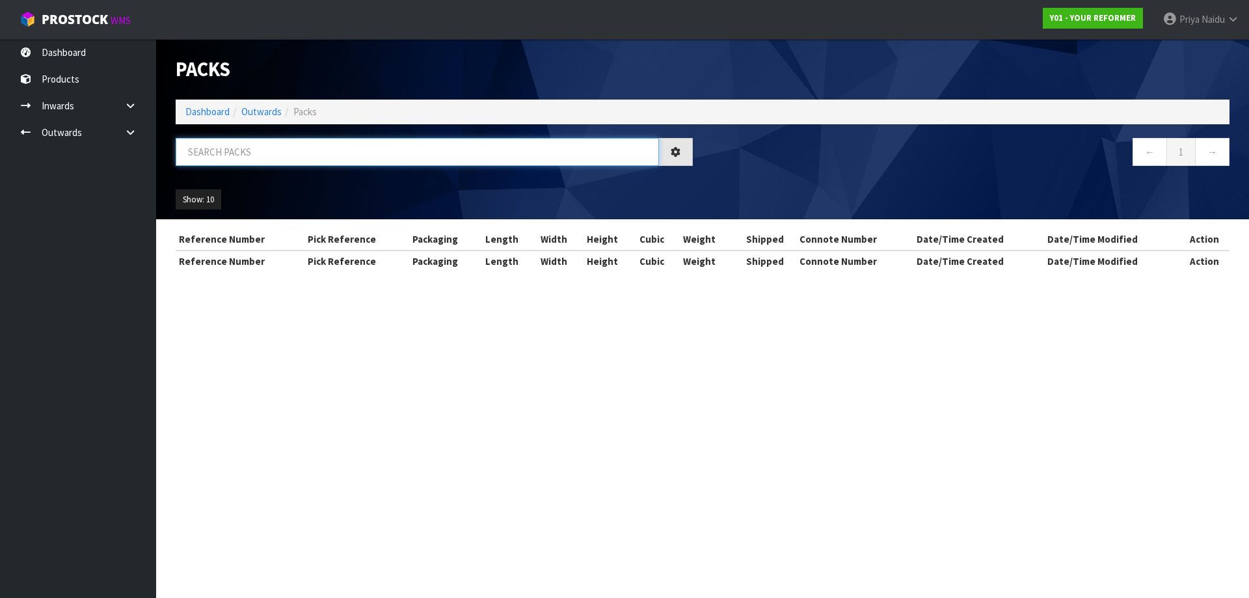
click at [245, 142] on input "text" at bounding box center [417, 152] width 483 height 28
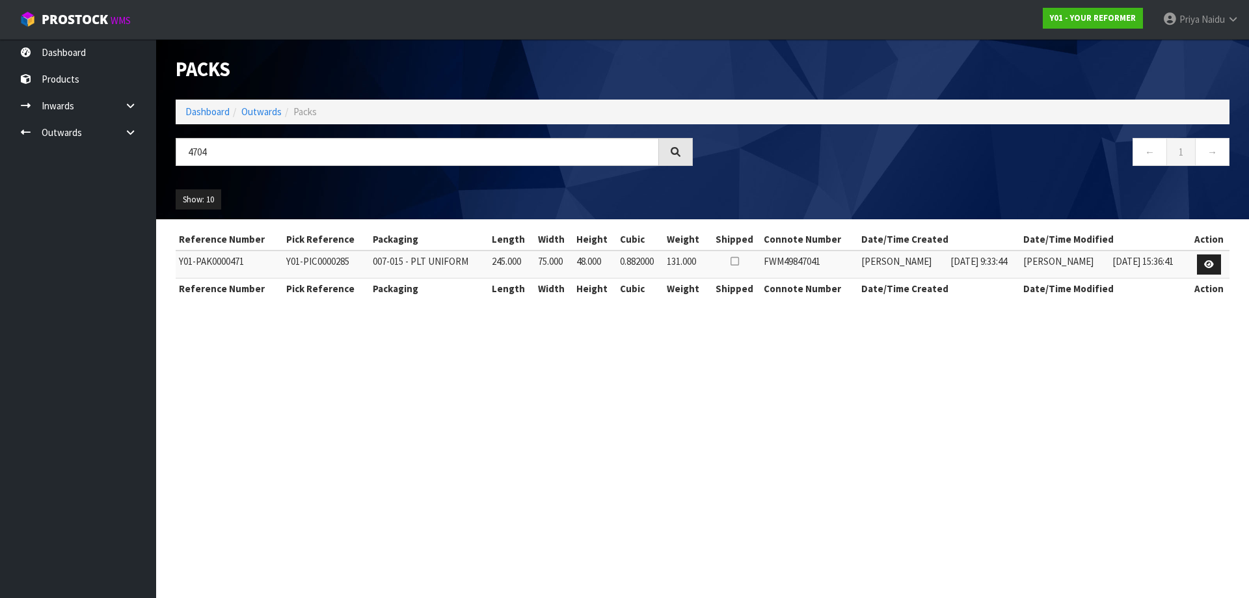
click at [396, 196] on ul "Show: 10 5 10 25 50" at bounding box center [300, 199] width 249 height 21
click at [260, 152] on input "4704" at bounding box center [417, 152] width 483 height 28
click at [214, 116] on link "Dashboard" at bounding box center [207, 111] width 44 height 12
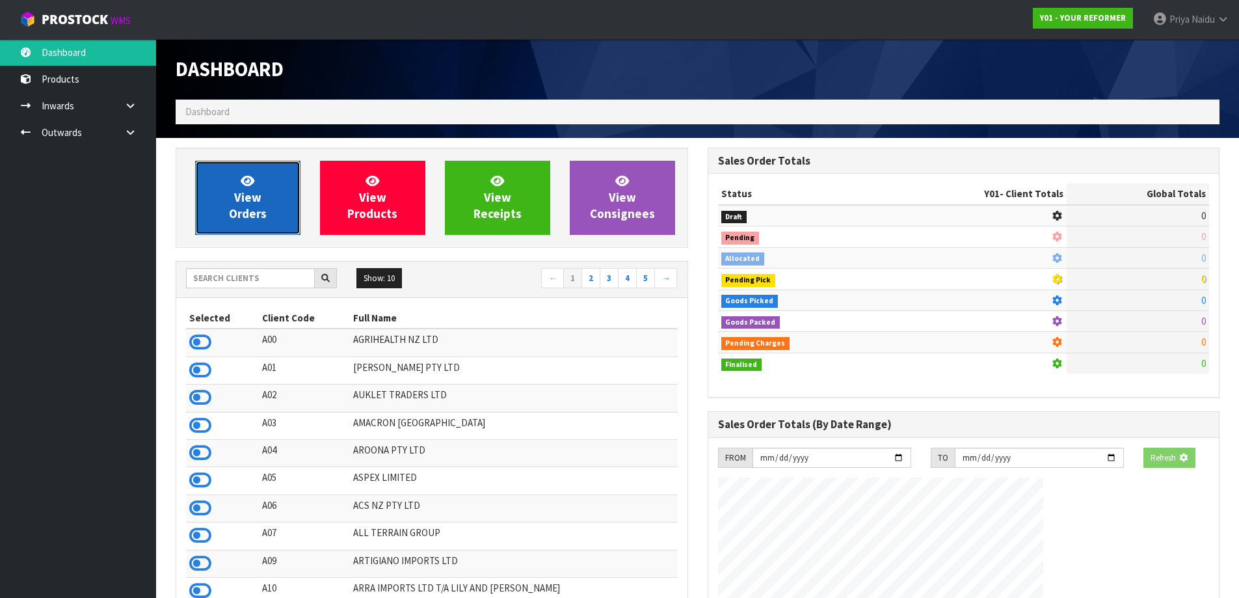
click at [241, 196] on span "View Orders" at bounding box center [248, 197] width 38 height 49
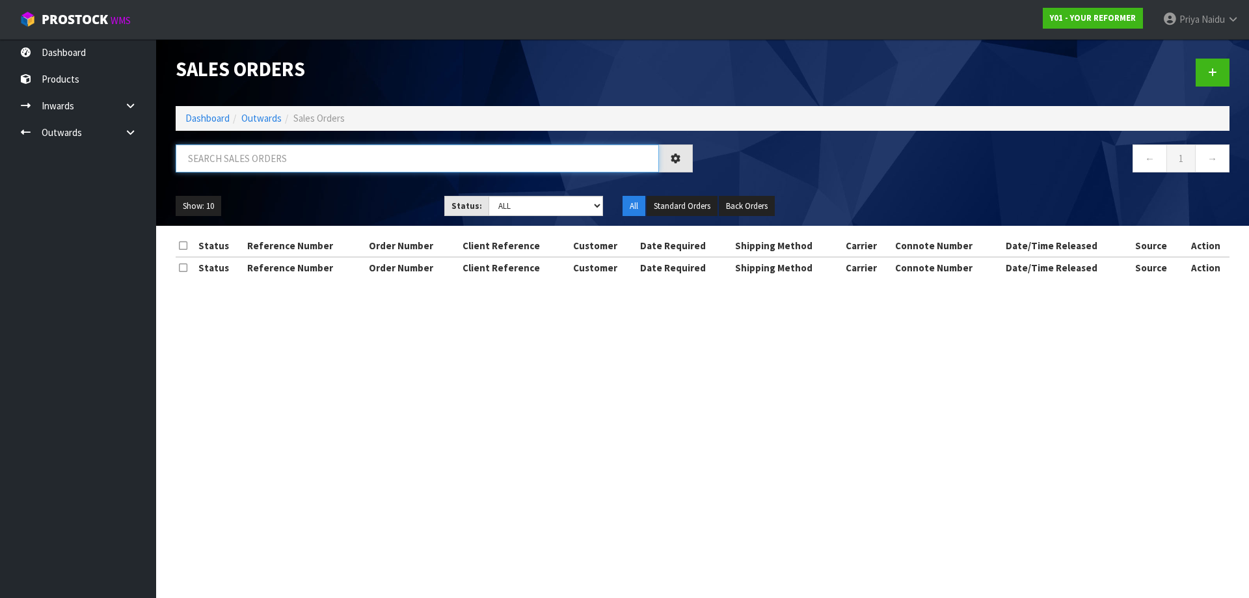
click at [260, 152] on input "text" at bounding box center [417, 158] width 483 height 28
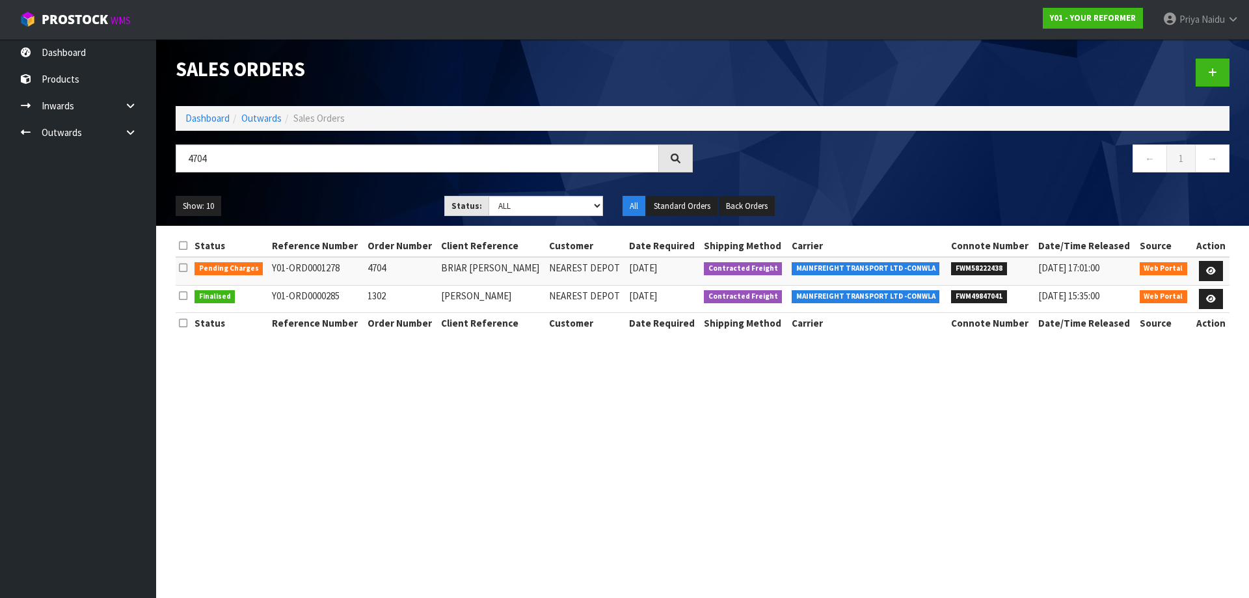
click at [313, 198] on ul "Show: 10 5 10 25 50" at bounding box center [300, 206] width 249 height 21
click at [272, 120] on link "Outwards" at bounding box center [261, 118] width 40 height 12
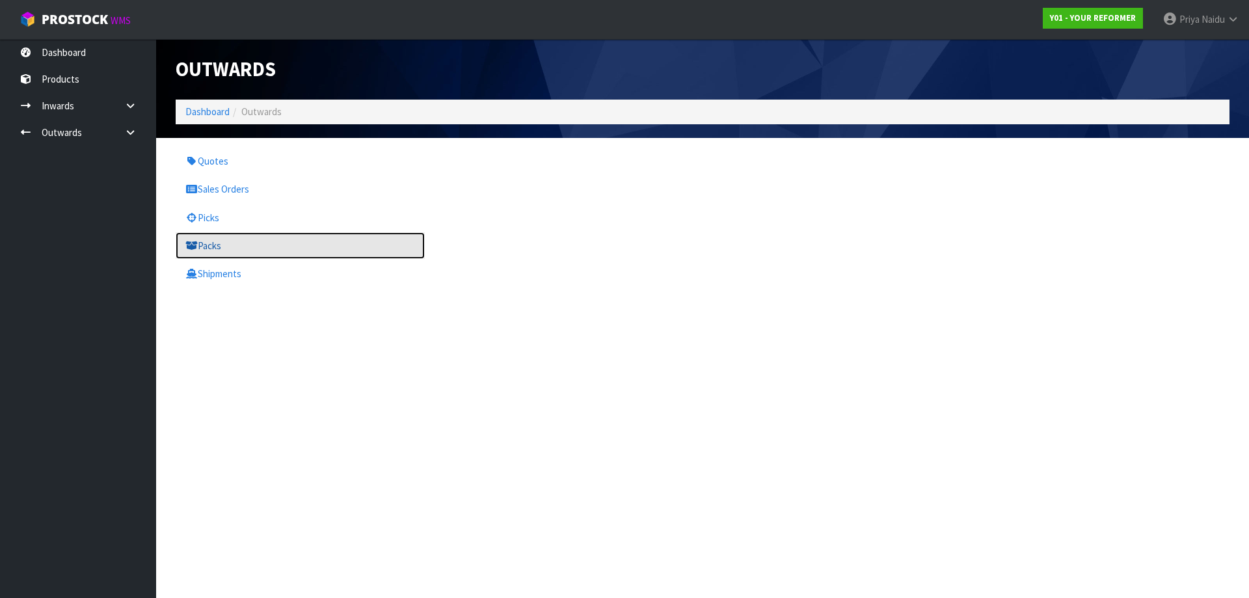
click at [226, 243] on link "Packs" at bounding box center [300, 245] width 249 height 27
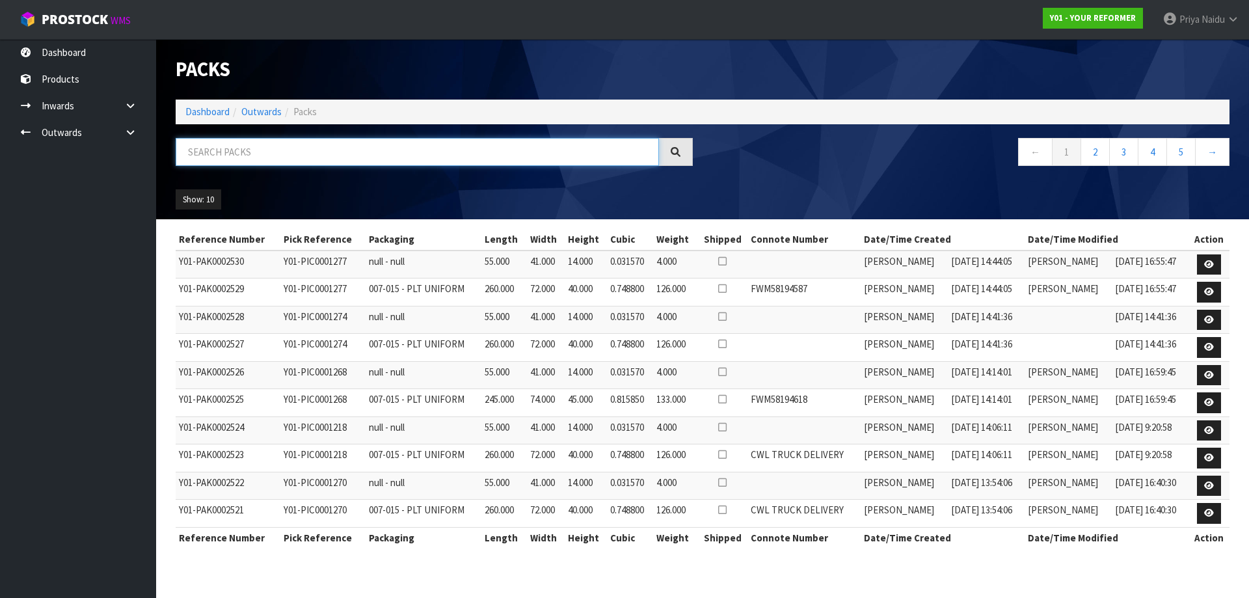
click at [258, 145] on input "text" at bounding box center [417, 152] width 483 height 28
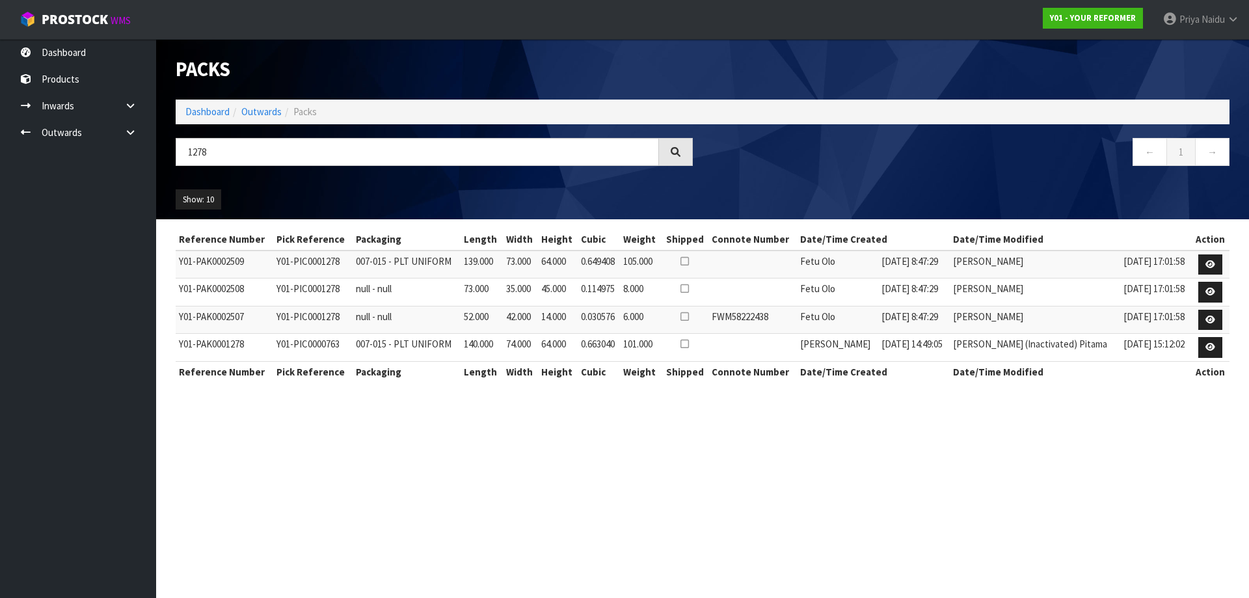
click at [310, 196] on ul "Show: 10 5 10 25 50" at bounding box center [300, 199] width 249 height 21
click at [212, 109] on link "Dashboard" at bounding box center [207, 111] width 44 height 12
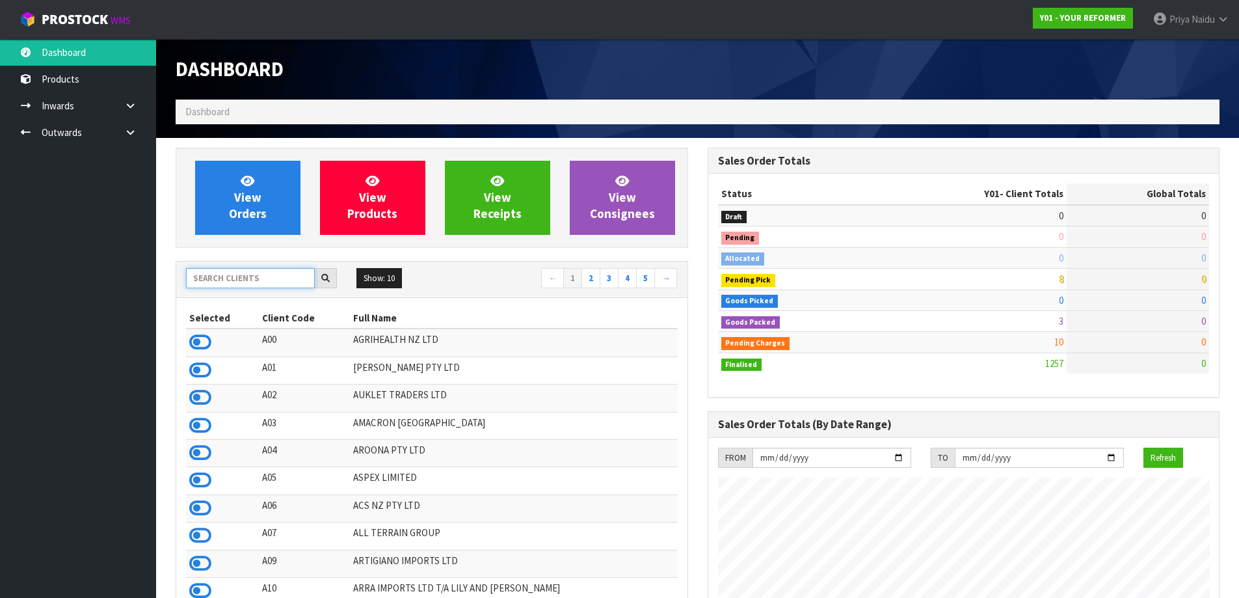
scroll to position [985, 531]
click at [236, 277] on input "text" at bounding box center [250, 278] width 129 height 20
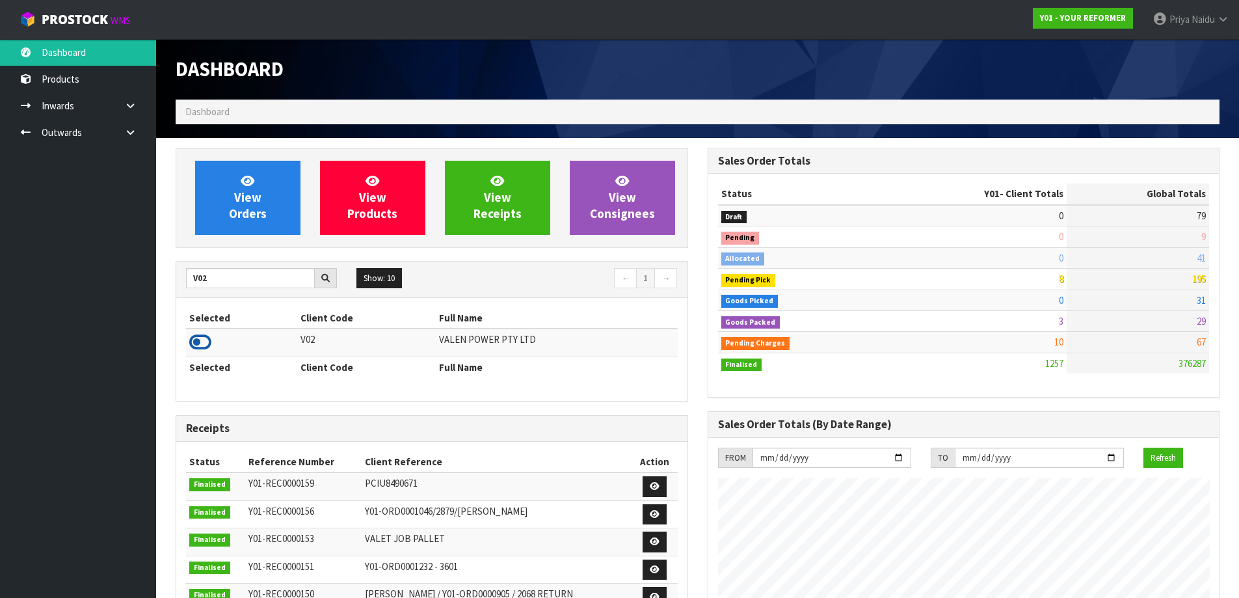
click at [202, 339] on icon at bounding box center [200, 342] width 22 height 20
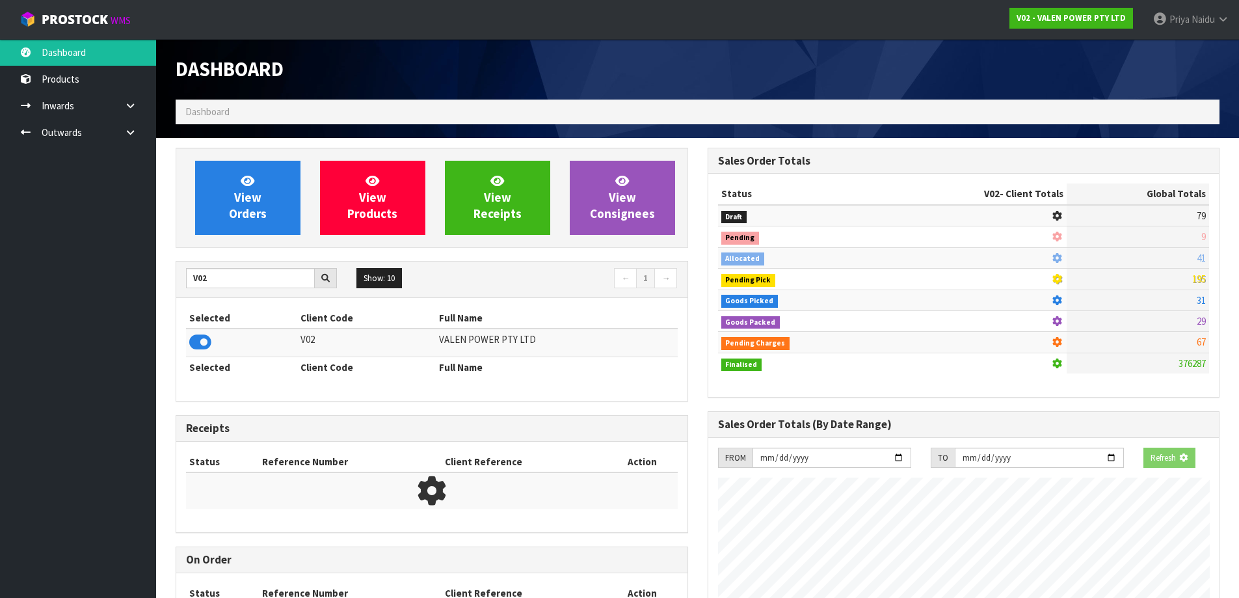
click at [234, 237] on div "View Orders View Products View Receipts View Consignees" at bounding box center [432, 198] width 513 height 100
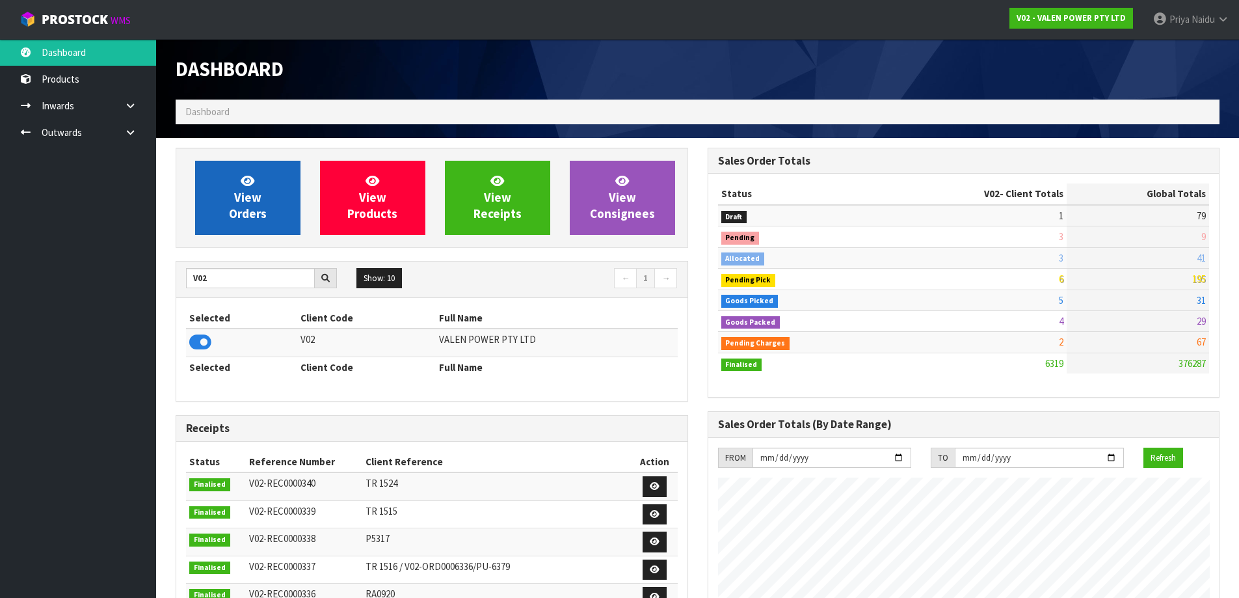
scroll to position [985, 531]
click at [241, 203] on span "View Orders" at bounding box center [248, 197] width 38 height 49
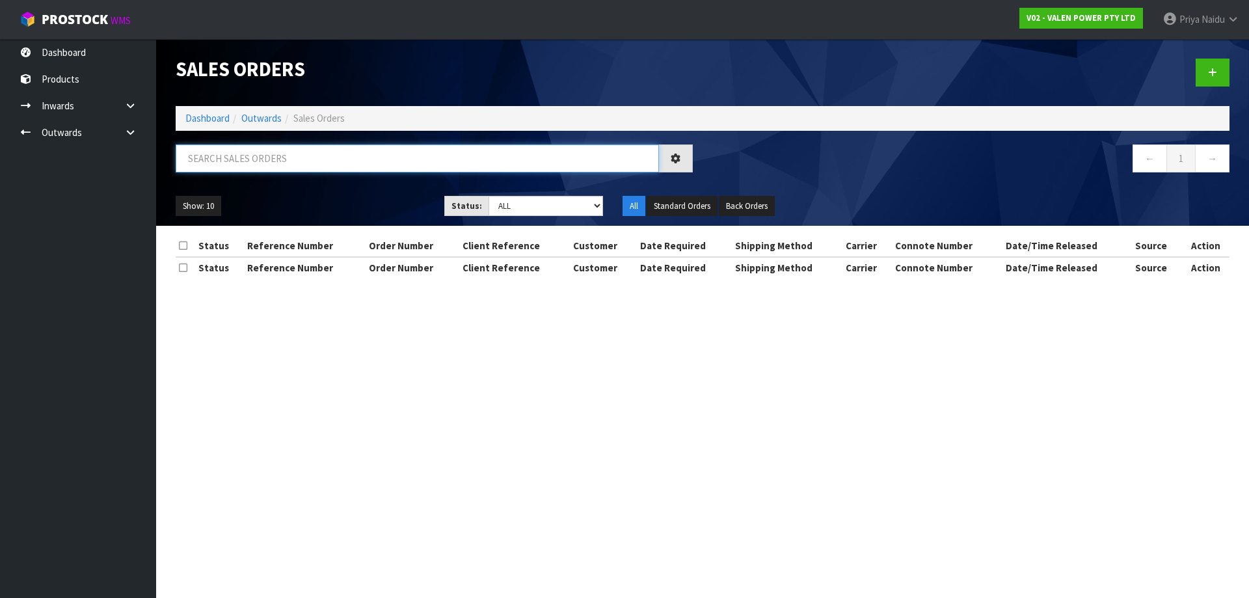
click at [265, 165] on input "text" at bounding box center [417, 158] width 483 height 28
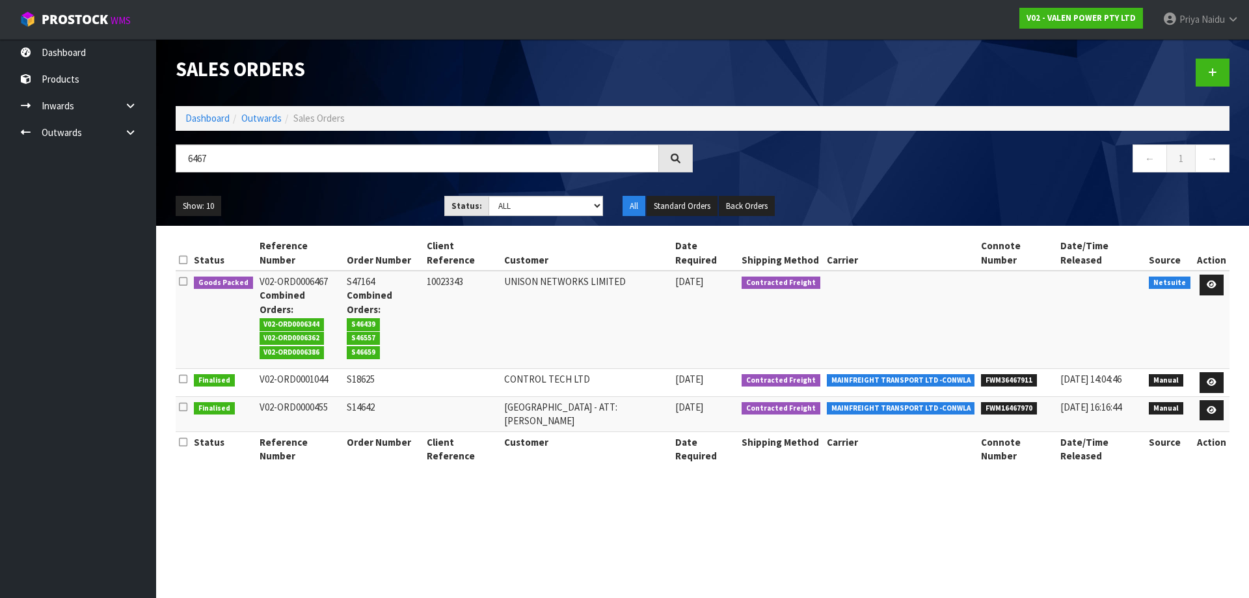
click at [362, 189] on div "Show: 10 5 10 25 50 Status: Draft Pending Allocated Pending Pick Goods Picked G…" at bounding box center [702, 206] width 1073 height 40
click at [1211, 284] on icon at bounding box center [1212, 284] width 10 height 8
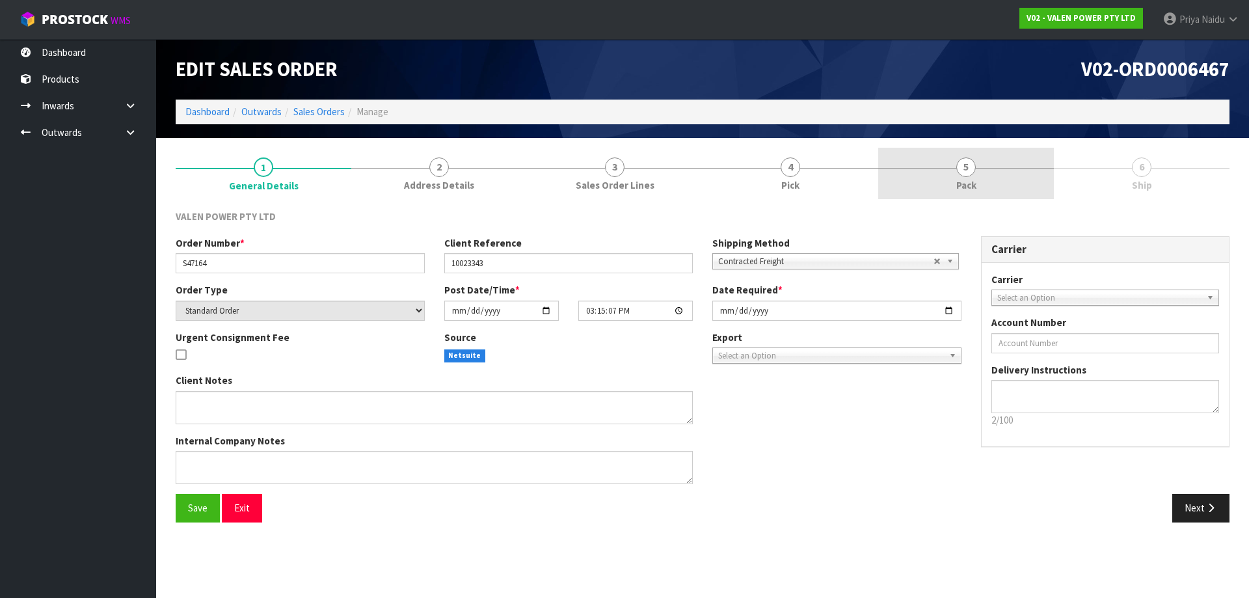
click at [962, 185] on span "Pack" at bounding box center [966, 185] width 20 height 14
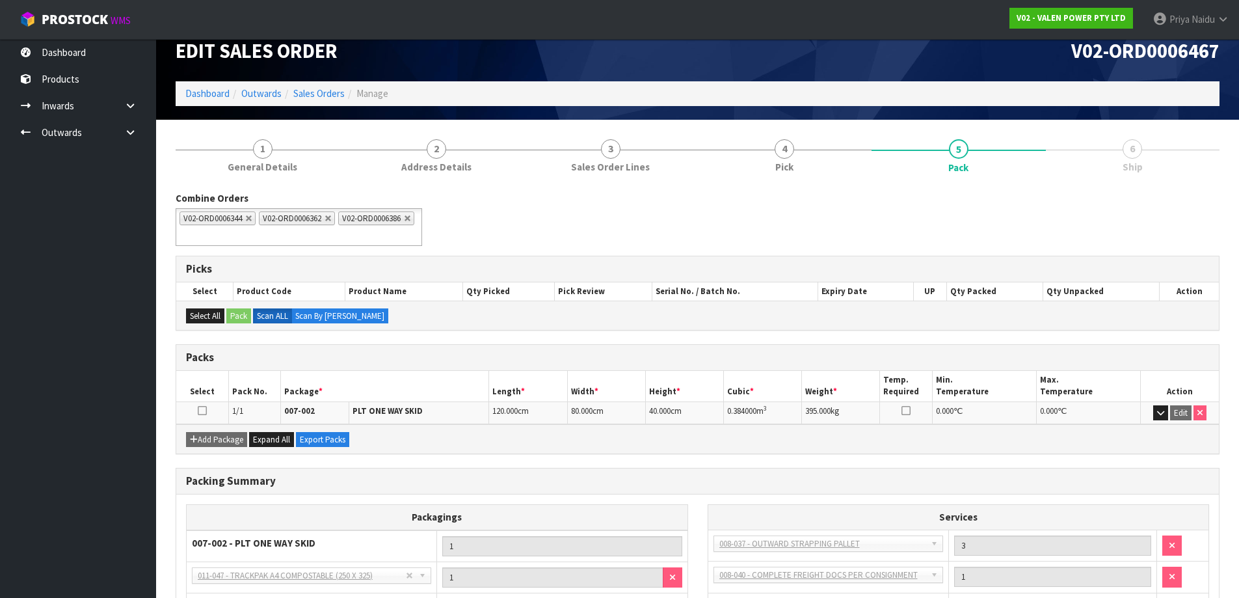
scroll to position [124, 0]
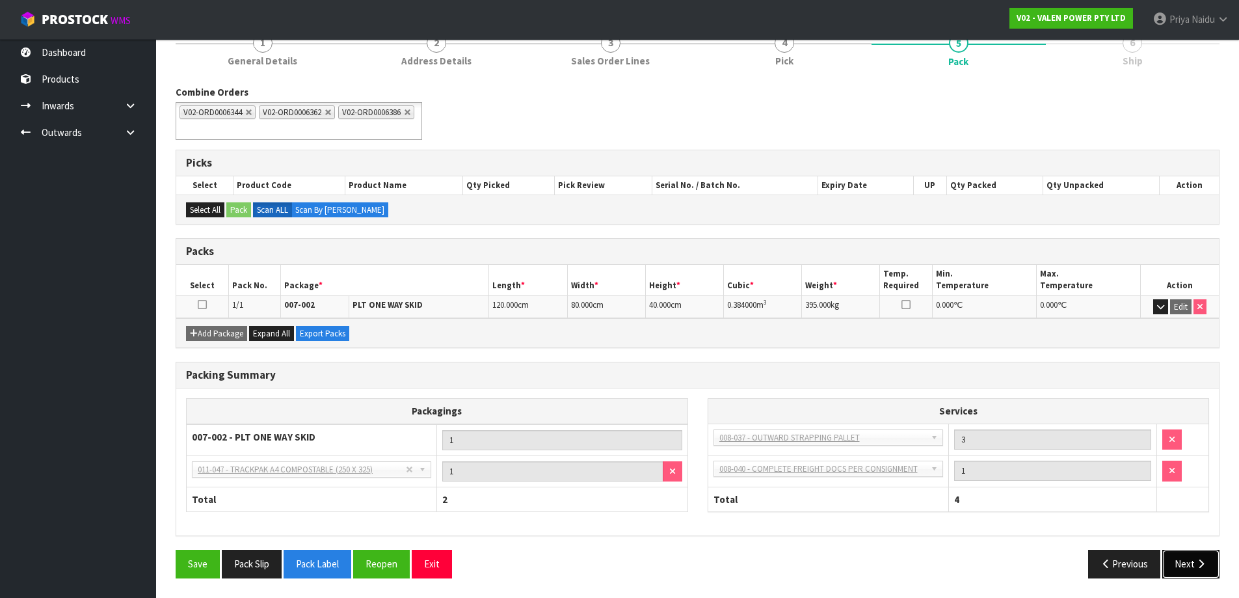
click at [1187, 567] on button "Next" at bounding box center [1190, 564] width 57 height 28
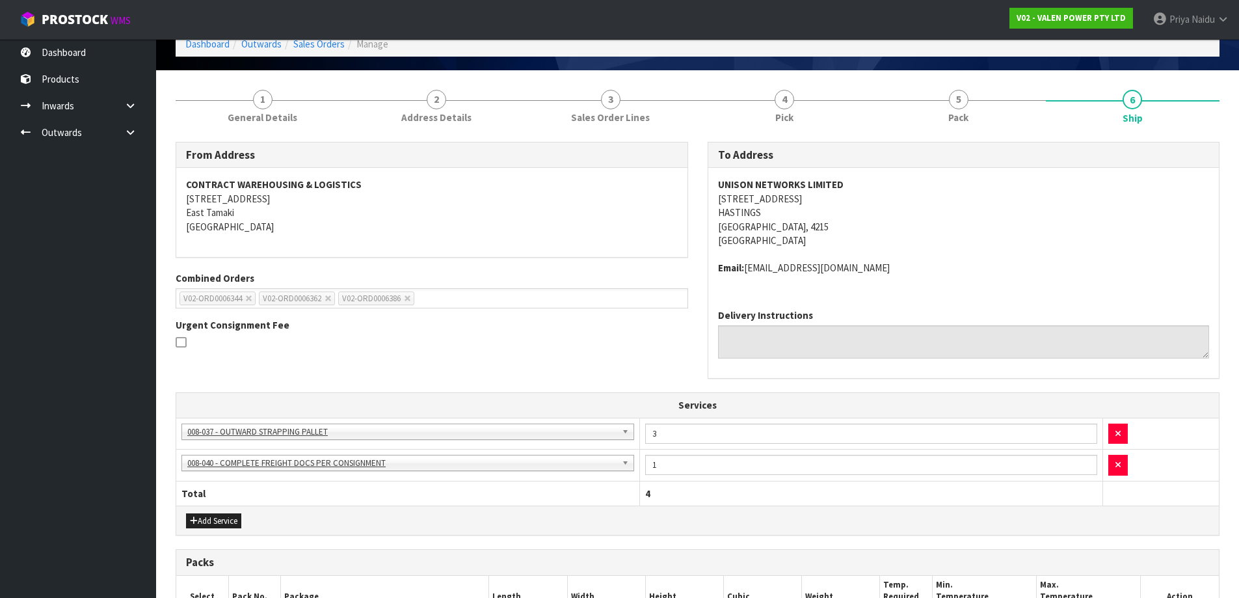
scroll to position [0, 0]
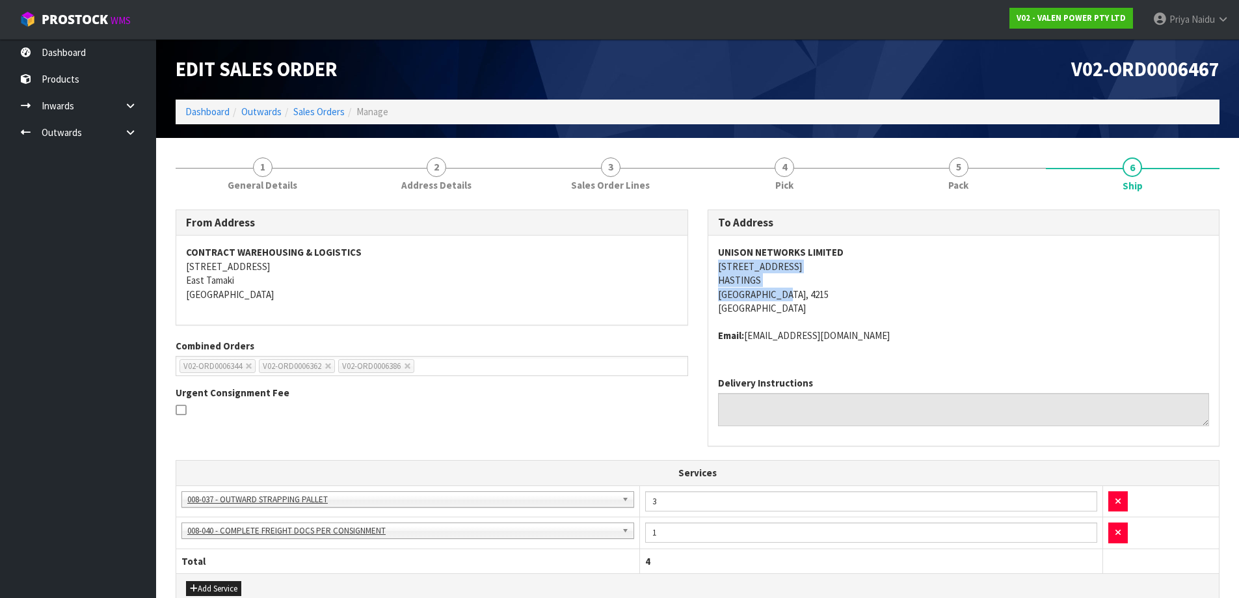
drag, startPoint x: 708, startPoint y: 260, endPoint x: 824, endPoint y: 295, distance: 121.6
click at [824, 295] on div "UNISON NETWORKS LIMITED 1117 OMAHU ROAD HASTINGS HASTINGS, 4215 New Zealand Ema…" at bounding box center [963, 300] width 511 height 131
click at [962, 302] on address "UNISON NETWORKS LIMITED 1117 OMAHU ROAD HASTINGS HASTINGS, 4215 New Zealand" at bounding box center [964, 280] width 492 height 70
drag, startPoint x: 214, startPoint y: 317, endPoint x: -422, endPoint y: 331, distance: 636.3
drag, startPoint x: 715, startPoint y: 250, endPoint x: 632, endPoint y: 204, distance: 95.8
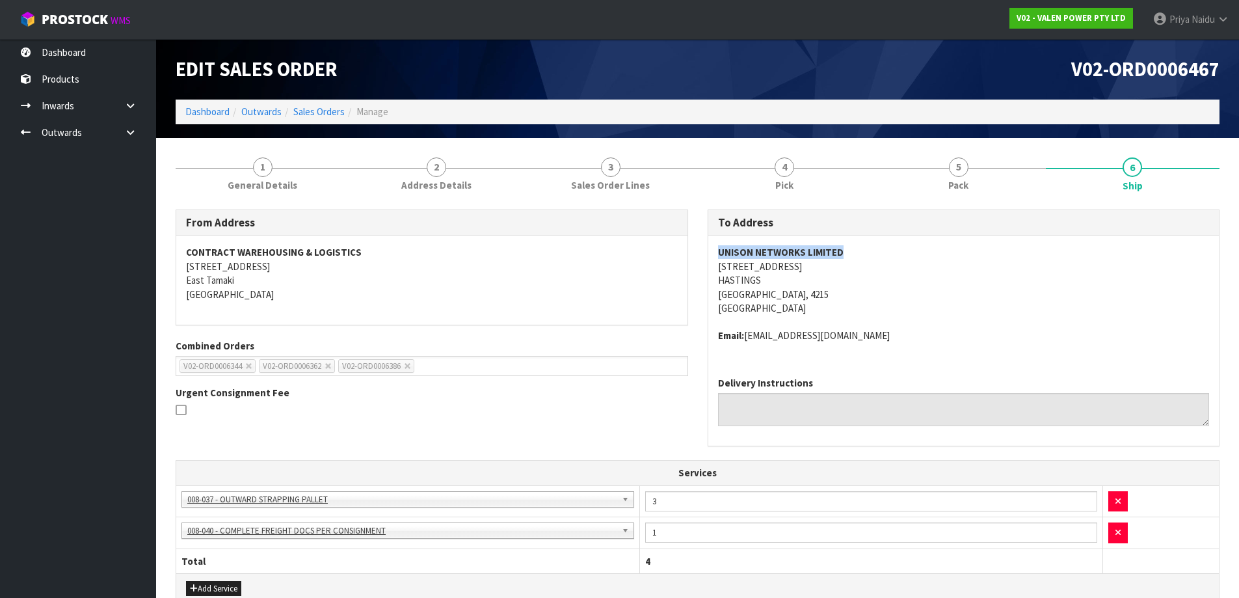
click at [866, 253] on div "UNISON NETWORKS LIMITED 1117 OMAHU ROAD HASTINGS HASTINGS, 4215 New Zealand Ema…" at bounding box center [963, 300] width 511 height 131
click at [222, 113] on link "Dashboard" at bounding box center [207, 111] width 44 height 12
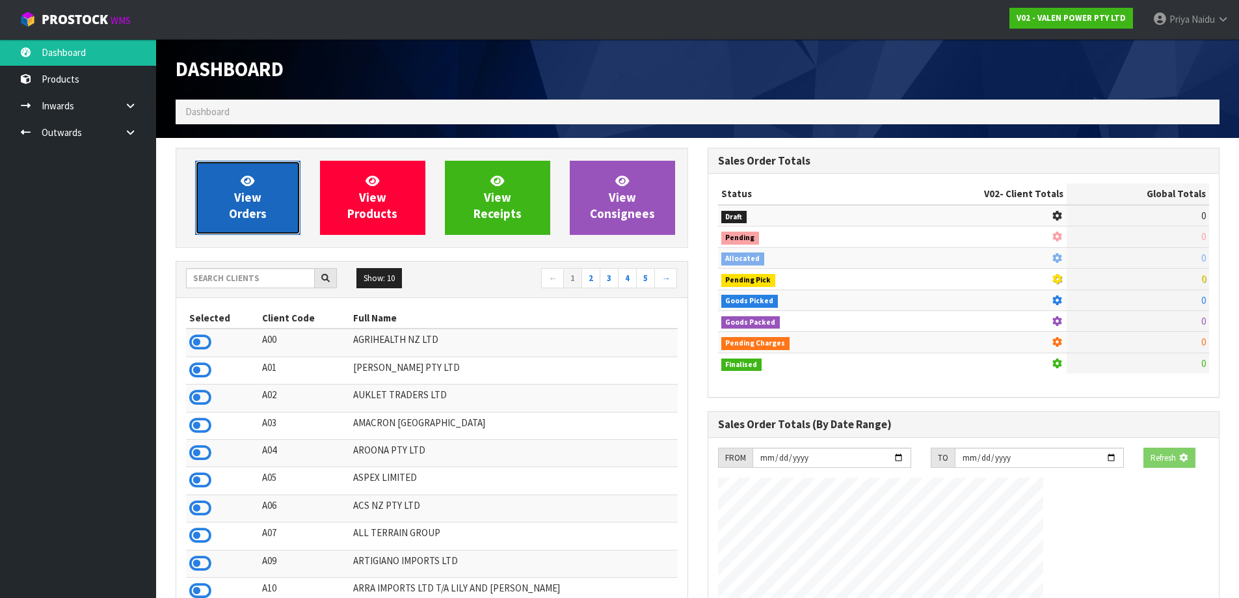
click at [239, 215] on span "View Orders" at bounding box center [248, 197] width 38 height 49
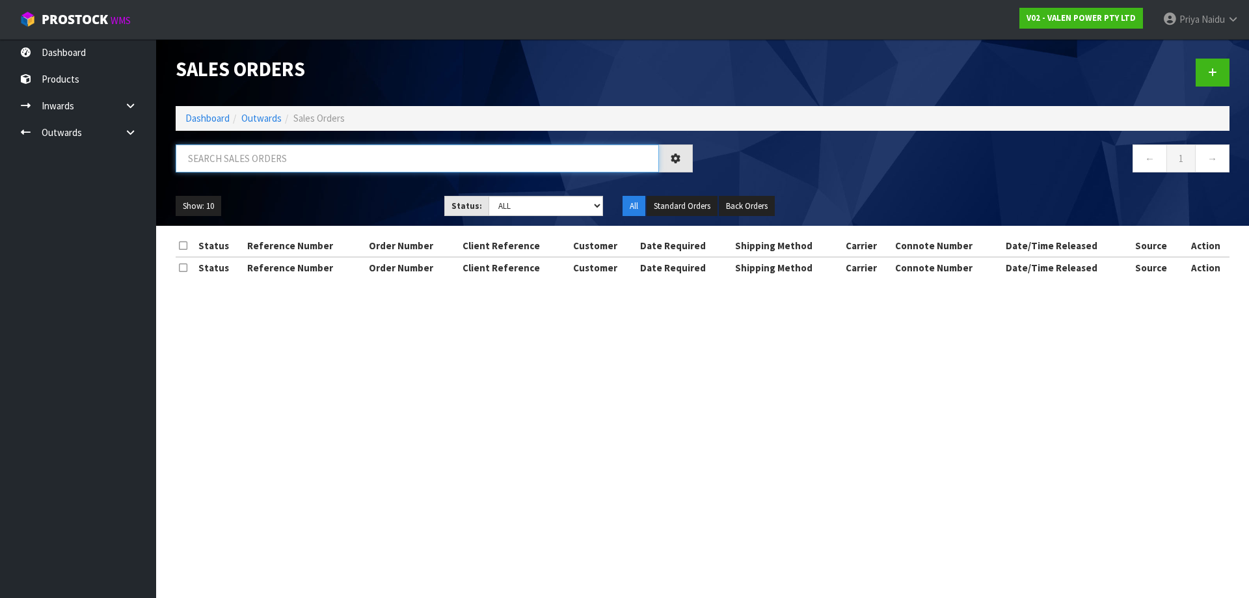
click at [275, 165] on input "text" at bounding box center [417, 158] width 483 height 28
paste input "UNISON NETWORKS LIMITED"
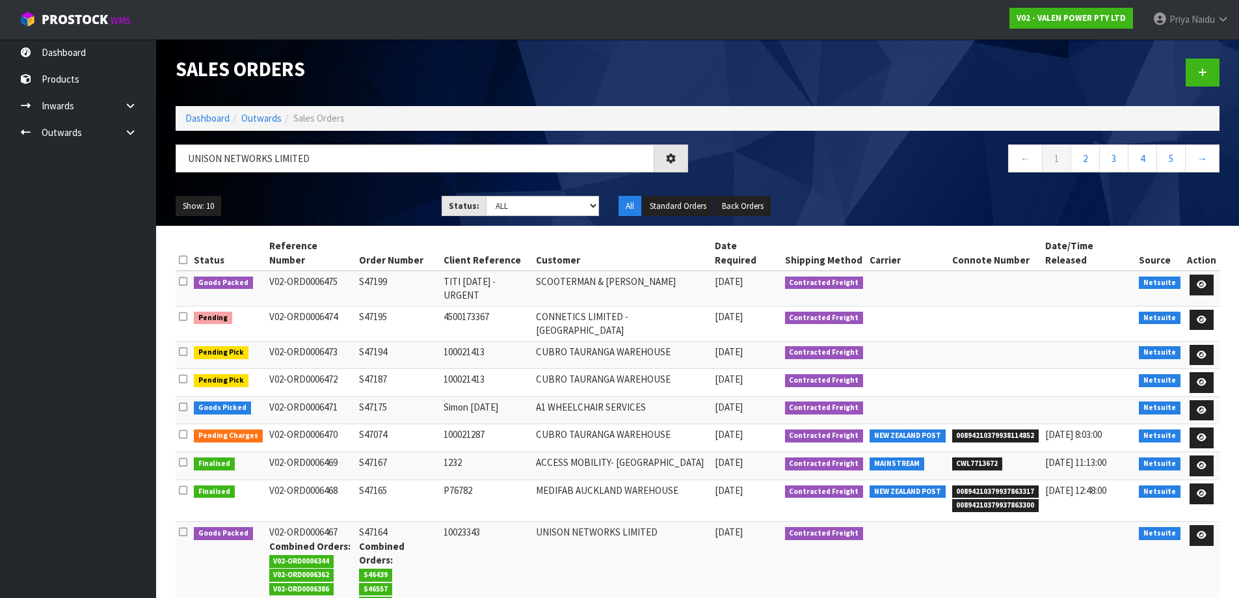
click at [383, 189] on div "Show: 10 5 10 25 50 Status: Draft Pending Allocated Pending Pick Goods Picked G…" at bounding box center [697, 206] width 1063 height 40
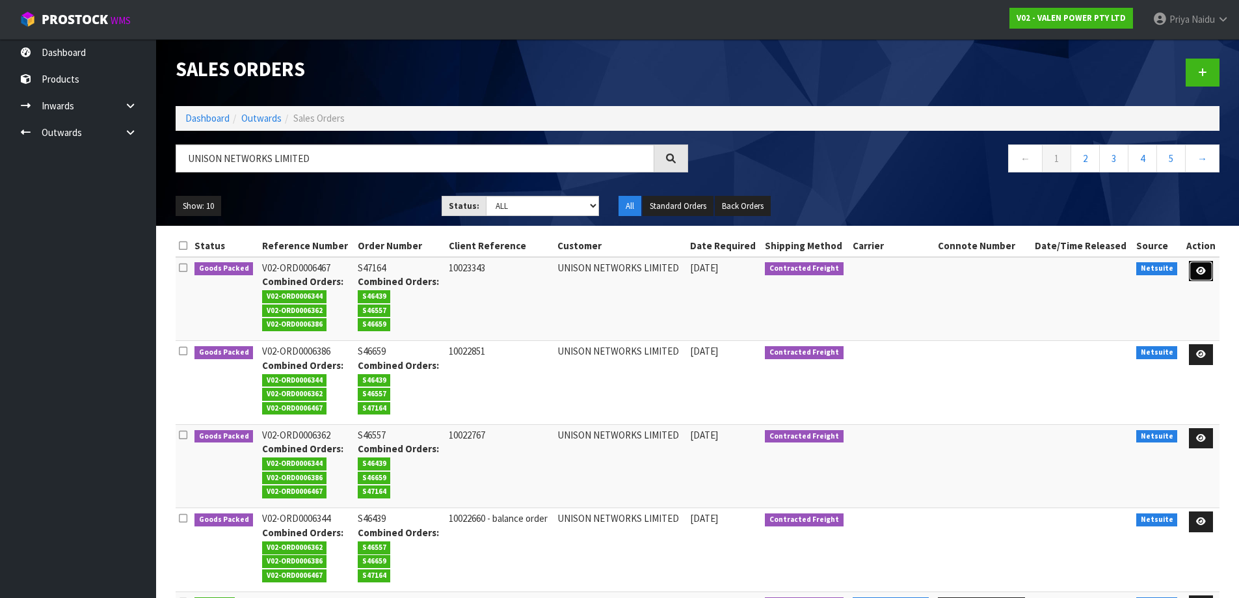
click at [1192, 267] on link at bounding box center [1201, 271] width 24 height 21
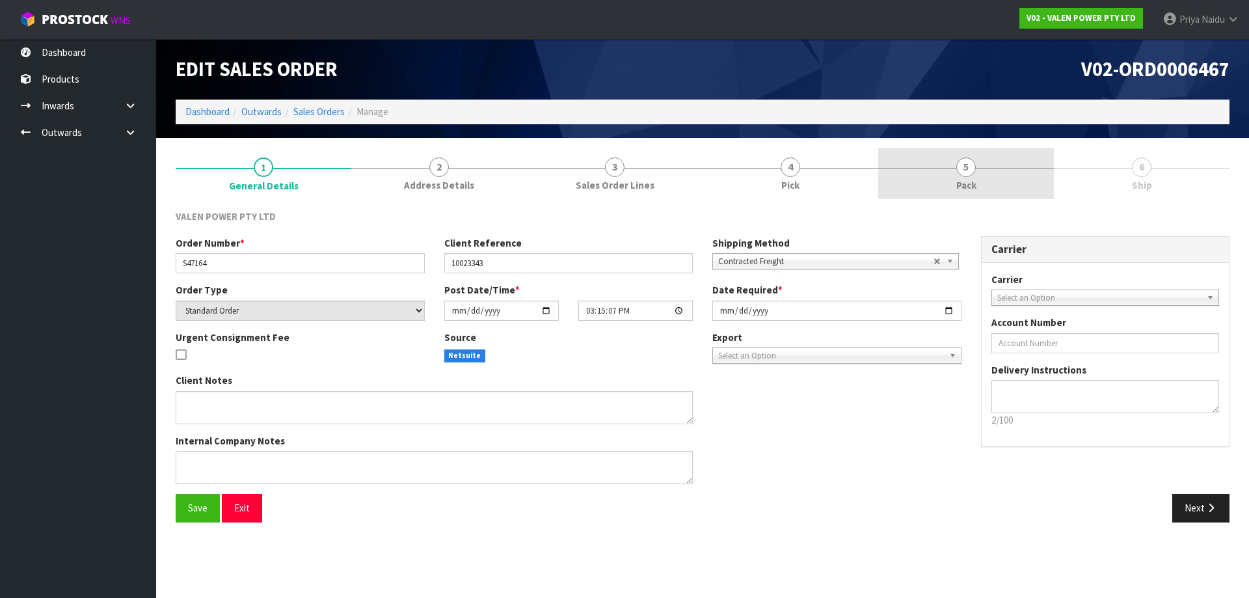
click at [955, 180] on link "5 Pack" at bounding box center [966, 173] width 176 height 51
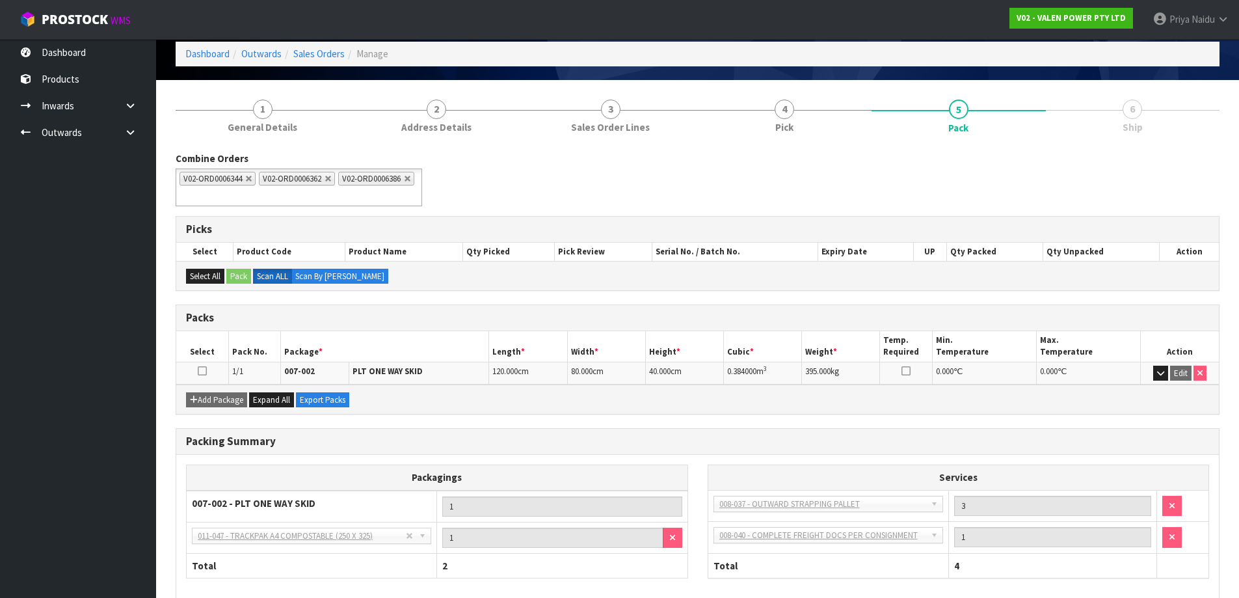
scroll to position [124, 0]
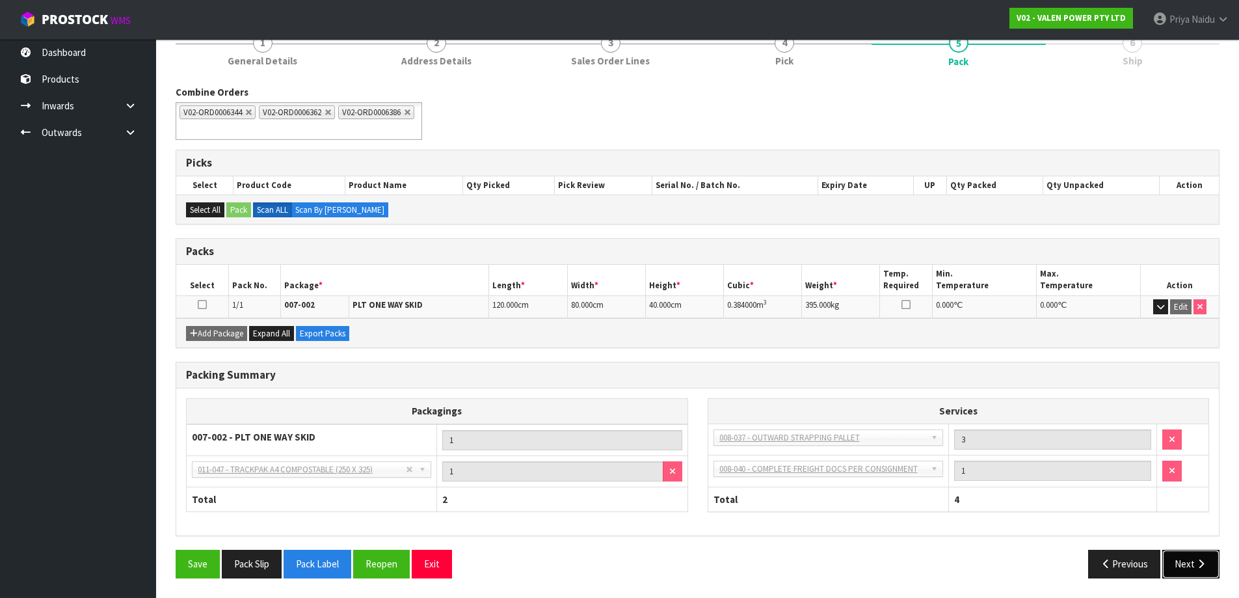
click at [1187, 565] on button "Next" at bounding box center [1190, 564] width 57 height 28
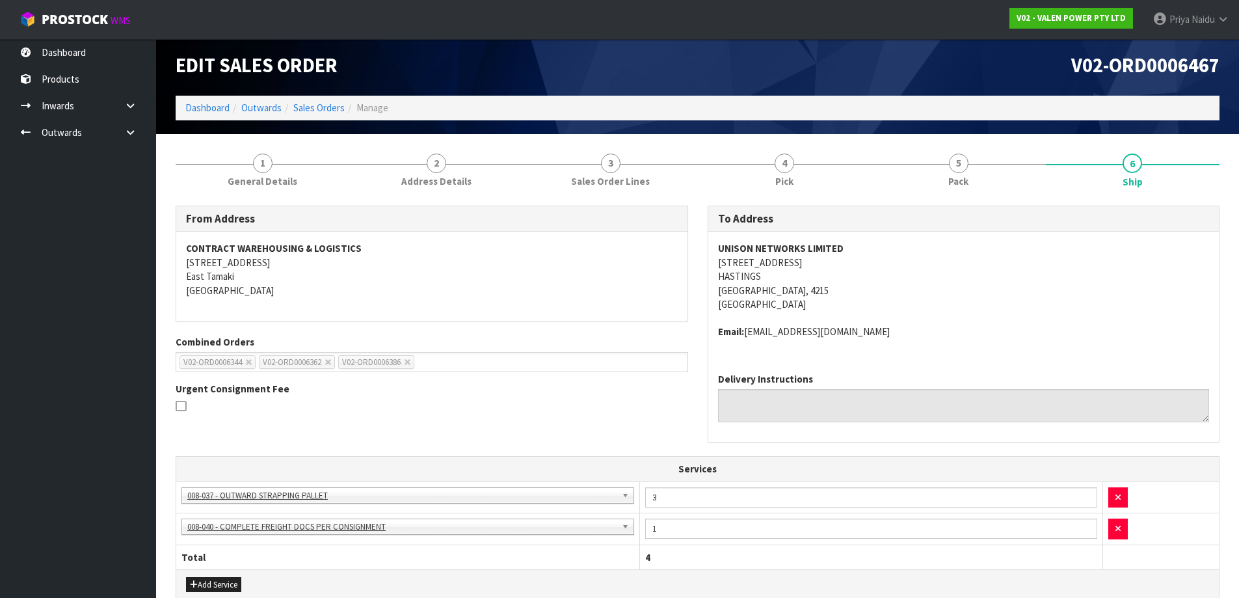
scroll to position [0, 0]
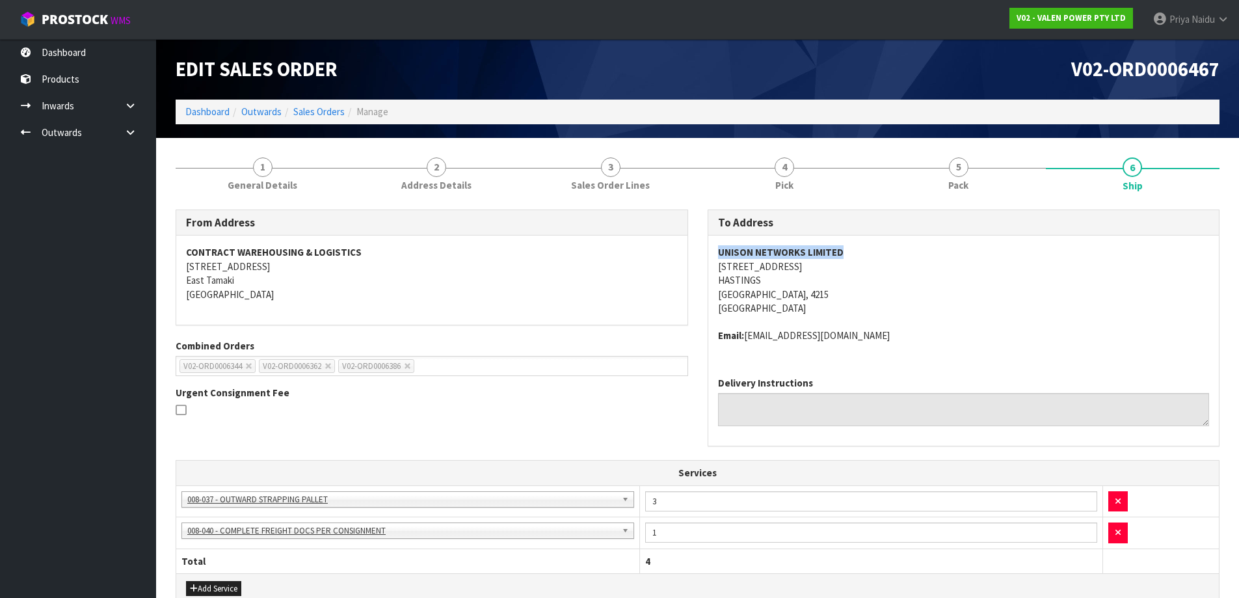
drag, startPoint x: 715, startPoint y: 251, endPoint x: 894, endPoint y: 250, distance: 178.9
click at [894, 250] on div "UNISON NETWORKS LIMITED 1117 OMAHU ROAD HASTINGS HASTINGS, 4215 New Zealand Ema…" at bounding box center [963, 300] width 511 height 131
click at [207, 118] on link "Dashboard" at bounding box center [207, 111] width 44 height 12
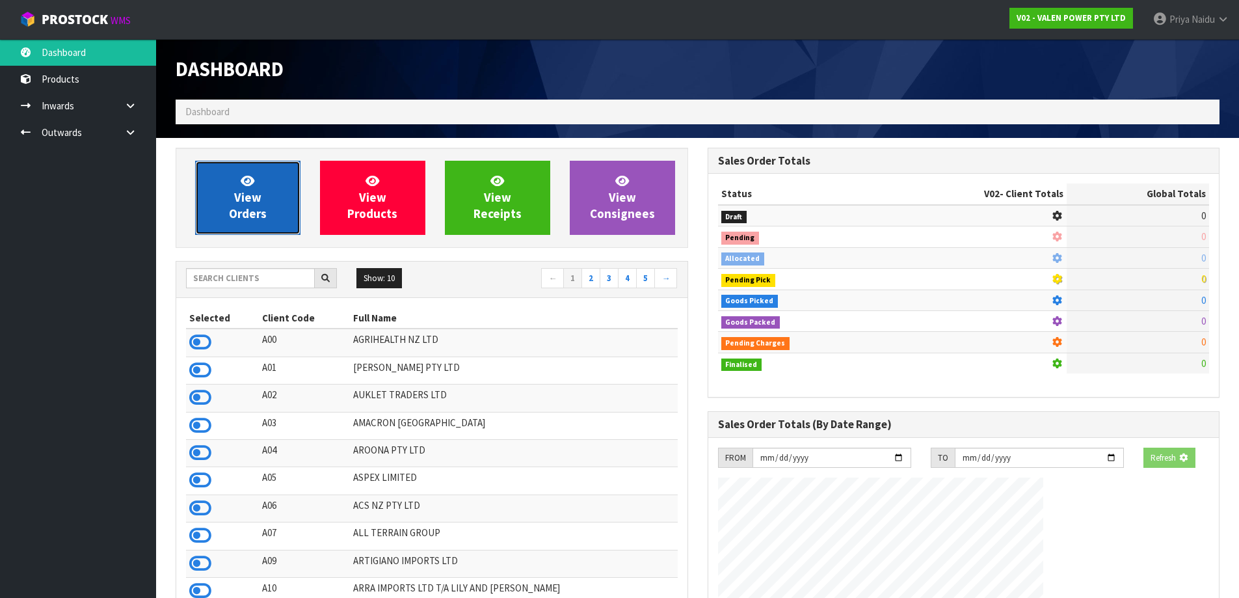
click at [265, 228] on link "View Orders" at bounding box center [247, 198] width 105 height 74
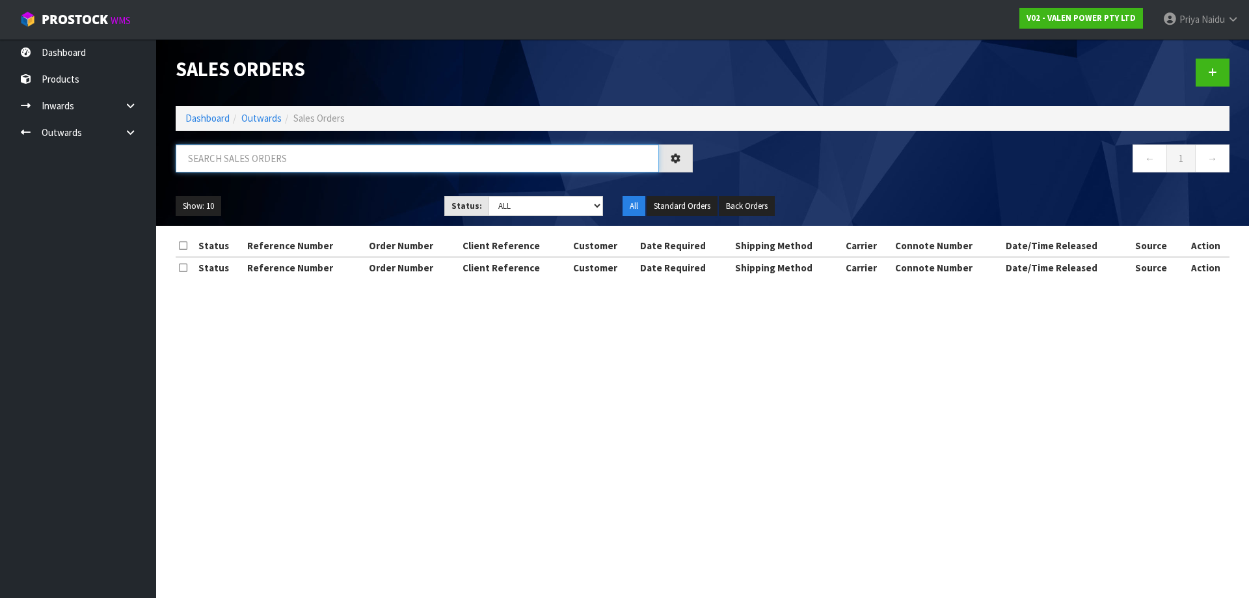
click at [280, 159] on input "text" at bounding box center [417, 158] width 483 height 28
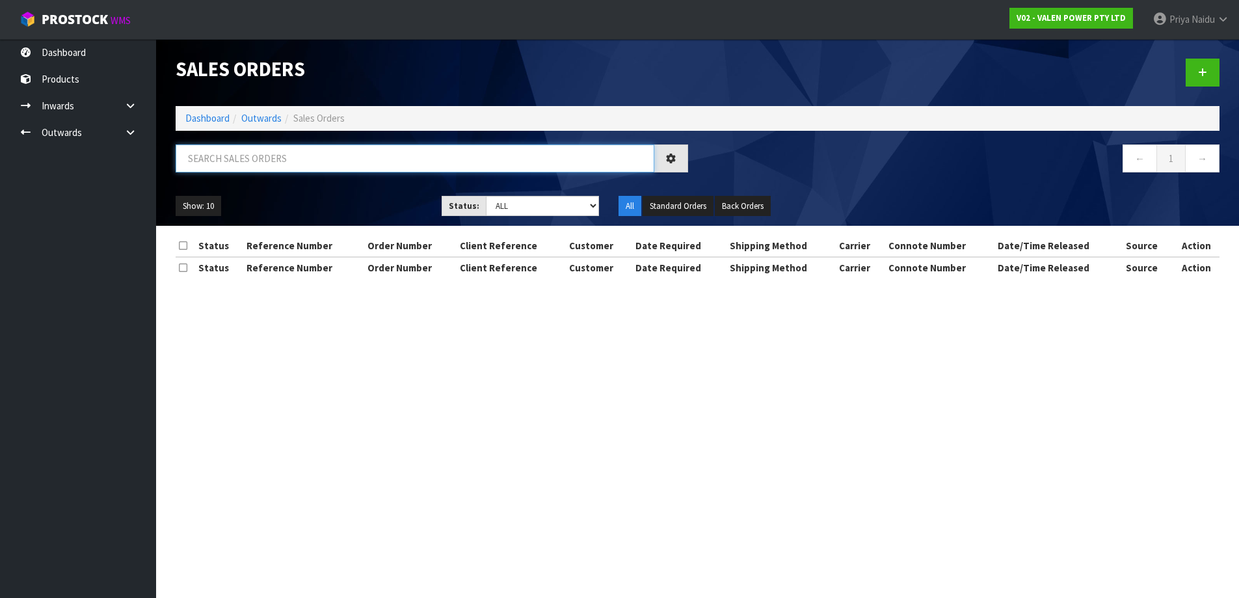
paste input "UNISON NETWORKS LIMITED"
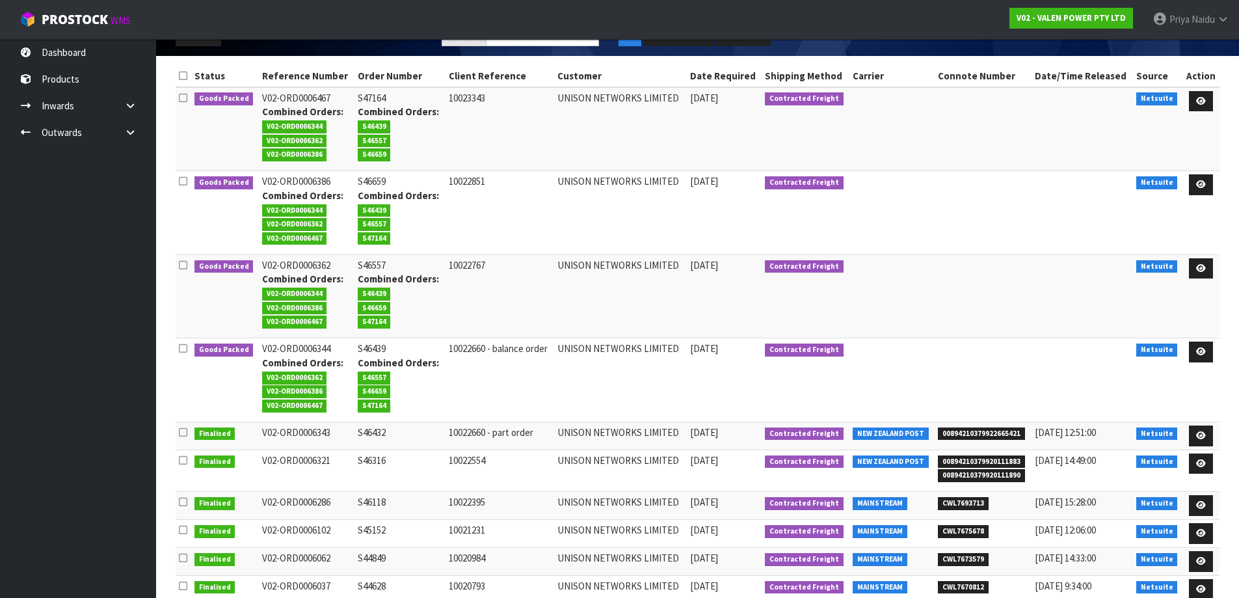
scroll to position [219, 0]
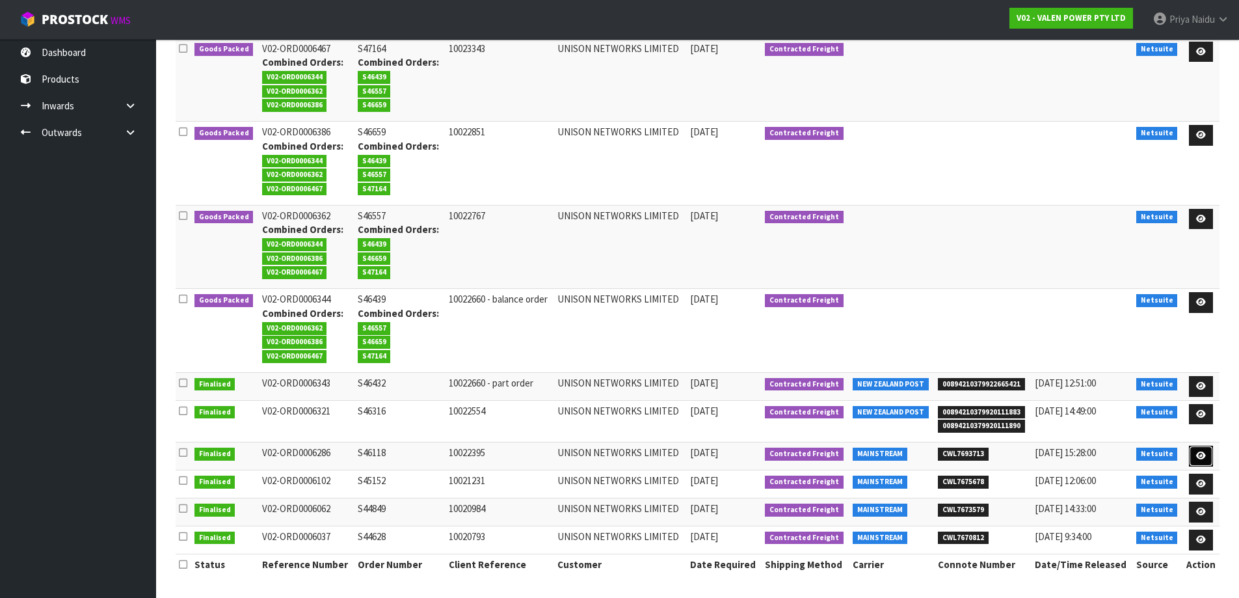
click at [1197, 454] on icon at bounding box center [1201, 455] width 10 height 8
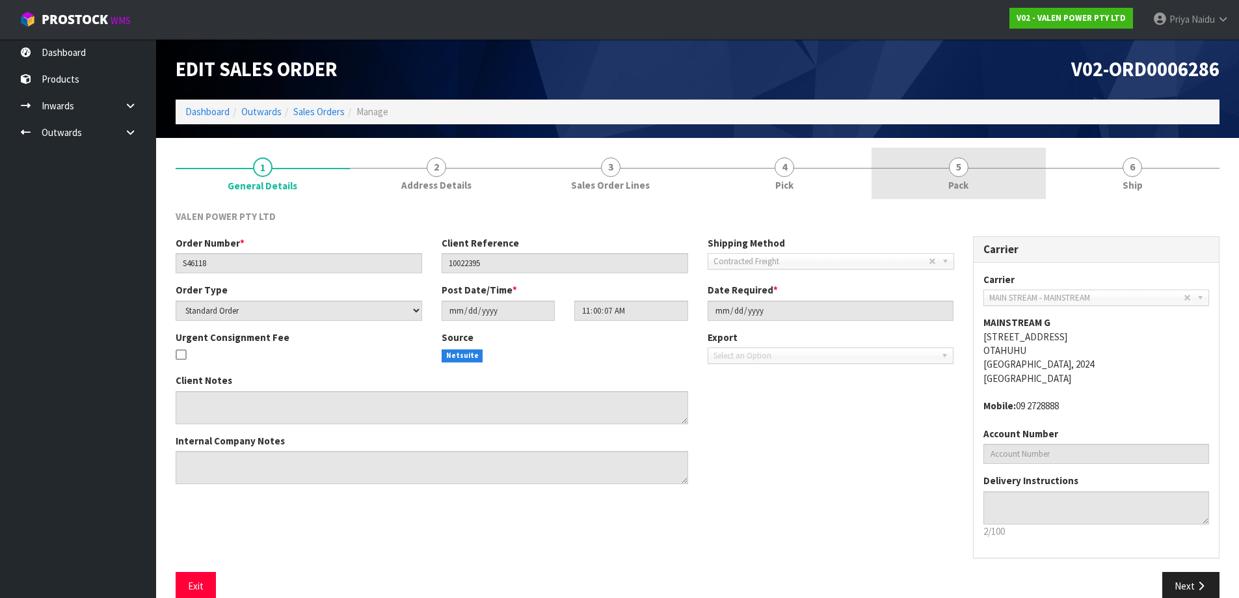
click at [946, 190] on link "5 Pack" at bounding box center [959, 173] width 174 height 51
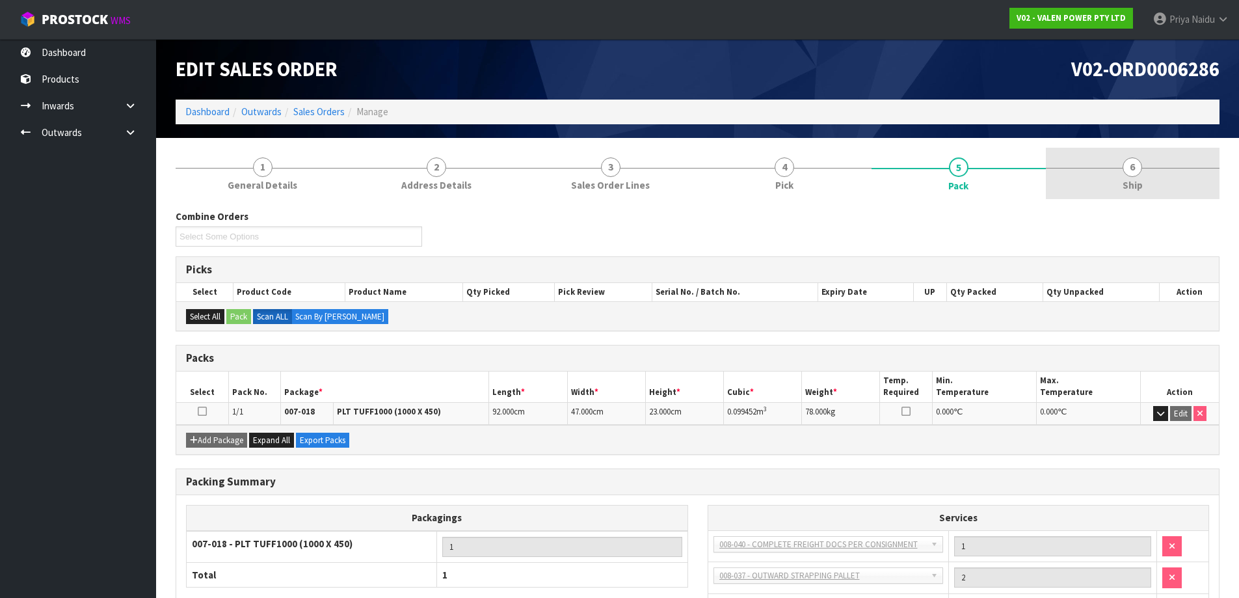
click at [1091, 196] on link "6 Ship" at bounding box center [1133, 173] width 174 height 51
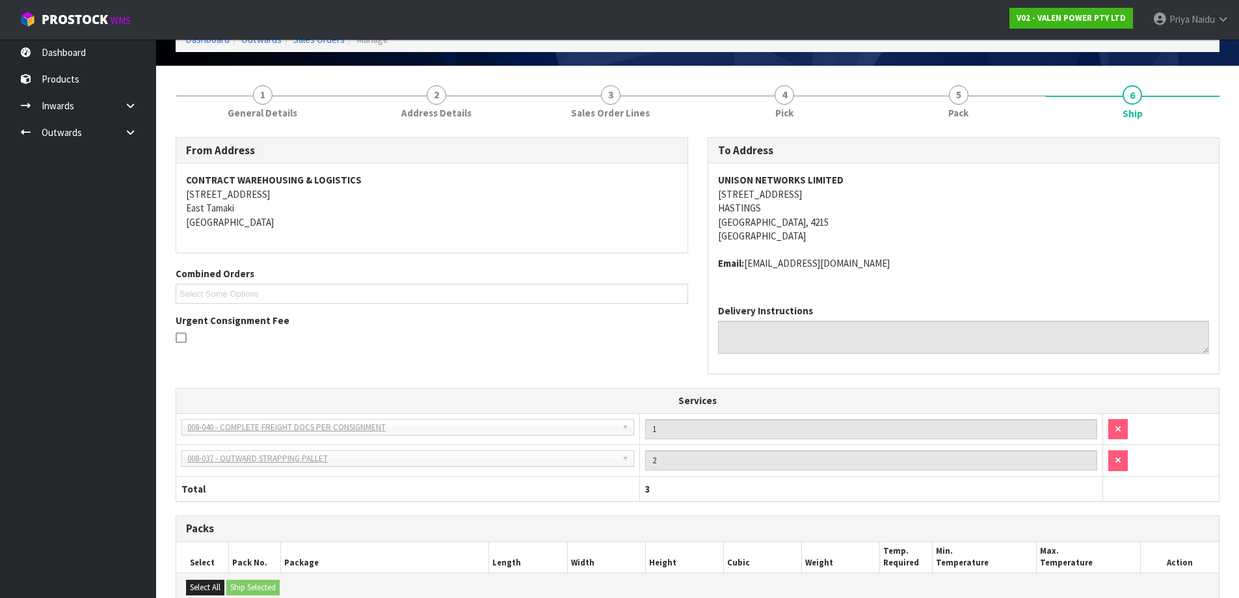
scroll to position [260, 0]
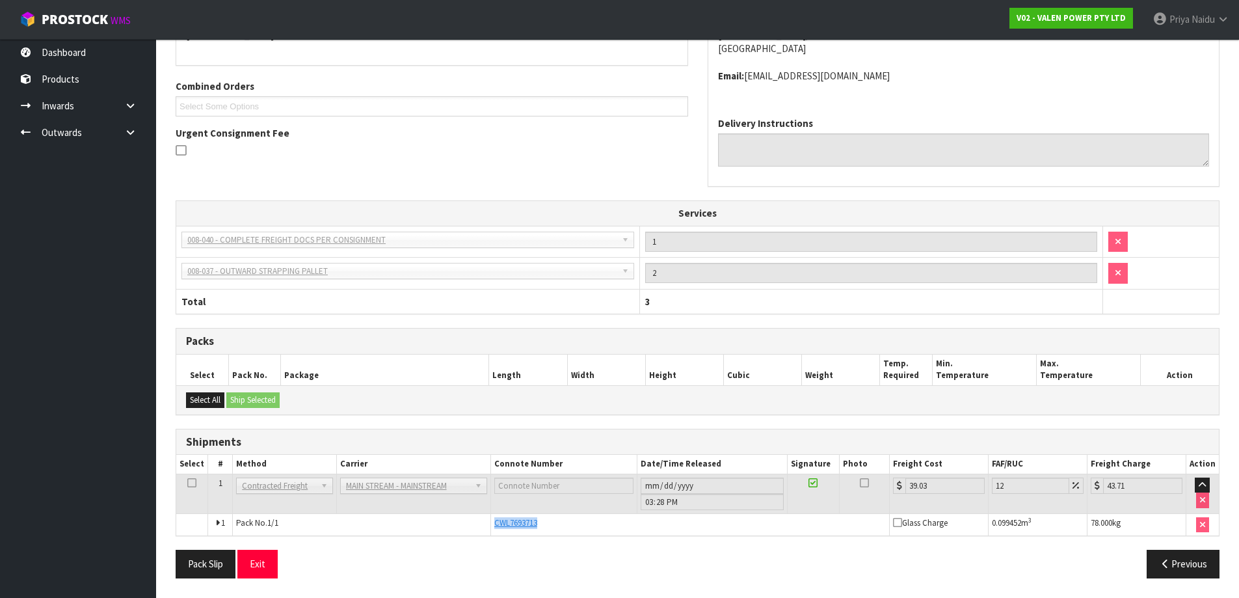
drag, startPoint x: 486, startPoint y: 526, endPoint x: 546, endPoint y: 528, distance: 60.5
click at [546, 528] on tr "1 Pack No. 1/1 CWL7693713 Glass Charge 0.099452 m 3 78.000 kg" at bounding box center [697, 524] width 1043 height 22
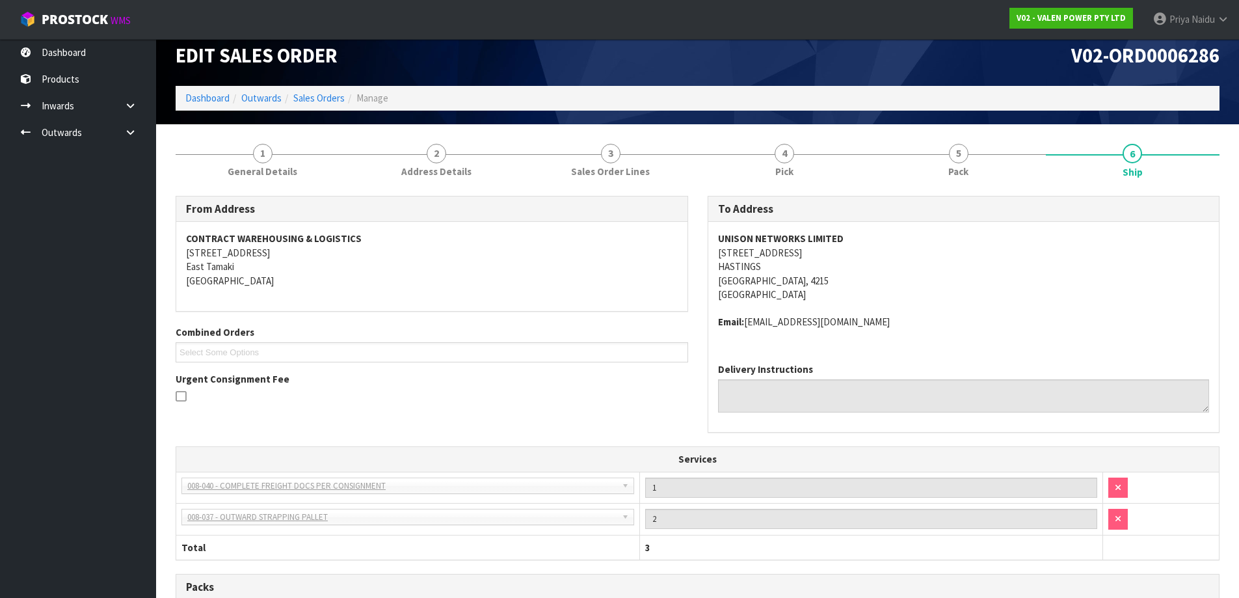
scroll to position [0, 0]
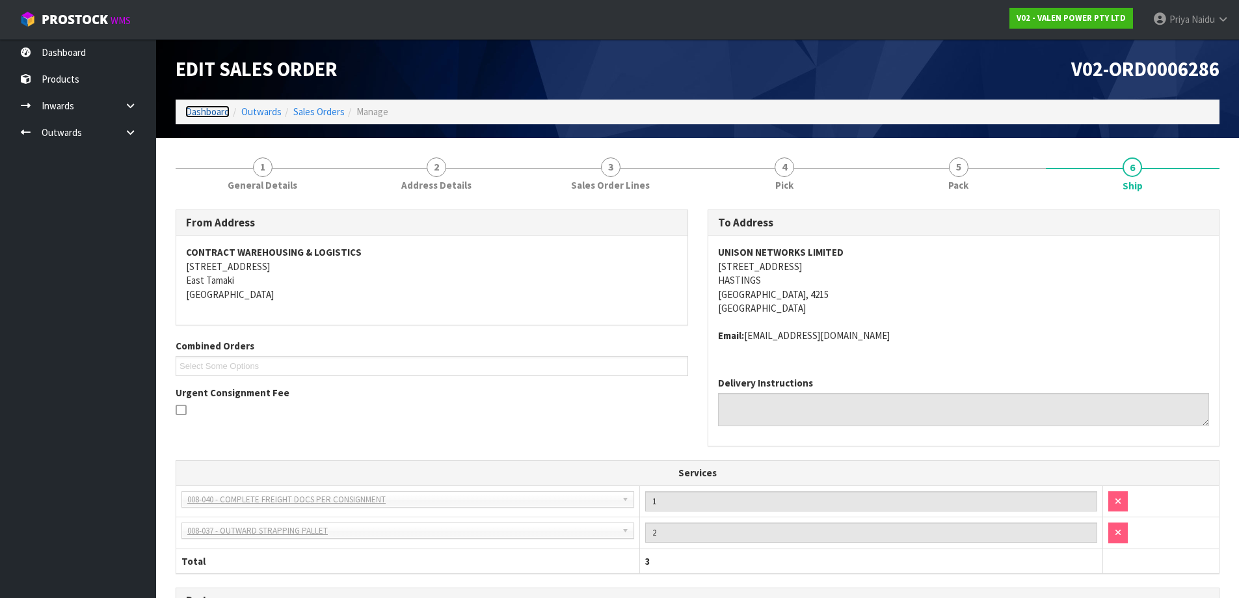
click at [204, 111] on link "Dashboard" at bounding box center [207, 111] width 44 height 12
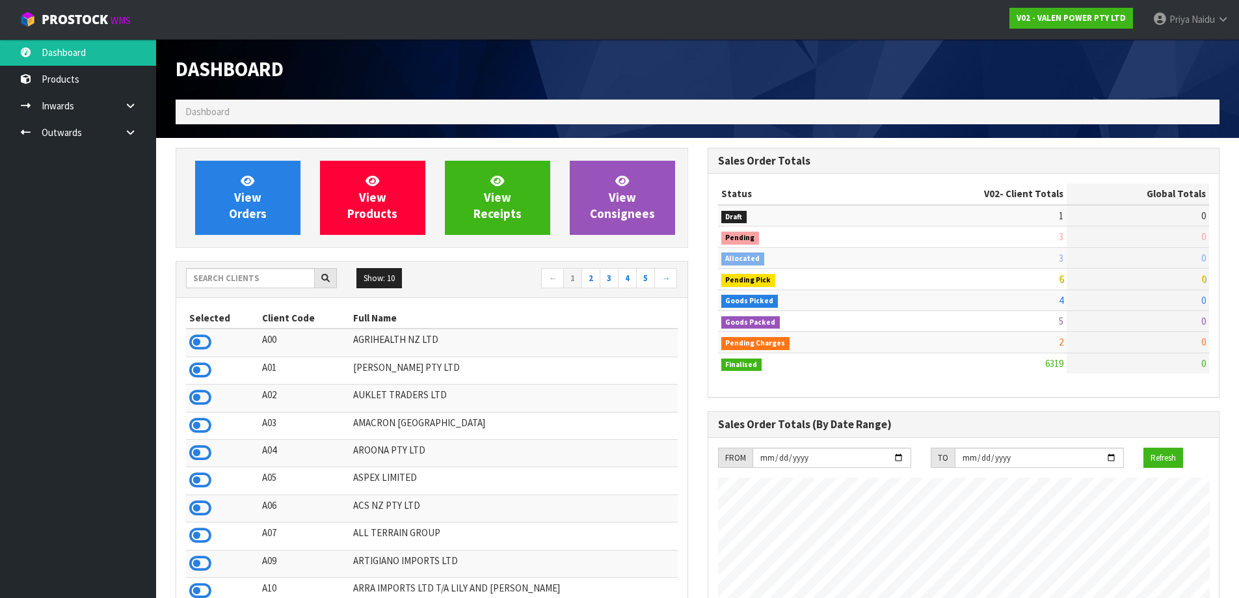
scroll to position [985, 531]
click at [224, 282] on input "text" at bounding box center [250, 278] width 129 height 20
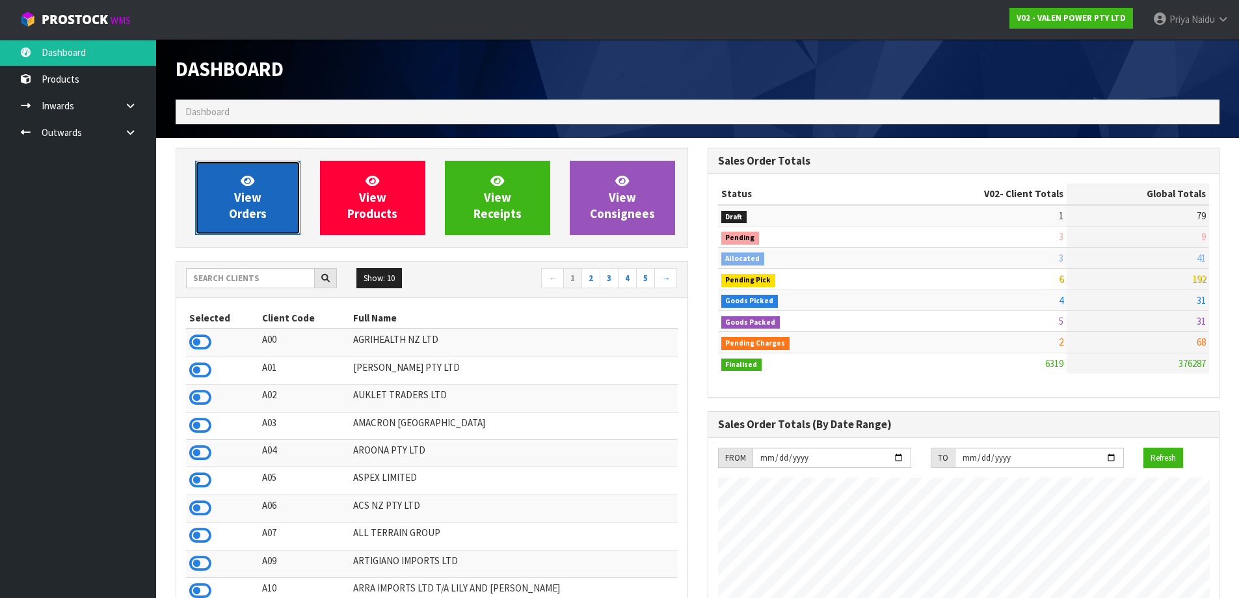
click at [251, 183] on icon at bounding box center [248, 180] width 14 height 12
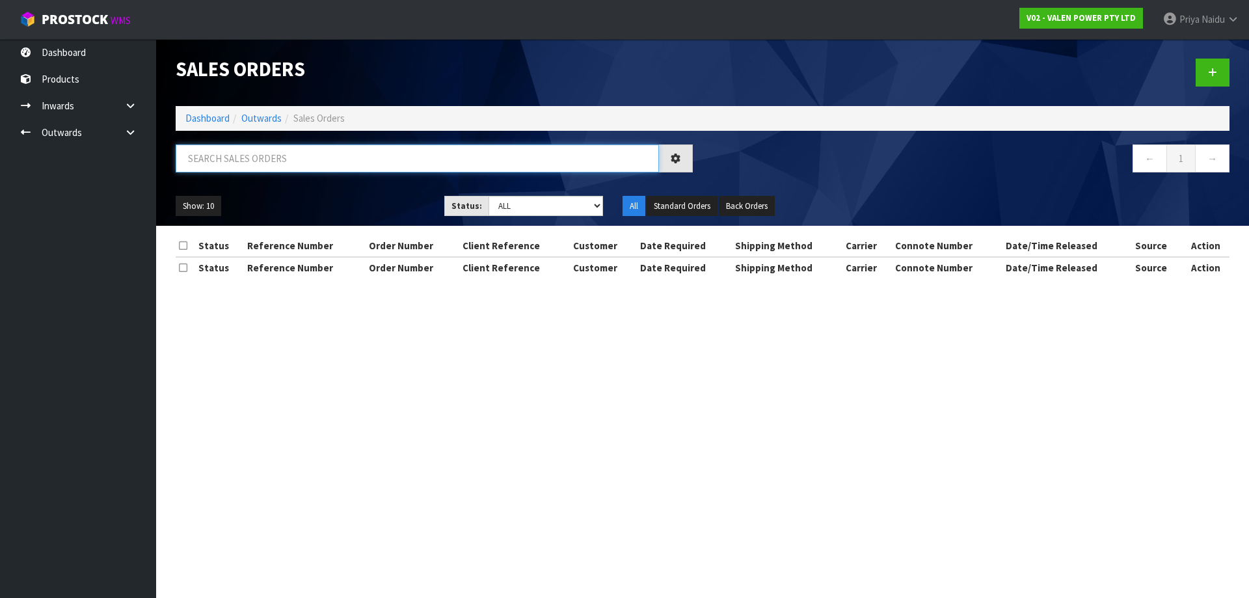
click at [273, 157] on input "text" at bounding box center [417, 158] width 483 height 28
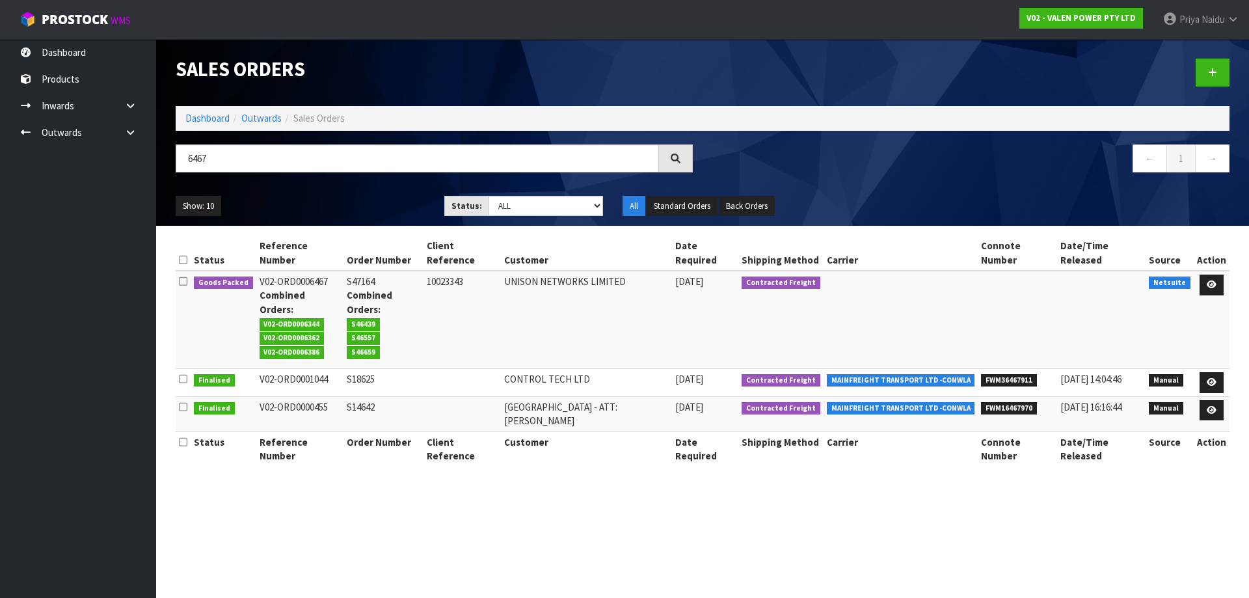
click at [371, 213] on ul "Show: 10 5 10 25 50" at bounding box center [300, 206] width 249 height 21
click at [1212, 287] on icon at bounding box center [1212, 284] width 10 height 8
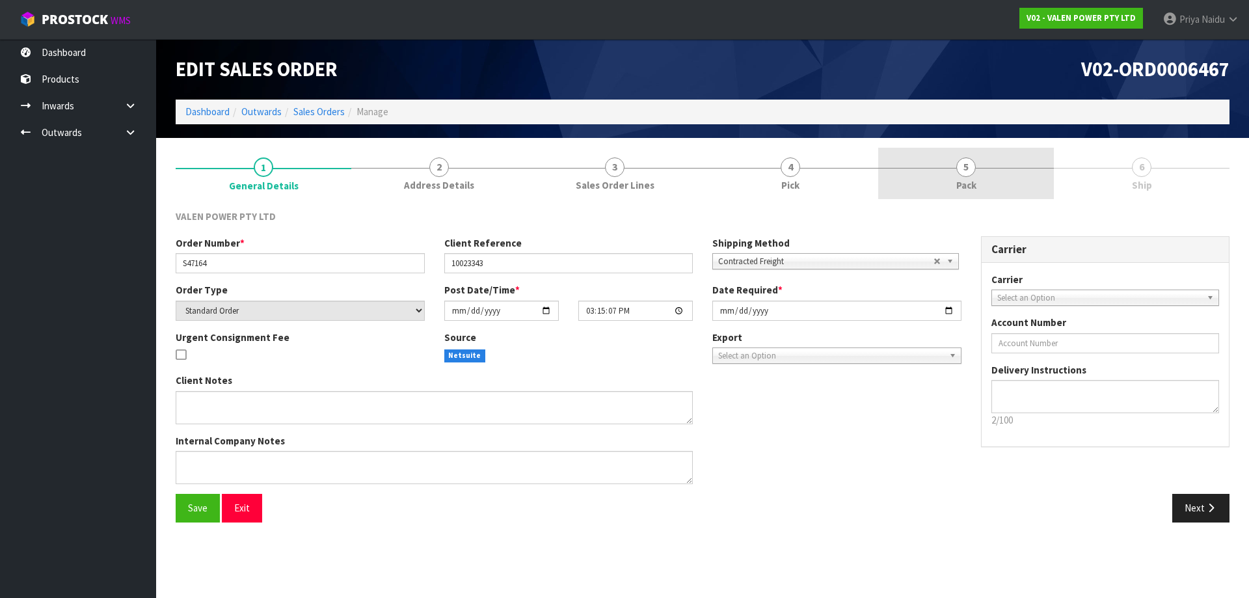
click at [957, 167] on span "5" at bounding box center [966, 167] width 20 height 20
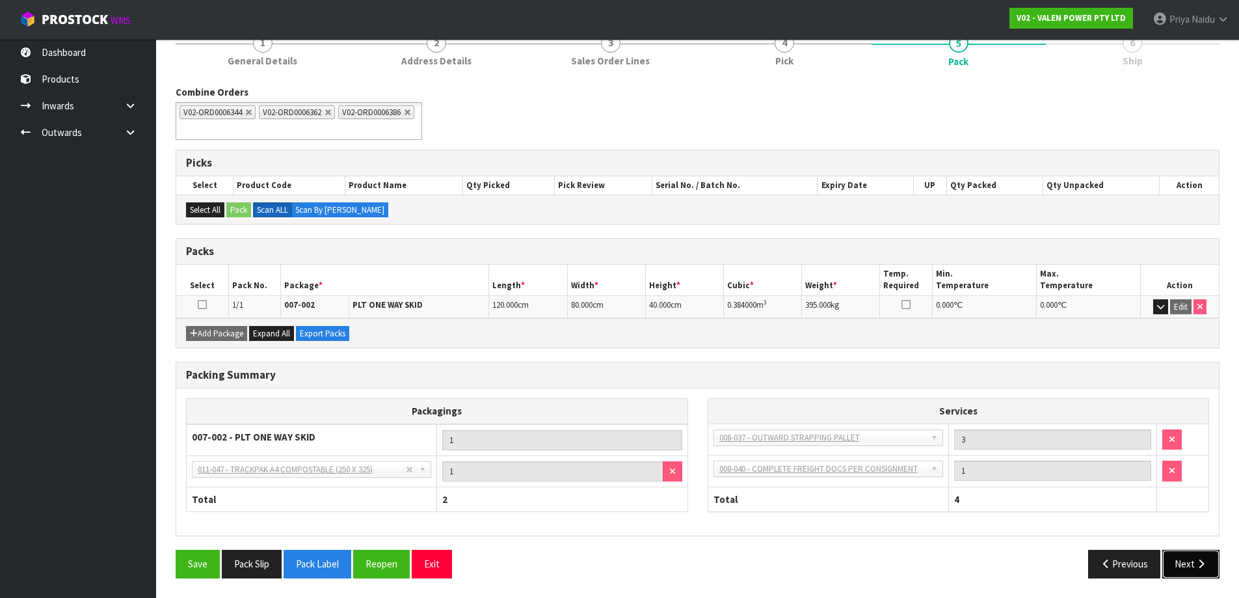
click at [1195, 567] on icon "button" at bounding box center [1201, 564] width 12 height 10
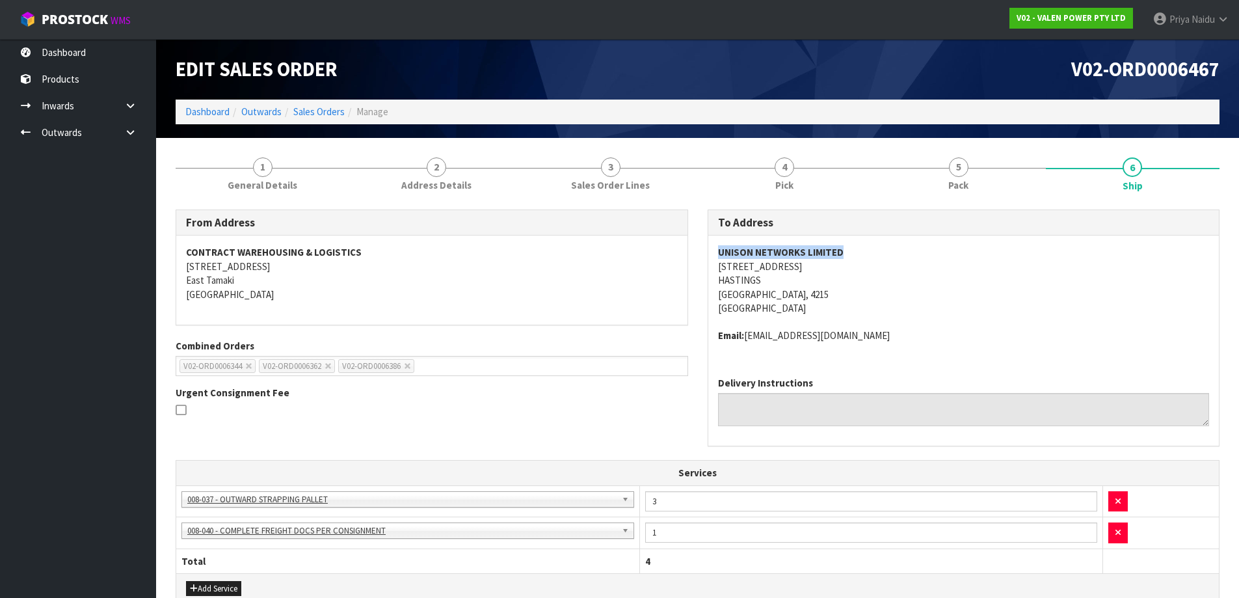
drag, startPoint x: 711, startPoint y: 254, endPoint x: 857, endPoint y: 246, distance: 145.9
click at [857, 246] on div "UNISON NETWORKS LIMITED 1117 OMAHU ROAD HASTINGS HASTINGS, 4215 New Zealand Ema…" at bounding box center [963, 300] width 511 height 131
click at [708, 251] on div "UNISON NETWORKS LIMITED 1117 OMAHU ROAD HASTINGS HASTINGS, 4215 New Zealand Ema…" at bounding box center [963, 300] width 511 height 131
drag, startPoint x: 708, startPoint y: 251, endPoint x: 857, endPoint y: 257, distance: 148.4
click at [857, 257] on div "UNISON NETWORKS LIMITED 1117 OMAHU ROAD HASTINGS HASTINGS, 4215 New Zealand Ema…" at bounding box center [963, 300] width 511 height 131
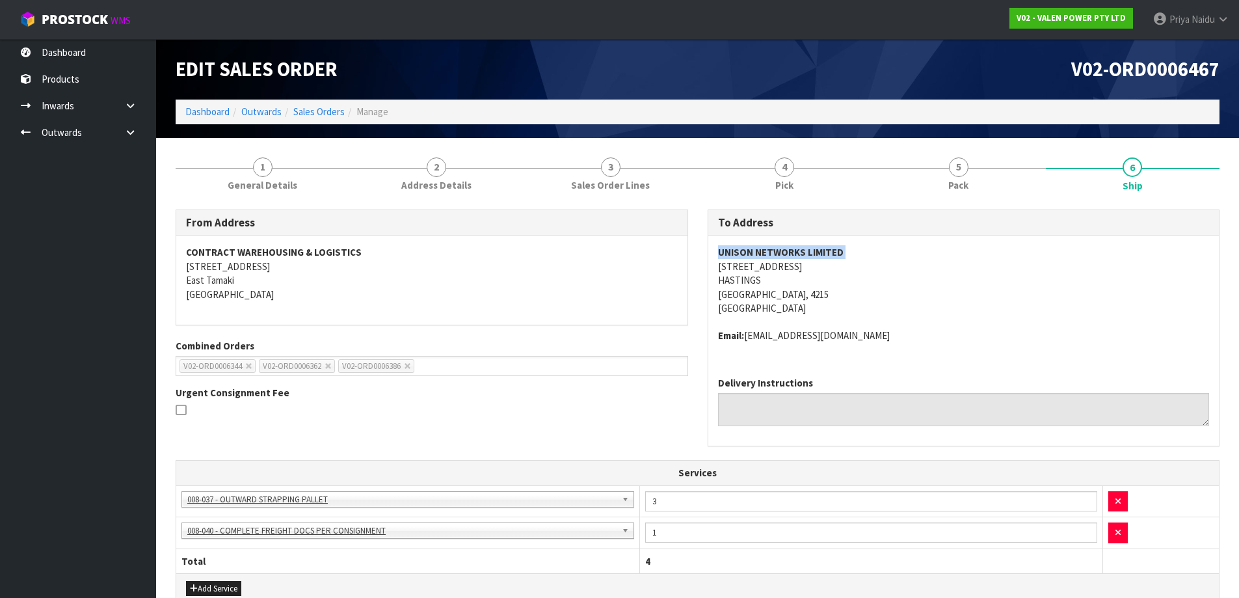
click at [713, 267] on div "UNISON NETWORKS LIMITED 1117 OMAHU ROAD HASTINGS HASTINGS, 4215 New Zealand Ema…" at bounding box center [963, 300] width 511 height 131
drag, startPoint x: 713, startPoint y: 267, endPoint x: 815, endPoint y: 294, distance: 105.7
click at [815, 294] on div "UNISON NETWORKS LIMITED 1117 OMAHU ROAD HASTINGS HASTINGS, 4215 New Zealand Ema…" at bounding box center [963, 300] width 511 height 131
click at [994, 305] on address "UNISON NETWORKS LIMITED 1117 OMAHU ROAD HASTINGS HASTINGS, 4215 New Zealand" at bounding box center [964, 280] width 492 height 70
click at [926, 284] on address "UNISON NETWORKS LIMITED 1117 OMAHU ROAD HASTINGS HASTINGS, 4215 New Zealand" at bounding box center [964, 280] width 492 height 70
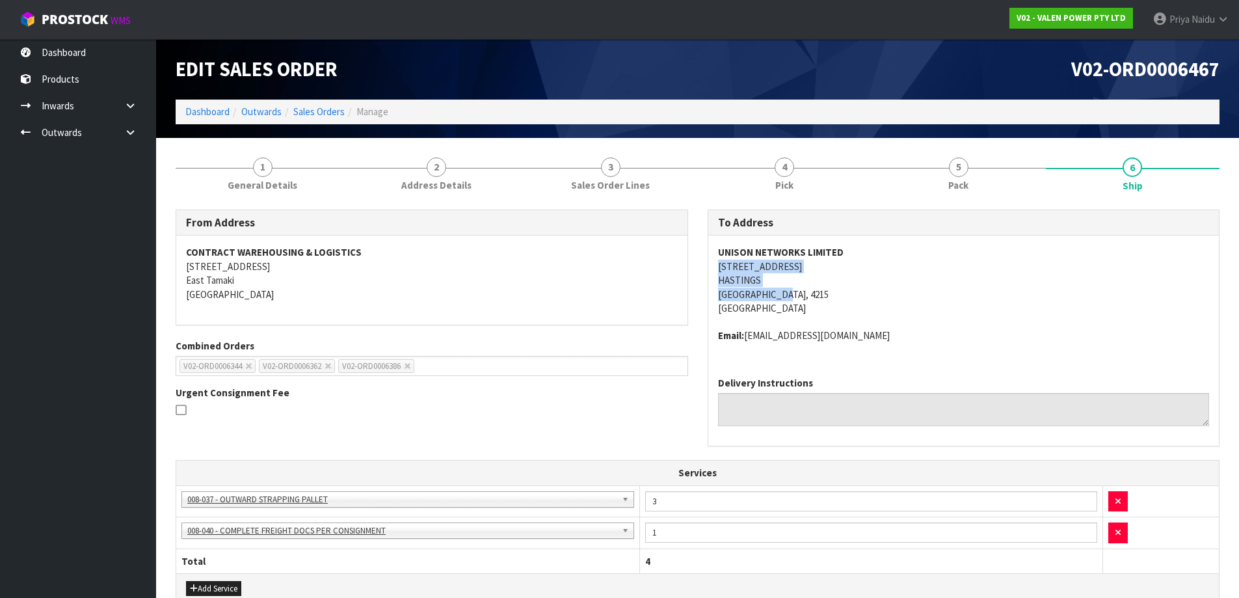
drag, startPoint x: 710, startPoint y: 269, endPoint x: 810, endPoint y: 297, distance: 104.5
click at [812, 297] on div "UNISON NETWORKS LIMITED 1117 OMAHU ROAD HASTINGS HASTINGS, 4215 New Zealand Ema…" at bounding box center [963, 300] width 511 height 131
click at [919, 255] on address "UNISON NETWORKS LIMITED 1117 OMAHU ROAD HASTINGS HASTINGS, 4215 New Zealand" at bounding box center [964, 280] width 492 height 70
drag, startPoint x: 712, startPoint y: 248, endPoint x: 876, endPoint y: 249, distance: 163.9
click at [876, 249] on div "UNISON NETWORKS LIMITED 1117 OMAHU ROAD HASTINGS HASTINGS, 4215 New Zealand Ema…" at bounding box center [963, 300] width 511 height 131
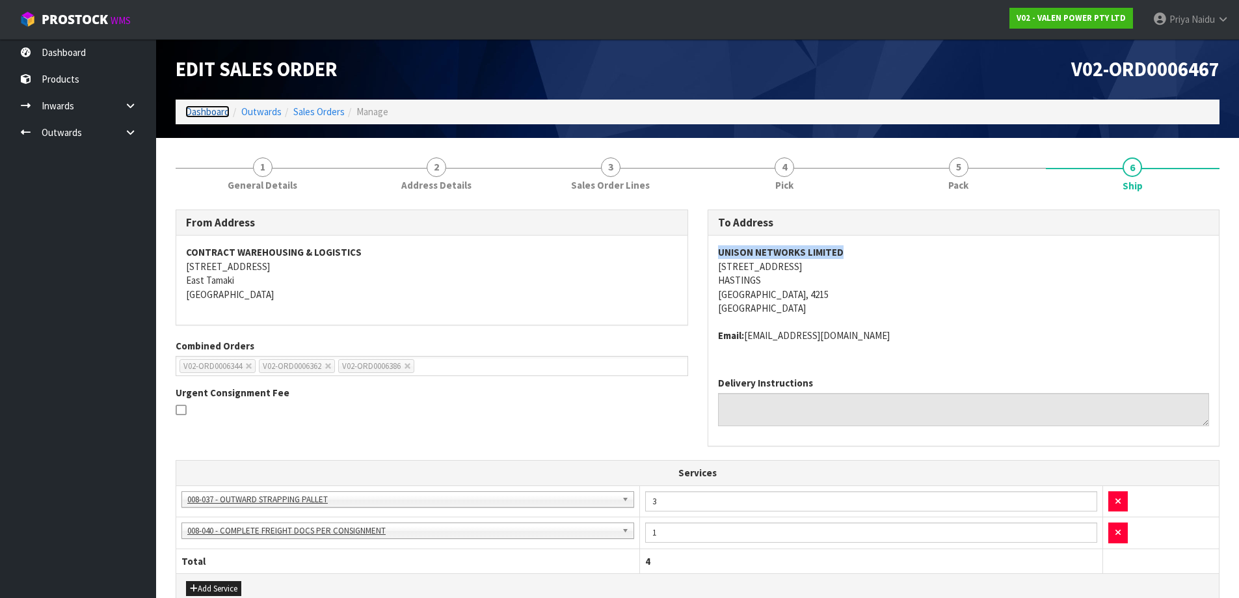
click at [203, 107] on link "Dashboard" at bounding box center [207, 111] width 44 height 12
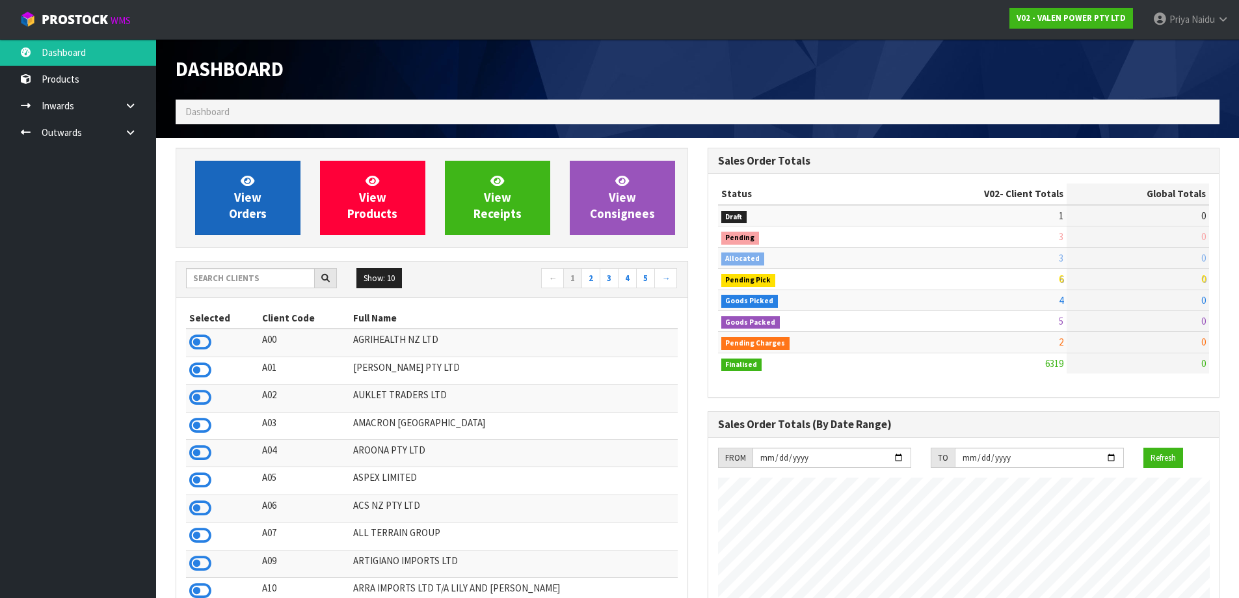
scroll to position [985, 531]
click at [249, 206] on span "View Orders" at bounding box center [248, 197] width 38 height 49
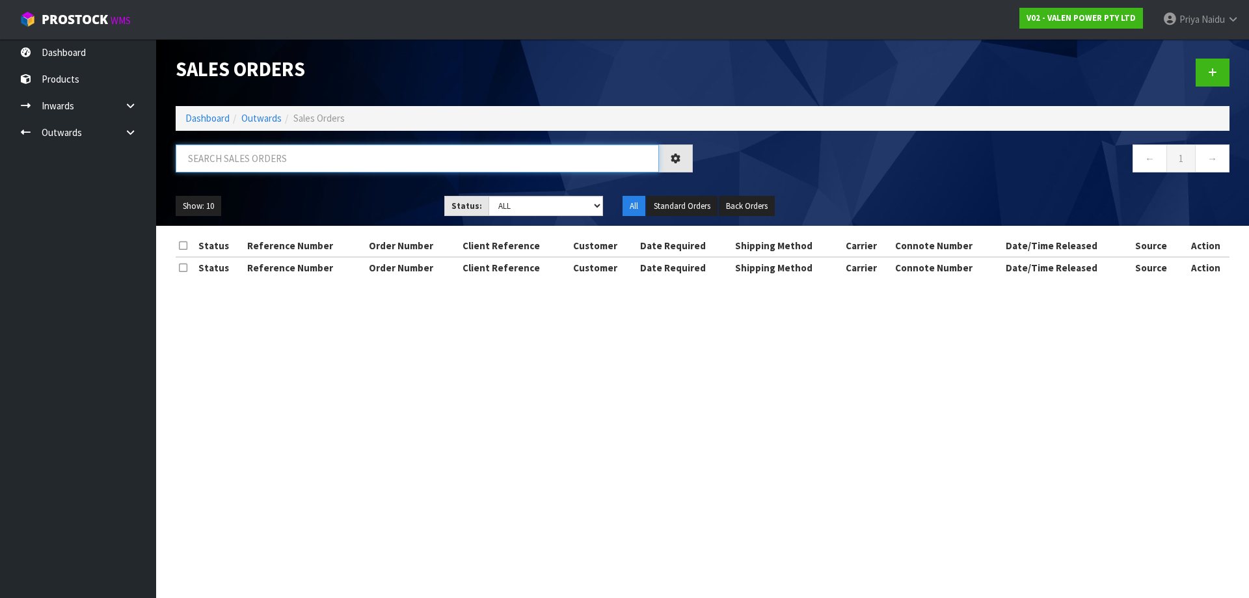
click at [282, 155] on input "text" at bounding box center [417, 158] width 483 height 28
paste input "UNISON NETWORKS LIMITED"
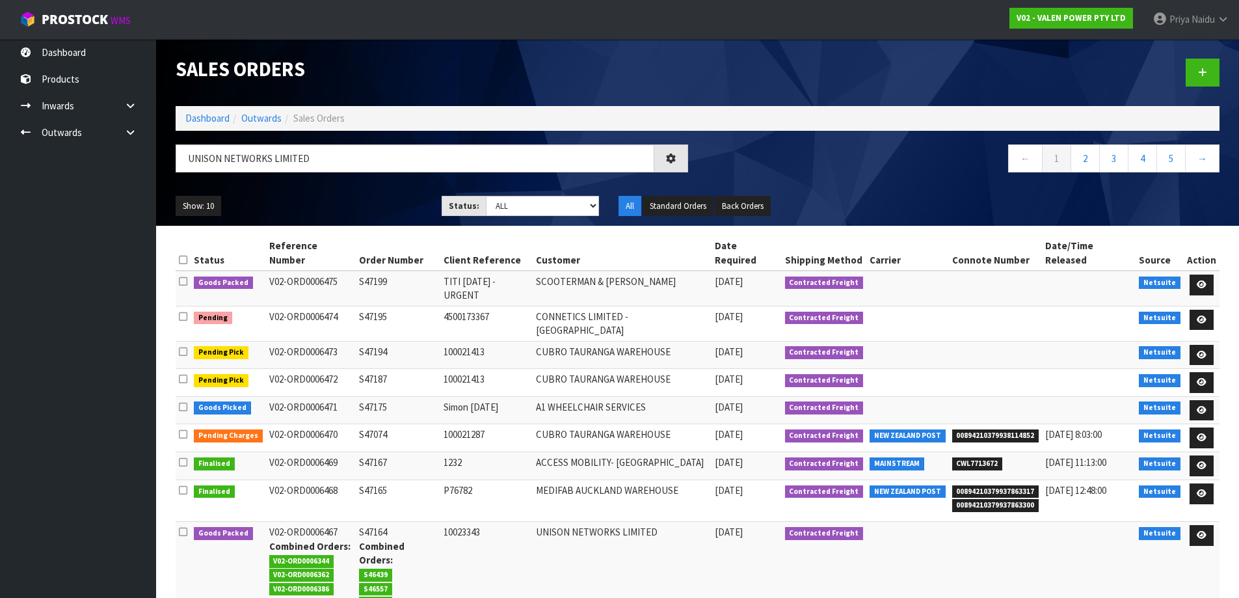
click at [318, 200] on ul "Show: 10 5 10 25 50" at bounding box center [299, 206] width 247 height 21
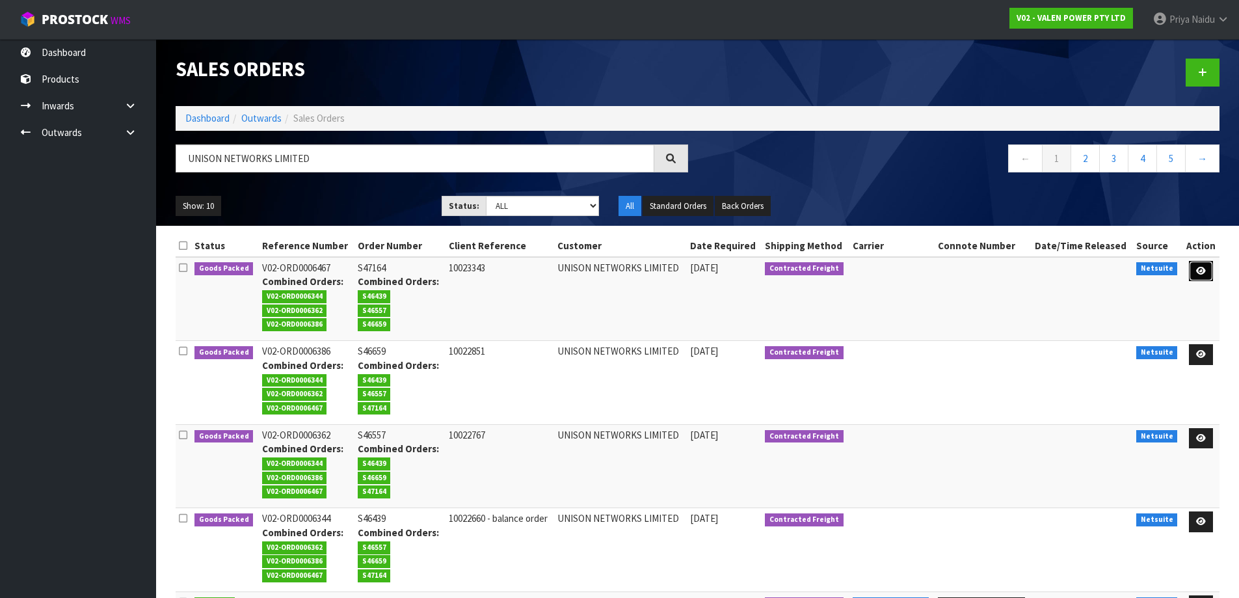
click at [1199, 269] on icon at bounding box center [1201, 271] width 10 height 8
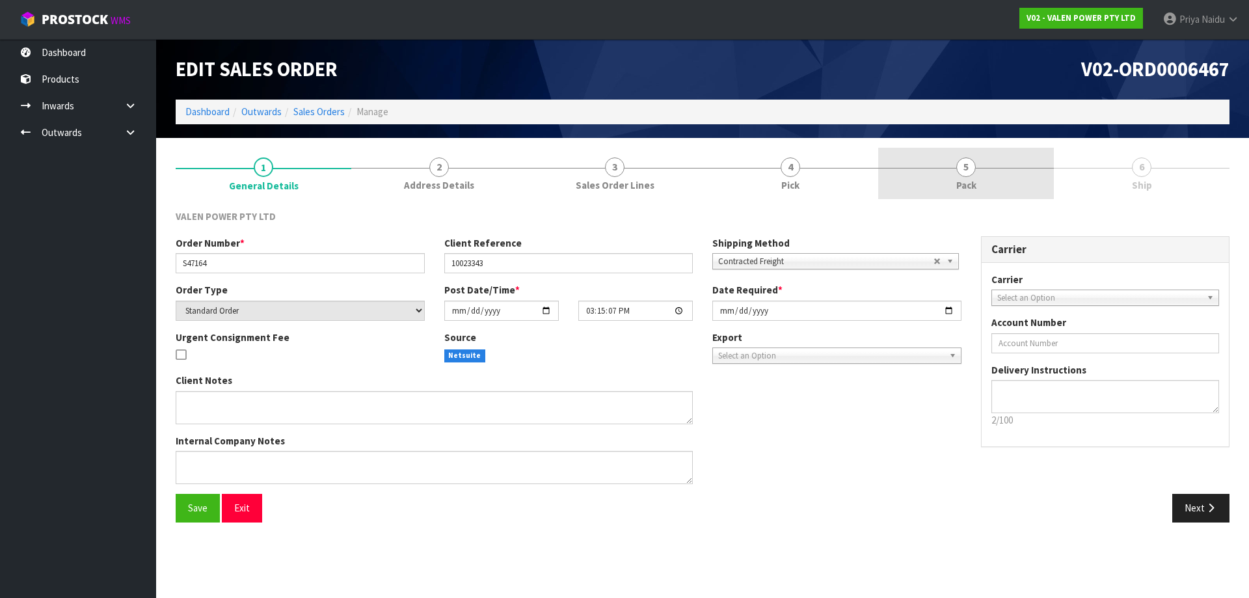
click at [962, 186] on span "Pack" at bounding box center [966, 185] width 20 height 14
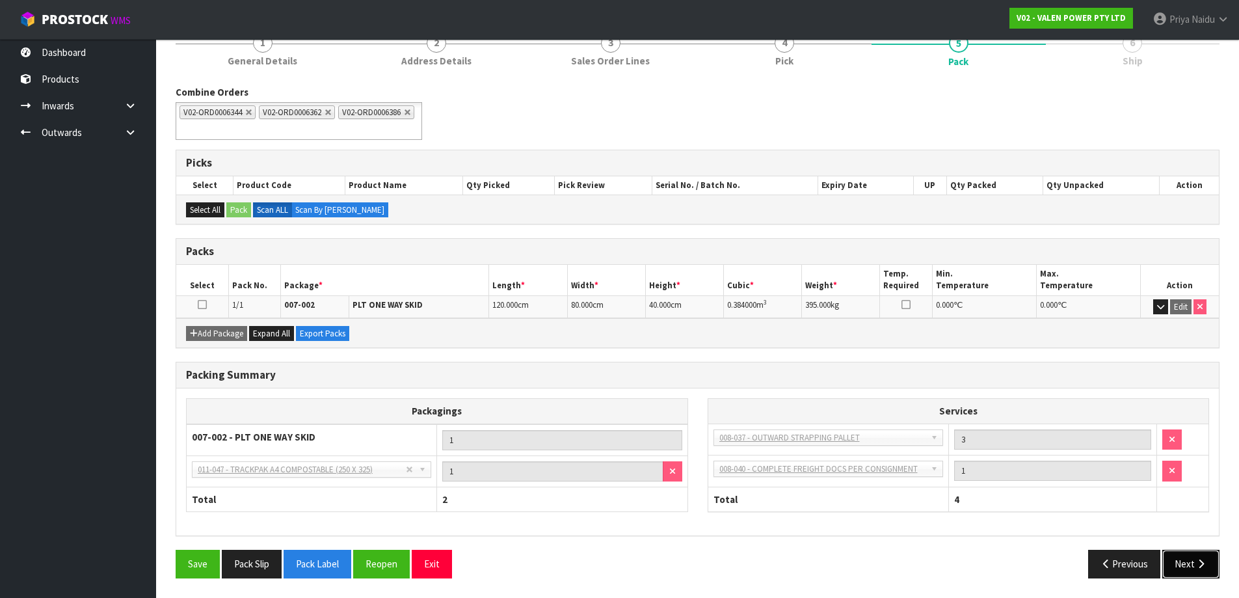
click at [1183, 563] on button "Next" at bounding box center [1190, 564] width 57 height 28
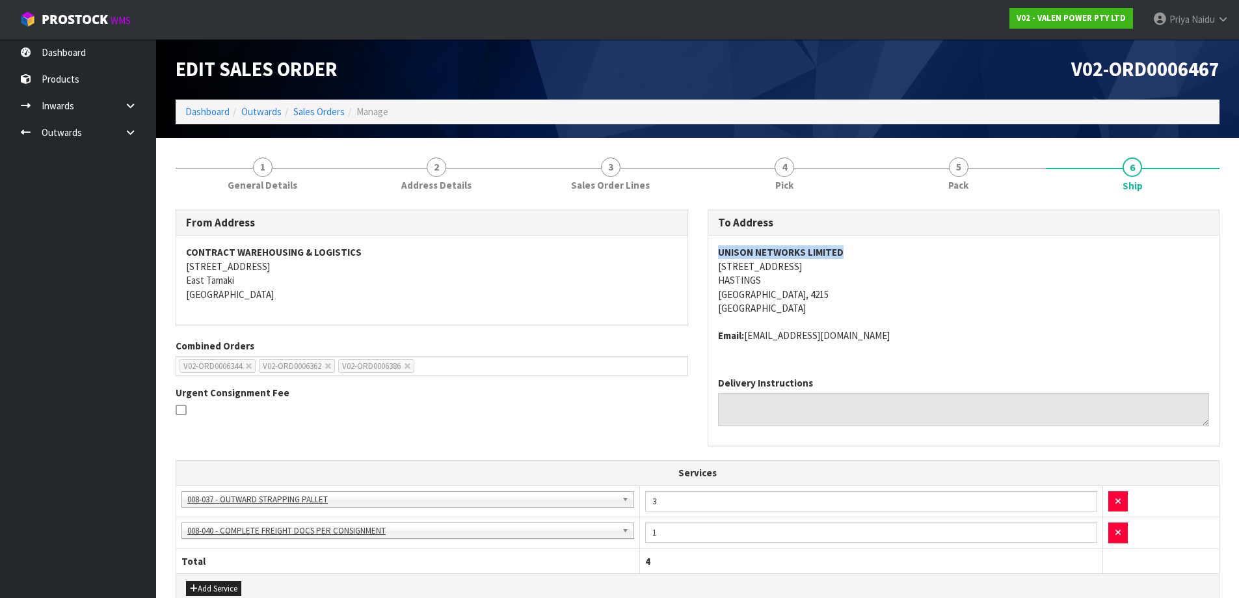
drag, startPoint x: 717, startPoint y: 249, endPoint x: 875, endPoint y: 252, distance: 158.1
click at [875, 252] on div "UNISON NETWORKS LIMITED 1117 OMAHU ROAD HASTINGS HASTINGS, 4215 New Zealand Ema…" at bounding box center [963, 300] width 511 height 131
click at [1020, 292] on address "UNISON NETWORKS LIMITED 1117 OMAHU ROAD HASTINGS HASTINGS, 4215 New Zealand" at bounding box center [964, 280] width 492 height 70
drag, startPoint x: 712, startPoint y: 263, endPoint x: 814, endPoint y: 269, distance: 101.6
click at [814, 269] on div "UNISON NETWORKS LIMITED 1117 OMAHU ROAD HASTINGS HASTINGS, 4215 New Zealand Ema…" at bounding box center [963, 300] width 511 height 131
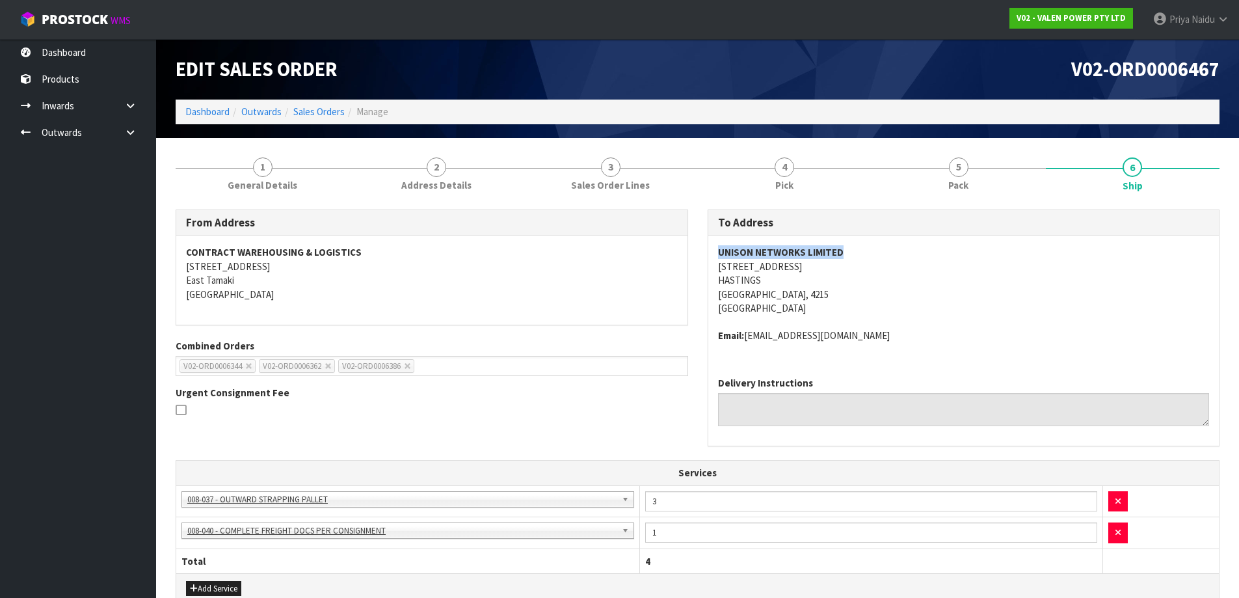
drag, startPoint x: 713, startPoint y: 248, endPoint x: 853, endPoint y: 250, distance: 139.8
click at [853, 250] on div "To Address UNISON NETWORKS LIMITED 1117 OMAHU ROAD HASTINGS HASTINGS, 4215 New …" at bounding box center [964, 334] width 532 height 251
drag, startPoint x: 710, startPoint y: 333, endPoint x: 924, endPoint y: 337, distance: 214.0
click at [924, 337] on div "UNISON NETWORKS LIMITED 1117 OMAHU ROAD HASTINGS HASTINGS, 4215 New Zealand Ema…" at bounding box center [963, 300] width 511 height 131
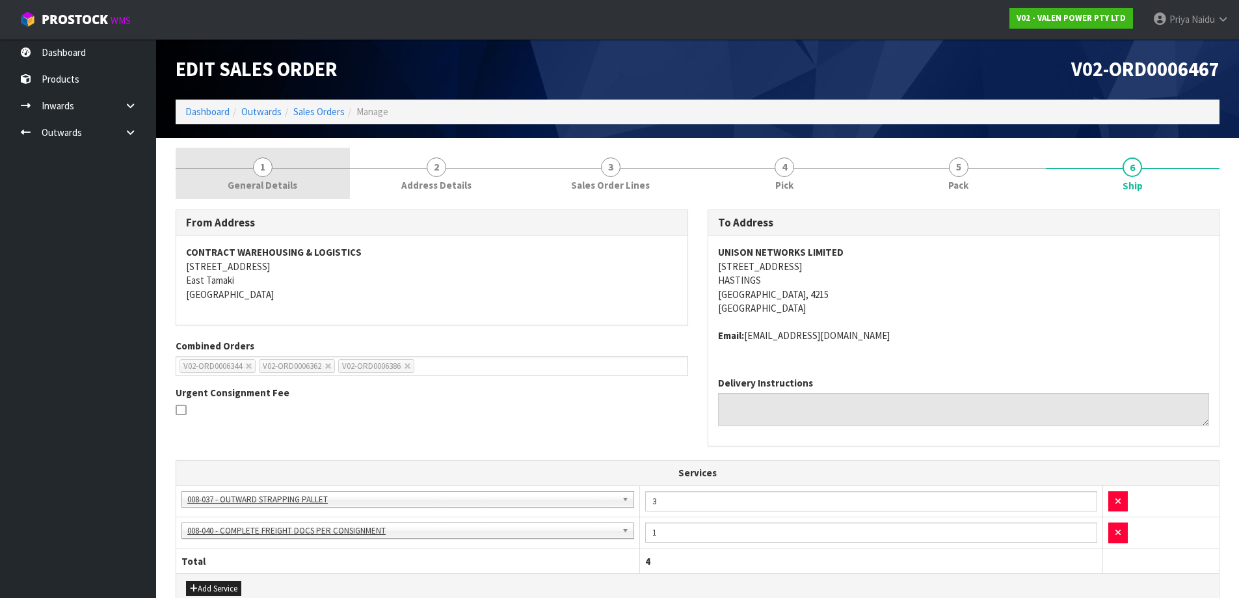
drag, startPoint x: 235, startPoint y: 165, endPoint x: 224, endPoint y: 193, distance: 30.1
click at [235, 165] on link "1 General Details" at bounding box center [263, 173] width 174 height 51
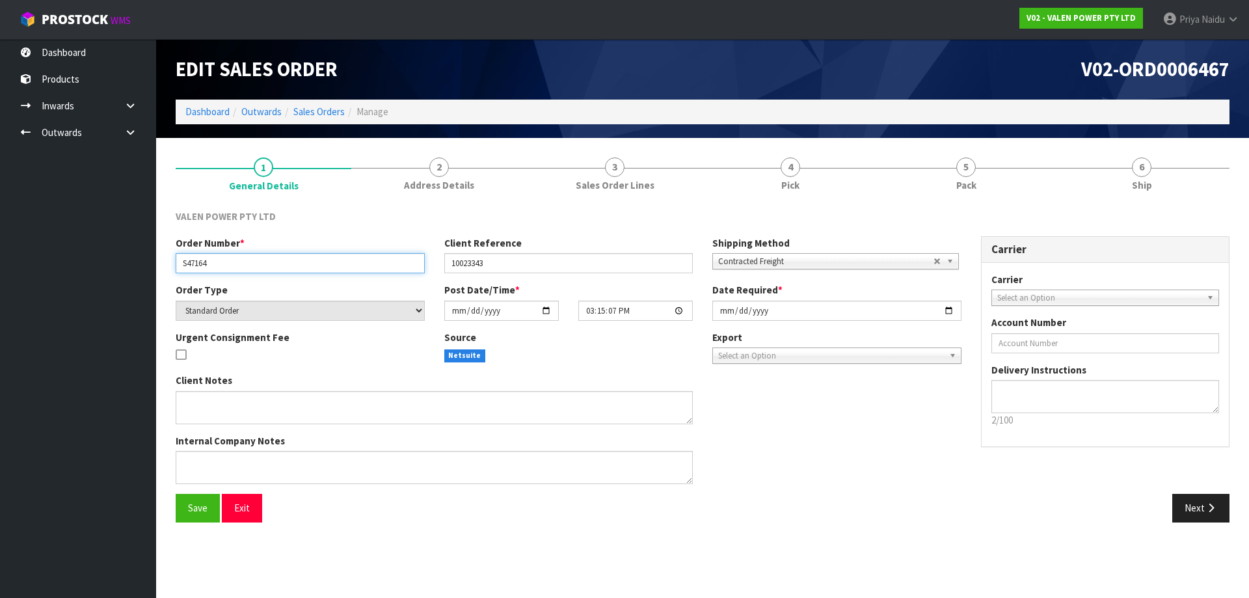
drag, startPoint x: 178, startPoint y: 264, endPoint x: 240, endPoint y: 260, distance: 62.6
click at [240, 260] on input "S47164" at bounding box center [300, 263] width 249 height 20
drag, startPoint x: 446, startPoint y: 266, endPoint x: 511, endPoint y: 260, distance: 66.0
click at [511, 260] on input "10023343" at bounding box center [568, 263] width 249 height 20
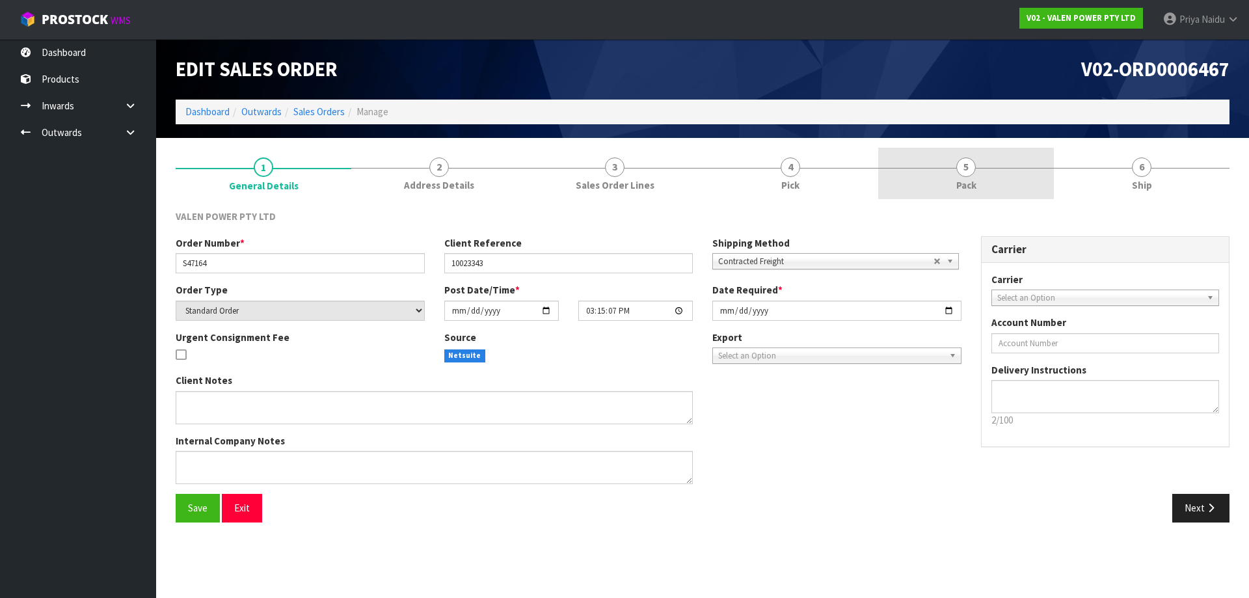
click at [921, 169] on link "5 Pack" at bounding box center [966, 173] width 176 height 51
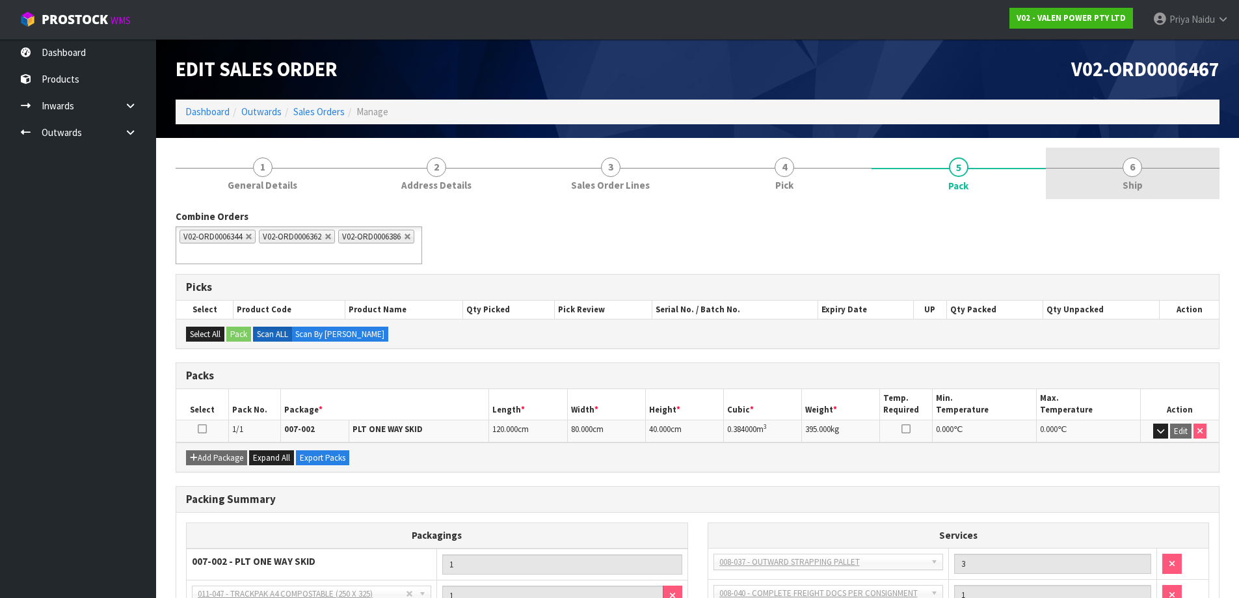
click at [1105, 170] on link "6 Ship" at bounding box center [1133, 173] width 174 height 51
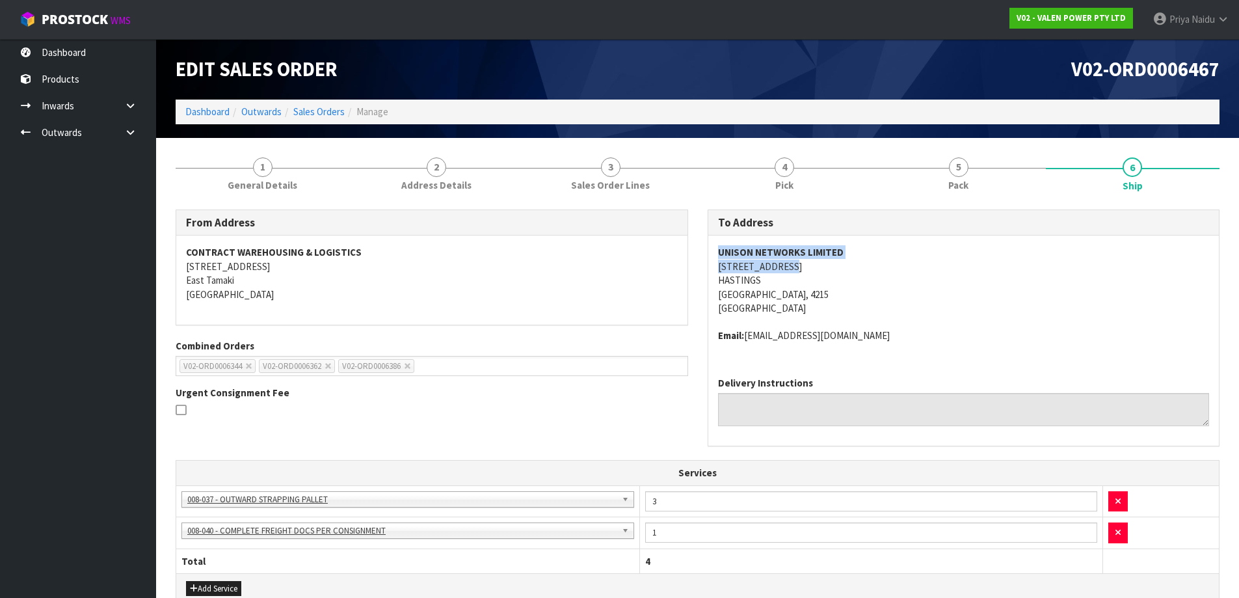
drag, startPoint x: 708, startPoint y: 249, endPoint x: 866, endPoint y: 260, distance: 158.4
click at [866, 260] on div "UNISON NETWORKS LIMITED 1117 OMAHU ROAD HASTINGS HASTINGS, 4215 New Zealand Ema…" at bounding box center [963, 300] width 511 height 131
click at [708, 264] on div "To Address UNISON NETWORKS LIMITED 1117 OMAHU ROAD HASTINGS HASTINGS, 4215 New …" at bounding box center [964, 327] width 513 height 237
click at [706, 264] on div "To Address UNISON NETWORKS LIMITED 1117 OMAHU ROAD HASTINGS HASTINGS, 4215 New …" at bounding box center [964, 334] width 532 height 251
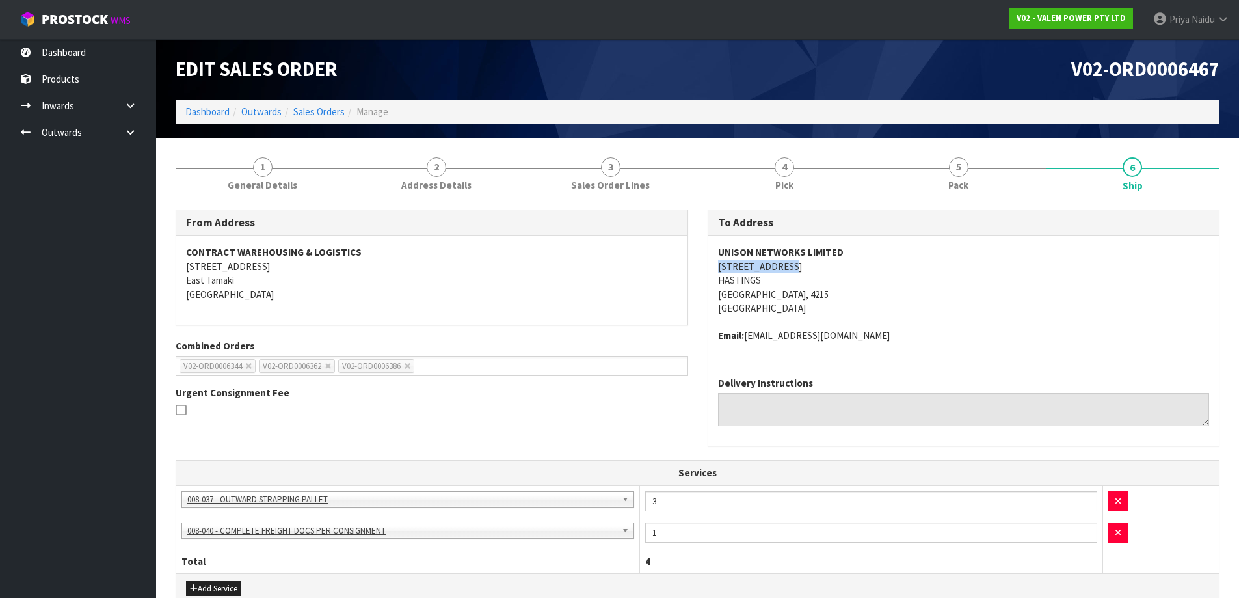
drag, startPoint x: 712, startPoint y: 263, endPoint x: 620, endPoint y: 314, distance: 105.4
click at [829, 265] on div "UNISON NETWORKS LIMITED 1117 OMAHU ROAD HASTINGS HASTINGS, 4215 New Zealand Ema…" at bounding box center [963, 300] width 511 height 131
drag, startPoint x: 712, startPoint y: 247, endPoint x: 861, endPoint y: 241, distance: 148.4
click at [861, 241] on div "UNISON NETWORKS LIMITED 1117 OMAHU ROAD HASTINGS HASTINGS, 4215 New Zealand Ema…" at bounding box center [963, 300] width 511 height 131
drag, startPoint x: 714, startPoint y: 338, endPoint x: 916, endPoint y: 345, distance: 202.4
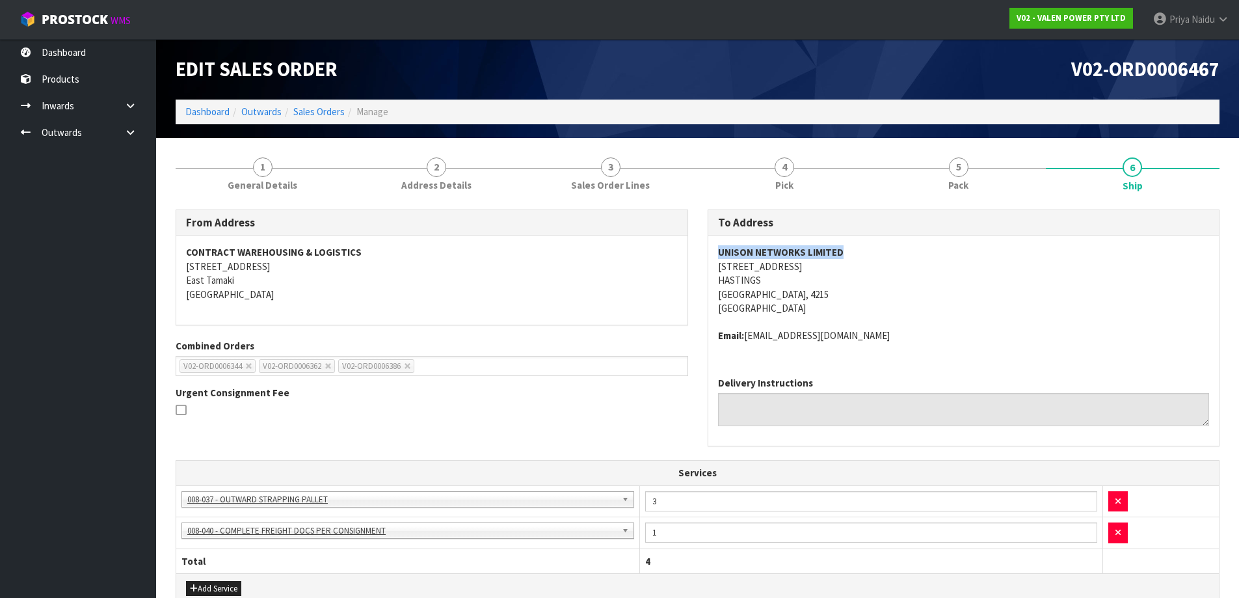
click at [916, 345] on div "UNISON NETWORKS LIMITED 1117 OMAHU ROAD HASTINGS HASTINGS, 4215 New Zealand Ema…" at bounding box center [963, 300] width 511 height 131
click at [204, 109] on link "Dashboard" at bounding box center [207, 111] width 44 height 12
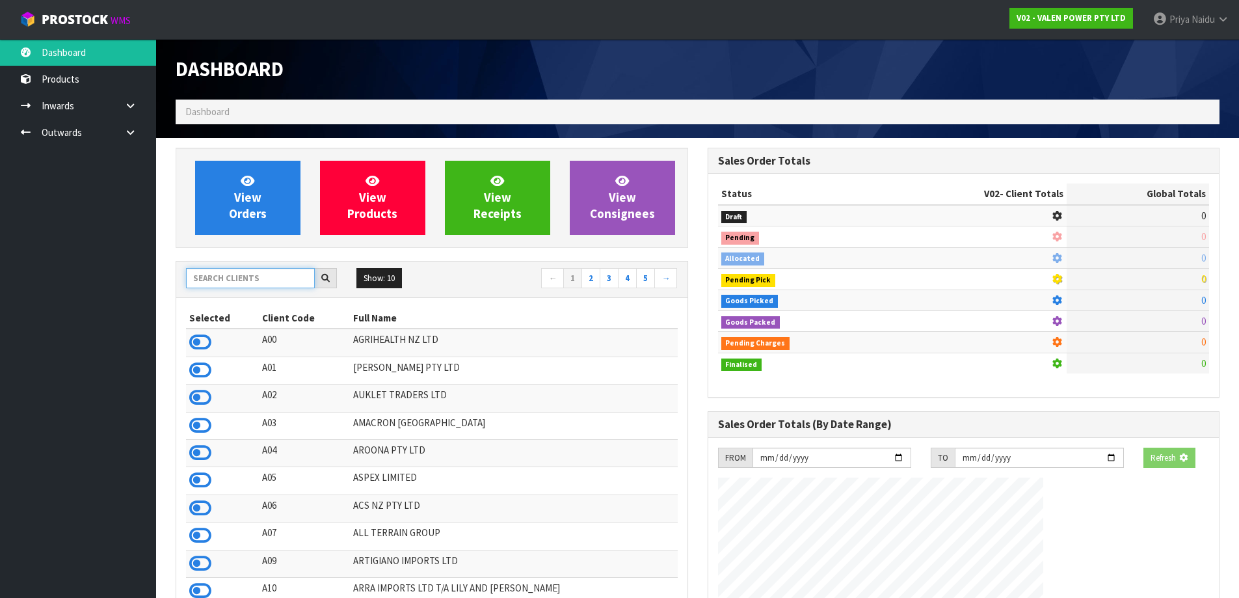
click at [256, 270] on input "text" at bounding box center [250, 278] width 129 height 20
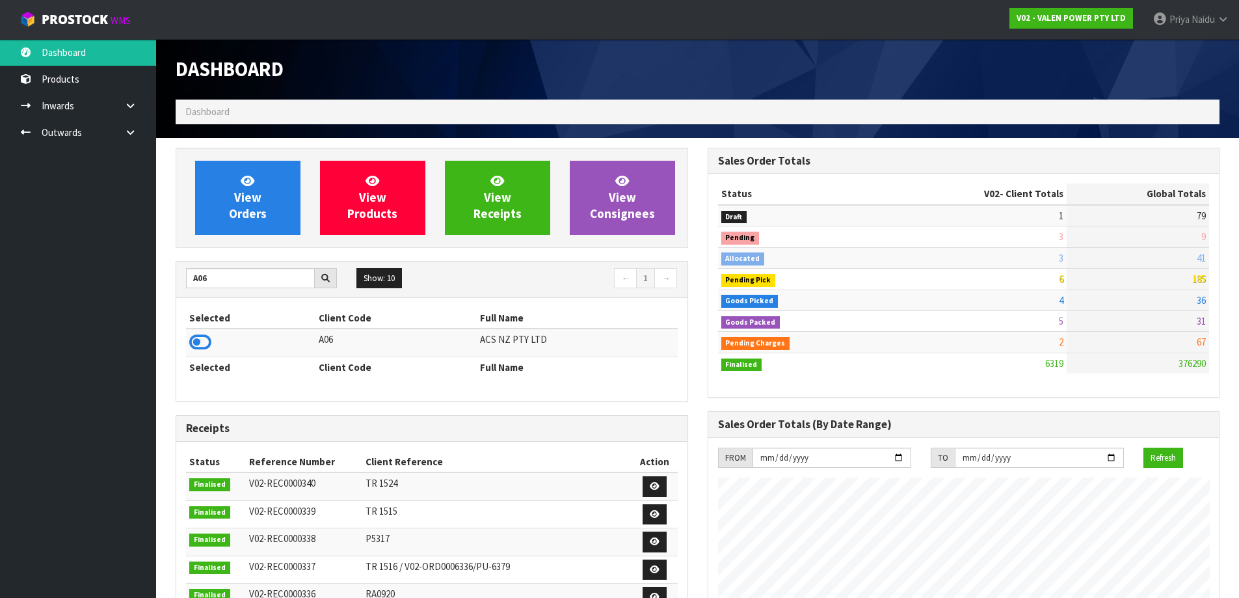
drag, startPoint x: 198, startPoint y: 340, endPoint x: 212, endPoint y: 300, distance: 42.8
click at [197, 341] on icon at bounding box center [200, 342] width 22 height 20
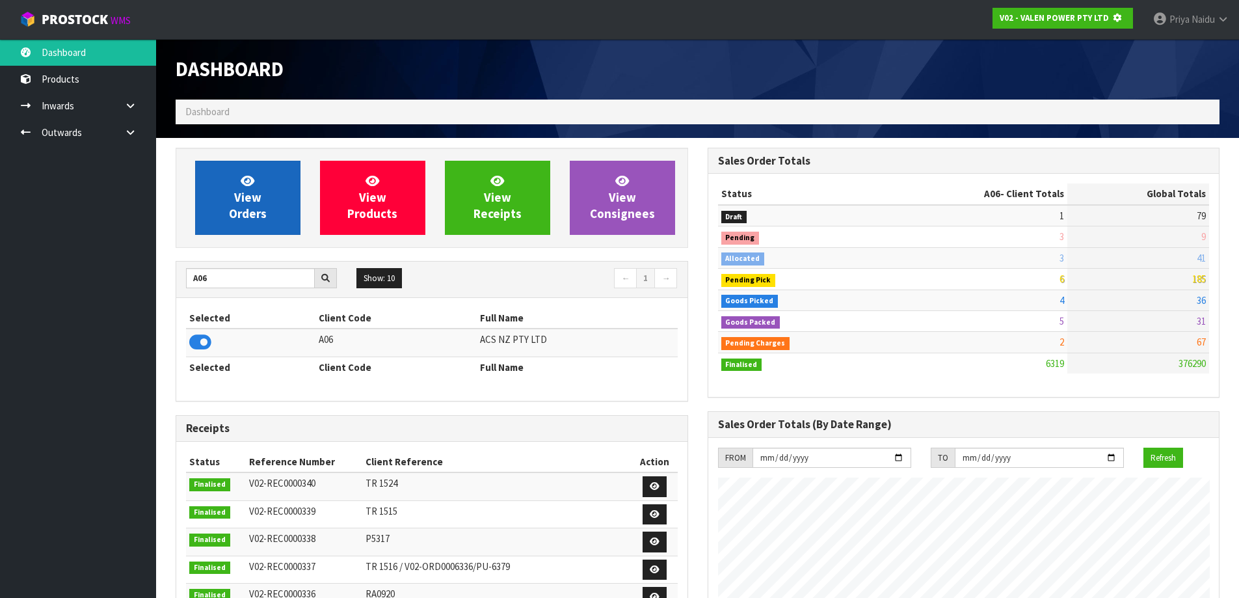
scroll to position [649622, 649901]
click at [263, 189] on link "View Orders" at bounding box center [247, 198] width 105 height 74
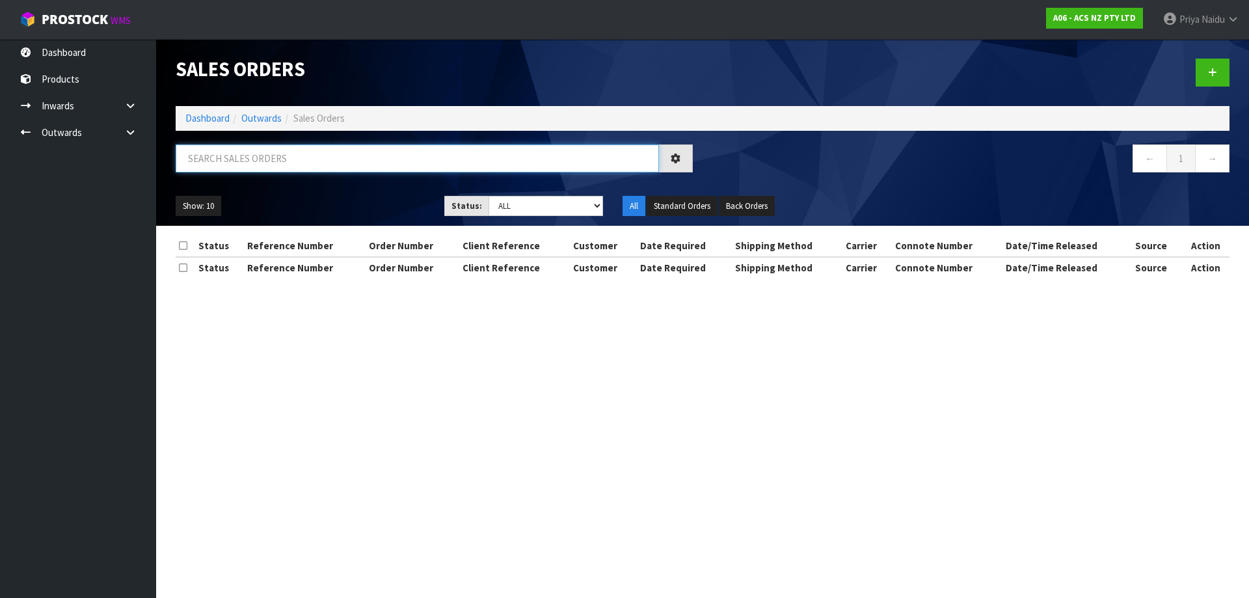
click at [282, 167] on input "text" at bounding box center [417, 158] width 483 height 28
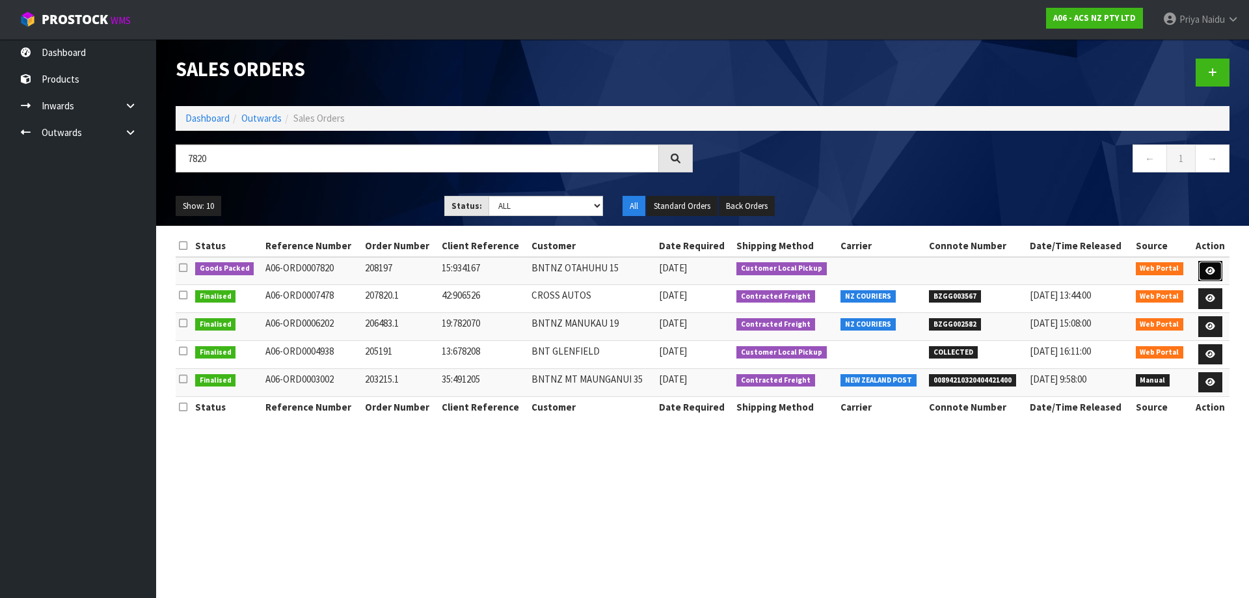
click at [1201, 267] on link at bounding box center [1210, 271] width 24 height 21
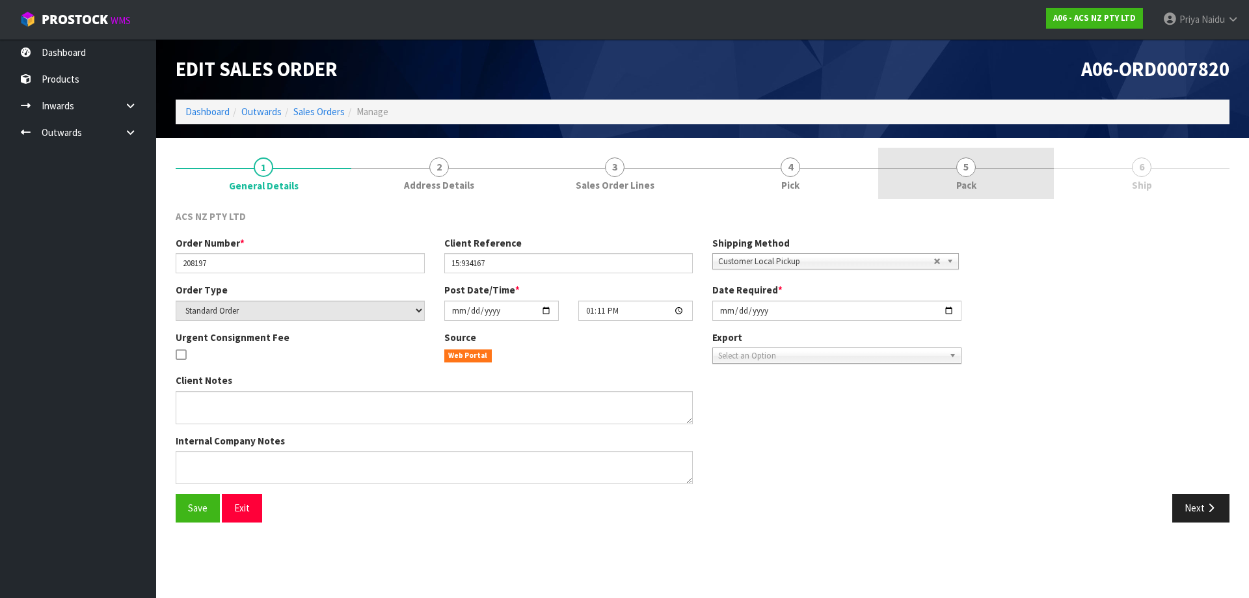
click at [971, 155] on link "5 Pack" at bounding box center [966, 173] width 176 height 51
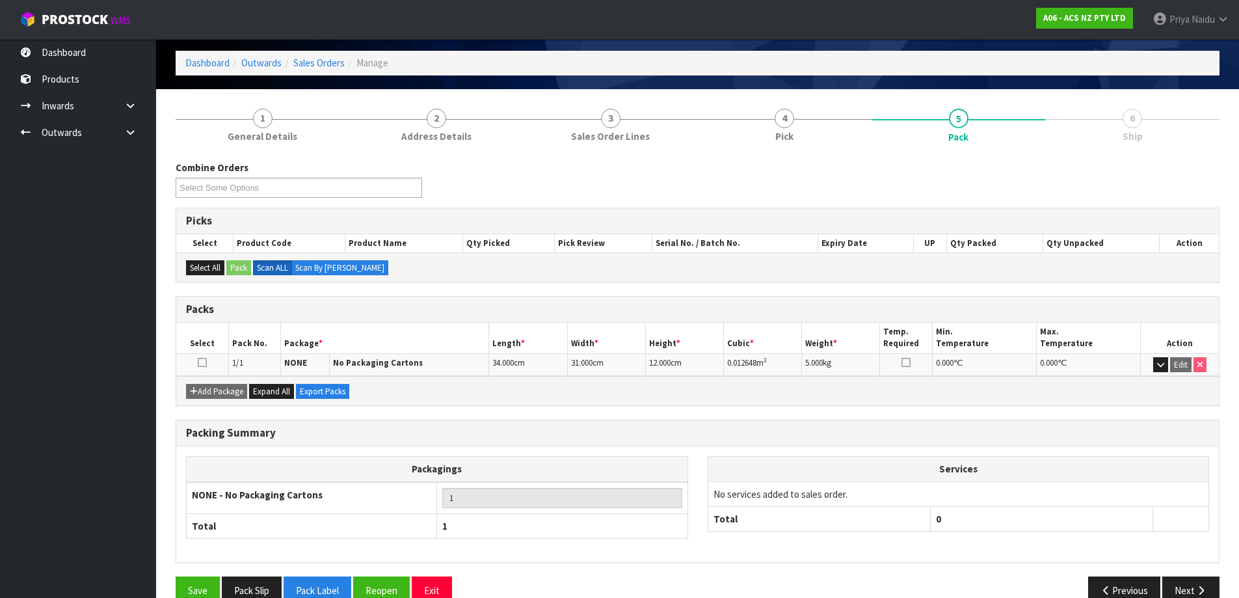
scroll to position [75, 0]
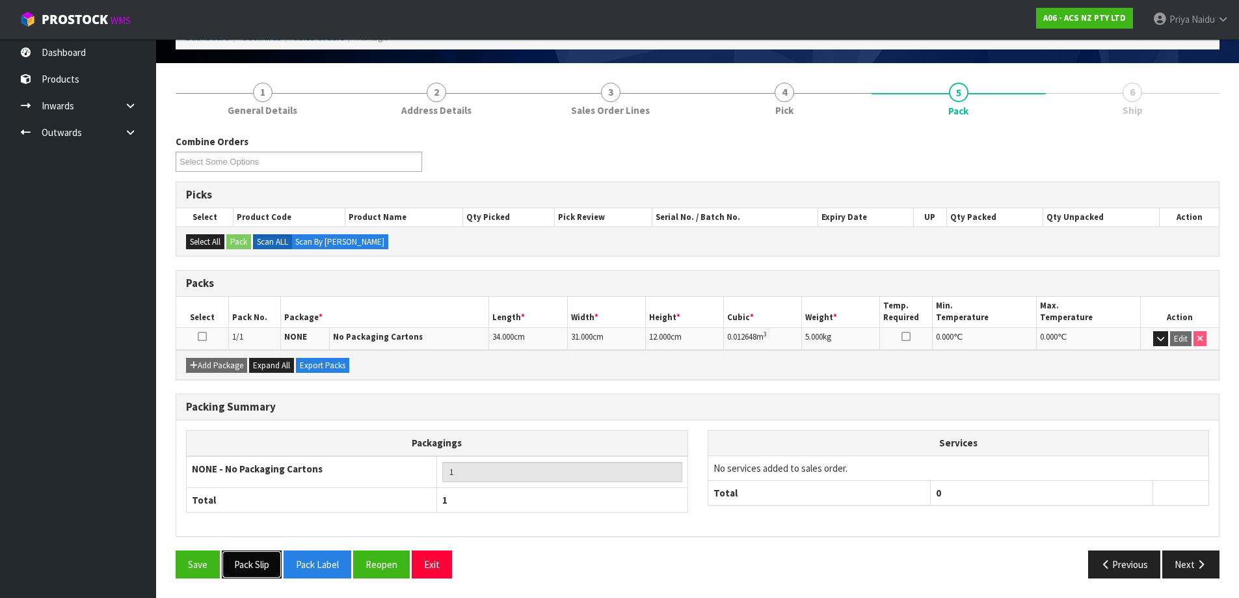
click at [263, 559] on button "Pack Slip" at bounding box center [252, 564] width 60 height 28
click at [1185, 557] on button "Next" at bounding box center [1190, 564] width 57 height 28
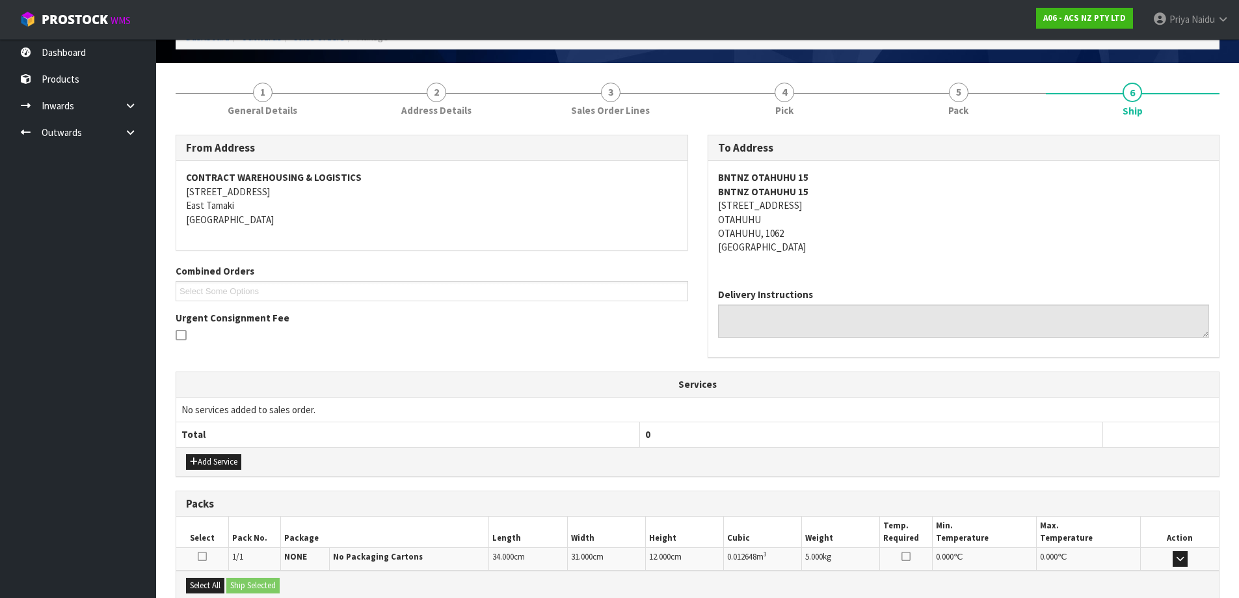
click at [1185, 557] on button "button" at bounding box center [1180, 559] width 15 height 16
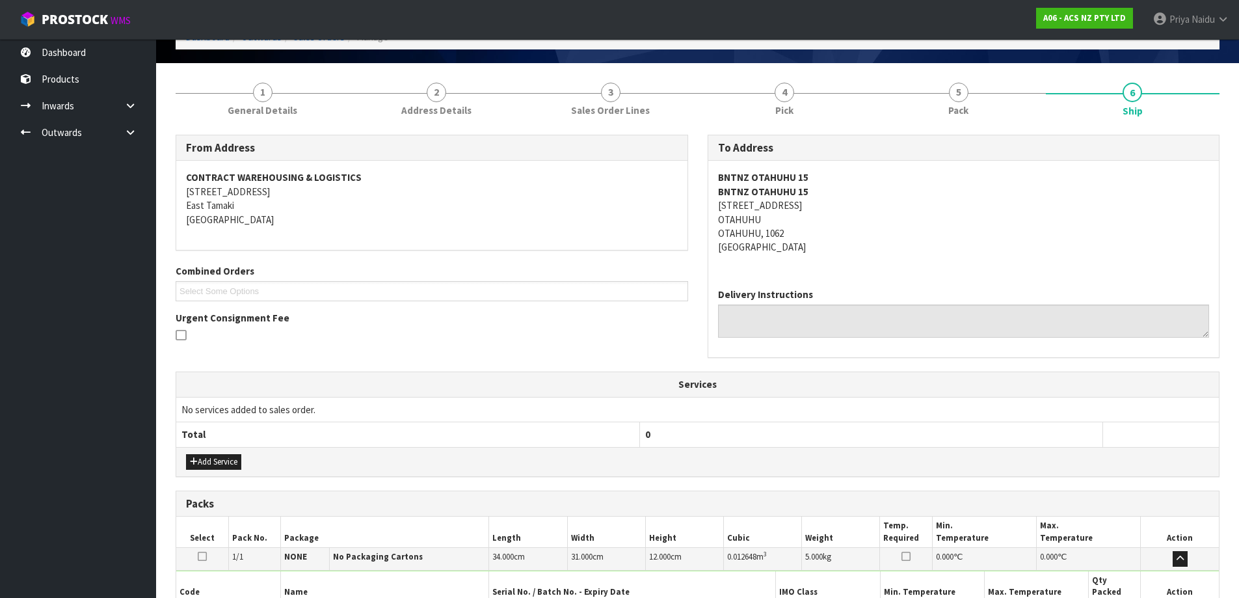
scroll to position [256, 0]
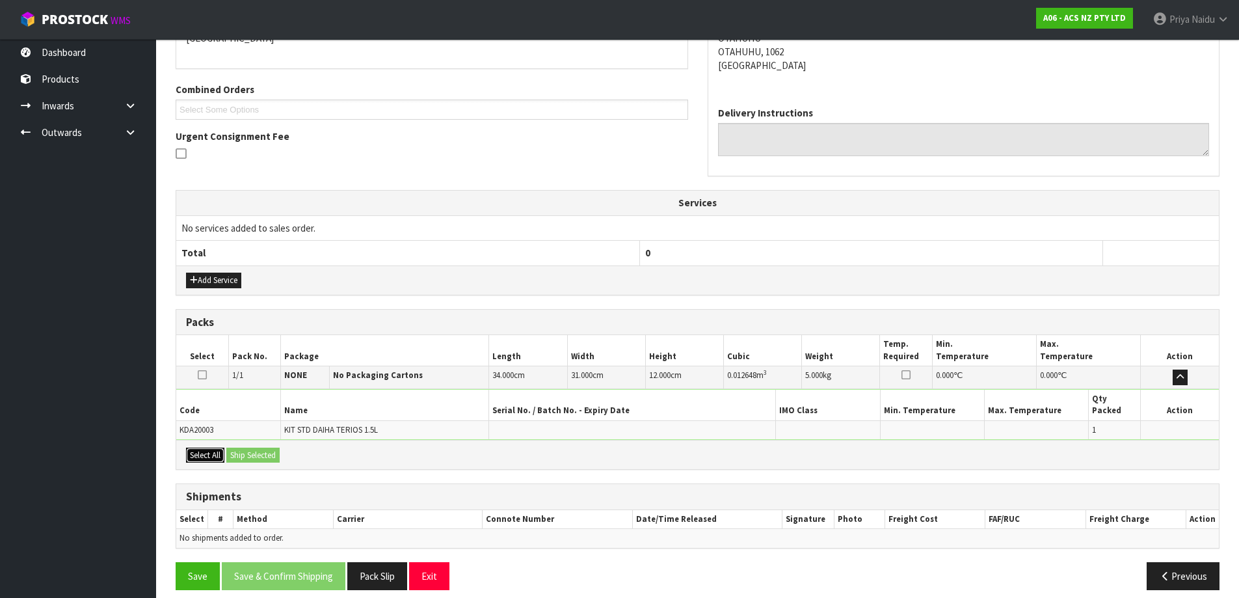
drag, startPoint x: 207, startPoint y: 442, endPoint x: 253, endPoint y: 442, distance: 46.2
click at [217, 447] on button "Select All" at bounding box center [205, 455] width 38 height 16
drag, startPoint x: 253, startPoint y: 442, endPoint x: 319, endPoint y: 453, distance: 66.6
click at [254, 447] on button "Ship Selected" at bounding box center [252, 455] width 53 height 16
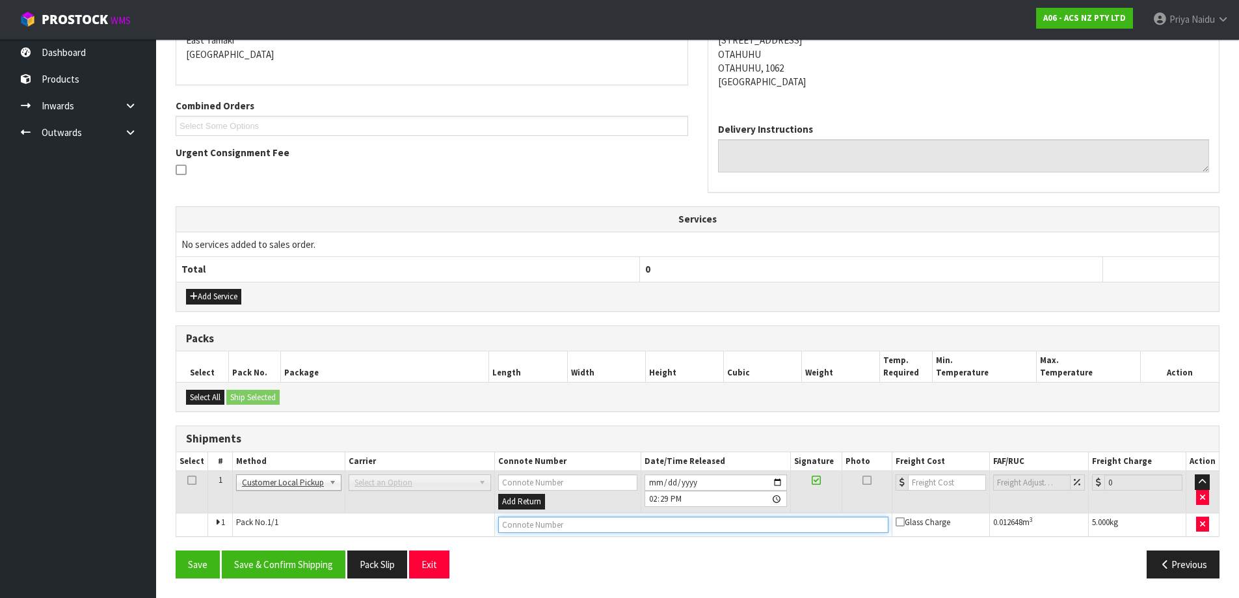
click at [559, 527] on input "text" at bounding box center [693, 524] width 390 height 16
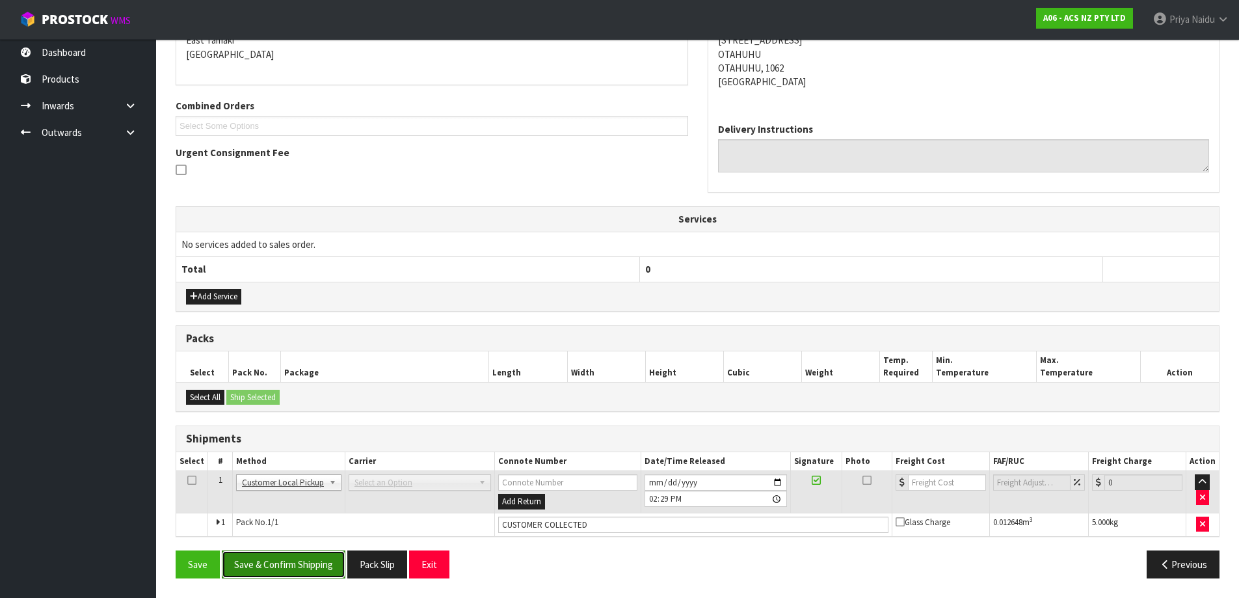
click at [277, 557] on button "Save & Confirm Shipping" at bounding box center [284, 564] width 124 height 28
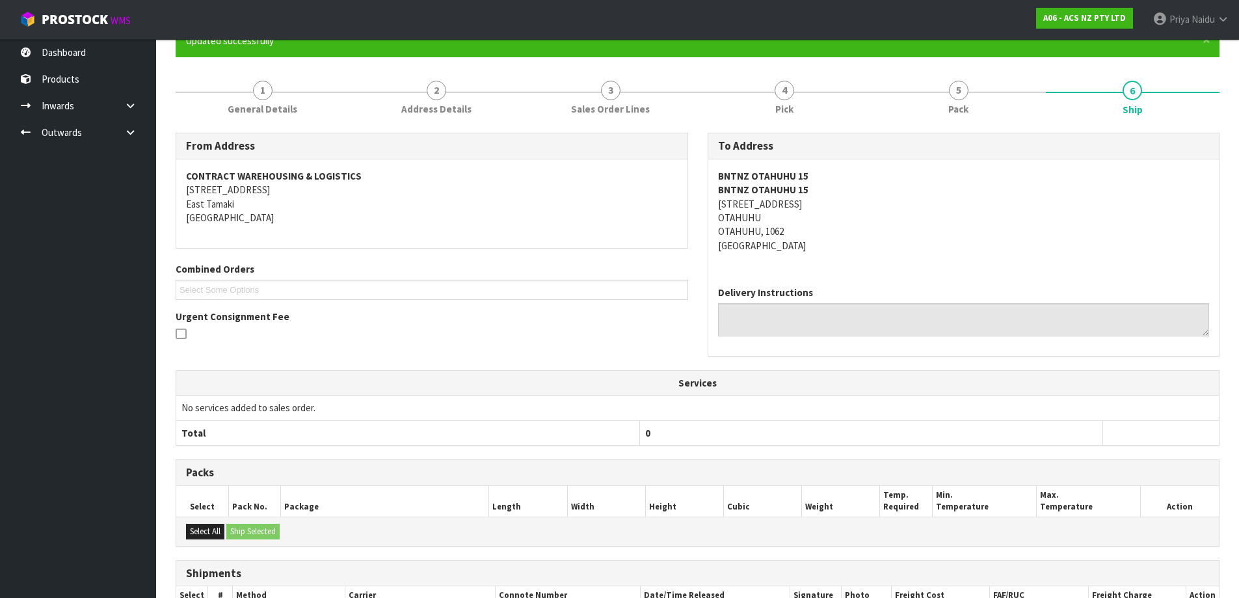
scroll to position [0, 0]
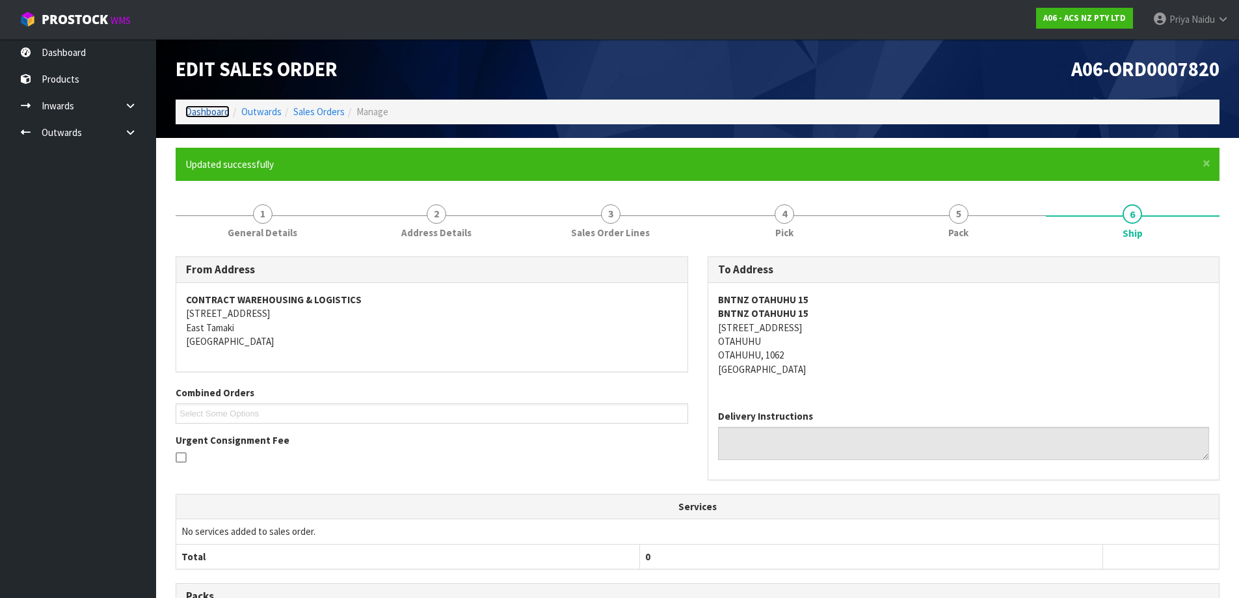
click at [221, 109] on link "Dashboard" at bounding box center [207, 111] width 44 height 12
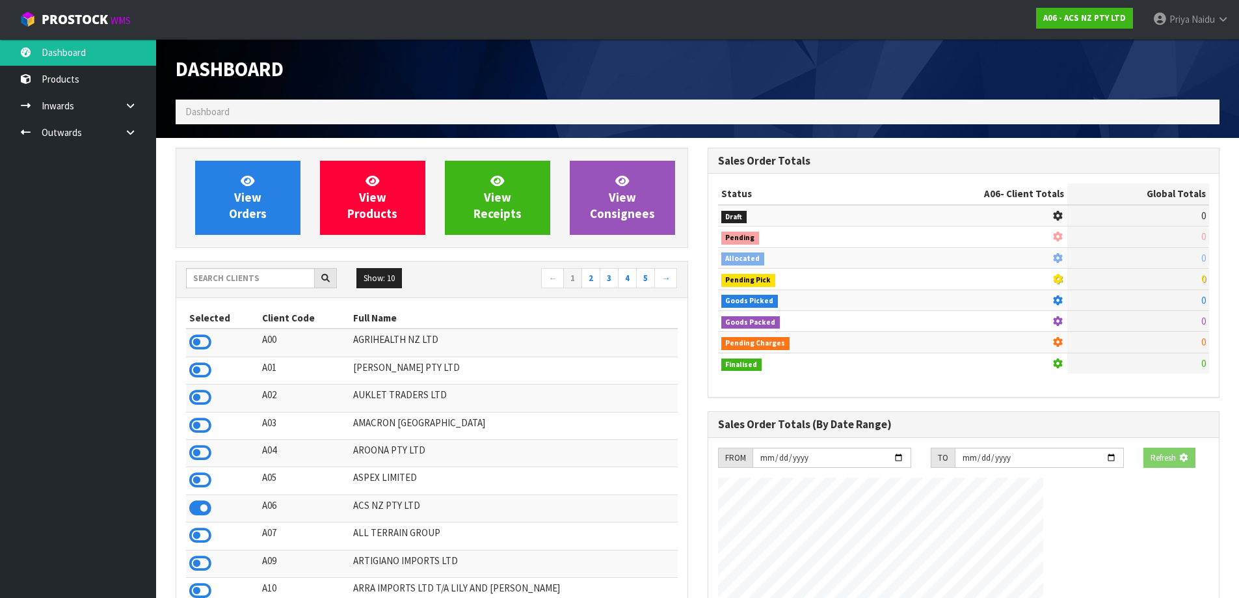
drag, startPoint x: 227, startPoint y: 290, endPoint x: 230, endPoint y: 281, distance: 9.7
click at [228, 290] on div "Show: 10 5 10 25 50 ← 1 2 3 4 5 →" at bounding box center [431, 279] width 511 height 23
click at [230, 281] on input "text" at bounding box center [250, 278] width 129 height 20
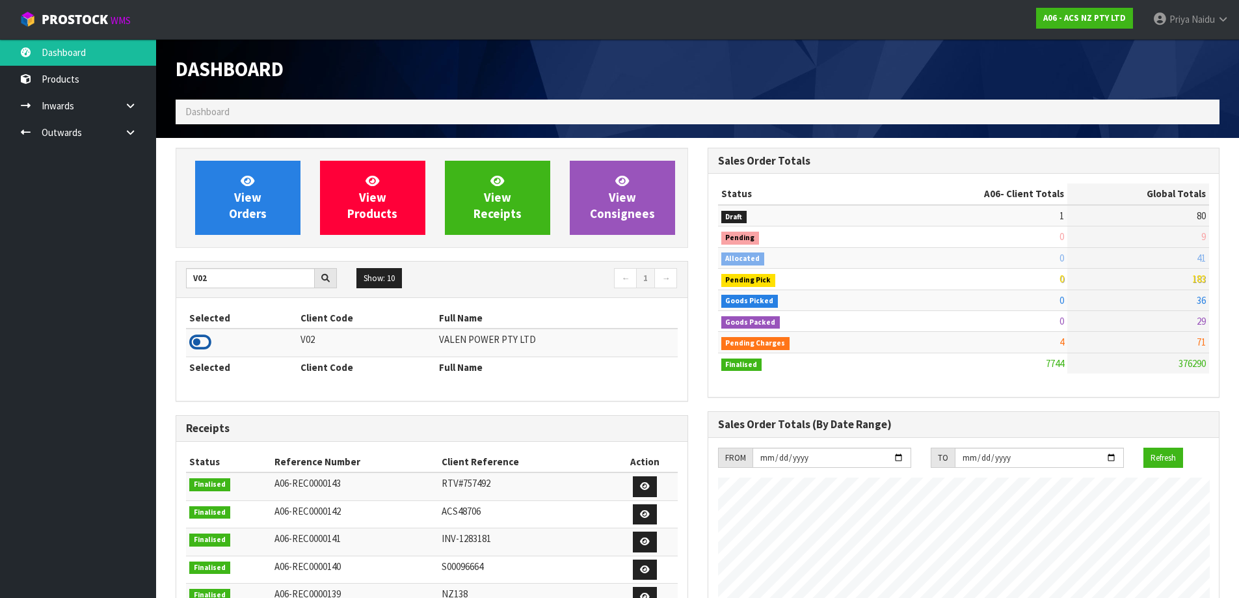
click at [207, 341] on icon at bounding box center [200, 342] width 22 height 20
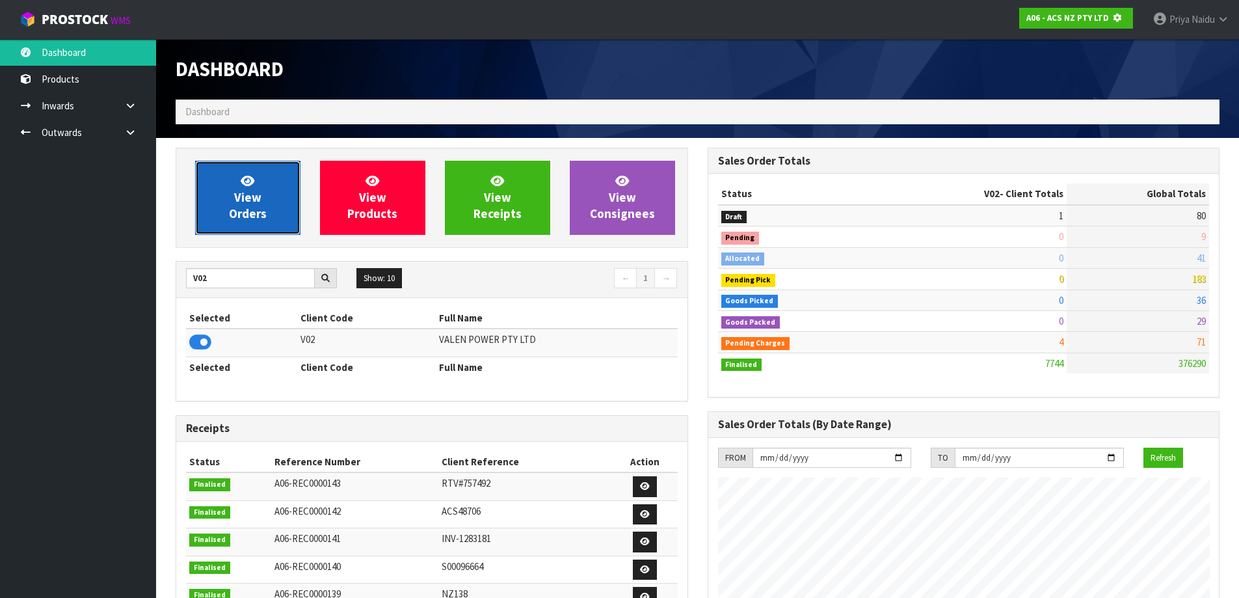
scroll to position [649622, 649901]
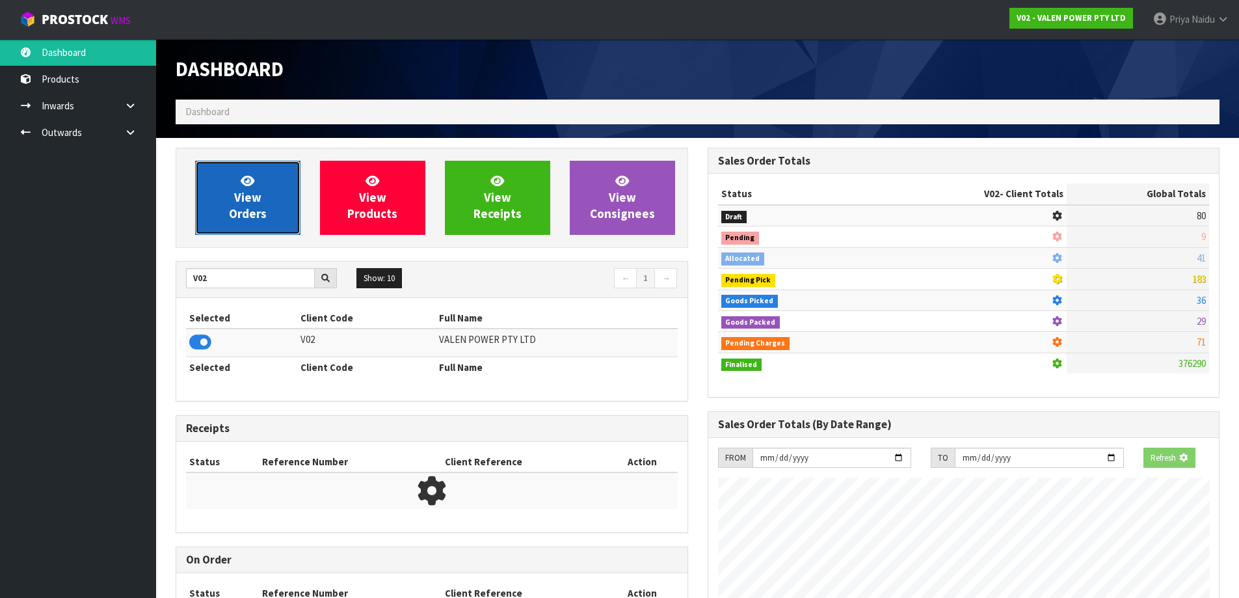
click at [262, 223] on link "View Orders" at bounding box center [247, 198] width 105 height 74
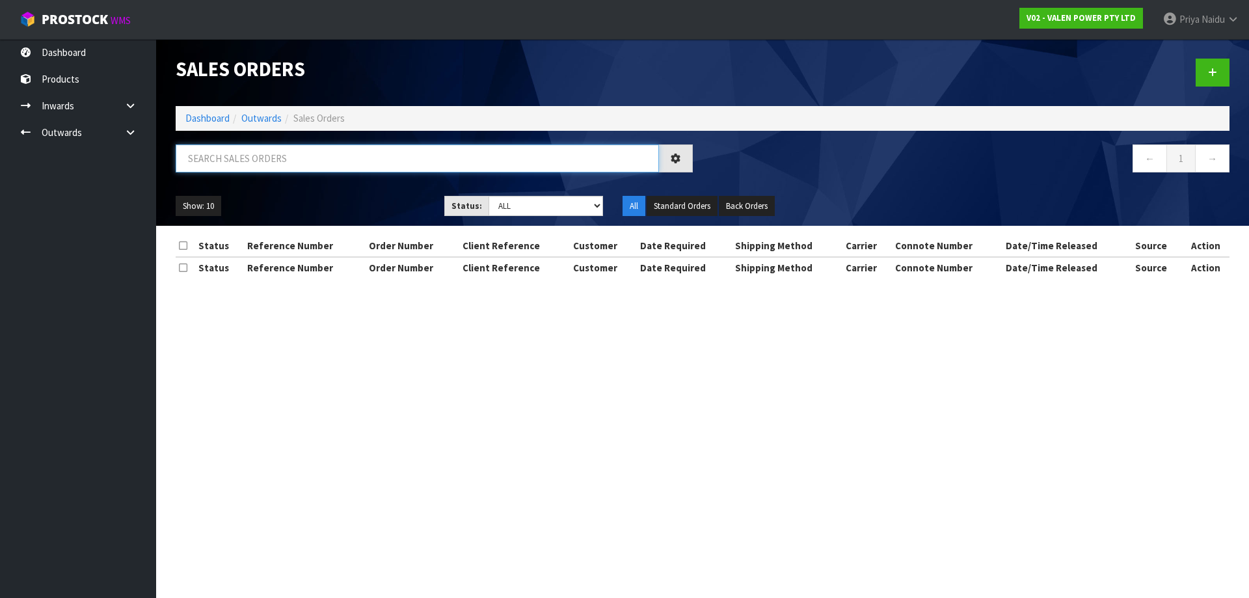
click at [277, 162] on input "text" at bounding box center [417, 158] width 483 height 28
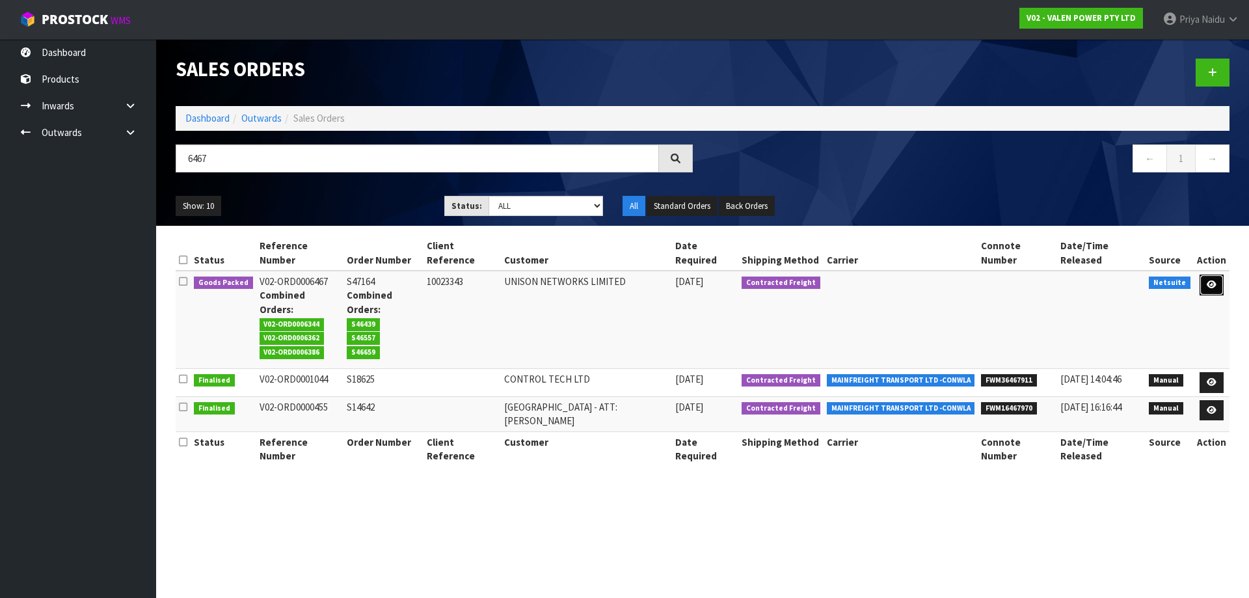
click at [1213, 284] on icon at bounding box center [1212, 284] width 10 height 8
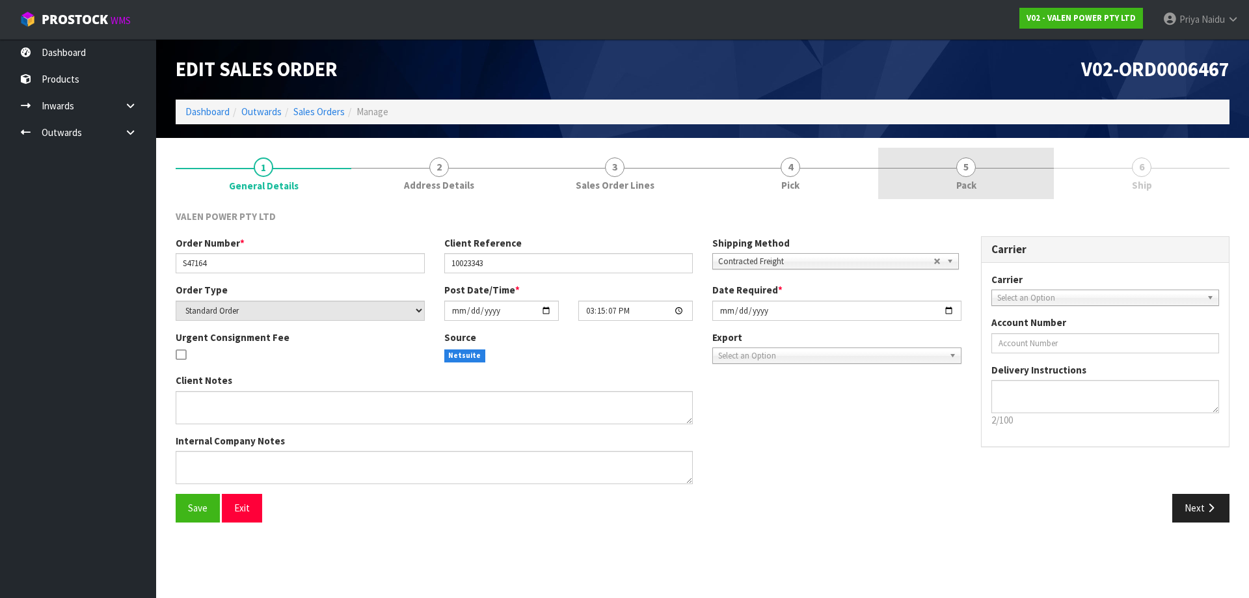
click at [961, 179] on span "Pack" at bounding box center [966, 185] width 20 height 14
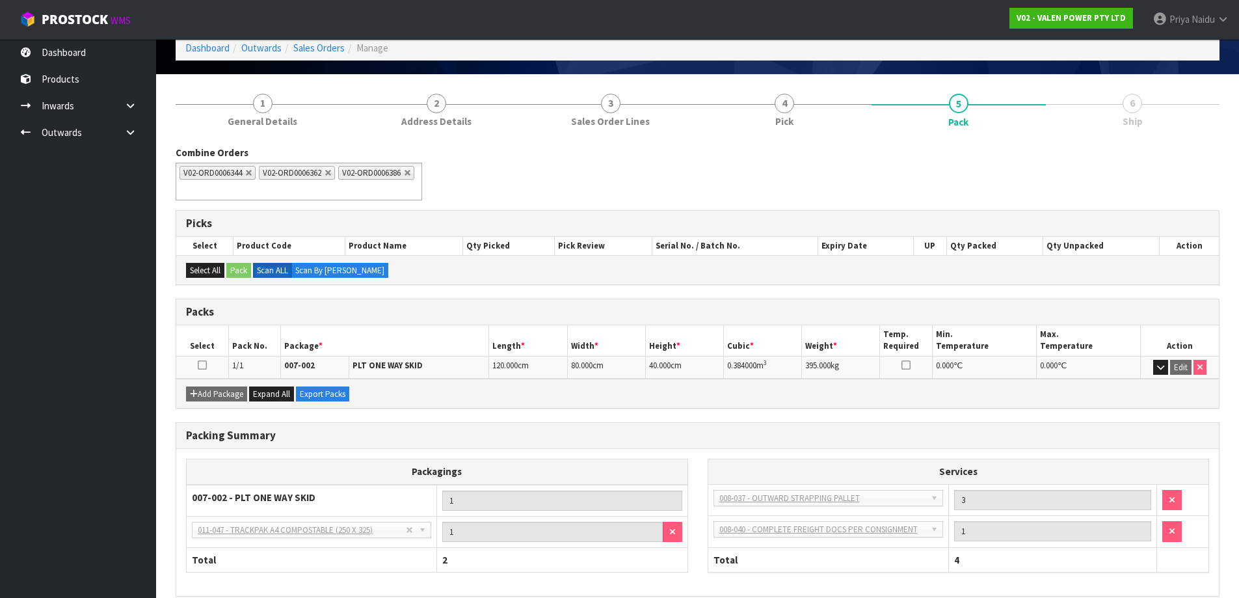
scroll to position [124, 0]
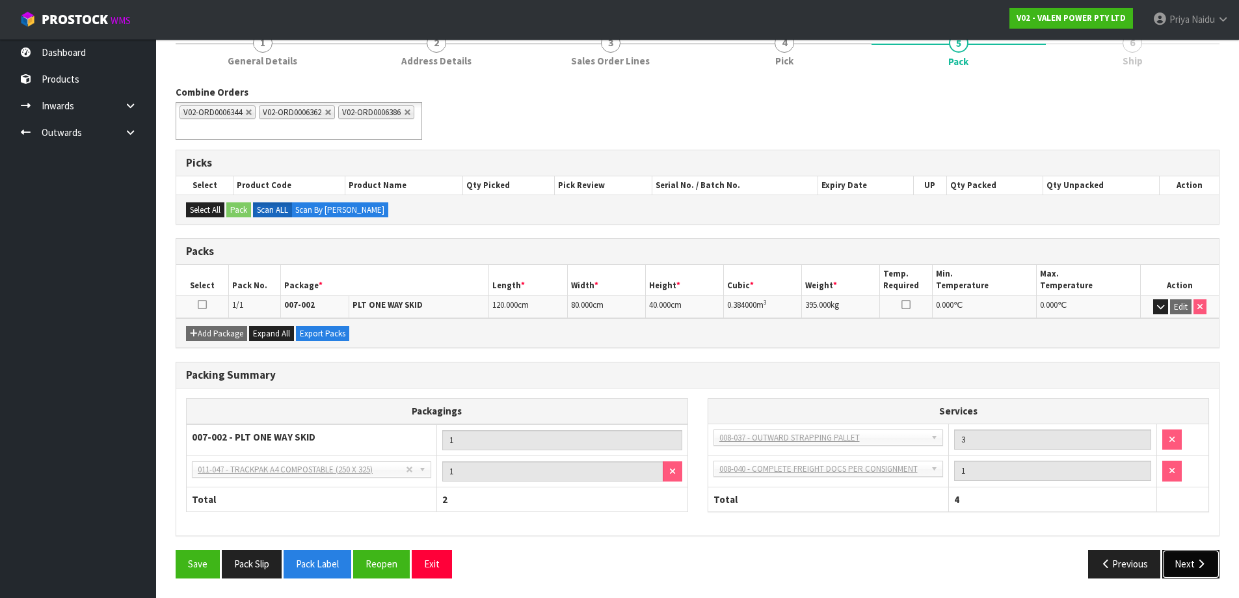
click at [1199, 555] on button "Next" at bounding box center [1190, 564] width 57 height 28
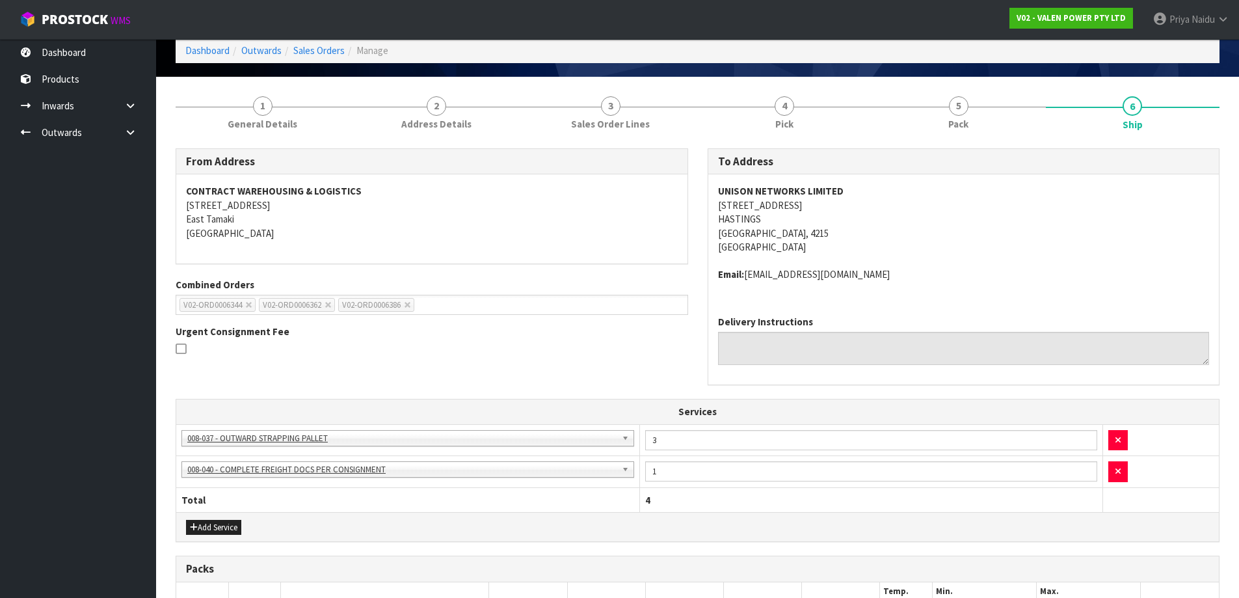
scroll to position [0, 0]
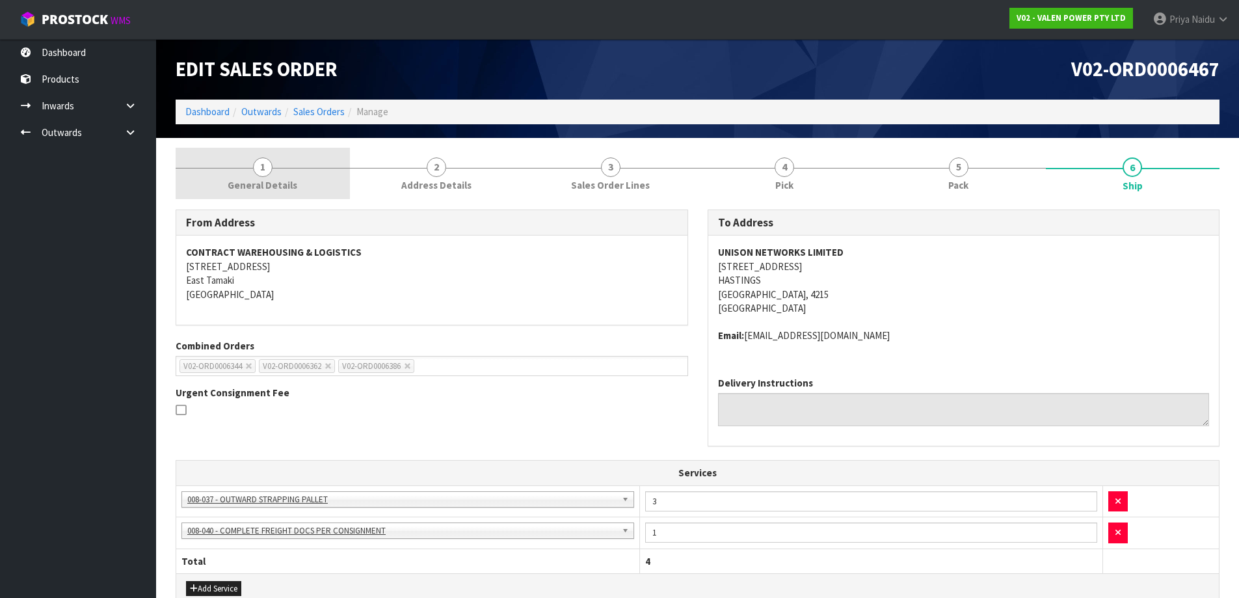
drag, startPoint x: 289, startPoint y: 187, endPoint x: 279, endPoint y: 194, distance: 12.6
click at [289, 187] on span "General Details" at bounding box center [263, 185] width 70 height 14
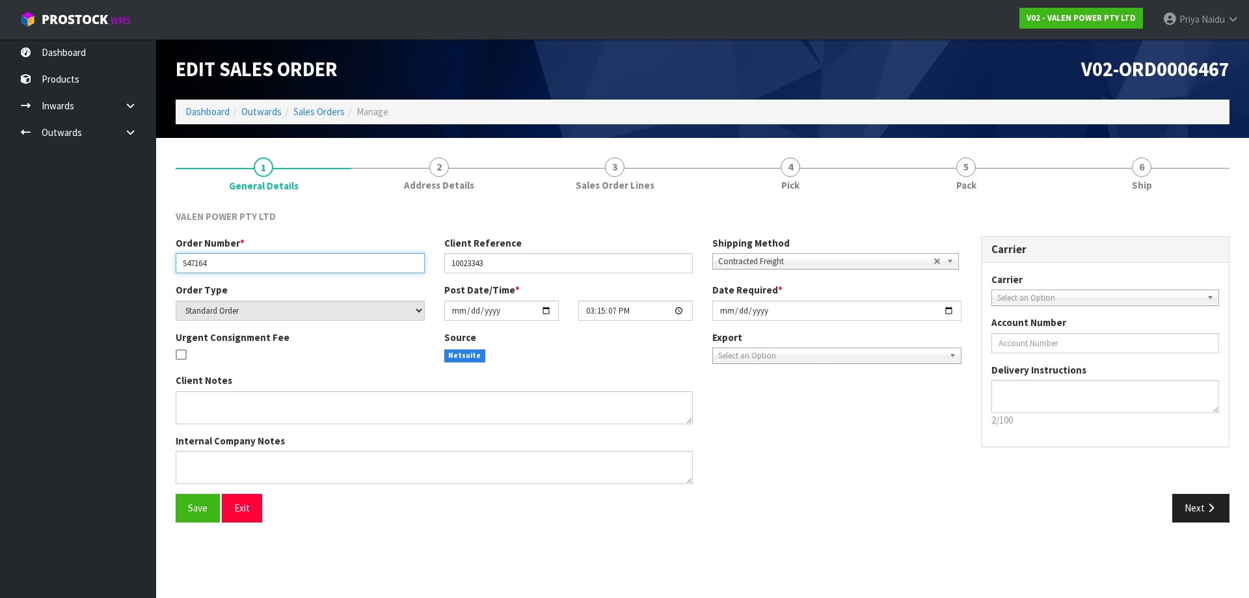
drag, startPoint x: 178, startPoint y: 264, endPoint x: 241, endPoint y: 264, distance: 63.7
click at [241, 264] on input "S47164" at bounding box center [300, 263] width 249 height 20
drag, startPoint x: 446, startPoint y: 264, endPoint x: 539, endPoint y: 260, distance: 93.1
click at [539, 260] on input "10023343" at bounding box center [568, 263] width 249 height 20
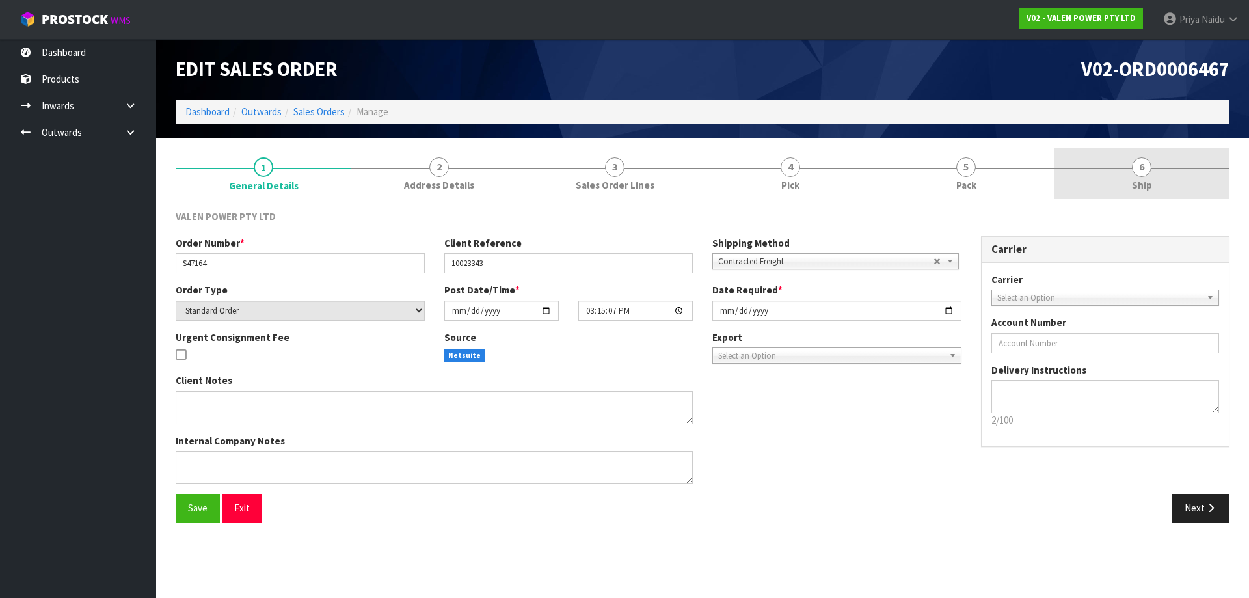
drag, startPoint x: 1139, startPoint y: 170, endPoint x: 1120, endPoint y: 176, distance: 19.8
click at [1139, 171] on span "6" at bounding box center [1142, 167] width 20 height 20
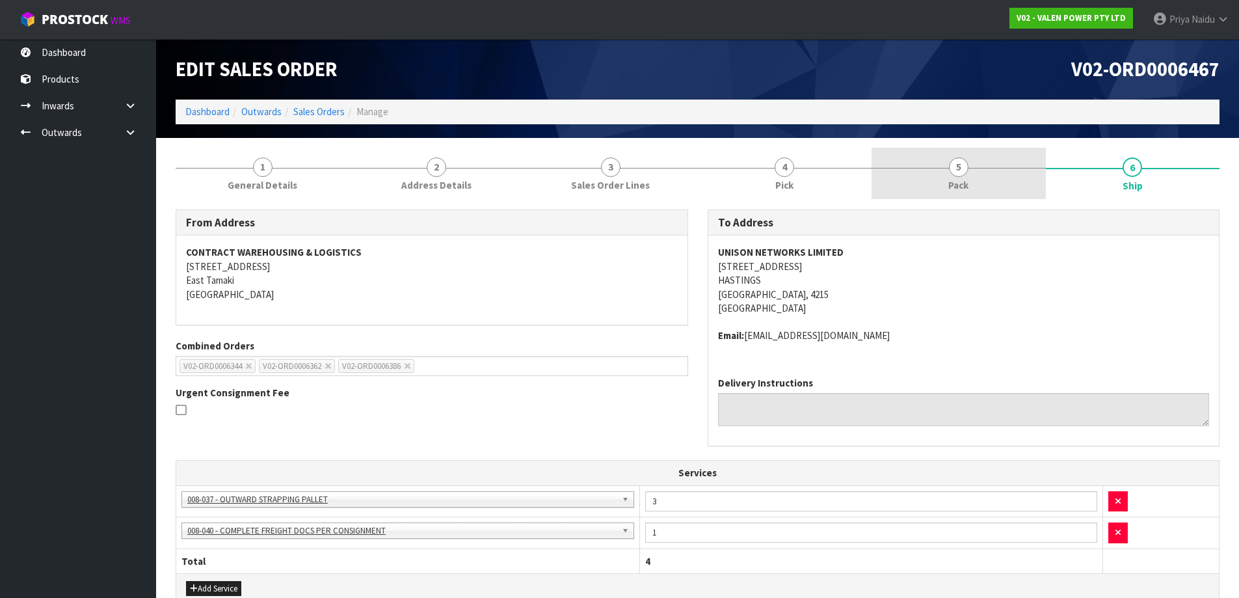
click at [985, 194] on link "5 Pack" at bounding box center [959, 173] width 174 height 51
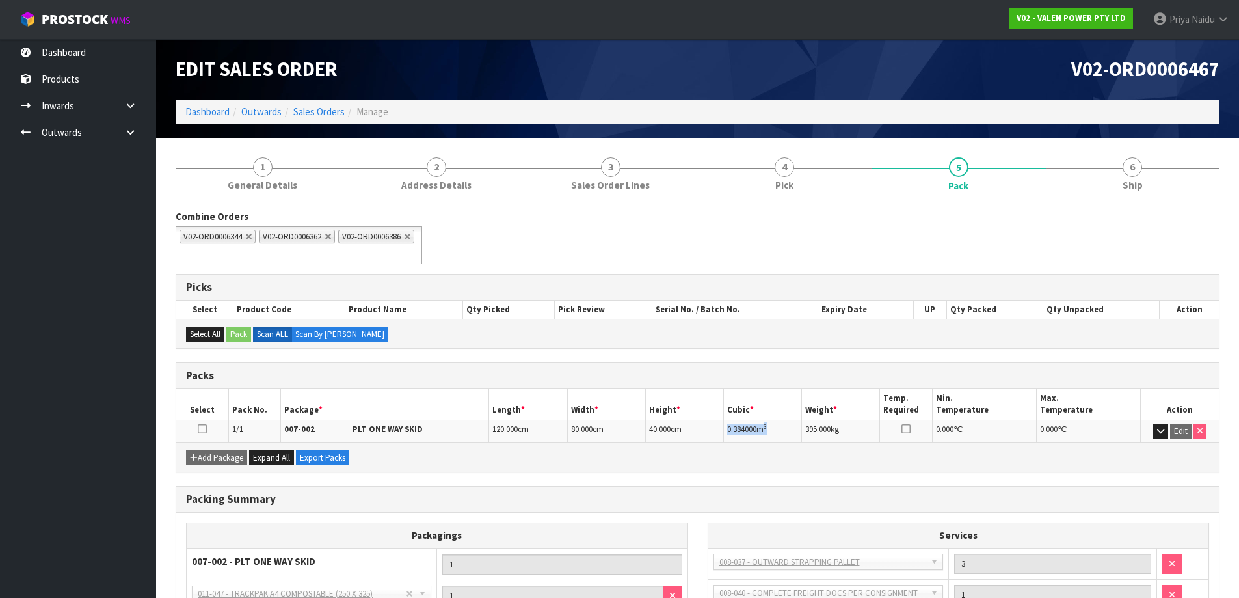
drag, startPoint x: 727, startPoint y: 431, endPoint x: 781, endPoint y: 429, distance: 53.4
click at [781, 429] on td "0.384000 m 3" at bounding box center [763, 431] width 78 height 23
click at [1160, 168] on link "6 Ship" at bounding box center [1133, 173] width 174 height 51
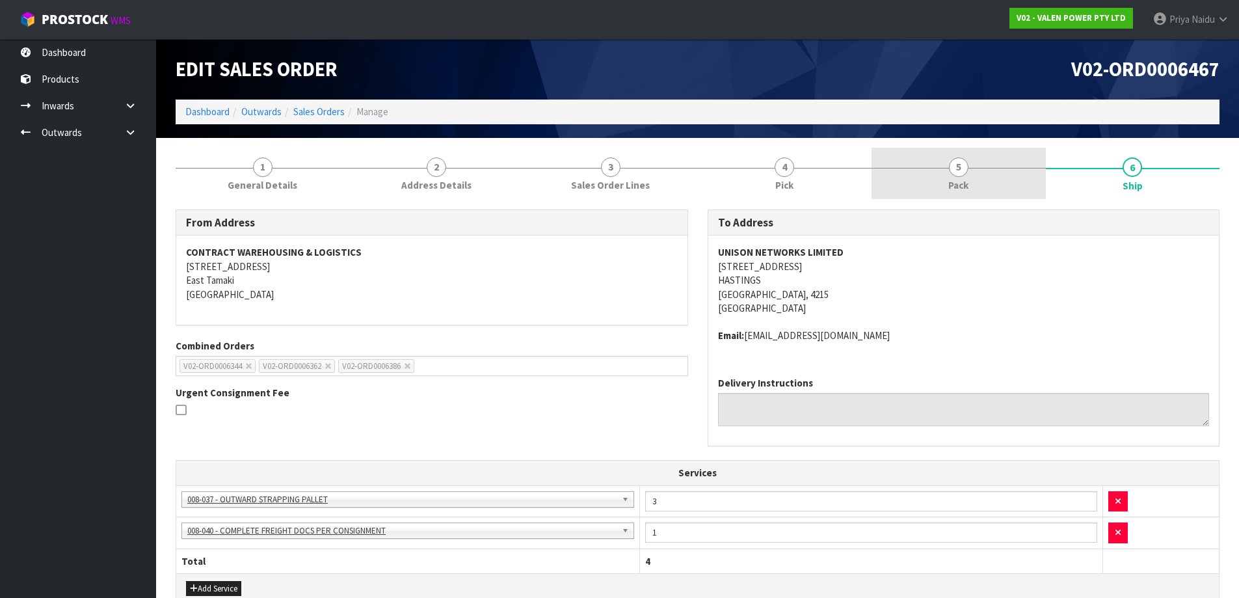
click at [942, 153] on link "5 Pack" at bounding box center [959, 173] width 174 height 51
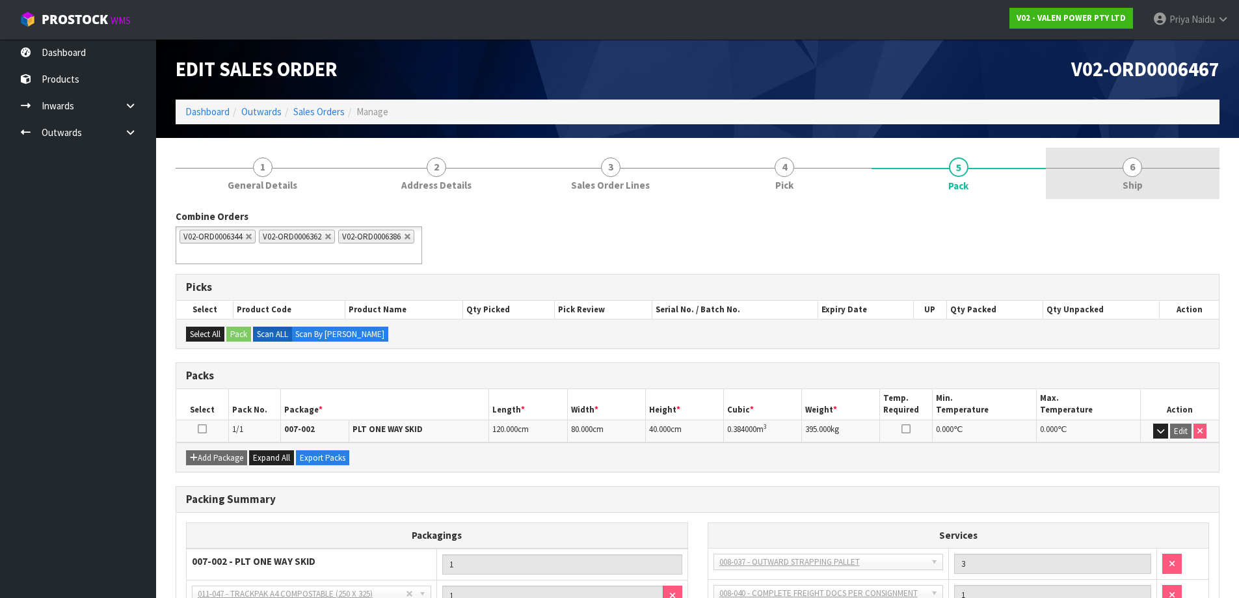
click at [1149, 172] on link "6 Ship" at bounding box center [1133, 173] width 174 height 51
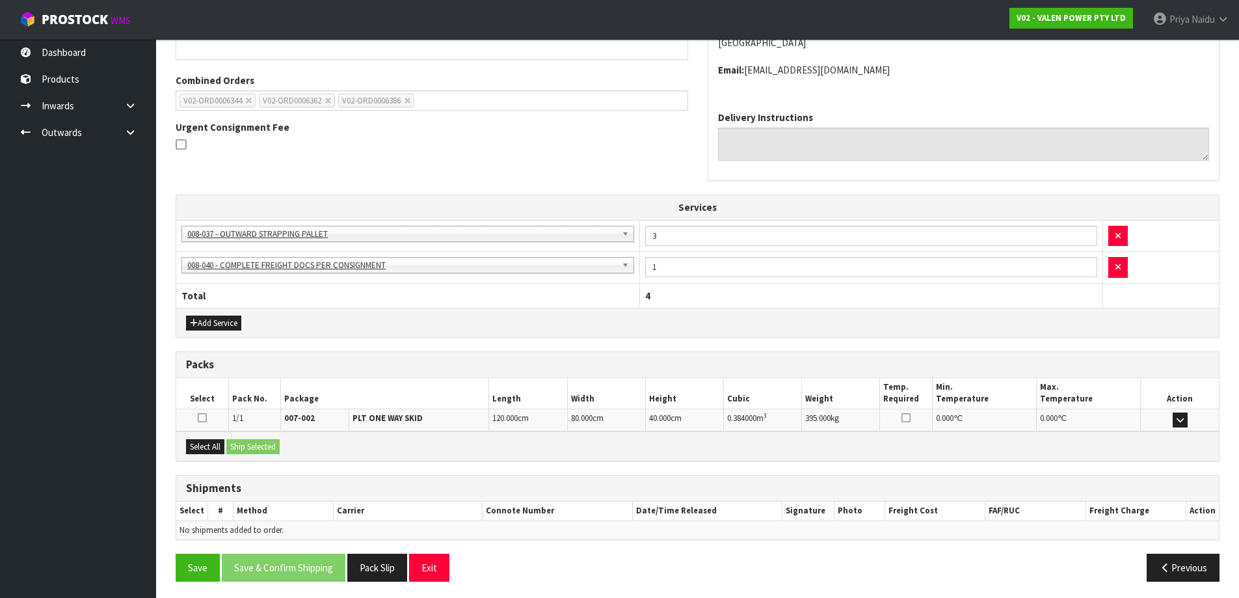
scroll to position [269, 0]
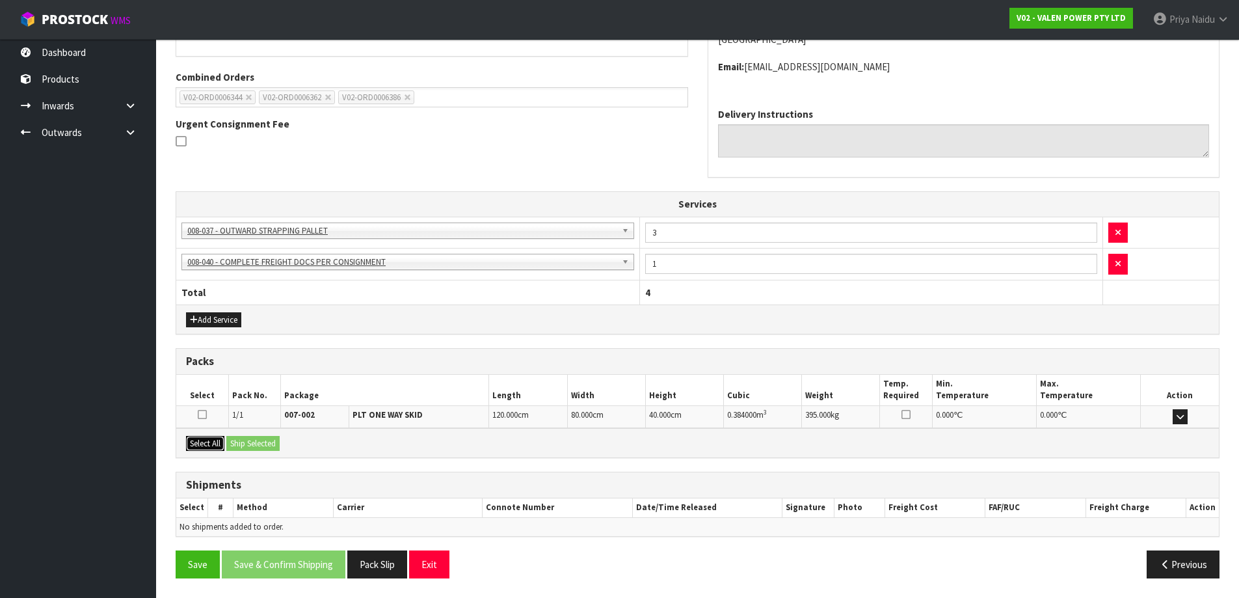
drag, startPoint x: 216, startPoint y: 450, endPoint x: 251, endPoint y: 449, distance: 35.1
click at [216, 449] on button "Select All" at bounding box center [205, 444] width 38 height 16
drag, startPoint x: 251, startPoint y: 449, endPoint x: 288, endPoint y: 452, distance: 37.2
click at [252, 449] on button "Ship Selected" at bounding box center [252, 444] width 53 height 16
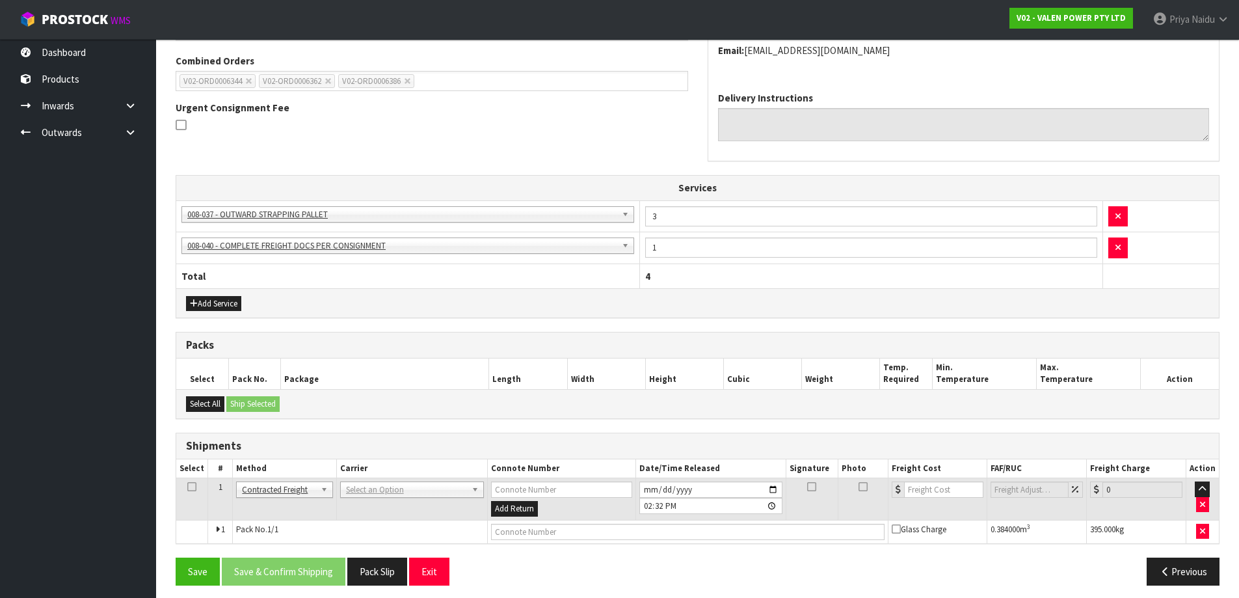
scroll to position [292, 0]
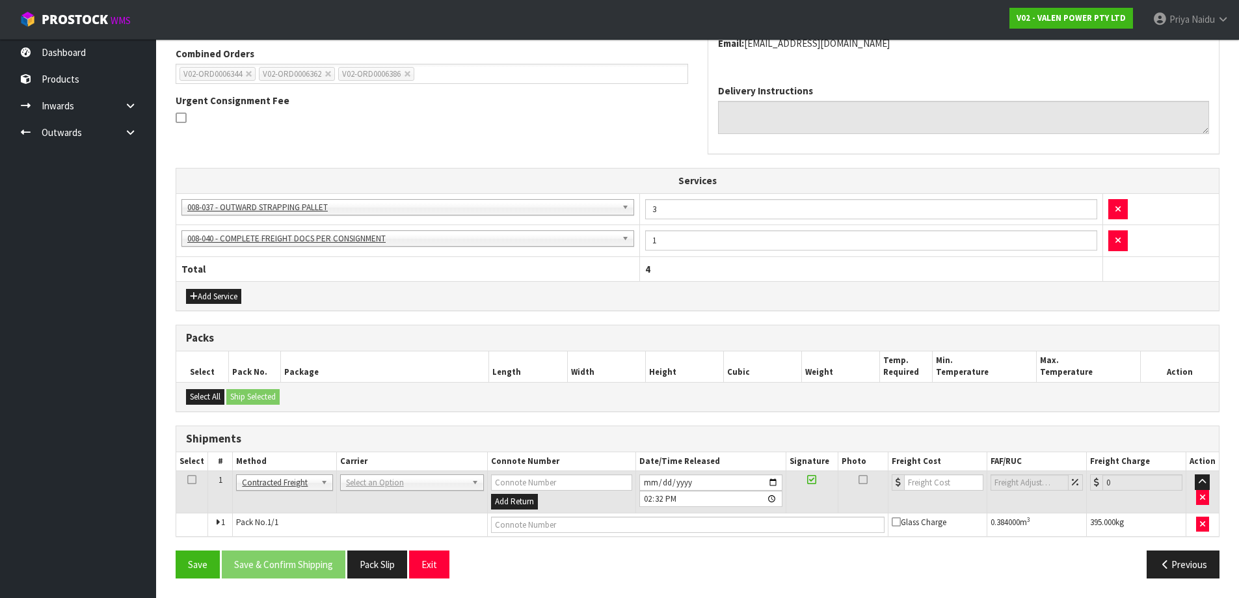
drag, startPoint x: 355, startPoint y: 479, endPoint x: 363, endPoint y: 490, distance: 14.1
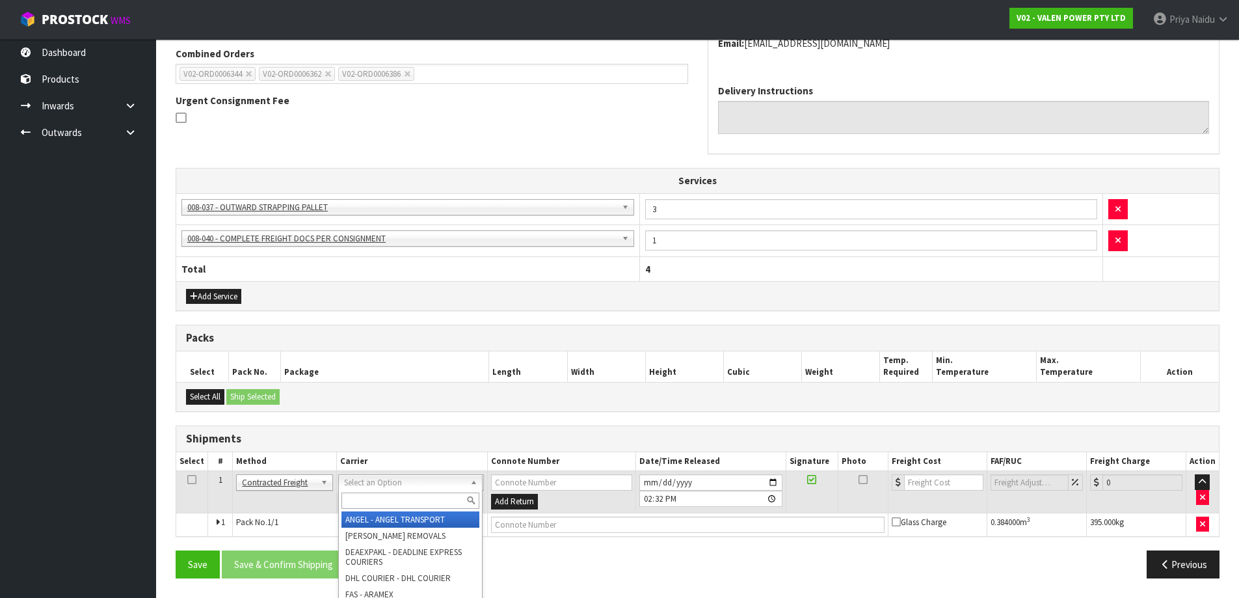
click at [364, 498] on input "text" at bounding box center [410, 500] width 138 height 16
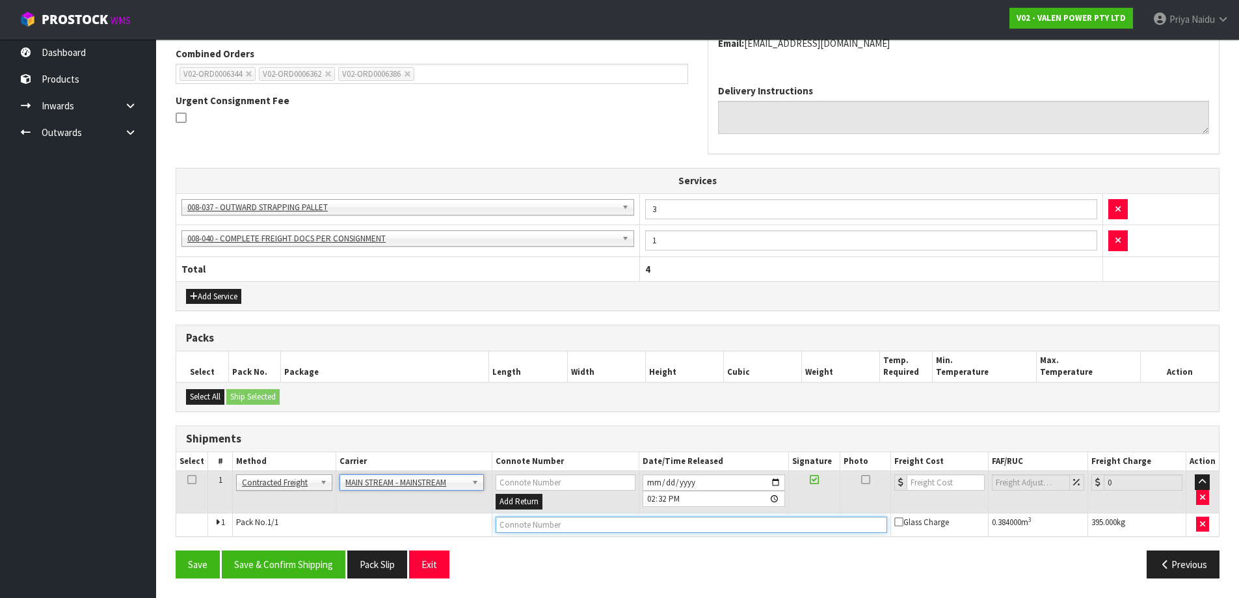
click at [557, 524] on input "text" at bounding box center [692, 524] width 392 height 16
click at [529, 529] on input "text" at bounding box center [692, 524] width 392 height 16
paste input "CWL7713864"
click at [940, 486] on input "number" at bounding box center [946, 482] width 79 height 16
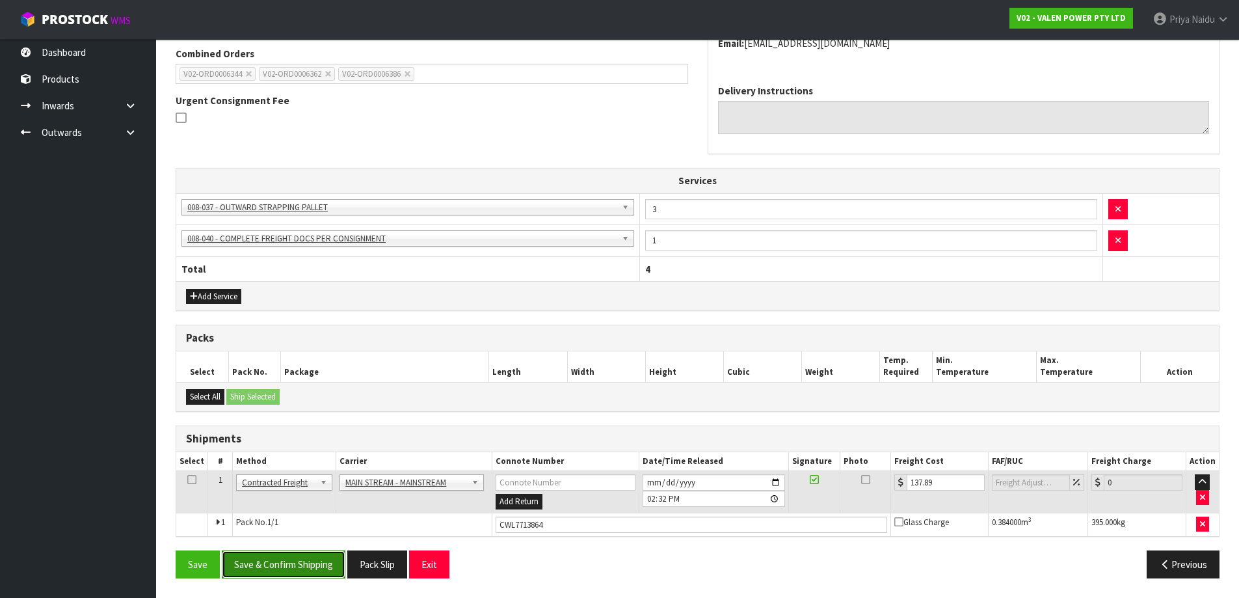
click at [291, 568] on button "Save & Confirm Shipping" at bounding box center [284, 564] width 124 height 28
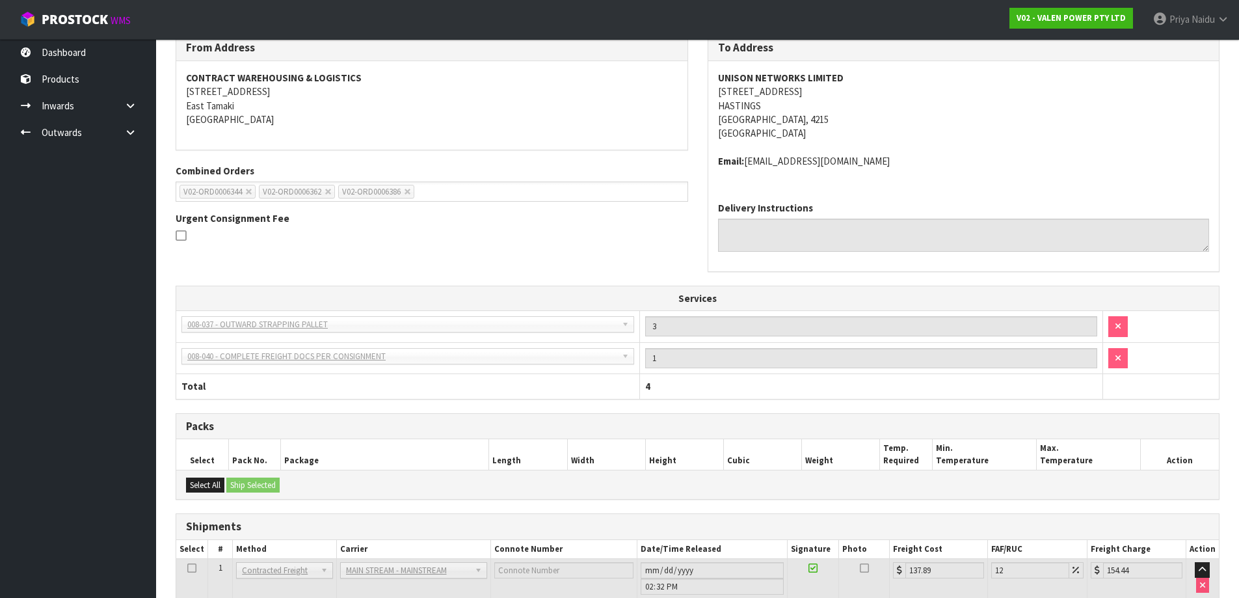
scroll to position [0, 0]
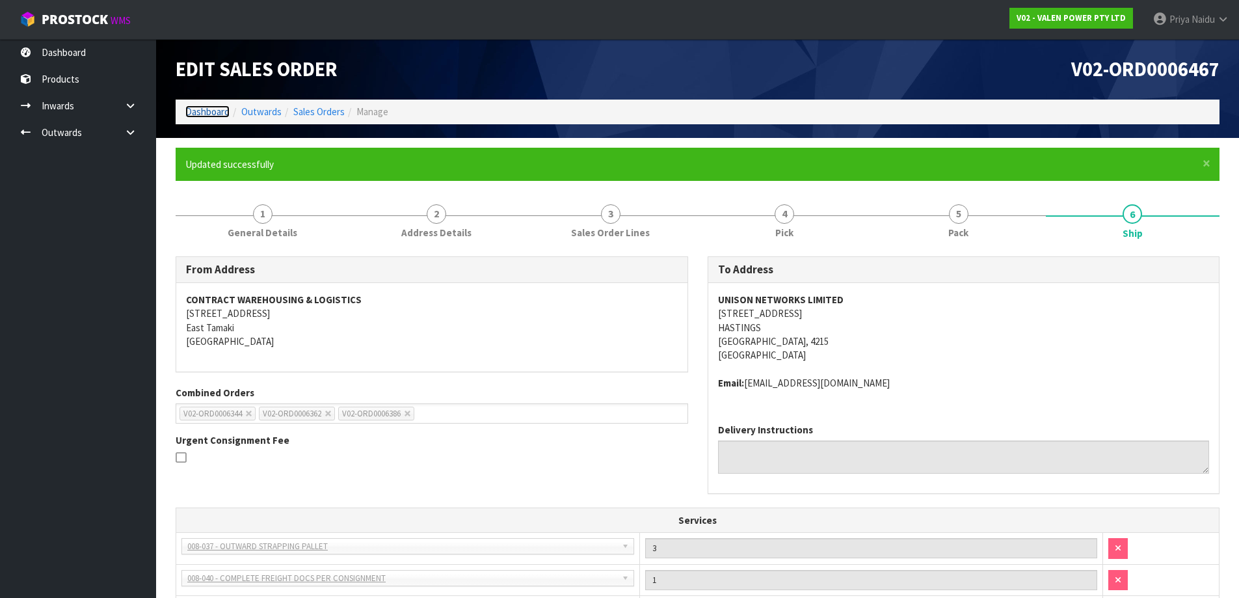
click at [214, 113] on link "Dashboard" at bounding box center [207, 111] width 44 height 12
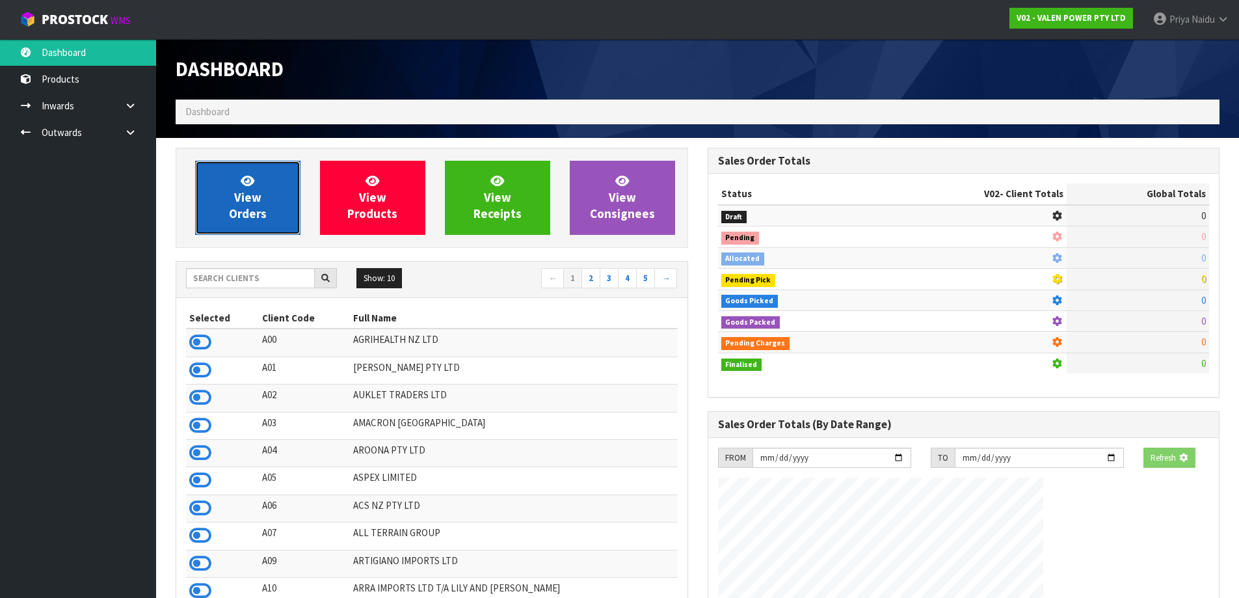
click at [248, 222] on link "View Orders" at bounding box center [247, 198] width 105 height 74
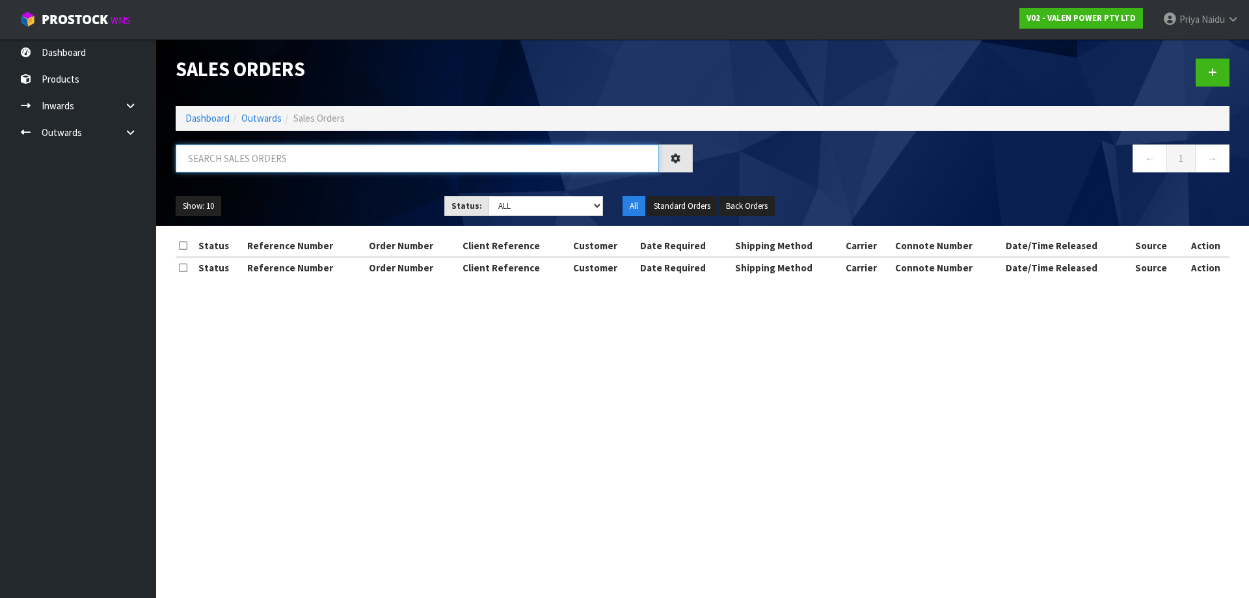
click at [281, 151] on input "text" at bounding box center [417, 158] width 483 height 28
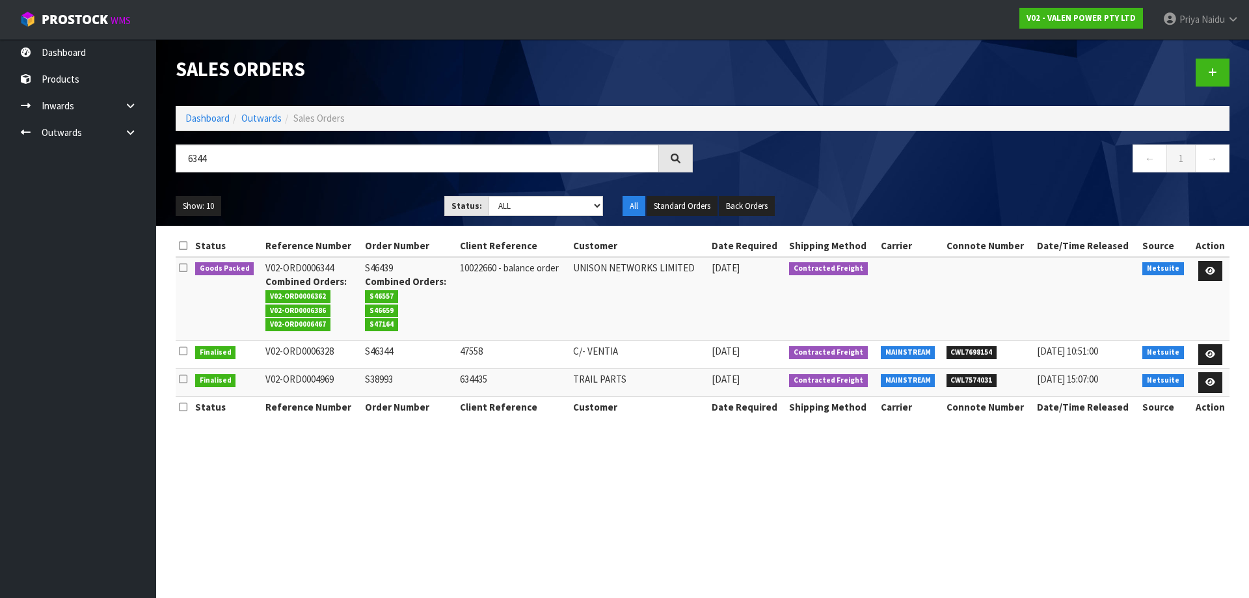
click at [342, 183] on div "6344 ← 1 →" at bounding box center [702, 165] width 1073 height 42
click at [1203, 267] on link at bounding box center [1210, 271] width 24 height 21
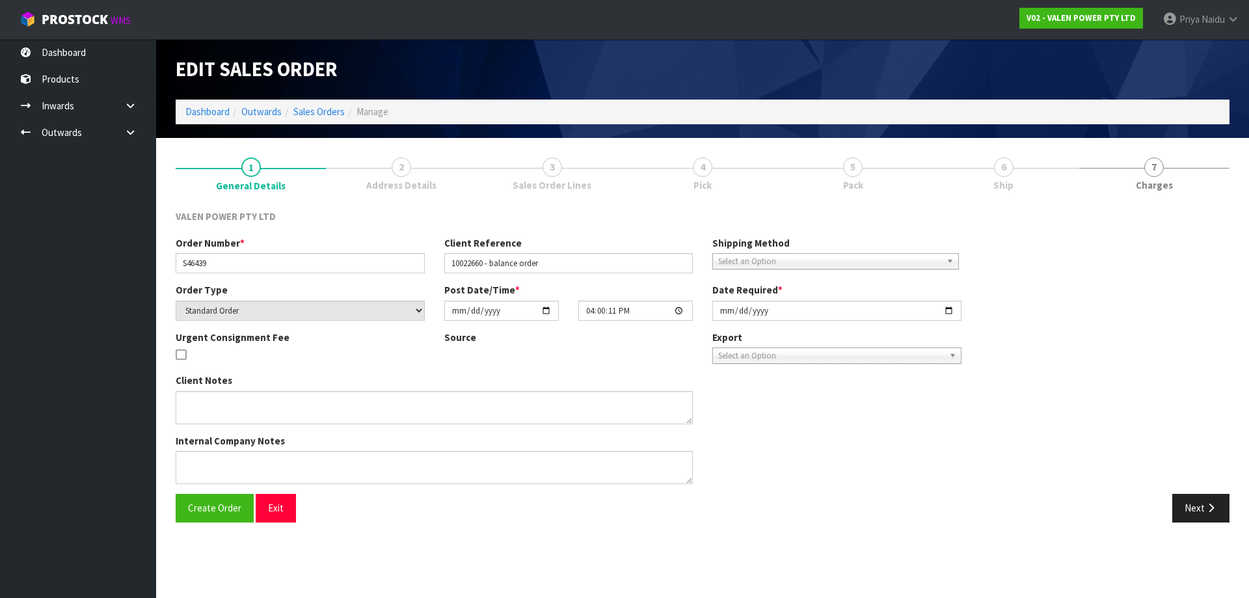
click at [928, 176] on link "5 Pack" at bounding box center [853, 173] width 150 height 51
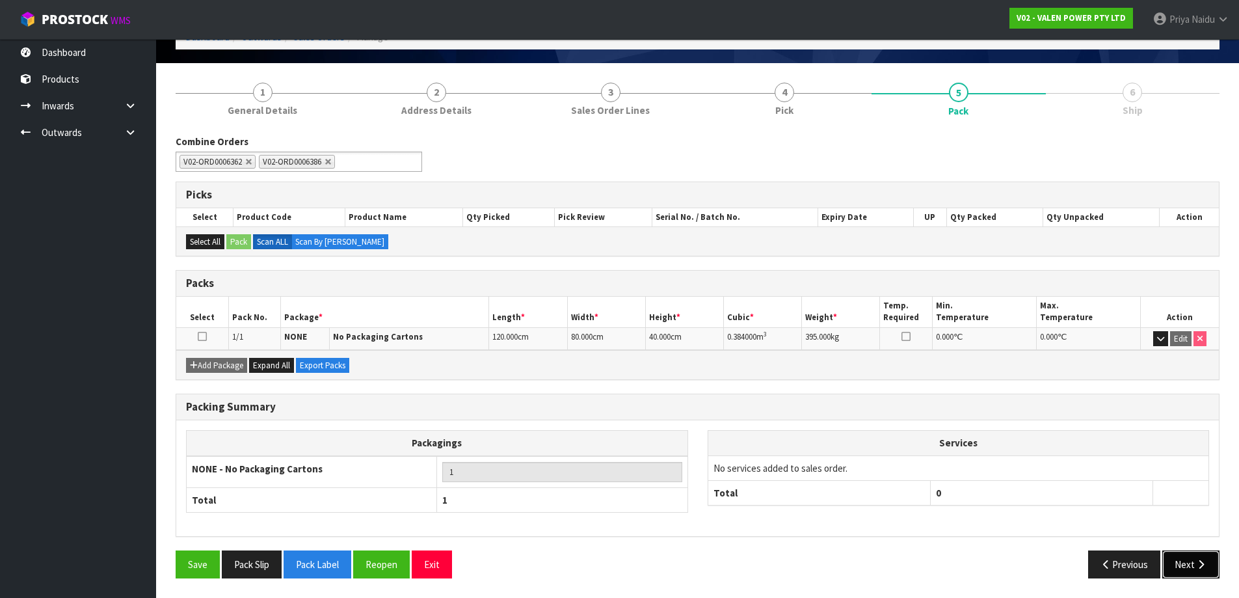
drag, startPoint x: 1197, startPoint y: 574, endPoint x: 1186, endPoint y: 567, distance: 12.8
click at [1186, 567] on button "Next" at bounding box center [1190, 564] width 57 height 28
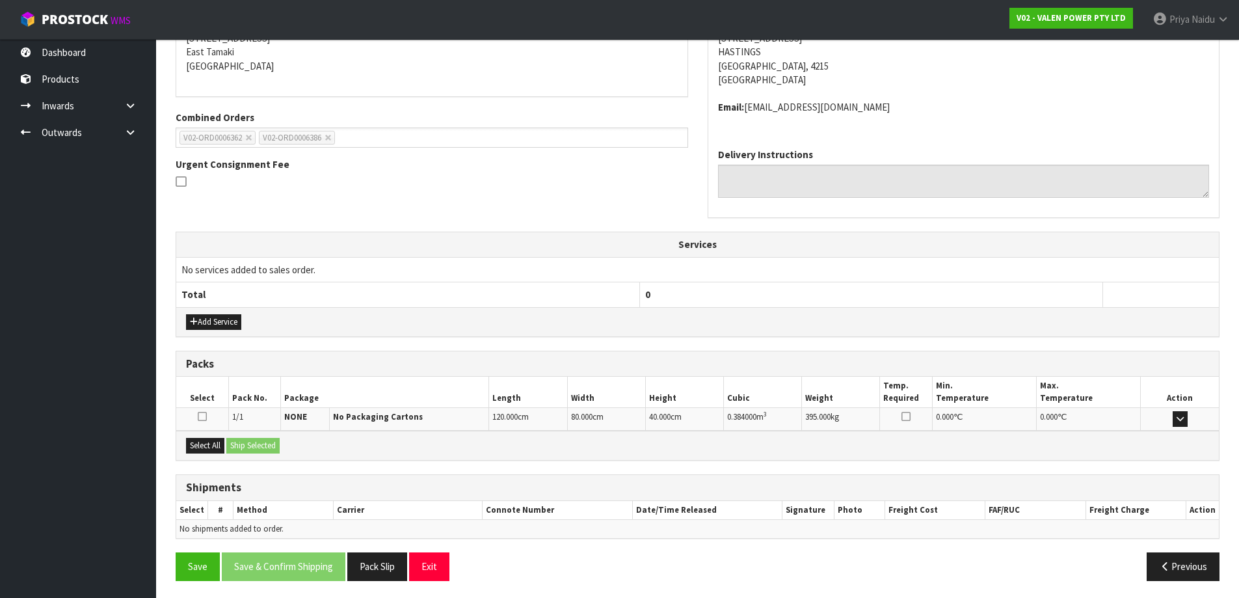
scroll to position [231, 0]
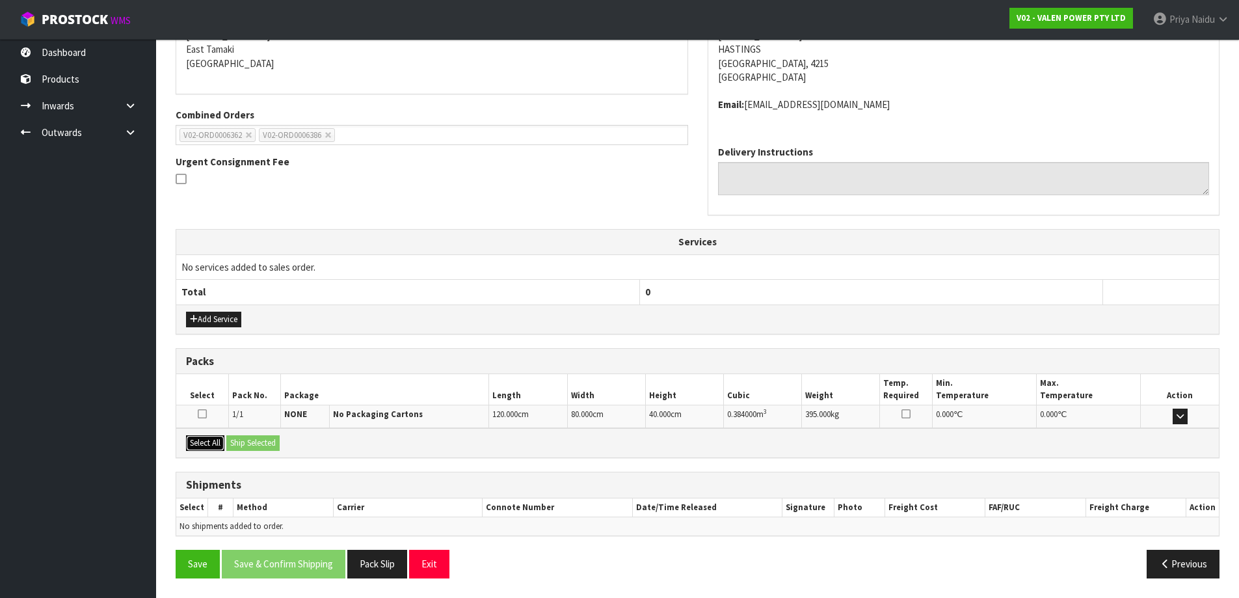
click at [213, 440] on button "Select All" at bounding box center [205, 443] width 38 height 16
drag, startPoint x: 237, startPoint y: 439, endPoint x: 263, endPoint y: 440, distance: 25.4
click at [238, 439] on button "Ship Selected" at bounding box center [252, 443] width 53 height 16
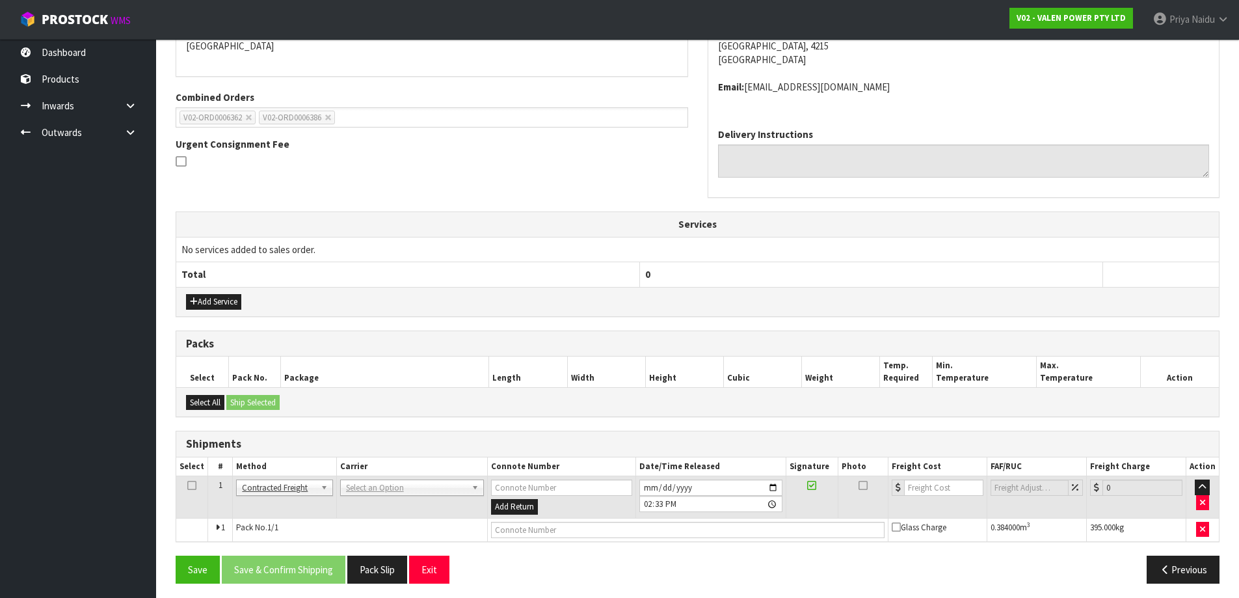
scroll to position [254, 0]
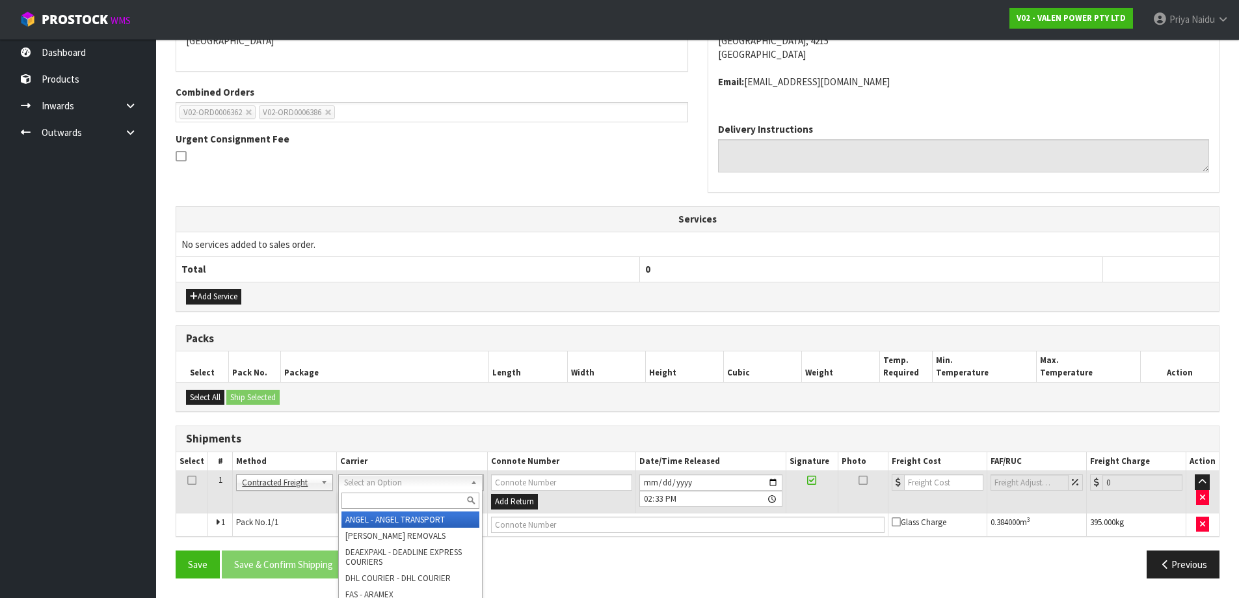
click at [358, 505] on input "text" at bounding box center [410, 500] width 138 height 16
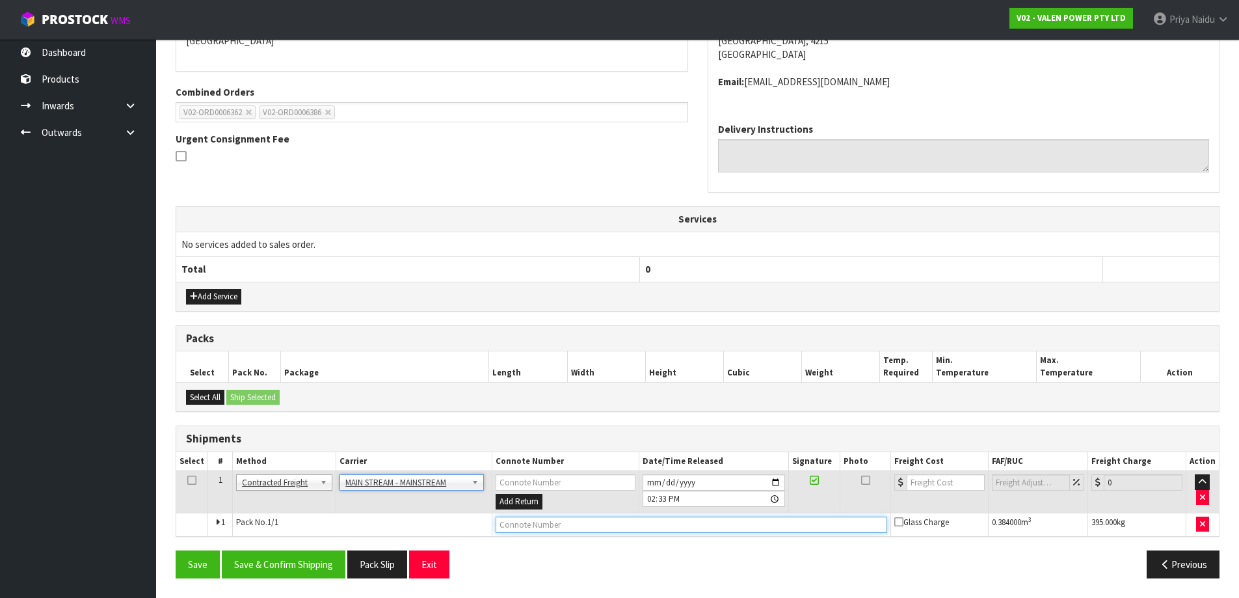
click at [556, 525] on input "text" at bounding box center [692, 524] width 392 height 16
paste input "CWL7713864"
click at [949, 474] on input "number" at bounding box center [946, 482] width 79 height 16
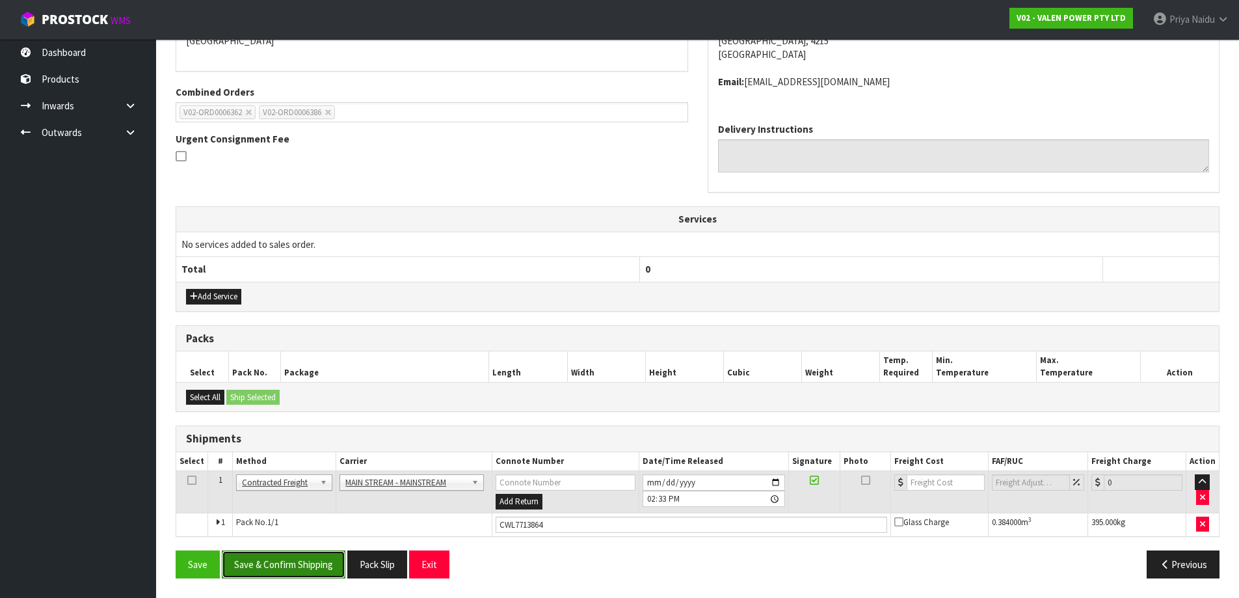
click at [302, 565] on button "Save & Confirm Shipping" at bounding box center [284, 564] width 124 height 28
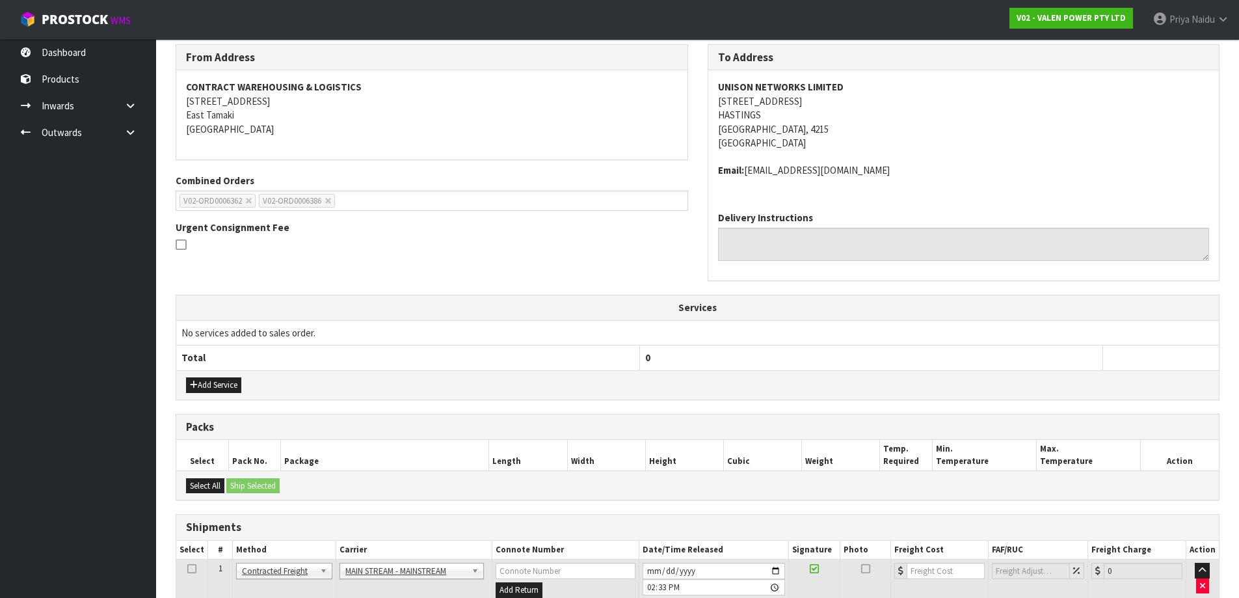
scroll to position [0, 0]
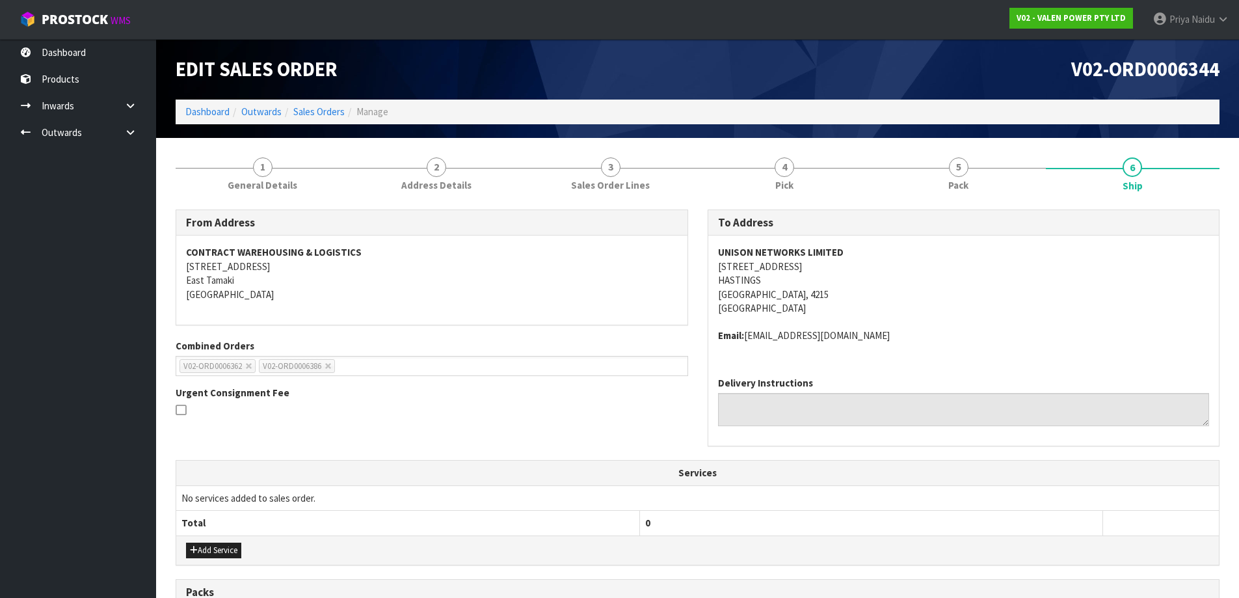
click at [443, 417] on div at bounding box center [432, 411] width 513 height 16
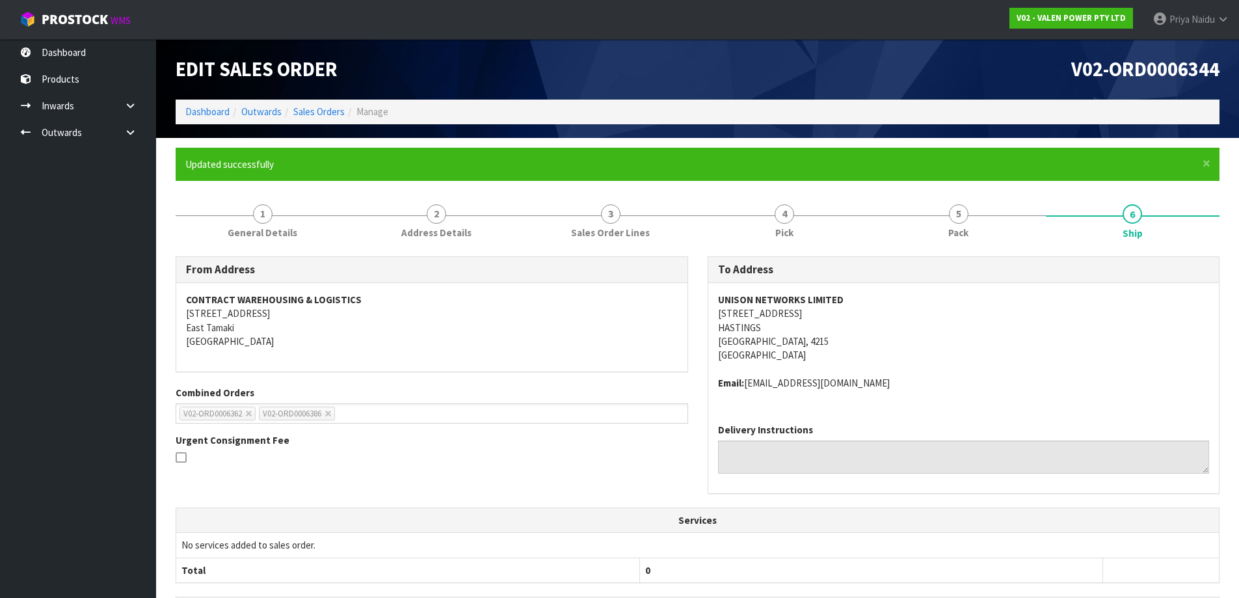
click at [211, 104] on ol "Dashboard Outwards Sales Orders Manage" at bounding box center [698, 112] width 1044 height 24
click at [211, 115] on link "Dashboard" at bounding box center [207, 111] width 44 height 12
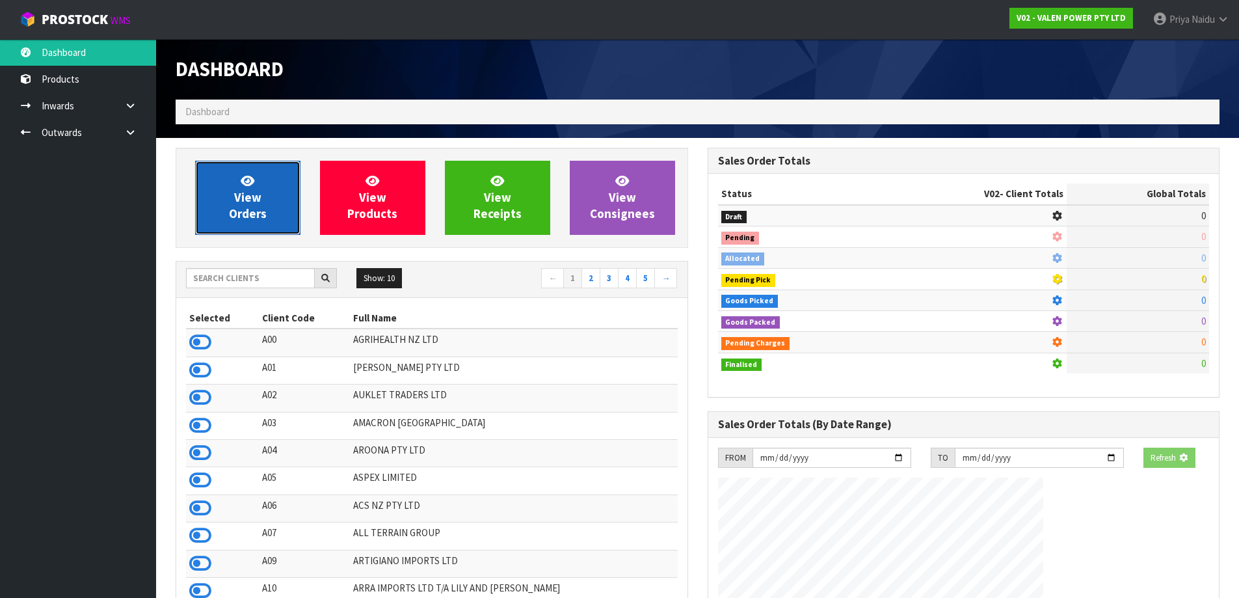
click at [237, 195] on span "View Orders" at bounding box center [248, 197] width 38 height 49
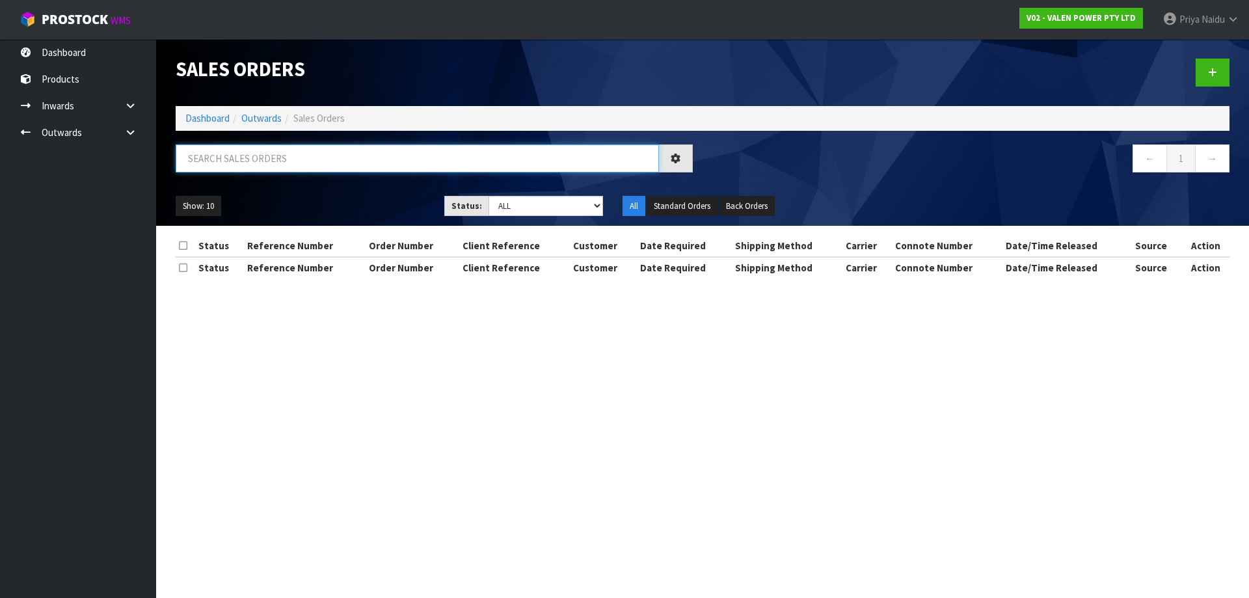
click at [279, 161] on input "text" at bounding box center [417, 158] width 483 height 28
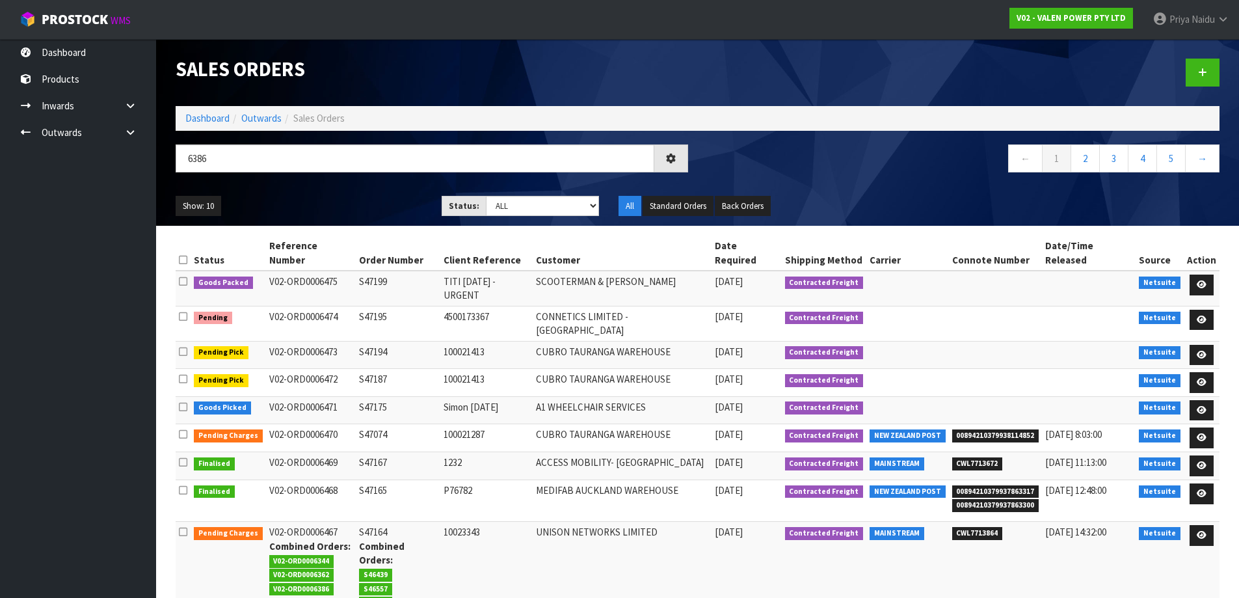
click at [356, 204] on ul "Show: 10 5 10 25 50" at bounding box center [299, 206] width 247 height 21
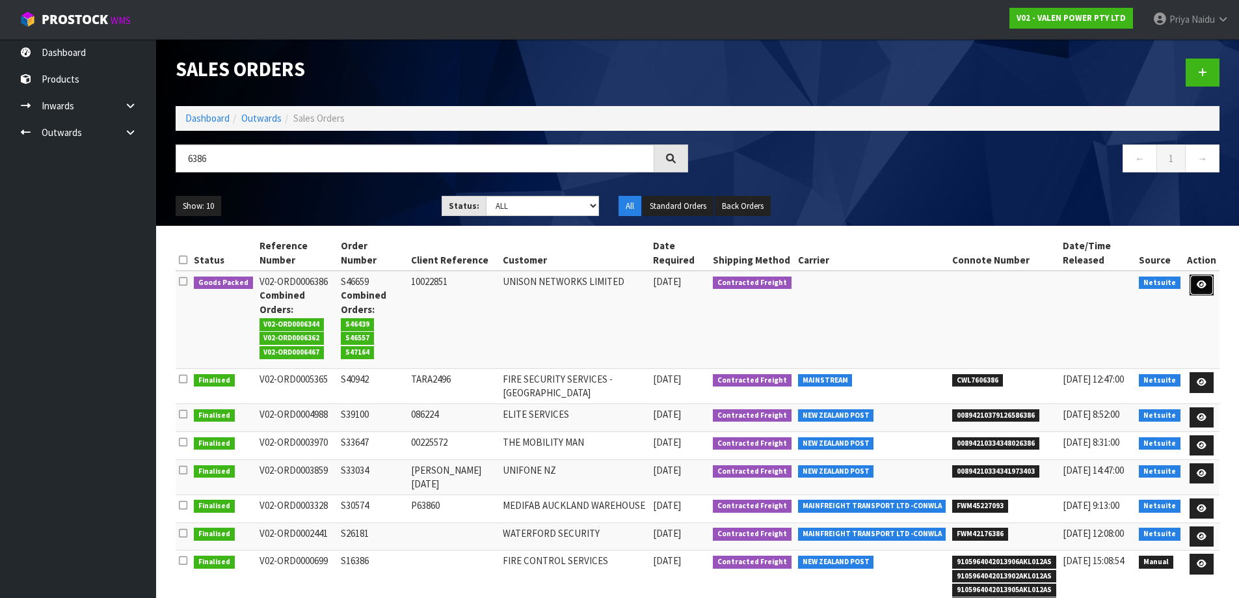
click at [1203, 281] on icon at bounding box center [1202, 284] width 10 height 8
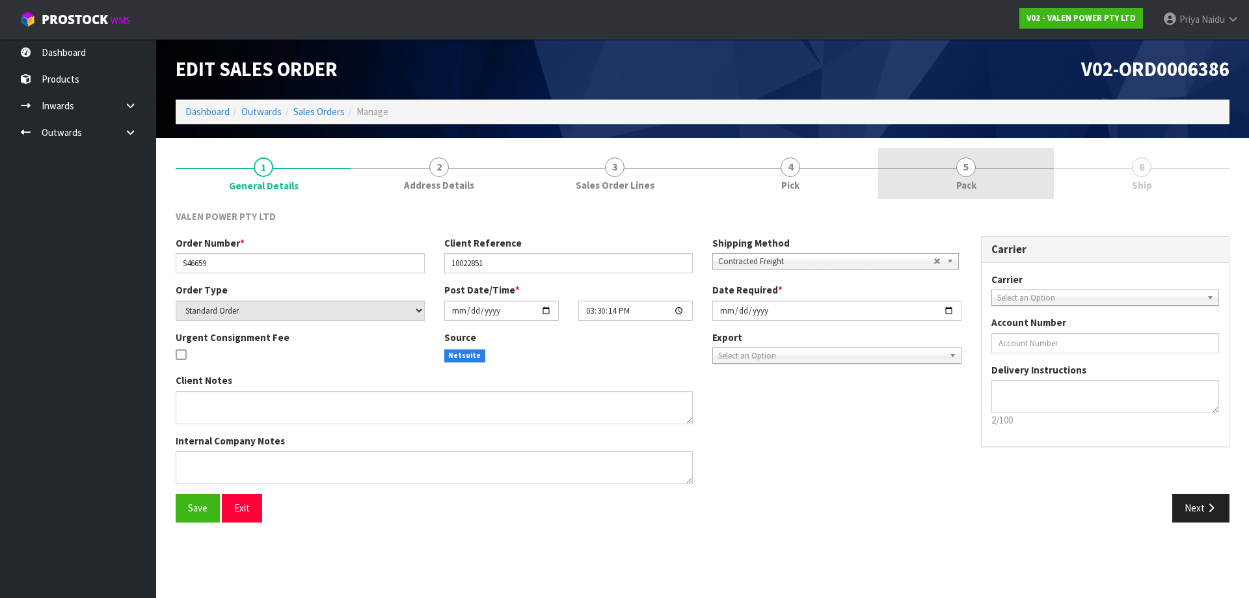
click at [946, 173] on link "5 Pack" at bounding box center [966, 173] width 176 height 51
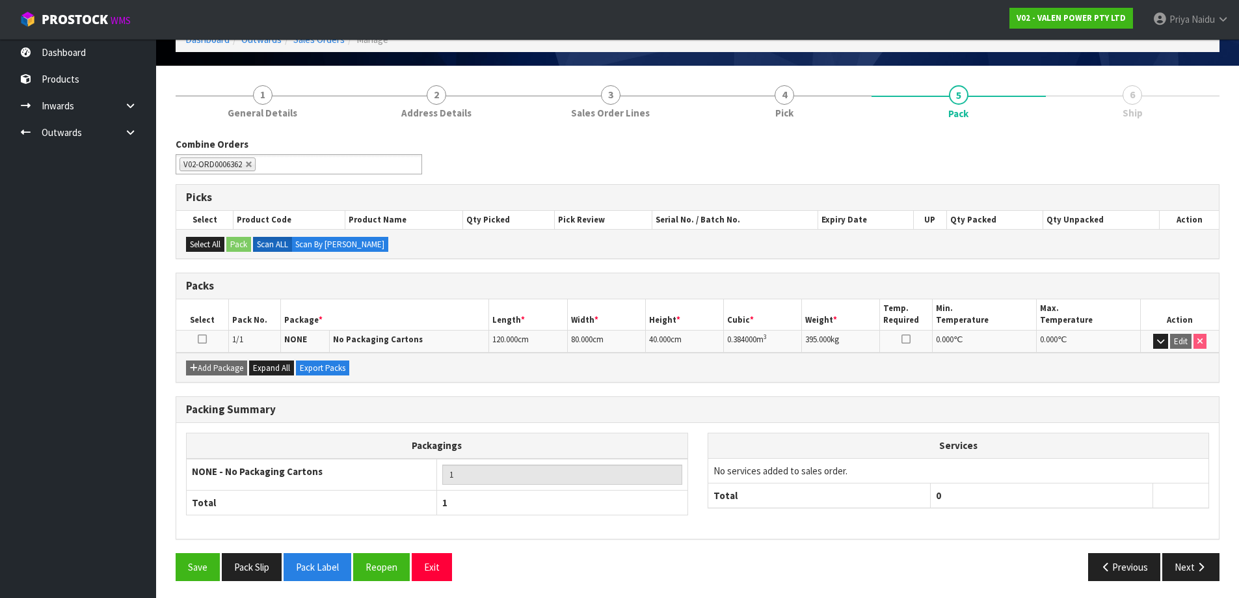
scroll to position [75, 0]
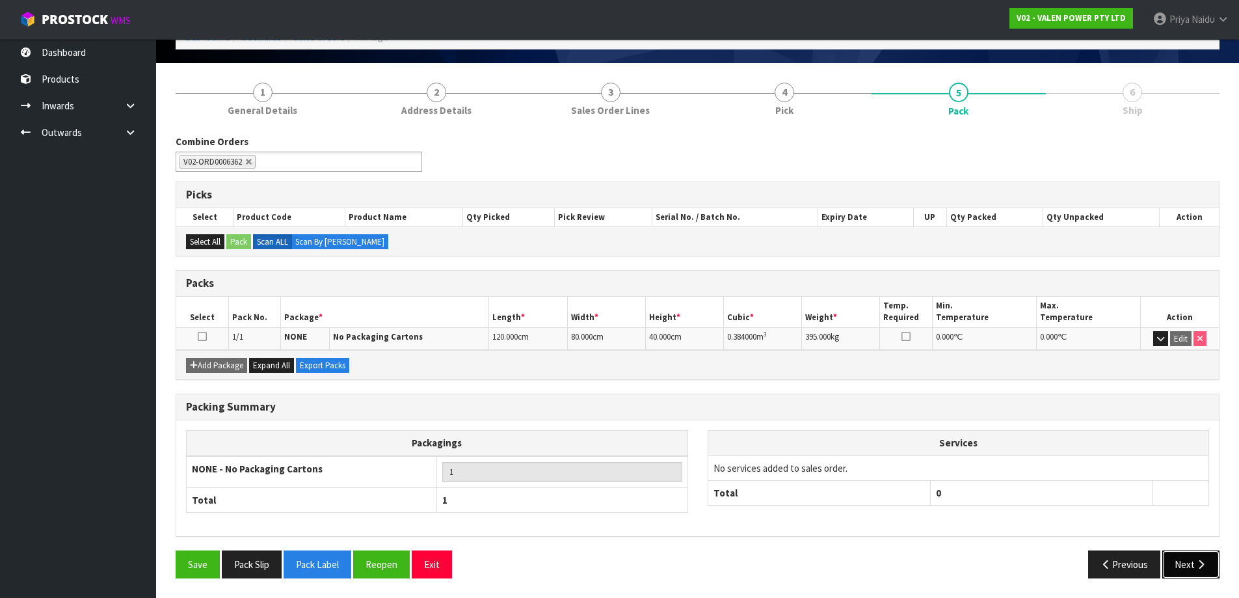
click at [1176, 561] on button "Next" at bounding box center [1190, 564] width 57 height 28
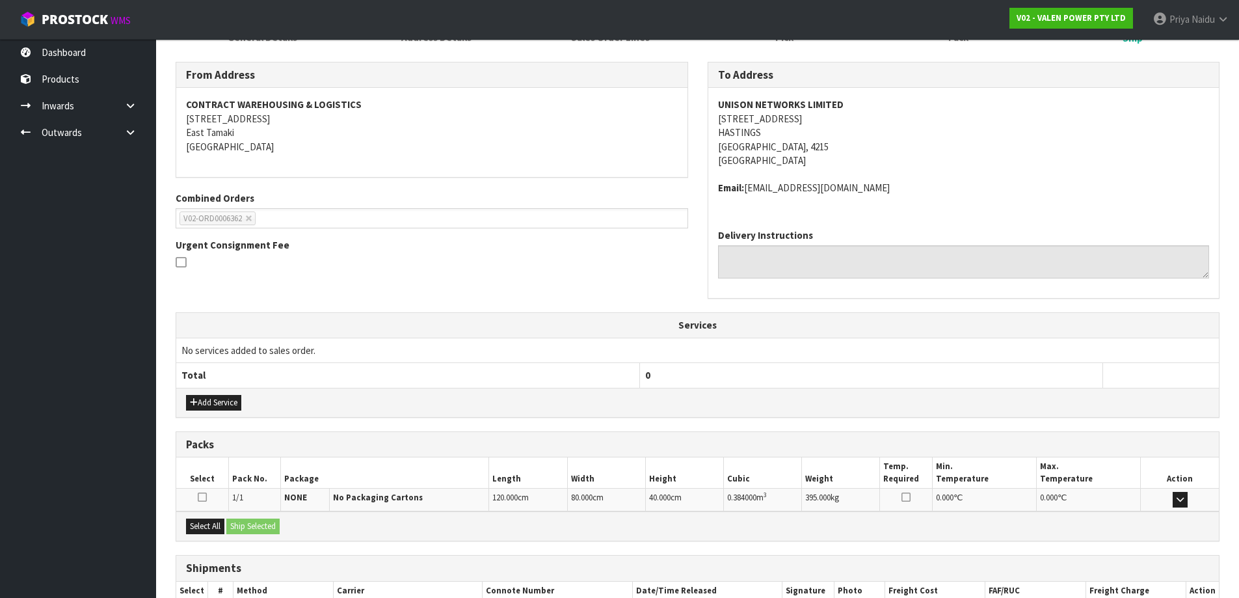
scroll to position [231, 0]
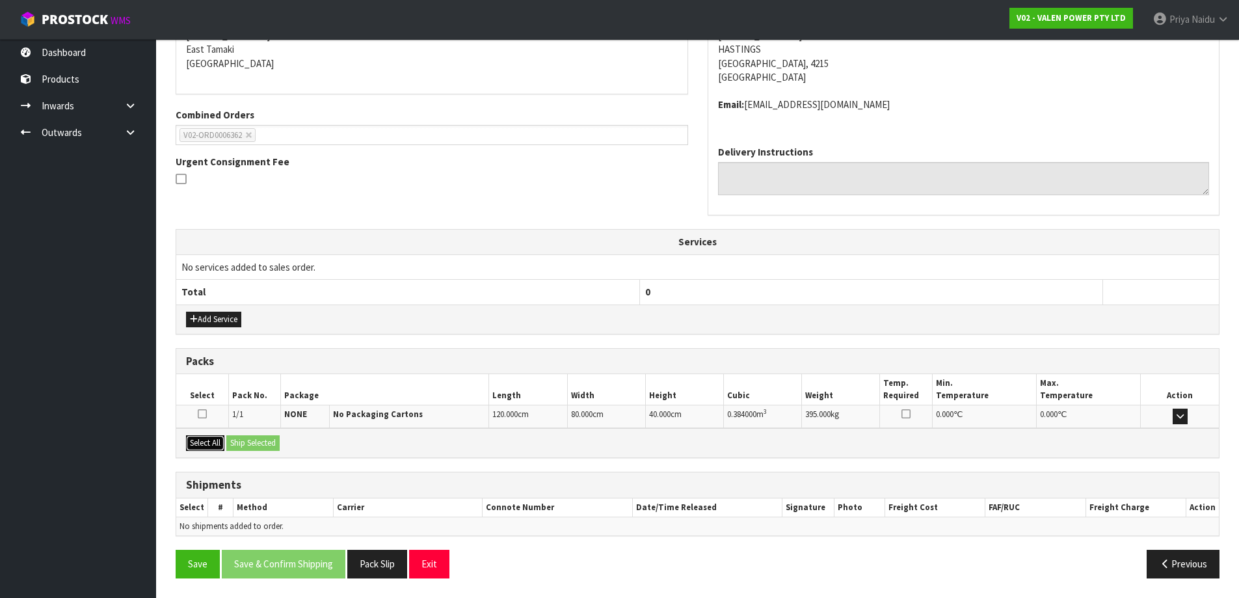
click at [202, 443] on button "Select All" at bounding box center [205, 443] width 38 height 16
click at [252, 442] on button "Ship Selected" at bounding box center [252, 443] width 53 height 16
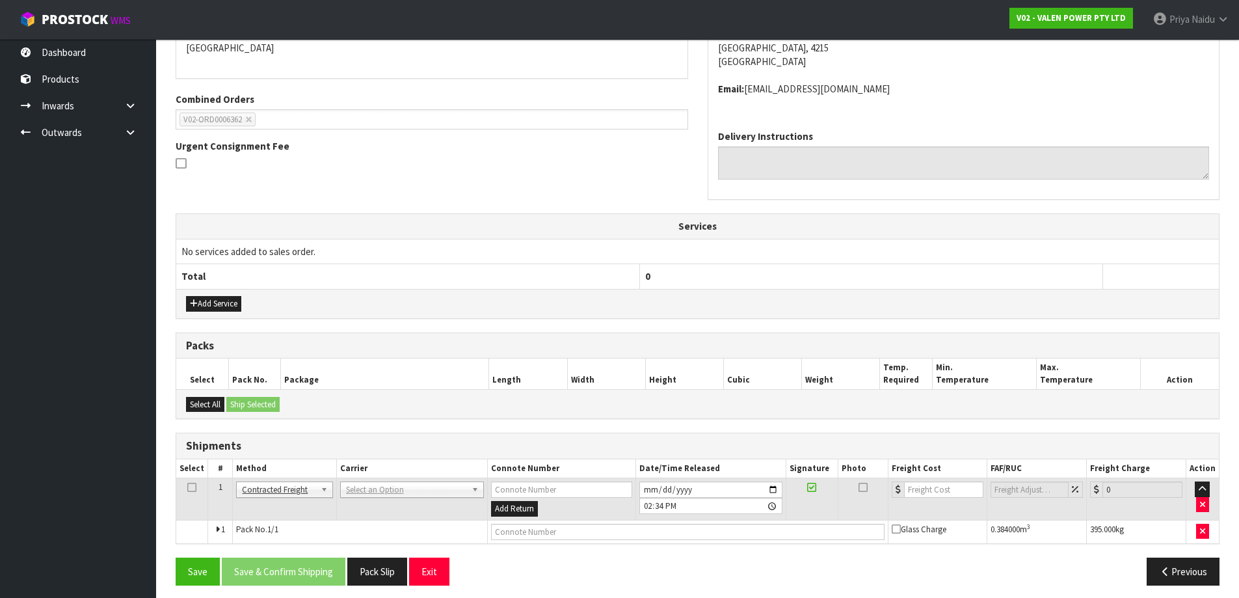
scroll to position [254, 0]
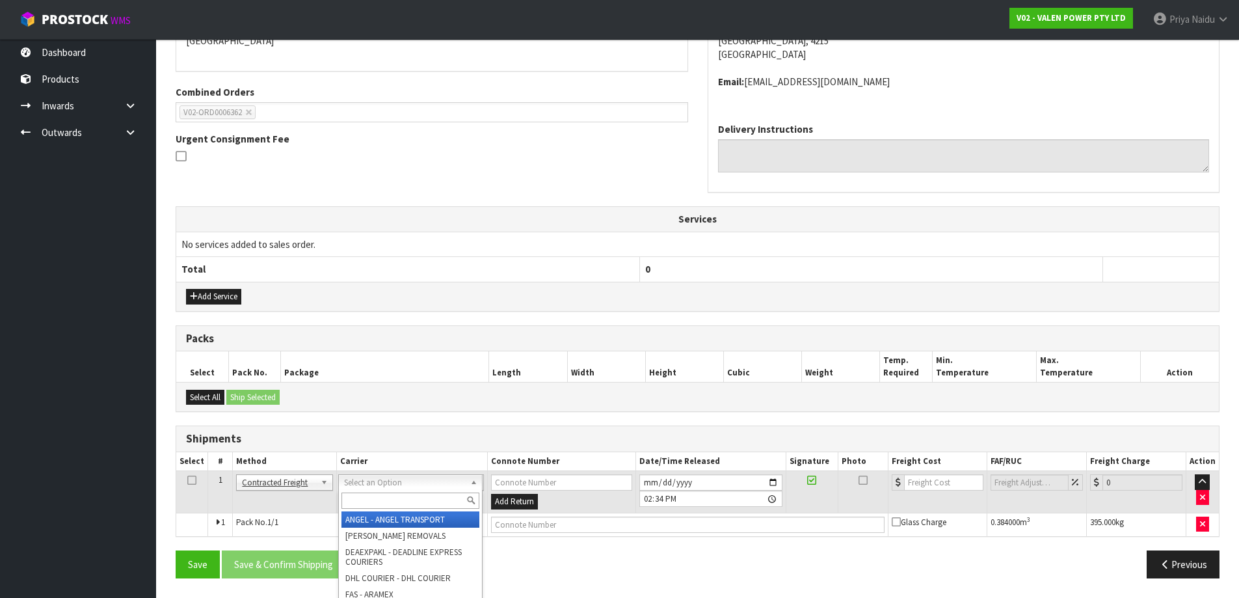
click at [378, 500] on input "text" at bounding box center [410, 500] width 138 height 16
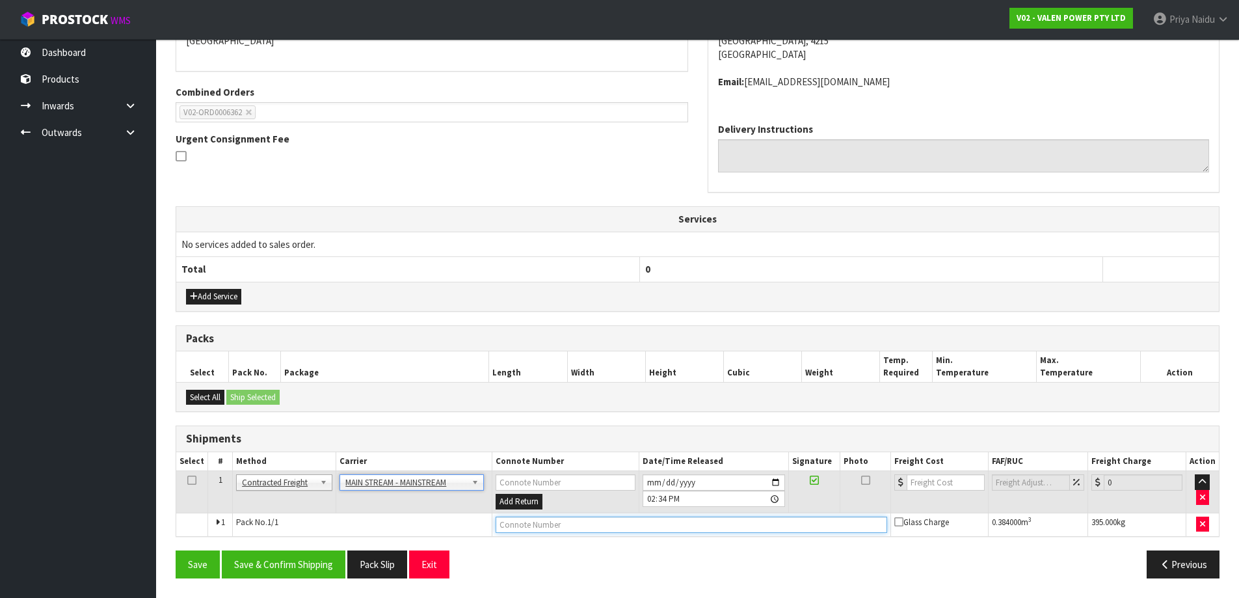
click at [532, 524] on input "text" at bounding box center [692, 524] width 392 height 16
paste input "CWL7713864"
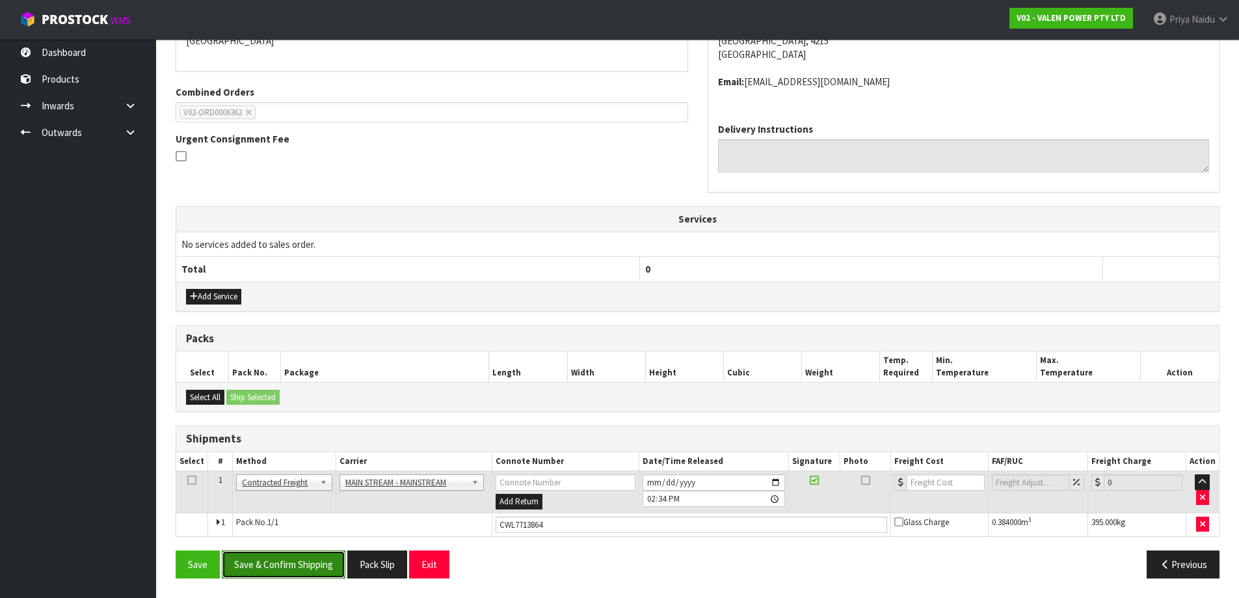
click at [292, 565] on button "Save & Confirm Shipping" at bounding box center [284, 564] width 124 height 28
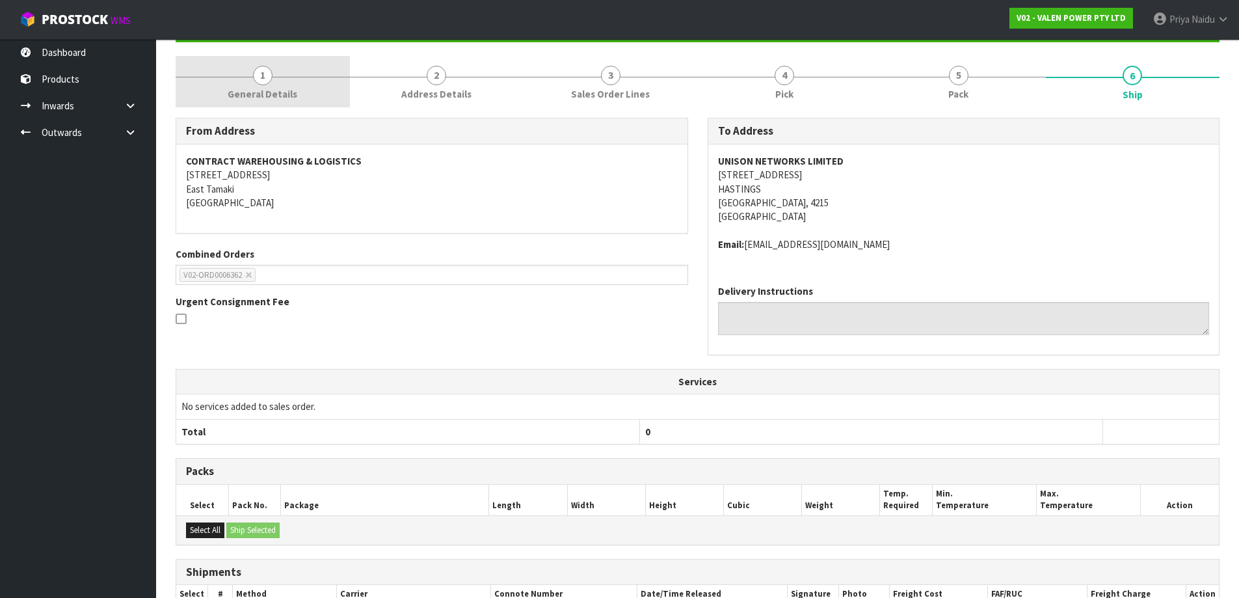
scroll to position [0, 0]
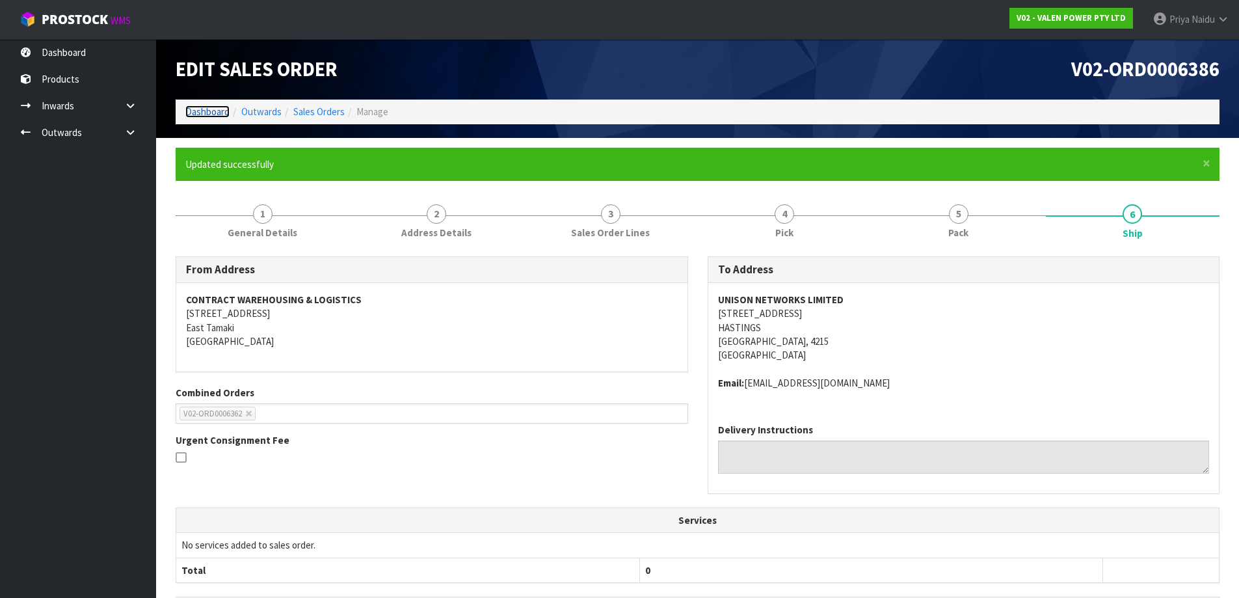
click at [187, 113] on link "Dashboard" at bounding box center [207, 111] width 44 height 12
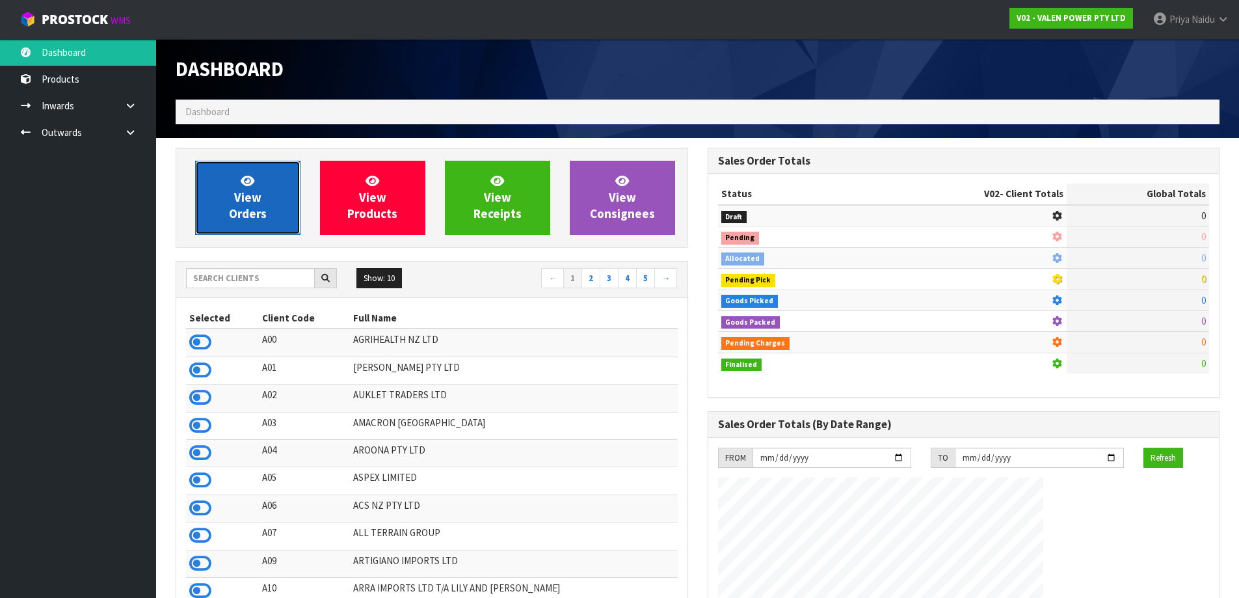
click at [239, 201] on span "View Orders" at bounding box center [248, 197] width 38 height 49
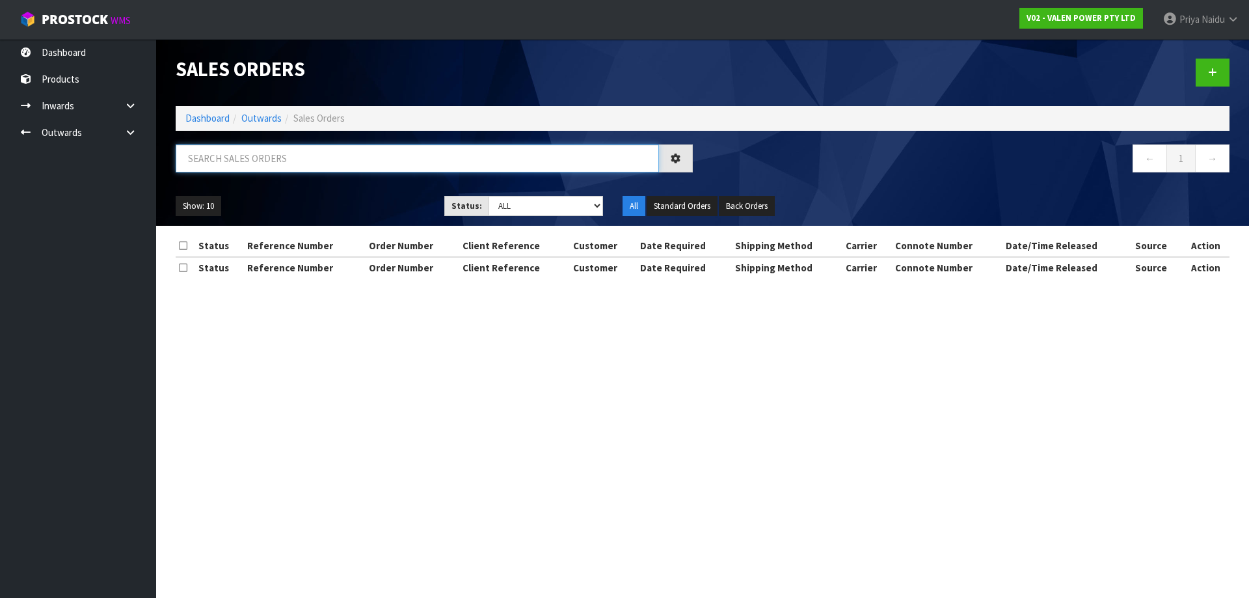
click at [269, 164] on input "text" at bounding box center [417, 158] width 483 height 28
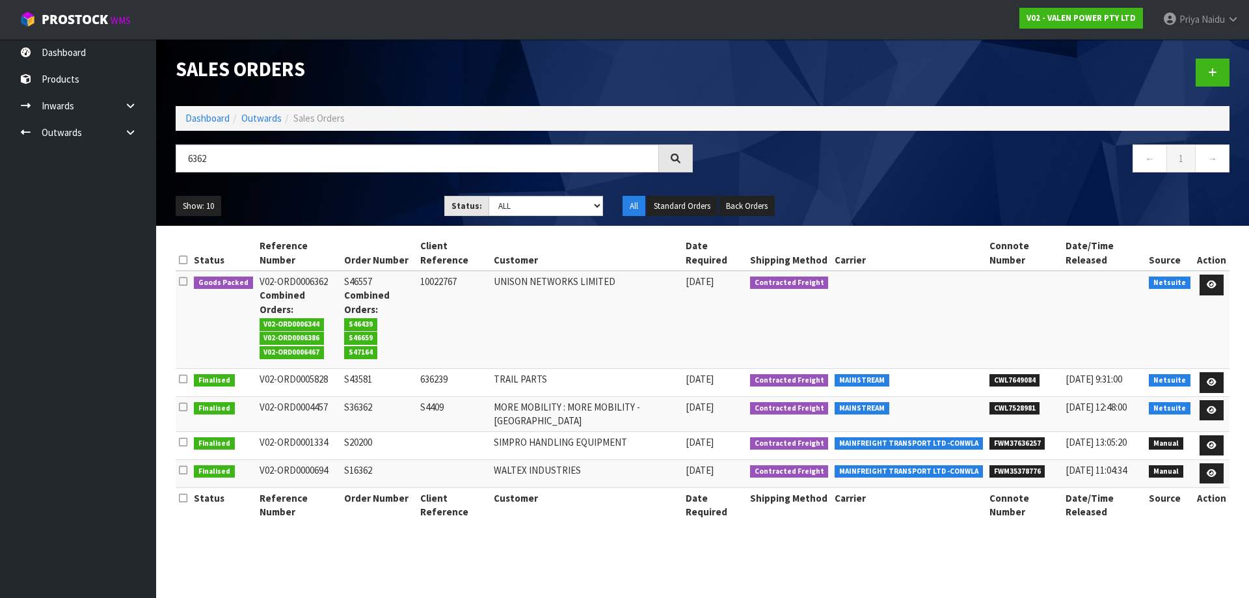
click at [356, 198] on ul "Show: 10 5 10 25 50" at bounding box center [300, 206] width 249 height 21
click at [1211, 285] on icon at bounding box center [1212, 284] width 10 height 8
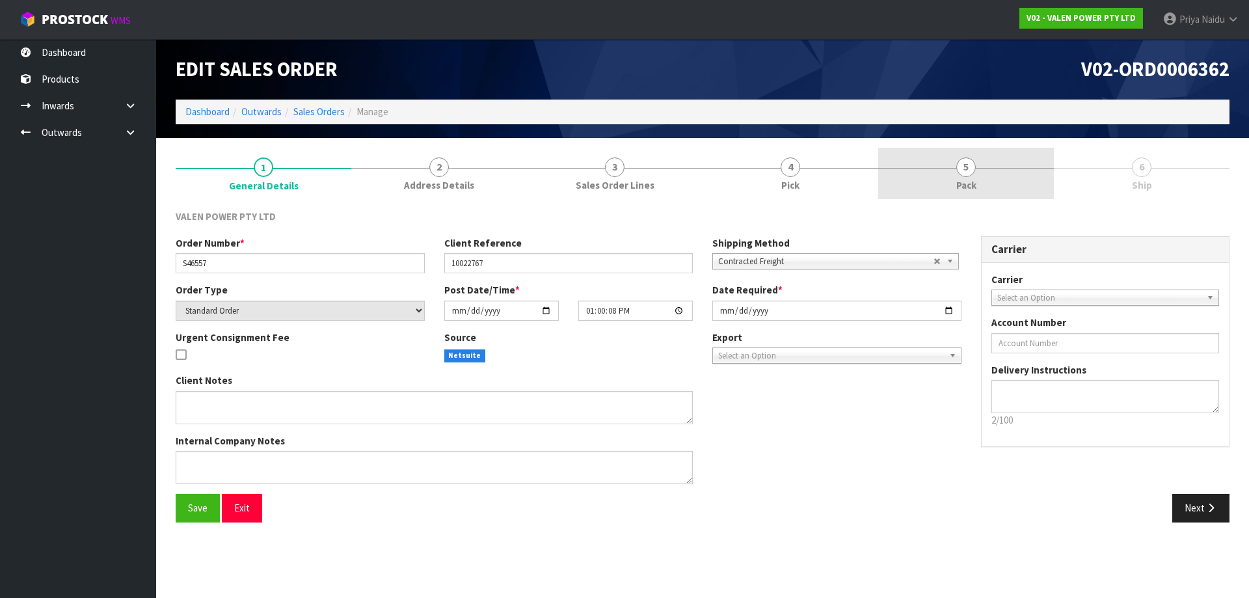
click at [986, 174] on link "5 Pack" at bounding box center [966, 173] width 176 height 51
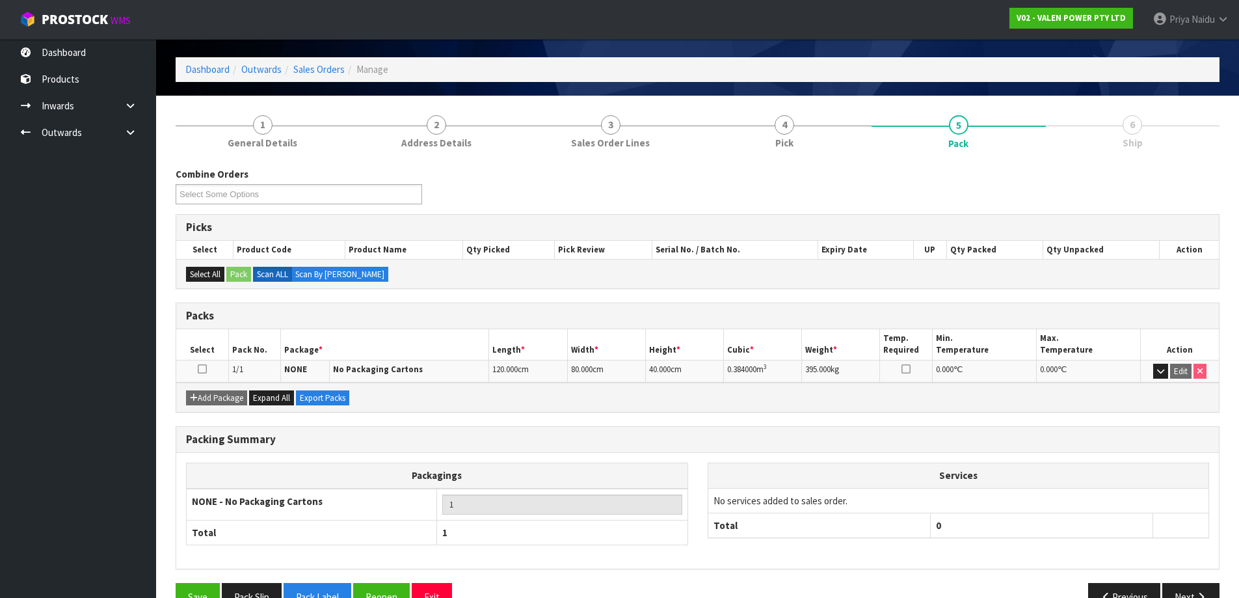
scroll to position [75, 0]
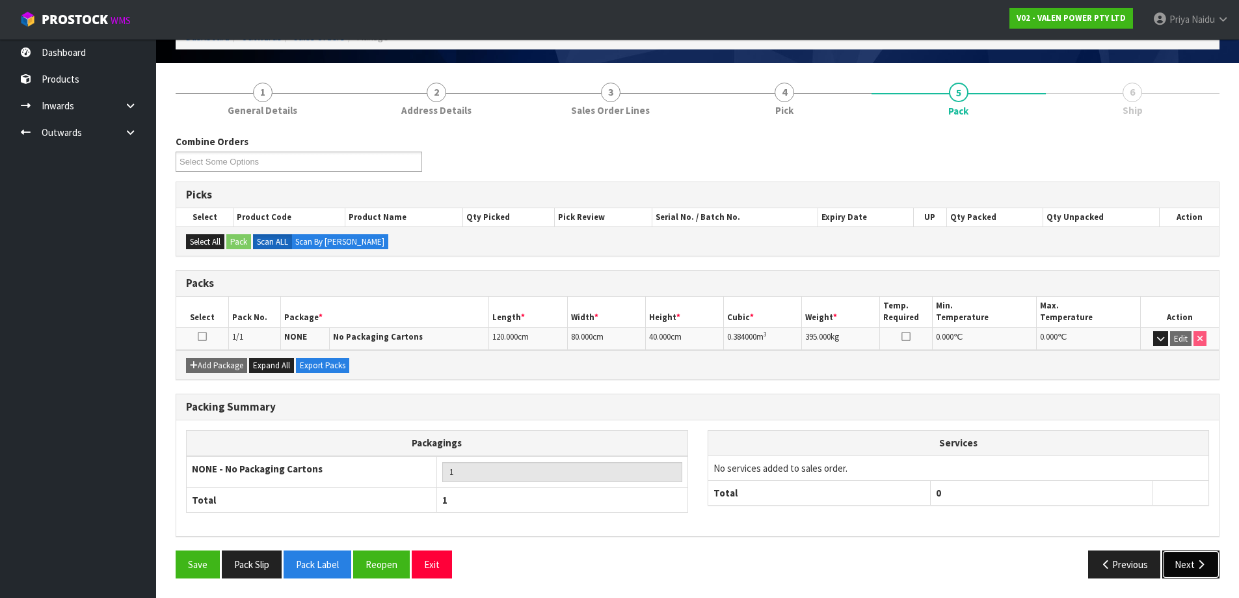
click at [1196, 571] on button "Next" at bounding box center [1190, 564] width 57 height 28
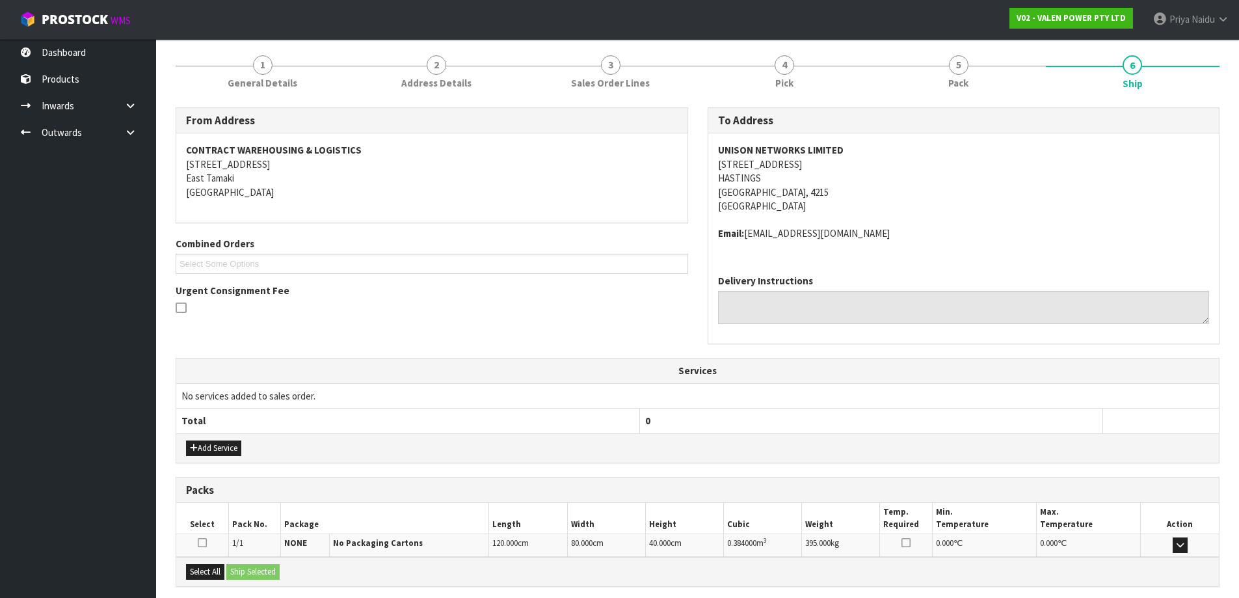
scroll to position [231, 0]
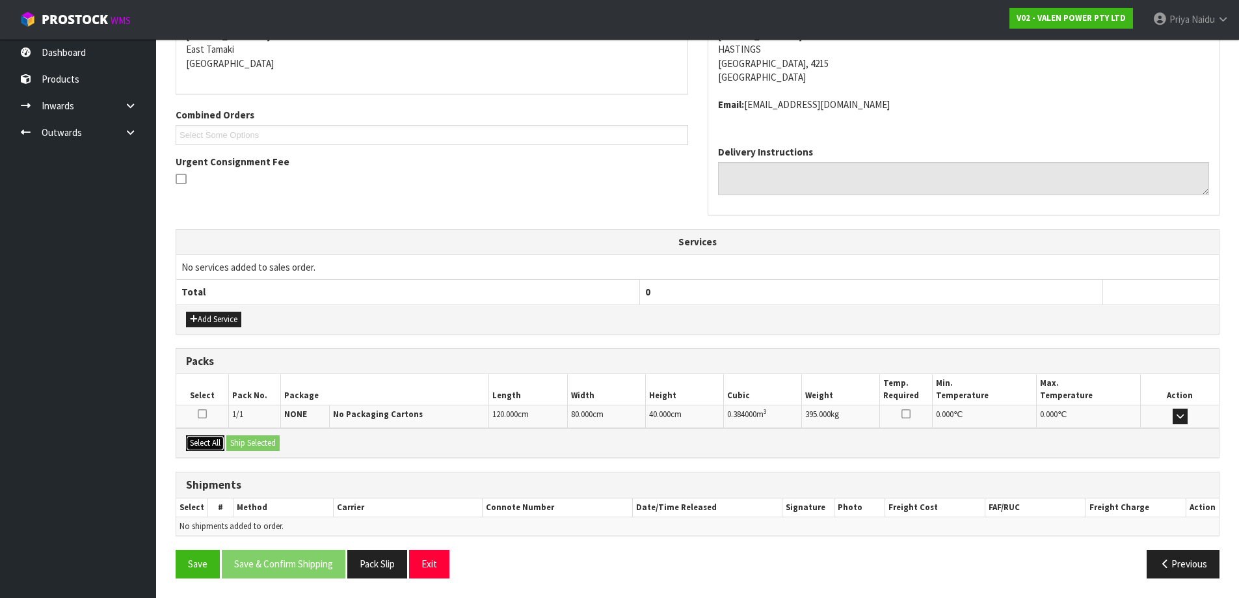
click at [209, 440] on button "Select All" at bounding box center [205, 443] width 38 height 16
click at [254, 442] on button "Ship Selected" at bounding box center [252, 443] width 53 height 16
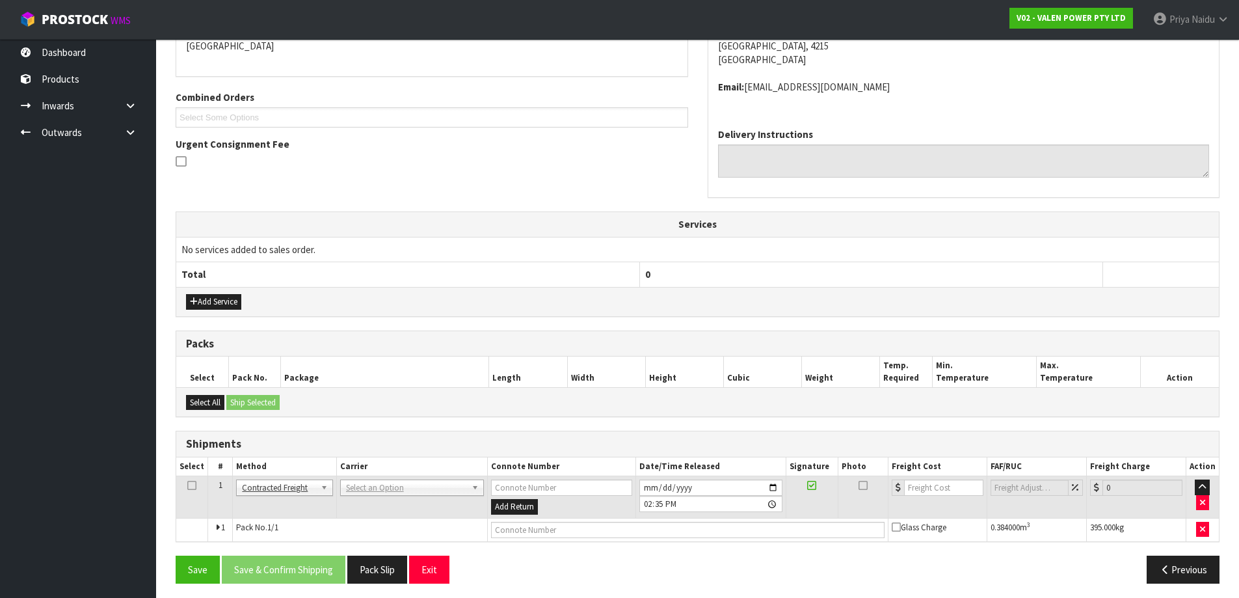
scroll to position [254, 0]
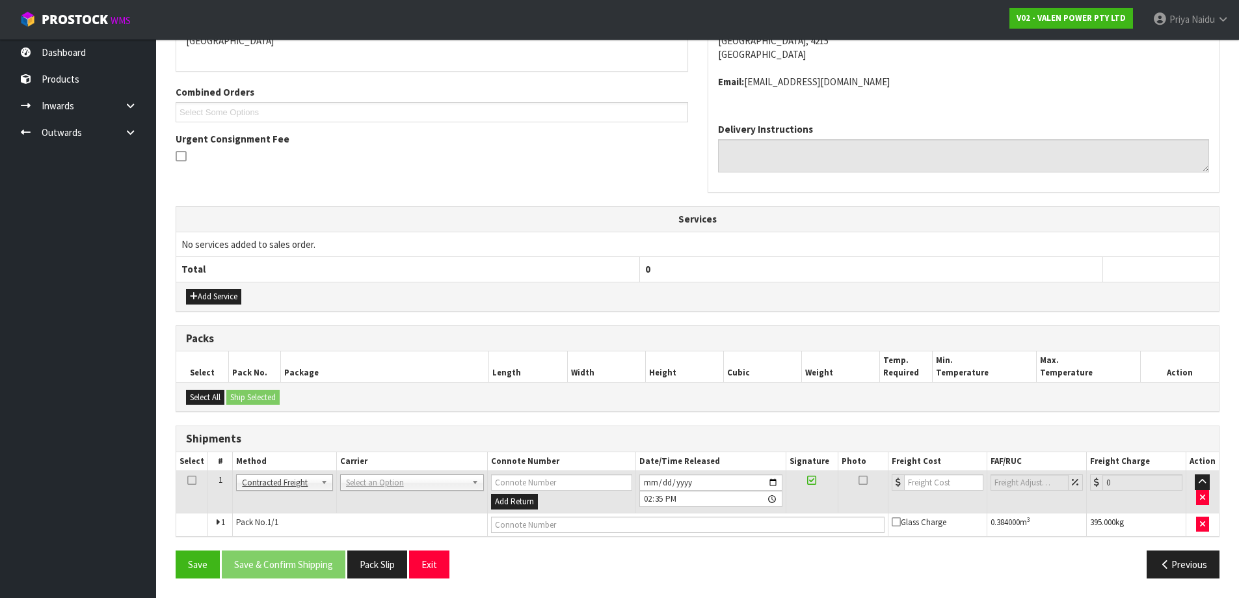
click at [373, 492] on td "ANGEL - ANGEL TRANSPORT CONROY - CONROY REMOVALS DEAEXPAKL - DEADLINE EXPRESS C…" at bounding box center [411, 492] width 151 height 42
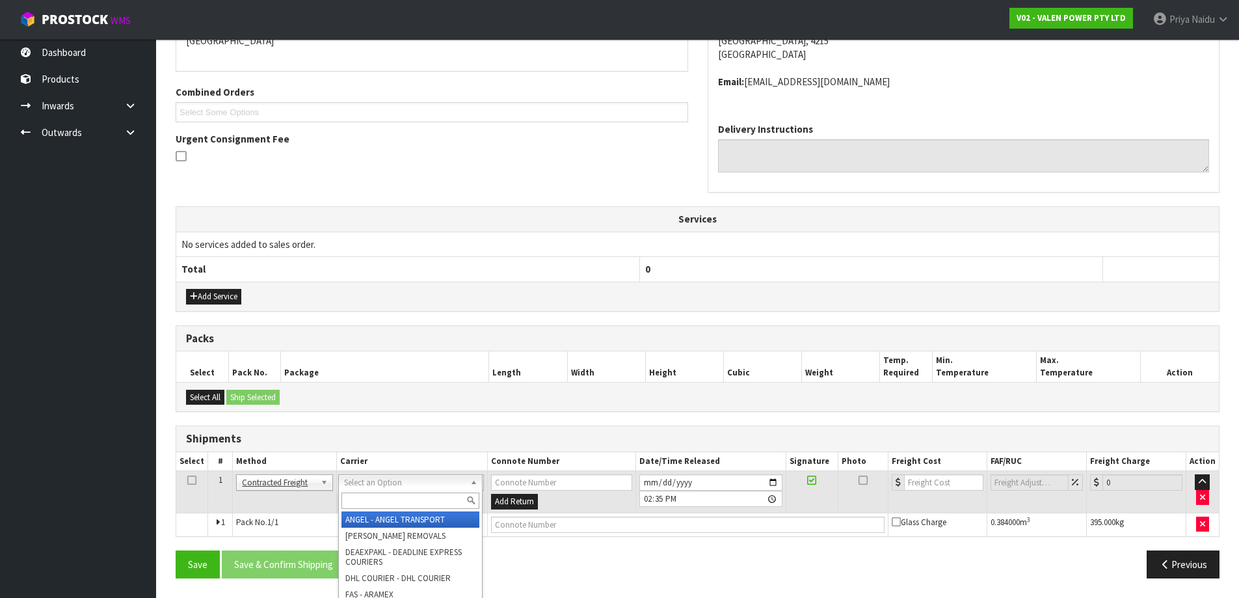
click at [374, 498] on input "text" at bounding box center [410, 500] width 138 height 16
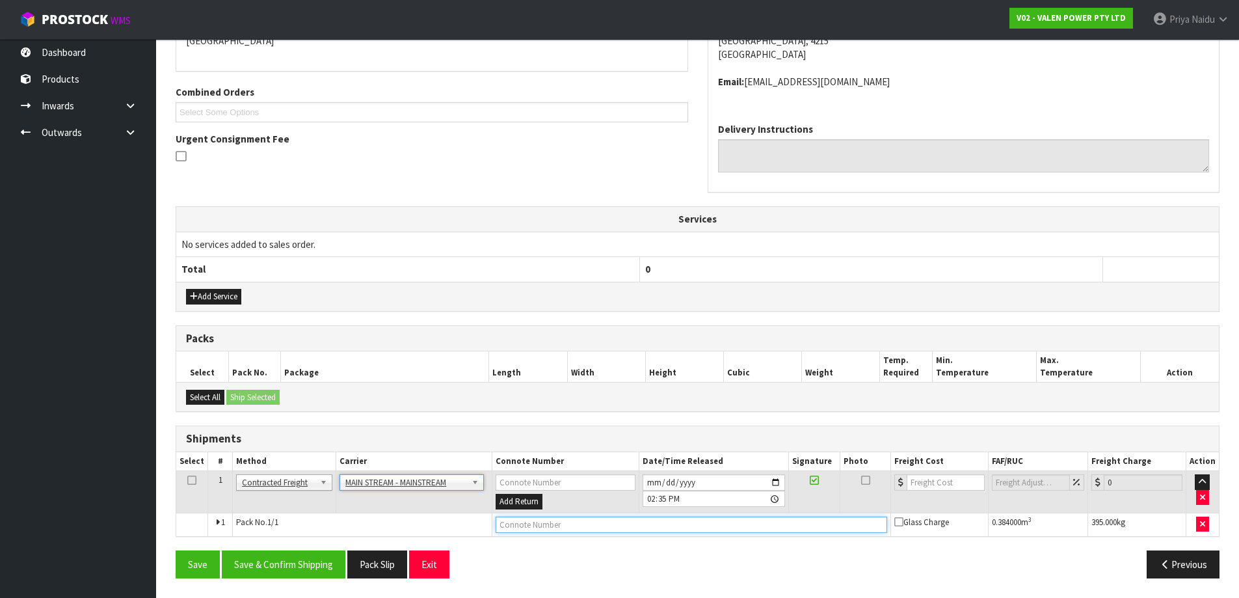
click at [531, 527] on input "text" at bounding box center [692, 524] width 392 height 16
paste input "CWL7713864"
click at [922, 487] on input "number" at bounding box center [946, 482] width 79 height 16
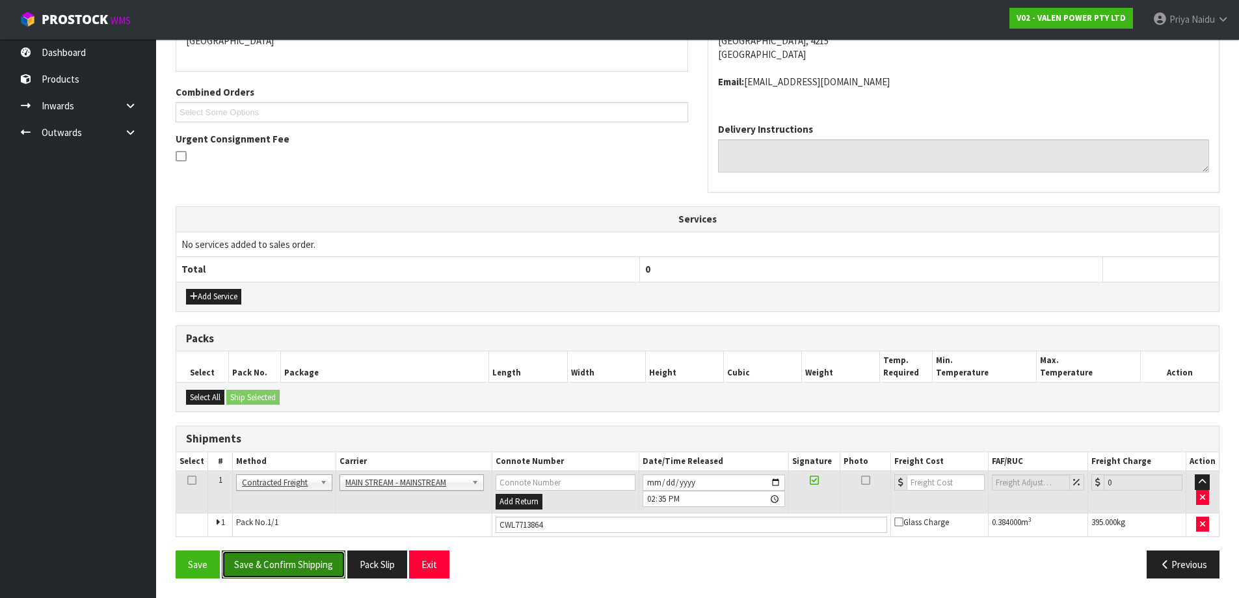
drag, startPoint x: 281, startPoint y: 561, endPoint x: 304, endPoint y: 529, distance: 38.6
click at [282, 561] on button "Save & Confirm Shipping" at bounding box center [284, 564] width 124 height 28
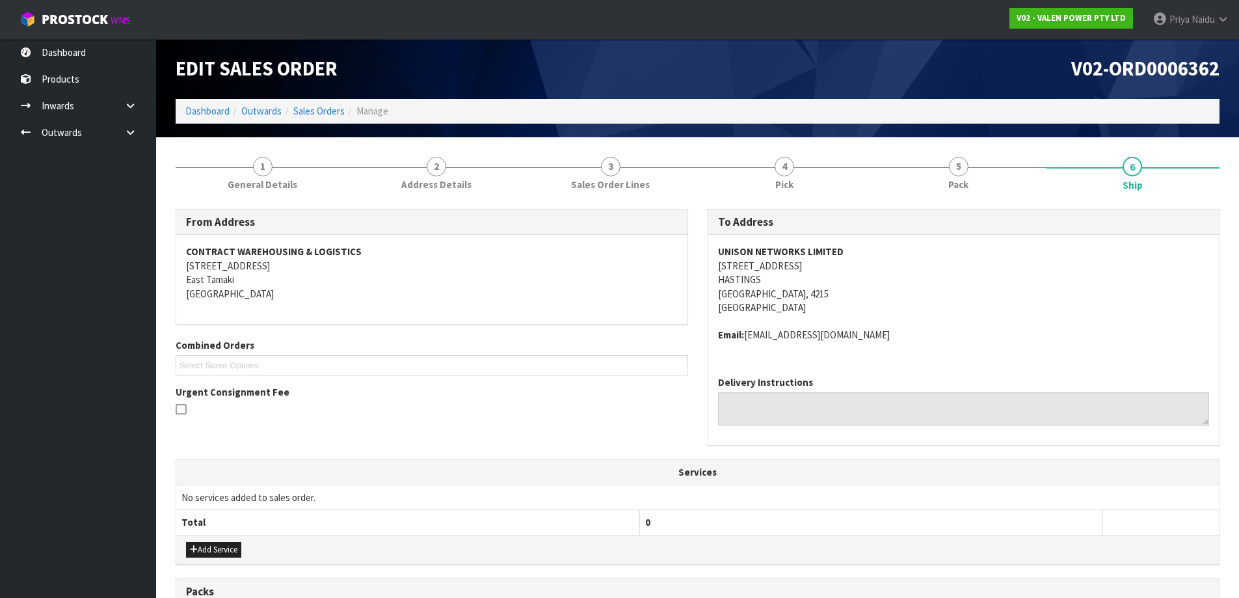
scroll to position [0, 0]
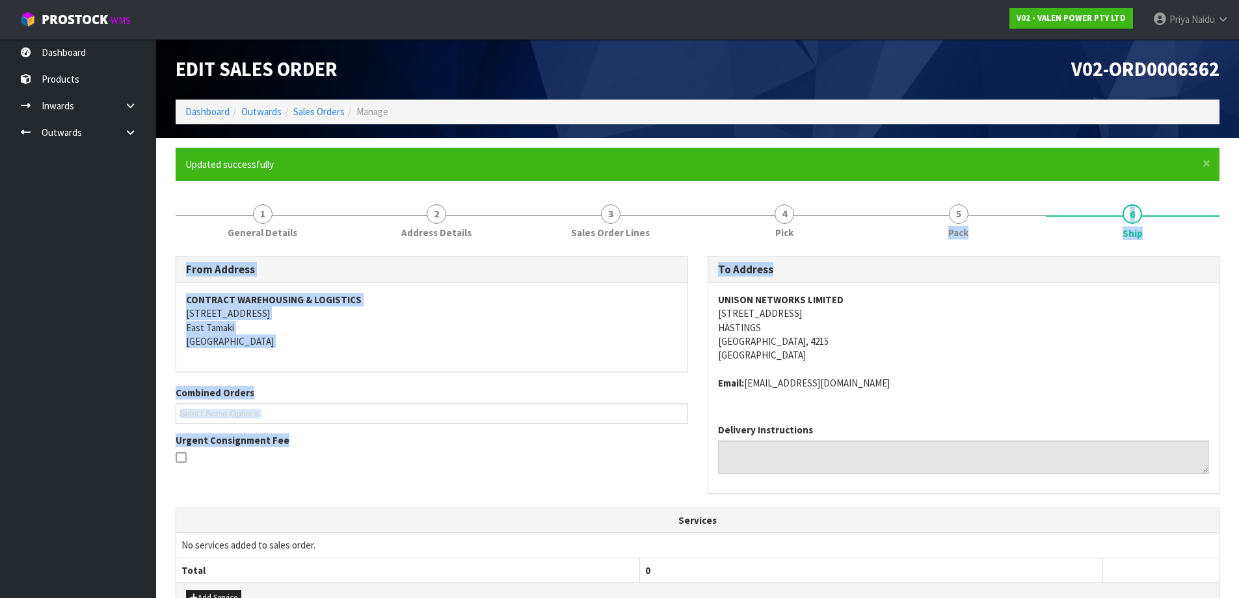
drag, startPoint x: 710, startPoint y: 247, endPoint x: 900, endPoint y: 245, distance: 190.6
click at [900, 245] on div "1 General Details 2 Address Details 3 Sales Order Lines 4 Pick 5 Pack 6 Ship Fr…" at bounding box center [698, 541] width 1044 height 695
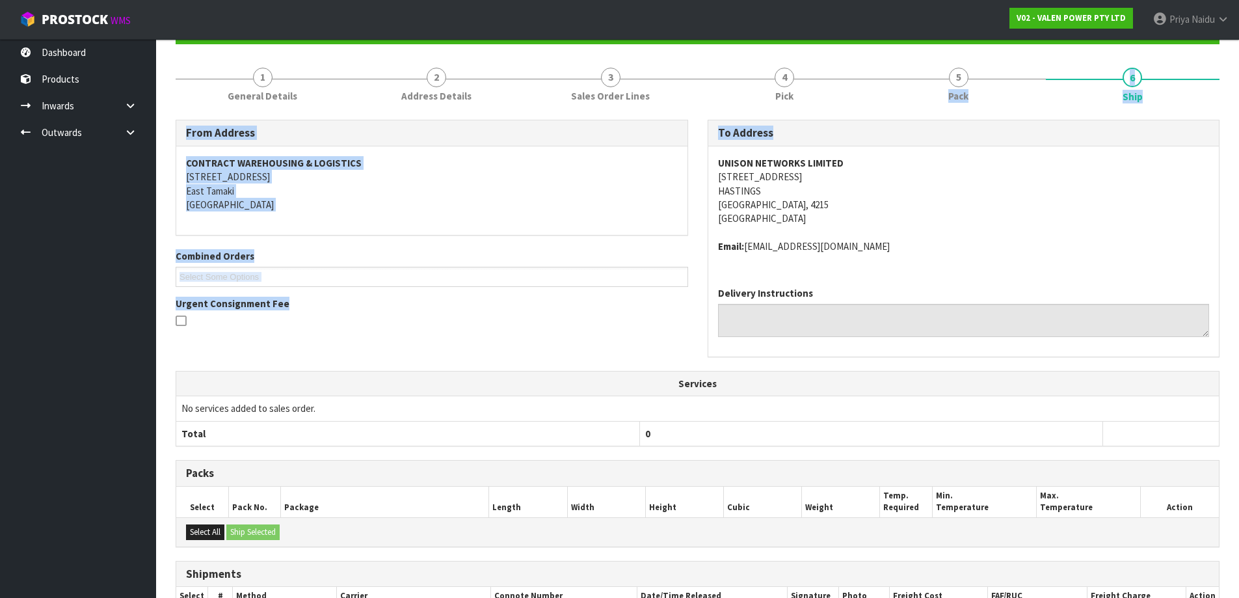
scroll to position [269, 0]
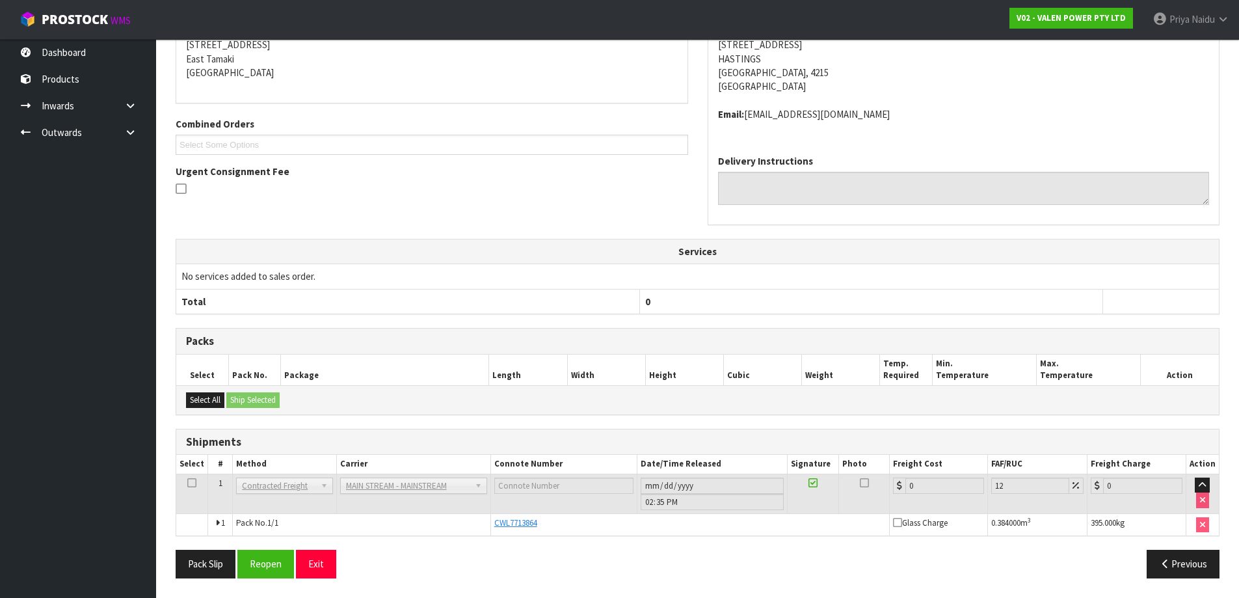
click at [556, 295] on th "Total" at bounding box center [407, 301] width 463 height 25
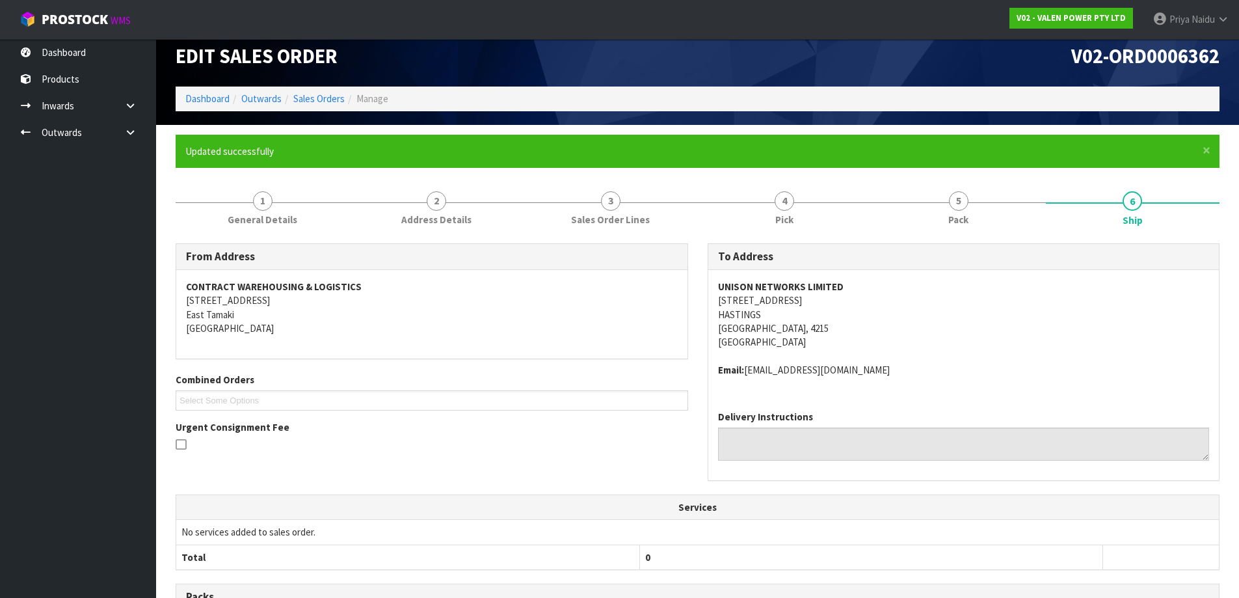
scroll to position [0, 0]
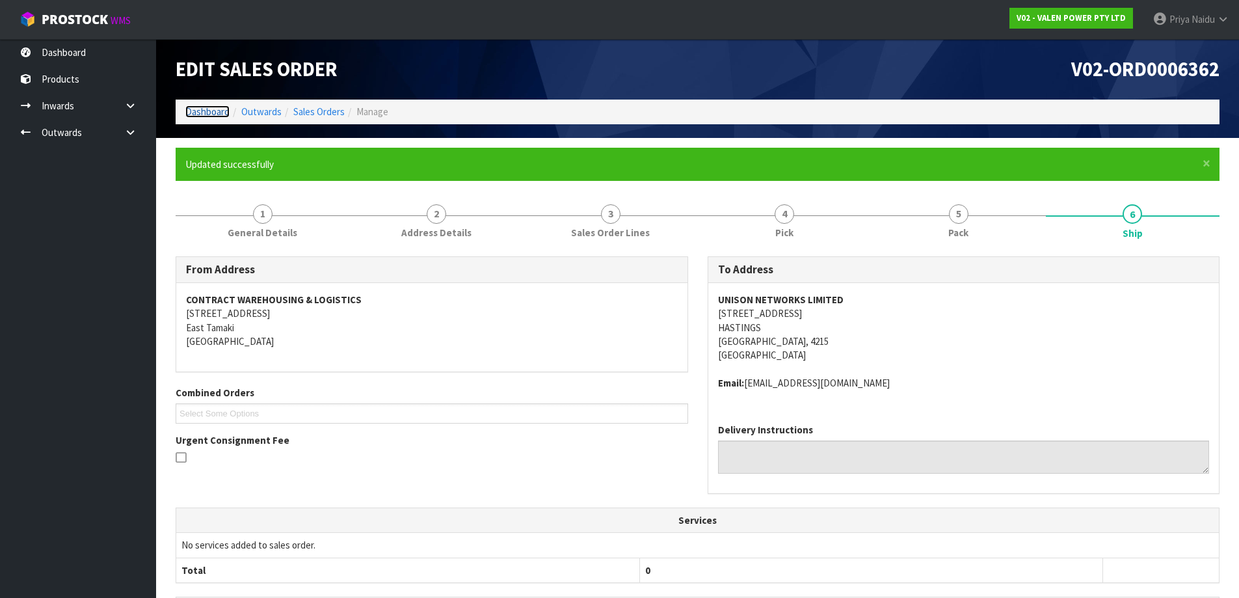
click at [204, 116] on link "Dashboard" at bounding box center [207, 111] width 44 height 12
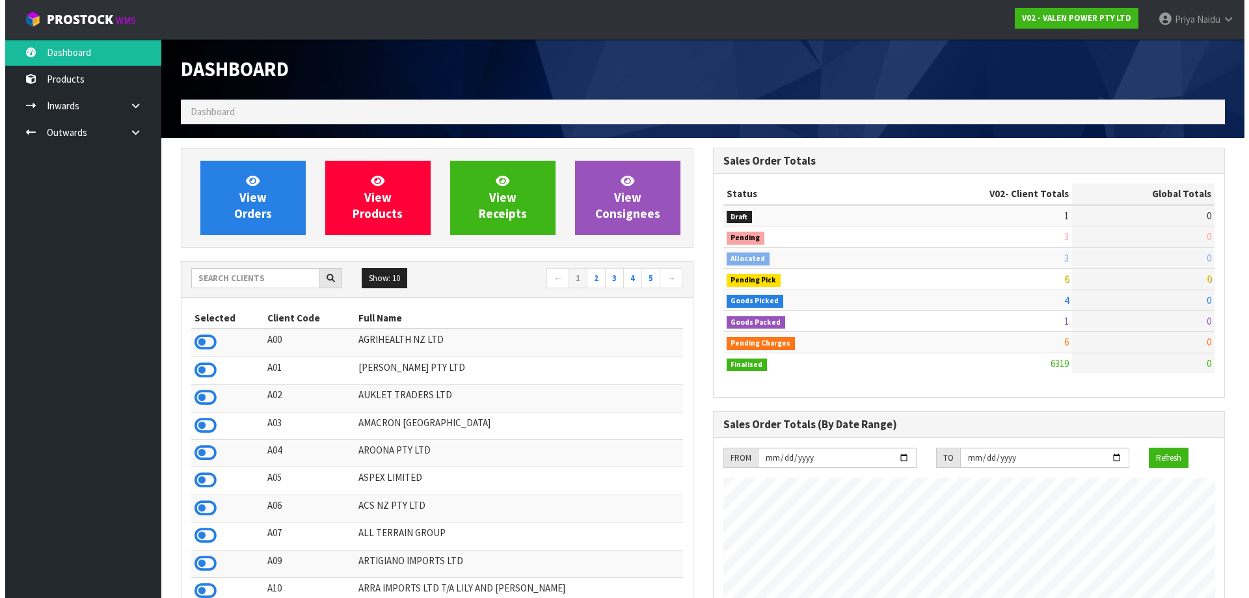
scroll to position [985, 531]
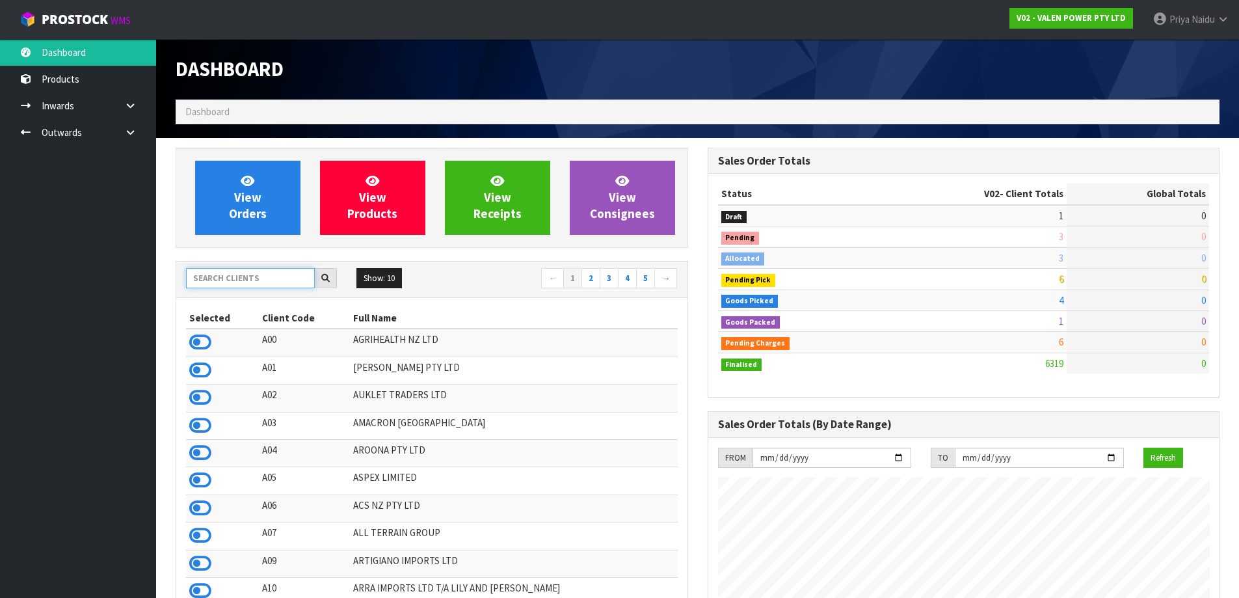
click at [263, 281] on input "text" at bounding box center [250, 278] width 129 height 20
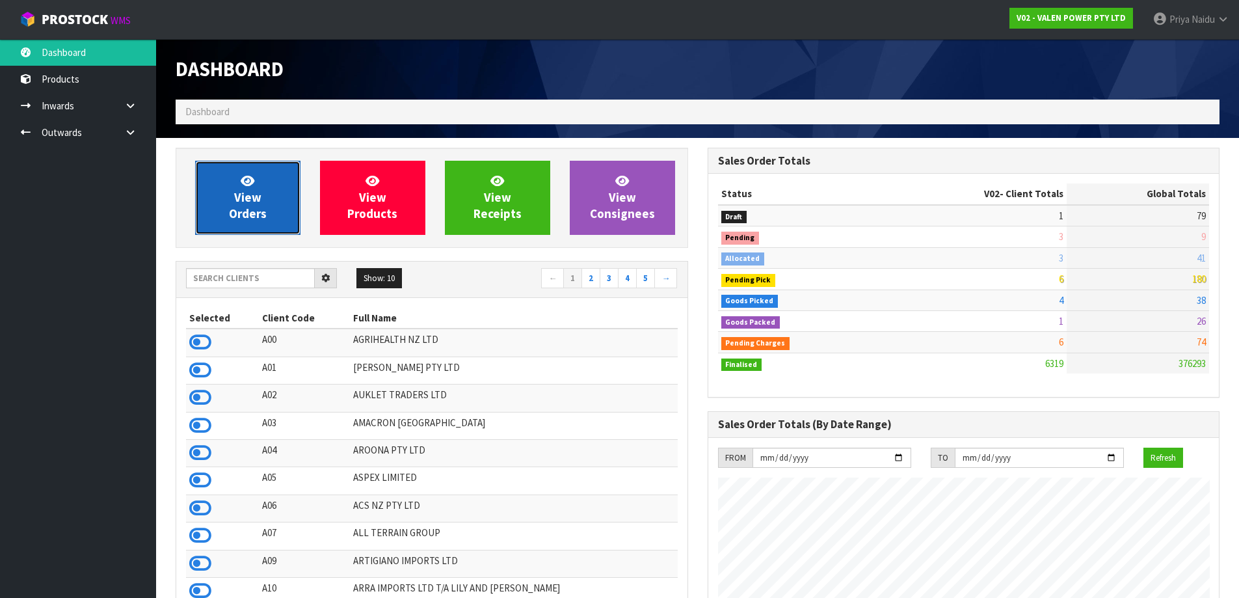
click at [254, 203] on span "View Orders" at bounding box center [248, 197] width 38 height 49
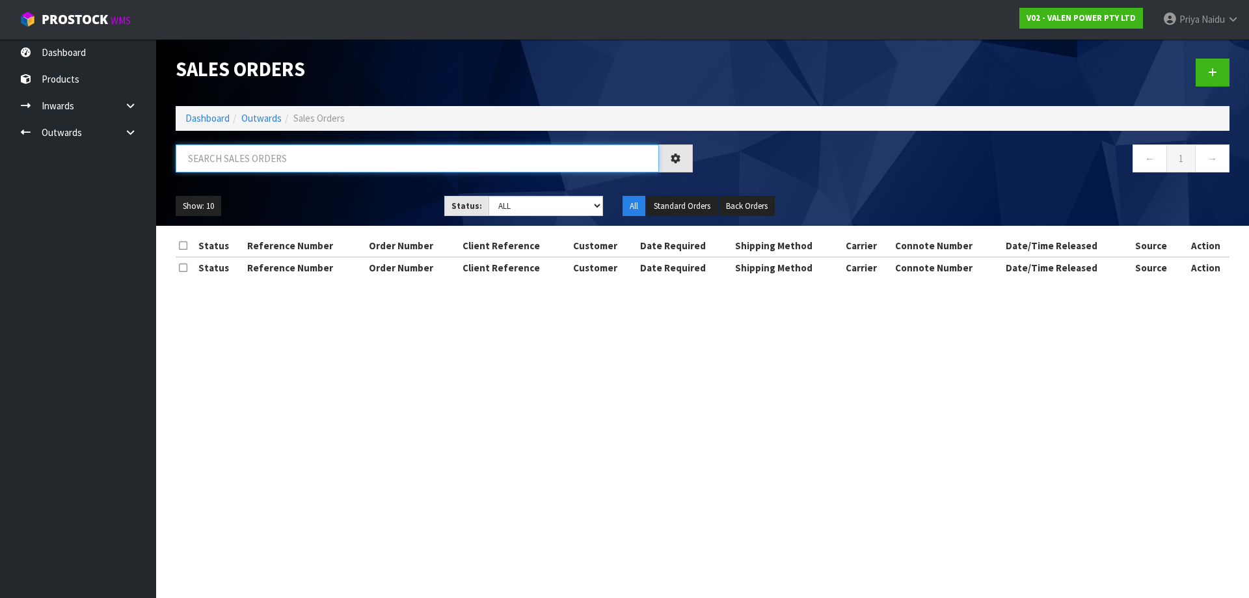
click at [284, 169] on input "text" at bounding box center [417, 158] width 483 height 28
paste input "Pack 6 Ship From Address CONTRACT WAREHOUSING & LOGISTICS 17 Allens Road East T…"
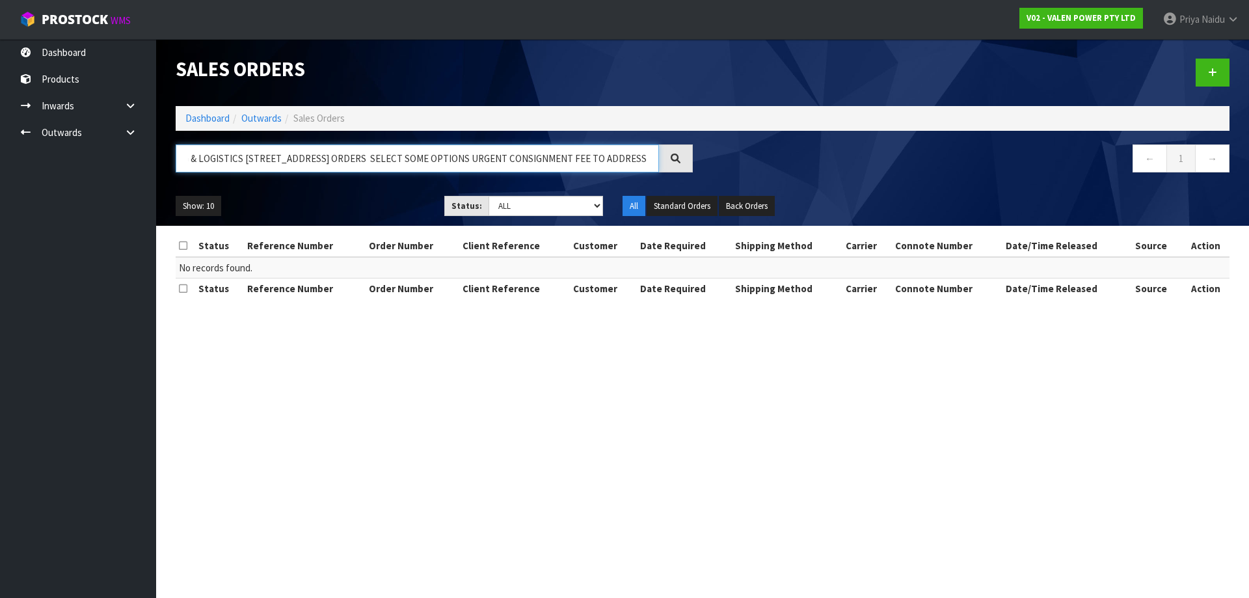
click at [652, 162] on input "PACK 6 SHIP FROM ADDRESS CONTRACT WAREHOUSING & LOGISTICS 17 ALLENS ROAD EAST T…" at bounding box center [417, 158] width 483 height 28
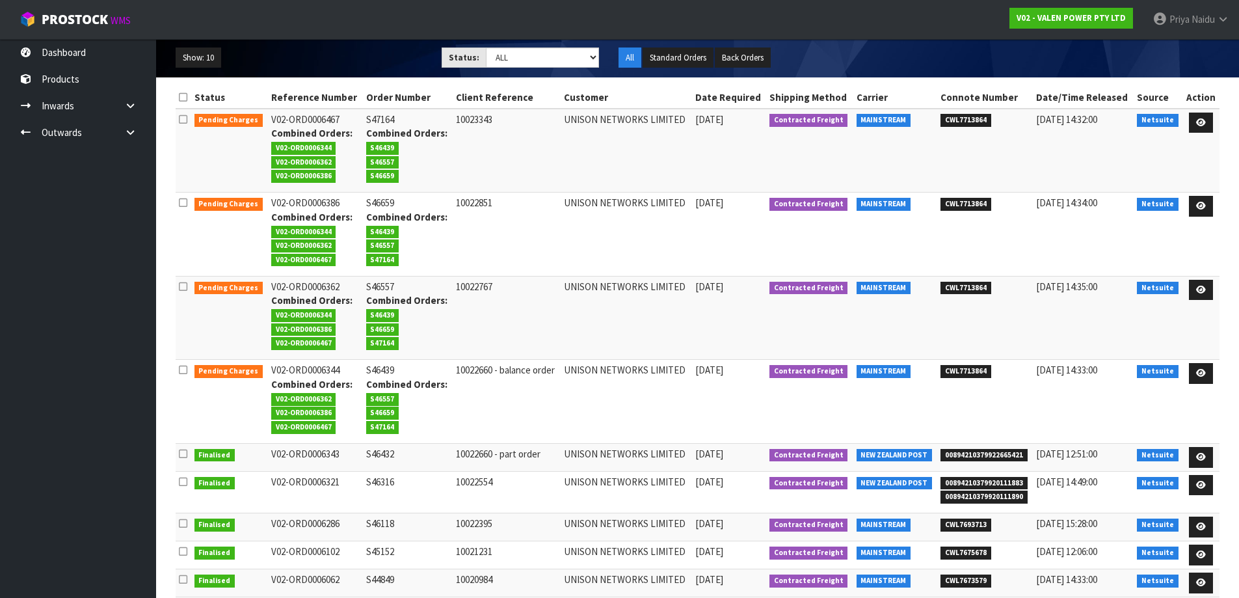
scroll to position [219, 0]
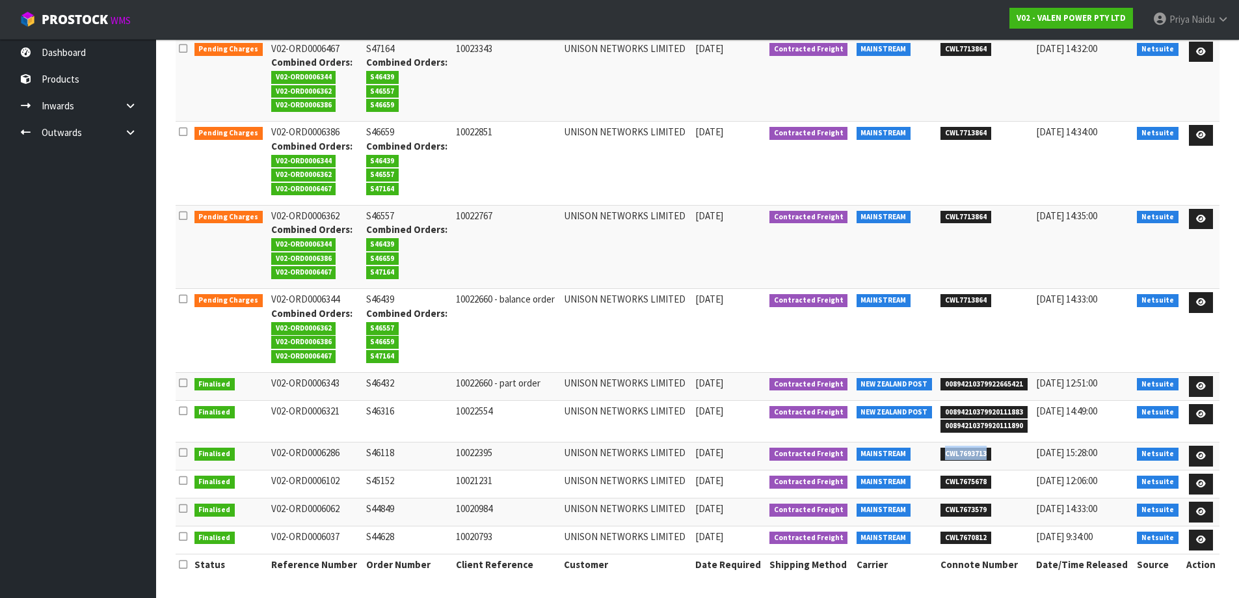
drag, startPoint x: 948, startPoint y: 455, endPoint x: 996, endPoint y: 452, distance: 47.6
click at [996, 452] on li "CWL7693713" at bounding box center [985, 453] width 89 height 14
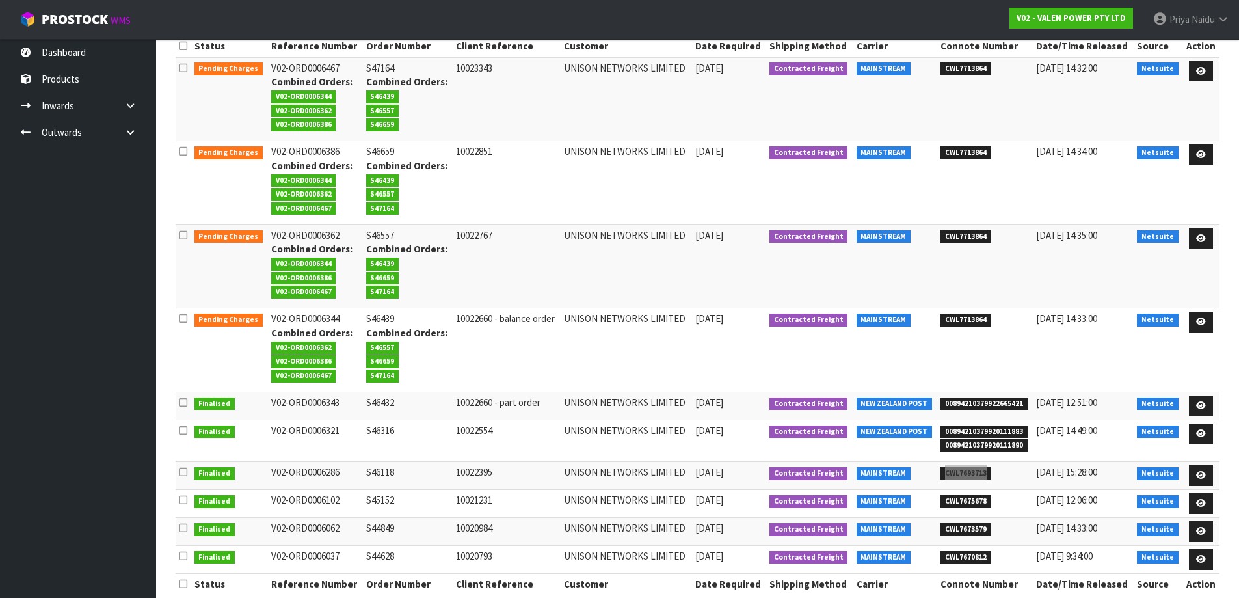
scroll to position [0, 0]
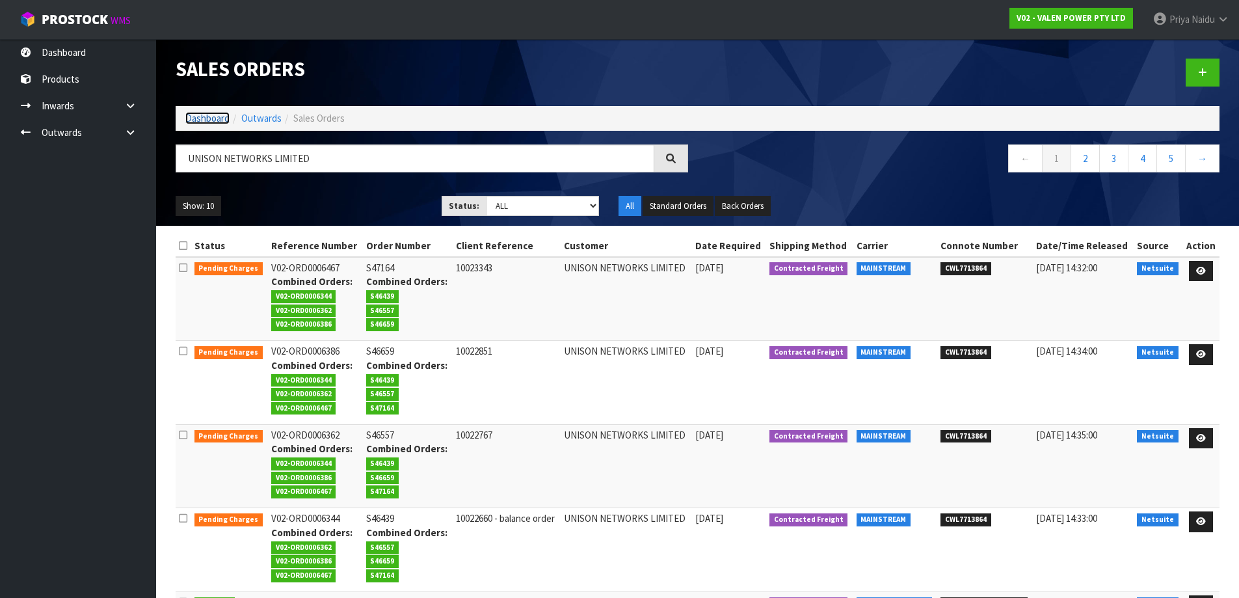
click at [192, 114] on link "Dashboard" at bounding box center [207, 118] width 44 height 12
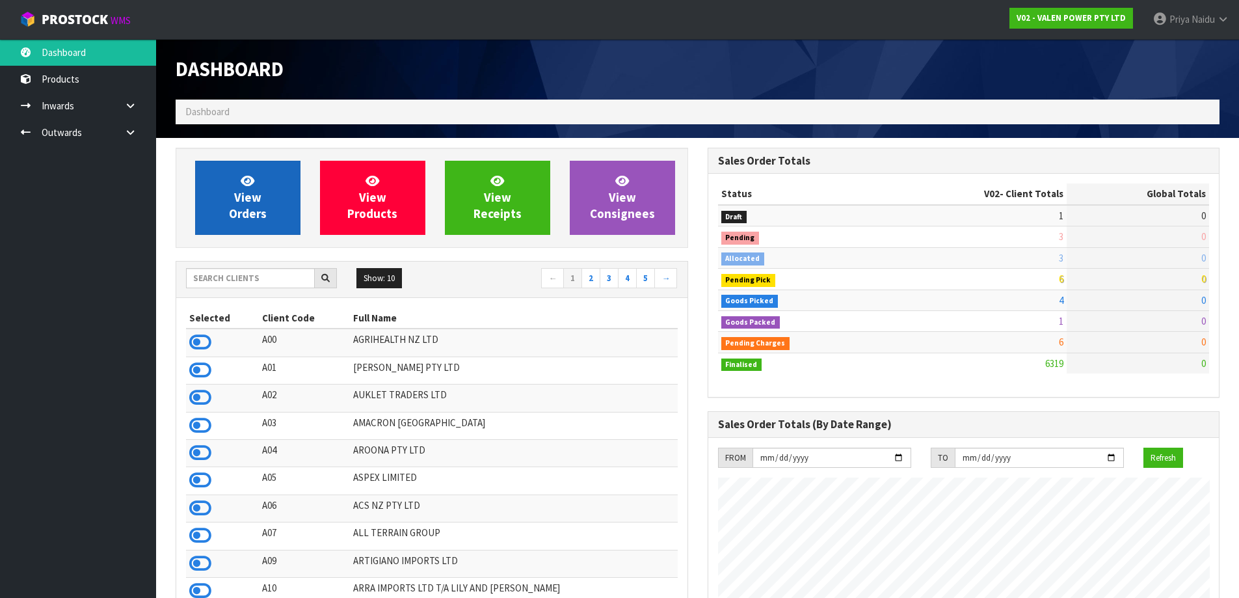
scroll to position [985, 531]
click at [248, 289] on div "Show: 10 5 10 25 50 ← 1 2 3 4 5 →" at bounding box center [431, 279] width 511 height 23
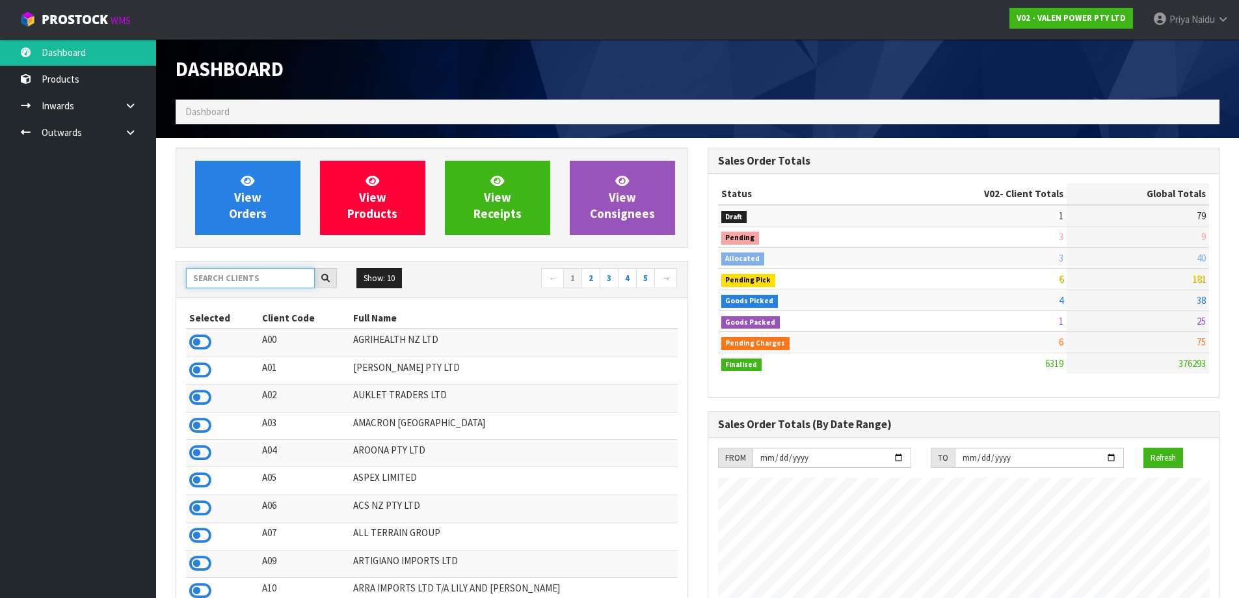
click at [252, 282] on input "text" at bounding box center [250, 278] width 129 height 20
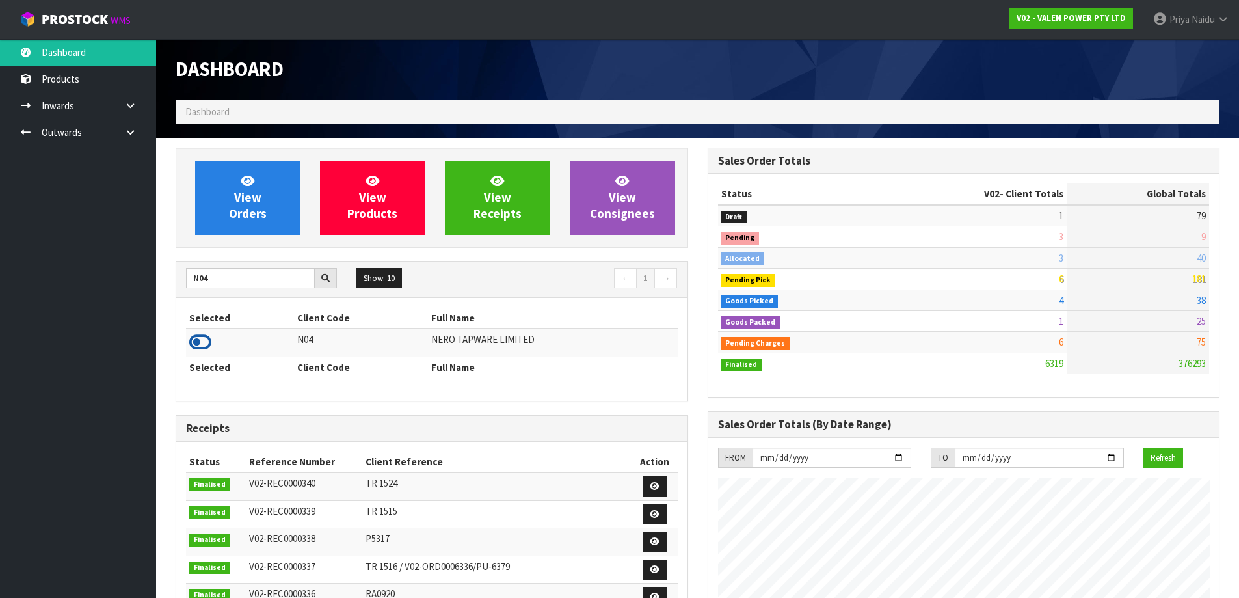
click at [200, 343] on icon at bounding box center [200, 342] width 22 height 20
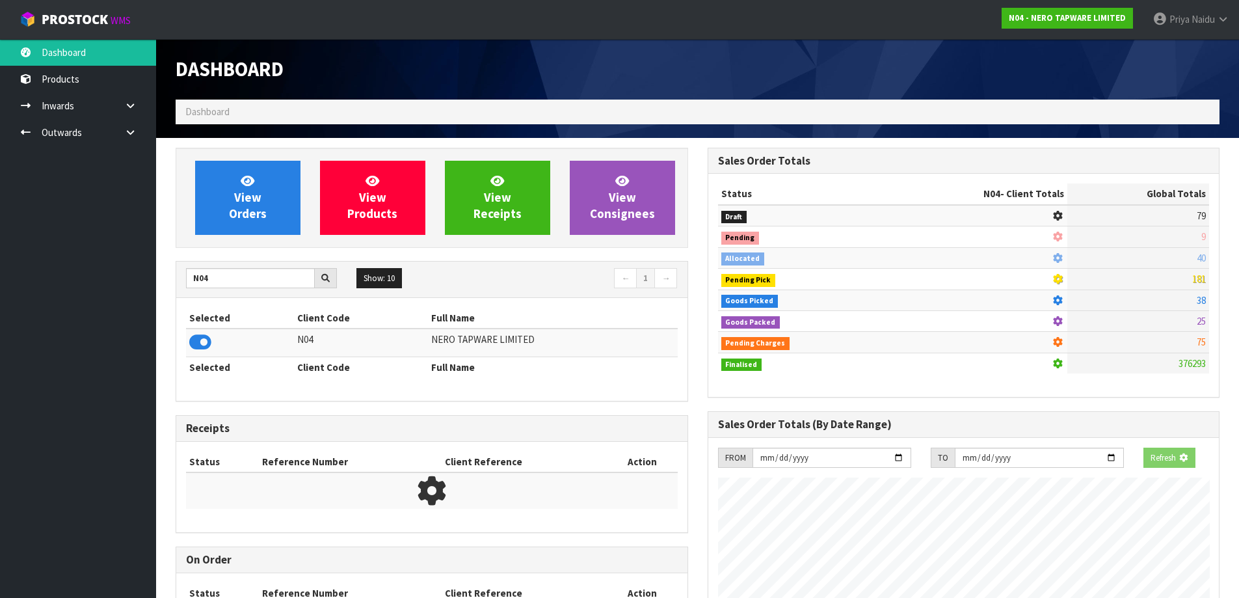
scroll to position [649622, 649901]
click at [287, 229] on link "View Orders" at bounding box center [247, 198] width 105 height 74
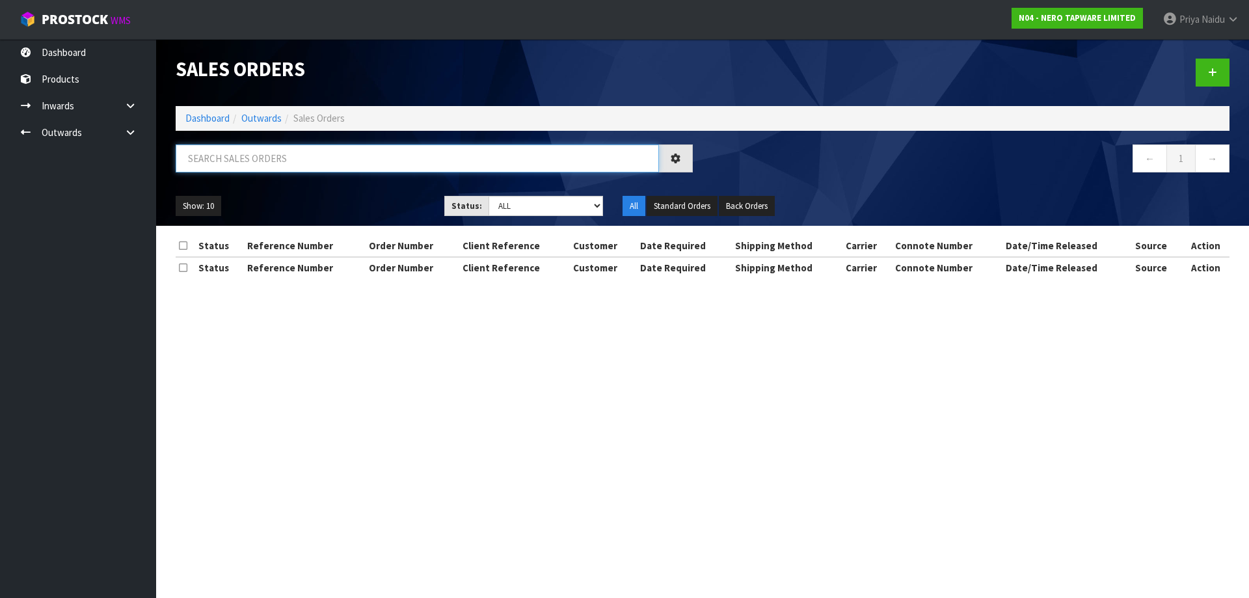
click at [289, 161] on input "text" at bounding box center [417, 158] width 483 height 28
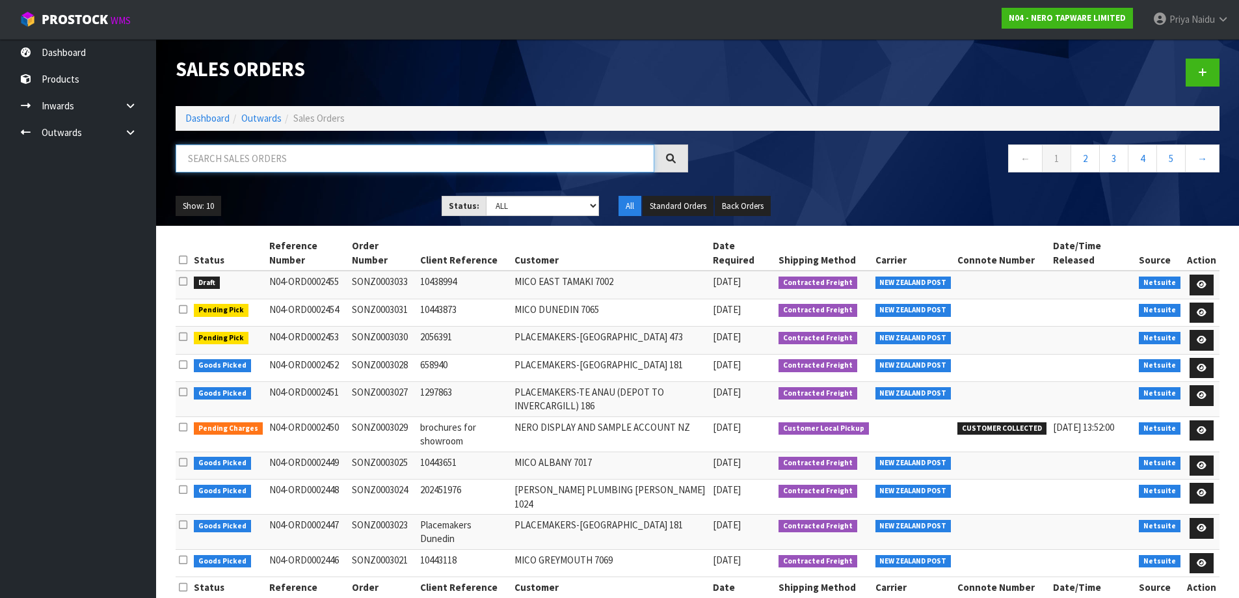
click at [240, 158] on input "text" at bounding box center [415, 158] width 479 height 28
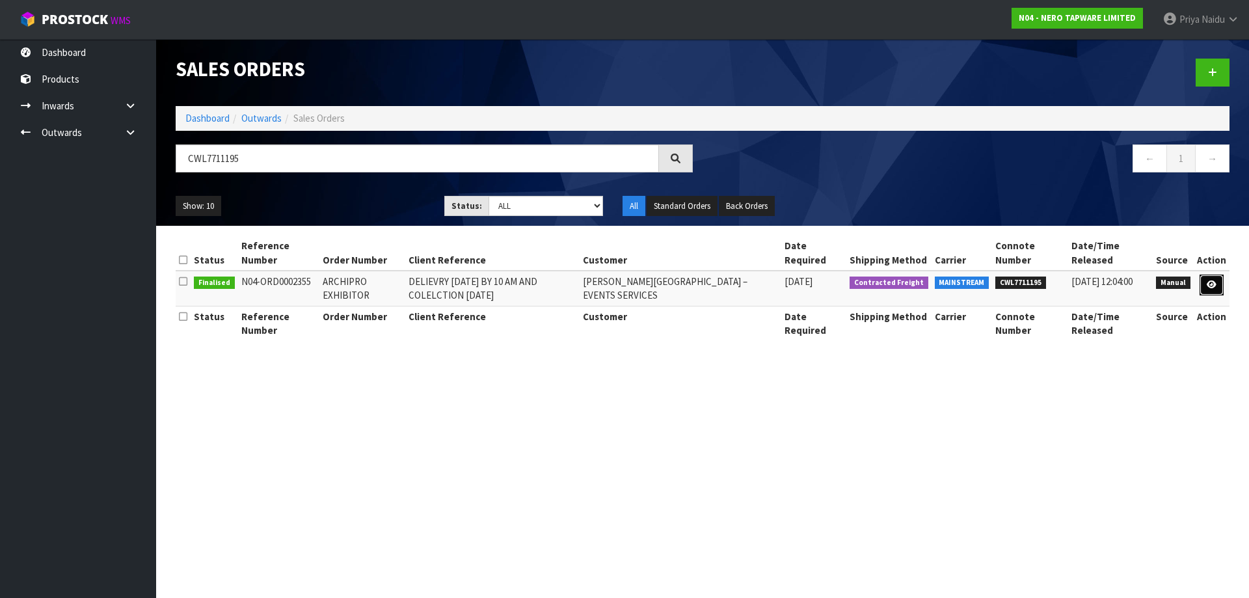
click at [1210, 282] on icon at bounding box center [1212, 284] width 10 height 8
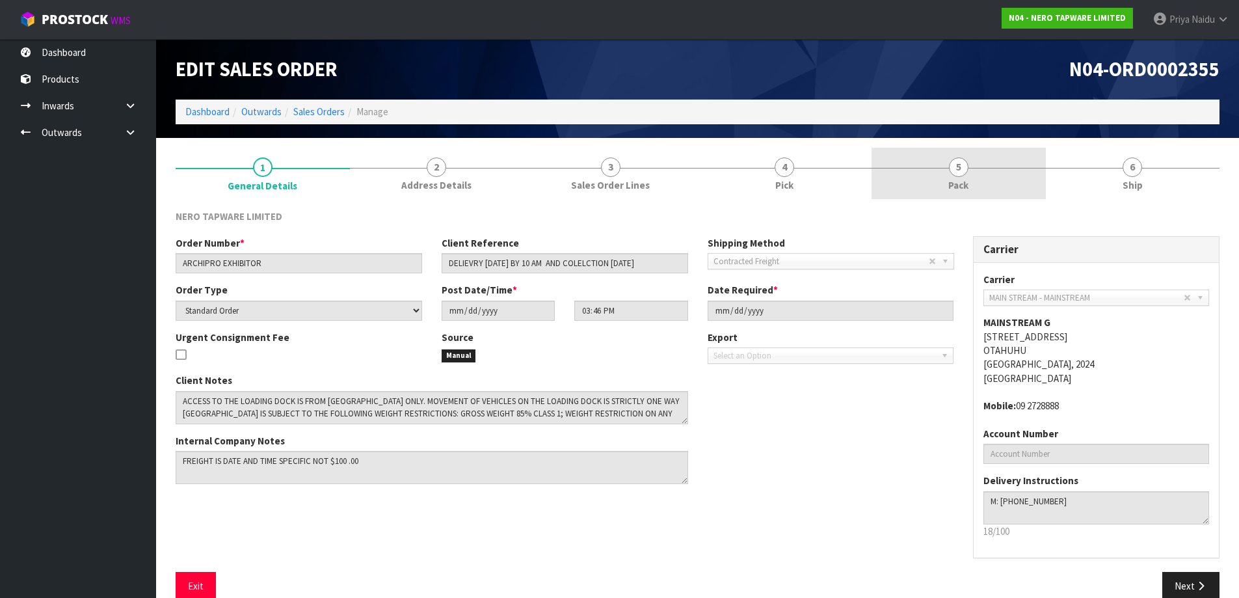
click at [974, 189] on link "5 Pack" at bounding box center [959, 173] width 174 height 51
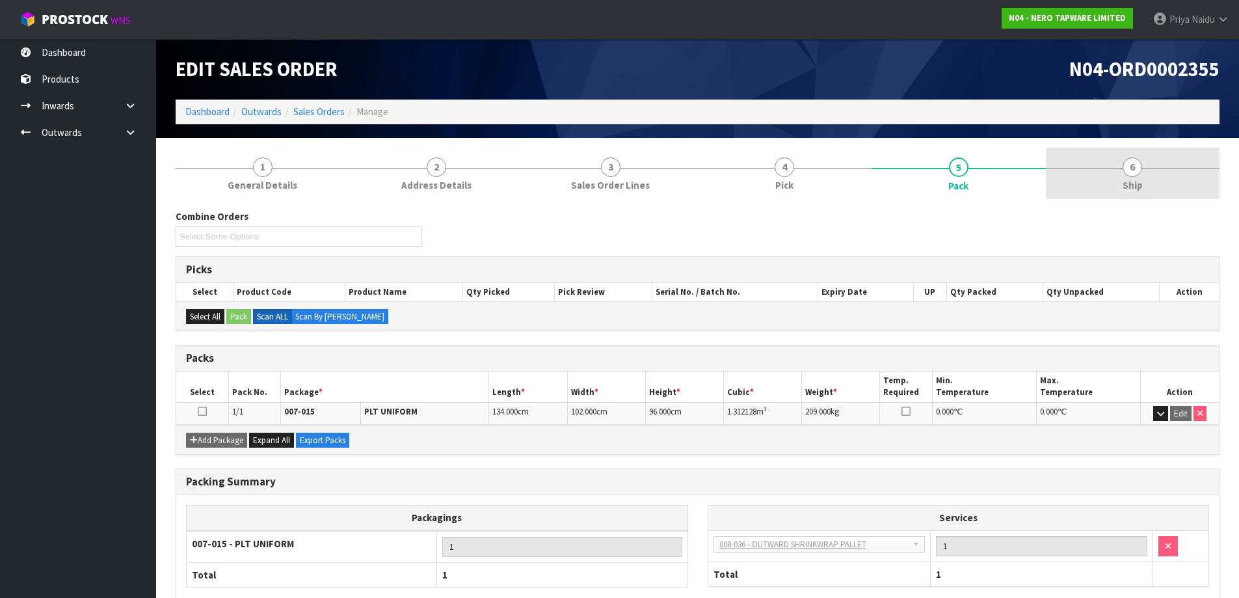
click at [1101, 198] on link "6 Ship" at bounding box center [1133, 173] width 174 height 51
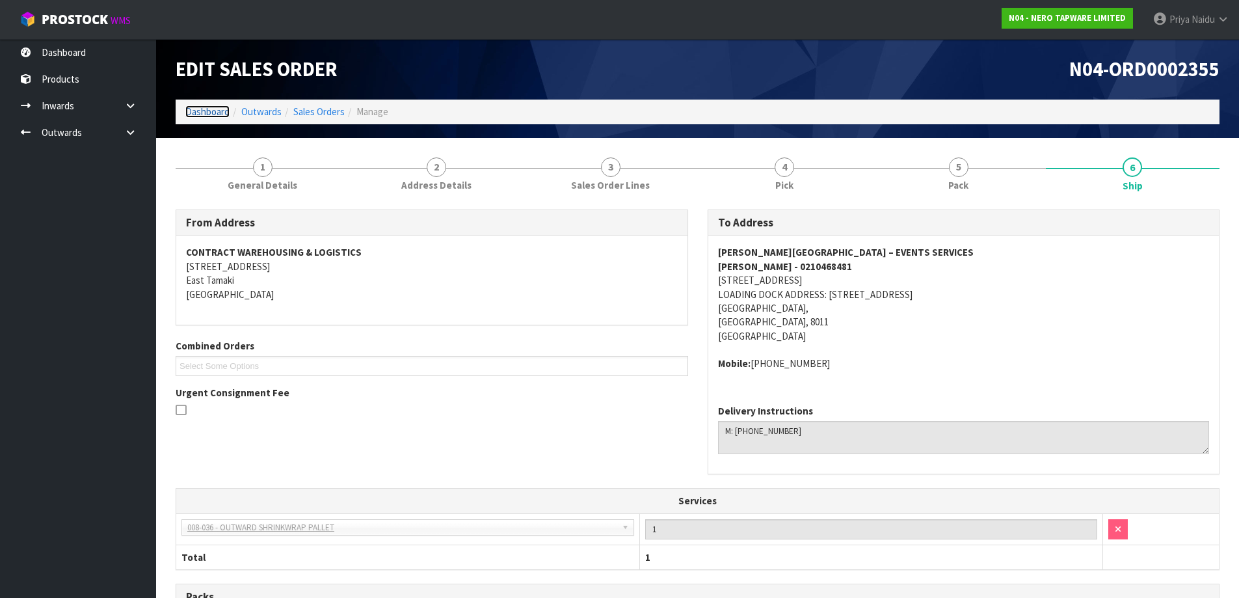
click at [204, 109] on link "Dashboard" at bounding box center [207, 111] width 44 height 12
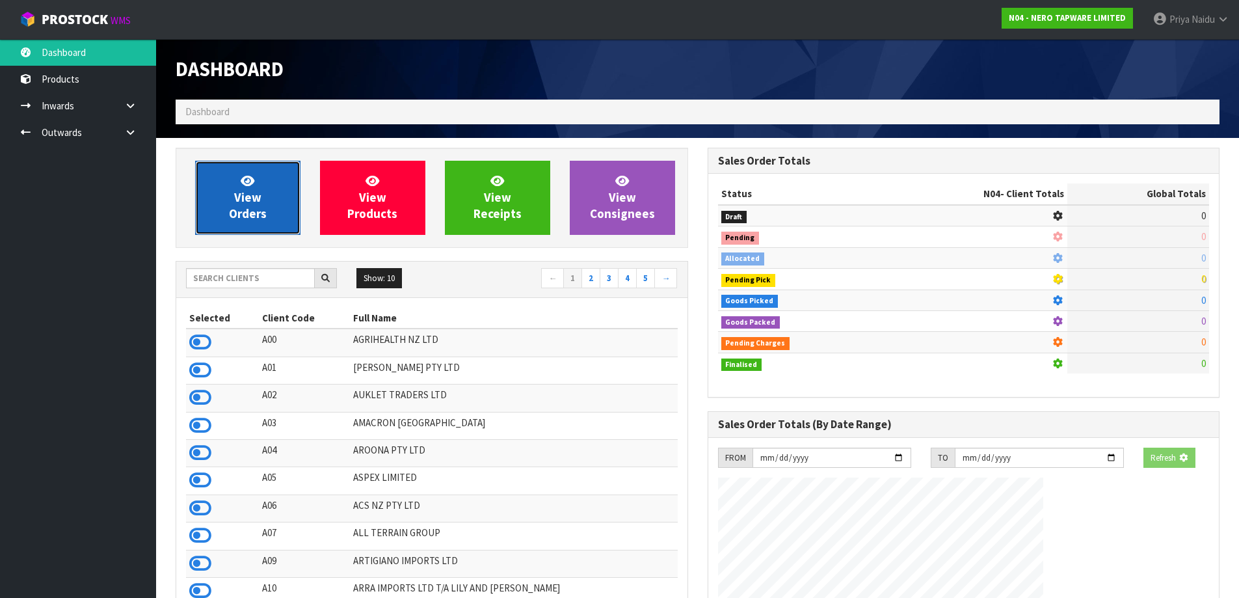
click at [287, 224] on link "View Orders" at bounding box center [247, 198] width 105 height 74
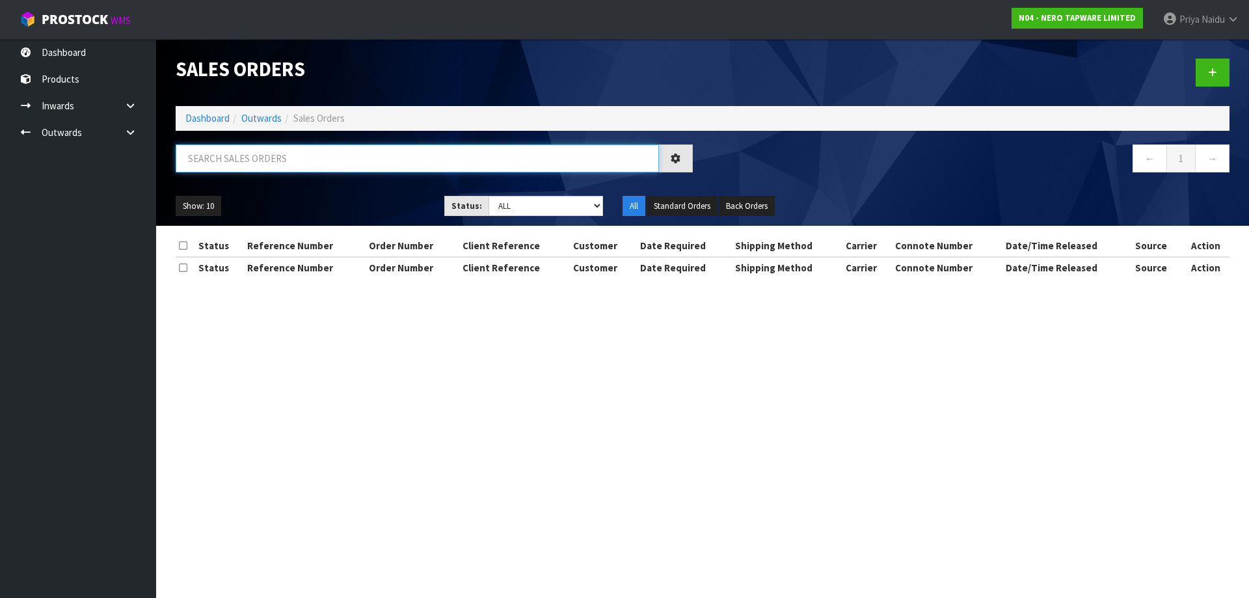
click at [296, 169] on input "text" at bounding box center [417, 158] width 483 height 28
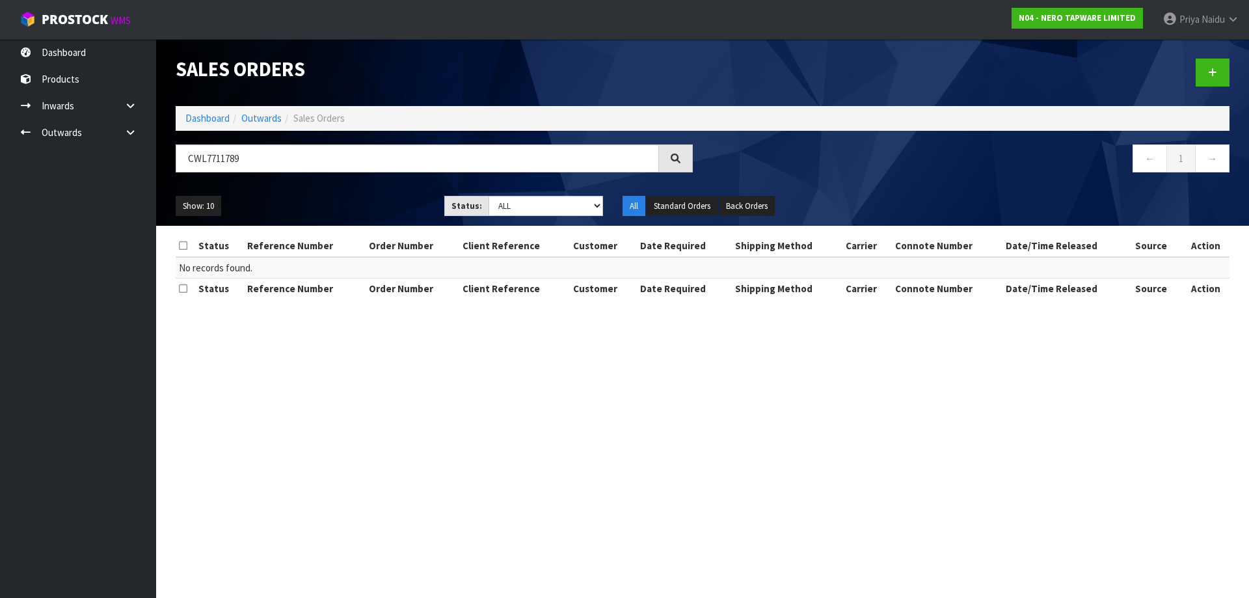
click at [330, 214] on ul "Show: 10 5 10 25 50" at bounding box center [300, 206] width 249 height 21
click at [274, 159] on input "CWL7711789" at bounding box center [417, 158] width 483 height 28
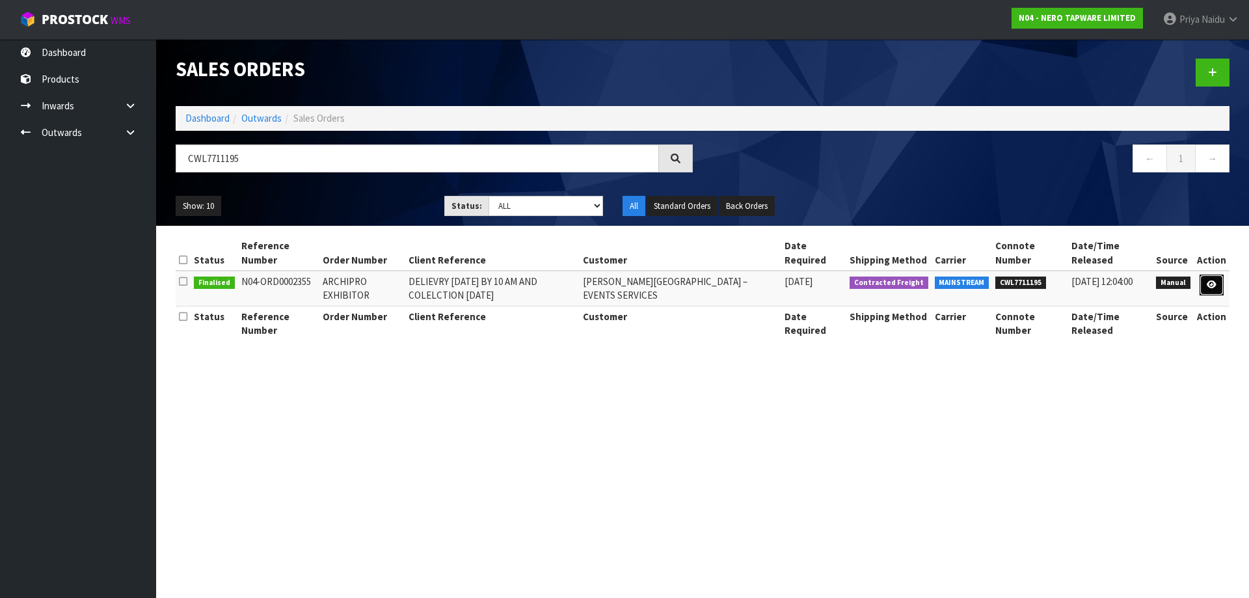
click at [1216, 280] on icon at bounding box center [1212, 284] width 10 height 8
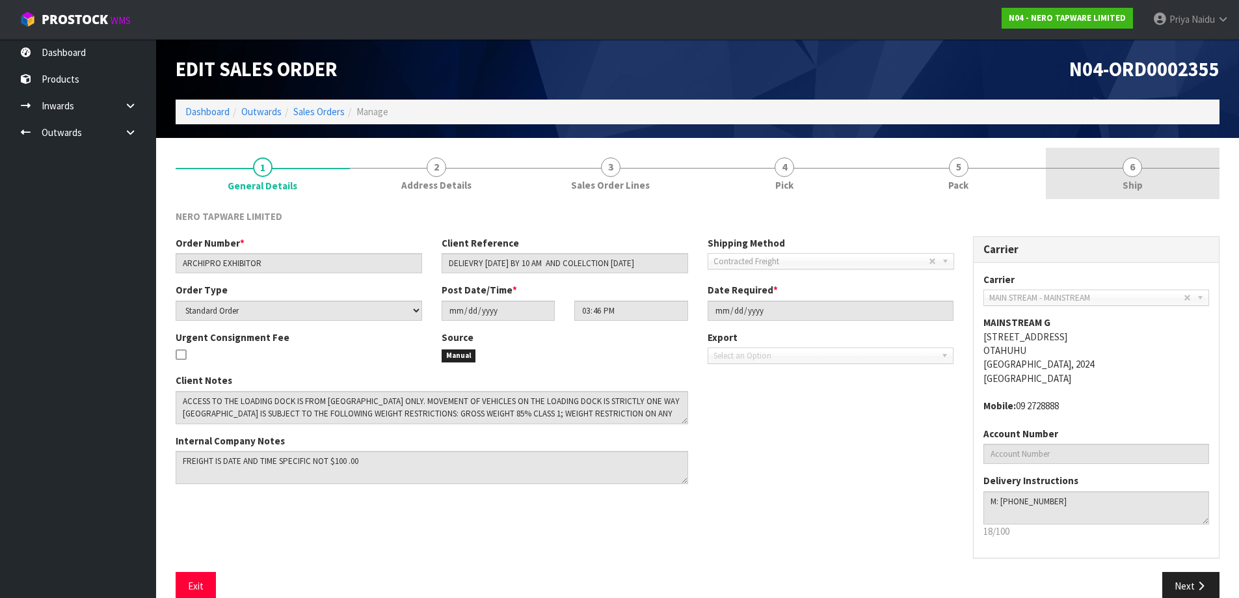
click at [1146, 189] on link "6 Ship" at bounding box center [1133, 173] width 174 height 51
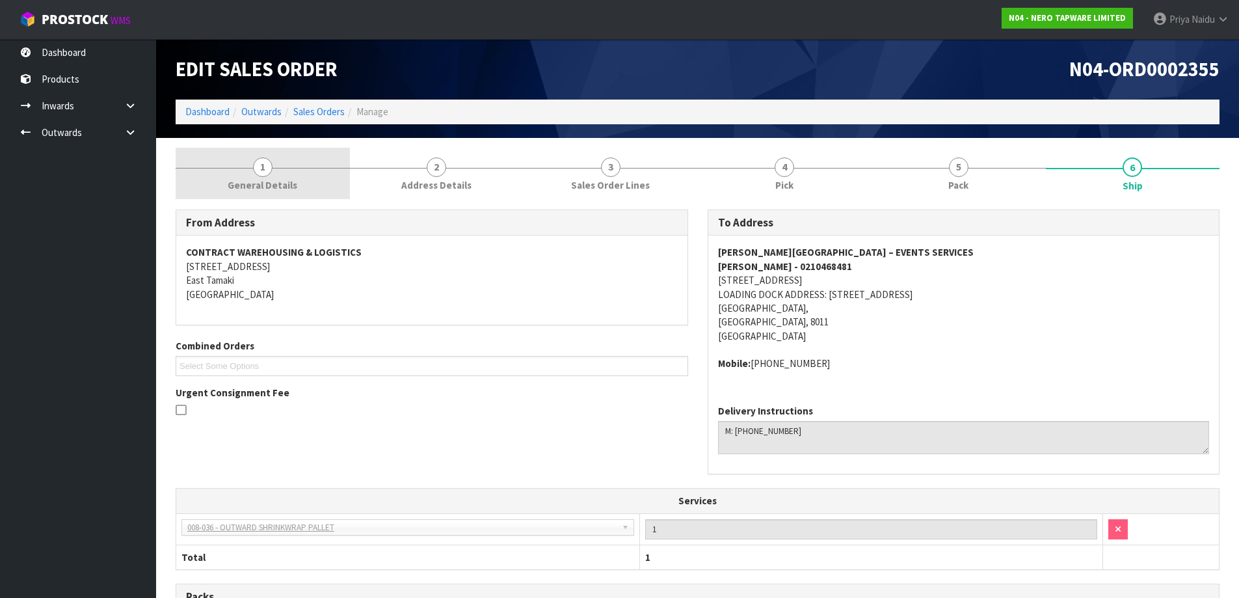
click at [278, 172] on link "1 General Details" at bounding box center [263, 173] width 174 height 51
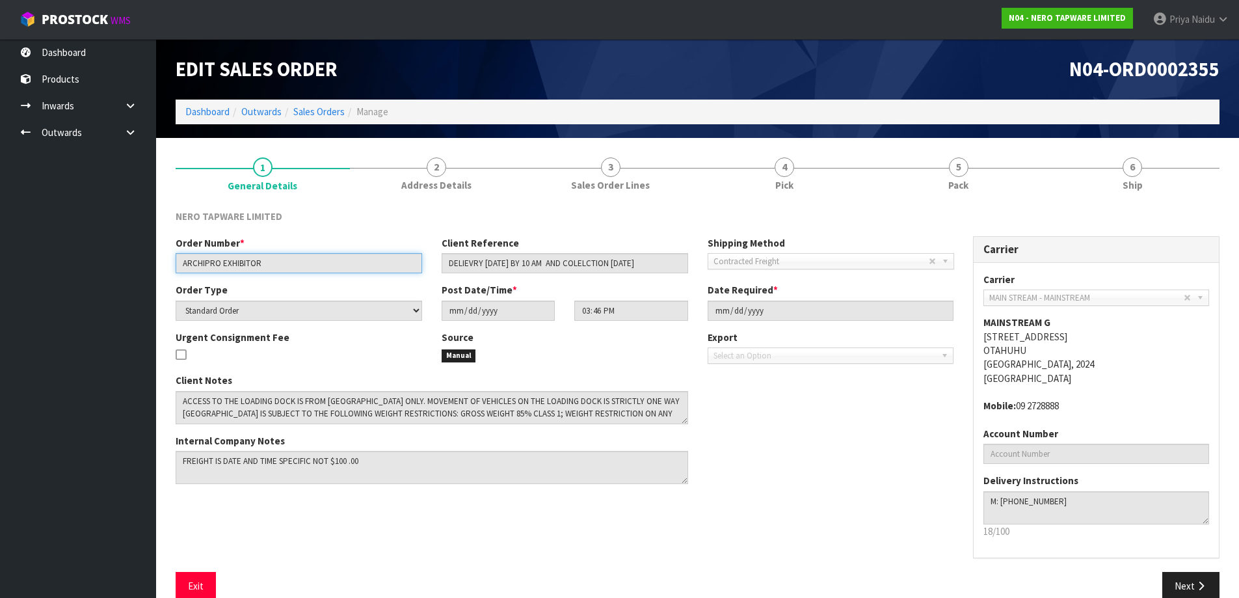
drag, startPoint x: 179, startPoint y: 259, endPoint x: 274, endPoint y: 263, distance: 95.1
click at [274, 263] on input "ARCHIPRO EXHIBITOR" at bounding box center [299, 263] width 247 height 20
click at [206, 105] on li "Dashboard" at bounding box center [207, 112] width 44 height 14
click at [210, 117] on link "Dashboard" at bounding box center [207, 111] width 44 height 12
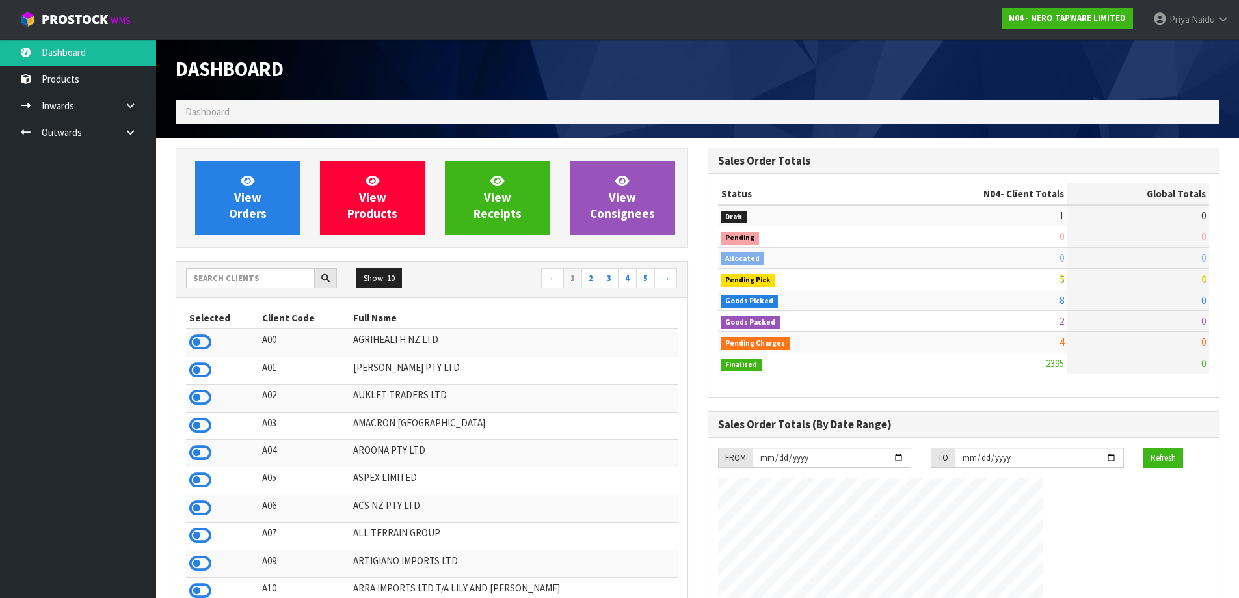
scroll to position [1028, 531]
click at [237, 276] on input "text" at bounding box center [250, 278] width 129 height 20
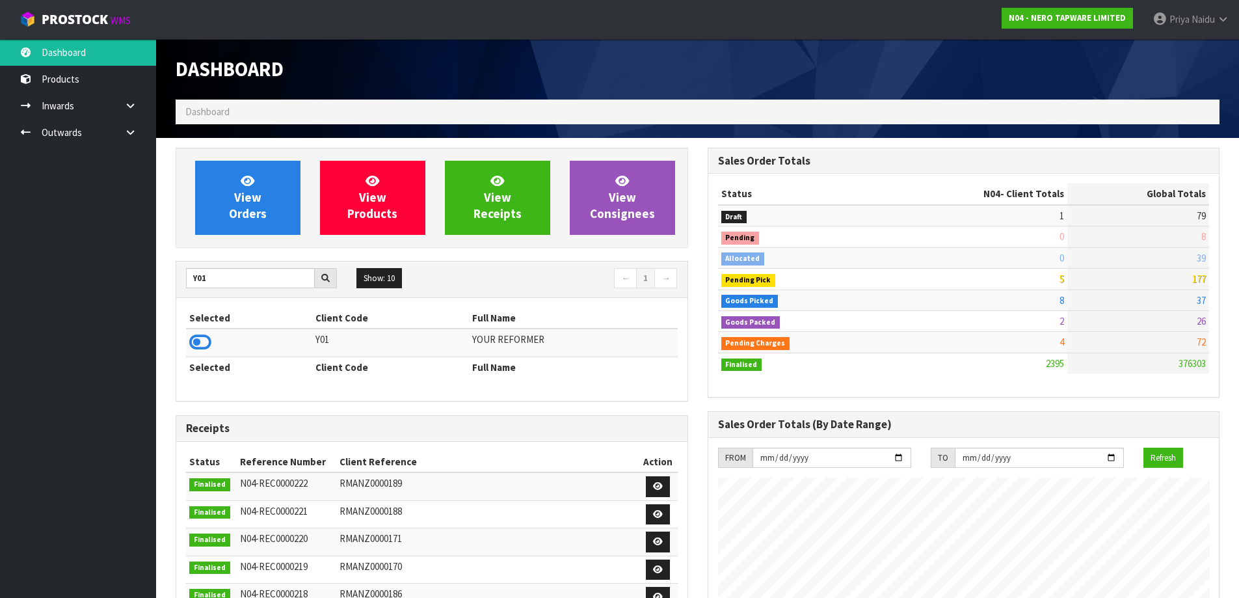
click at [212, 345] on td at bounding box center [249, 342] width 126 height 28
click at [198, 336] on icon at bounding box center [200, 342] width 22 height 20
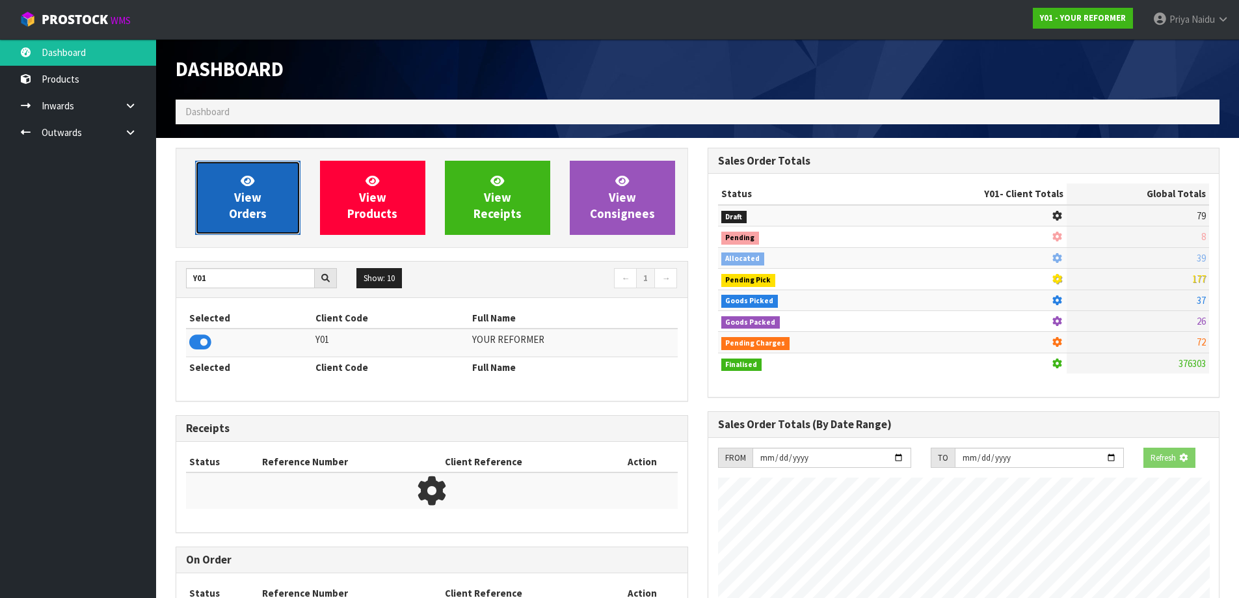
click at [243, 203] on span "View Orders" at bounding box center [248, 197] width 38 height 49
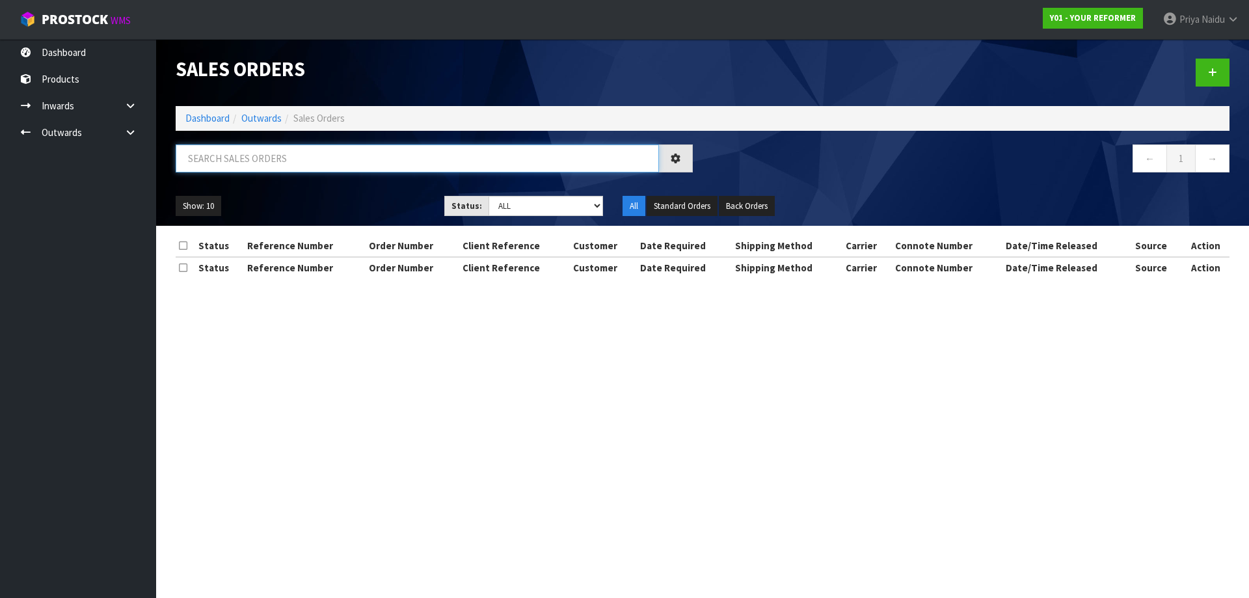
click at [261, 167] on input "text" at bounding box center [417, 158] width 483 height 28
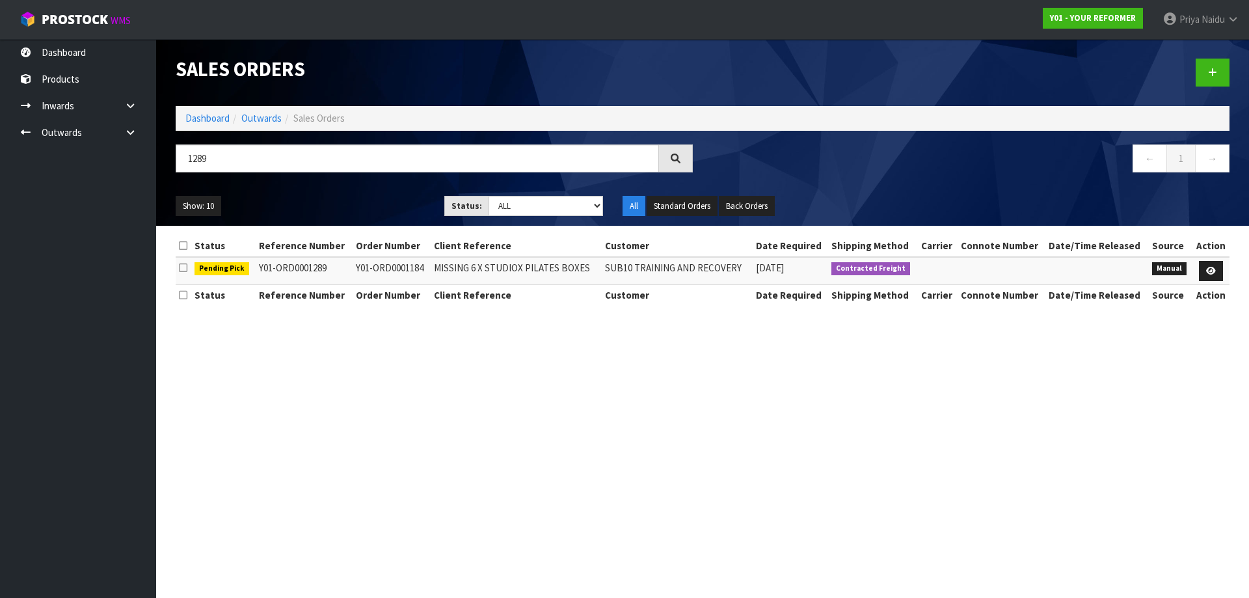
click at [382, 186] on div "Show: 10 5 10 25 50 Status: Draft Pending Allocated Pending Pick Goods Picked G…" at bounding box center [702, 206] width 1073 height 40
click at [207, 100] on div "Sales Orders" at bounding box center [434, 69] width 537 height 60
click at [197, 118] on link "Dashboard" at bounding box center [207, 118] width 44 height 12
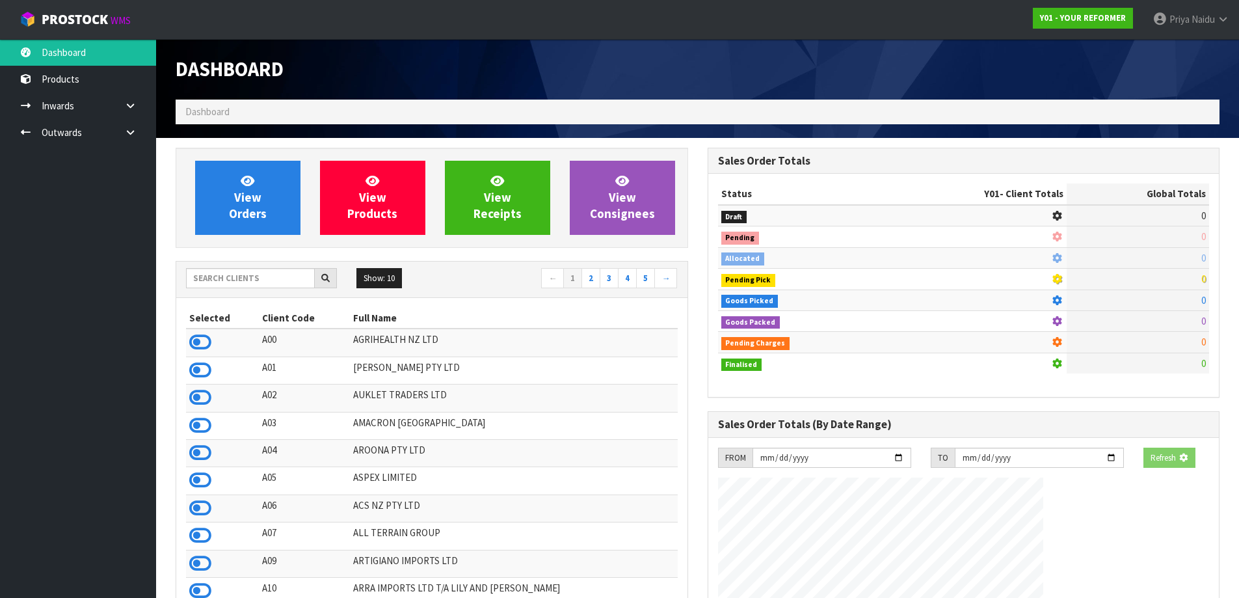
click at [238, 300] on div "Selected Client Code Full Name A00 AGRIHEALTH NZ LTD A01 AGAIN FASTER PTY LTD A…" at bounding box center [431, 473] width 511 height 351
click at [245, 278] on input "text" at bounding box center [250, 278] width 129 height 20
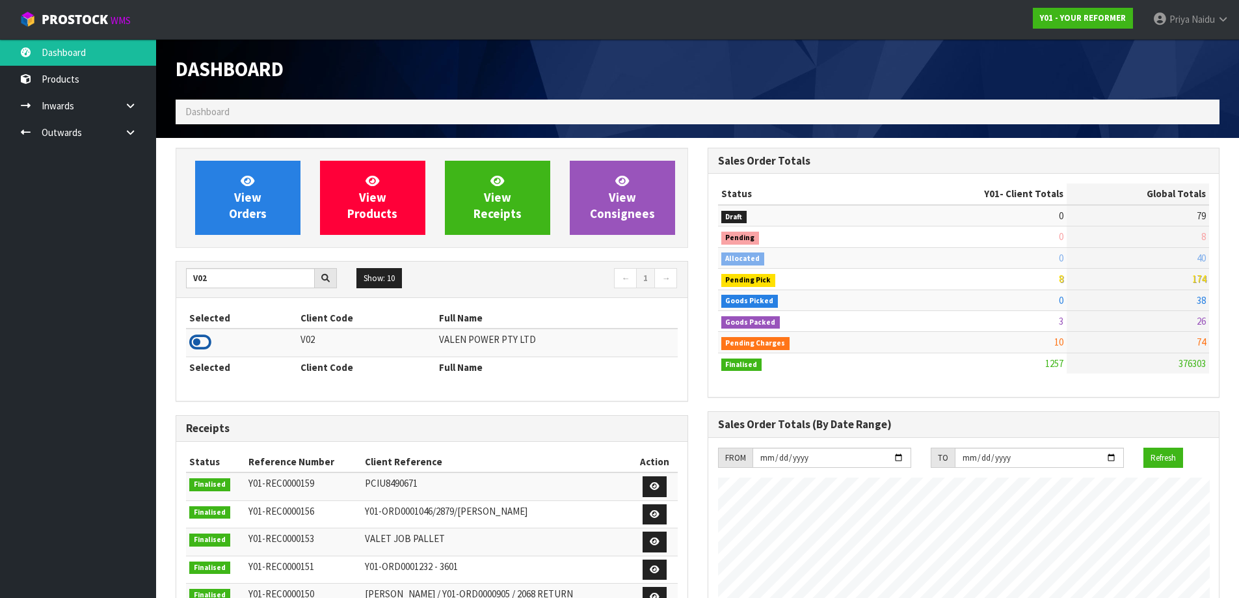
click at [201, 340] on icon at bounding box center [200, 342] width 22 height 20
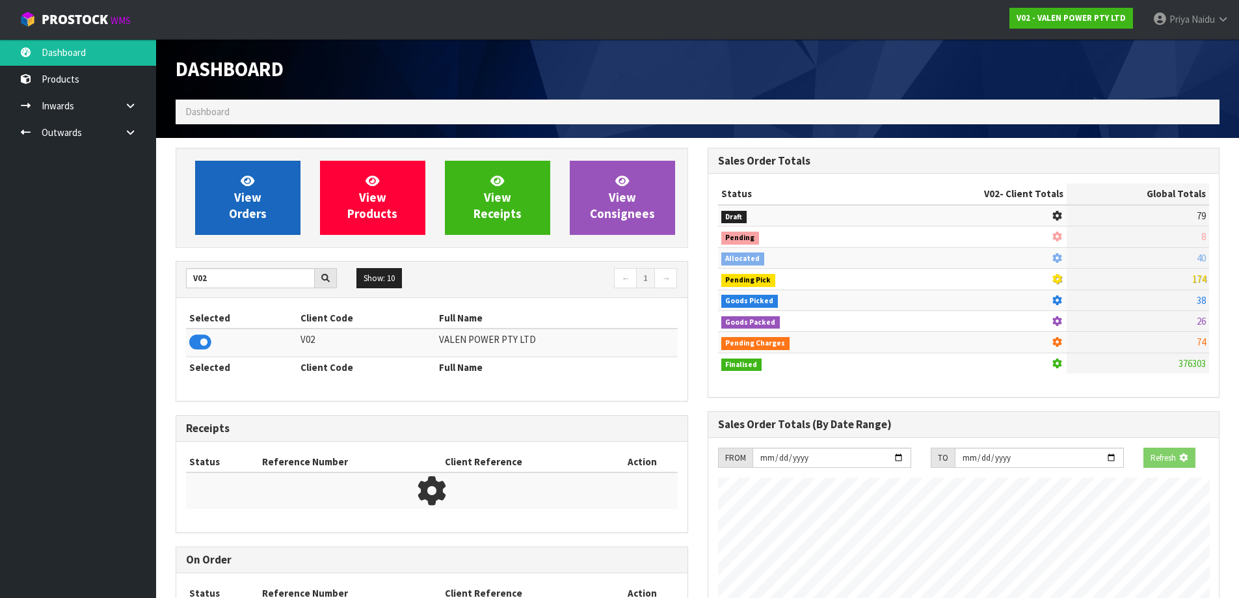
scroll to position [649622, 649901]
click at [245, 211] on span "View Orders" at bounding box center [248, 197] width 38 height 49
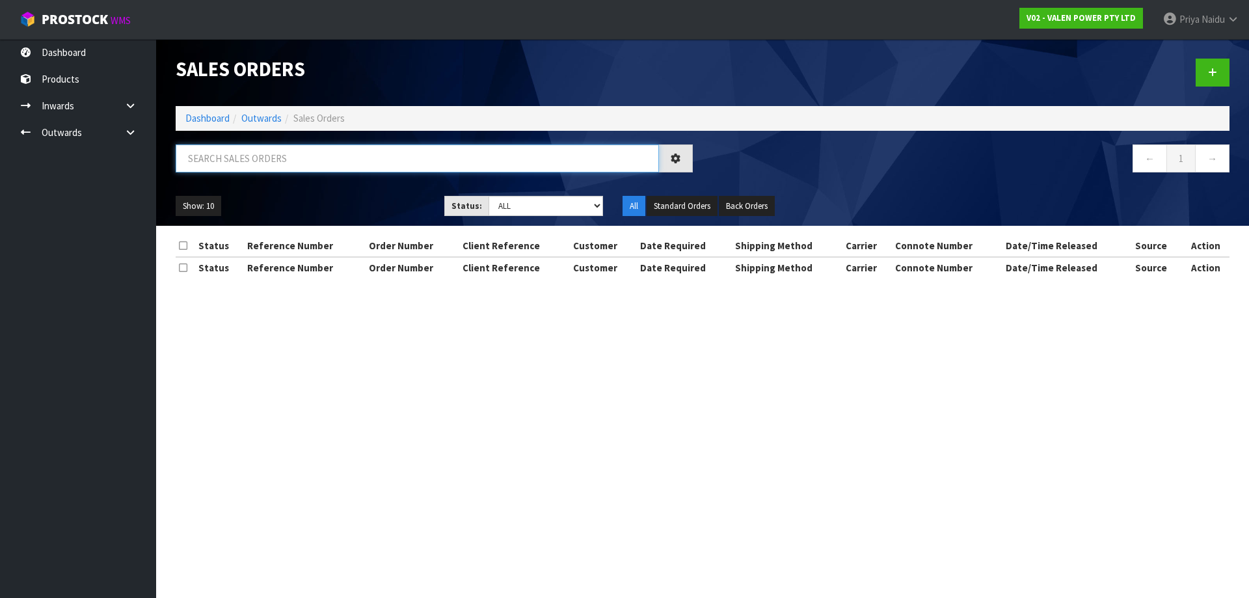
click at [261, 164] on input "text" at bounding box center [417, 158] width 483 height 28
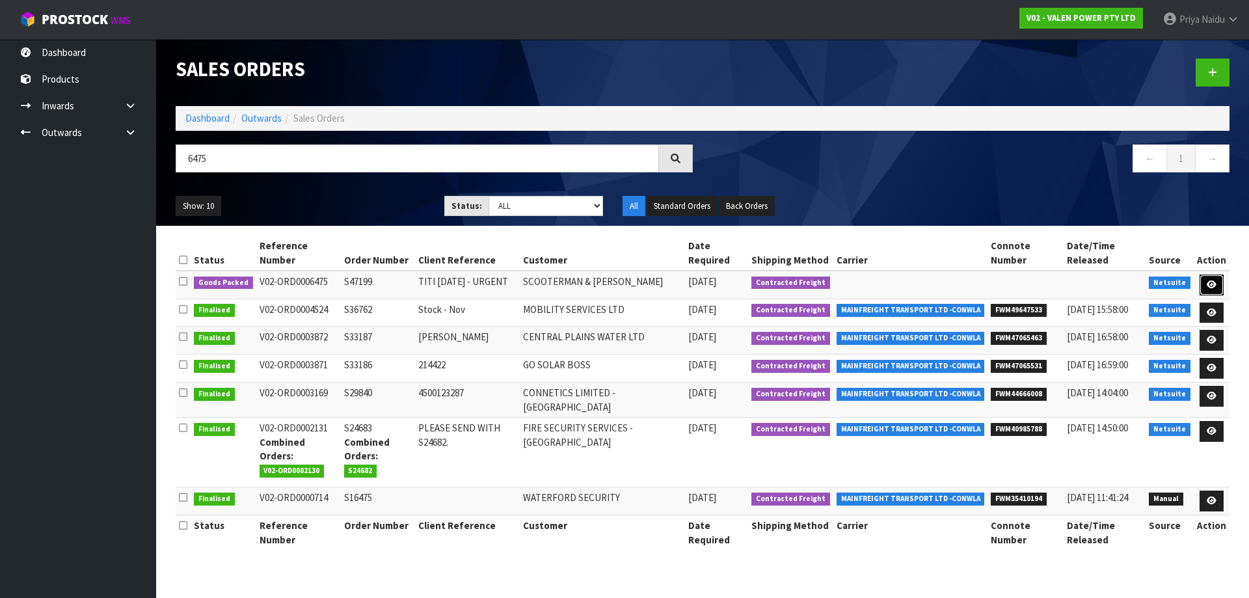
click at [1209, 282] on icon at bounding box center [1212, 284] width 10 height 8
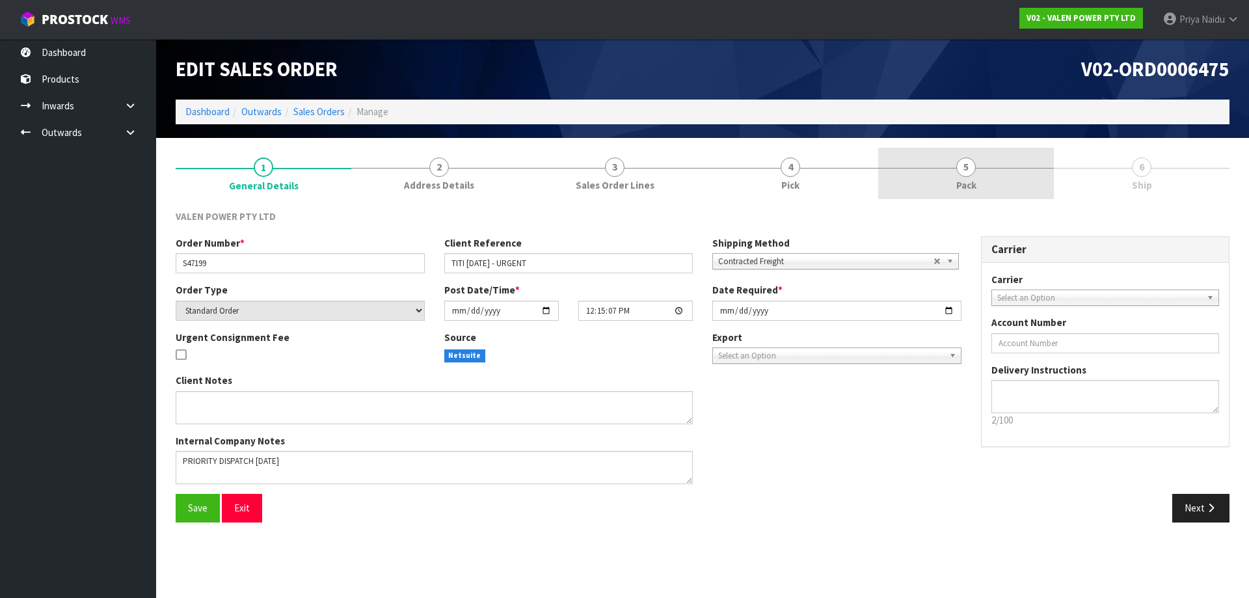
click at [962, 189] on span "Pack" at bounding box center [966, 185] width 20 height 14
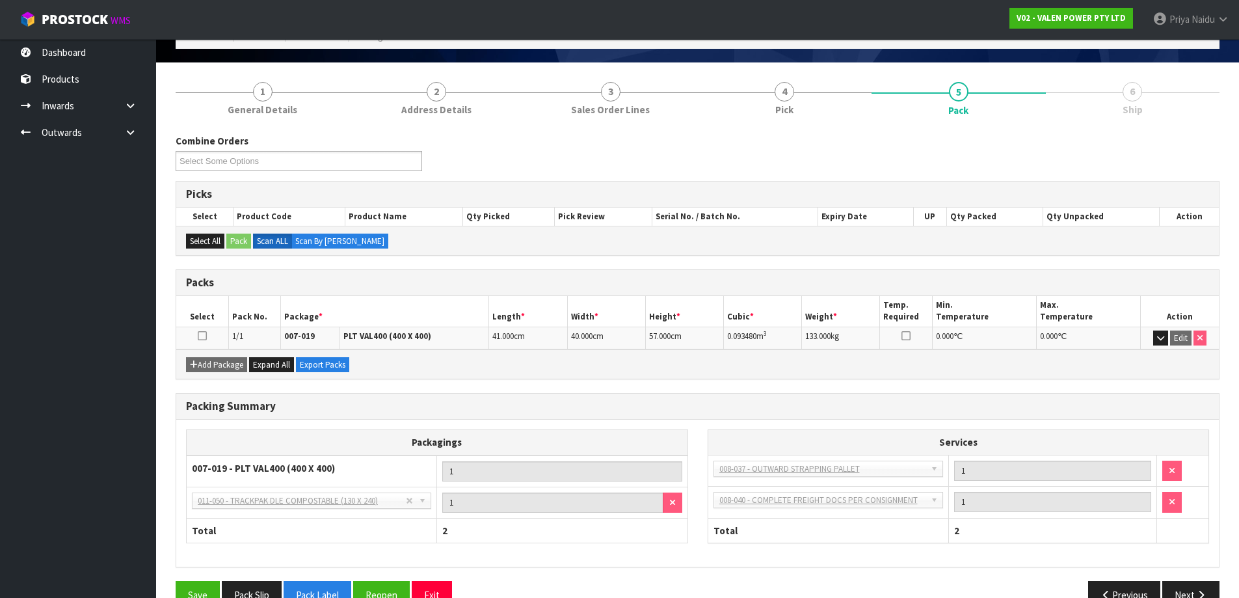
scroll to position [107, 0]
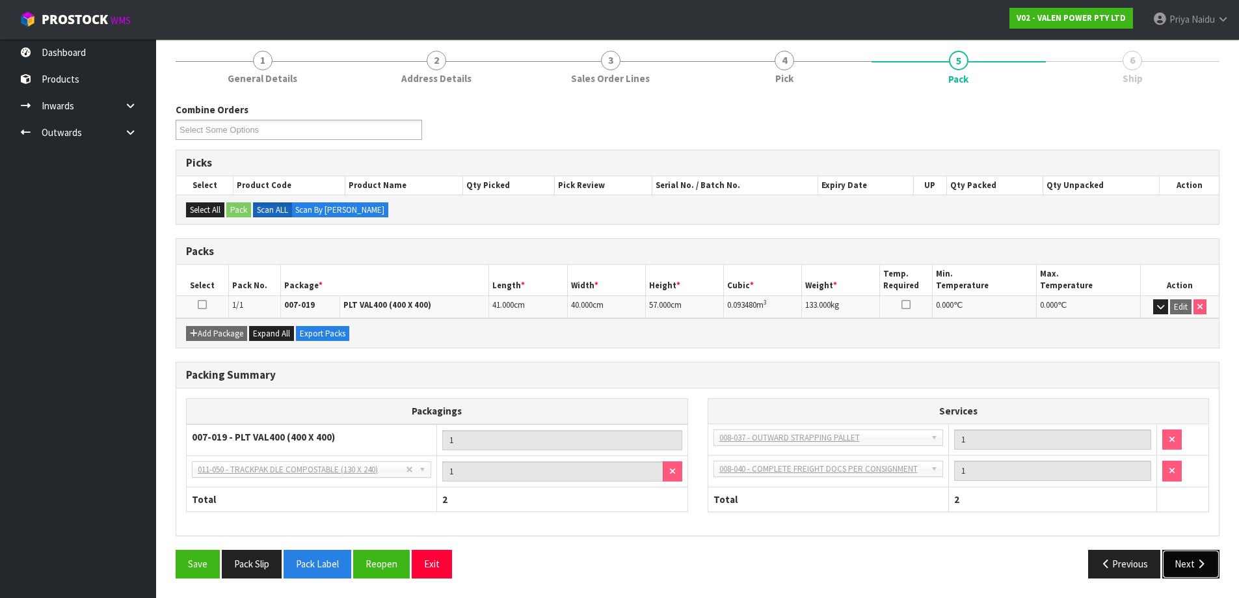
click at [1170, 561] on button "Next" at bounding box center [1190, 564] width 57 height 28
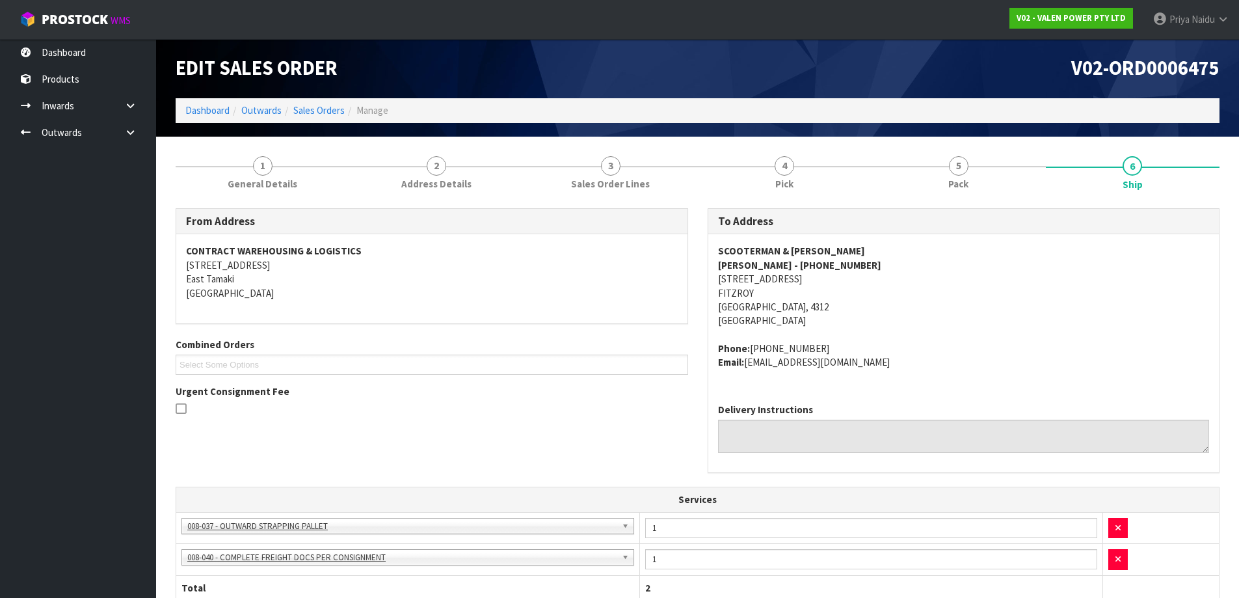
scroll to position [0, 0]
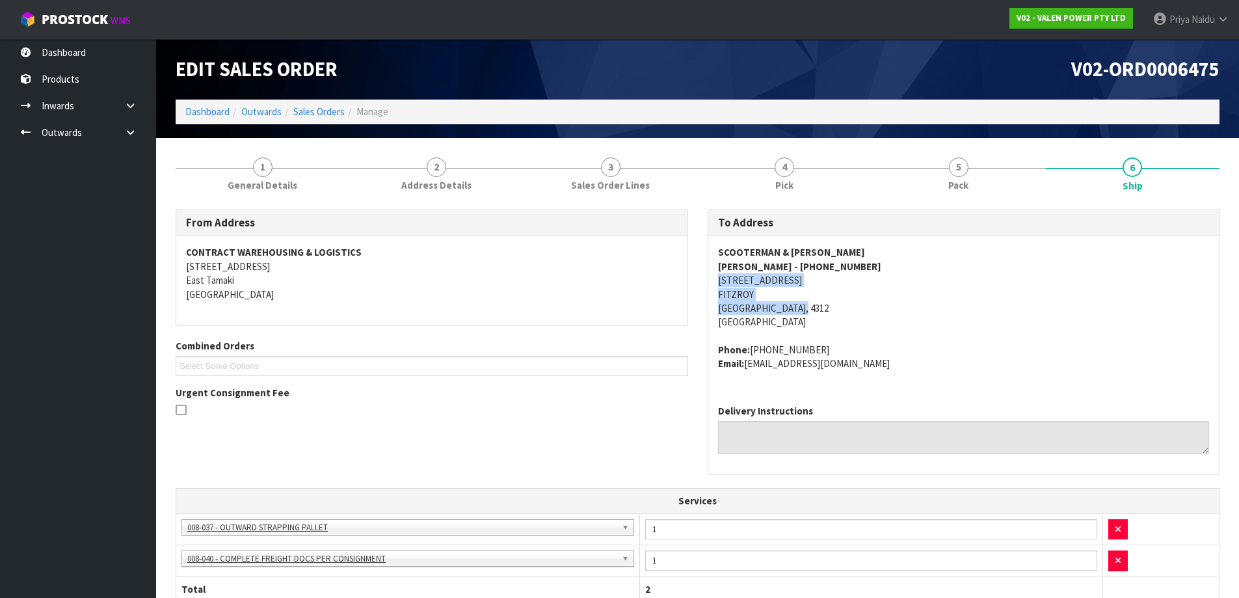
drag, startPoint x: 720, startPoint y: 280, endPoint x: 532, endPoint y: 281, distance: 188.0
click at [842, 306] on div "SCOOTERMAN & BOBBY DAWSON - +64274052925 558A DEVON STREET EAST FITZROY NEW PLY…" at bounding box center [963, 314] width 511 height 158
click at [928, 330] on span "SCOOTERMAN & BOBBY DAWSON - +64274052925 558A DEVON STREET EAST FITZROY NEW PLY…" at bounding box center [964, 307] width 492 height 125
drag, startPoint x: 710, startPoint y: 253, endPoint x: 881, endPoint y: 250, distance: 171.1
click at [881, 250] on div "SCOOTERMAN & BOBBY DAWSON - +64274052925 558A DEVON STREET EAST FITZROY NEW PLY…" at bounding box center [963, 314] width 511 height 158
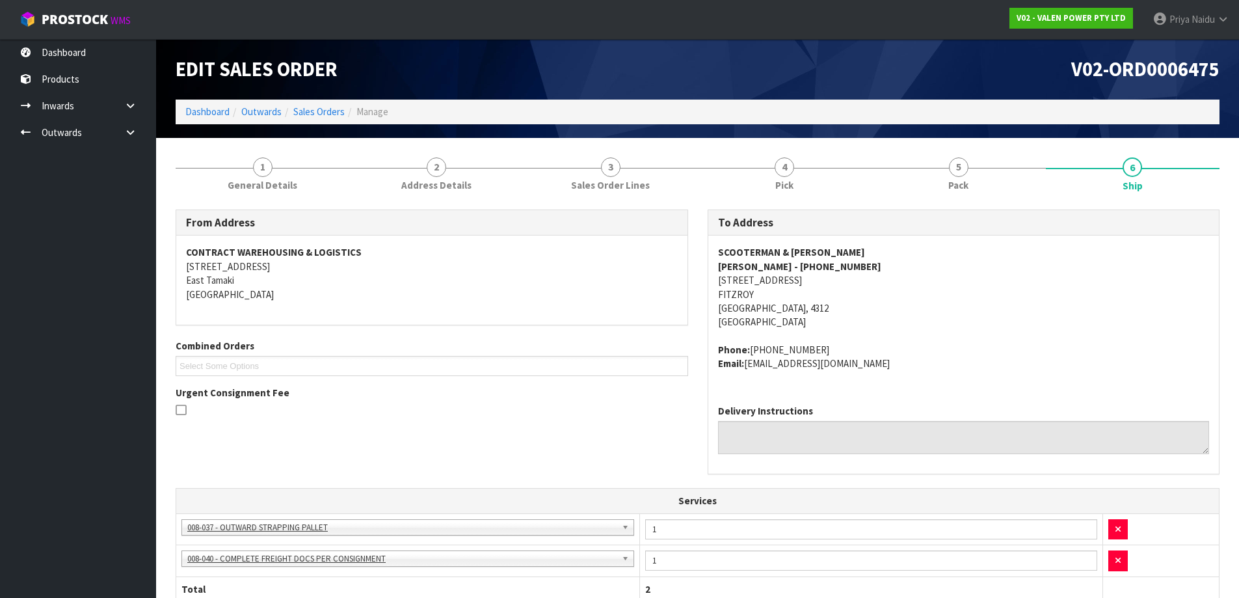
click at [922, 312] on address "SCOOTERMAN & BOBBY DAWSON - +64274052925 558A DEVON STREET EAST FITZROY NEW PLY…" at bounding box center [964, 287] width 492 height 84
drag, startPoint x: 710, startPoint y: 281, endPoint x: 833, endPoint y: 282, distance: 122.9
click at [833, 282] on div "SCOOTERMAN & BOBBY DAWSON - +64274052925 558A DEVON STREET EAST FITZROY NEW PLY…" at bounding box center [963, 314] width 511 height 158
drag, startPoint x: 706, startPoint y: 266, endPoint x: 728, endPoint y: 262, distance: 22.5
click at [851, 262] on div "To Address SCOOTERMAN & BOBBY DAWSON - +64274052925 558A DEVON STREET EAST FITZ…" at bounding box center [964, 348] width 532 height 278
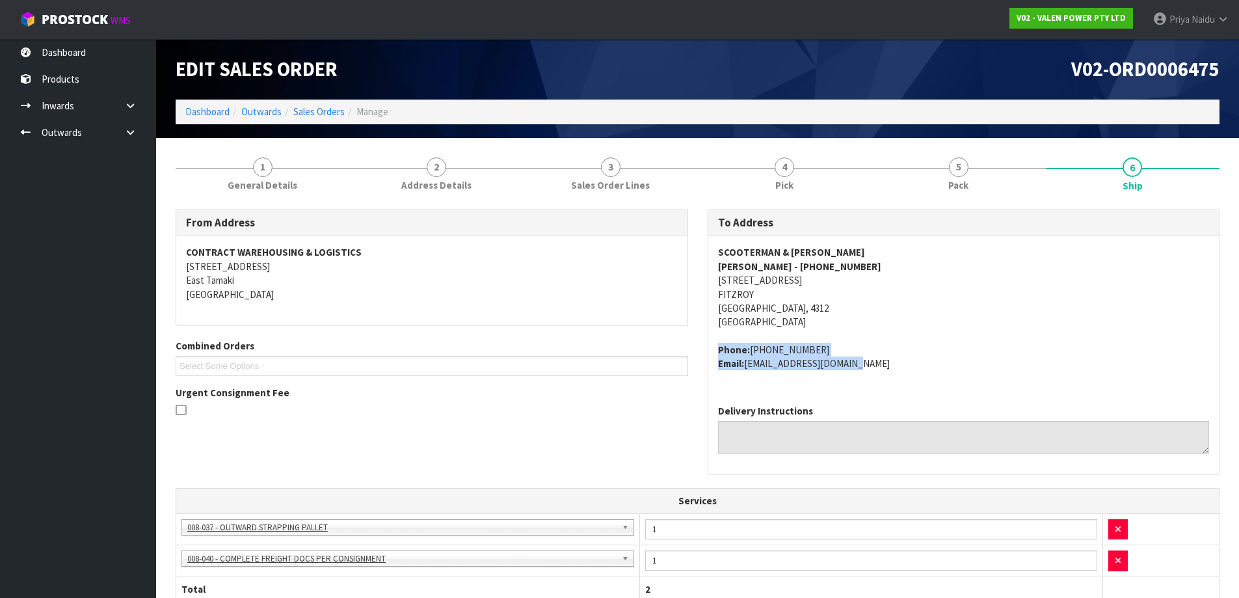
drag, startPoint x: 708, startPoint y: 344, endPoint x: 889, endPoint y: 375, distance: 184.0
click at [889, 375] on div "SCOOTERMAN & BOBBY DAWSON - +64274052925 558A DEVON STREET EAST FITZROY NEW PLY…" at bounding box center [963, 314] width 511 height 158
click at [243, 170] on link "1 General Details" at bounding box center [263, 173] width 174 height 51
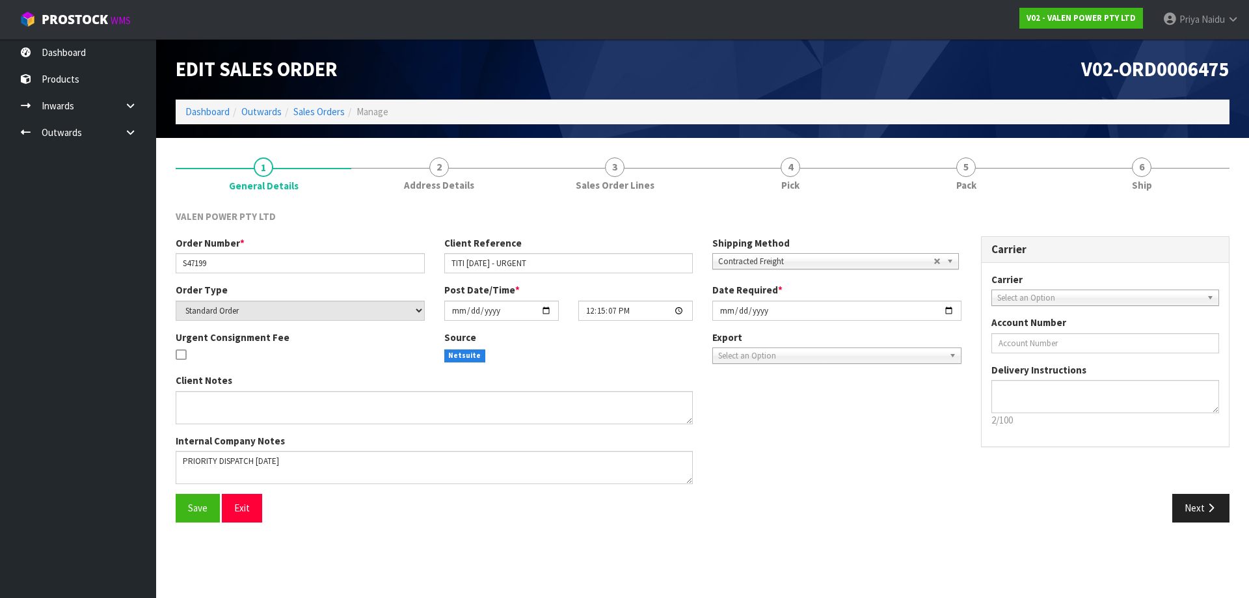
drag, startPoint x: 175, startPoint y: 264, endPoint x: 185, endPoint y: 262, distance: 9.9
click at [185, 262] on div "Order Number * S47199" at bounding box center [300, 254] width 269 height 37
click at [185, 262] on input "S47199" at bounding box center [300, 263] width 249 height 20
drag, startPoint x: 185, startPoint y: 262, endPoint x: 231, endPoint y: 257, distance: 46.5
click at [231, 257] on input "S47199" at bounding box center [300, 263] width 249 height 20
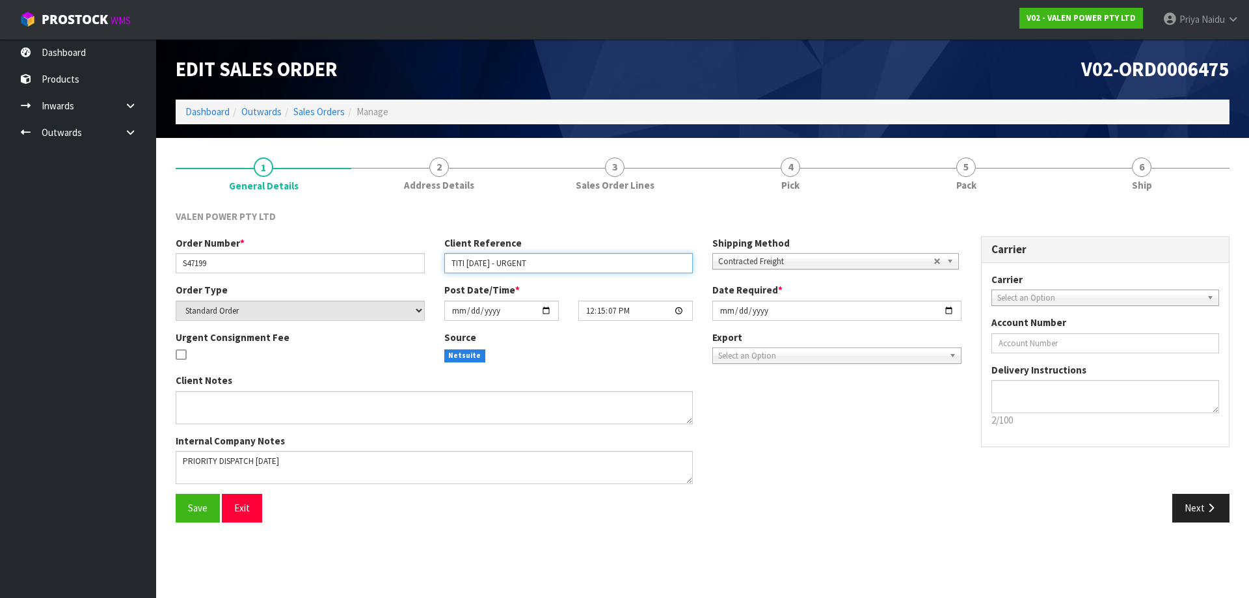
drag, startPoint x: 448, startPoint y: 268, endPoint x: 578, endPoint y: 263, distance: 129.5
click at [578, 263] on input "TITI 12.08.2025 - URGENT" at bounding box center [568, 263] width 249 height 20
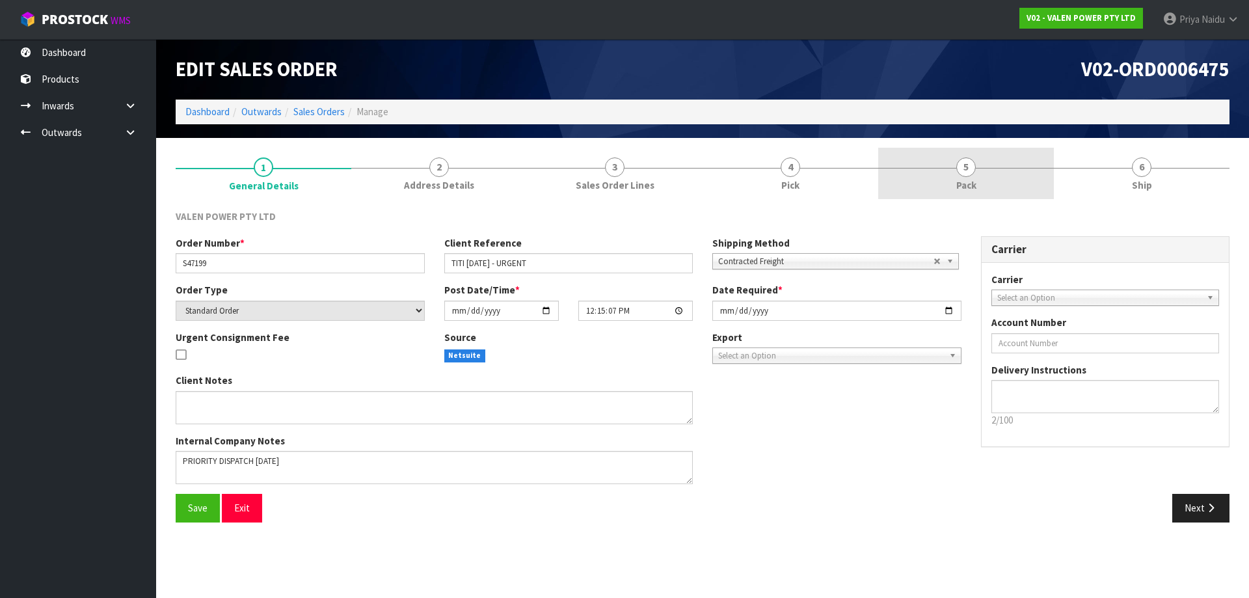
click at [944, 182] on link "5 Pack" at bounding box center [966, 173] width 176 height 51
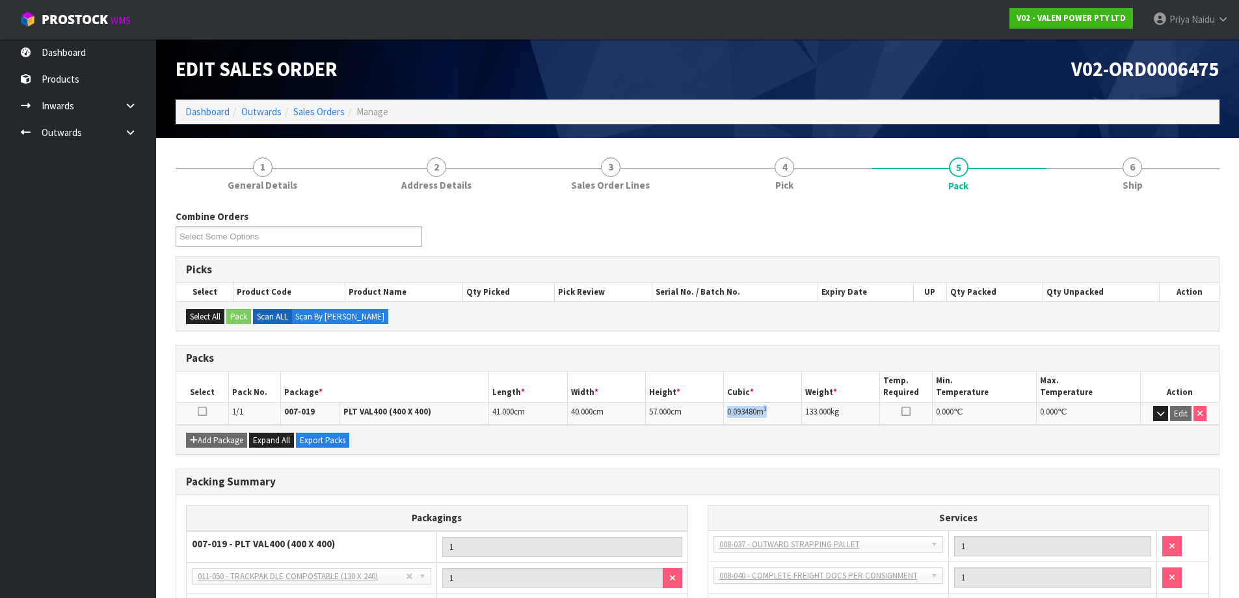
drag, startPoint x: 728, startPoint y: 412, endPoint x: 790, endPoint y: 410, distance: 62.5
click at [790, 410] on td "0.093480 m 3" at bounding box center [763, 413] width 78 height 23
click at [1102, 190] on link "6 Ship" at bounding box center [1133, 173] width 174 height 51
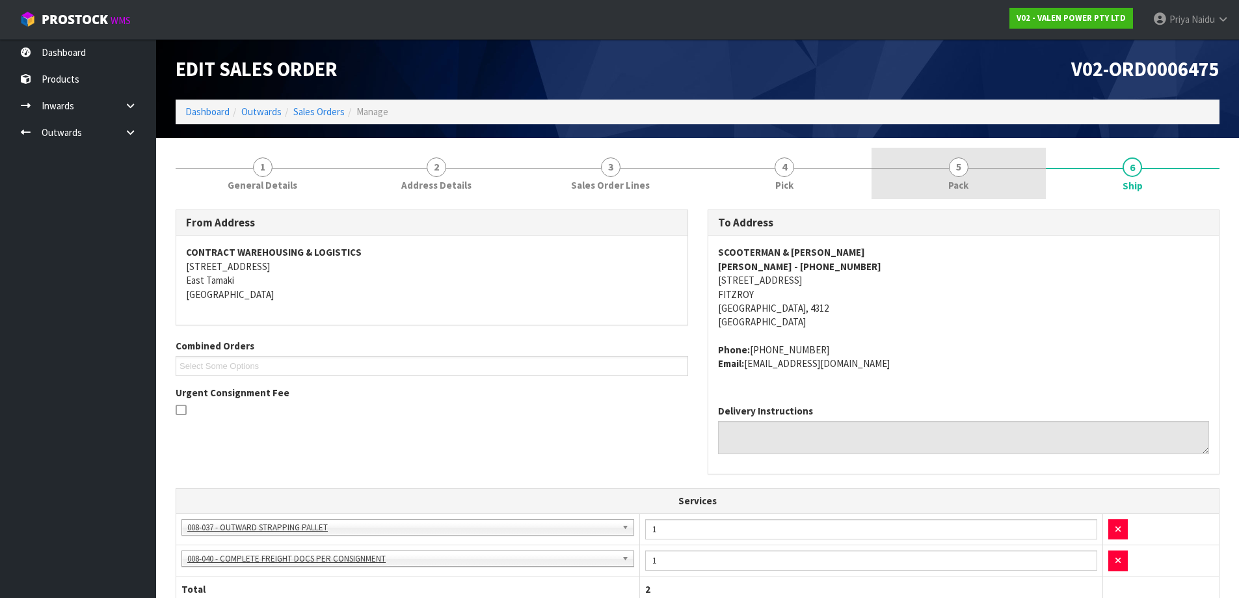
drag, startPoint x: 888, startPoint y: 189, endPoint x: 875, endPoint y: 188, distance: 13.7
click at [888, 189] on link "5 Pack" at bounding box center [959, 173] width 174 height 51
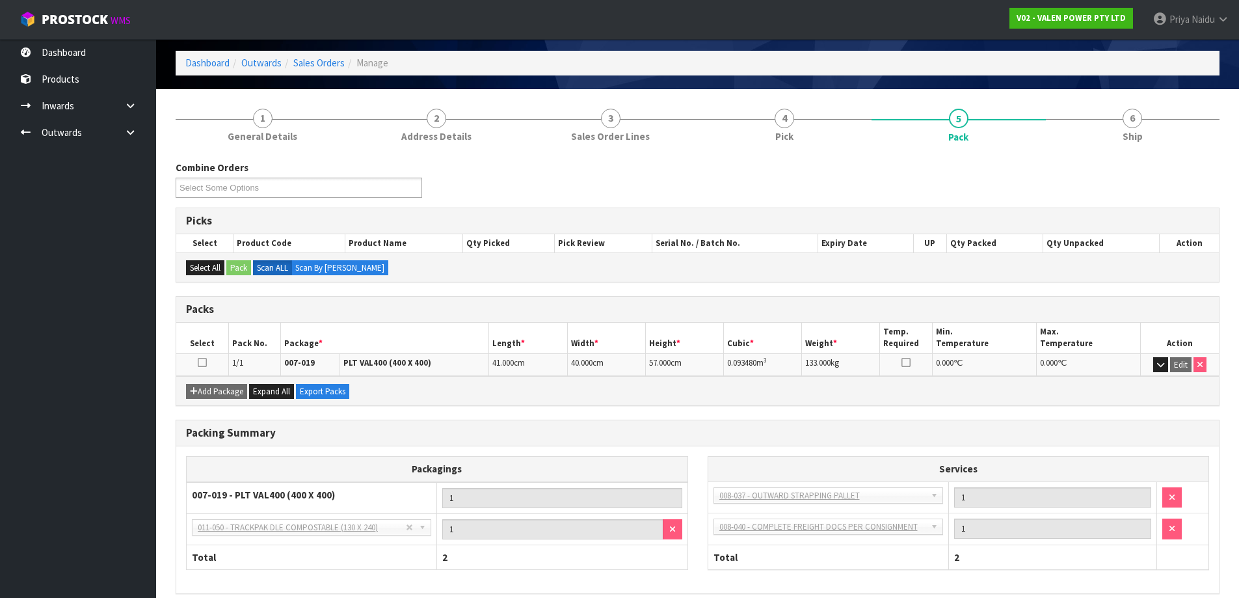
scroll to position [107, 0]
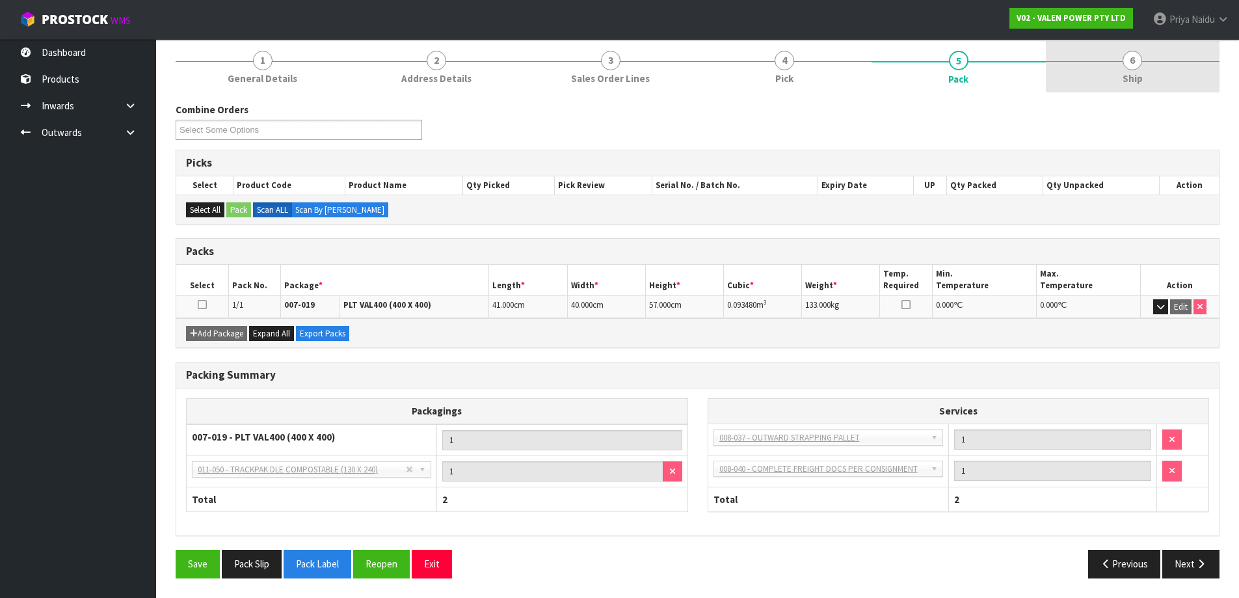
drag, startPoint x: 1129, startPoint y: 68, endPoint x: 1115, endPoint y: 72, distance: 14.2
click at [1129, 68] on span "6" at bounding box center [1133, 61] width 20 height 20
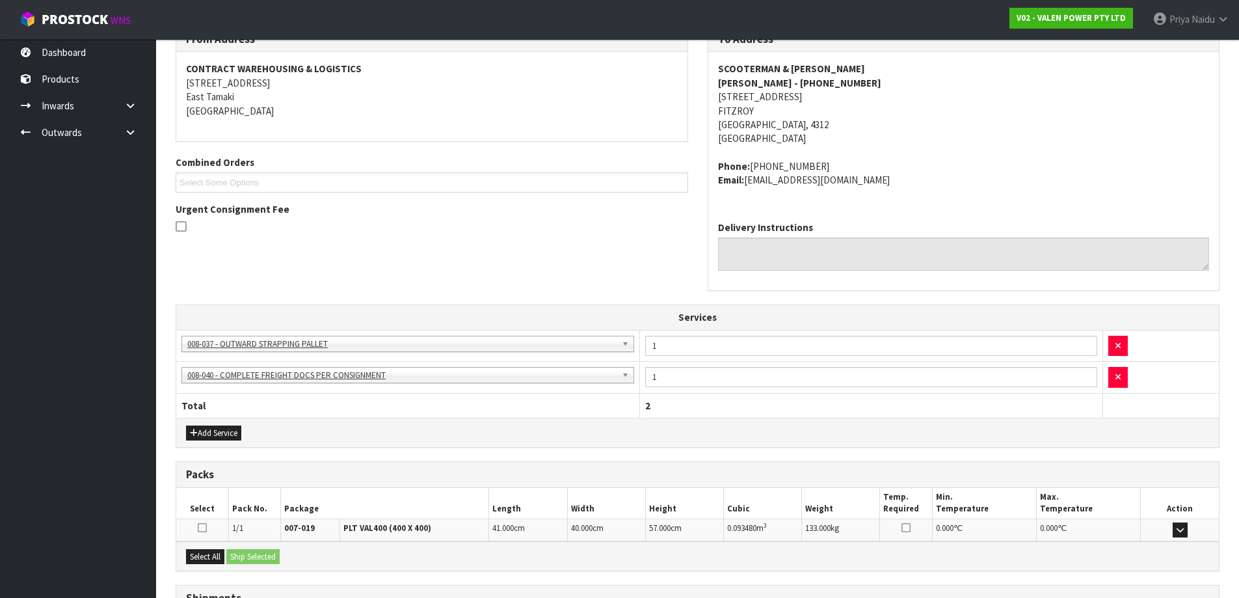
scroll to position [297, 0]
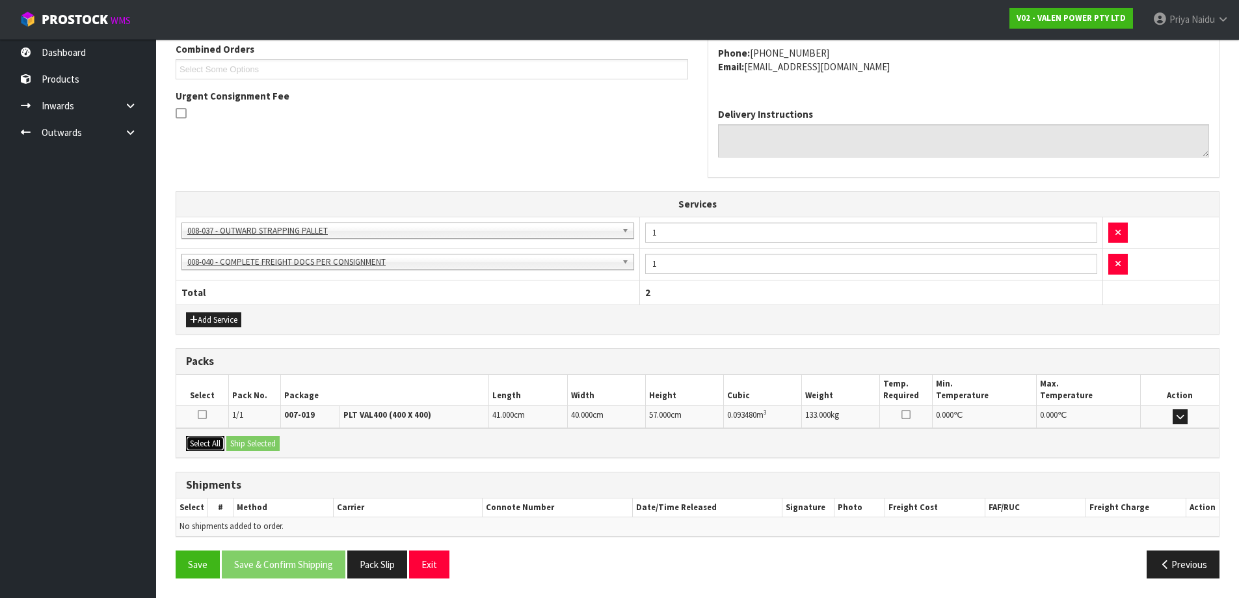
drag, startPoint x: 208, startPoint y: 442, endPoint x: 241, endPoint y: 444, distance: 33.2
click at [212, 442] on button "Select All" at bounding box center [205, 444] width 38 height 16
drag, startPoint x: 241, startPoint y: 444, endPoint x: 290, endPoint y: 451, distance: 49.3
click at [244, 445] on button "Ship Selected" at bounding box center [252, 444] width 53 height 16
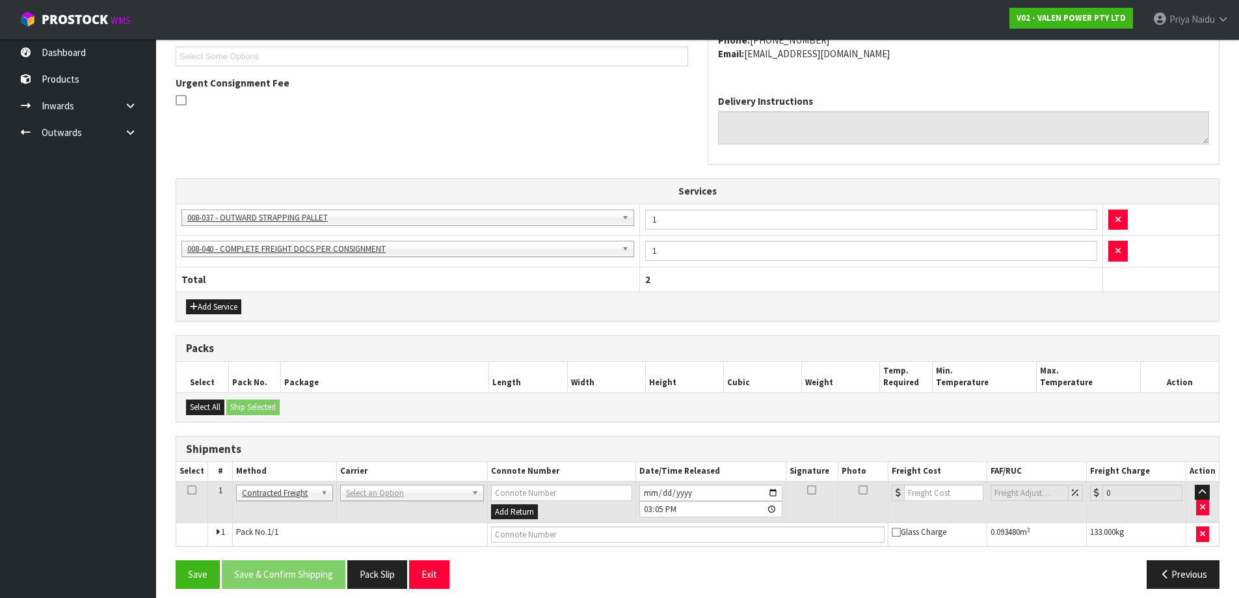
scroll to position [320, 0]
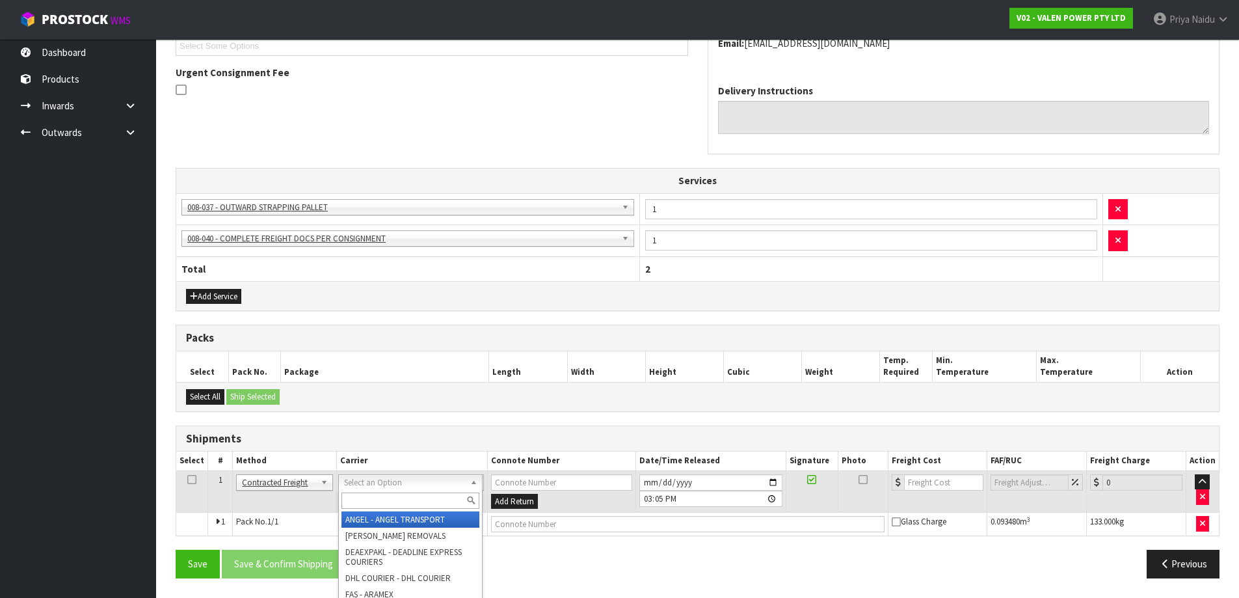
click at [371, 494] on input "text" at bounding box center [410, 500] width 138 height 16
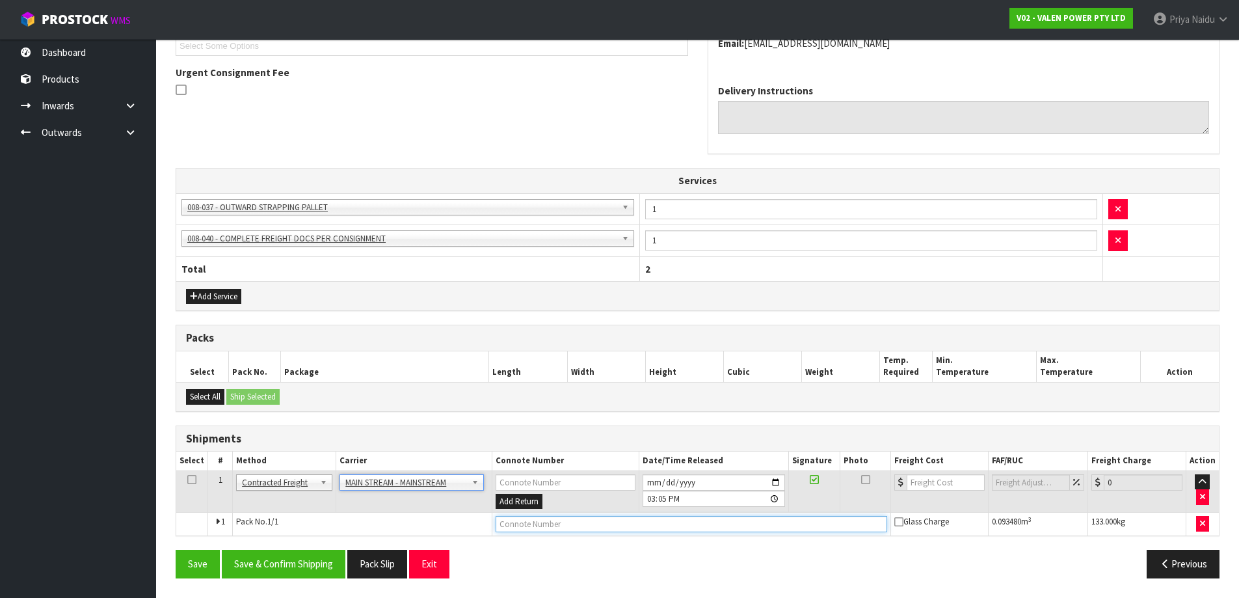
click at [513, 524] on input "text" at bounding box center [692, 524] width 392 height 16
paste input "CWL7713900"
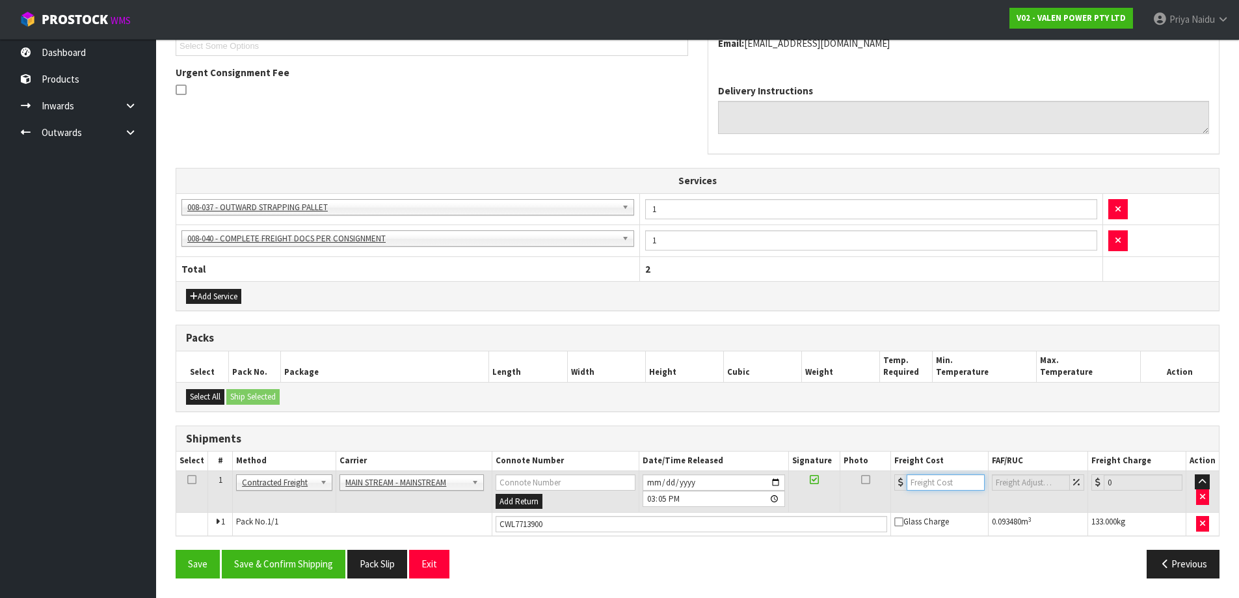
click at [942, 485] on input "number" at bounding box center [946, 482] width 79 height 16
click at [282, 585] on div "Save Save & Confirm Shipping Pack Slip Exit Previous" at bounding box center [697, 569] width 1063 height 38
click at [297, 571] on button "Save & Confirm Shipping" at bounding box center [284, 564] width 124 height 28
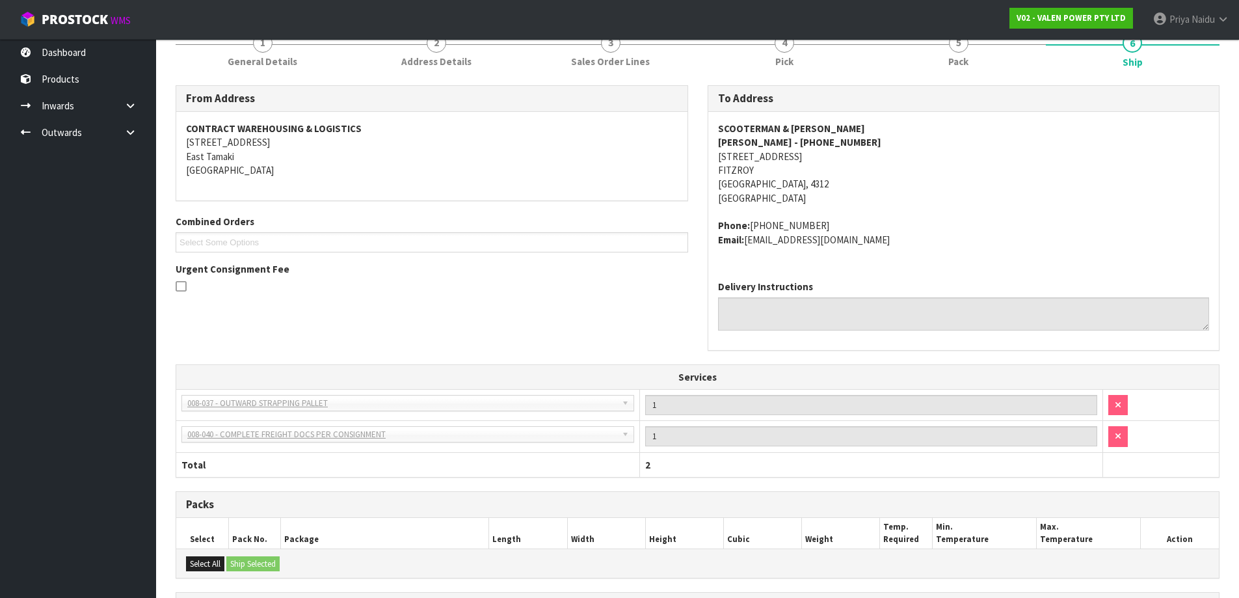
scroll to position [0, 0]
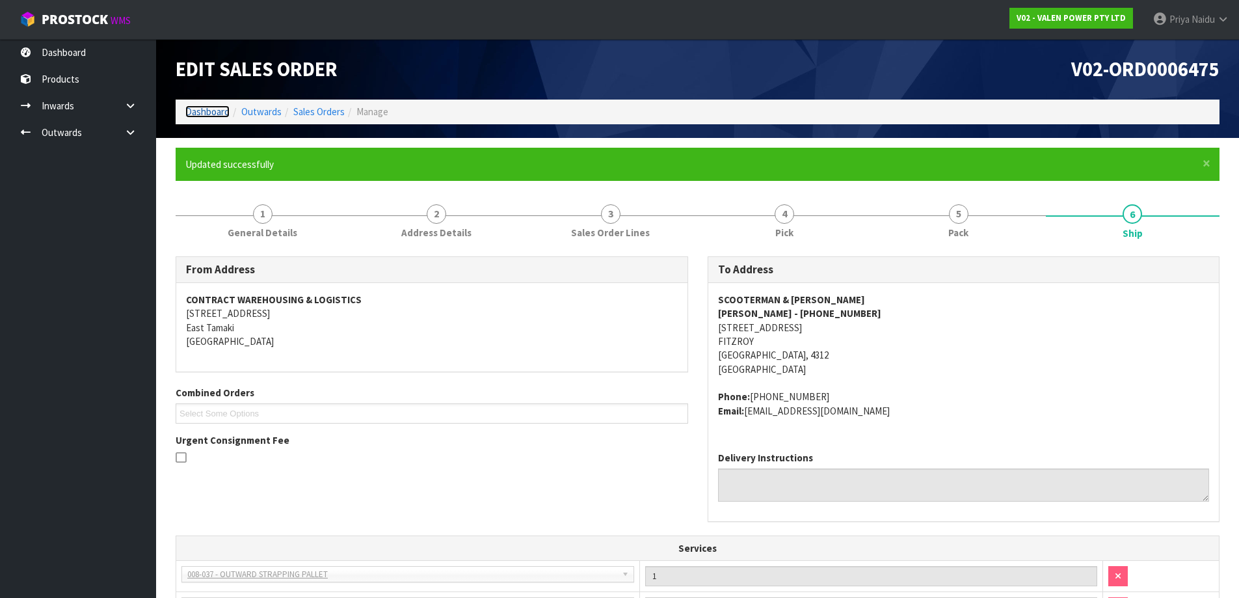
click at [196, 109] on link "Dashboard" at bounding box center [207, 111] width 44 height 12
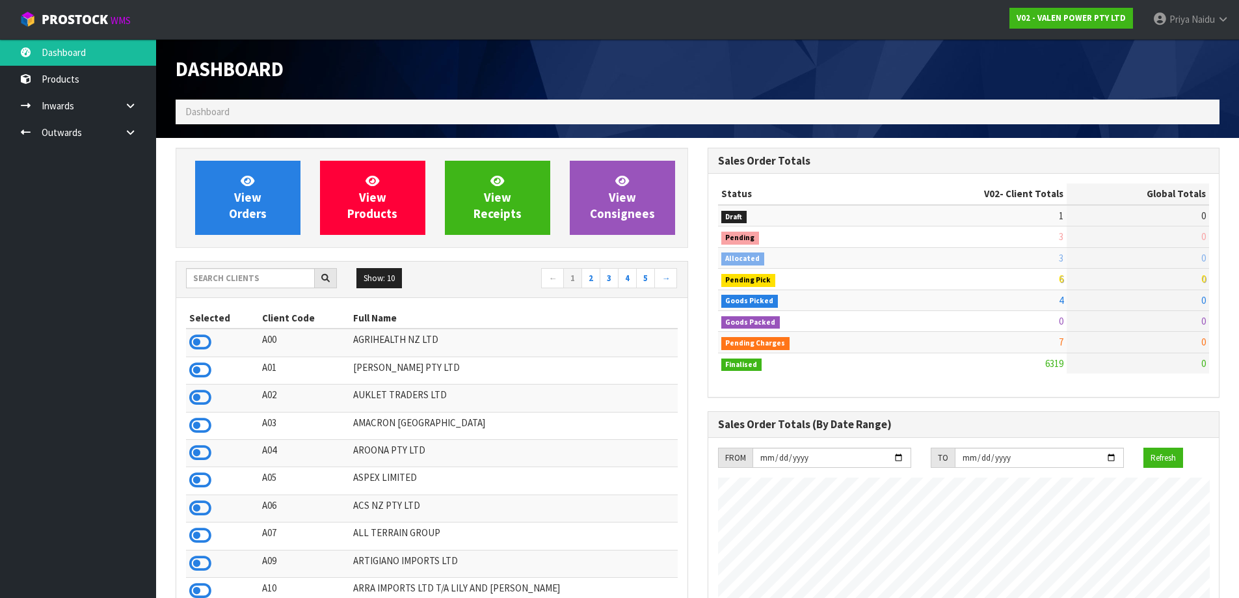
scroll to position [985, 531]
click at [232, 265] on div "Show: 10 5 10 25 50 ← 1 2 3 4 5 →" at bounding box center [431, 279] width 511 height 36
click at [241, 278] on input "text" at bounding box center [250, 278] width 129 height 20
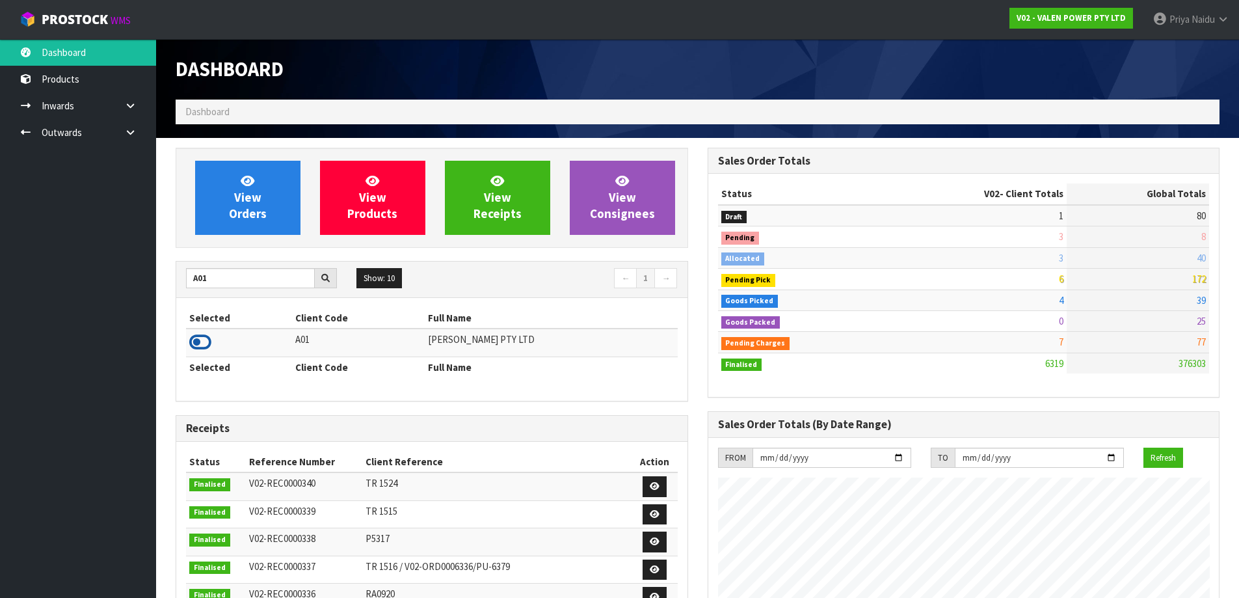
click at [203, 340] on icon at bounding box center [200, 342] width 22 height 20
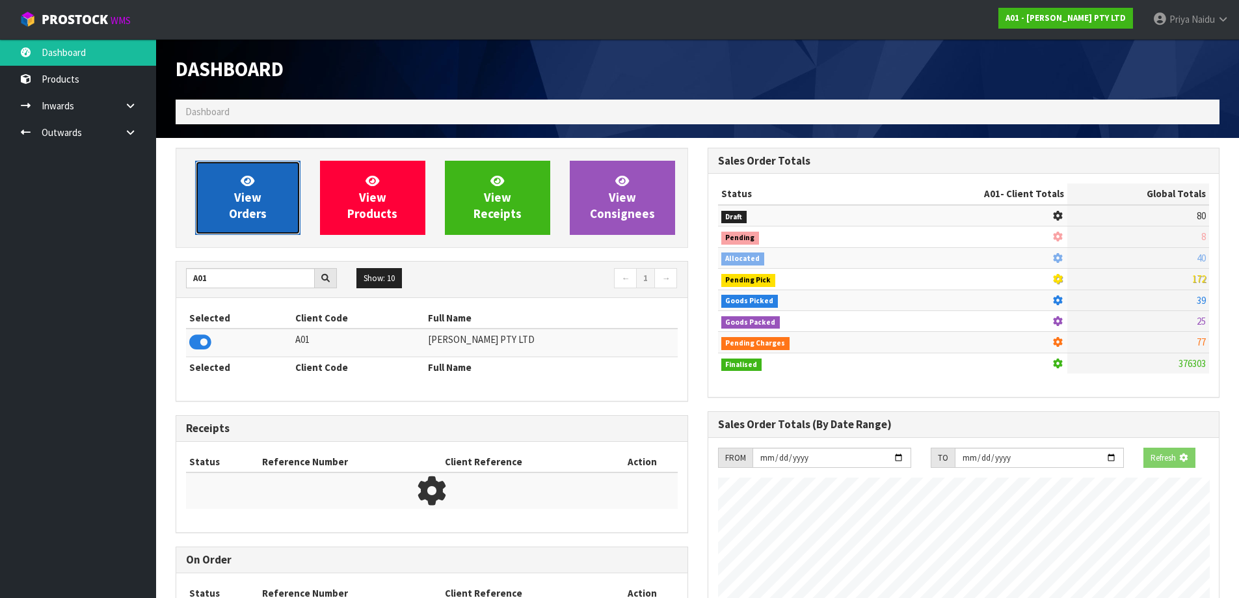
click at [241, 196] on span "View Orders" at bounding box center [248, 197] width 38 height 49
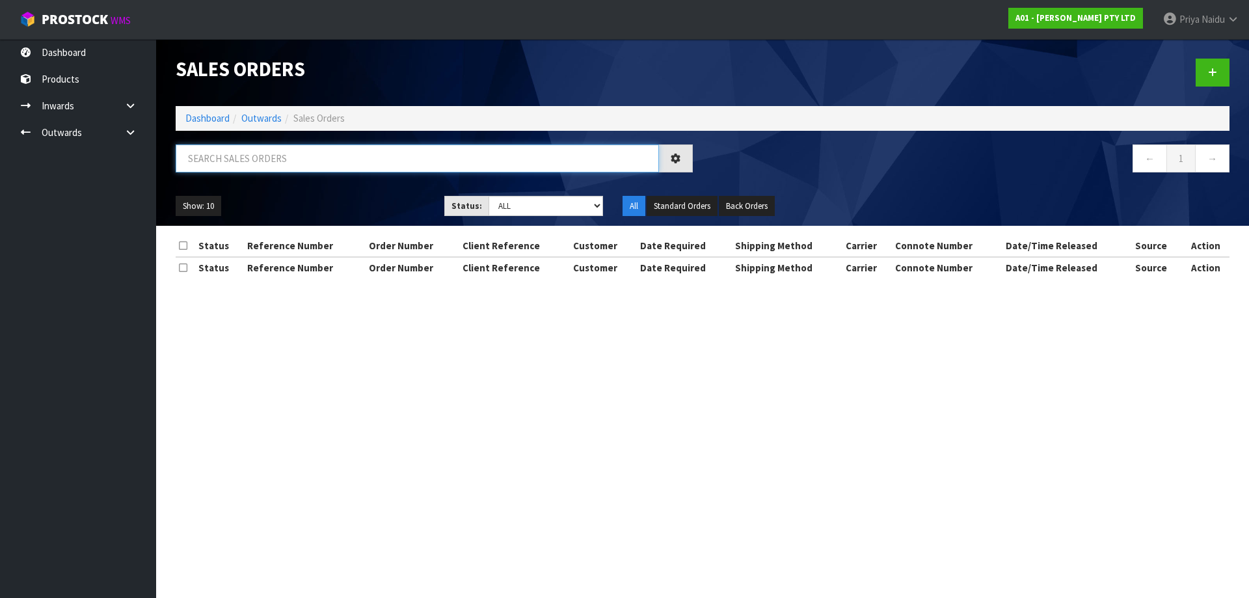
click at [275, 165] on input "text" at bounding box center [417, 158] width 483 height 28
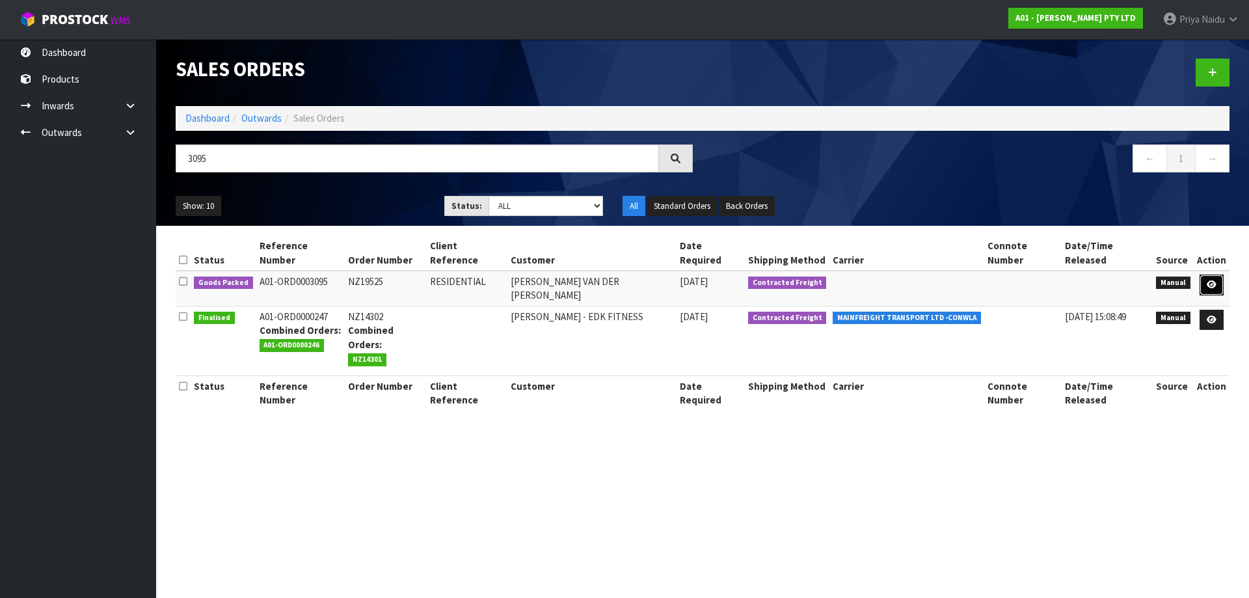
click at [1219, 274] on link at bounding box center [1211, 284] width 24 height 21
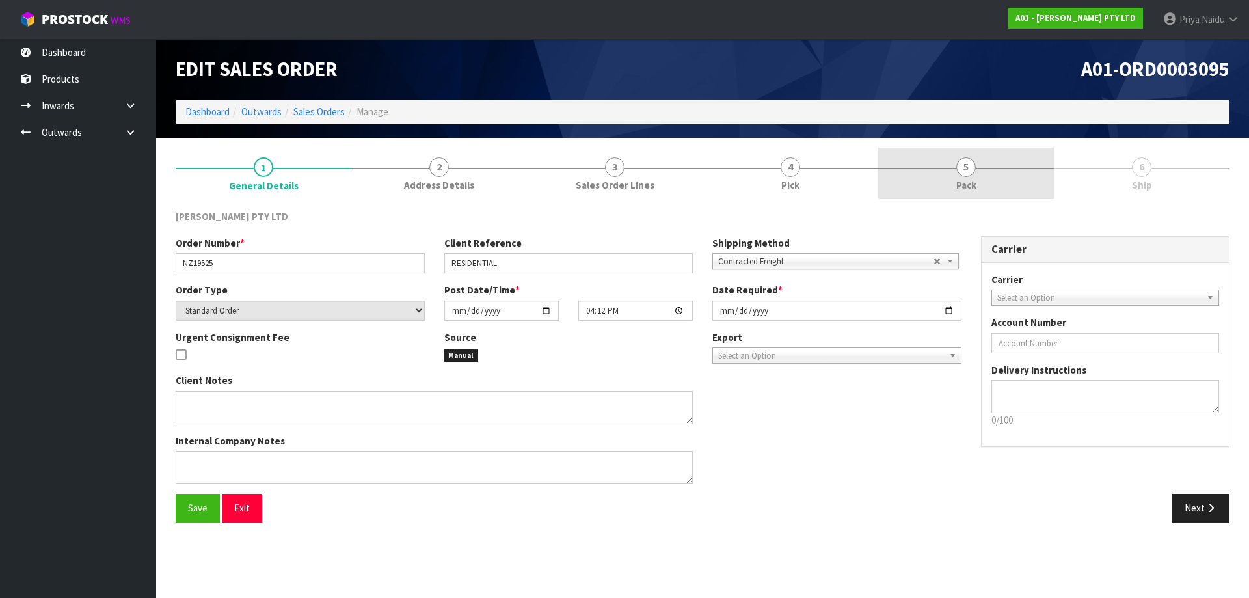
click at [983, 166] on link "5 Pack" at bounding box center [966, 173] width 176 height 51
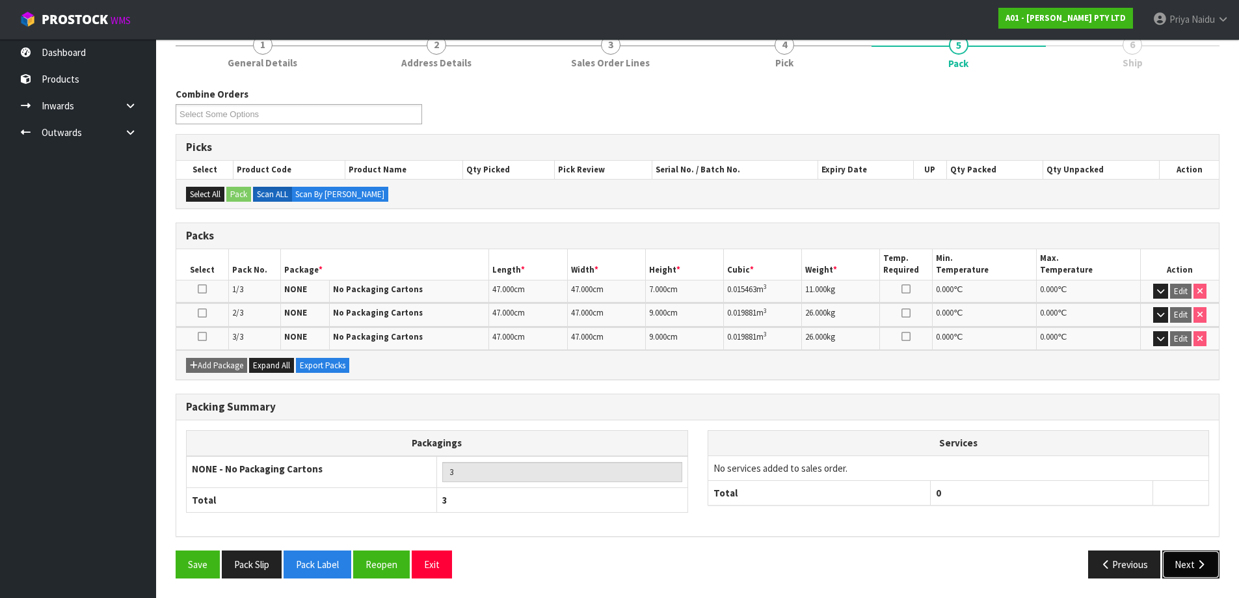
click at [1184, 564] on button "Next" at bounding box center [1190, 564] width 57 height 28
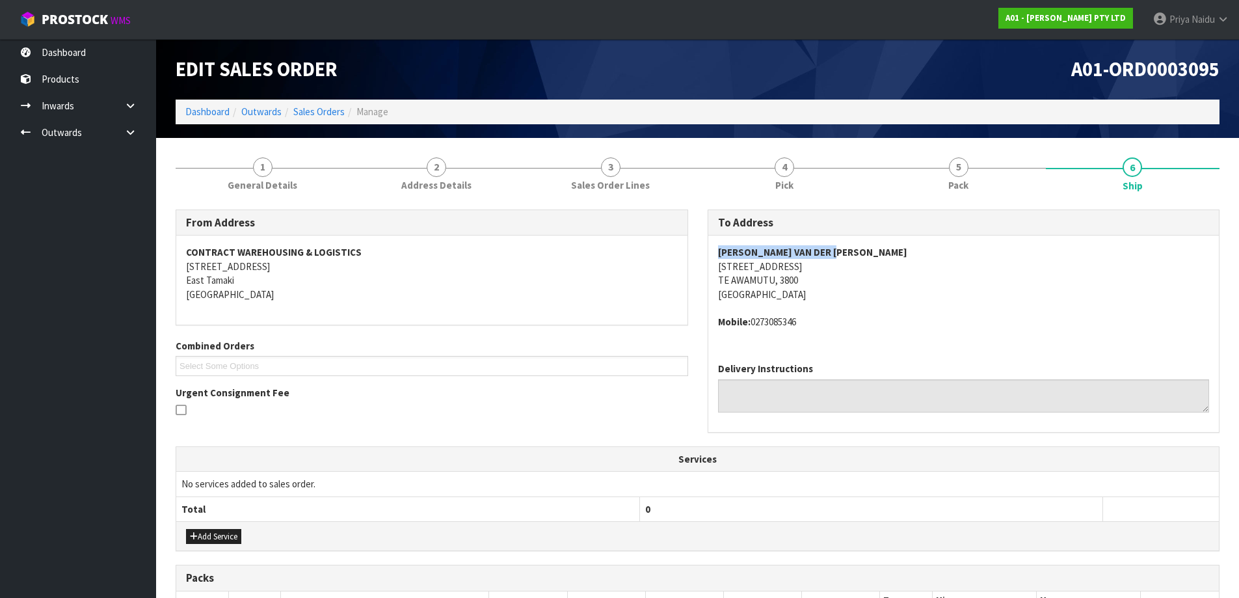
drag, startPoint x: 710, startPoint y: 247, endPoint x: 861, endPoint y: 251, distance: 151.6
click at [861, 251] on div "COURTNEY VAN DER HEYDEN 305 CHATSFIELD DRIVE TE AWAMUTU, 3800 New Zealand Mobil…" at bounding box center [963, 293] width 511 height 116
drag, startPoint x: 708, startPoint y: 268, endPoint x: 852, endPoint y: 286, distance: 144.9
click at [852, 286] on div "COURTNEY VAN DER HEYDEN 305 CHATSFIELD DRIVE TE AWAMUTU, 3800 New Zealand Mobil…" at bounding box center [963, 293] width 511 height 116
drag, startPoint x: 868, startPoint y: 282, endPoint x: 854, endPoint y: 280, distance: 14.4
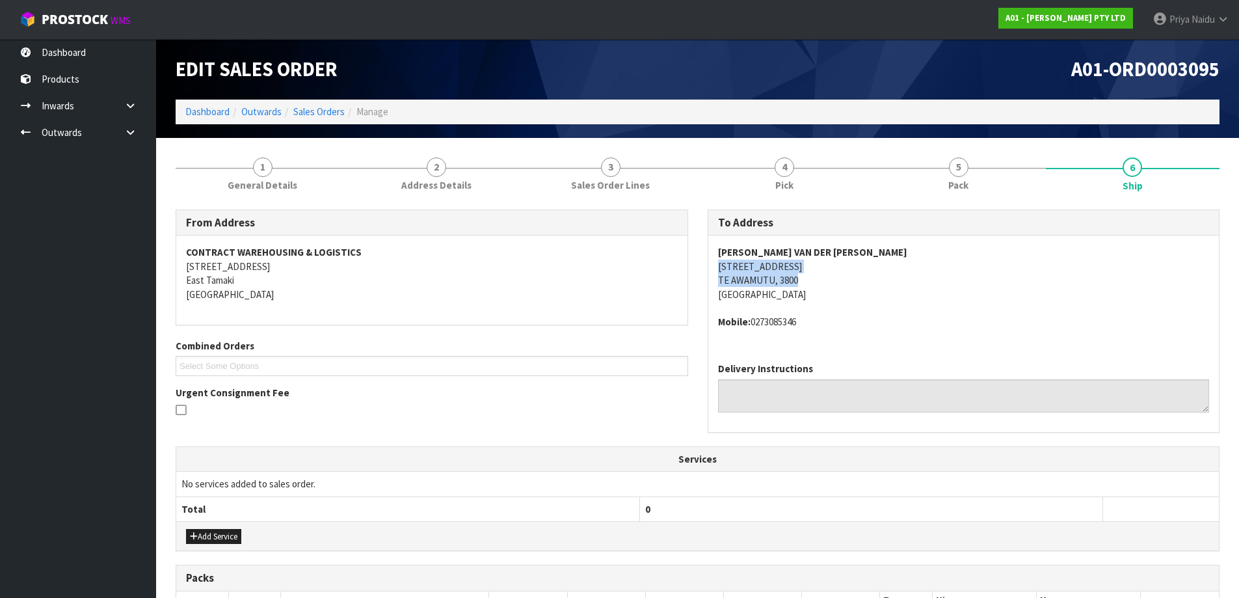
click at [868, 281] on address "COURTNEY VAN DER HEYDEN 305 CHATSFIELD DRIVE TE AWAMUTU, 3800 New Zealand" at bounding box center [964, 273] width 492 height 56
click at [713, 266] on div "COURTNEY VAN DER HEYDEN 305 CHATSFIELD DRIVE TE AWAMUTU, 3800 New Zealand Mobil…" at bounding box center [963, 293] width 511 height 116
drag, startPoint x: 717, startPoint y: 267, endPoint x: 825, endPoint y: 265, distance: 108.0
click at [825, 265] on div "COURTNEY VAN DER HEYDEN 305 CHATSFIELD DRIVE TE AWAMUTU, 3800 New Zealand Mobil…" at bounding box center [963, 293] width 511 height 116
drag, startPoint x: 701, startPoint y: 252, endPoint x: 846, endPoint y: 242, distance: 145.4
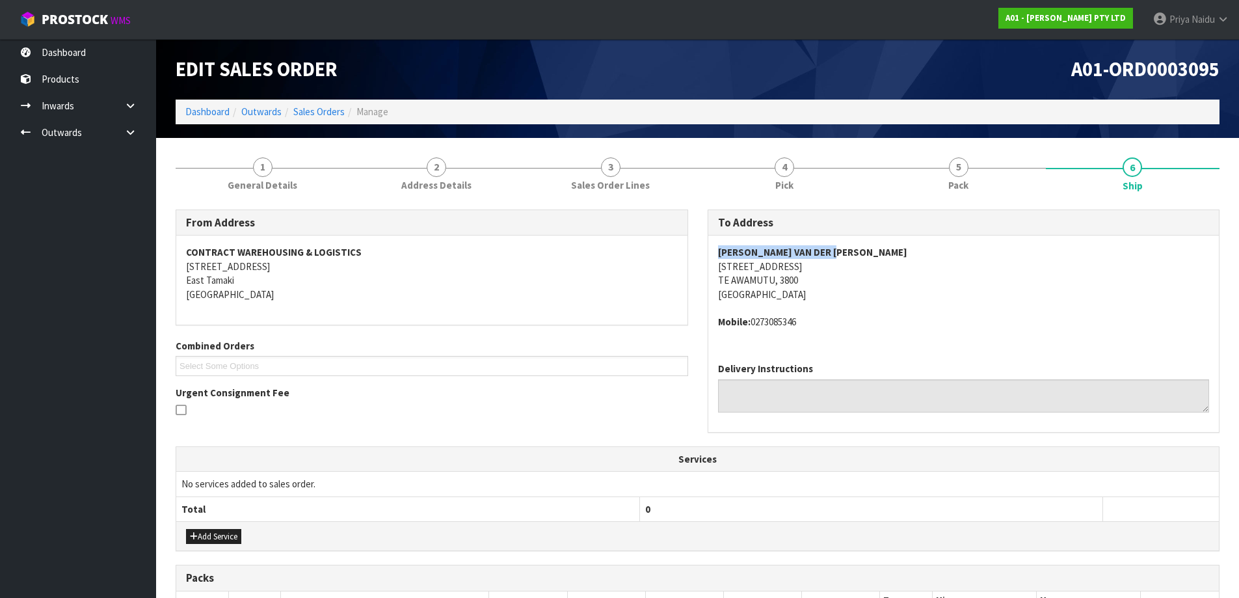
click at [846, 242] on div "To Address COURTNEY VAN DER HEYDEN 305 CHATSFIELD DRIVE TE AWAMUTU, 3800 New Ze…" at bounding box center [964, 327] width 532 height 237
drag, startPoint x: 750, startPoint y: 324, endPoint x: 821, endPoint y: 327, distance: 70.9
click at [821, 327] on address "Mobile: 0273085346" at bounding box center [964, 322] width 492 height 14
click at [181, 204] on div "From Address CONTRACT WAREHOUSING & LOGISTICS 17 Allens Road East Tamaki Auckla…" at bounding box center [698, 526] width 1044 height 653
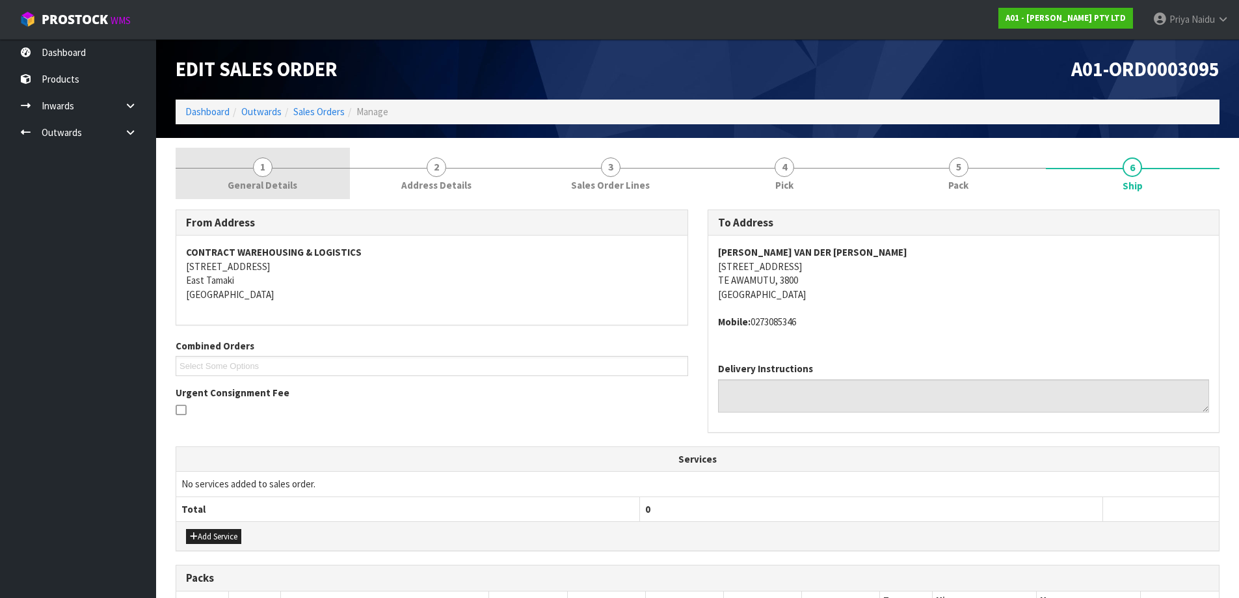
click at [245, 179] on span "General Details" at bounding box center [263, 185] width 70 height 14
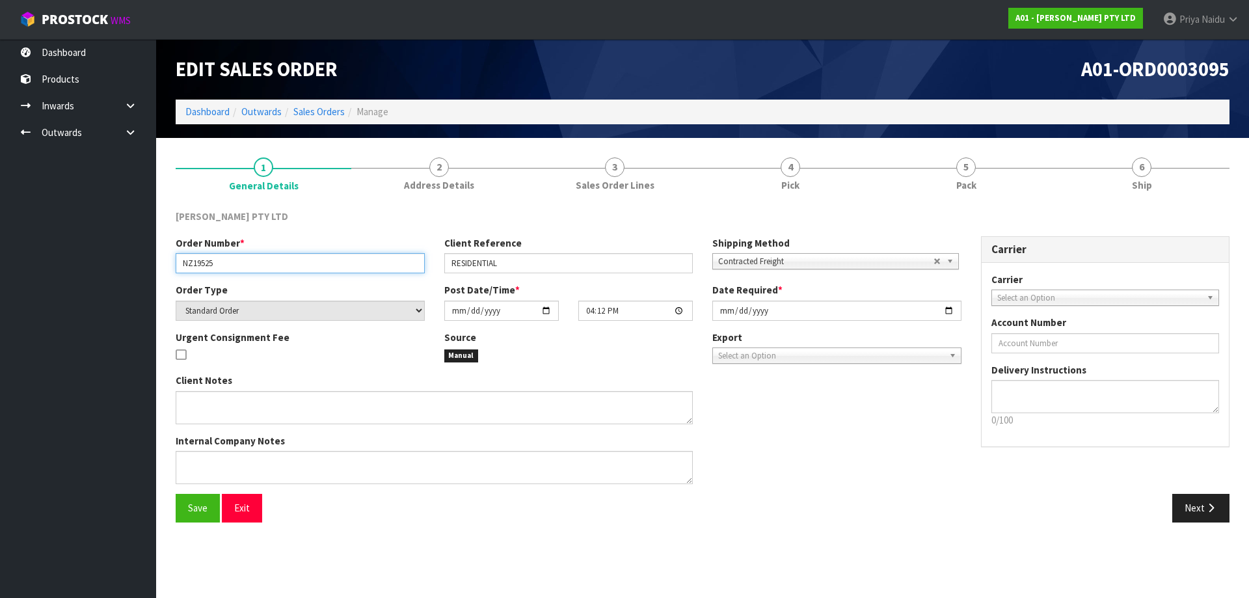
drag, startPoint x: 180, startPoint y: 267, endPoint x: 240, endPoint y: 267, distance: 60.5
click at [240, 267] on input "NZ19525" at bounding box center [300, 263] width 249 height 20
click at [444, 263] on div "Client Reference RESIDENTIAL" at bounding box center [568, 254] width 269 height 37
drag, startPoint x: 444, startPoint y: 263, endPoint x: 520, endPoint y: 261, distance: 76.1
click at [520, 261] on input "RESIDENTIAL" at bounding box center [568, 263] width 249 height 20
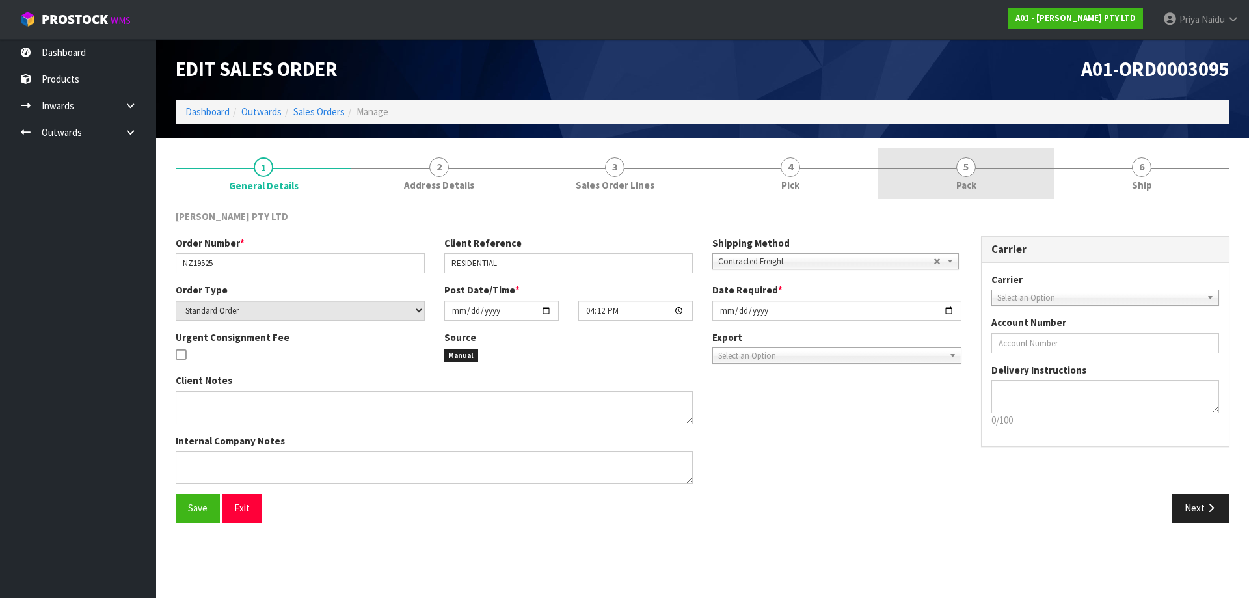
drag, startPoint x: 1043, startPoint y: 176, endPoint x: 1019, endPoint y: 185, distance: 25.5
click at [1043, 175] on link "5 Pack" at bounding box center [966, 173] width 176 height 51
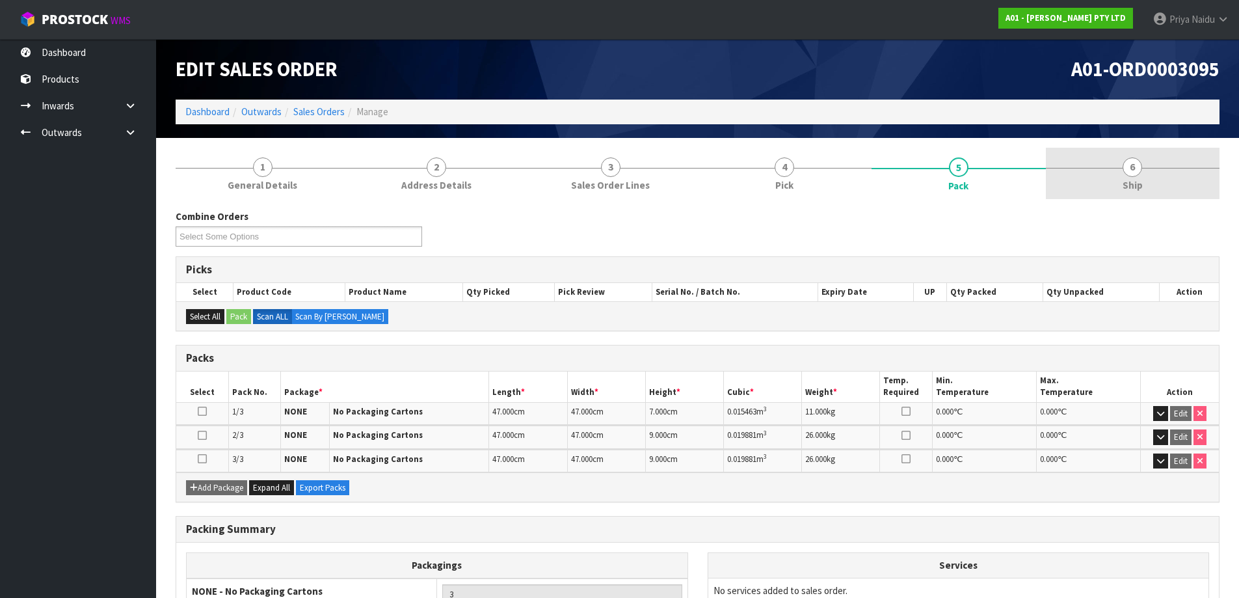
click at [1165, 181] on link "6 Ship" at bounding box center [1133, 173] width 174 height 51
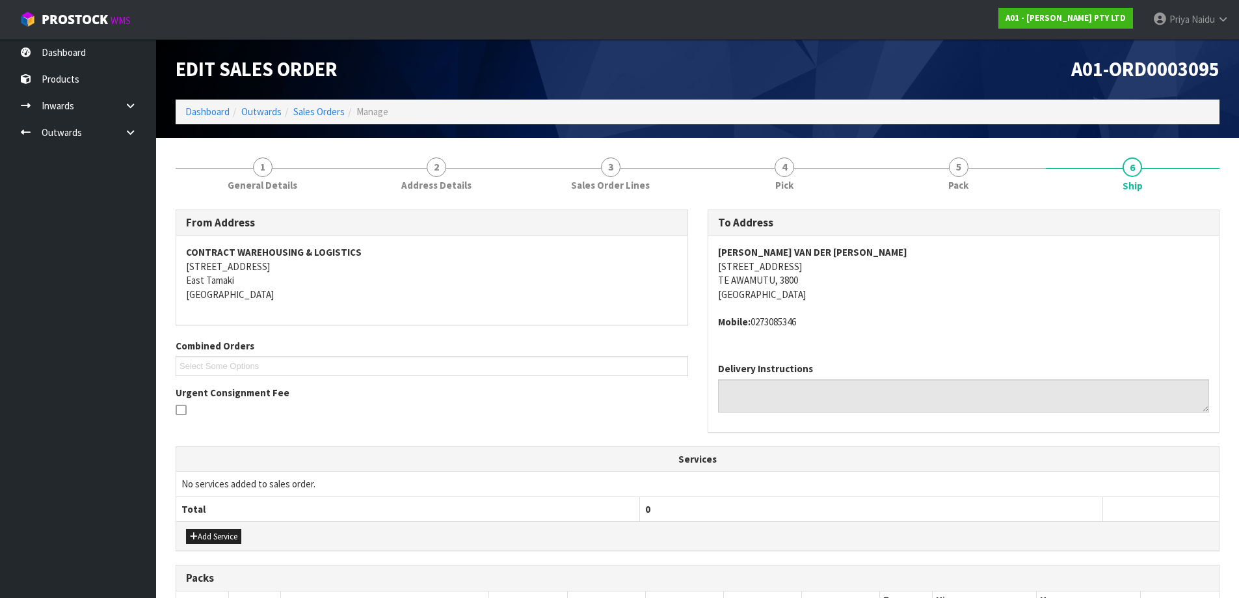
drag, startPoint x: 717, startPoint y: 325, endPoint x: 837, endPoint y: 323, distance: 119.7
click at [837, 323] on address "Mobile: 0273085346" at bounding box center [964, 322] width 492 height 14
drag, startPoint x: 712, startPoint y: 252, endPoint x: 890, endPoint y: 254, distance: 178.9
click at [890, 254] on div "COURTNEY VAN DER HEYDEN 305 CHATSFIELD DRIVE TE AWAMUTU, 3800 New Zealand Mobil…" at bounding box center [963, 293] width 511 height 116
drag, startPoint x: 714, startPoint y: 263, endPoint x: 829, endPoint y: 283, distance: 117.4
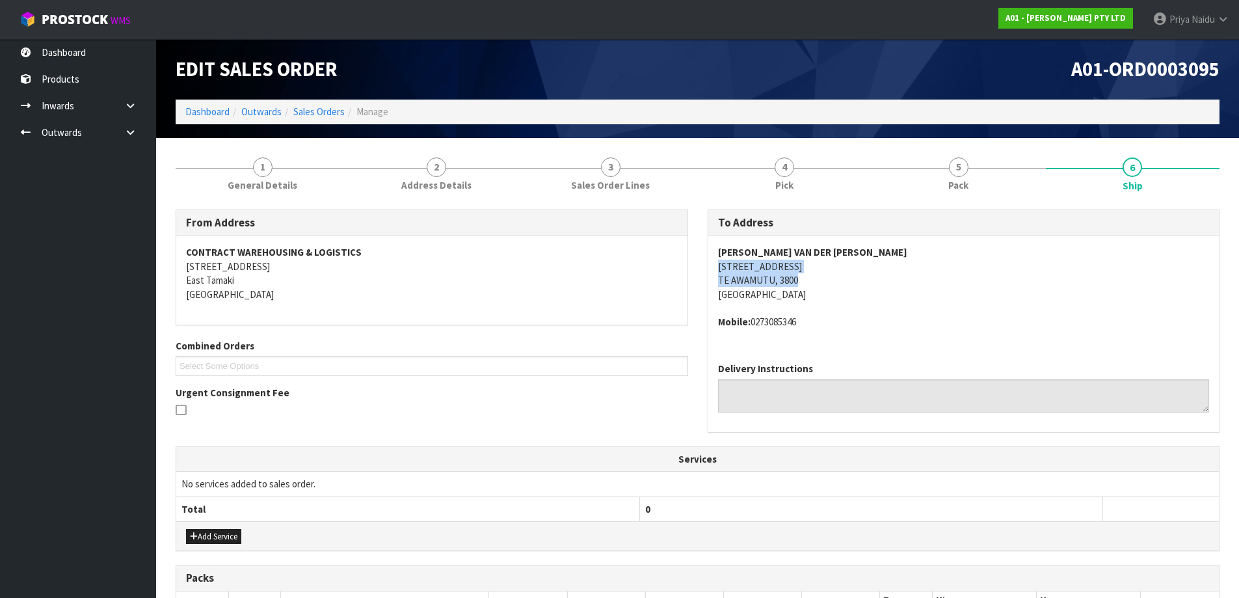
click at [829, 283] on div "COURTNEY VAN DER HEYDEN 305 CHATSFIELD DRIVE TE AWAMUTU, 3800 New Zealand Mobil…" at bounding box center [963, 293] width 511 height 116
click at [875, 291] on address "COURTNEY VAN DER HEYDEN 305 CHATSFIELD DRIVE TE AWAMUTU, 3800 New Zealand" at bounding box center [964, 273] width 492 height 56
drag, startPoint x: 716, startPoint y: 249, endPoint x: 516, endPoint y: 255, distance: 200.4
click at [879, 249] on div "COURTNEY VAN DER HEYDEN 305 CHATSFIELD DRIVE TE AWAMUTU, 3800 New Zealand Mobil…" at bounding box center [963, 293] width 511 height 116
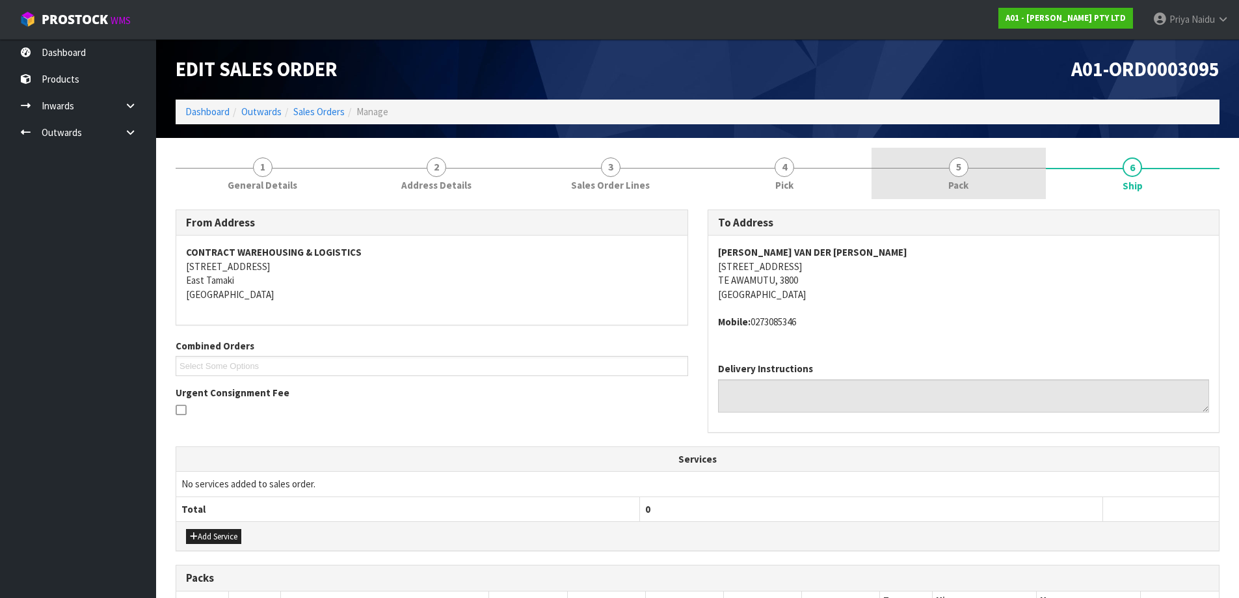
drag, startPoint x: 950, startPoint y: 181, endPoint x: 923, endPoint y: 191, distance: 29.0
click at [950, 181] on span "Pack" at bounding box center [958, 185] width 20 height 14
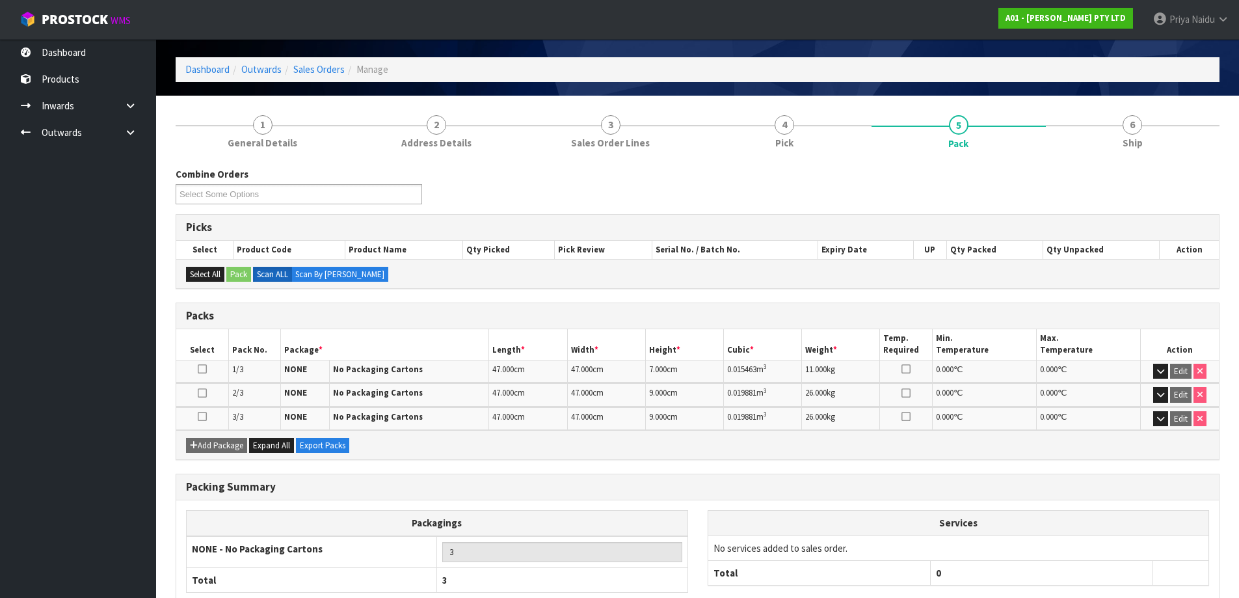
scroll to position [65, 0]
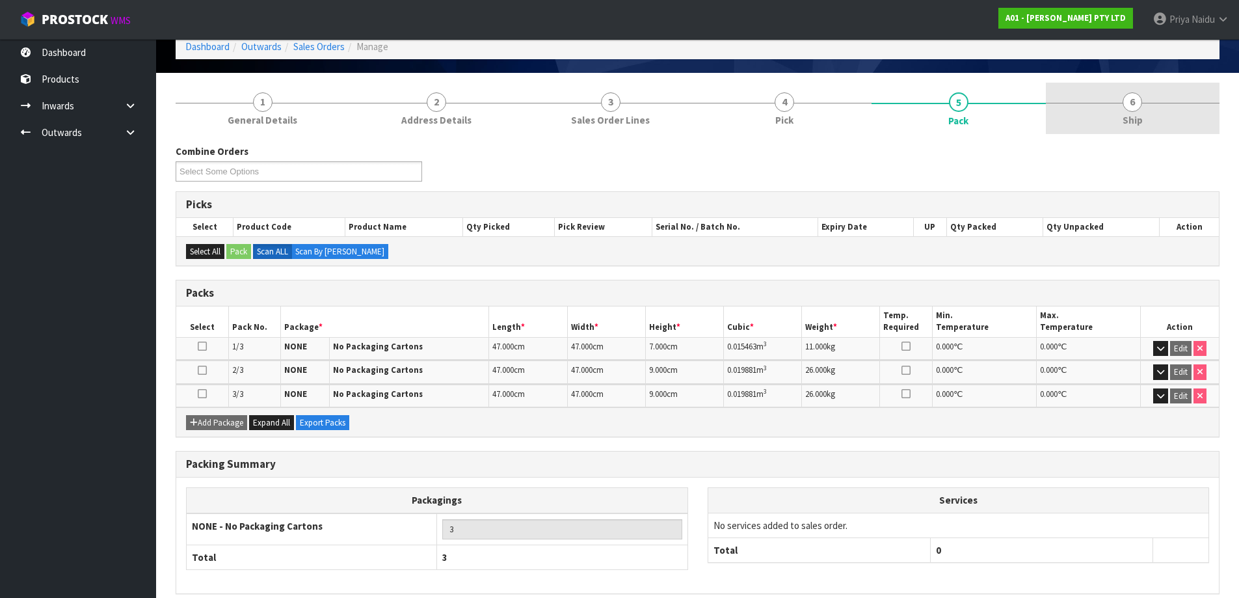
drag, startPoint x: 1164, startPoint y: 116, endPoint x: 1127, endPoint y: 114, distance: 37.1
click at [1160, 113] on link "6 Ship" at bounding box center [1133, 108] width 174 height 51
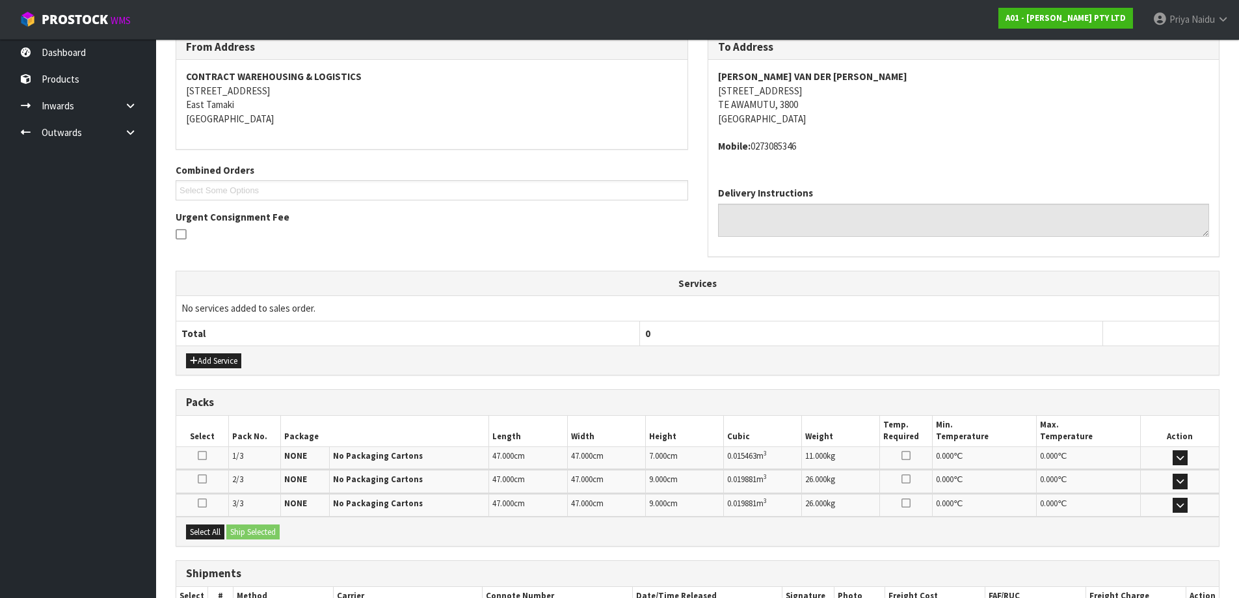
scroll to position [264, 0]
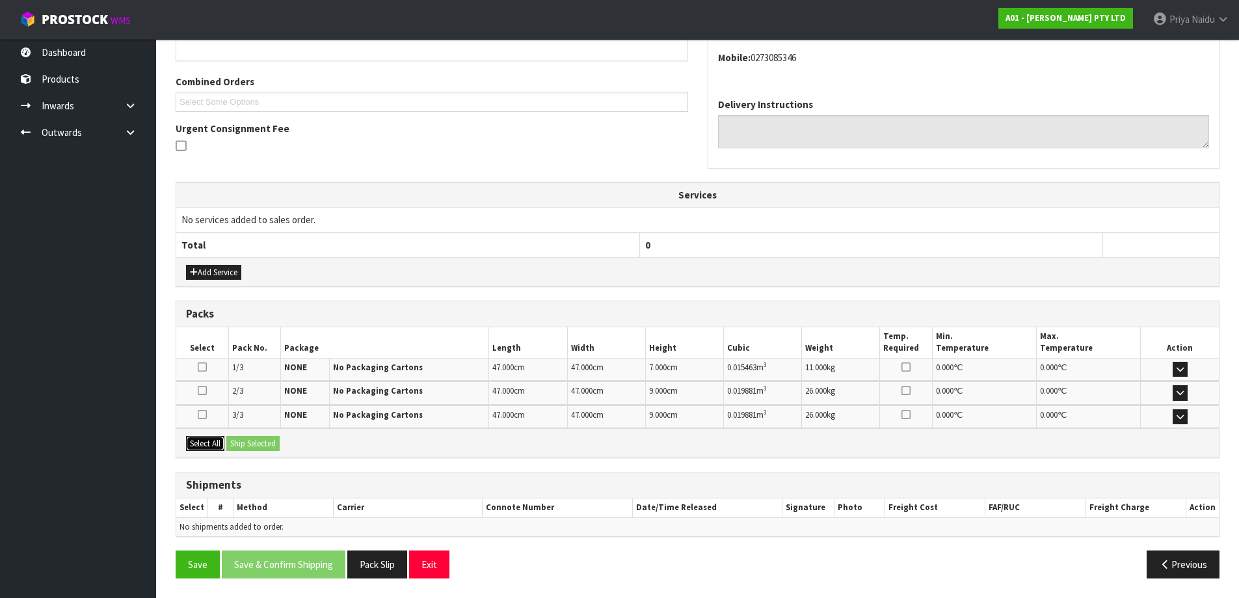
click at [202, 442] on button "Select All" at bounding box center [205, 444] width 38 height 16
click at [248, 442] on button "Ship Selected" at bounding box center [252, 444] width 53 height 16
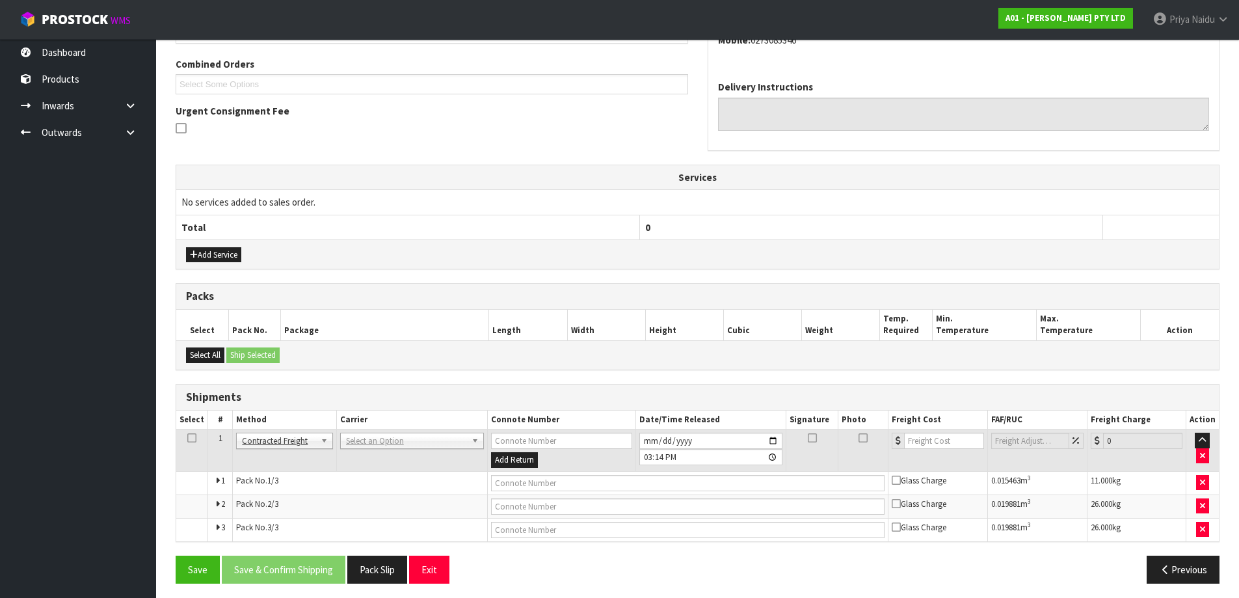
scroll to position [287, 0]
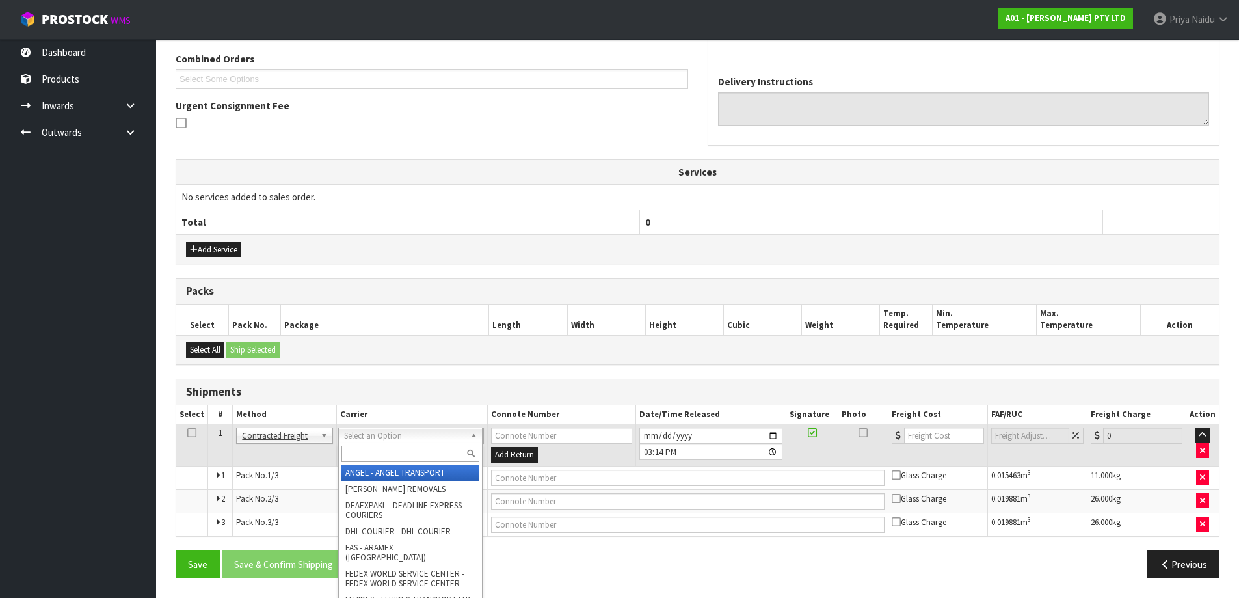
click at [382, 449] on input "text" at bounding box center [410, 454] width 138 height 16
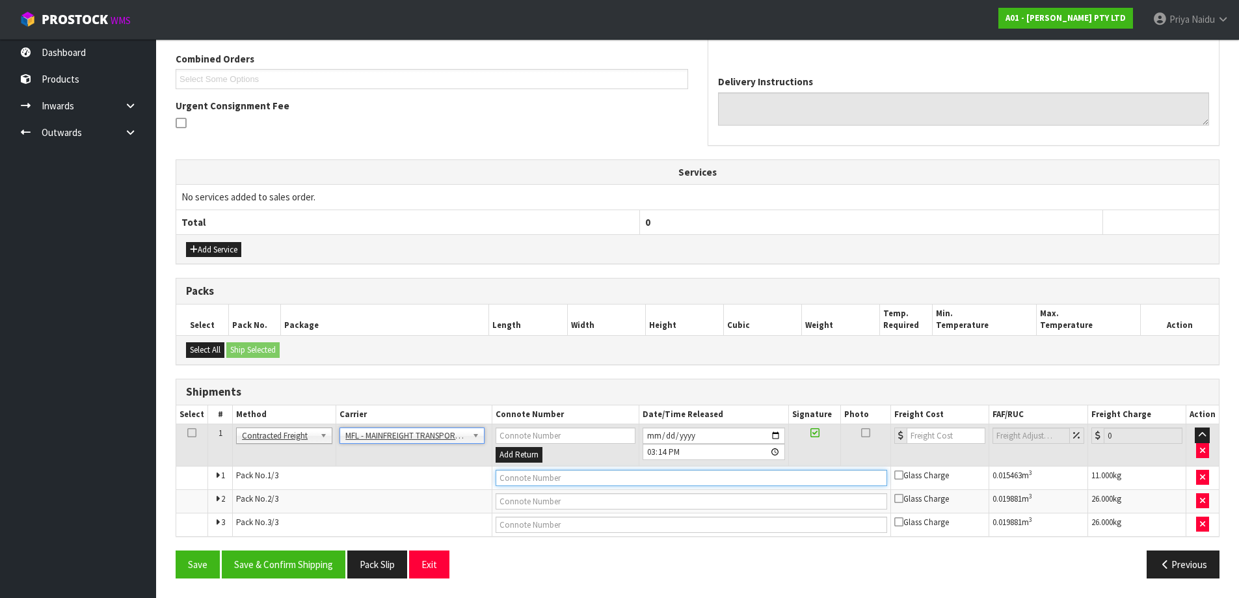
click at [520, 483] on input "text" at bounding box center [692, 478] width 392 height 16
paste input "FWM58232063"
click at [937, 433] on input "number" at bounding box center [946, 435] width 79 height 16
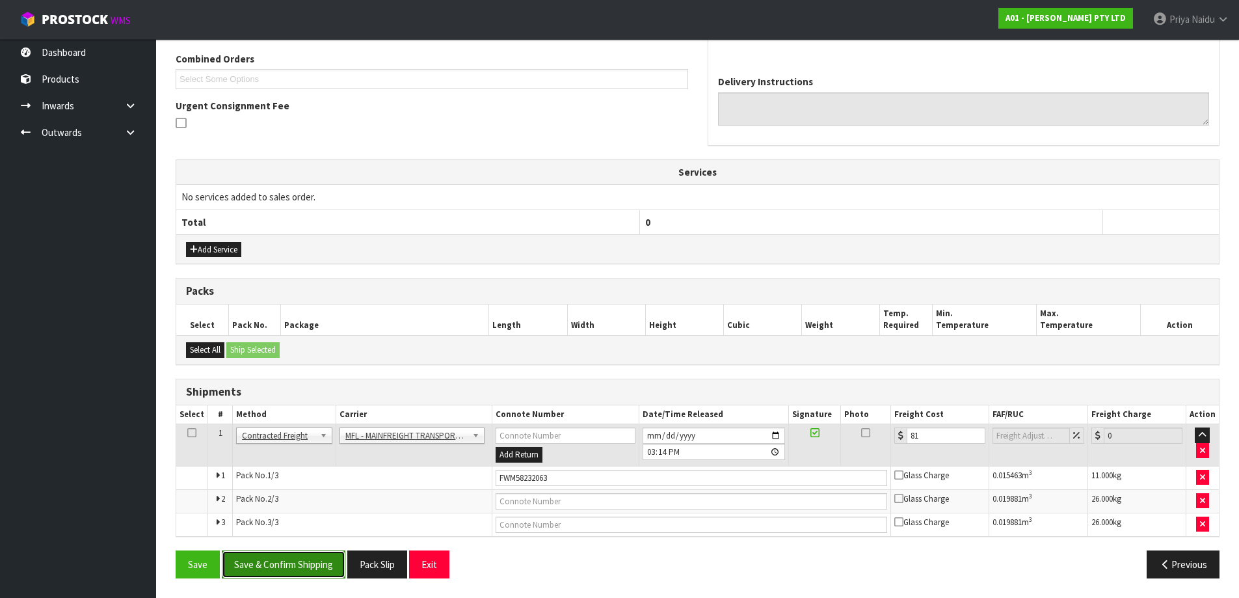
click at [287, 552] on button "Save & Confirm Shipping" at bounding box center [284, 564] width 124 height 28
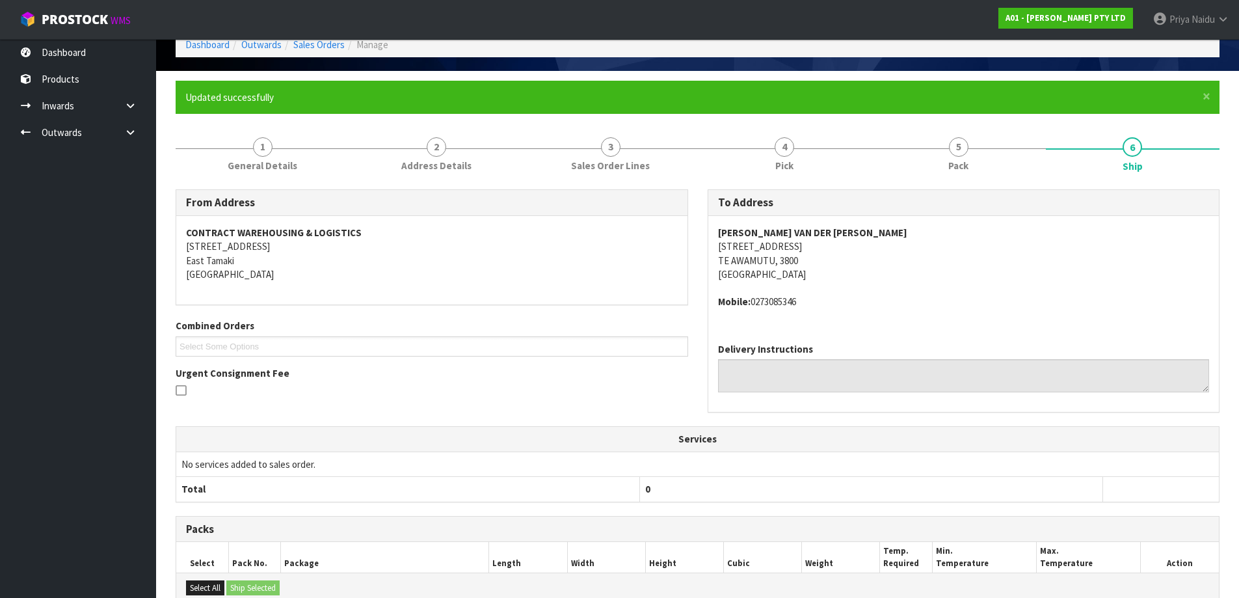
scroll to position [0, 0]
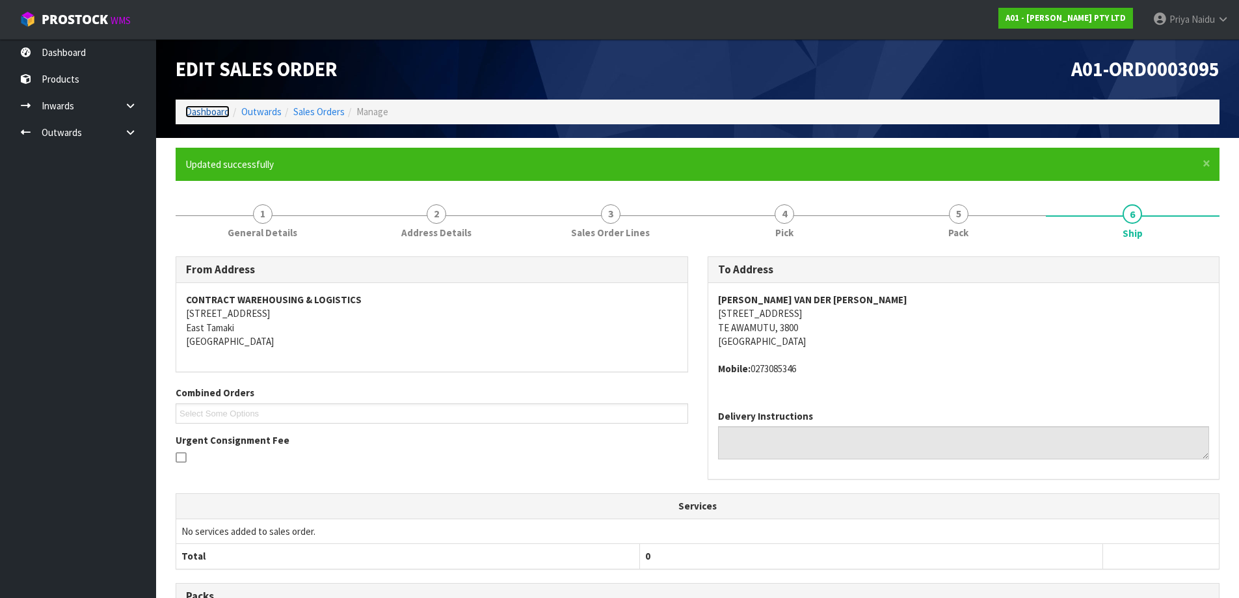
click at [223, 113] on link "Dashboard" at bounding box center [207, 111] width 44 height 12
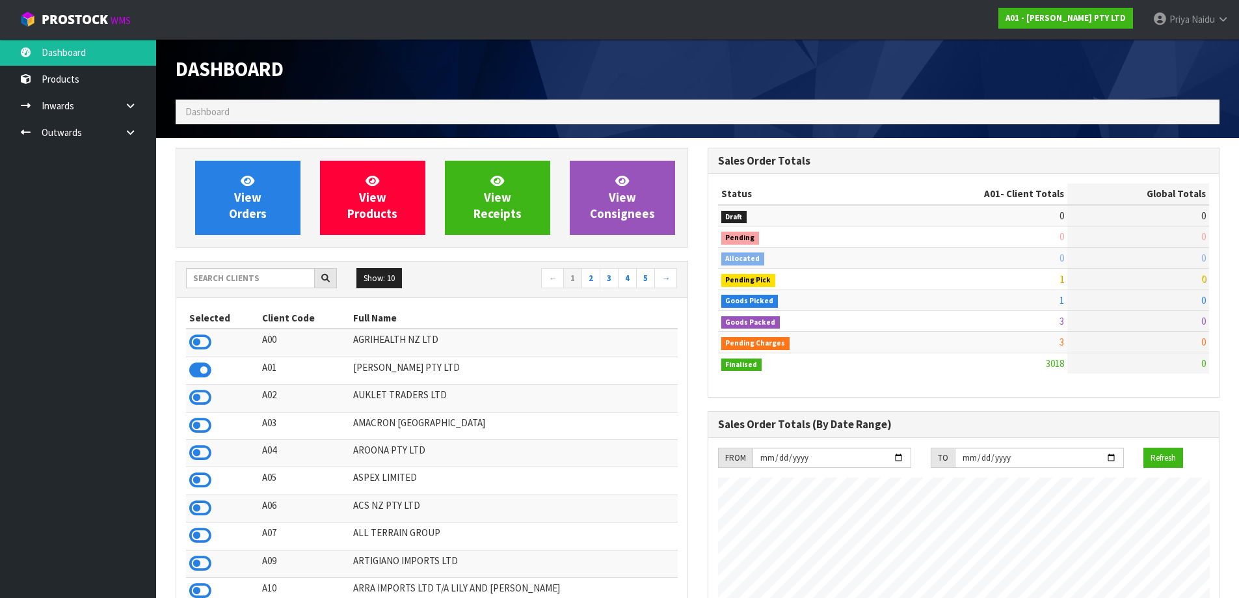
scroll to position [943, 531]
click at [269, 281] on input "text" at bounding box center [250, 278] width 129 height 20
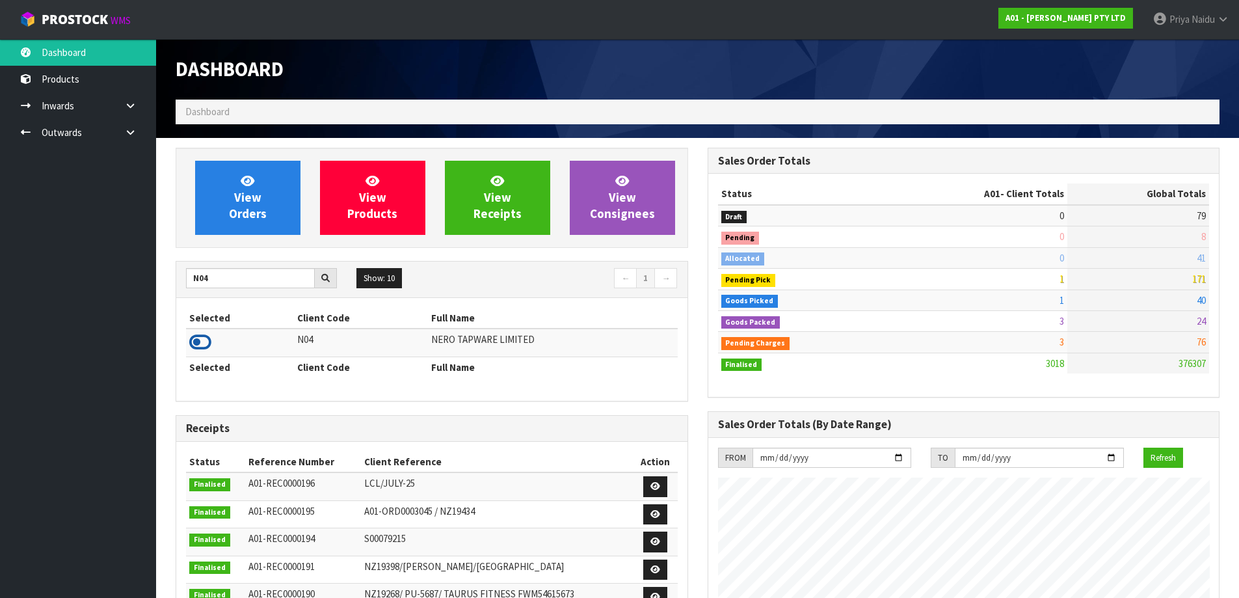
click at [202, 351] on icon at bounding box center [200, 342] width 22 height 20
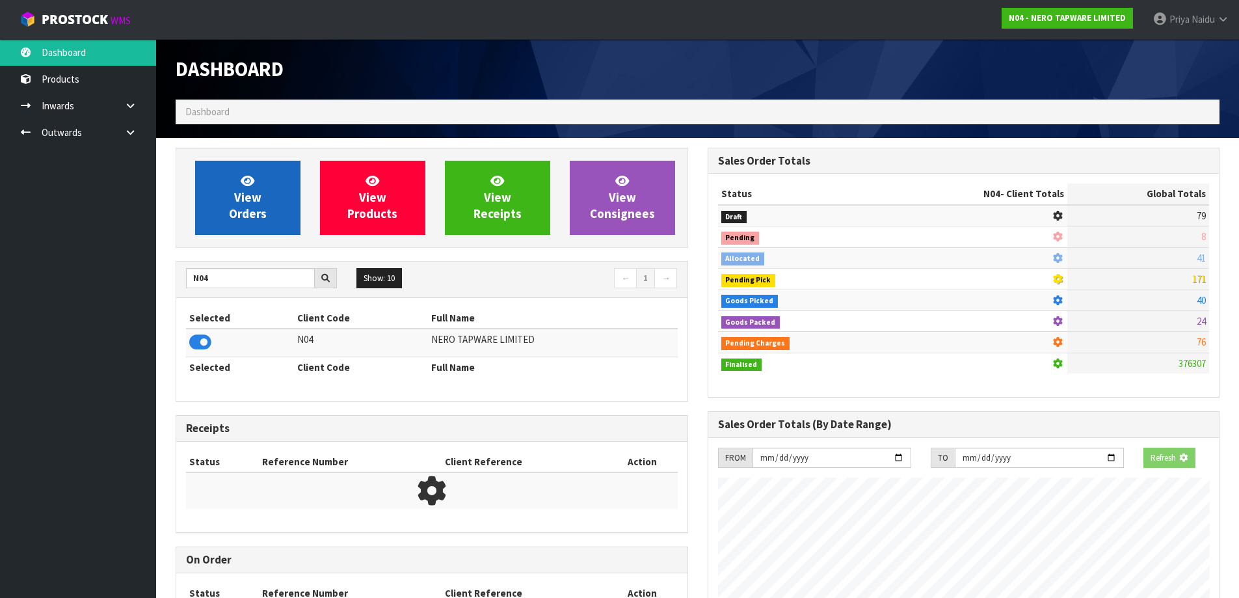
scroll to position [811, 531]
click at [267, 222] on link "View Orders" at bounding box center [247, 198] width 105 height 74
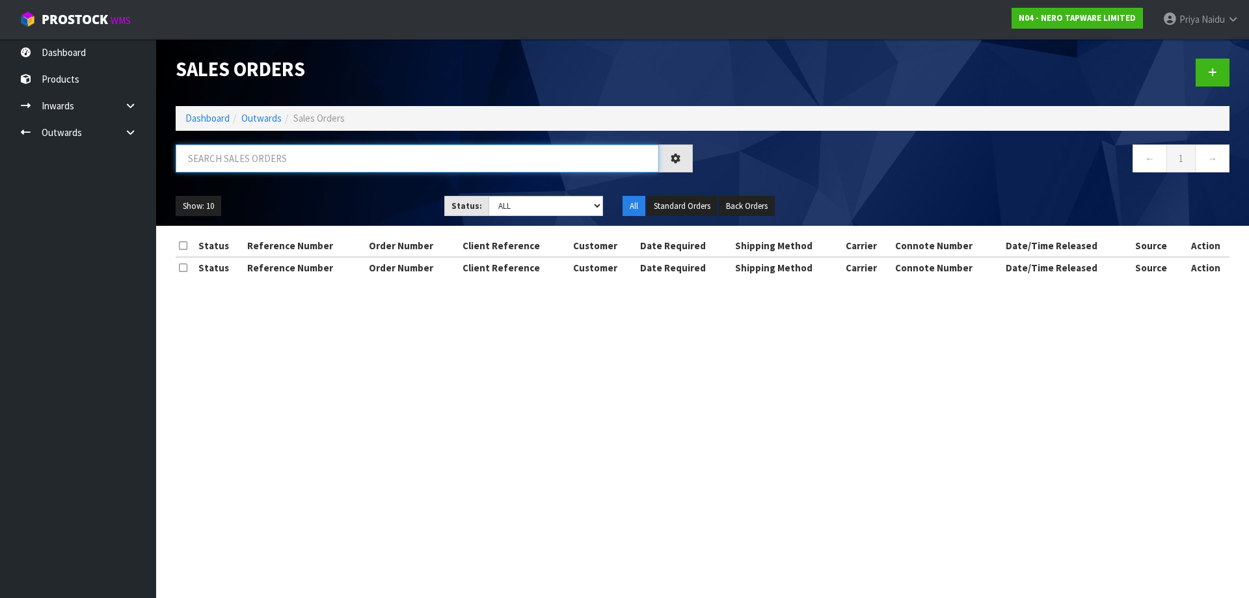
click at [273, 168] on input "text" at bounding box center [417, 158] width 483 height 28
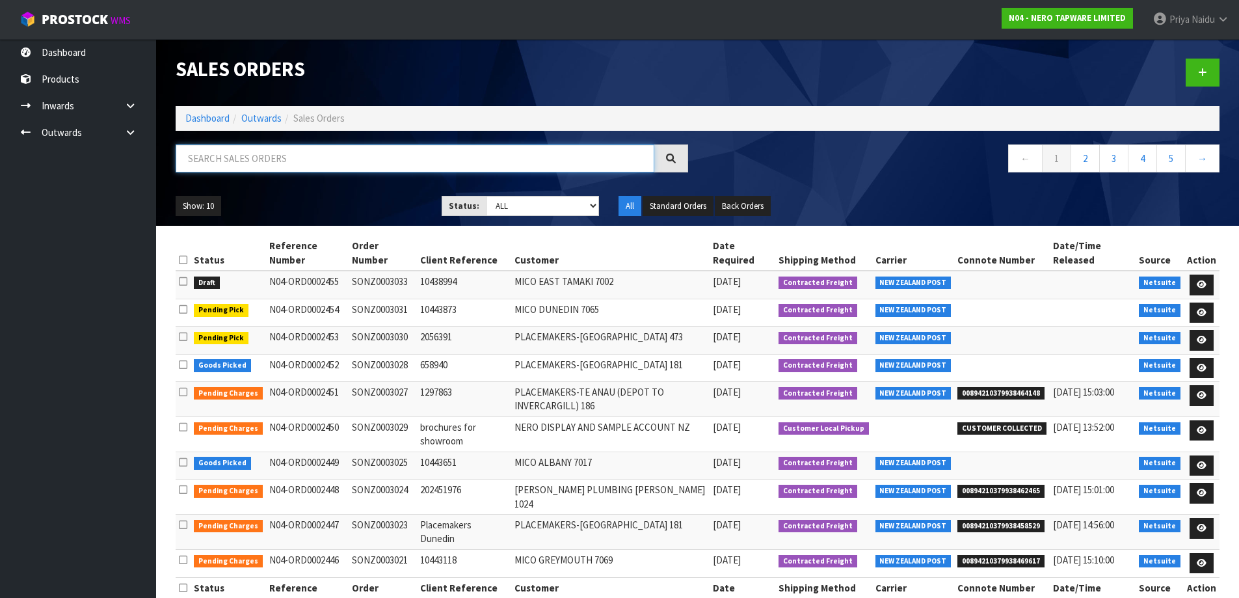
click at [181, 159] on input "text" at bounding box center [415, 158] width 479 height 28
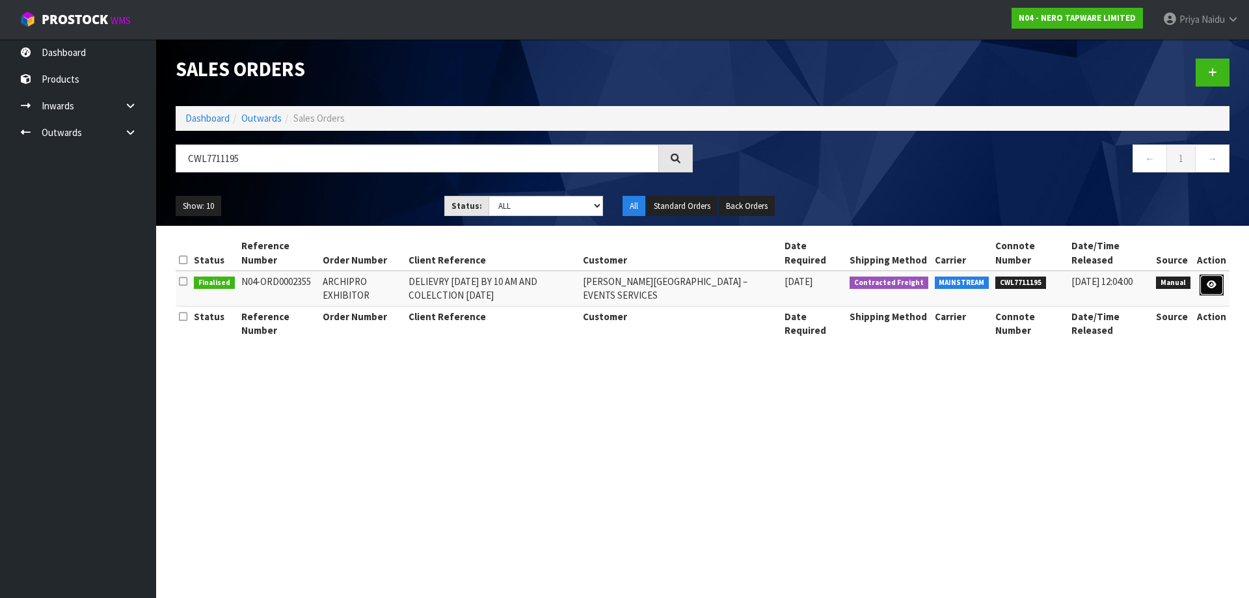
click at [1218, 285] on link at bounding box center [1211, 284] width 24 height 21
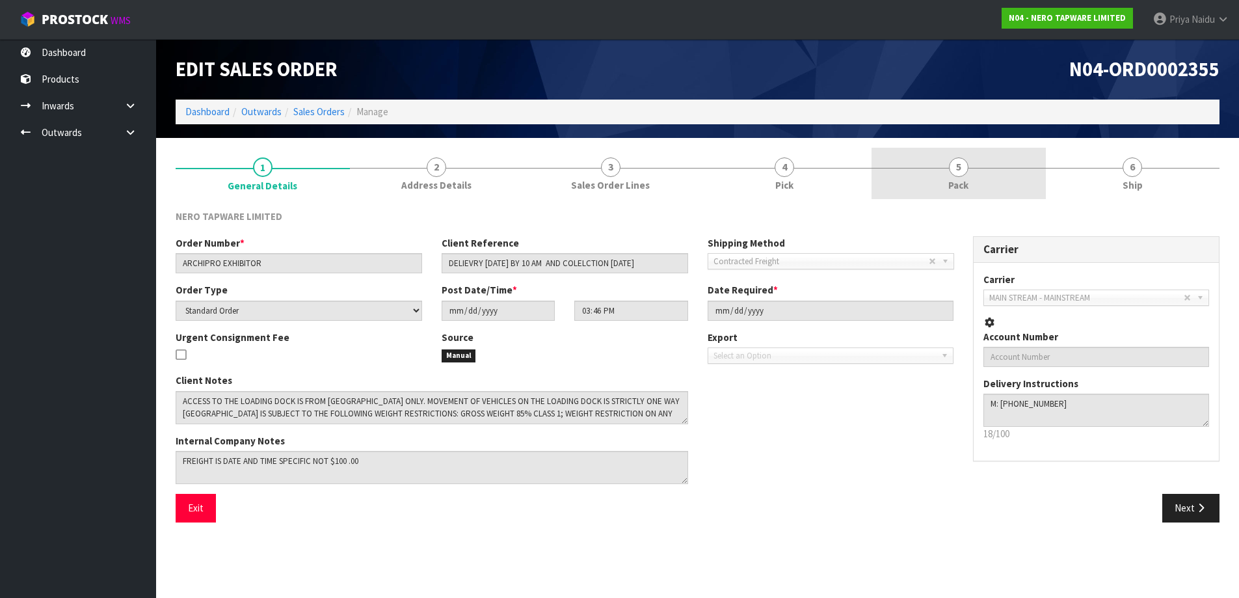
click at [967, 180] on span "Pack" at bounding box center [958, 185] width 20 height 14
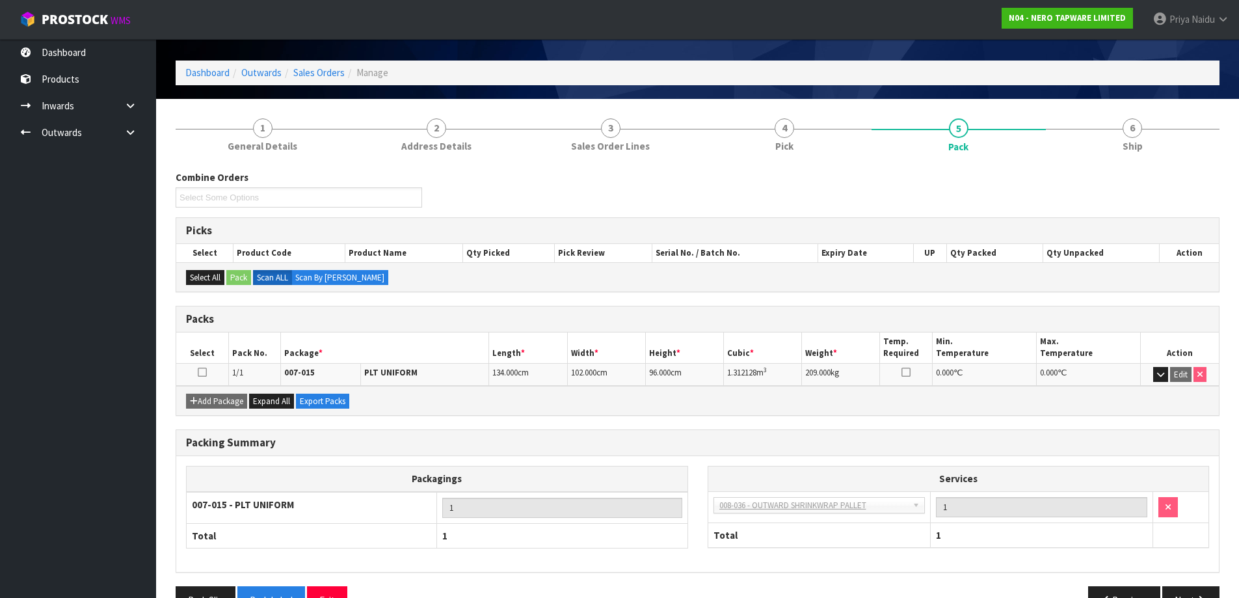
scroll to position [75, 0]
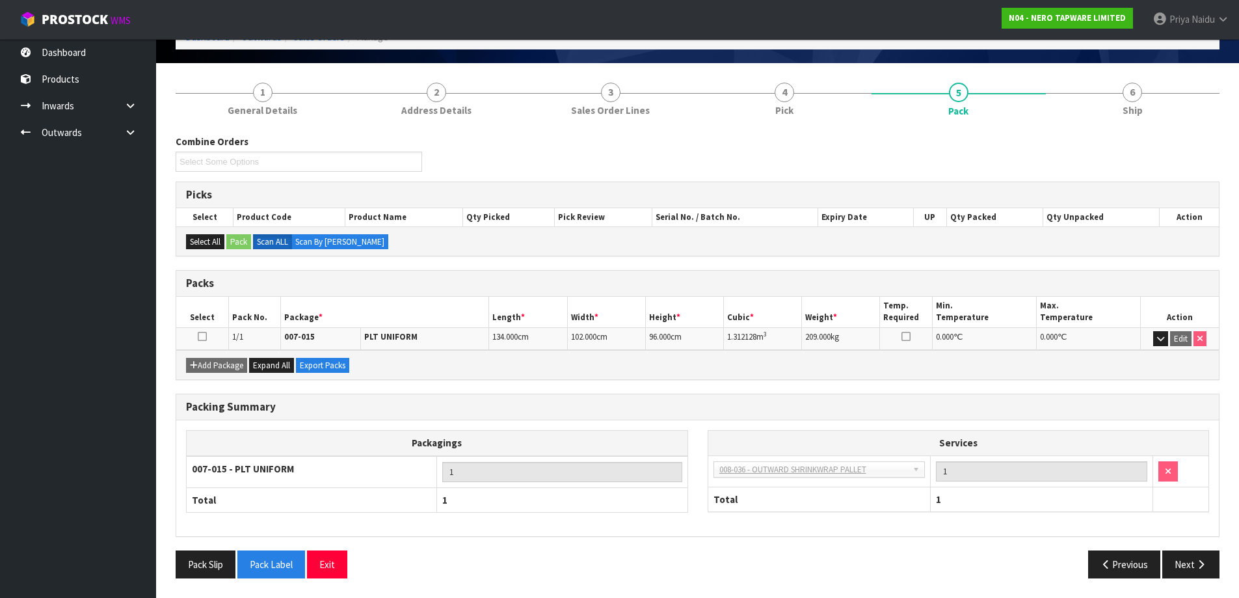
click at [1097, 129] on div "Combine Orders N04-ORD0002389 N04-ORD0002433 N04-ORD0002438 N04-ORD0002441 N04-…" at bounding box center [698, 357] width 1044 height 464
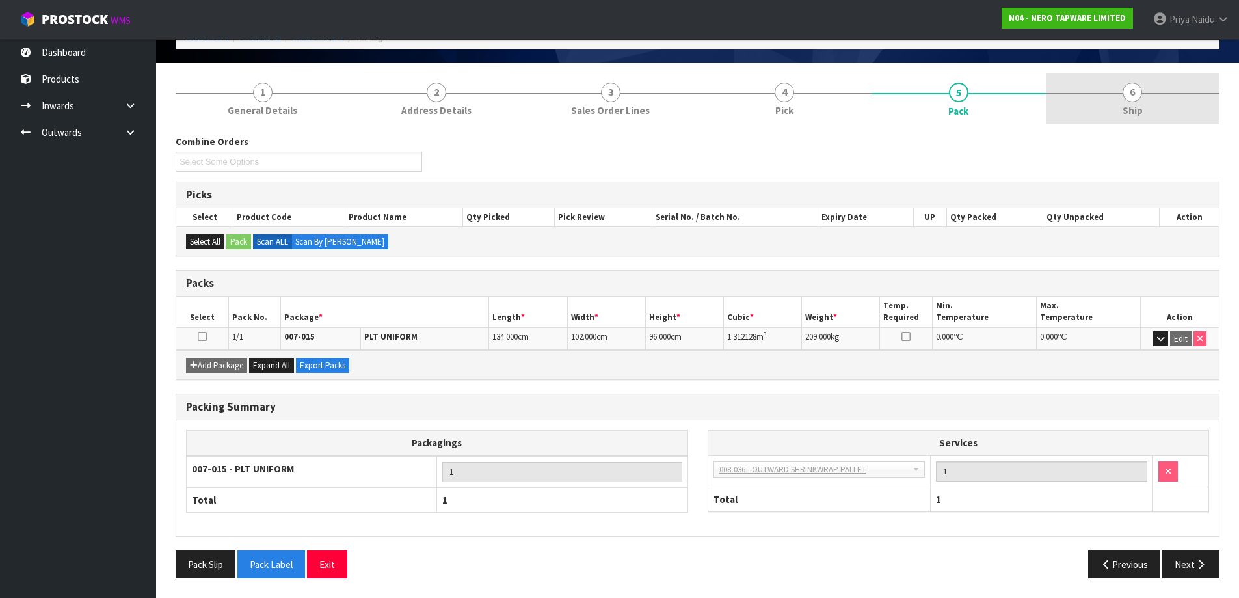
click at [1093, 115] on link "6 Ship" at bounding box center [1133, 98] width 174 height 51
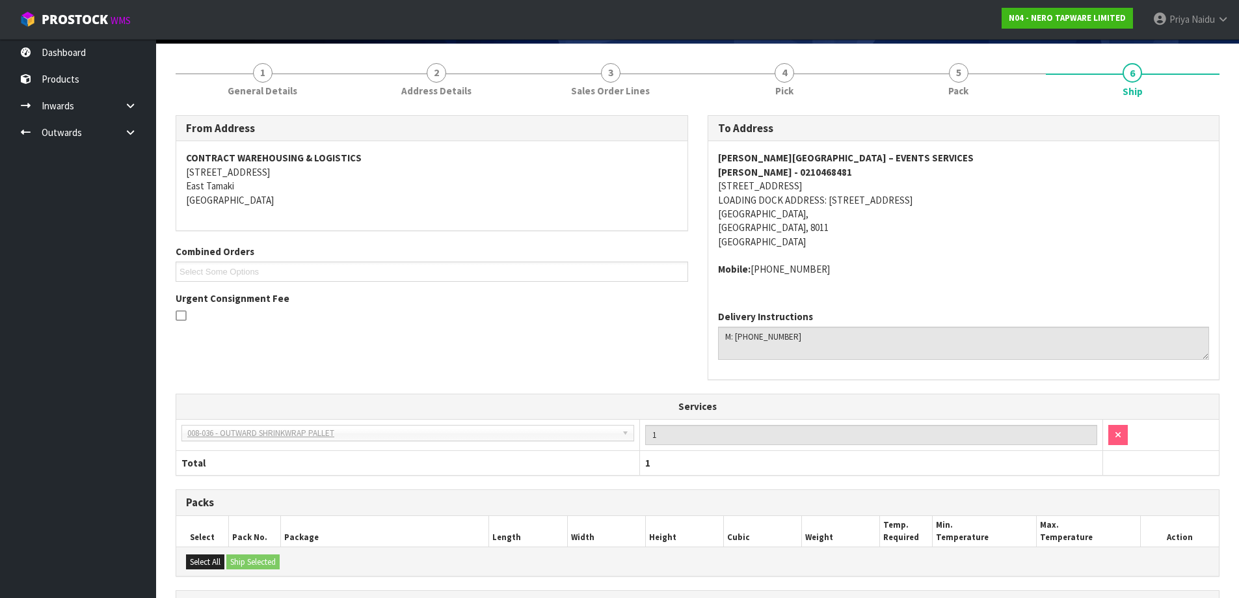
scroll to position [0, 0]
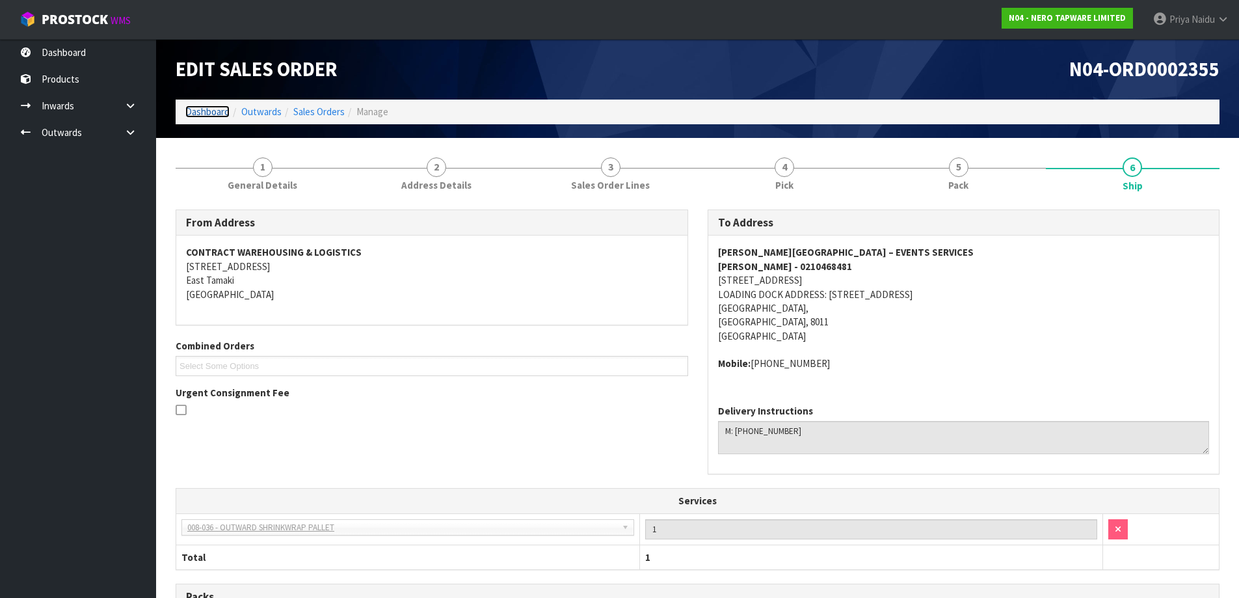
click at [189, 107] on link "Dashboard" at bounding box center [207, 111] width 44 height 12
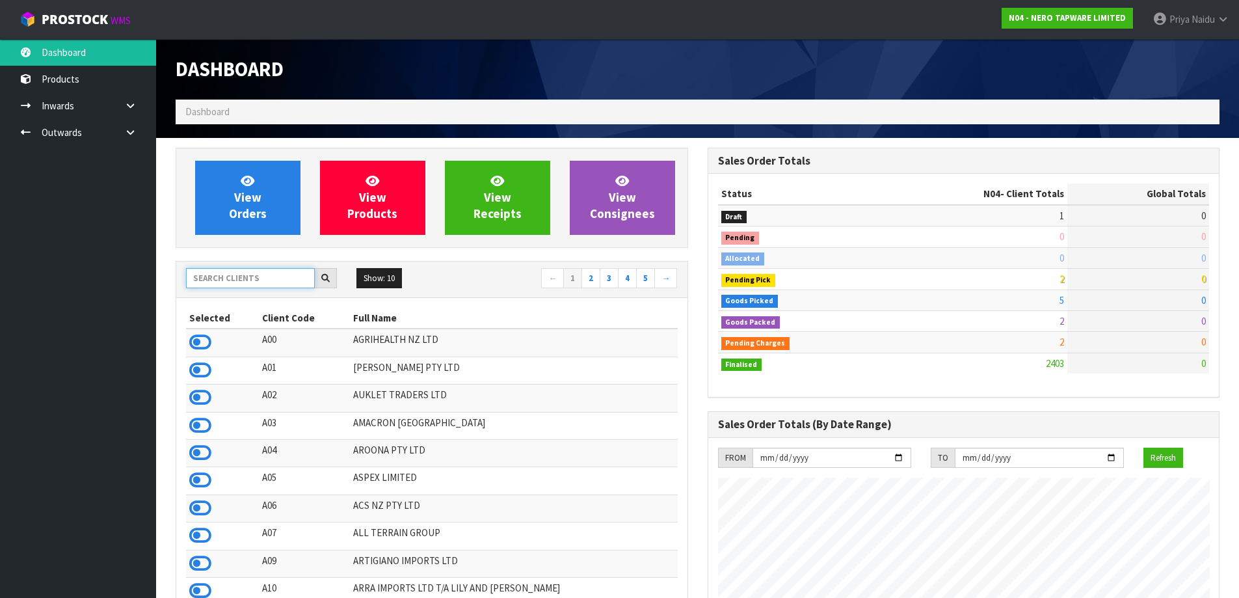
click at [246, 268] on input "text" at bounding box center [250, 278] width 129 height 20
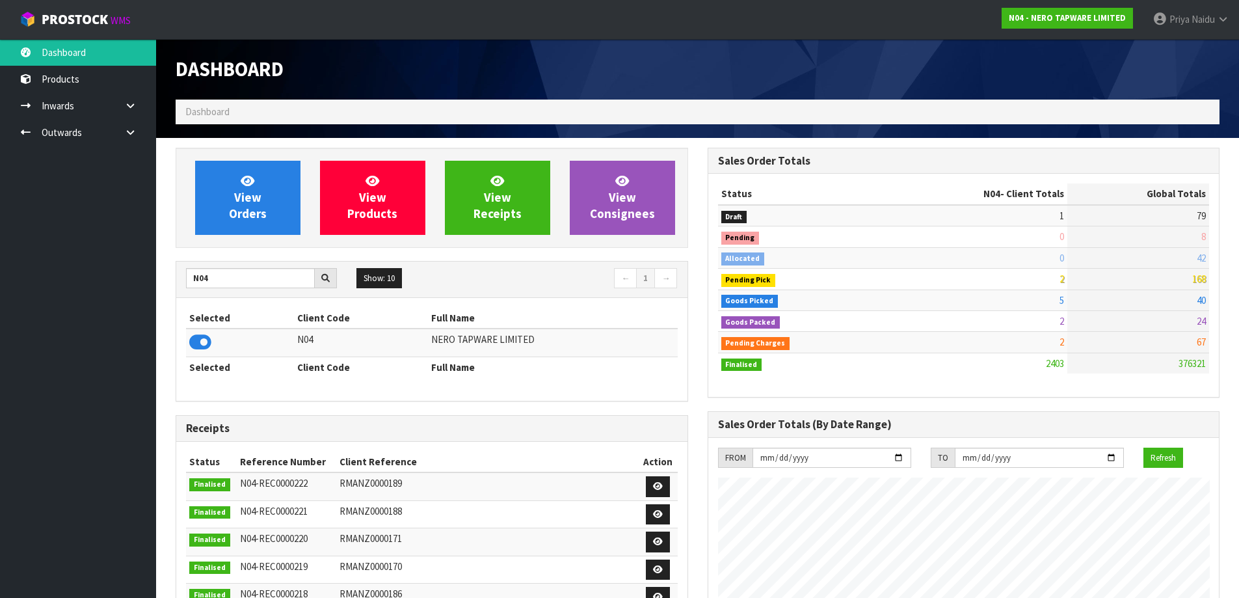
click at [256, 235] on div "View Orders View Products View Receipts View Consignees" at bounding box center [432, 198] width 513 height 100
click at [274, 174] on link "View Orders" at bounding box center [247, 198] width 105 height 74
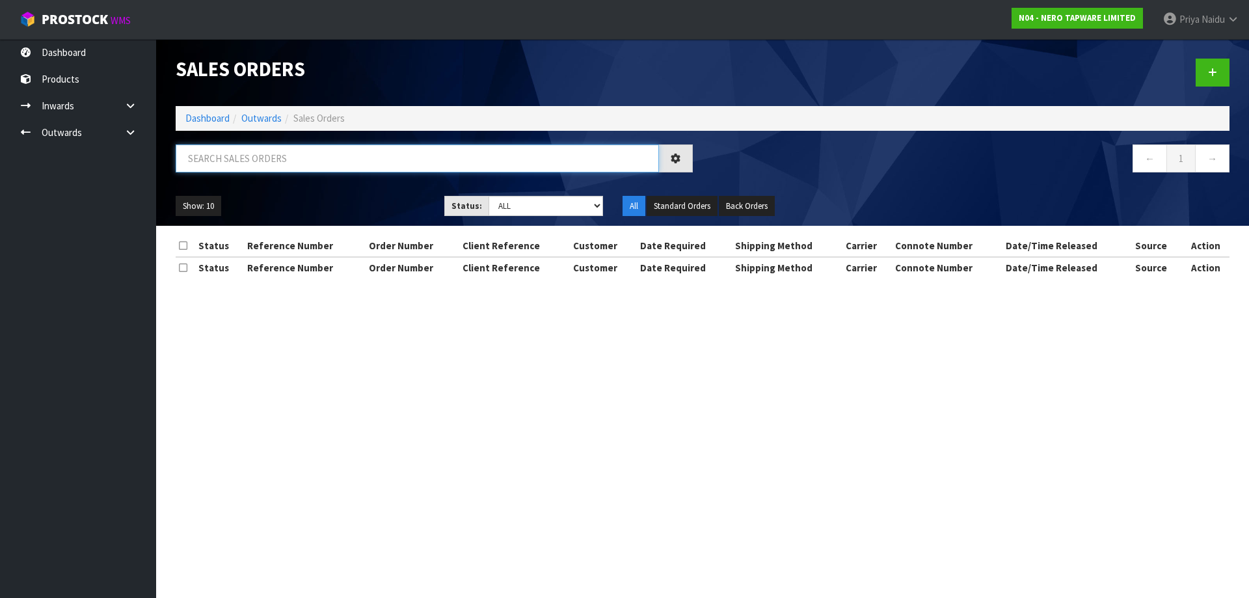
click at [286, 160] on input "text" at bounding box center [417, 158] width 483 height 28
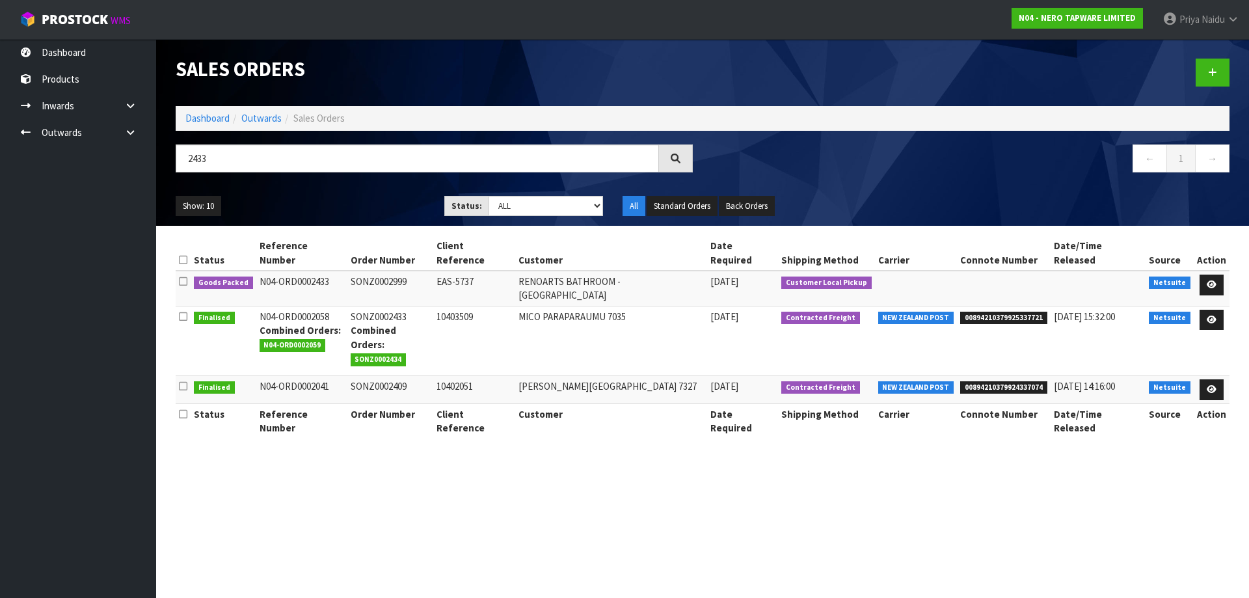
click at [375, 198] on ul "Show: 10 5 10 25 50" at bounding box center [300, 206] width 249 height 21
click at [1223, 274] on link at bounding box center [1211, 284] width 24 height 21
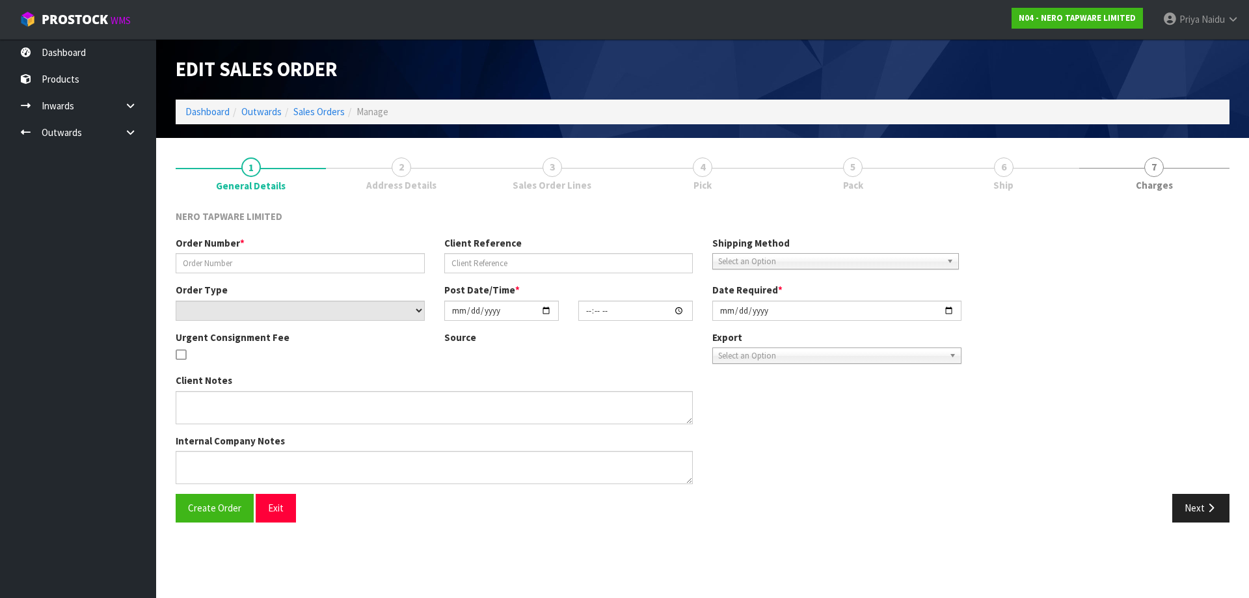
click at [1207, 270] on div "Order Number * Client Reference Shipping Method Client Local Pickup Customer Lo…" at bounding box center [702, 365] width 1073 height 258
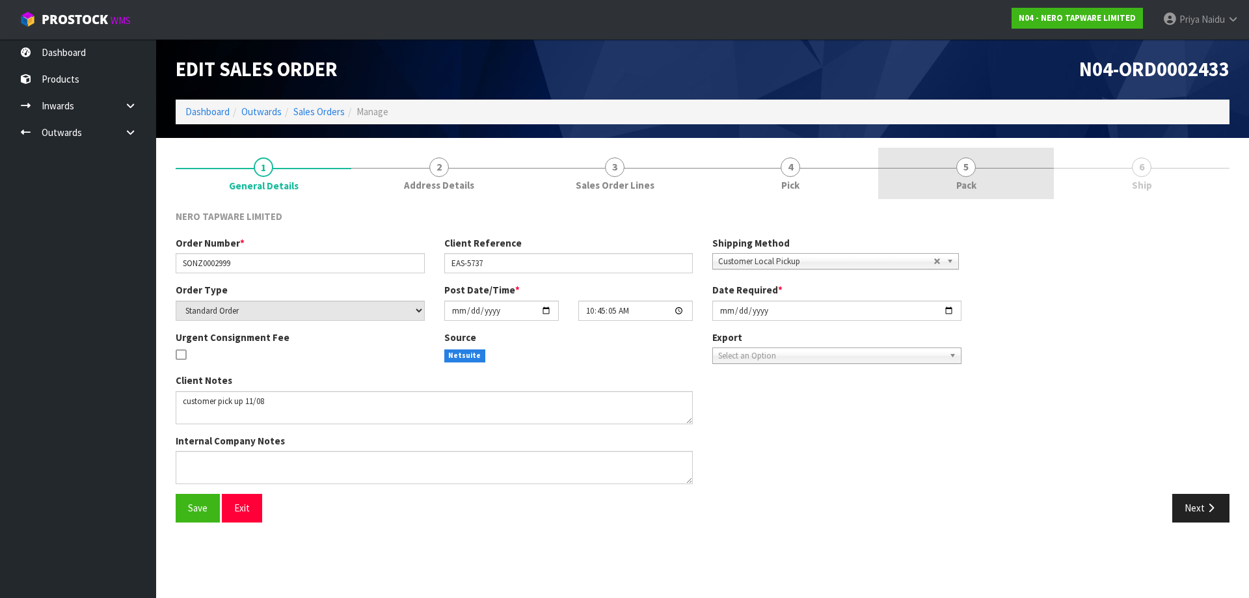
click at [982, 163] on link "5 Pack" at bounding box center [966, 173] width 176 height 51
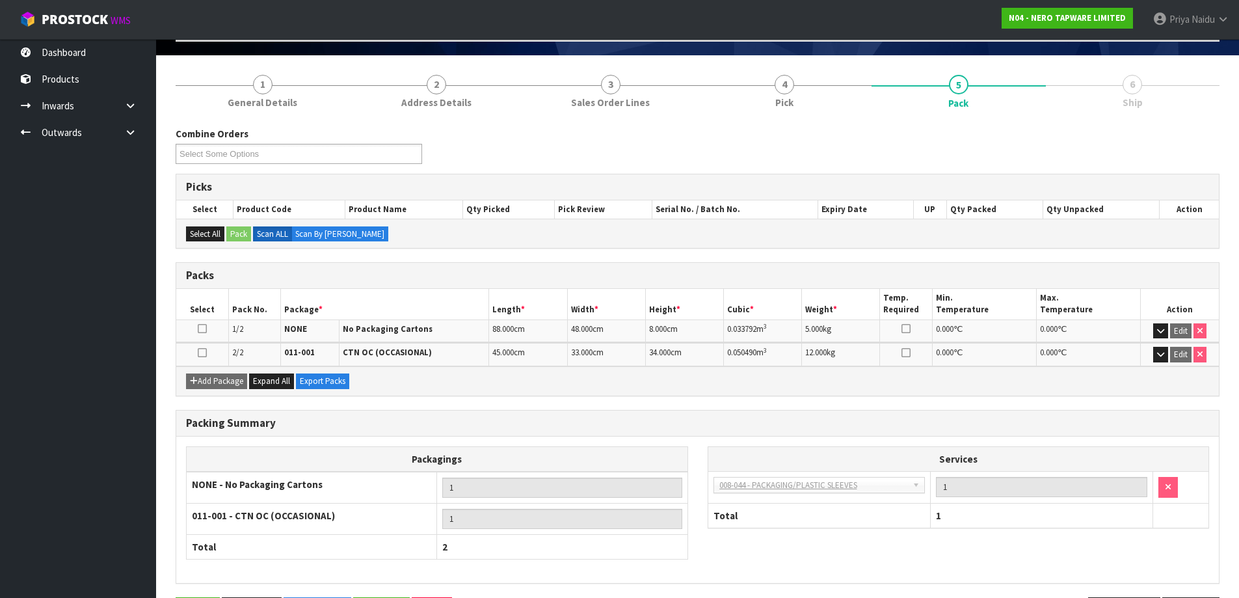
scroll to position [130, 0]
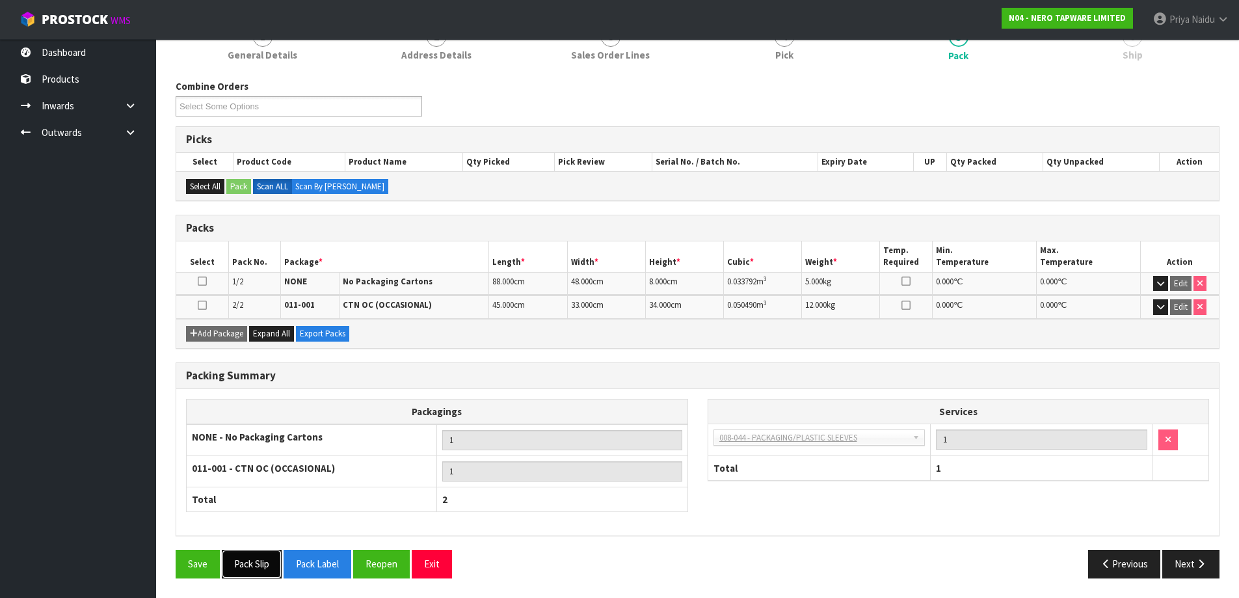
click at [255, 565] on button "Pack Slip" at bounding box center [252, 564] width 60 height 28
click at [1190, 563] on button "Next" at bounding box center [1190, 564] width 57 height 28
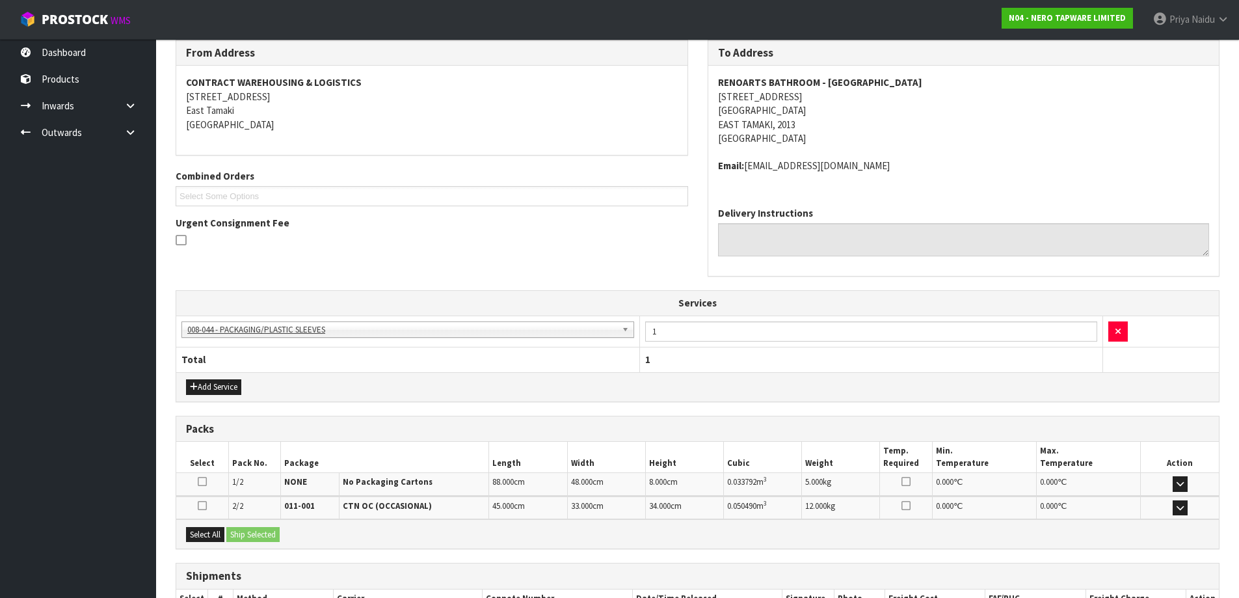
scroll to position [261, 0]
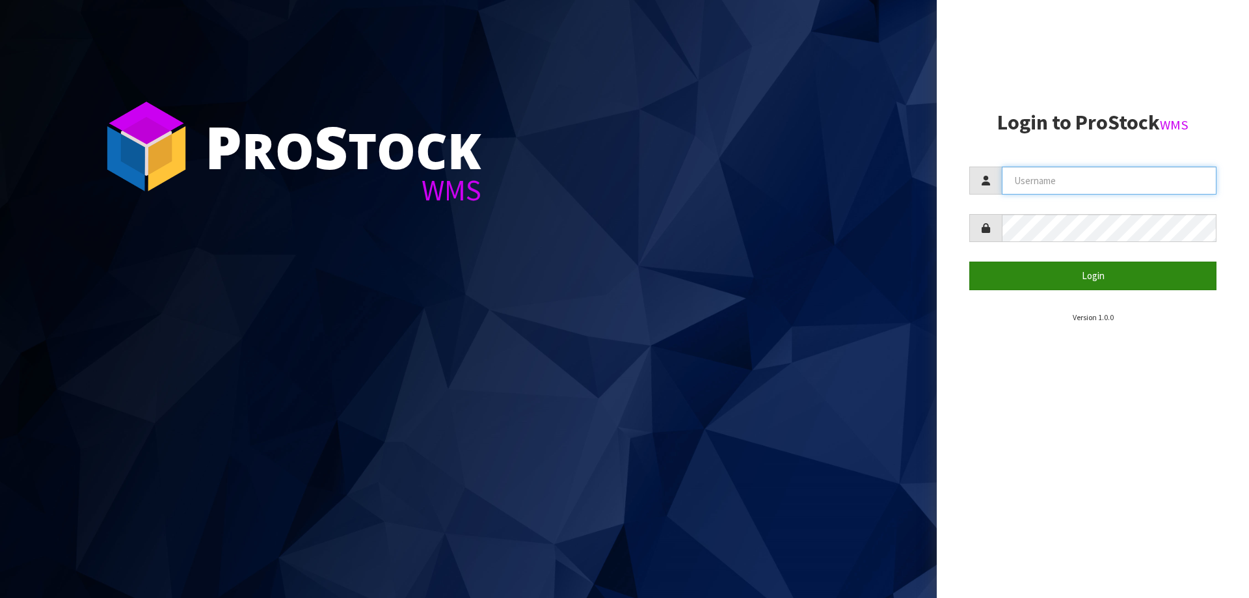
type input "priya"
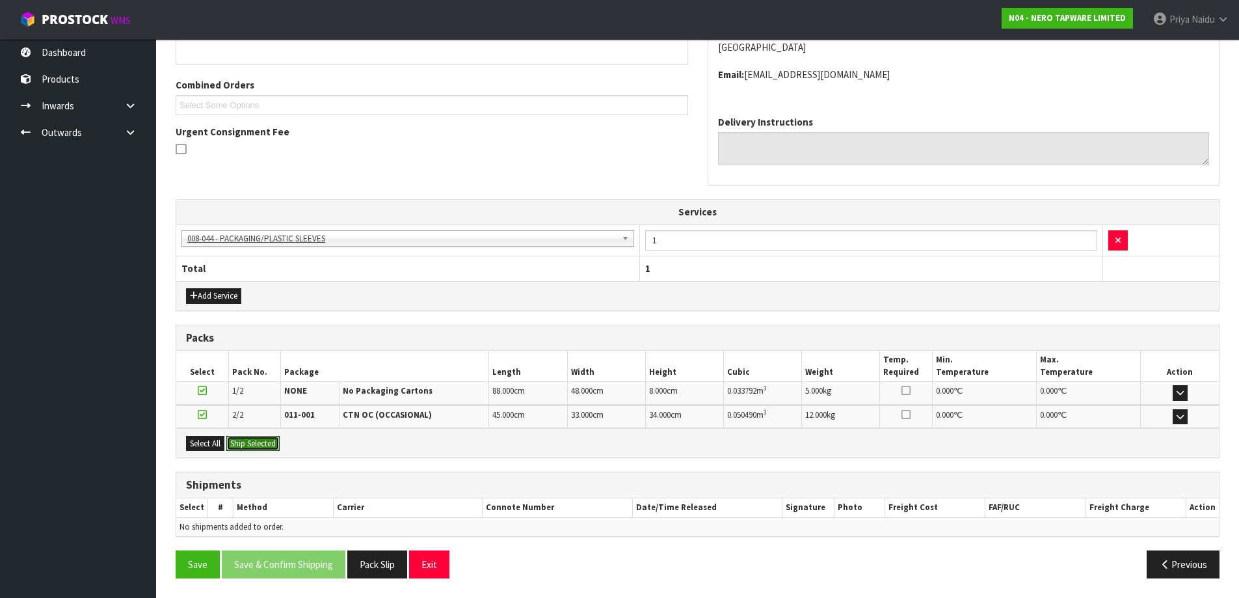
drag, startPoint x: 237, startPoint y: 440, endPoint x: 245, endPoint y: 440, distance: 8.5
click at [239, 440] on button "Ship Selected" at bounding box center [252, 444] width 53 height 16
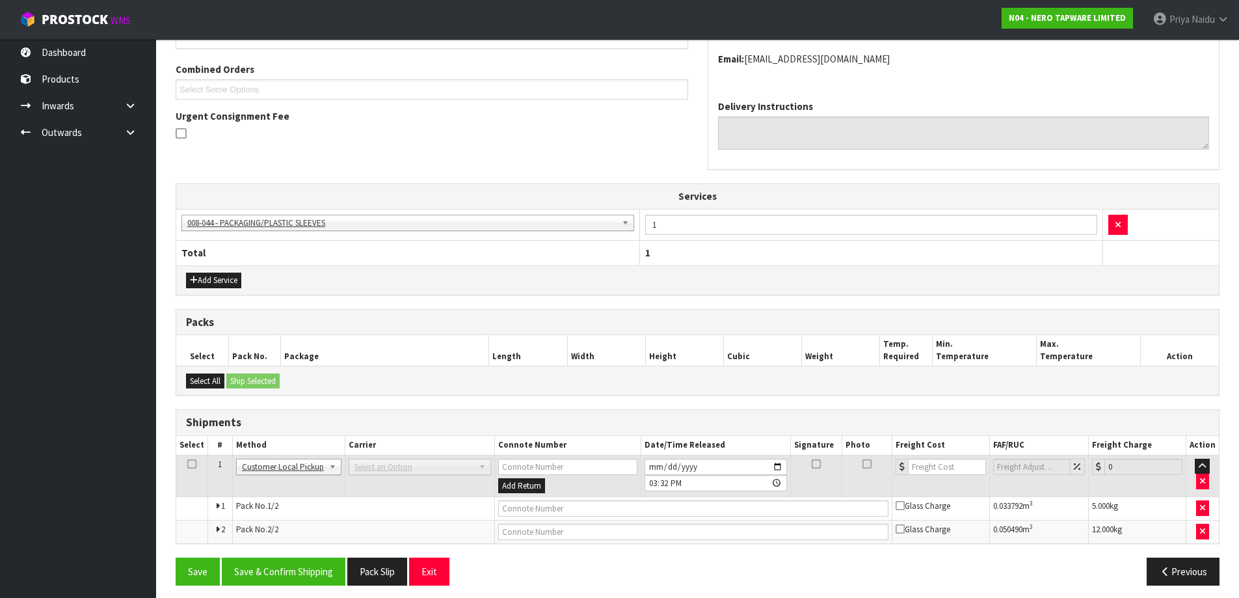
scroll to position [284, 0]
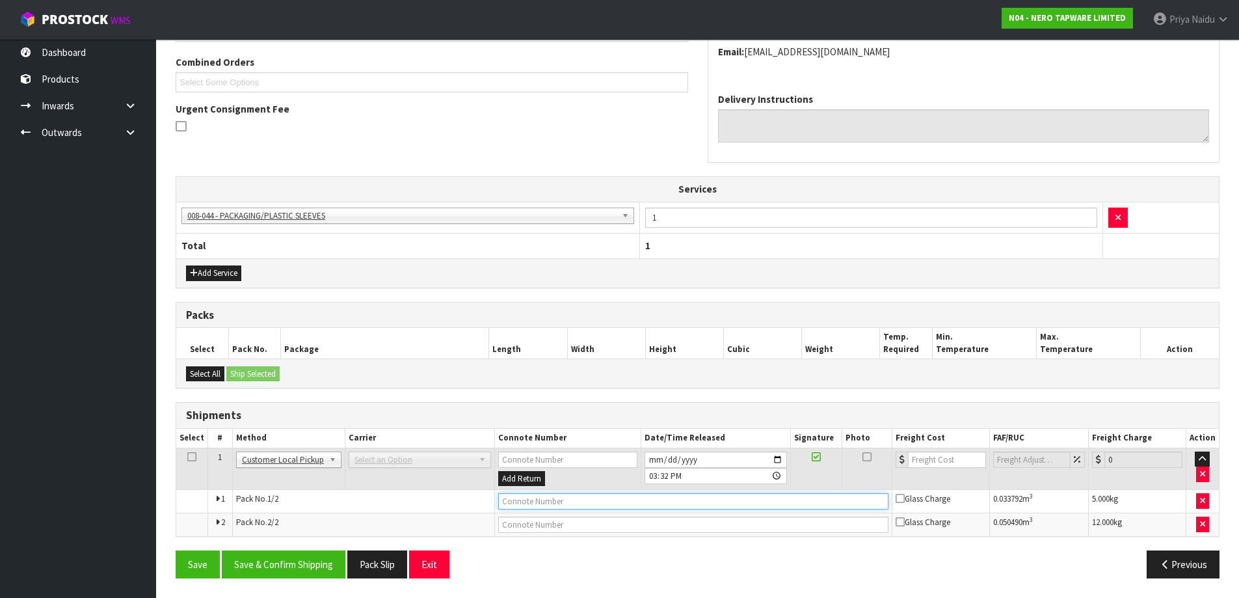
click at [569, 503] on input "text" at bounding box center [693, 501] width 390 height 16
type input "CUSTOMER COLLECTED"
click at [272, 563] on button "Save & Confirm Shipping" at bounding box center [284, 564] width 124 height 28
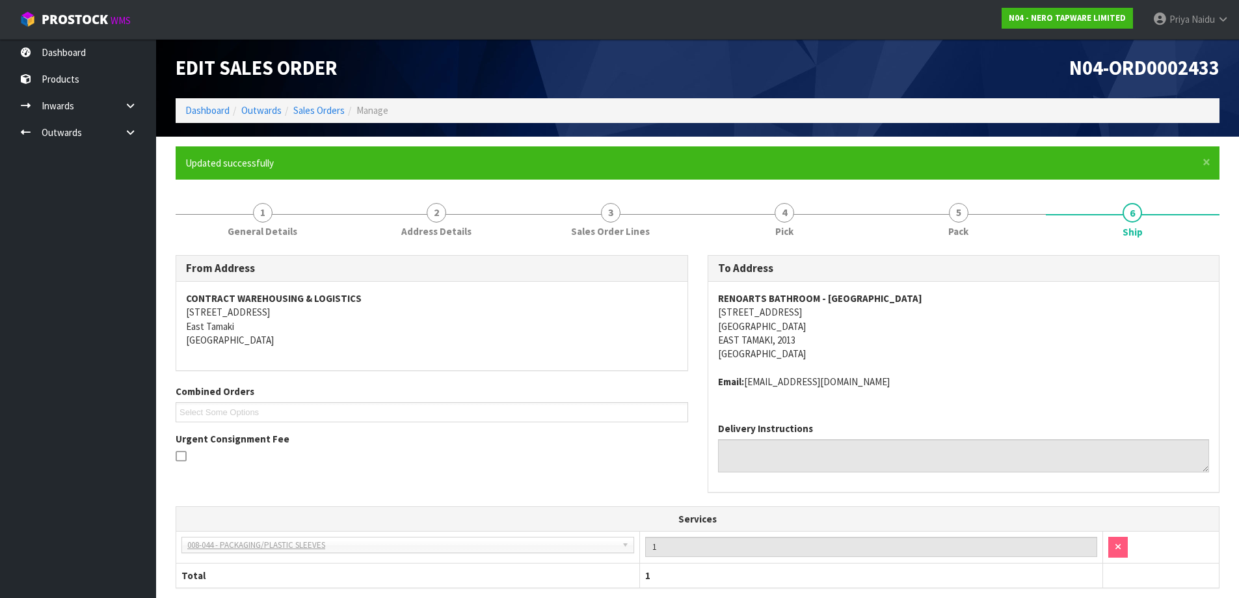
scroll to position [0, 0]
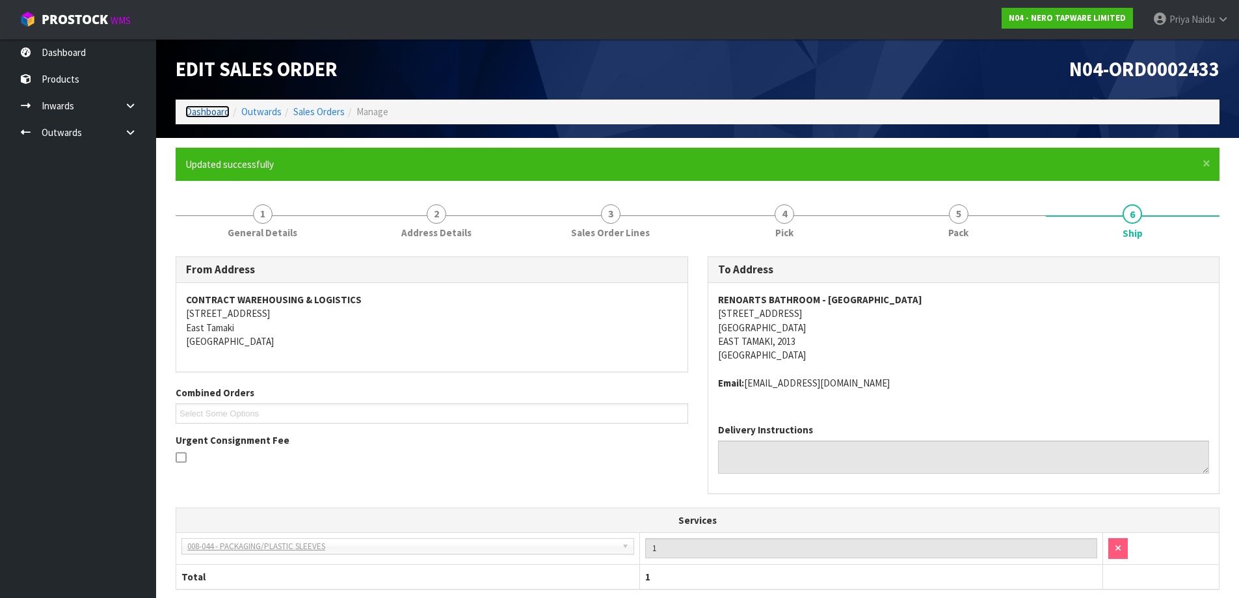
click at [207, 113] on link "Dashboard" at bounding box center [207, 111] width 44 height 12
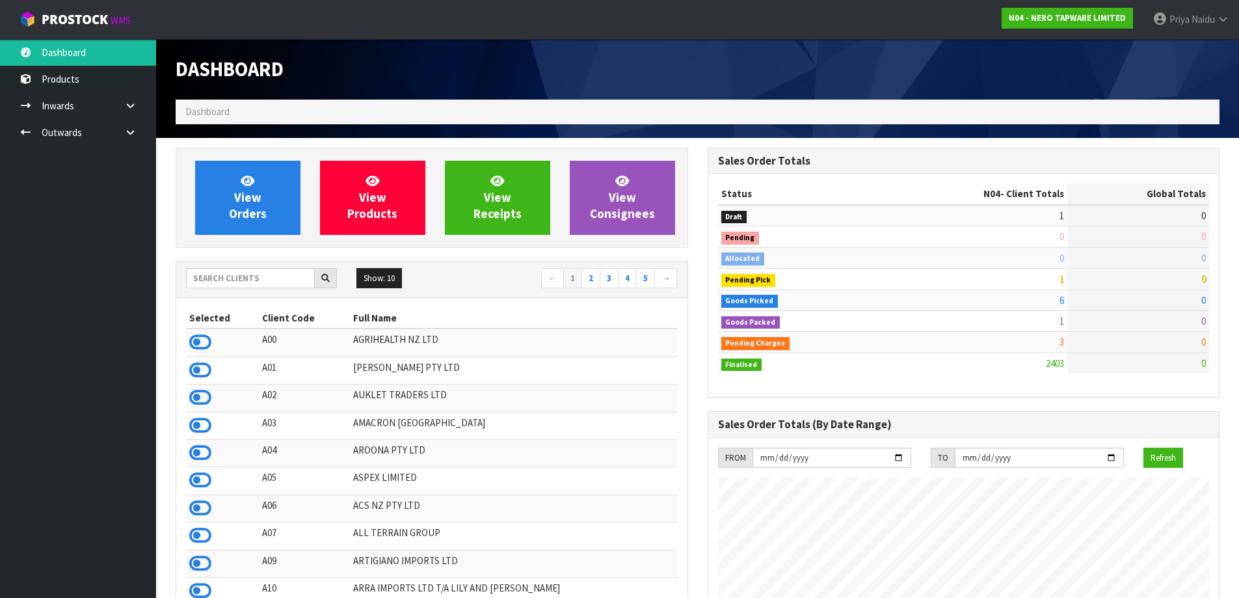
scroll to position [1013, 531]
click at [231, 282] on input "text" at bounding box center [250, 278] width 129 height 20
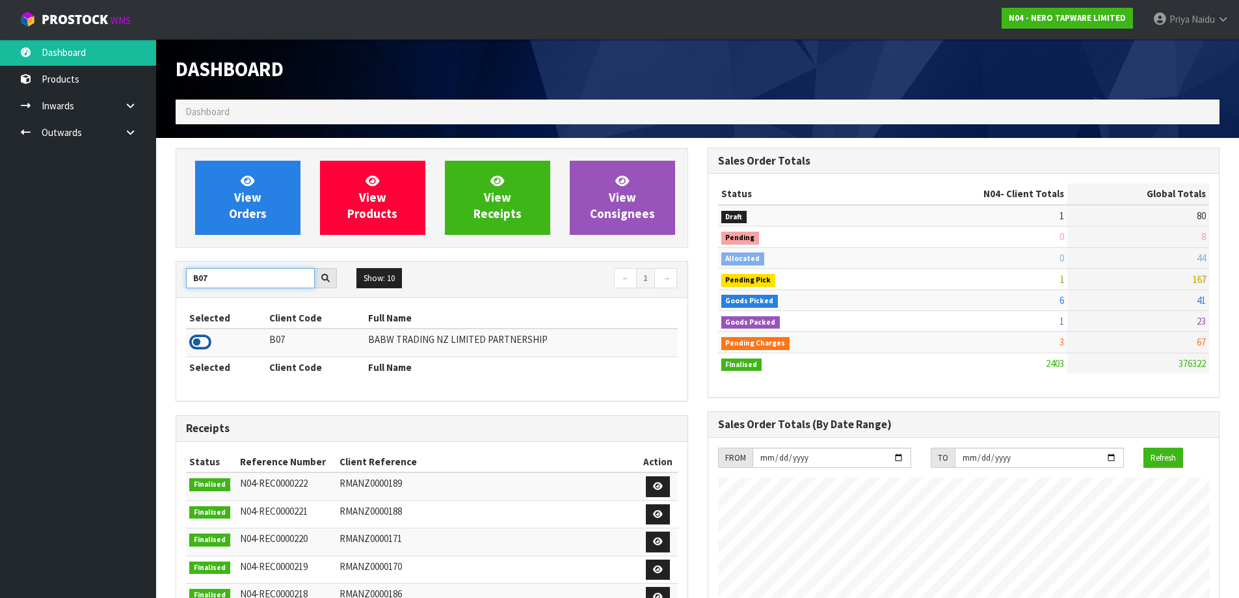
type input "B07"
drag, startPoint x: 194, startPoint y: 345, endPoint x: 214, endPoint y: 323, distance: 29.9
click at [194, 344] on icon at bounding box center [200, 342] width 22 height 20
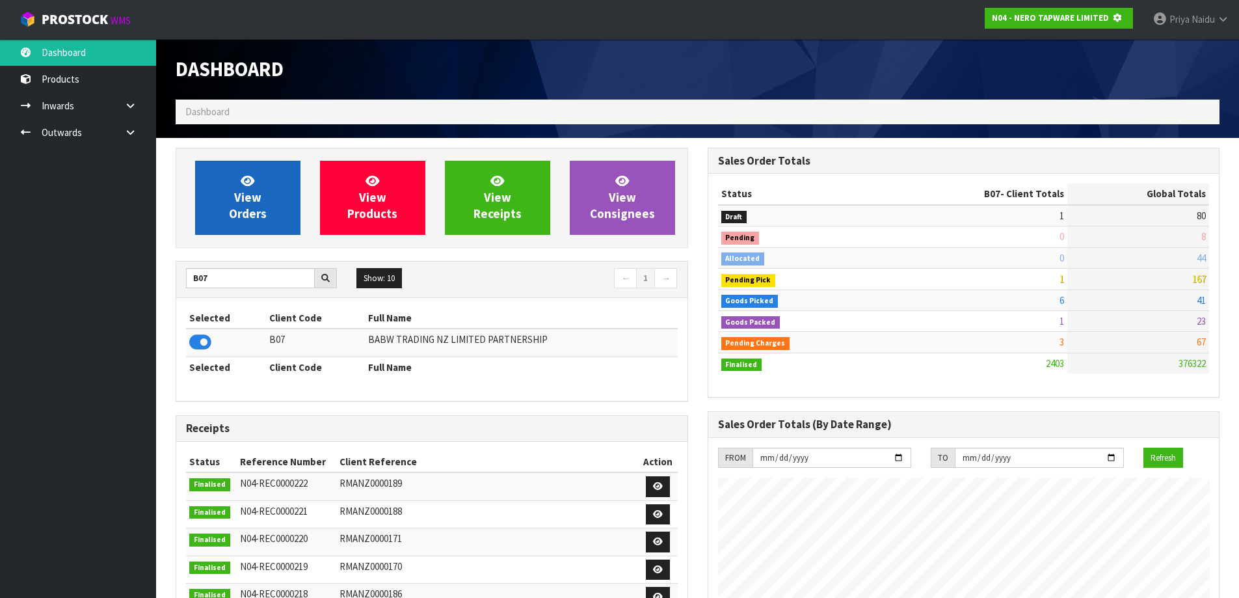
scroll to position [811, 531]
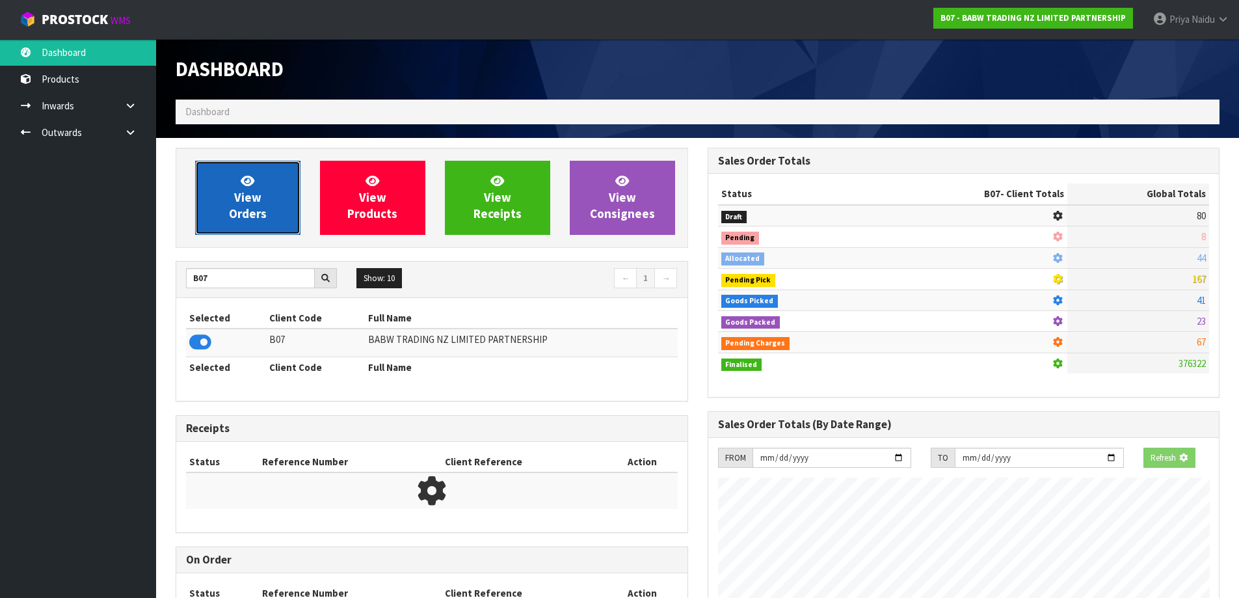
click at [260, 198] on span "View Orders" at bounding box center [248, 197] width 38 height 49
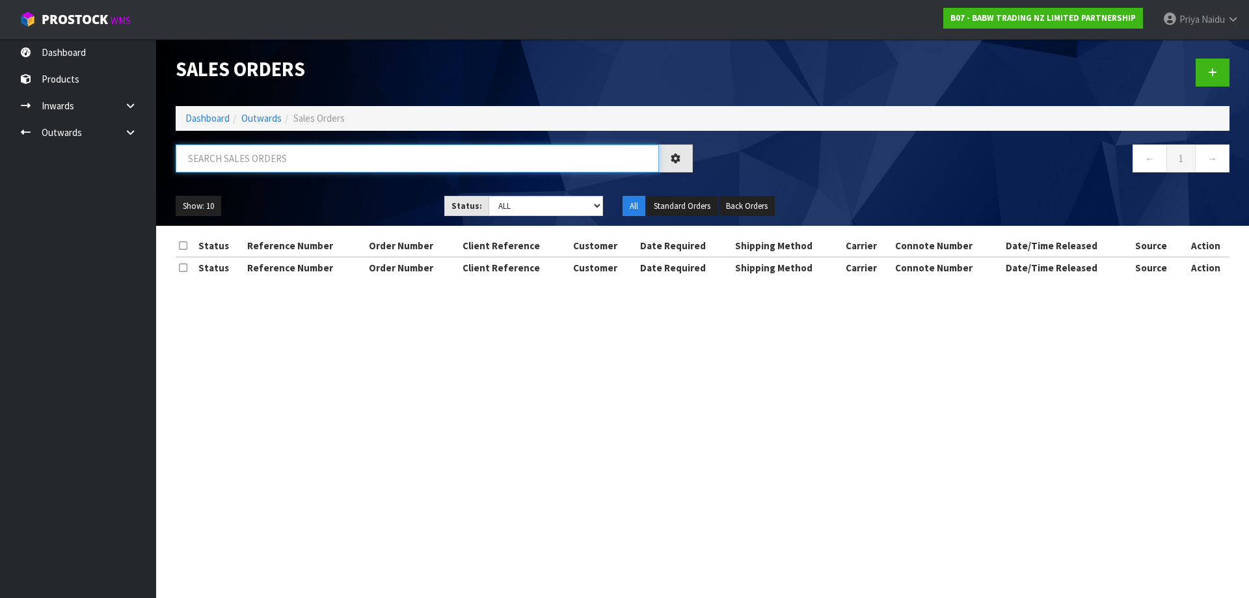
click at [277, 155] on input "text" at bounding box center [417, 158] width 483 height 28
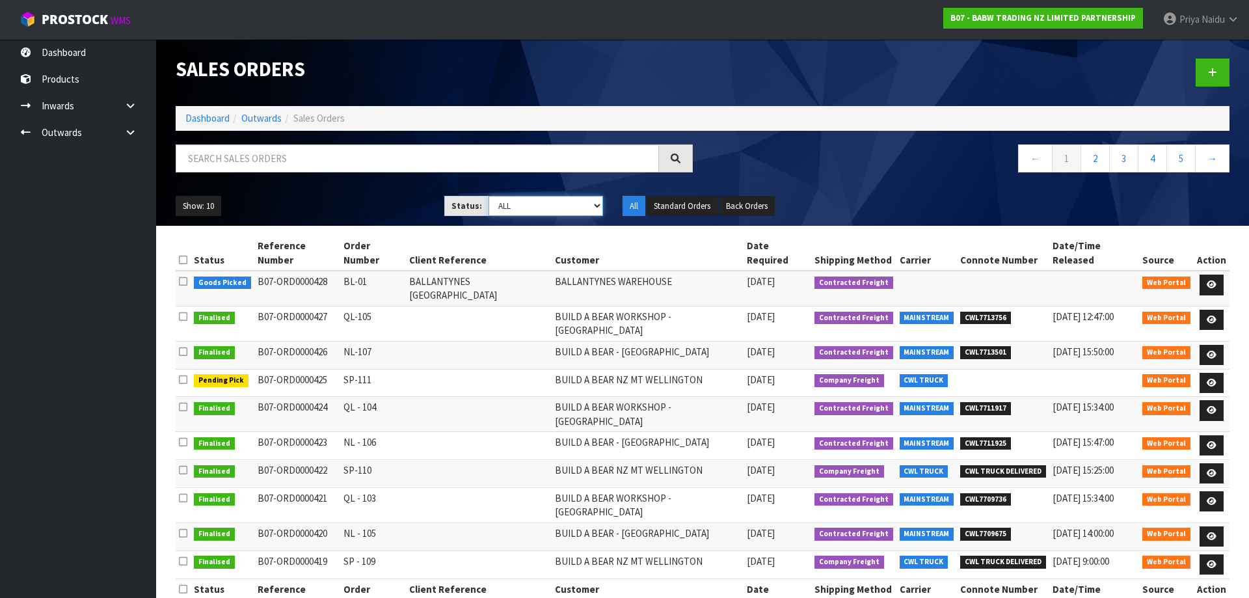
click at [506, 210] on select "Draft Pending Allocated Pending Pick Goods Picked Goods Packed Pending Charges …" at bounding box center [545, 206] width 115 height 20
click at [218, 119] on link "Dashboard" at bounding box center [207, 118] width 44 height 12
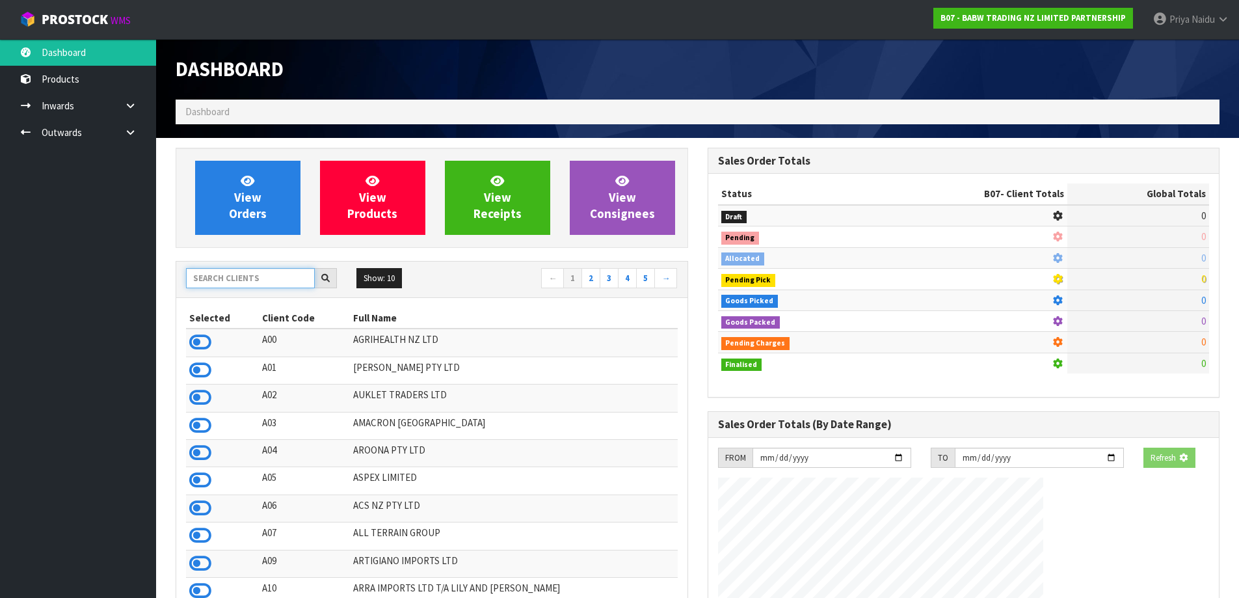
click at [241, 273] on input "text" at bounding box center [250, 278] width 129 height 20
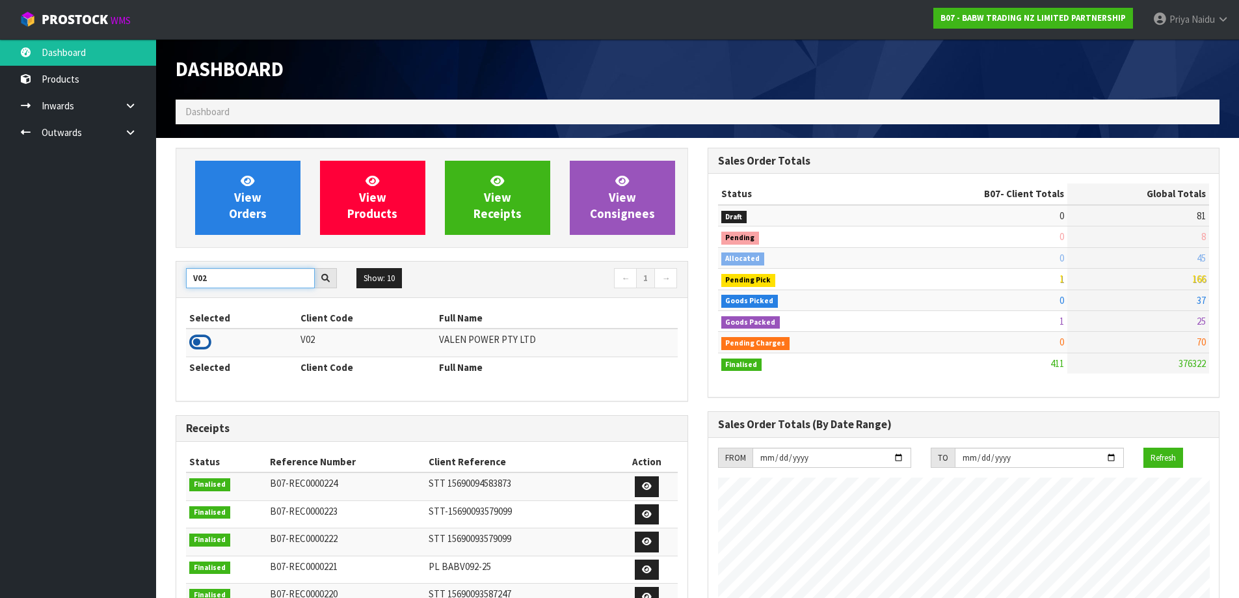
type input "V02"
click at [209, 336] on icon at bounding box center [200, 342] width 22 height 20
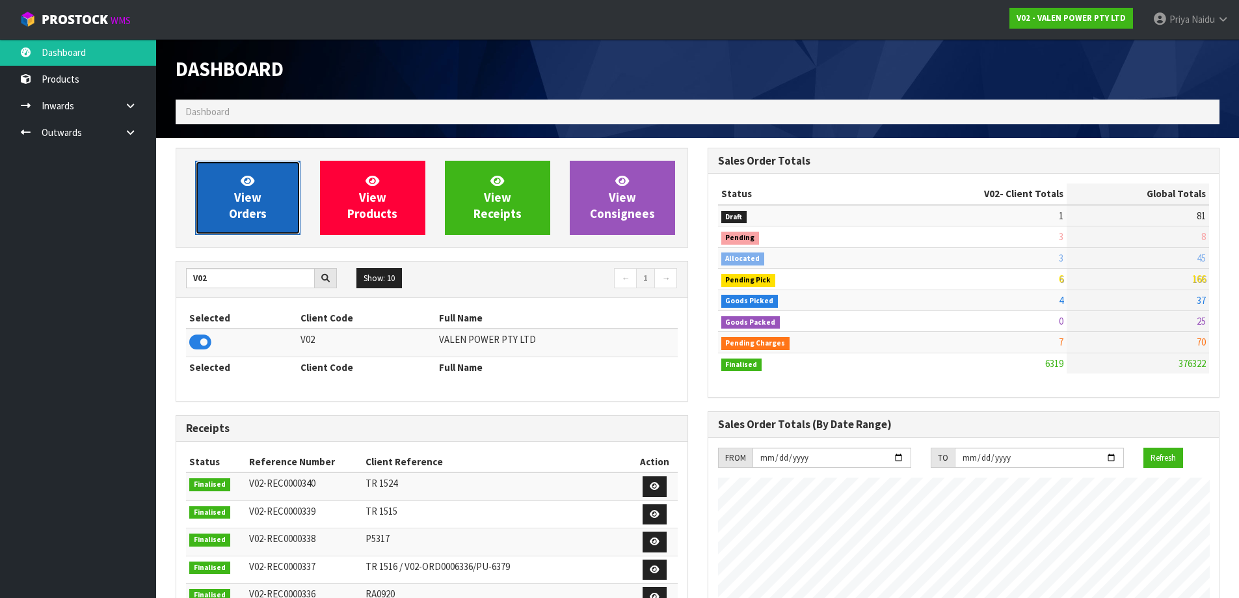
click at [243, 227] on link "View Orders" at bounding box center [247, 198] width 105 height 74
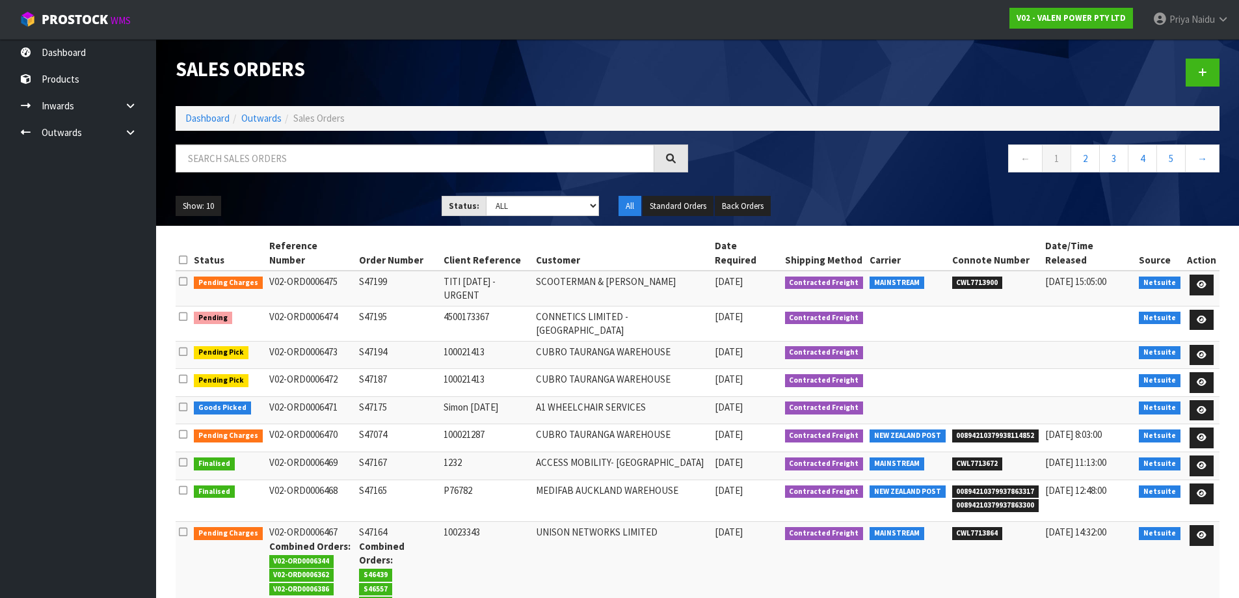
drag, startPoint x: 243, startPoint y: 231, endPoint x: 544, endPoint y: 316, distance: 313.0
click at [533, 341] on td "100021413" at bounding box center [486, 355] width 92 height 28
click at [463, 163] on input "text" at bounding box center [415, 158] width 479 height 28
copy span "CWL7713900"
drag, startPoint x: 955, startPoint y: 267, endPoint x: 1002, endPoint y: 257, distance: 47.8
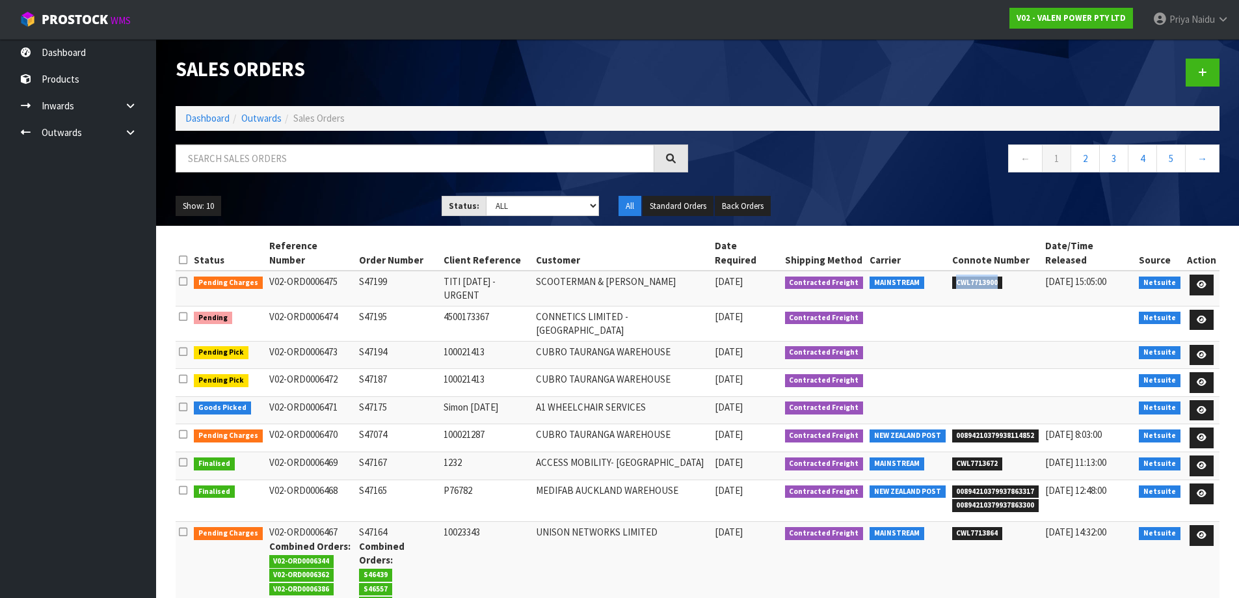
click at [1002, 271] on td "CWL7713900" at bounding box center [996, 288] width 94 height 35
click at [282, 160] on input "text" at bounding box center [415, 158] width 479 height 28
click at [216, 114] on link "Dashboard" at bounding box center [207, 118] width 44 height 12
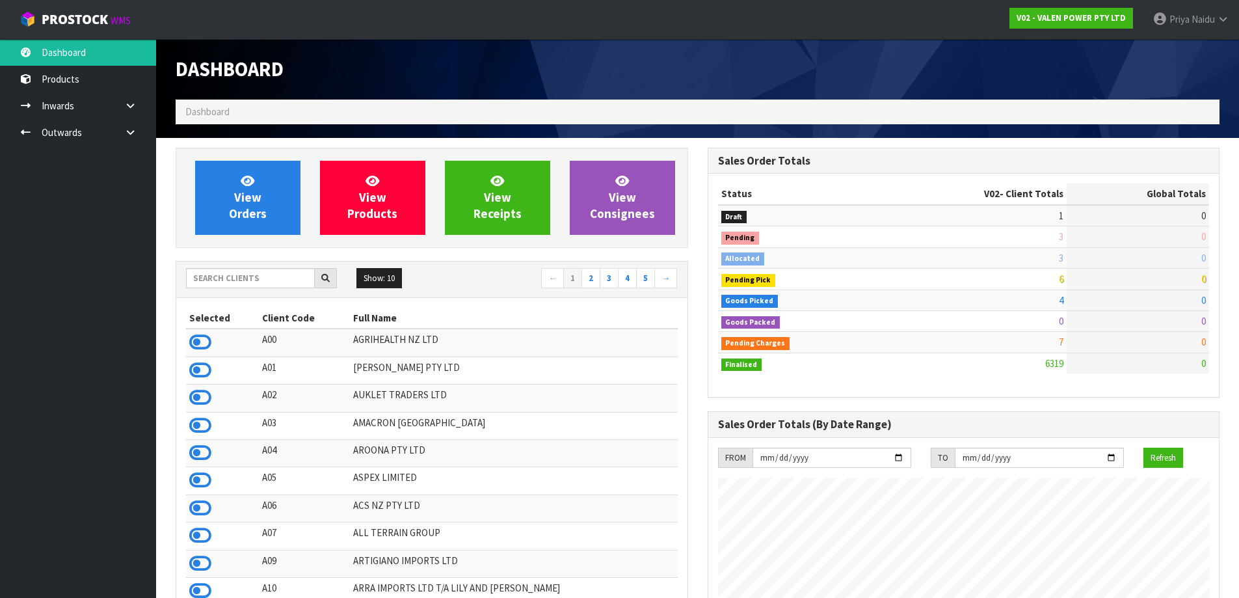
scroll to position [985, 531]
click at [271, 276] on input "text" at bounding box center [250, 278] width 129 height 20
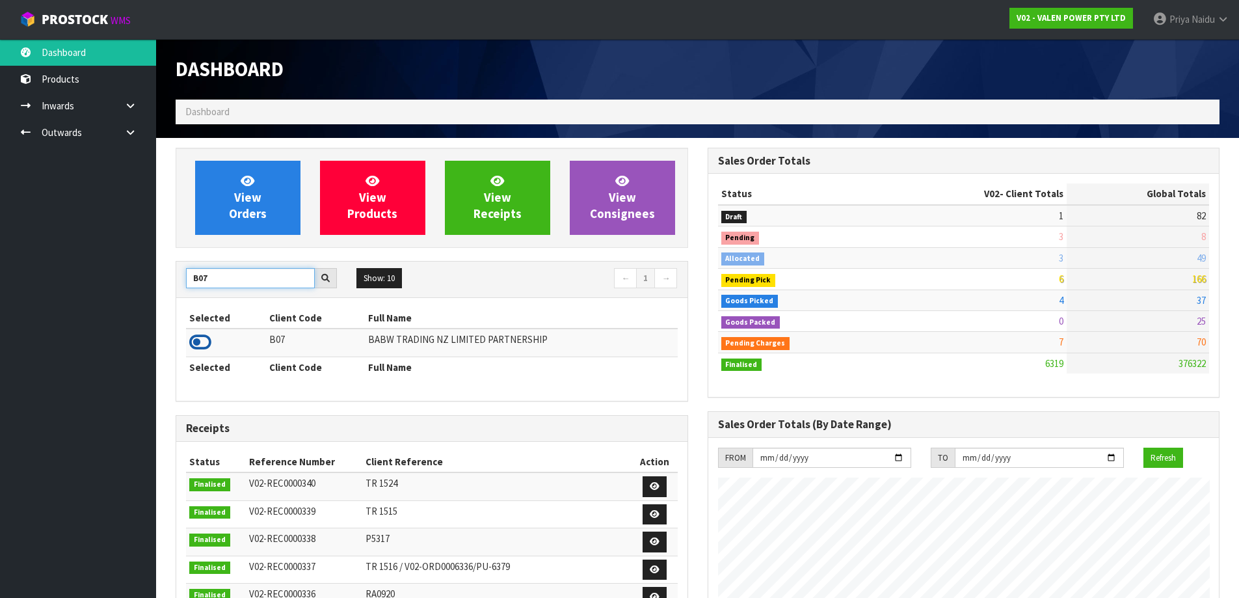
type input "B07"
click at [207, 347] on icon at bounding box center [200, 342] width 22 height 20
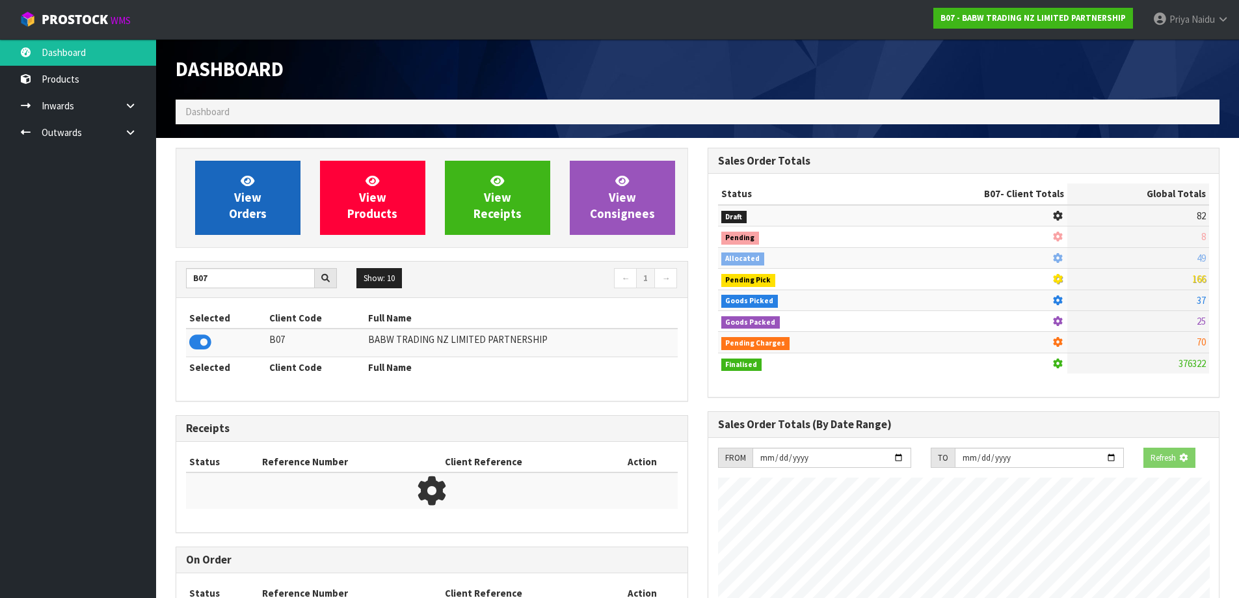
scroll to position [649622, 649901]
click at [254, 213] on span "View Orders" at bounding box center [248, 197] width 38 height 49
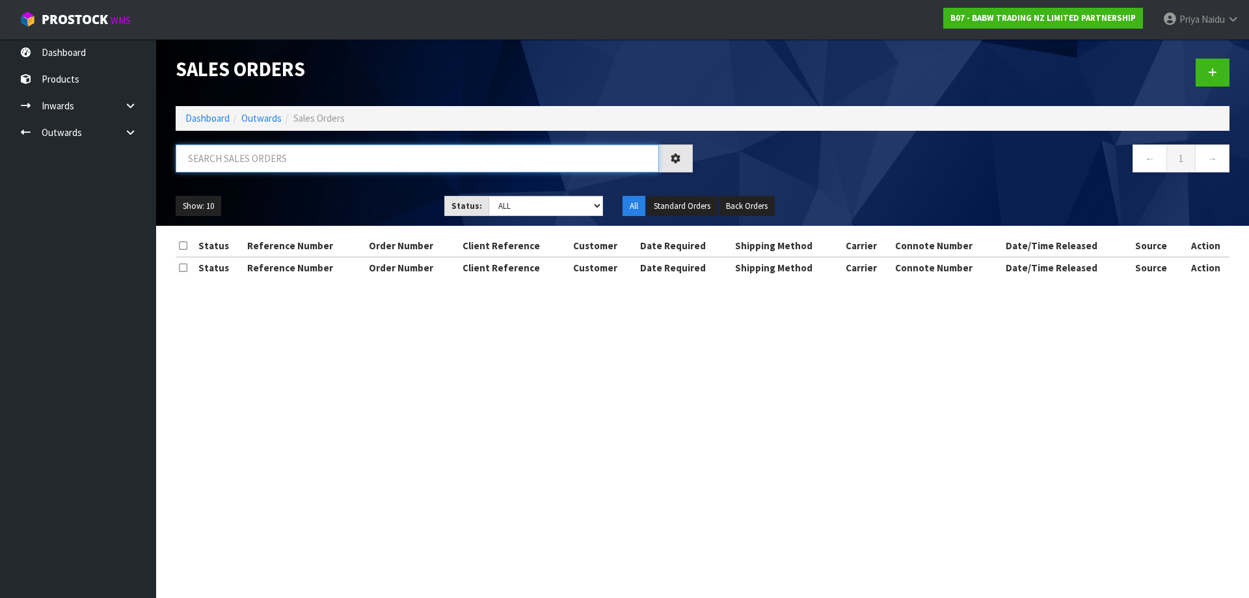
click at [272, 168] on input "text" at bounding box center [417, 158] width 483 height 28
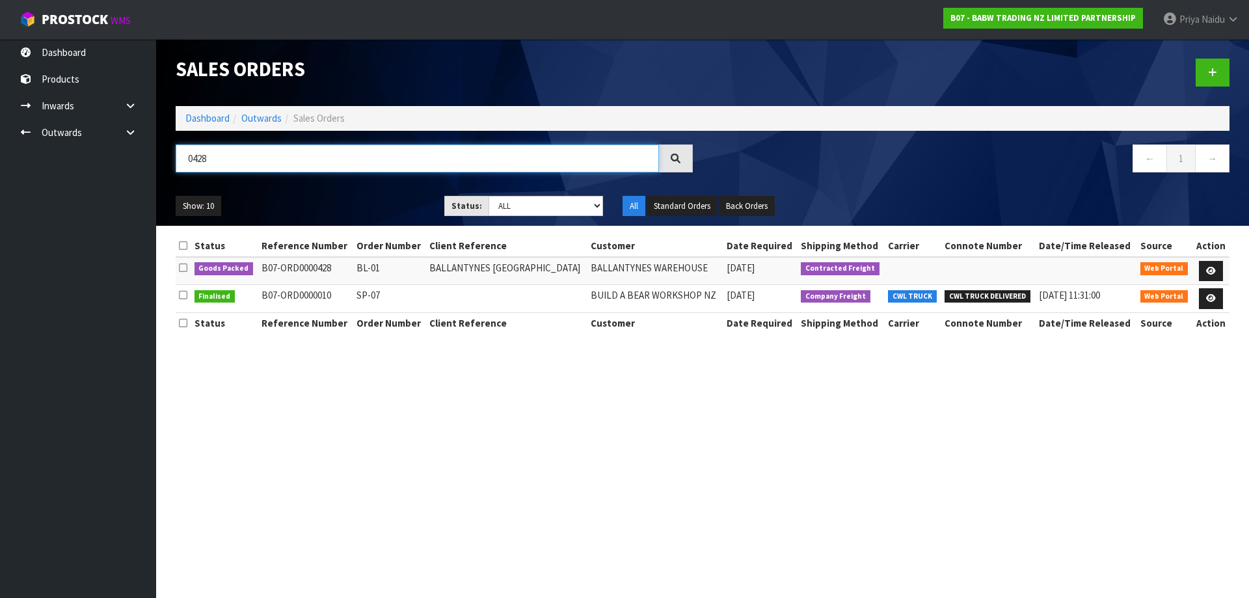
type input "0428"
click at [344, 199] on ul "Show: 10 5 10 25 50" at bounding box center [300, 206] width 249 height 21
click at [1210, 271] on icon at bounding box center [1211, 271] width 10 height 8
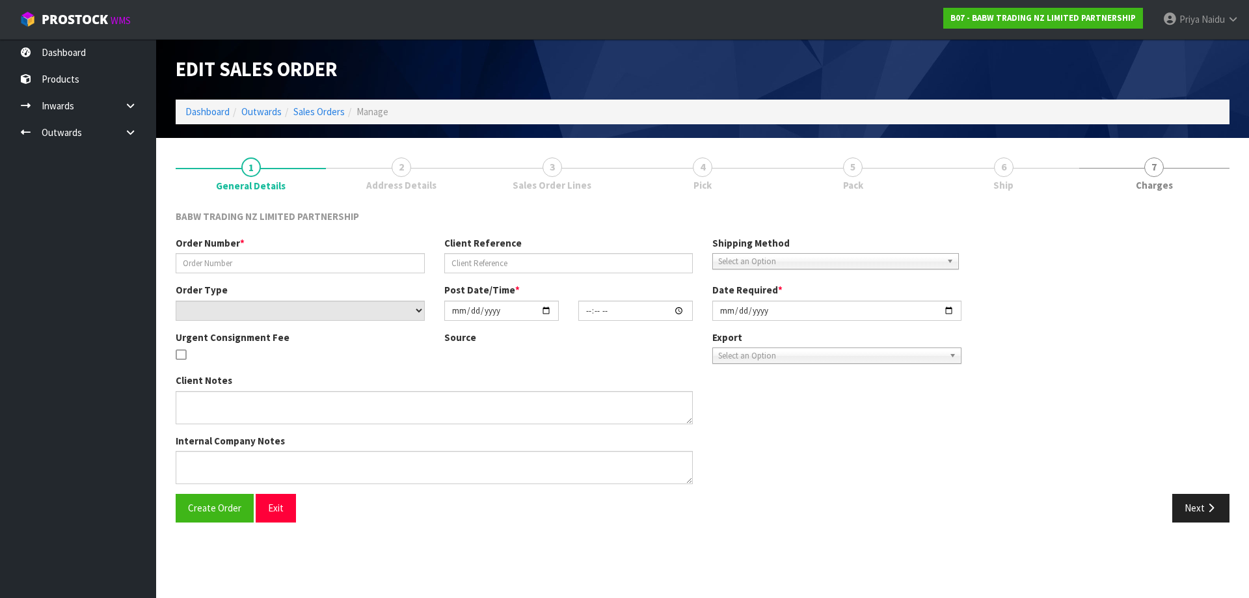
type input "BL-01"
type input "BALLANTYNES CHRISTCHURCH"
select select "number:0"
type input "2025-08-11"
type input "14:25:00.000"
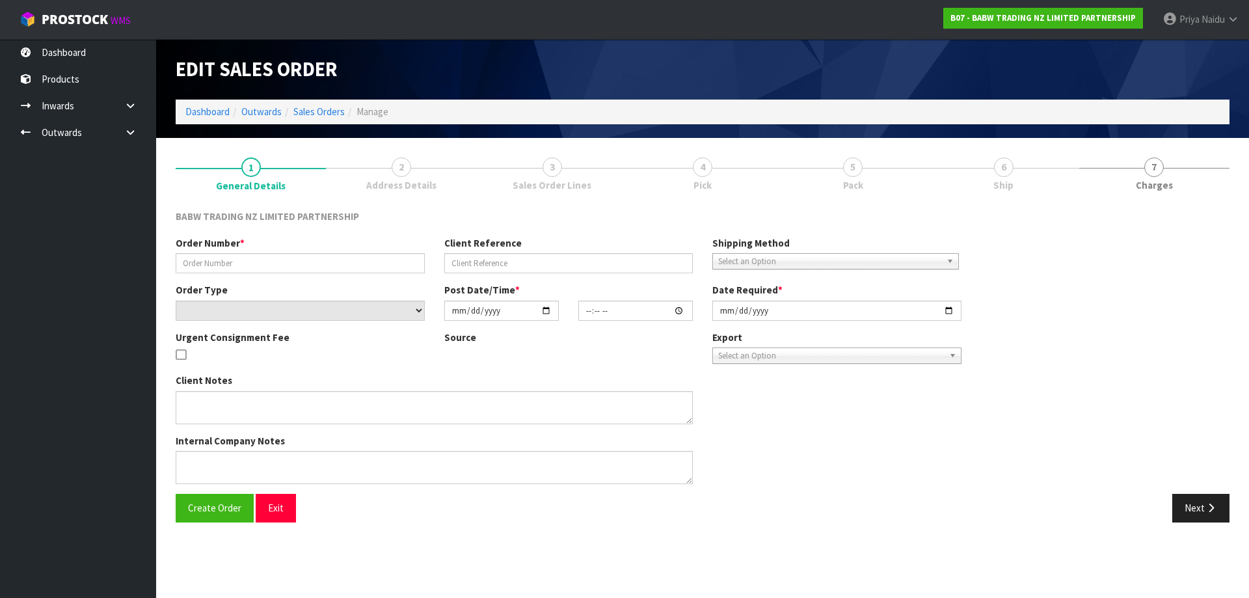
type input "2025-08-12"
type textarea "PLEASE PROCEED WITH THE ORDER WITHOUT TATTY TEDDY FOR NOW 1. ALL CARTONS DELIVE…"
click at [928, 176] on link "5 Pack" at bounding box center [853, 173] width 150 height 51
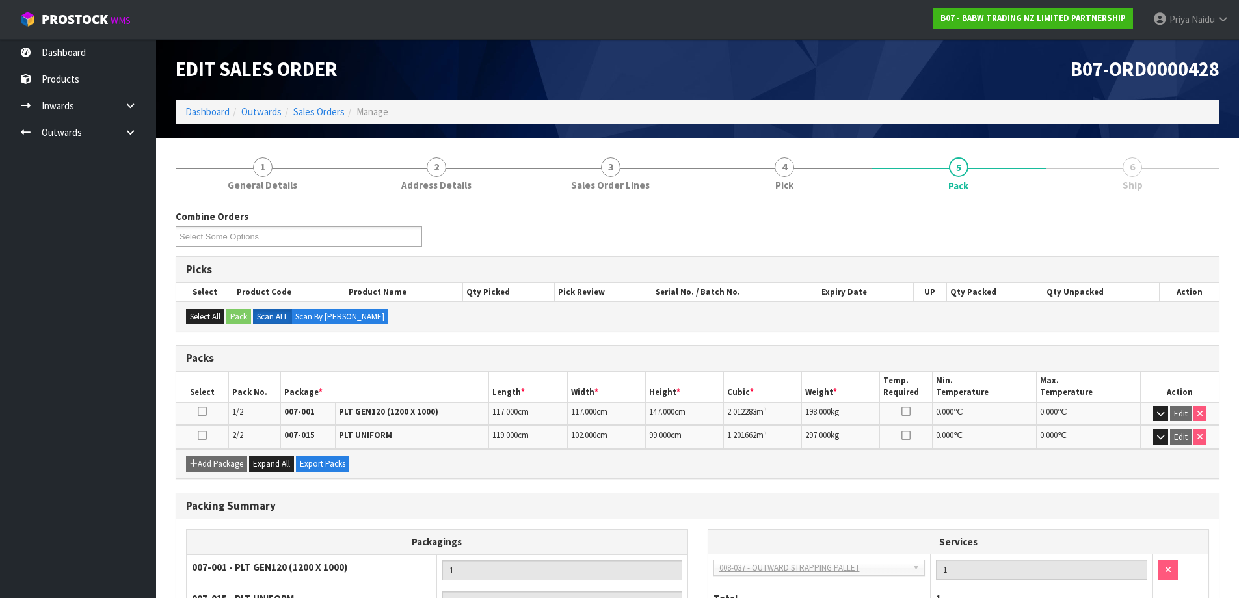
scroll to position [161, 0]
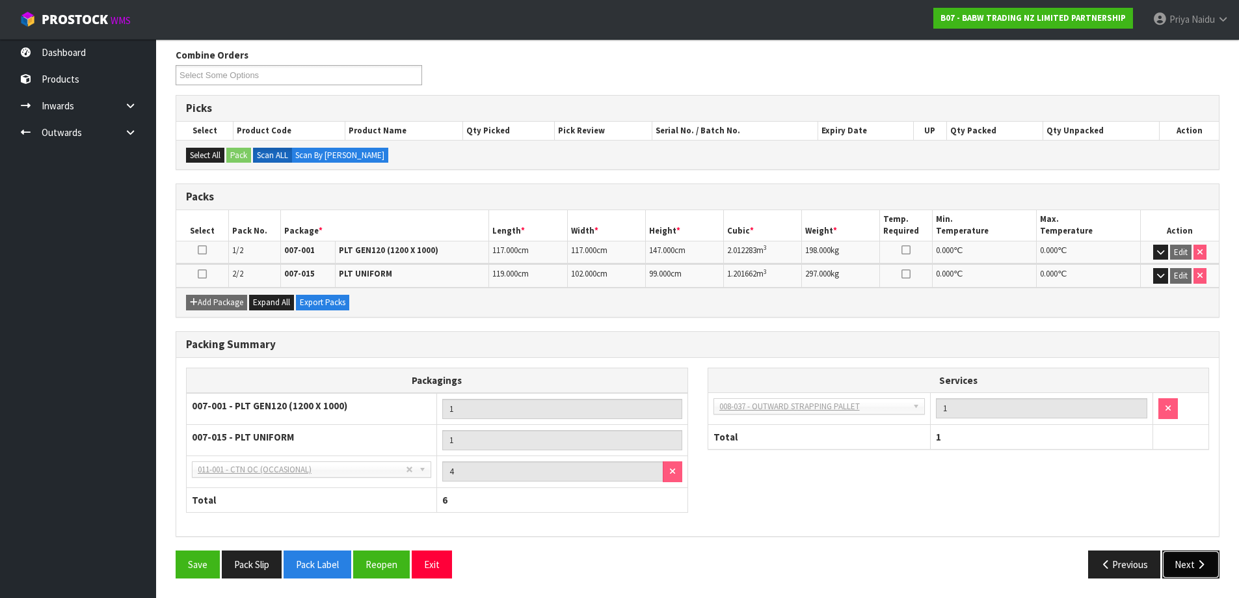
click at [1194, 557] on button "Next" at bounding box center [1190, 564] width 57 height 28
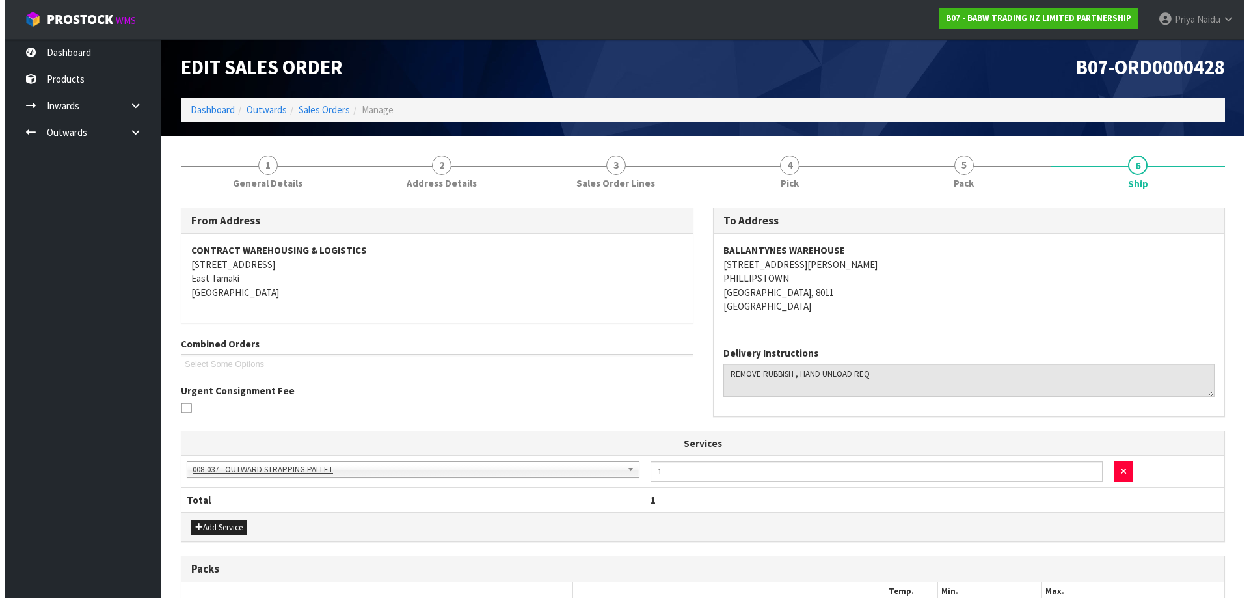
scroll to position [0, 0]
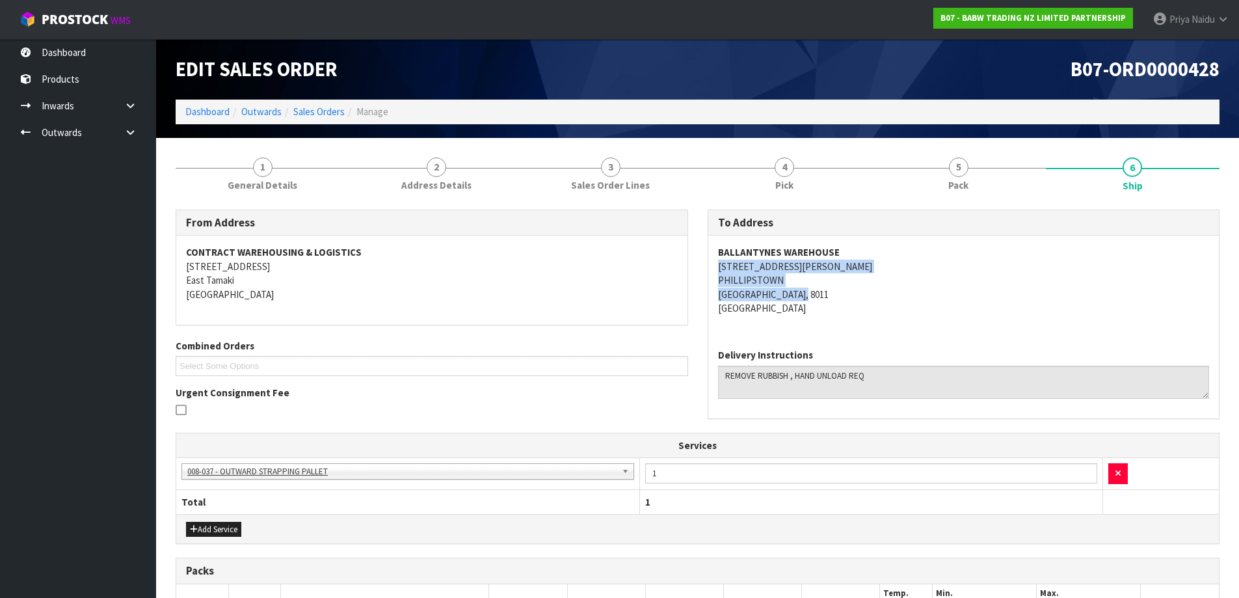
copy address "9 IVERSEN TERRACE PHILLIPSTOWN CHRISTCHURCH, 8011"
drag, startPoint x: 705, startPoint y: 261, endPoint x: 836, endPoint y: 291, distance: 134.8
click at [836, 291] on div "To Address BALLANTYNES WAREHOUSE 9 IVERSEN TERRACE PHILLIPSTOWN CHRISTCHURCH, 8…" at bounding box center [964, 320] width 532 height 223
click at [889, 280] on address "BALLANTYNES WAREHOUSE 9 IVERSEN TERRACE PHILLIPSTOWN CHRISTCHURCH, 8011 New Zea…" at bounding box center [964, 280] width 492 height 70
copy strong "BALLANTYNES WAREHOUSE"
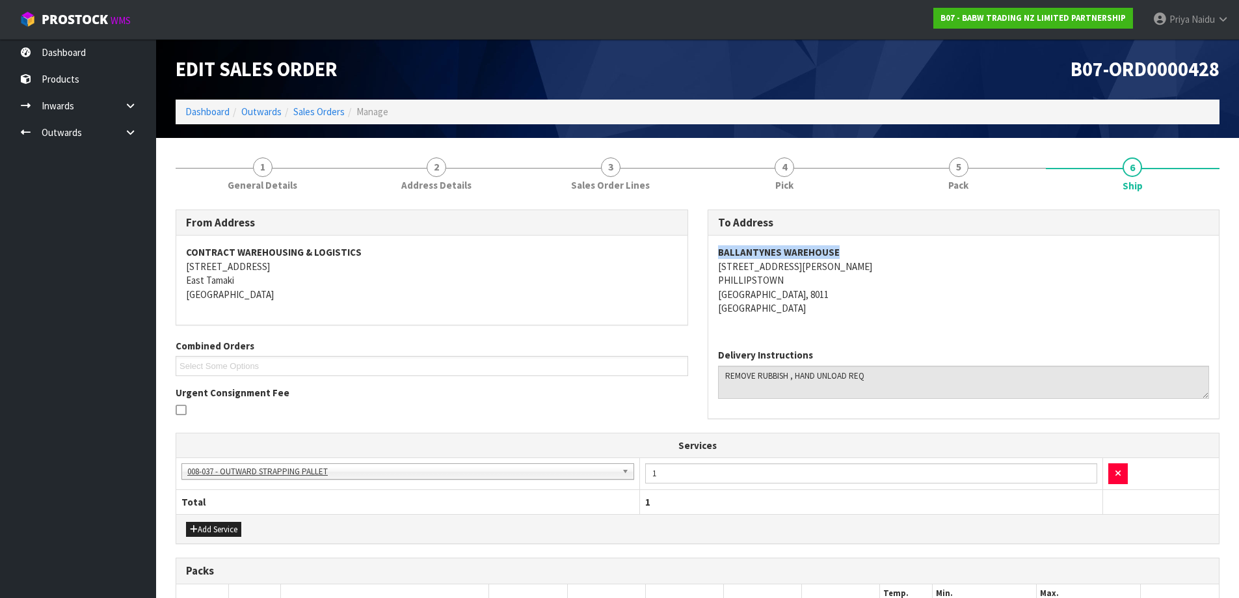
drag, startPoint x: 712, startPoint y: 248, endPoint x: 862, endPoint y: 243, distance: 151.0
click at [862, 243] on div "To Address BALLANTYNES WAREHOUSE 9 IVERSEN TERRACE PHILLIPSTOWN CHRISTCHURCH, 8…" at bounding box center [964, 320] width 532 height 223
drag, startPoint x: 716, startPoint y: 379, endPoint x: 901, endPoint y: 367, distance: 185.1
click at [901, 367] on div "Delivery Instructions" at bounding box center [963, 377] width 511 height 79
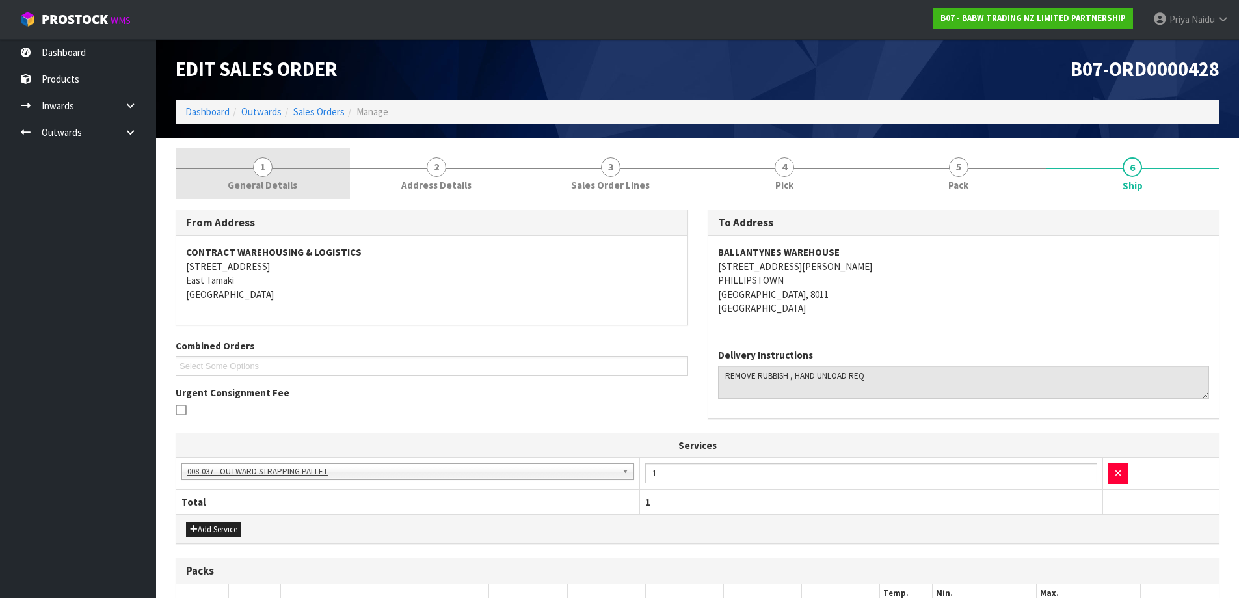
click at [312, 177] on link "1 General Details" at bounding box center [263, 173] width 174 height 51
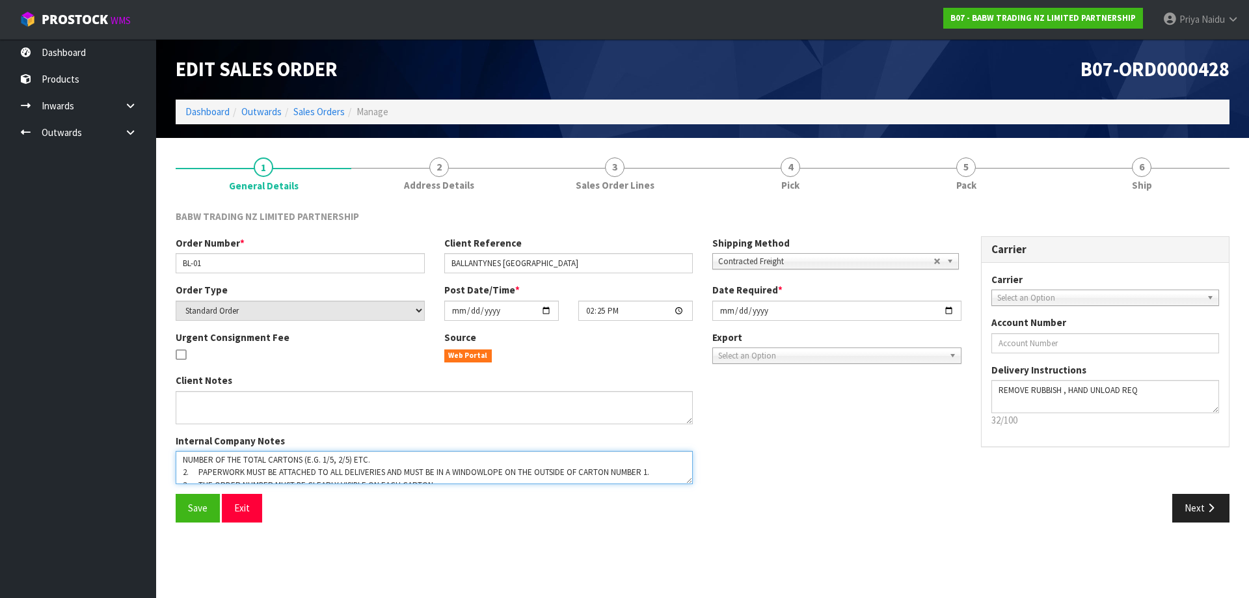
scroll to position [51, 0]
drag, startPoint x: 181, startPoint y: 462, endPoint x: 475, endPoint y: 501, distance: 295.8
click at [456, 513] on div "BABW TRADING NZ LIMITED PARTNERSHIP Order Number * BL-01 Client Reference BALLA…" at bounding box center [703, 370] width 1054 height 323
click at [482, 468] on textarea at bounding box center [434, 467] width 517 height 33
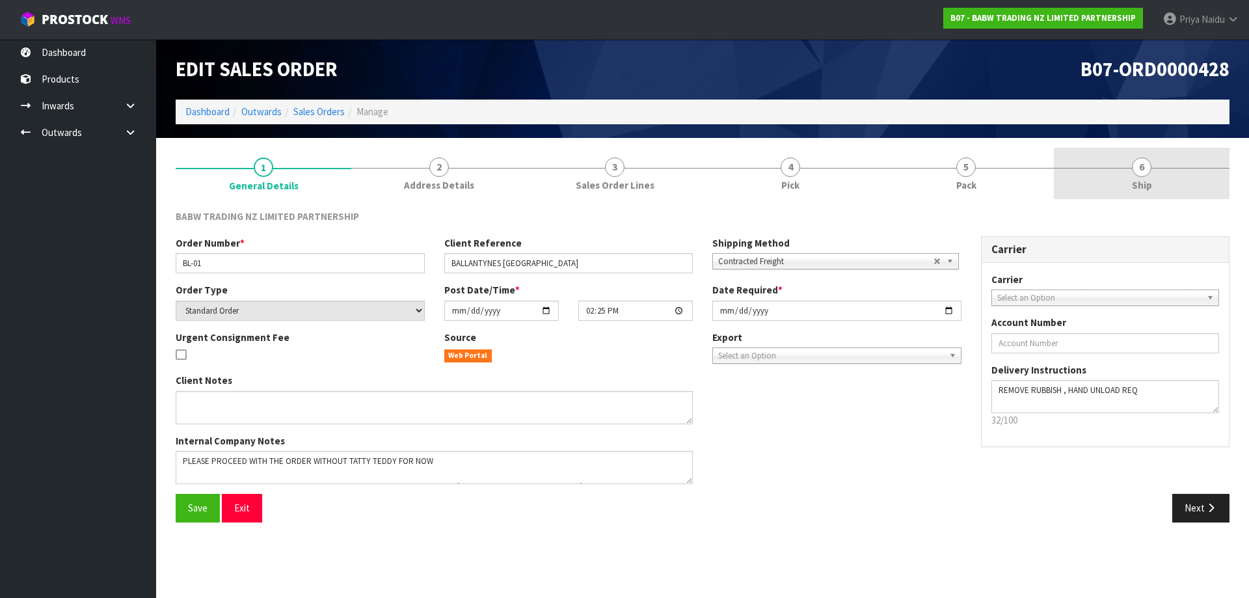
click at [1147, 178] on link "6 Ship" at bounding box center [1142, 173] width 176 height 51
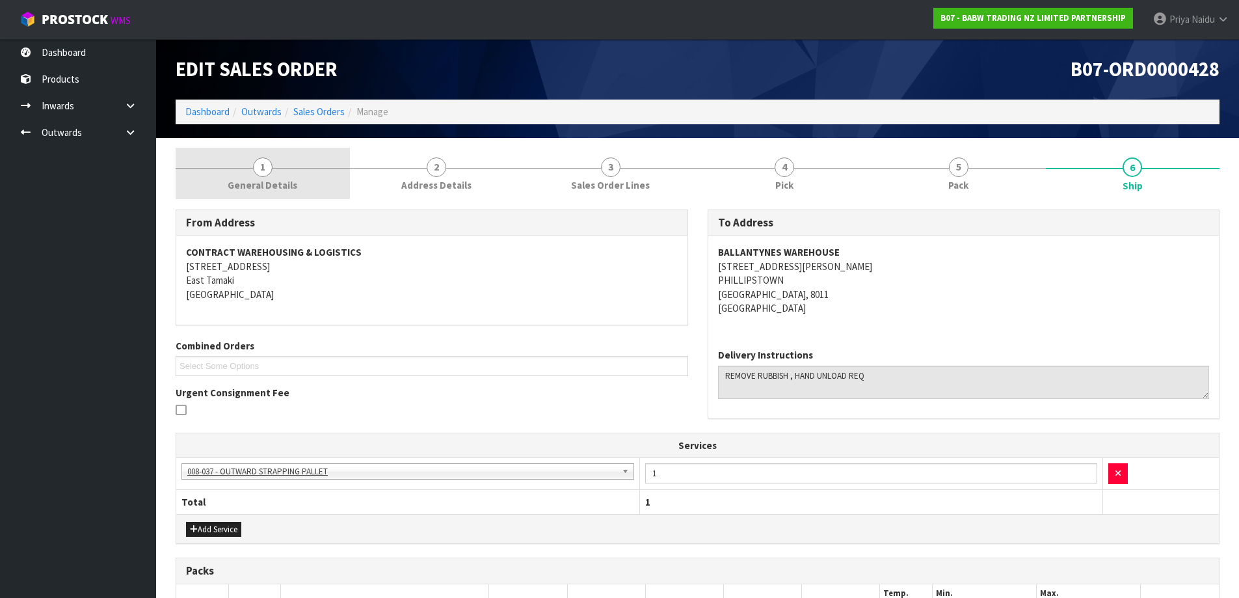
click at [239, 194] on link "1 General Details" at bounding box center [263, 173] width 174 height 51
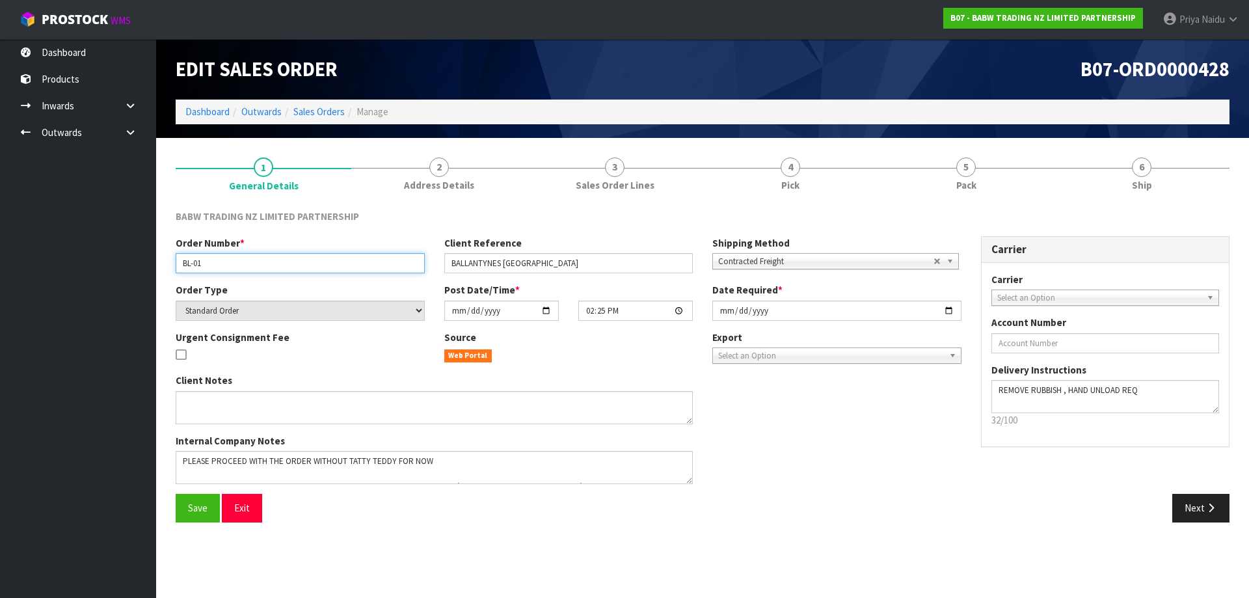
drag, startPoint x: 180, startPoint y: 261, endPoint x: 219, endPoint y: 261, distance: 39.0
click at [219, 261] on input "BL-01" at bounding box center [300, 263] width 249 height 20
drag, startPoint x: 445, startPoint y: 260, endPoint x: 622, endPoint y: 261, distance: 176.9
click at [622, 261] on input "BALLANTYNES CHRISTCHURCH" at bounding box center [568, 263] width 249 height 20
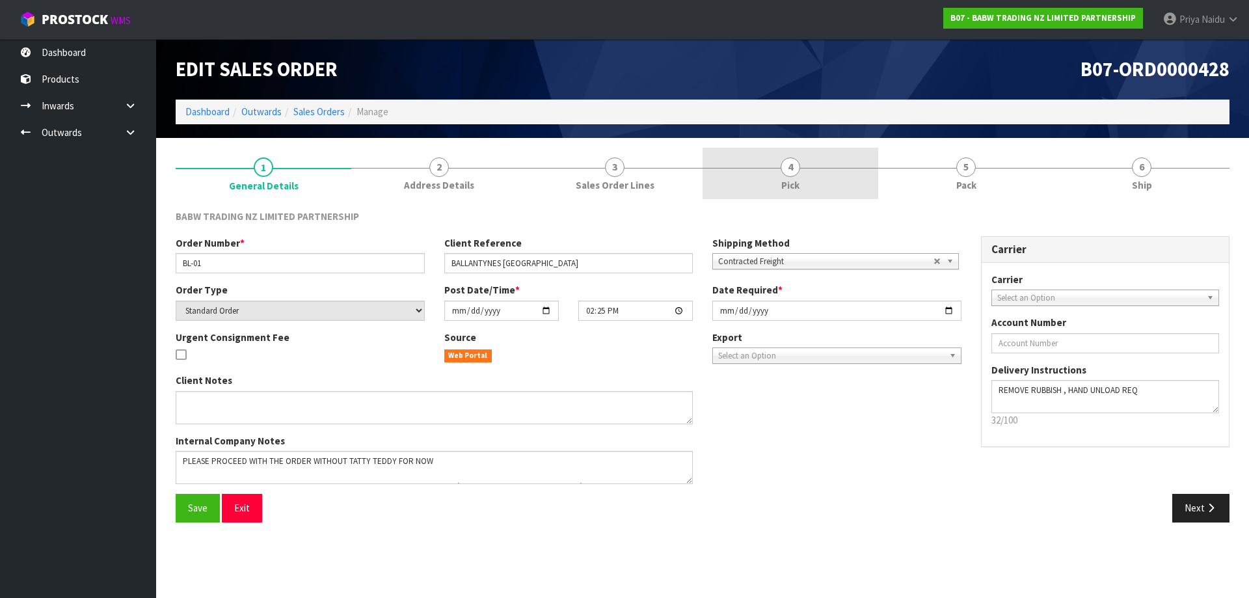
drag, startPoint x: 980, startPoint y: 174, endPoint x: 858, endPoint y: 194, distance: 123.9
click at [980, 174] on link "5 Pack" at bounding box center [966, 173] width 176 height 51
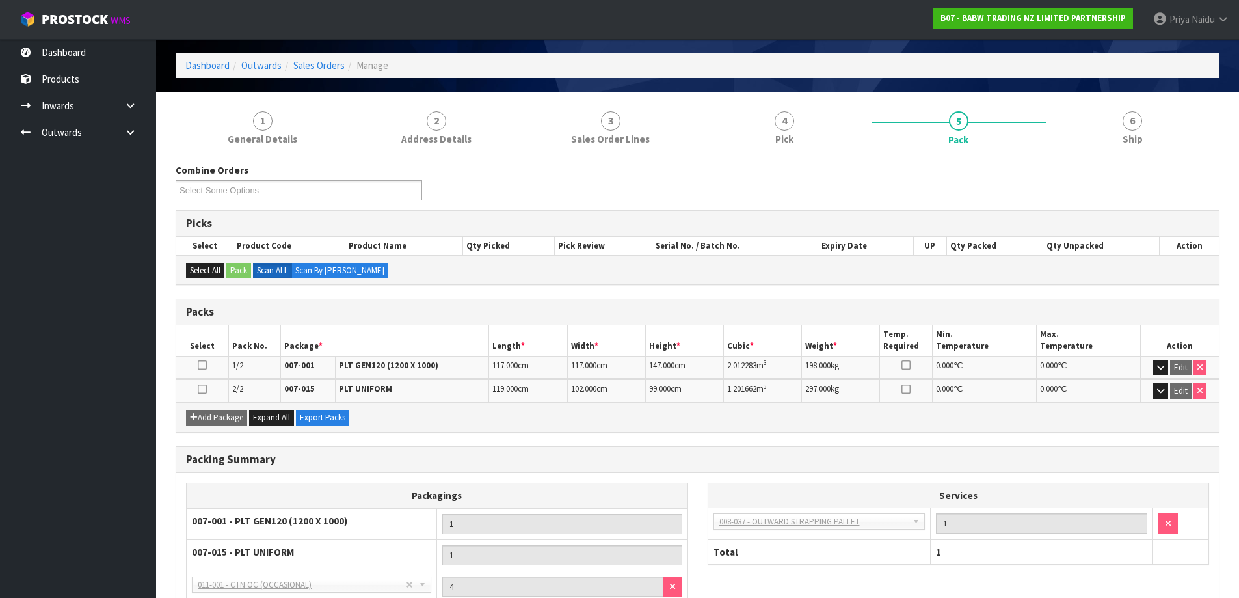
scroll to position [161, 0]
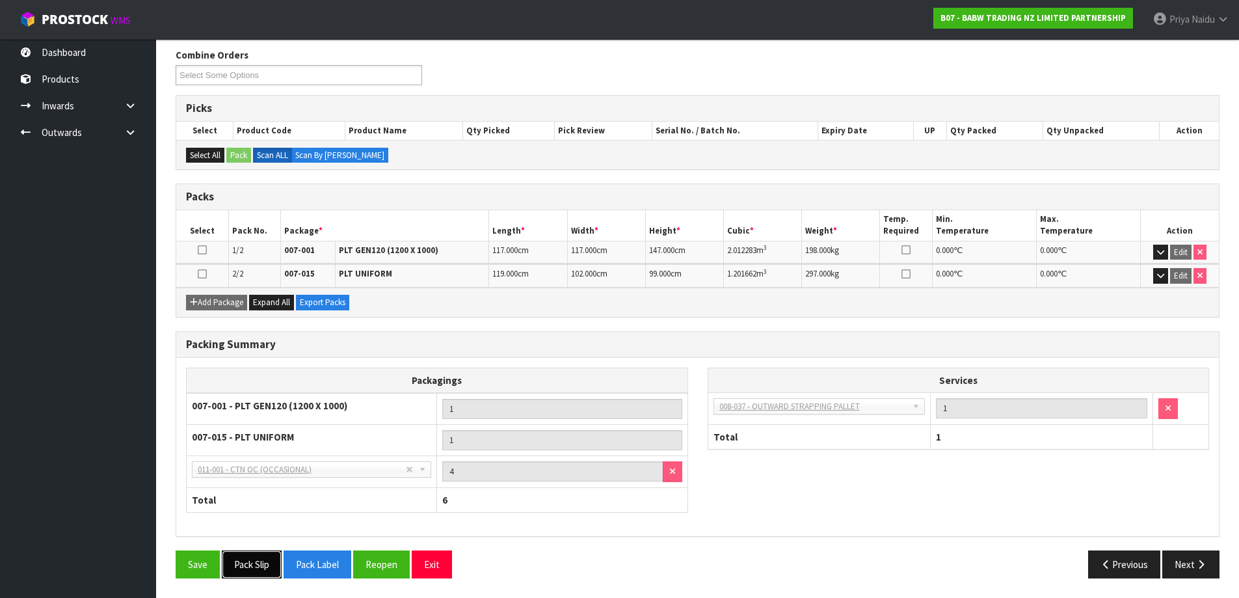
drag, startPoint x: 263, startPoint y: 565, endPoint x: 271, endPoint y: 565, distance: 7.8
click at [263, 565] on button "Pack Slip" at bounding box center [252, 564] width 60 height 28
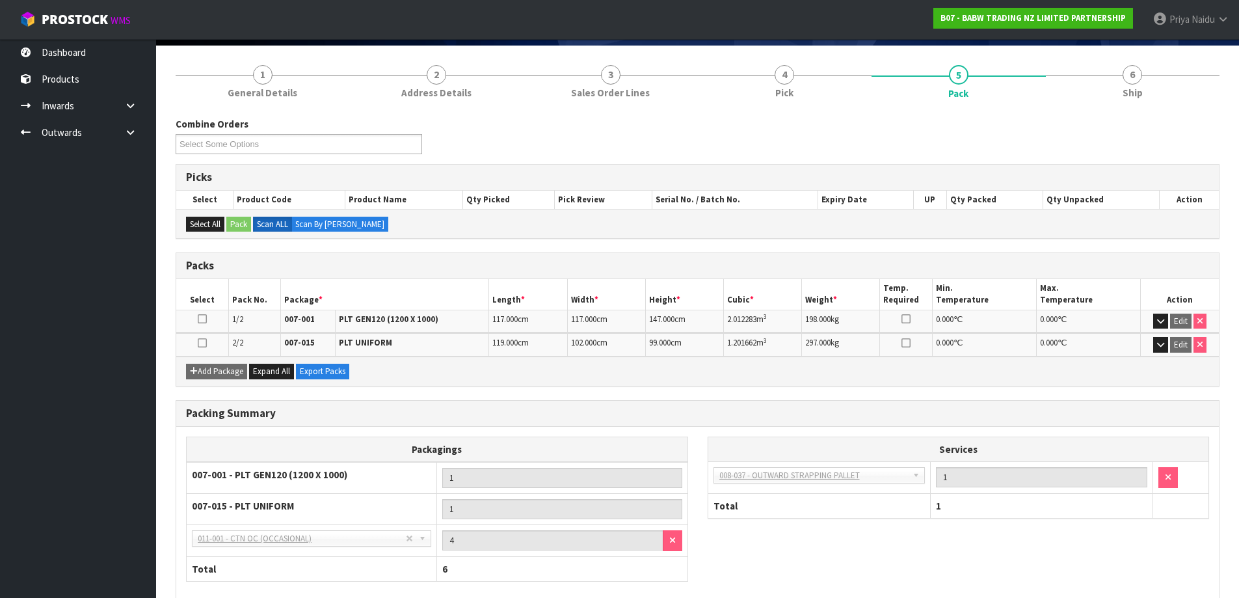
scroll to position [0, 0]
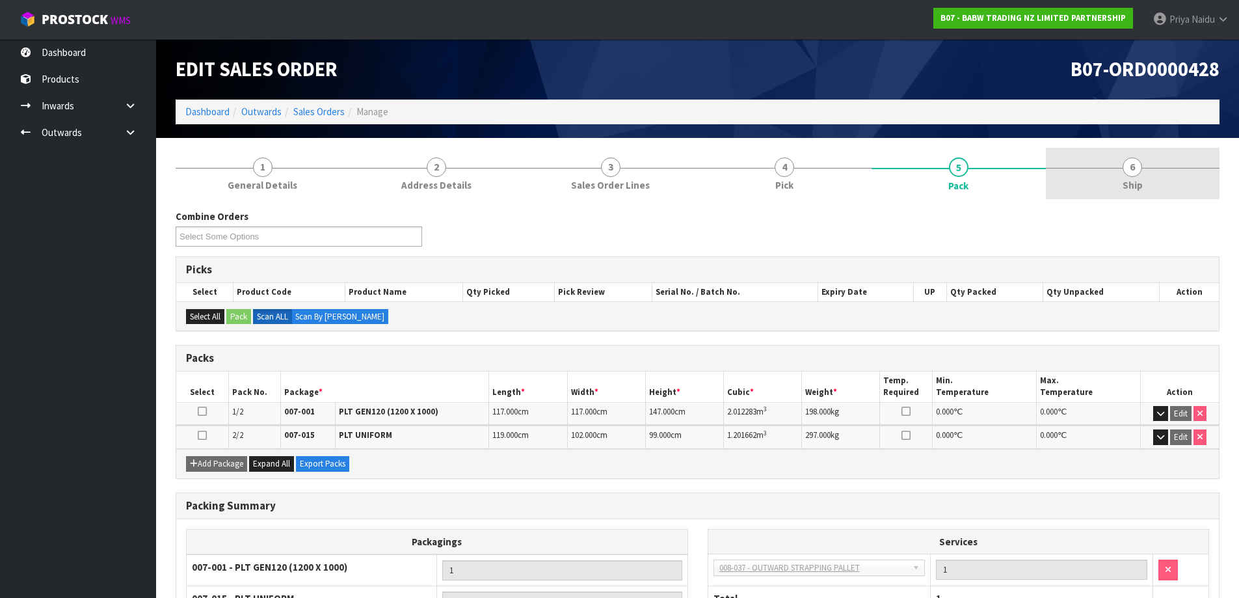
click at [1176, 164] on link "6 Ship" at bounding box center [1133, 173] width 174 height 51
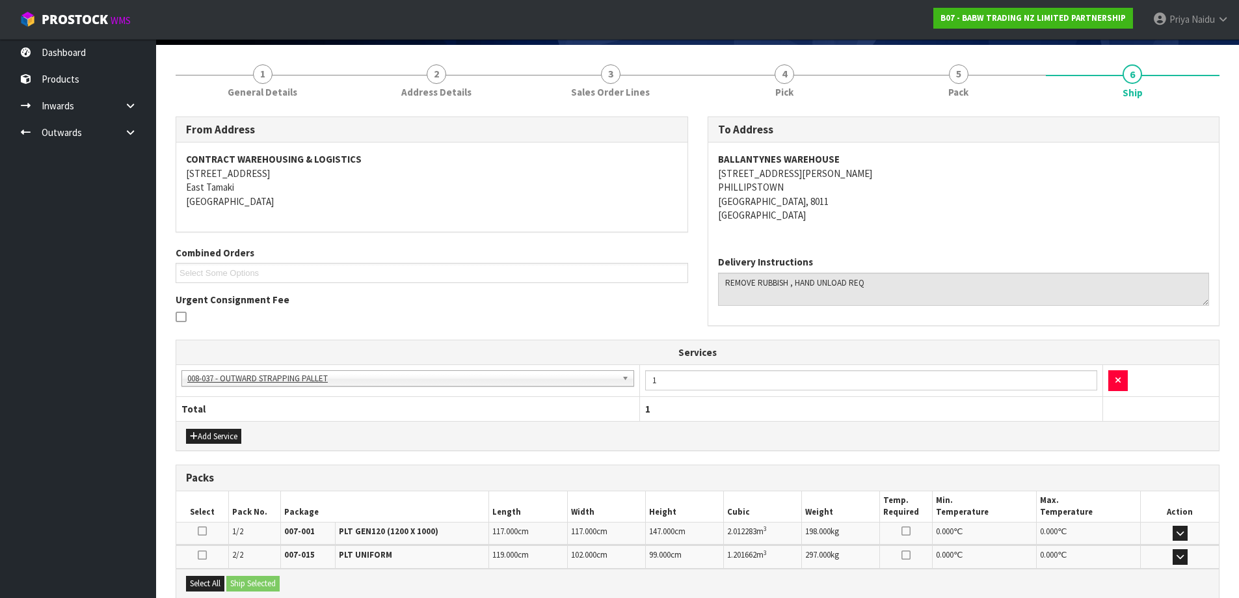
scroll to position [234, 0]
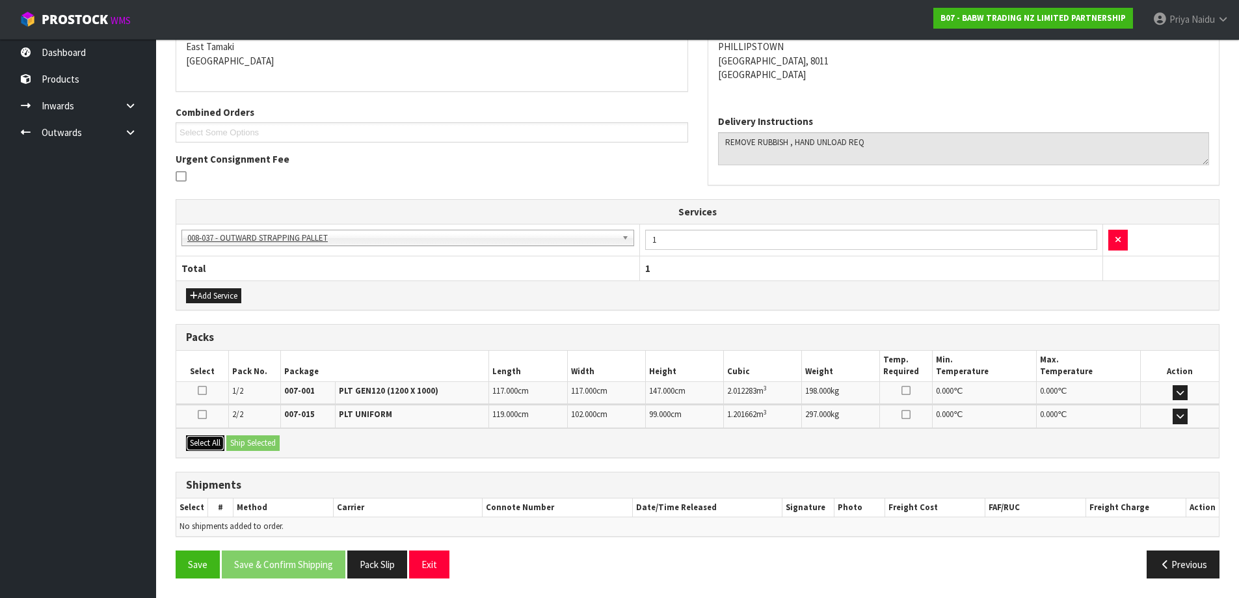
drag, startPoint x: 211, startPoint y: 440, endPoint x: 243, endPoint y: 443, distance: 32.0
click at [211, 440] on button "Select All" at bounding box center [205, 443] width 38 height 16
click at [257, 445] on button "Ship Selected" at bounding box center [252, 443] width 53 height 16
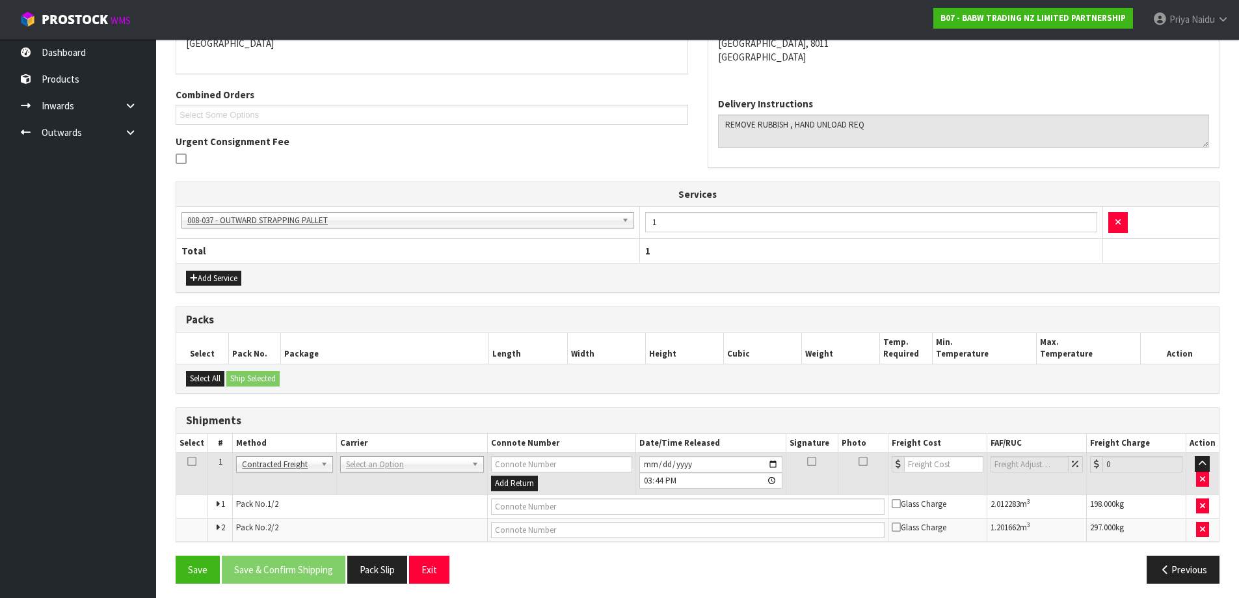
scroll to position [256, 0]
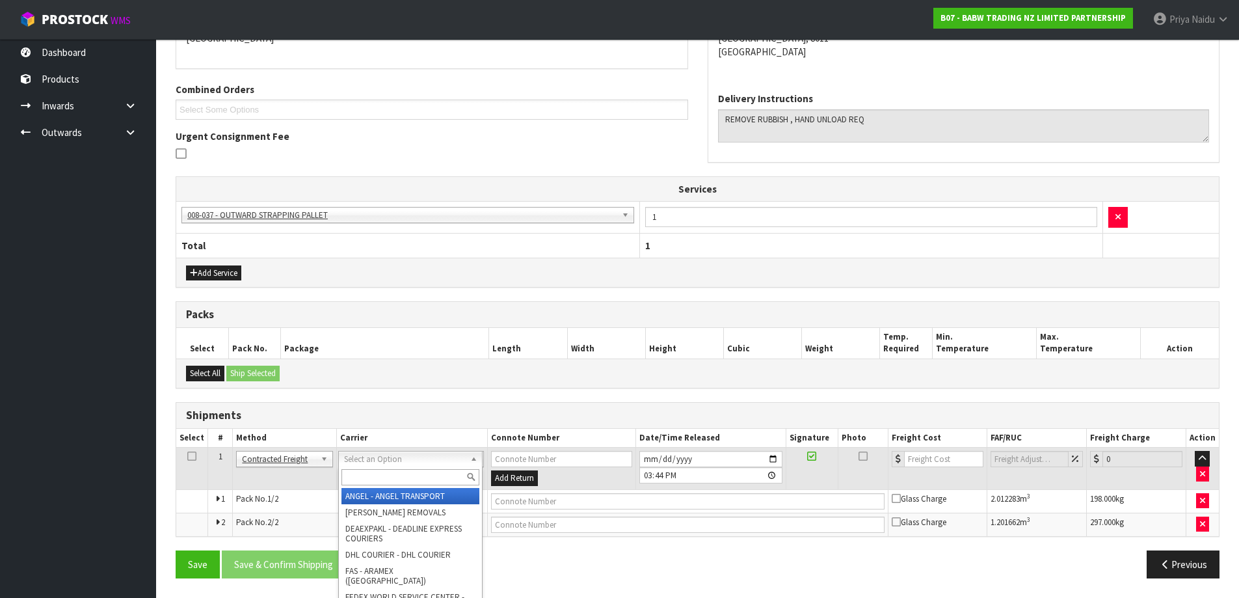
click at [403, 475] on input "text" at bounding box center [410, 477] width 138 height 16
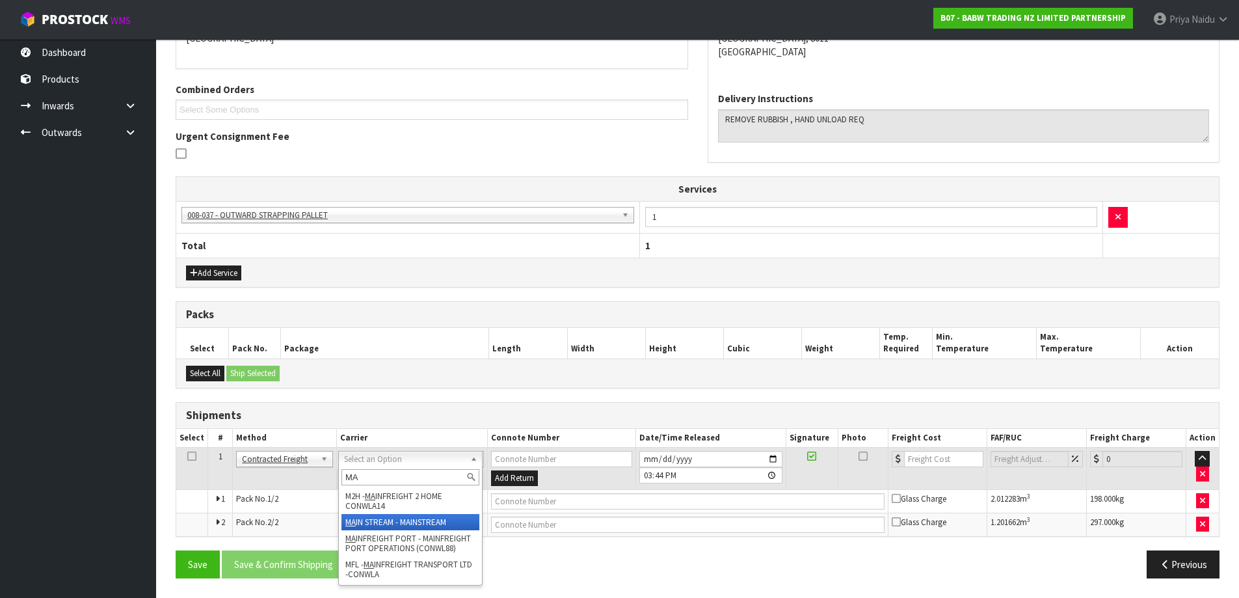
type input "MA"
drag, startPoint x: 432, startPoint y: 519, endPoint x: 440, endPoint y: 519, distance: 8.5
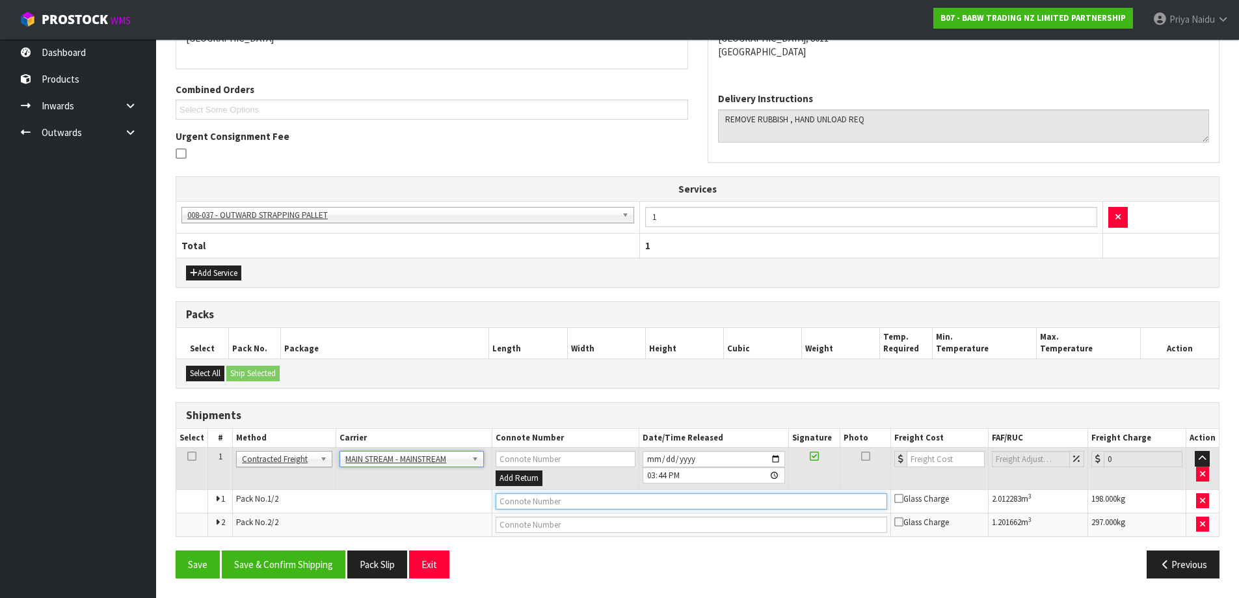
click at [562, 503] on input "text" at bounding box center [692, 501] width 392 height 16
paste input "CWL7713900"
type input "CWL7713900"
click at [939, 457] on input "number" at bounding box center [946, 459] width 79 height 16
click at [935, 459] on input "3" at bounding box center [946, 459] width 79 height 16
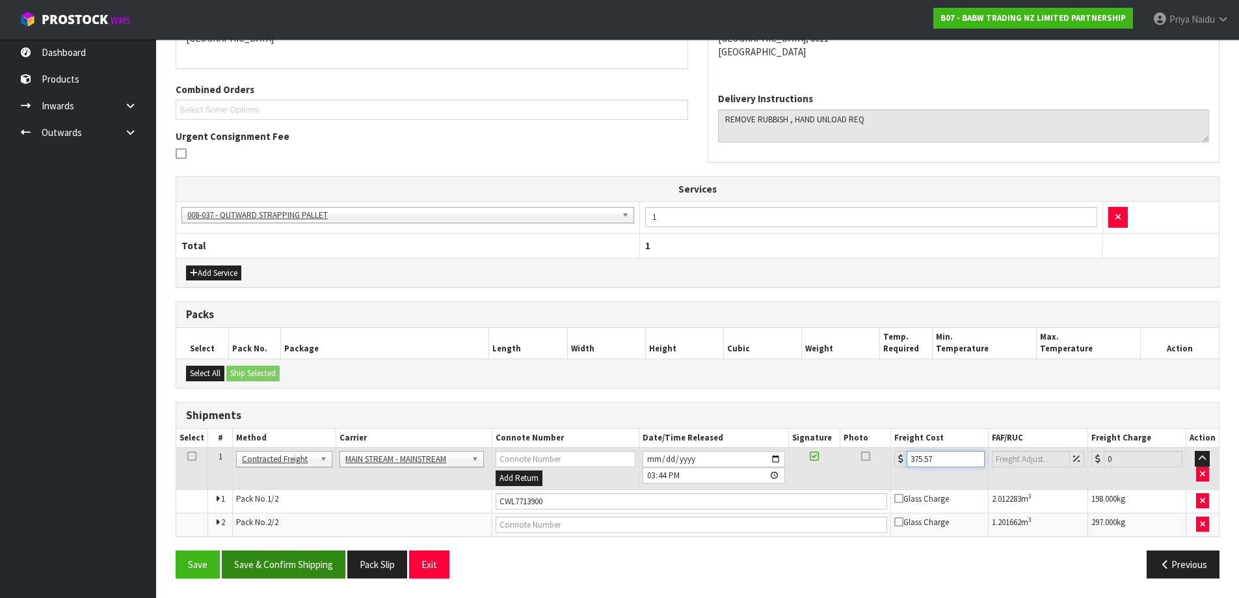
type input "375.57"
click at [281, 557] on button "Save & Confirm Shipping" at bounding box center [284, 564] width 124 height 28
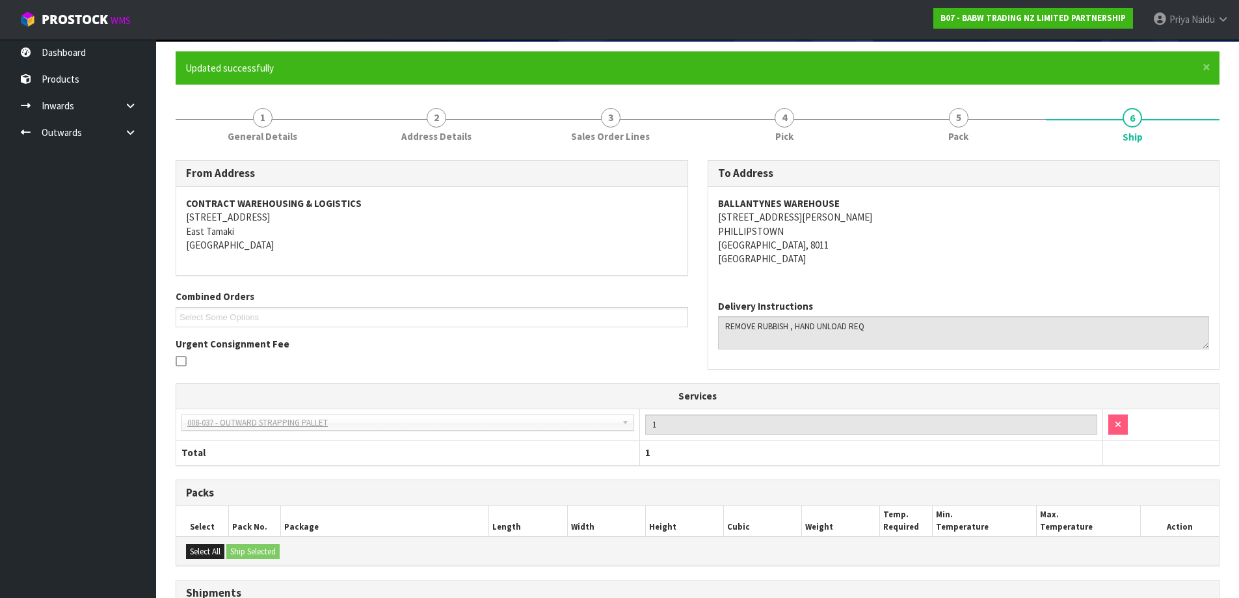
scroll to position [270, 0]
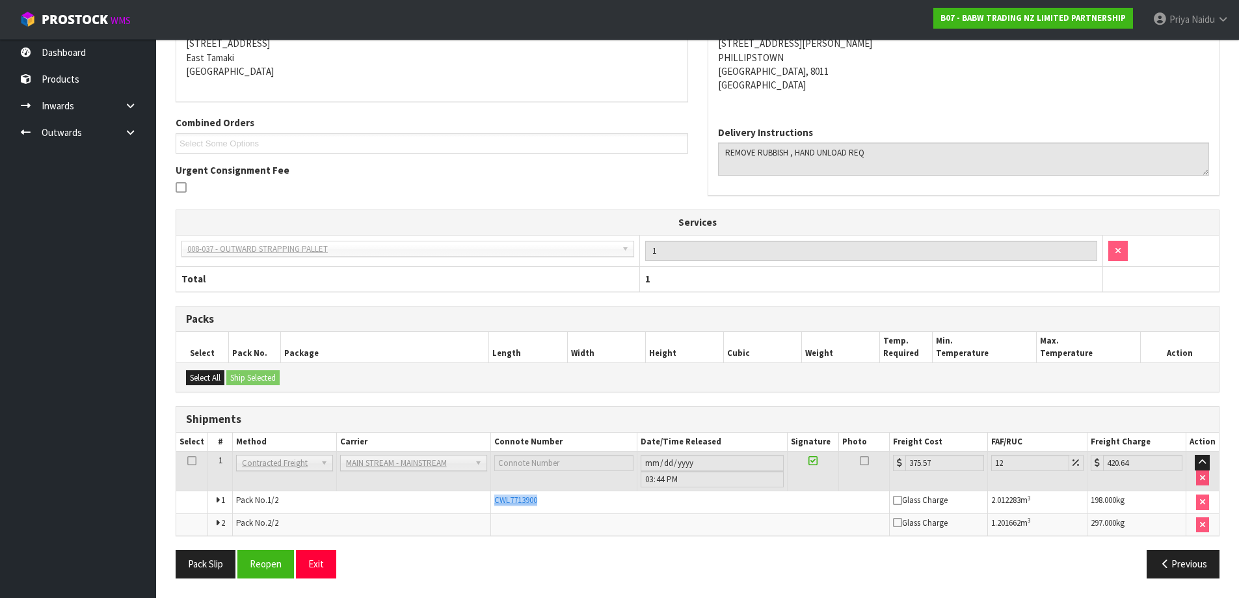
copy span "CWL7713900"
drag, startPoint x: 492, startPoint y: 500, endPoint x: 553, endPoint y: 498, distance: 60.5
click at [553, 498] on div "CWL7713900" at bounding box center [690, 500] width 392 height 12
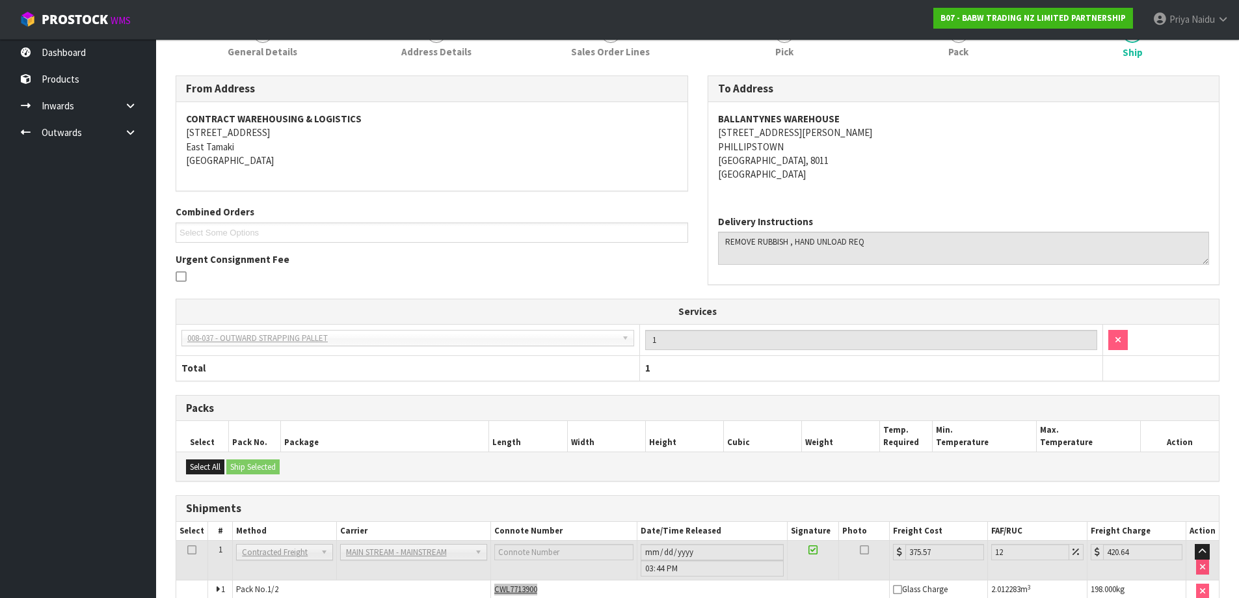
scroll to position [75, 0]
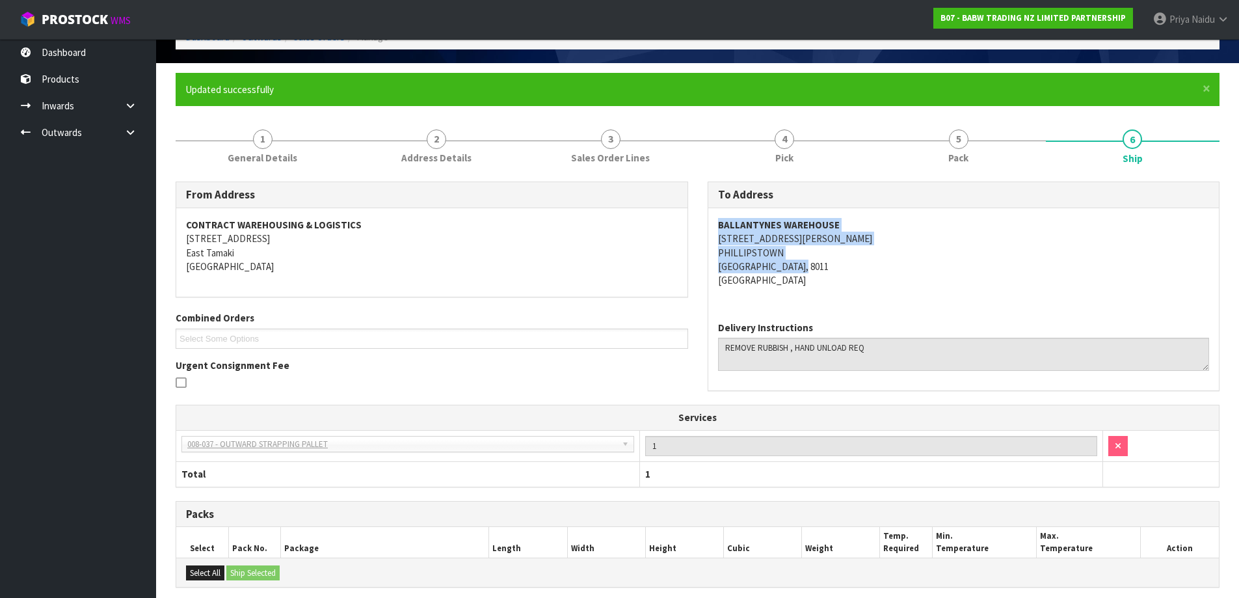
copy address "BALLANTYNES WAREHOUSE 9 IVERSEN TERRACE PHILLIPSTOWN CHRISTCHURCH, 8011"
drag, startPoint x: 708, startPoint y: 224, endPoint x: 859, endPoint y: 265, distance: 157.0
click at [859, 265] on div "BALLANTYNES WAREHOUSE 9 IVERSEN TERRACE PHILLIPSTOWN CHRISTCHURCH, 8011 New Zea…" at bounding box center [963, 259] width 511 height 103
click at [840, 259] on address "BALLANTYNES WAREHOUSE 9 IVERSEN TERRACE PHILLIPSTOWN CHRISTCHURCH, 8011 New Zea…" at bounding box center [964, 253] width 492 height 70
click at [447, 256] on address "CONTRACT WAREHOUSING & LOGISTICS 17 Allens Road East Tamaki Auckland" at bounding box center [432, 246] width 492 height 56
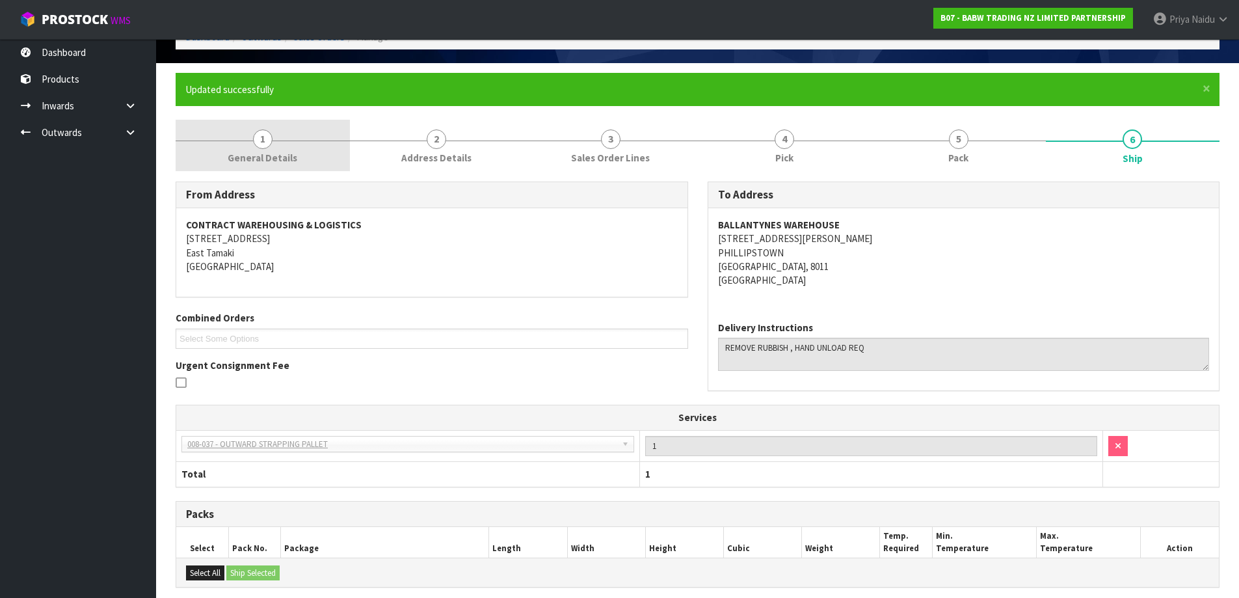
click at [263, 168] on link "1 General Details" at bounding box center [263, 145] width 174 height 51
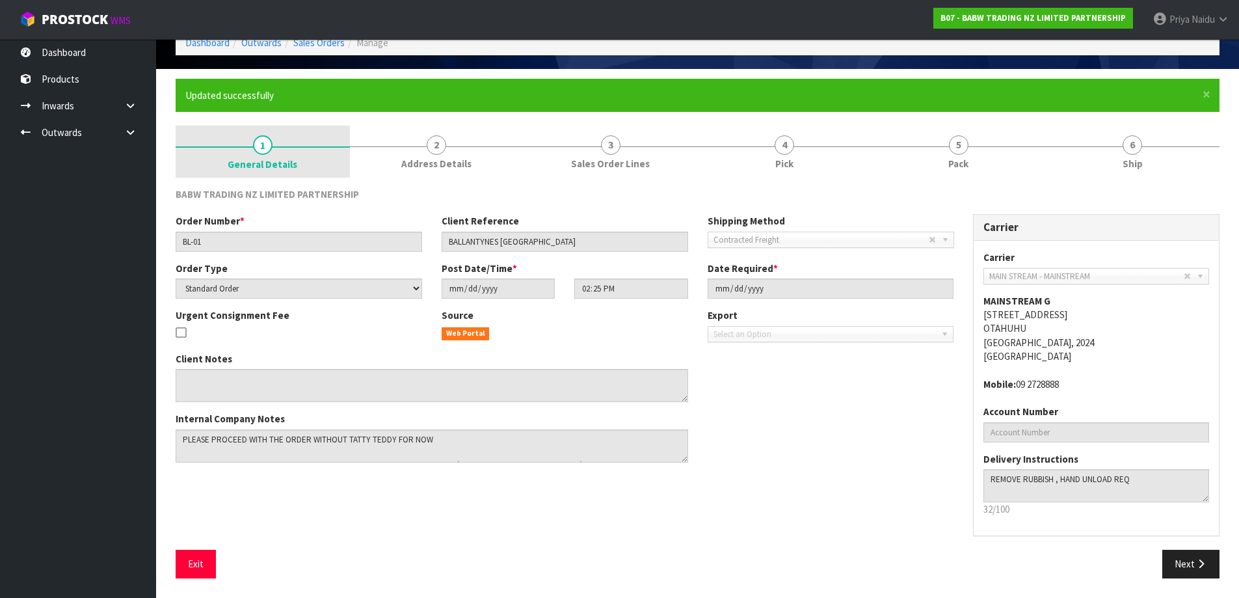
scroll to position [69, 0]
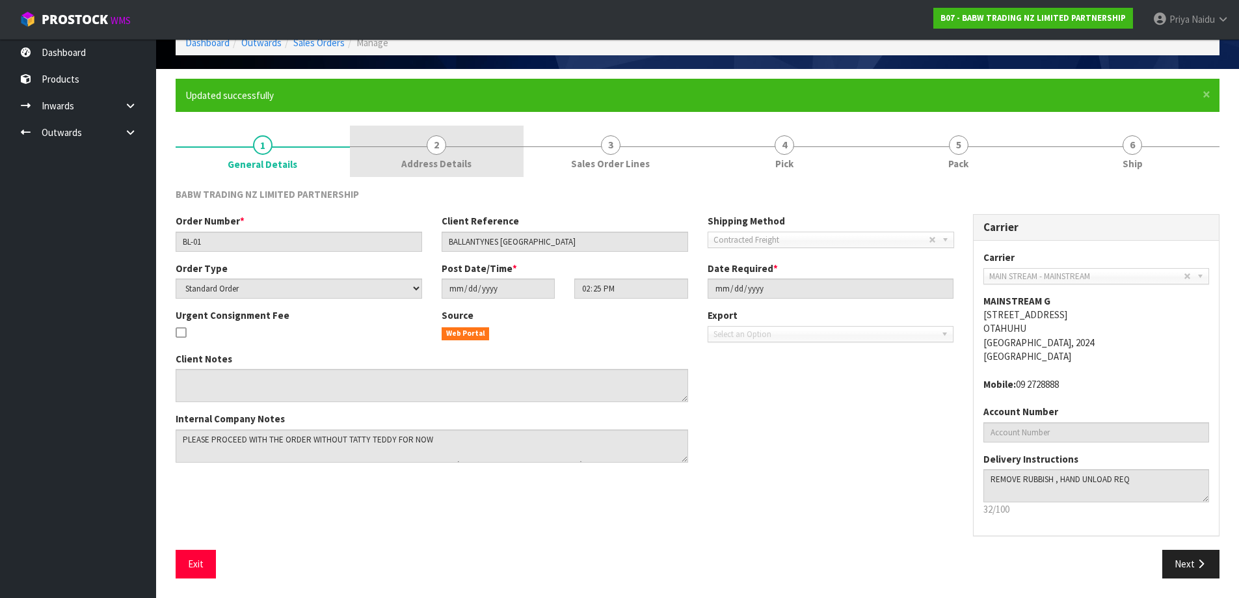
click at [440, 150] on span "2" at bounding box center [437, 145] width 20 height 20
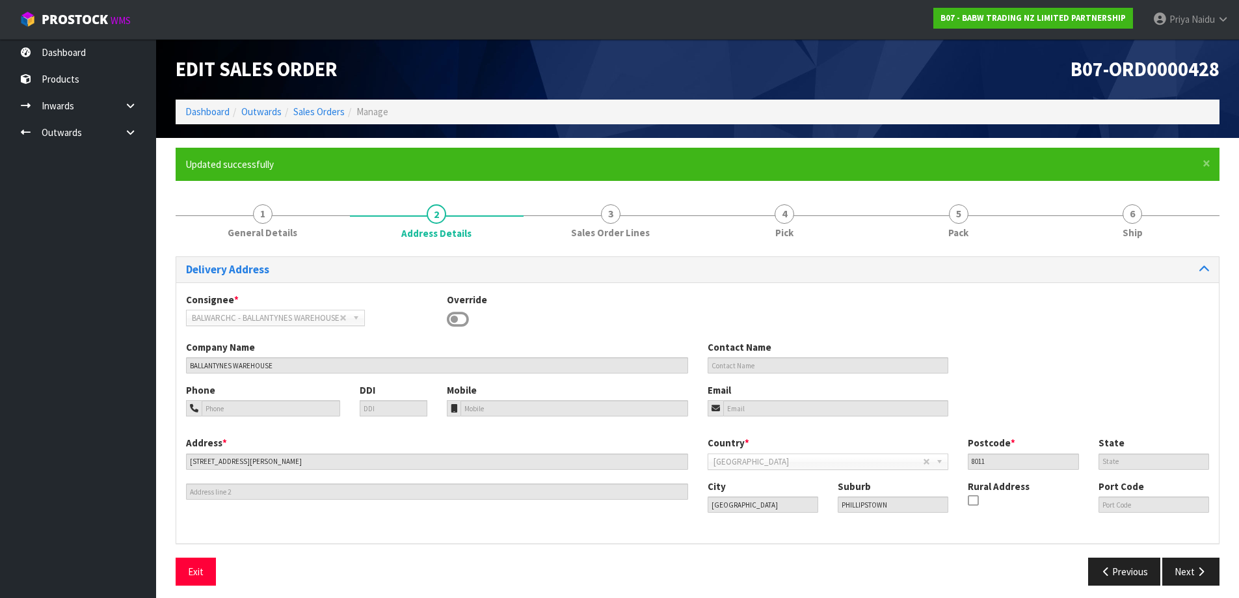
scroll to position [7, 0]
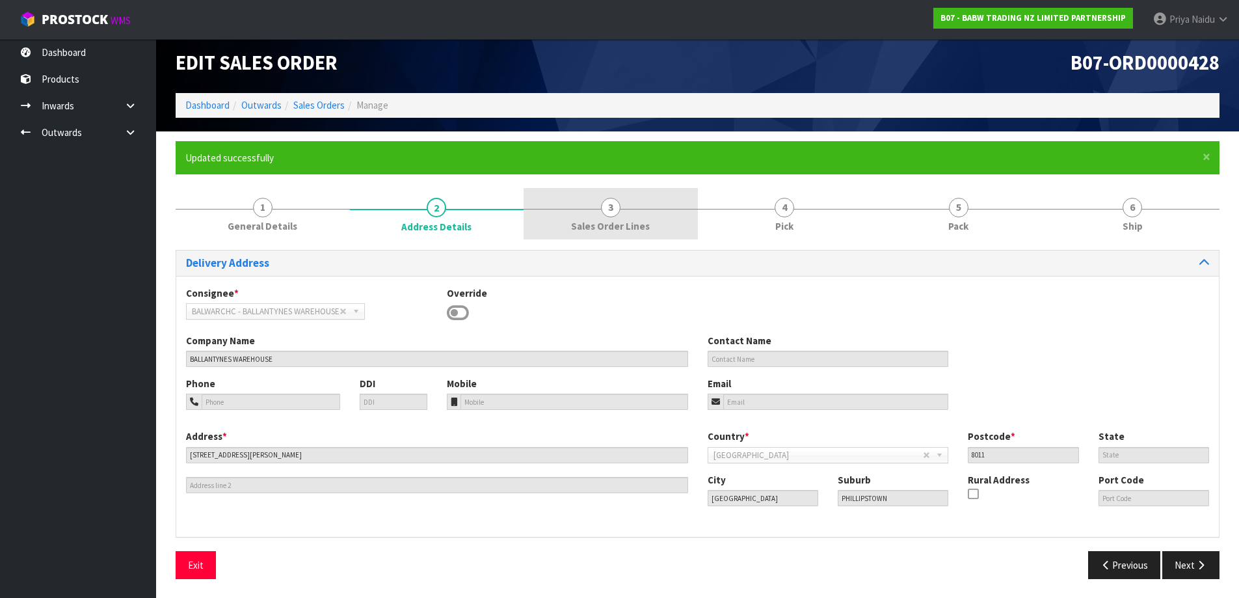
click at [628, 206] on link "3 Sales Order Lines" at bounding box center [611, 213] width 174 height 51
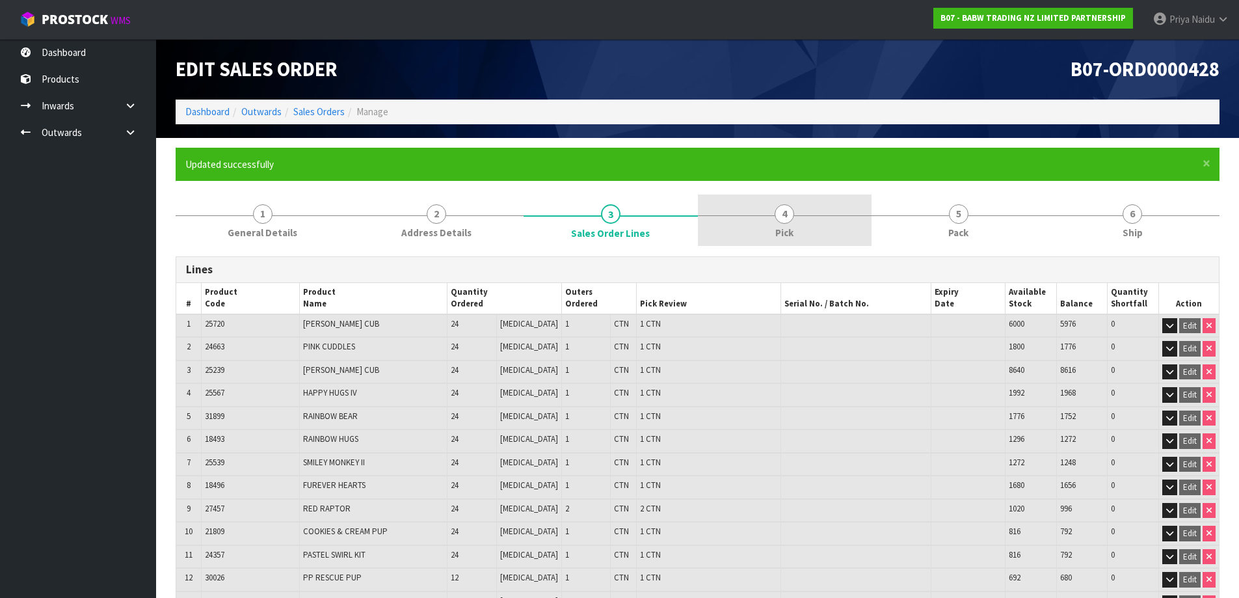
click at [811, 226] on link "4 Pick" at bounding box center [785, 219] width 174 height 51
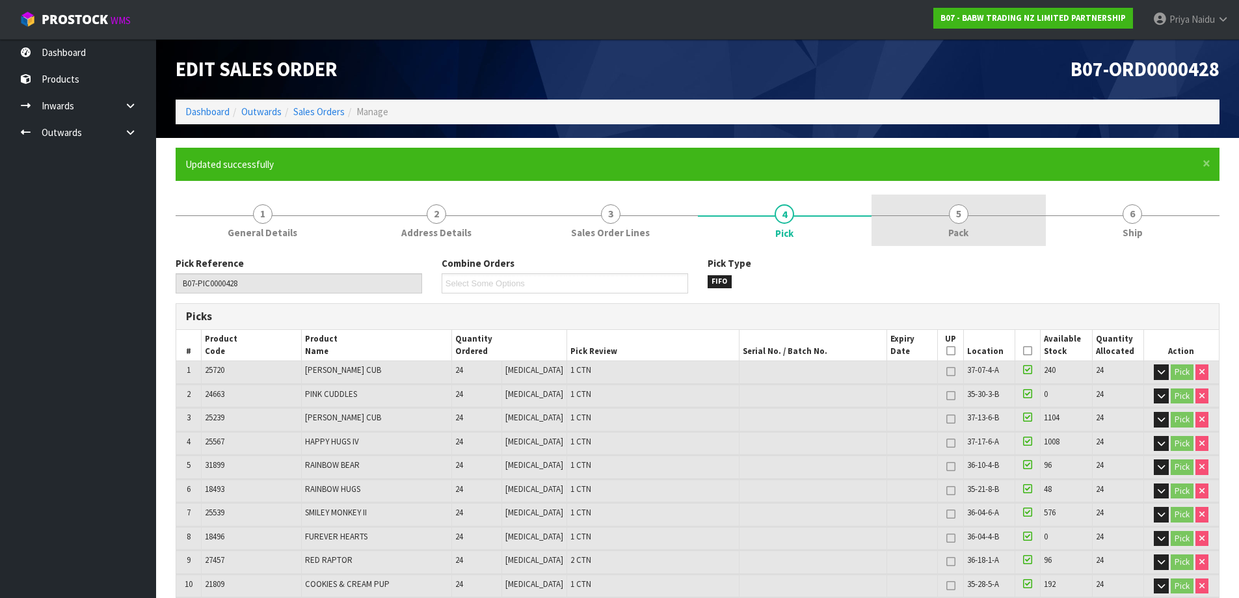
click at [942, 226] on link "5 Pack" at bounding box center [959, 219] width 174 height 51
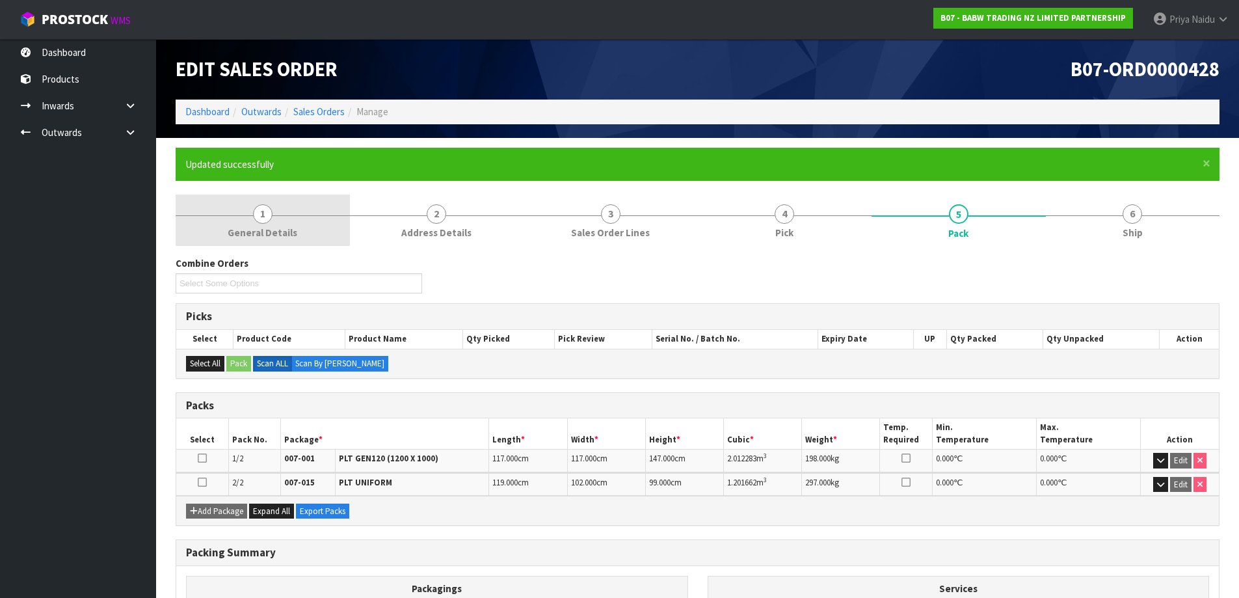
click at [282, 228] on span "General Details" at bounding box center [263, 233] width 70 height 14
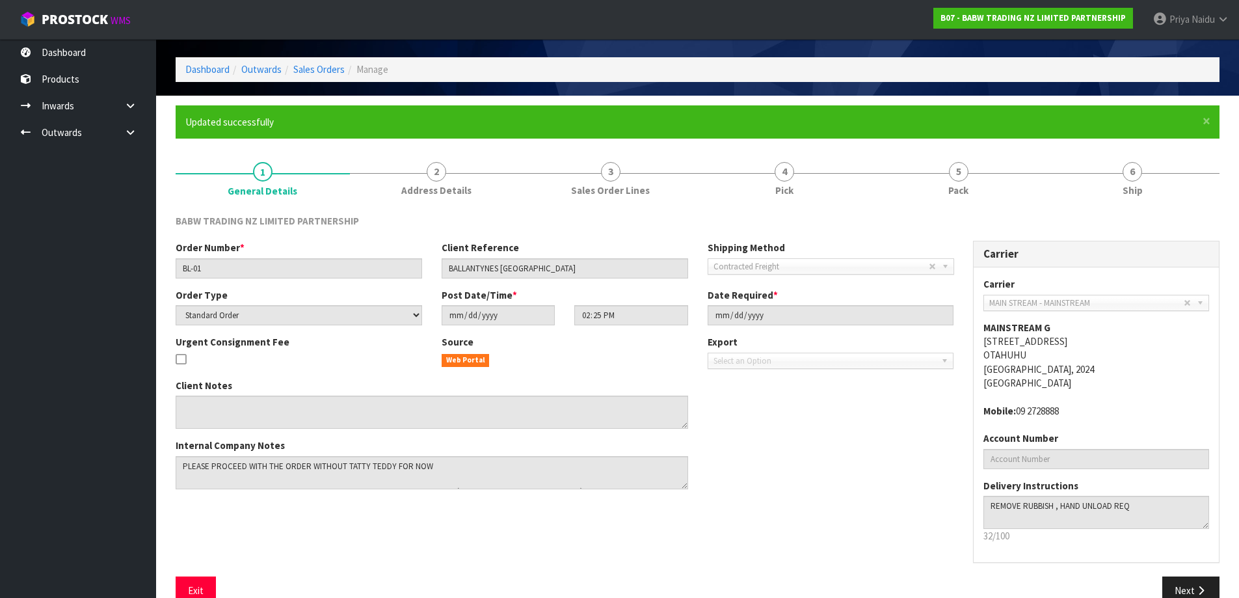
scroll to position [69, 0]
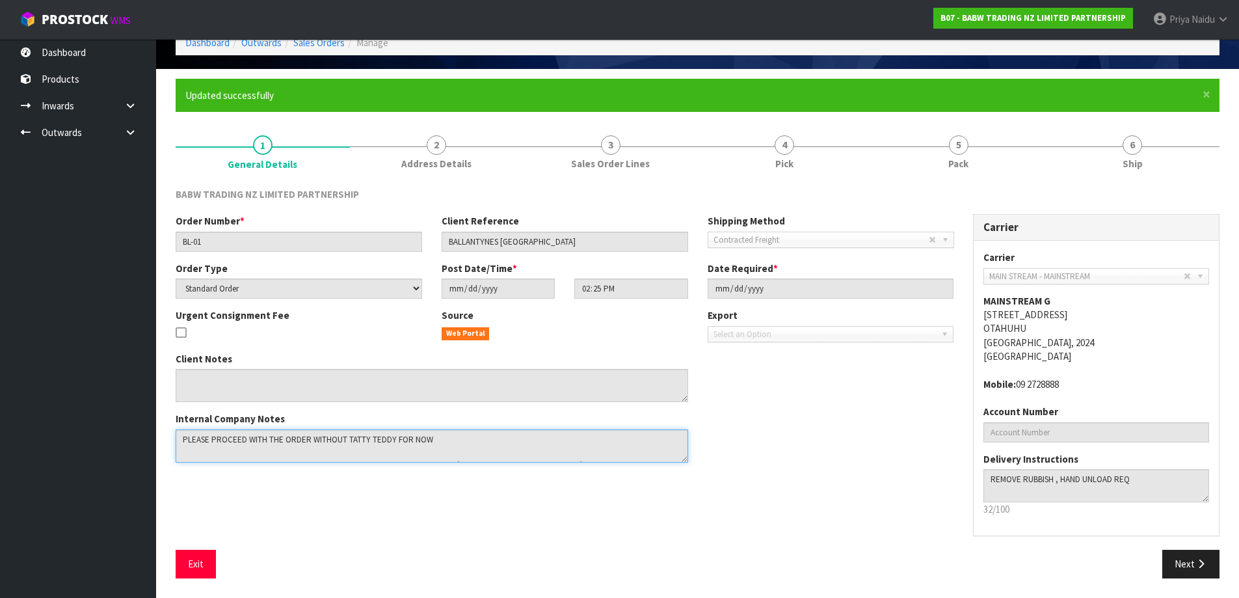
click at [375, 440] on textarea at bounding box center [432, 445] width 513 height 33
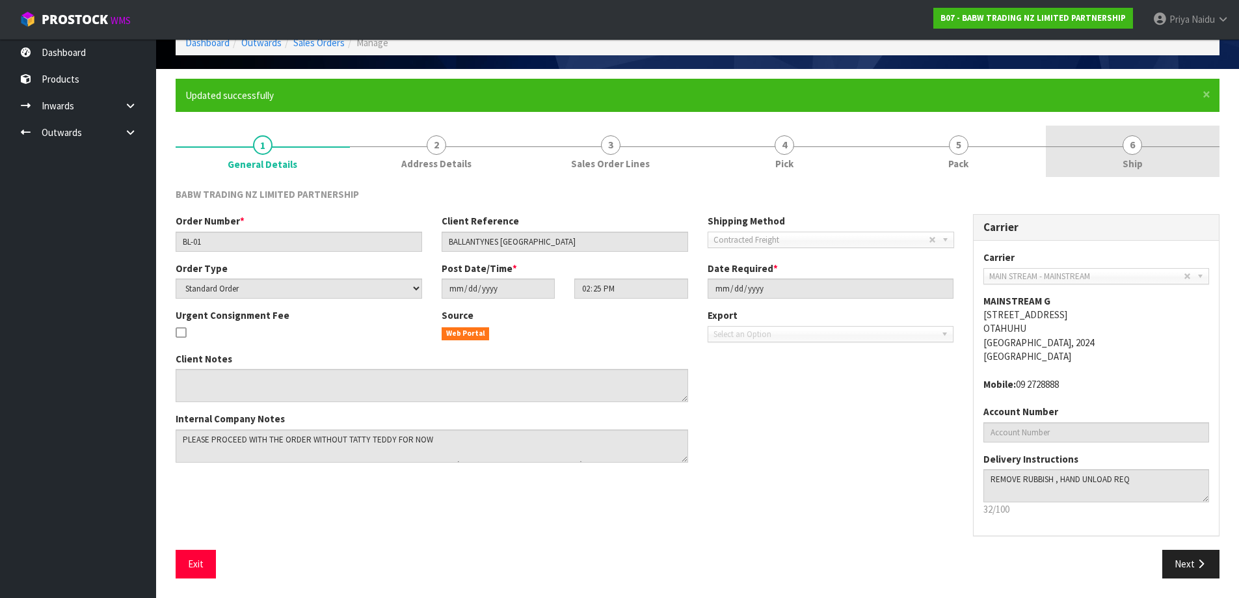
click at [1121, 177] on link "6 Ship" at bounding box center [1133, 151] width 174 height 51
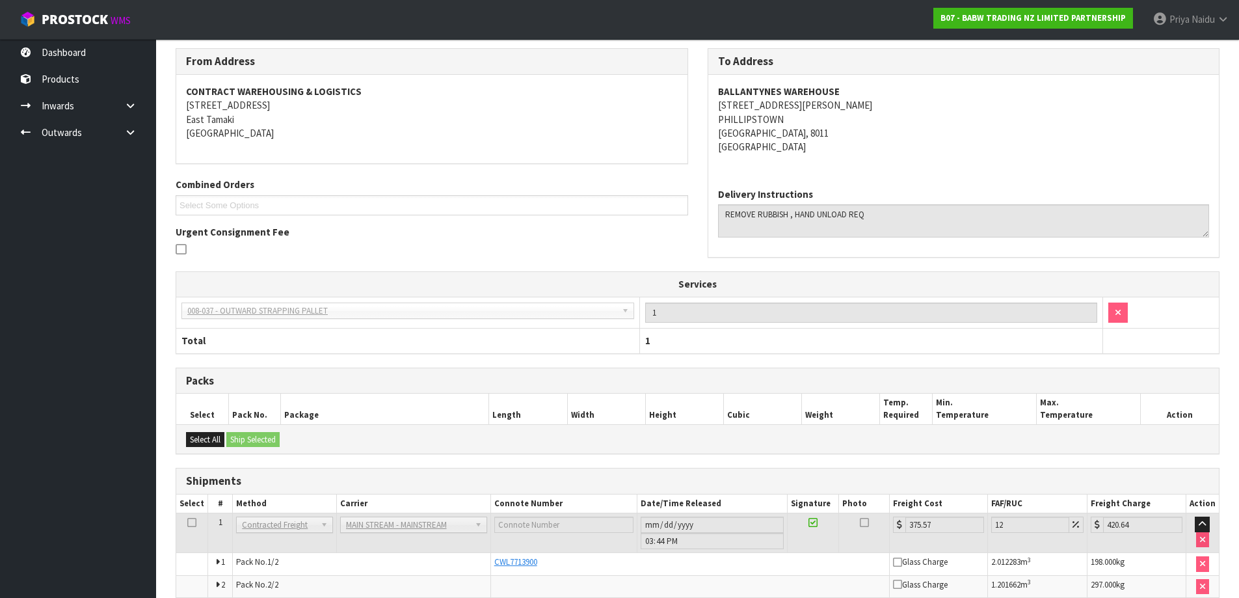
scroll to position [270, 0]
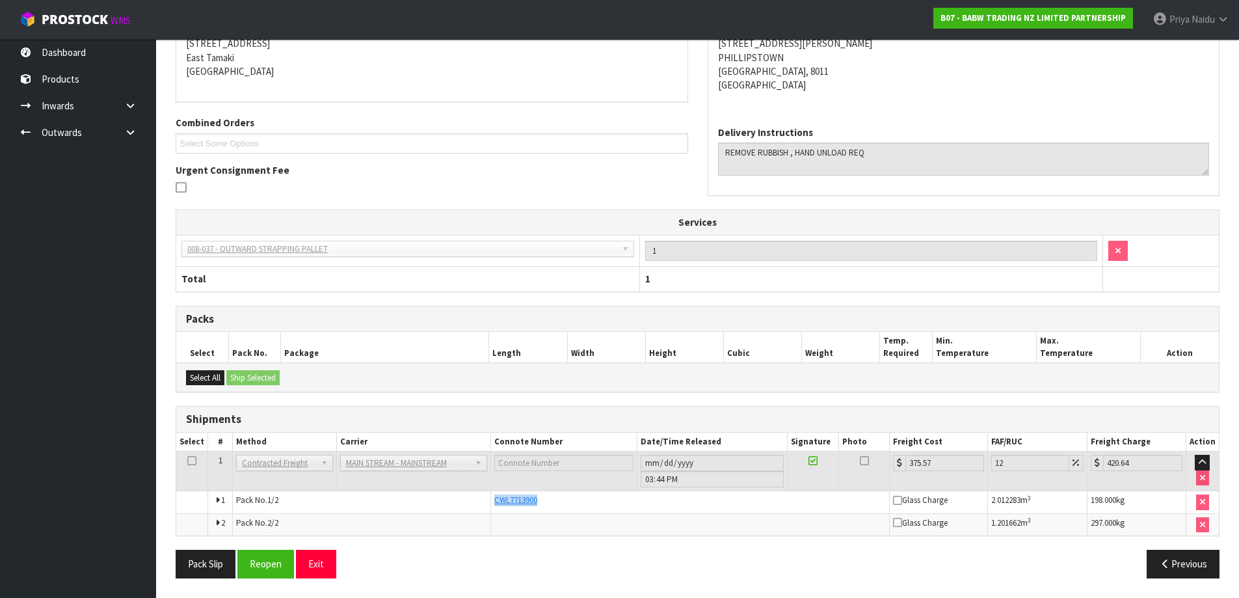
copy tr "CWL7713900"
drag, startPoint x: 488, startPoint y: 501, endPoint x: 549, endPoint y: 498, distance: 61.2
click at [549, 498] on tr "1 Pack No. 1/2 CWL7713900 Glass Charge 2.012283 m 3 198.000 kg" at bounding box center [697, 502] width 1043 height 23
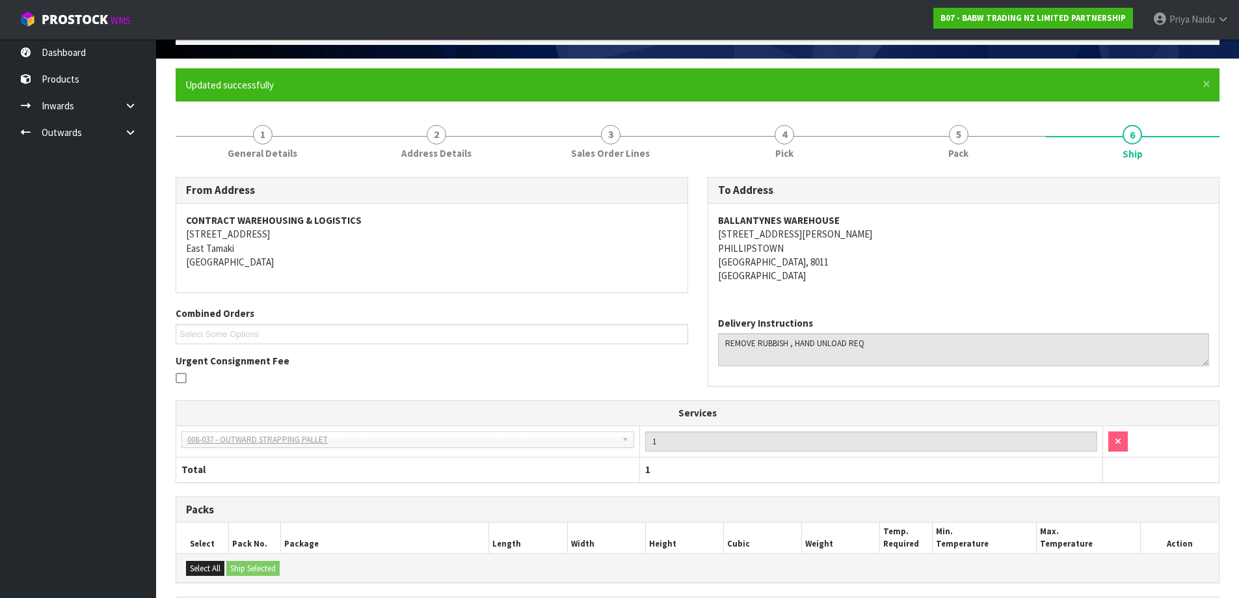
scroll to position [0, 0]
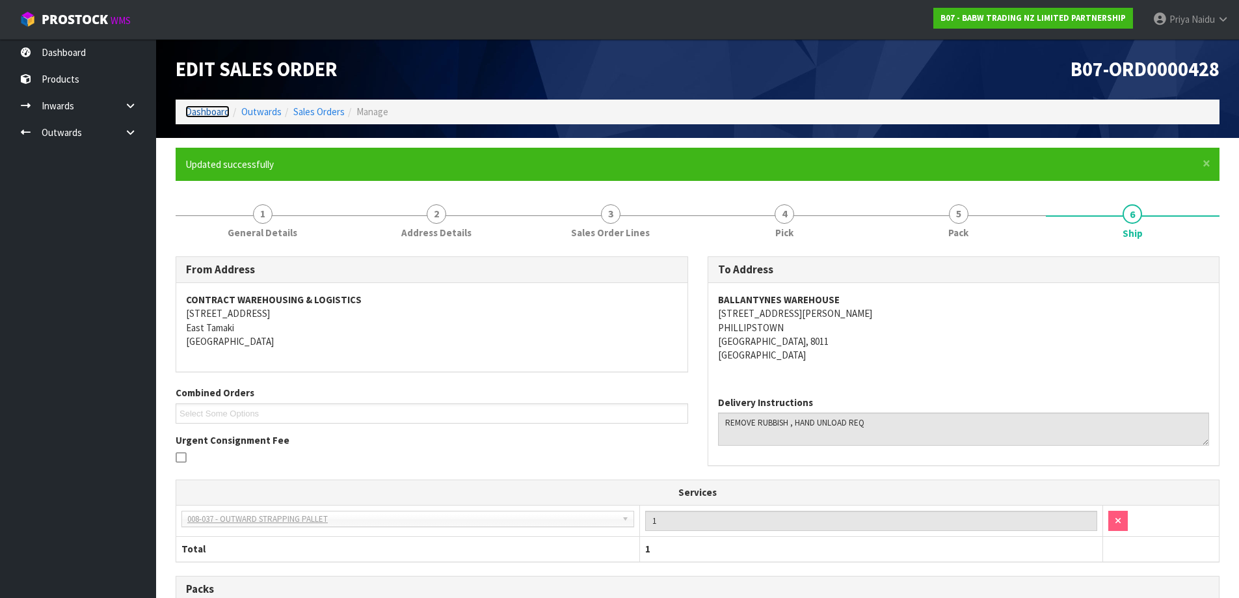
click at [214, 115] on link "Dashboard" at bounding box center [207, 111] width 44 height 12
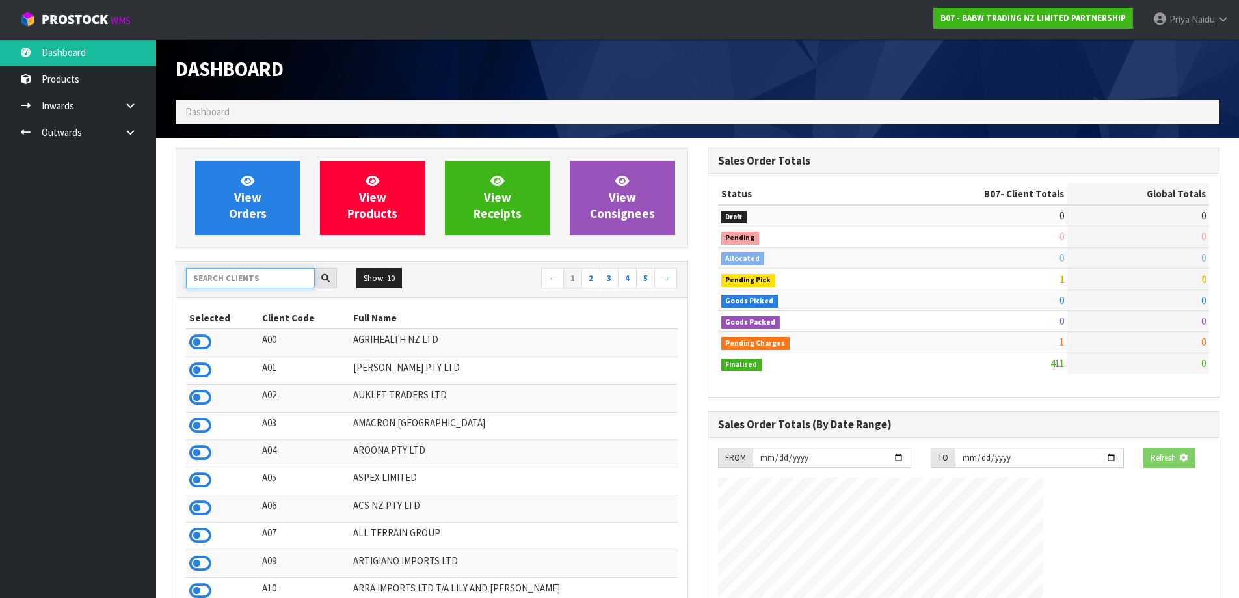
click at [261, 286] on input "text" at bounding box center [250, 278] width 129 height 20
click at [257, 288] on div at bounding box center [261, 278] width 151 height 21
click at [258, 283] on input "text" at bounding box center [250, 278] width 129 height 20
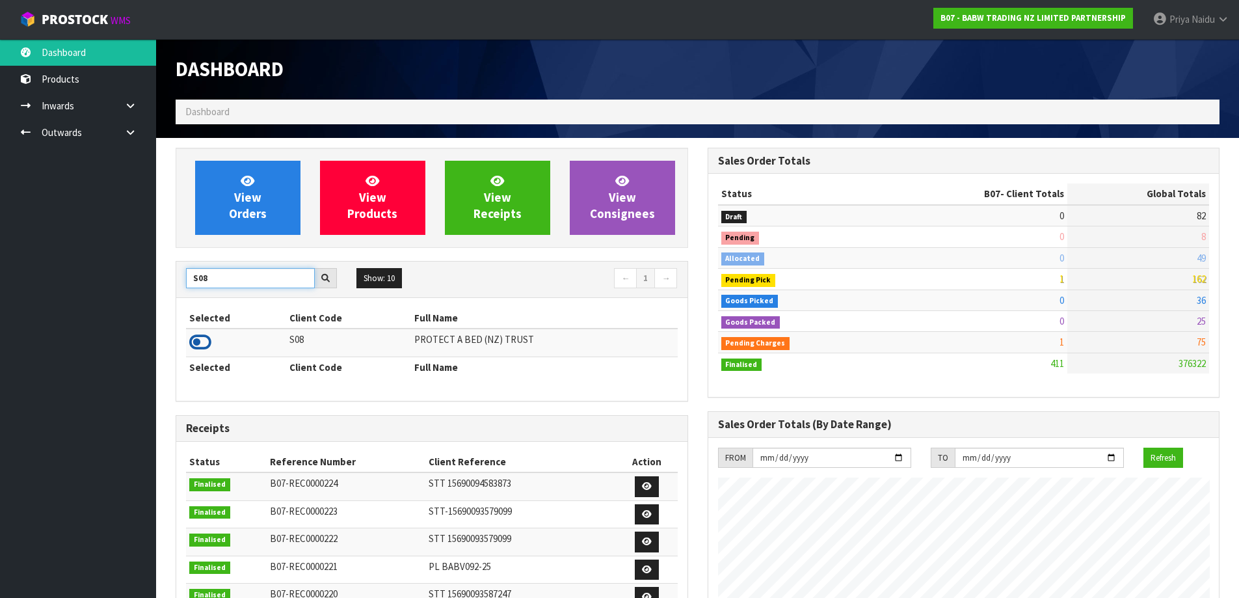
type input "S08"
click at [202, 337] on icon at bounding box center [200, 342] width 22 height 20
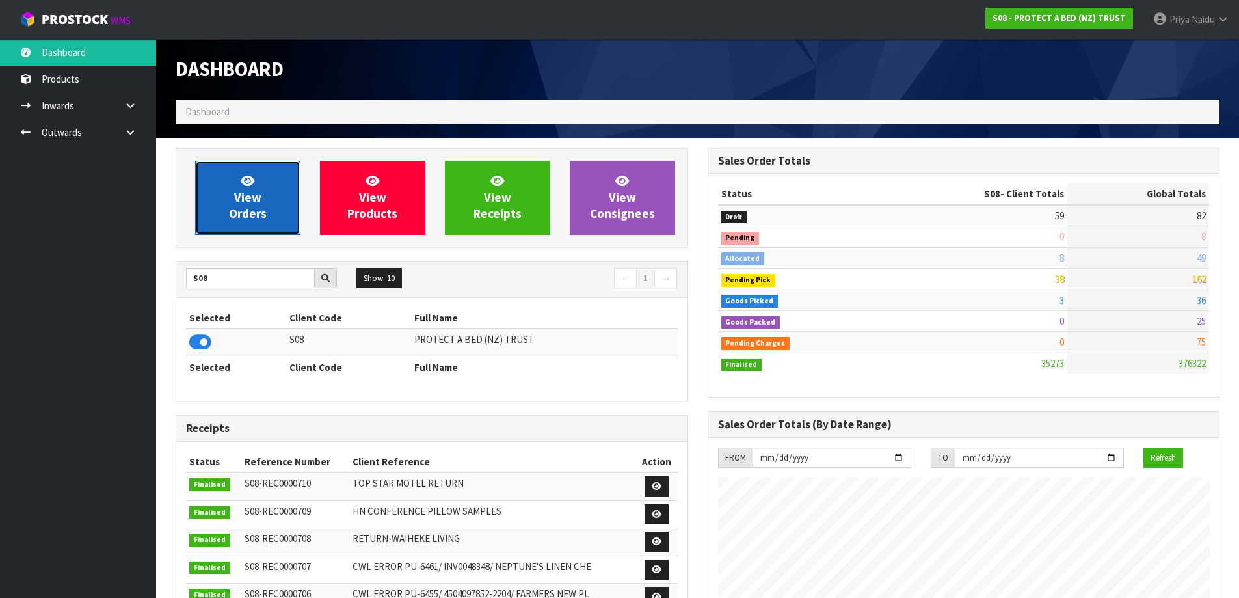
click at [239, 202] on span "View Orders" at bounding box center [248, 197] width 38 height 49
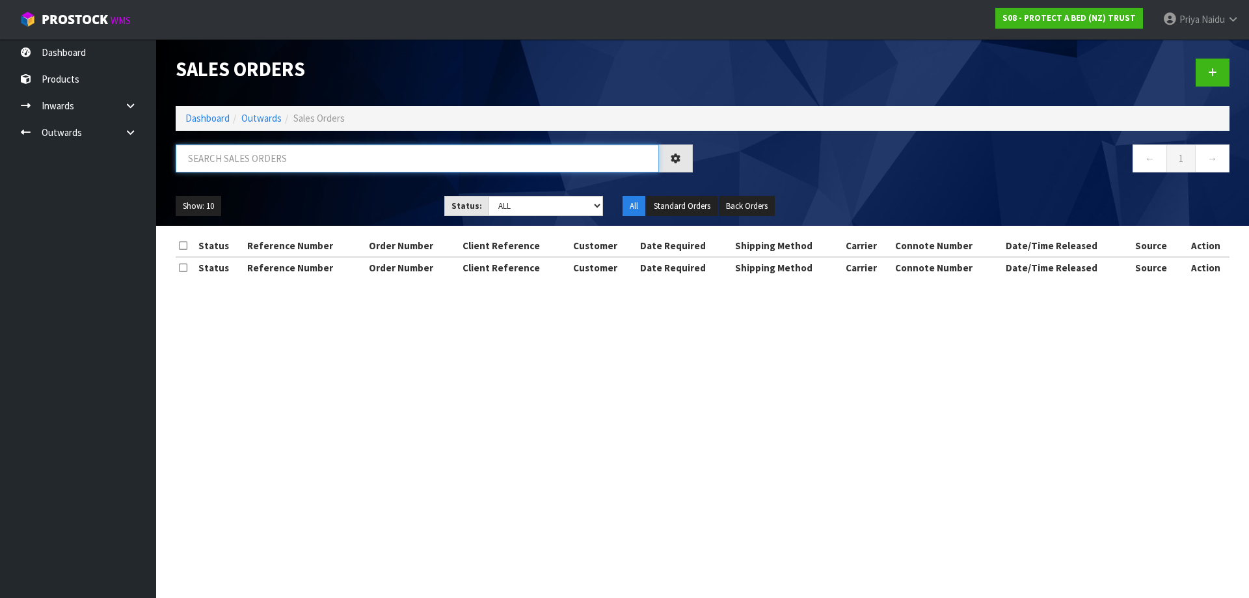
click at [291, 168] on input "text" at bounding box center [417, 158] width 483 height 28
type input "32852"
click at [358, 209] on ul "Show: 10 5 10 25 50" at bounding box center [300, 206] width 249 height 21
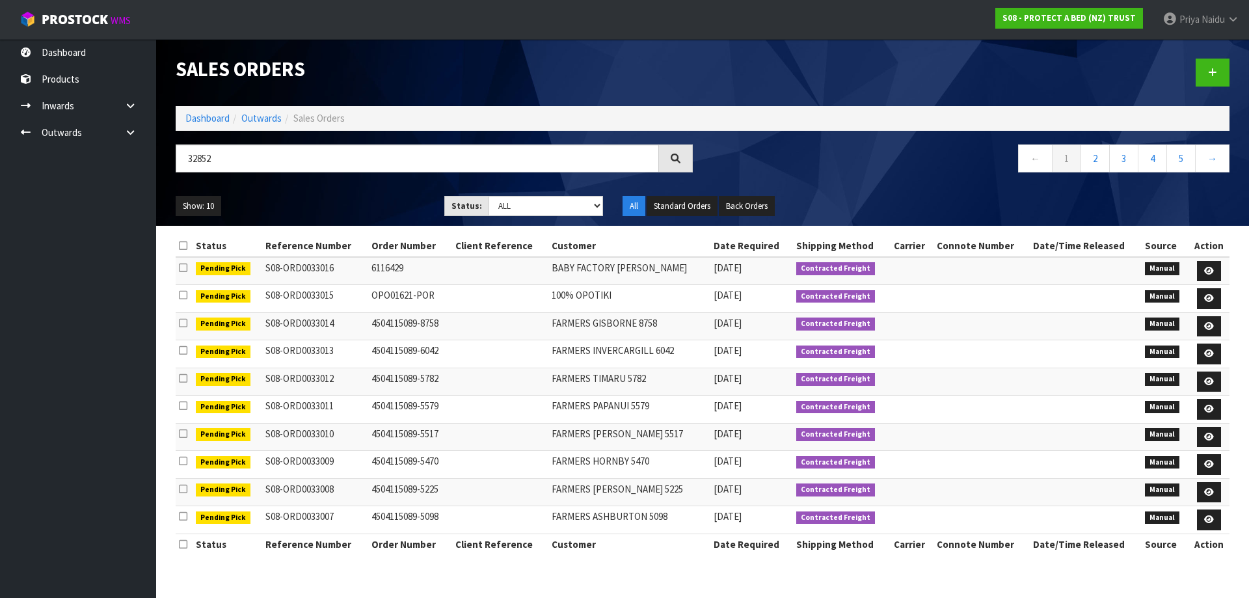
click at [360, 204] on ul "Show: 10 5 10 25 50" at bounding box center [300, 206] width 249 height 21
click at [351, 204] on ul "Show: 10 5 10 25 50" at bounding box center [300, 206] width 249 height 21
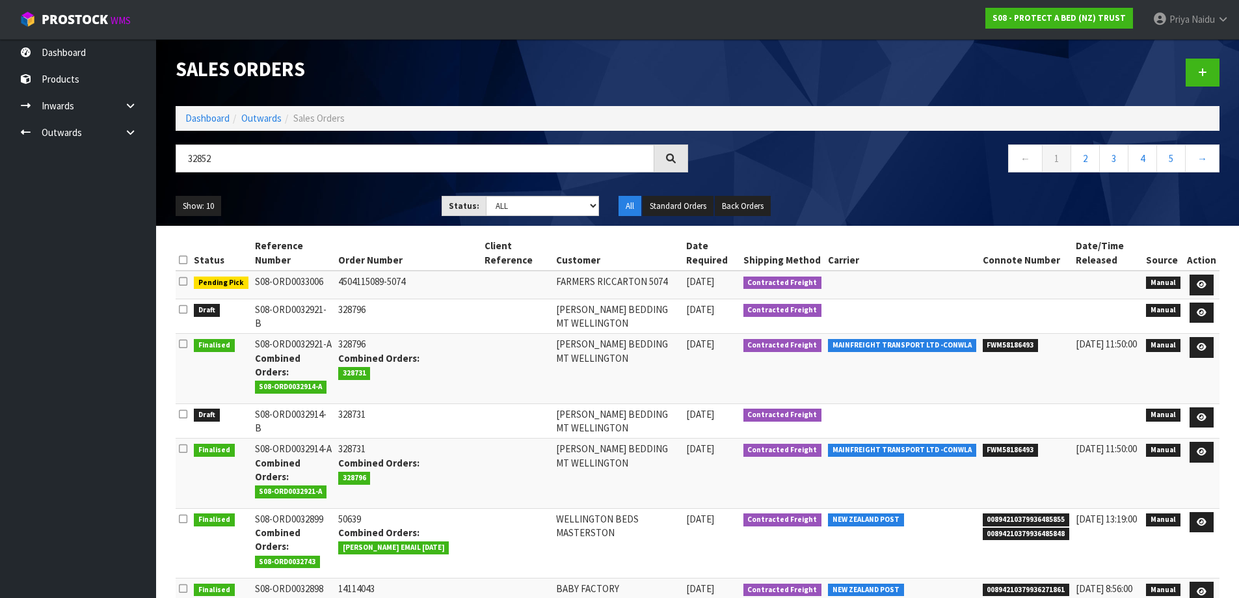
click at [340, 204] on ul "Show: 10 5 10 25 50" at bounding box center [299, 206] width 247 height 21
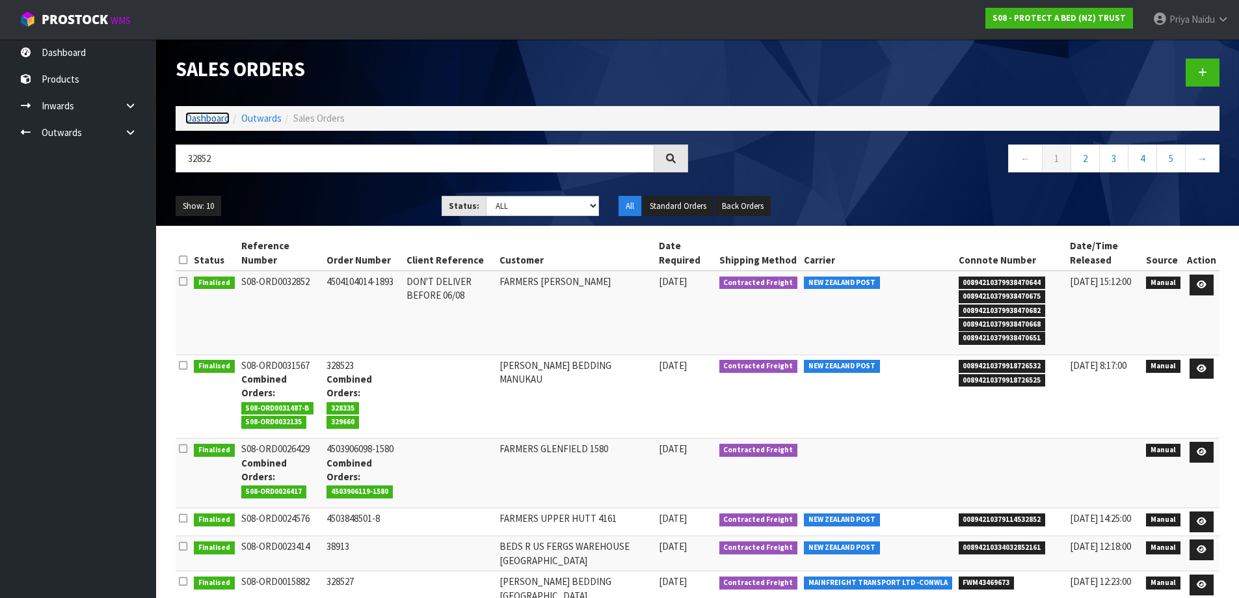
click at [217, 121] on link "Dashboard" at bounding box center [207, 118] width 44 height 12
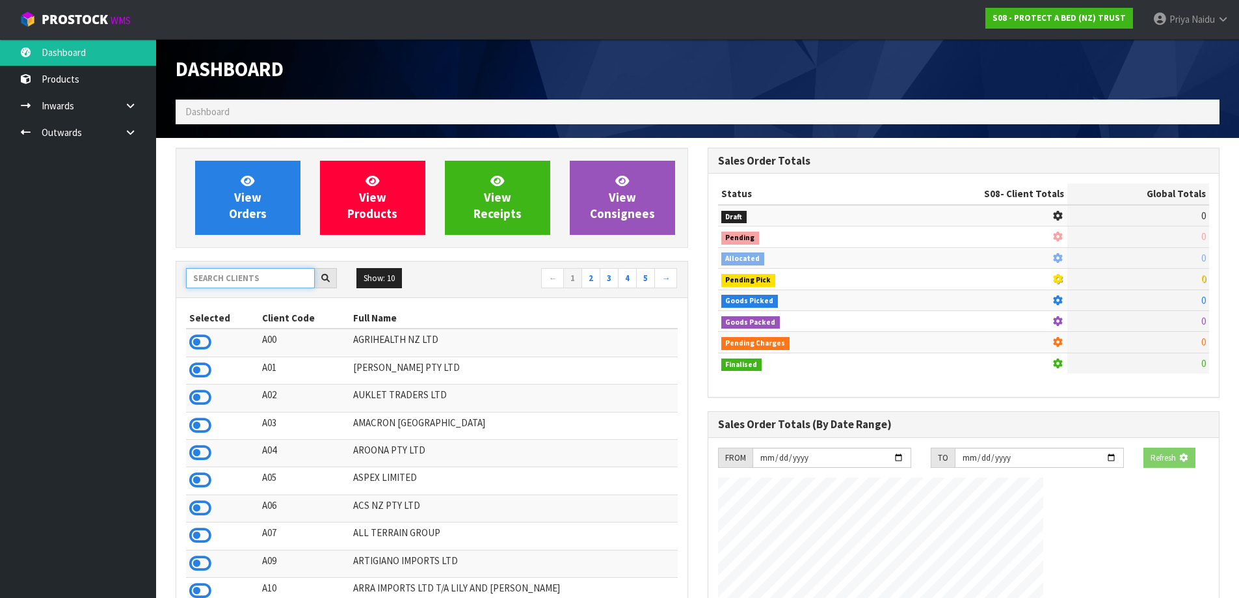
click at [235, 280] on input "text" at bounding box center [250, 278] width 129 height 20
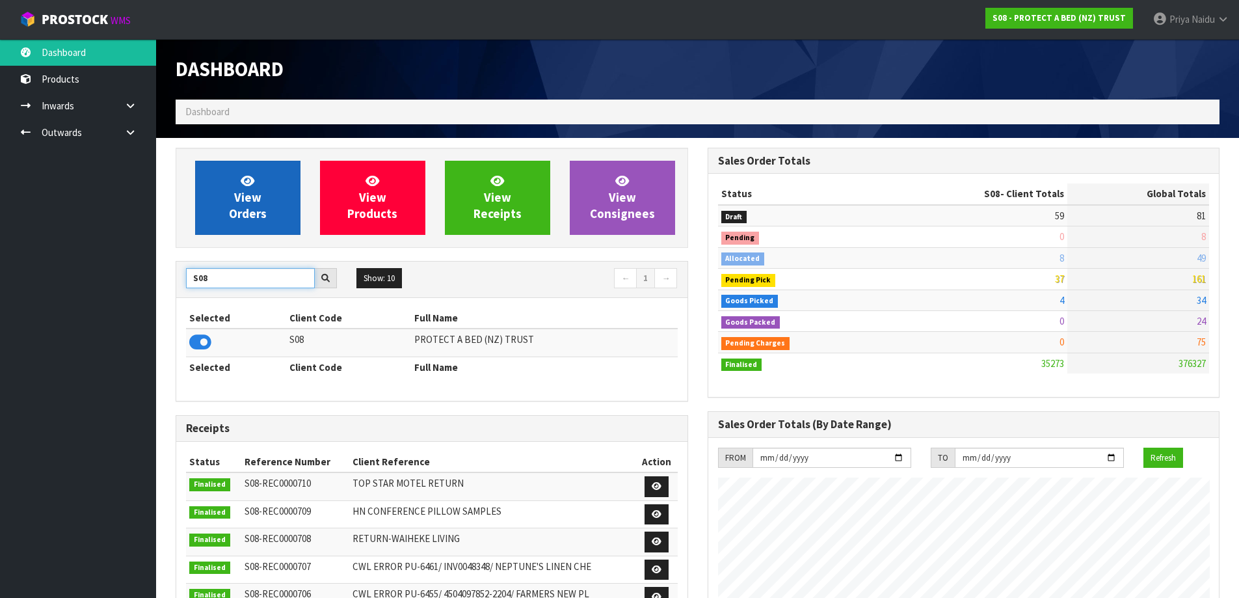
type input "S08"
click at [239, 206] on span "View Orders" at bounding box center [248, 197] width 38 height 49
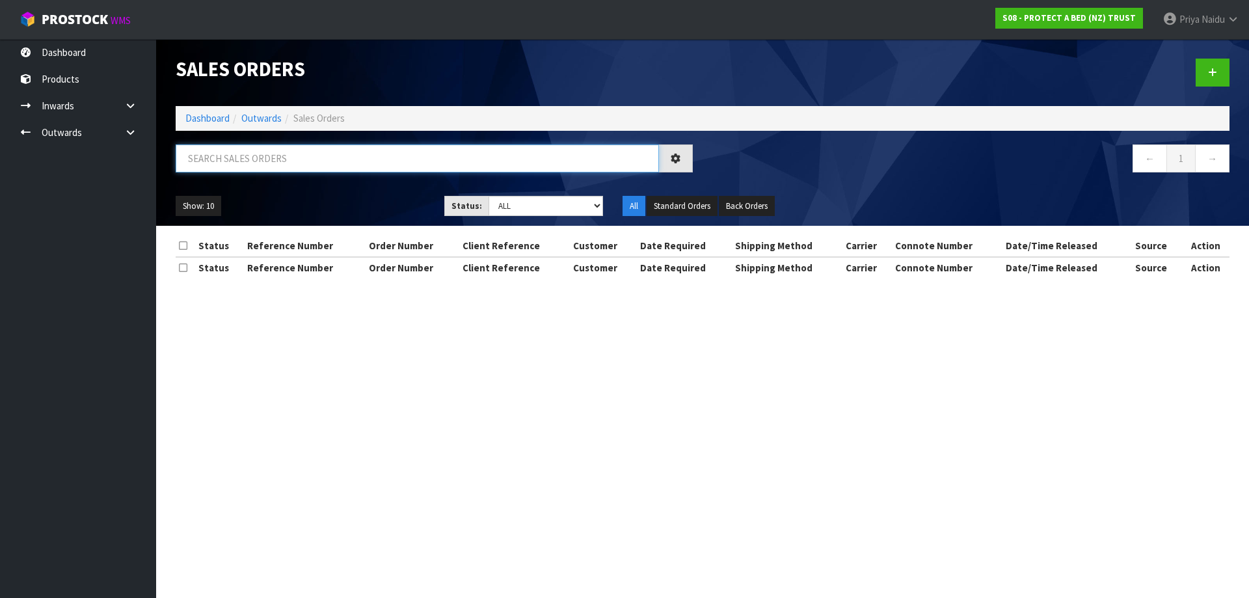
click at [266, 162] on input "text" at bounding box center [417, 158] width 483 height 28
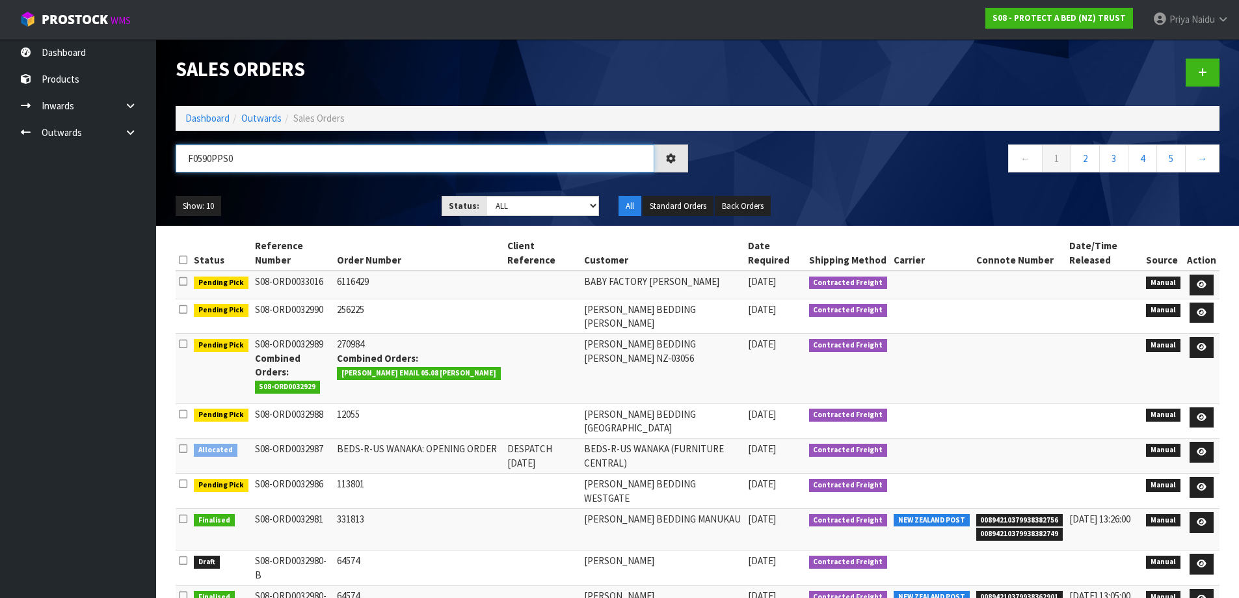
type input "F0590PPS0"
click at [303, 201] on ul "Show: 10 5 10 25 50" at bounding box center [299, 206] width 247 height 21
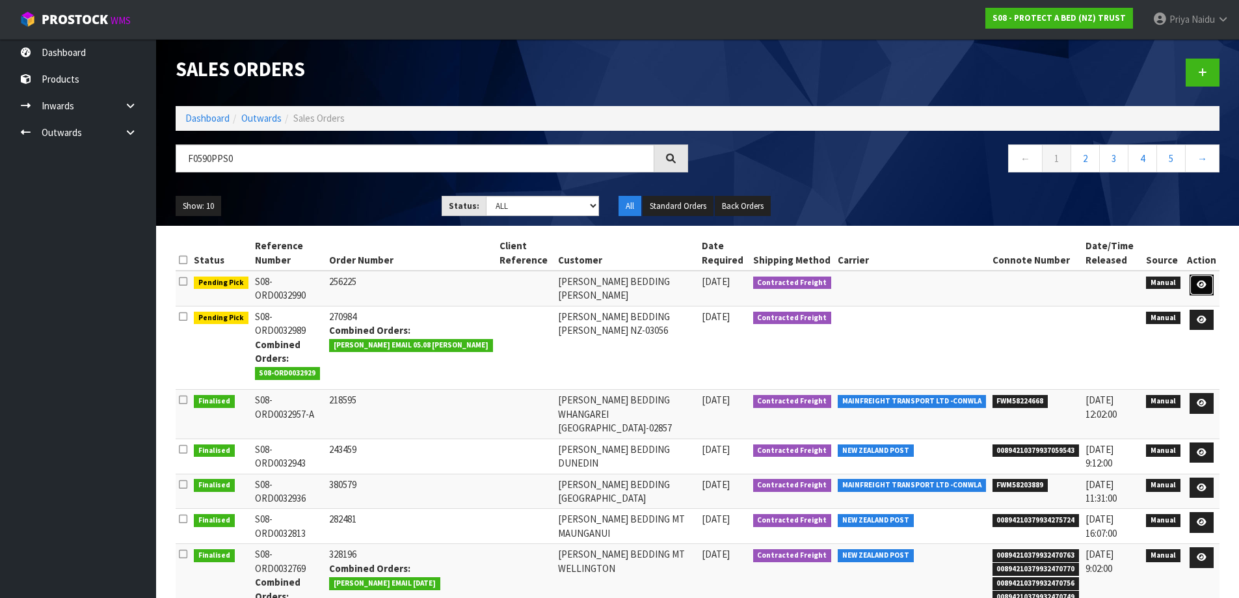
click at [1201, 284] on icon at bounding box center [1202, 284] width 10 height 8
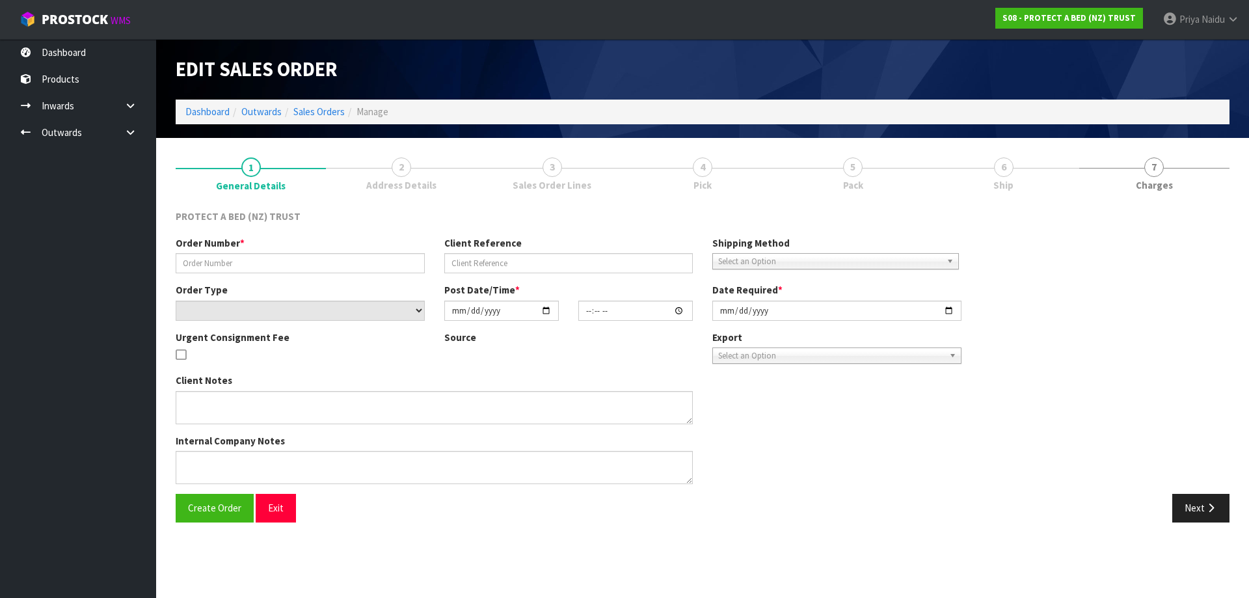
type input "256225"
select select "number:0"
type input "2025-08-12"
type input "11:06:00.000"
type input "2025-08-12"
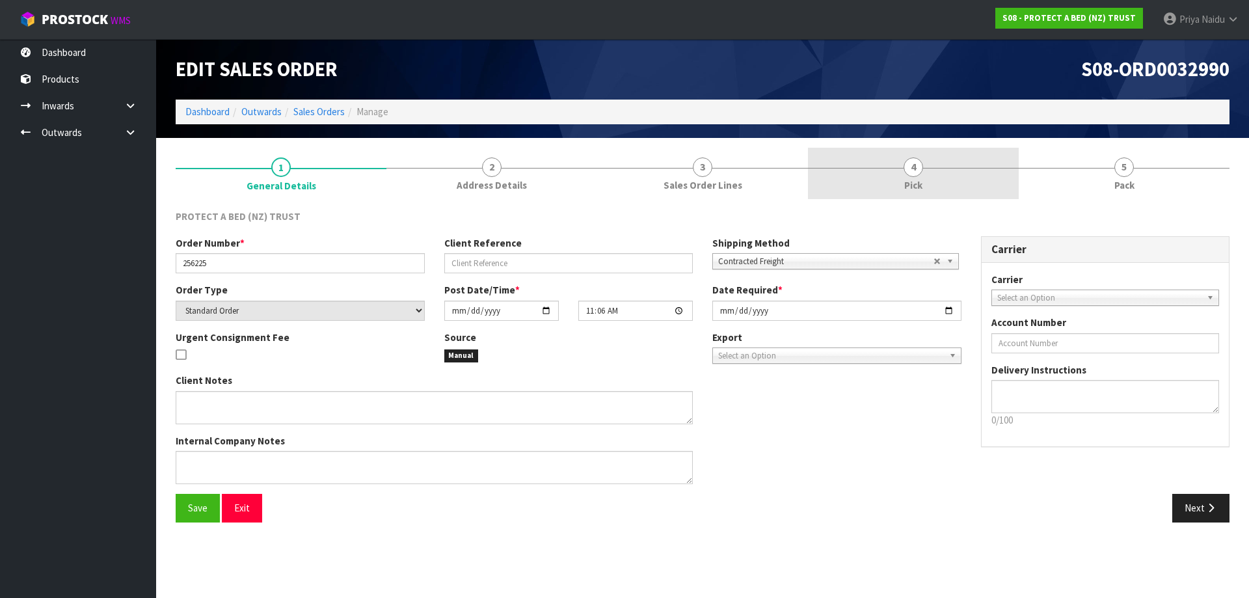
click at [876, 172] on link "4 Pick" at bounding box center [913, 173] width 211 height 51
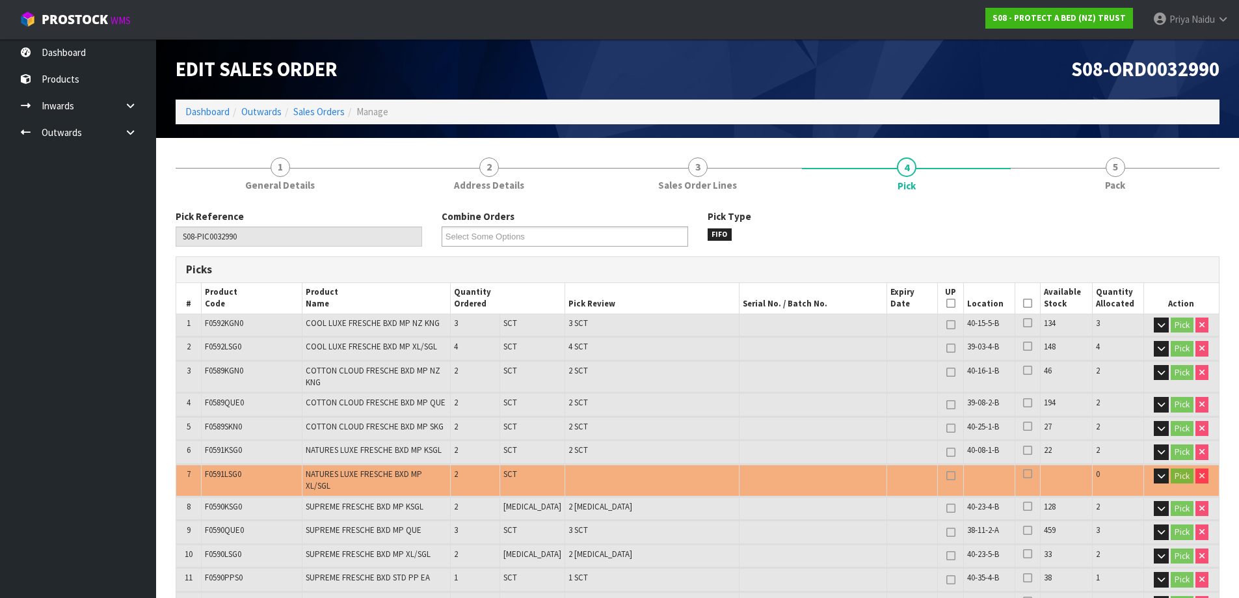
click at [44, 199] on ul "Dashboard Products Categories Serial Numbers Kitsets Packagings Inwards Purchas…" at bounding box center [78, 318] width 156 height 559
click at [212, 113] on link "Dashboard" at bounding box center [207, 111] width 44 height 12
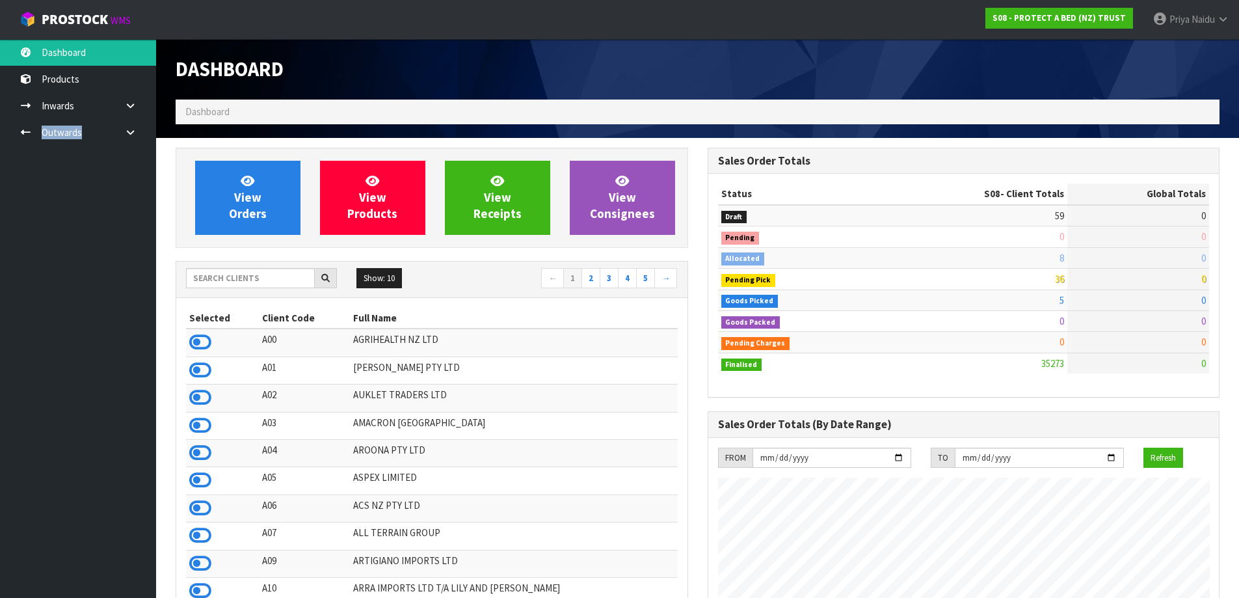
scroll to position [811, 531]
click at [256, 232] on link "View Orders" at bounding box center [247, 198] width 105 height 74
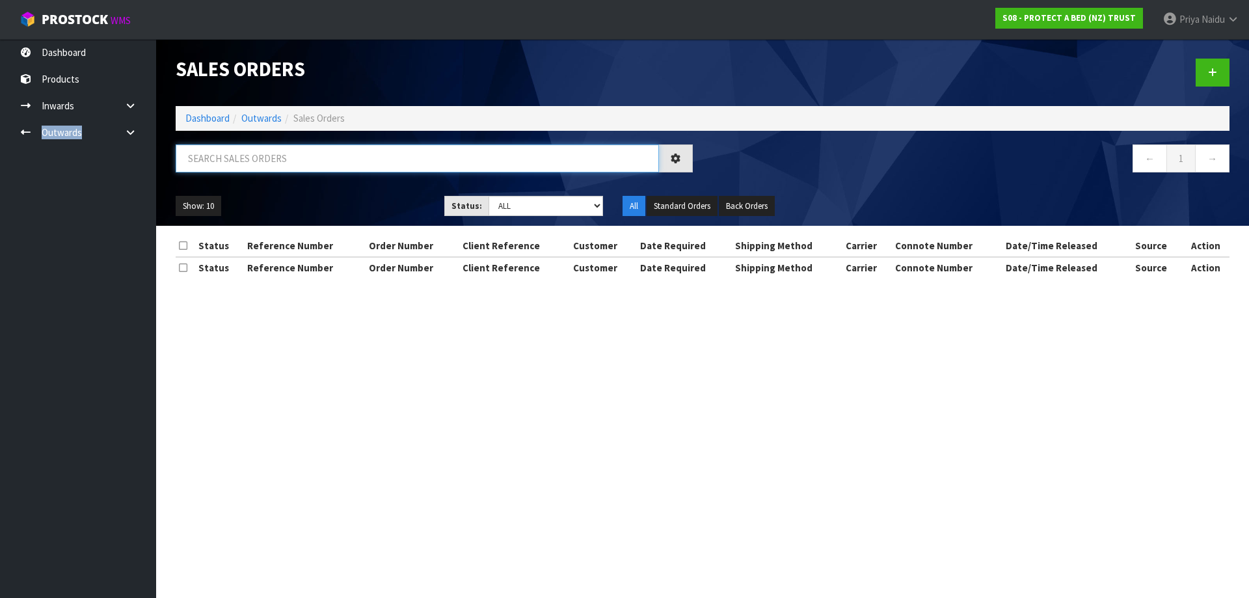
click at [259, 146] on input "text" at bounding box center [417, 158] width 483 height 28
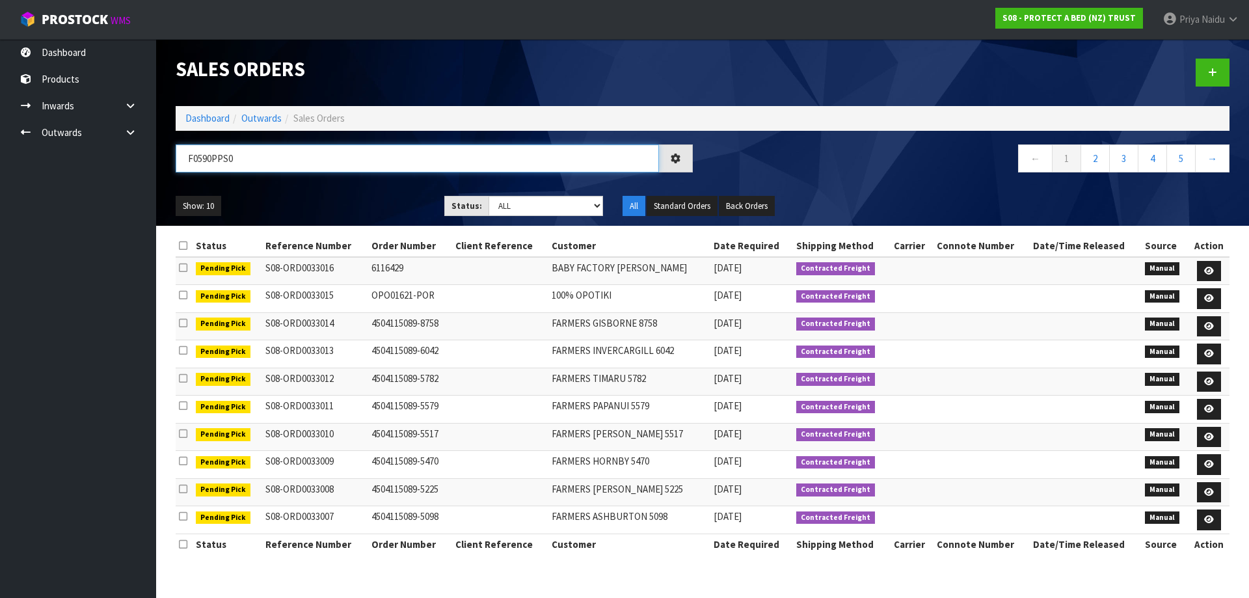
type input "F0590PPS0"
click at [355, 186] on div "Show: 10 5 10 25 50 Status: Draft Pending Allocated Pending Pick Goods Picked G…" at bounding box center [702, 206] width 1073 height 40
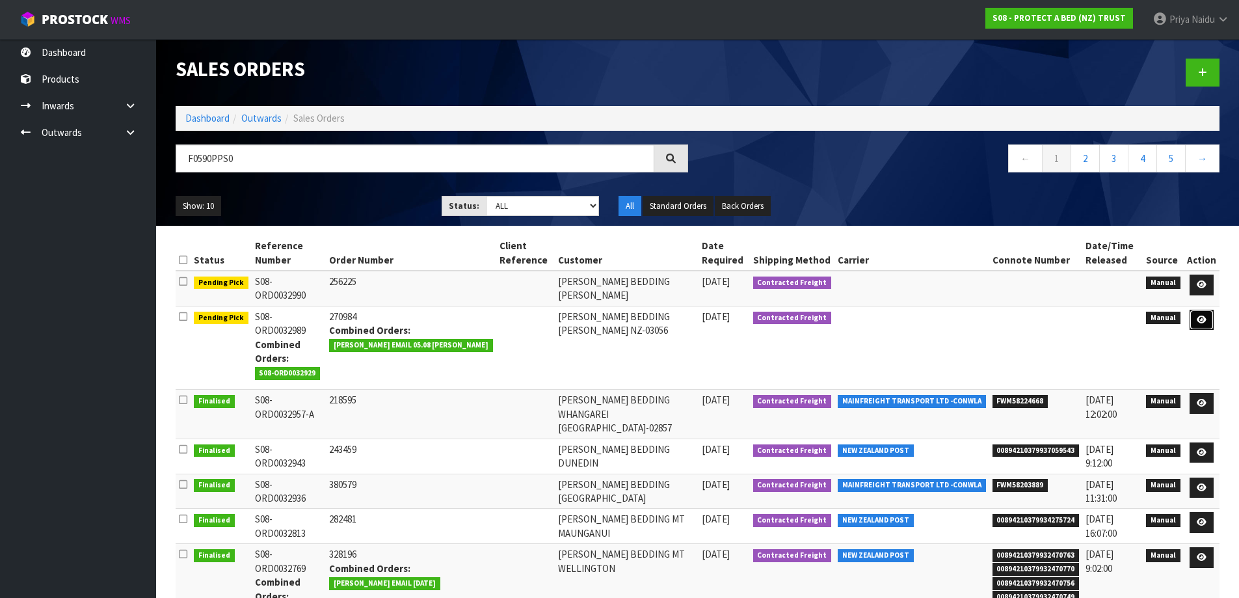
click at [1207, 315] on icon at bounding box center [1202, 319] width 10 height 8
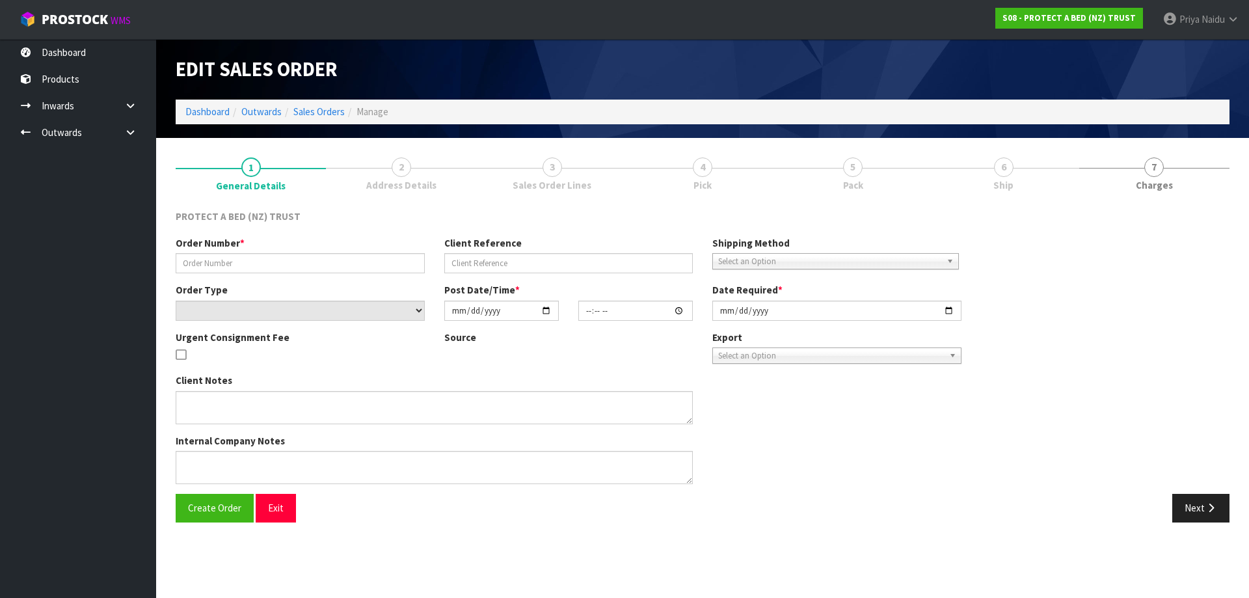
type input "270984"
select select "number:0"
type input "2025-08-12"
type input "11:04:00.000"
type input "2025-08-12"
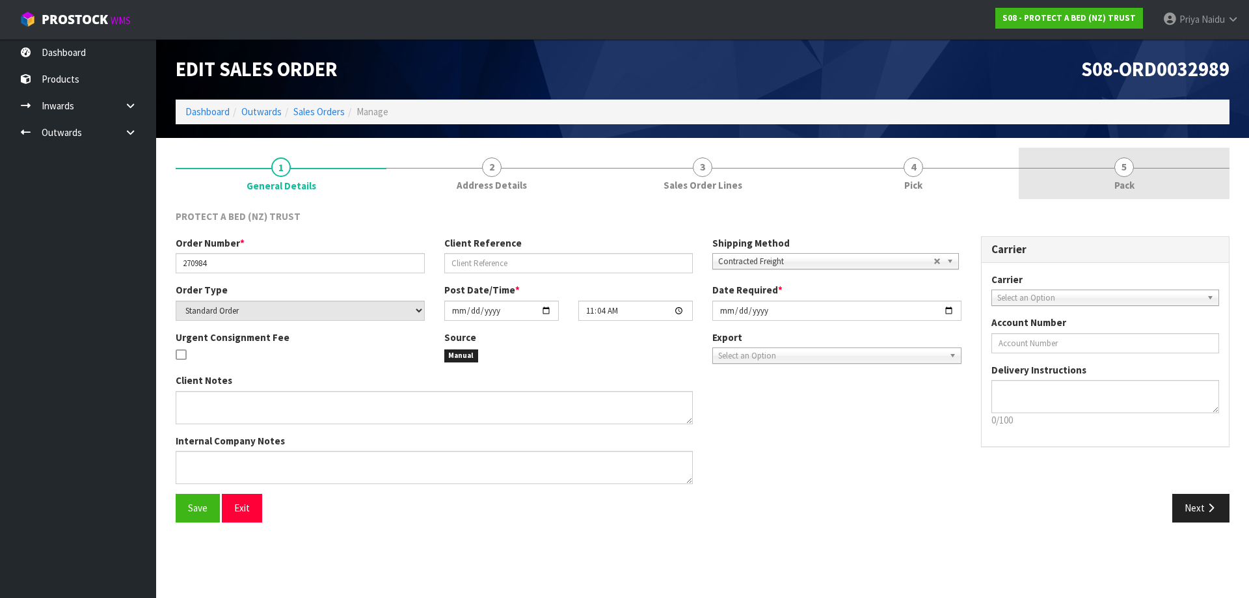
click at [1115, 171] on span "5" at bounding box center [1124, 167] width 20 height 20
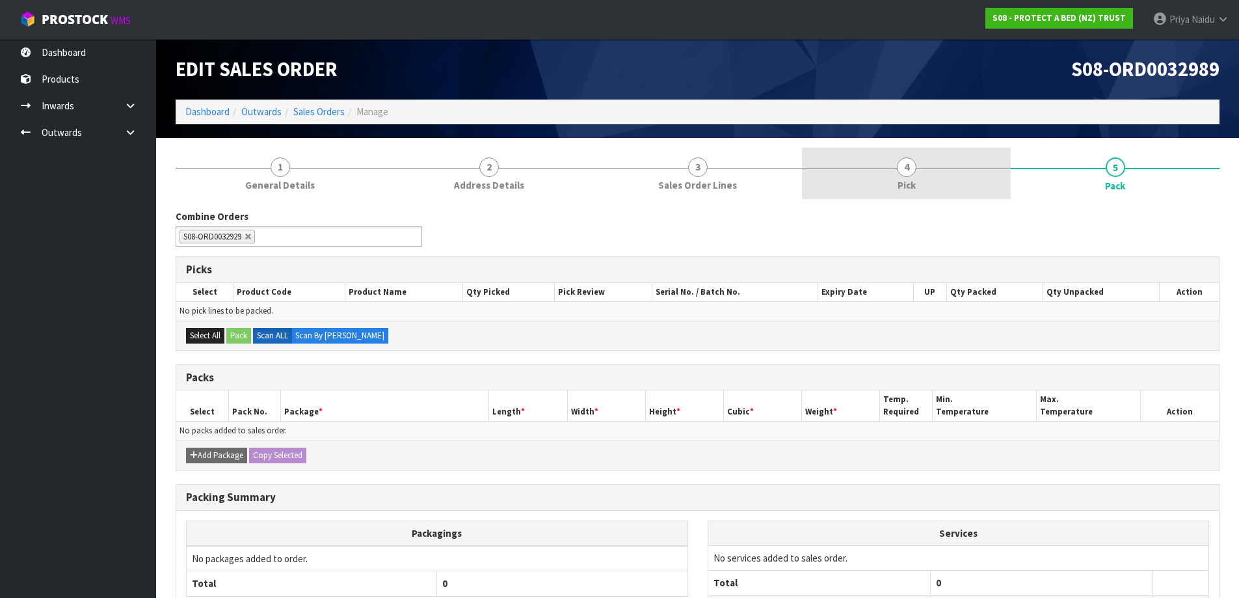
click at [883, 189] on link "4 Pick" at bounding box center [906, 173] width 209 height 51
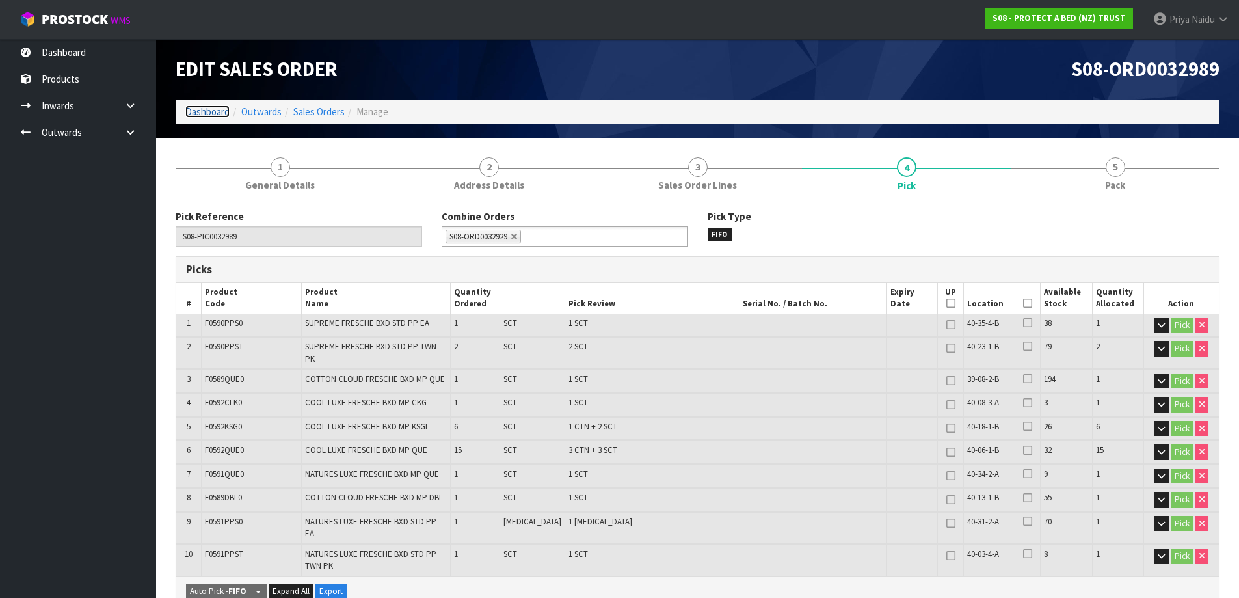
click at [196, 112] on link "Dashboard" at bounding box center [207, 111] width 44 height 12
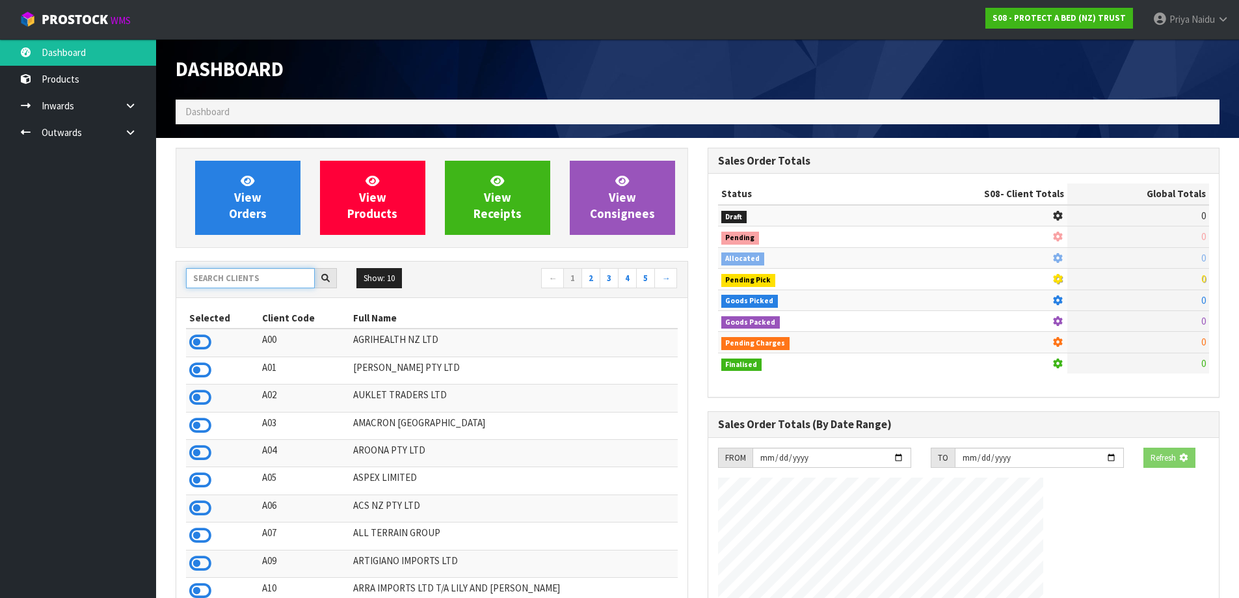
click at [247, 281] on input "text" at bounding box center [250, 278] width 129 height 20
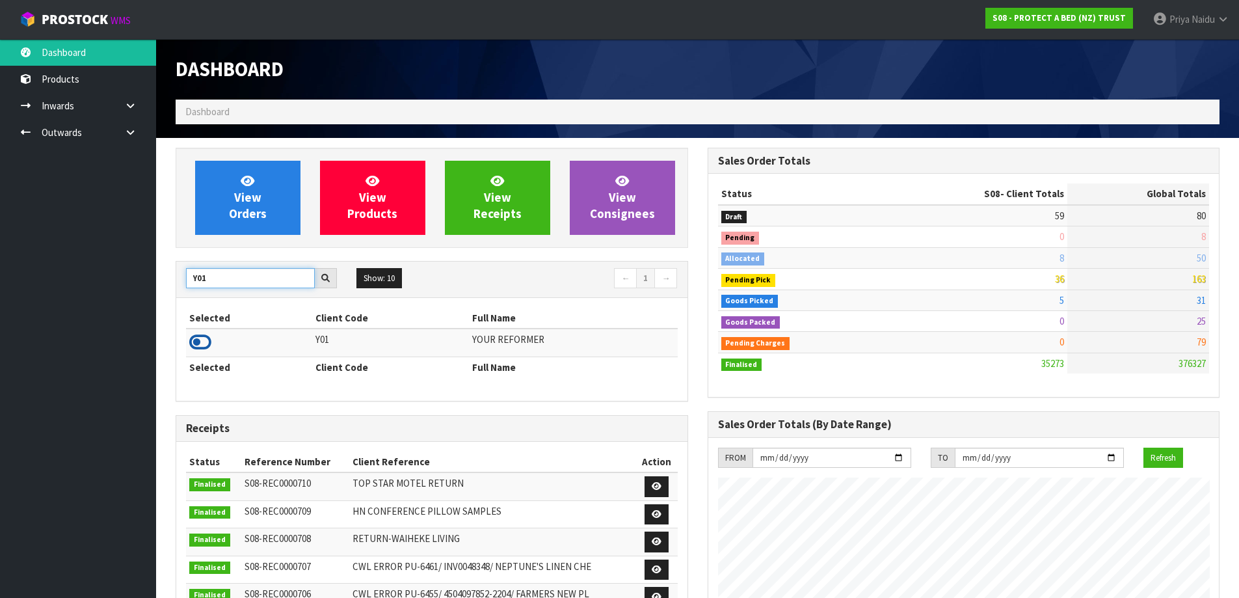
type input "Y01"
click at [196, 341] on icon at bounding box center [200, 342] width 22 height 20
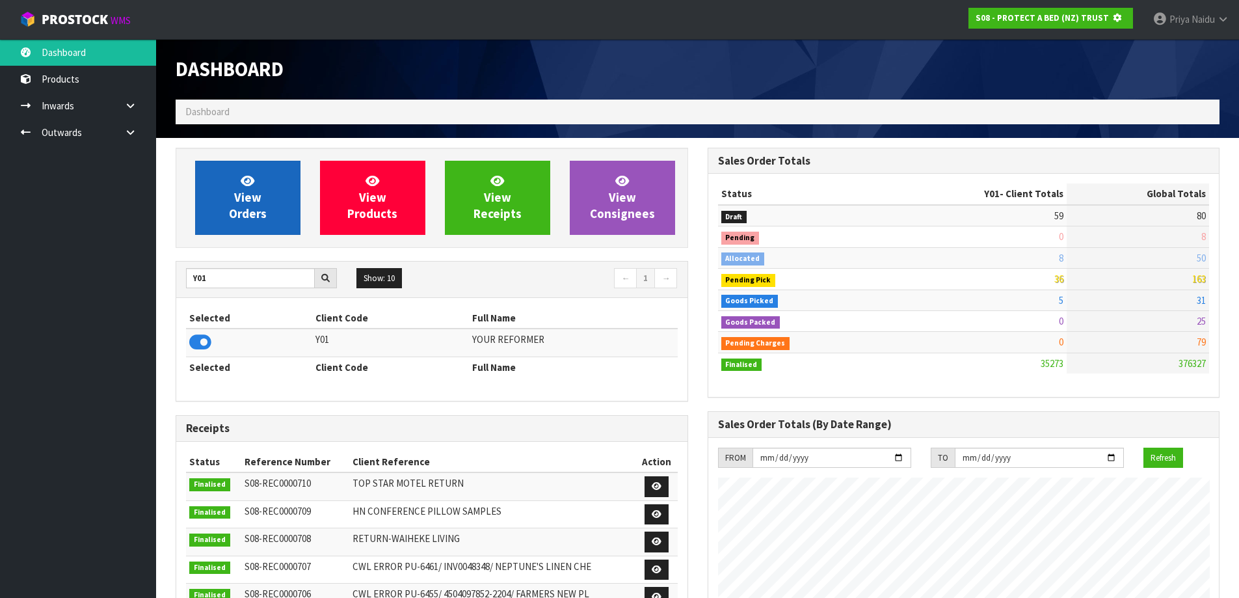
scroll to position [649622, 649901]
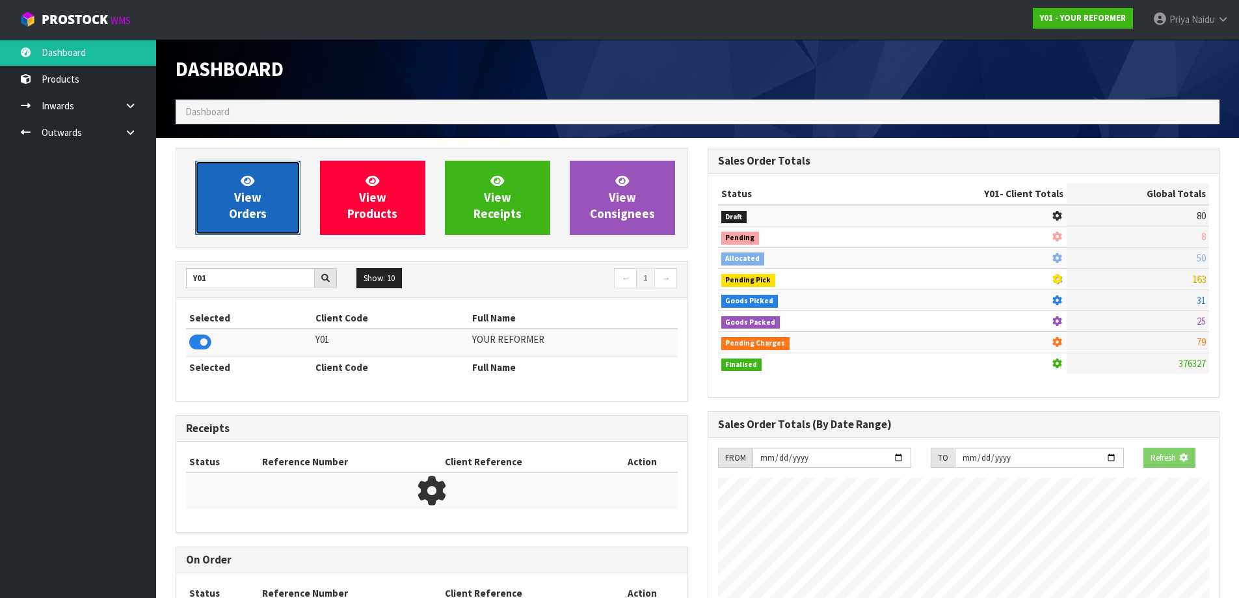
click at [237, 186] on link "View Orders" at bounding box center [247, 198] width 105 height 74
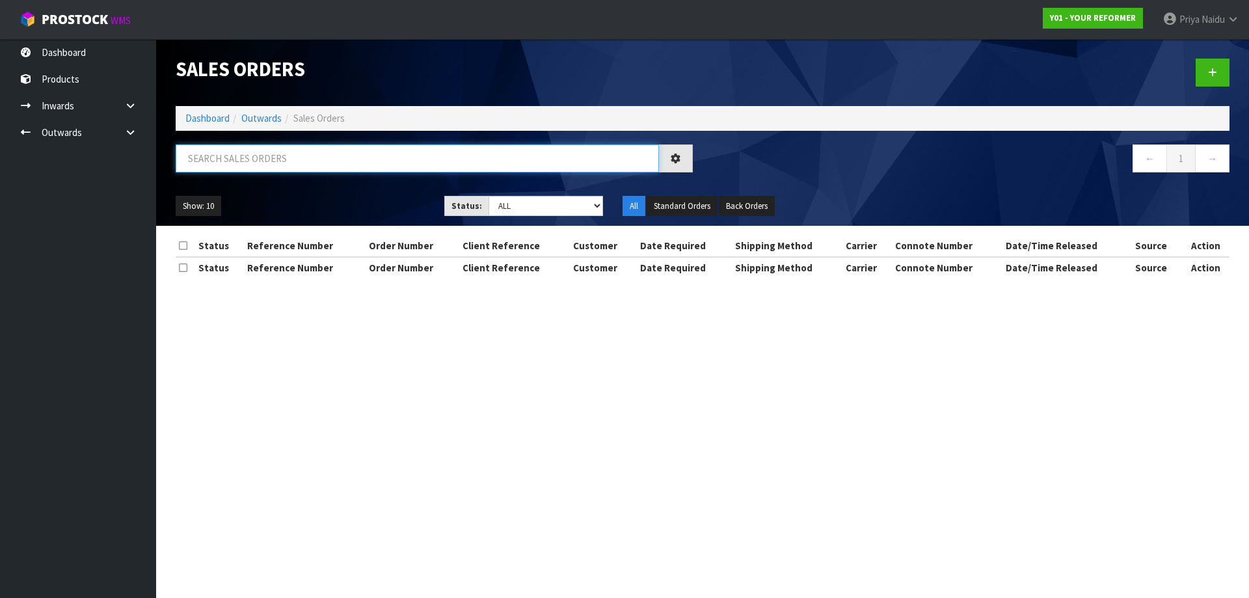
click at [254, 168] on input "text" at bounding box center [417, 158] width 483 height 28
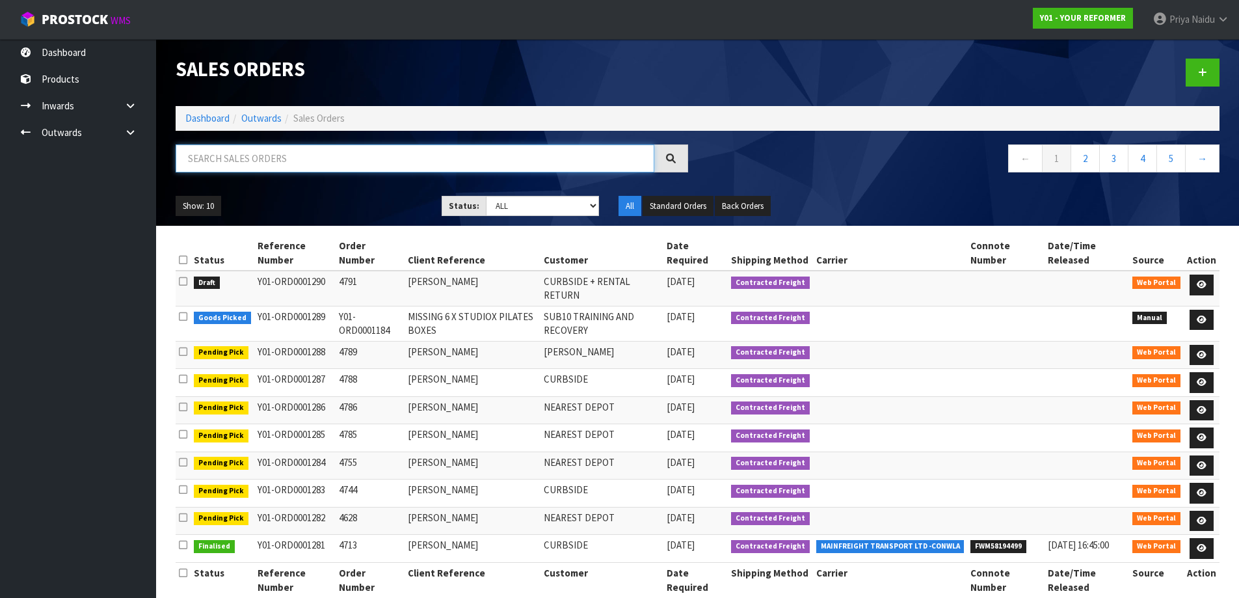
click at [245, 152] on input "text" at bounding box center [415, 158] width 479 height 28
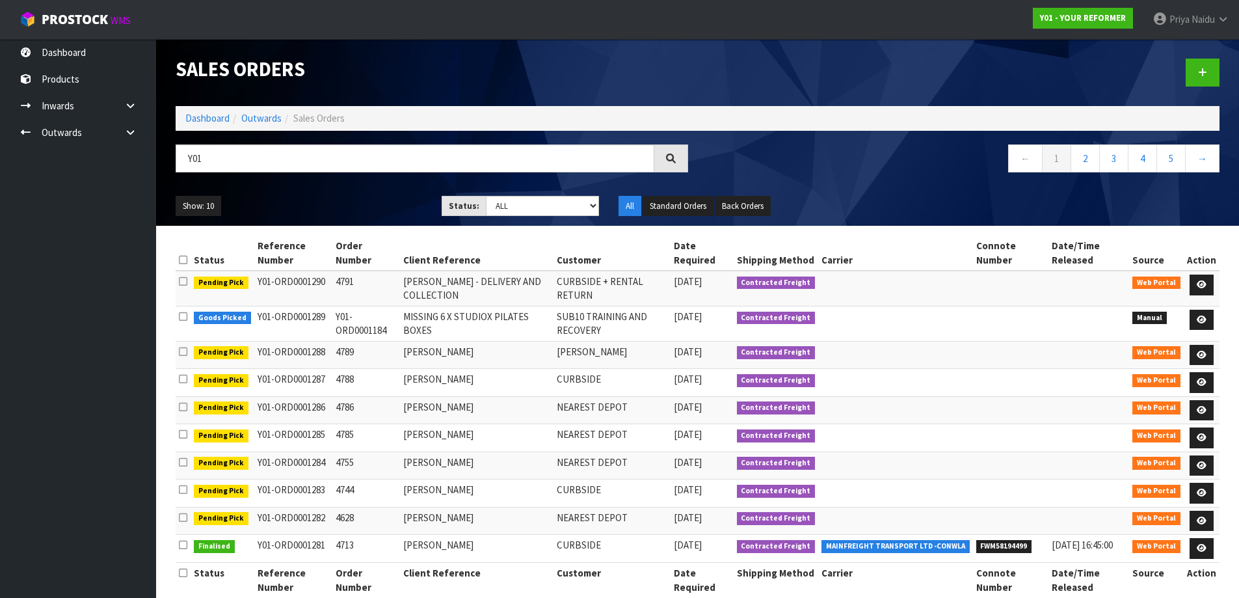
click at [211, 111] on ol "Dashboard Outwards Sales Orders" at bounding box center [698, 118] width 1044 height 24
click at [223, 158] on input "Y01" at bounding box center [415, 158] width 479 height 28
type input "Y"
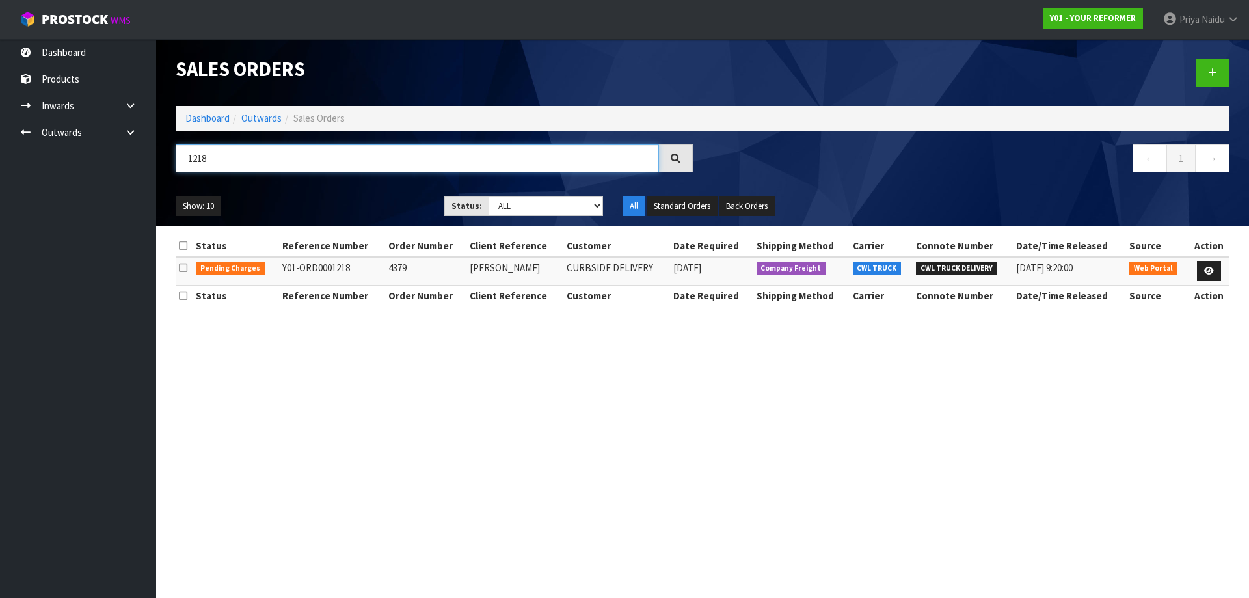
type input "1218"
click at [334, 206] on ul "Show: 10 5 10 25 50" at bounding box center [300, 206] width 249 height 21
click at [201, 116] on link "Dashboard" at bounding box center [207, 118] width 44 height 12
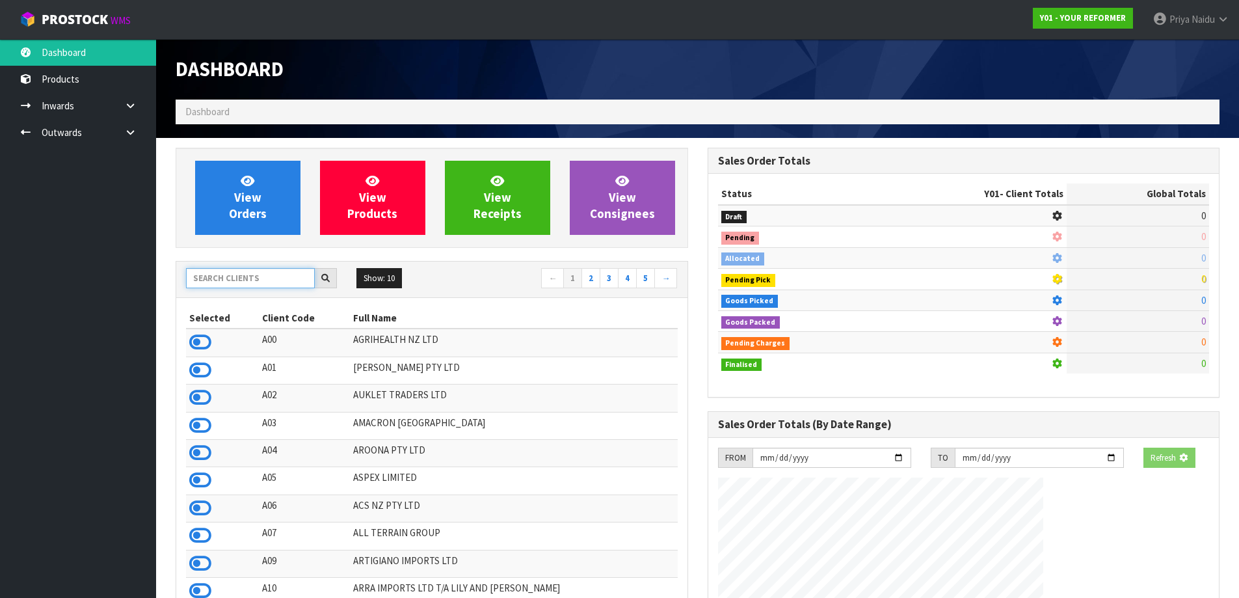
click at [244, 274] on input "text" at bounding box center [250, 278] width 129 height 20
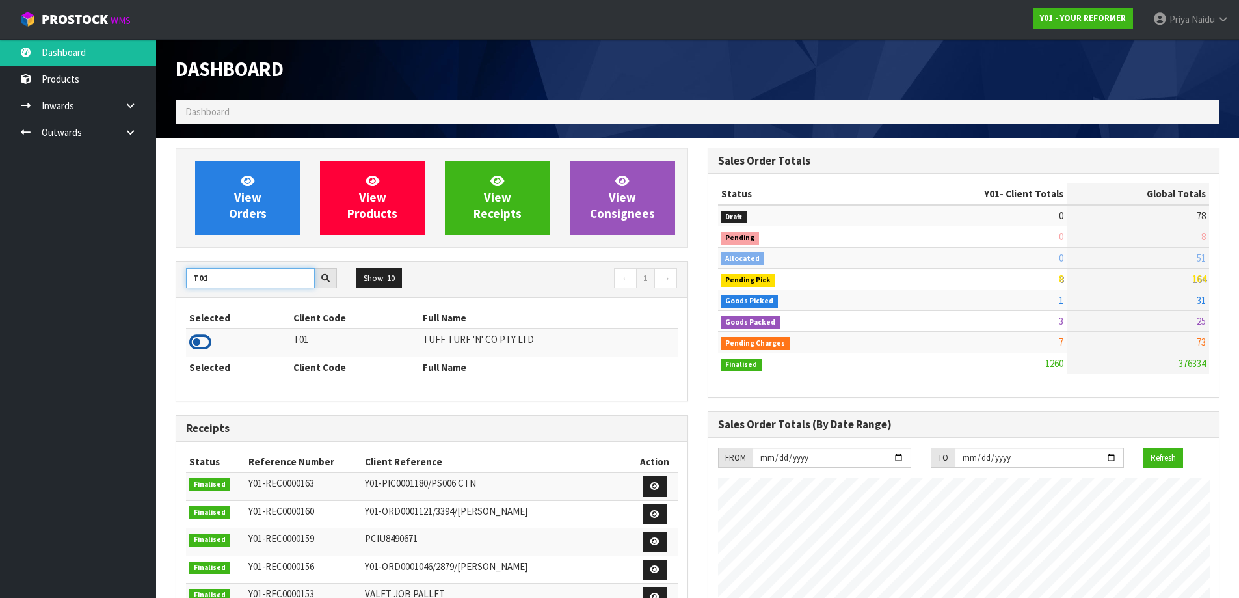
type input "T01"
click at [193, 334] on icon at bounding box center [200, 342] width 22 height 20
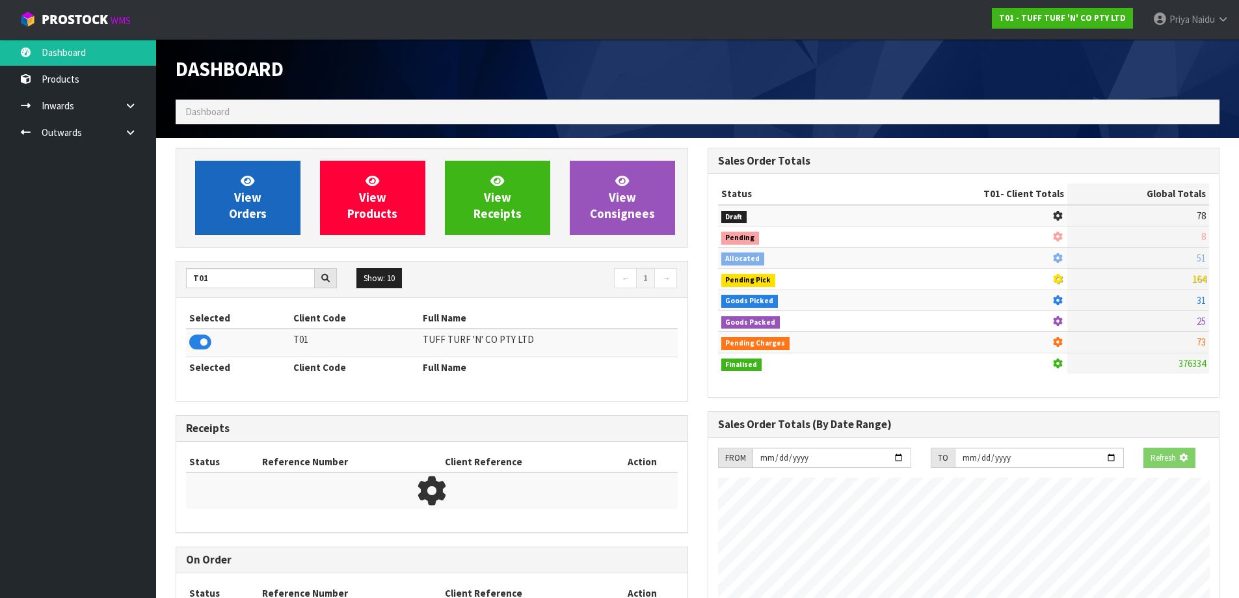
scroll to position [649622, 649901]
click at [254, 216] on span "View Orders" at bounding box center [248, 197] width 38 height 49
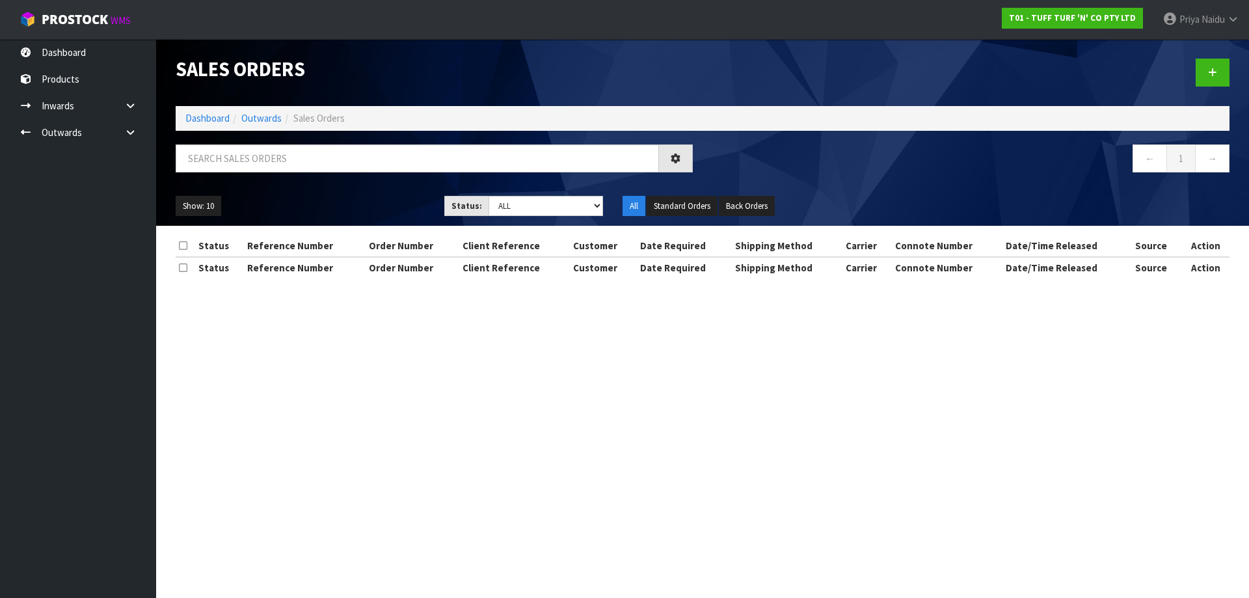
drag, startPoint x: 272, startPoint y: 176, endPoint x: 273, endPoint y: 169, distance: 7.2
click at [272, 176] on div at bounding box center [434, 163] width 537 height 38
click at [274, 161] on input "text" at bounding box center [417, 158] width 483 height 28
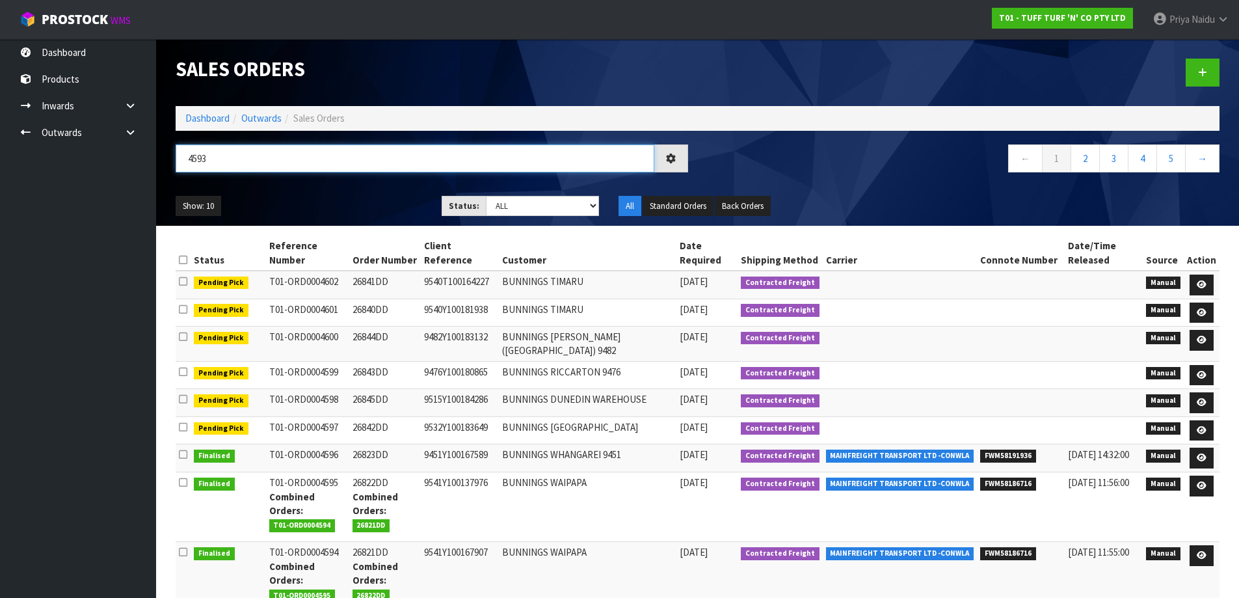
type input "4593"
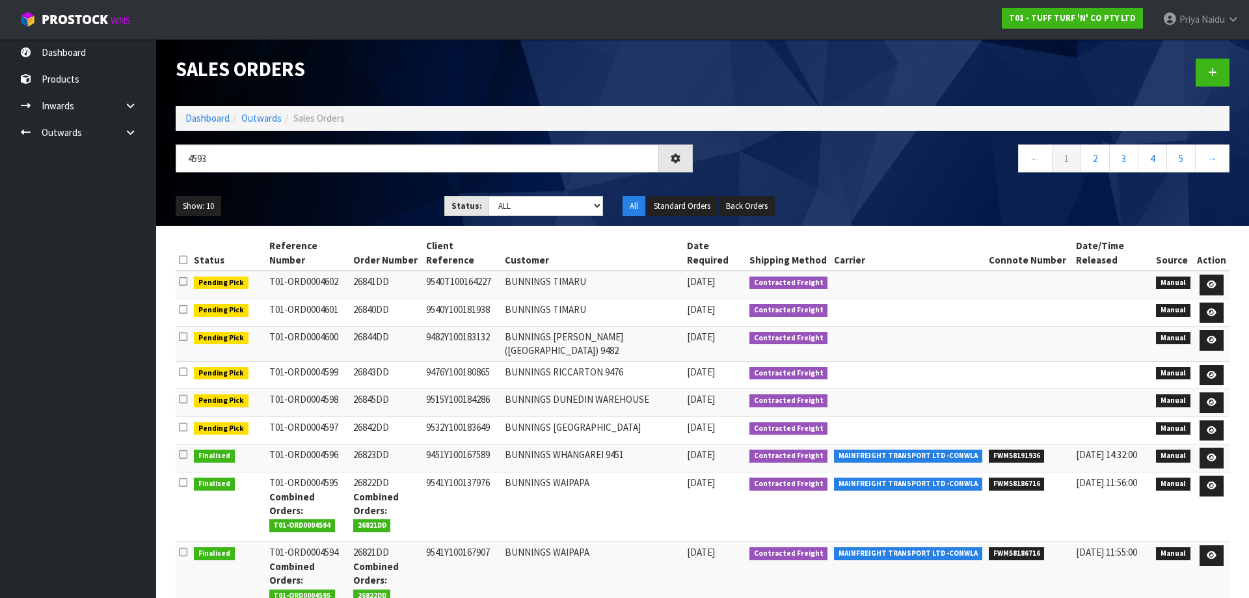
click at [320, 189] on div "Show: 10 5 10 25 50 Status: Draft Pending Allocated Pending Pick Goods Picked G…" at bounding box center [702, 206] width 1073 height 40
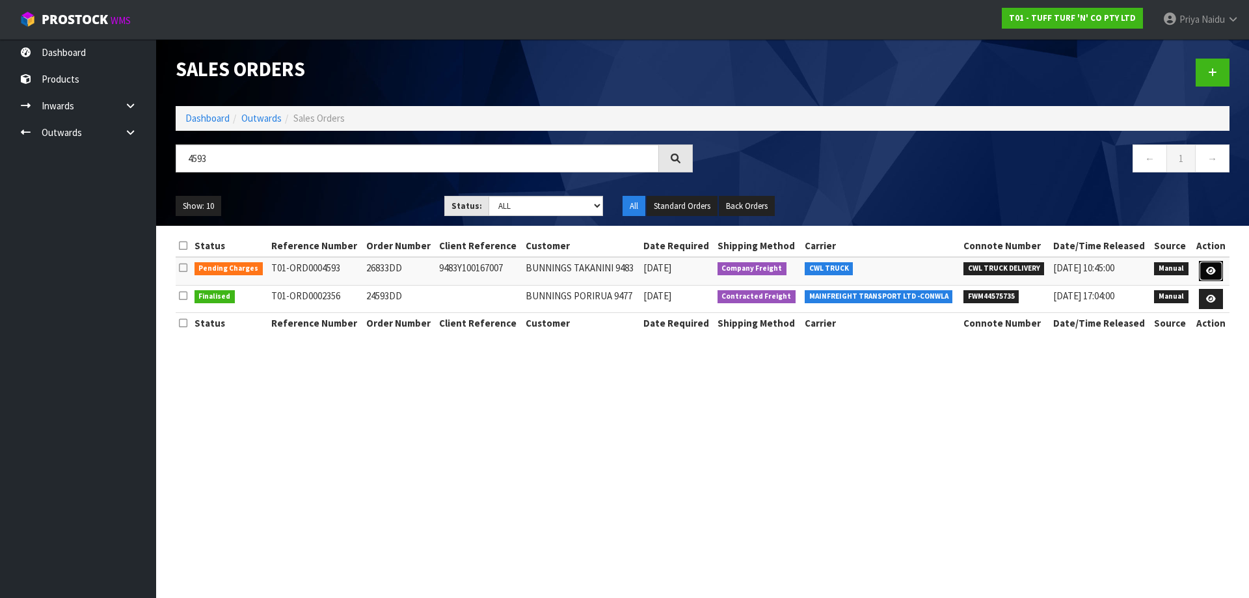
click at [1212, 264] on link at bounding box center [1211, 271] width 24 height 21
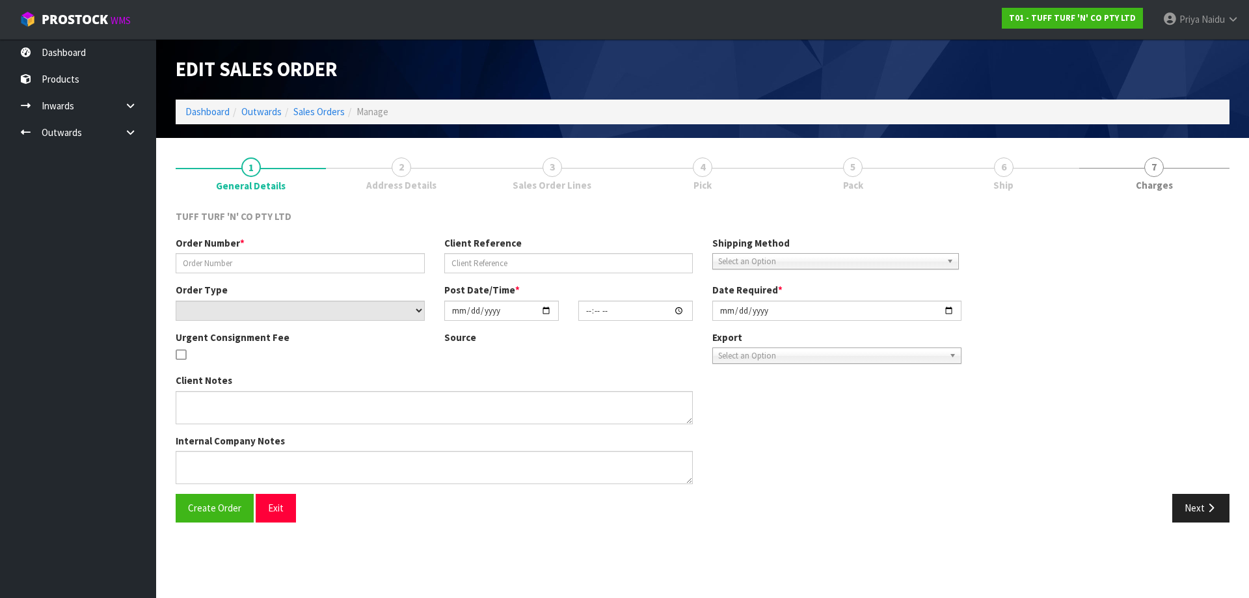
type input "26833DD"
type input "9483Y100167007"
select select "number:0"
type input "2025-08-04"
type input "13:30:00.000"
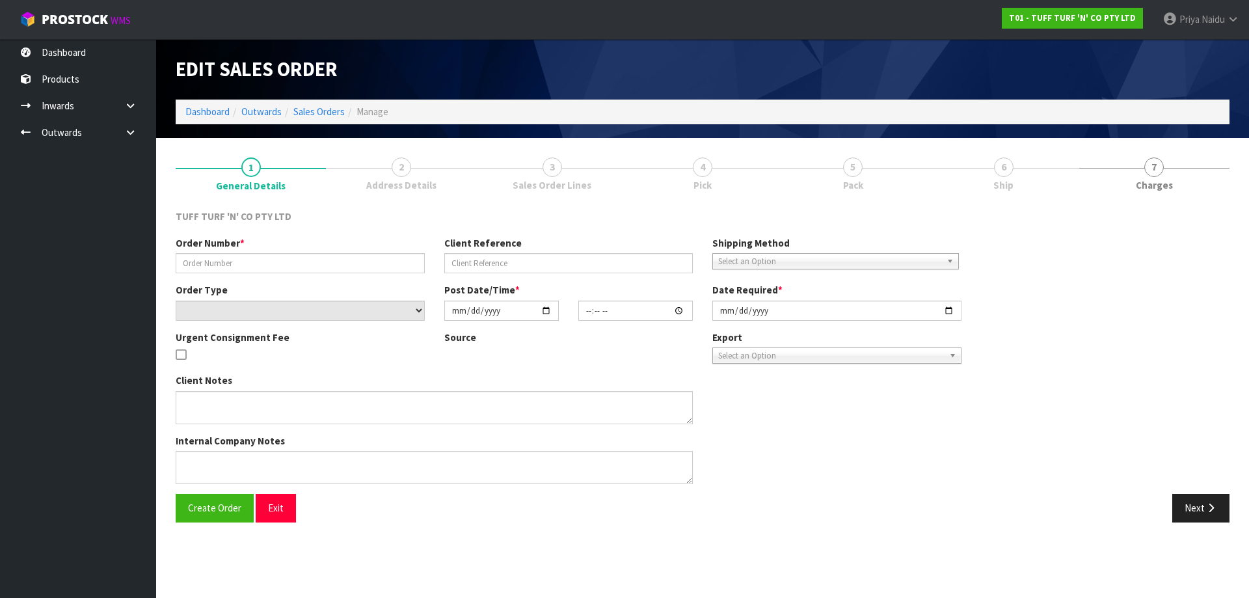
type input "2025-08-05"
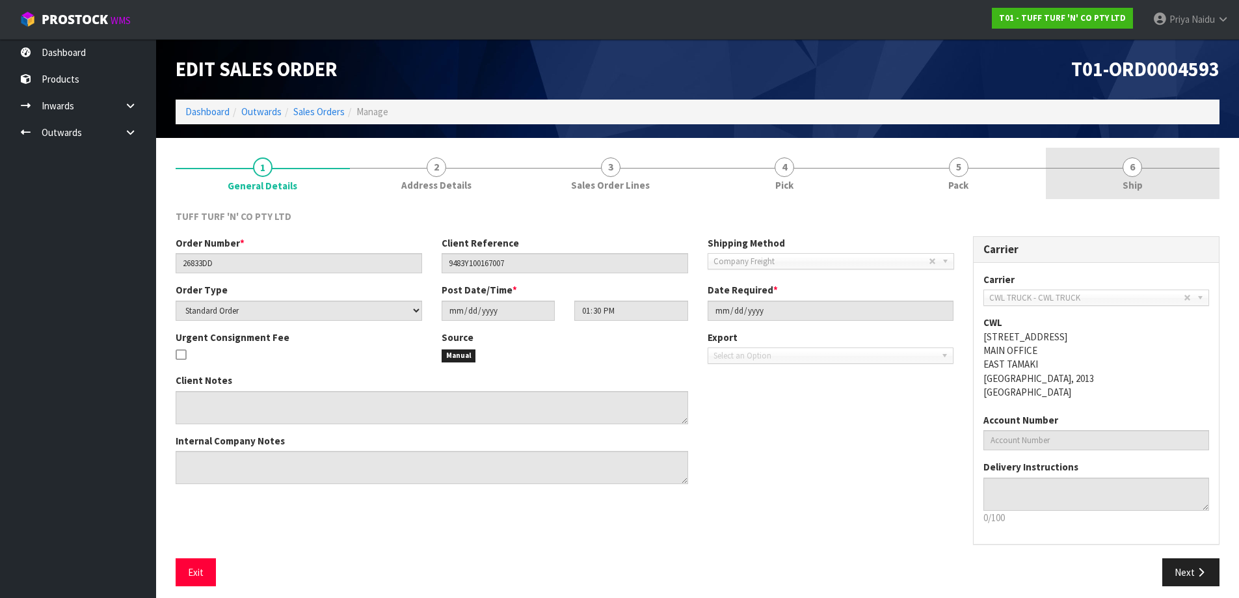
click at [1141, 174] on link "6 Ship" at bounding box center [1133, 173] width 174 height 51
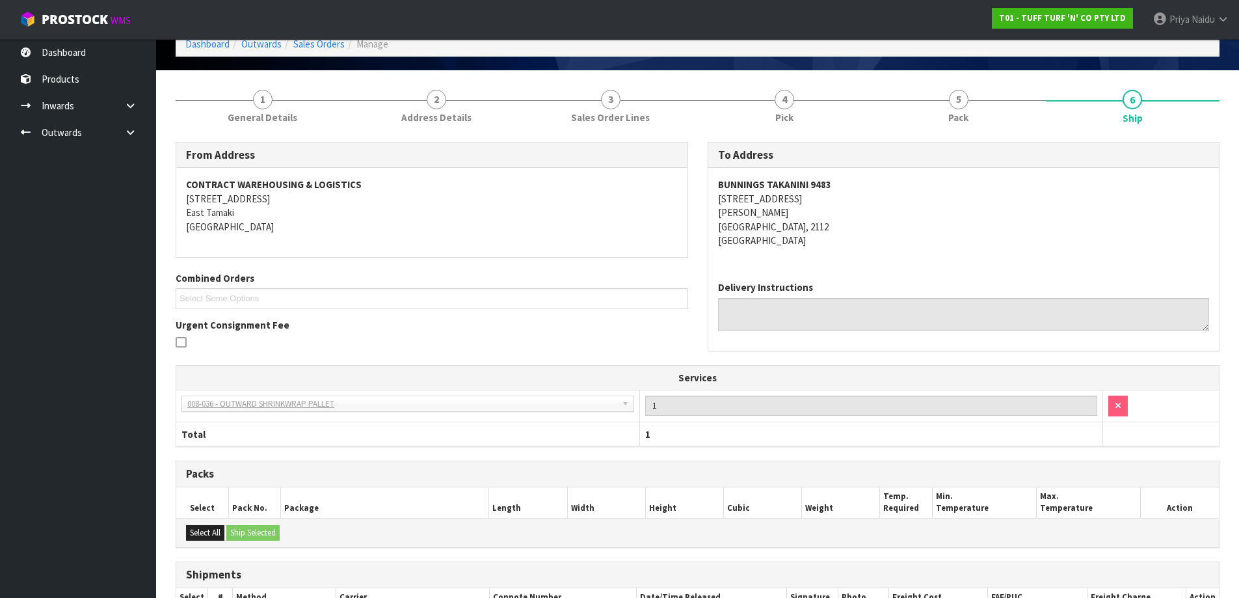
scroll to position [200, 0]
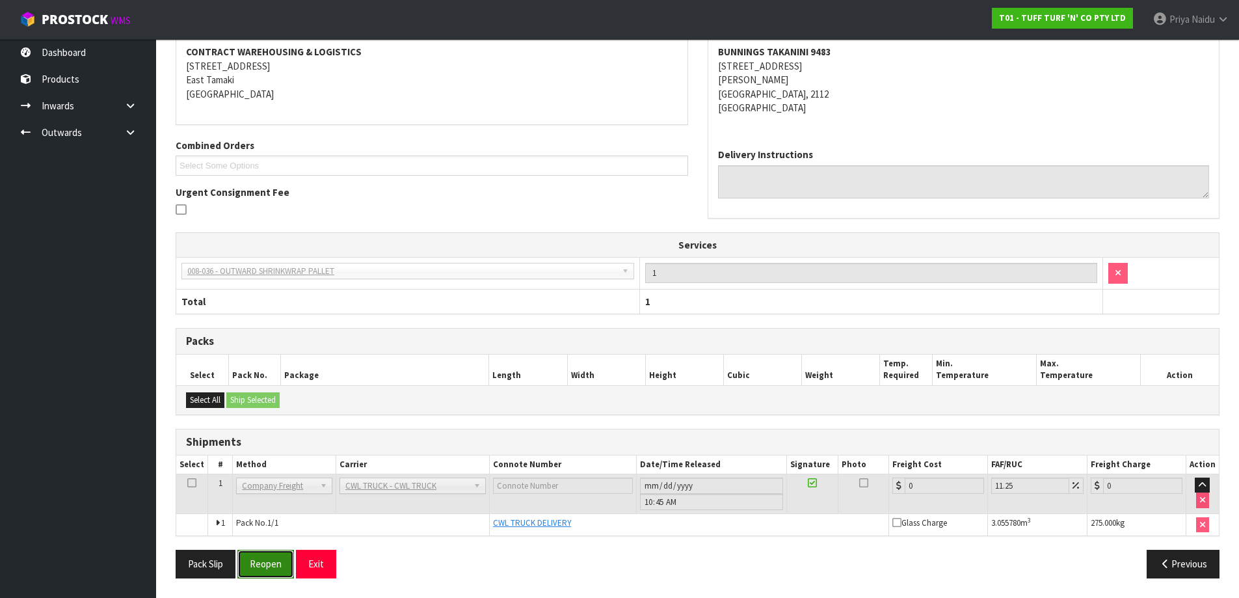
click at [274, 561] on button "Reopen" at bounding box center [265, 564] width 57 height 28
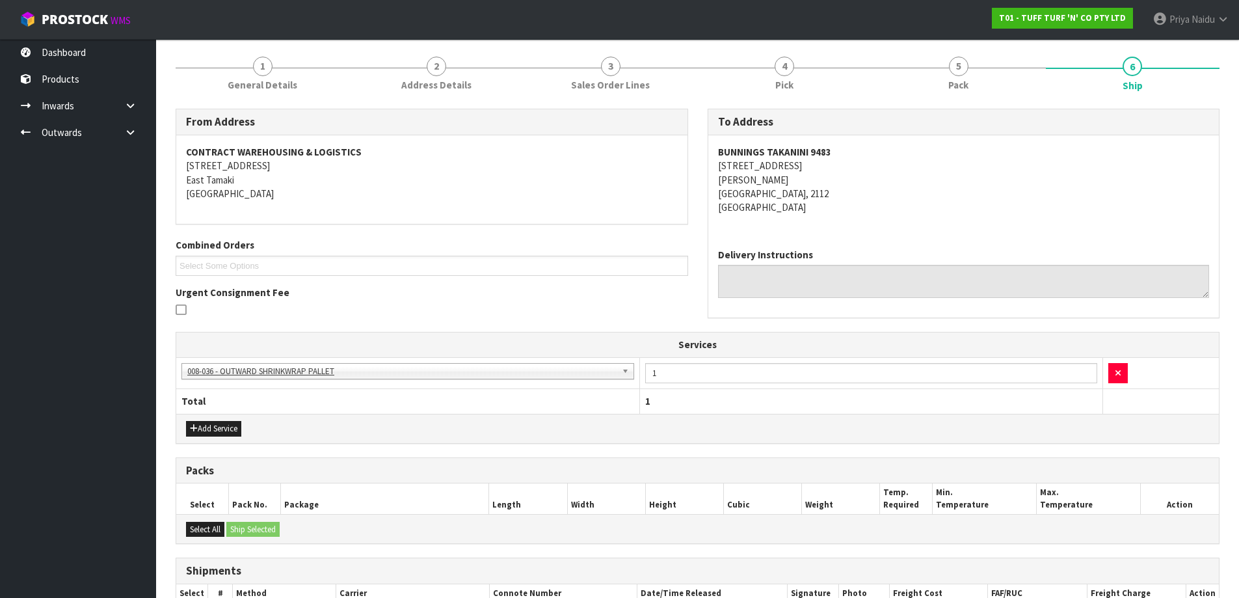
scroll to position [247, 0]
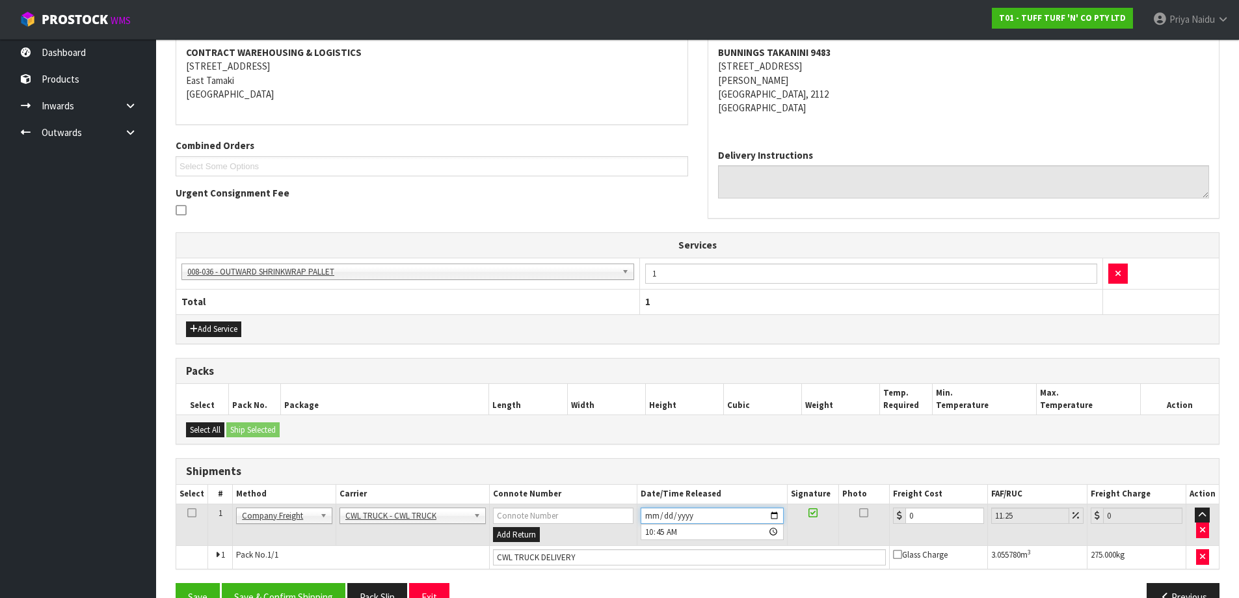
click at [778, 516] on input "2025-08-12" at bounding box center [712, 515] width 143 height 16
type input "2025-08-13"
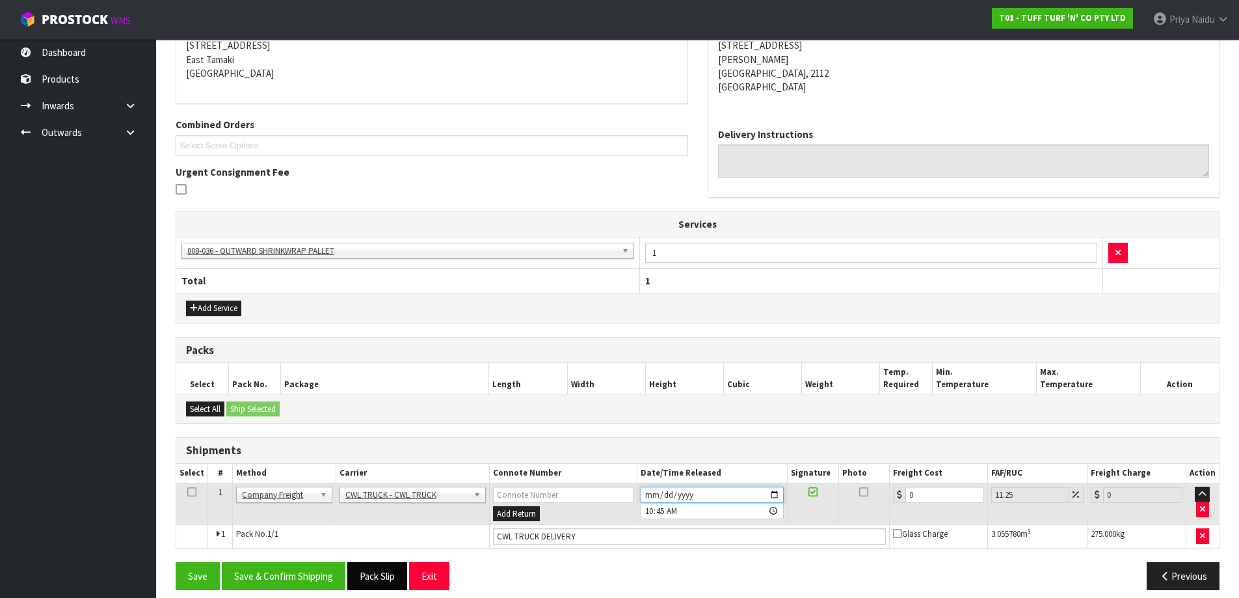
scroll to position [280, 0]
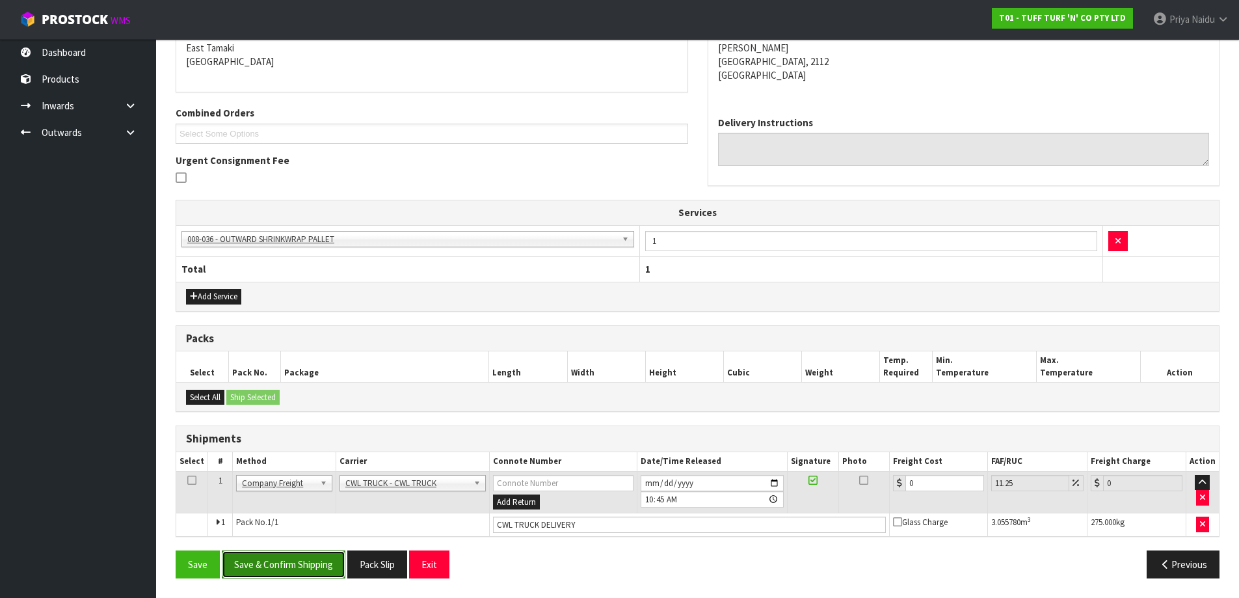
click at [327, 559] on button "Save & Confirm Shipping" at bounding box center [284, 564] width 124 height 28
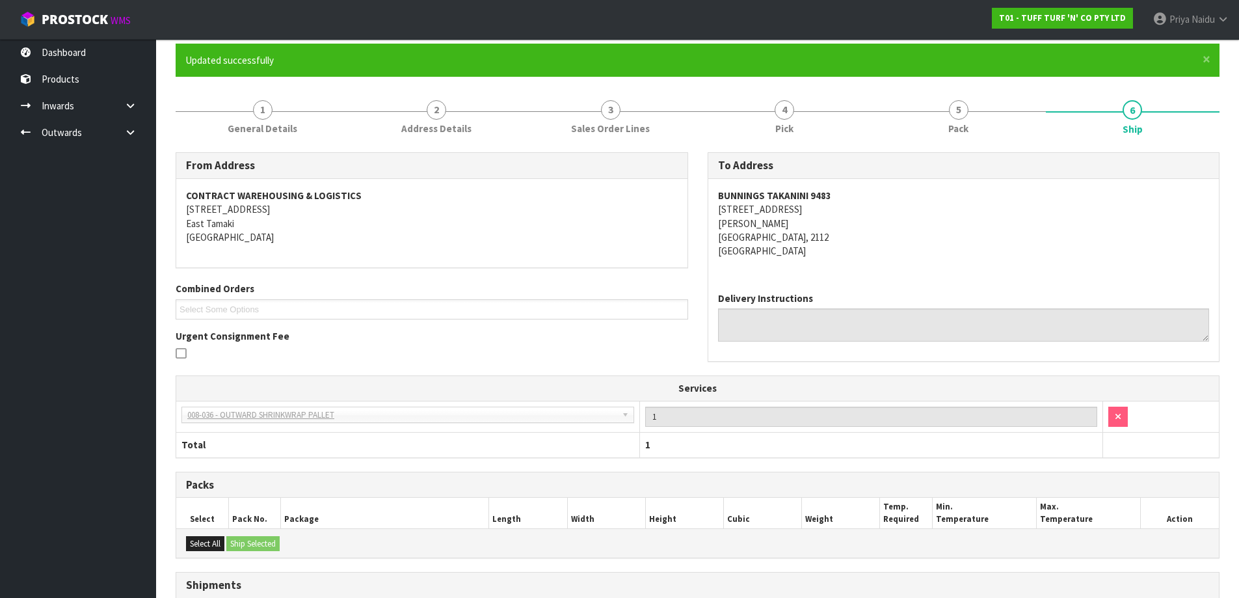
scroll to position [0, 0]
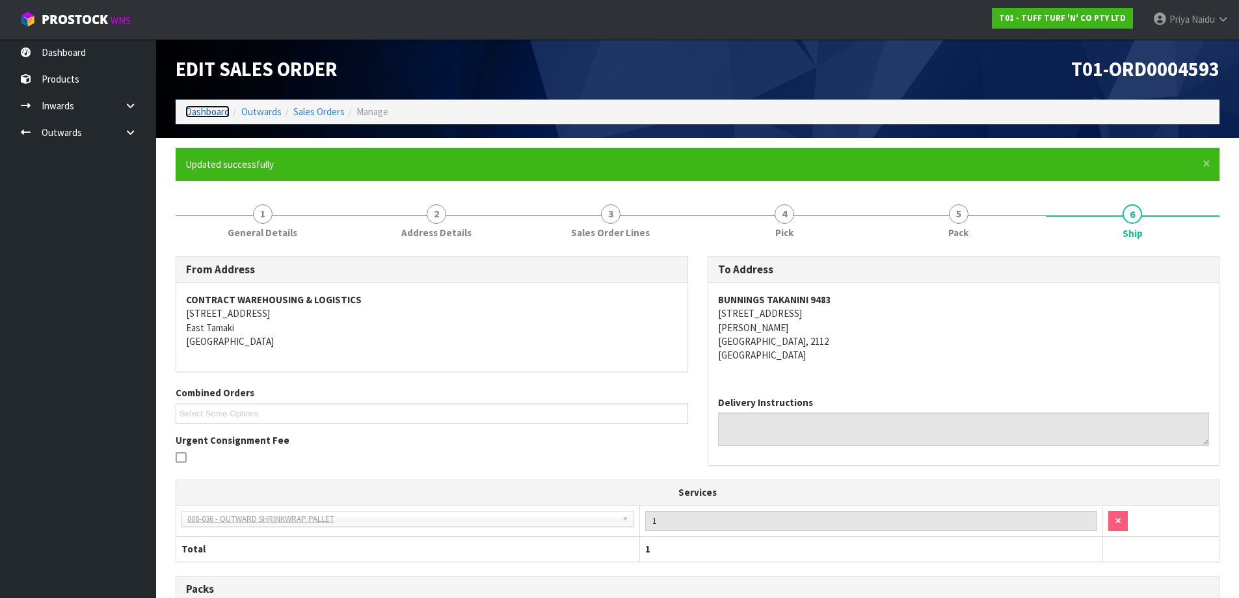
click at [210, 105] on link "Dashboard" at bounding box center [207, 111] width 44 height 12
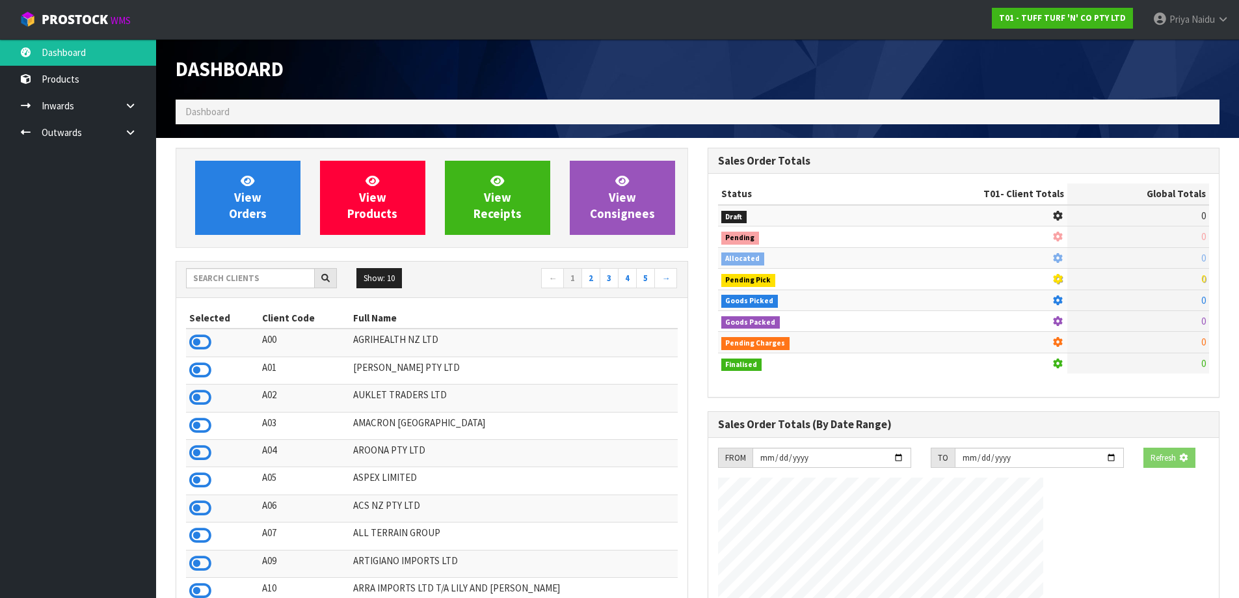
click at [254, 288] on div "Show: 10 5 10 25 50 ← 1 2 3 4 5 →" at bounding box center [431, 279] width 511 height 23
click at [258, 283] on input "text" at bounding box center [250, 278] width 129 height 20
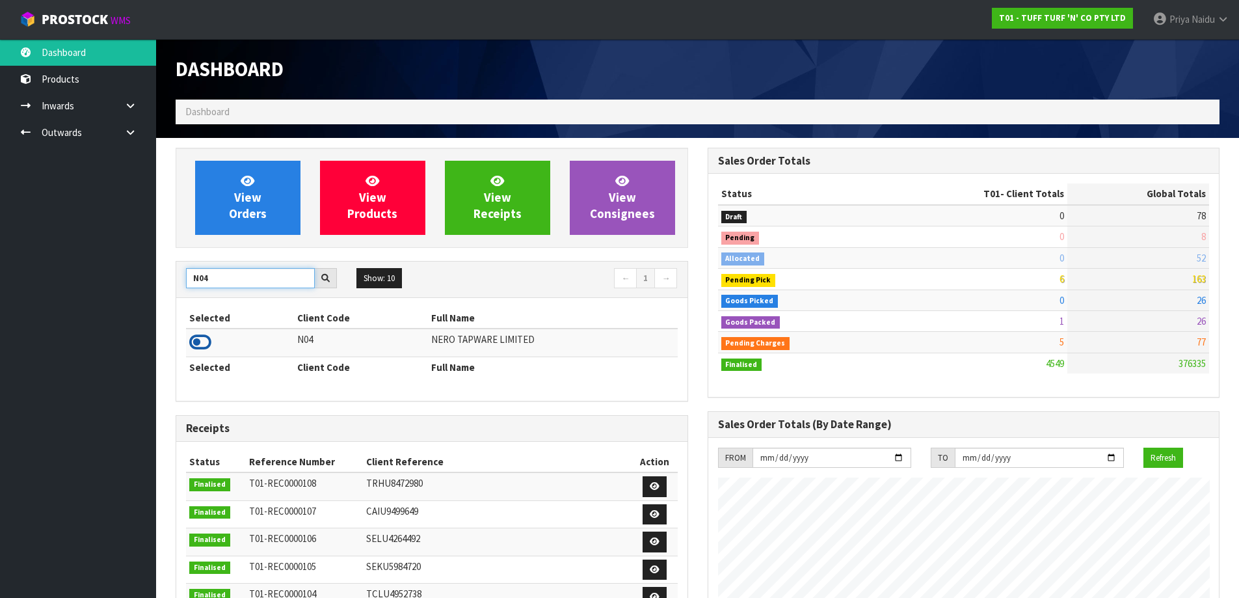
type input "N04"
click at [208, 351] on icon at bounding box center [200, 342] width 22 height 20
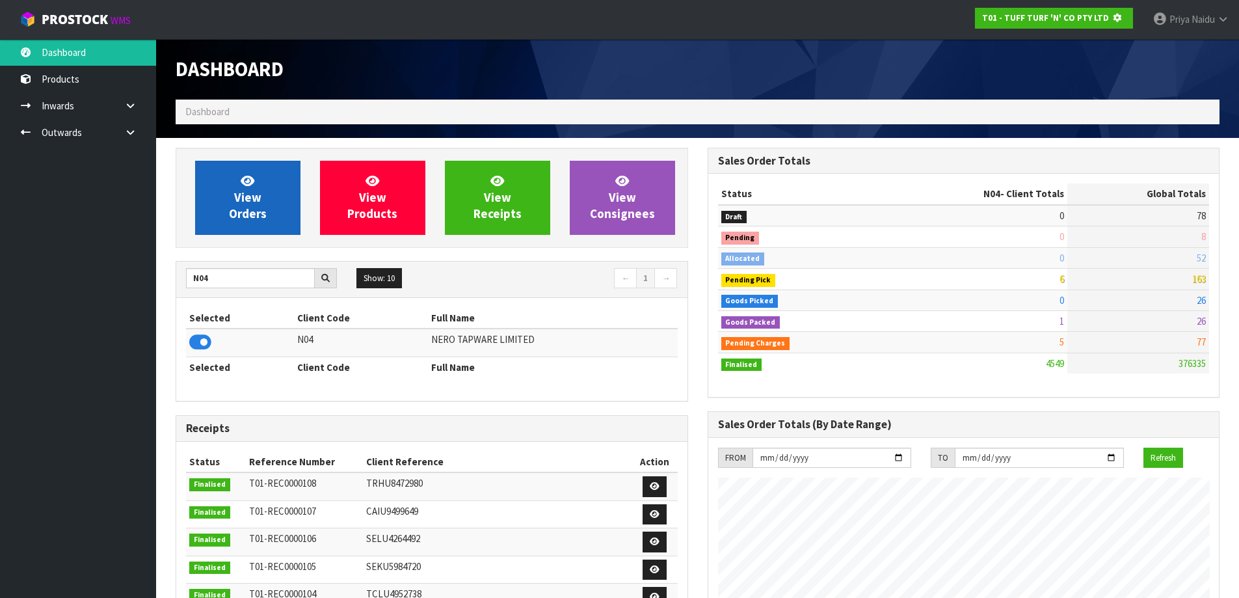
scroll to position [649622, 649901]
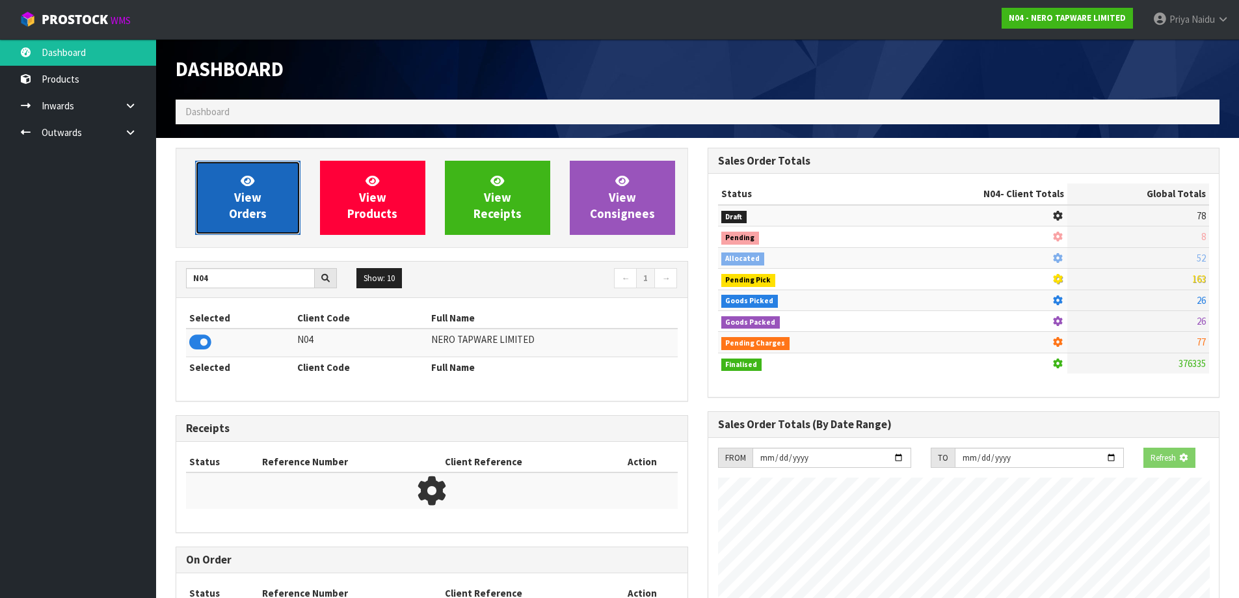
click at [261, 227] on link "View Orders" at bounding box center [247, 198] width 105 height 74
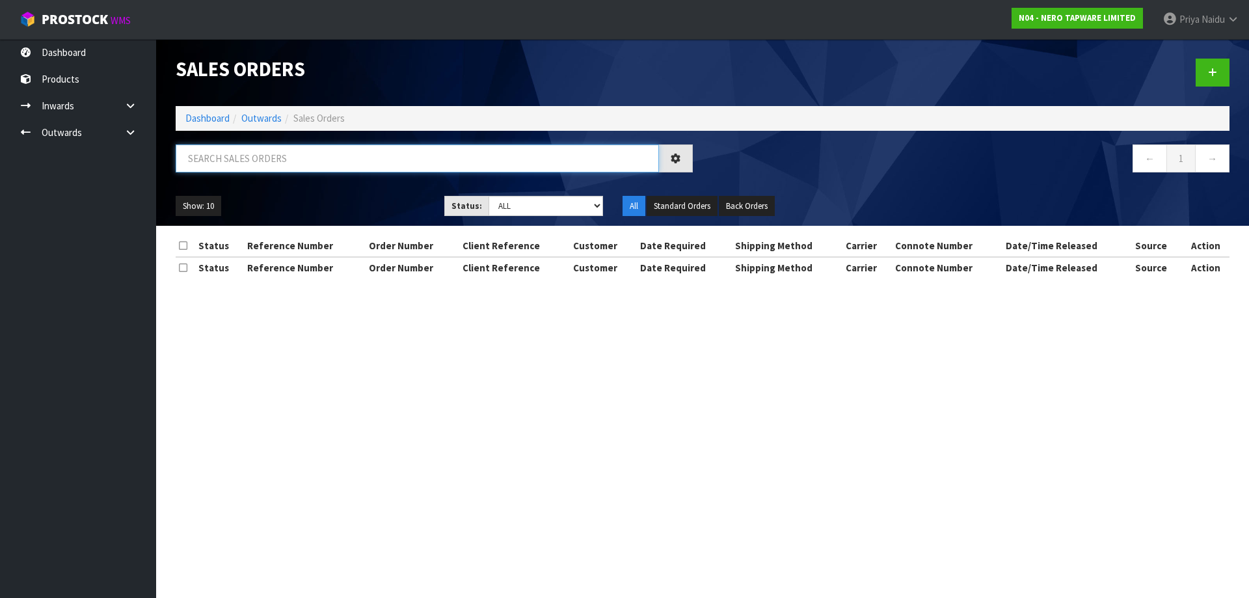
click at [275, 161] on input "text" at bounding box center [417, 158] width 483 height 28
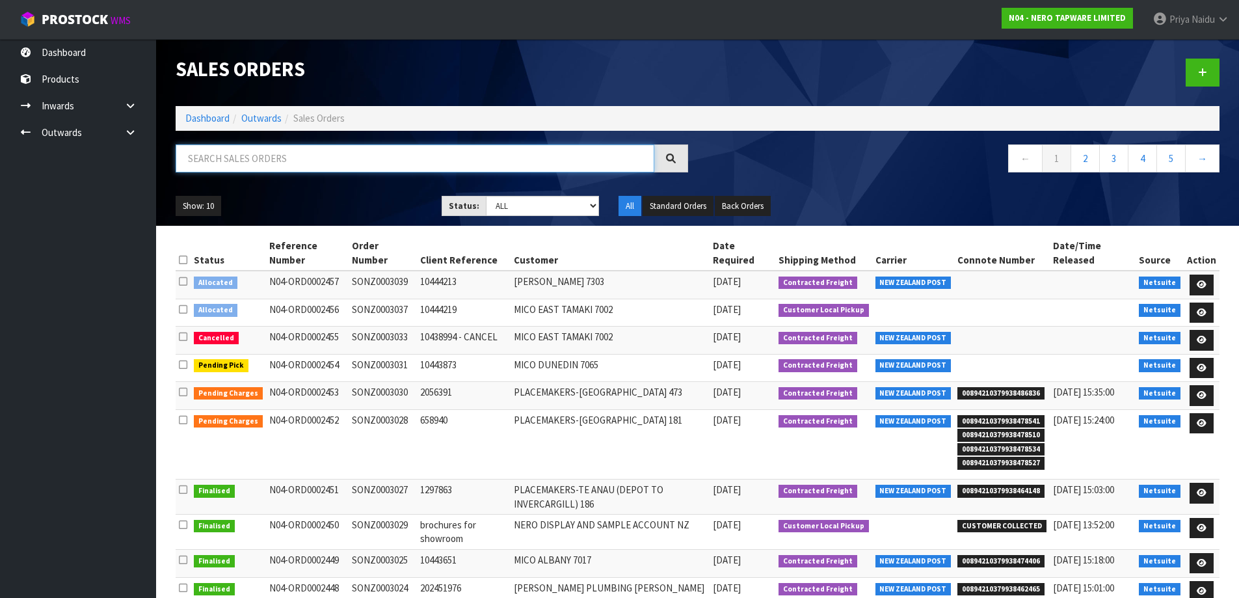
click at [290, 161] on input "text" at bounding box center [415, 158] width 479 height 28
click at [230, 152] on input "text" at bounding box center [415, 158] width 479 height 28
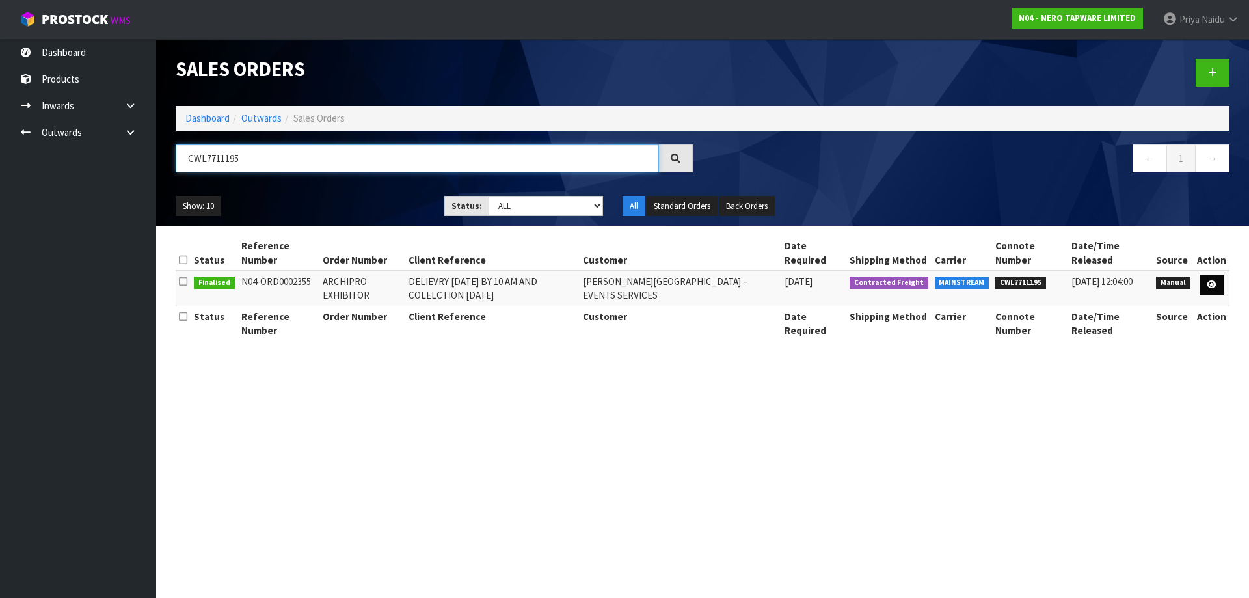
type input "CWL7711195"
click at [1214, 286] on icon at bounding box center [1212, 284] width 10 height 8
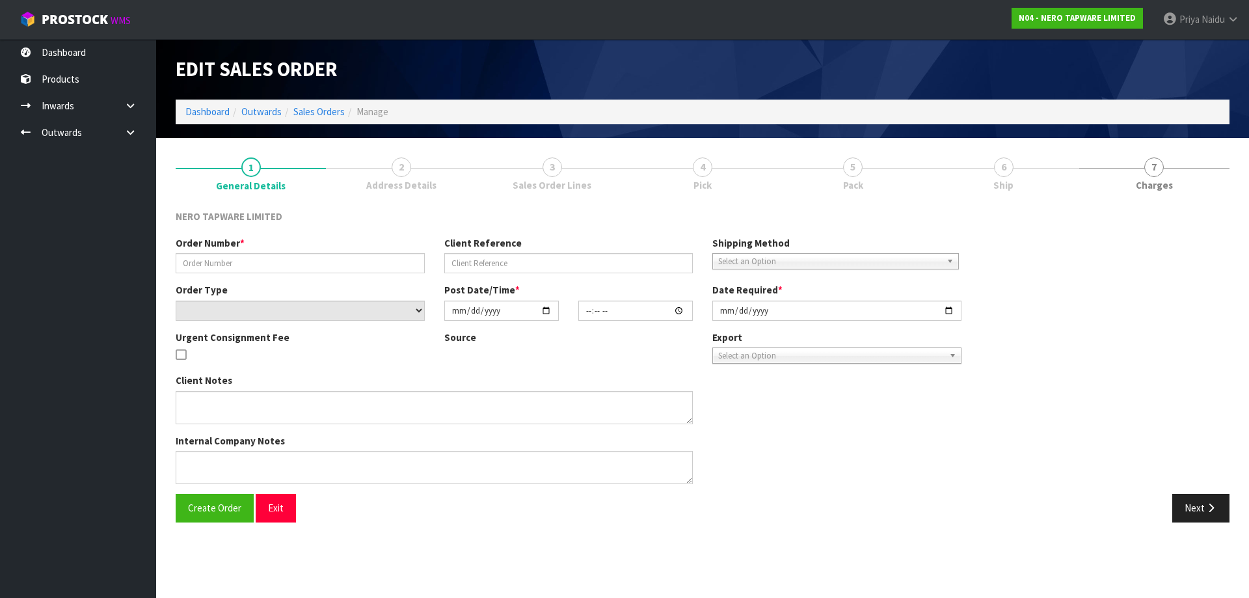
type input "ARCHIPRO EXHIBITOR"
type input "DELIEVRY ON FRIDAY BY 10 AM AND COLELCTION ON MON"
select select "number:0"
type input "[DATE]"
type input "15:46:00.000"
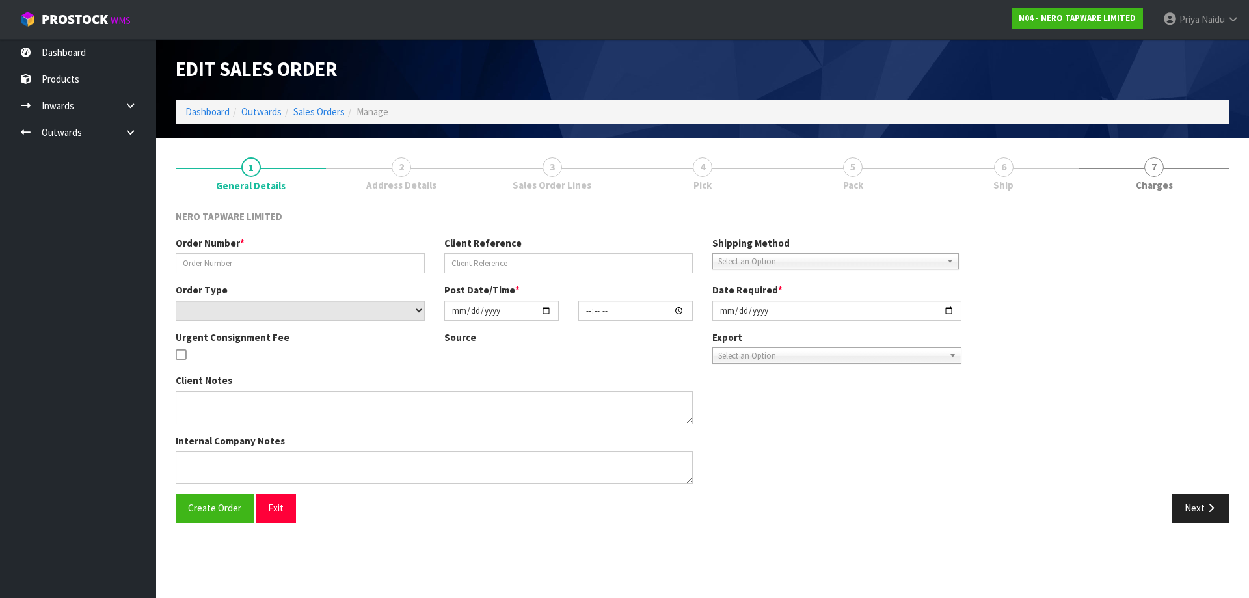
type input "2025-08-04"
type textarea "ACCESS TO THE LOADING DOCK IS FROM ARMAGH STREET ONLY. MOVEMENT OF VEHICLES ON …"
type textarea "FREIGHT IS DATE AND TIME SPECIFIC NOT $100 .00"
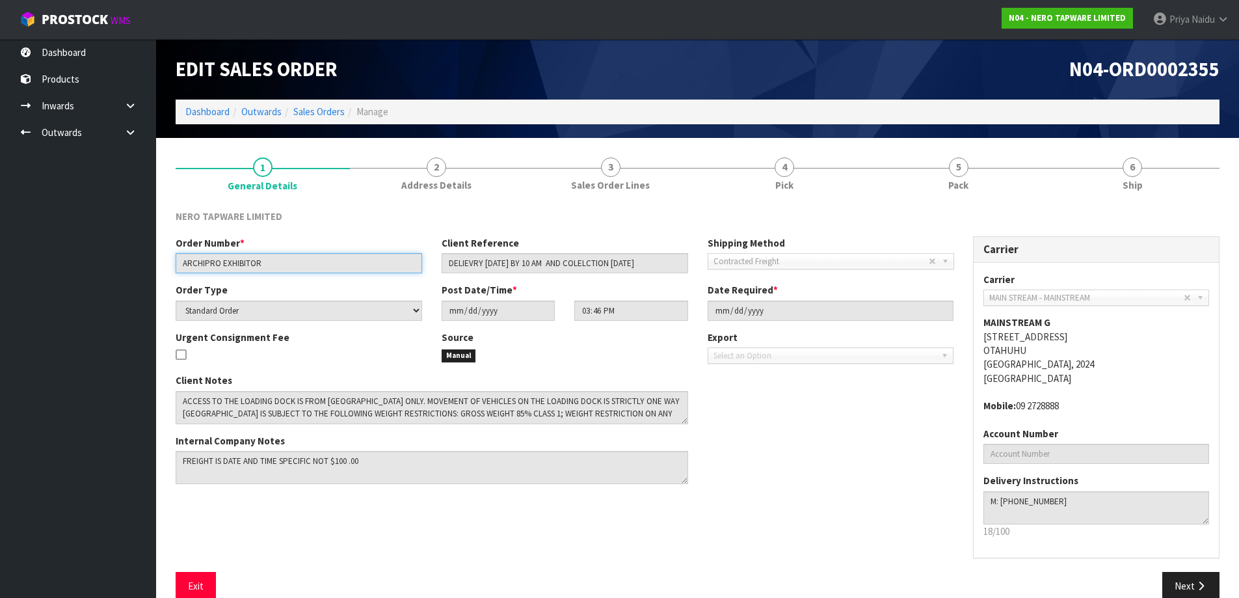
drag, startPoint x: 178, startPoint y: 262, endPoint x: 271, endPoint y: 262, distance: 93.0
click at [271, 262] on input "ARCHIPRO EXHIBITOR" at bounding box center [299, 263] width 247 height 20
click at [744, 514] on div "Order Number * ARCHIPRO EXHIBITOR Client Reference DELIEVRY ON FRIDAY BY 10 AM …" at bounding box center [697, 404] width 1063 height 336
click at [210, 101] on ol "Dashboard Outwards Sales Orders Manage" at bounding box center [698, 112] width 1044 height 24
click at [213, 112] on link "Dashboard" at bounding box center [207, 111] width 44 height 12
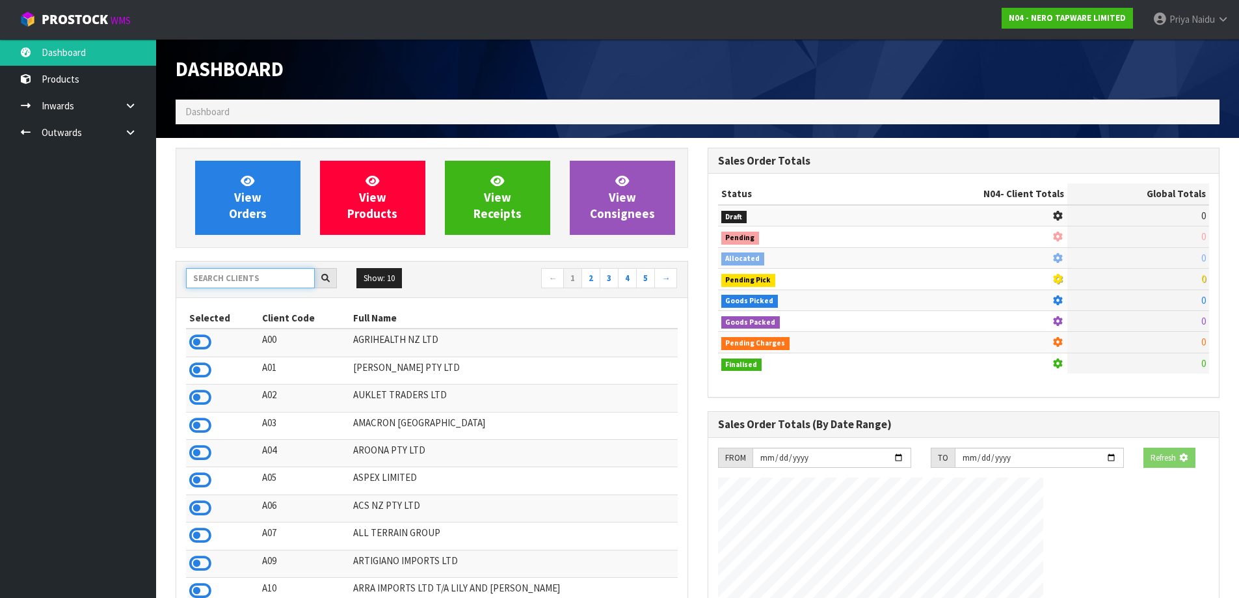
click at [252, 275] on input "text" at bounding box center [250, 278] width 129 height 20
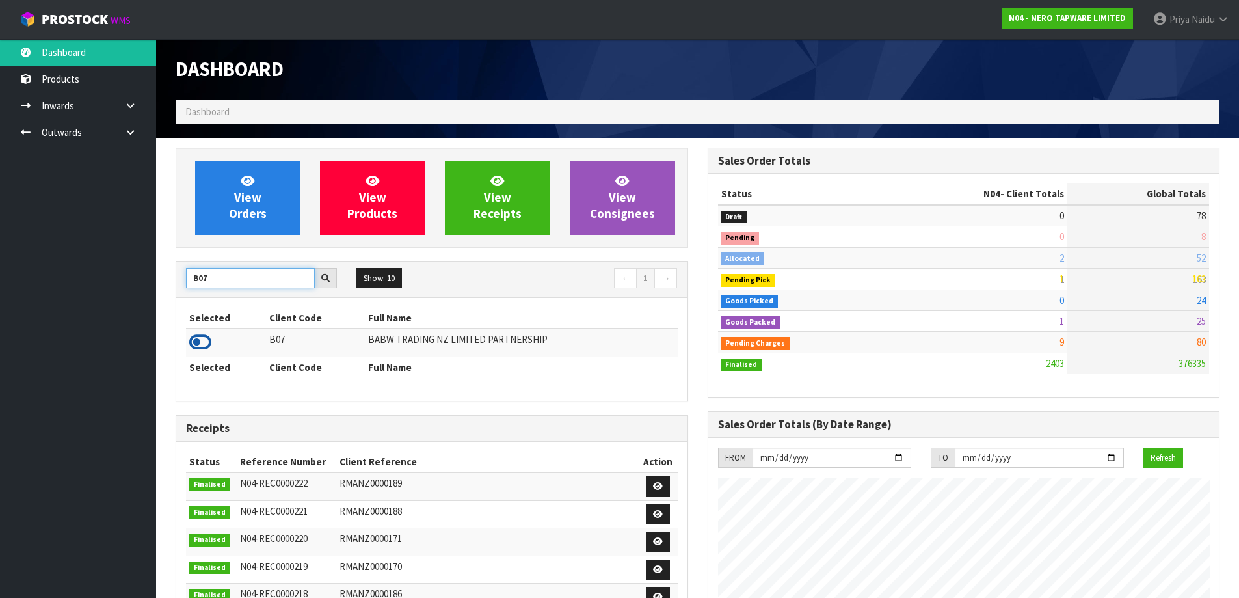
type input "B07"
click at [202, 340] on icon at bounding box center [200, 342] width 22 height 20
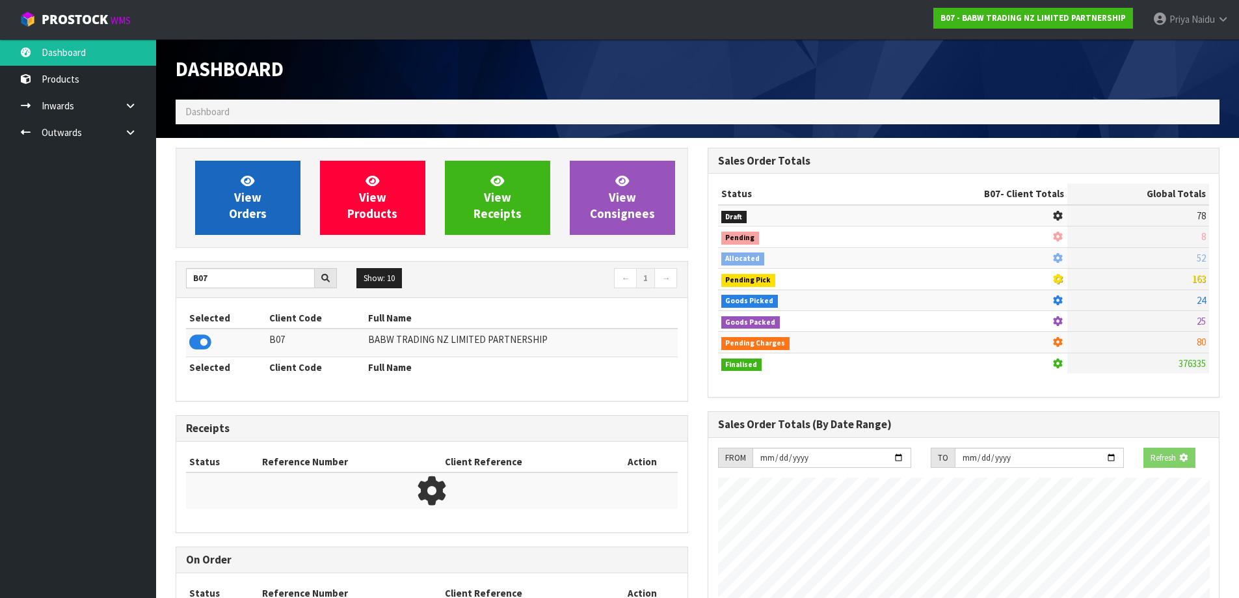
scroll to position [811, 531]
click at [255, 210] on span "View Orders" at bounding box center [248, 197] width 38 height 49
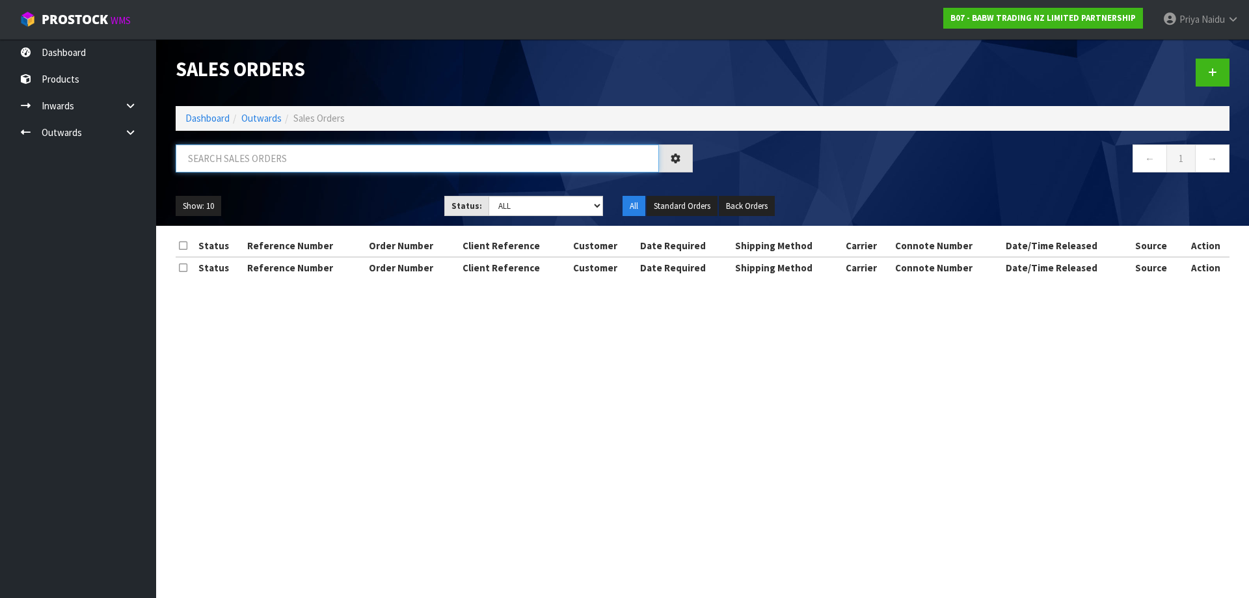
click at [271, 160] on input "text" at bounding box center [417, 158] width 483 height 28
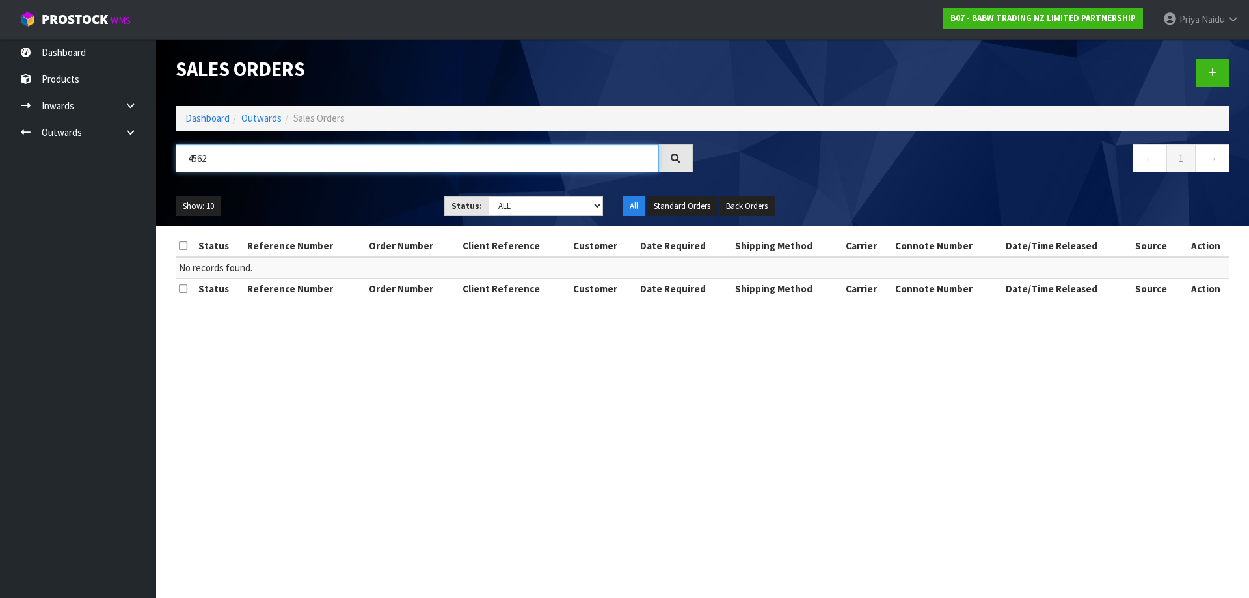
click at [280, 154] on input "4562" at bounding box center [417, 158] width 483 height 28
type input "4"
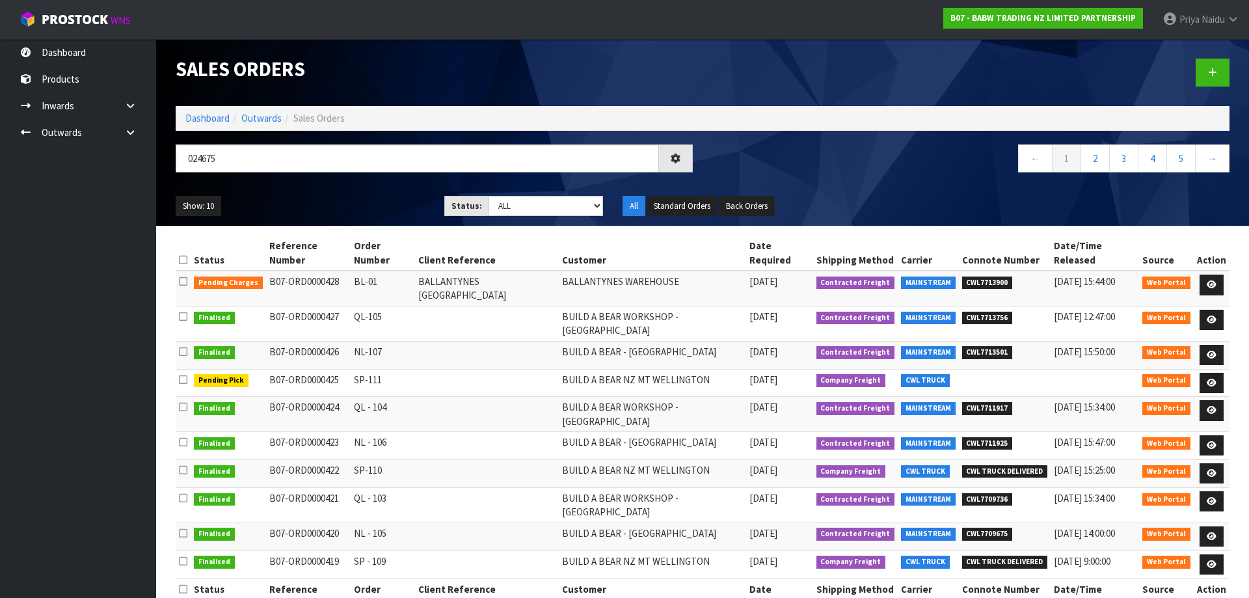
click at [312, 203] on ul "Show: 10 5 10 25 50" at bounding box center [300, 206] width 249 height 21
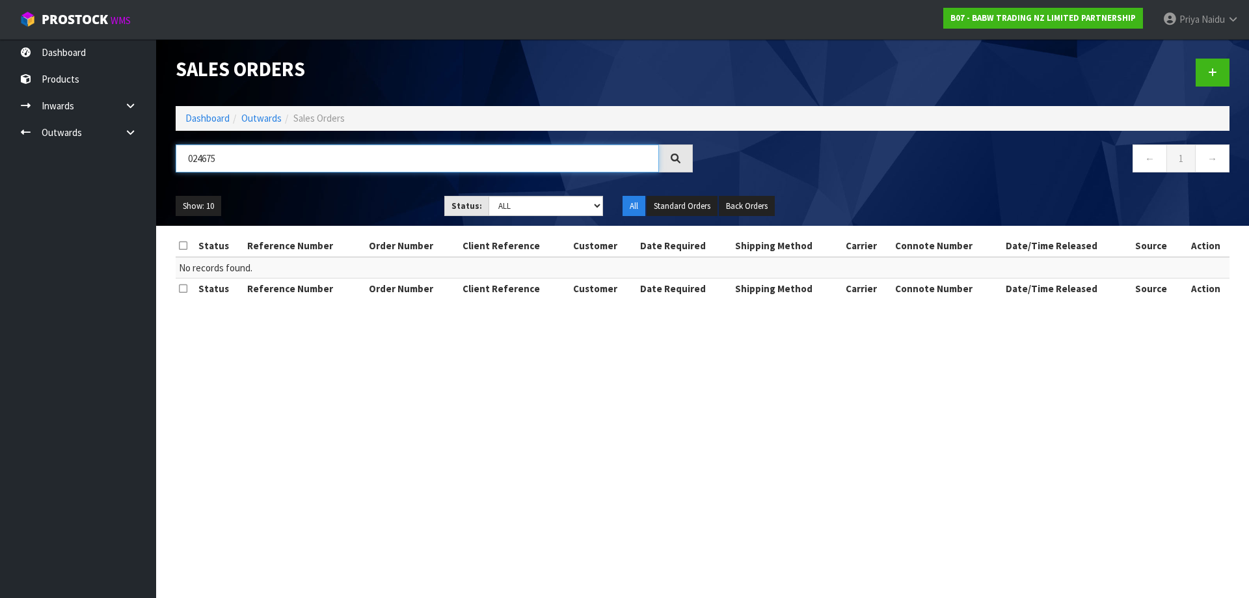
click at [269, 165] on input "024675" at bounding box center [417, 158] width 483 height 28
type input "0"
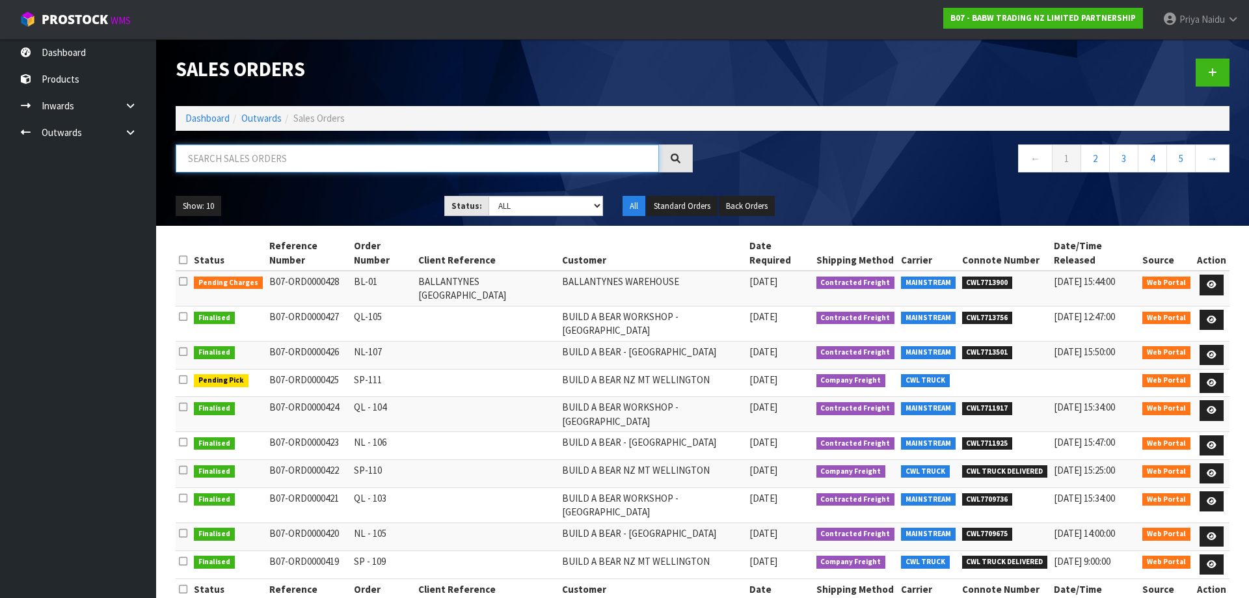
click at [314, 158] on input "text" at bounding box center [417, 158] width 483 height 28
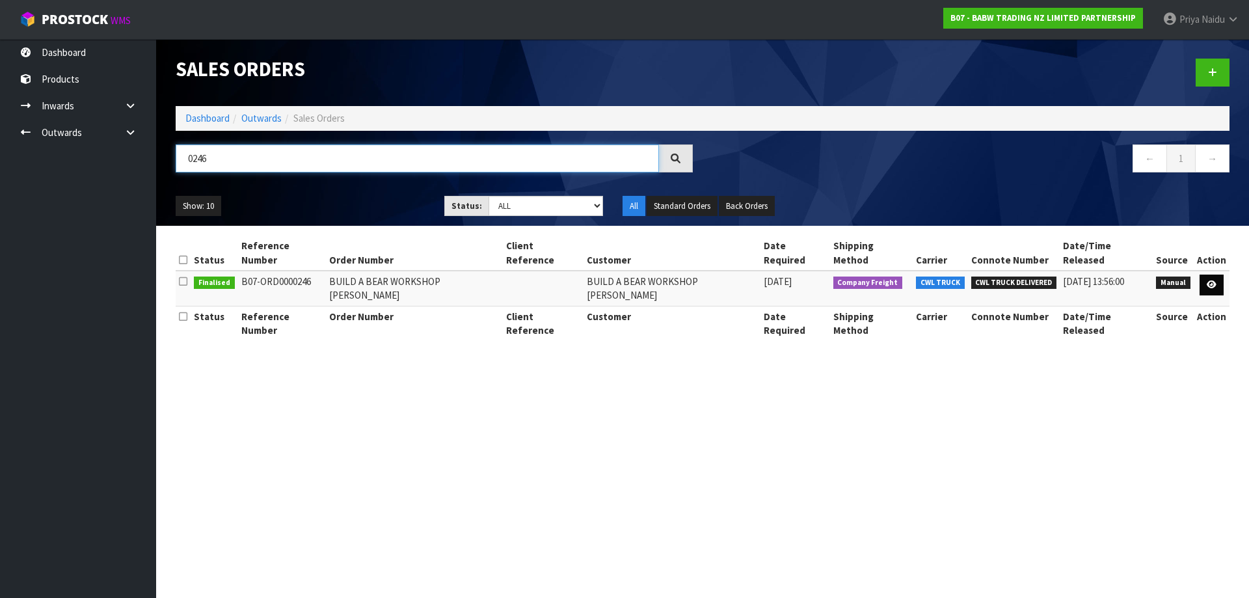
type input "0246"
click at [1211, 280] on icon at bounding box center [1212, 284] width 10 height 8
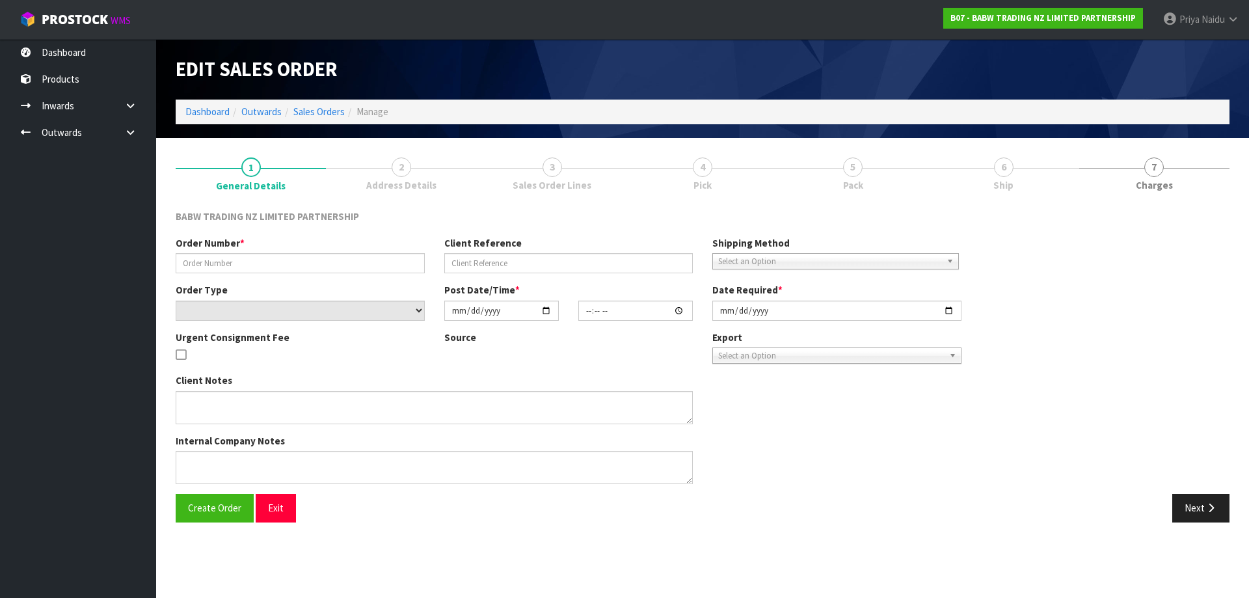
type input "BUILD A BEAR WORKSHOP HAMILTON"
select select "number:0"
type input "2024-11-07"
type input "15:01:00.000"
type input "2024-11-07"
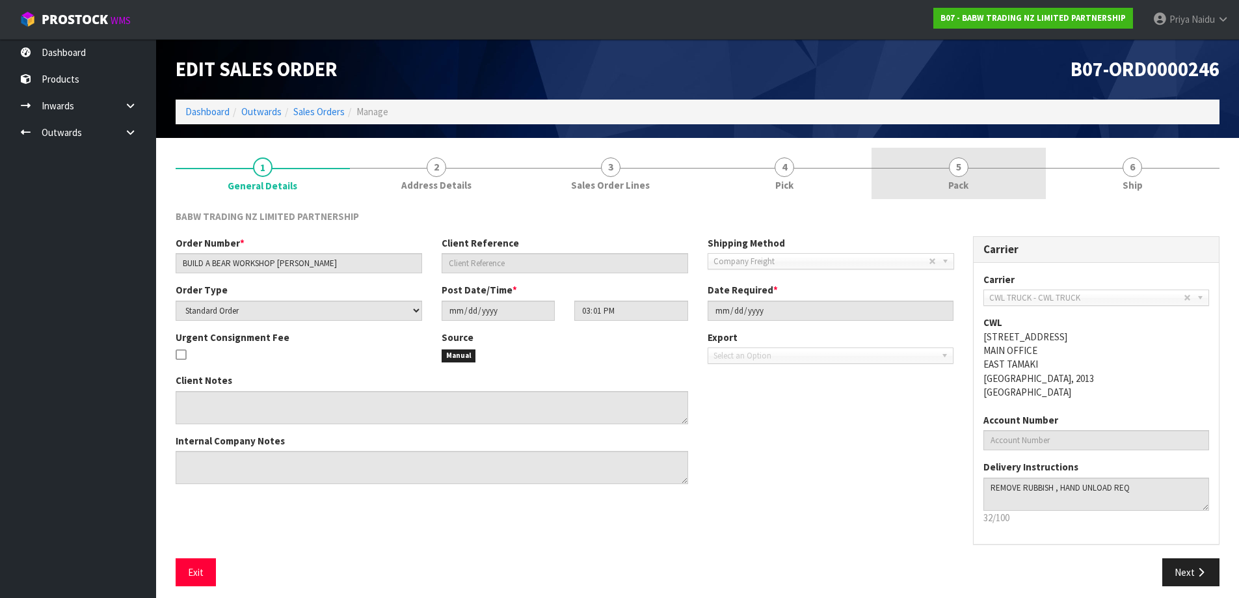
click at [967, 172] on span "5" at bounding box center [959, 167] width 20 height 20
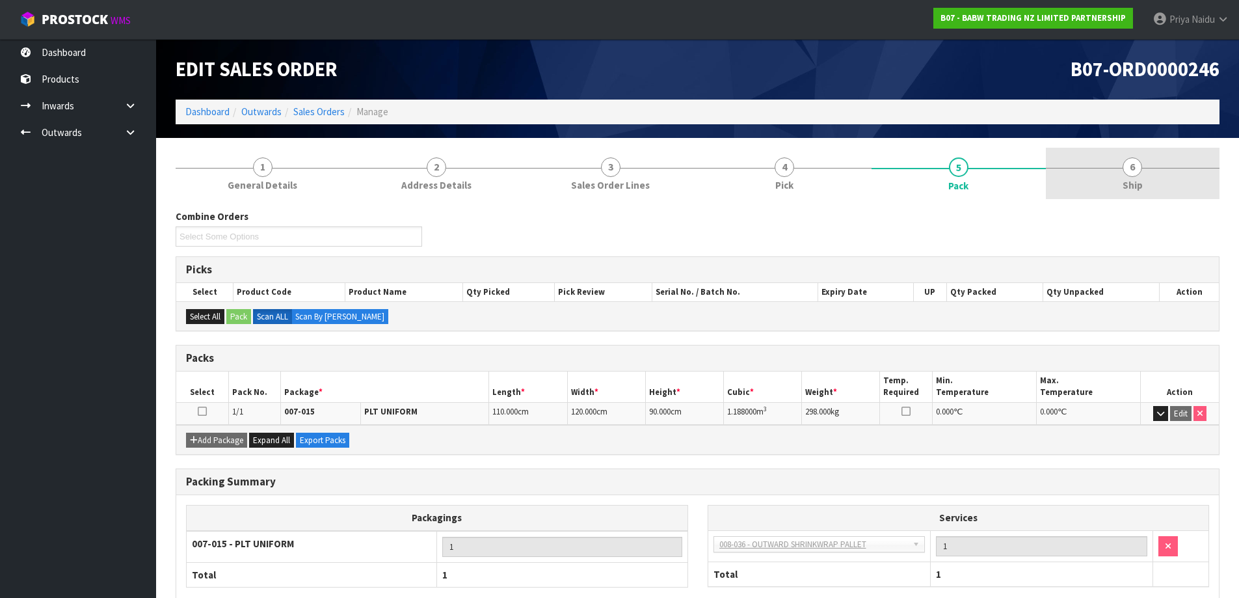
click at [1124, 182] on span "Ship" at bounding box center [1133, 185] width 20 height 14
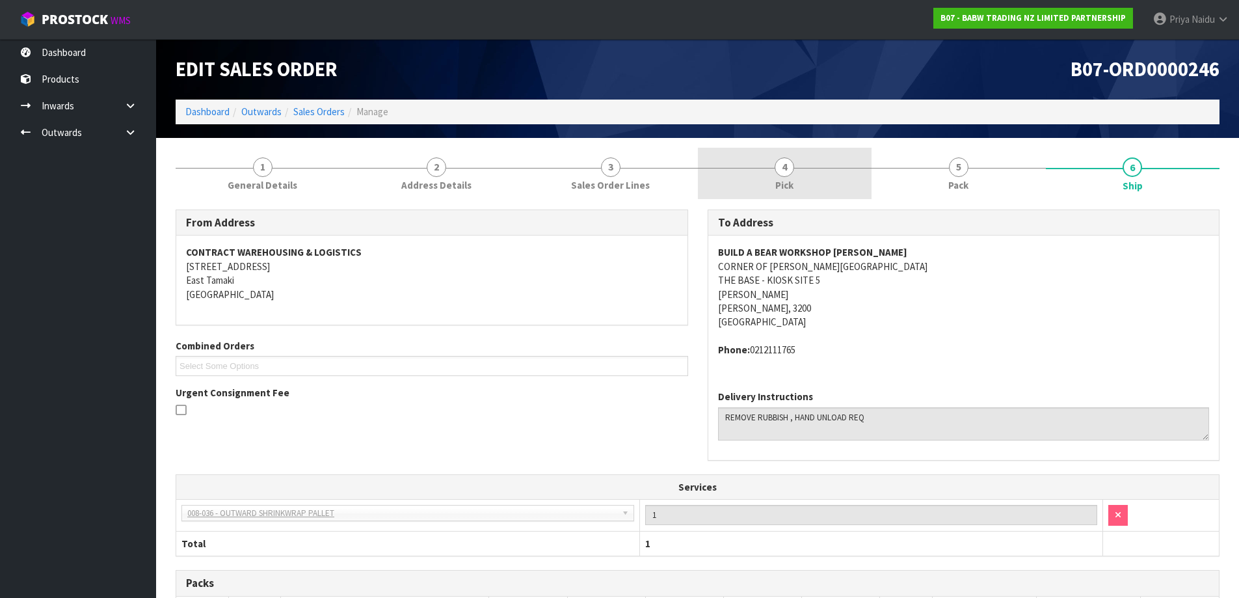
drag, startPoint x: 842, startPoint y: 180, endPoint x: 834, endPoint y: 177, distance: 8.2
click at [839, 178] on link "4 Pick" at bounding box center [785, 173] width 174 height 51
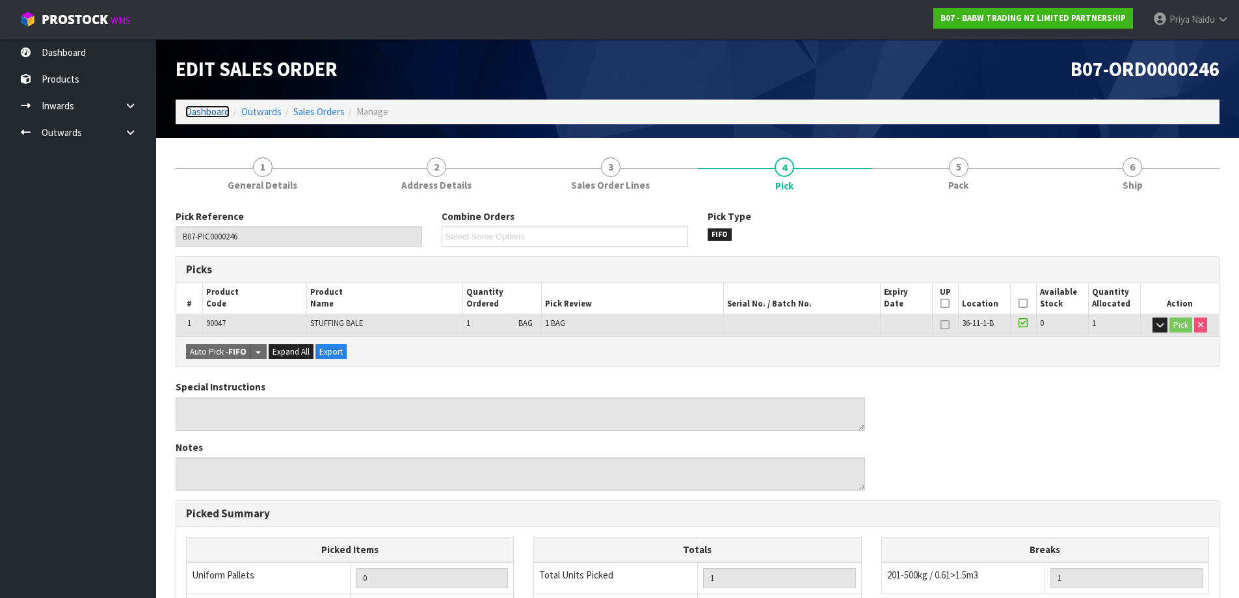
click at [209, 111] on link "Dashboard" at bounding box center [207, 111] width 44 height 12
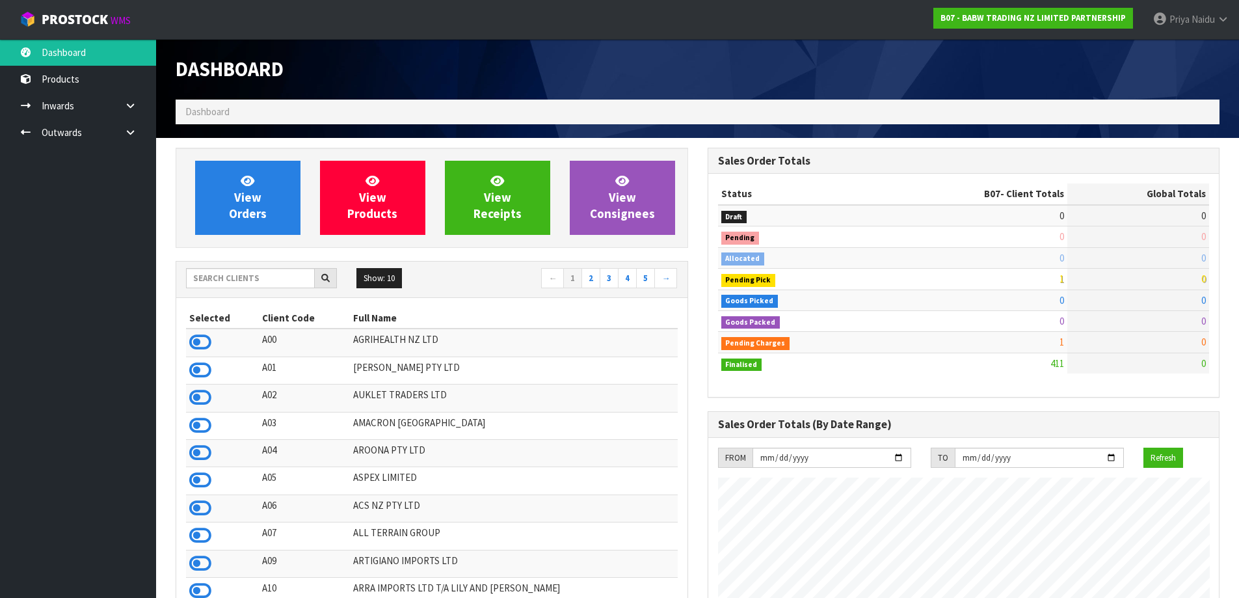
scroll to position [985, 531]
click at [69, 80] on link "Products" at bounding box center [78, 79] width 156 height 27
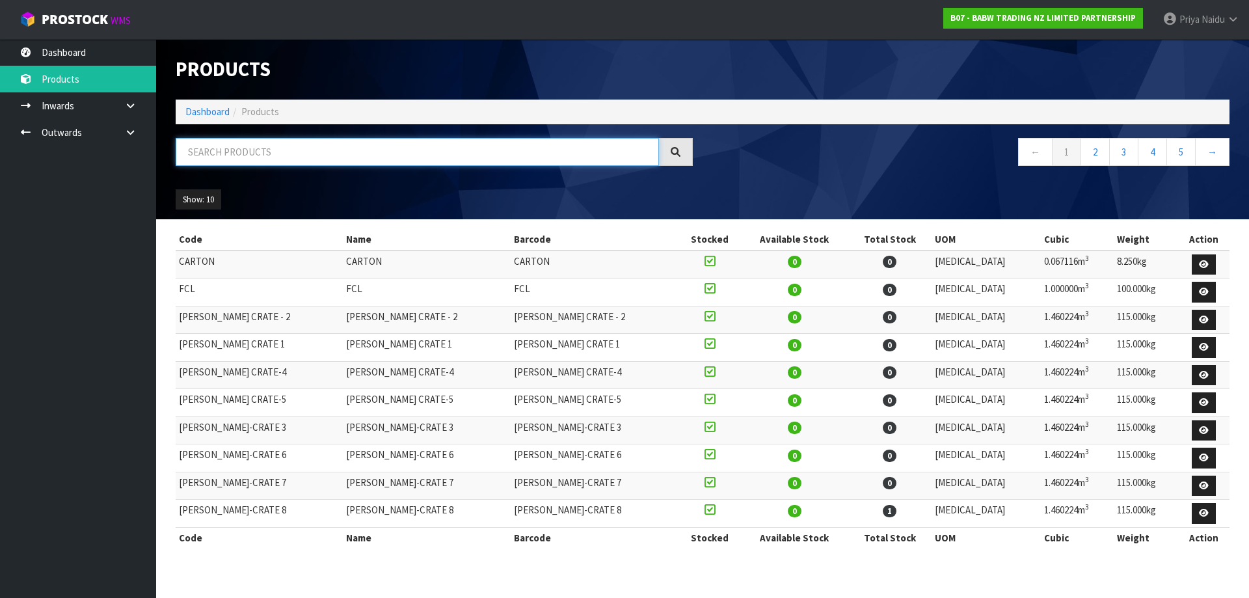
click at [231, 157] on input "text" at bounding box center [417, 152] width 483 height 28
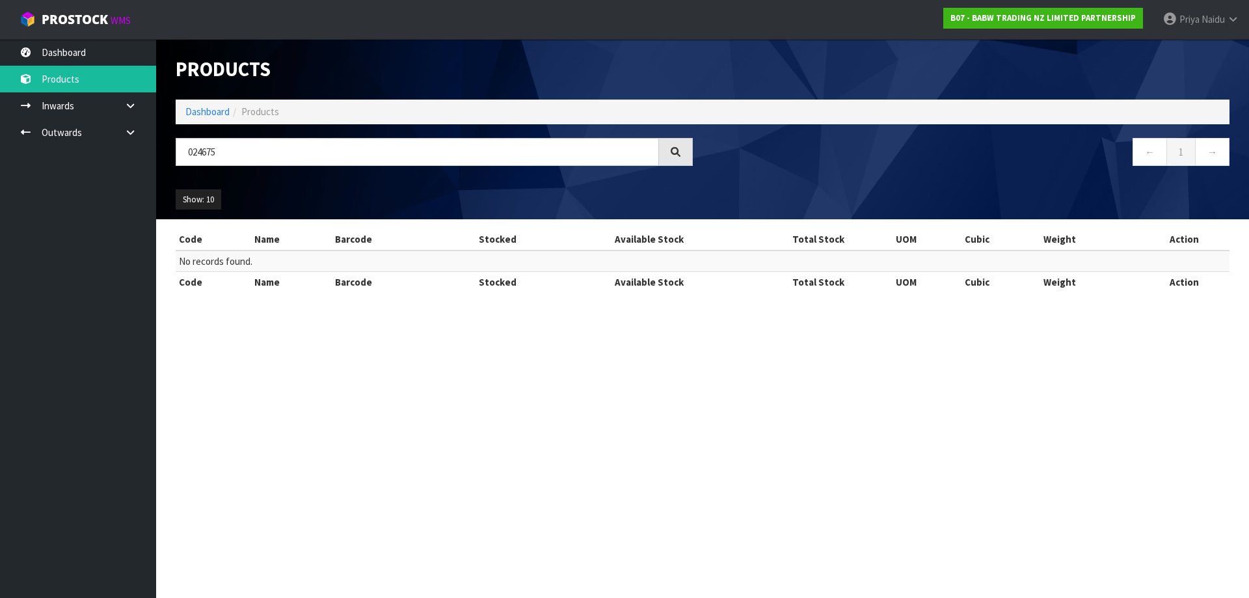
click at [299, 181] on div "Show: 10 5 10 25 50" at bounding box center [702, 200] width 1073 height 40
click at [269, 157] on input "024675" at bounding box center [417, 152] width 483 height 28
type input "0"
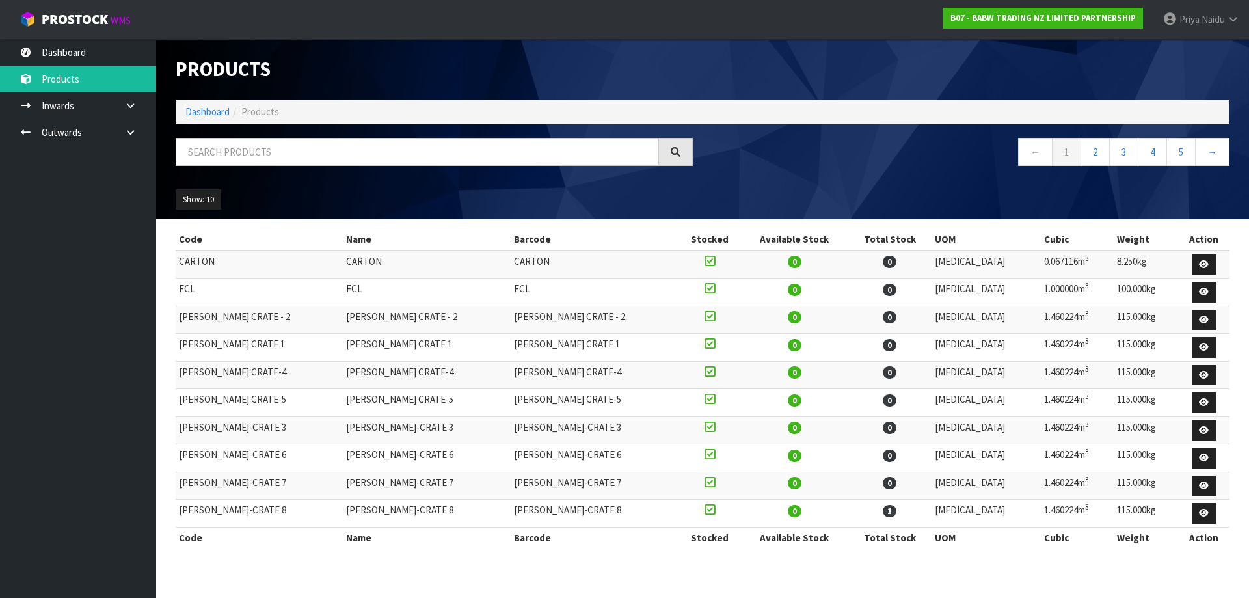
click at [265, 108] on span "Products" at bounding box center [260, 111] width 38 height 12
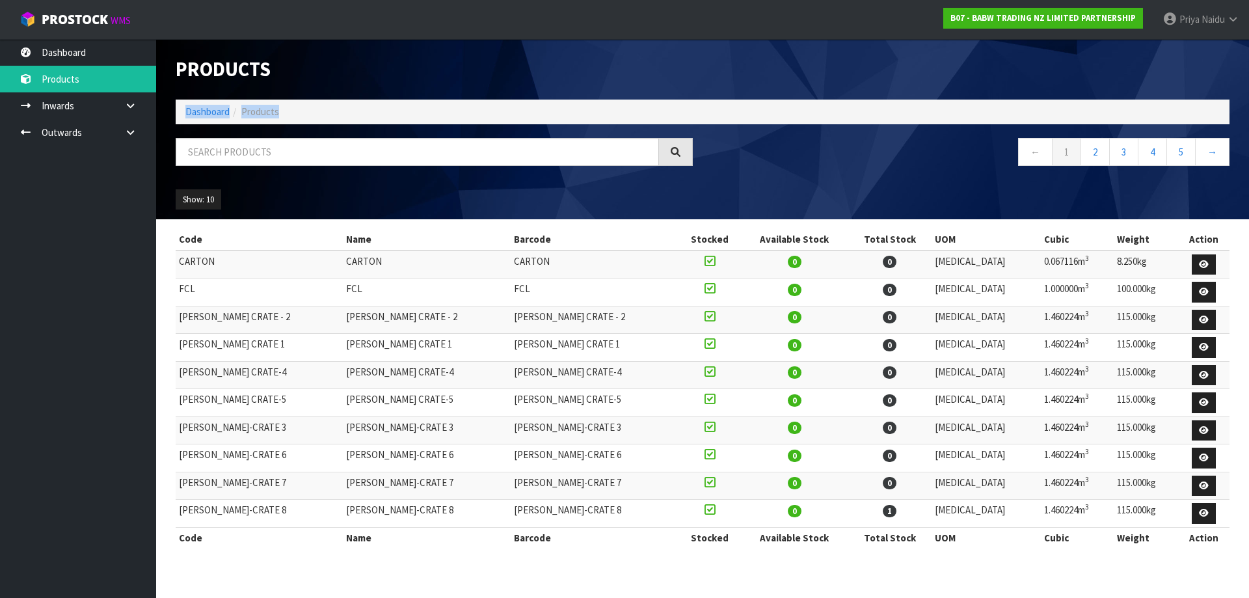
click at [265, 108] on span "Products" at bounding box center [260, 111] width 38 height 12
click at [282, 151] on input "text" at bounding box center [417, 152] width 483 height 28
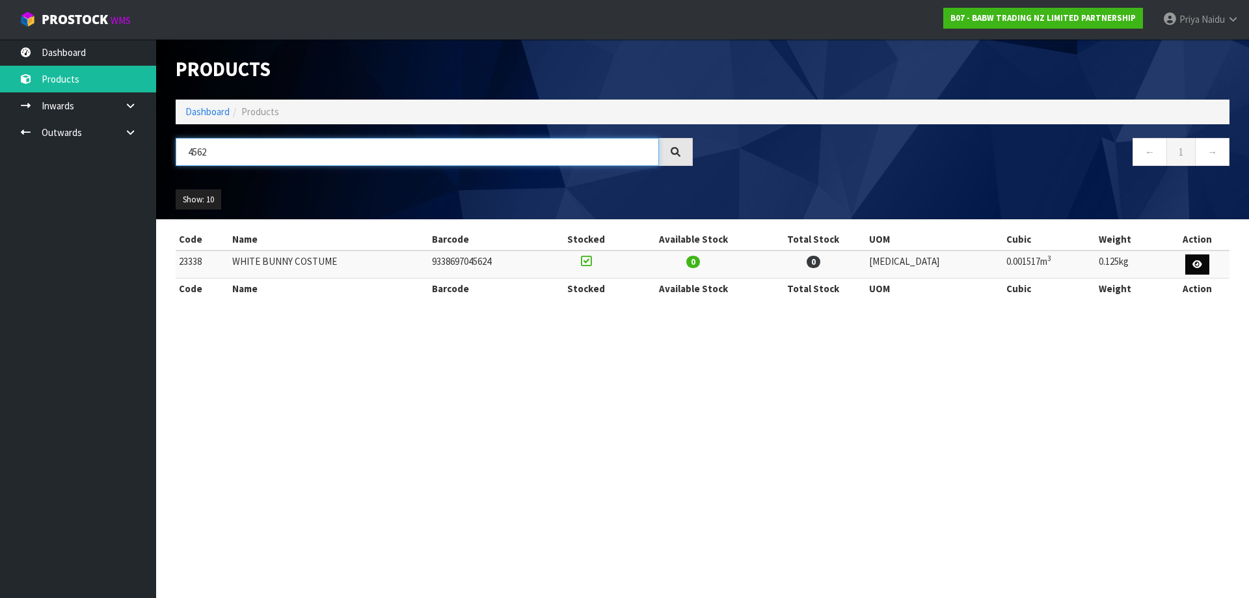
type input "4562"
click at [1198, 263] on icon at bounding box center [1197, 264] width 10 height 8
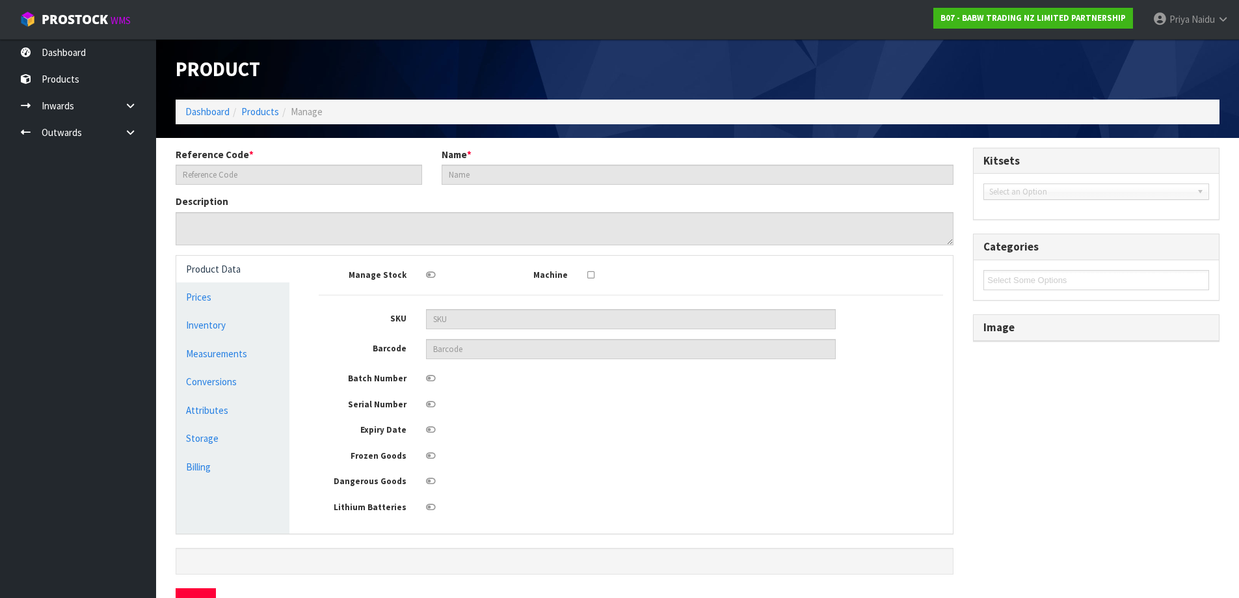
type input "23338"
type input "WHITE BUNNY COSTUME"
type input "9338697045624"
click at [205, 118] on link "Dashboard" at bounding box center [207, 111] width 44 height 12
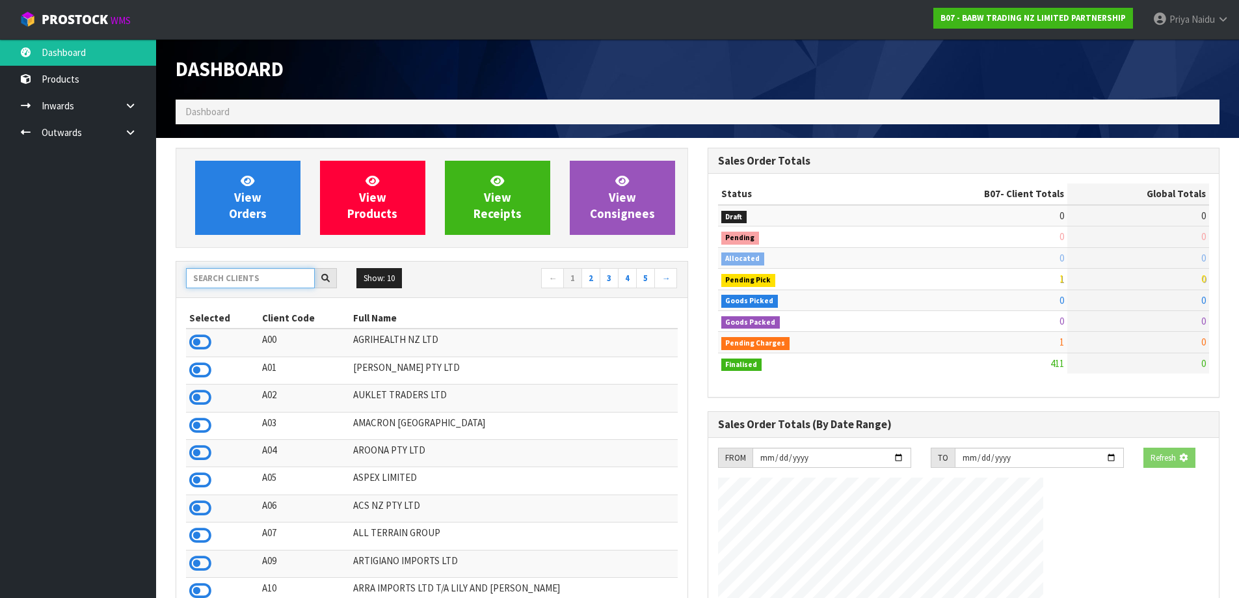
click at [245, 277] on input "text" at bounding box center [250, 278] width 129 height 20
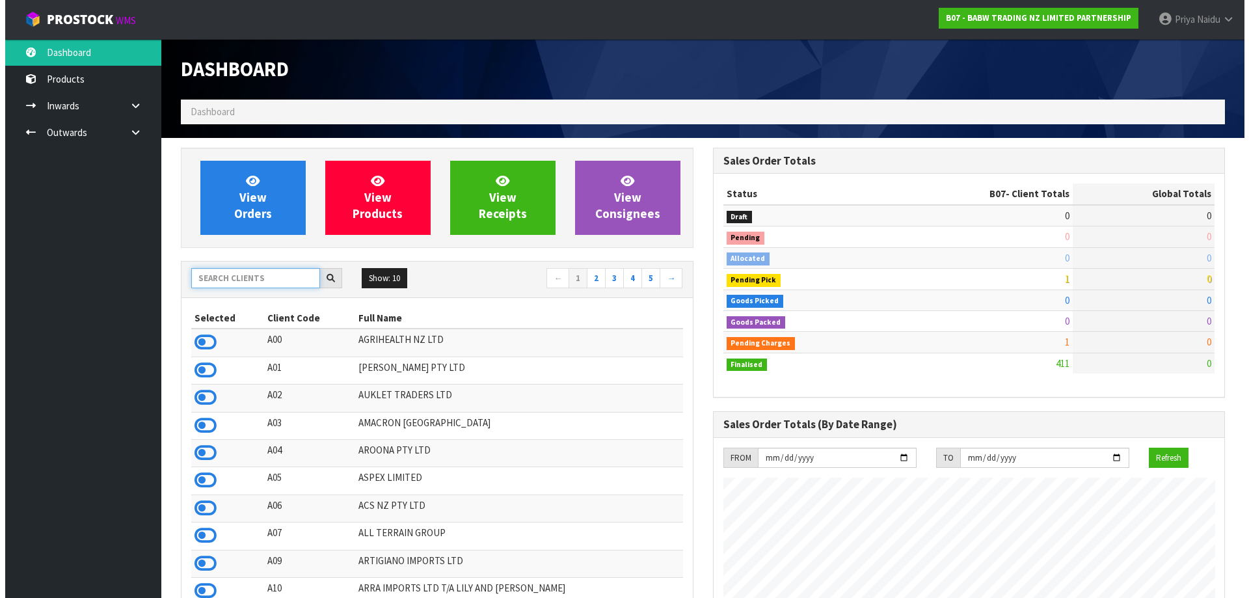
scroll to position [985, 531]
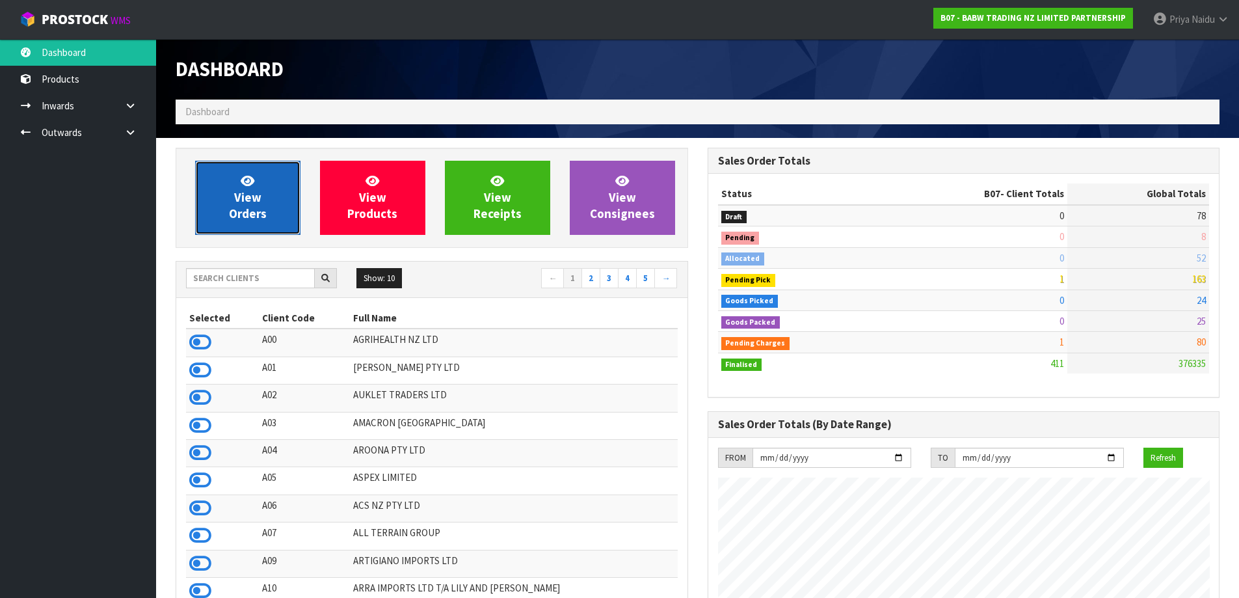
click at [252, 206] on span "View Orders" at bounding box center [248, 197] width 38 height 49
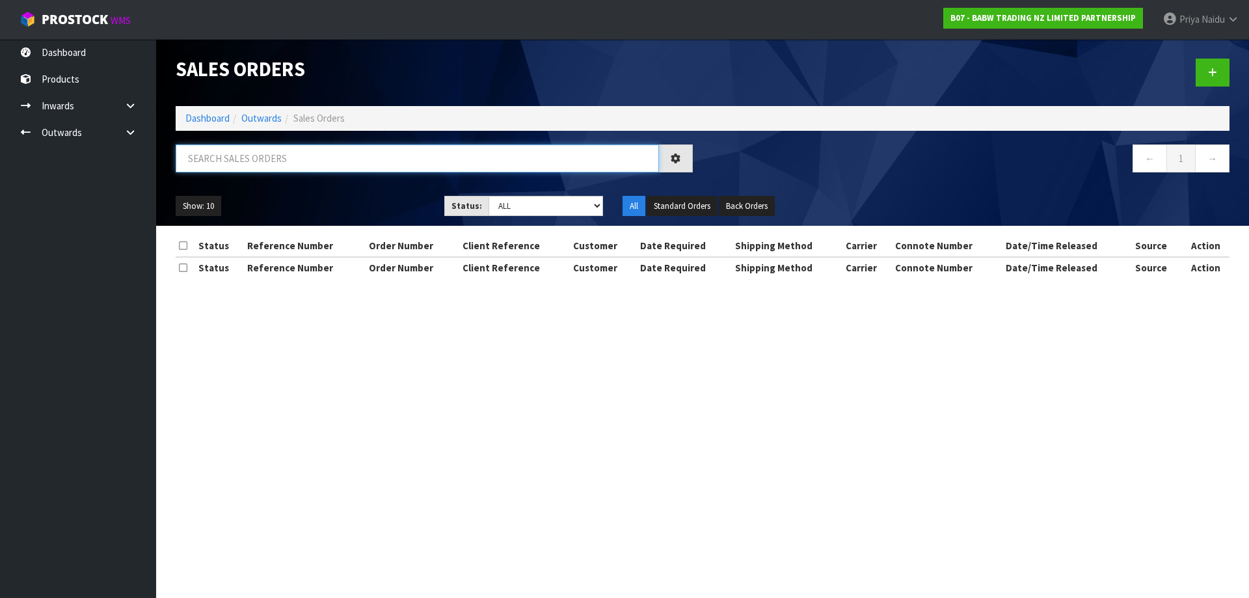
click at [269, 162] on input "text" at bounding box center [417, 158] width 483 height 28
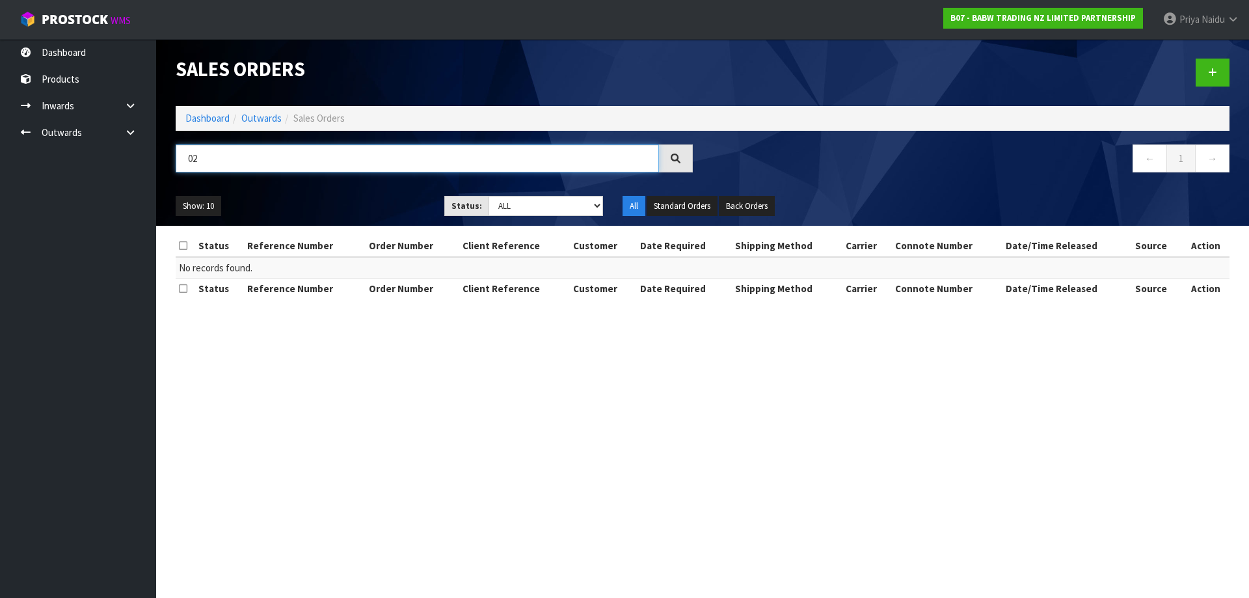
type input "0"
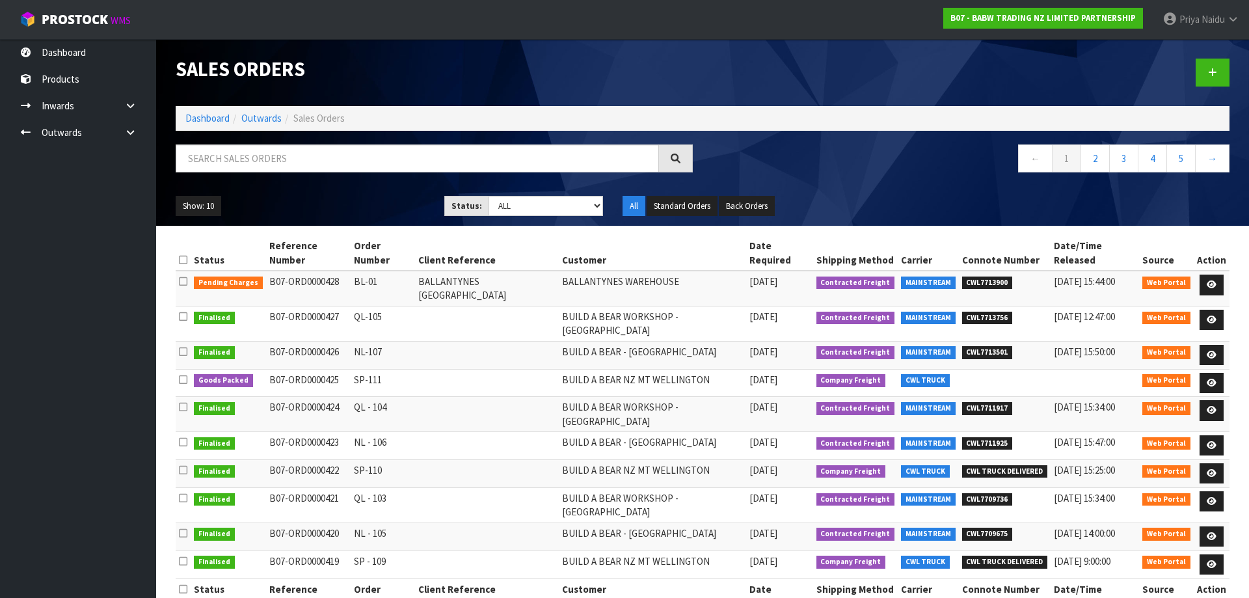
drag, startPoint x: 1193, startPoint y: 25, endPoint x: 1194, endPoint y: 39, distance: 13.7
click at [1193, 26] on link "[PERSON_NAME]" at bounding box center [1201, 19] width 96 height 39
click at [1195, 49] on link "Logout" at bounding box center [1196, 52] width 103 height 18
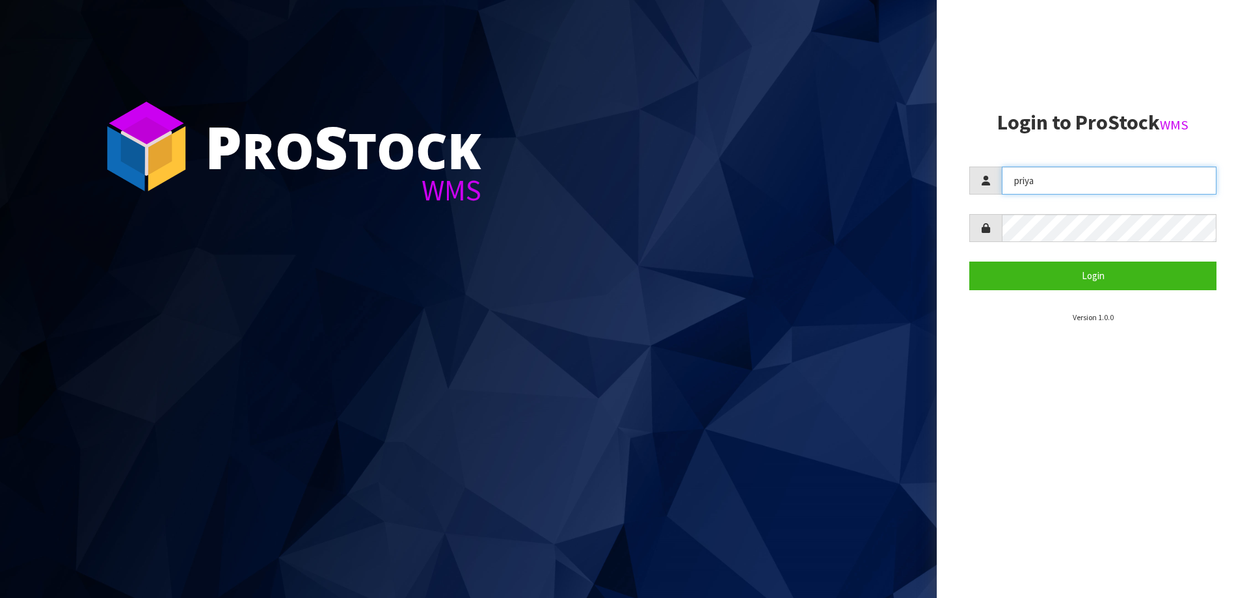
click at [1058, 183] on input "priya" at bounding box center [1109, 181] width 215 height 28
type input "harriet"
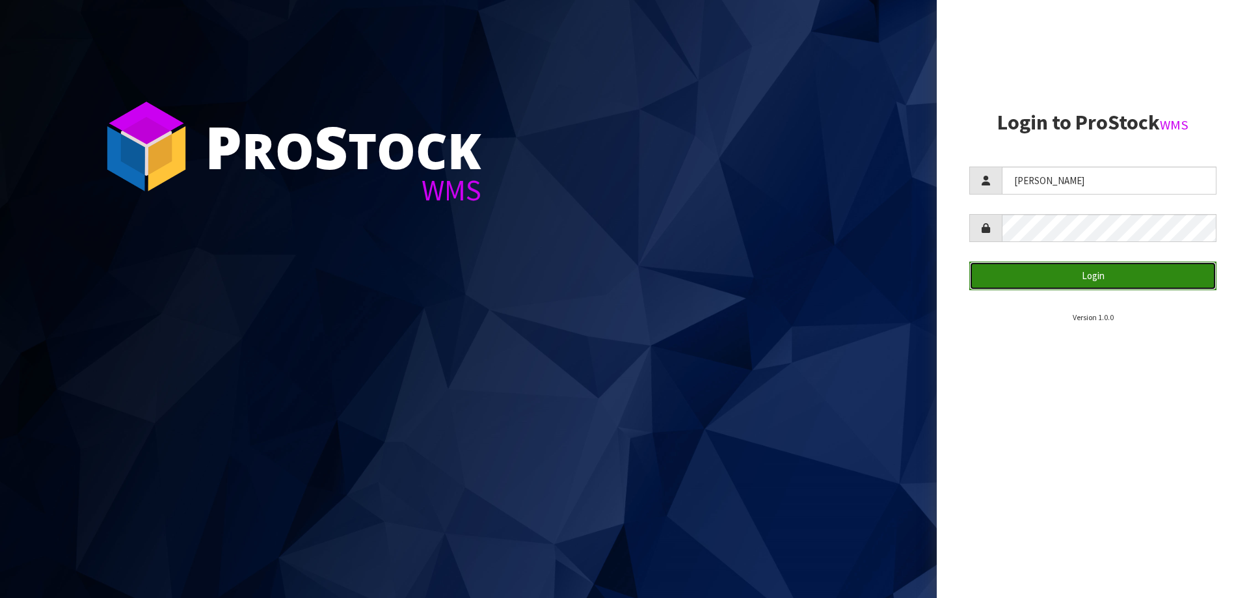
click at [1084, 282] on button "Login" at bounding box center [1092, 275] width 247 height 28
